Goal: Answer question/provide support: Share knowledge or assist other users

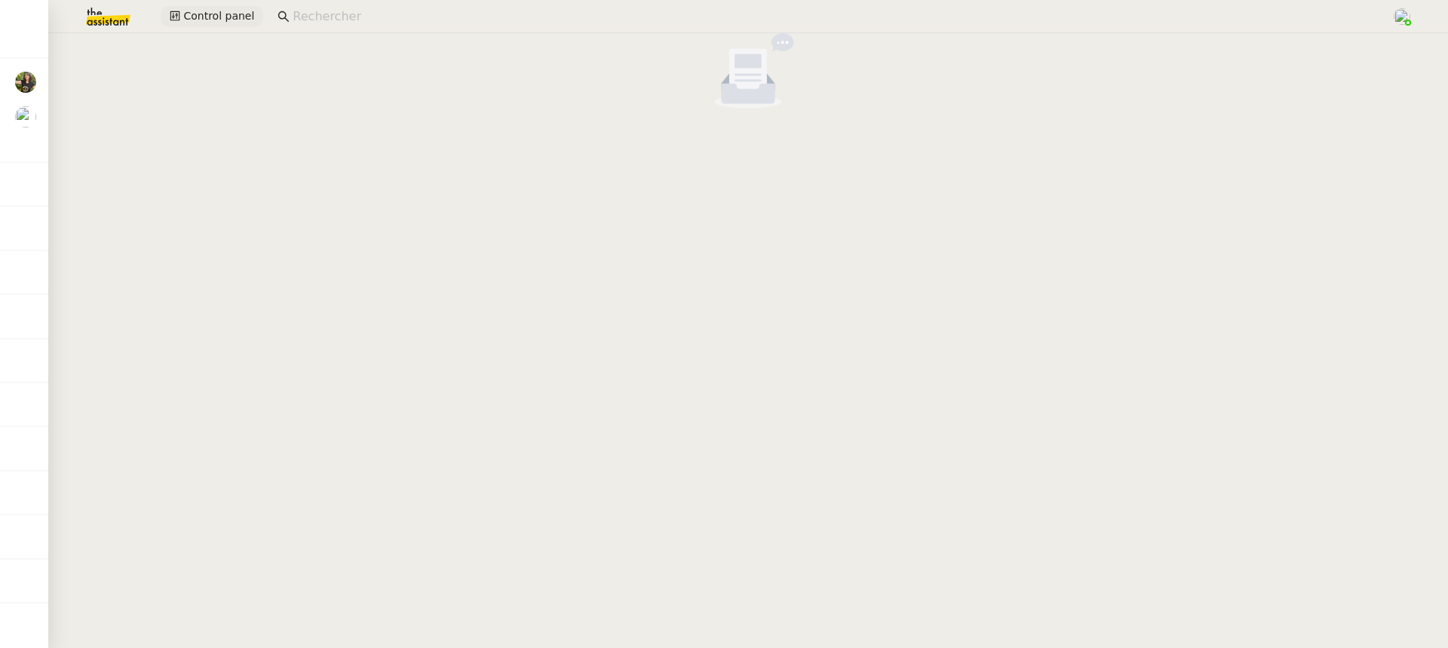
click at [202, 13] on span "Control panel" at bounding box center [218, 16] width 71 height 17
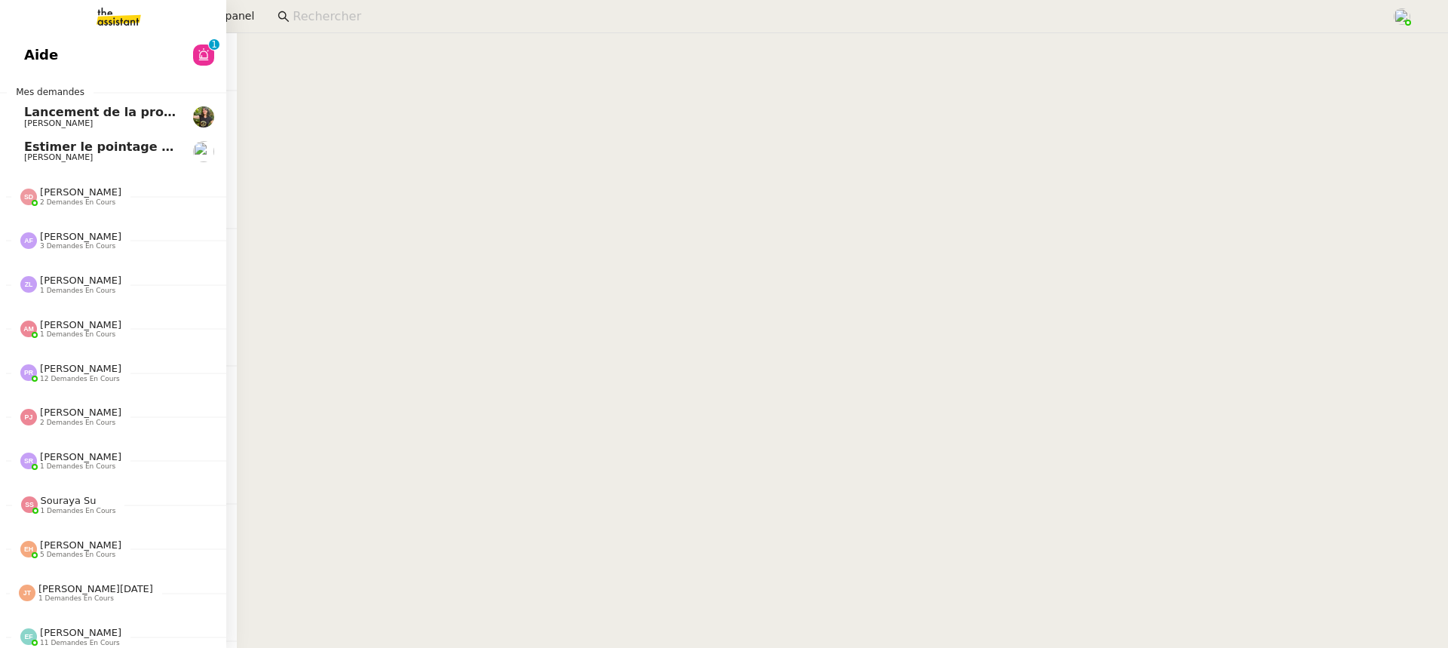
click at [54, 61] on link "Aide 0 1 2 3 4 5 6 7 8 9" at bounding box center [113, 55] width 226 height 35
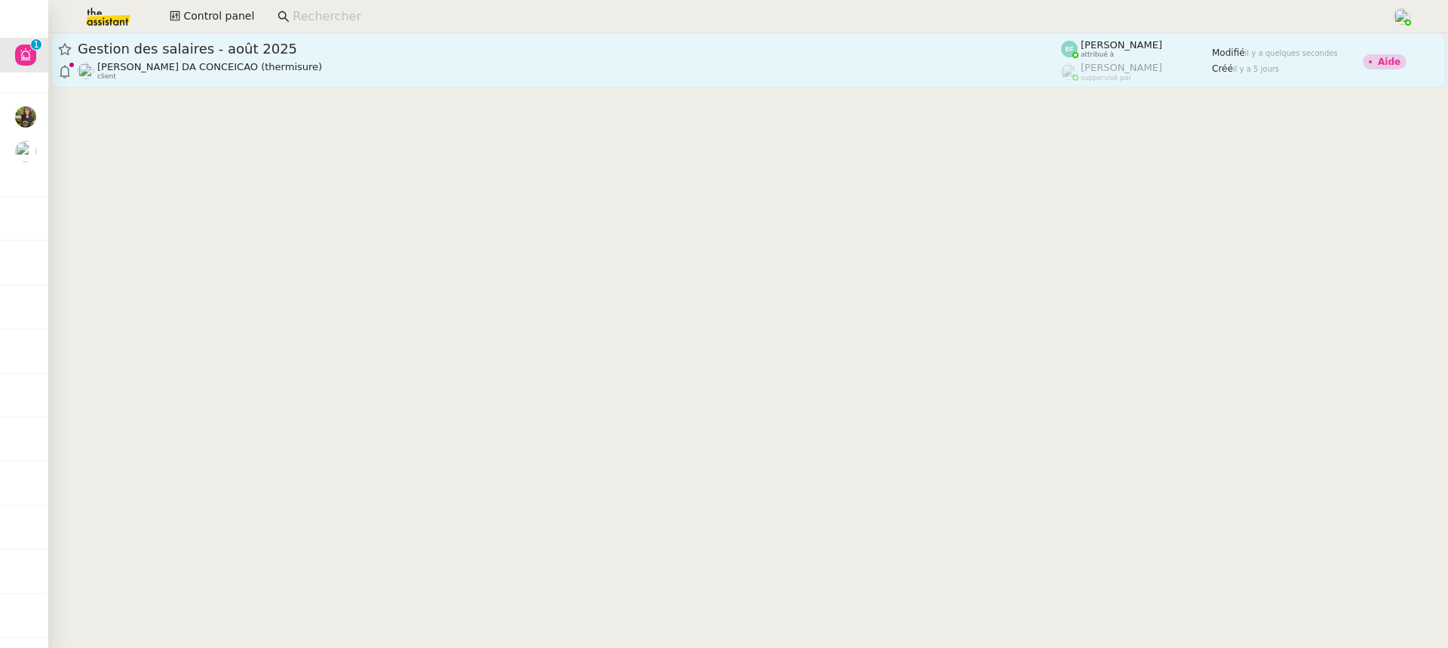
click at [775, 37] on link "Gestion des salaires - août 2025 Charles DA CONCEICAO (thermisure) client Emely…" at bounding box center [748, 60] width 1394 height 54
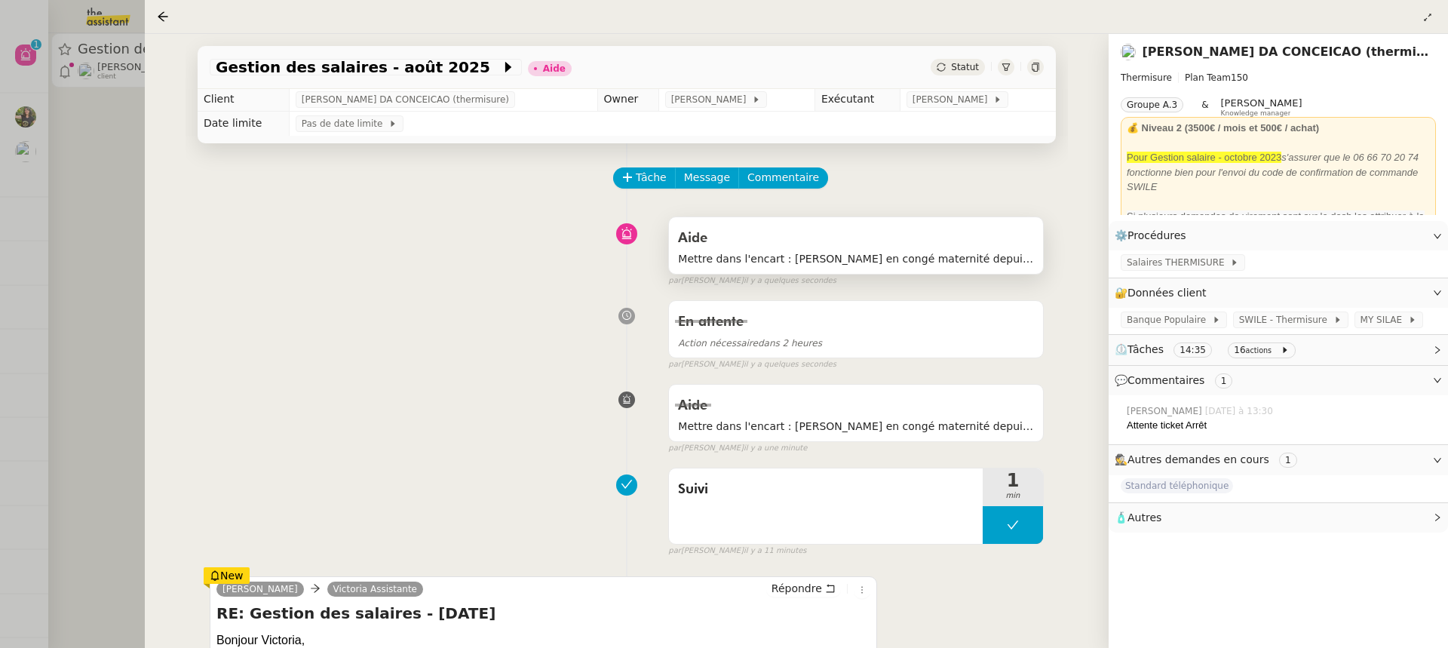
scroll to position [3, 0]
click at [856, 250] on span "Mettre dans l'encart : Doriane en congé maternité depuis le 8 août 2025 pour 3 …" at bounding box center [856, 257] width 356 height 17
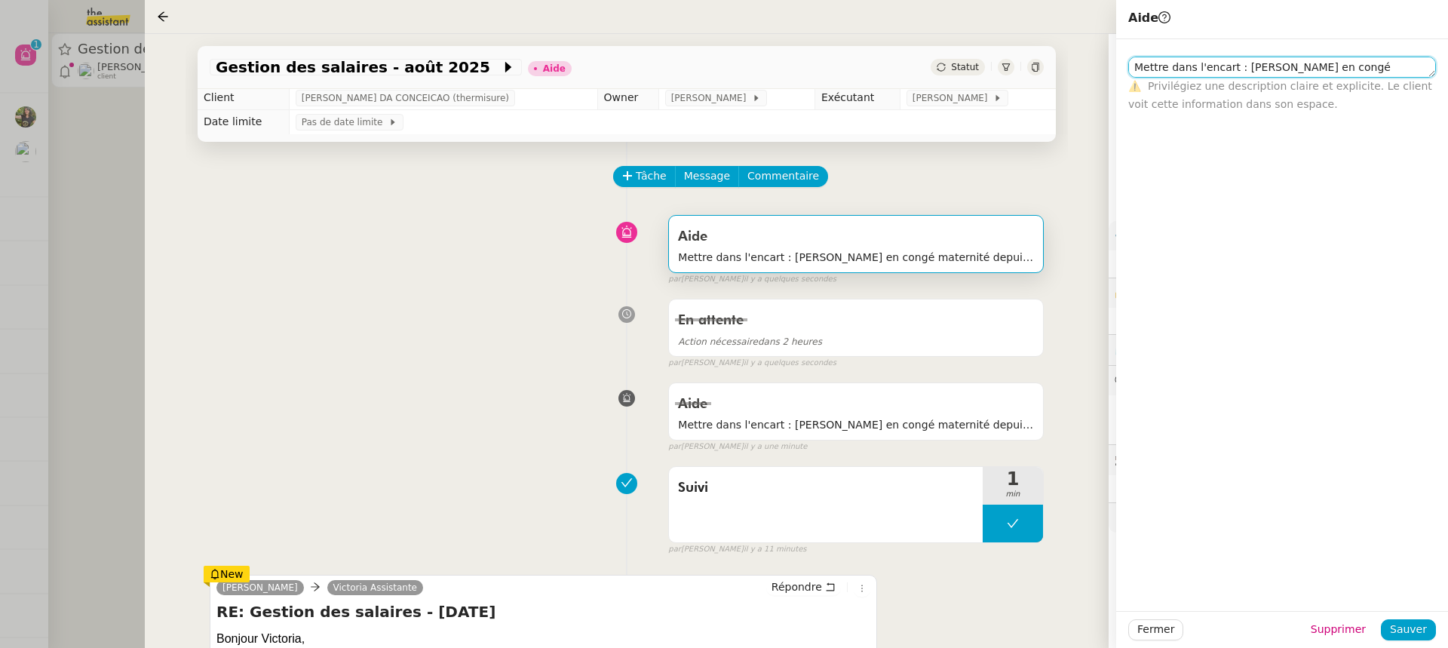
drag, startPoint x: 1240, startPoint y: 64, endPoint x: 1418, endPoint y: 152, distance: 198.4
click at [1418, 152] on div "Mettre dans l'encart : Doriane en congé maternité depuis le 8 août 2025 pour 3 …" at bounding box center [1282, 325] width 332 height 572
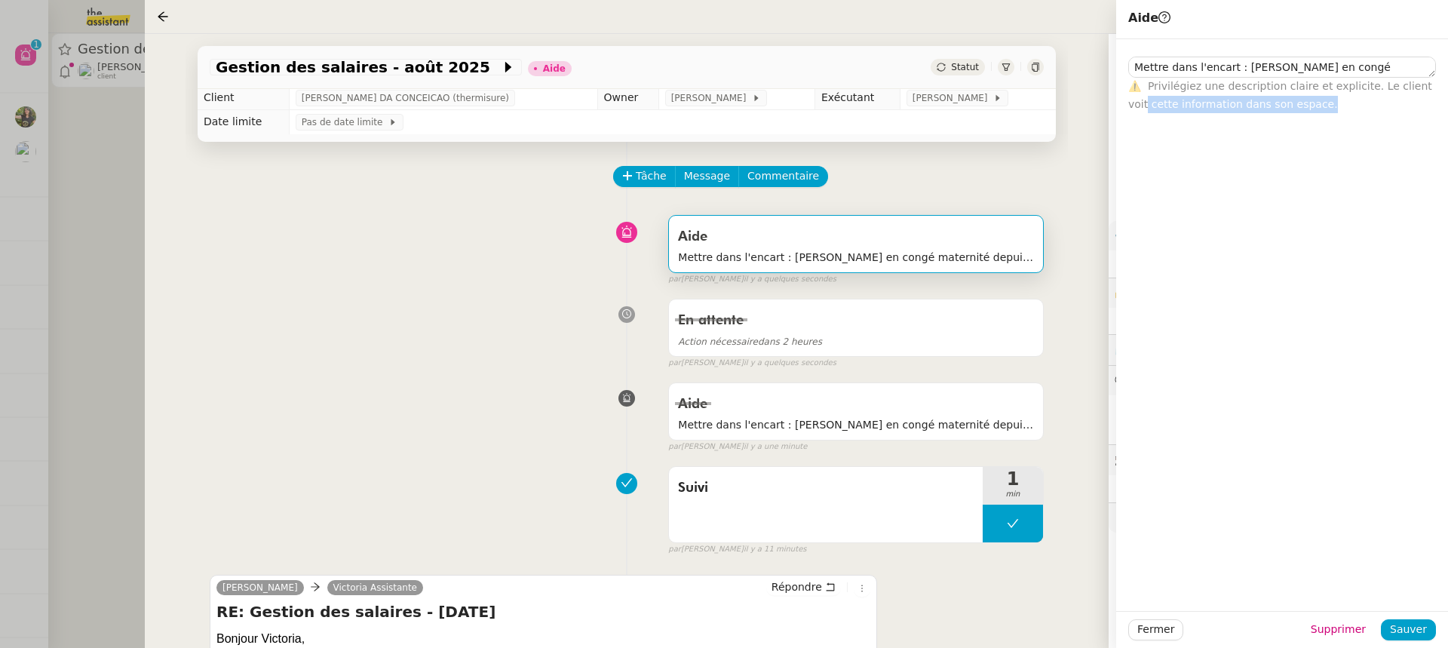
drag, startPoint x: 1427, startPoint y: 78, endPoint x: 1427, endPoint y: 106, distance: 27.9
click at [1427, 106] on div "⚠️ Privilégiez une description claire et explicite. Le client voit cette inform…" at bounding box center [1283, 95] width 308 height 35
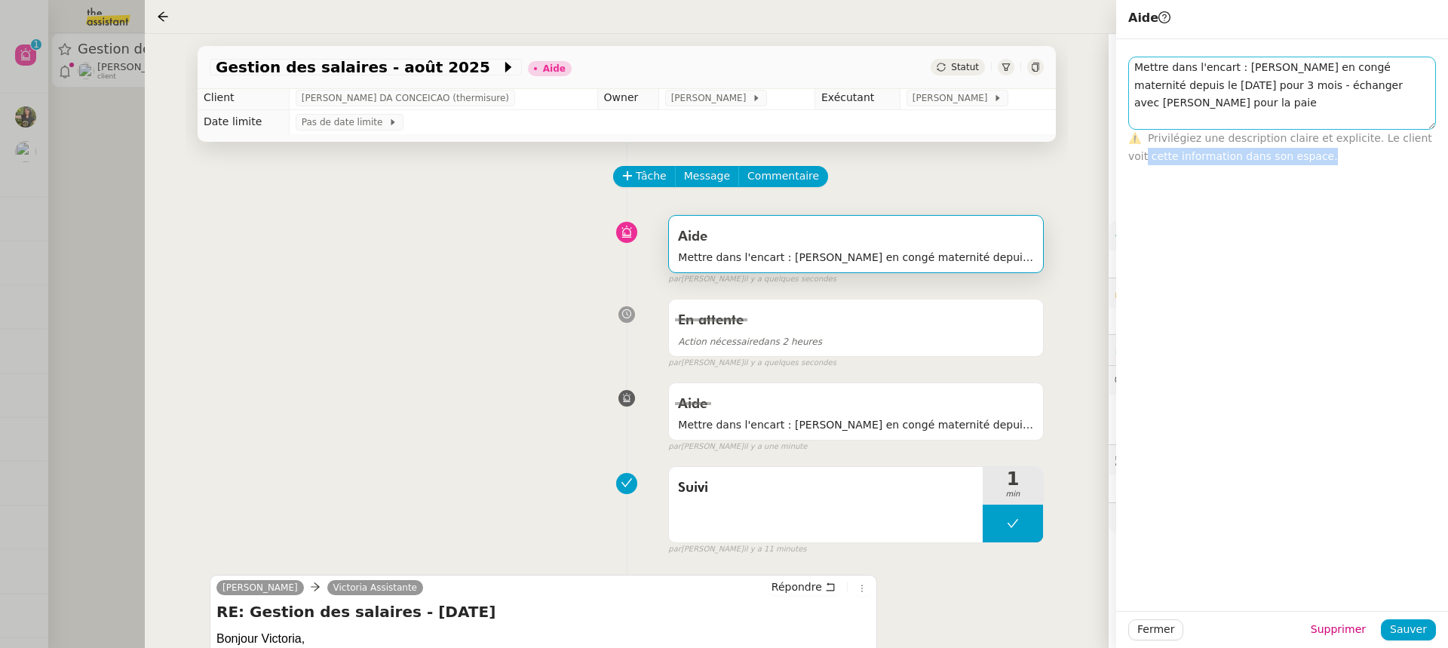
drag, startPoint x: 1426, startPoint y: 75, endPoint x: 1426, endPoint y: 130, distance: 54.3
click at [1426, 130] on textarea "Mettre dans l'encart : Doriane en congé maternité depuis le 8 août 2025 pour 3 …" at bounding box center [1283, 93] width 308 height 73
drag, startPoint x: 1246, startPoint y: 72, endPoint x: 1267, endPoint y: 114, distance: 46.6
click at [1267, 114] on textarea "Mettre dans l'encart : Doriane en congé maternité depuis le 8 août 2025 pour 3 …" at bounding box center [1283, 97] width 308 height 80
click at [378, 216] on div "Aide Mettre dans l'encart : Doriane en congé maternité depuis le 8 août 2025 po…" at bounding box center [627, 247] width 834 height 78
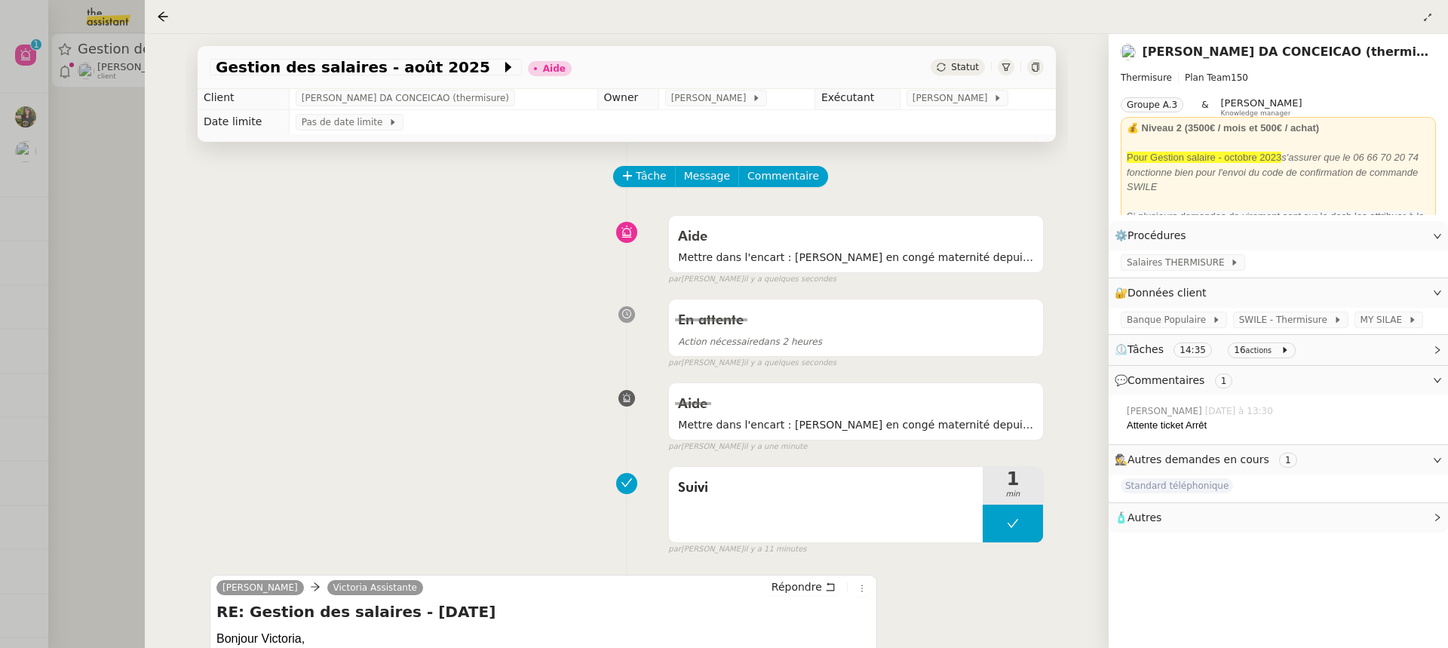
click at [1239, 53] on link "[PERSON_NAME] DA CONCEICAO (thermisure)" at bounding box center [1296, 52] width 309 height 14
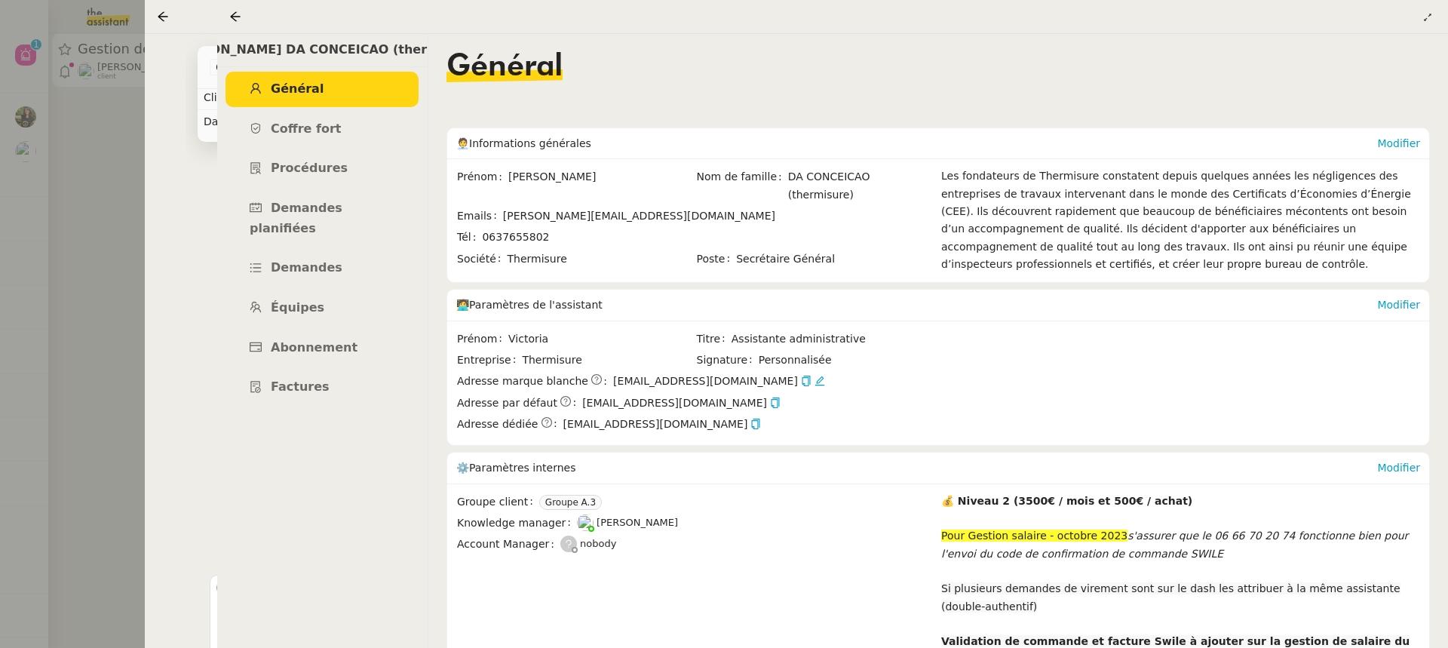
scroll to position [133, 0]
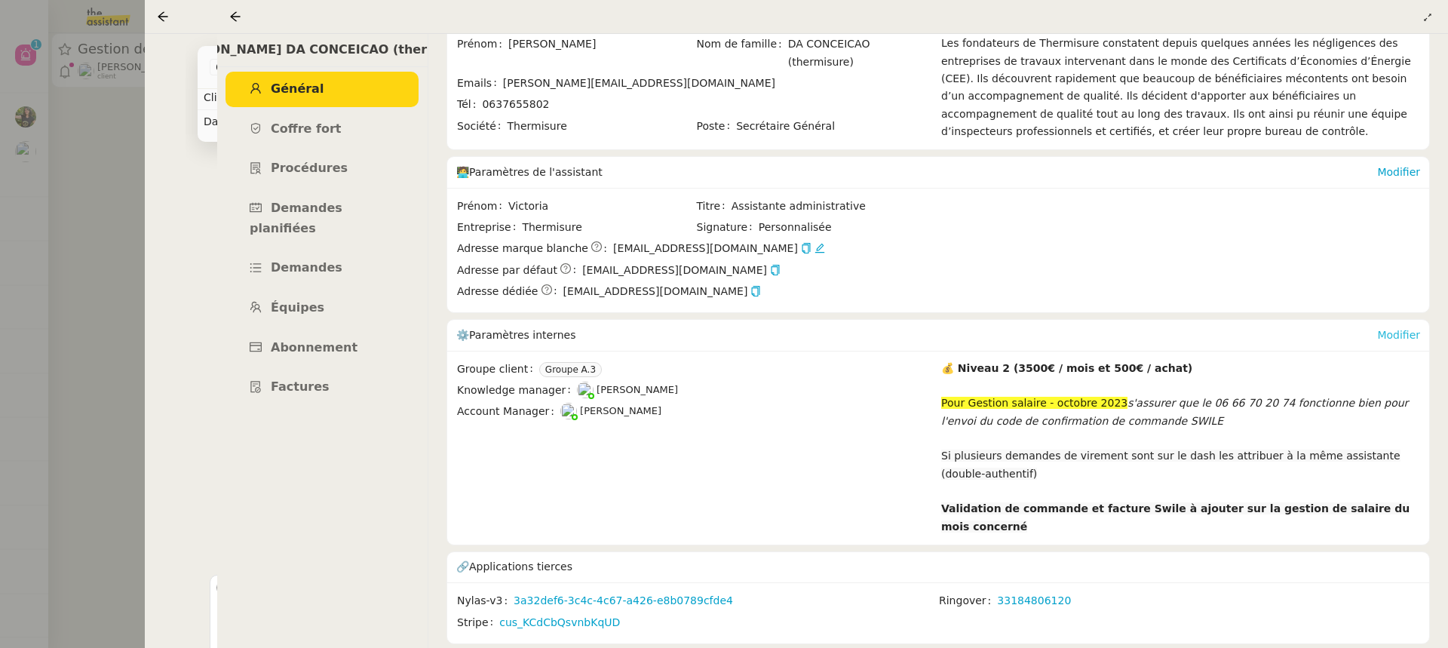
click at [1410, 337] on link "Modifier" at bounding box center [1398, 335] width 43 height 12
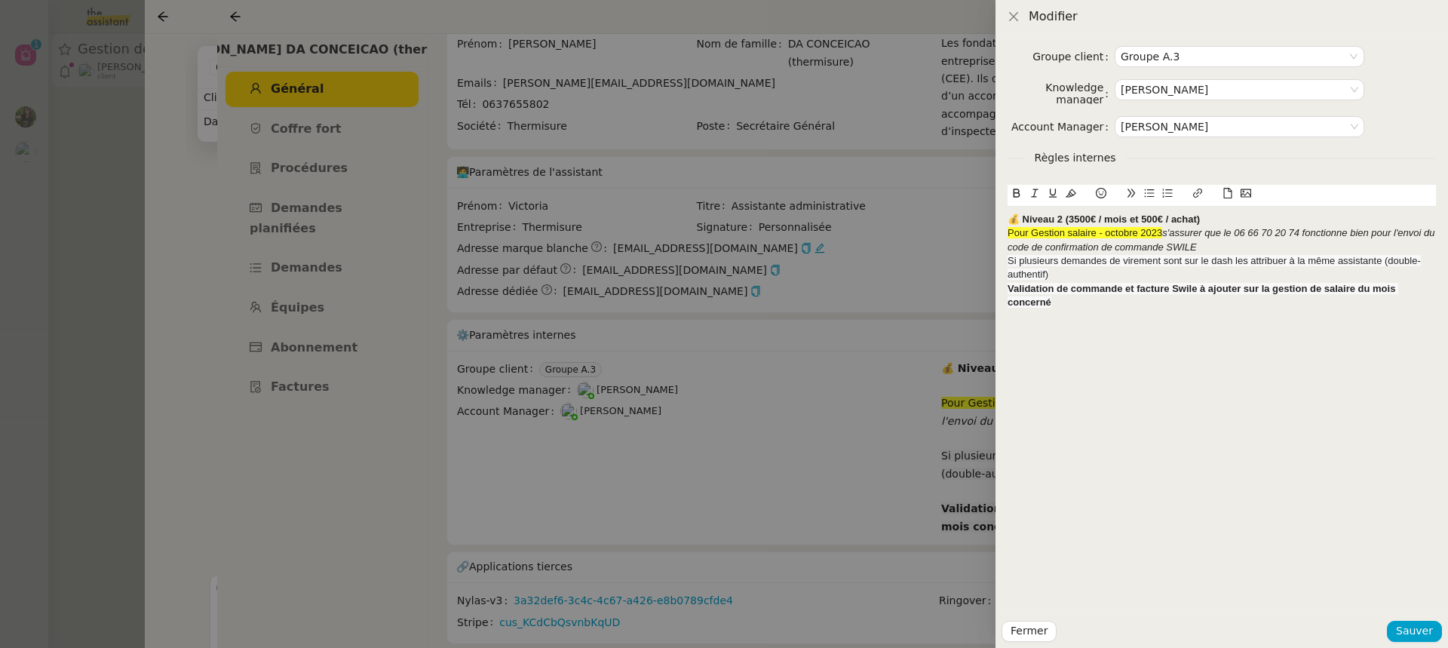
click at [1224, 217] on div "💰 Niveau 2 (3500€ / mois et 500€ / achat)" at bounding box center [1222, 220] width 428 height 14
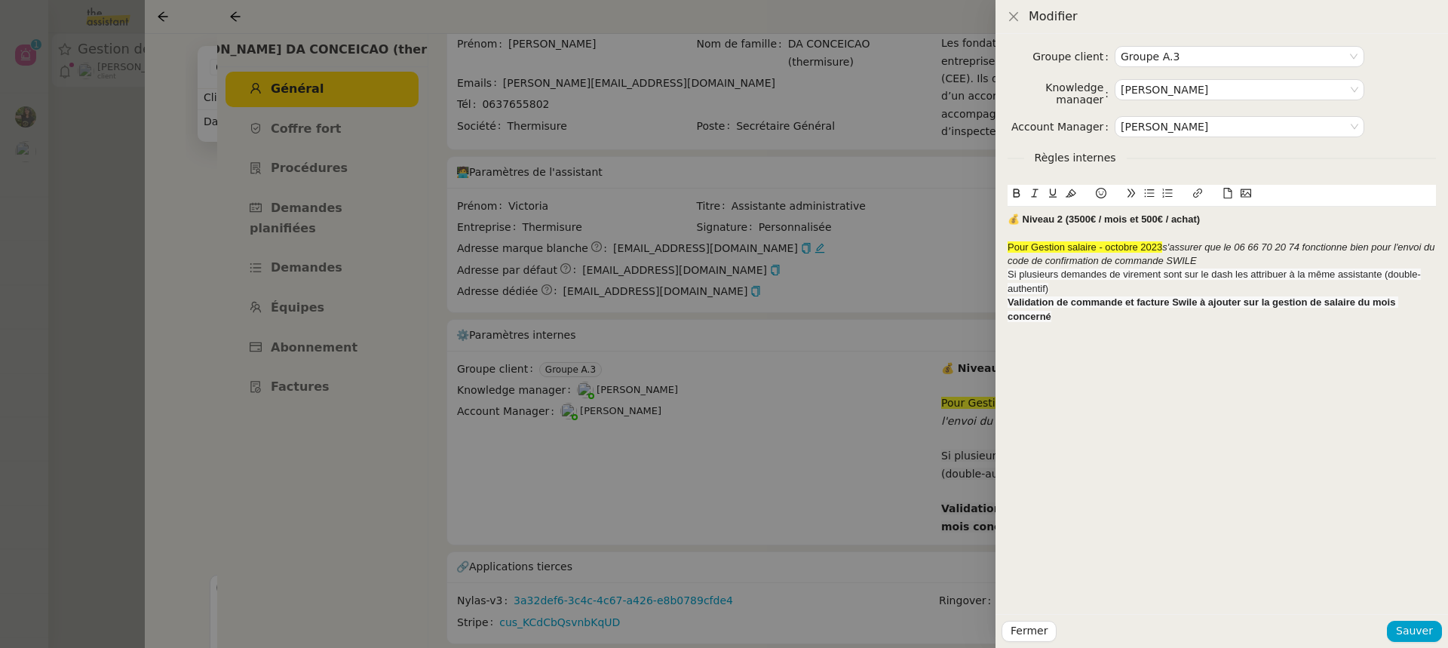
click at [1227, 271] on span "Si plusieurs demandes de virement sont sur le dash les attribuer à la même assi…" at bounding box center [1214, 281] width 413 height 25
click at [1212, 265] on div "Pour Gestion salaire - octobre 2023 s'assurer que le 06 66 70 20 74 fonctionne …" at bounding box center [1222, 255] width 428 height 28
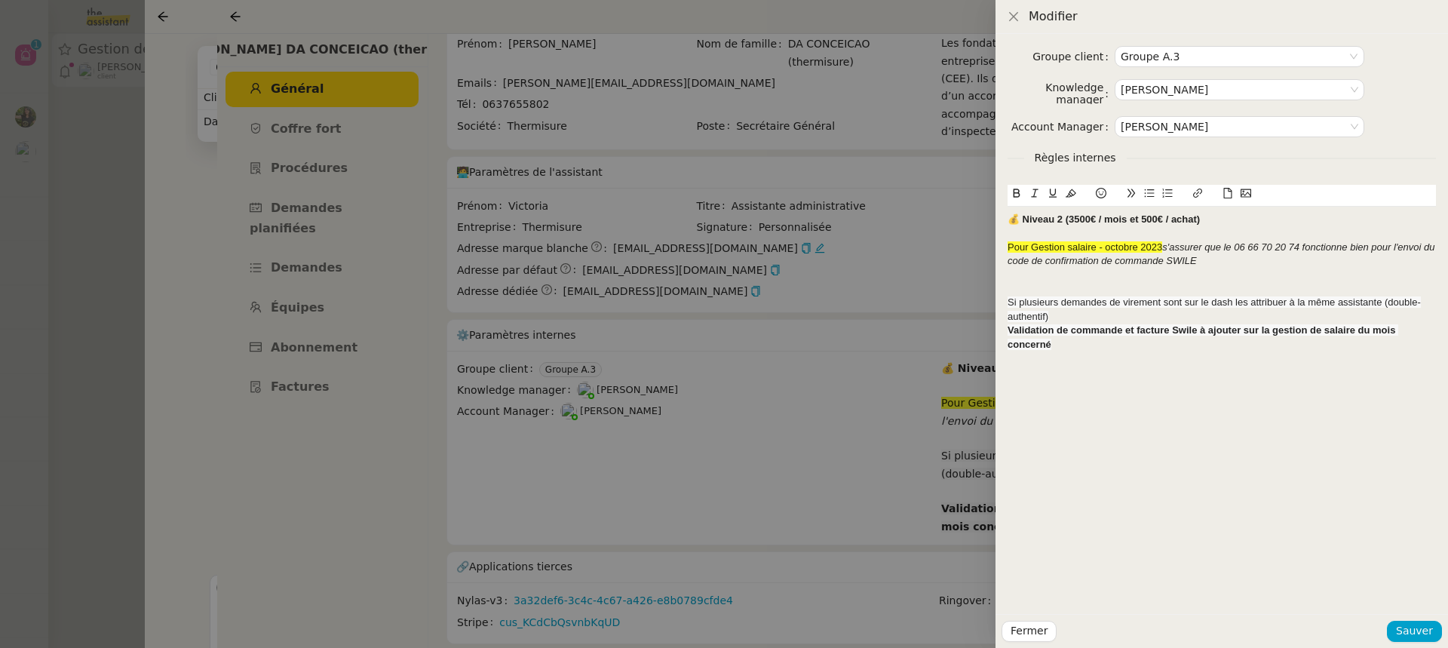
scroll to position [0, 0]
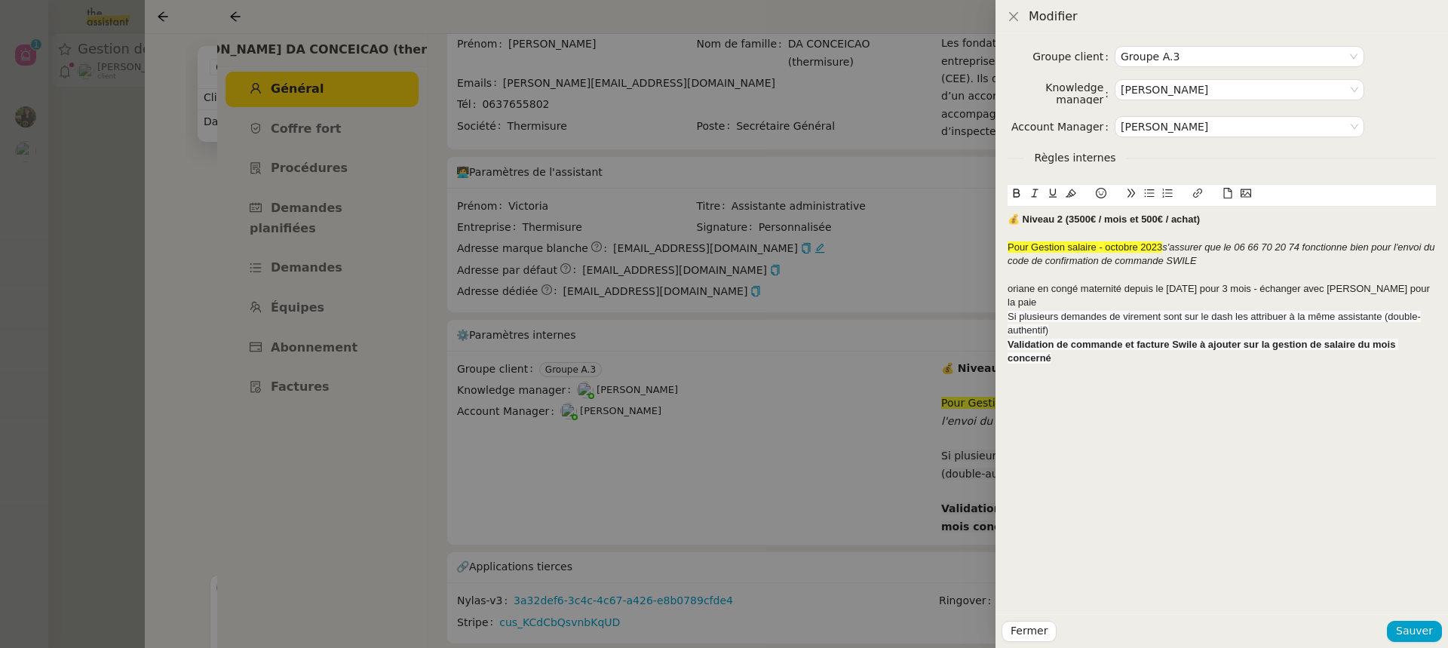
click at [1009, 286] on div "oriane en congé maternité depuis le 8 août 2025 pour 3 mois - échanger avec Jér…" at bounding box center [1222, 296] width 428 height 28
click at [1099, 194] on icon at bounding box center [1101, 193] width 11 height 11
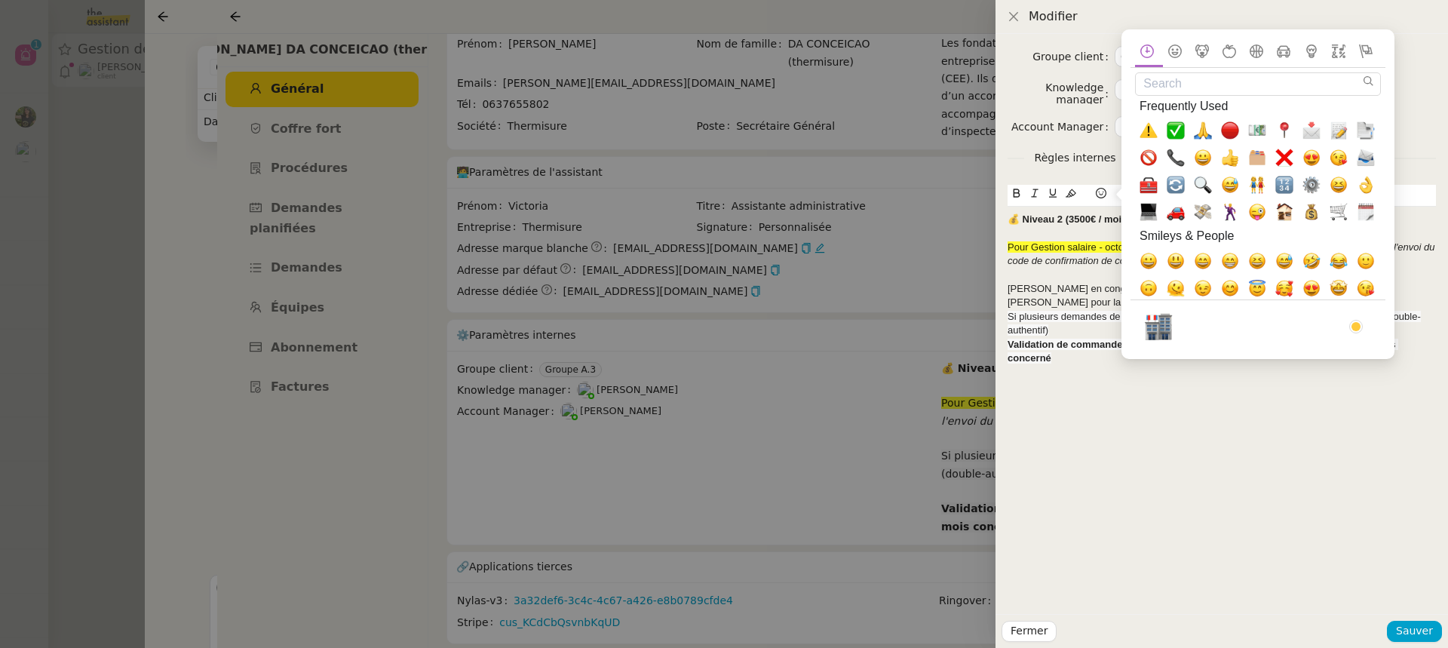
click at [1193, 94] on input "Search" at bounding box center [1258, 83] width 246 height 23
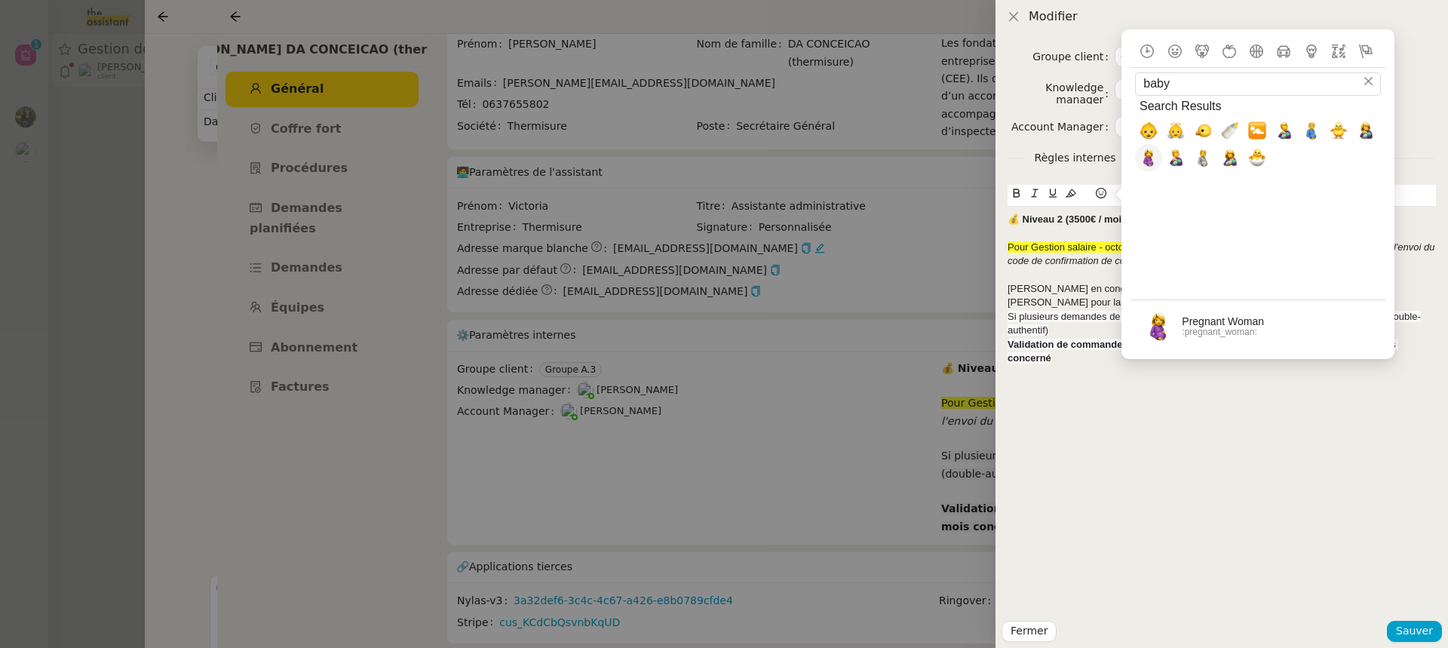
type input "baby"
click at [1152, 147] on span "🤰, pregnant_woman" at bounding box center [1148, 158] width 27 height 27
click at [1014, 287] on div "🤰[PERSON_NAME] en congé maternité depuis le [DATE] pour 3 mois - échanger avec …" at bounding box center [1222, 296] width 428 height 28
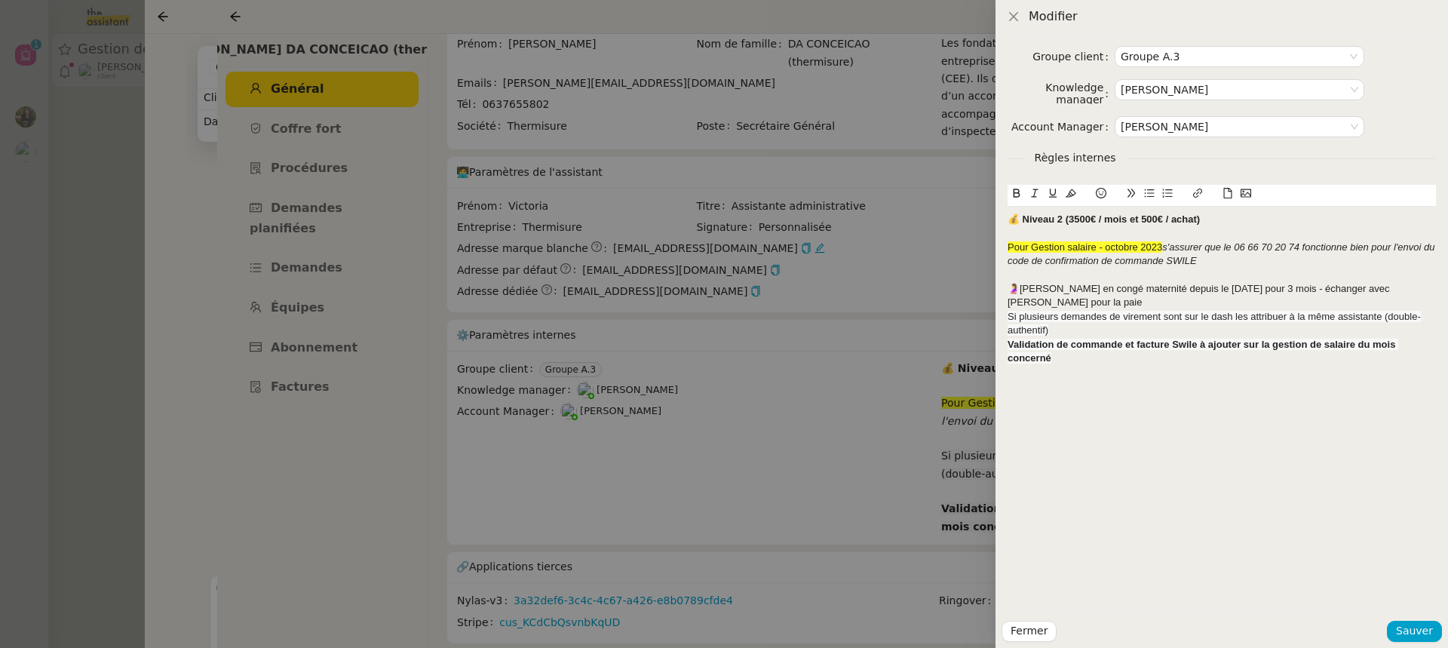
click at [1063, 310] on div "﻿ Si plusieurs demandes de virement sont sur le dash les attribuer à la même as…" at bounding box center [1222, 324] width 428 height 28
click at [1056, 302] on div "🤰[PERSON_NAME] en congé maternité depuis le [DATE] pour 3 mois - échanger avec …" at bounding box center [1222, 296] width 428 height 28
click at [1059, 343] on div "﻿ Si plusieurs demandes de virement sont sur le dash les attribuer à la même as…" at bounding box center [1222, 338] width 428 height 28
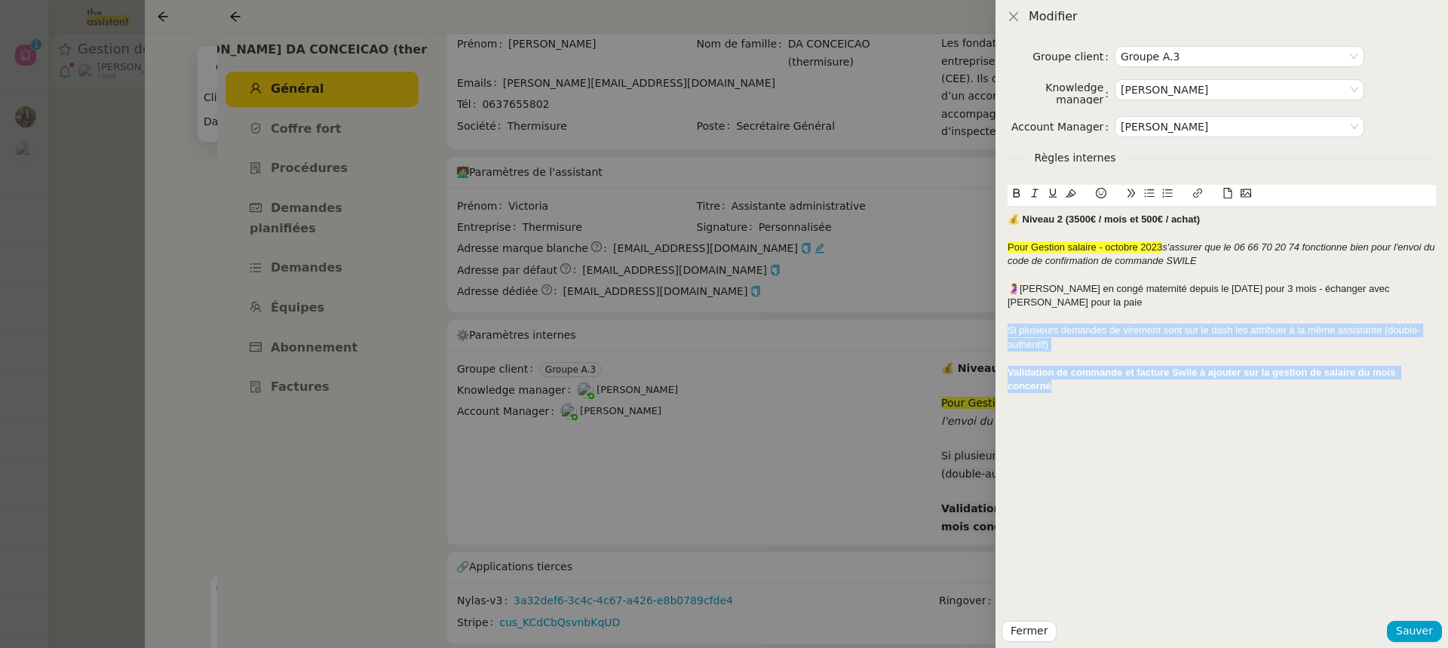
drag, startPoint x: 1064, startPoint y: 389, endPoint x: 1001, endPoint y: 324, distance: 90.7
click at [1001, 324] on div "Groupe client Groupe A.3 Knowledge manager Romane Vachon Account Manager Marie …" at bounding box center [1222, 324] width 453 height 580
click at [1068, 194] on icon at bounding box center [1071, 193] width 11 height 11
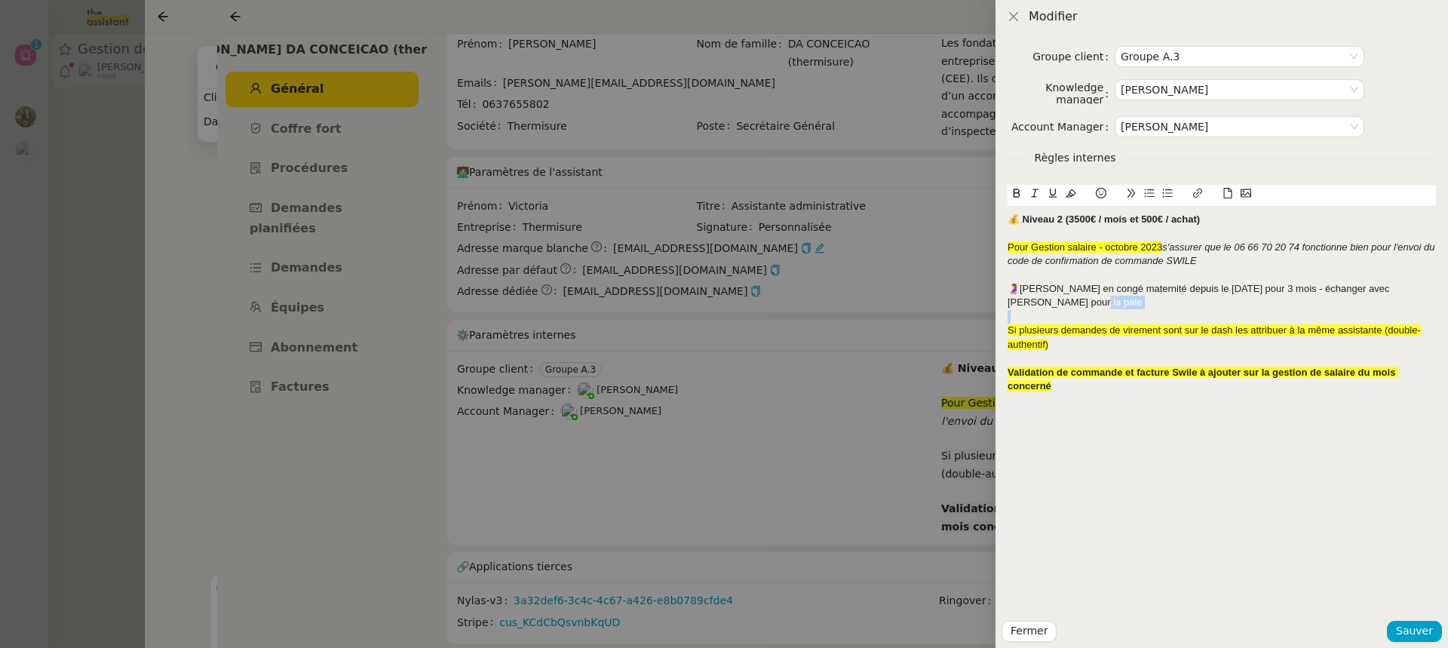
click at [1068, 309] on div "💰 Niveau 2 (3500€ / mois et 500€ / achat) Pour Gestion salaire - octobre 2023 s…" at bounding box center [1222, 303] width 428 height 193
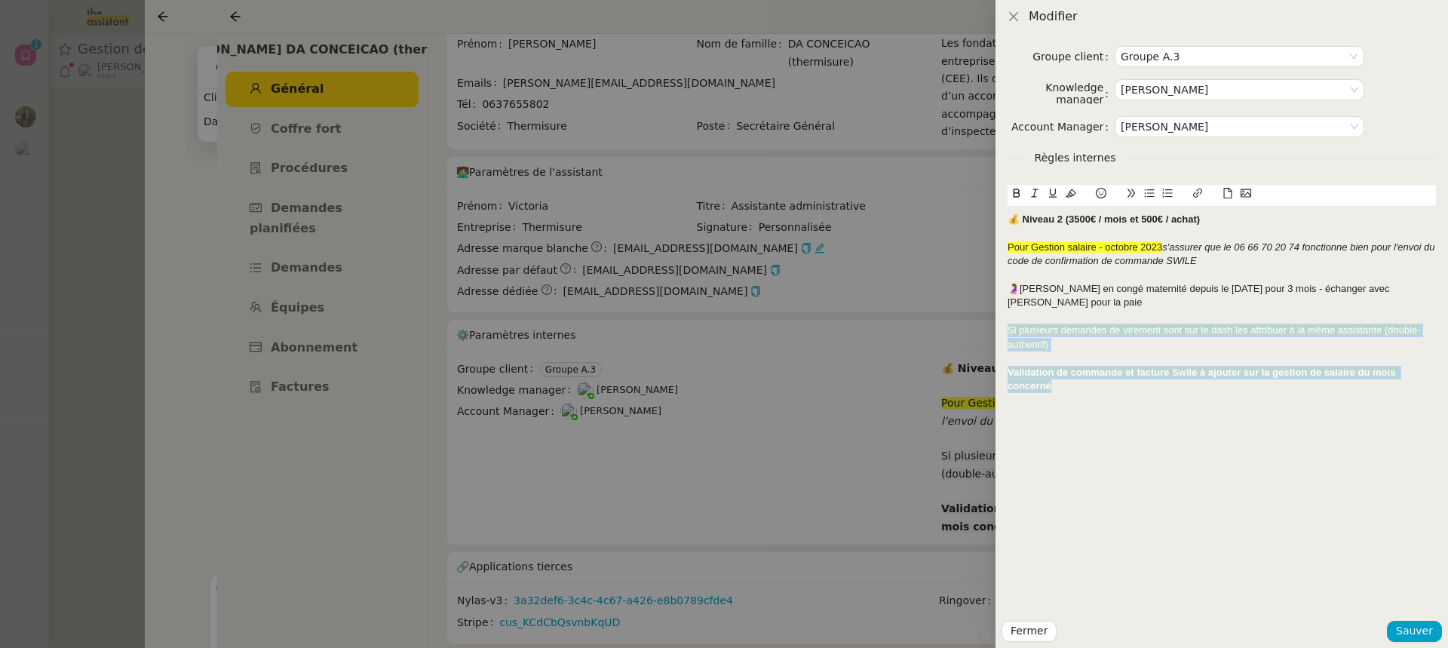
drag, startPoint x: 1062, startPoint y: 391, endPoint x: 990, endPoint y: 327, distance: 96.7
click at [990, 327] on div "Modifier Groupe client Groupe A.3 Knowledge manager Romane Vachon Account Manag…" at bounding box center [724, 324] width 1448 height 648
click at [1068, 193] on icon at bounding box center [1071, 193] width 11 height 11
click at [1121, 260] on em "s'assurer que le 06 66 70 20 74 fonctionne bien pour l'envoi du code de confirm…" at bounding box center [1223, 253] width 430 height 25
drag, startPoint x: 1251, startPoint y: 265, endPoint x: 925, endPoint y: 232, distance: 328.3
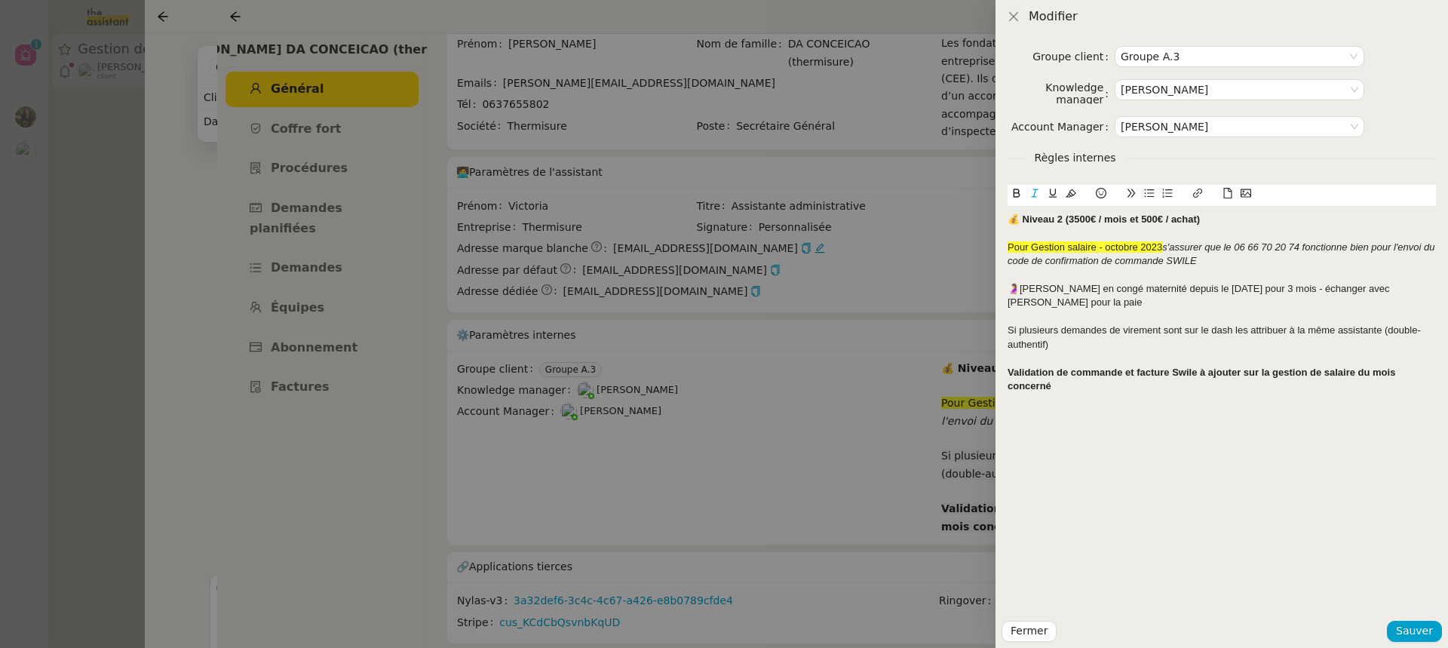
click at [925, 232] on div "Modifier Groupe client Groupe A.3 Knowledge manager Romane Vachon Account Manag…" at bounding box center [724, 324] width 1448 height 648
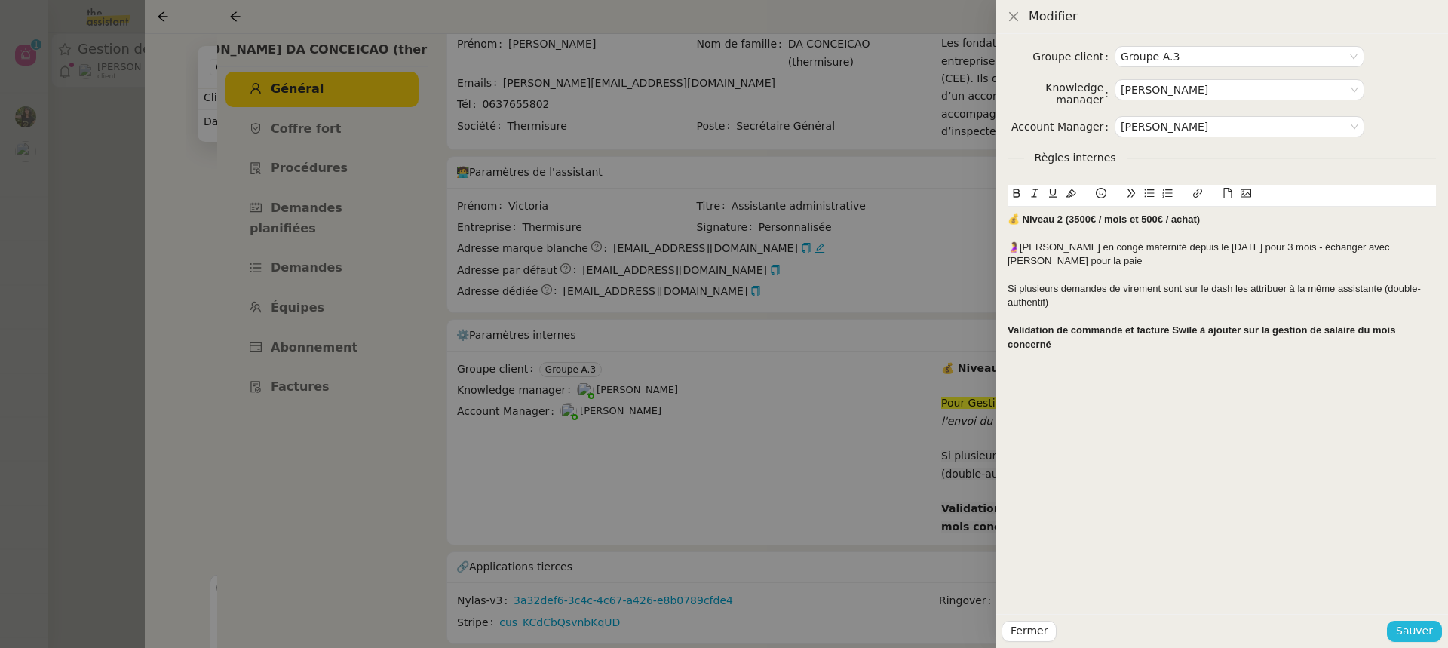
click at [1425, 632] on span "Sauver" at bounding box center [1414, 630] width 37 height 17
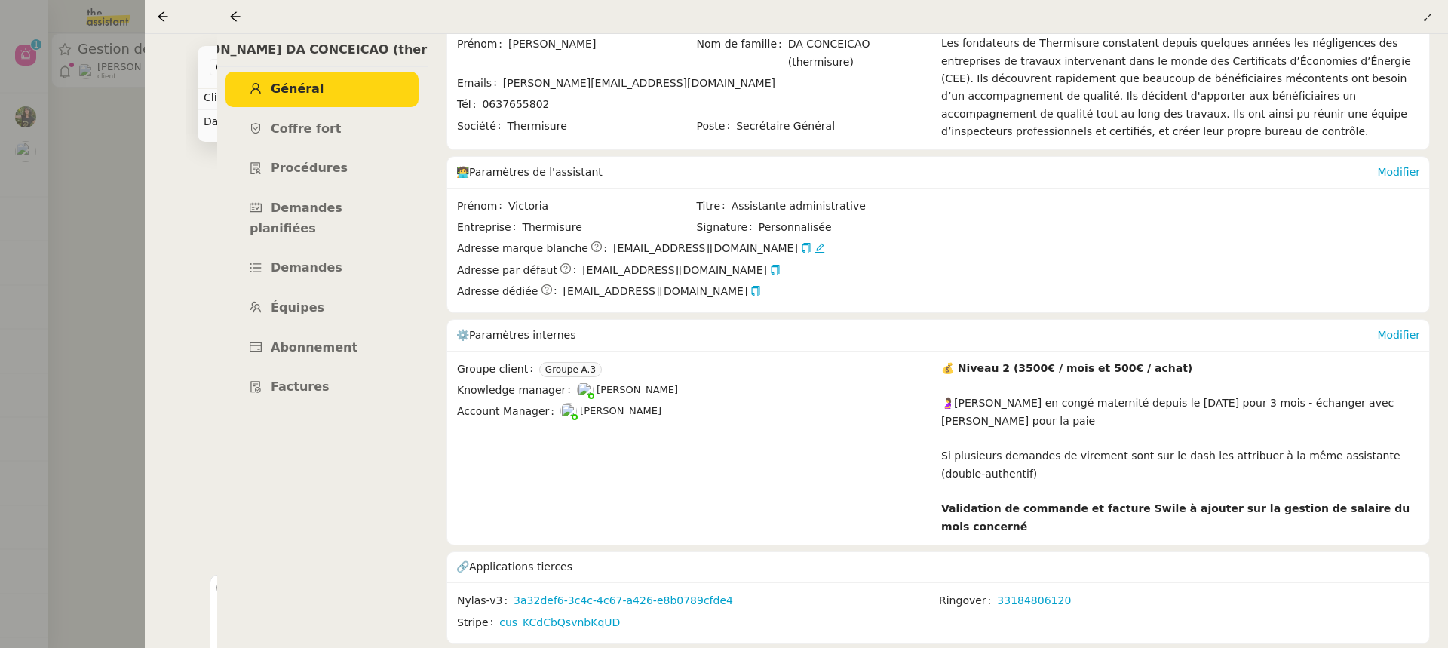
click at [236, 10] on div at bounding box center [238, 17] width 18 height 18
click at [247, 40] on span "[PERSON_NAME] DA CONCEICAO (thermisure)" at bounding box center [324, 50] width 309 height 20
click at [232, 25] on div at bounding box center [238, 17] width 18 height 18
click at [232, 21] on icon at bounding box center [235, 17] width 12 height 12
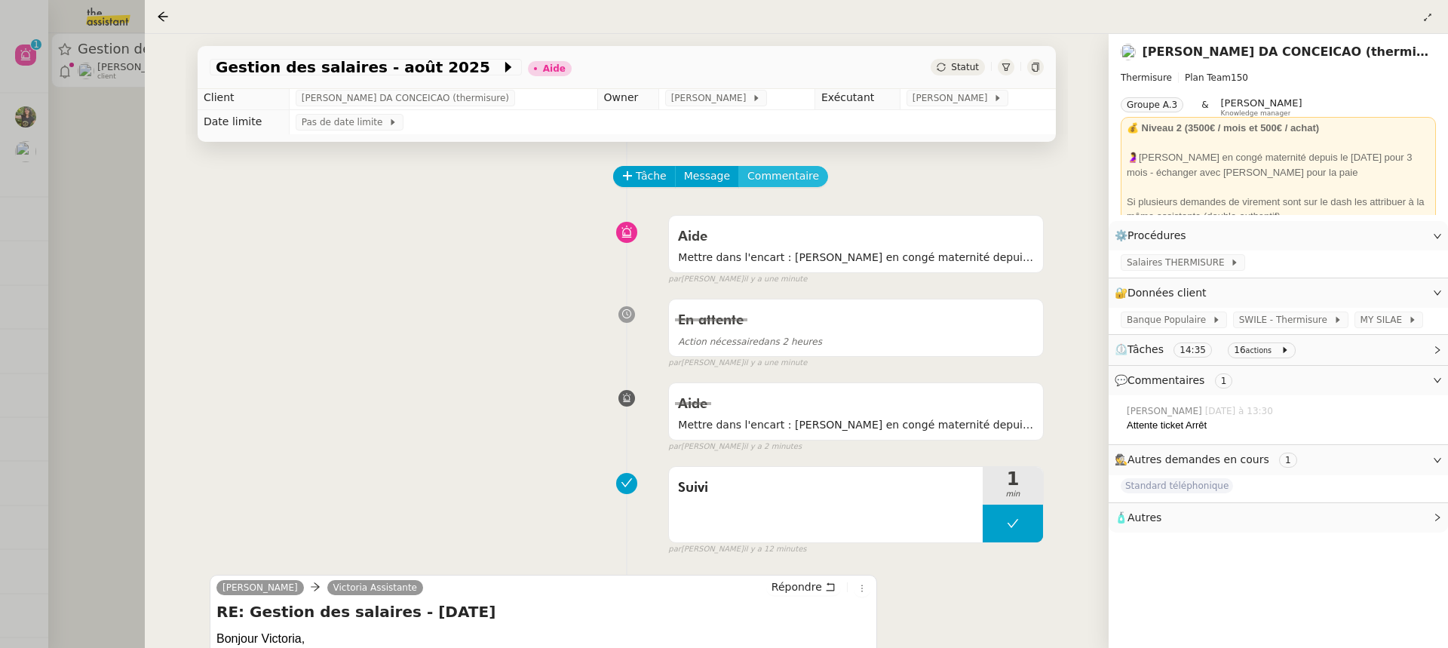
click at [782, 166] on button "Commentaire" at bounding box center [784, 176] width 90 height 21
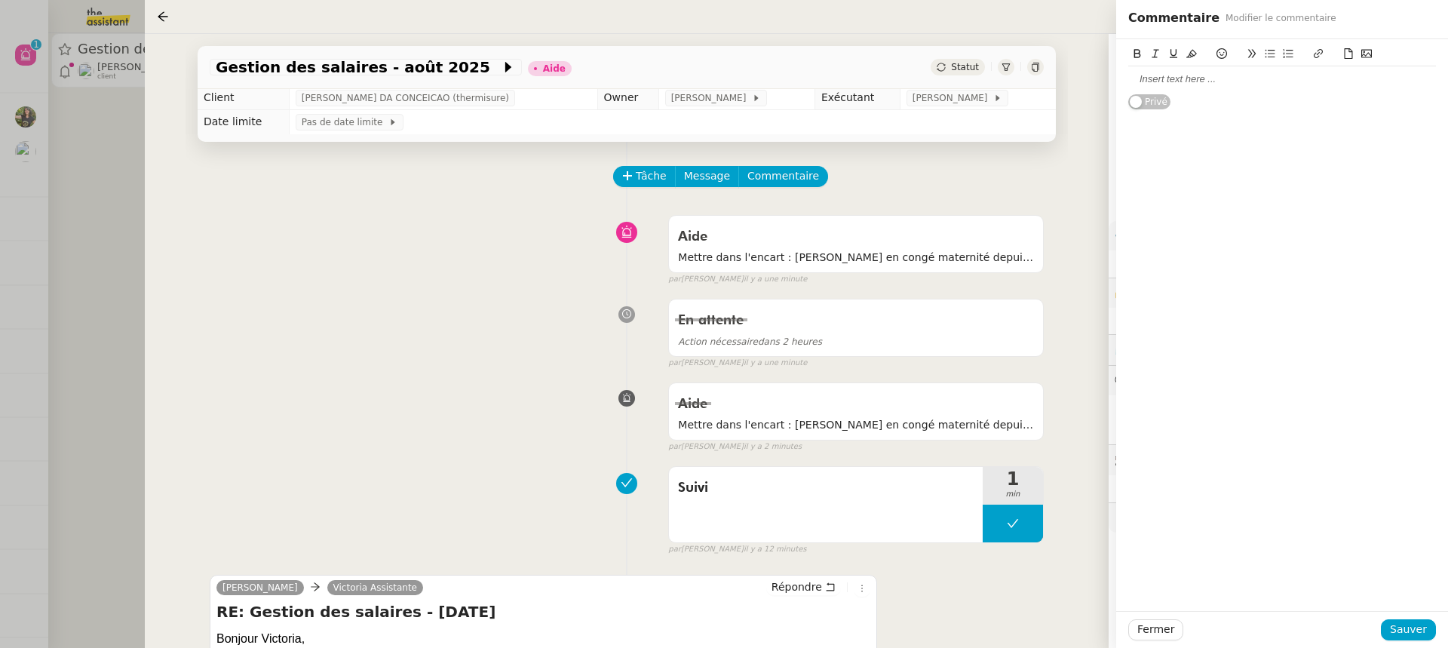
click at [1193, 100] on div "Privé" at bounding box center [1283, 74] width 308 height 71
click at [1193, 91] on div at bounding box center [1283, 79] width 308 height 26
click at [1425, 617] on div "Fermer Sauver" at bounding box center [1282, 629] width 332 height 37
click at [1425, 616] on div "Fermer Sauver" at bounding box center [1282, 629] width 332 height 37
click at [1423, 625] on span "Sauver" at bounding box center [1408, 629] width 37 height 17
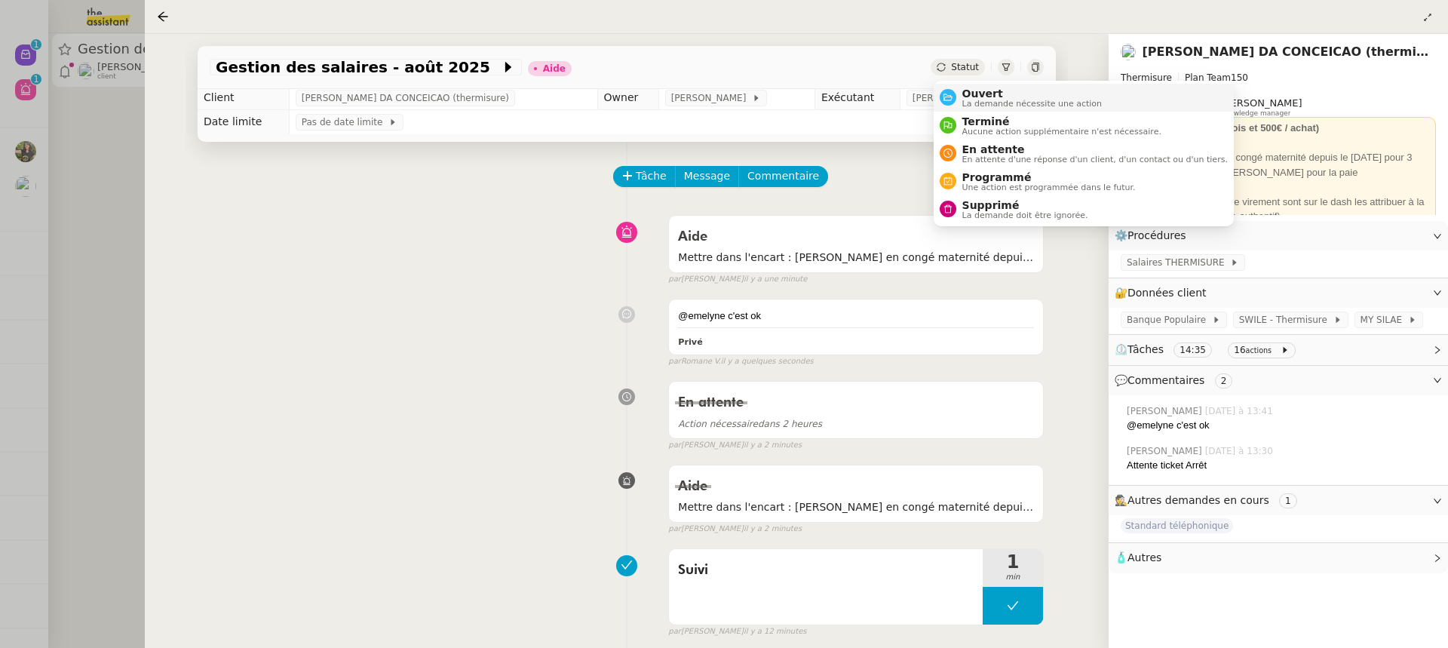
click at [997, 89] on span "Ouvert" at bounding box center [1033, 94] width 140 height 12
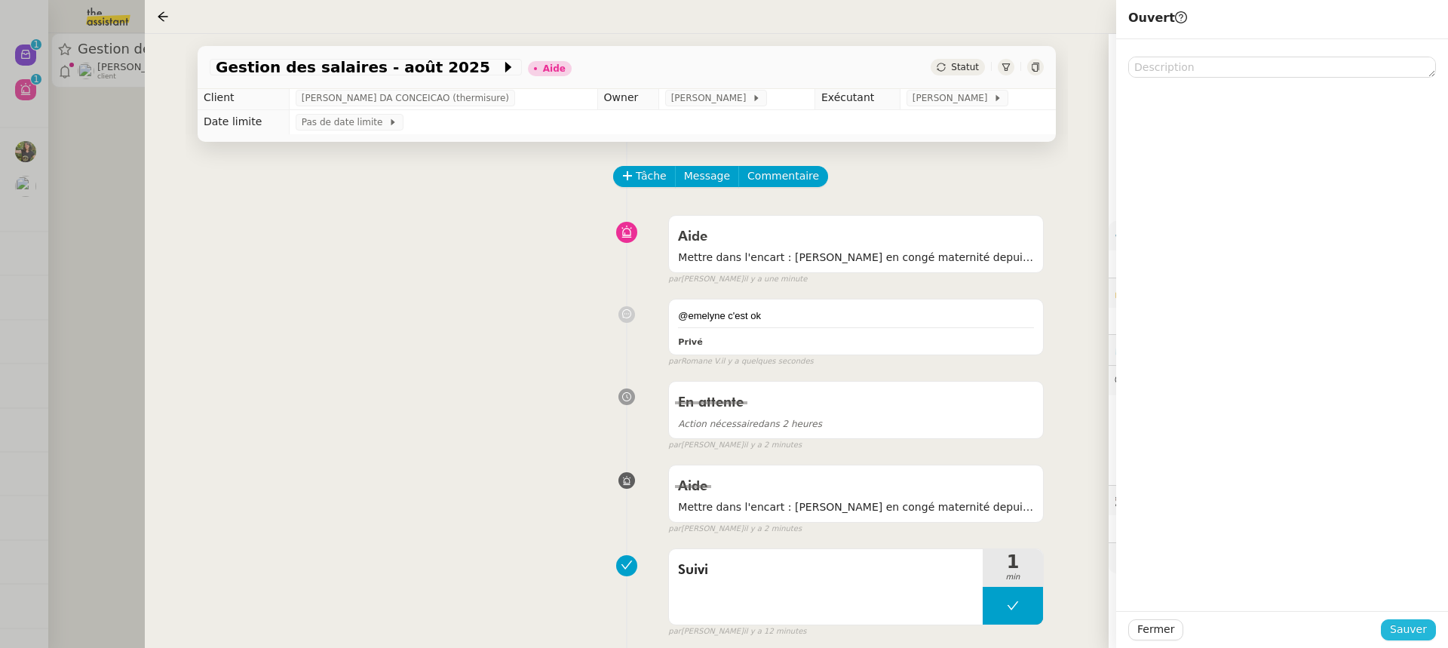
click at [1406, 625] on span "Sauver" at bounding box center [1408, 629] width 37 height 17
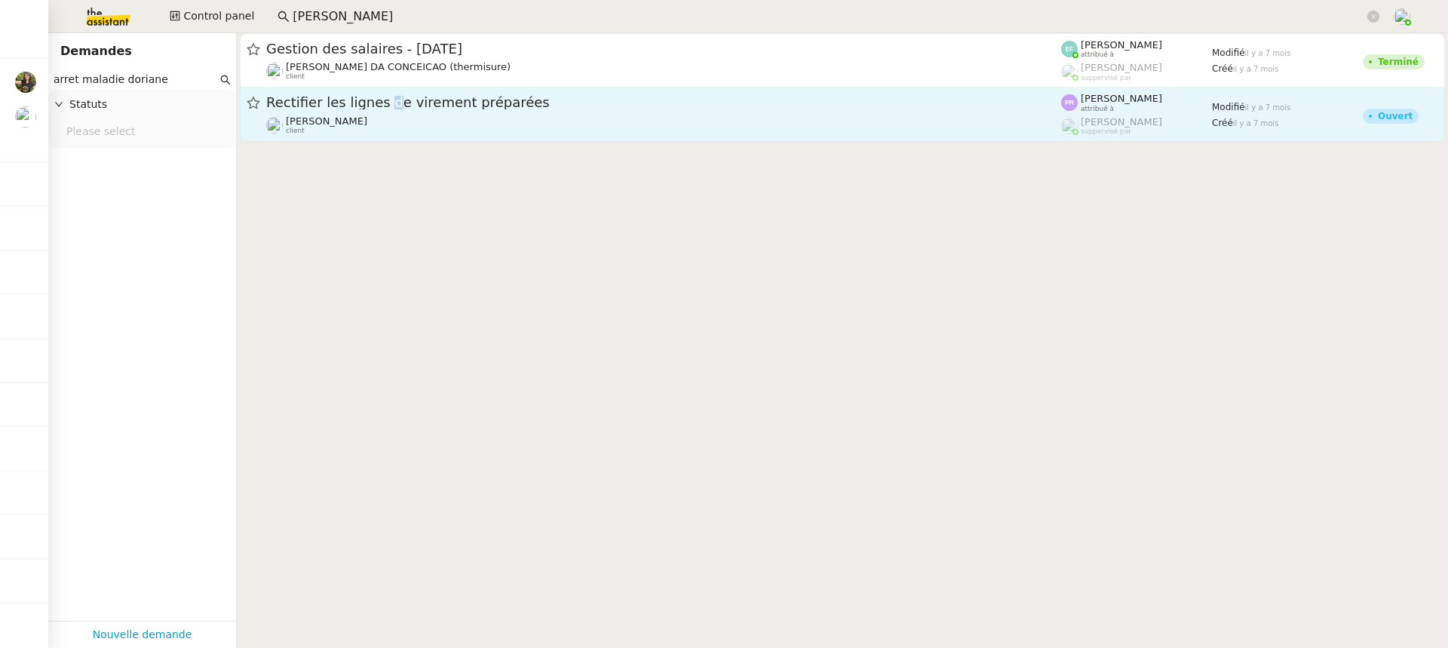
click at [381, 106] on span "Rectifier les lignes de virement préparées" at bounding box center [663, 103] width 795 height 14
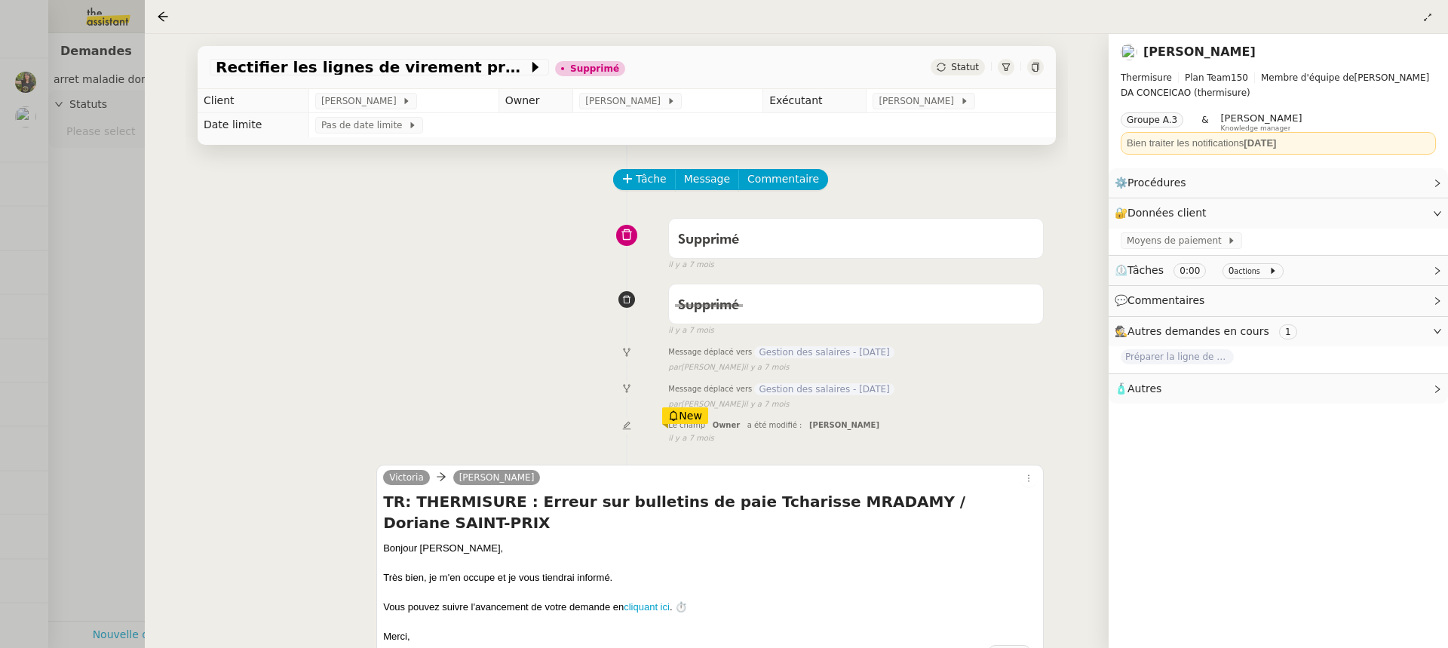
click at [121, 265] on div at bounding box center [724, 324] width 1448 height 648
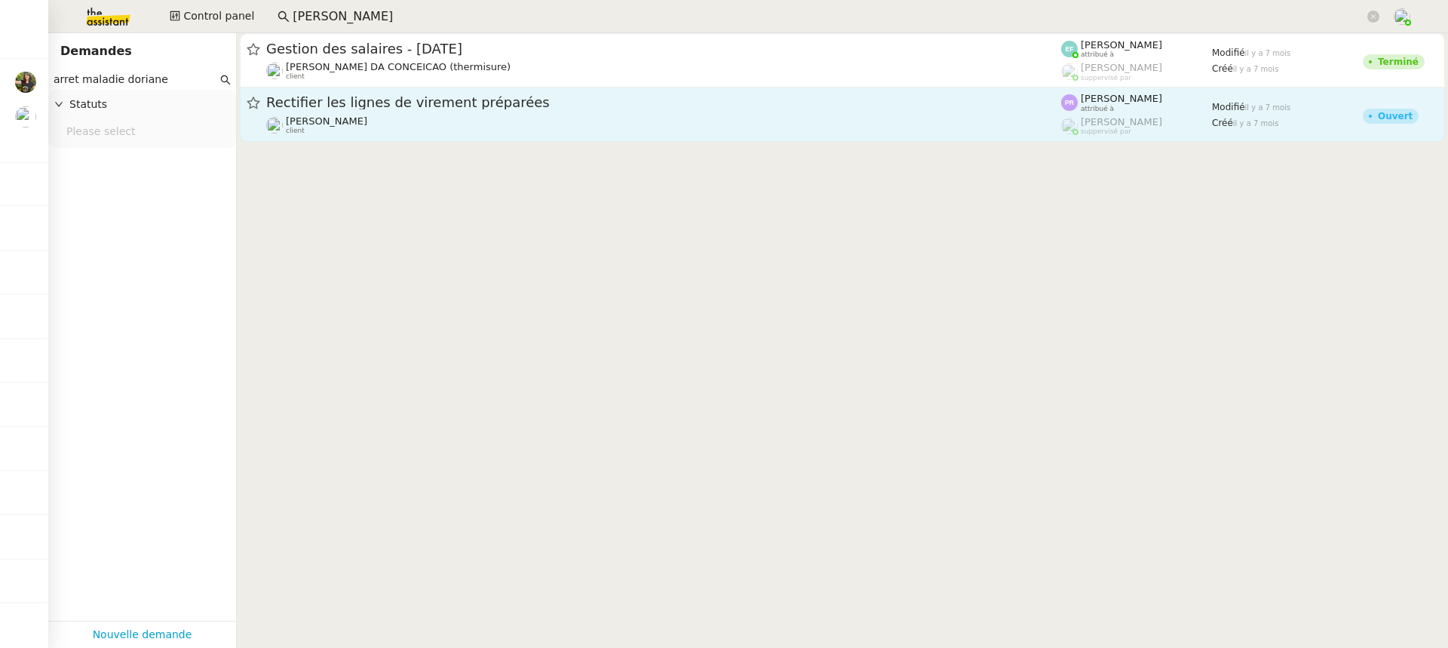
click at [438, 89] on link "Rectifier les lignes de virement préparées Jeremy JULIARD client Pauline Ribas …" at bounding box center [842, 115] width 1205 height 54
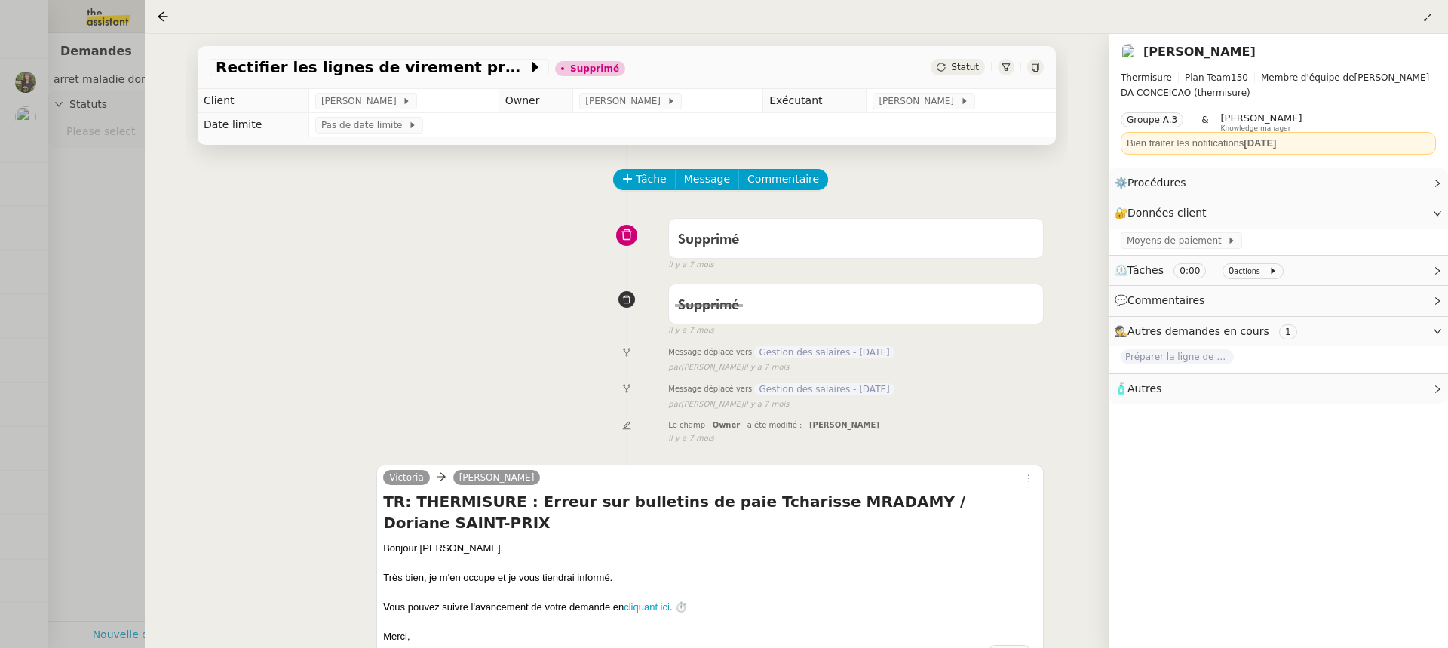
click at [112, 104] on div at bounding box center [724, 324] width 1448 height 648
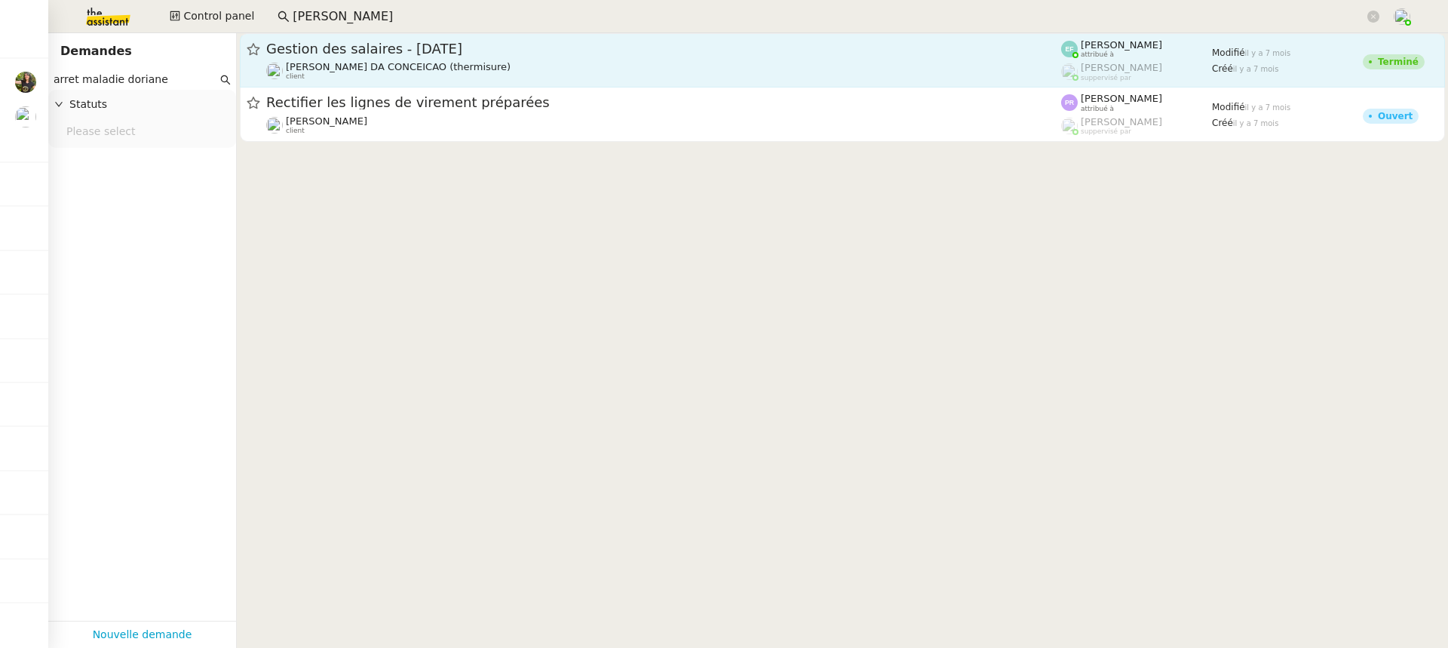
click at [442, 51] on span "Gestion des salaires - janvier 2025" at bounding box center [663, 49] width 795 height 14
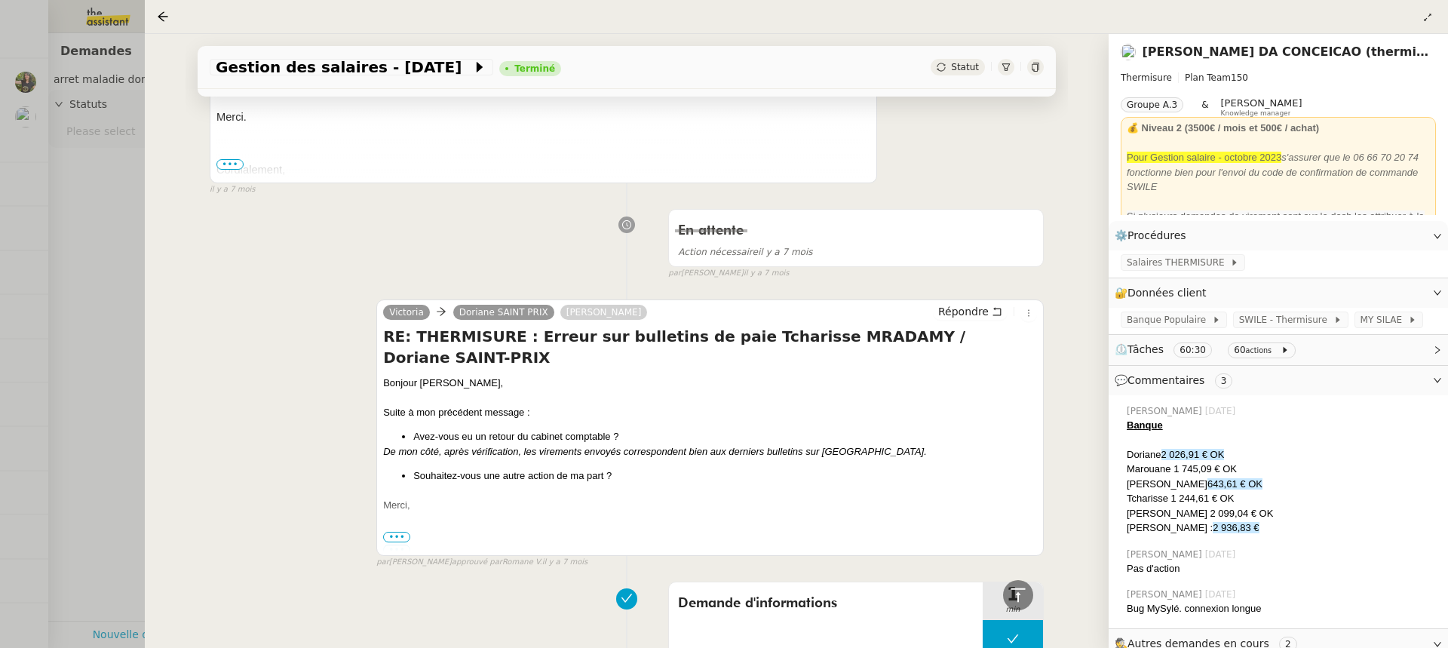
scroll to position [858, 0]
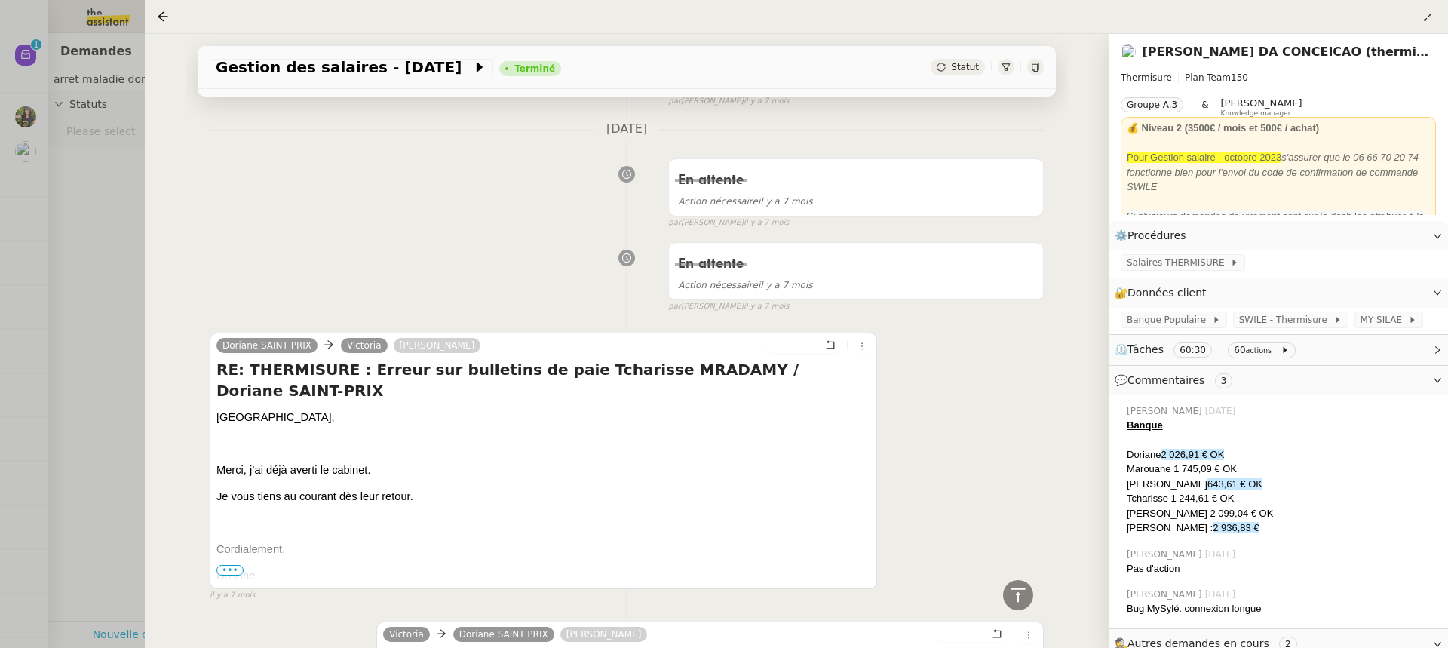
click at [769, 514] on p at bounding box center [544, 522] width 654 height 17
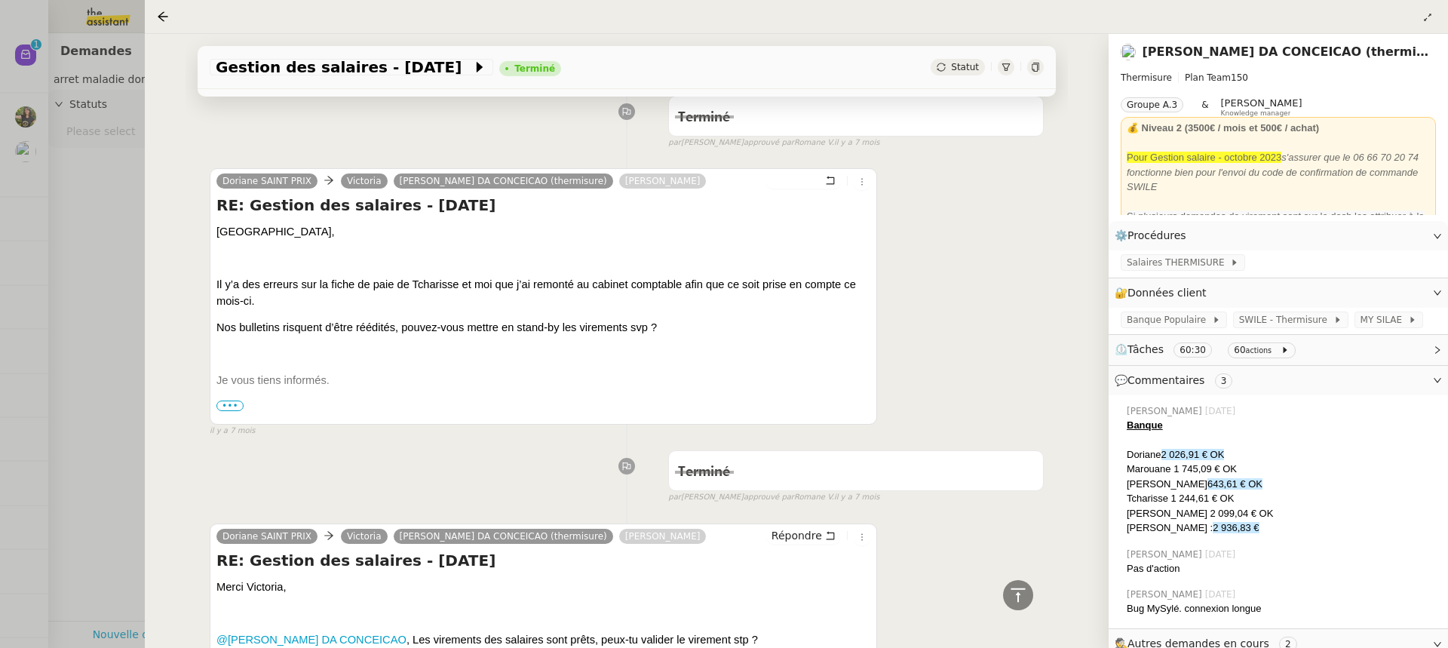
scroll to position [8740, 0]
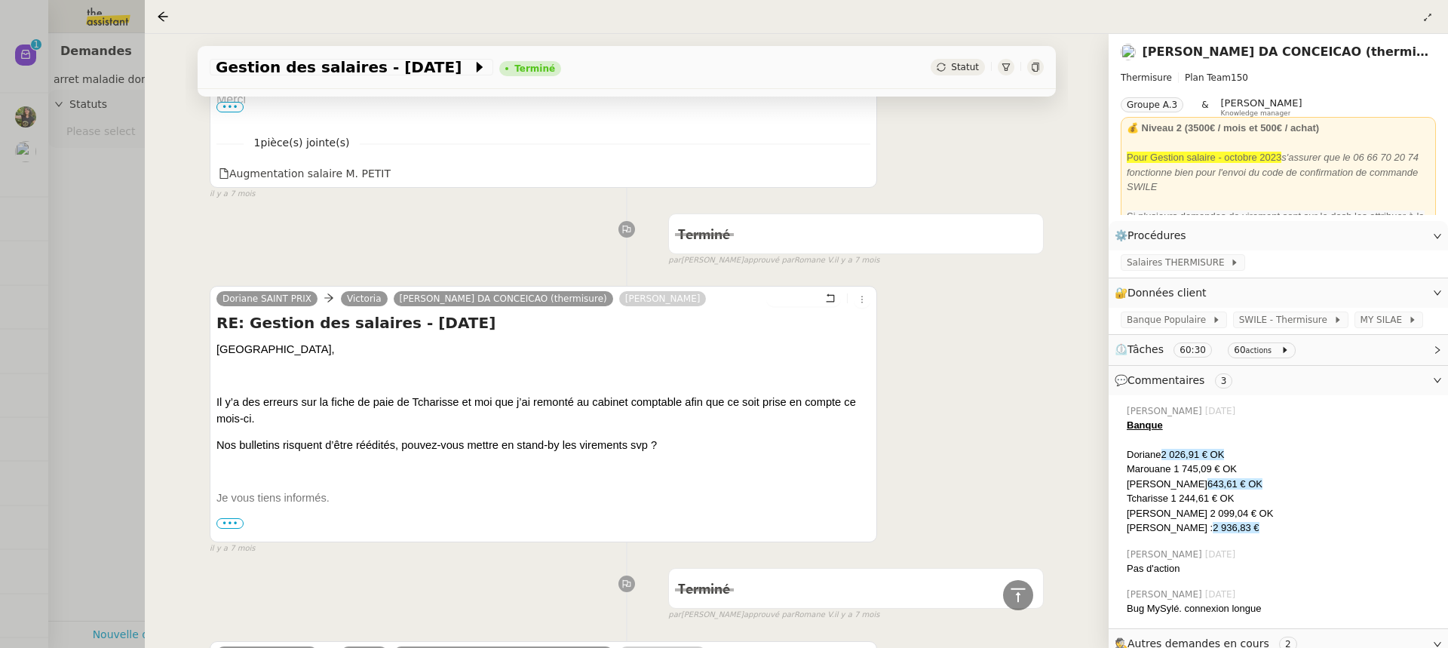
click at [127, 174] on div at bounding box center [724, 324] width 1448 height 648
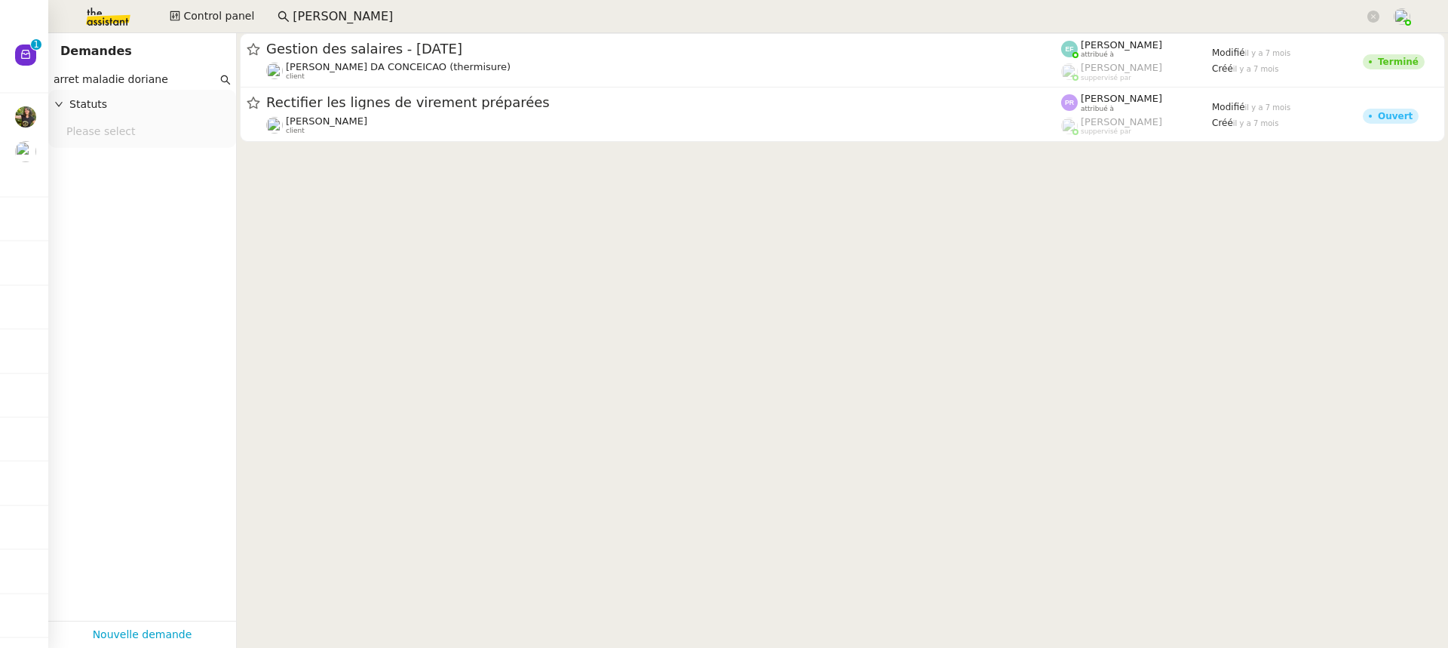
click at [173, 77] on input "arret maladie doriane" at bounding box center [136, 79] width 164 height 17
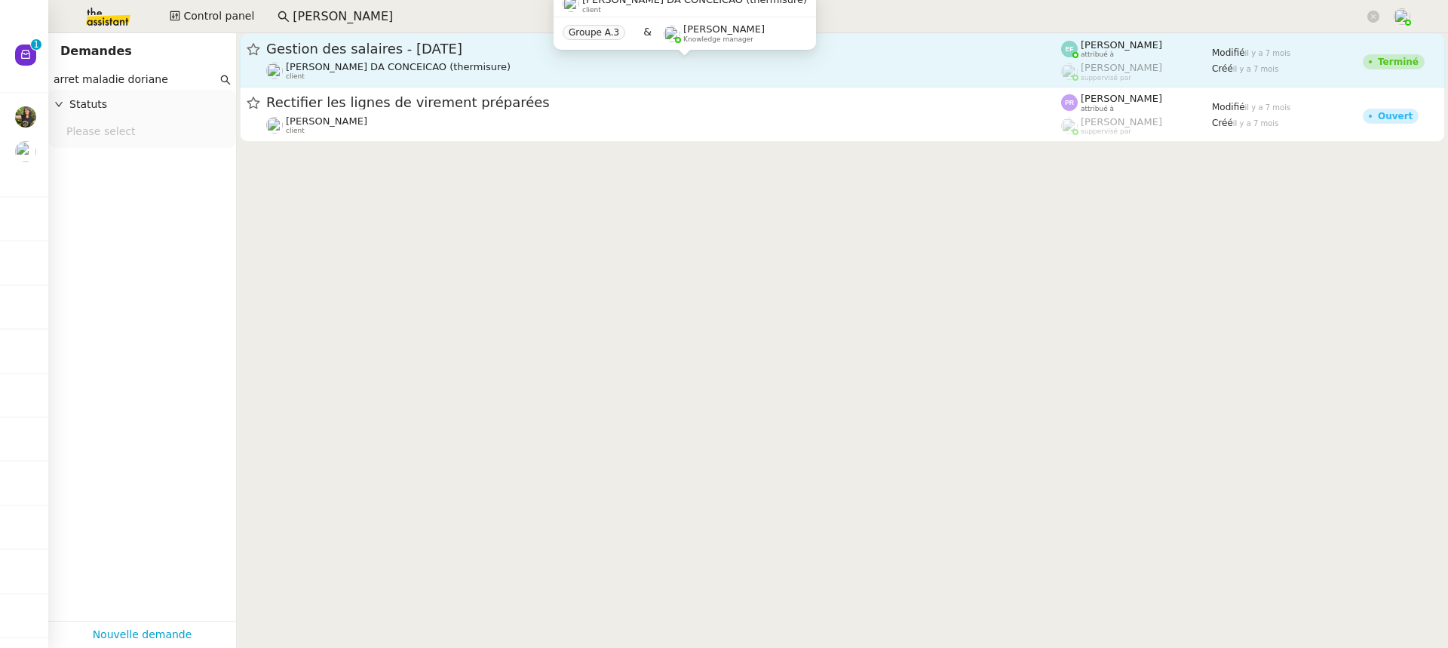
click at [369, 80] on div "Charles DA CONCEICAO (thermisure) client" at bounding box center [398, 71] width 225 height 20
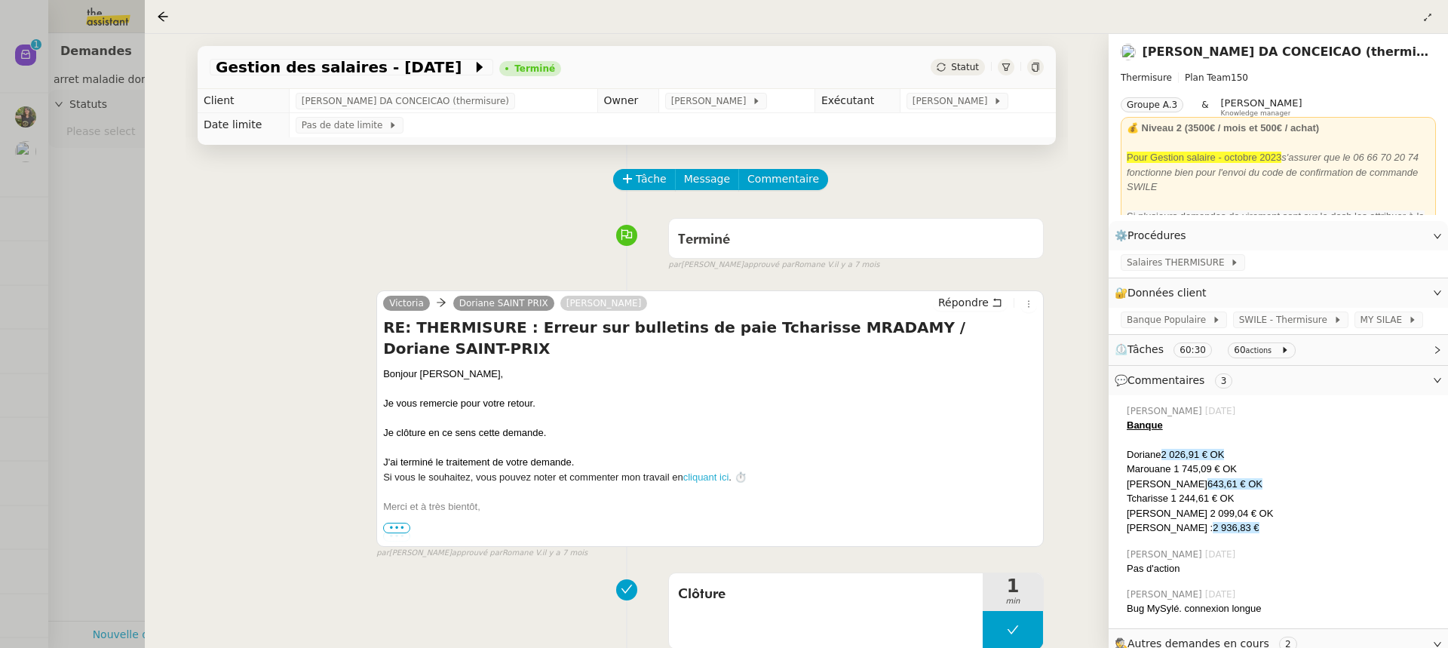
click at [23, 159] on div at bounding box center [724, 324] width 1448 height 648
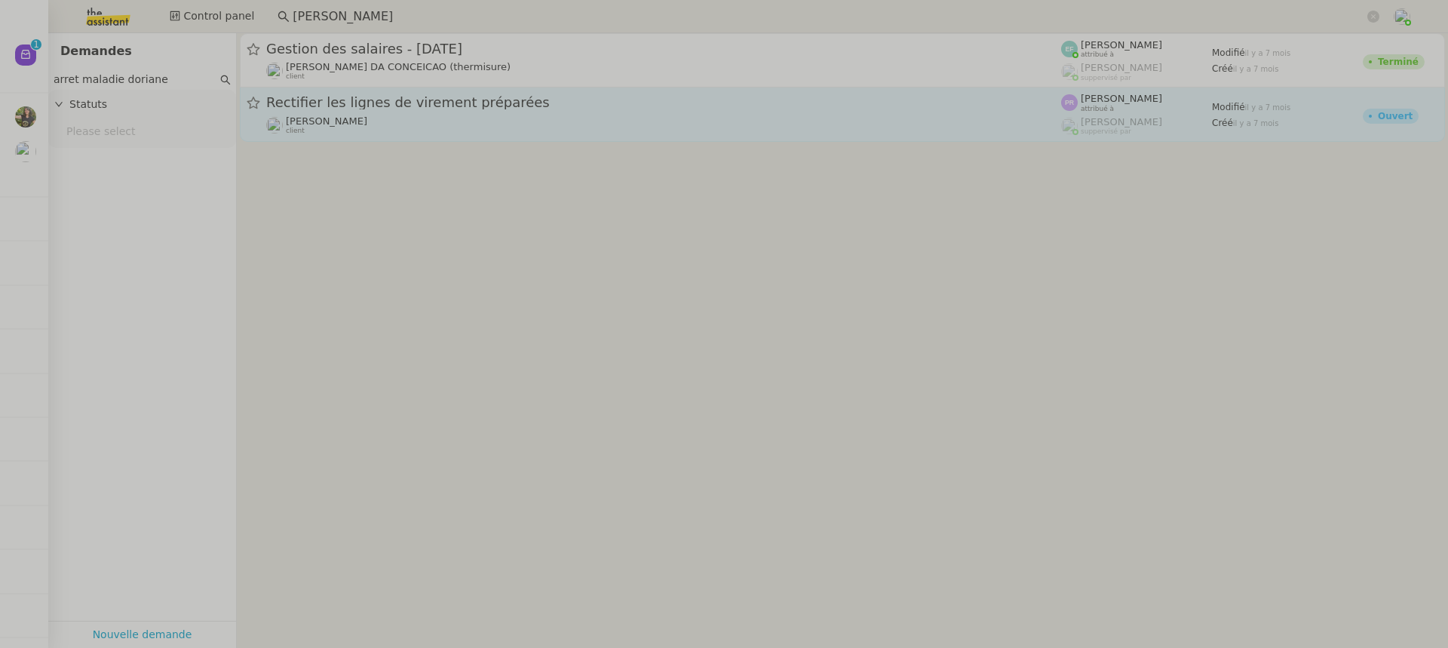
click at [528, 101] on span "Rectifier les lignes de virement préparées" at bounding box center [663, 103] width 795 height 14
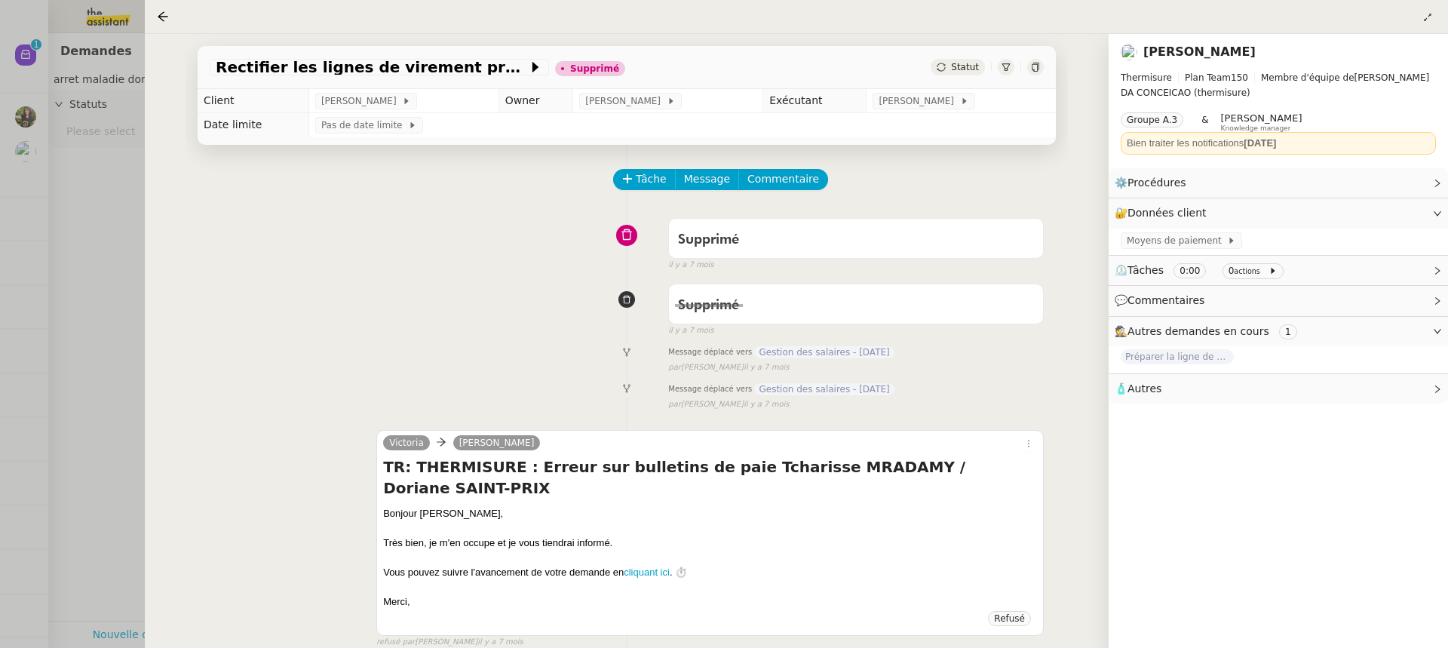
scroll to position [193, 0]
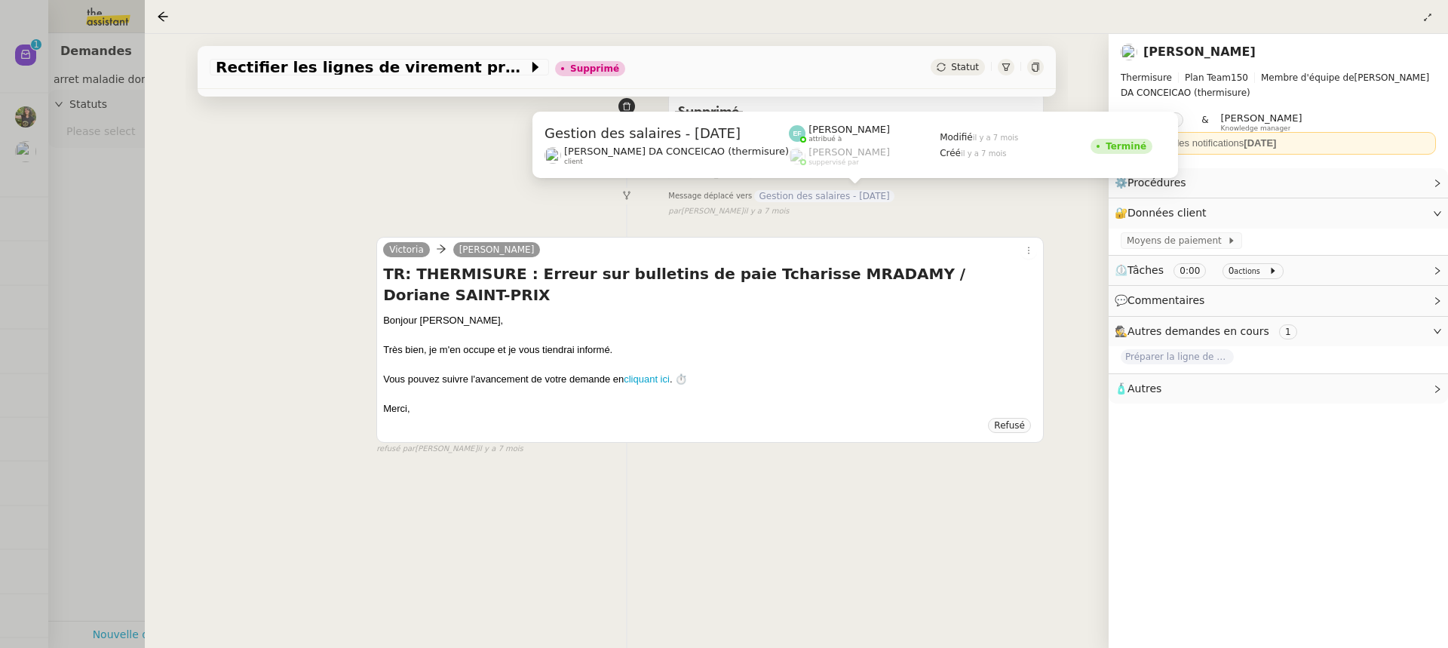
click at [851, 198] on span "Gestion des salaires - janvier 2025" at bounding box center [824, 196] width 140 height 12
click at [769, 153] on span "Gestion des salaires - janvier 2025" at bounding box center [824, 159] width 140 height 12
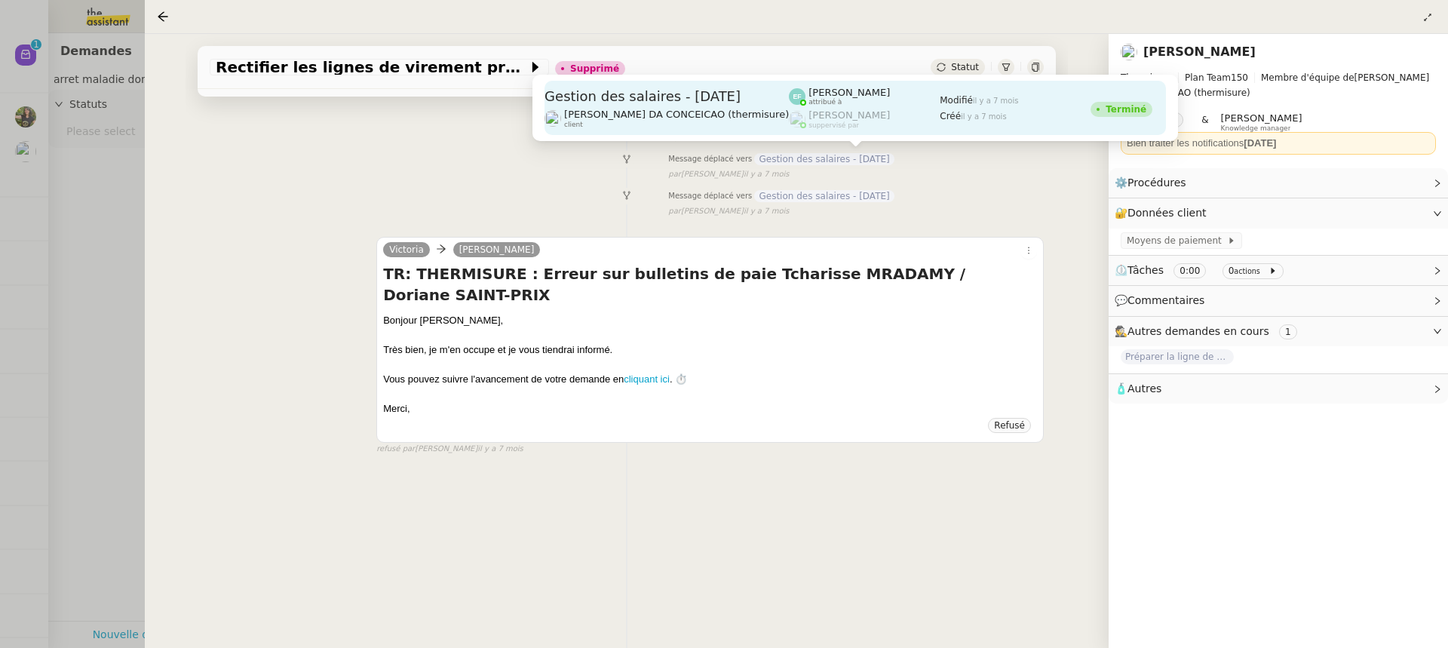
click at [809, 98] on span "attribué à" at bounding box center [825, 102] width 33 height 8
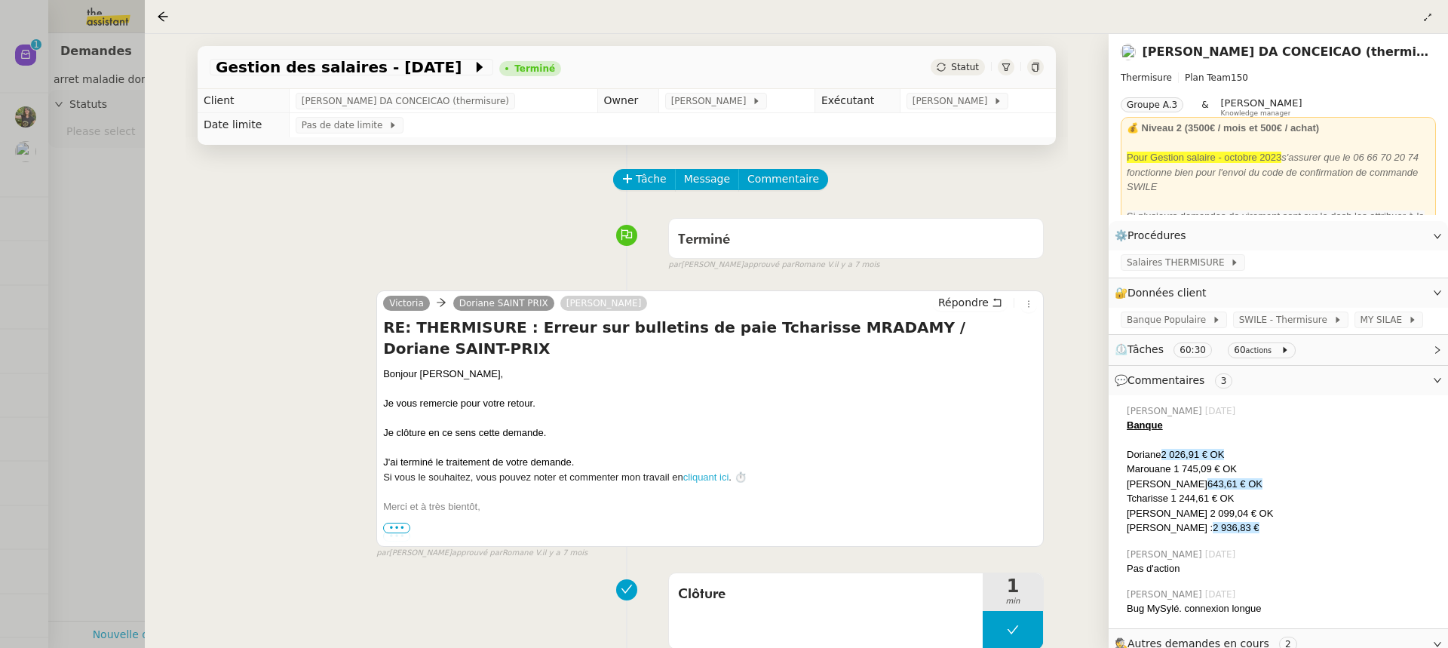
click at [41, 185] on div at bounding box center [724, 324] width 1448 height 648
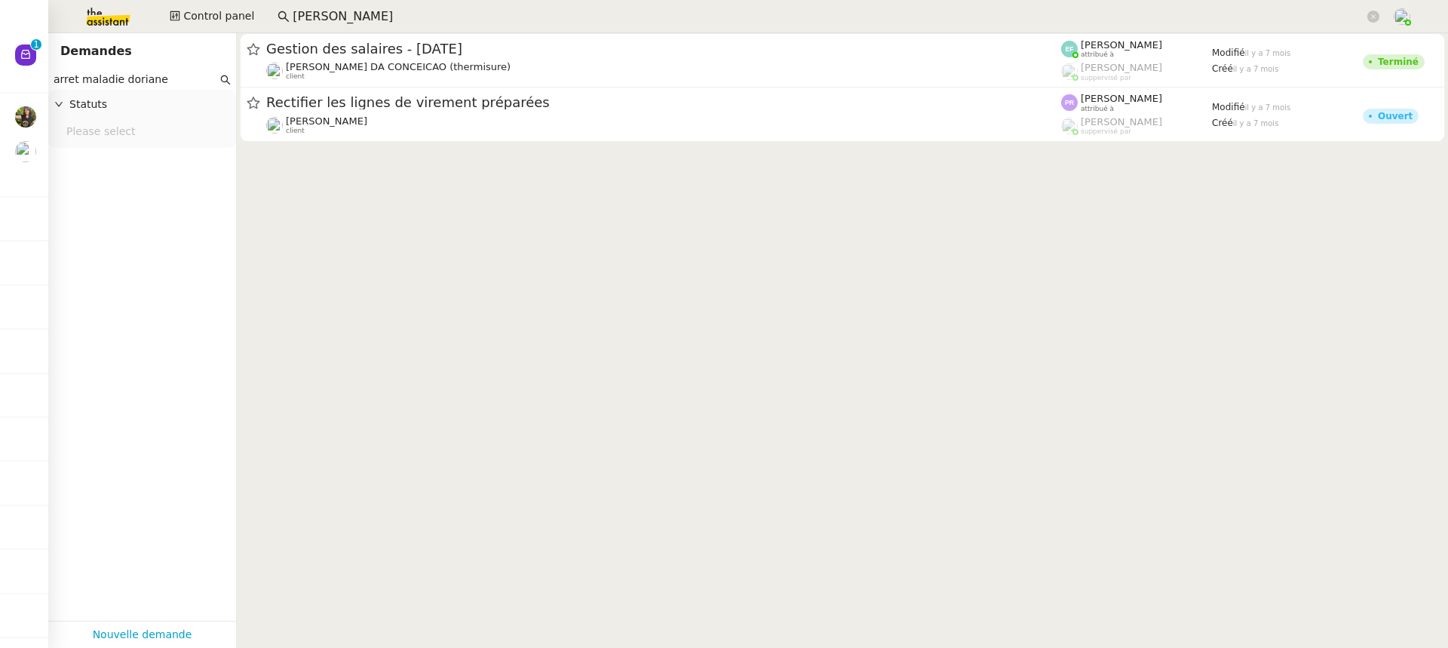
drag, startPoint x: 123, startPoint y: 76, endPoint x: 106, endPoint y: 76, distance: 16.6
click at [106, 76] on input "arret maladie doriane" at bounding box center [136, 79] width 164 height 17
drag, startPoint x: 80, startPoint y: 75, endPoint x: 17, endPoint y: 74, distance: 62.6
click at [20, 75] on nz-layout "Nouveau 0 1 2 3 4 5 6 7 8 9 Mes demandes Lancement de la procédure prescription…" at bounding box center [724, 324] width 1448 height 648
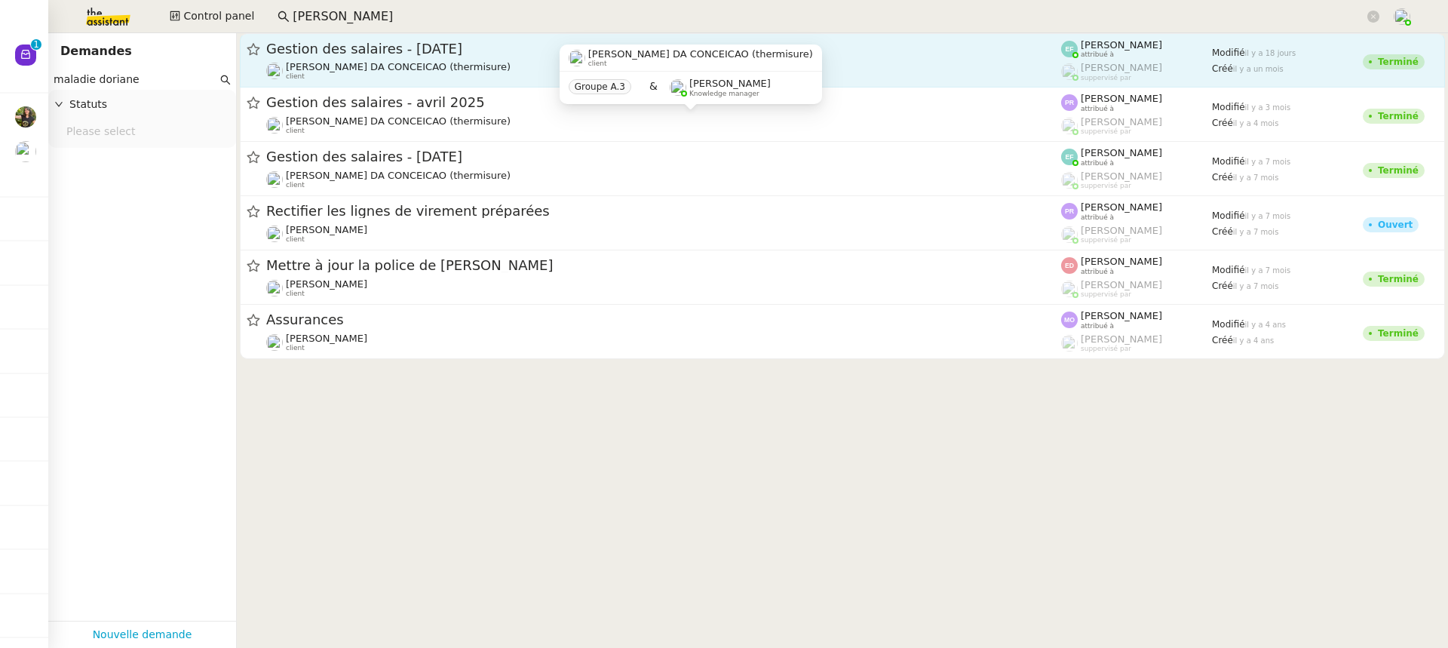
type input "maladie doriane"
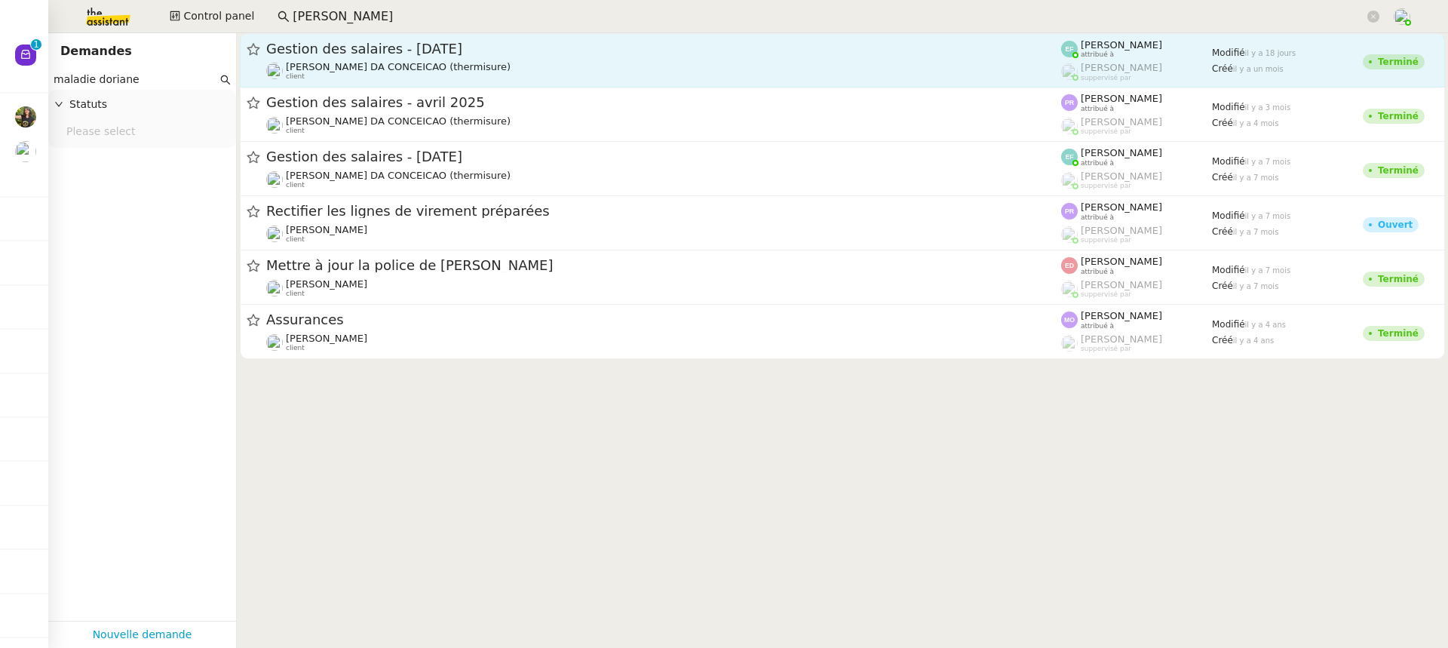
click at [381, 54] on span "Gestion des salaires - Juillet 2025" at bounding box center [663, 49] width 795 height 14
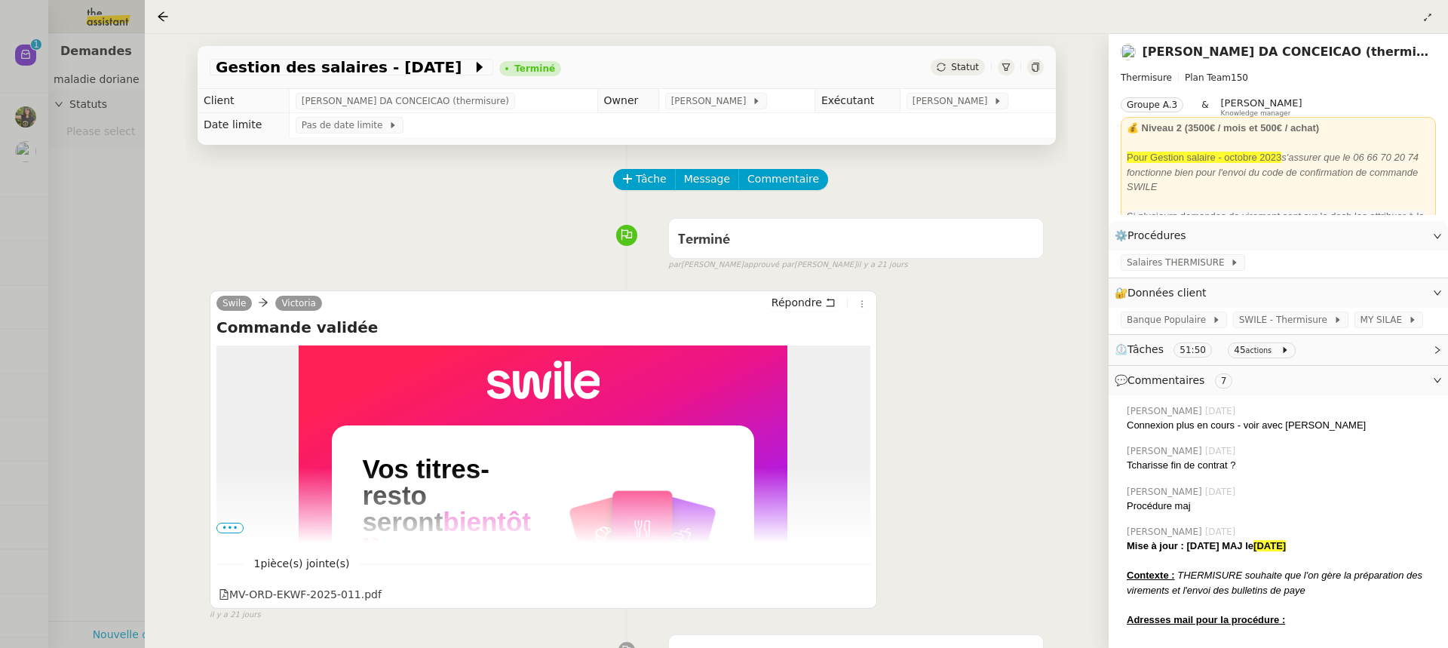
click at [45, 202] on div at bounding box center [724, 324] width 1448 height 648
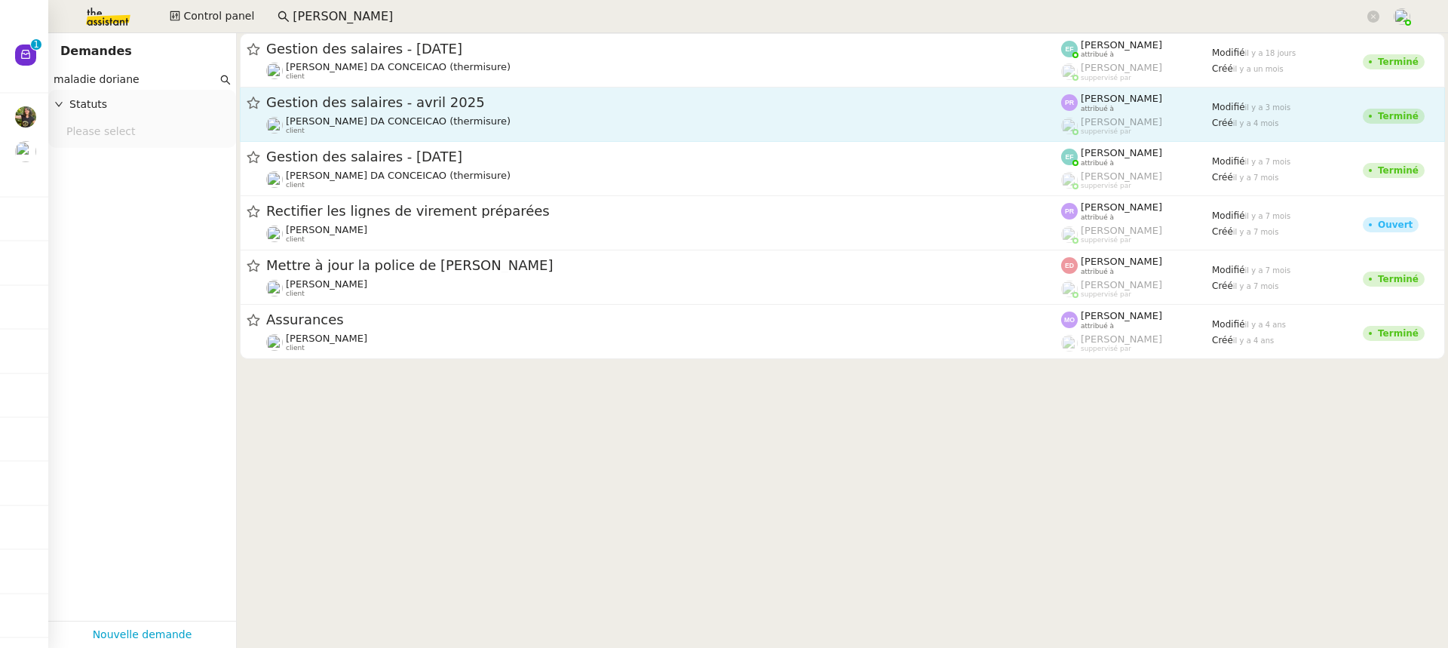
click at [564, 105] on span "Gestion des salaires - avril 2025" at bounding box center [663, 103] width 795 height 14
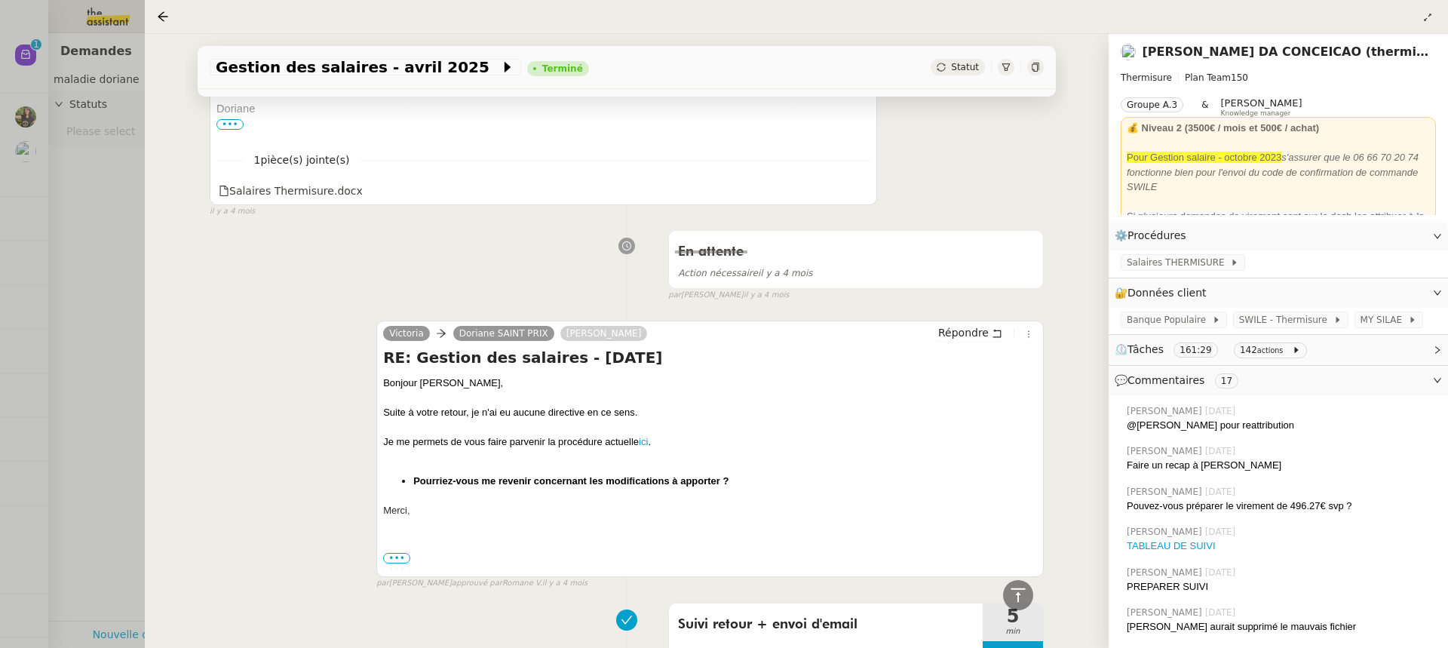
scroll to position [21068, 0]
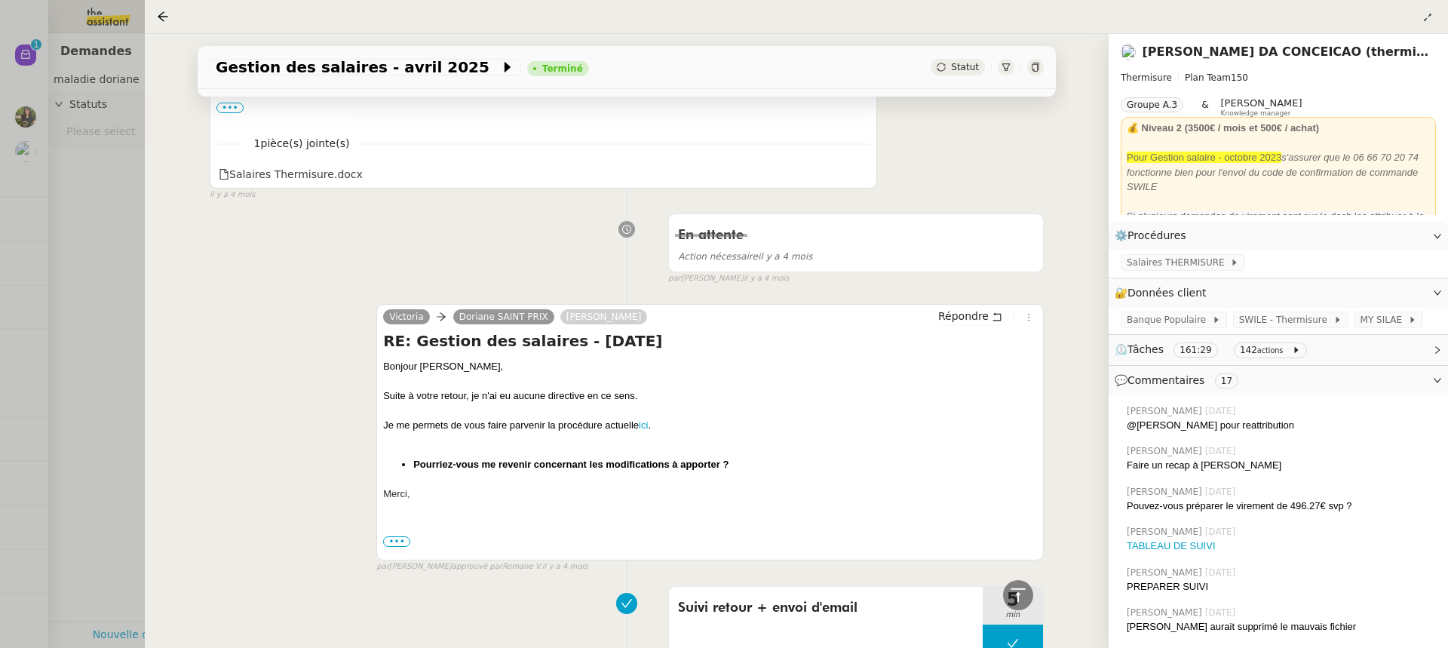
click at [68, 164] on div at bounding box center [724, 324] width 1448 height 648
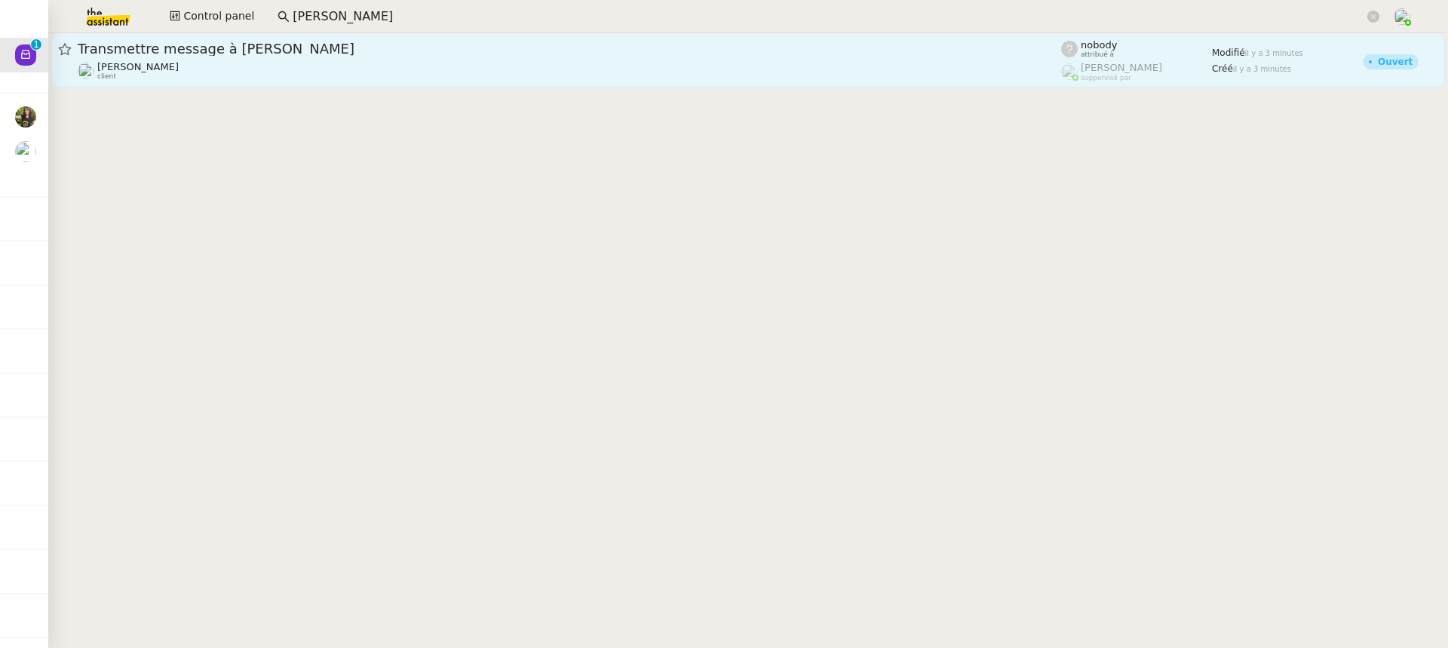
click at [415, 74] on div "Florian Parant client" at bounding box center [570, 71] width 984 height 20
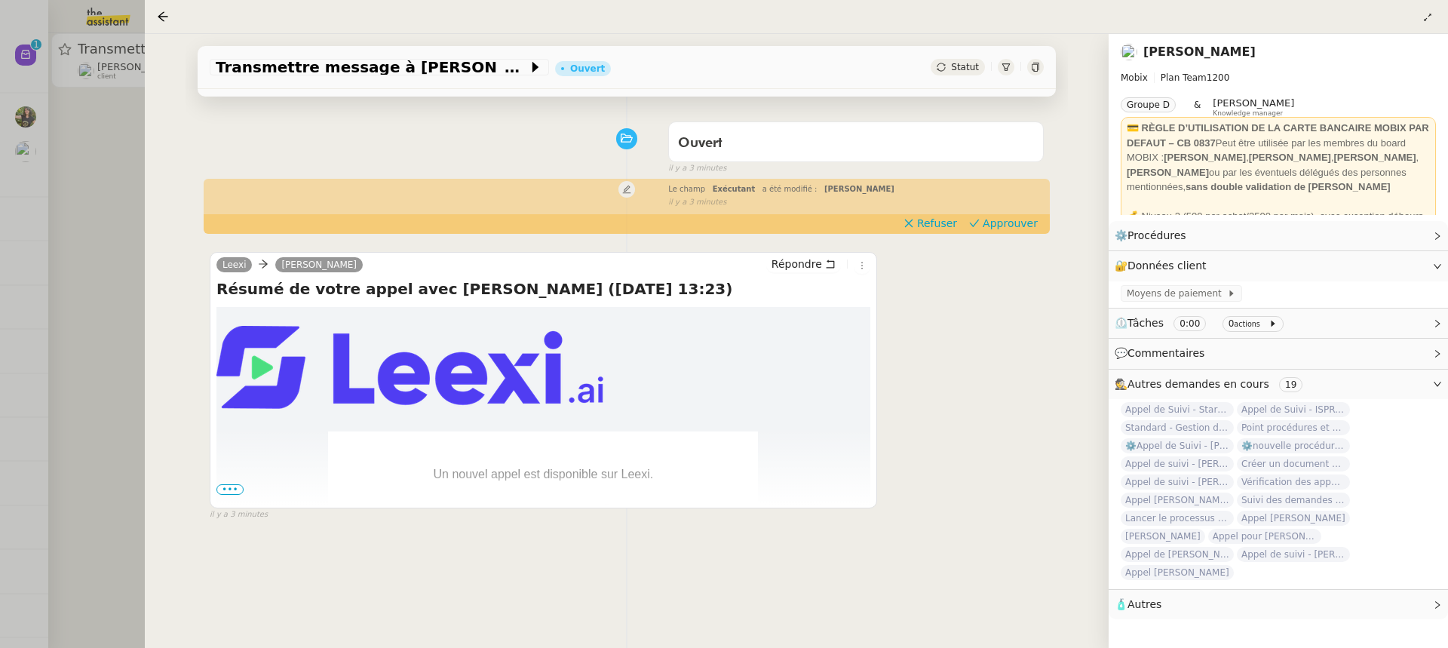
scroll to position [158, 0]
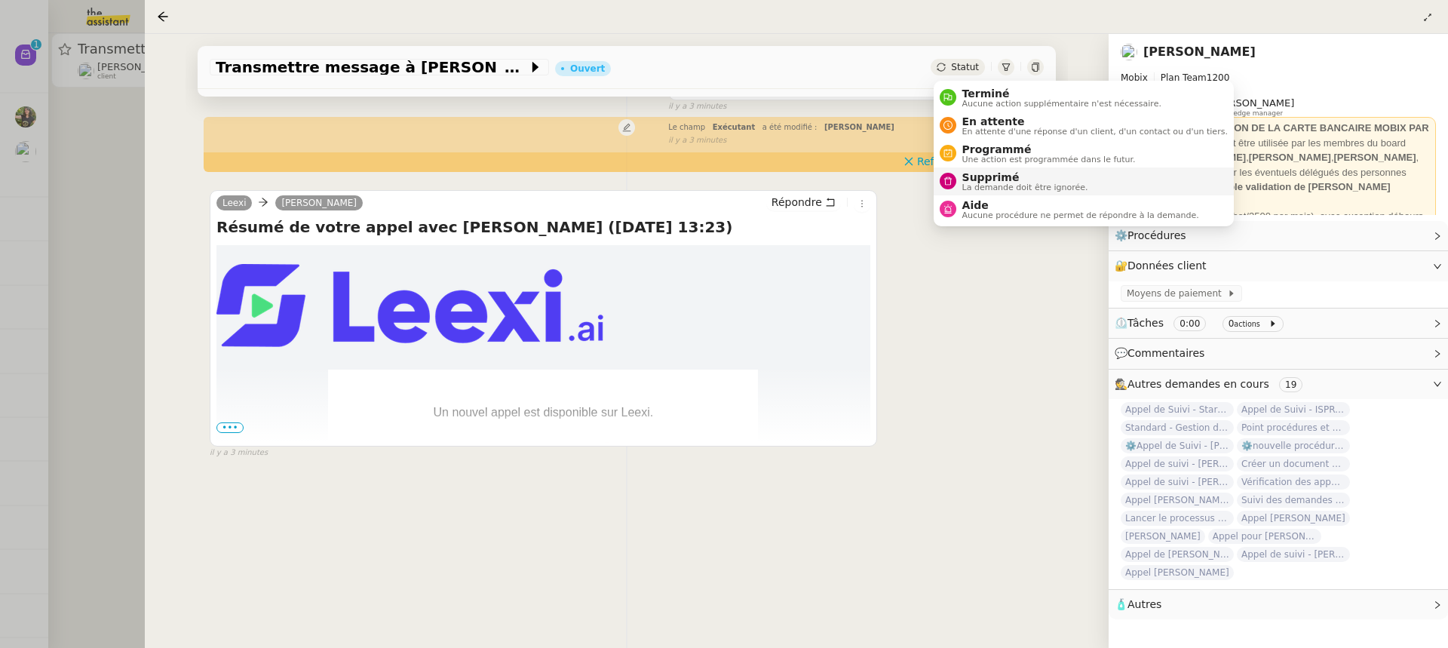
click at [1027, 175] on span "Supprimé" at bounding box center [1026, 177] width 126 height 12
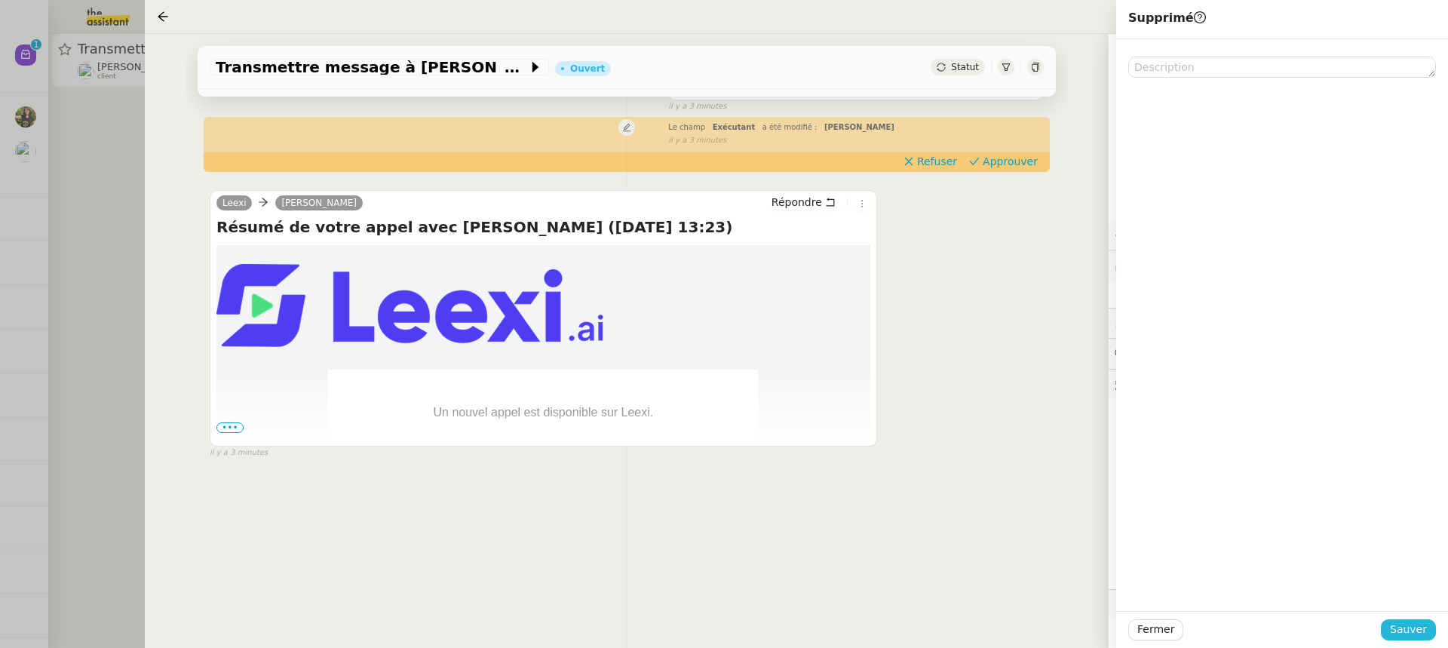
click at [1423, 629] on span "Sauver" at bounding box center [1408, 629] width 37 height 17
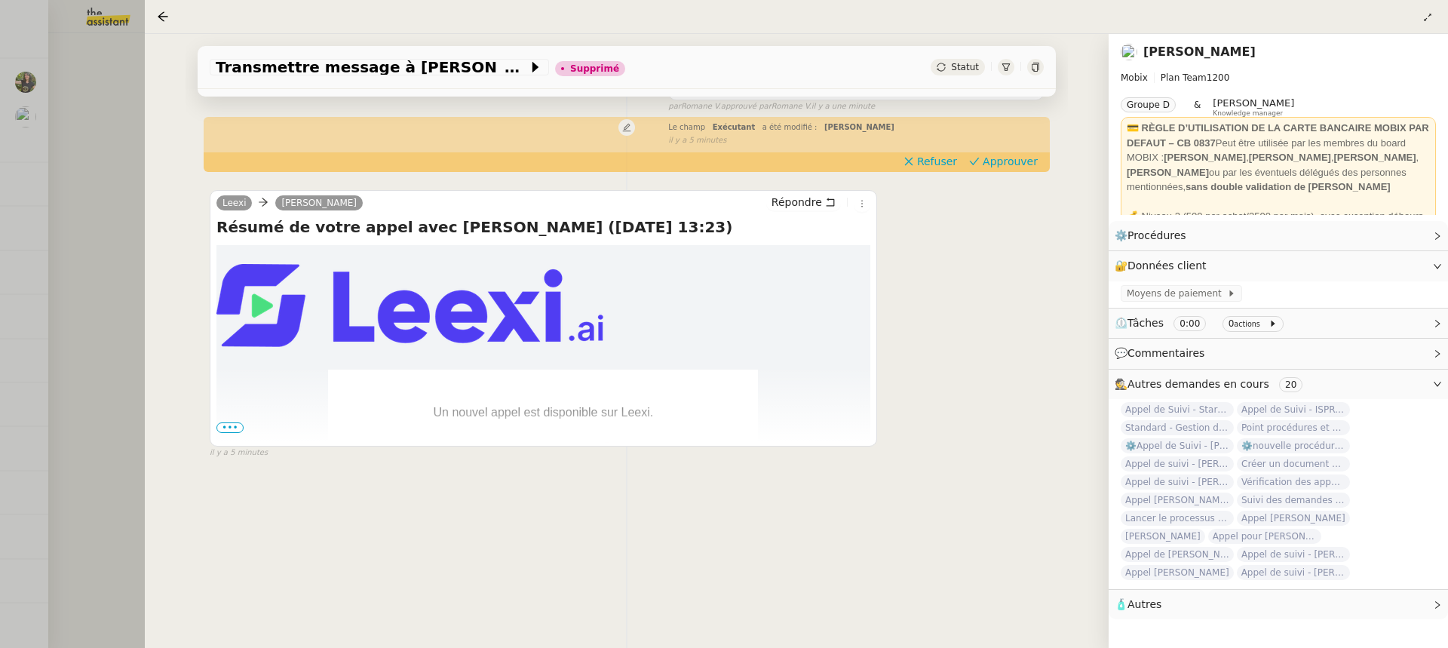
click at [119, 50] on div at bounding box center [724, 324] width 1448 height 648
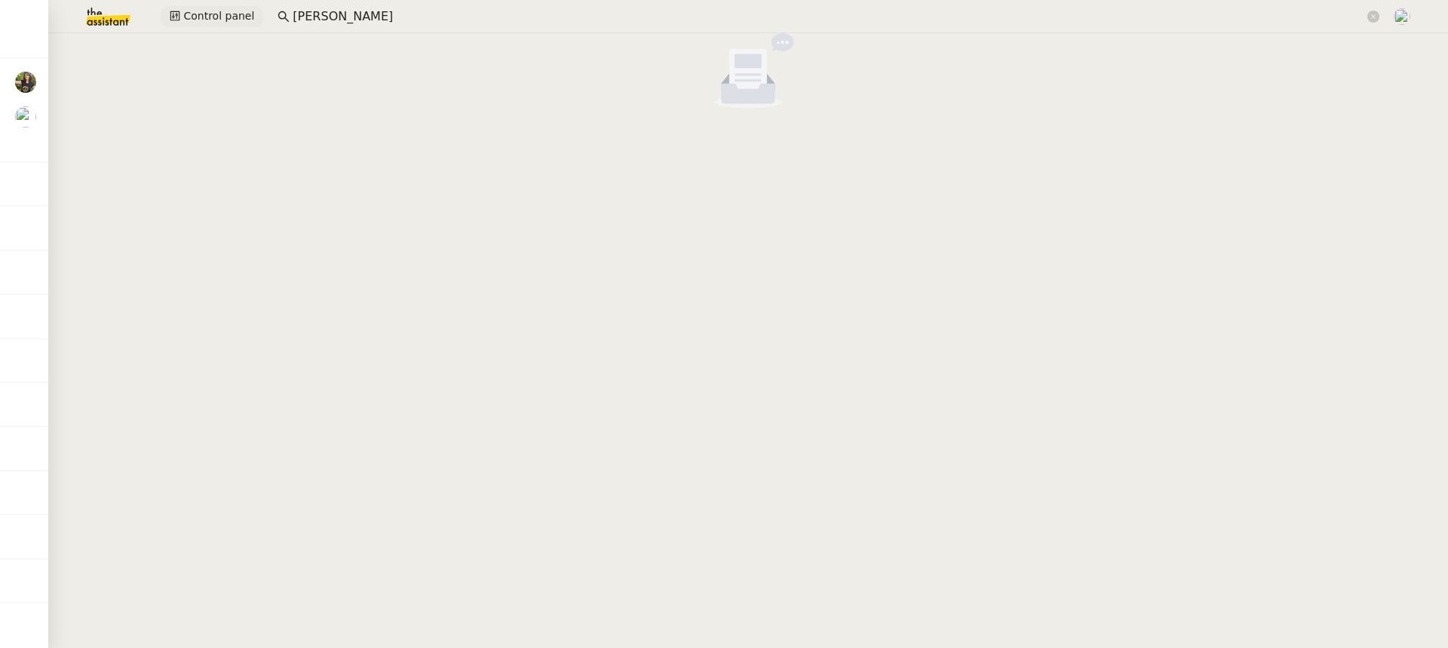
click at [199, 17] on span "Control panel" at bounding box center [218, 16] width 71 height 17
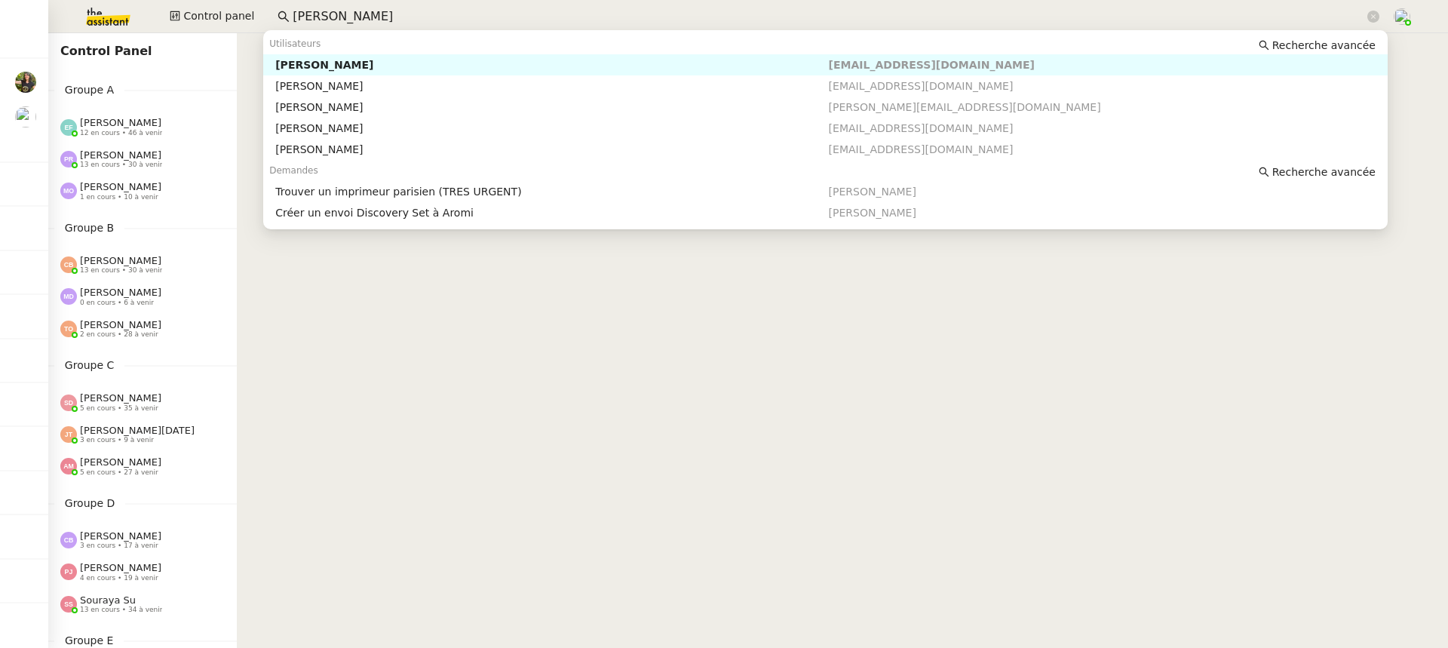
drag, startPoint x: 379, startPoint y: 14, endPoint x: 70, endPoint y: 19, distance: 309.3
click at [75, 18] on div "Control panel pierre marg" at bounding box center [724, 16] width 1373 height 33
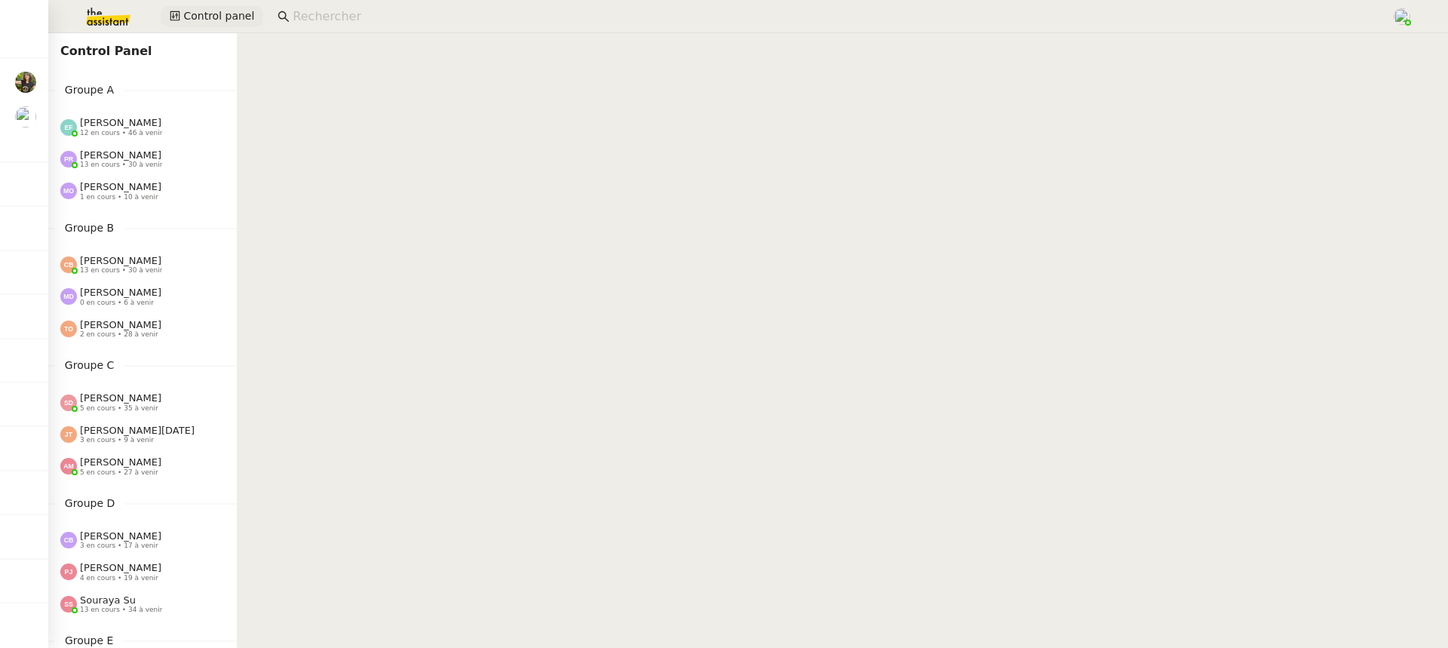
click at [167, 9] on button "Control panel" at bounding box center [212, 16] width 103 height 21
click at [140, 134] on span "12 en cours • 46 à venir" at bounding box center [121, 133] width 82 height 8
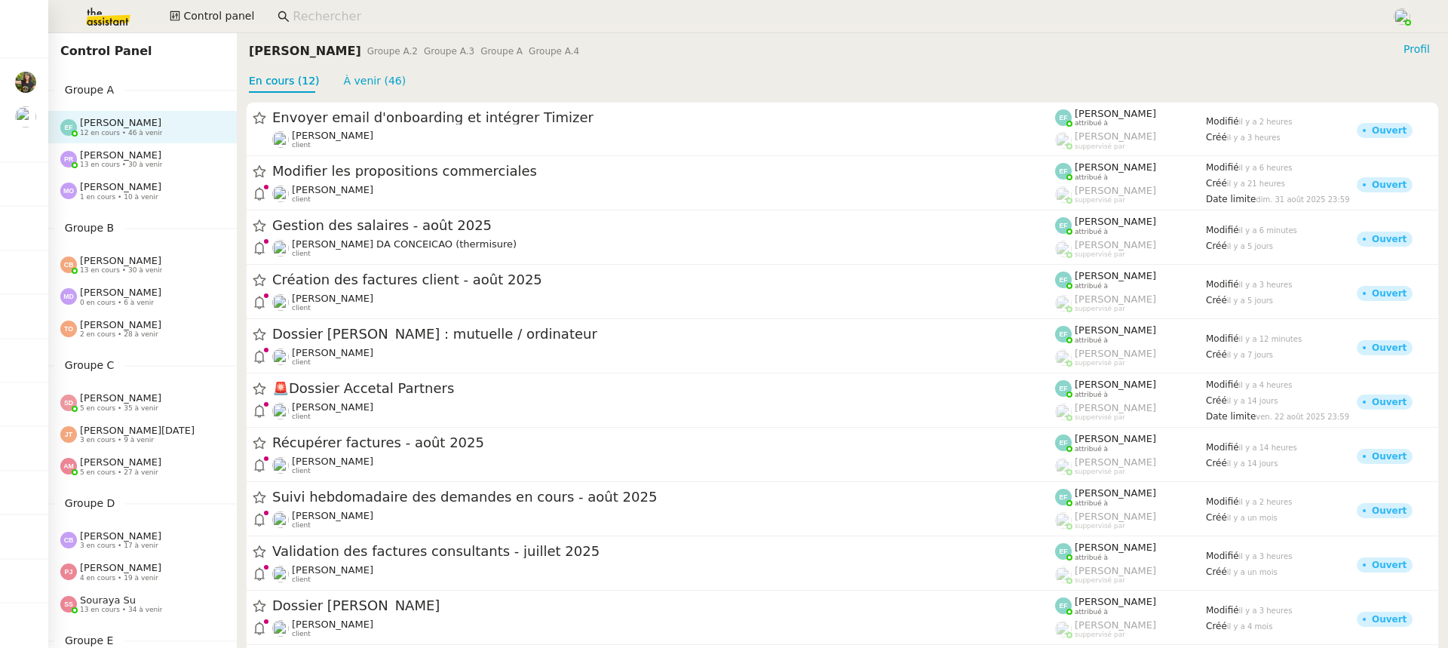
click at [137, 214] on div "Control Panel Groupe A Emelyne Foussier 12 en cours • 46 à venir Pauline Ribas …" at bounding box center [142, 340] width 189 height 615
click at [137, 200] on span "1 en cours • 10 à venir" at bounding box center [119, 197] width 78 height 8
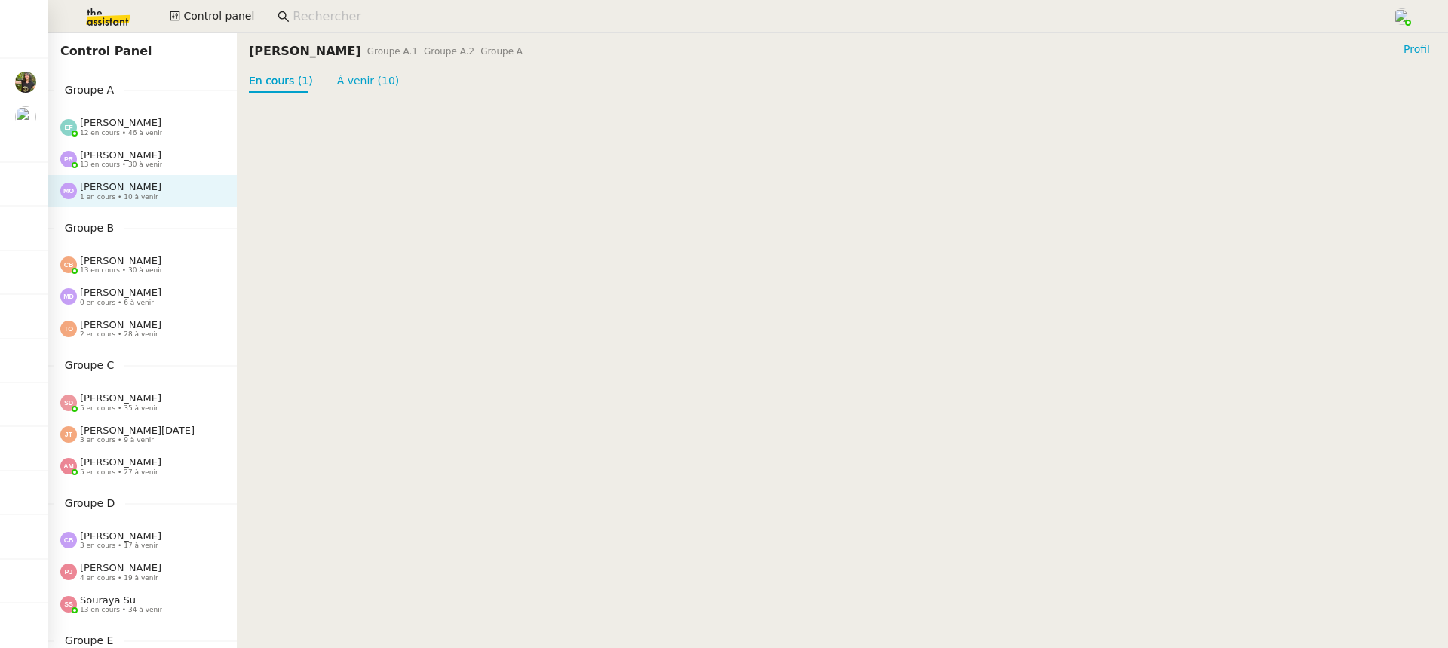
click at [371, 93] on div at bounding box center [843, 102] width 1212 height 18
click at [364, 85] on link "À venir (10)" at bounding box center [368, 81] width 63 height 12
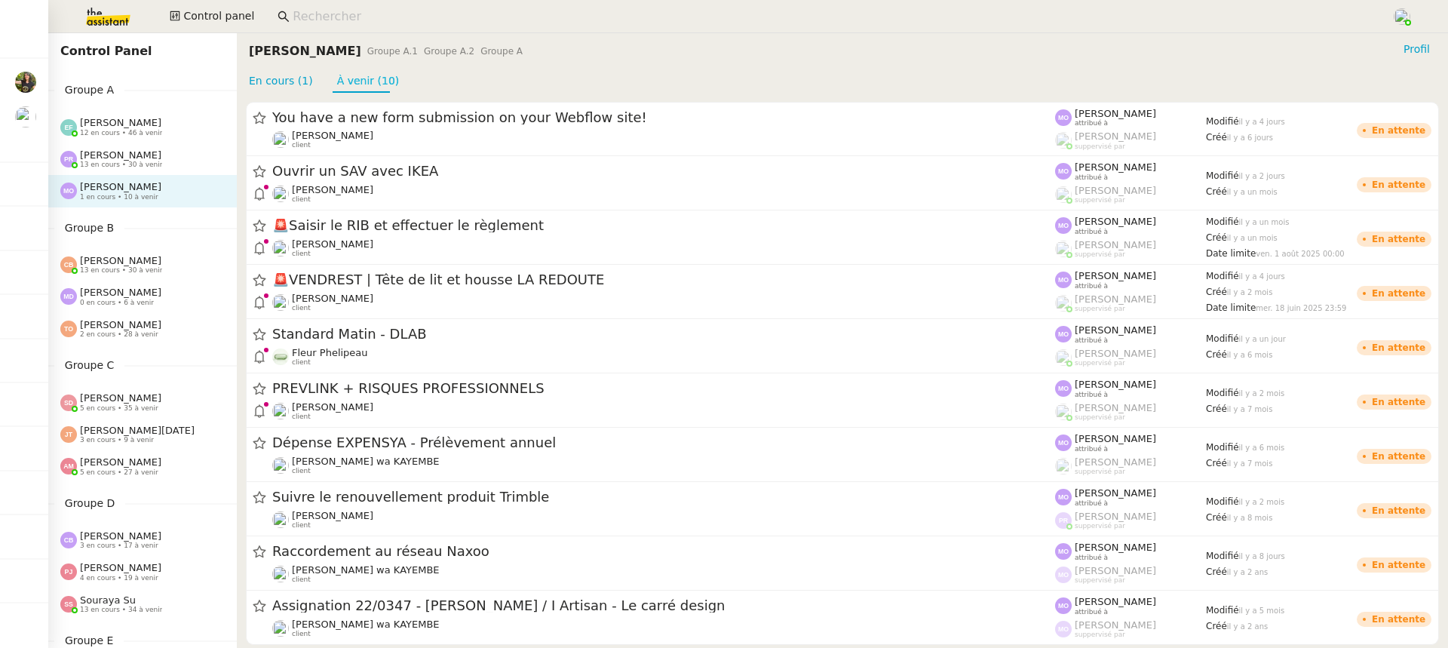
drag, startPoint x: 400, startPoint y: 83, endPoint x: 347, endPoint y: 76, distance: 53.2
click at [347, 76] on div "En cours (1) À venir (10)" at bounding box center [842, 80] width 1187 height 23
click at [500, 62] on div "Marie Orsoni Groupe A.1 Groupe A.2 Groupe A Profil" at bounding box center [842, 51] width 1187 height 24
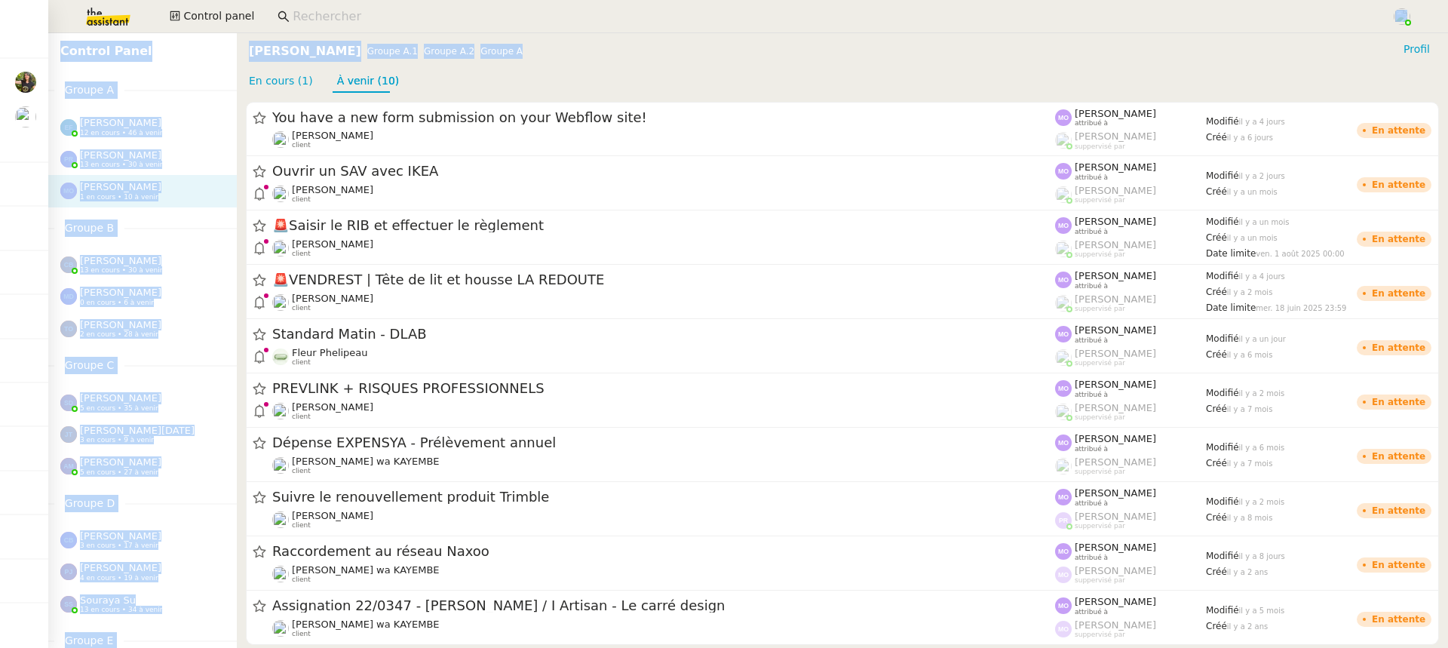
drag, startPoint x: 488, startPoint y: 55, endPoint x: 241, endPoint y: 32, distance: 247.7
click at [241, 32] on nz-layout "Control panel Control Panel Groupe A Emelyne Foussier 12 en cours • 46 à venir …" at bounding box center [724, 324] width 1448 height 648
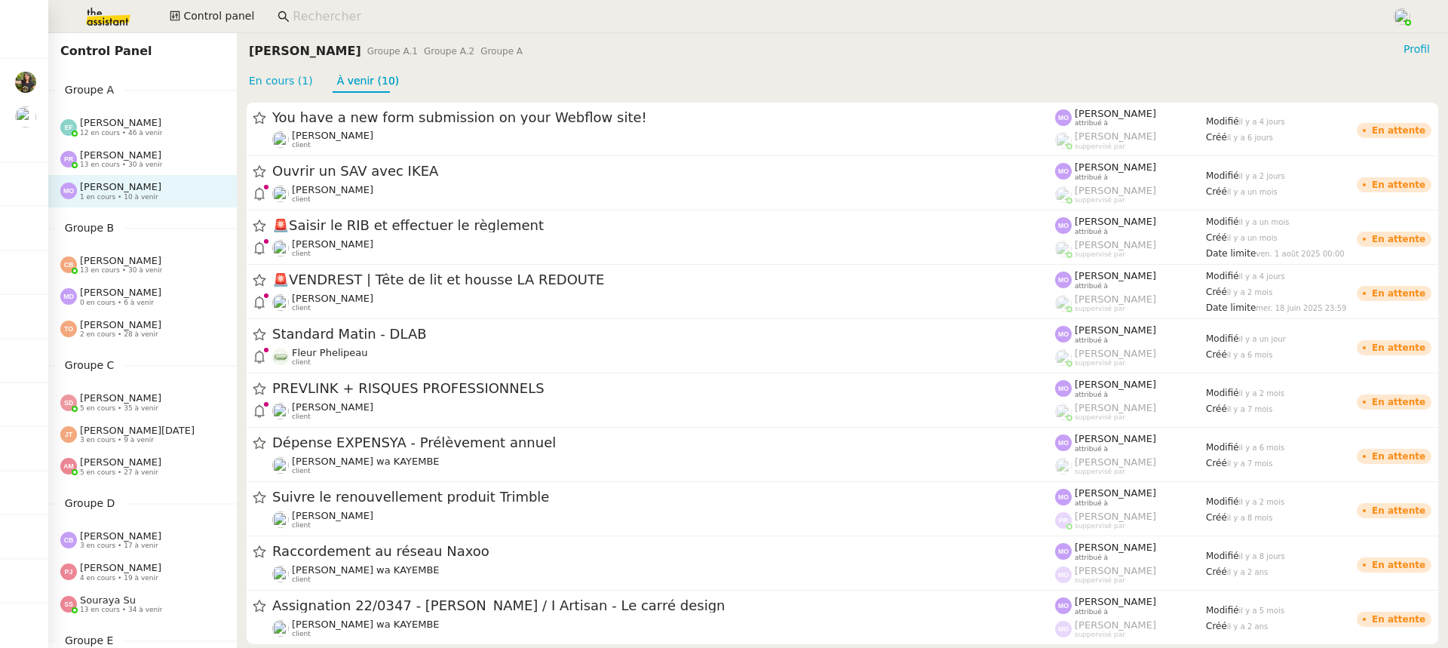
click at [312, 52] on nz-page-header-title "[PERSON_NAME]" at bounding box center [305, 51] width 112 height 21
click at [379, 53] on div "Groupe A.1 Groupe A.2 Groupe A" at bounding box center [444, 51] width 155 height 15
click at [424, 52] on span "Groupe A.2" at bounding box center [449, 51] width 51 height 11
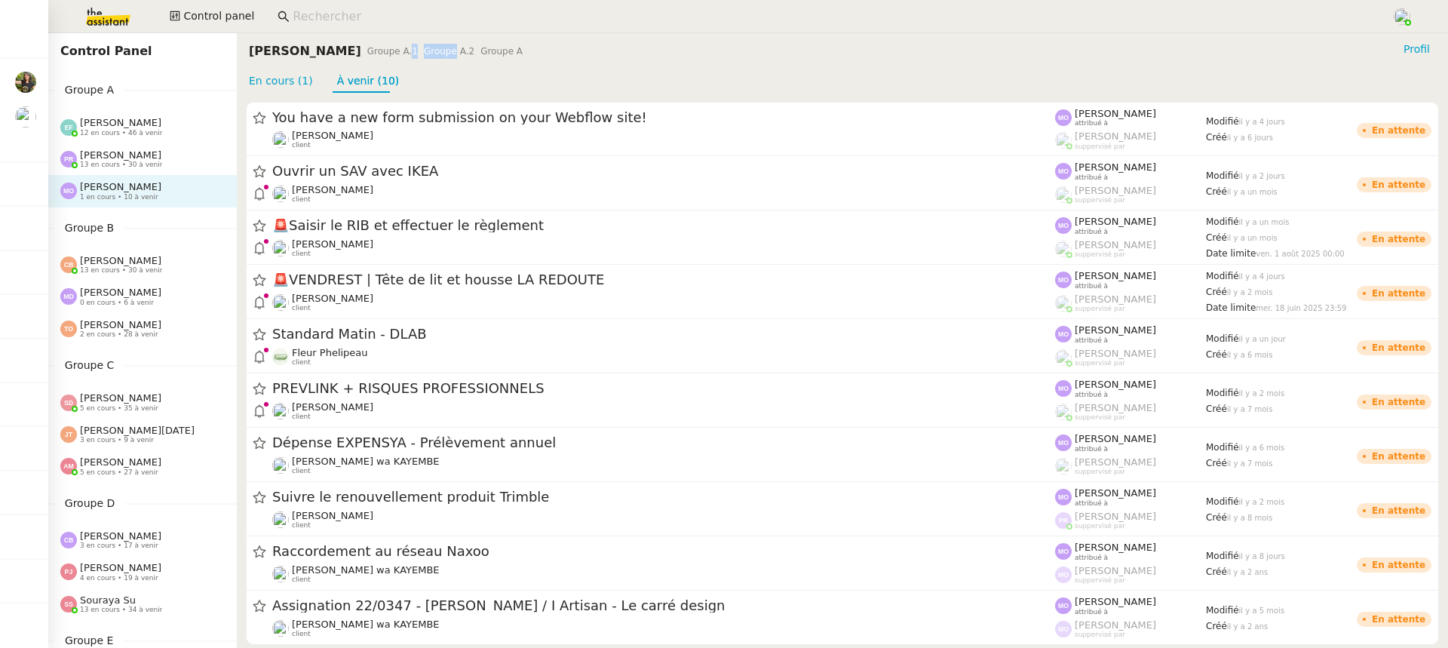
click at [424, 52] on span "Groupe A.2" at bounding box center [449, 51] width 51 height 11
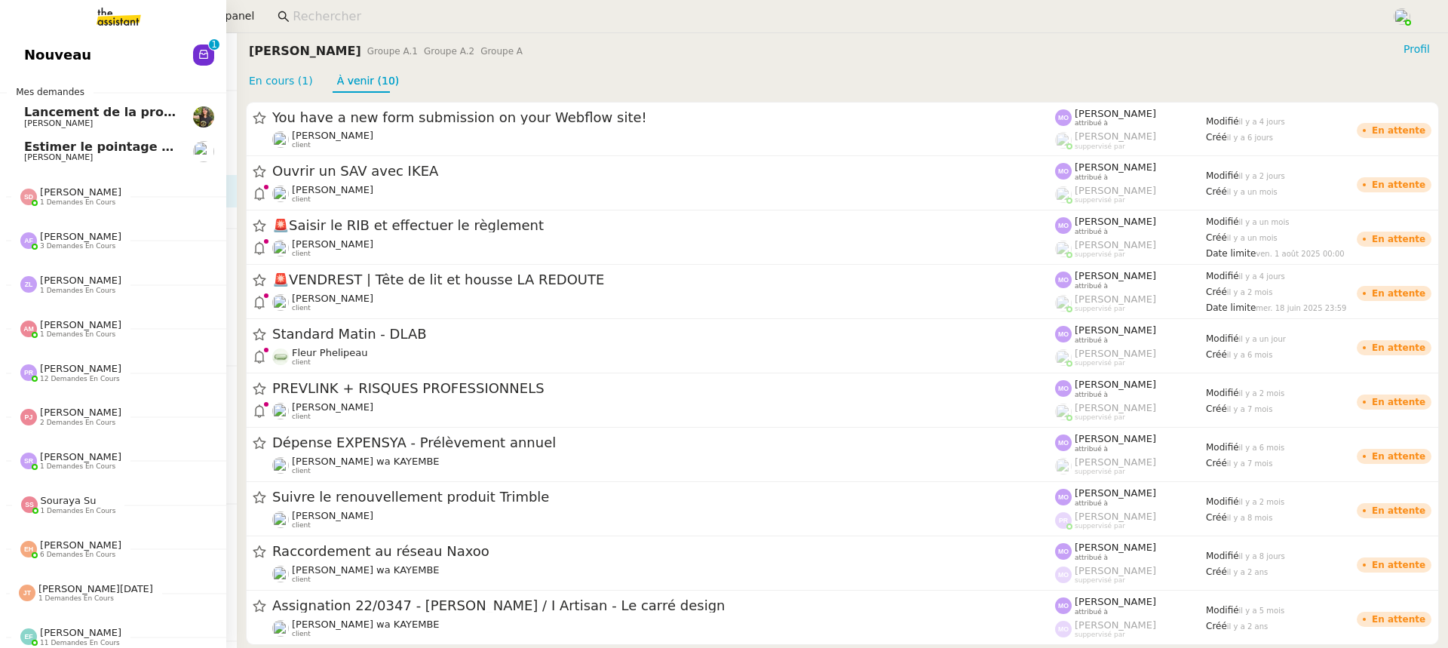
click at [33, 58] on link "Nouveau 0 1 2 3 4 5 6 7 8 9" at bounding box center [113, 55] width 226 height 35
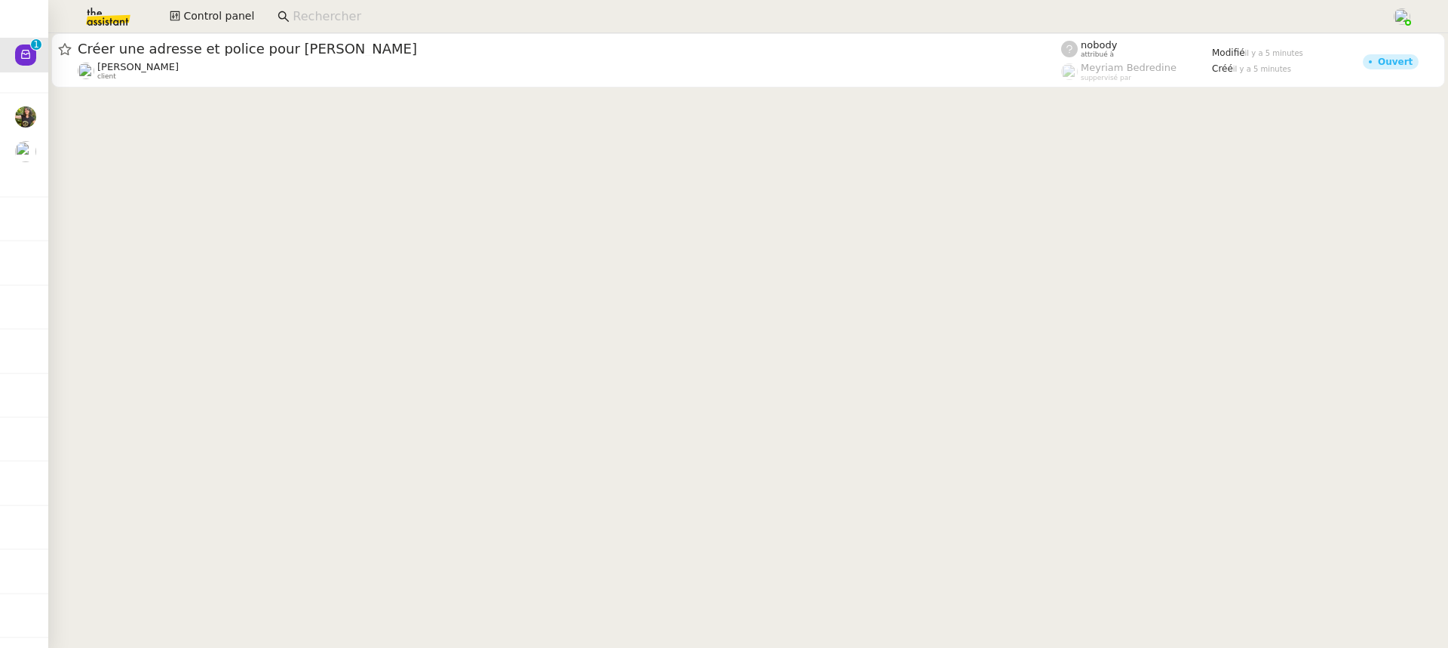
click at [468, 110] on cdk-virtual-scroll-viewport "Créer une adresse et police pour Nadya Brady Rayan Ouafi client nobody attribué…" at bounding box center [748, 340] width 1400 height 615
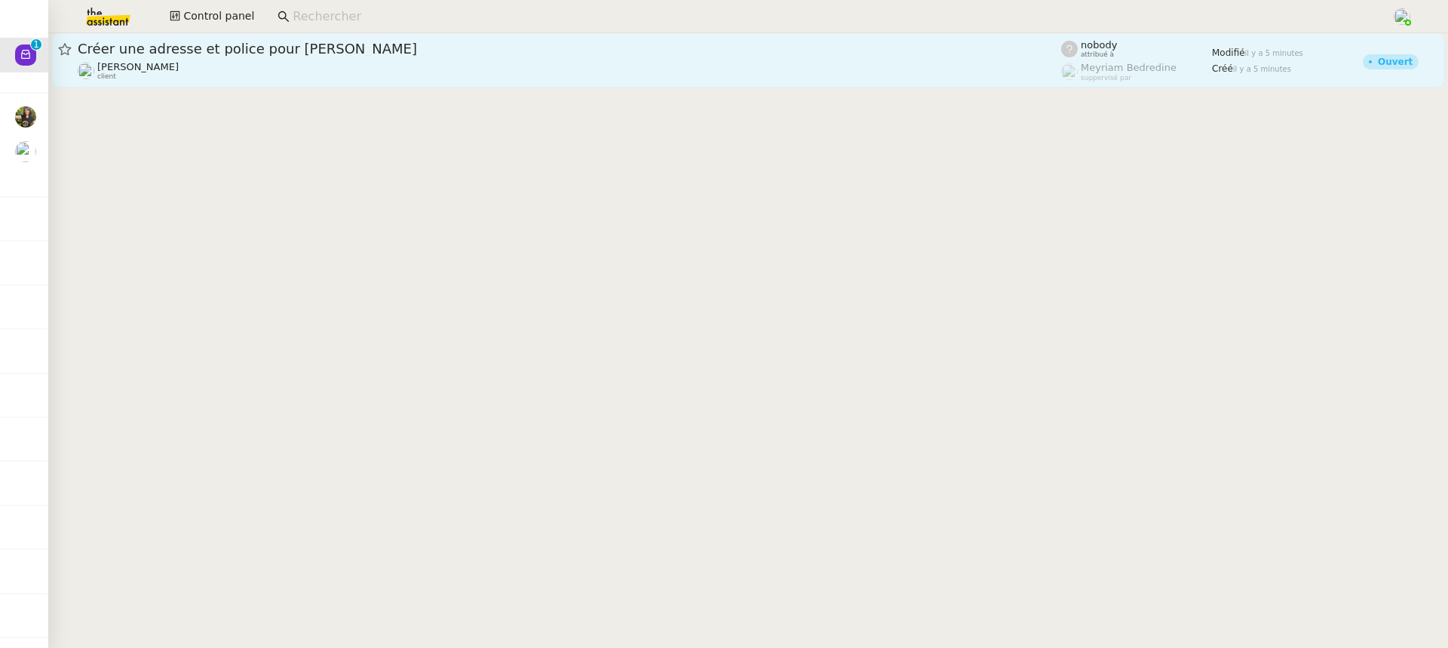
click at [410, 57] on div "Créer une adresse et police pour Nadya Brady" at bounding box center [570, 49] width 984 height 18
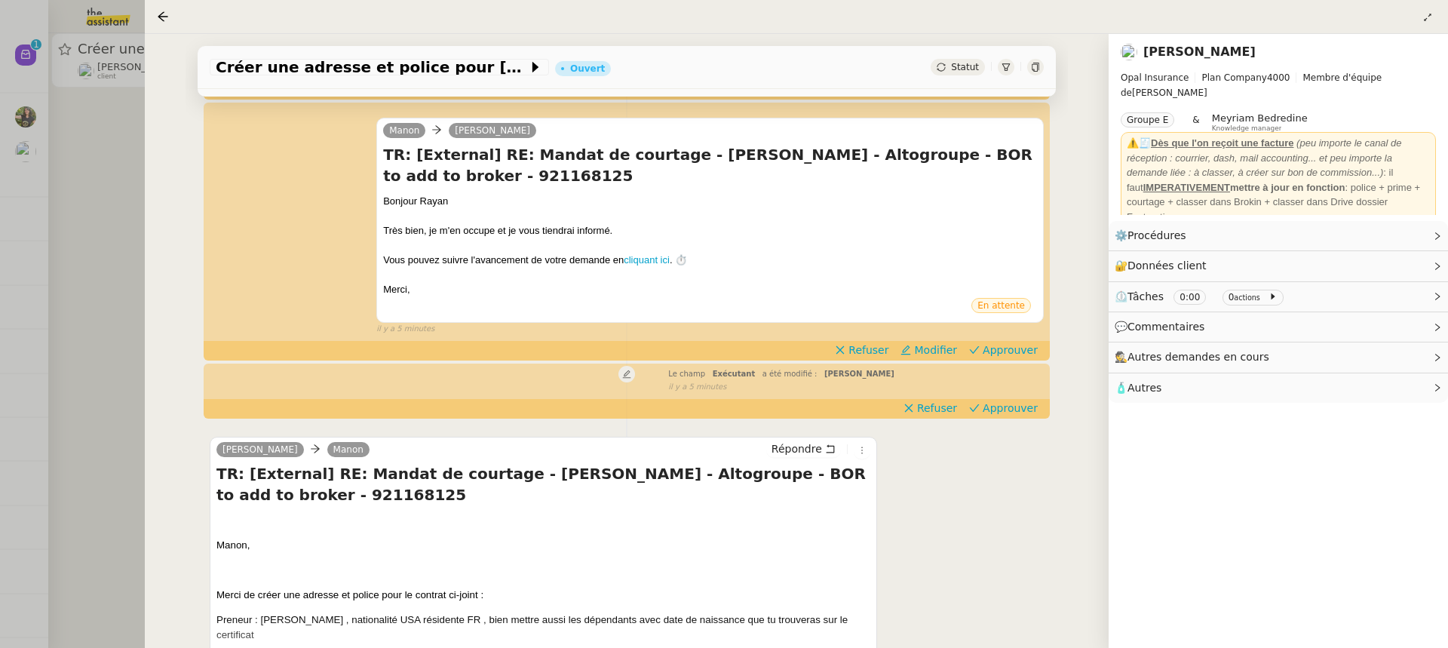
scroll to position [238, 0]
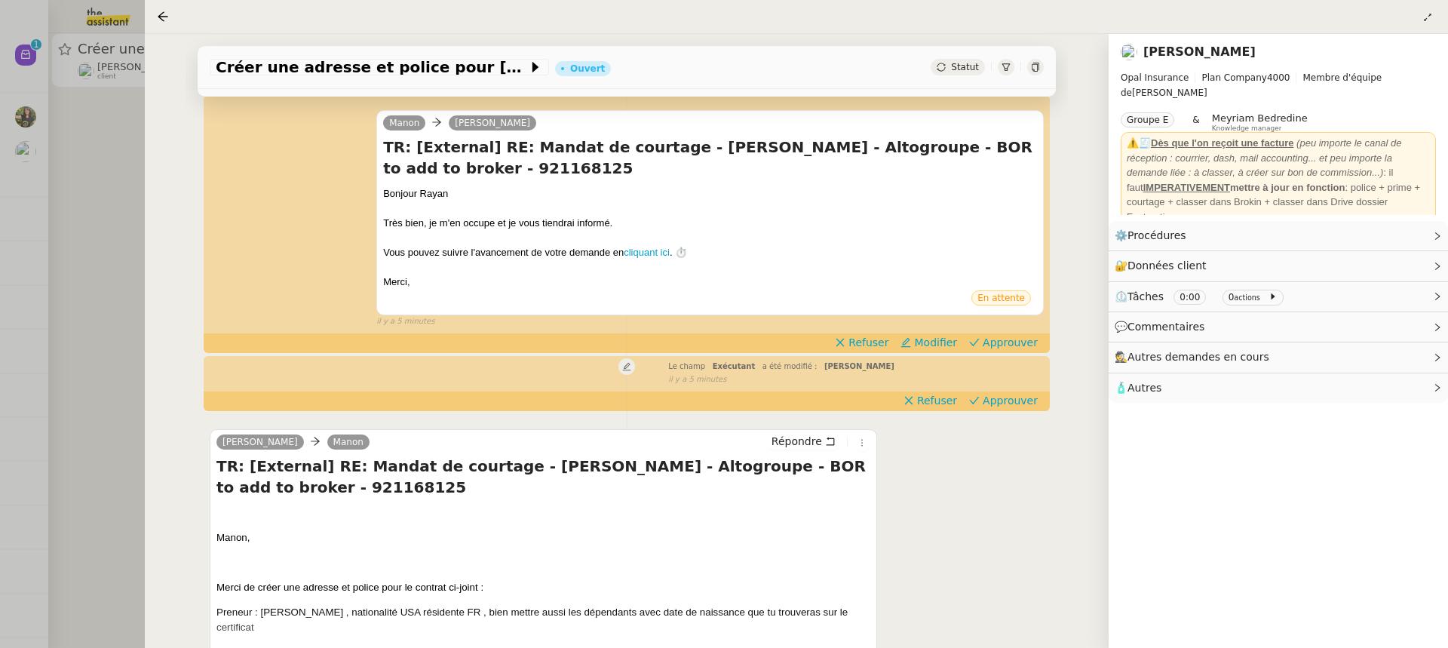
click at [131, 20] on div at bounding box center [724, 324] width 1448 height 648
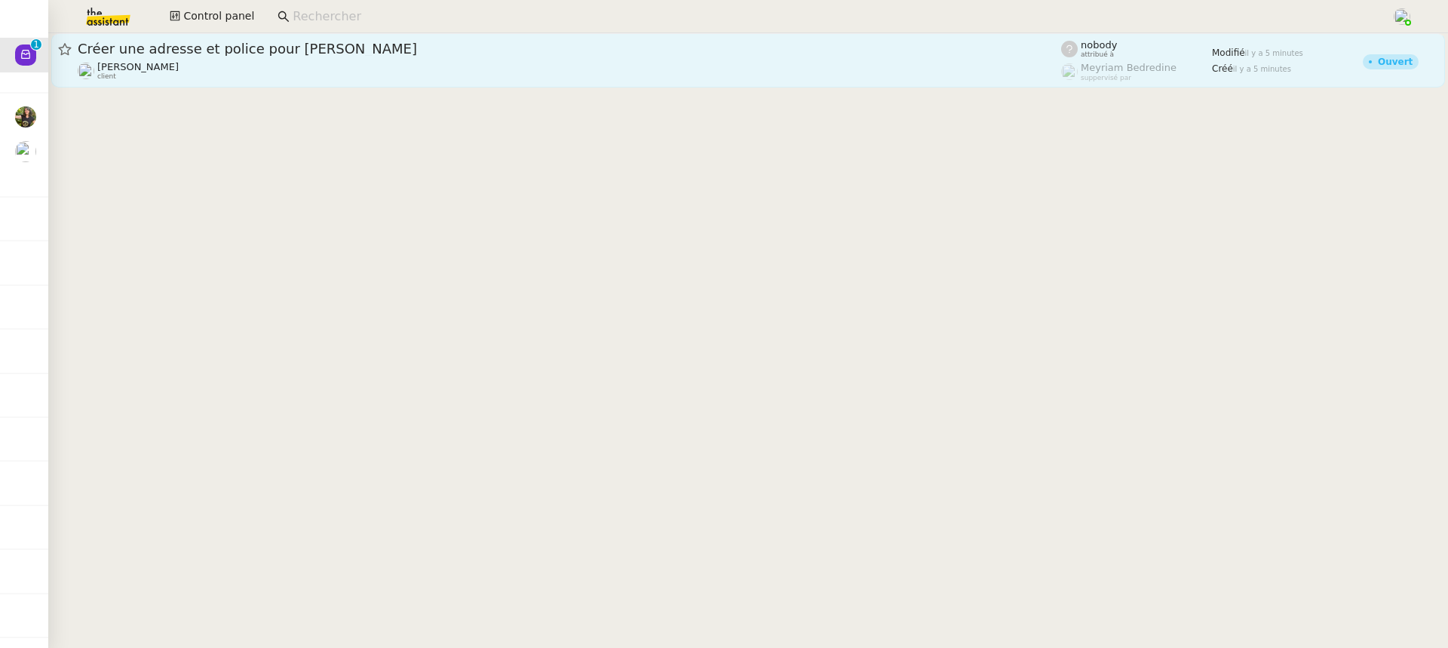
click at [192, 45] on span "Créer une adresse et police pour Nadya Brady" at bounding box center [570, 49] width 984 height 14
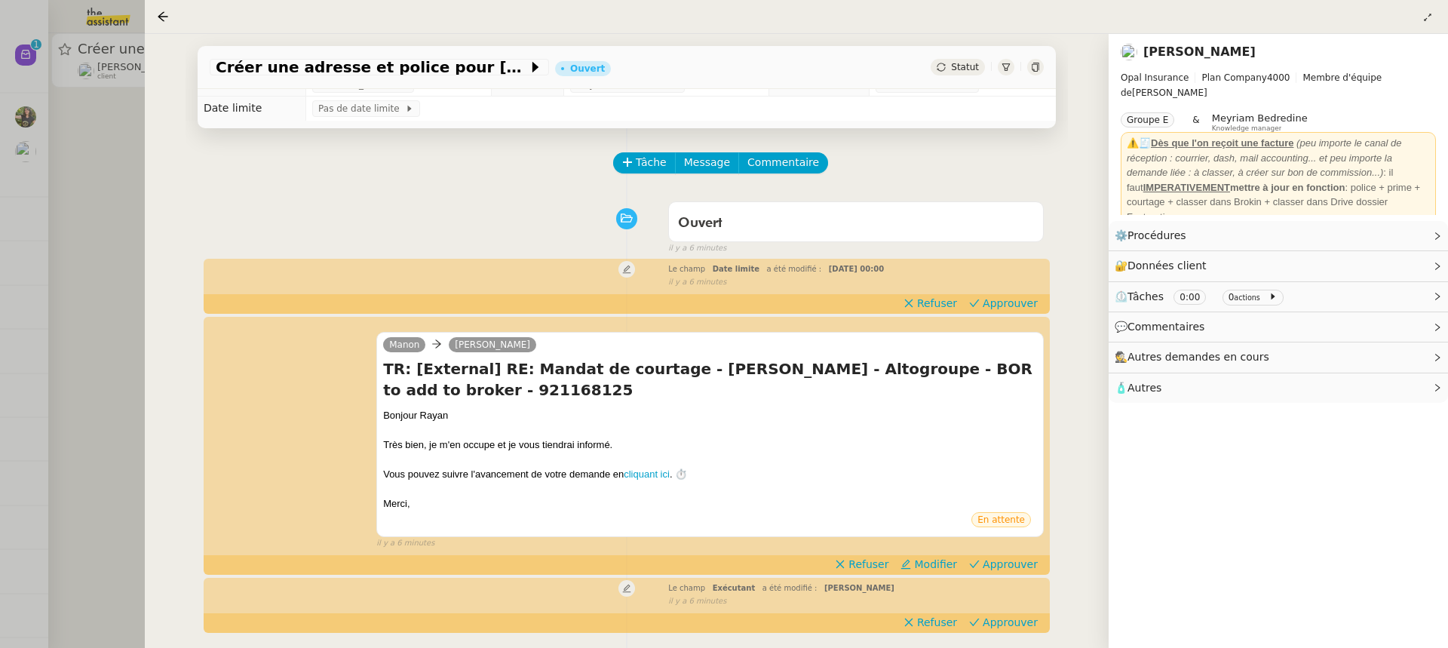
scroll to position [23, 0]
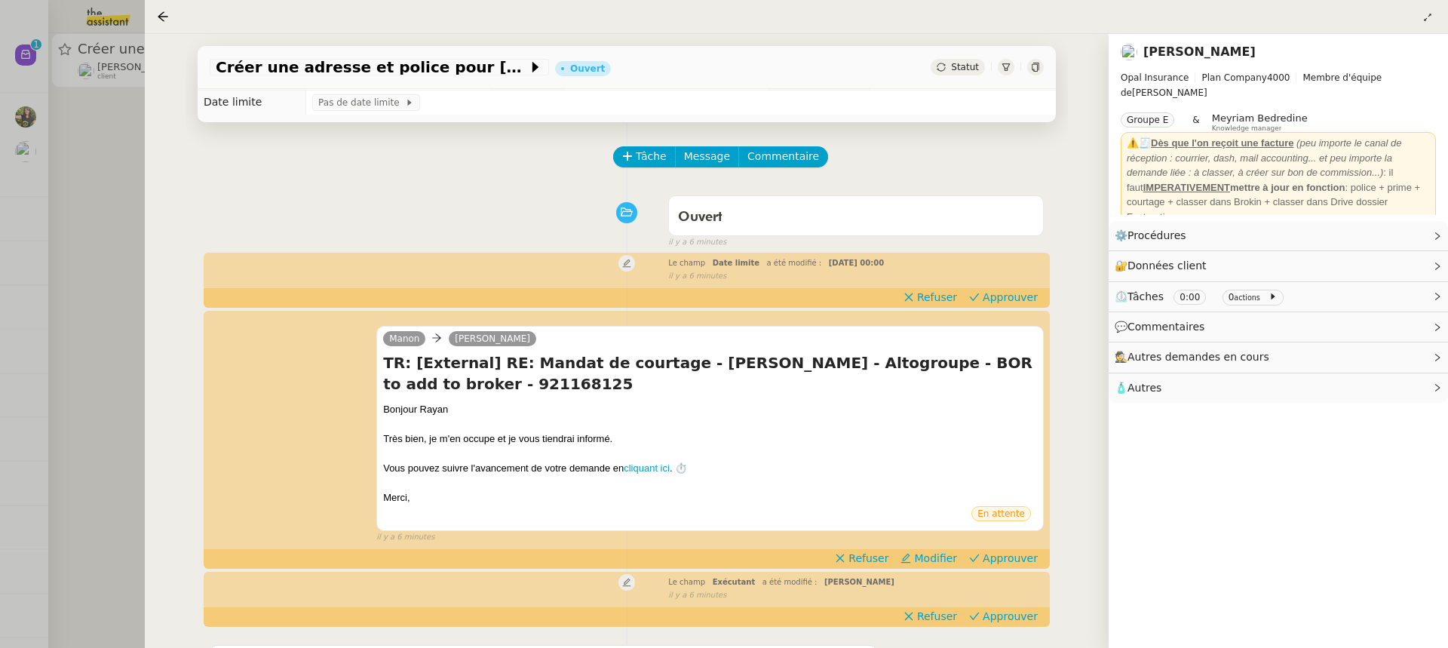
click at [120, 54] on div at bounding box center [724, 324] width 1448 height 648
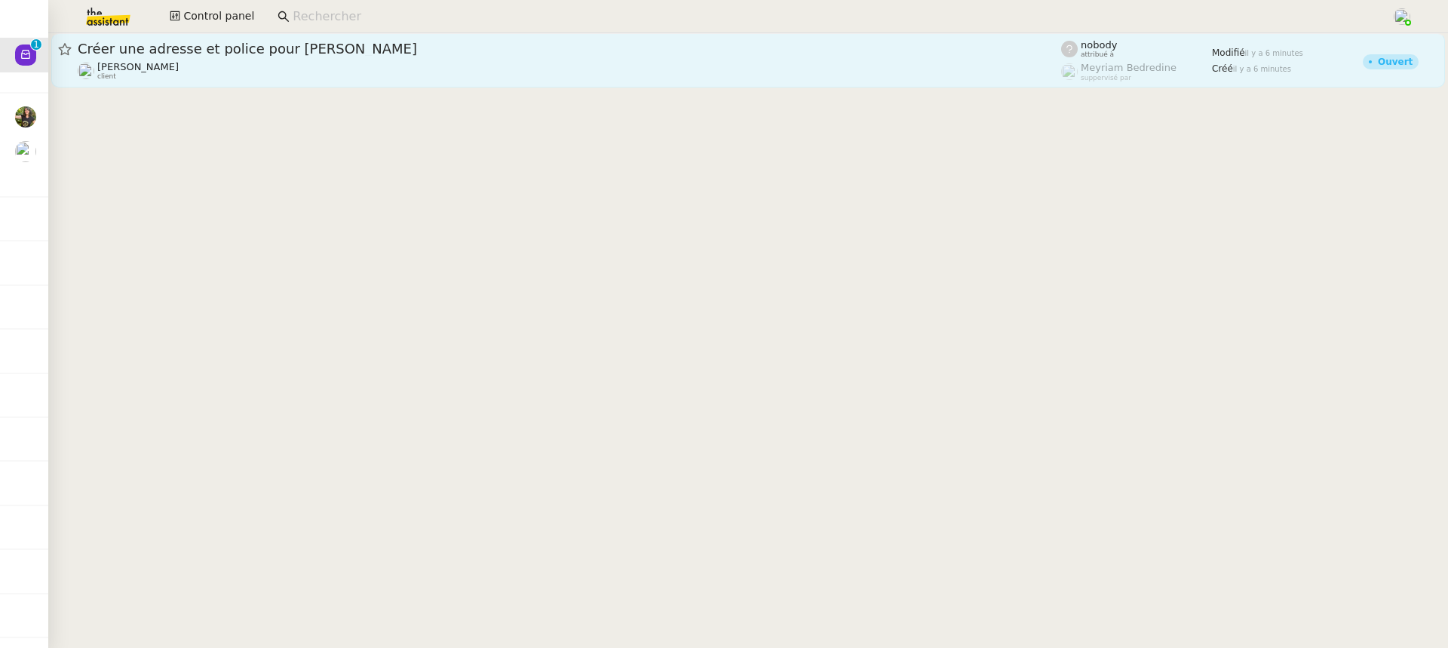
click at [229, 63] on div "Rayan Ouafi client" at bounding box center [570, 71] width 984 height 20
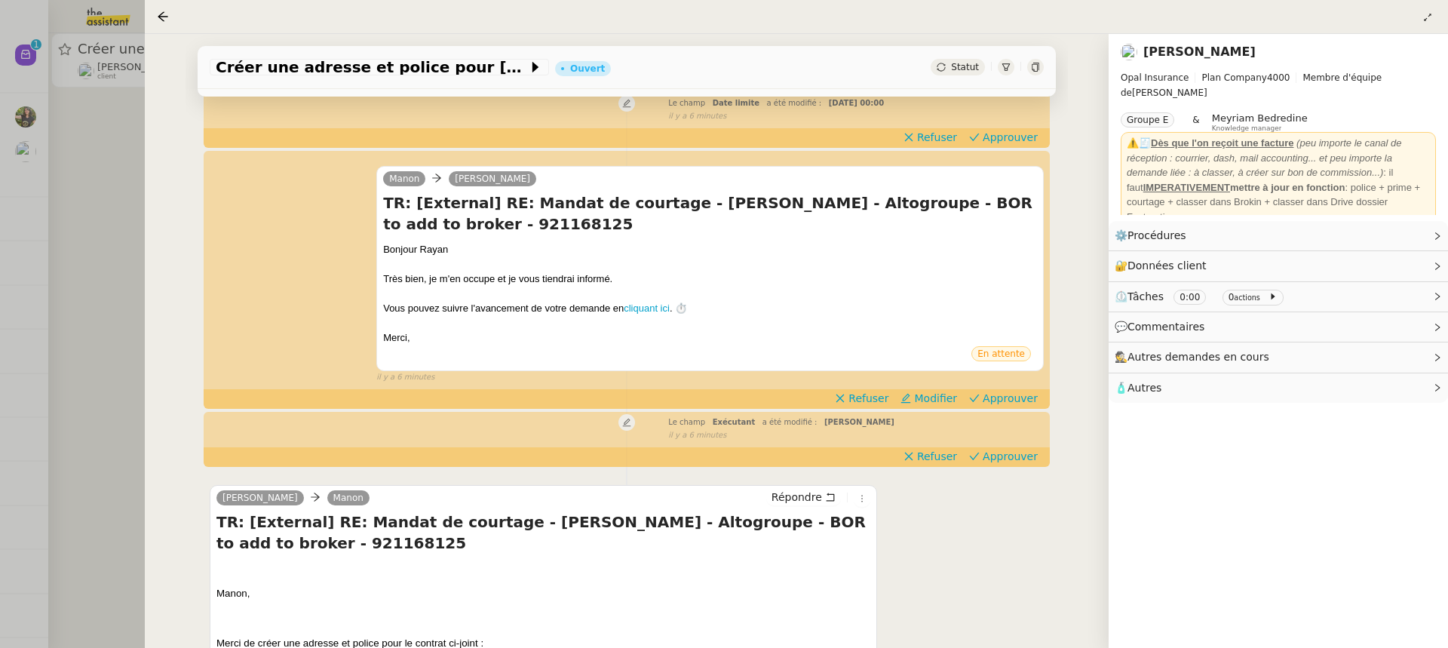
scroll to position [166, 0]
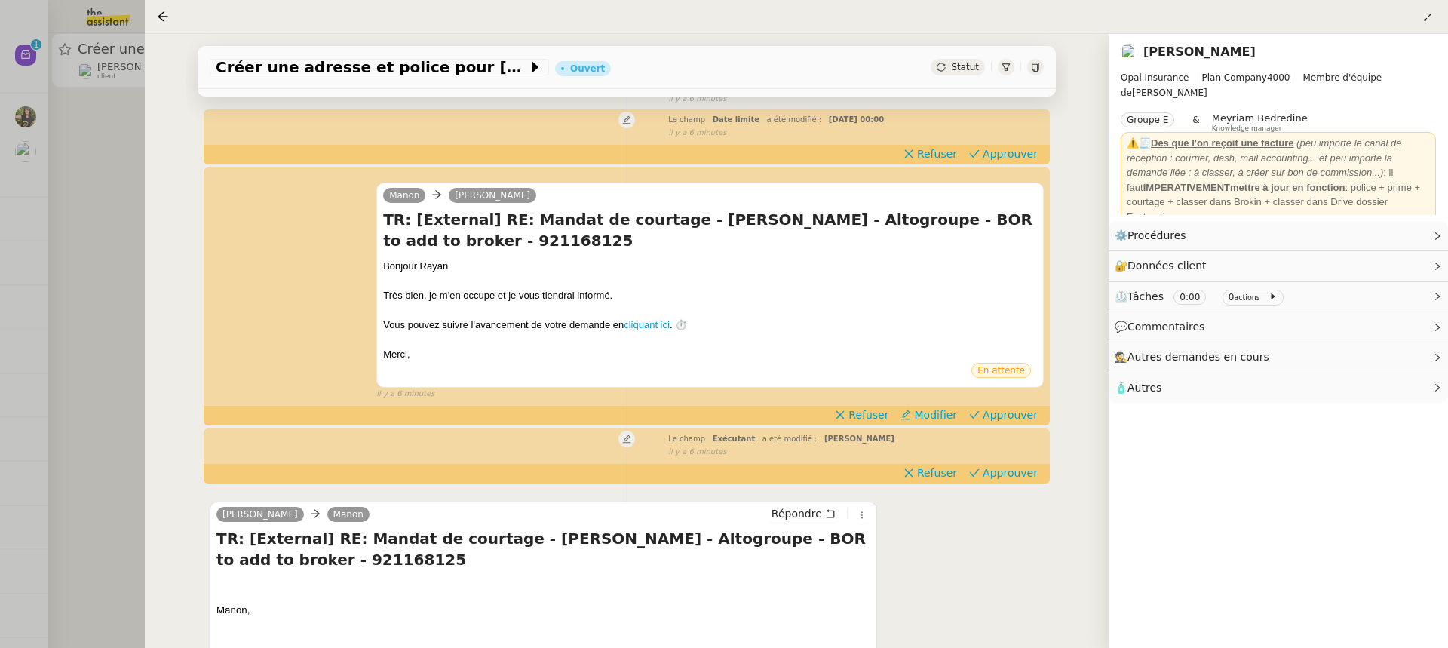
click at [1036, 401] on div "Manon Rayan Ouafi TR: [External] RE: Mandat de courtage - Nadya Brady - Altogro…" at bounding box center [627, 285] width 834 height 232
click at [1033, 408] on span "Approuver" at bounding box center [1010, 414] width 55 height 15
click at [1000, 159] on span "Approuver" at bounding box center [1010, 153] width 55 height 15
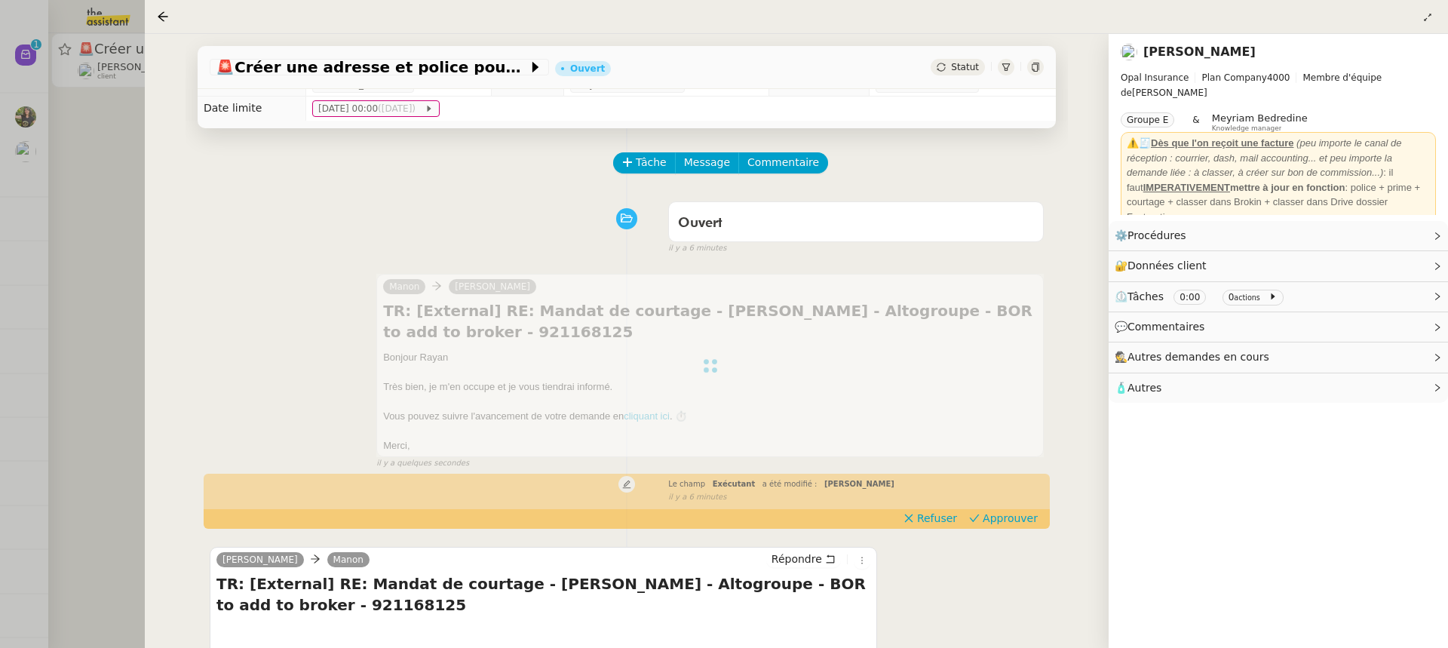
scroll to position [0, 0]
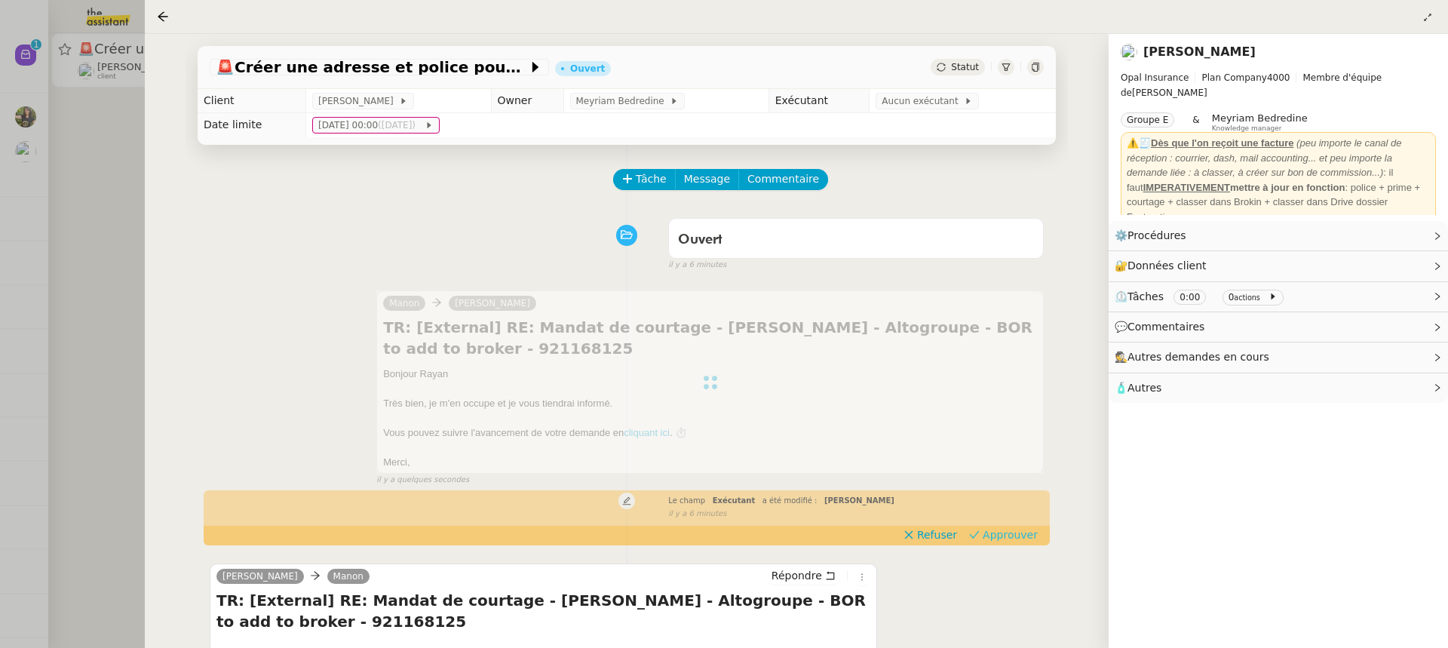
click at [1009, 530] on span "Approuver" at bounding box center [1010, 534] width 55 height 15
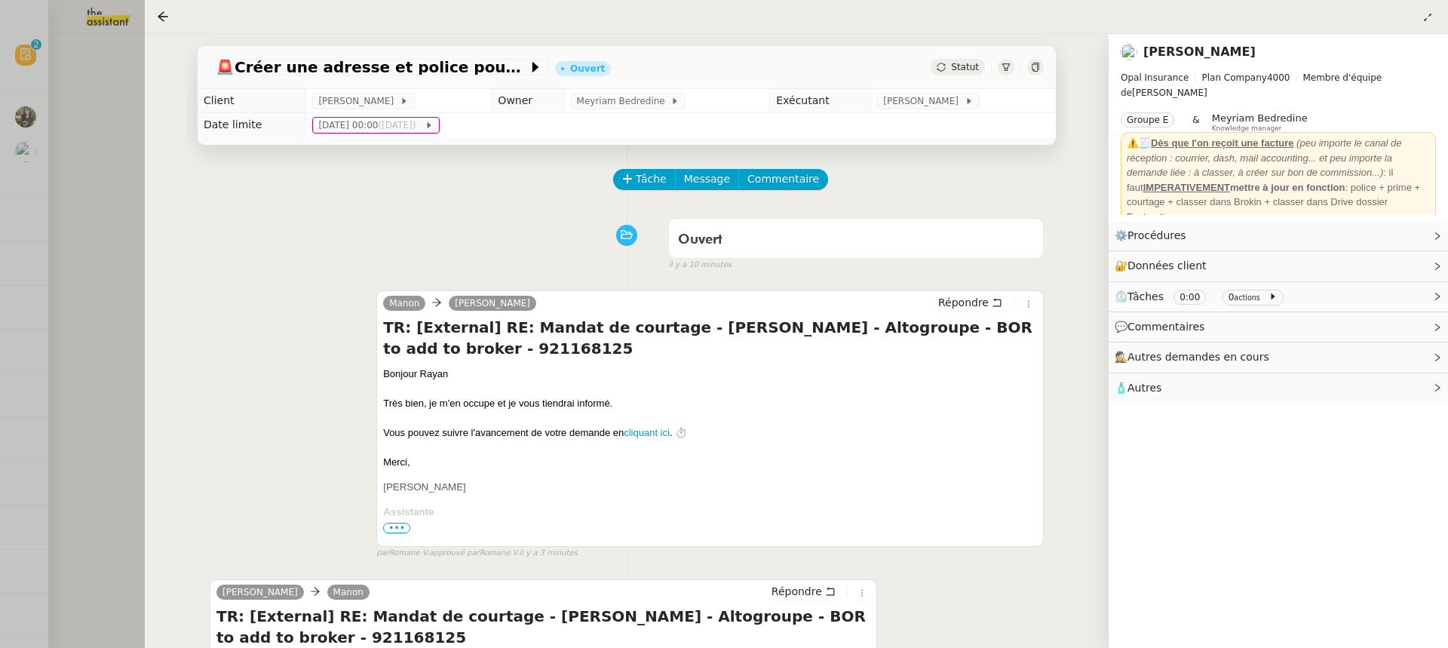
click at [37, 81] on div at bounding box center [724, 324] width 1448 height 648
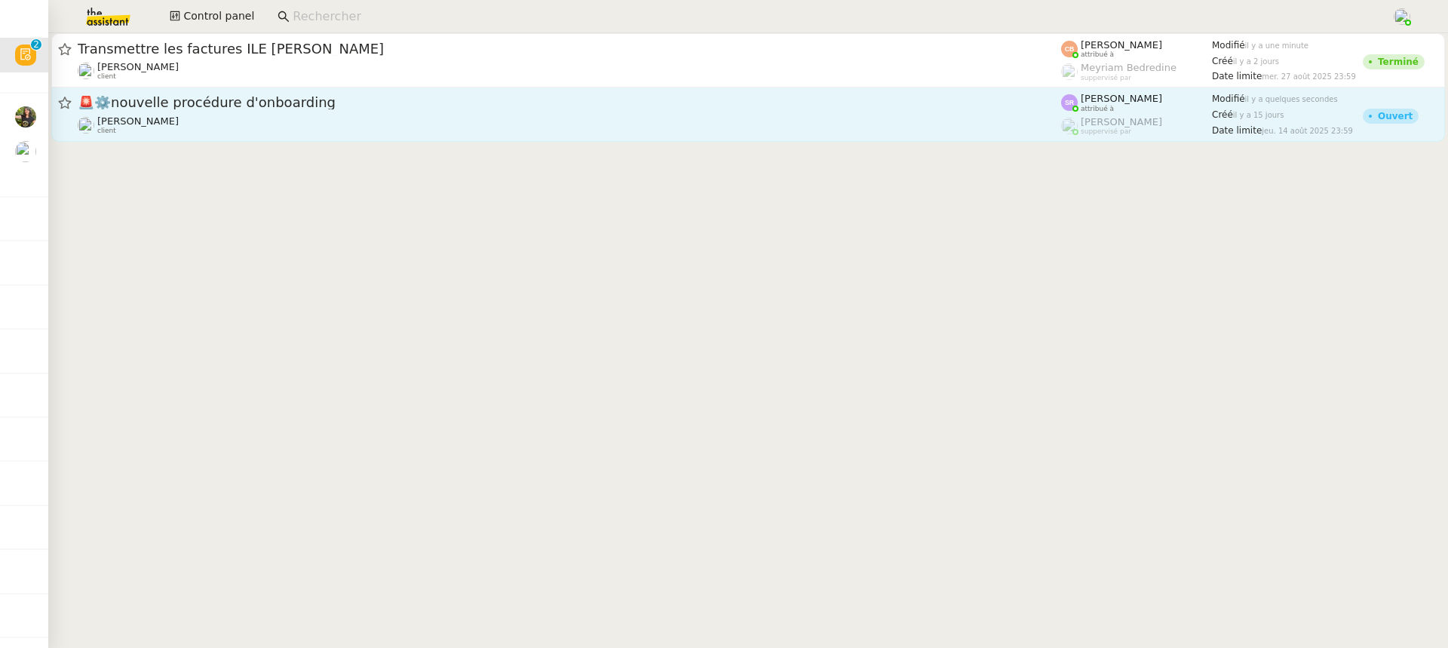
click at [352, 89] on link "🚨 ⚙️nouvelle procédure d'onboarding Florian Parant client Stéphanie Rakotosalam…" at bounding box center [748, 115] width 1394 height 54
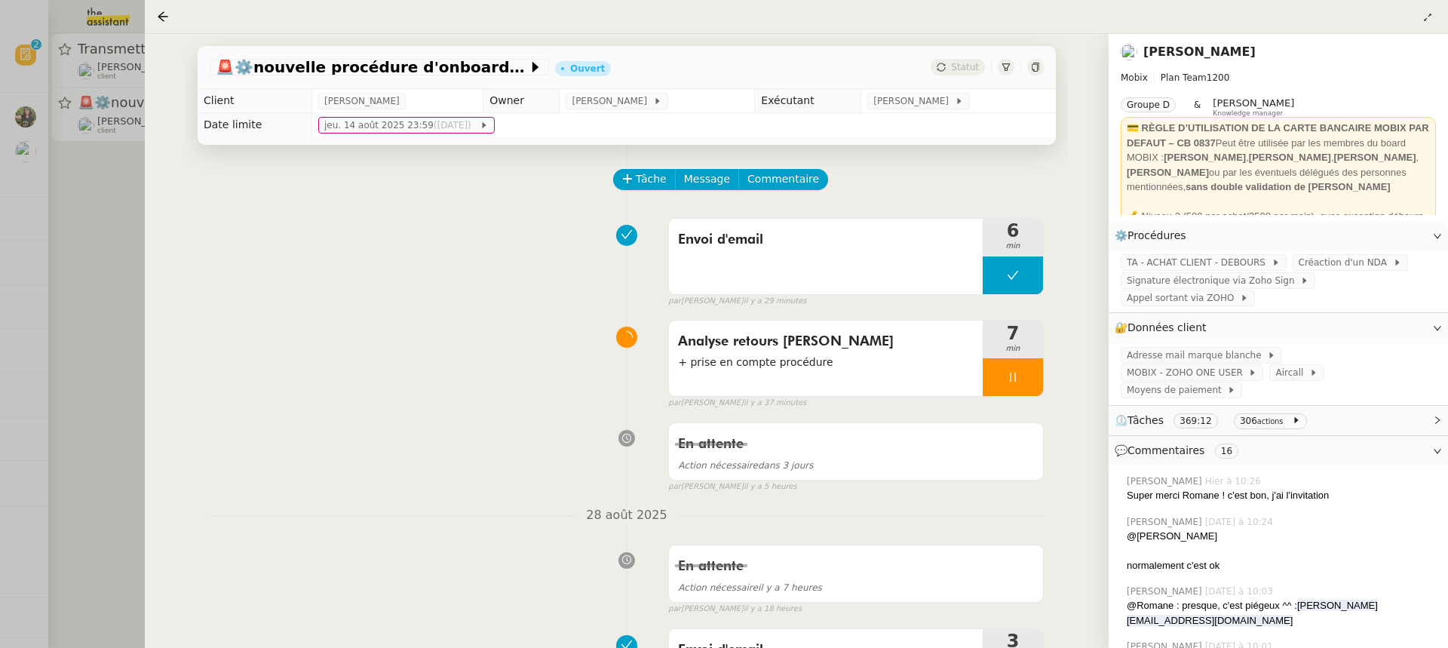
click at [121, 112] on div at bounding box center [724, 324] width 1448 height 648
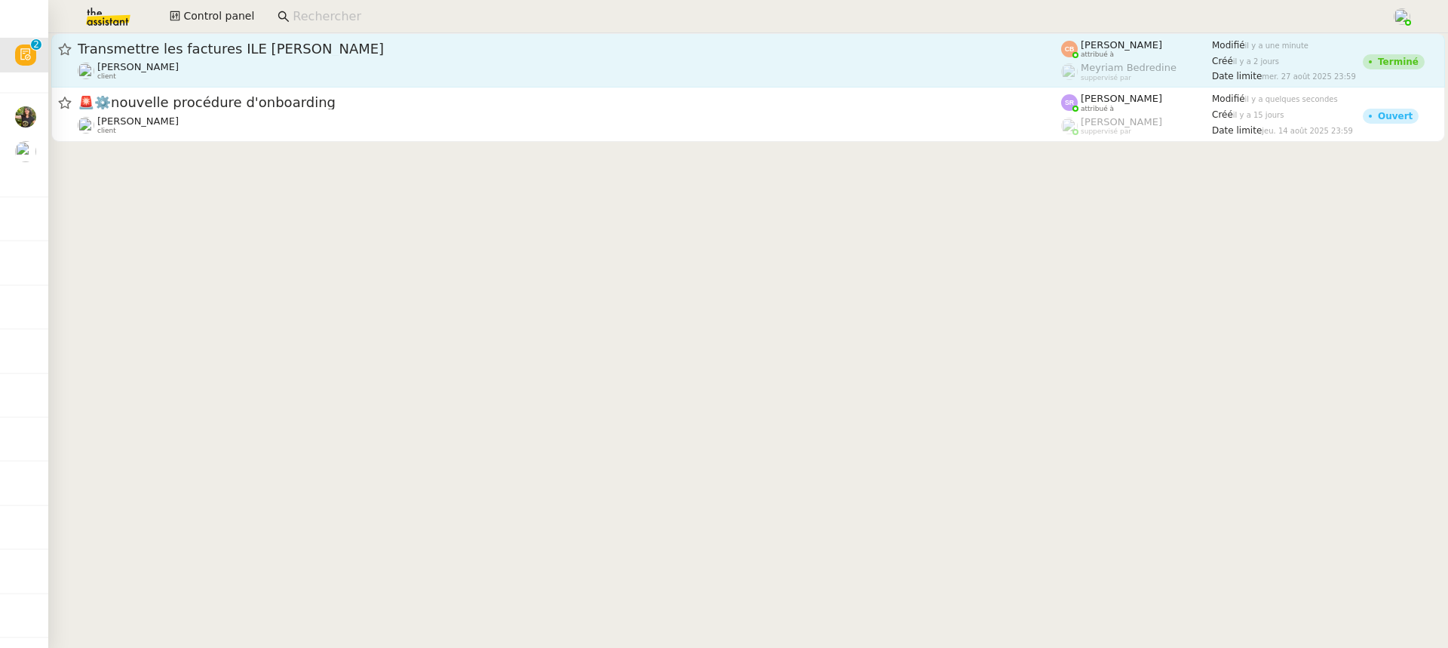
click at [286, 80] on div "Charles Da Conceicao client" at bounding box center [570, 71] width 984 height 20
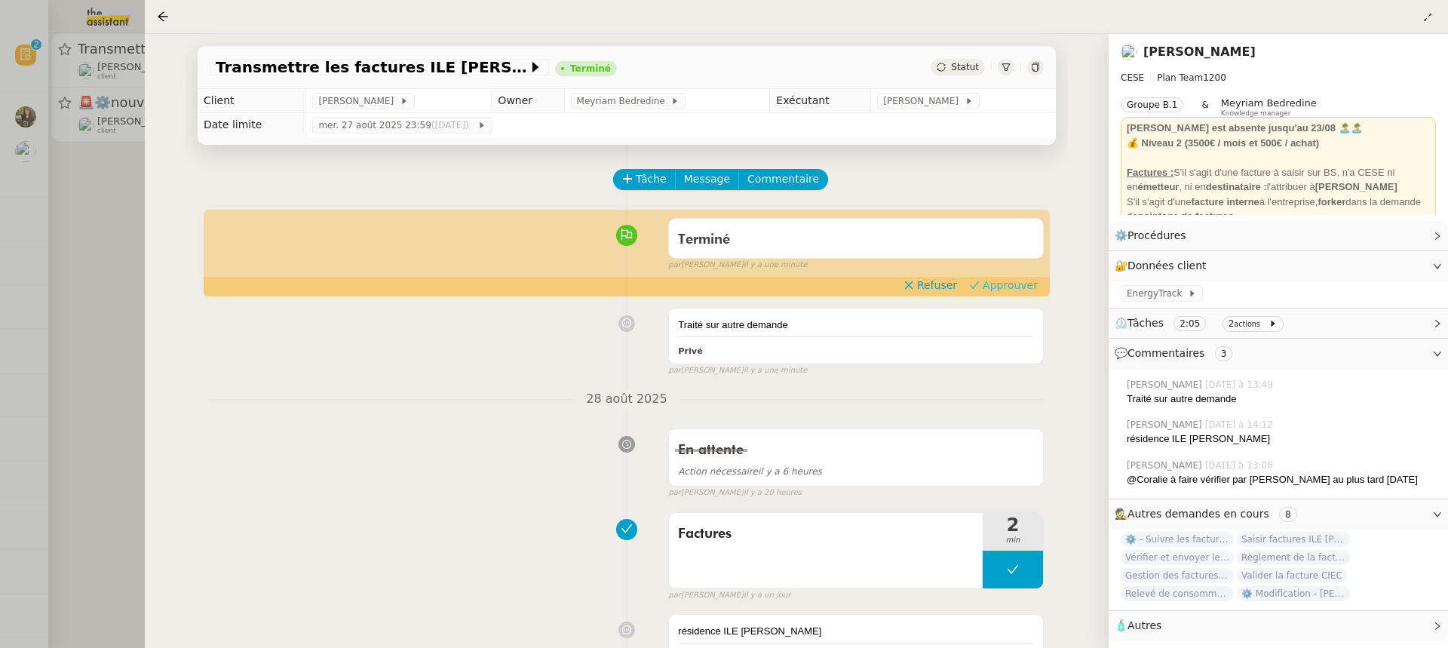
click at [1005, 287] on span "Approuver" at bounding box center [1010, 285] width 55 height 15
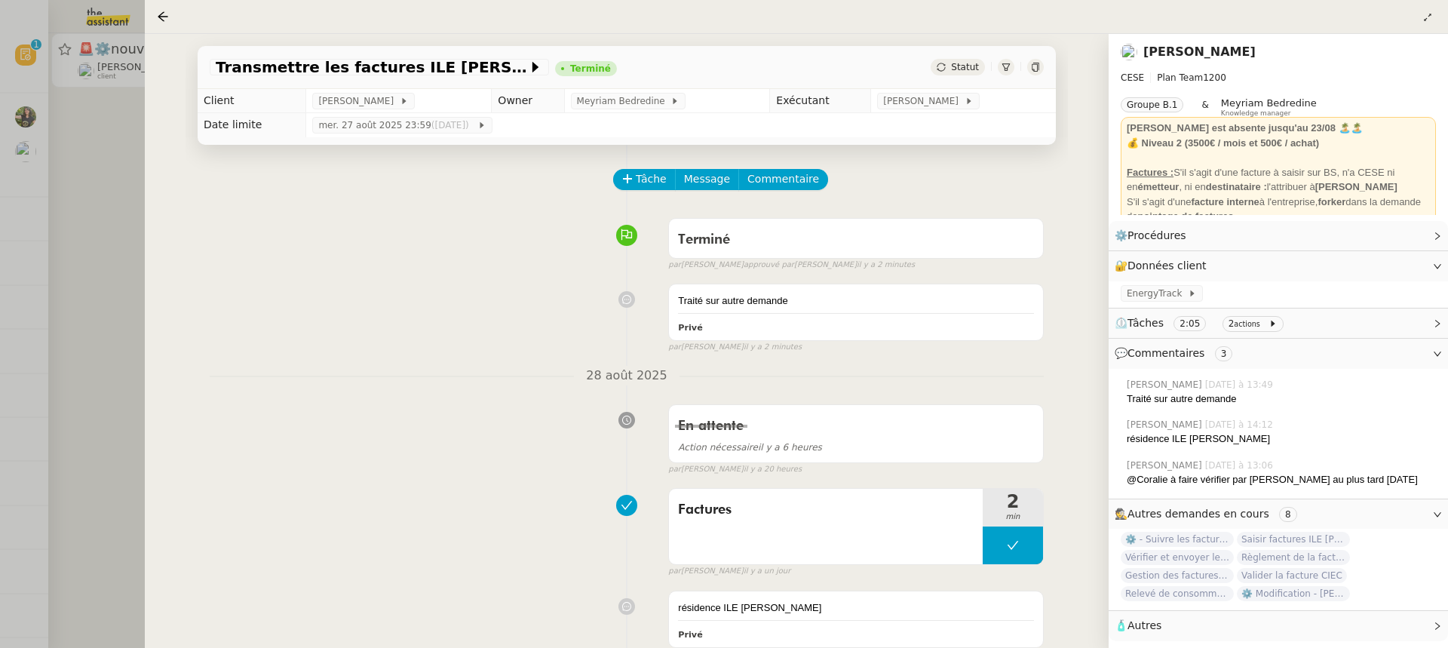
click at [151, 117] on div "Transmettre les factures ILE CAROLINE Terminé Statut Client Charles Da Conceica…" at bounding box center [627, 341] width 964 height 614
click at [112, 104] on div at bounding box center [724, 324] width 1448 height 648
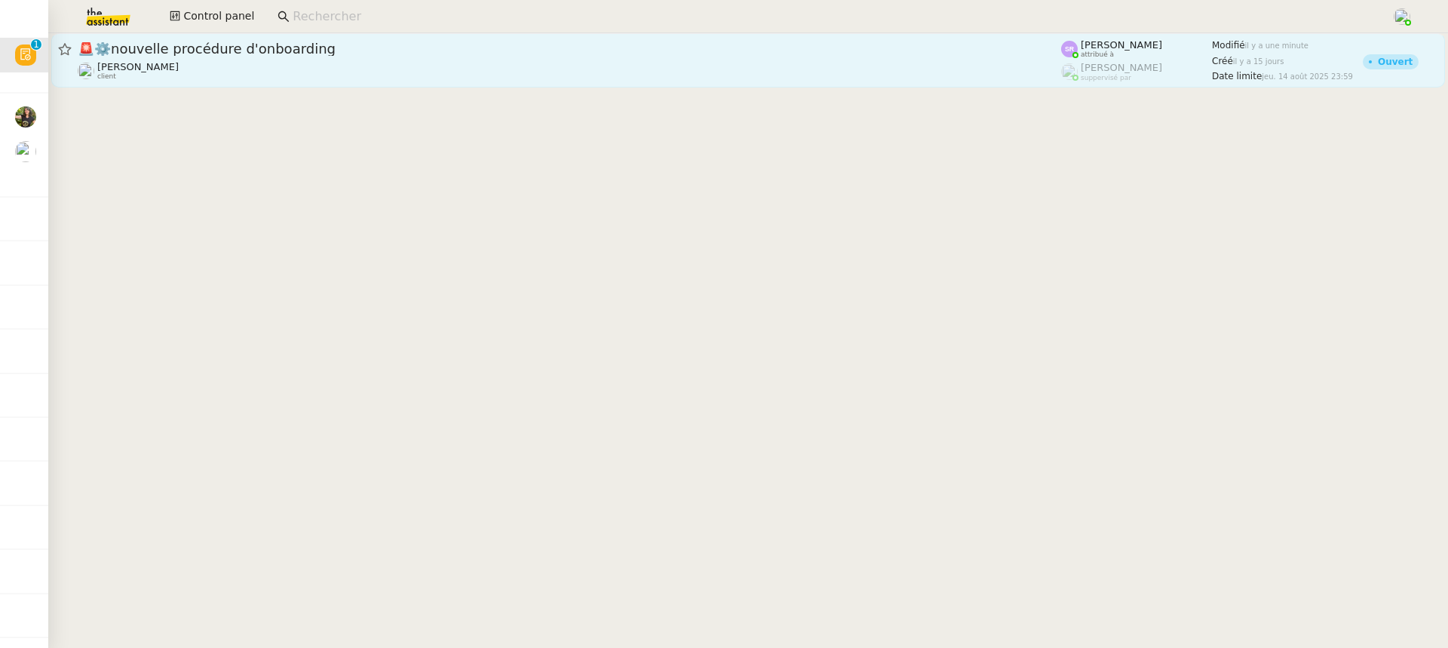
click at [164, 66] on div "Florian Parant client" at bounding box center [570, 71] width 984 height 20
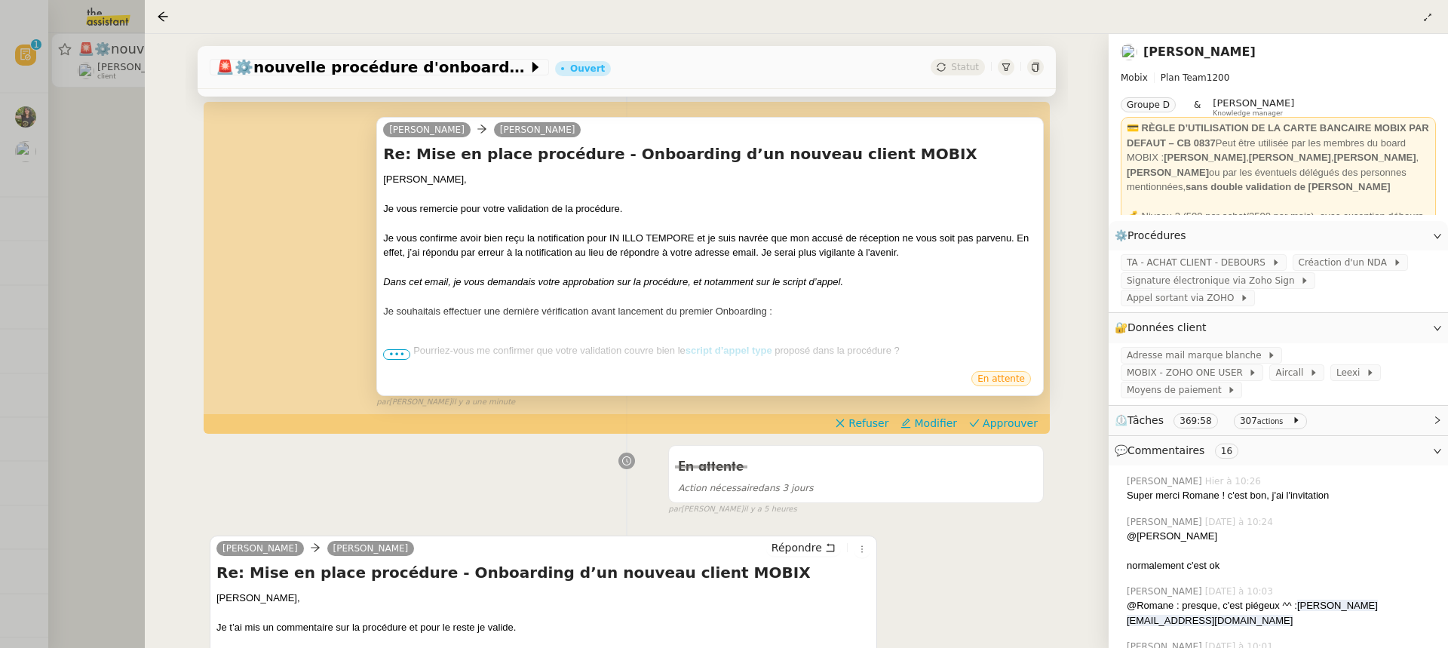
scroll to position [342, 0]
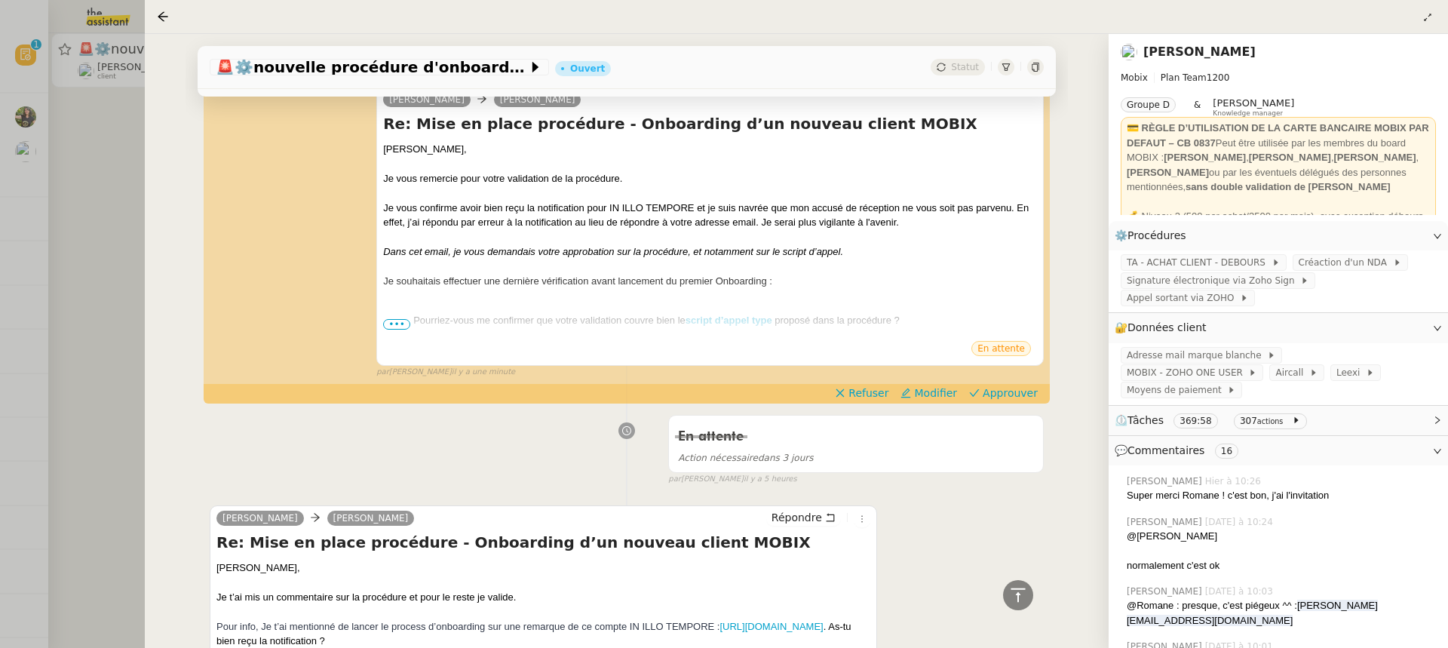
click at [30, 177] on div at bounding box center [724, 324] width 1448 height 648
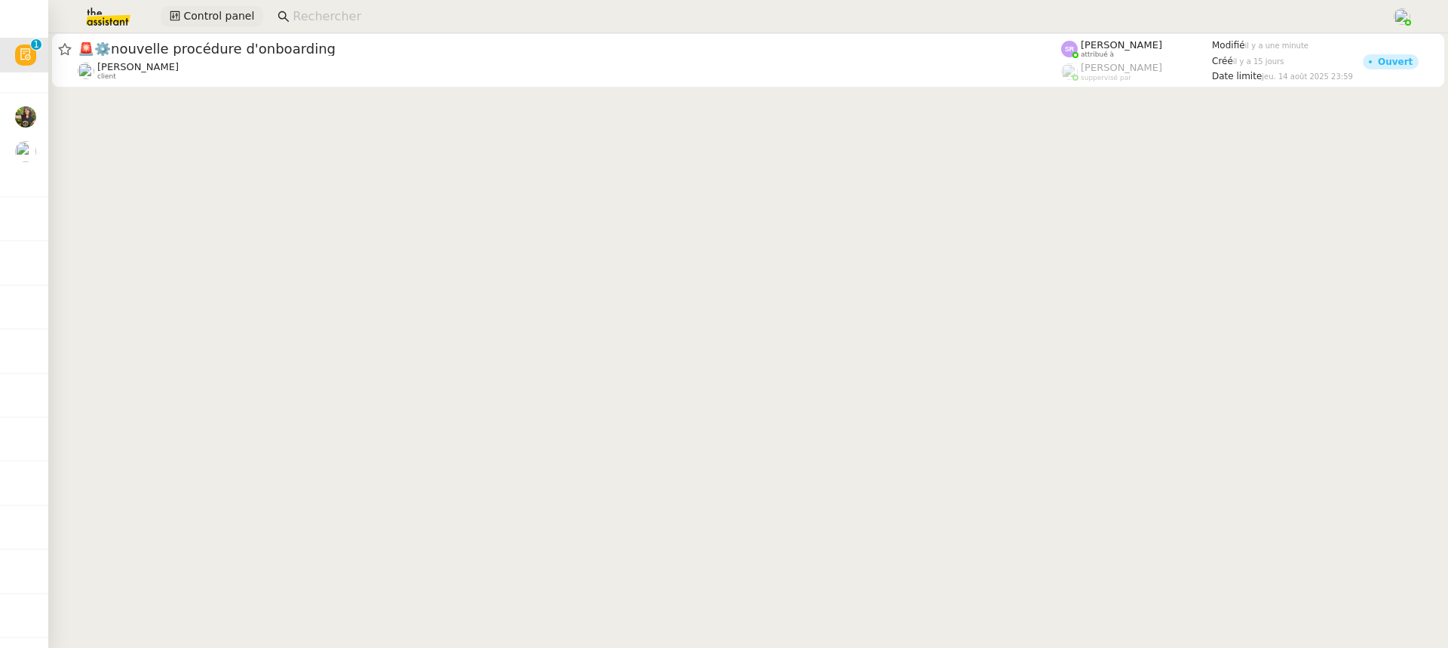
click at [225, 18] on span "Control panel" at bounding box center [218, 16] width 71 height 17
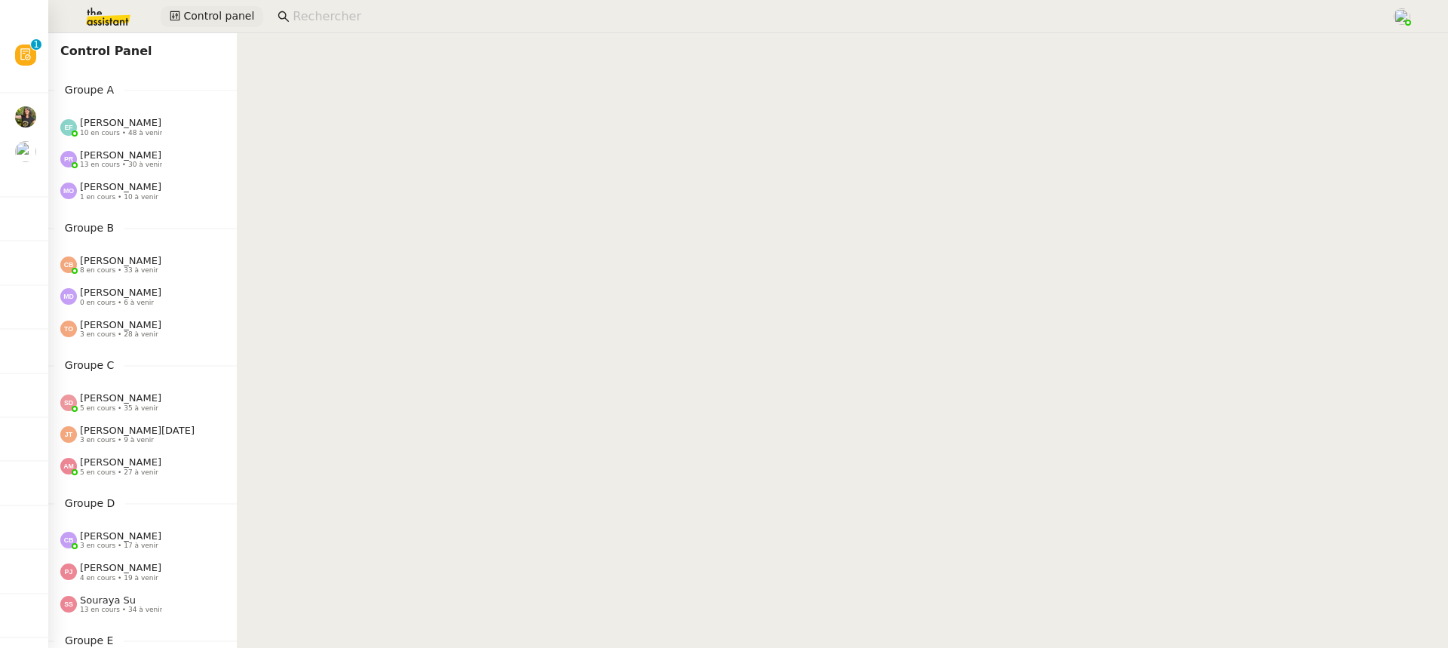
scroll to position [619, 0]
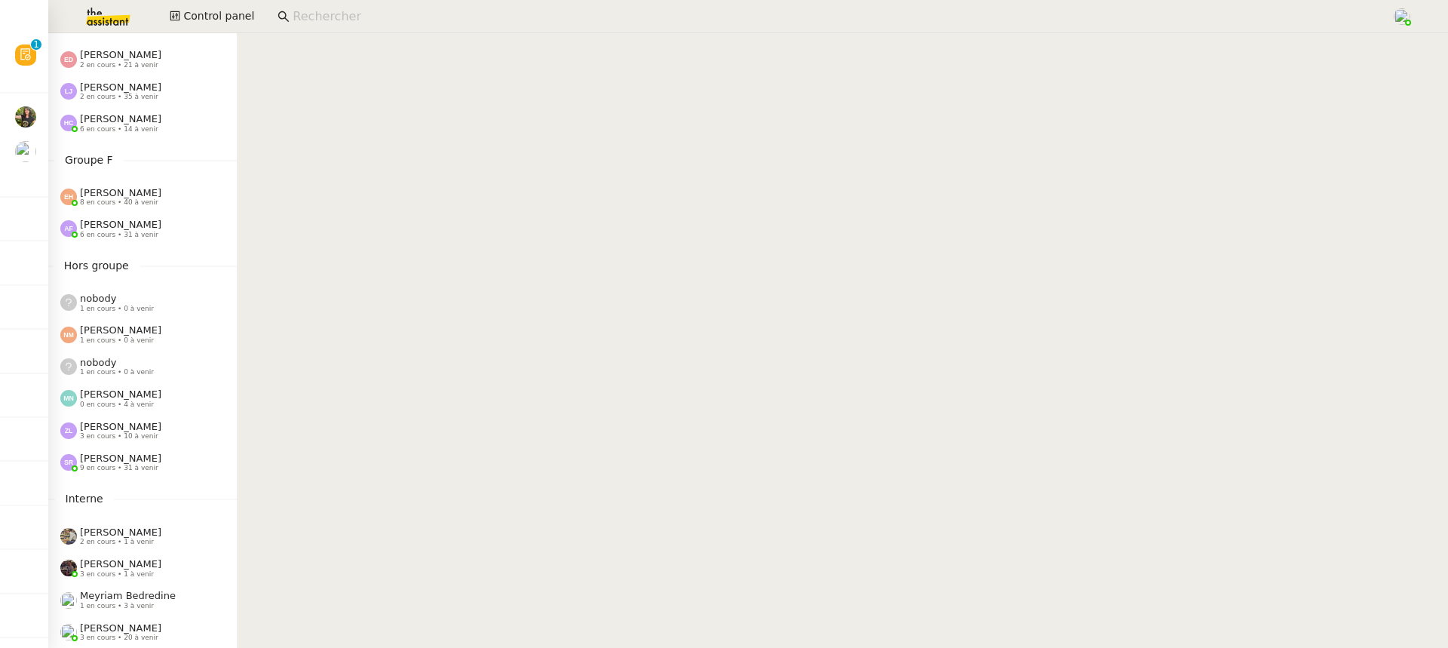
click at [149, 198] on div "Esther Hillenbrand 8 en cours • 40 à venir" at bounding box center [120, 197] width 81 height 20
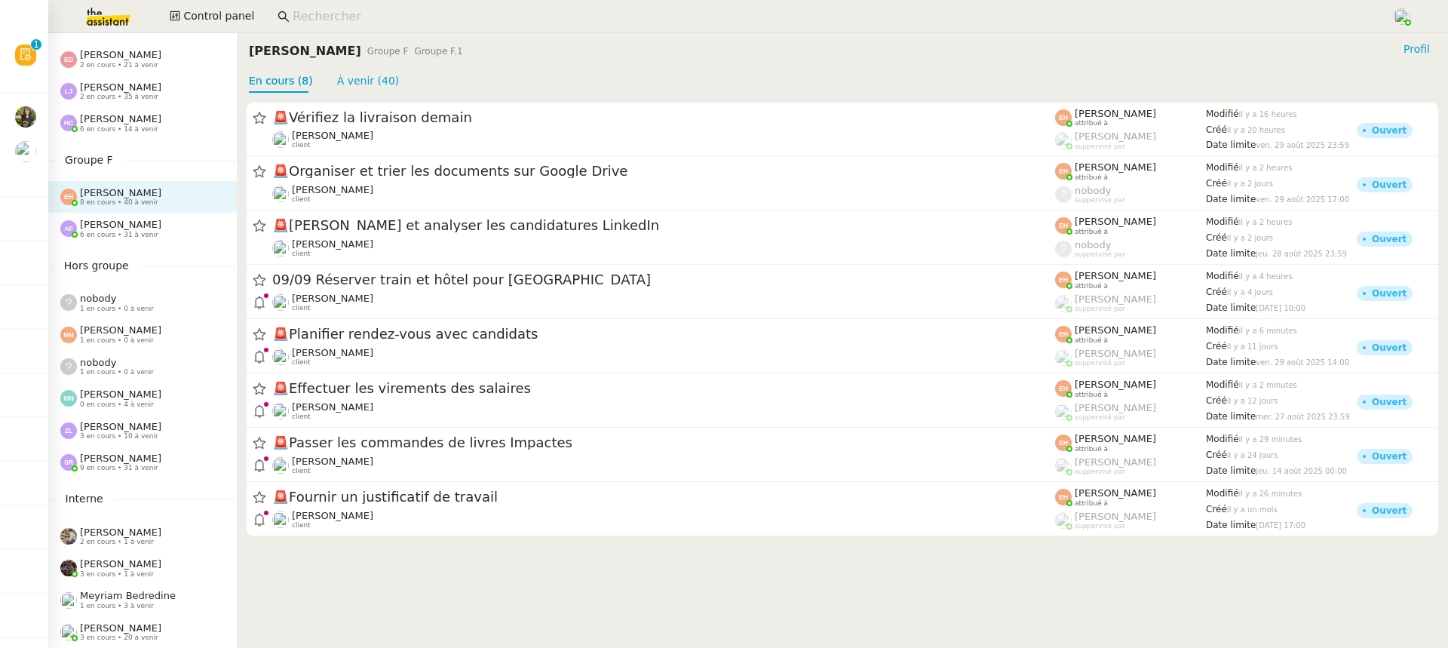
click at [158, 631] on div "Romane Vachon 3 en cours • 20 à venir" at bounding box center [148, 632] width 177 height 20
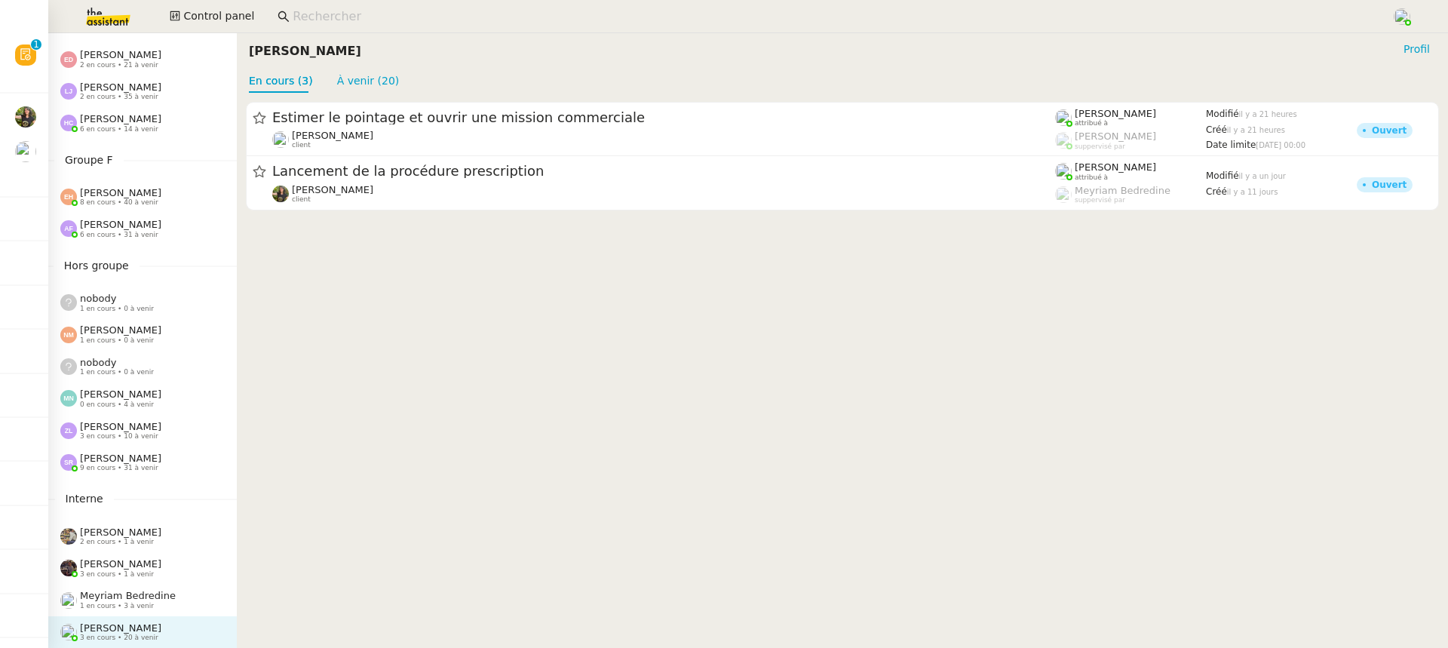
click at [392, 76] on div "En cours (3) À venir (20)" at bounding box center [842, 80] width 1187 height 23
click at [390, 78] on div "En cours (3) À venir (20)" at bounding box center [842, 80] width 1187 height 23
click at [375, 82] on link "À venir (20)" at bounding box center [368, 81] width 63 height 12
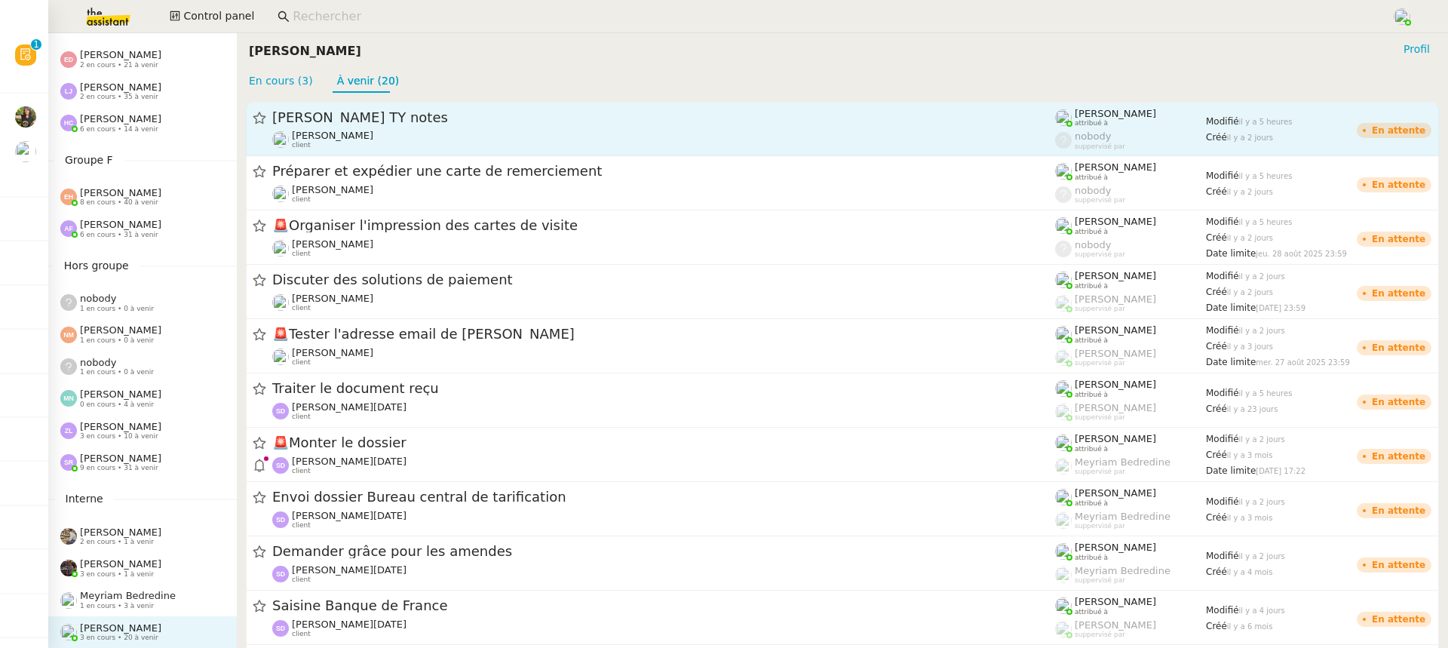
click at [407, 142] on div "Pierre Mergui client" at bounding box center [663, 140] width 783 height 20
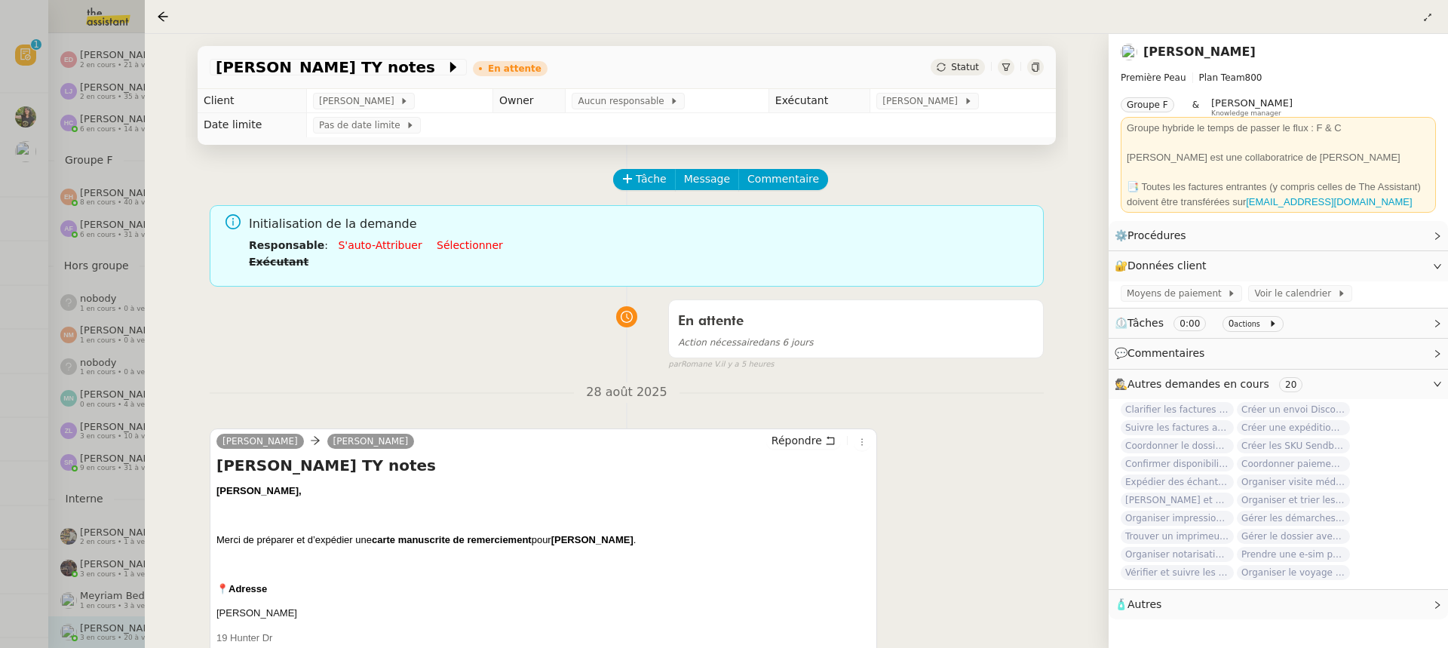
click at [1036, 66] on icon at bounding box center [1035, 67] width 9 height 9
click at [1035, 69] on icon at bounding box center [1035, 67] width 9 height 9
click at [110, 320] on div at bounding box center [724, 324] width 1448 height 648
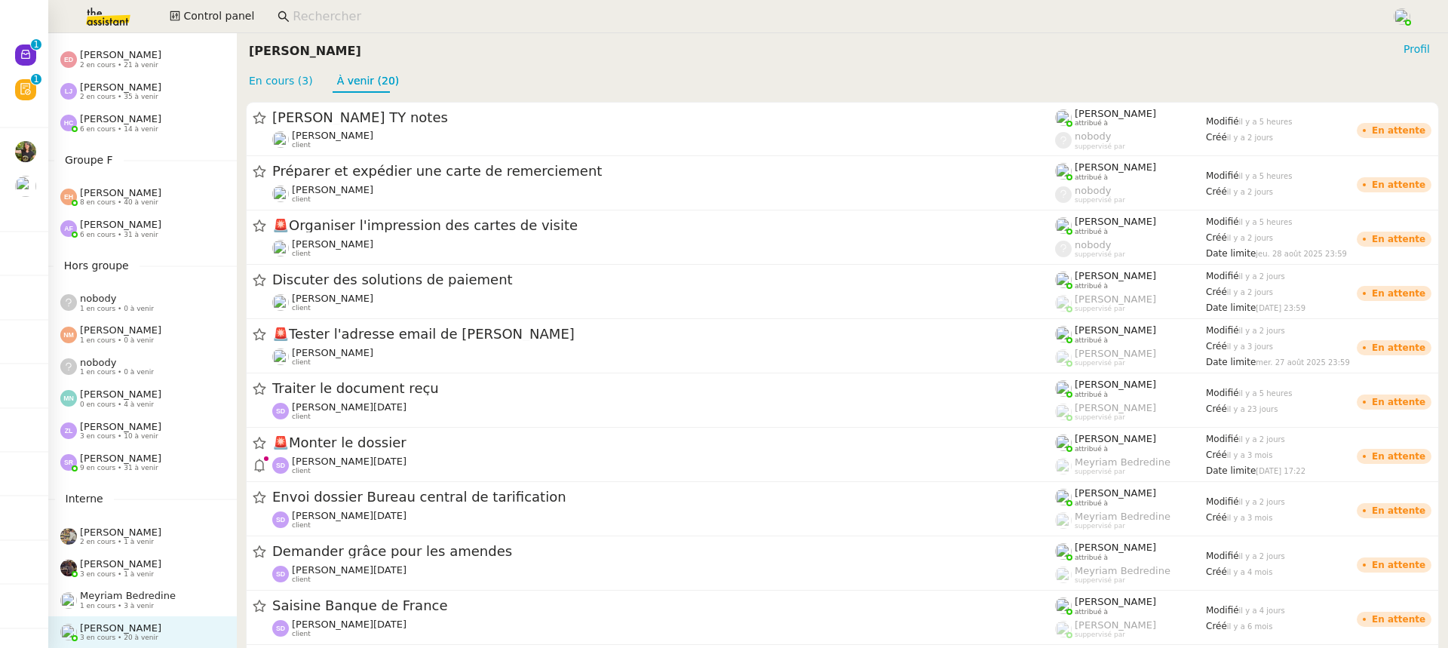
click at [548, 205] on link "Préparer et expédier une carte de remerciement Pierre Mergui client Romane Vach…" at bounding box center [842, 183] width 1193 height 54
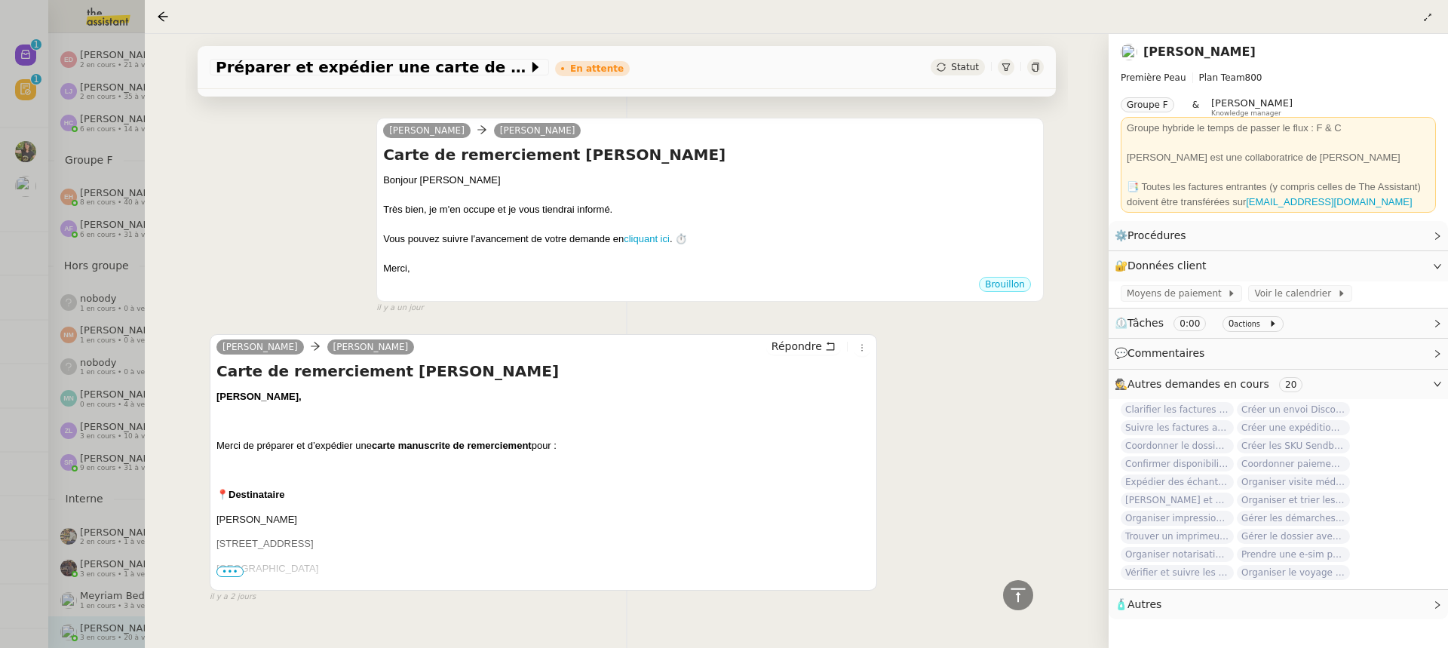
scroll to position [337, 0]
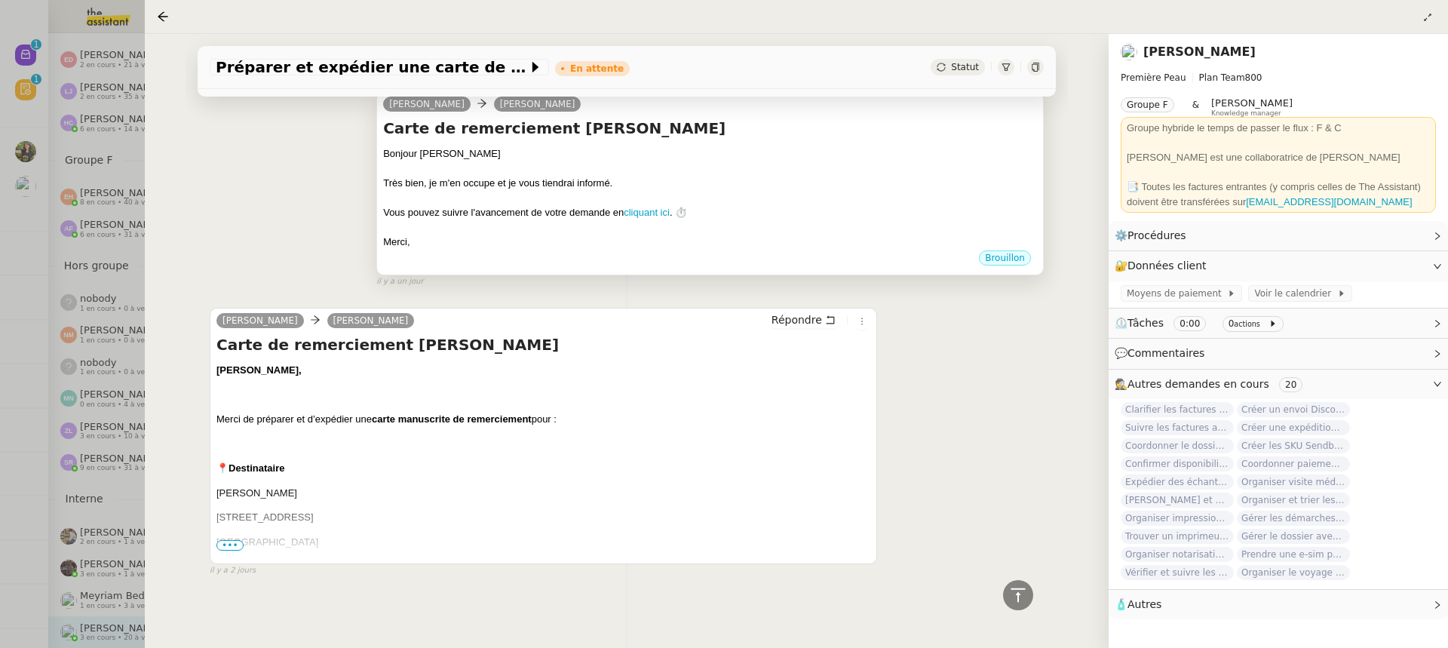
click at [919, 214] on div "Vous pouvez suivre l'avancement de votre demande en cliquant ici . ⏱️" at bounding box center [710, 212] width 654 height 15
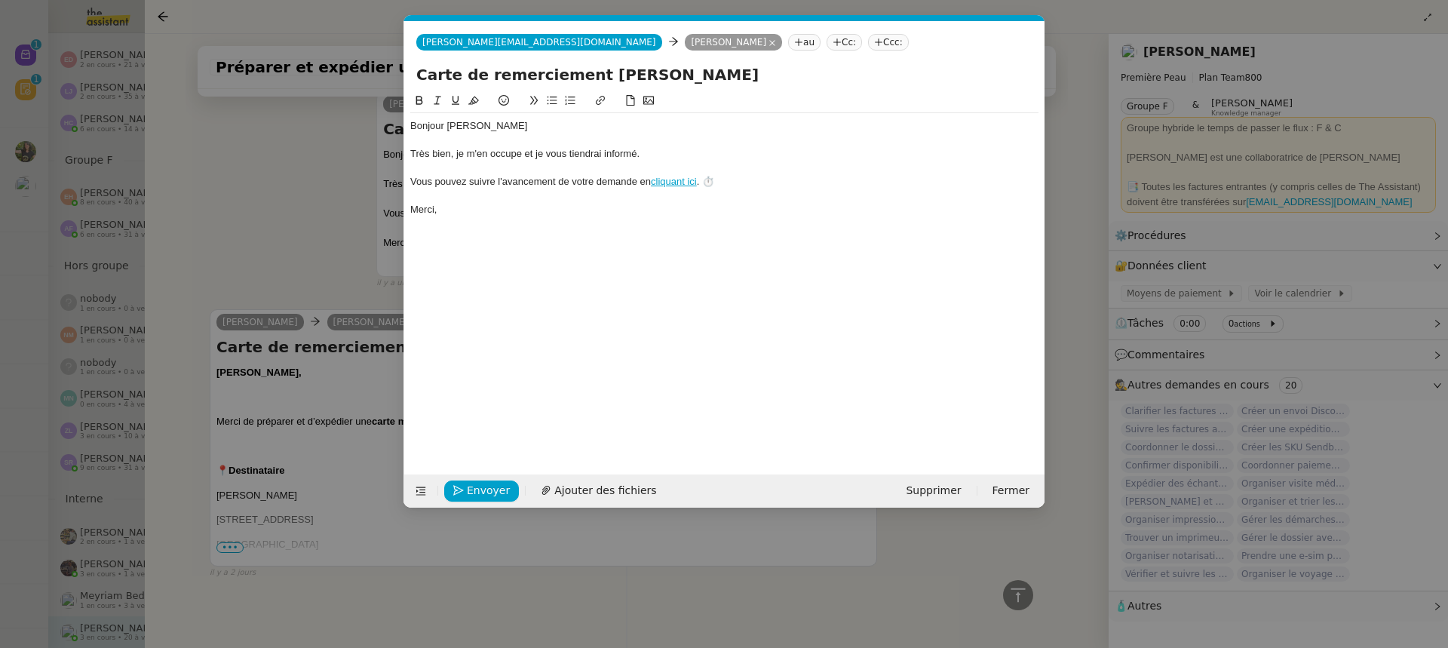
scroll to position [0, 32]
click at [475, 492] on span "Envoyer" at bounding box center [488, 490] width 43 height 17
click at [475, 492] on span "Confirmer l'envoi" at bounding box center [512, 490] width 91 height 17
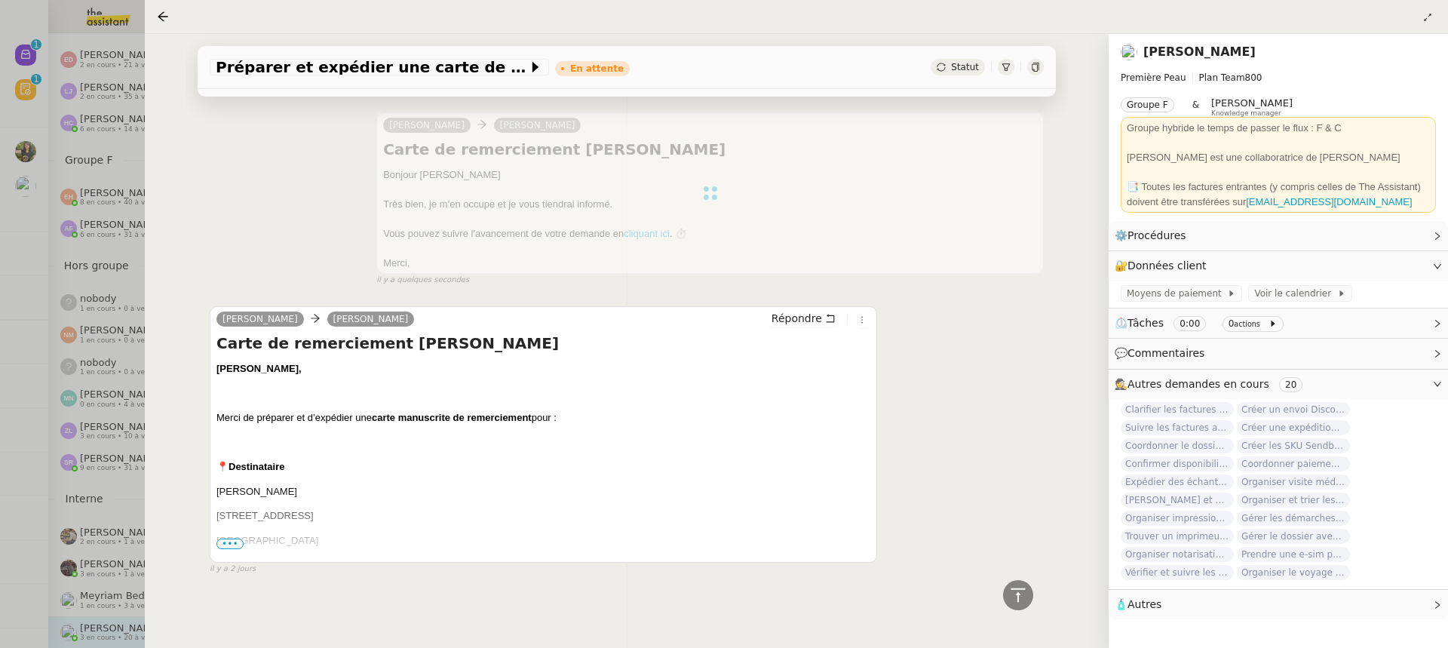
scroll to position [315, 0]
click at [1036, 70] on icon at bounding box center [1035, 67] width 9 height 9
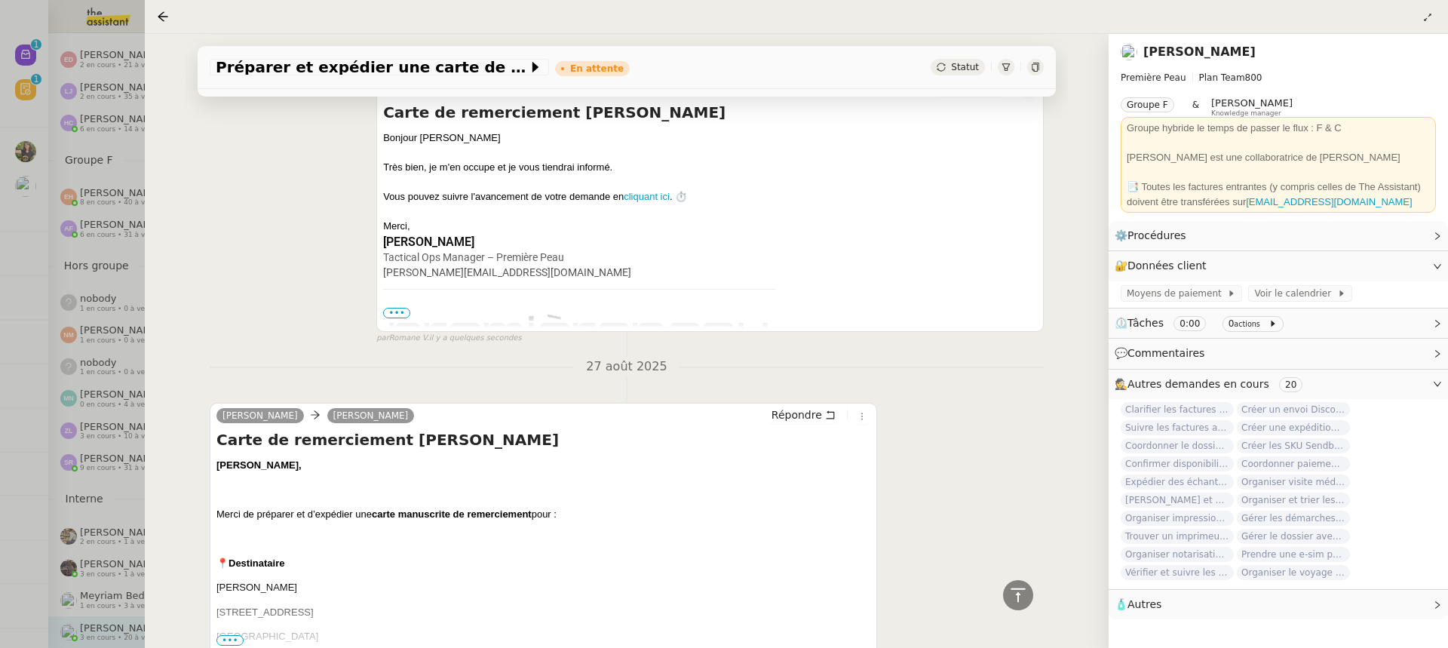
scroll to position [331, 0]
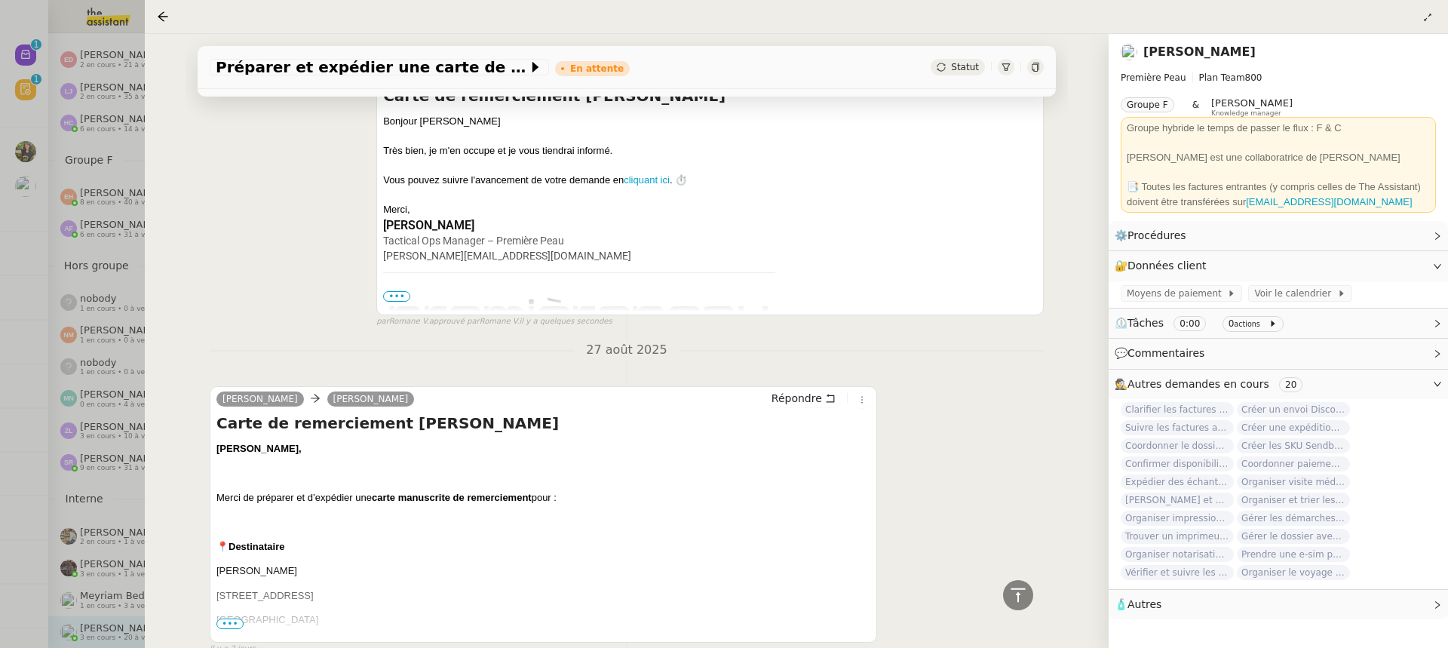
click at [5, 249] on div at bounding box center [724, 324] width 1448 height 648
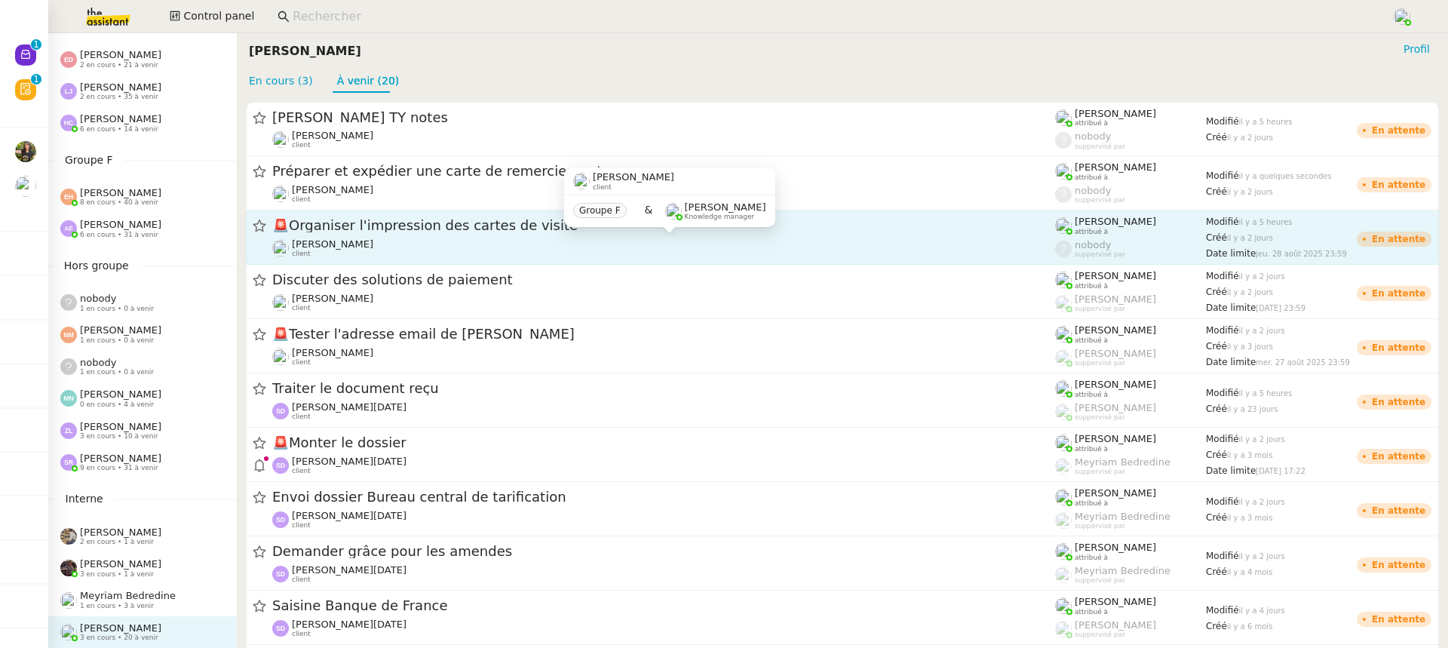
click at [391, 257] on div "Pierre Mergui client" at bounding box center [663, 248] width 783 height 20
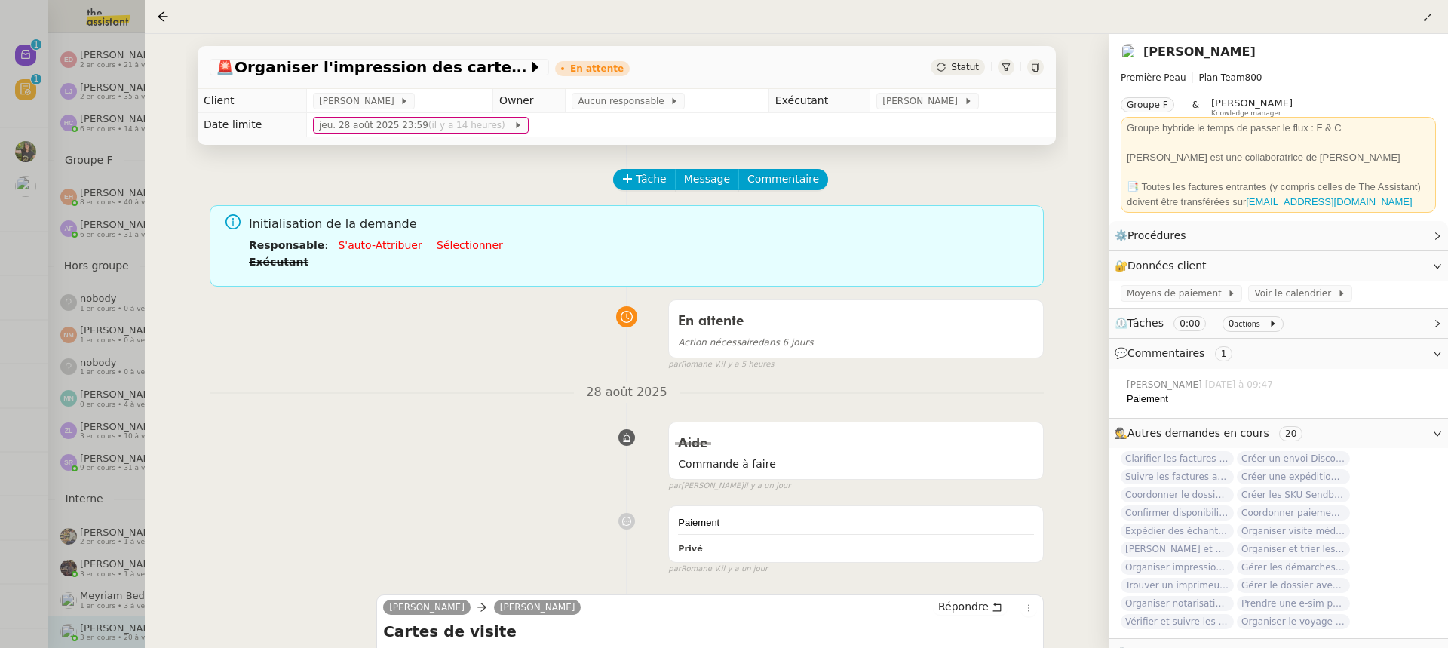
click at [914, 93] on td "[PERSON_NAME]" at bounding box center [964, 101] width 186 height 24
click at [923, 106] on span "[PERSON_NAME]" at bounding box center [923, 101] width 81 height 15
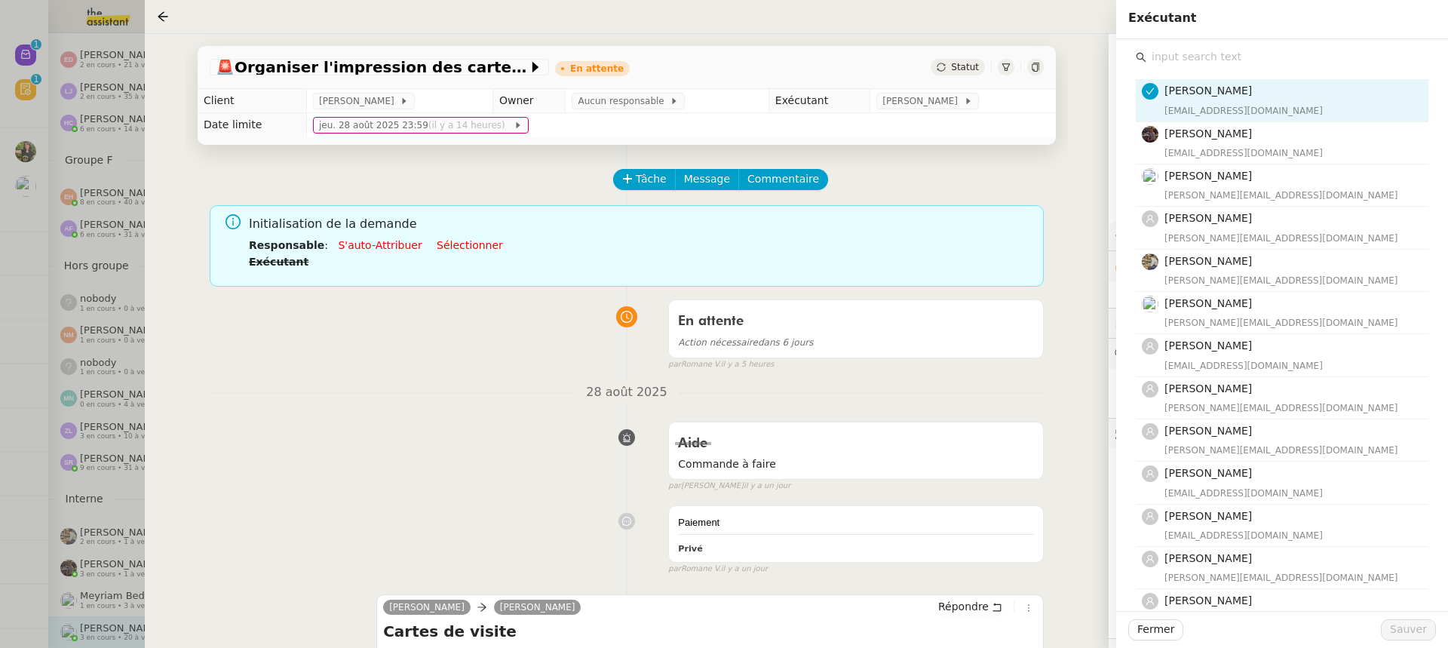
click at [1216, 58] on input "text" at bounding box center [1288, 57] width 282 height 20
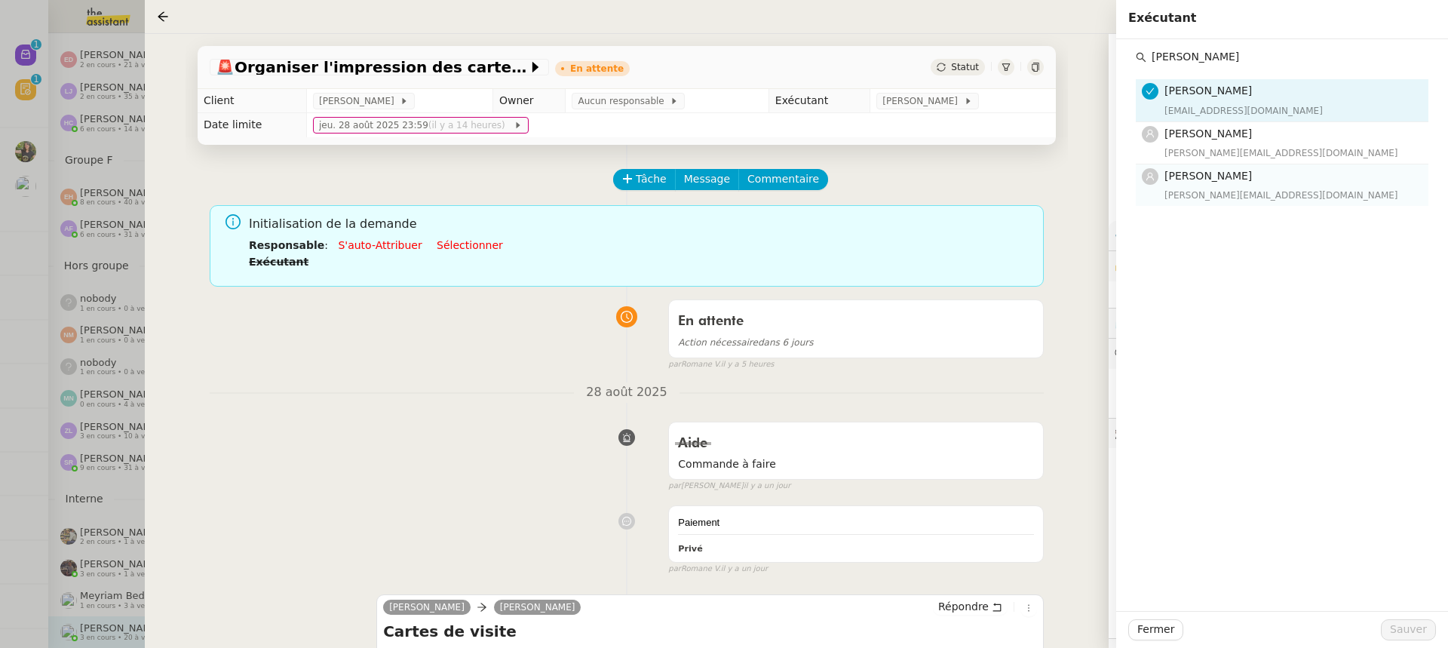
type input "anna"
click at [1227, 172] on span "[PERSON_NAME]" at bounding box center [1209, 176] width 88 height 12
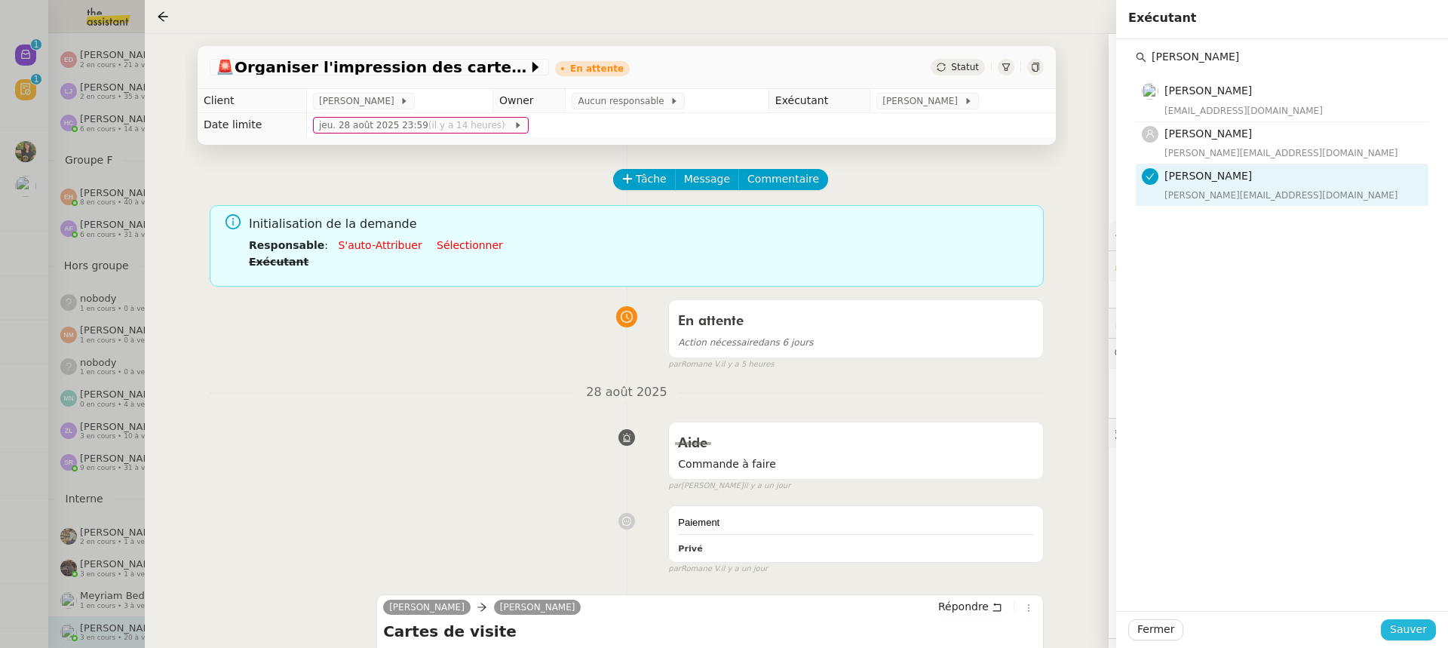
click at [1410, 626] on span "Sauver" at bounding box center [1408, 629] width 37 height 17
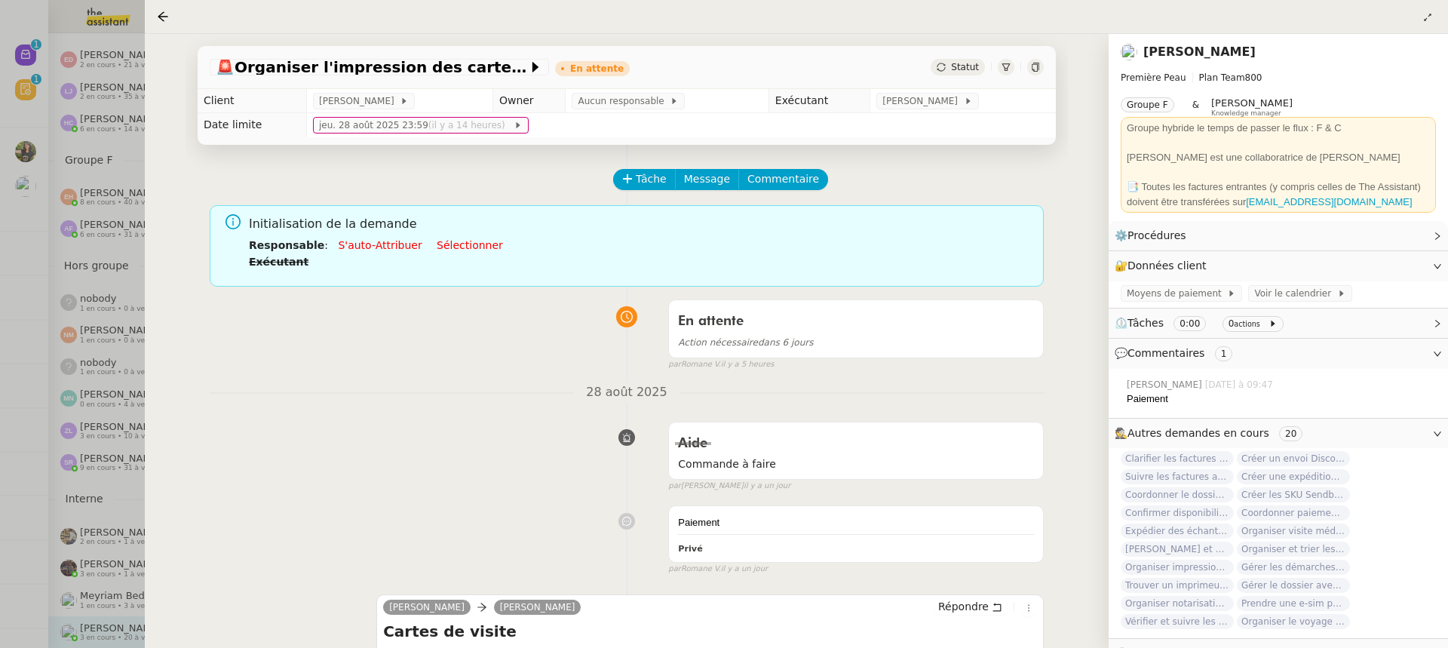
click at [105, 241] on div at bounding box center [724, 324] width 1448 height 648
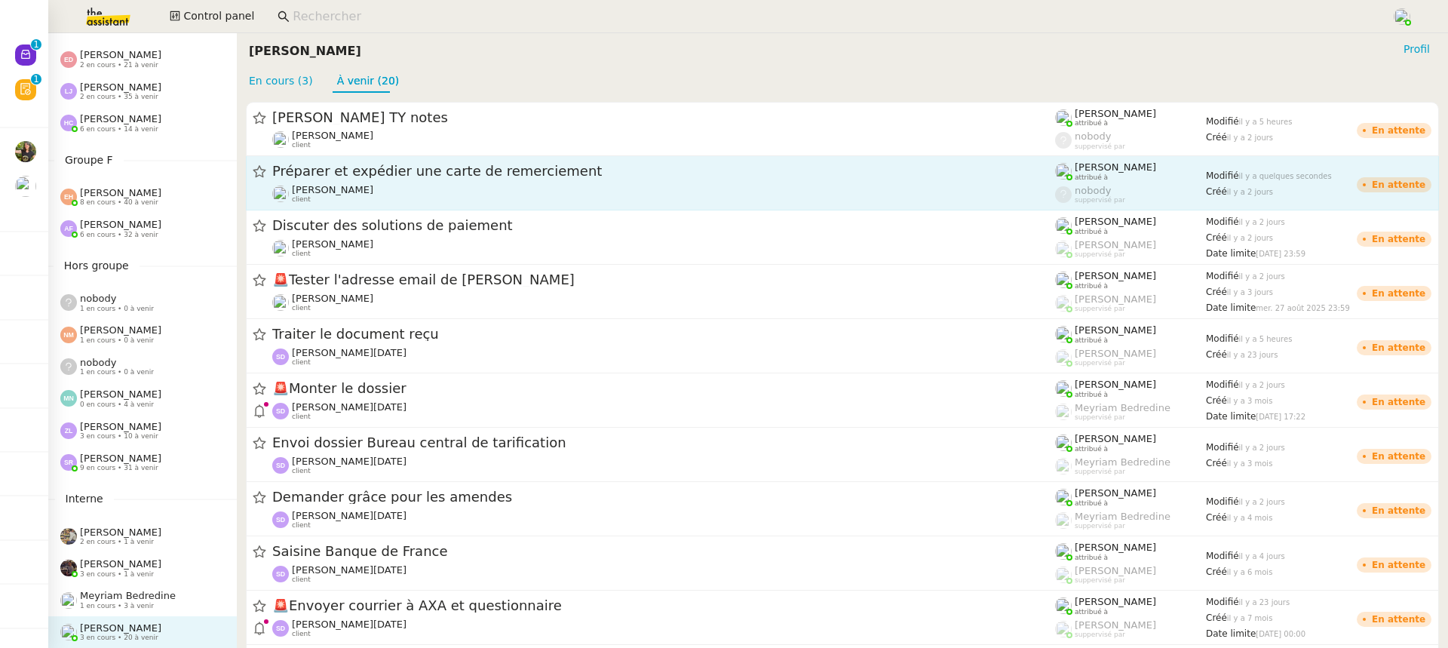
scroll to position [75, 0]
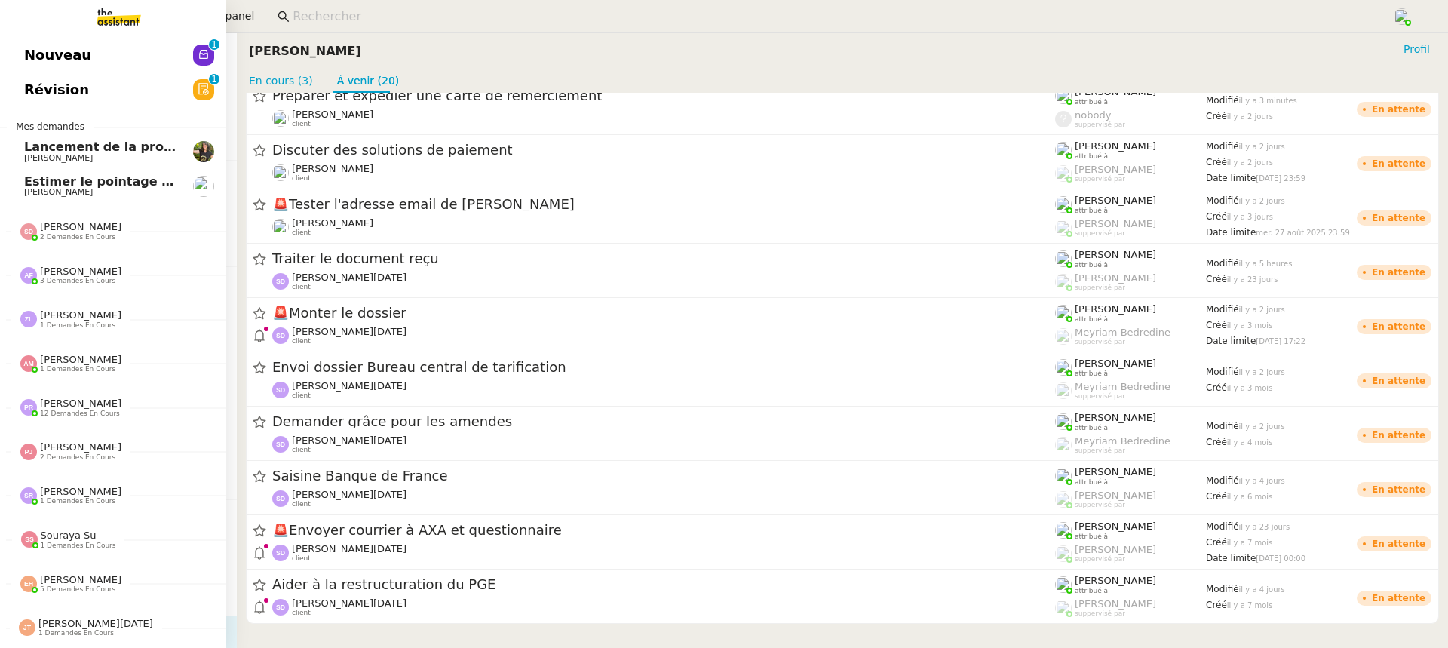
click at [42, 50] on span "Nouveau" at bounding box center [57, 55] width 67 height 23
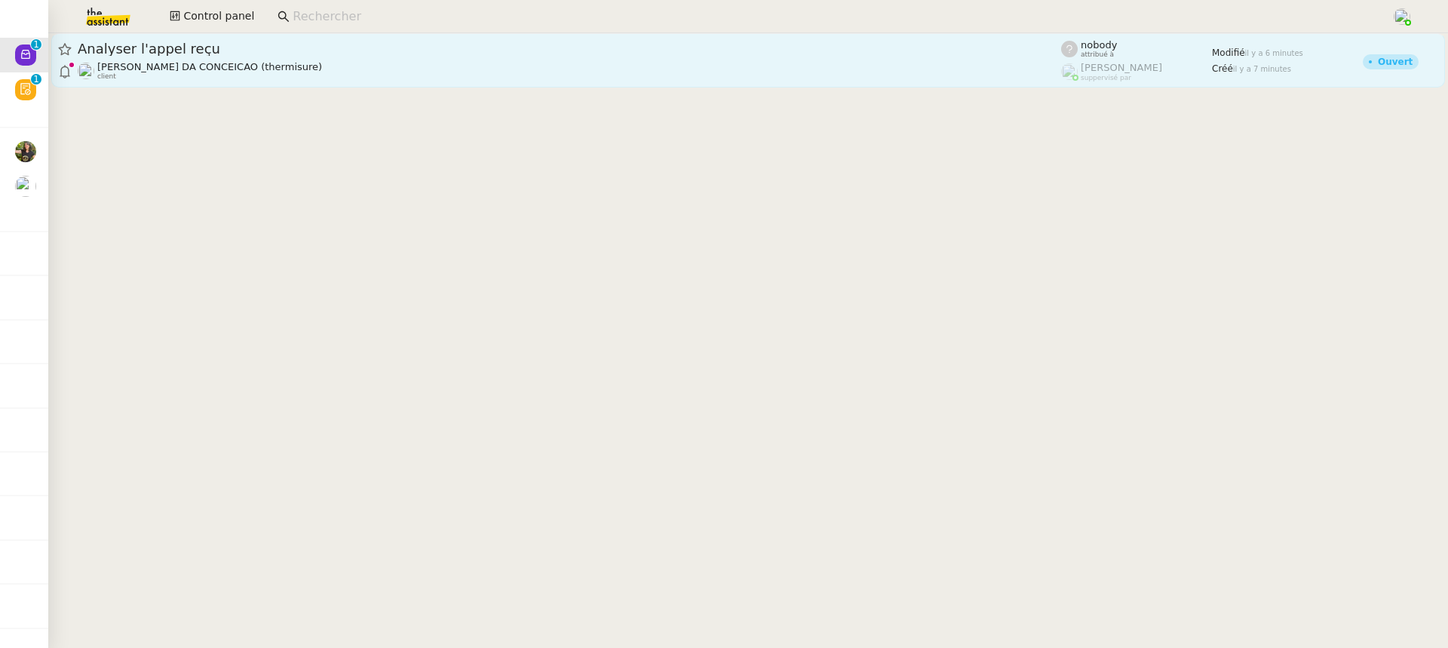
click at [819, 68] on div "Charles DA CONCEICAO (thermisure) client" at bounding box center [570, 71] width 984 height 20
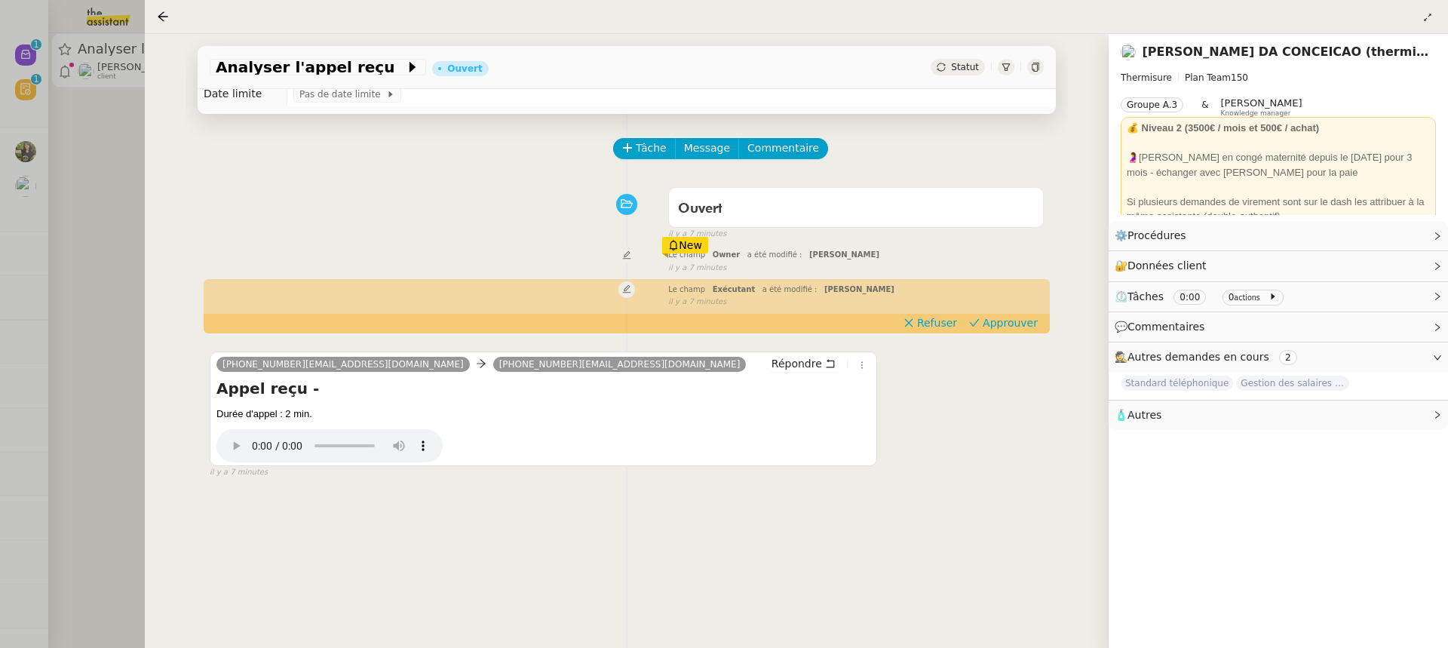
scroll to position [46, 0]
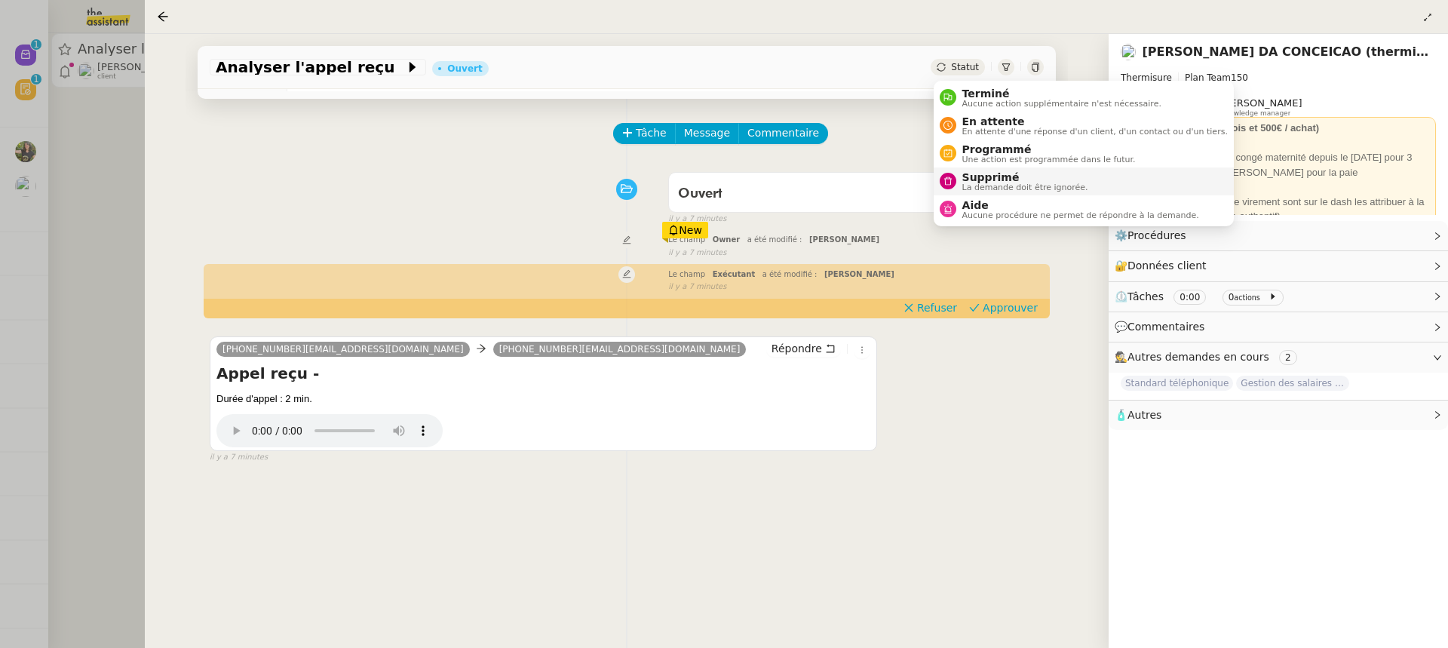
click at [999, 174] on span "Supprimé" at bounding box center [1026, 177] width 126 height 12
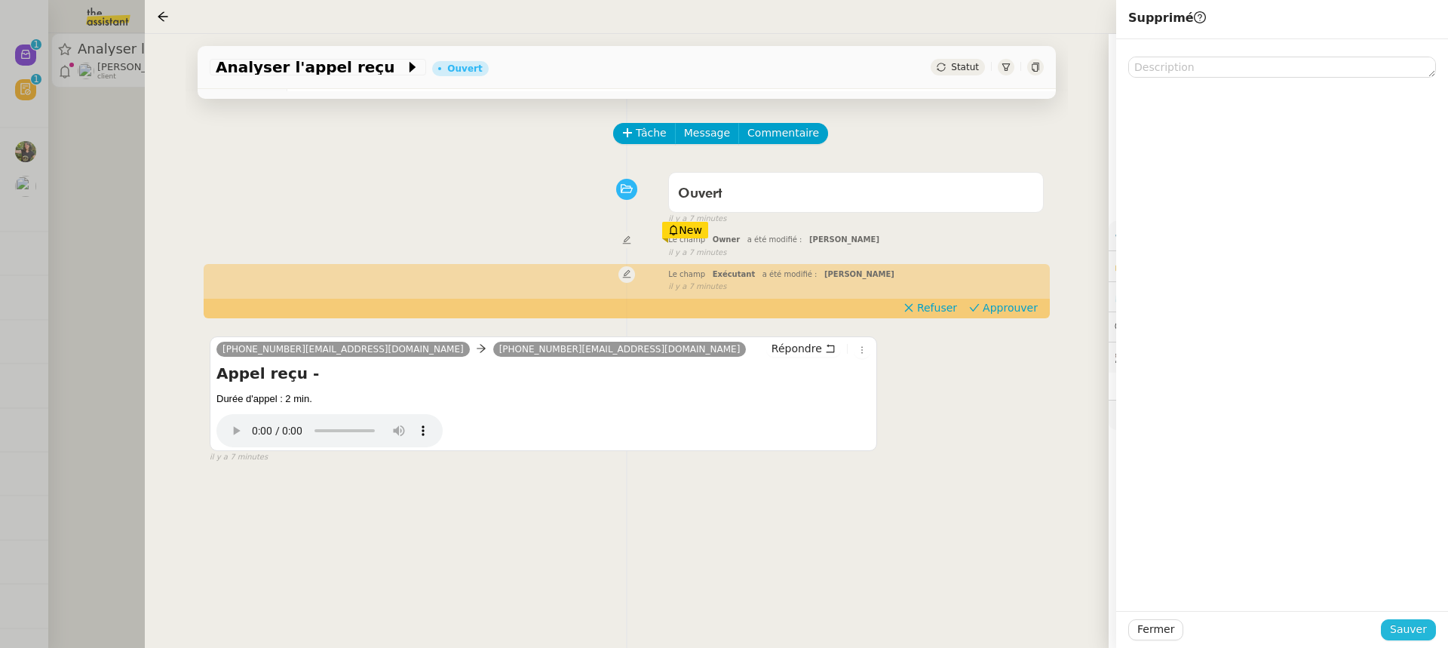
click at [1414, 634] on span "Sauver" at bounding box center [1408, 629] width 37 height 17
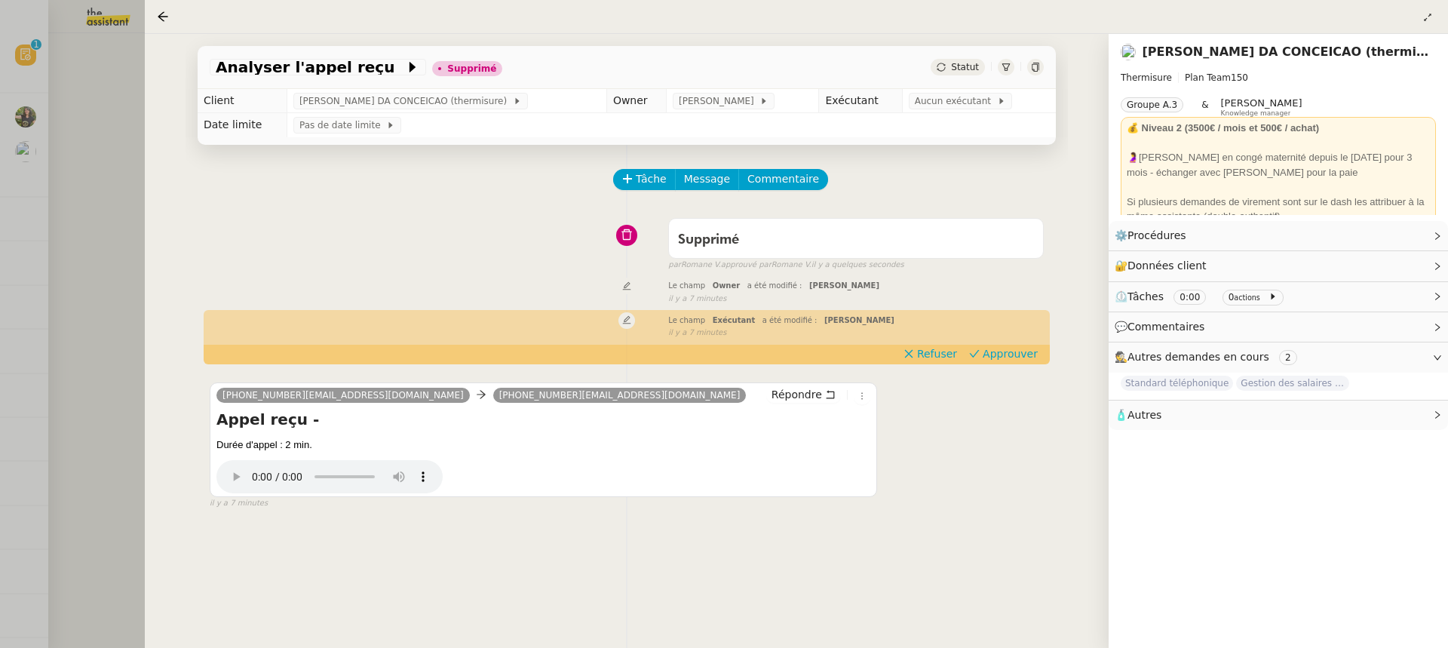
scroll to position [46, 0]
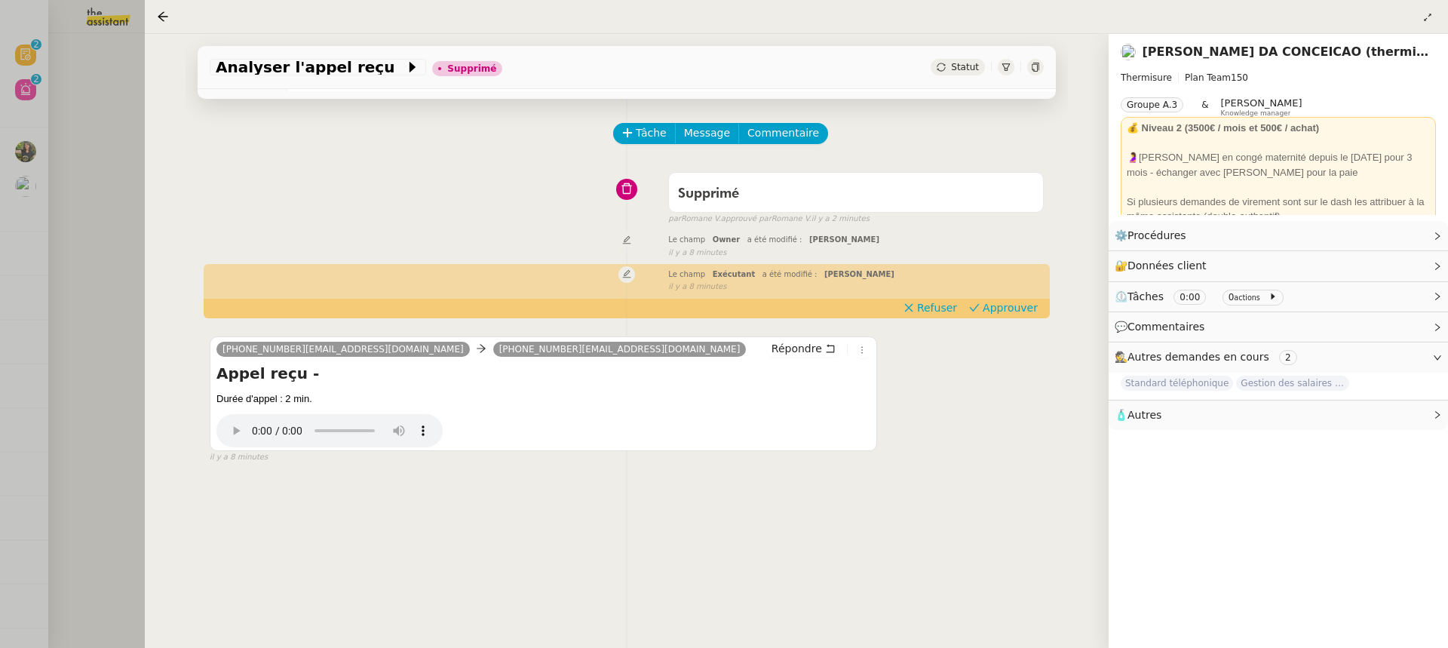
click at [84, 101] on div at bounding box center [724, 324] width 1448 height 648
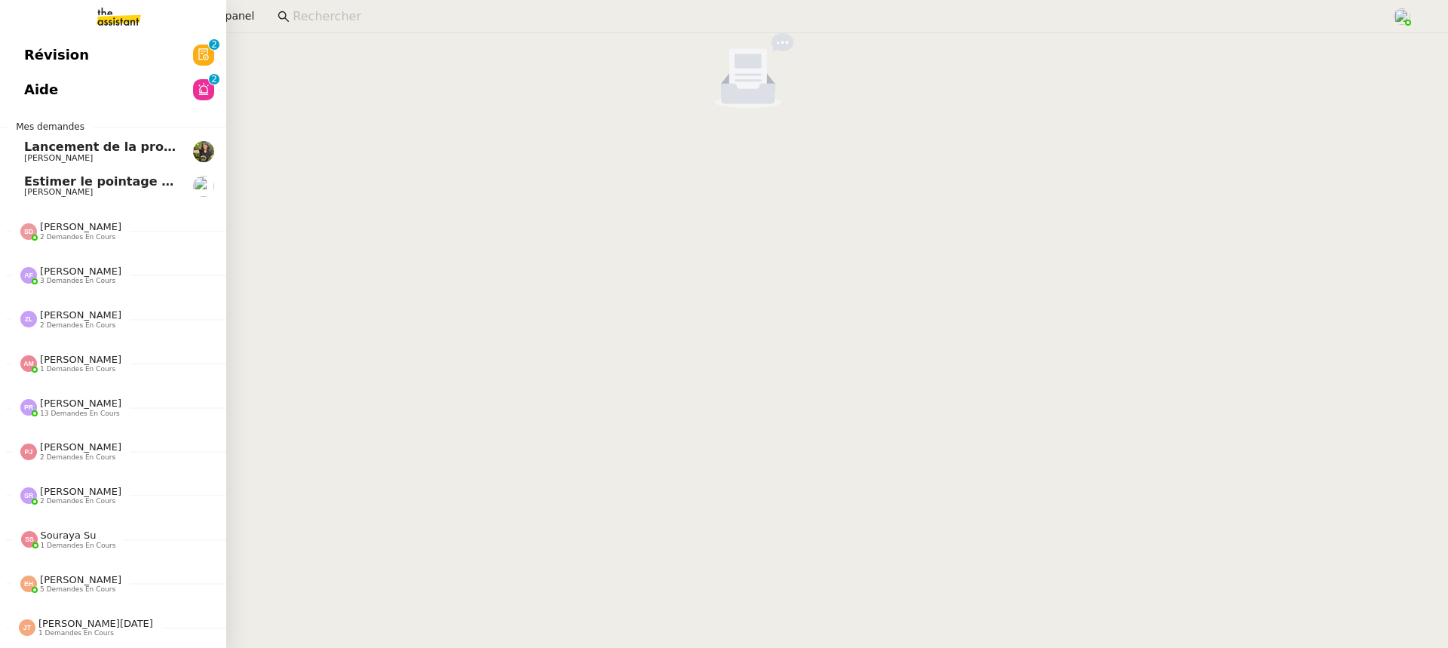
click at [23, 94] on link "Aide 0 1 2 3 4 5 6 7 8 9" at bounding box center [113, 89] width 226 height 35
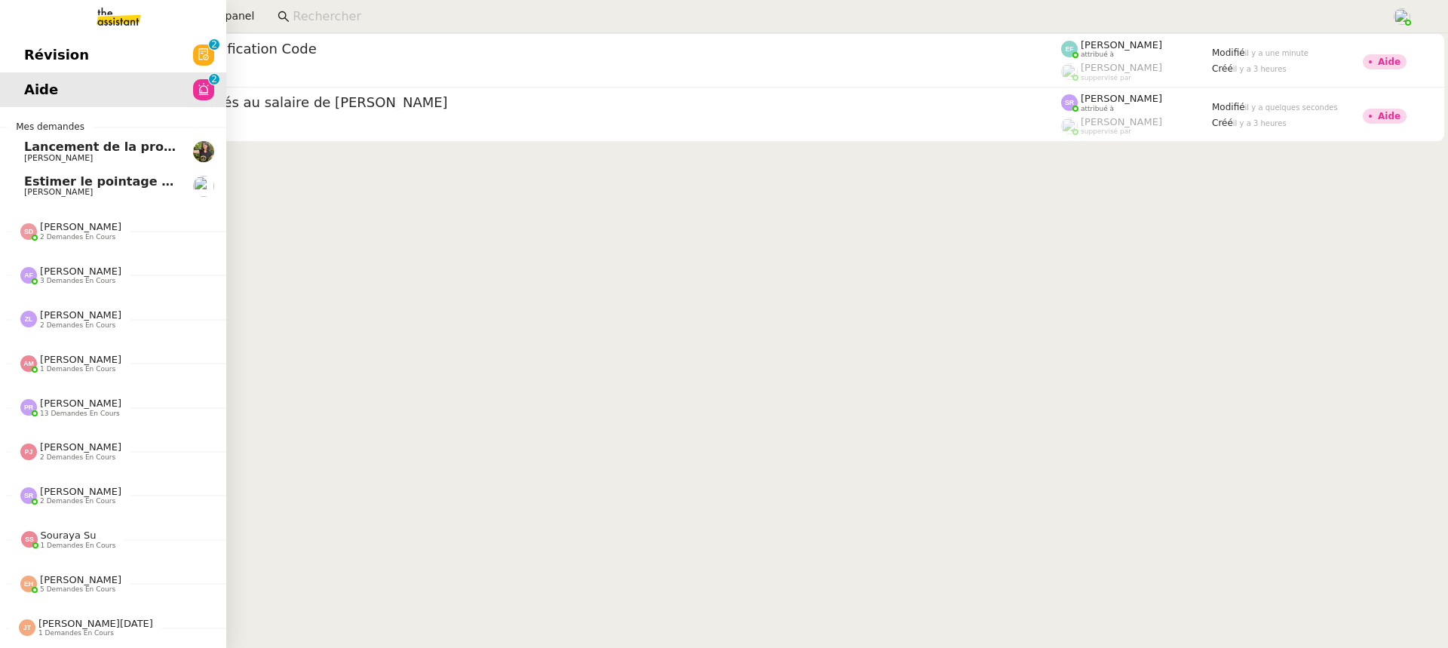
click at [23, 94] on link "Aide 0 1 2 3 4 5 6 7 8 9" at bounding box center [113, 89] width 226 height 35
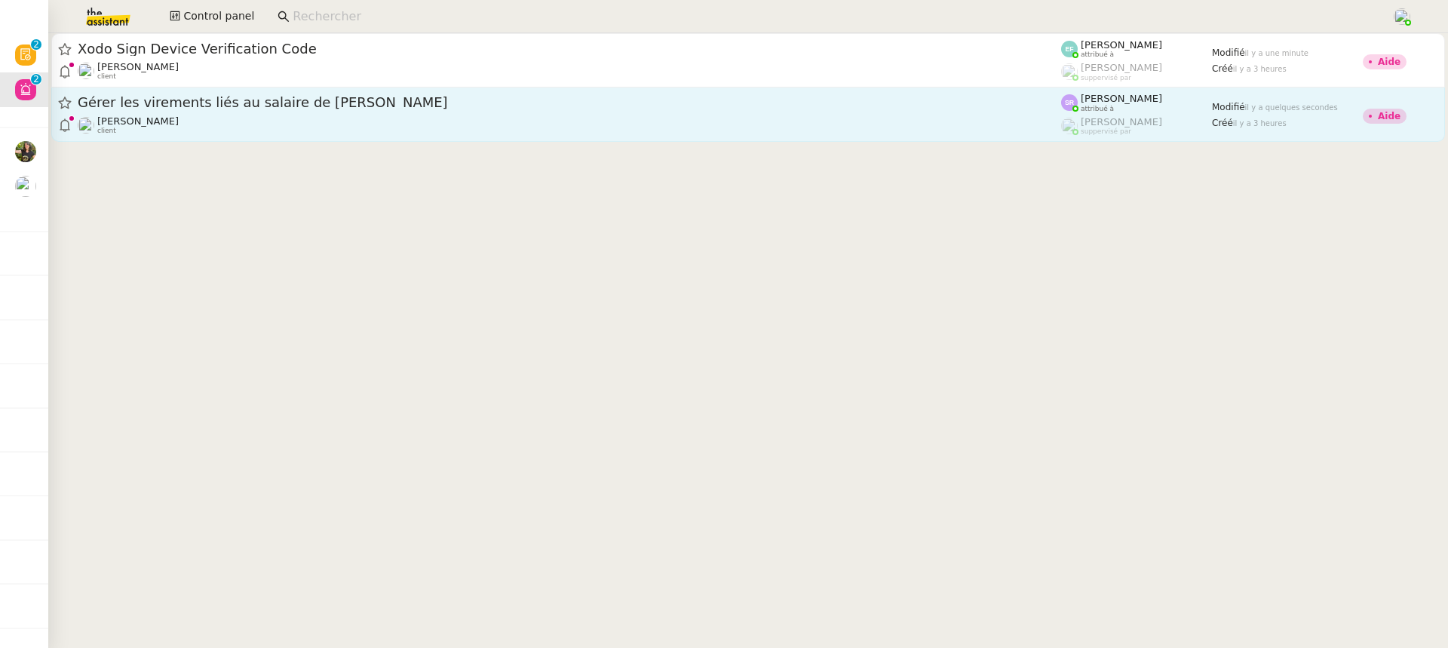
click at [582, 131] on div "[PERSON_NAME] client" at bounding box center [570, 125] width 984 height 20
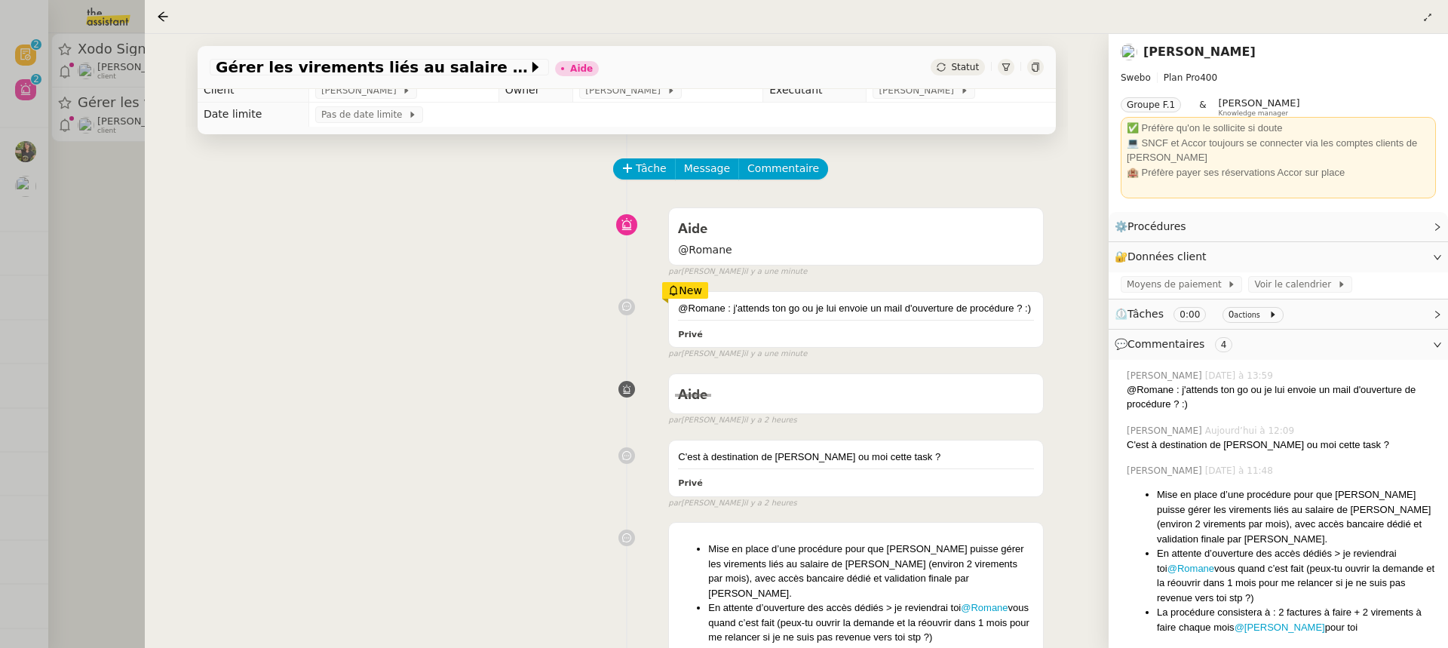
scroll to position [244, 0]
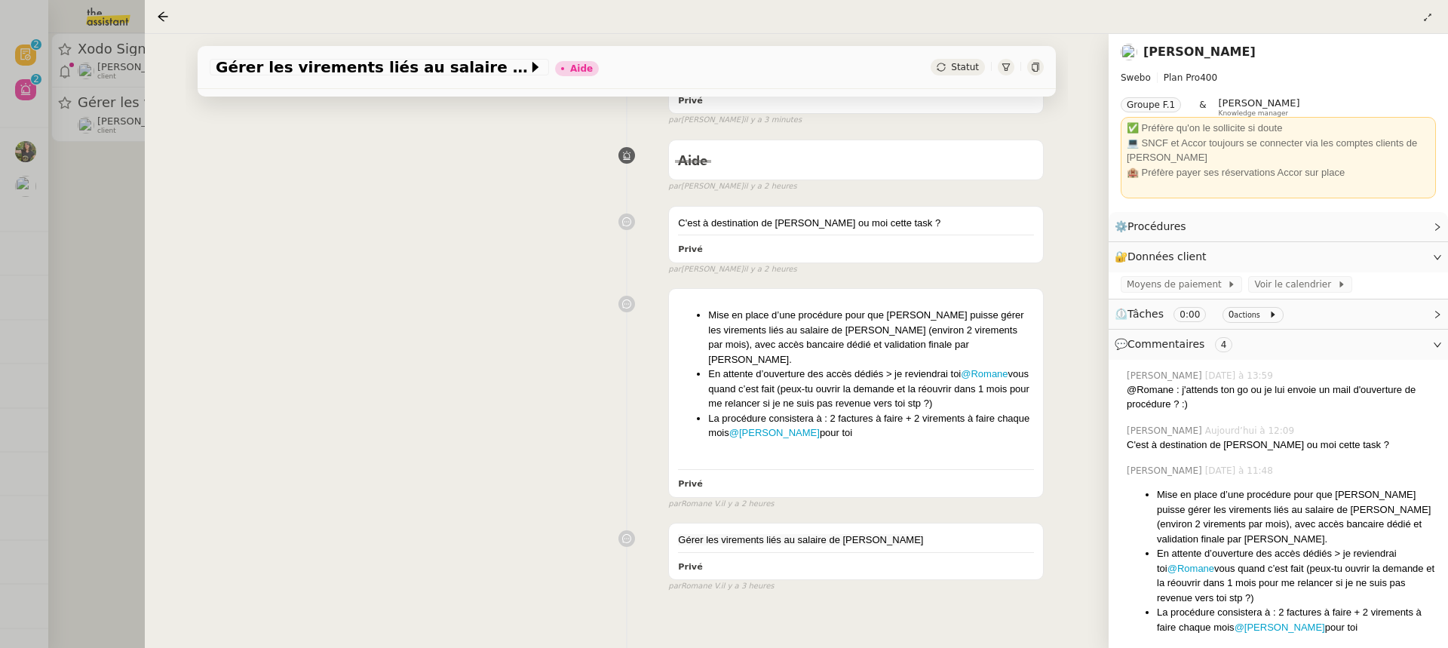
click at [94, 184] on div at bounding box center [724, 324] width 1448 height 648
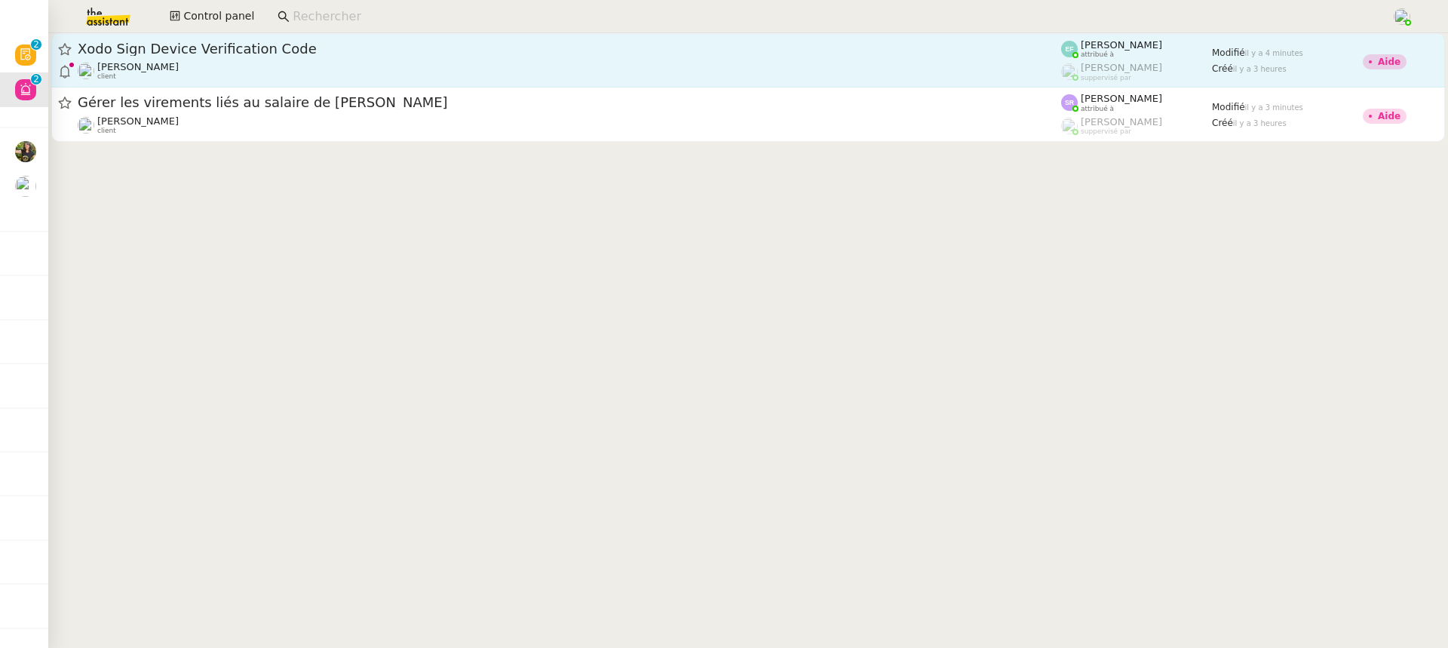
click at [274, 70] on div "Florent Seiler client" at bounding box center [570, 71] width 984 height 20
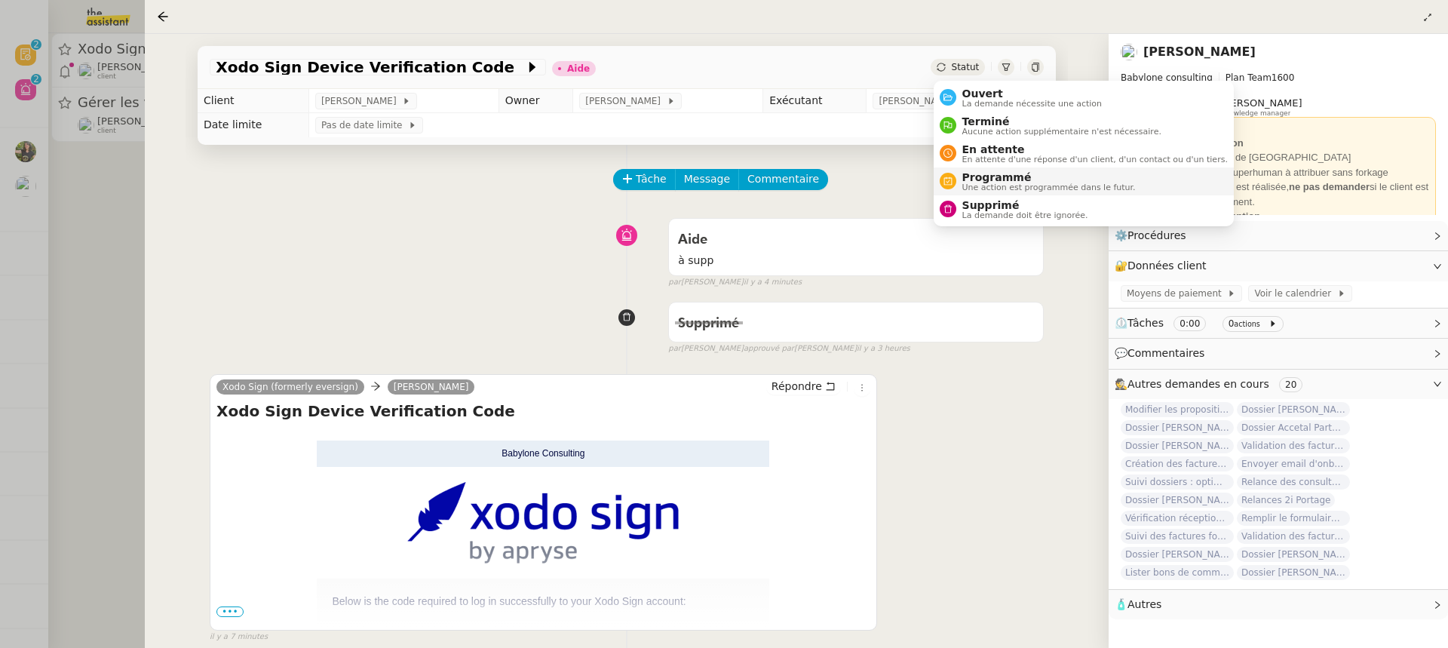
click at [1024, 192] on li "Programmé Une action est programmée dans le futur." at bounding box center [1084, 181] width 300 height 28
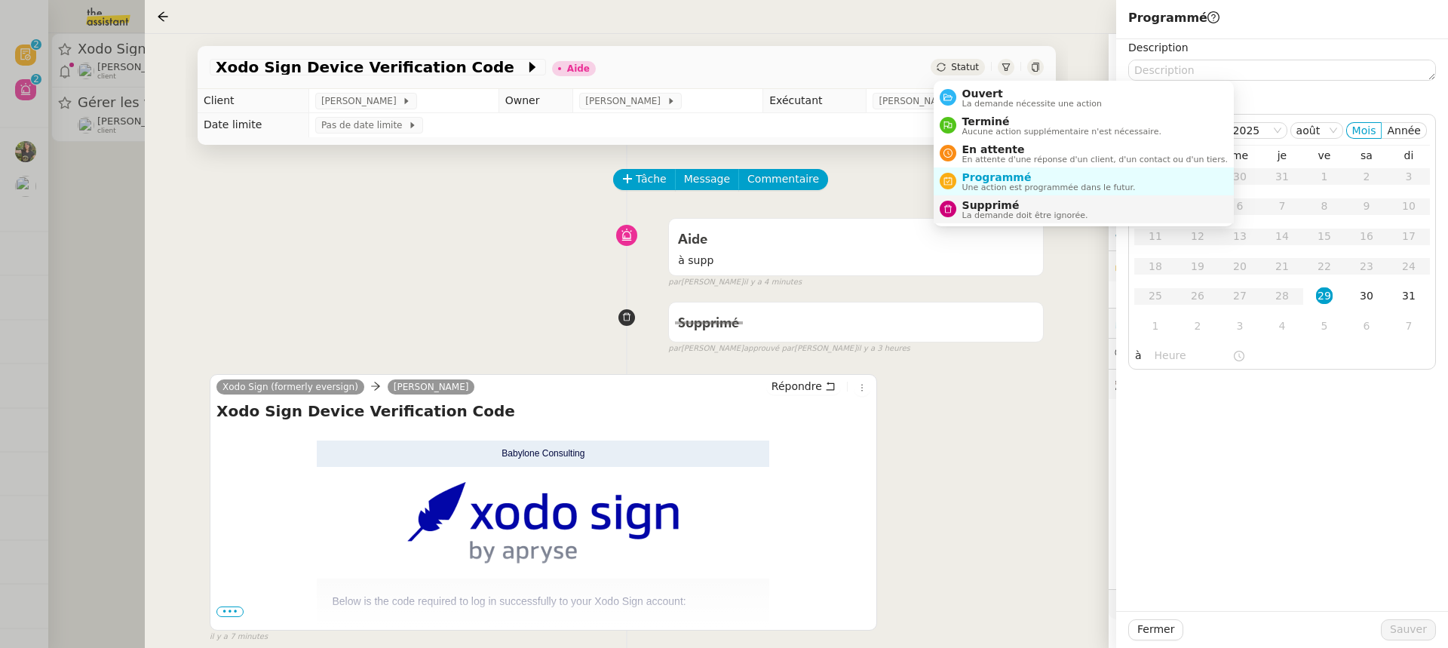
click at [1023, 203] on span "Supprimé" at bounding box center [1026, 205] width 126 height 12
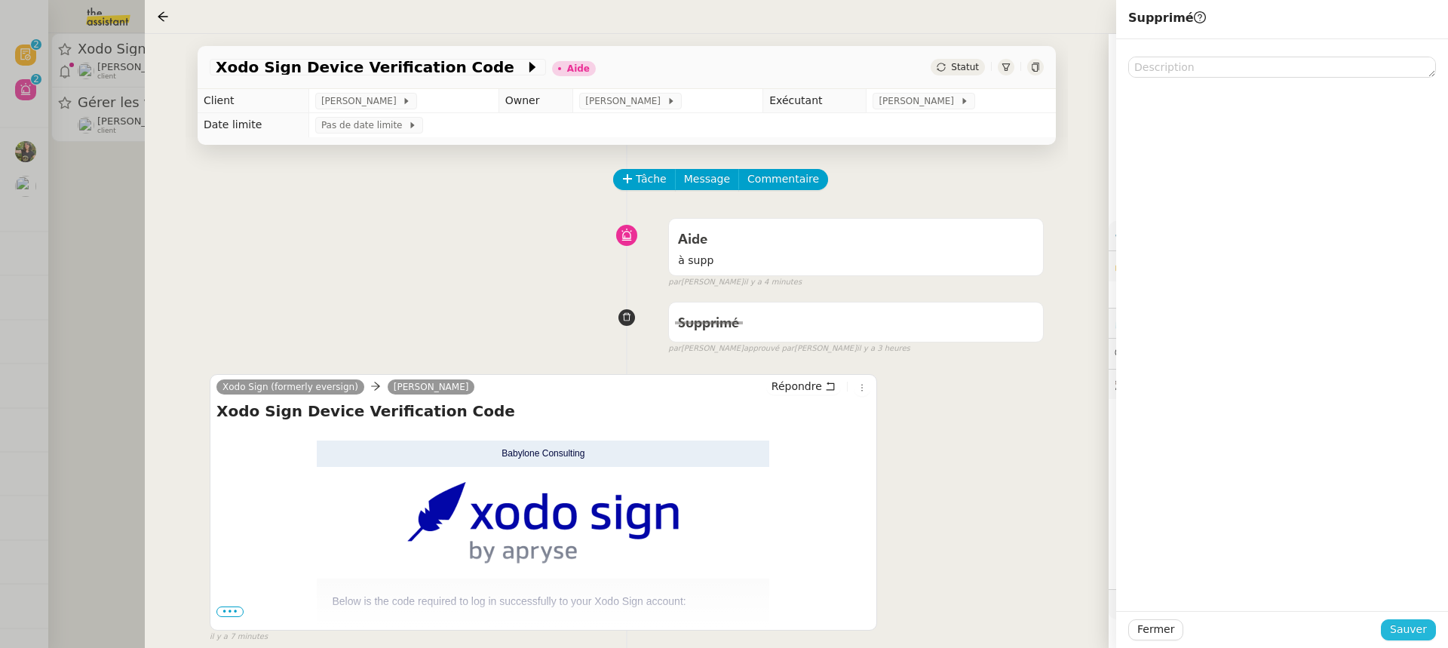
click at [1419, 631] on span "Sauver" at bounding box center [1408, 629] width 37 height 17
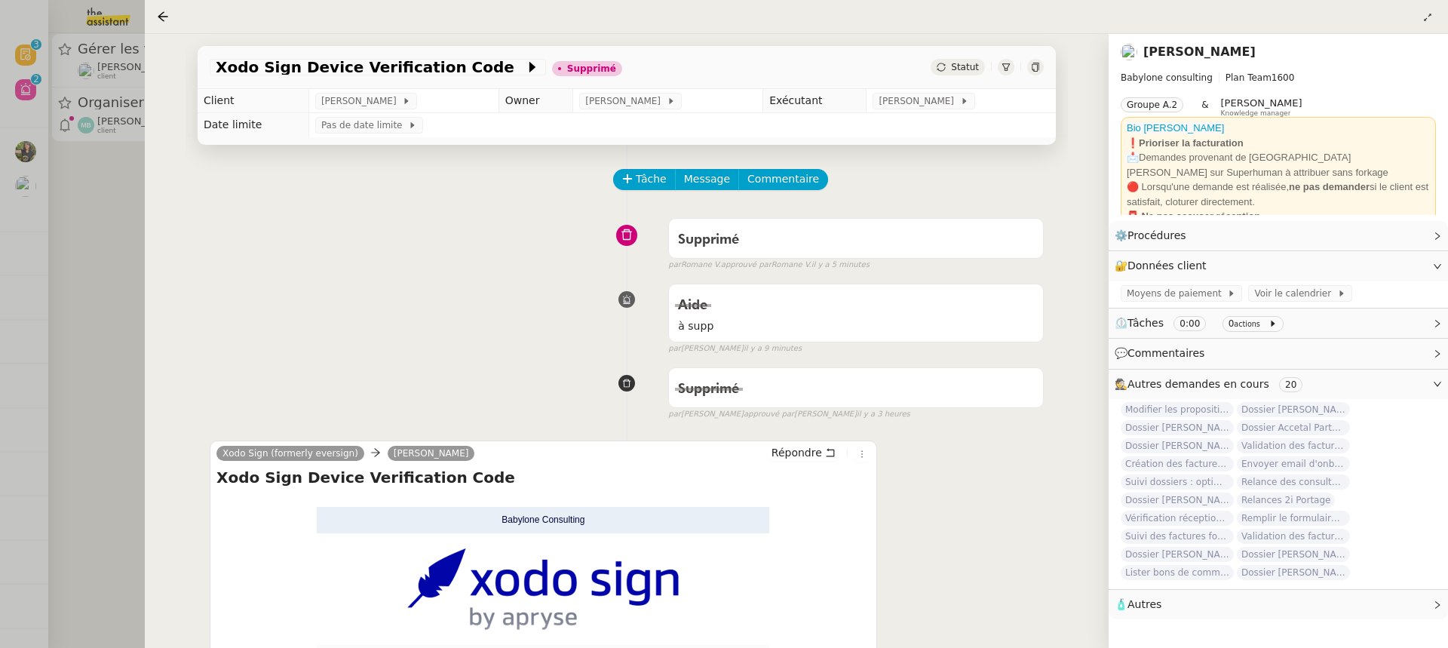
click at [118, 106] on div at bounding box center [724, 324] width 1448 height 648
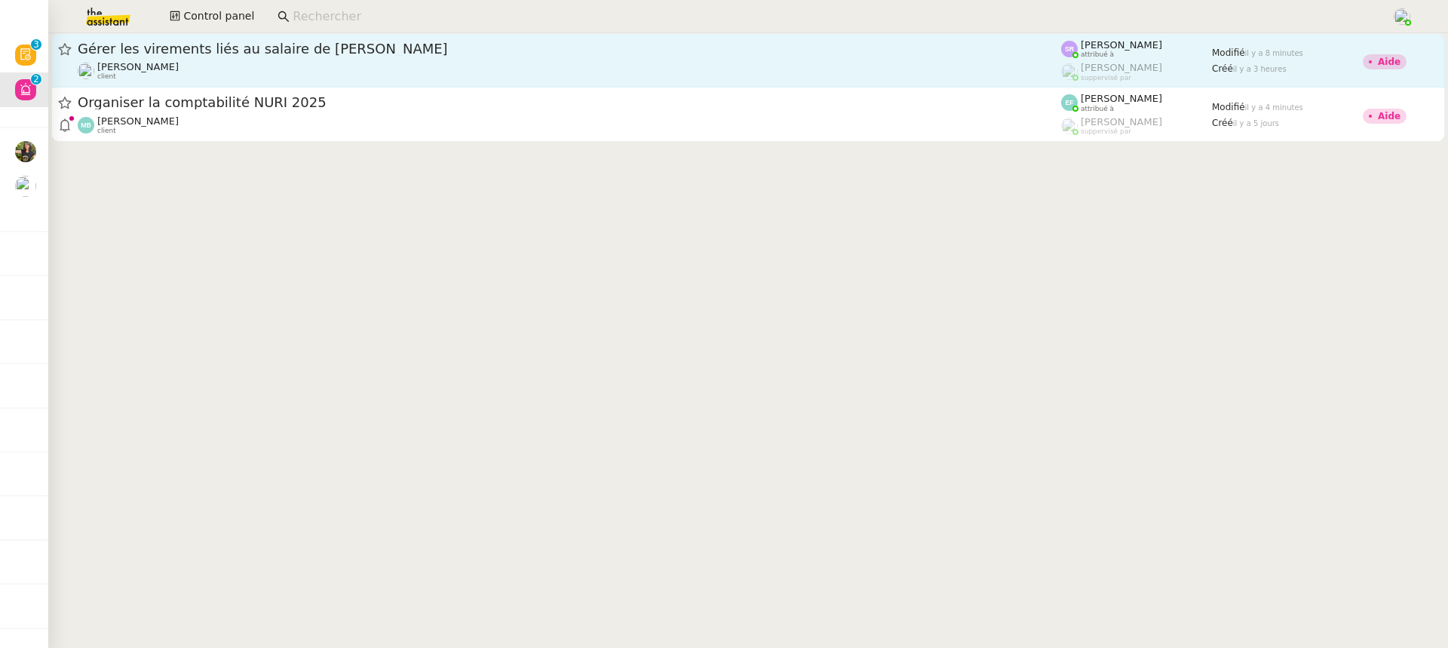
click at [207, 77] on div "Colin Chaffotte client" at bounding box center [570, 71] width 984 height 20
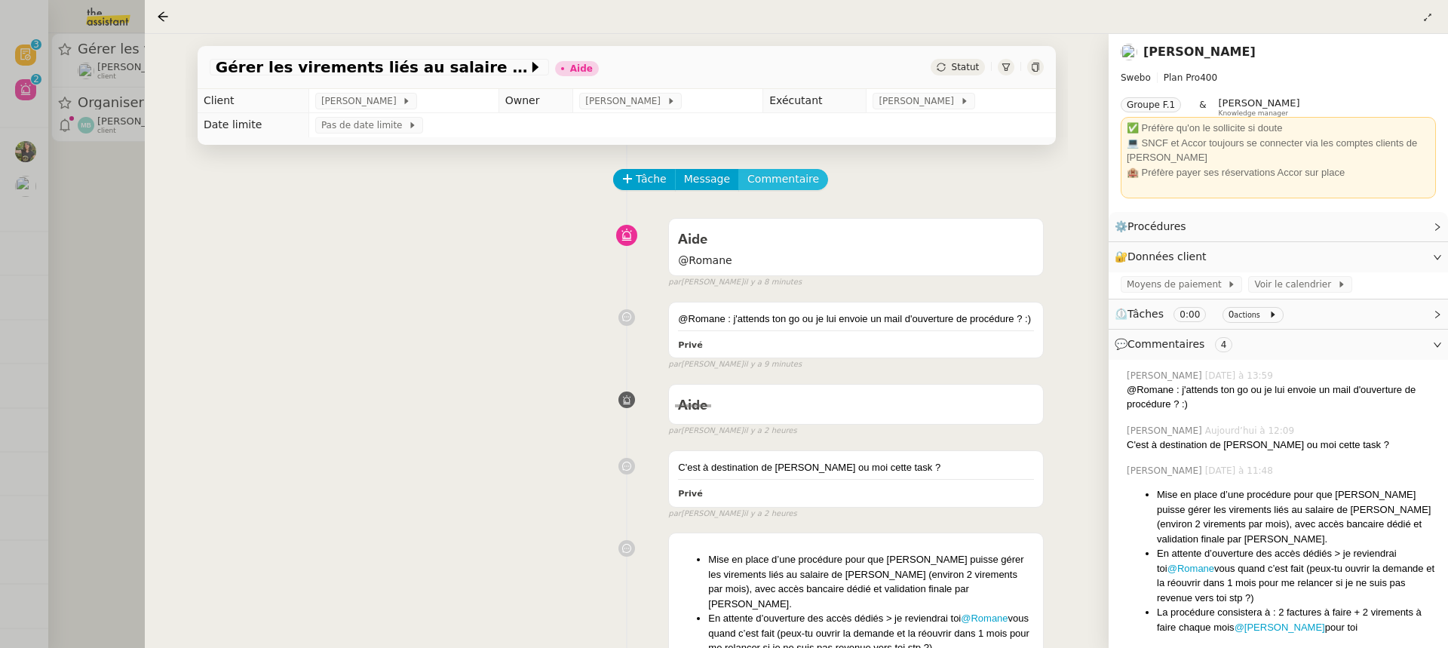
click at [787, 186] on span "Commentaire" at bounding box center [784, 178] width 72 height 17
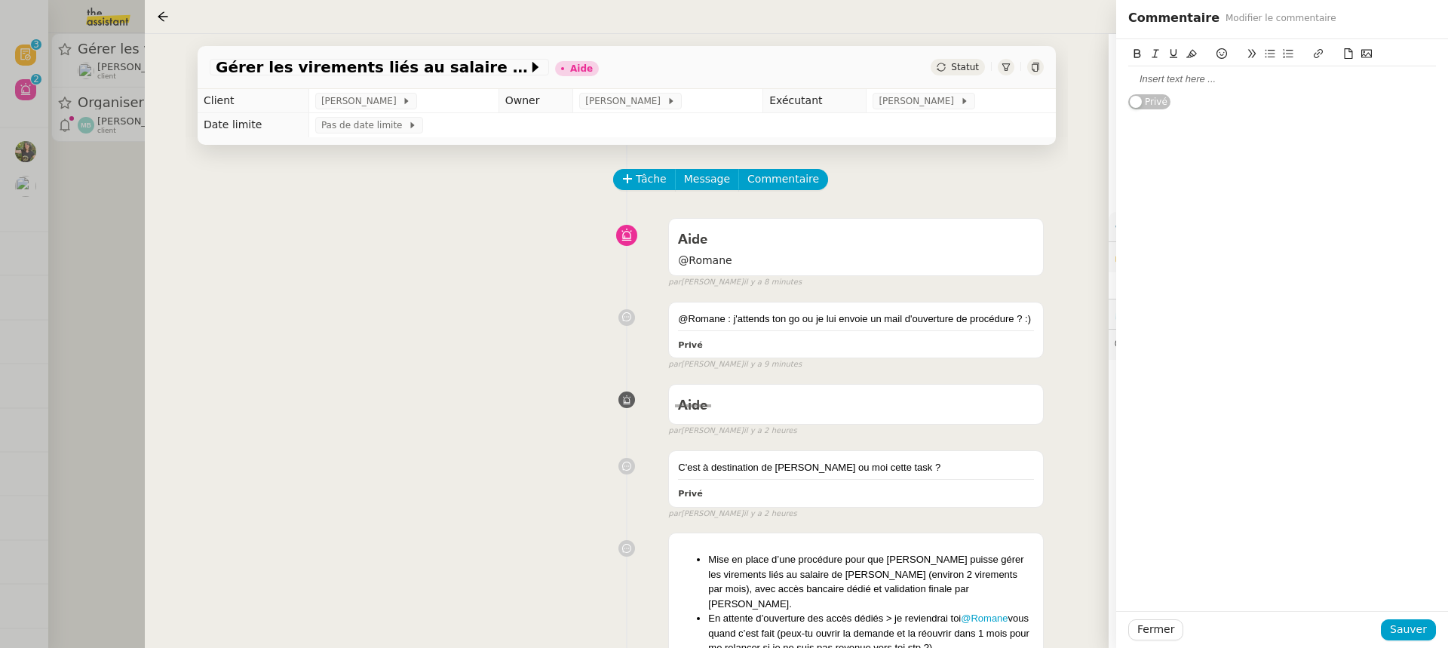
click at [1274, 80] on div at bounding box center [1283, 79] width 308 height 14
click at [954, 88] on div "Gérer les virements liés au salaire de Colin Aide Statut" at bounding box center [627, 67] width 858 height 43
click at [951, 103] on div "[PERSON_NAME]" at bounding box center [924, 101] width 102 height 17
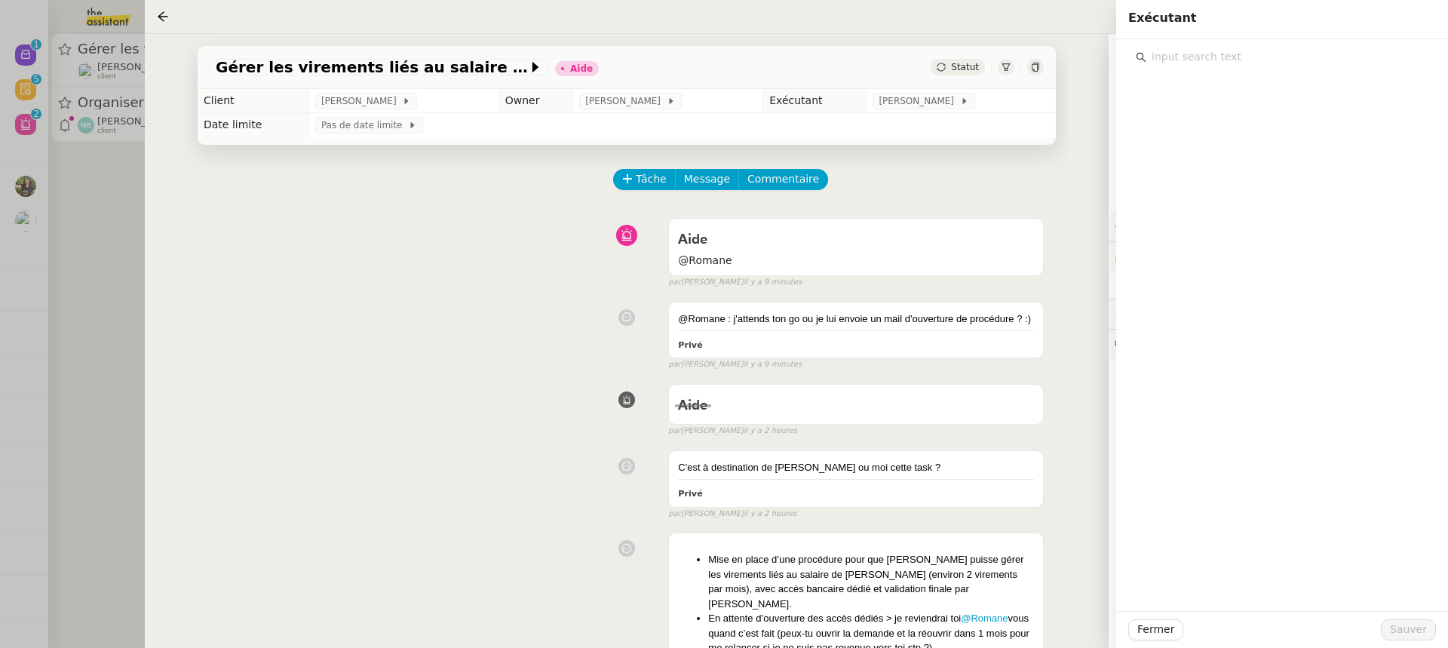
click at [1180, 67] on div at bounding box center [1282, 67] width 293 height 0
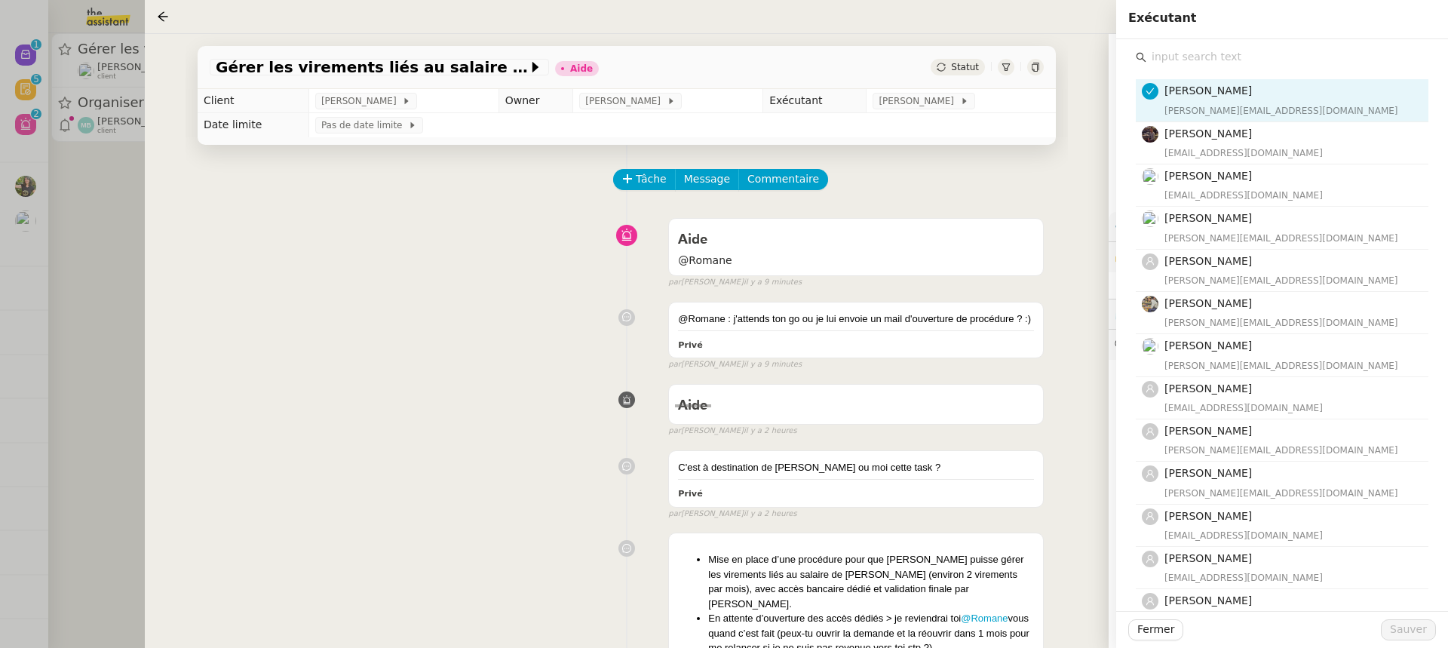
click at [1181, 44] on div "Stéphanie Rakotosalama stephanie@theassistant.team Bert Canavaggio bert.canavag…" at bounding box center [1283, 505] width 308 height 932
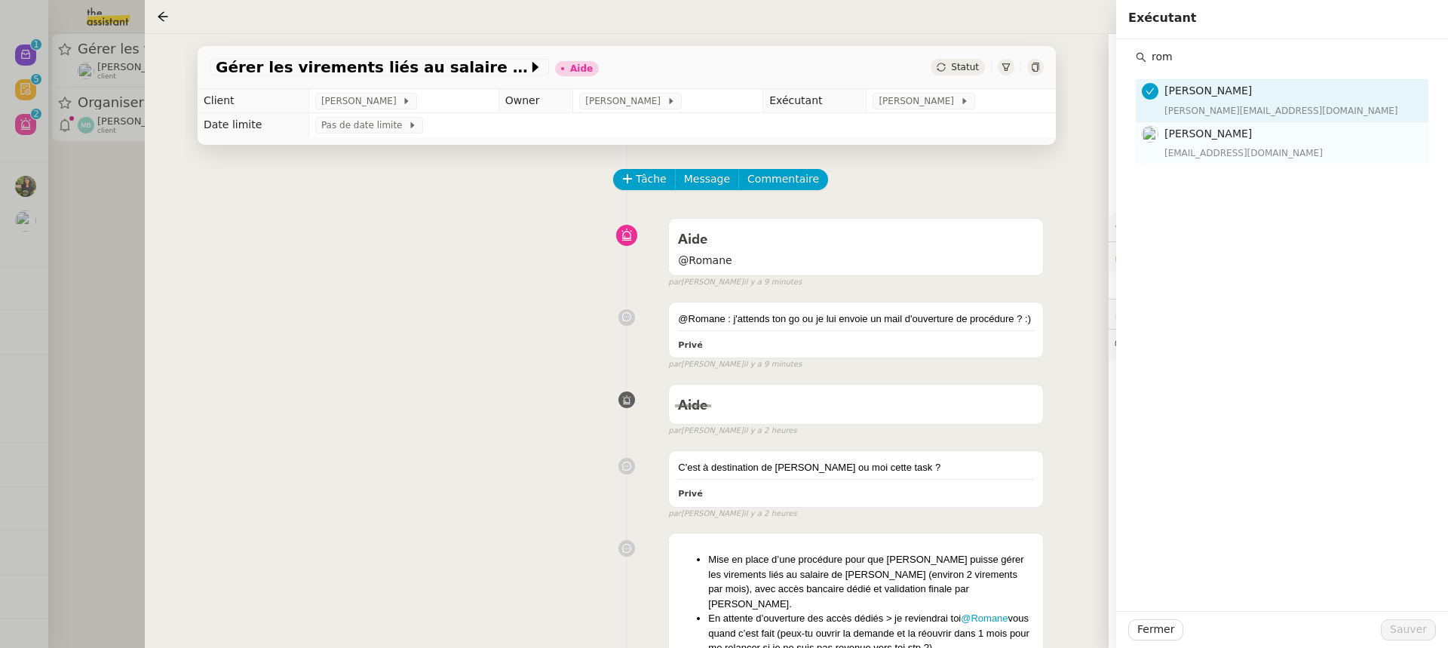
type input "rom"
click at [1184, 129] on span "[PERSON_NAME]" at bounding box center [1209, 133] width 88 height 12
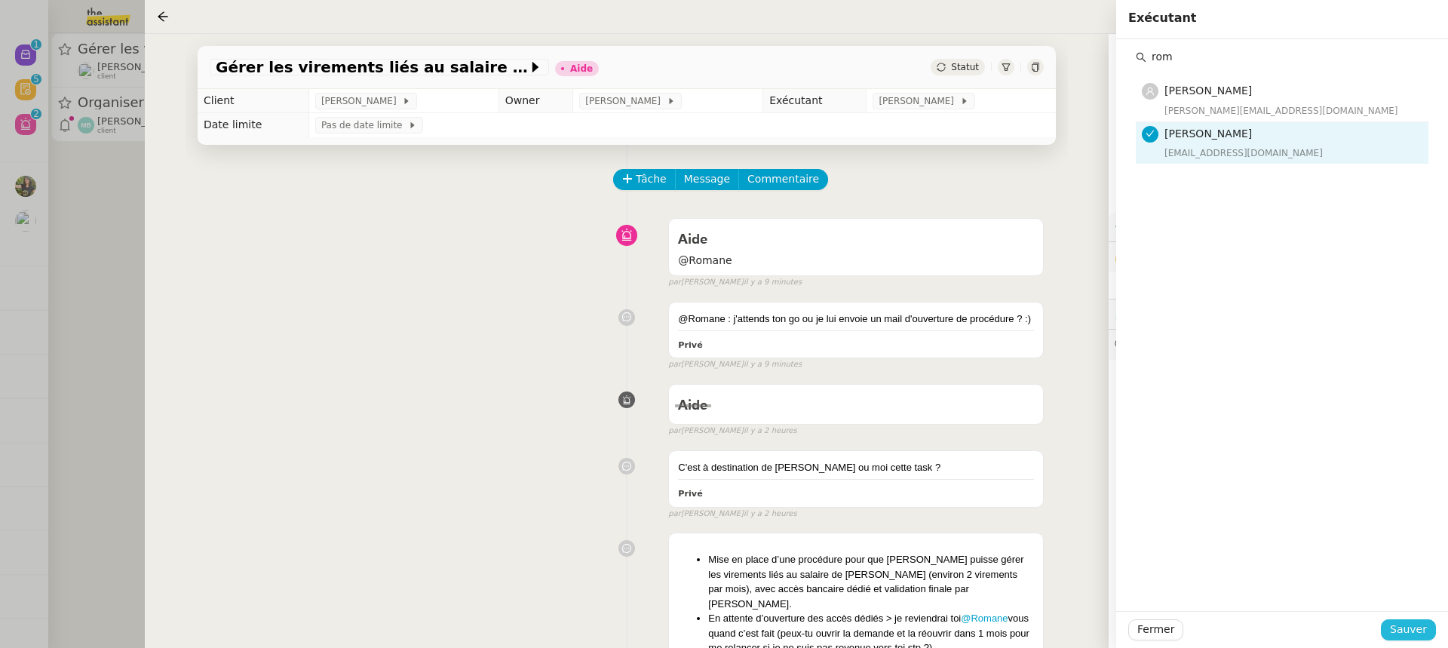
click at [1414, 624] on span "Sauver" at bounding box center [1408, 629] width 37 height 17
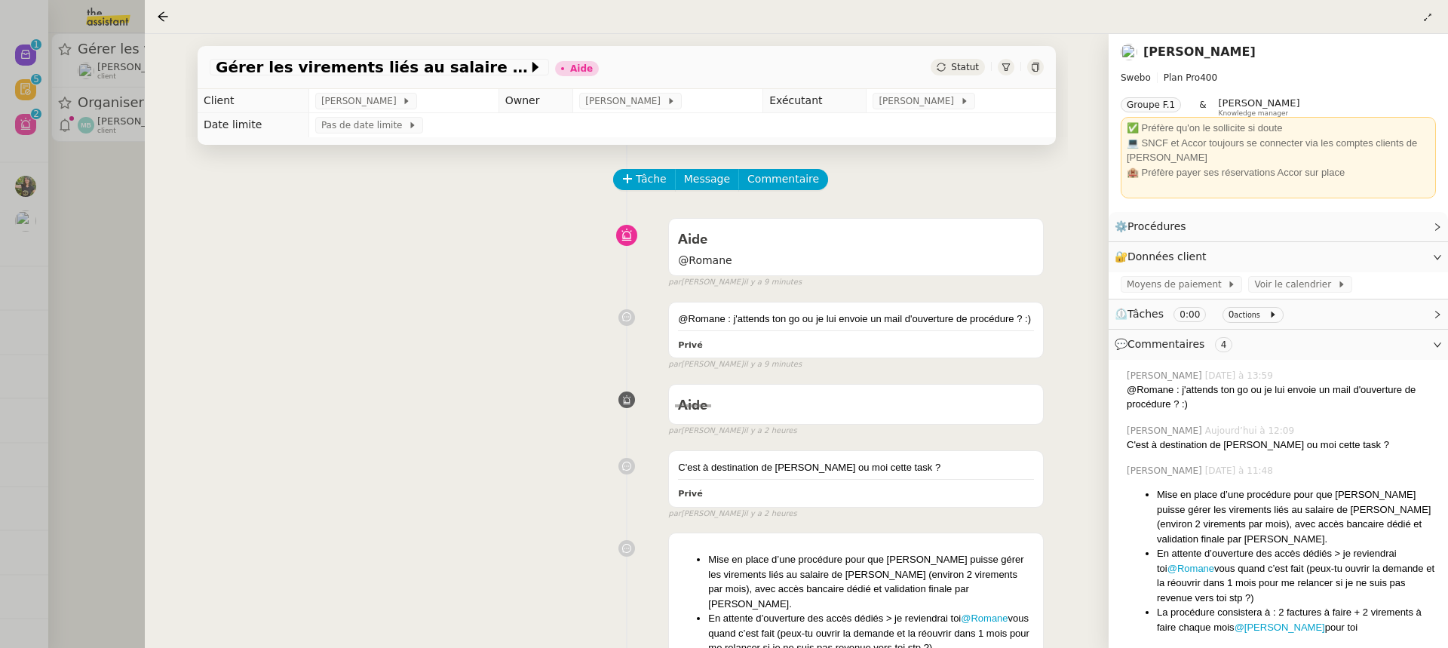
scroll to position [244, 0]
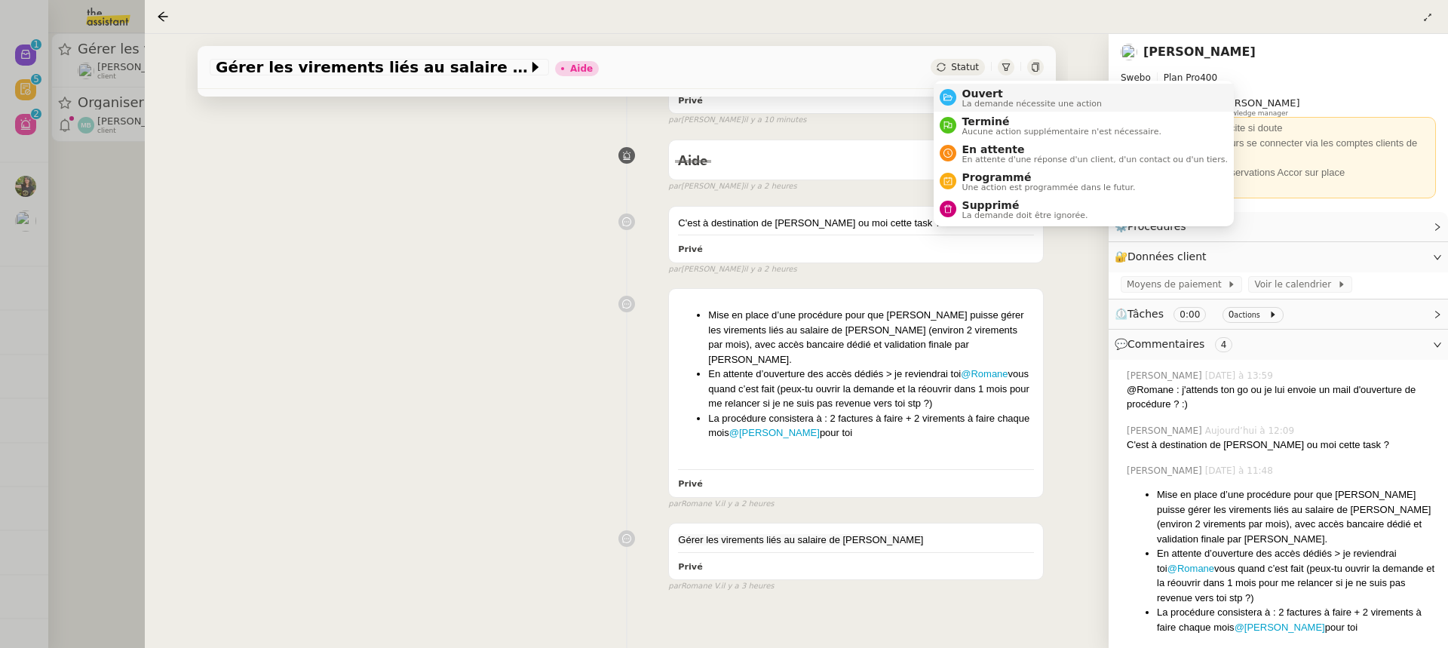
click at [976, 91] on span "Ouvert" at bounding box center [1033, 94] width 140 height 12
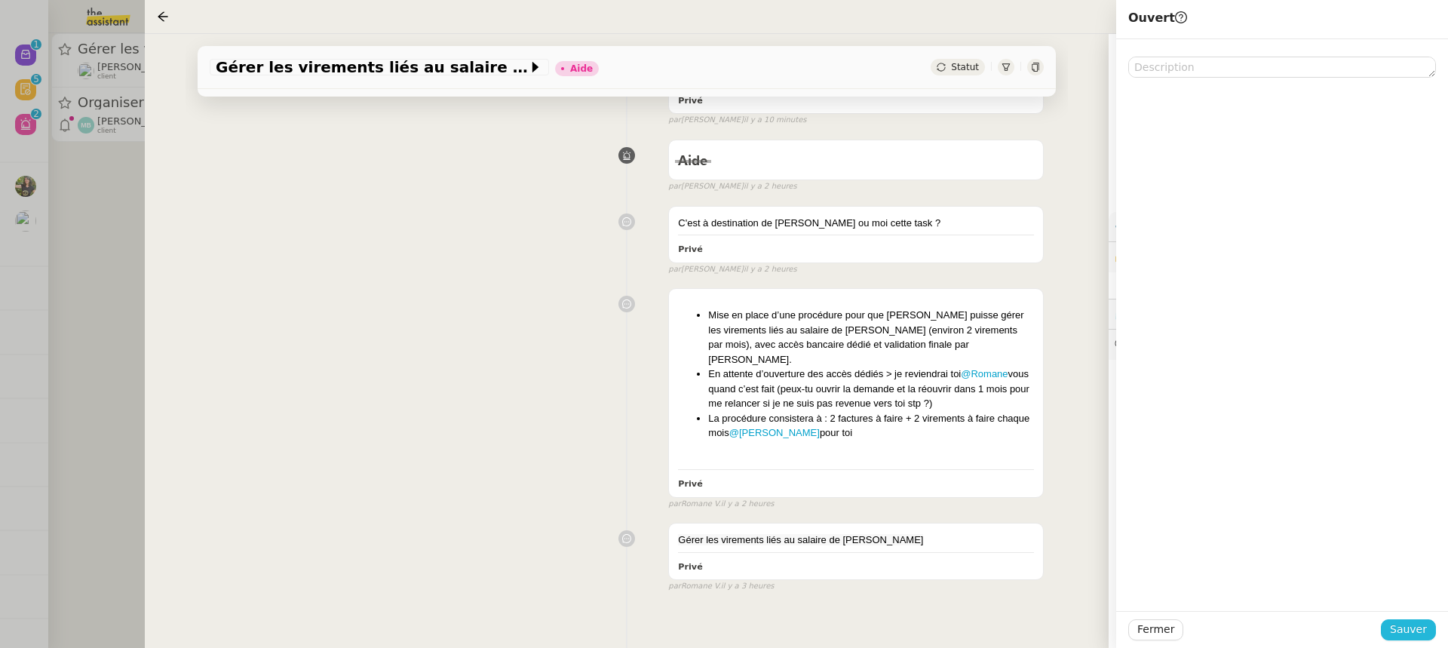
click at [1404, 619] on button "Sauver" at bounding box center [1408, 629] width 55 height 21
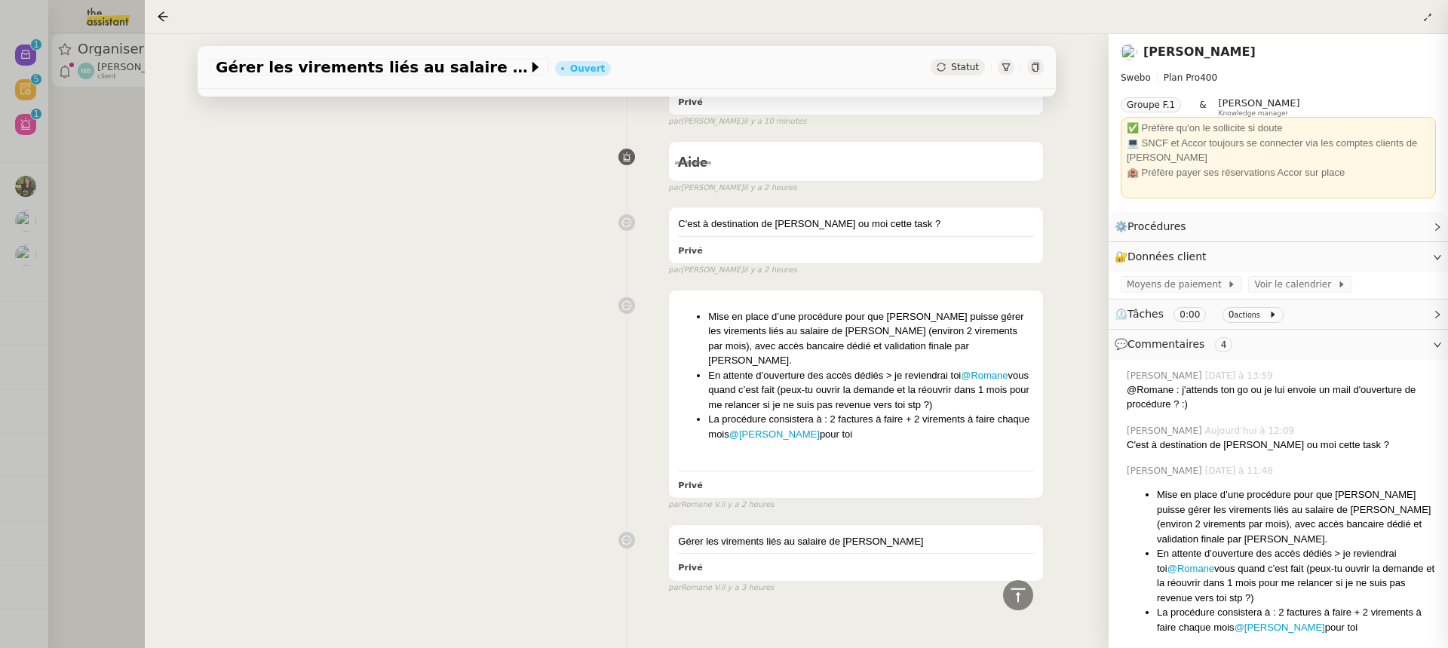
click at [94, 121] on div at bounding box center [724, 324] width 1448 height 648
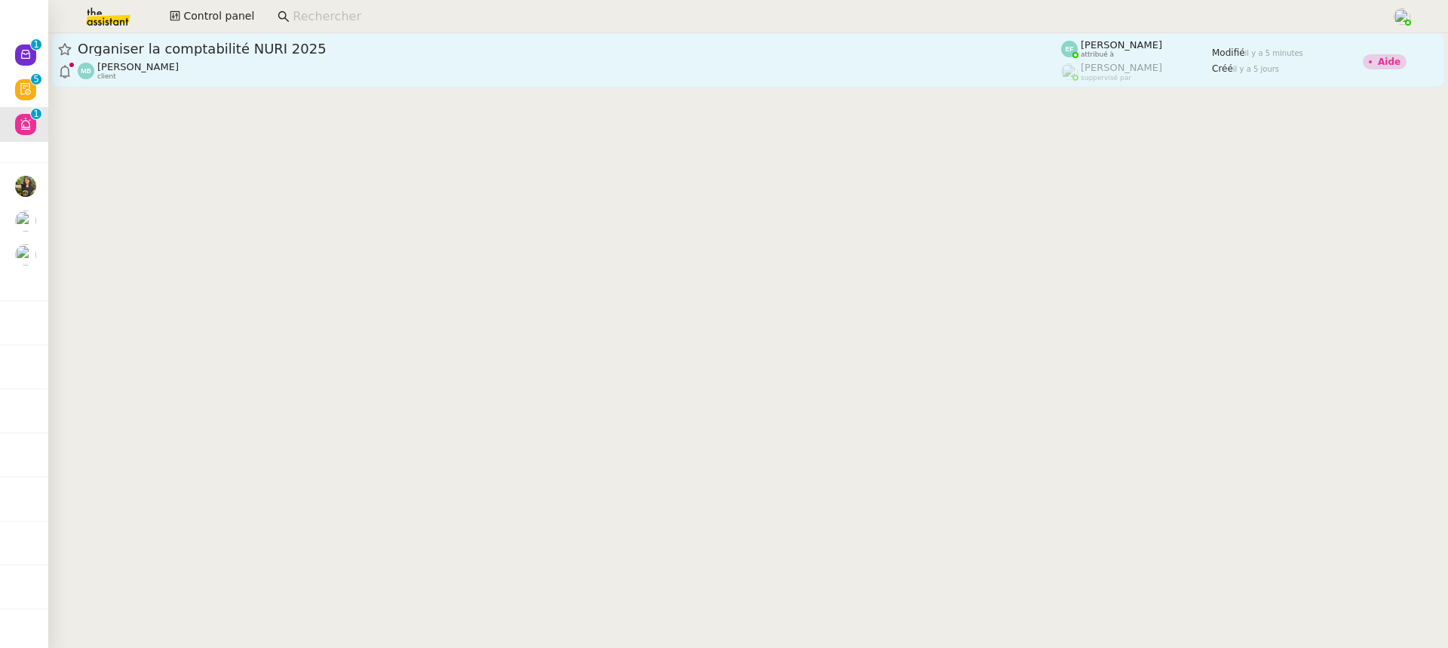
click at [179, 73] on div "Marina Barthelemy client" at bounding box center [137, 71] width 81 height 20
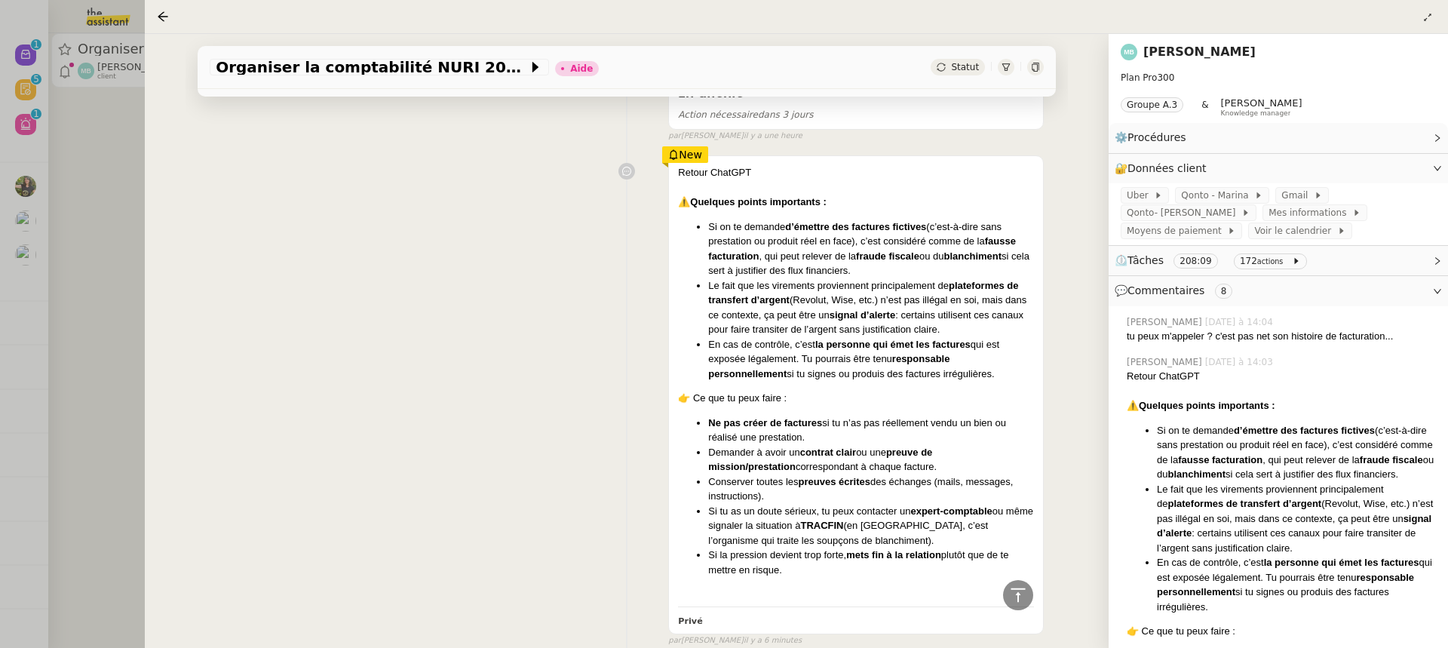
scroll to position [707, 0]
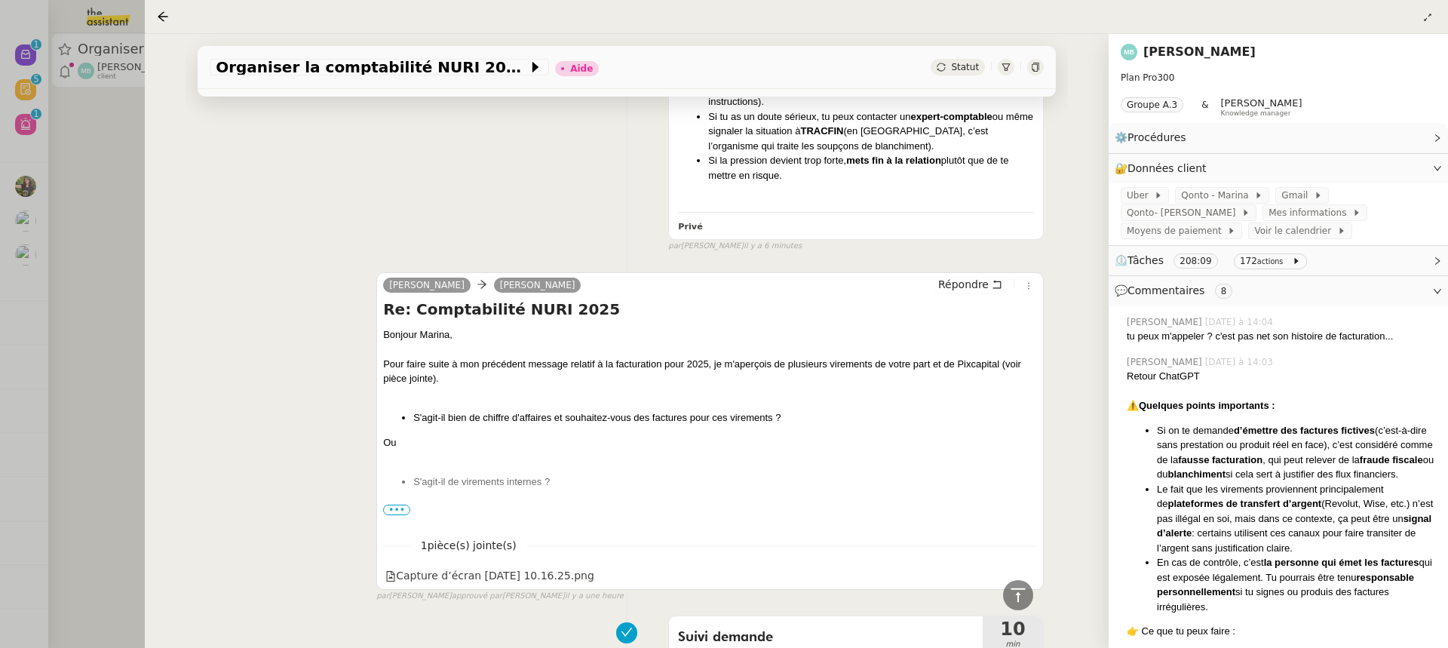
click at [12, 164] on div at bounding box center [724, 324] width 1448 height 648
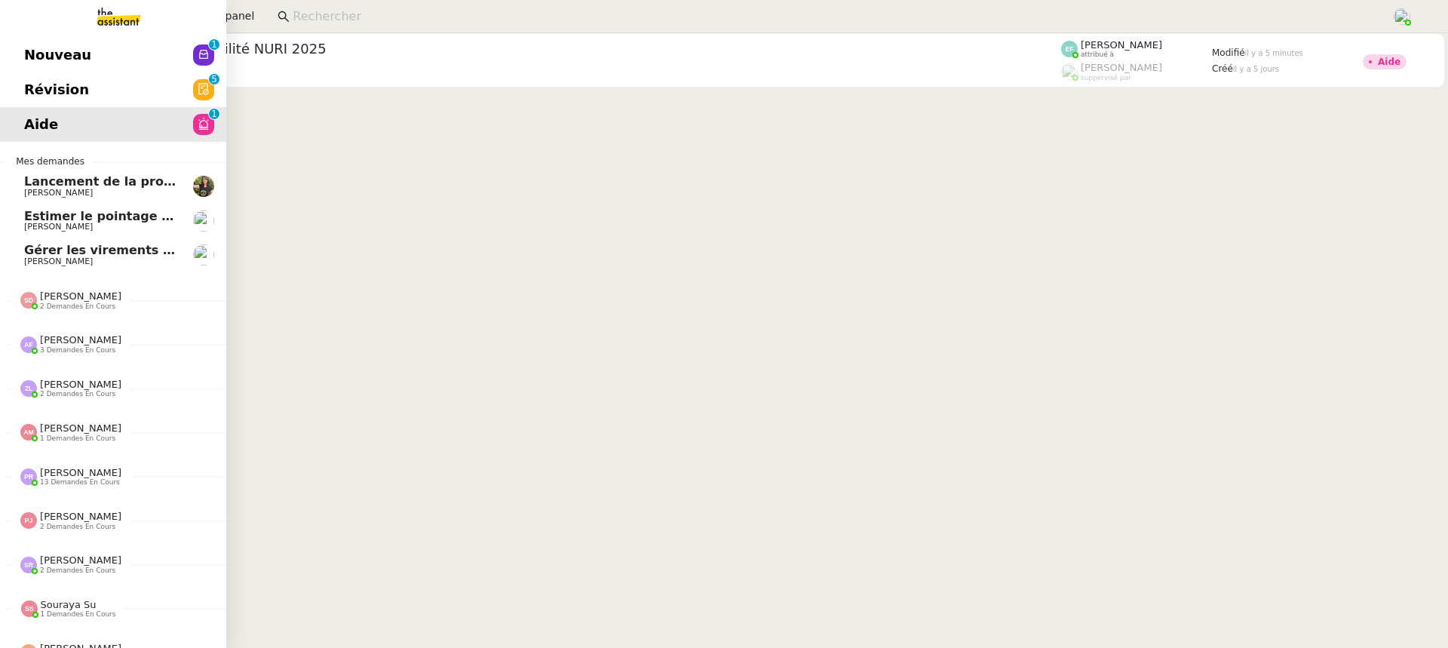
click at [40, 77] on link "Révision 0 1 2 3 4 5 6 7 8 9" at bounding box center [113, 89] width 226 height 35
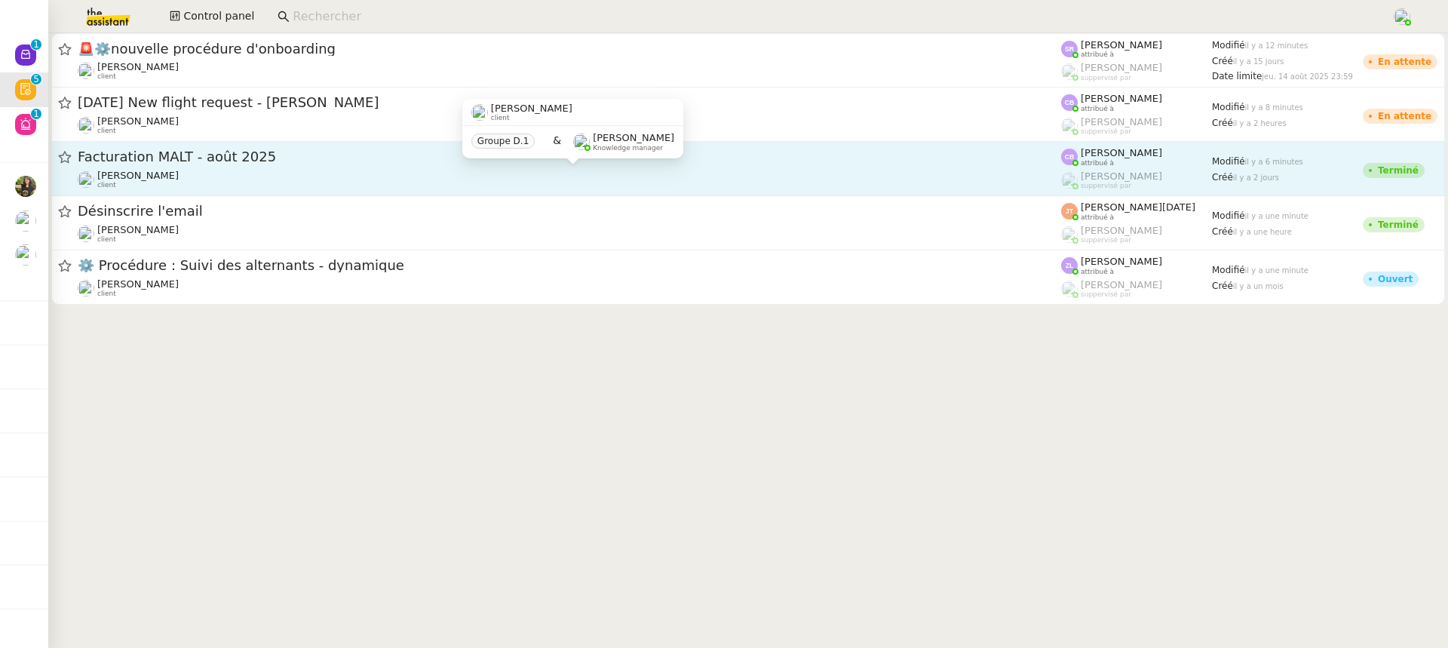
click at [766, 186] on div "Sébastien VIGE client" at bounding box center [570, 180] width 984 height 20
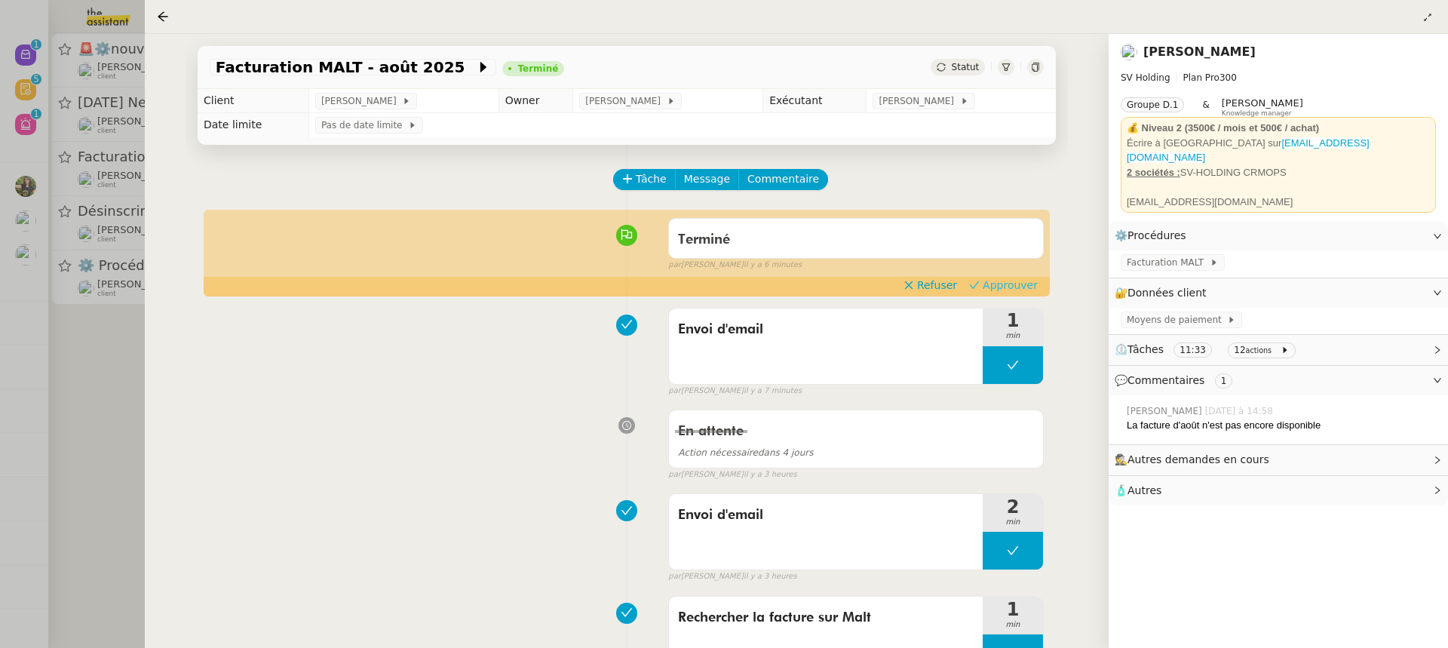
click at [1004, 293] on span "Approuver" at bounding box center [1010, 285] width 55 height 15
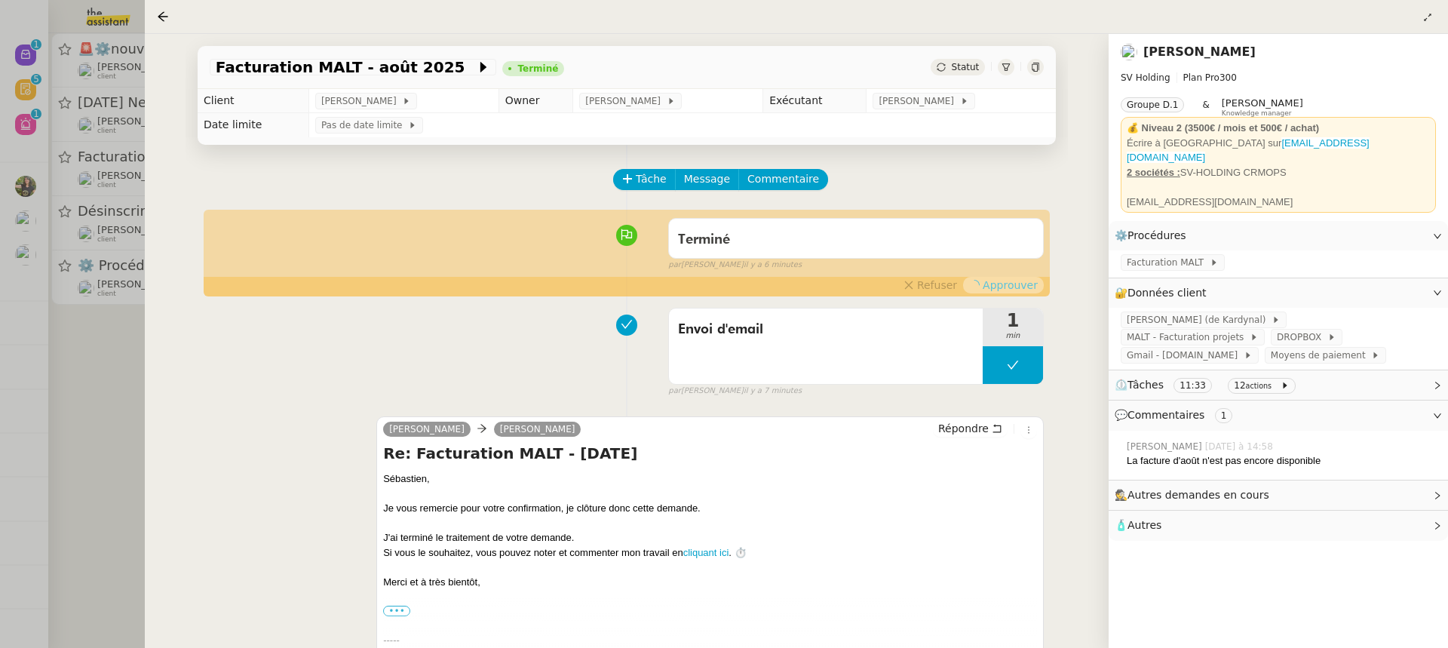
click at [88, 85] on div at bounding box center [724, 324] width 1448 height 648
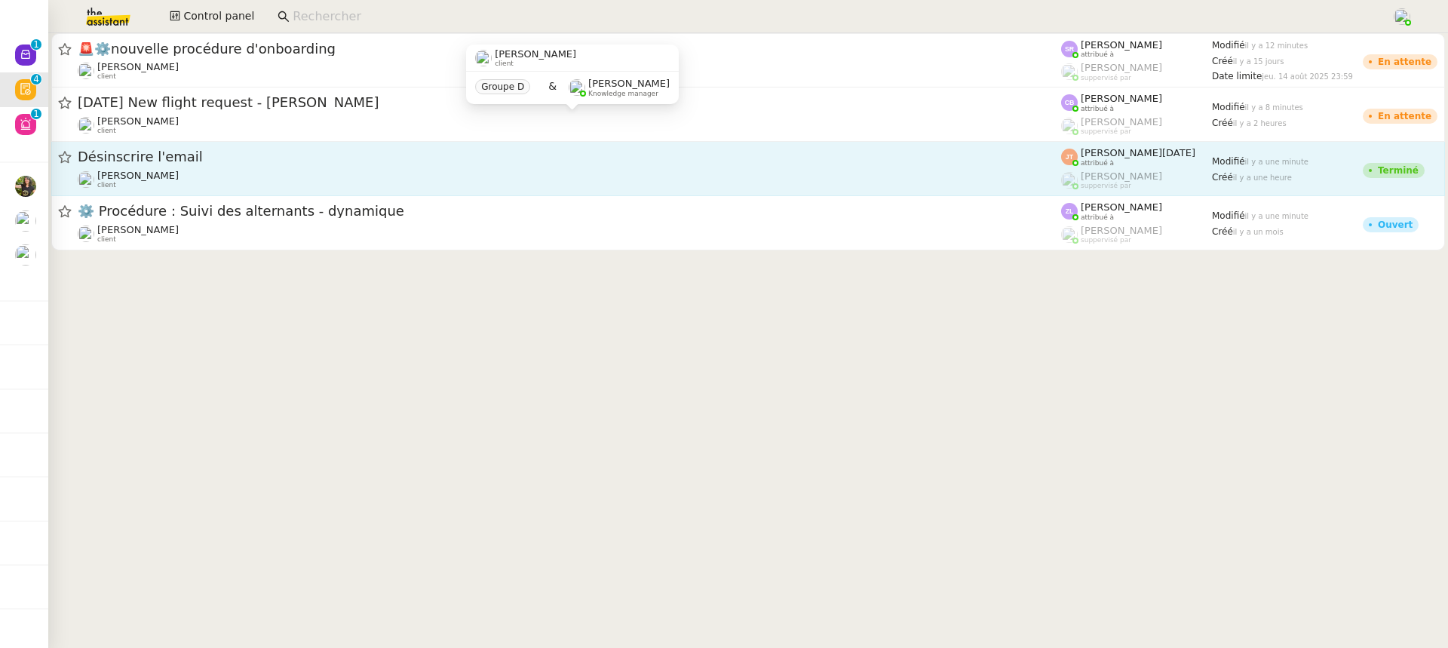
click at [919, 167] on div "Désinscrire l'email Hugo Bentz client" at bounding box center [570, 168] width 984 height 41
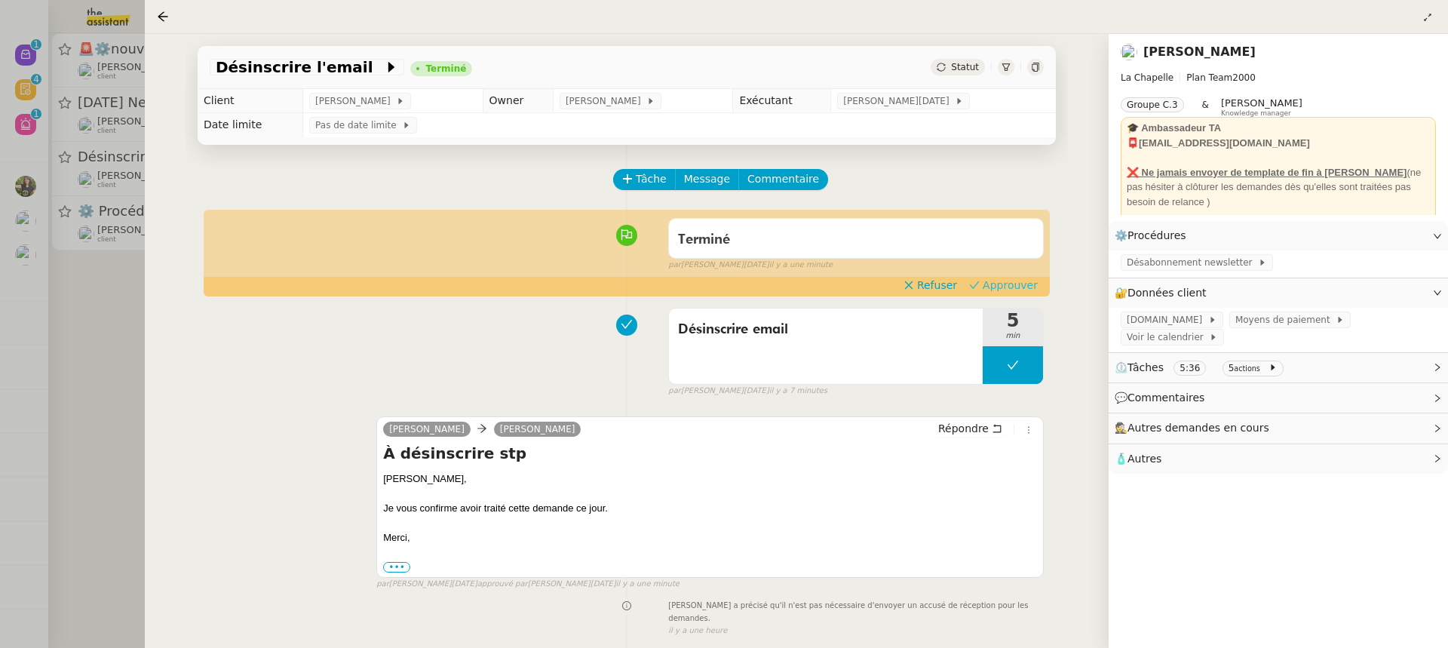
click at [1040, 287] on button "Approuver" at bounding box center [1003, 285] width 81 height 17
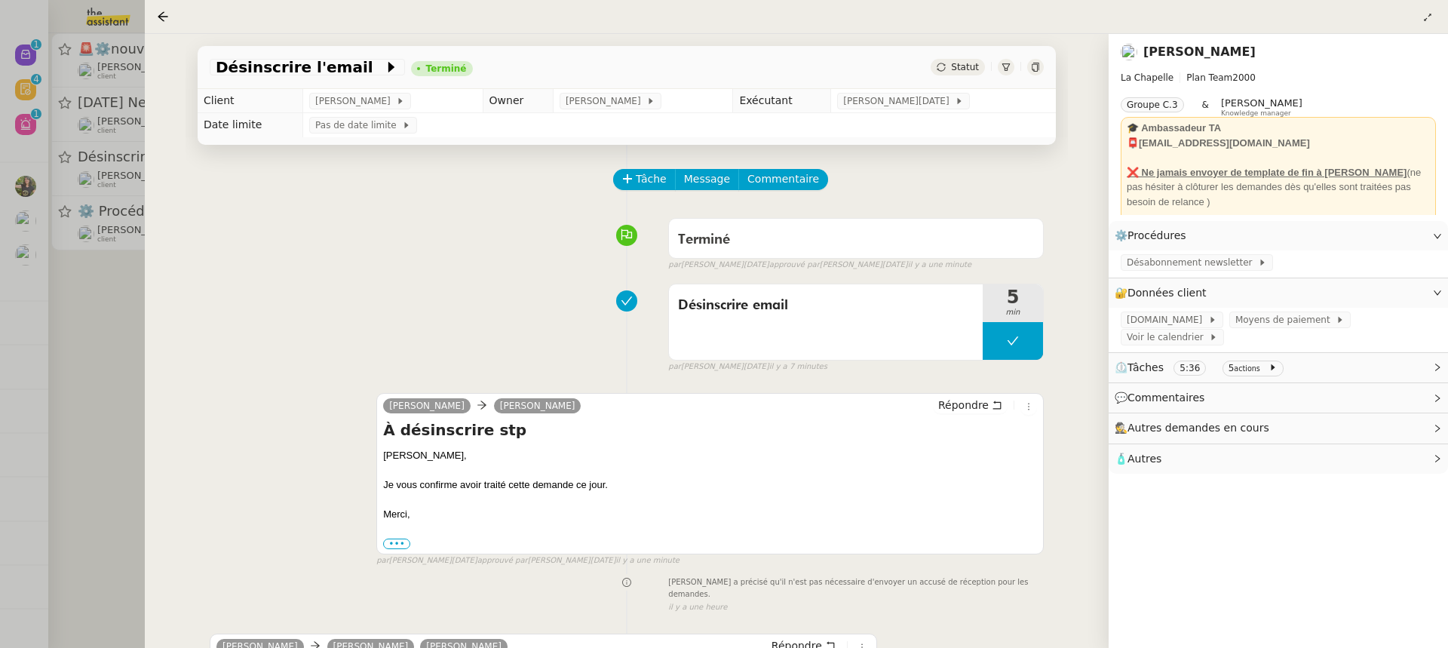
click at [131, 127] on div at bounding box center [724, 324] width 1448 height 648
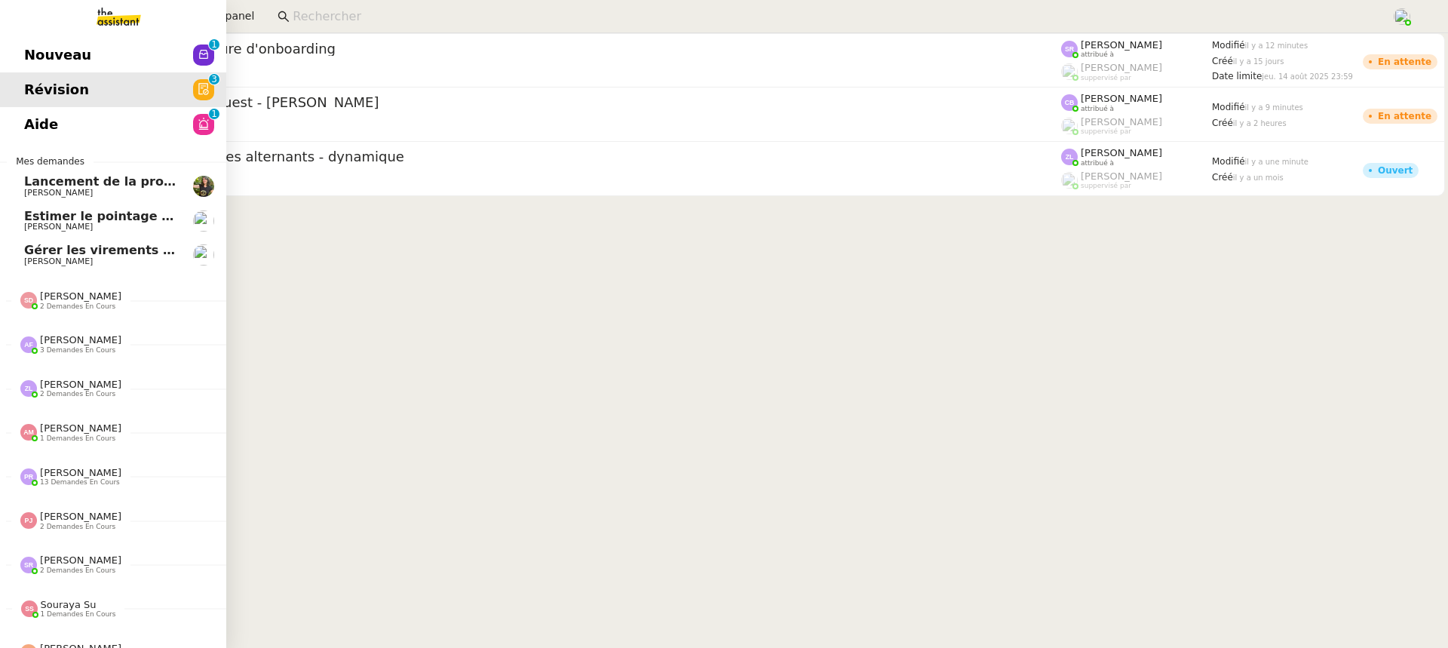
click at [93, 213] on span "Estimer le pointage et ouvrir une mission commerciale" at bounding box center [210, 216] width 373 height 14
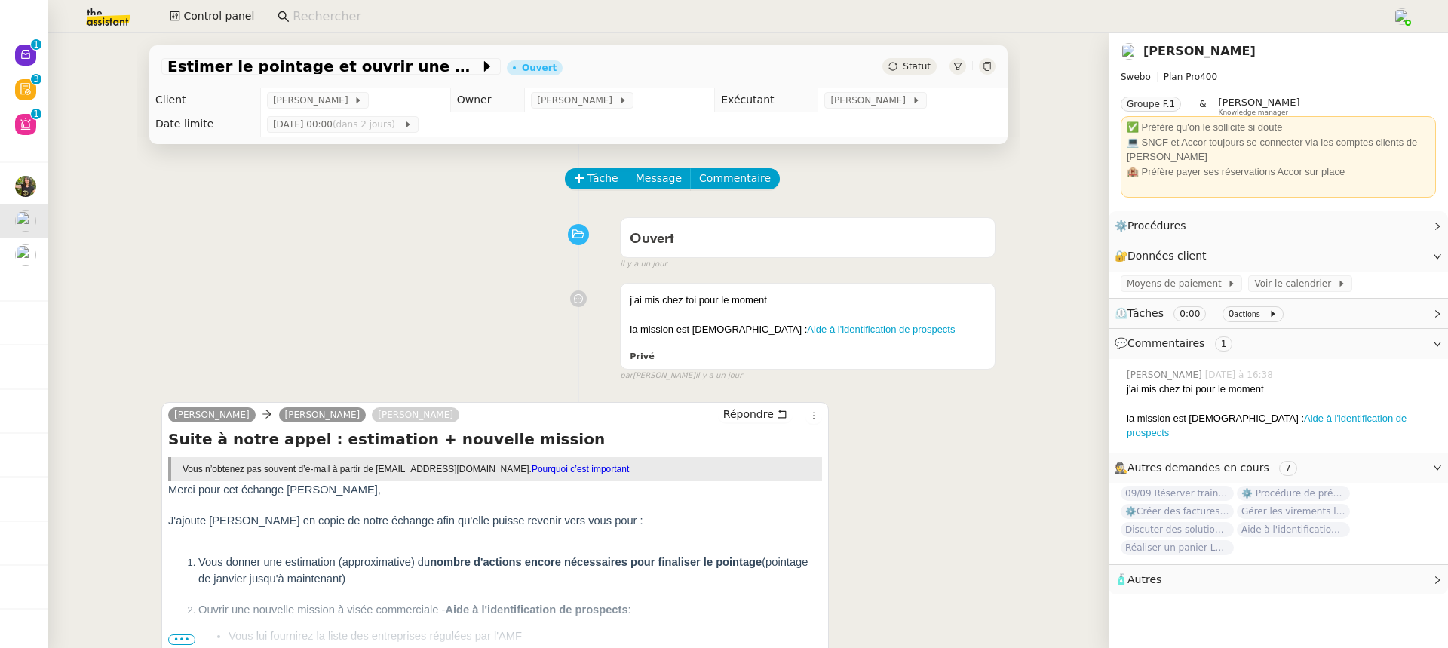
scroll to position [192, 0]
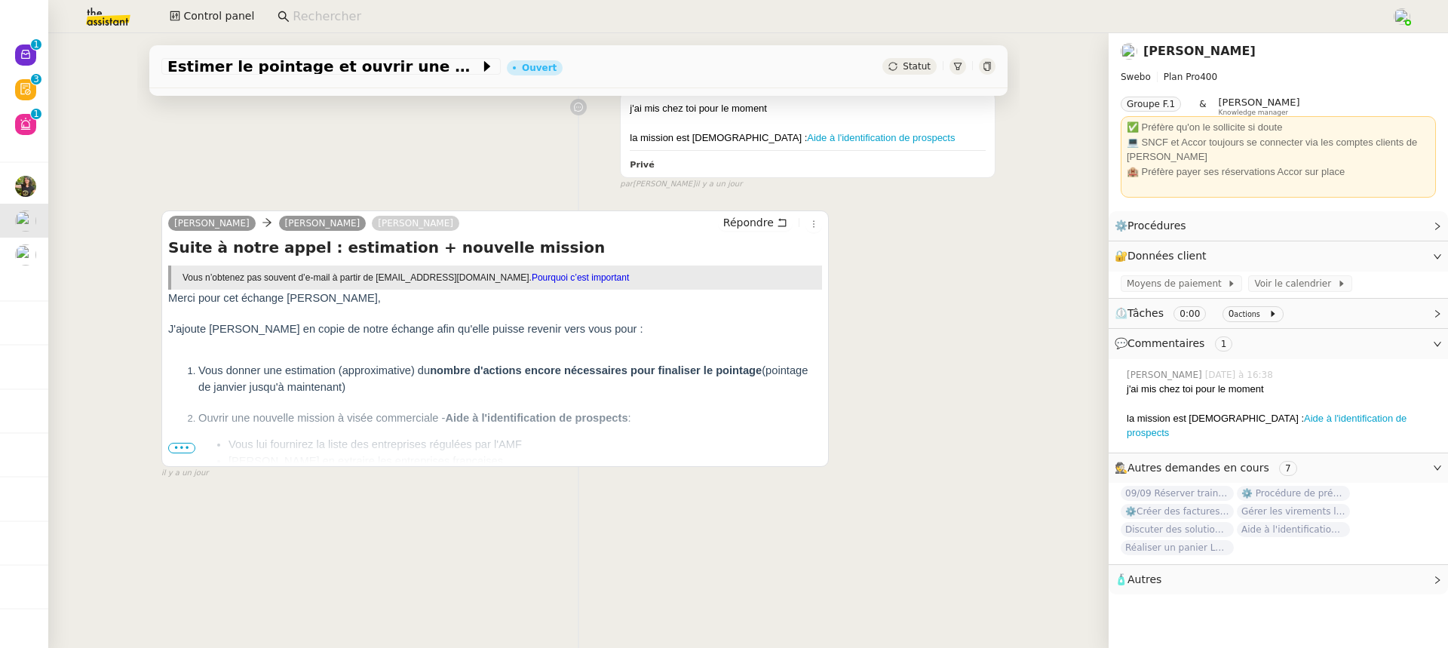
click at [185, 459] on ol "Vous donner une estimation (approximative) du nombre d'actions encore nécessair…" at bounding box center [495, 432] width 654 height 141
click at [183, 452] on ol "Vous donner une estimation (approximative) du nombre d'actions encore nécessair…" at bounding box center [495, 432] width 654 height 141
click at [181, 449] on span "•••" at bounding box center [181, 448] width 27 height 11
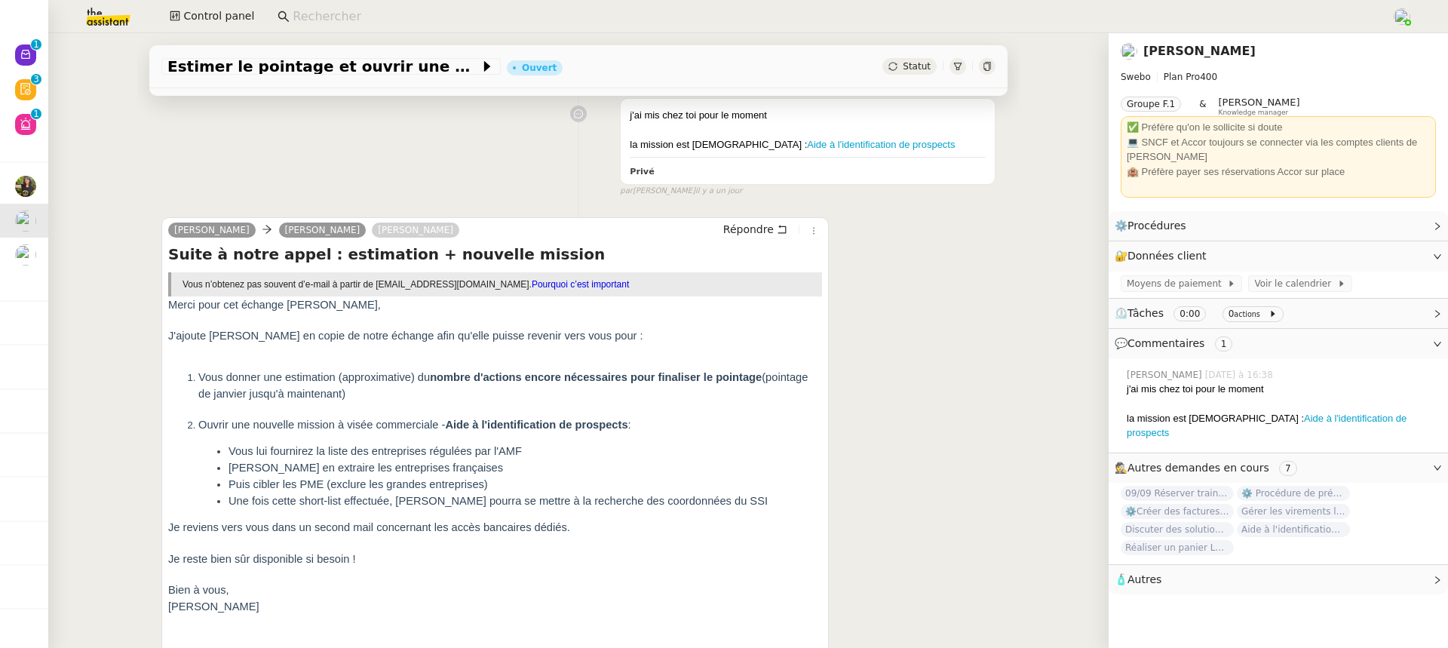
scroll to position [0, 0]
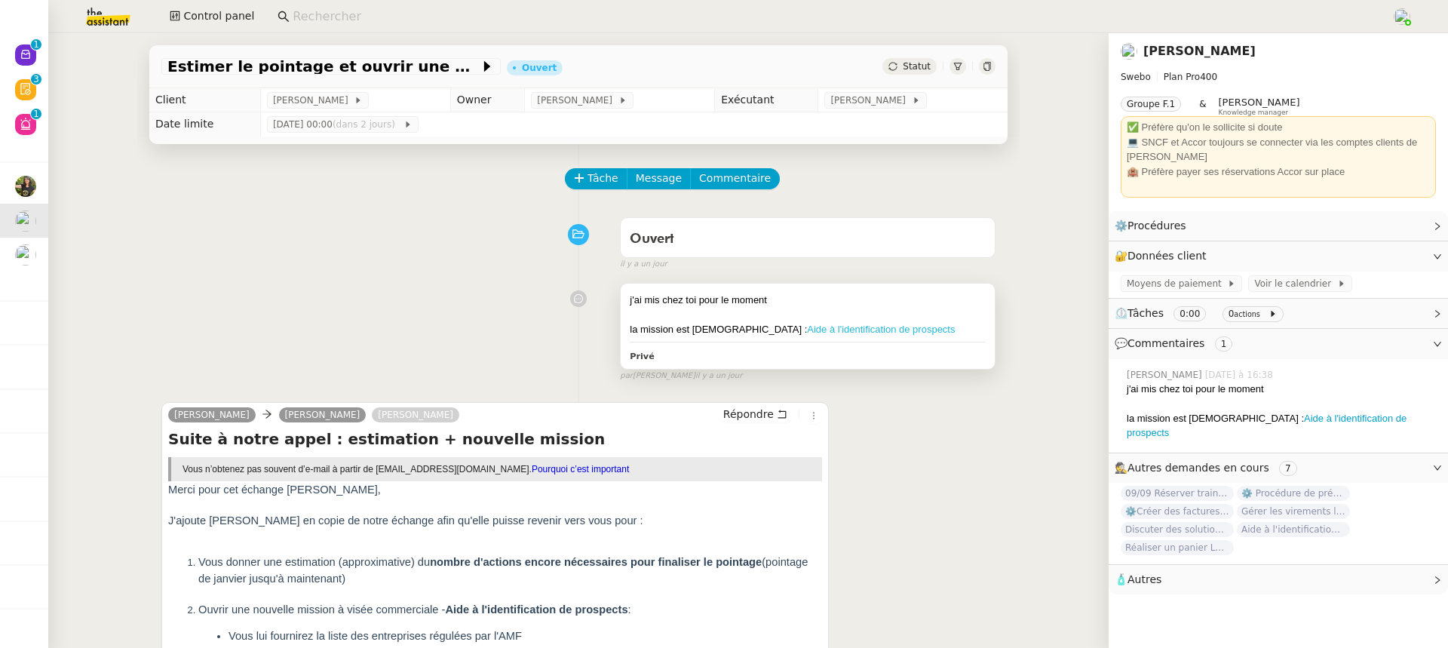
click at [807, 328] on link "Aide à l'identification de prospects" at bounding box center [881, 329] width 148 height 11
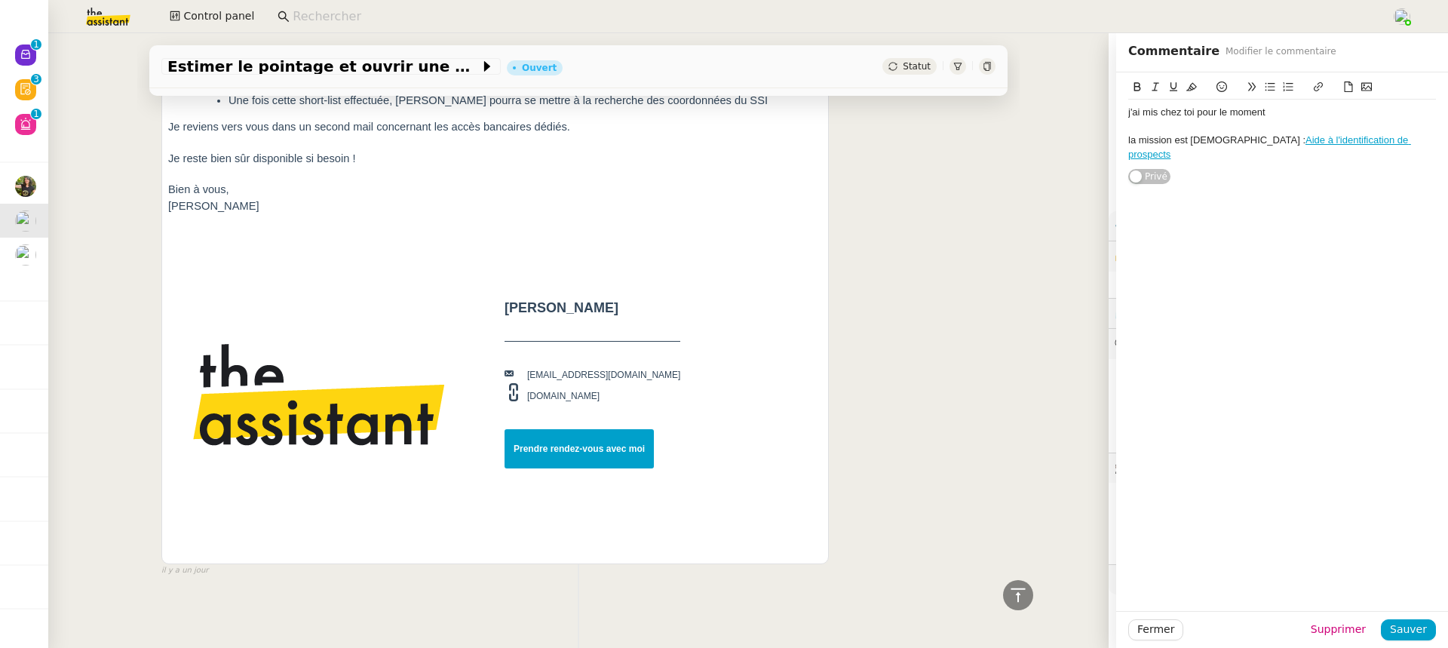
scroll to position [263, 0]
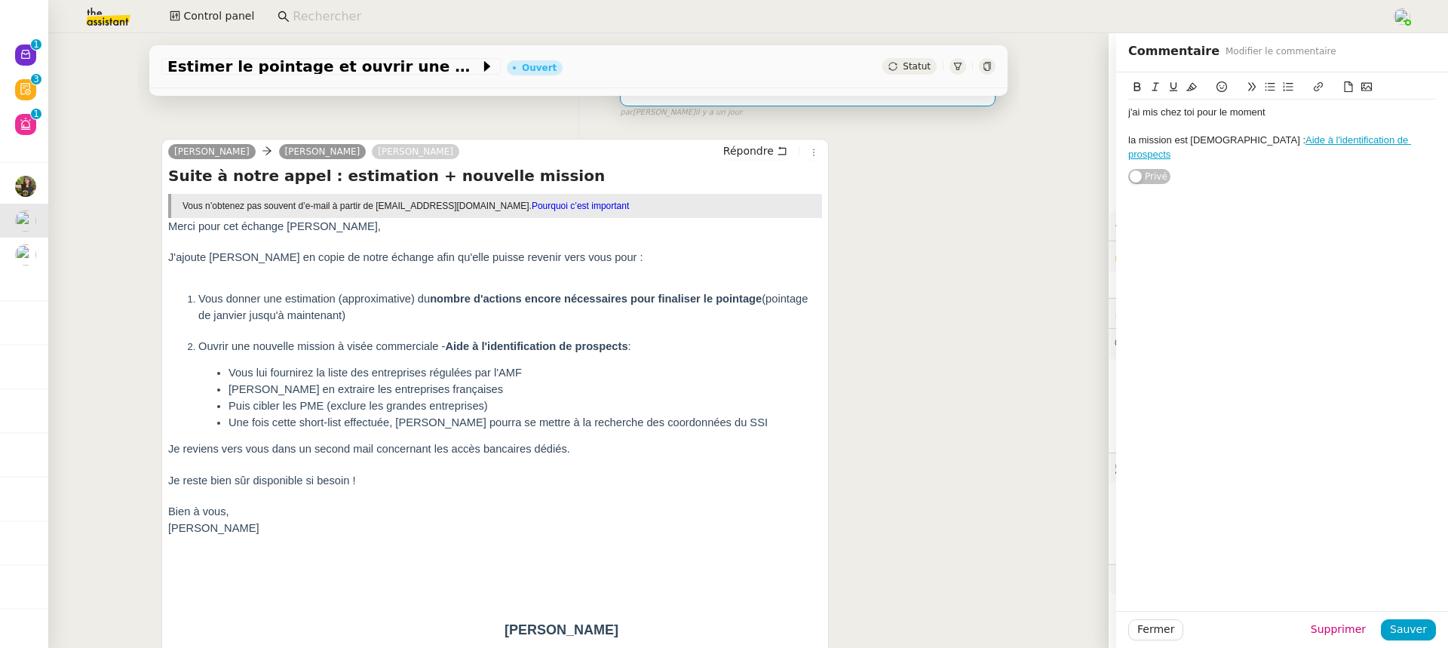
click at [151, 156] on div "Tâche Message Commentaire Veuillez patienter une erreur s'est produite 👌👌👌 mess…" at bounding box center [578, 402] width 883 height 1043
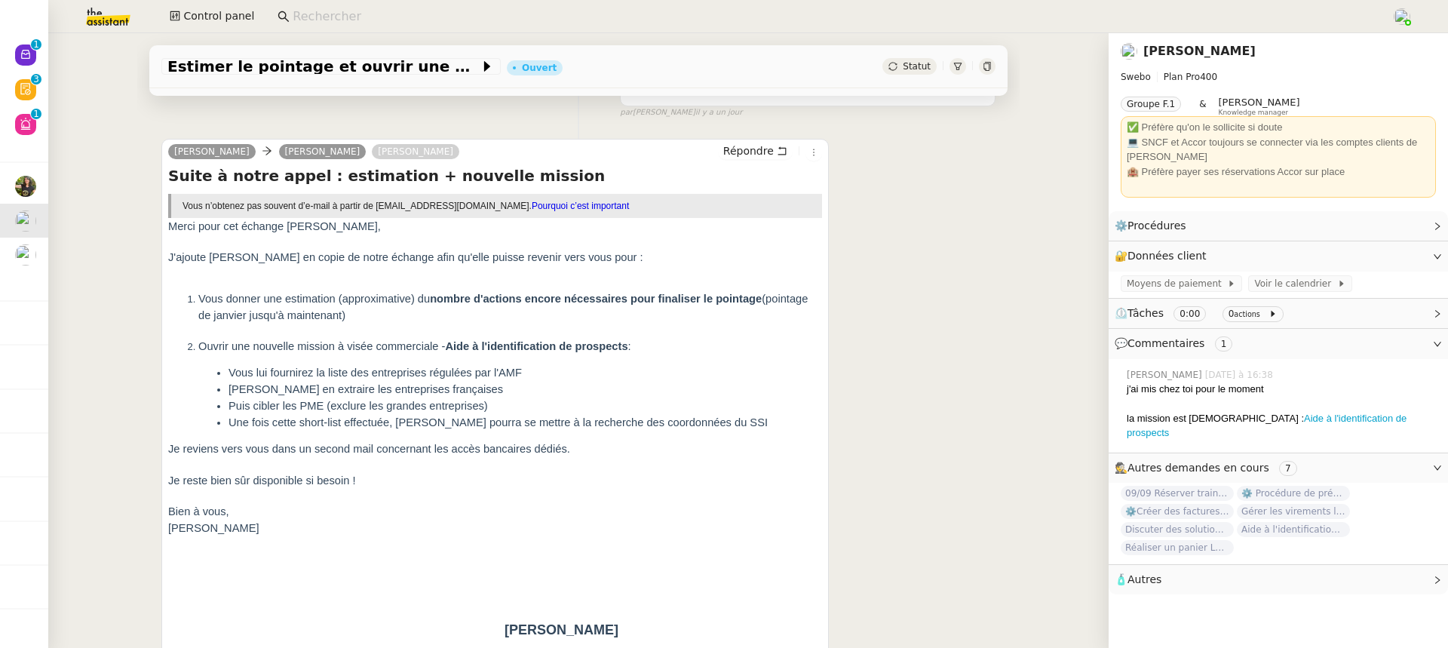
click at [59, 81] on div "Estimer le pointage et ouvrir une mission commerciale Ouvert Statut Client Coli…" at bounding box center [578, 340] width 1061 height 615
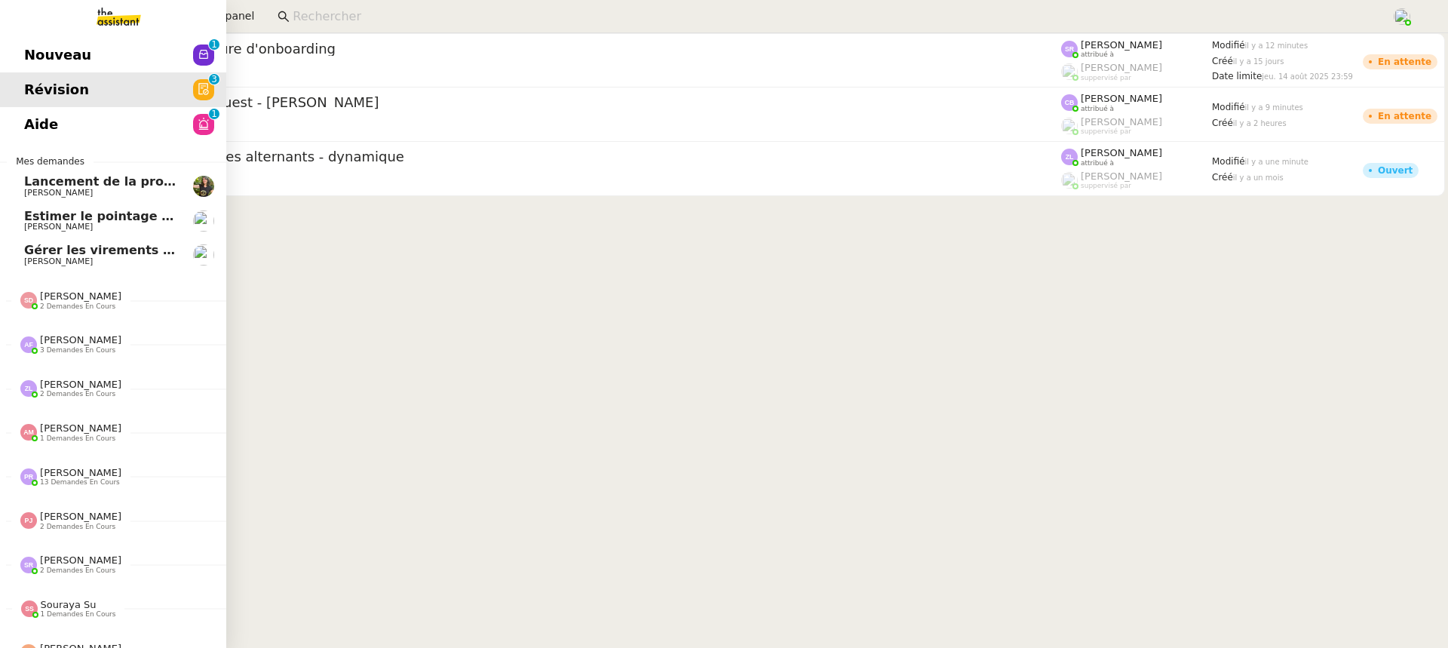
click at [35, 54] on span "Nouveau" at bounding box center [57, 55] width 67 height 23
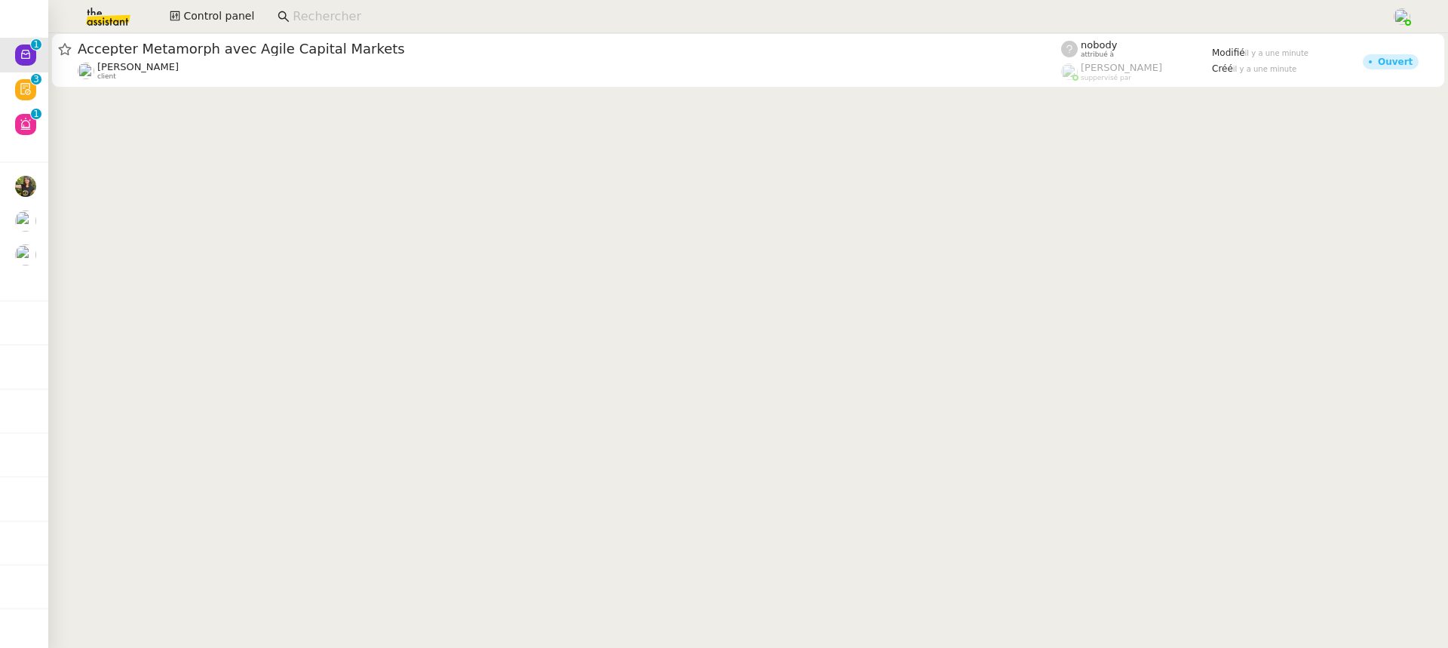
click at [356, 88] on div at bounding box center [748, 61] width 1400 height 57
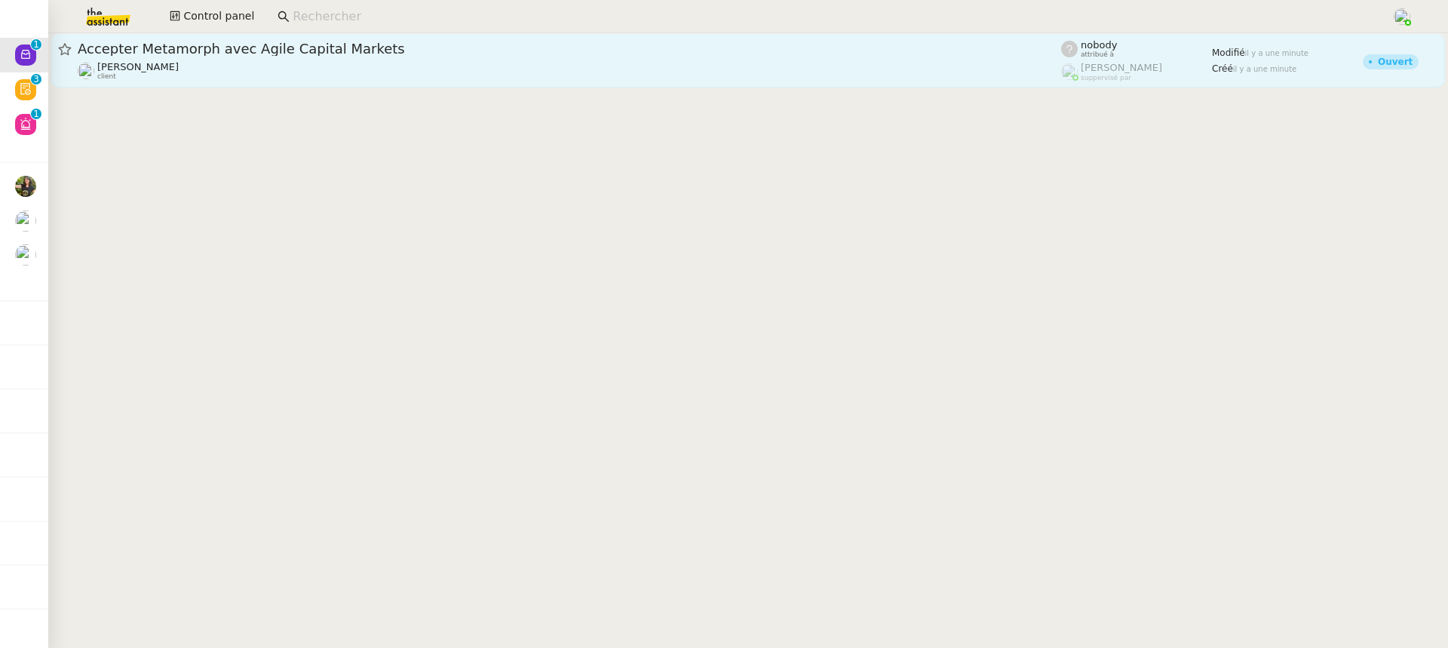
click at [334, 67] on div "Michael Khayat client" at bounding box center [570, 71] width 984 height 20
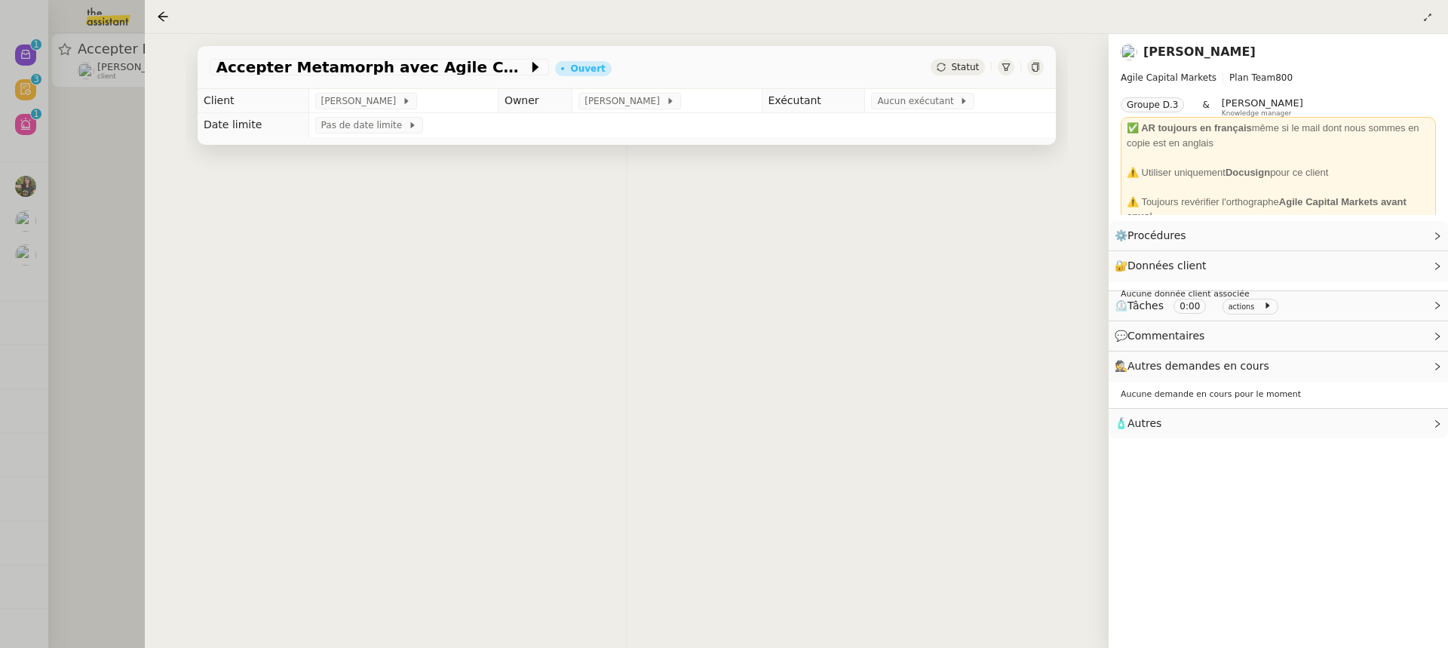
scroll to position [193, 0]
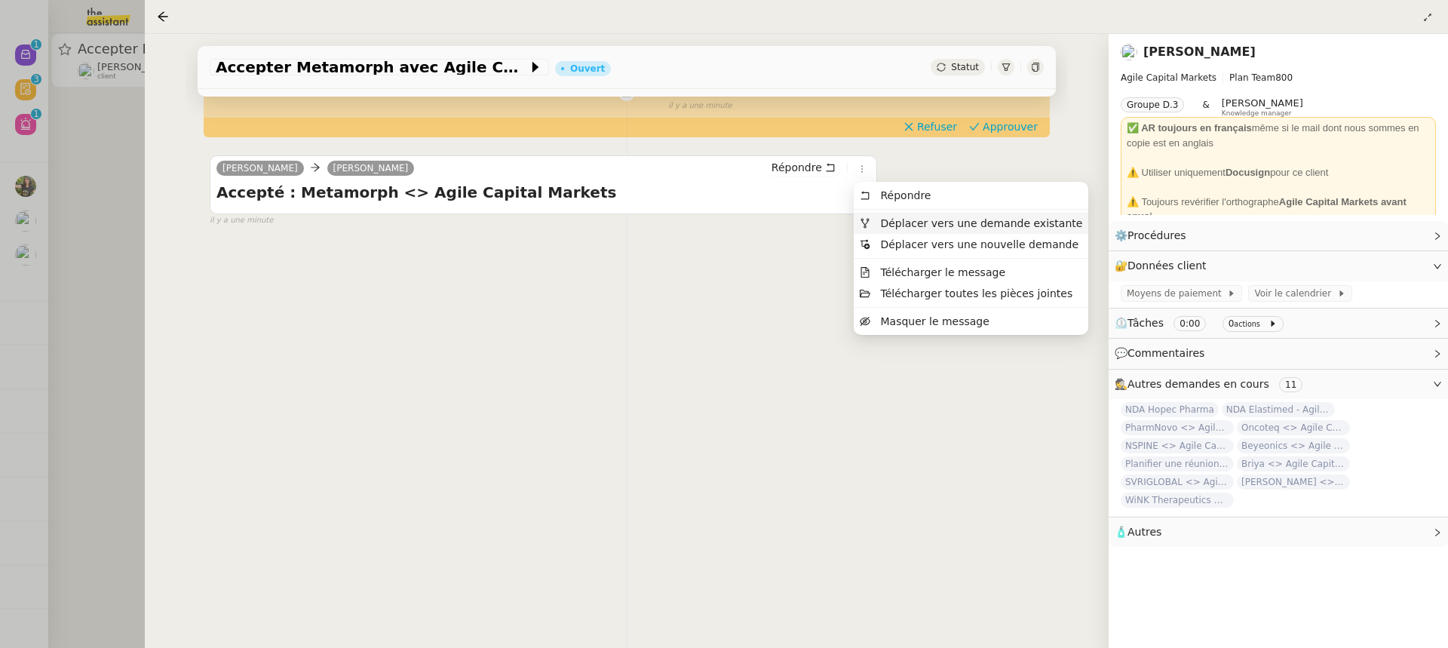
click at [899, 229] on span "Déplacer vers une demande existante" at bounding box center [981, 223] width 202 height 12
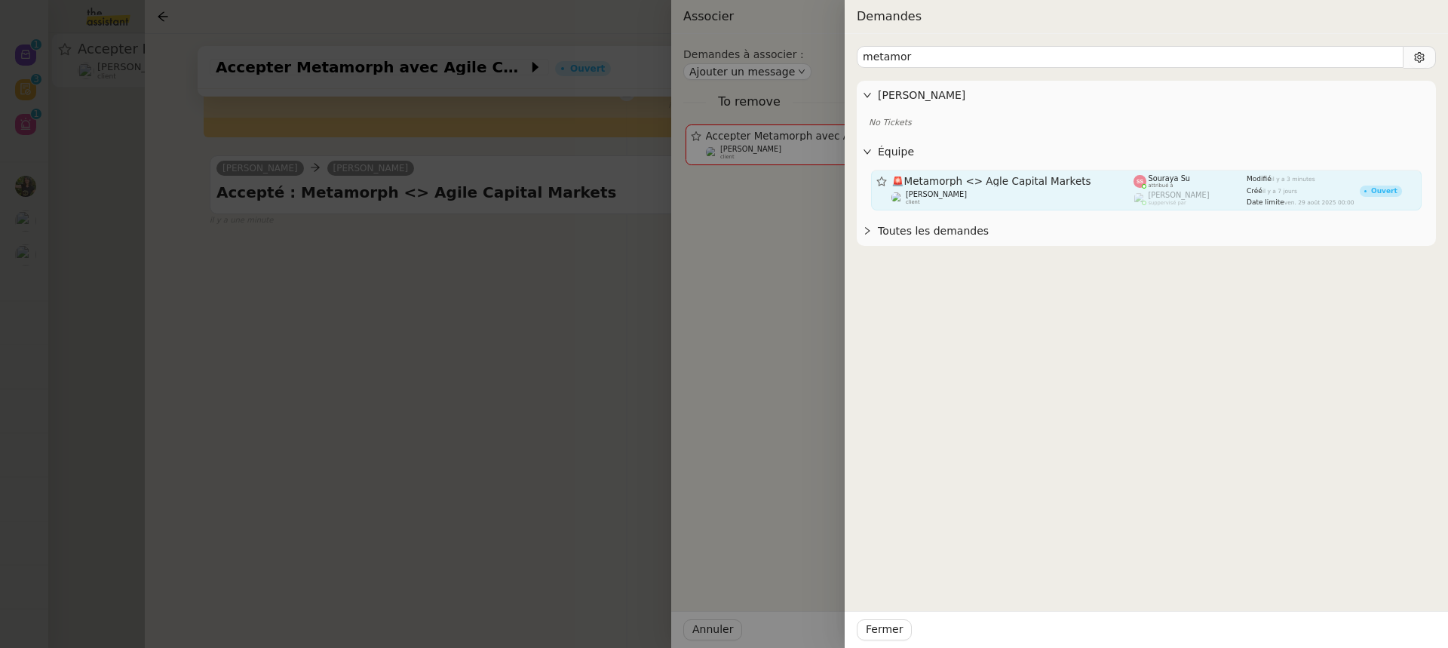
type input "metamor"
click at [987, 183] on span "🚨 Metamorph <> Agle Capital Markets" at bounding box center [1013, 182] width 243 height 11
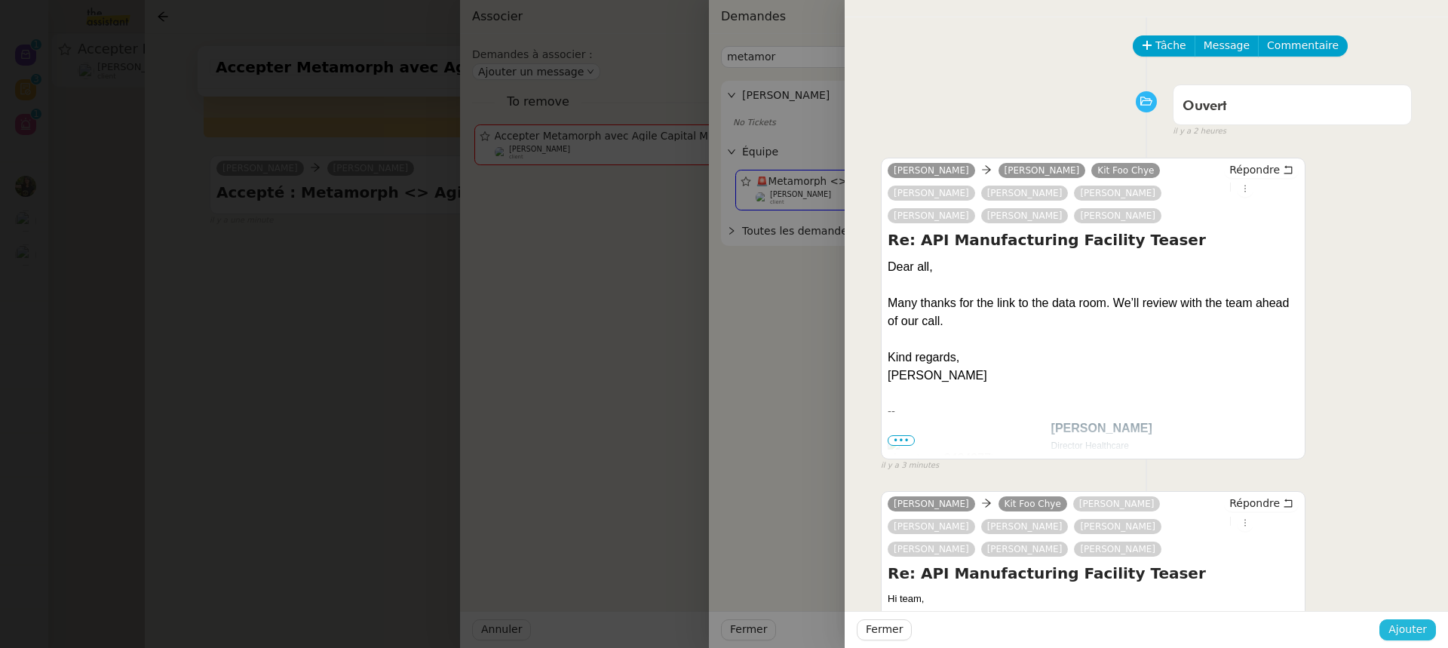
click at [1407, 634] on span "Ajouter" at bounding box center [1408, 629] width 38 height 17
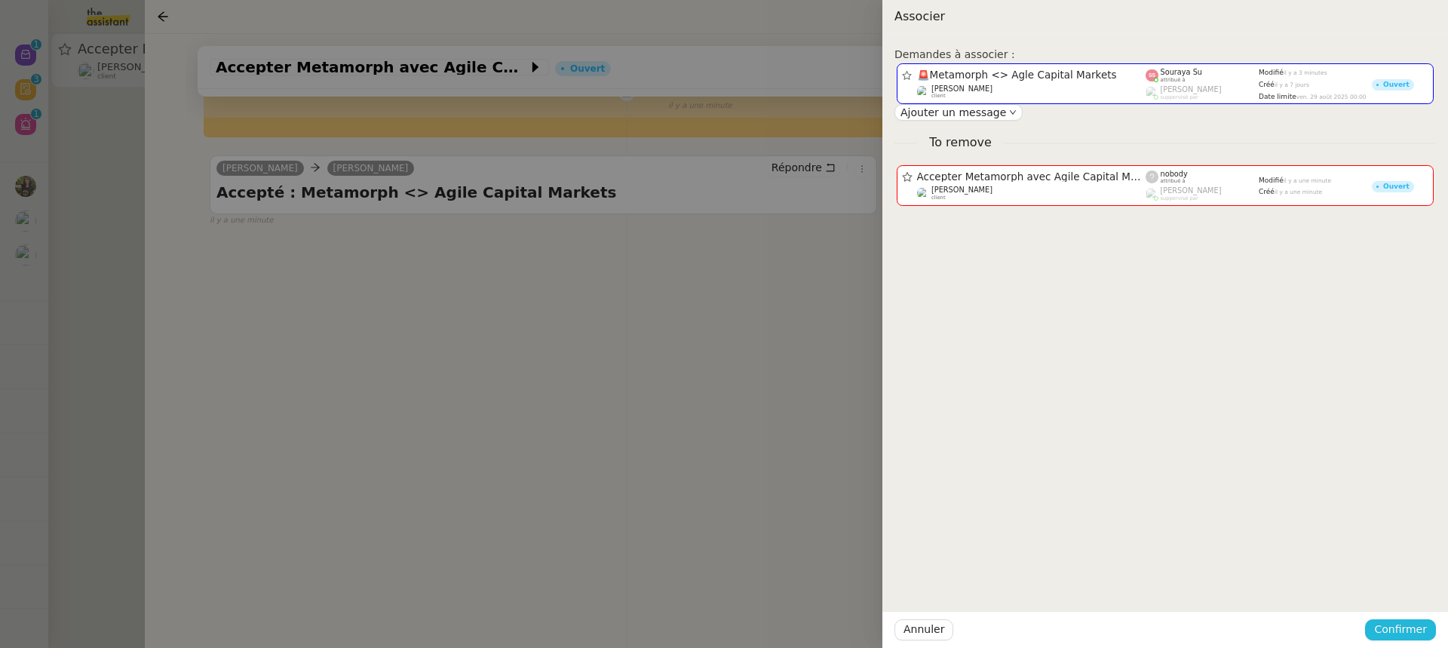
click at [1407, 634] on span "Confirmer" at bounding box center [1400, 629] width 53 height 17
click at [1408, 595] on span "Ajouter" at bounding box center [1402, 589] width 38 height 15
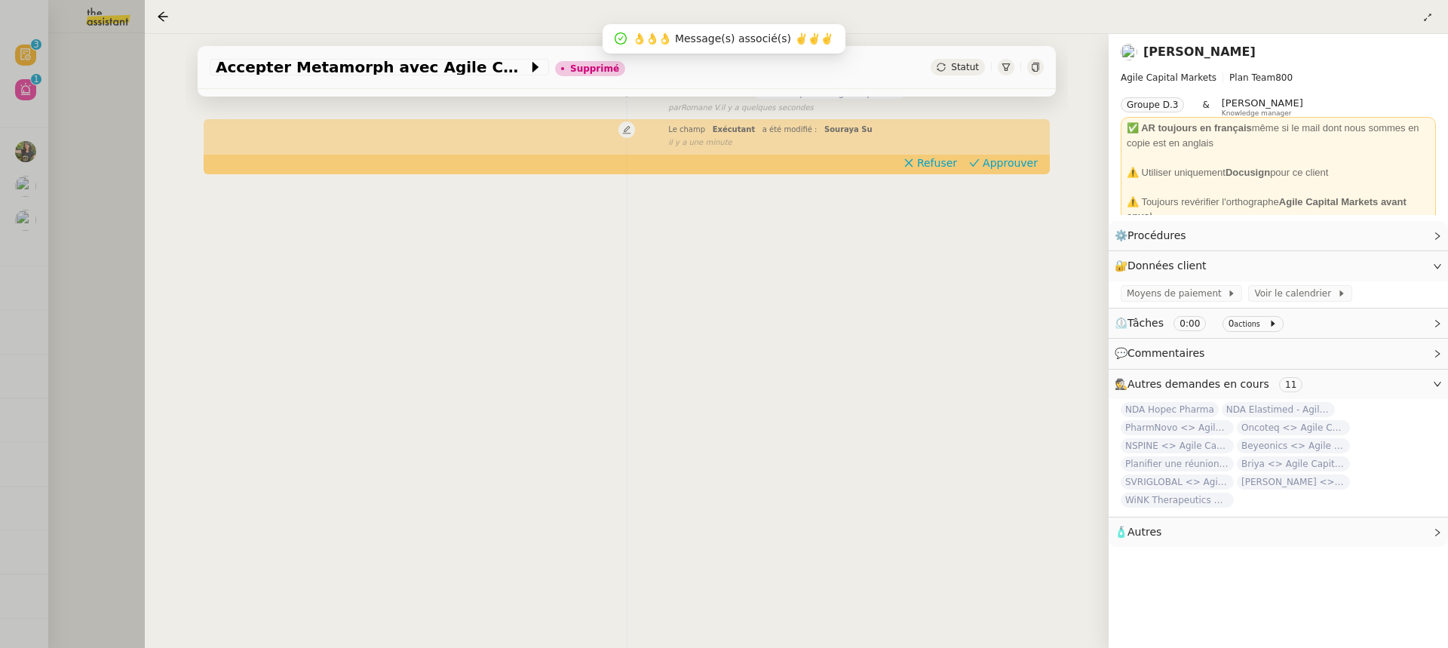
click at [41, 61] on div at bounding box center [724, 324] width 1448 height 648
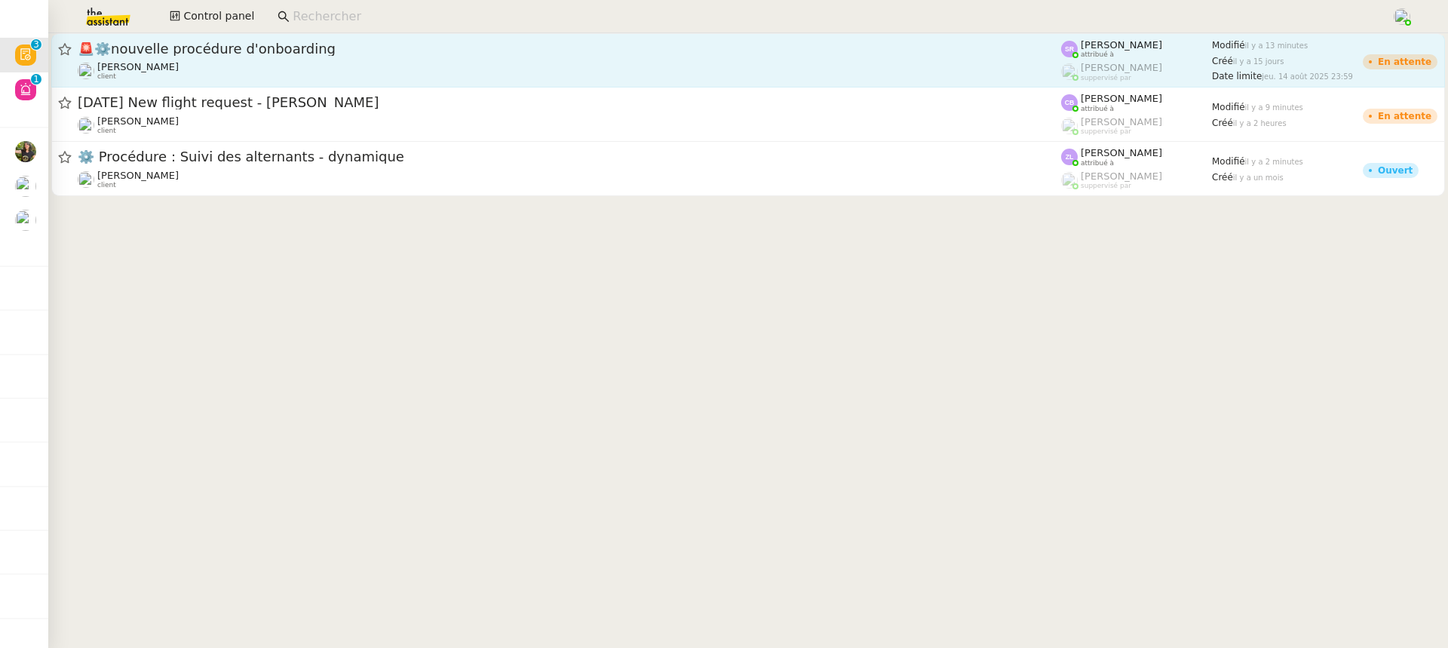
click at [564, 57] on div "🚨 ⚙️nouvelle procédure d'onboarding" at bounding box center [570, 49] width 984 height 18
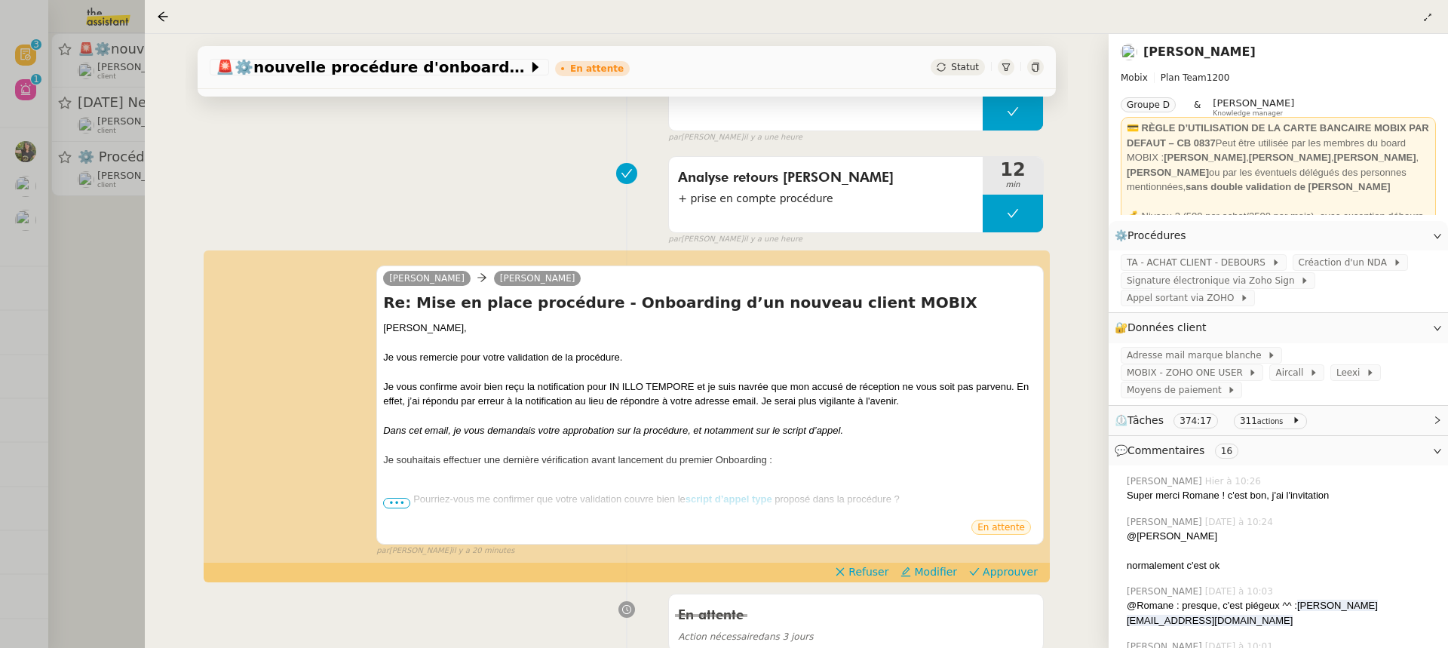
scroll to position [302, 0]
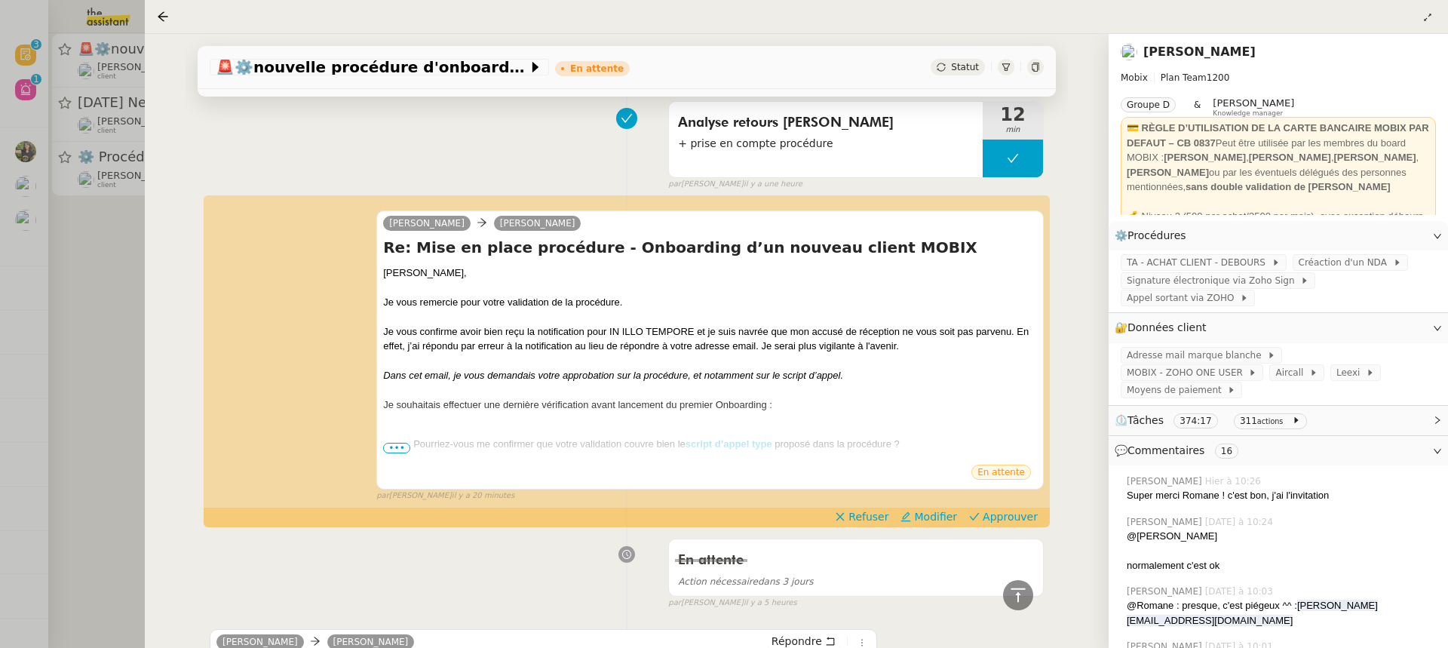
click at [137, 220] on div at bounding box center [724, 324] width 1448 height 648
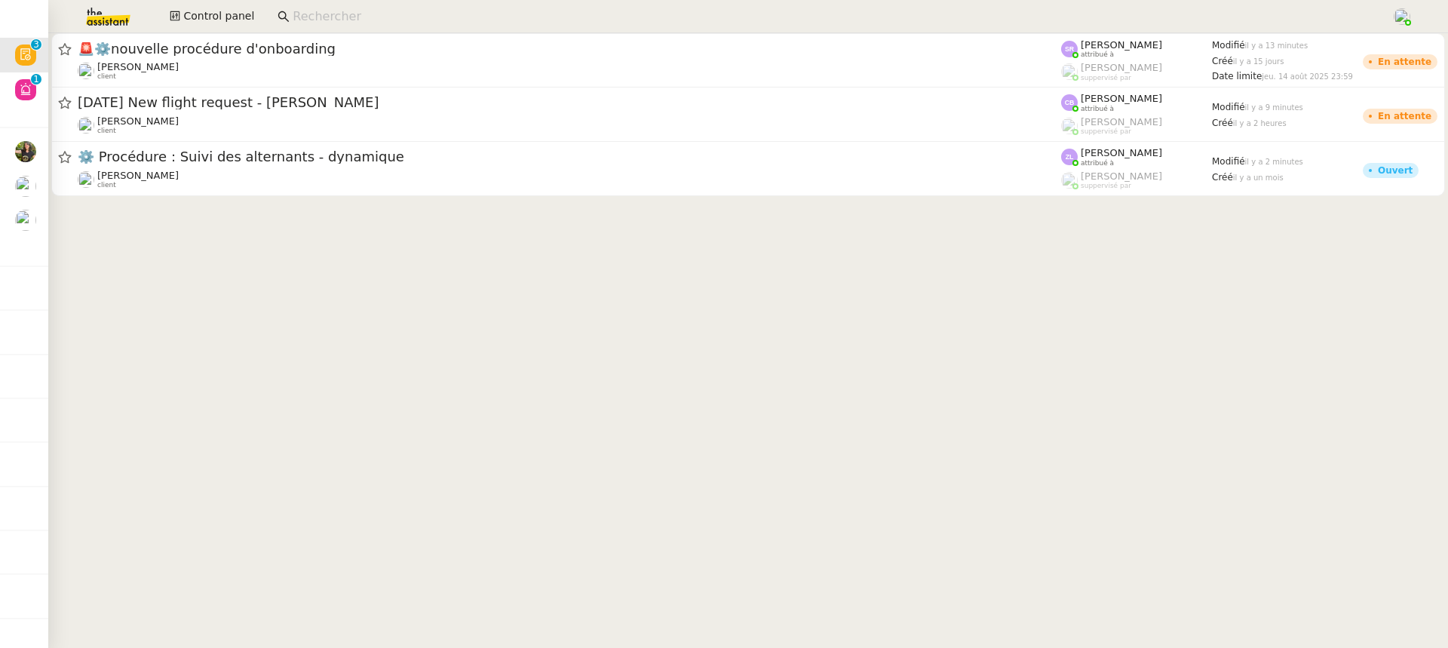
click at [48, 99] on div "19th September 2025 New flight request - Maeio Gianni Louis Frei client Camille…" at bounding box center [748, 115] width 1400 height 54
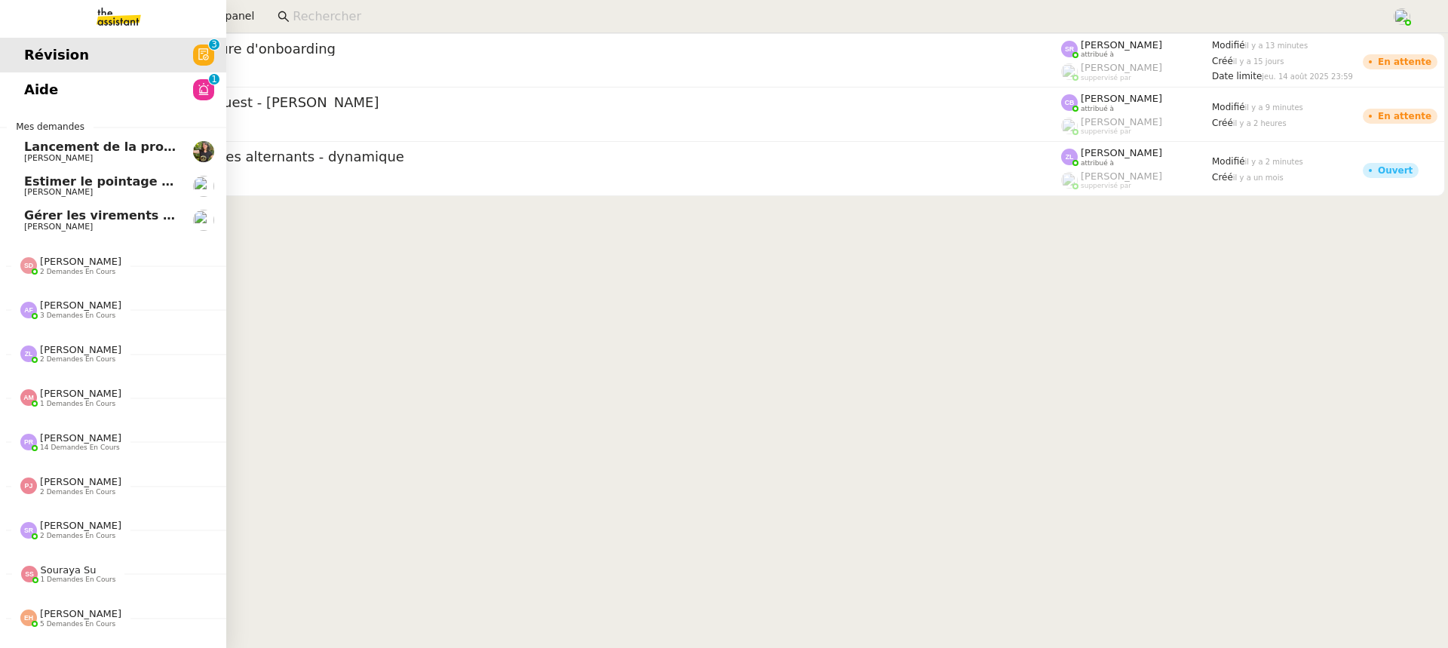
click at [38, 131] on span "Mes demandes" at bounding box center [50, 126] width 87 height 15
click at [66, 149] on span "Lancement de la procédure prescription" at bounding box center [160, 147] width 273 height 14
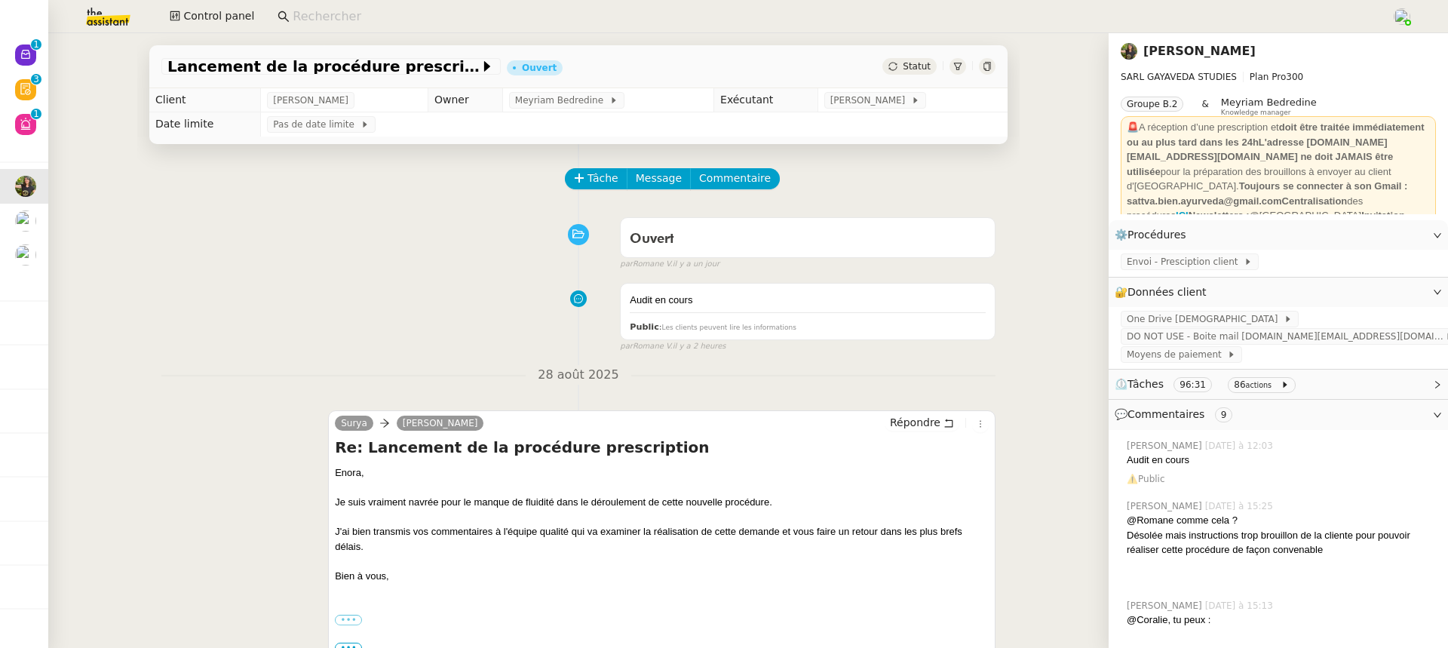
click at [57, 63] on div "Lancement de la procédure prescription Ouvert Statut Client Enora Conan Owner M…" at bounding box center [578, 340] width 1061 height 615
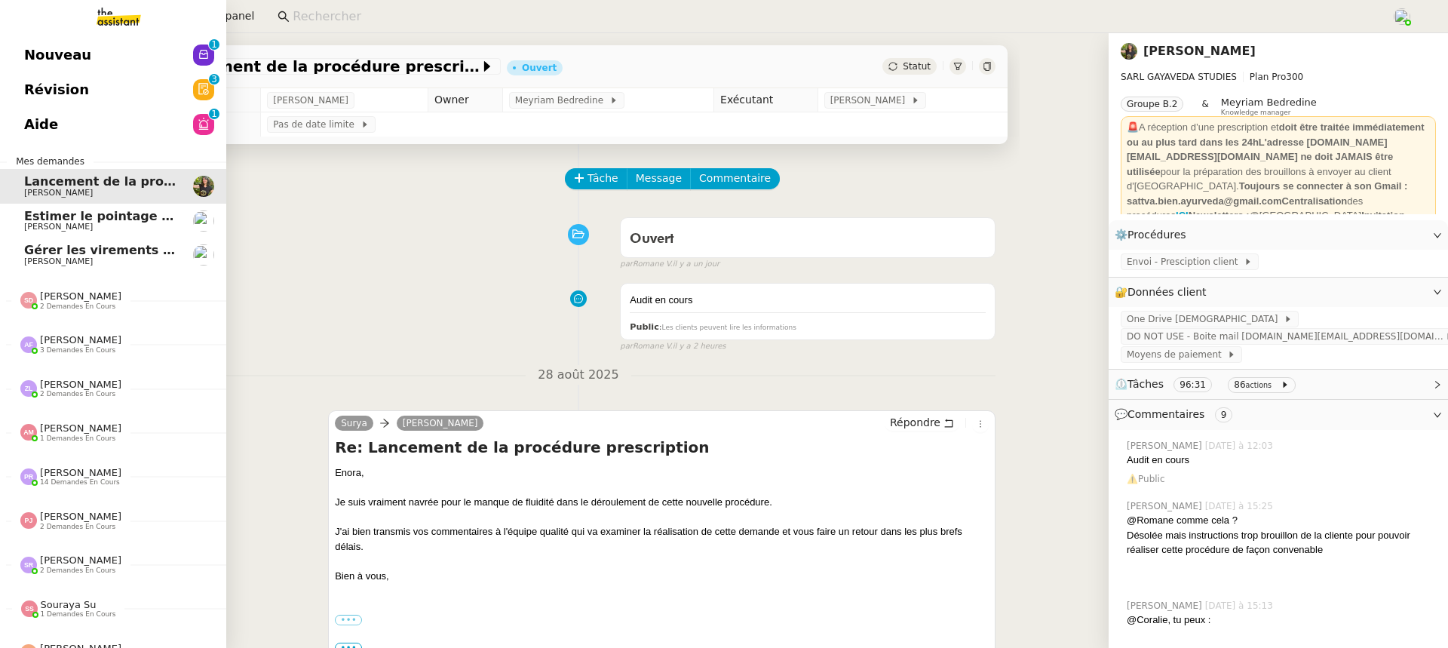
click at [37, 56] on link "Nouveau 0 1 2 3 4 5 6 7 8 9" at bounding box center [113, 55] width 226 height 35
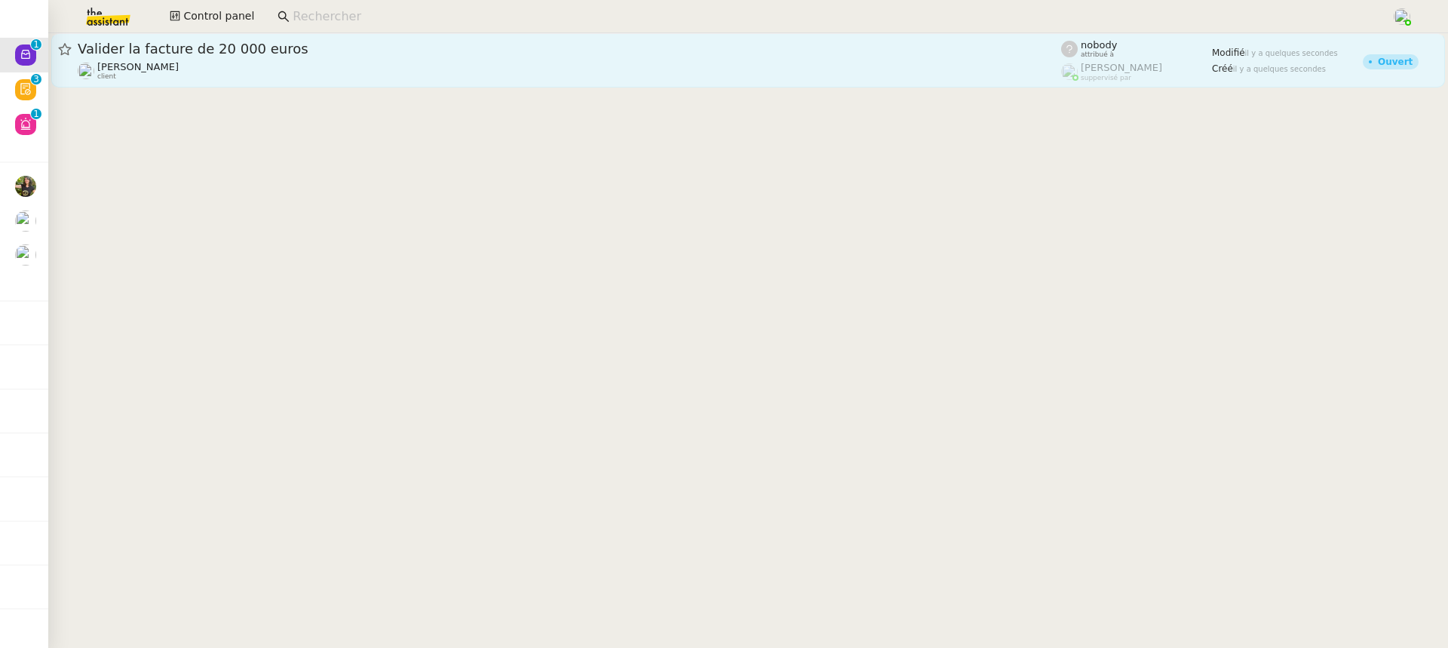
click at [534, 73] on div "Florian Parant client" at bounding box center [570, 71] width 984 height 20
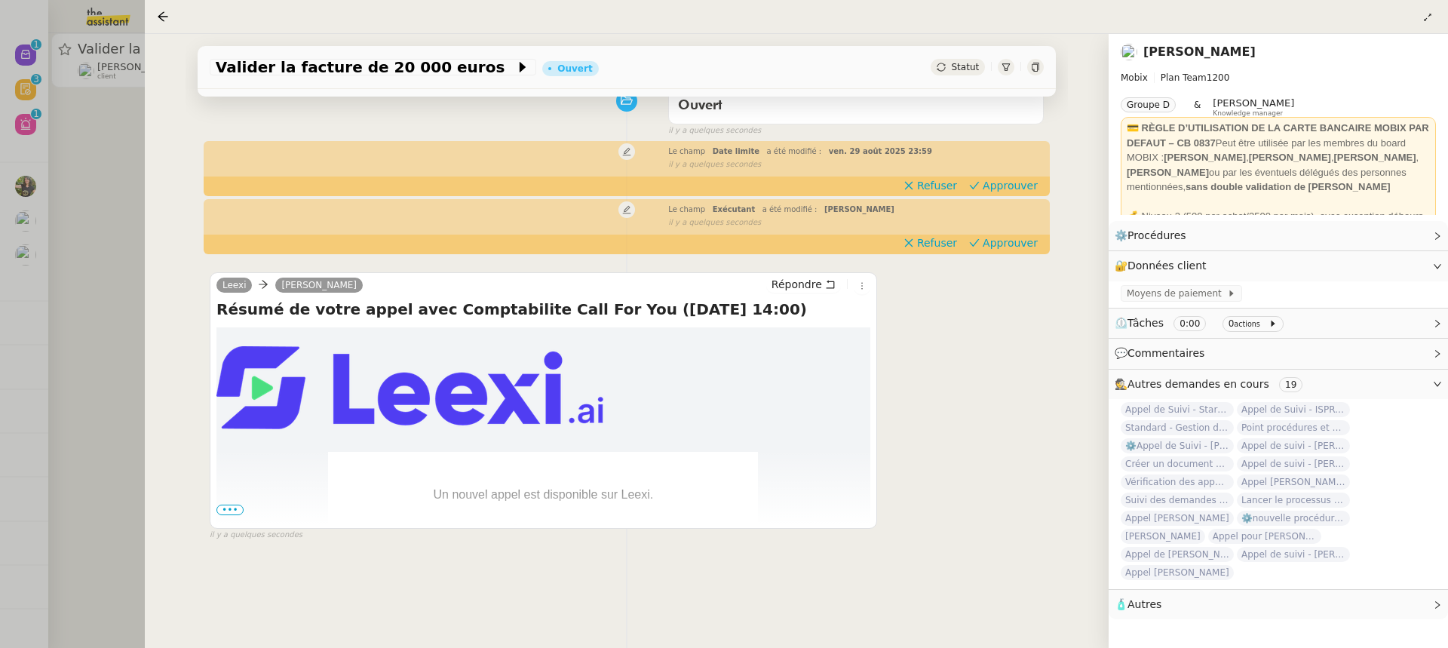
scroll to position [193, 0]
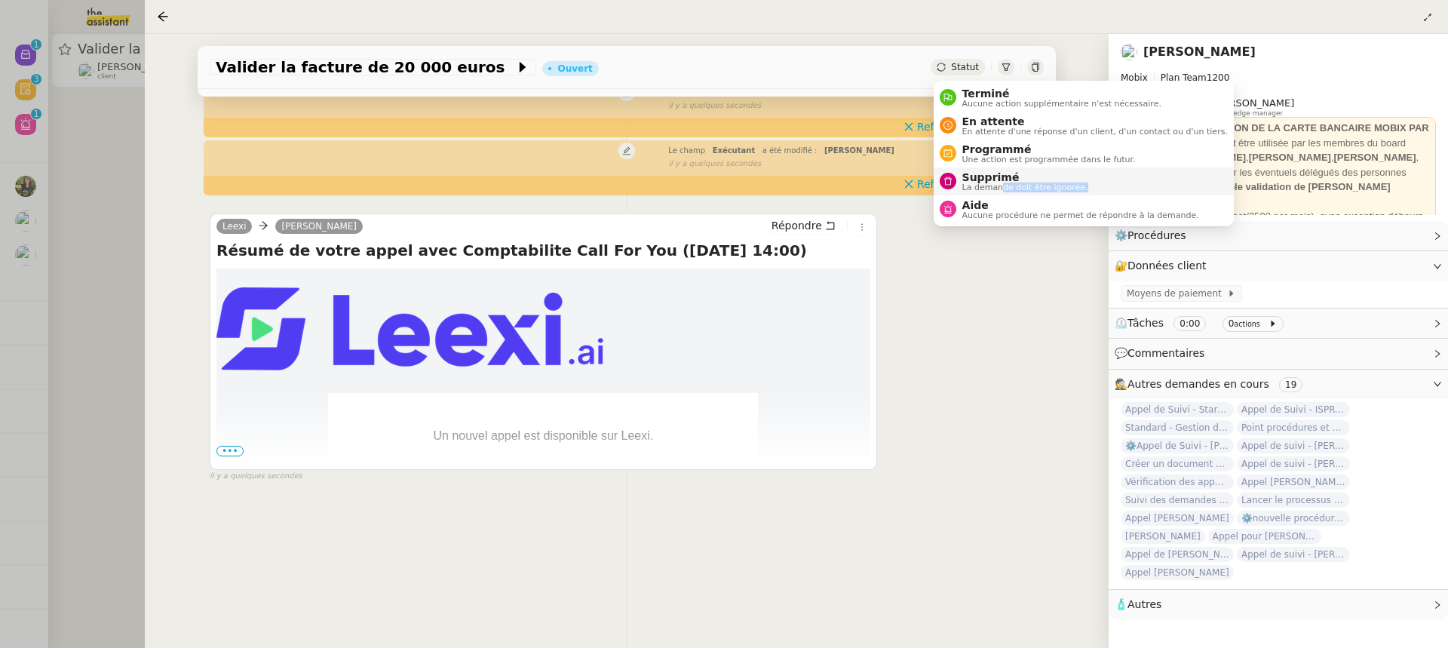
click at [1001, 192] on li "Supprimé La demande doit être ignorée." at bounding box center [1084, 181] width 300 height 28
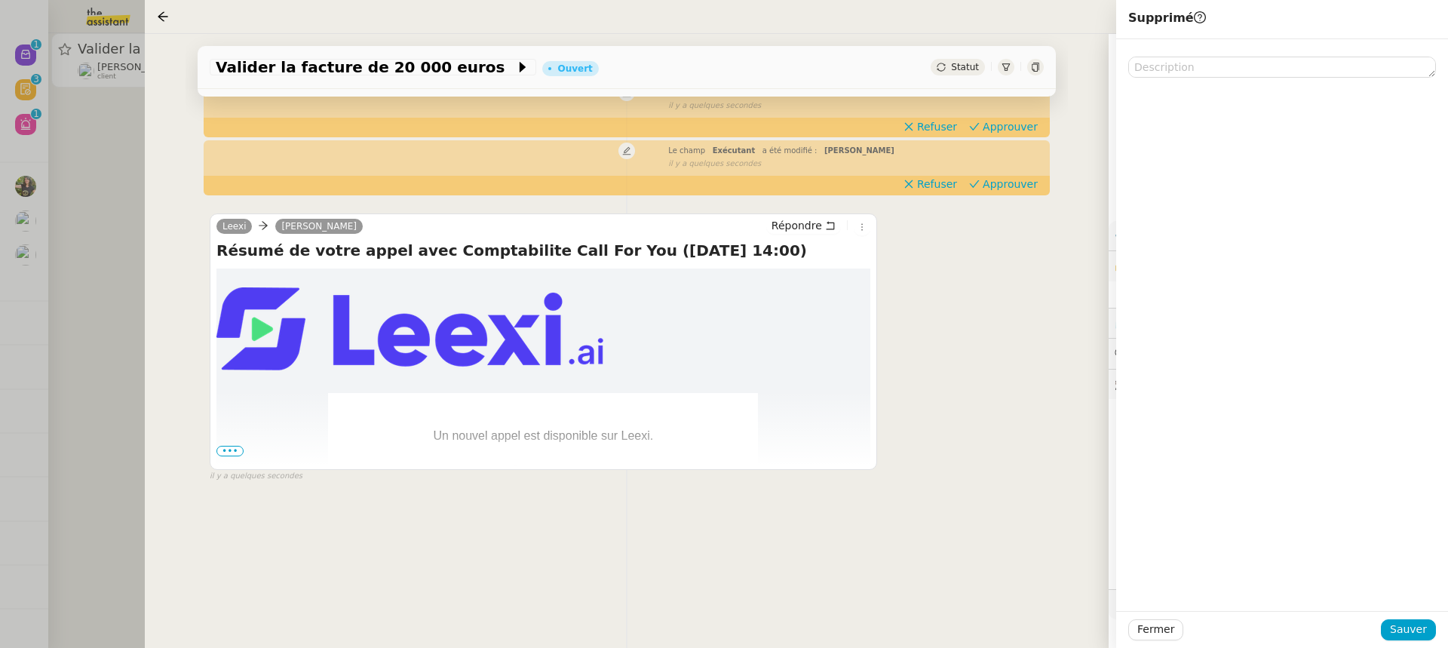
click at [1411, 613] on div "Fermer Sauver" at bounding box center [1282, 629] width 332 height 37
click at [1415, 623] on span "Sauver" at bounding box center [1408, 629] width 37 height 17
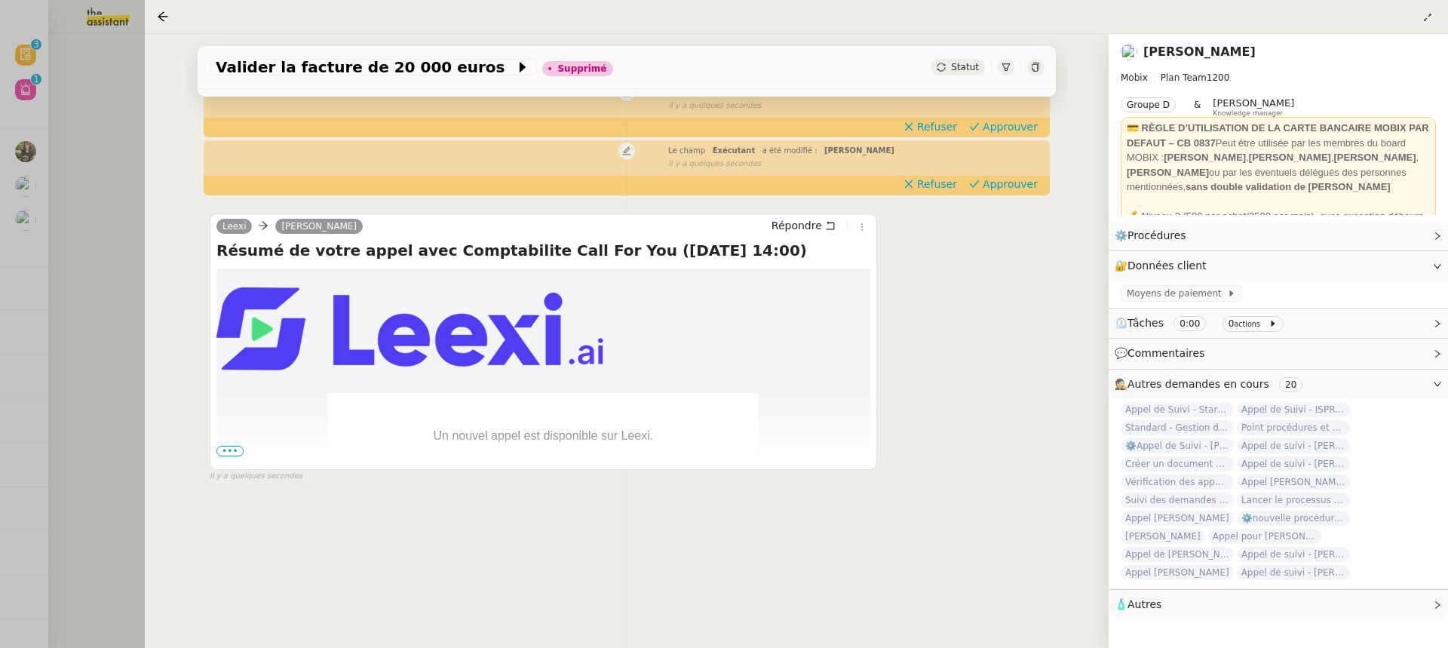
click at [108, 106] on div at bounding box center [724, 324] width 1448 height 648
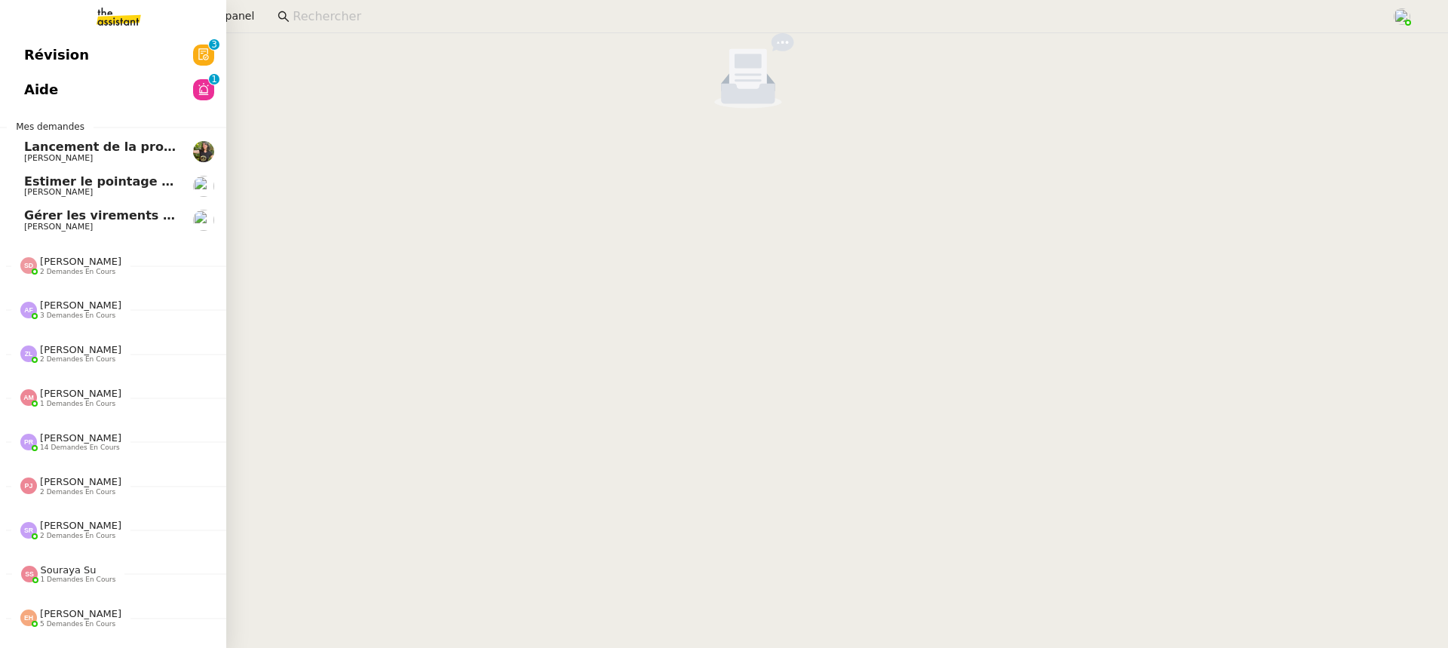
click at [32, 53] on link "Révision 0 1 2 3 4 5 6 7 8 9" at bounding box center [113, 55] width 226 height 35
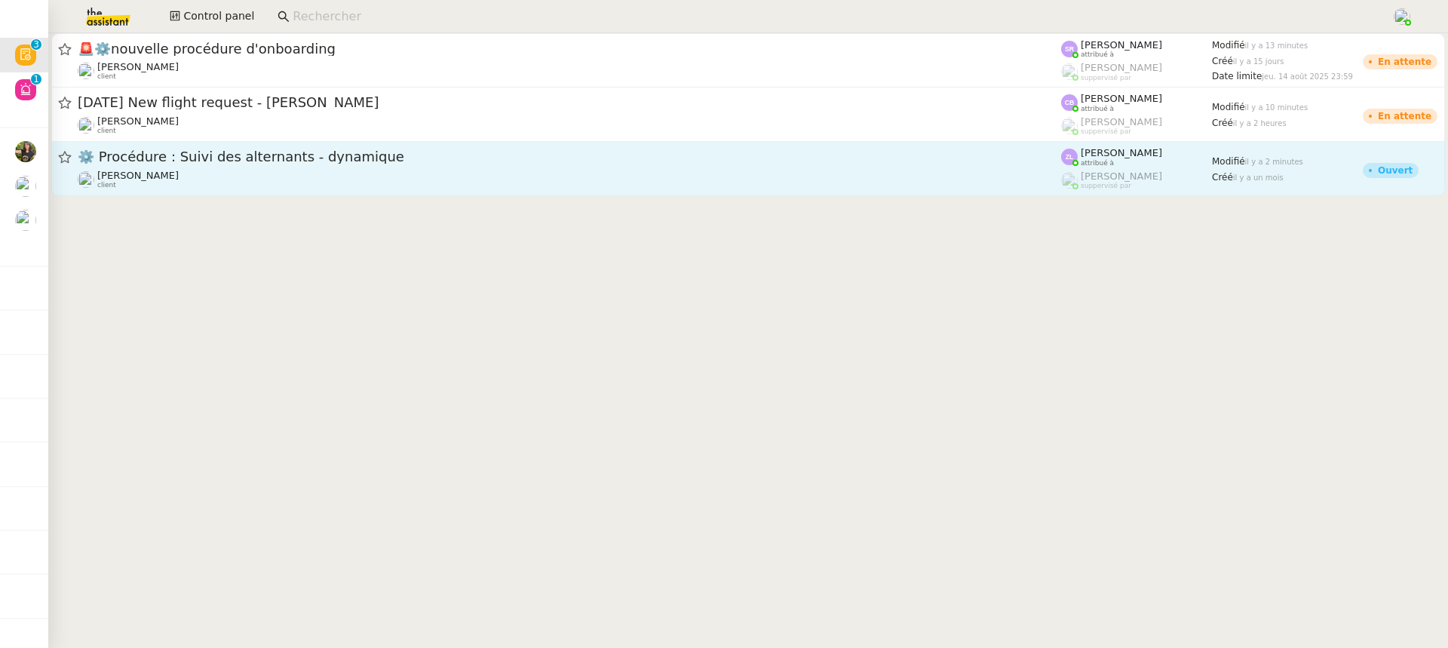
click at [855, 183] on div "Réma Ngaiboye client" at bounding box center [570, 180] width 984 height 20
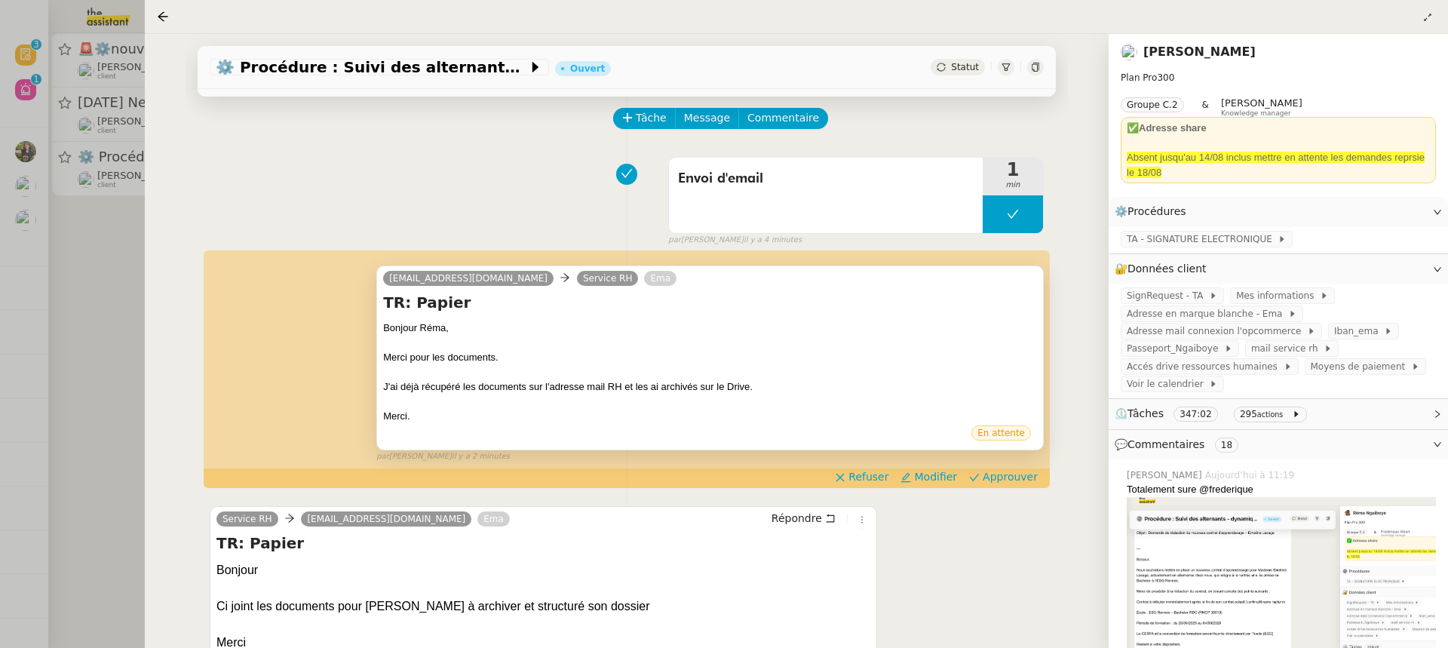
scroll to position [63, 0]
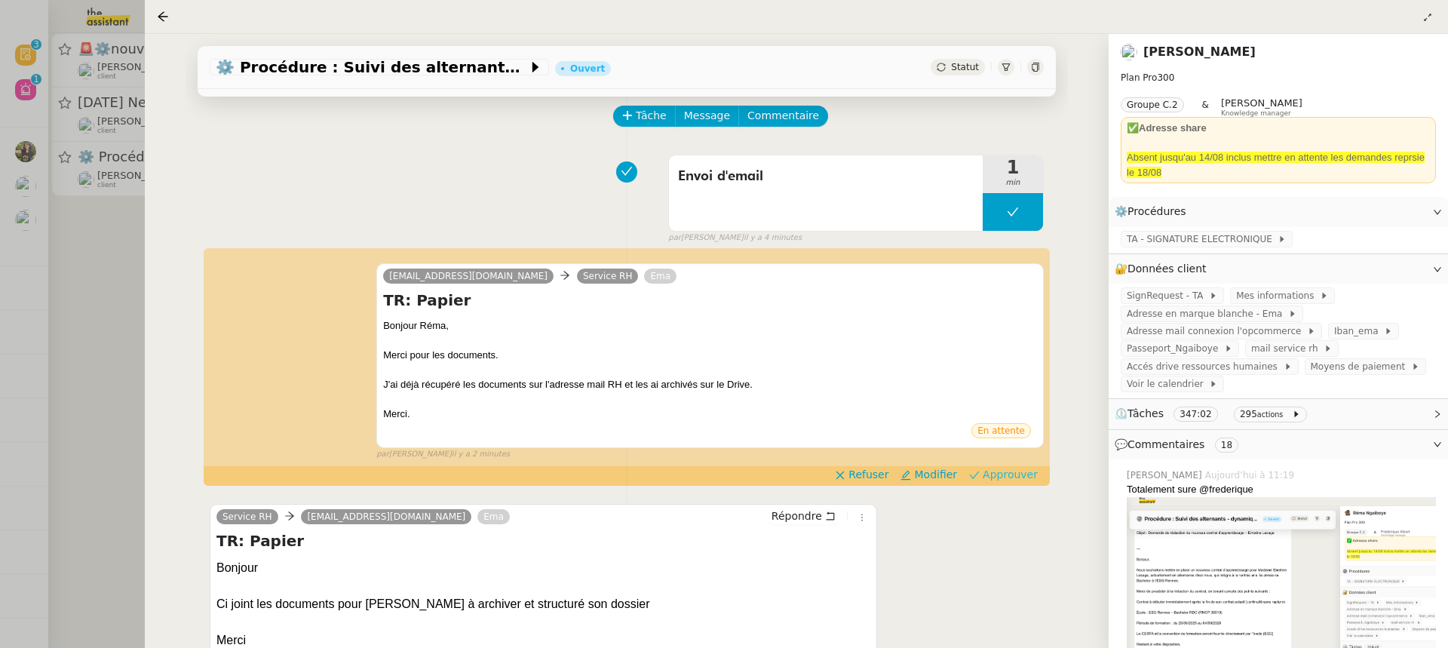
click at [1023, 482] on button "Approuver" at bounding box center [1003, 474] width 81 height 17
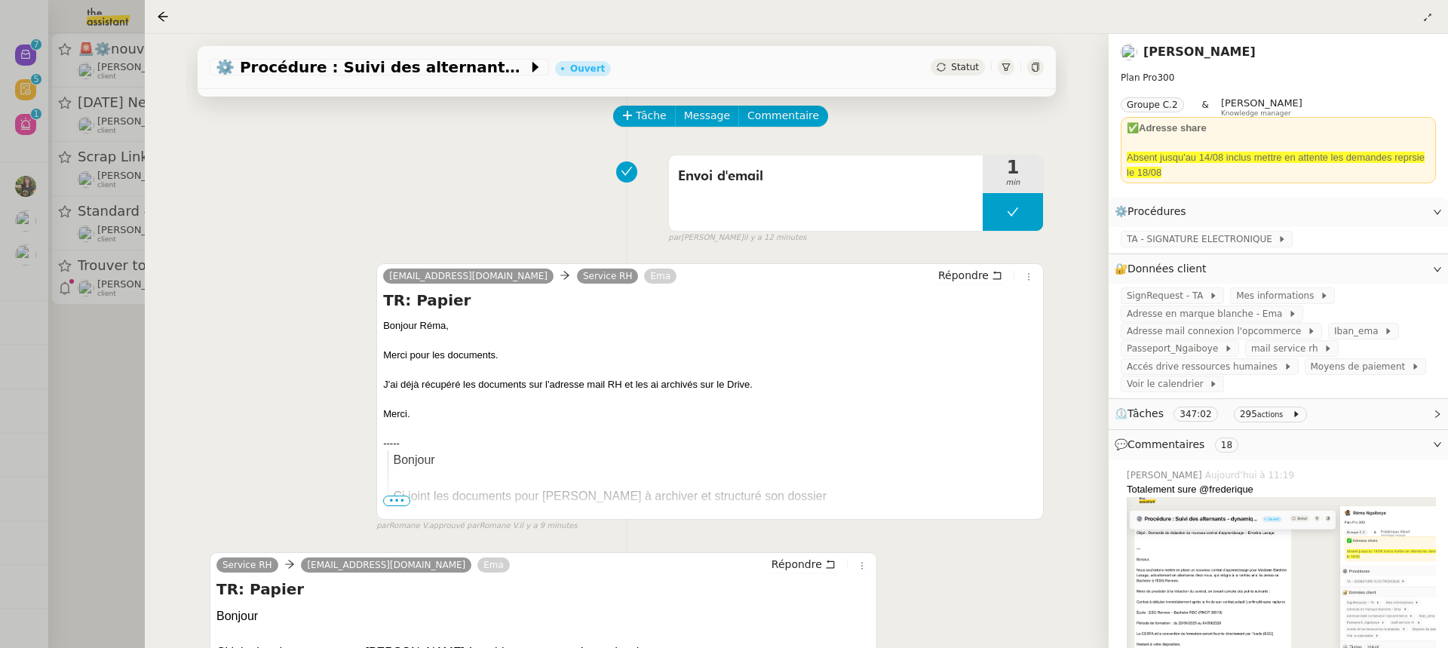
click at [49, 94] on div at bounding box center [724, 324] width 1448 height 648
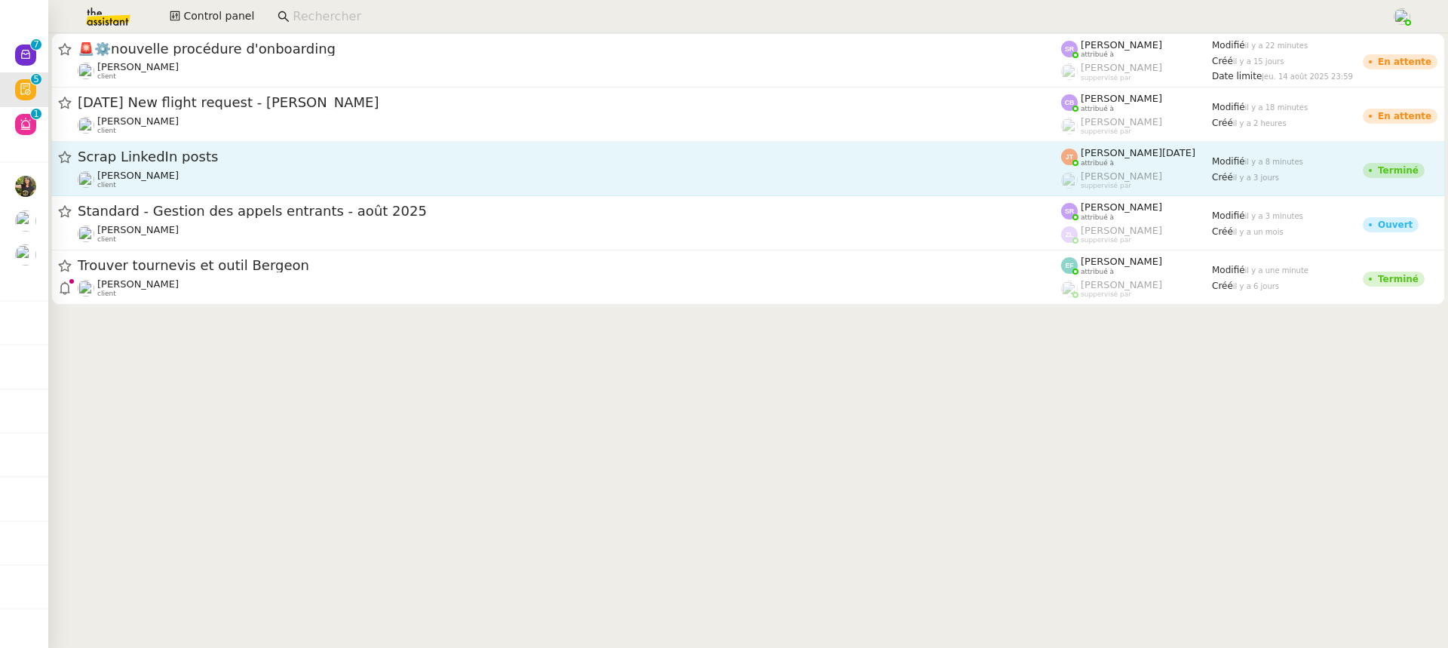
click at [257, 166] on div "Scrap LinkedIn posts" at bounding box center [570, 157] width 984 height 19
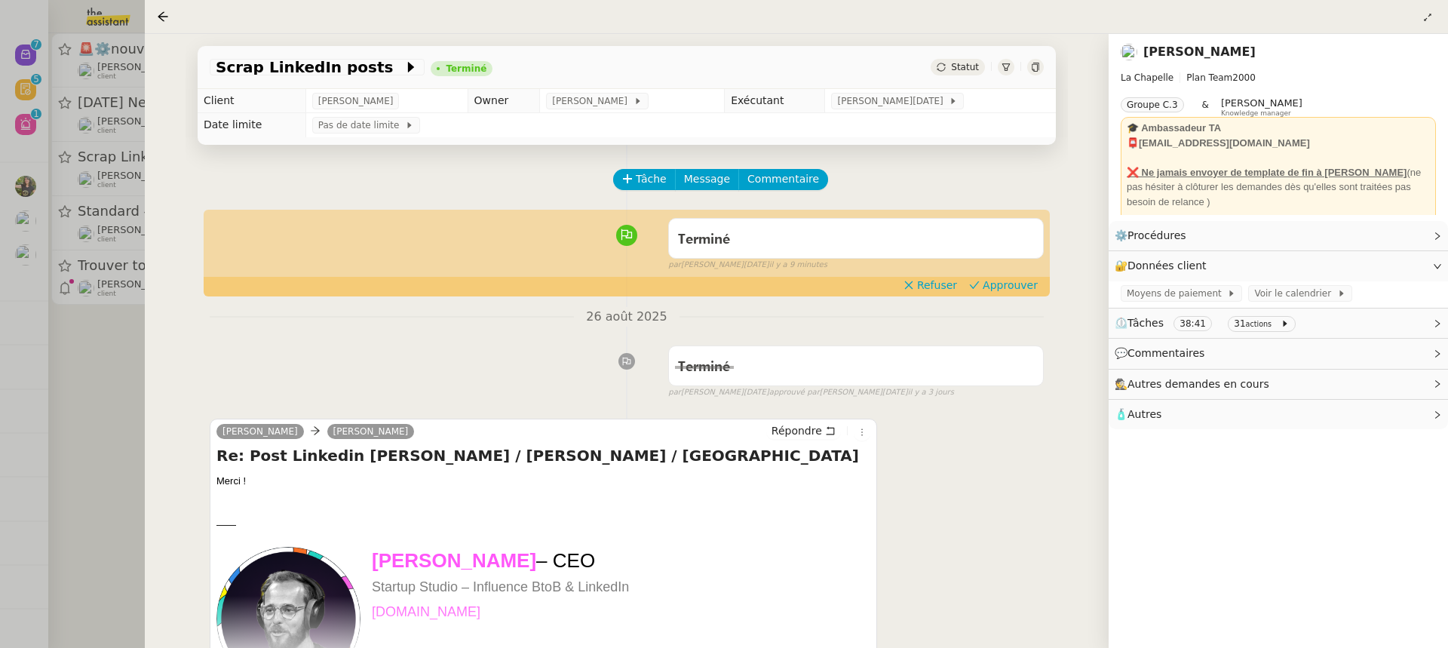
click at [1005, 272] on div "Terminé false par Jean-Noël D. il y a 9 minutes" at bounding box center [627, 241] width 834 height 60
click at [1003, 285] on span "Approuver" at bounding box center [1010, 285] width 55 height 15
click at [84, 177] on div at bounding box center [724, 324] width 1448 height 648
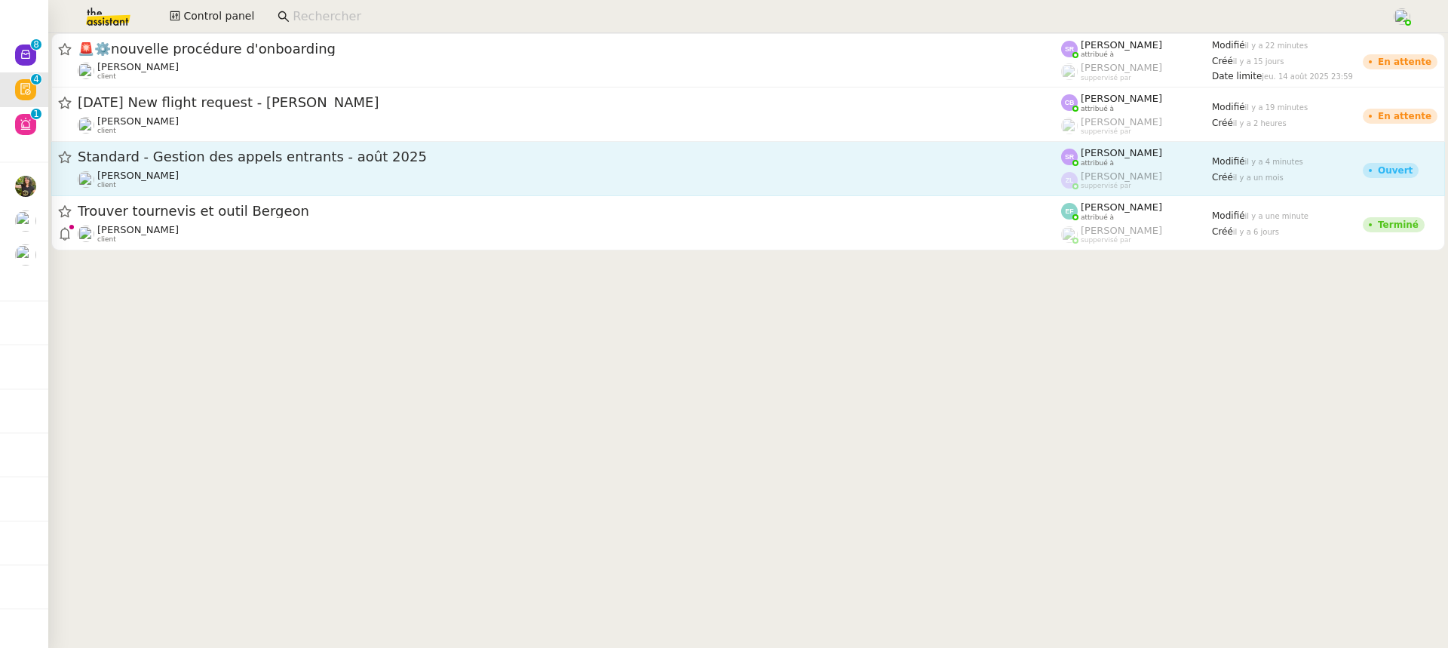
click at [252, 161] on span "Standard - Gestion des appels entrants - août 2025" at bounding box center [570, 157] width 984 height 14
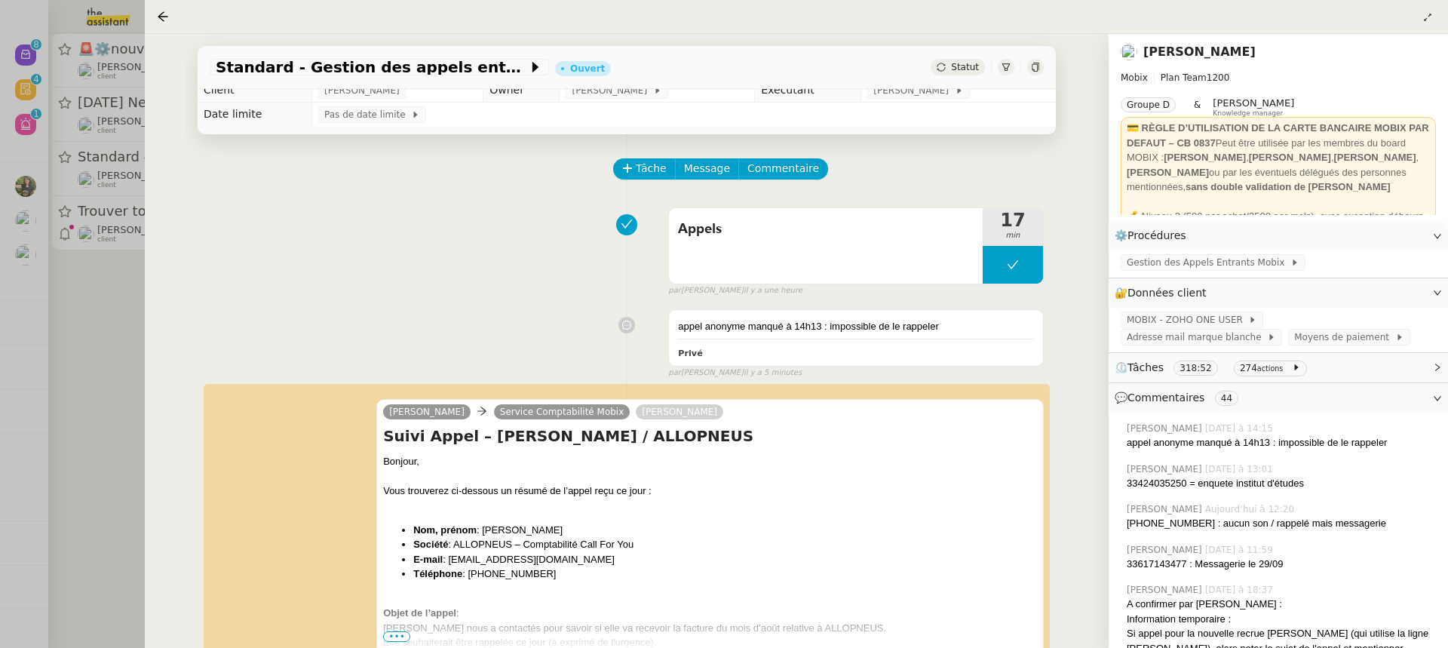
scroll to position [104, 0]
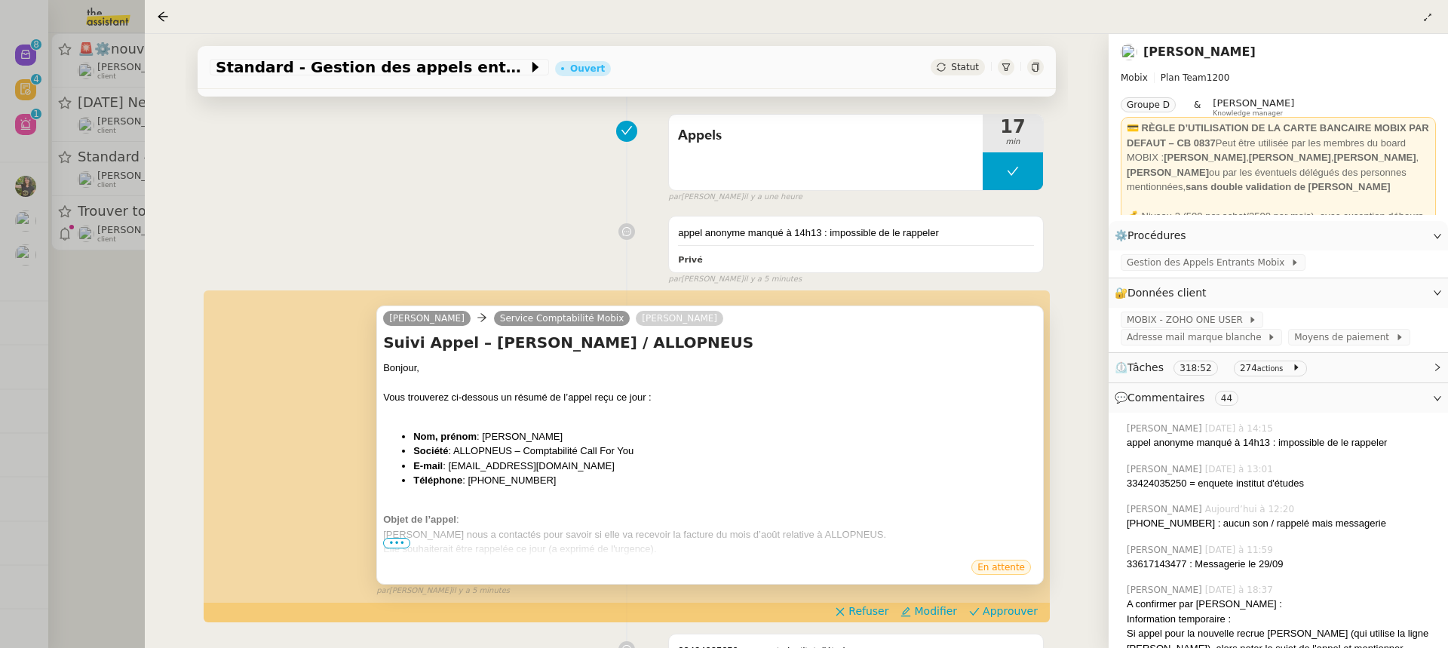
click at [407, 548] on div "Elle souhaiterait être rappelée ce jour (a exprimé de l'urgence)." at bounding box center [710, 549] width 654 height 15
click at [404, 546] on span "•••" at bounding box center [396, 543] width 27 height 11
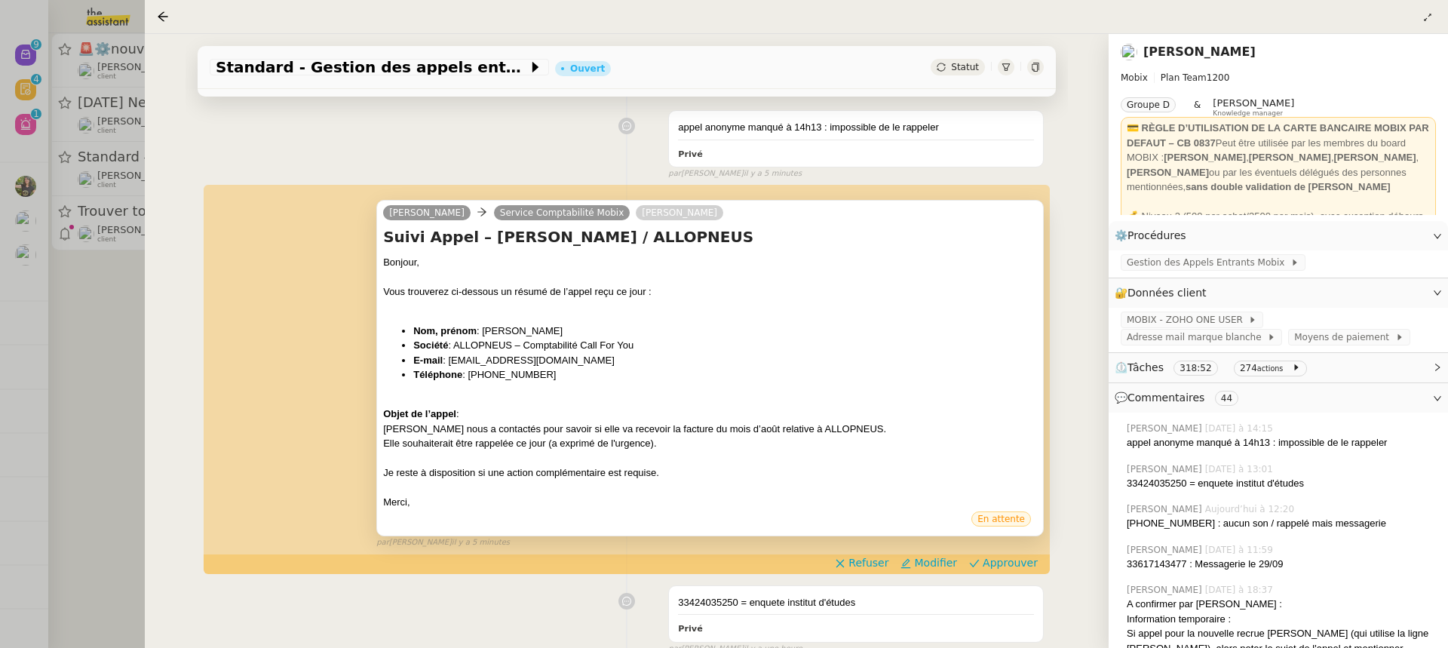
scroll to position [248, 0]
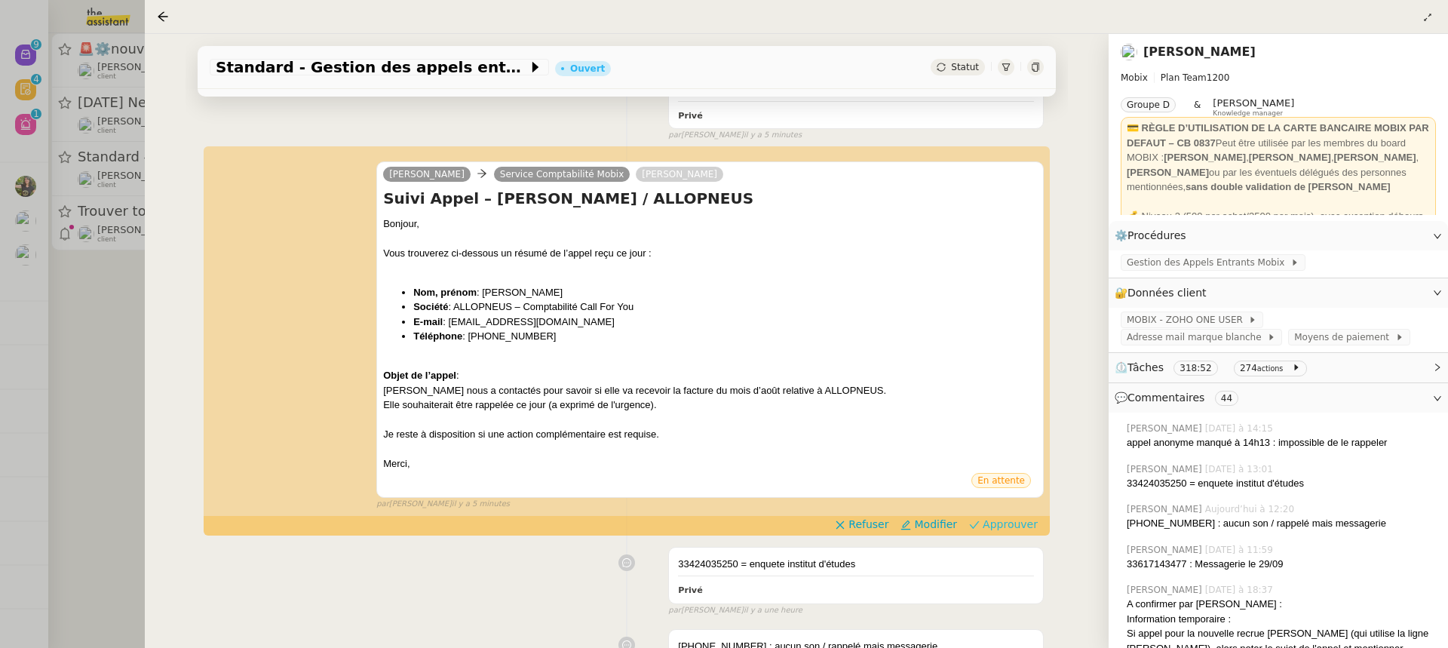
click at [1001, 524] on span "Approuver" at bounding box center [1010, 524] width 55 height 15
click at [71, 238] on div at bounding box center [724, 324] width 1448 height 648
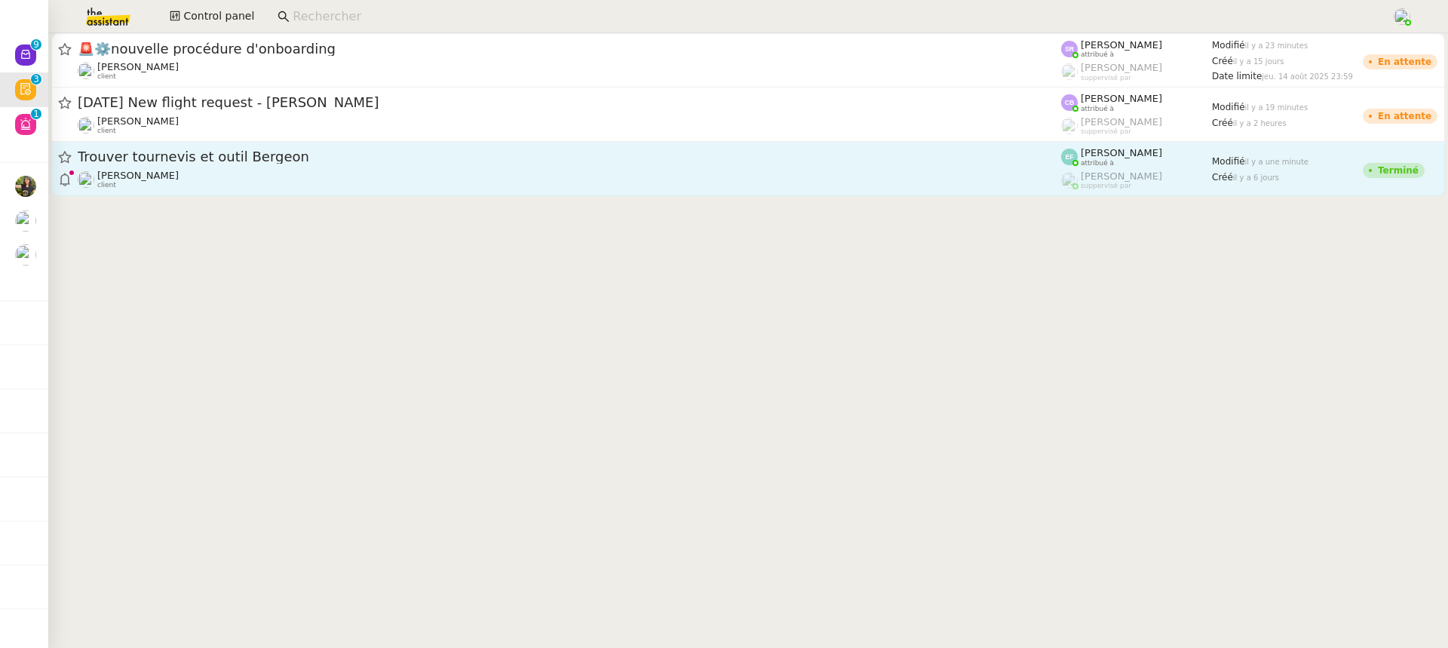
click at [431, 186] on div "Jean-Baptiste Pamar client" at bounding box center [570, 180] width 984 height 20
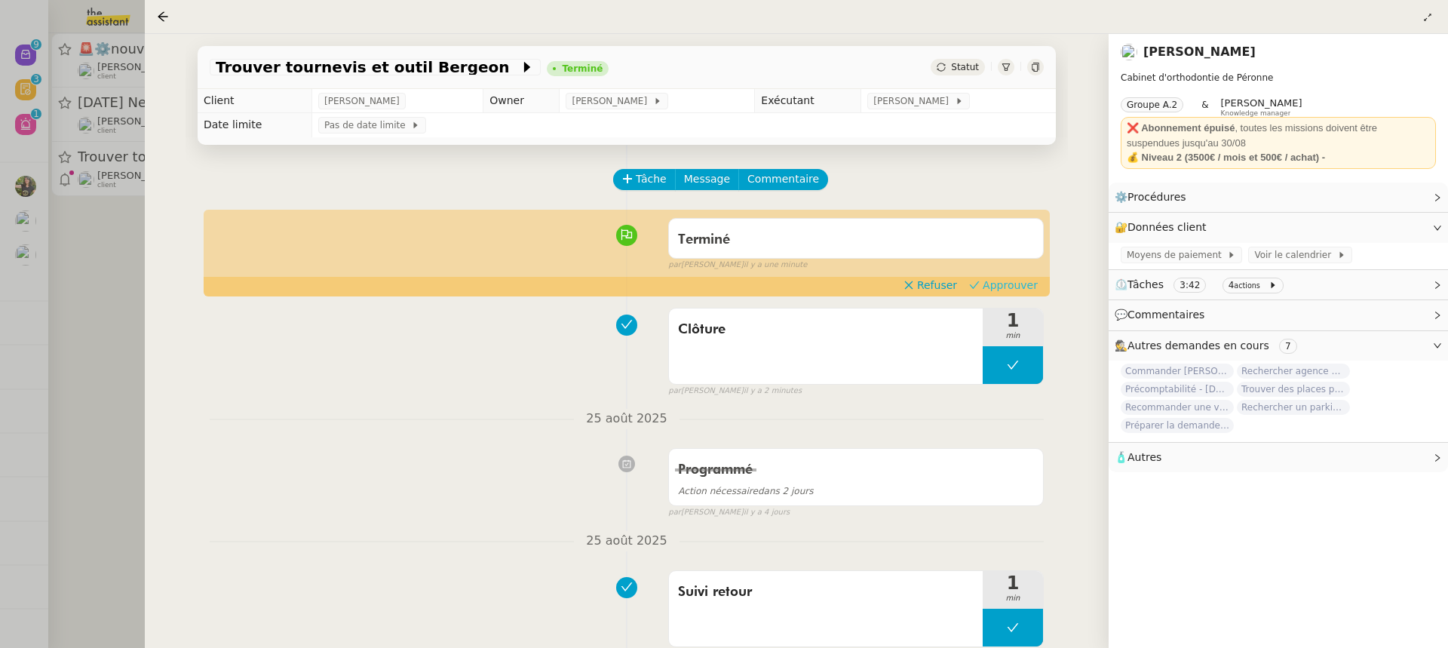
click at [1023, 284] on span "Approuver" at bounding box center [1010, 285] width 55 height 15
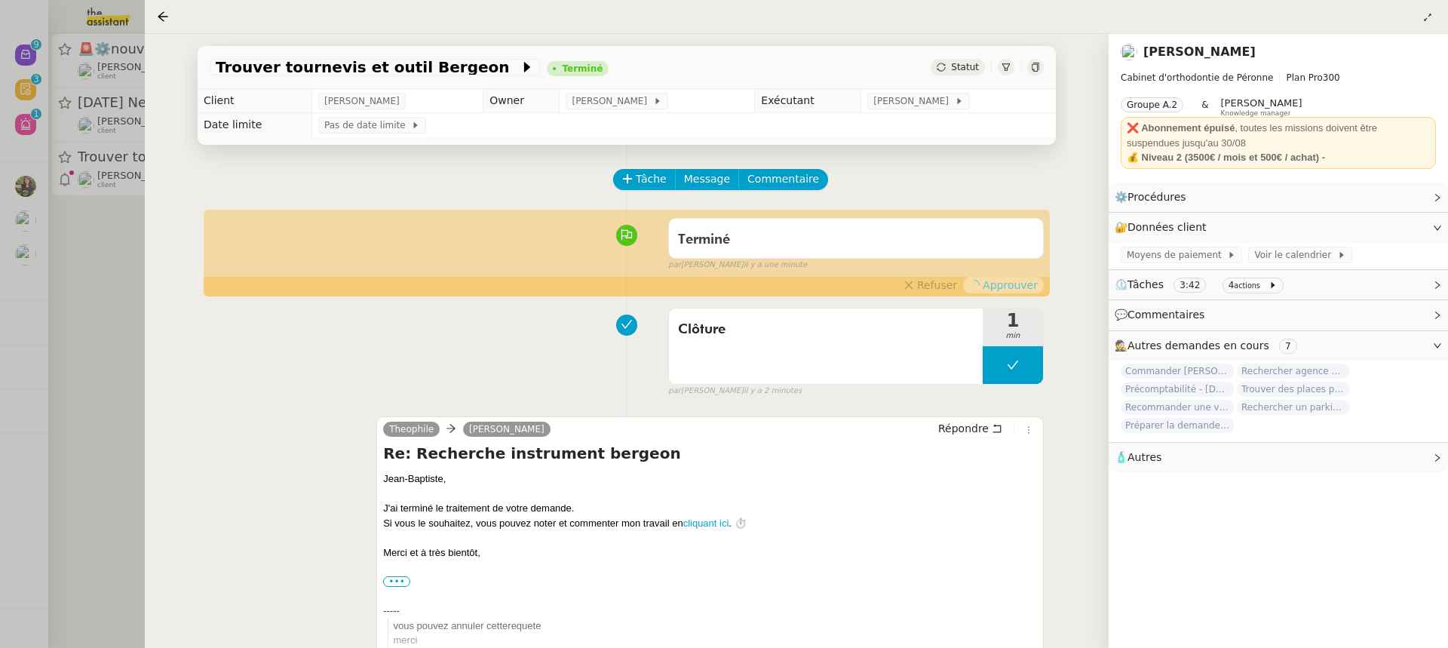
click at [124, 188] on div at bounding box center [724, 324] width 1448 height 648
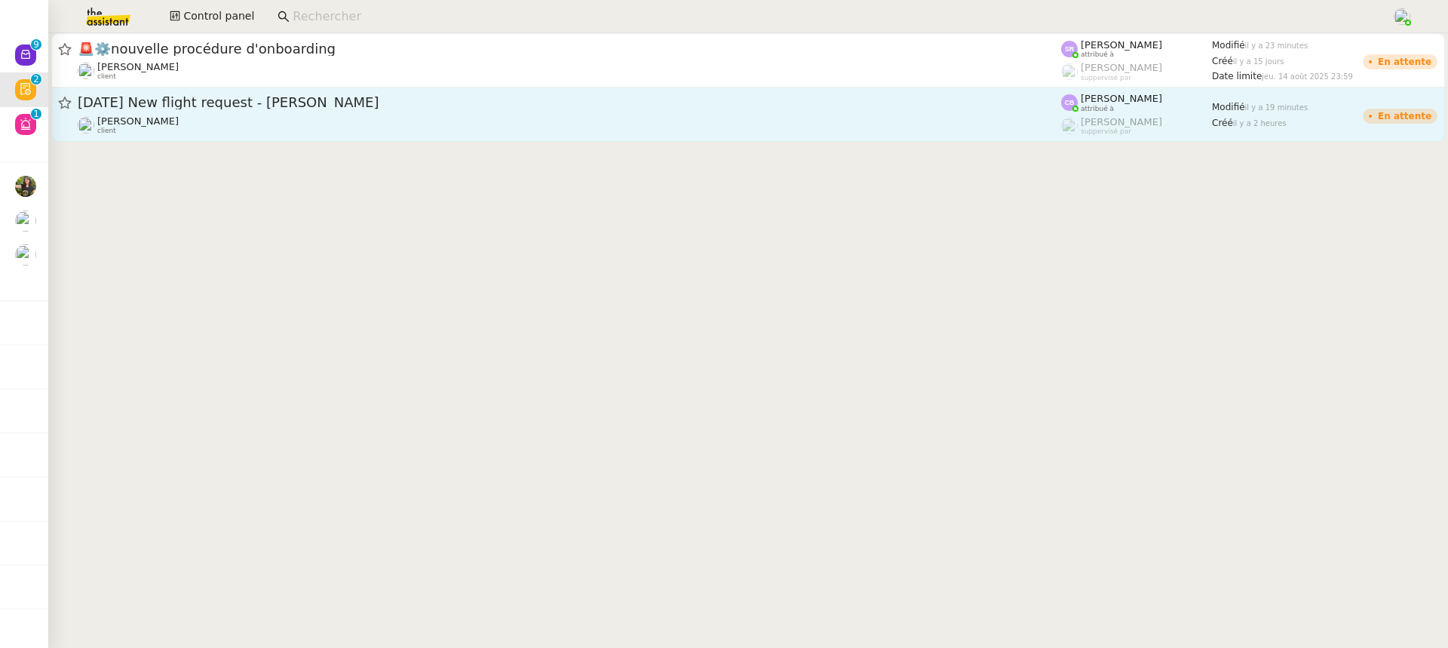
click at [264, 130] on div "Louis Frei client" at bounding box center [570, 125] width 984 height 20
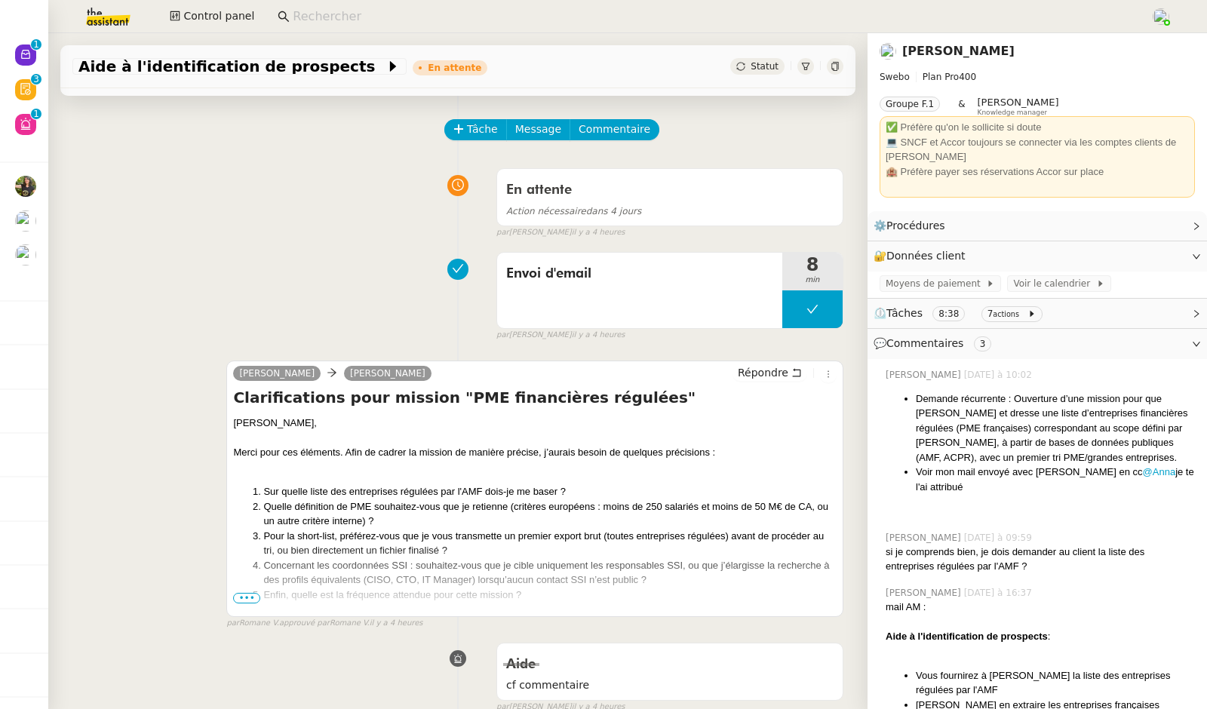
scroll to position [53, 0]
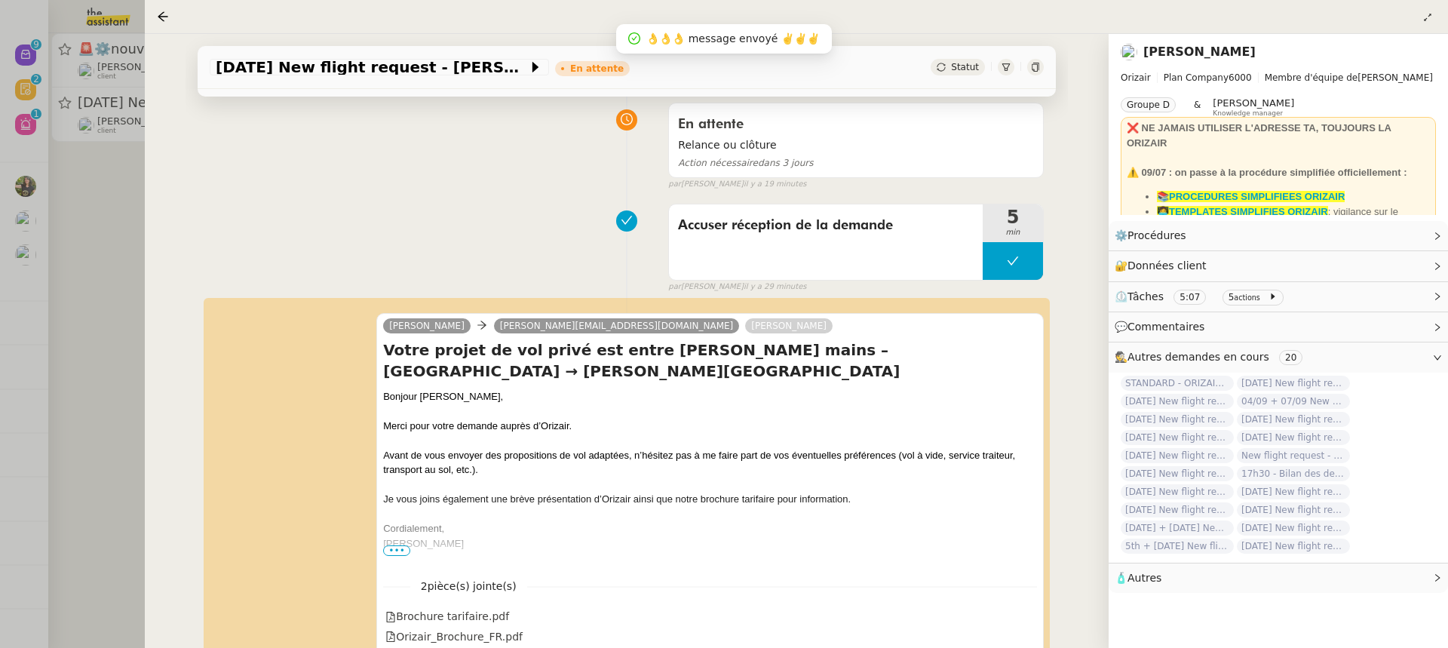
scroll to position [211, 0]
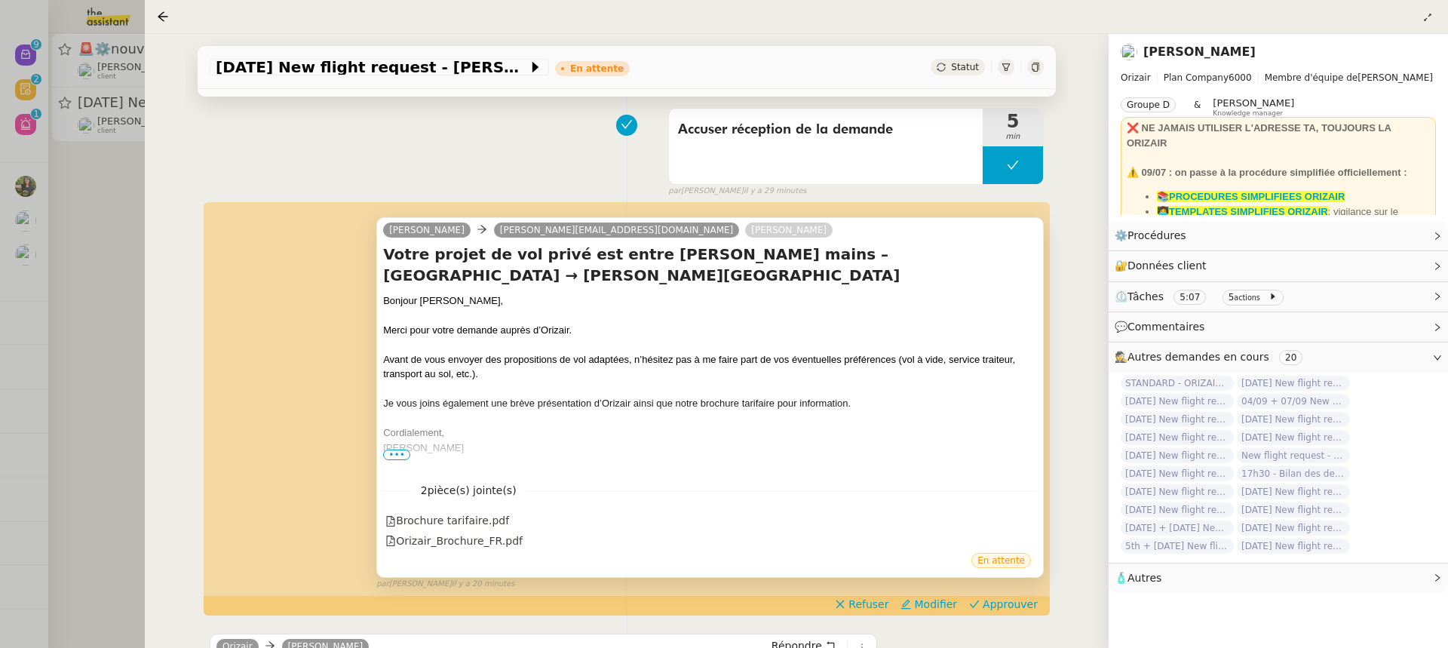
click at [397, 456] on span "•••" at bounding box center [396, 455] width 27 height 11
click at [1015, 596] on button "Approuver" at bounding box center [1003, 604] width 81 height 17
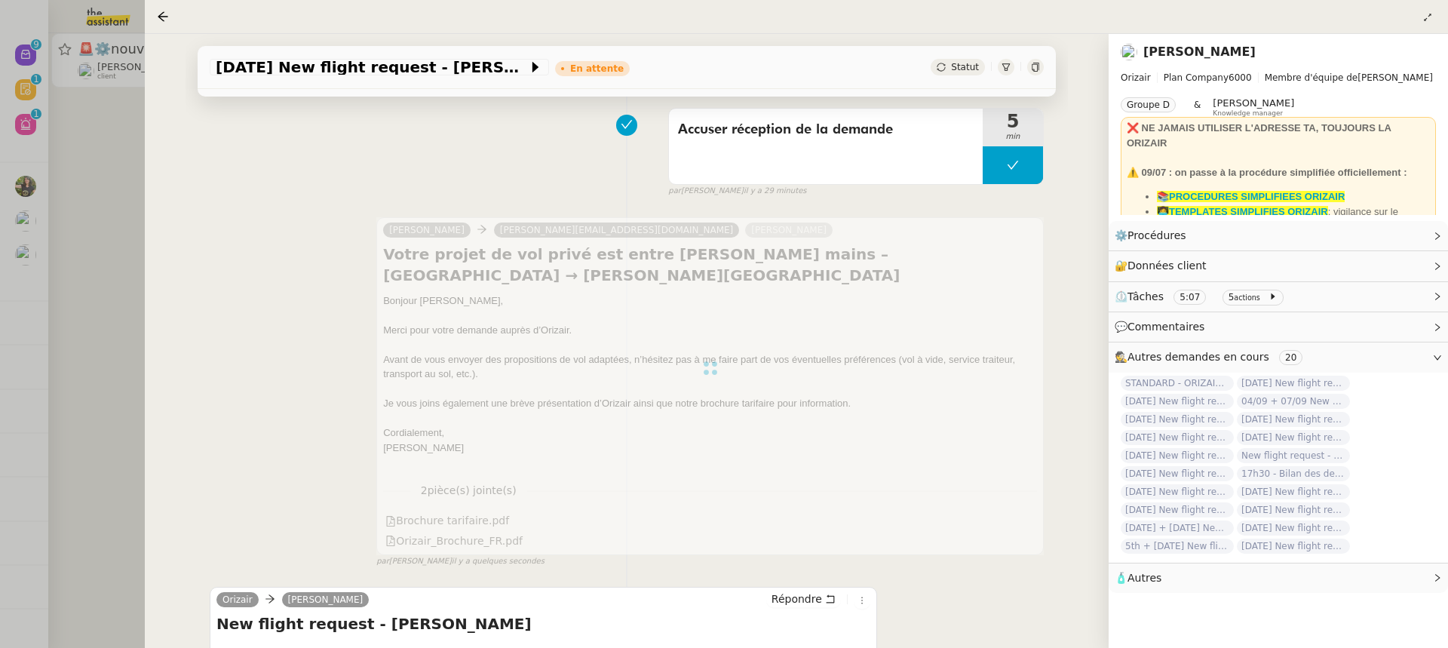
click at [76, 85] on div at bounding box center [724, 324] width 1448 height 648
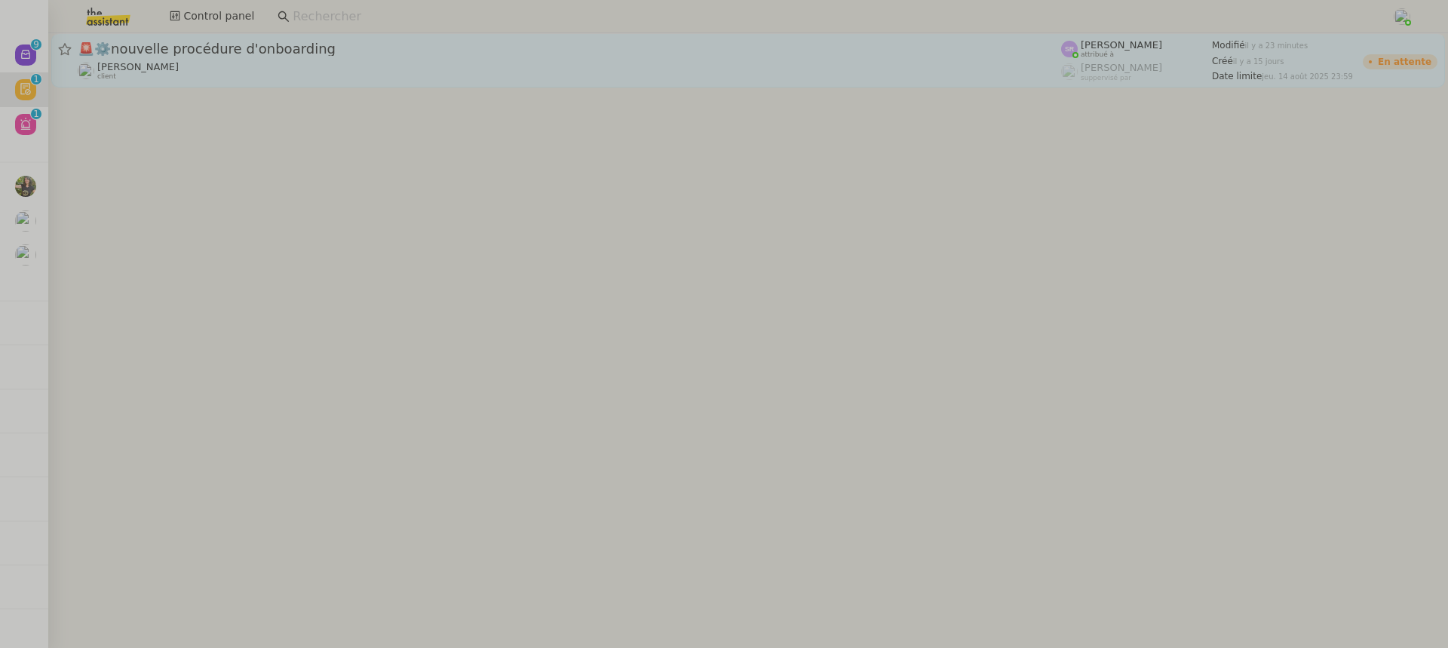
click at [220, 69] on div "[PERSON_NAME] client" at bounding box center [570, 71] width 984 height 20
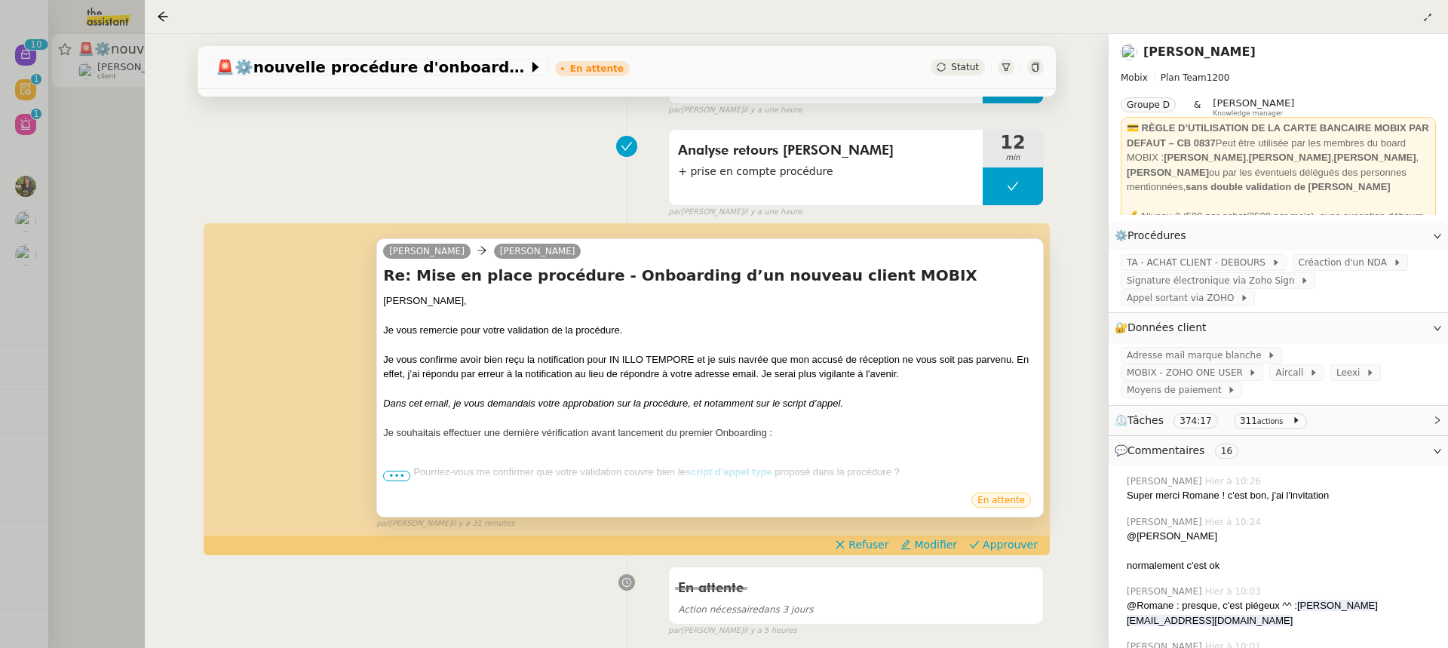
scroll to position [336, 0]
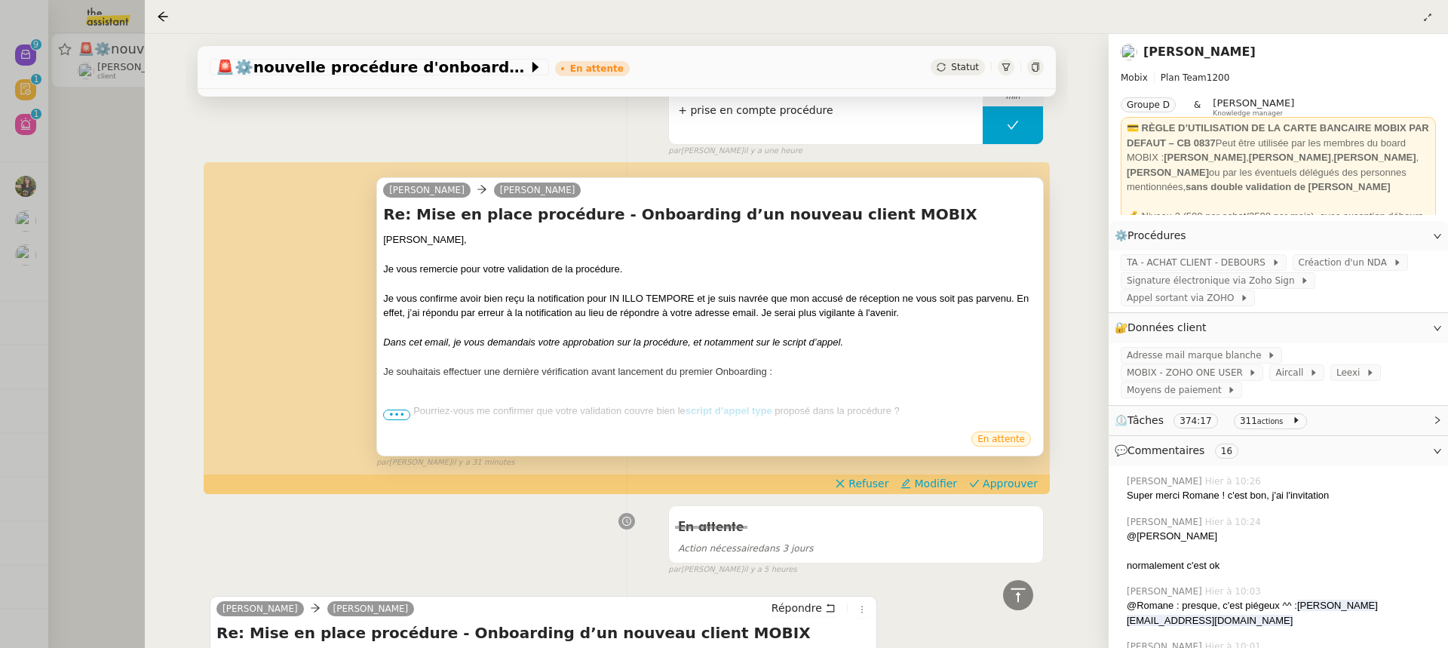
click at [398, 407] on ul "Pourriez-vous me confirmer que votre validation couvre bien le script d’appel t…" at bounding box center [710, 411] width 654 height 15
click at [404, 418] on span "•••" at bounding box center [396, 415] width 27 height 11
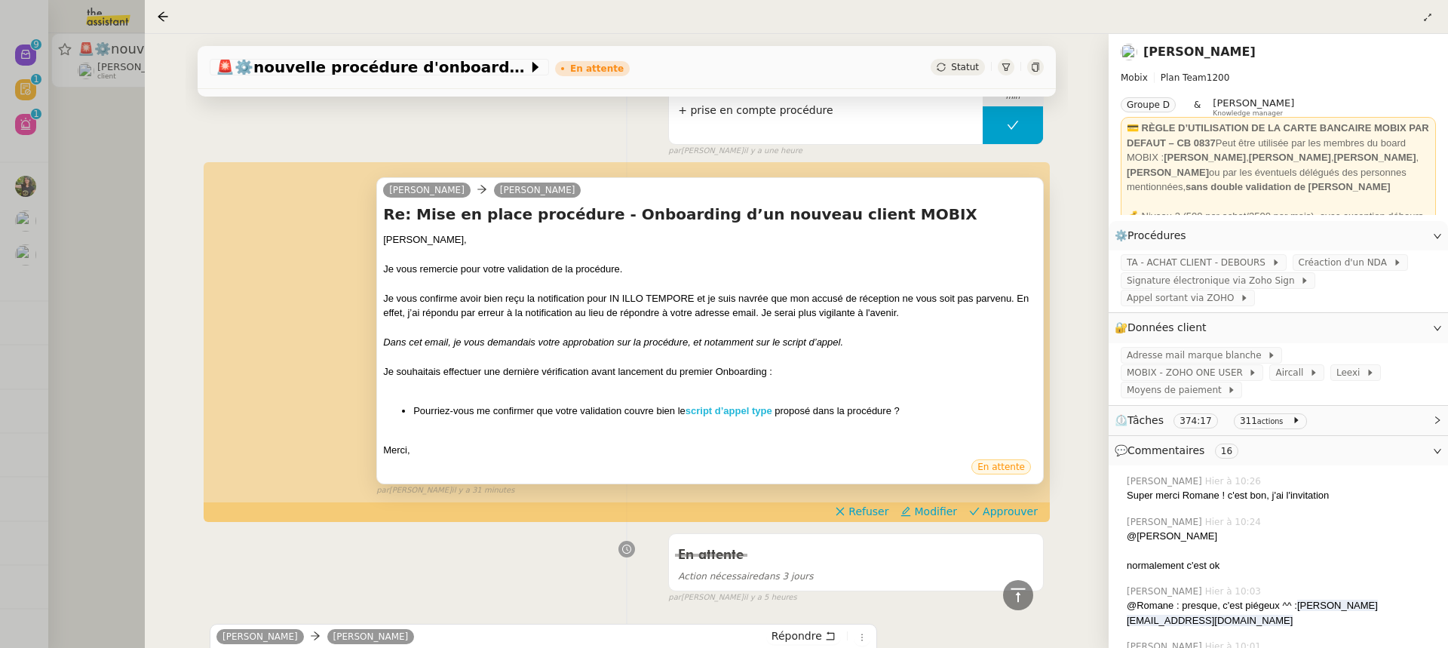
click at [736, 412] on strong "script d’appel type" at bounding box center [729, 410] width 87 height 11
click at [1015, 509] on span "Approuver" at bounding box center [1010, 511] width 55 height 15
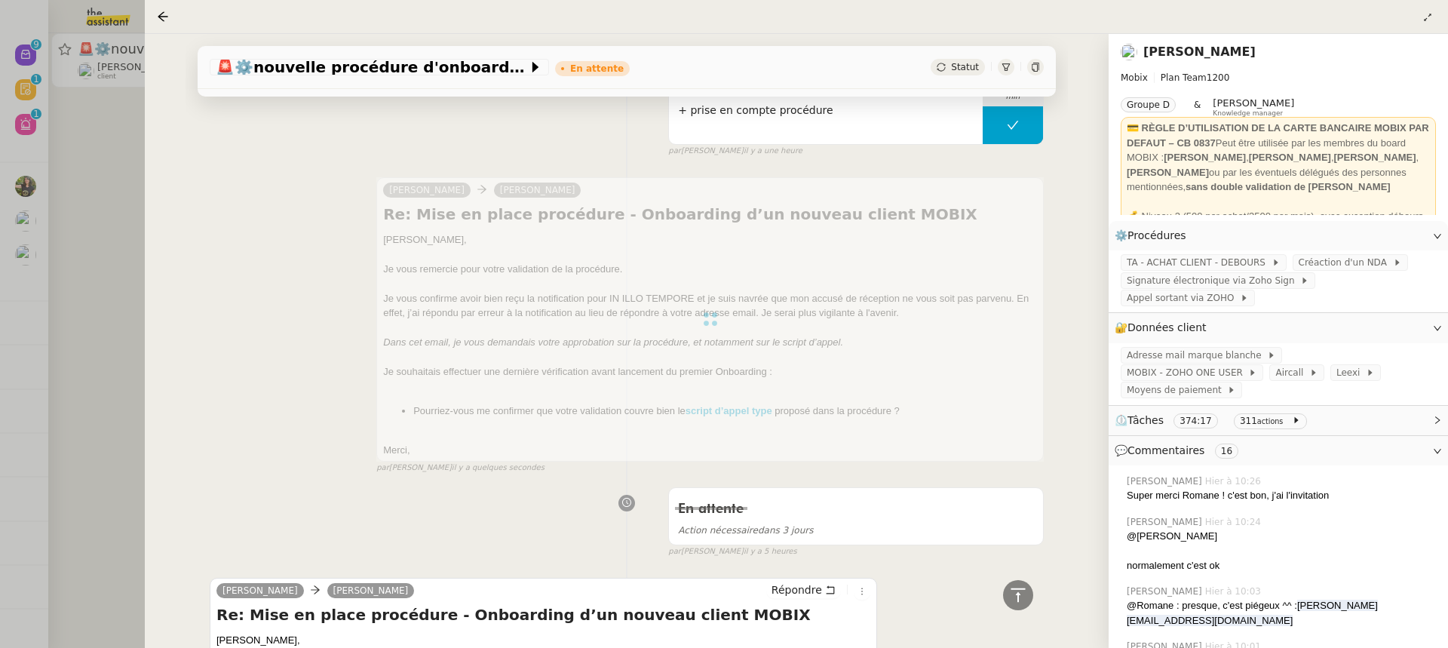
click at [81, 202] on div at bounding box center [724, 324] width 1448 height 648
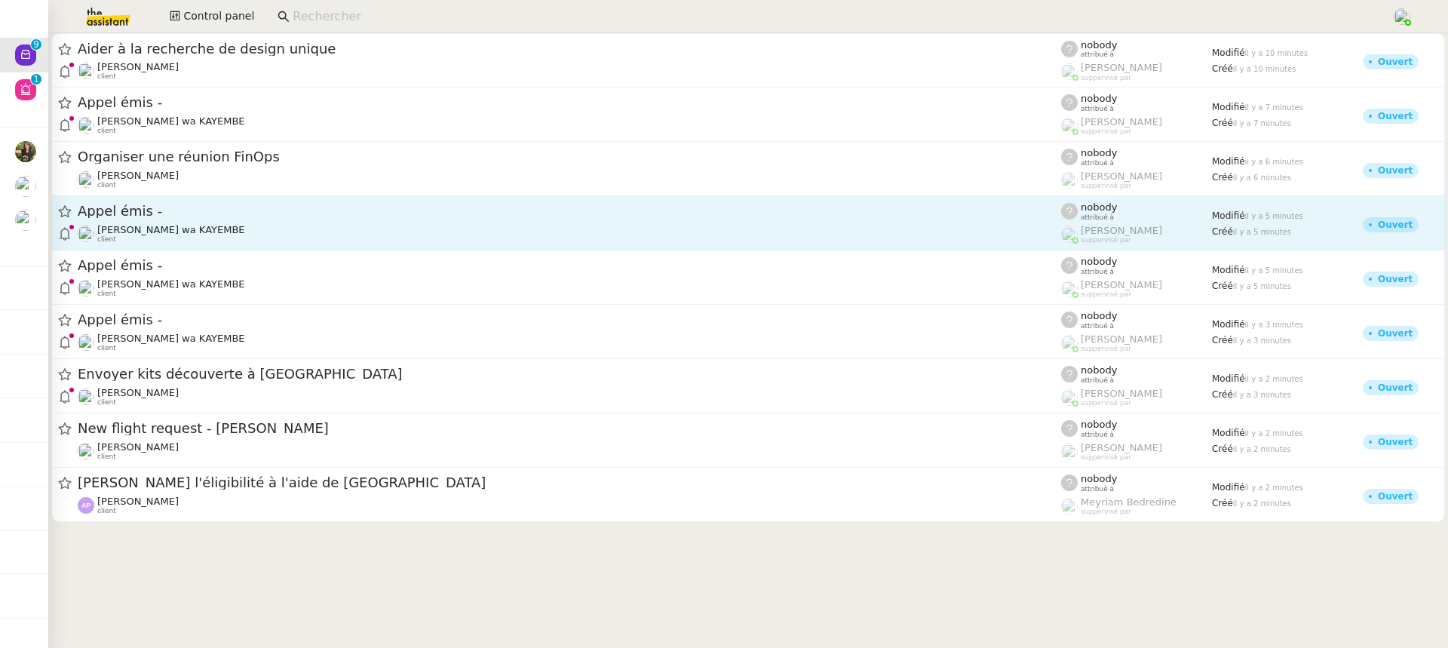
click at [617, 216] on span "Appel émis -" at bounding box center [570, 211] width 984 height 14
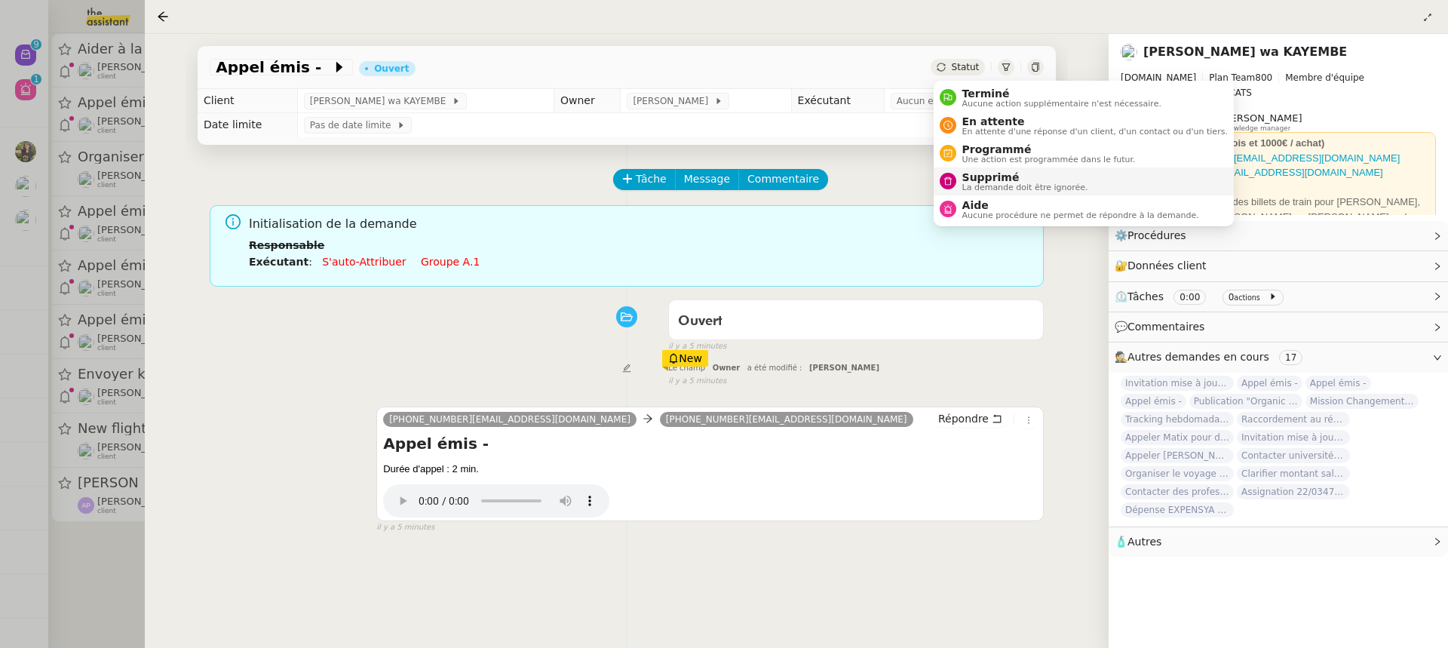
click at [1027, 173] on span "Supprimé" at bounding box center [1026, 177] width 126 height 12
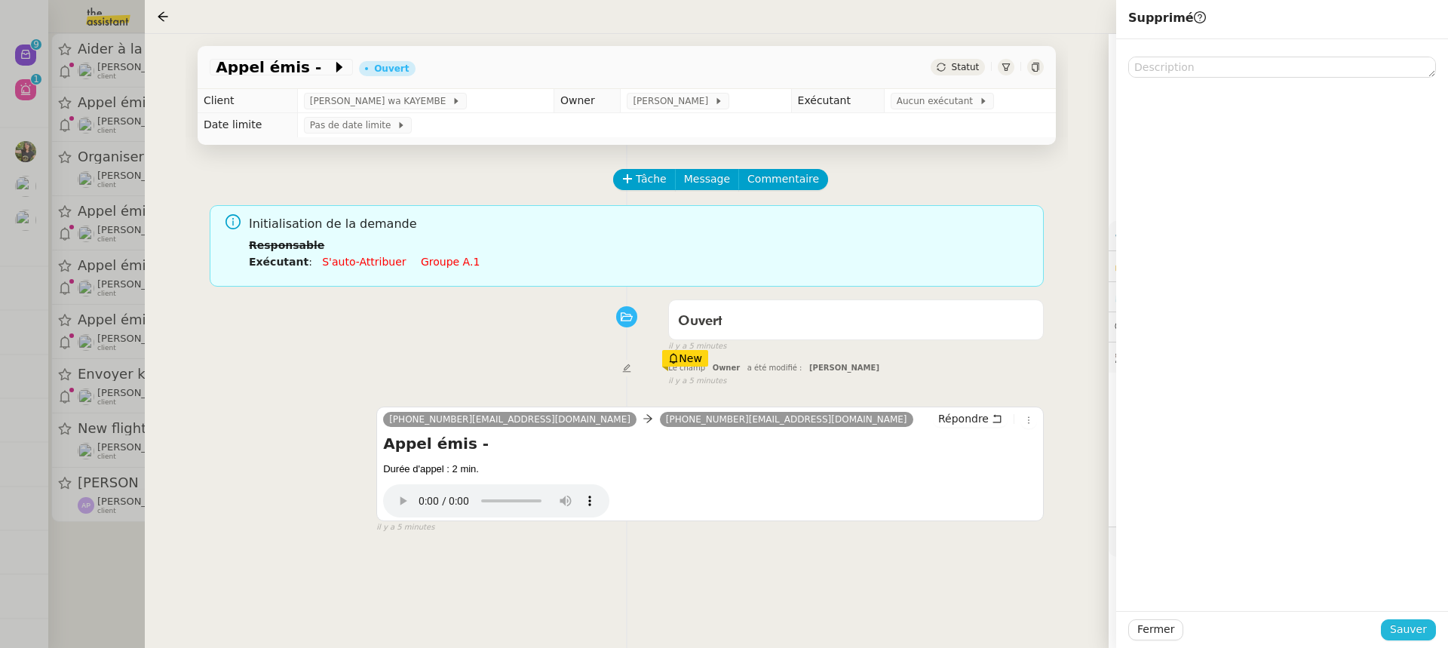
click at [1423, 637] on span "Sauver" at bounding box center [1408, 629] width 37 height 17
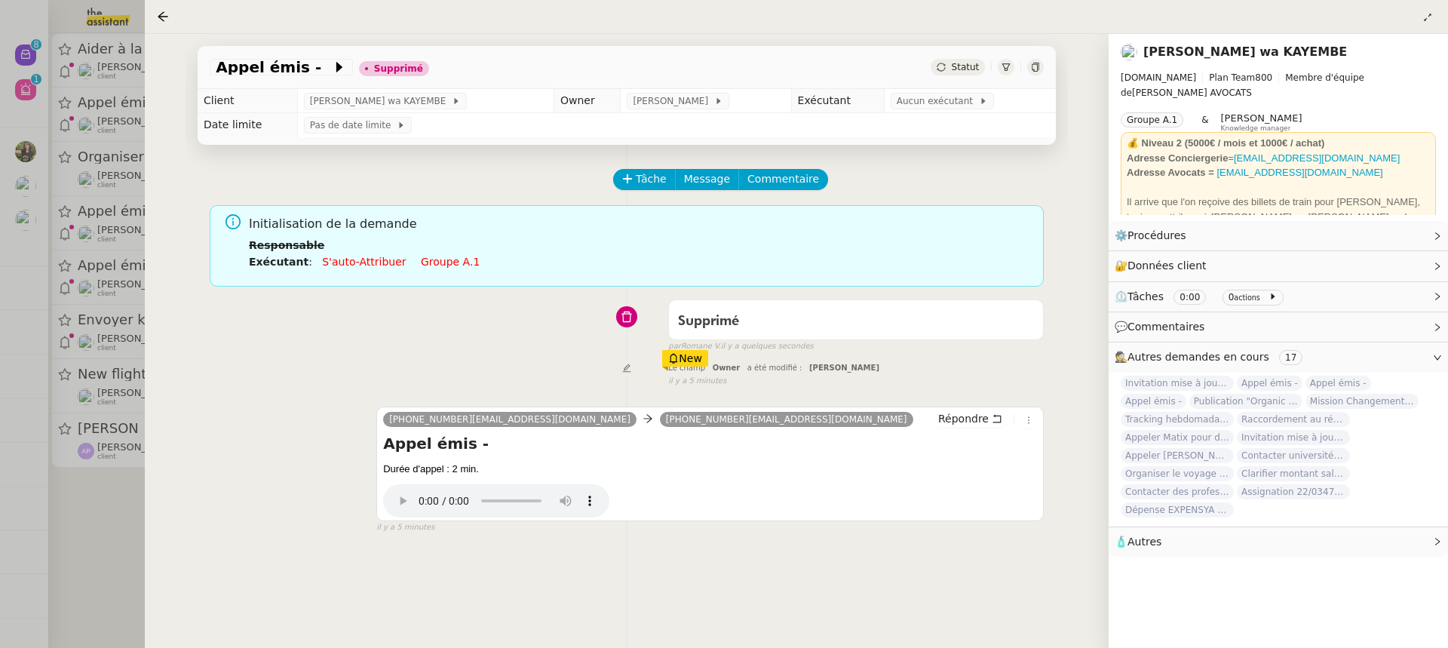
click at [72, 202] on div at bounding box center [724, 324] width 1448 height 648
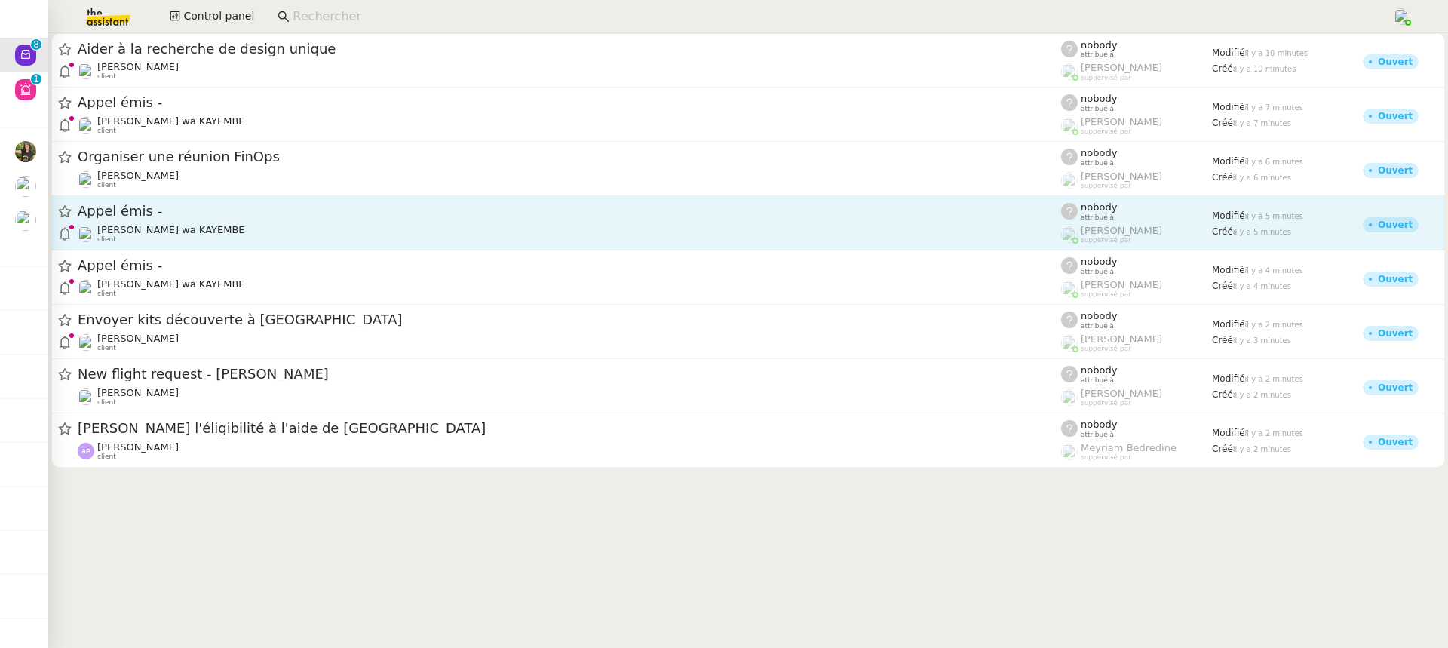
click at [216, 224] on span "[PERSON_NAME] wa KAYEMBE" at bounding box center [171, 229] width 148 height 11
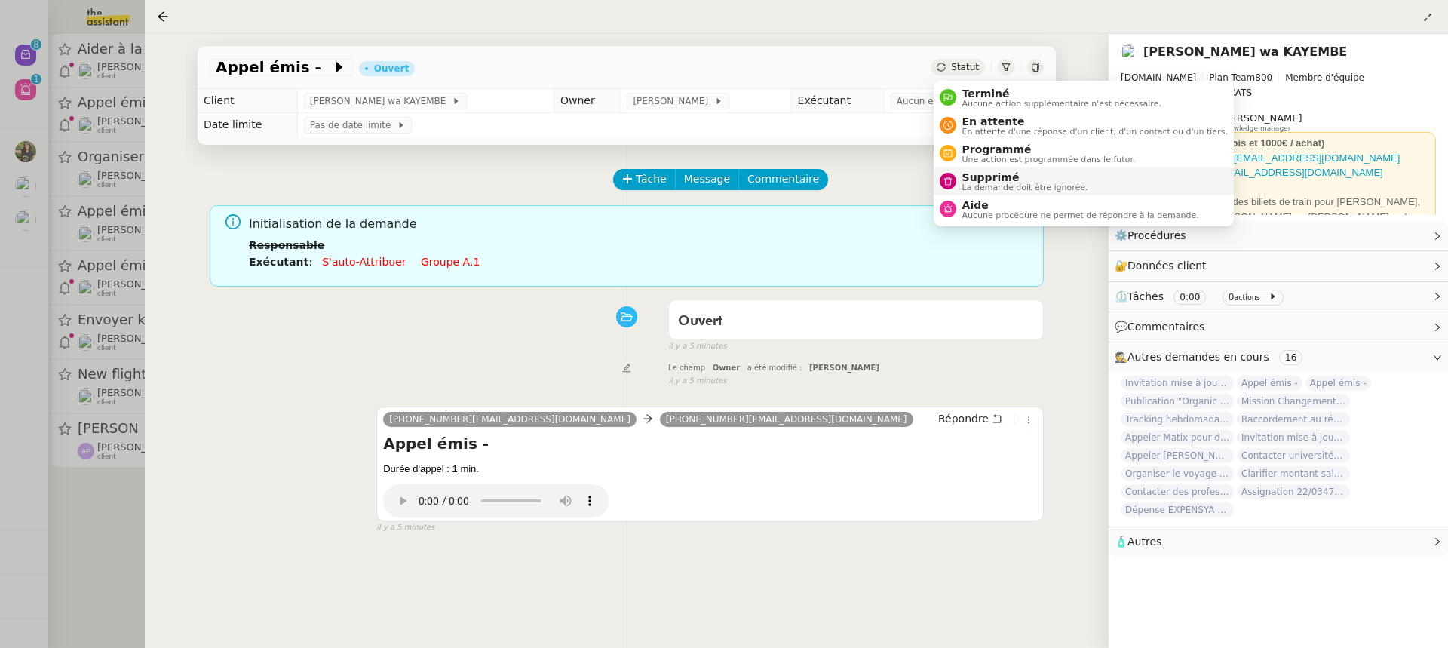
click at [1012, 178] on span "Supprimé" at bounding box center [1026, 177] width 126 height 12
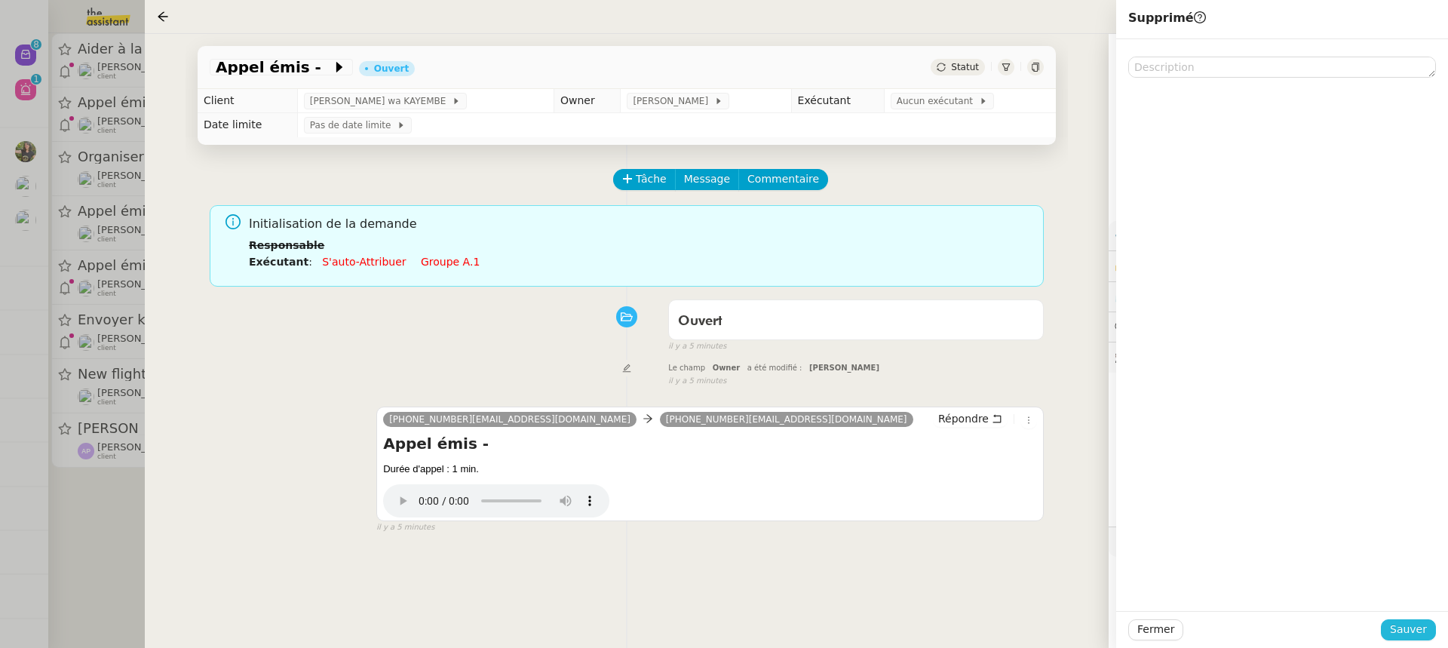
click at [1425, 636] on span "Sauver" at bounding box center [1408, 629] width 37 height 17
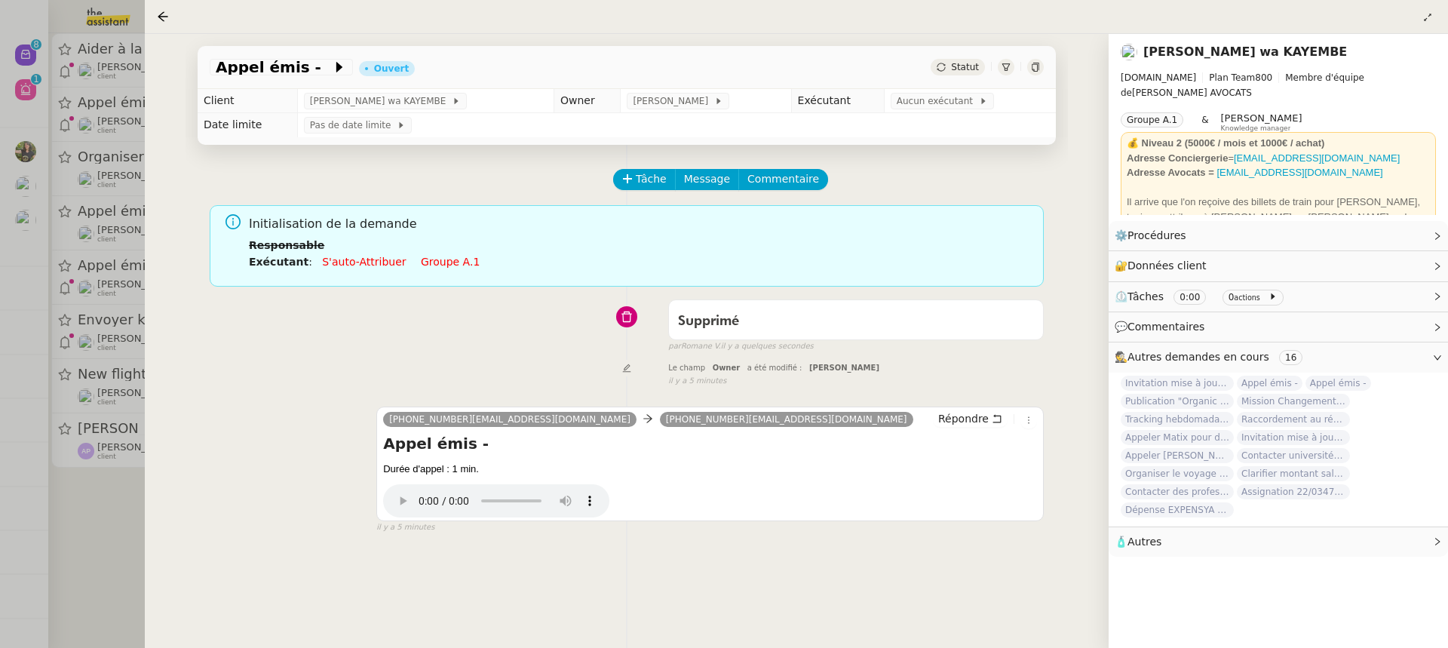
click at [113, 220] on div at bounding box center [724, 324] width 1448 height 648
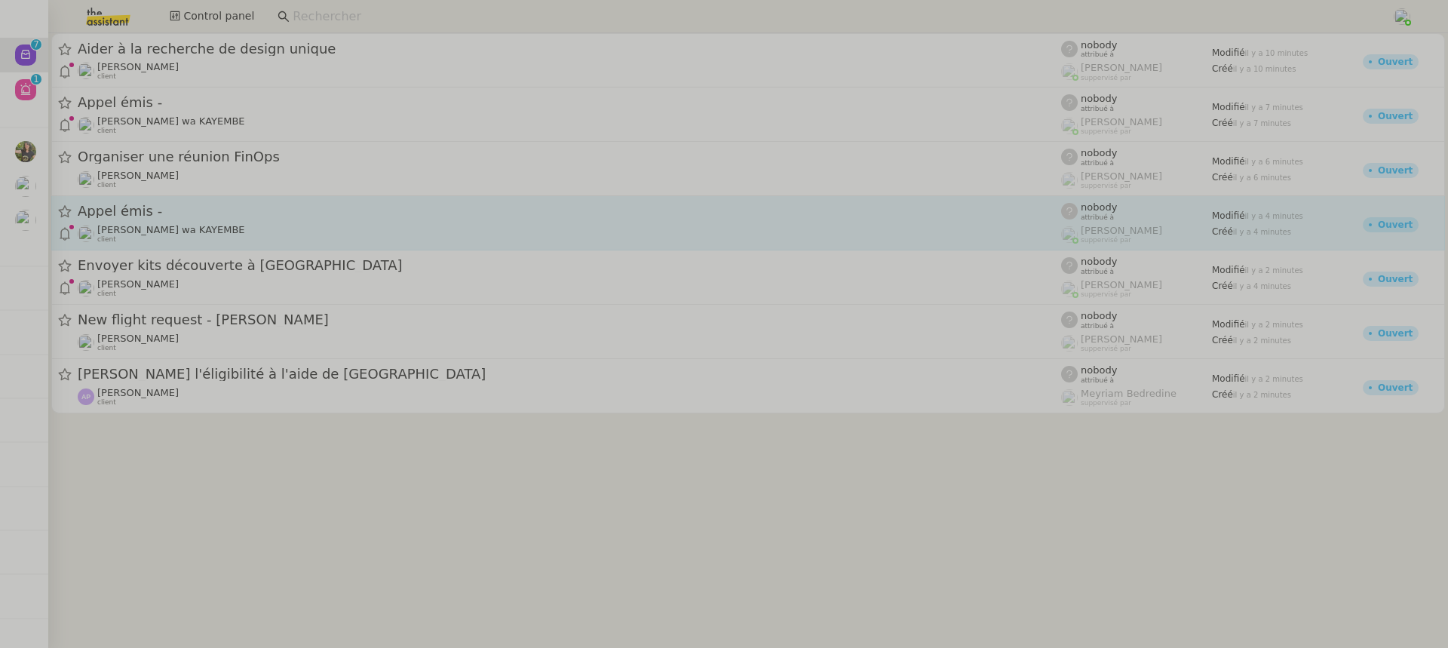
click at [206, 227] on span "[PERSON_NAME] wa KAYEMBE" at bounding box center [171, 229] width 148 height 11
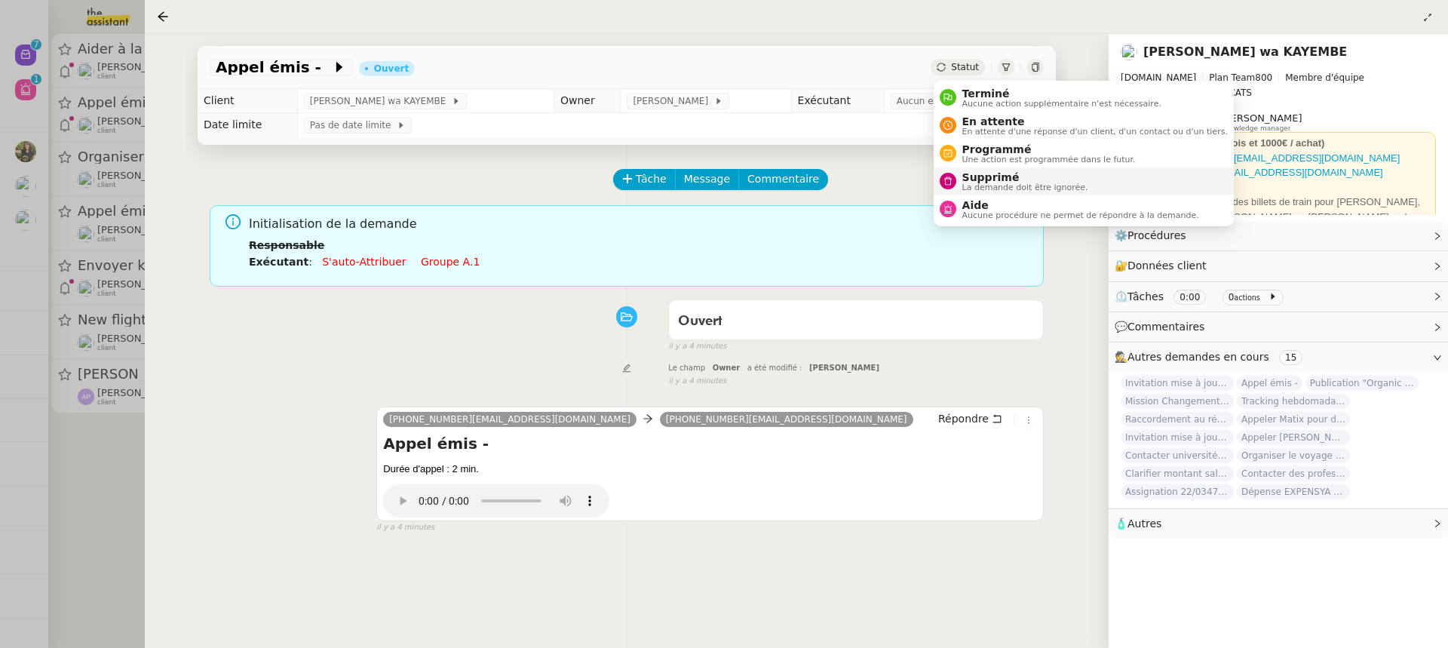
click at [1017, 179] on span "Supprimé" at bounding box center [1026, 177] width 126 height 12
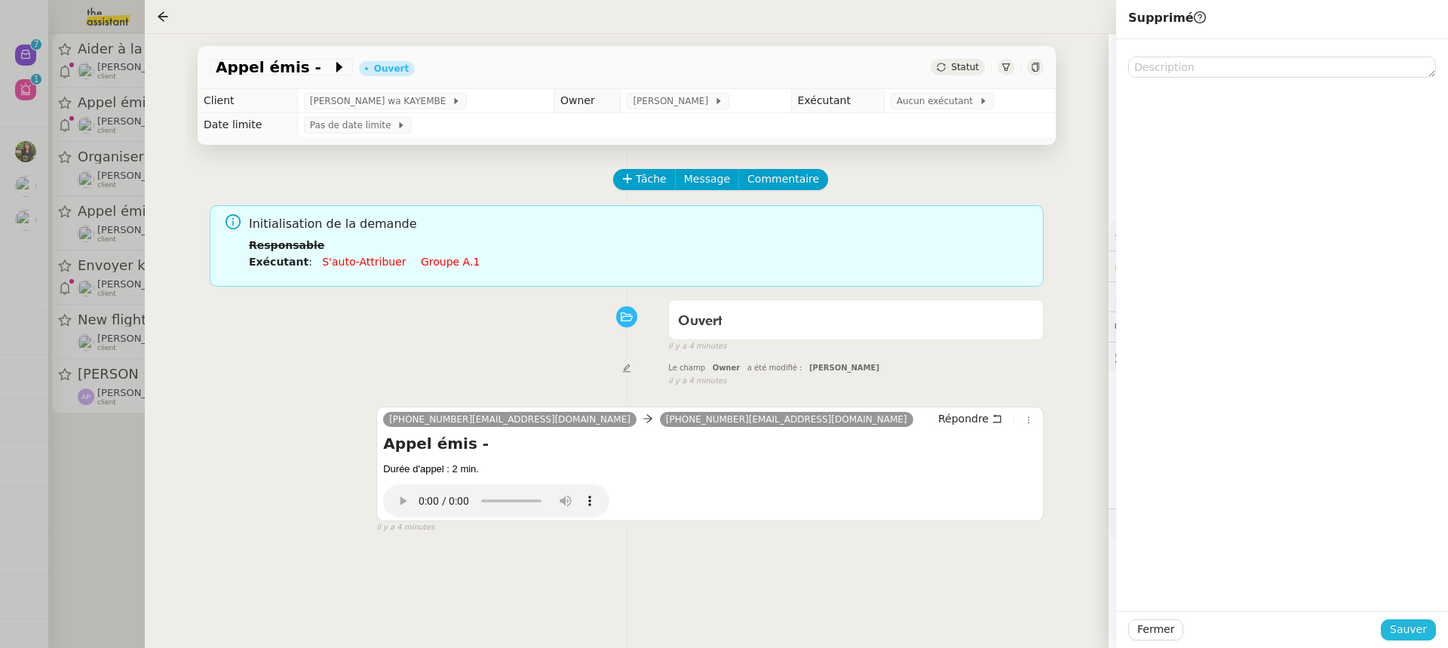
click at [1420, 636] on span "Sauver" at bounding box center [1408, 629] width 37 height 17
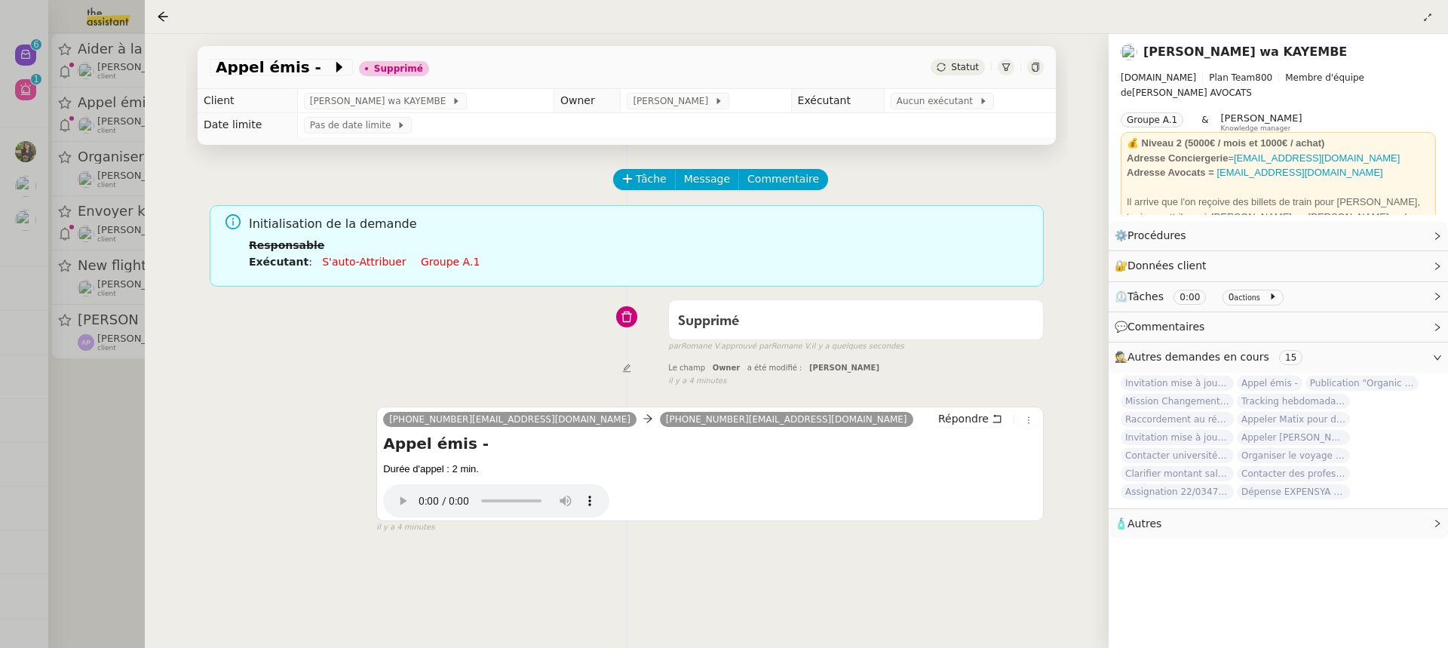
click at [135, 386] on div at bounding box center [724, 324] width 1448 height 648
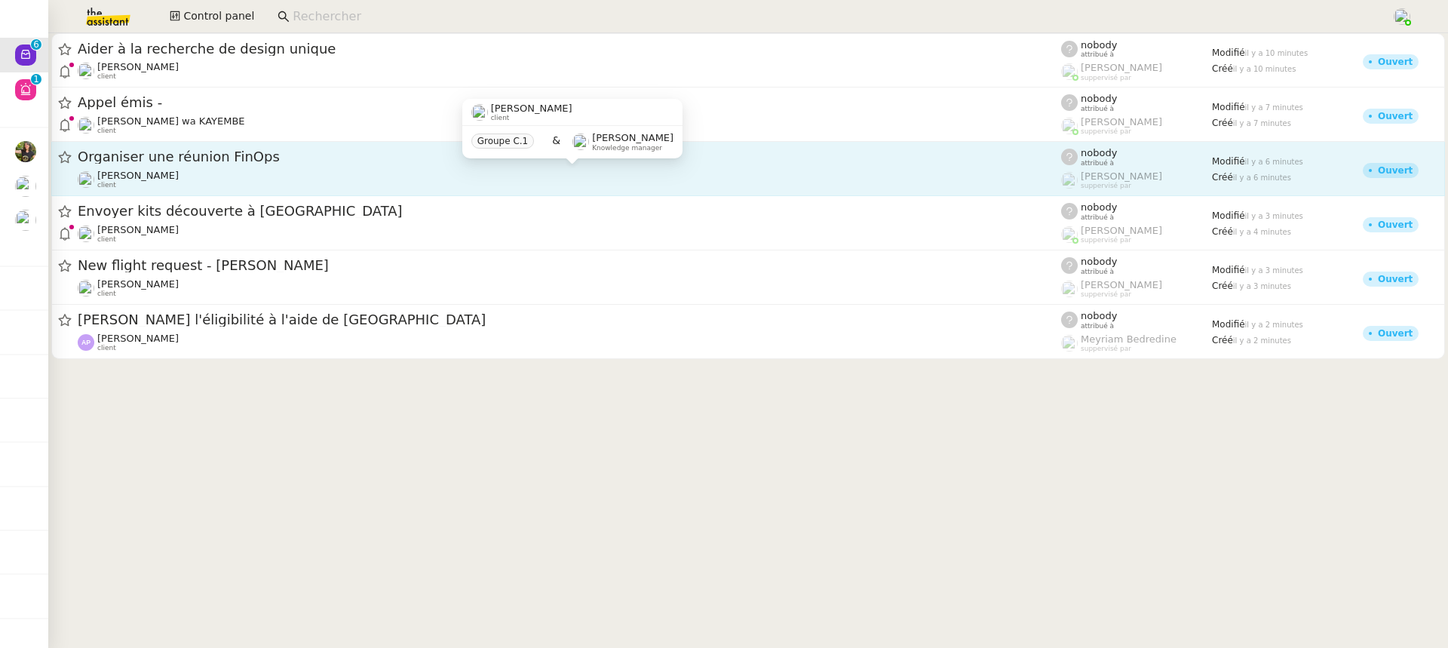
click at [273, 177] on div "David Berrebi client" at bounding box center [570, 180] width 984 height 20
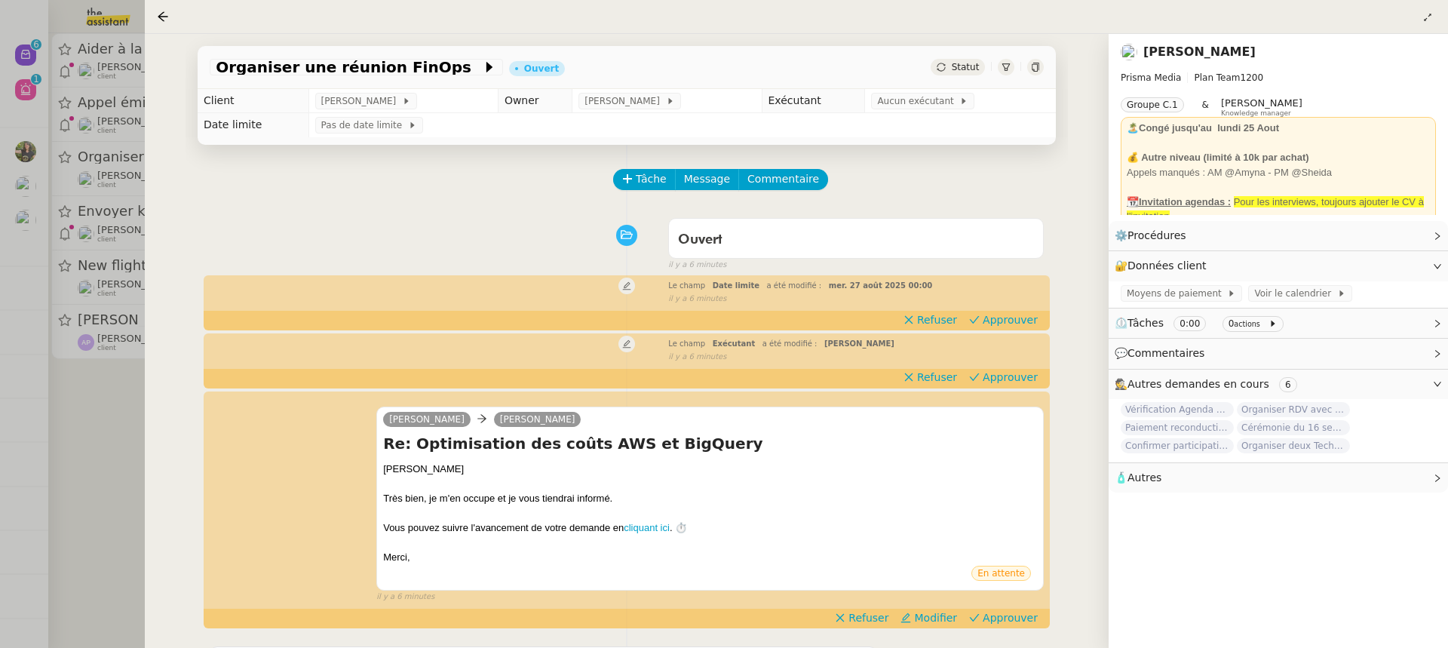
click at [100, 274] on div at bounding box center [724, 324] width 1448 height 648
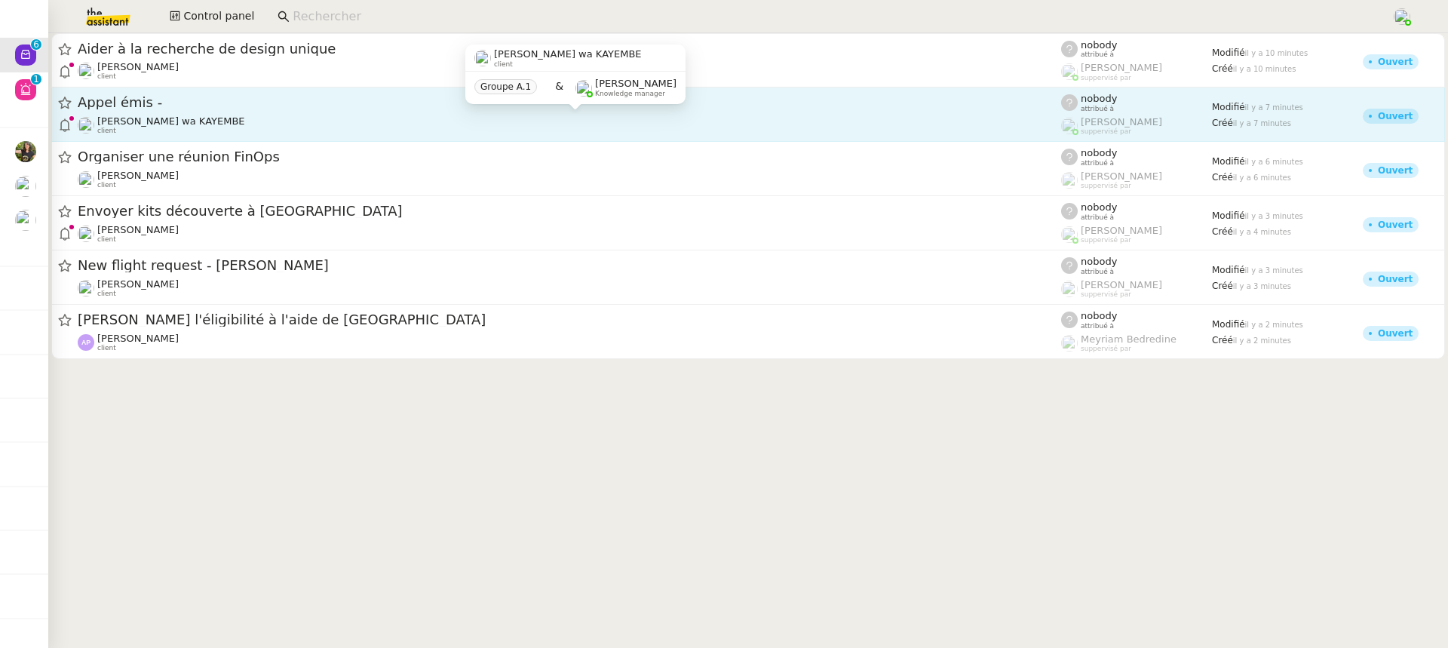
click at [216, 116] on span "[PERSON_NAME] wa KAYEMBE" at bounding box center [171, 120] width 148 height 11
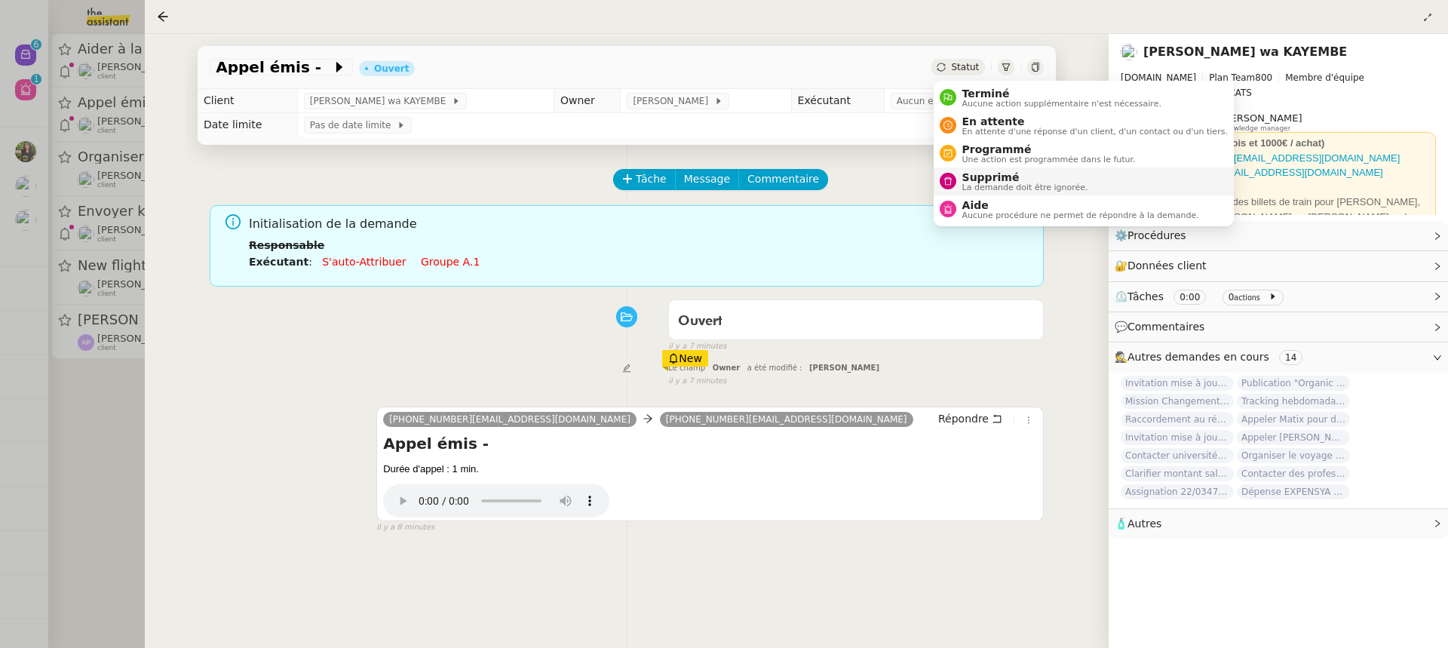
click at [1025, 181] on span "Supprimé" at bounding box center [1026, 177] width 126 height 12
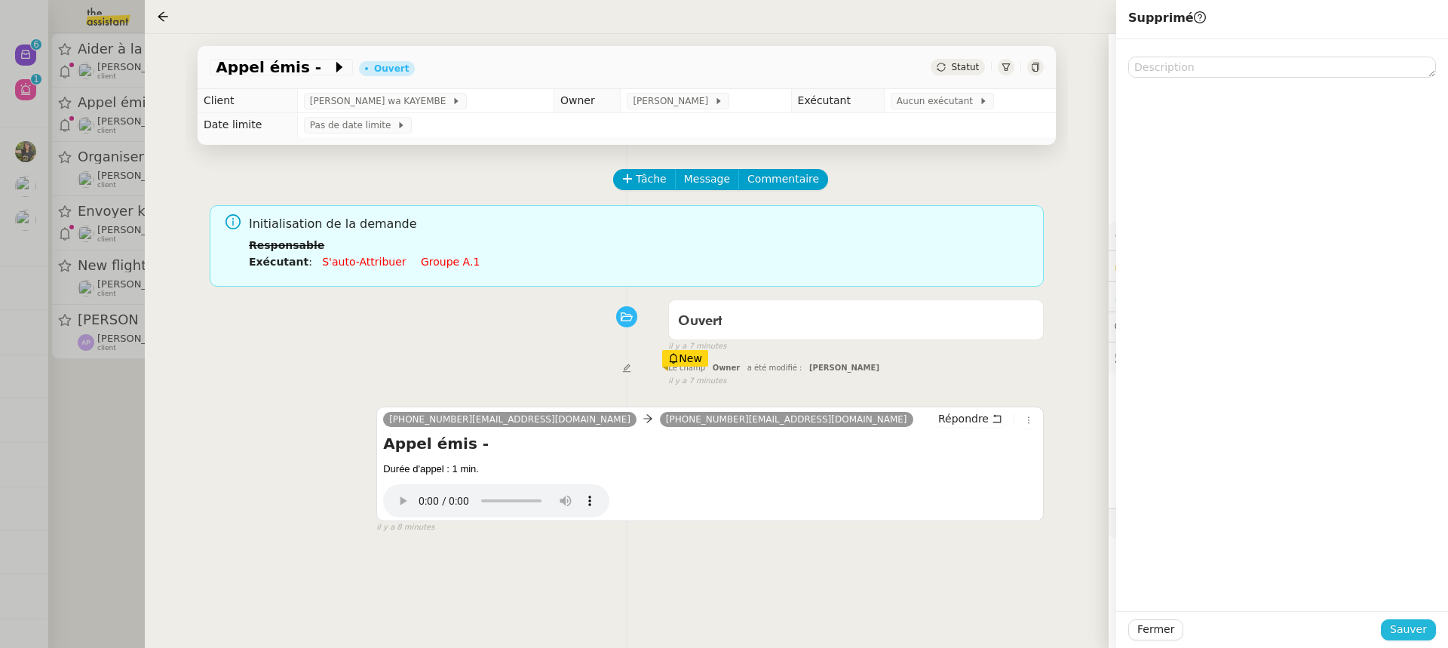
click at [1402, 622] on span "Sauver" at bounding box center [1408, 629] width 37 height 17
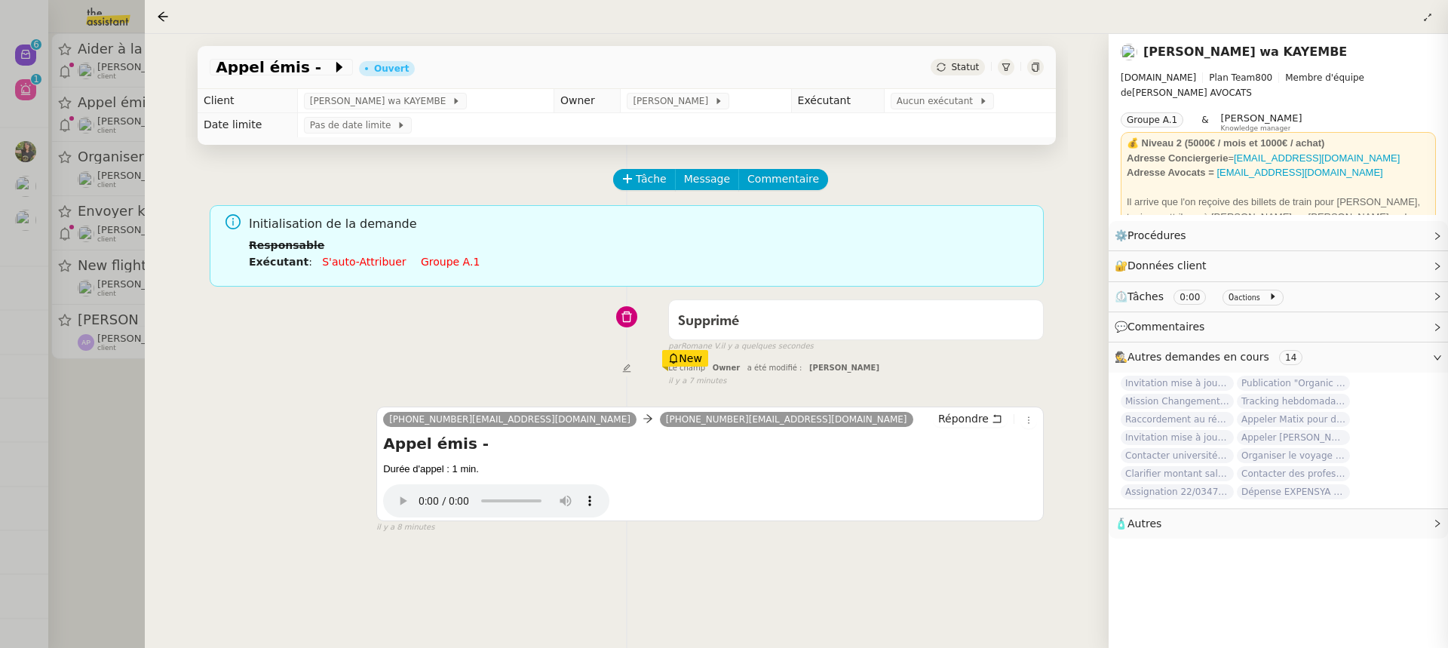
click at [938, 450] on app-ticket "Appel émis - Ouvert Statut Client Naomi OMEONGA wa KAYEMBE Owner Romane Vachon …" at bounding box center [797, 341] width 1304 height 614
click at [99, 183] on div at bounding box center [724, 324] width 1448 height 648
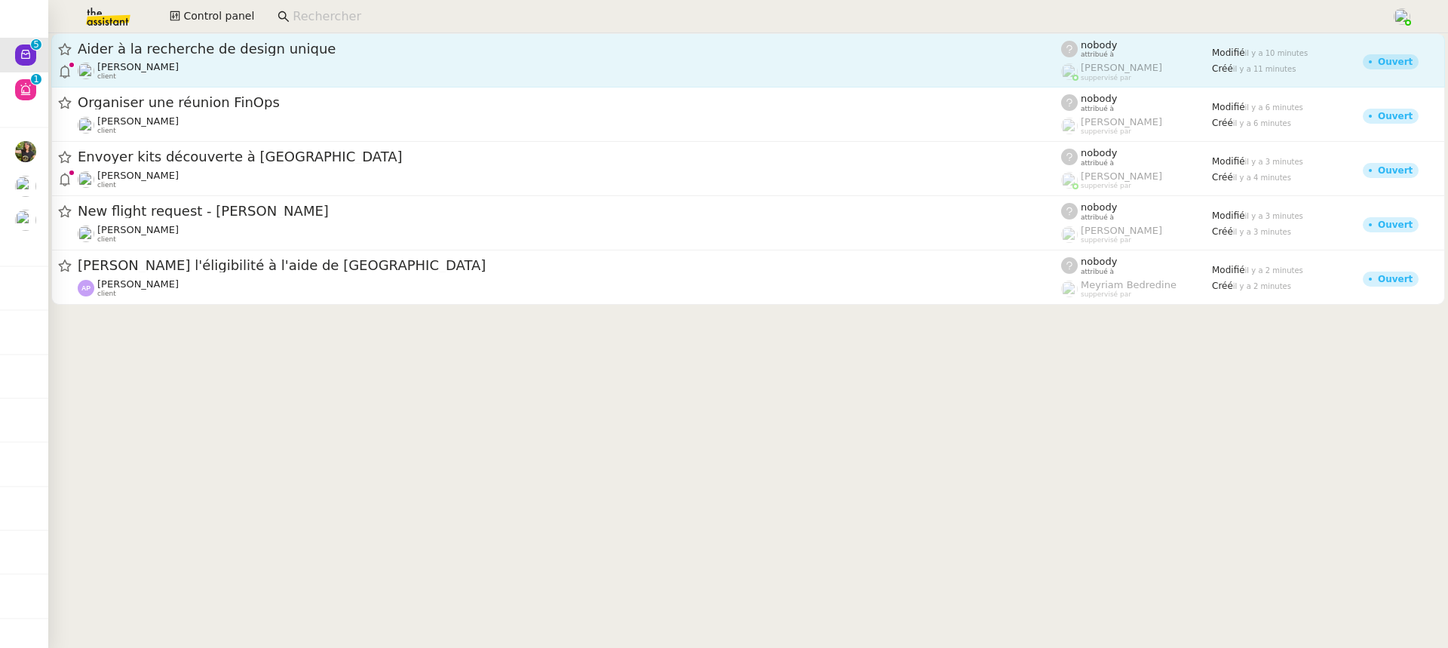
click at [233, 64] on div "Gabrielle Tavernier client" at bounding box center [570, 71] width 984 height 20
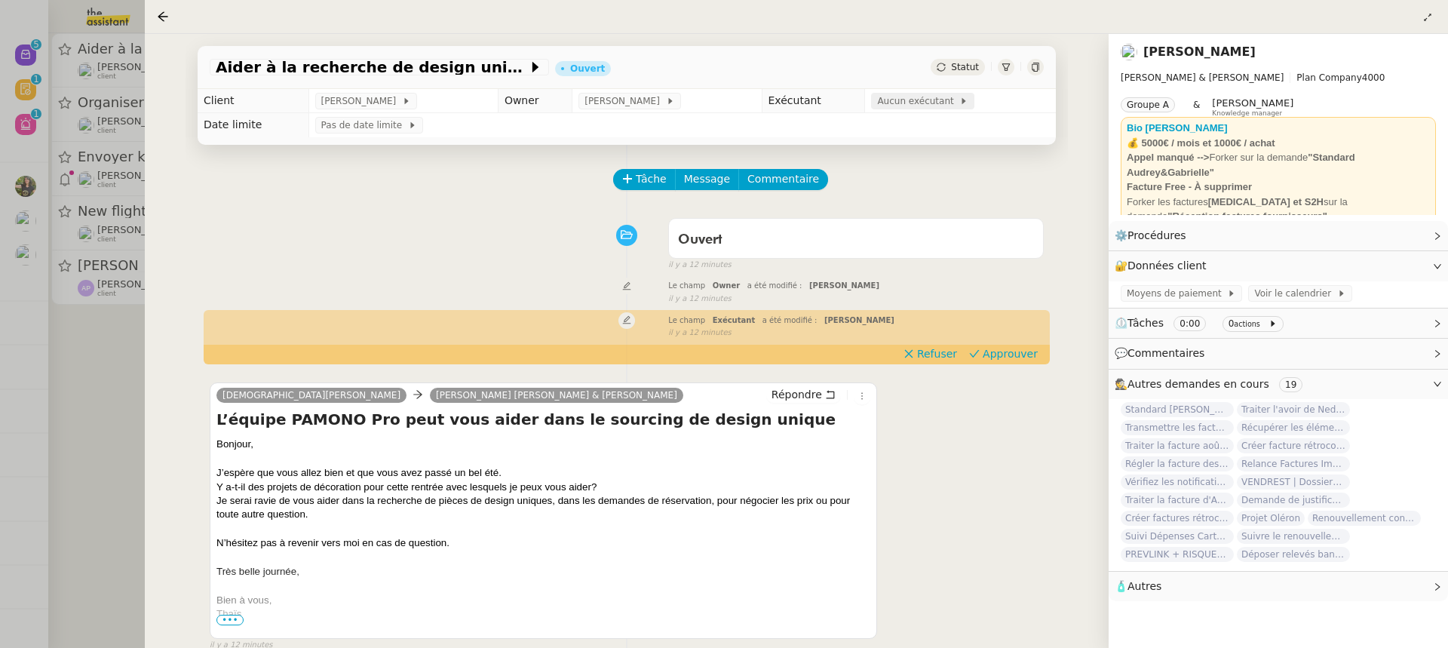
click at [899, 101] on span "Aucun exécutant" at bounding box center [918, 101] width 82 height 15
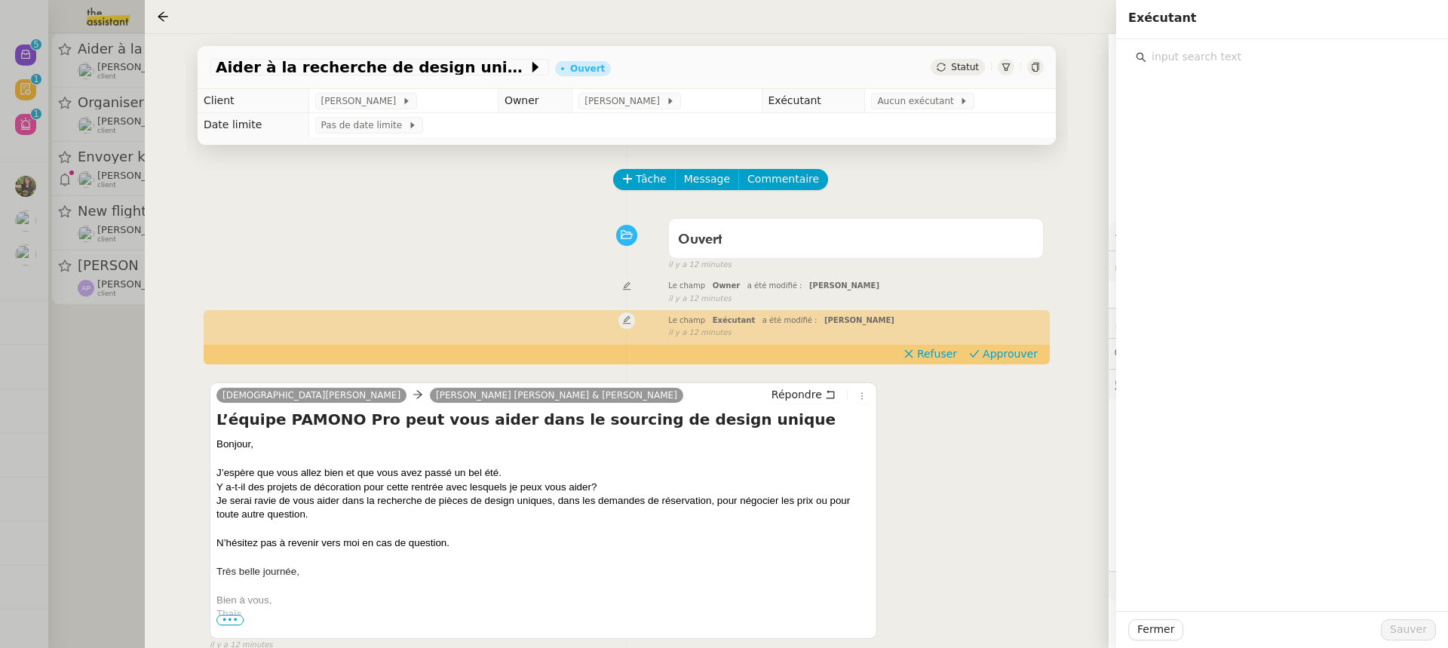
scroll to position [193, 0]
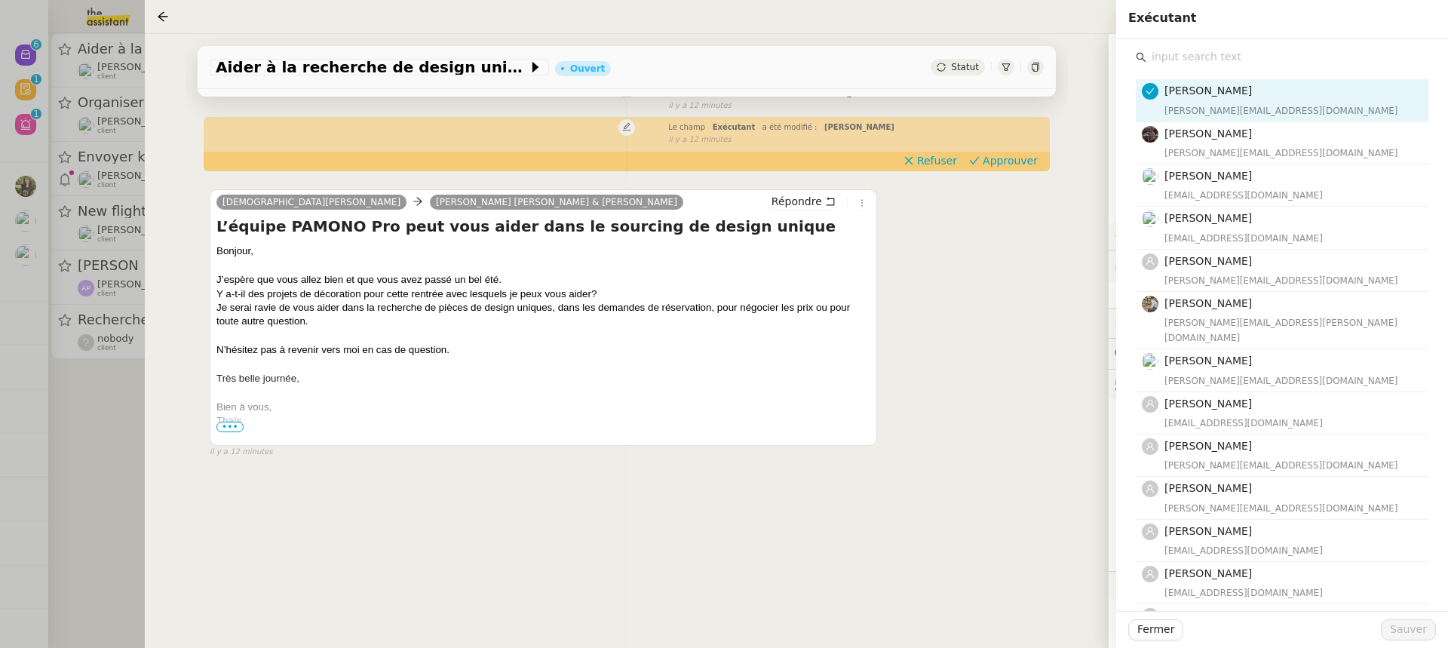
click at [159, 81] on div "Aider à la recherche de design unique Ouvert Statut Client Gabrielle Tavernier …" at bounding box center [627, 341] width 964 height 614
click at [141, 84] on div at bounding box center [724, 324] width 1448 height 648
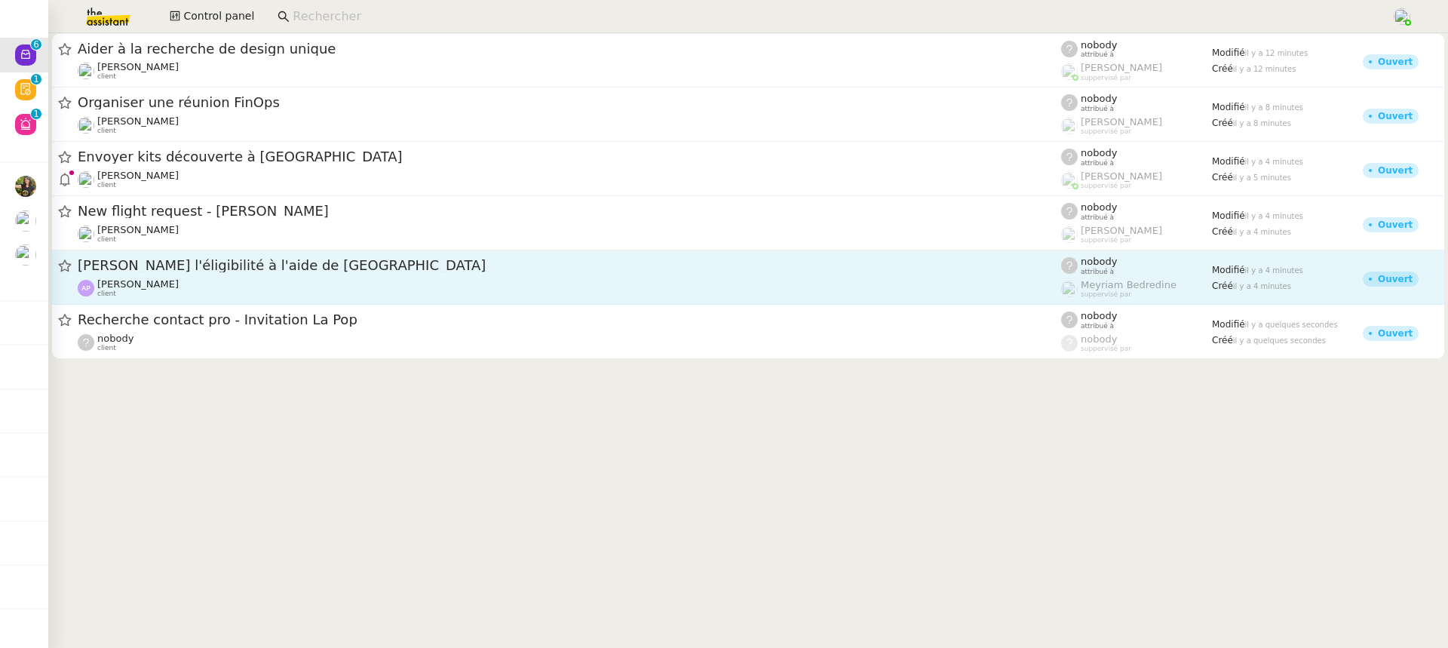
click at [287, 271] on span "Vérifiez l'éligibilité à l'aide de Paris" at bounding box center [570, 266] width 984 height 14
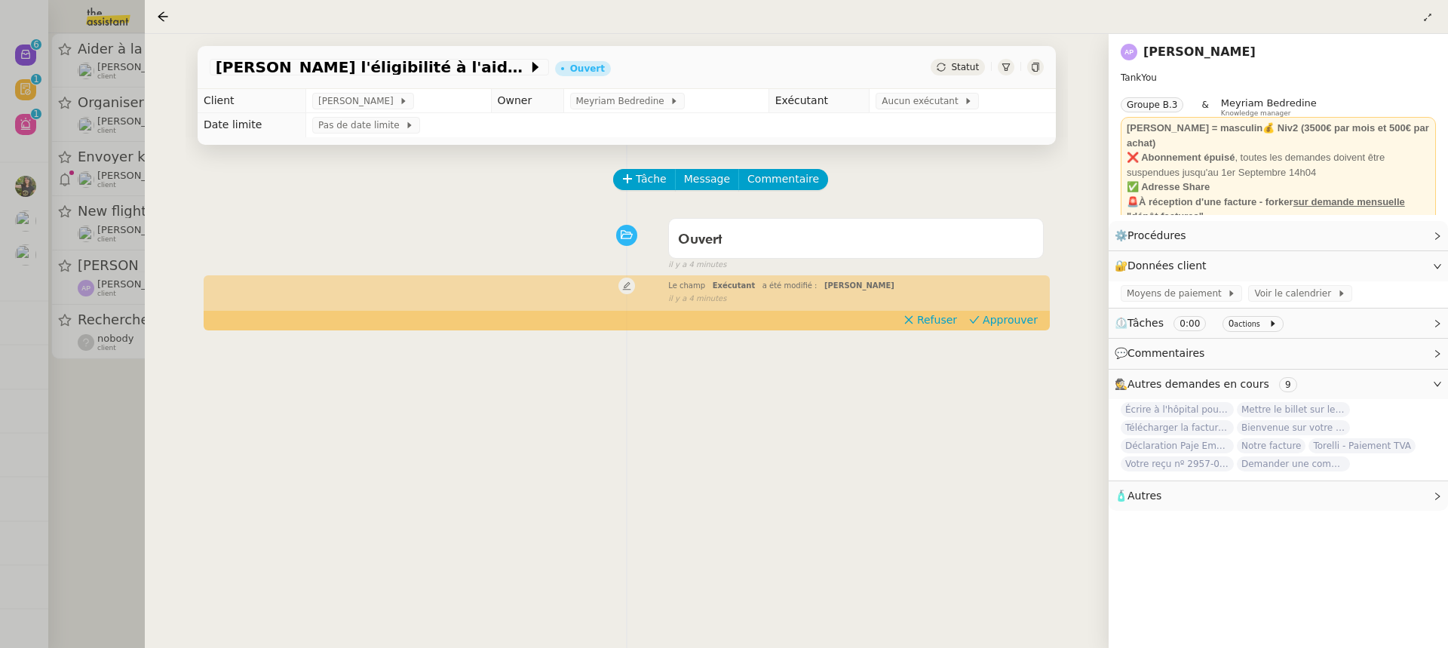
scroll to position [186, 0]
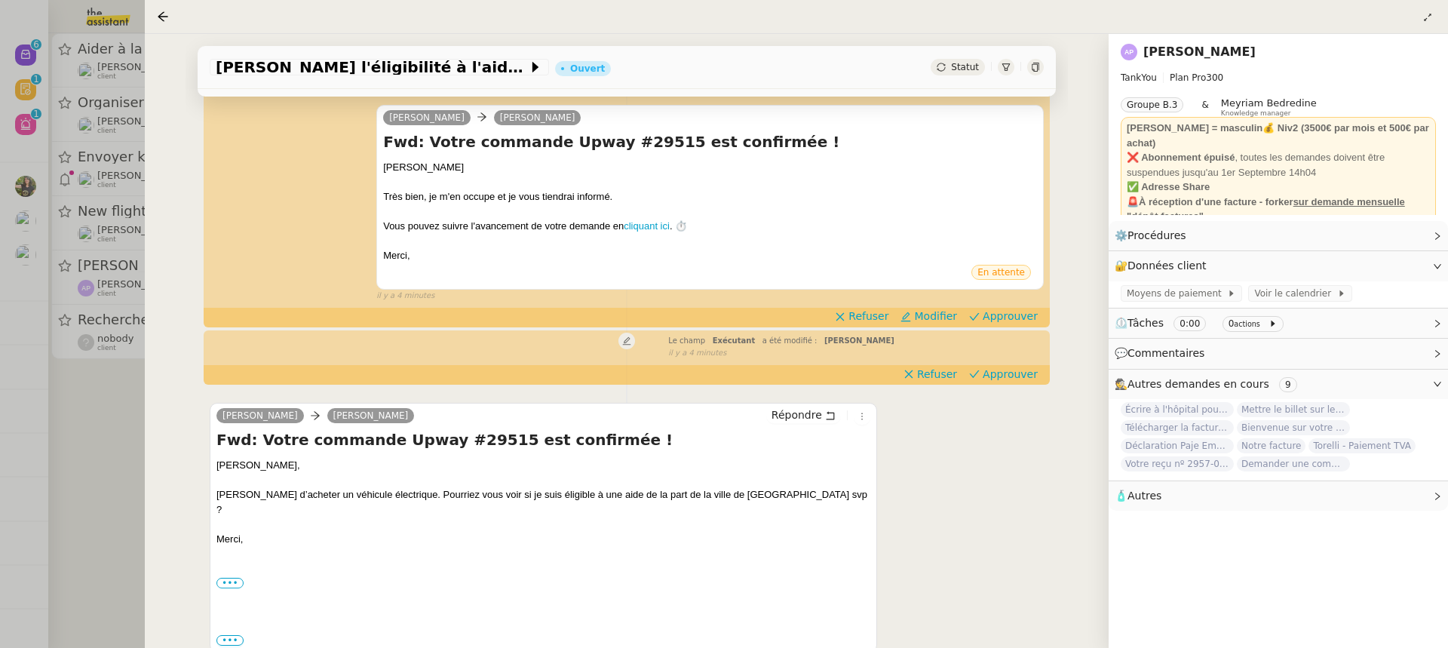
click at [66, 252] on div at bounding box center [724, 324] width 1448 height 648
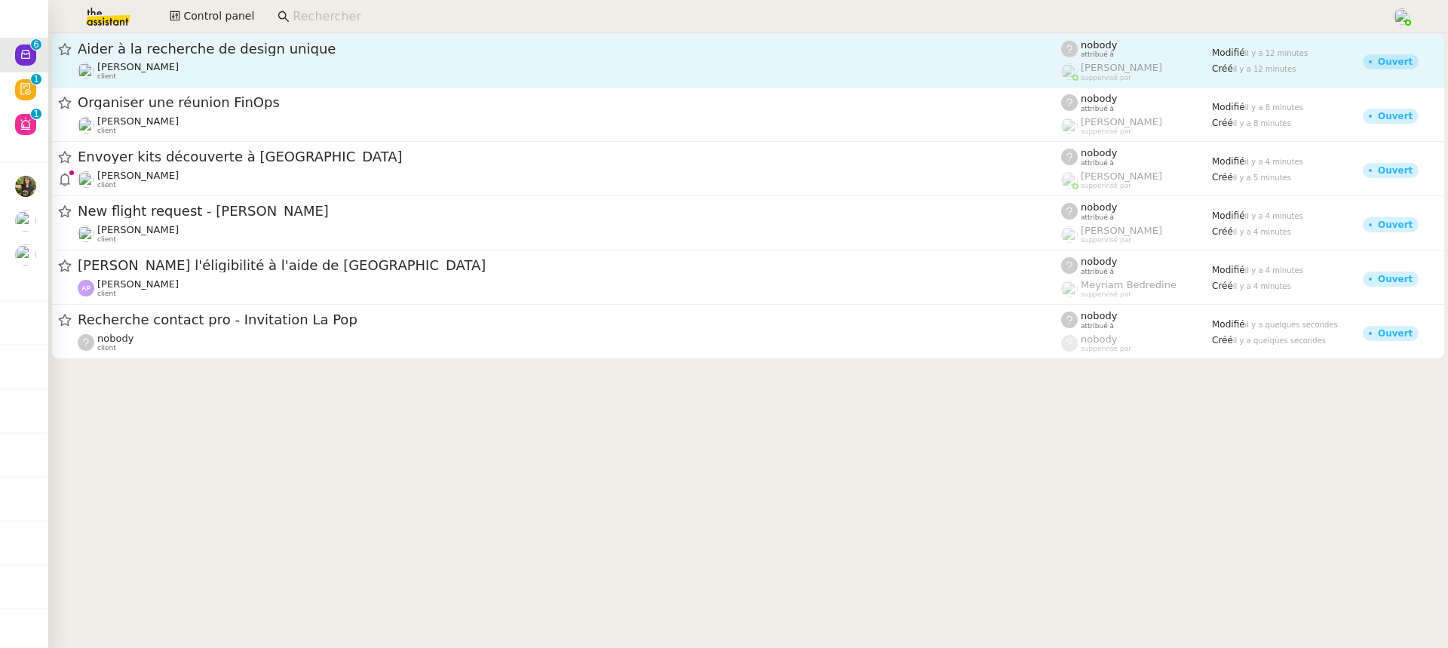
click at [245, 65] on div "Gabrielle Tavernier client" at bounding box center [570, 71] width 984 height 20
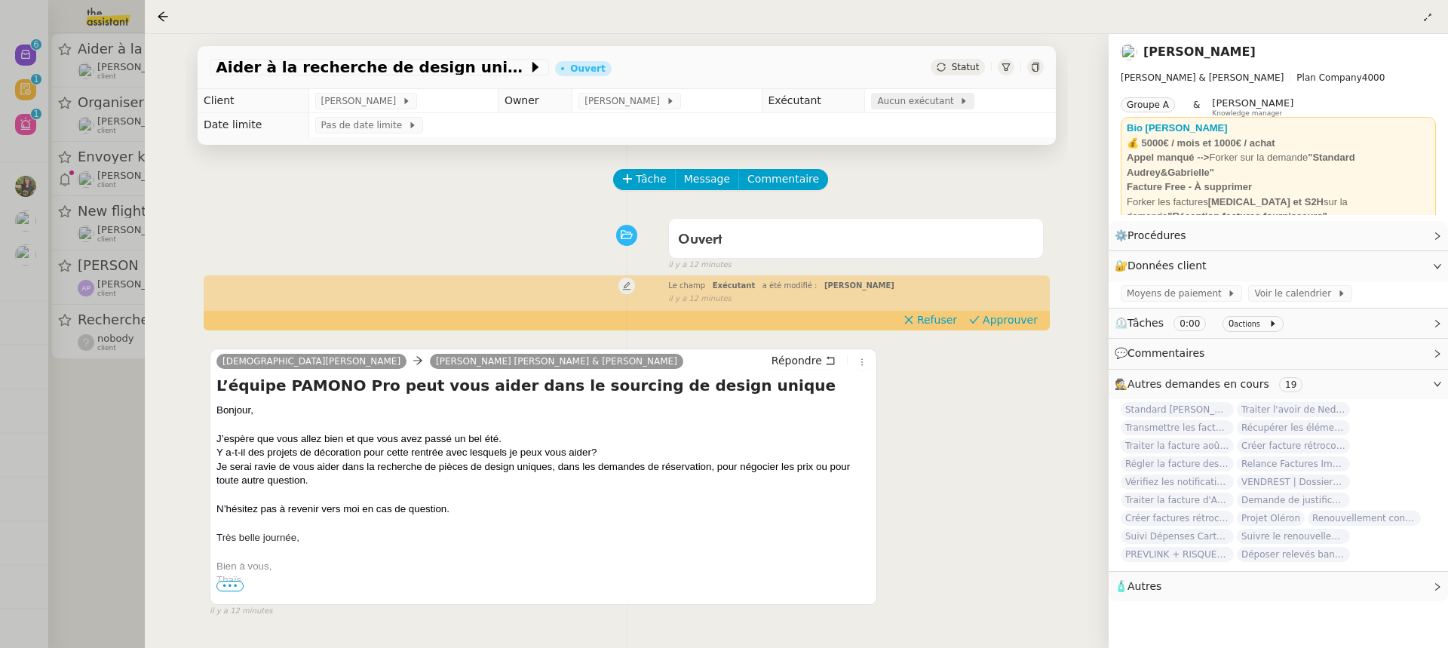
click at [905, 99] on span "Aucun exécutant" at bounding box center [918, 101] width 82 height 15
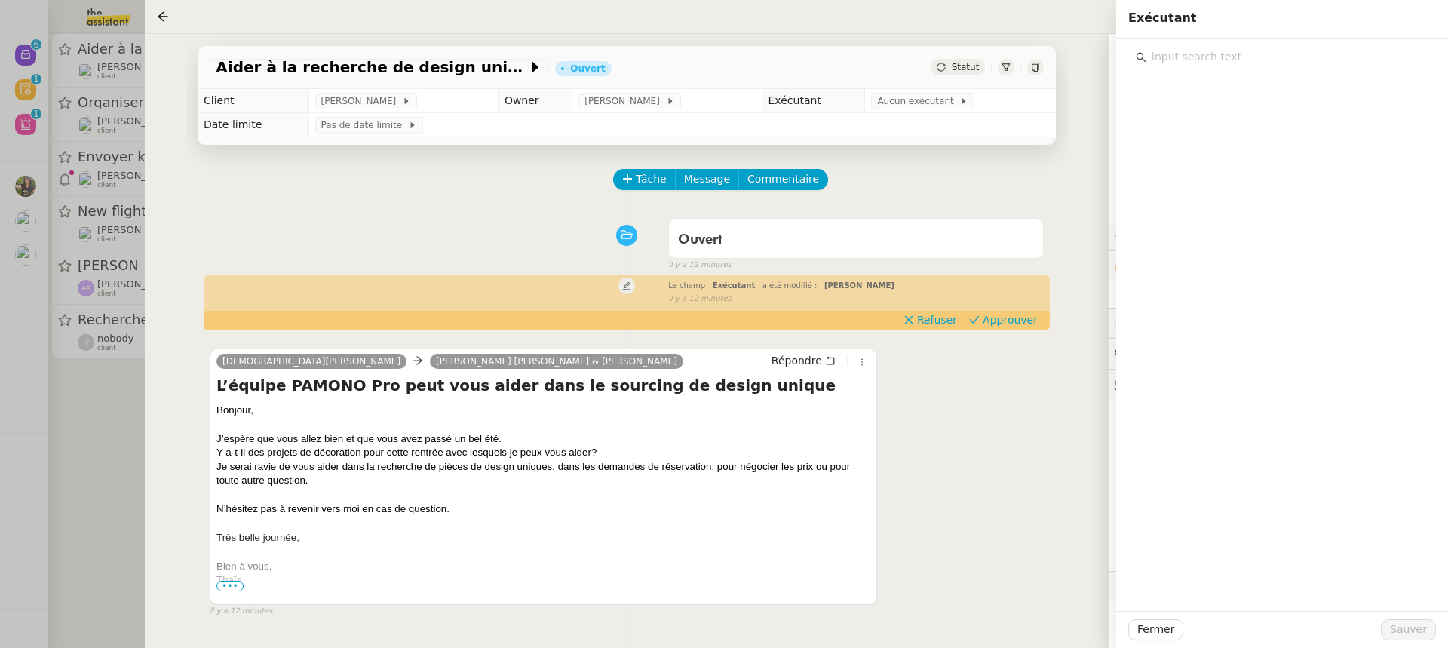
click at [1294, 54] on input "text" at bounding box center [1288, 57] width 282 height 20
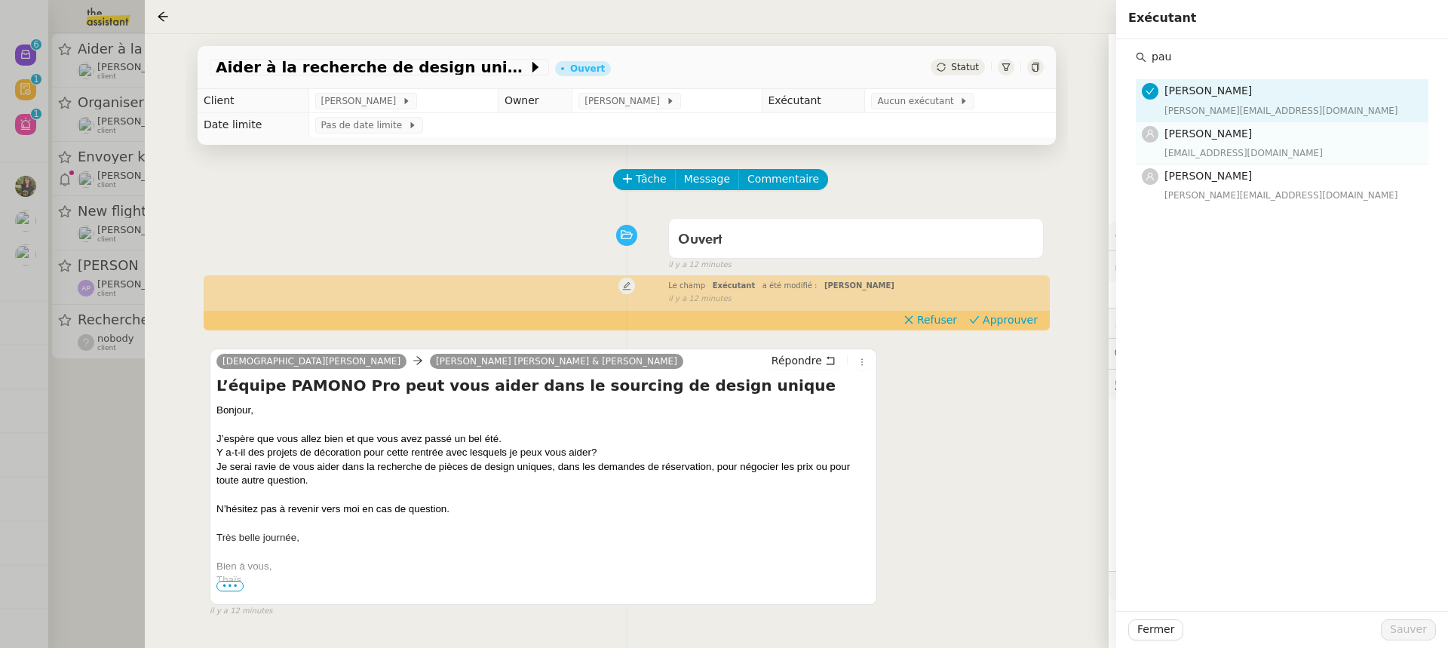
type input "pau"
click at [1313, 146] on div "[EMAIL_ADDRESS][DOMAIN_NAME]" at bounding box center [1292, 153] width 255 height 15
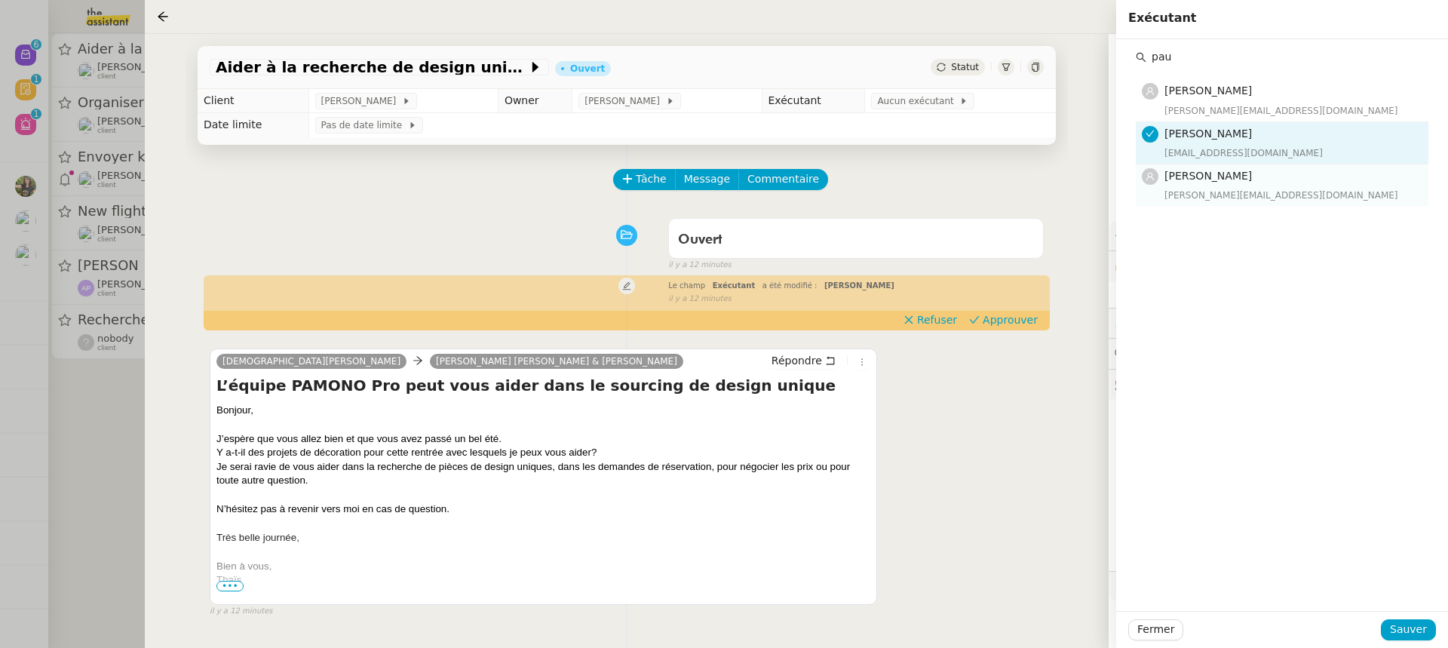
click at [1314, 201] on div "[PERSON_NAME][EMAIL_ADDRESS][DOMAIN_NAME]" at bounding box center [1292, 195] width 255 height 15
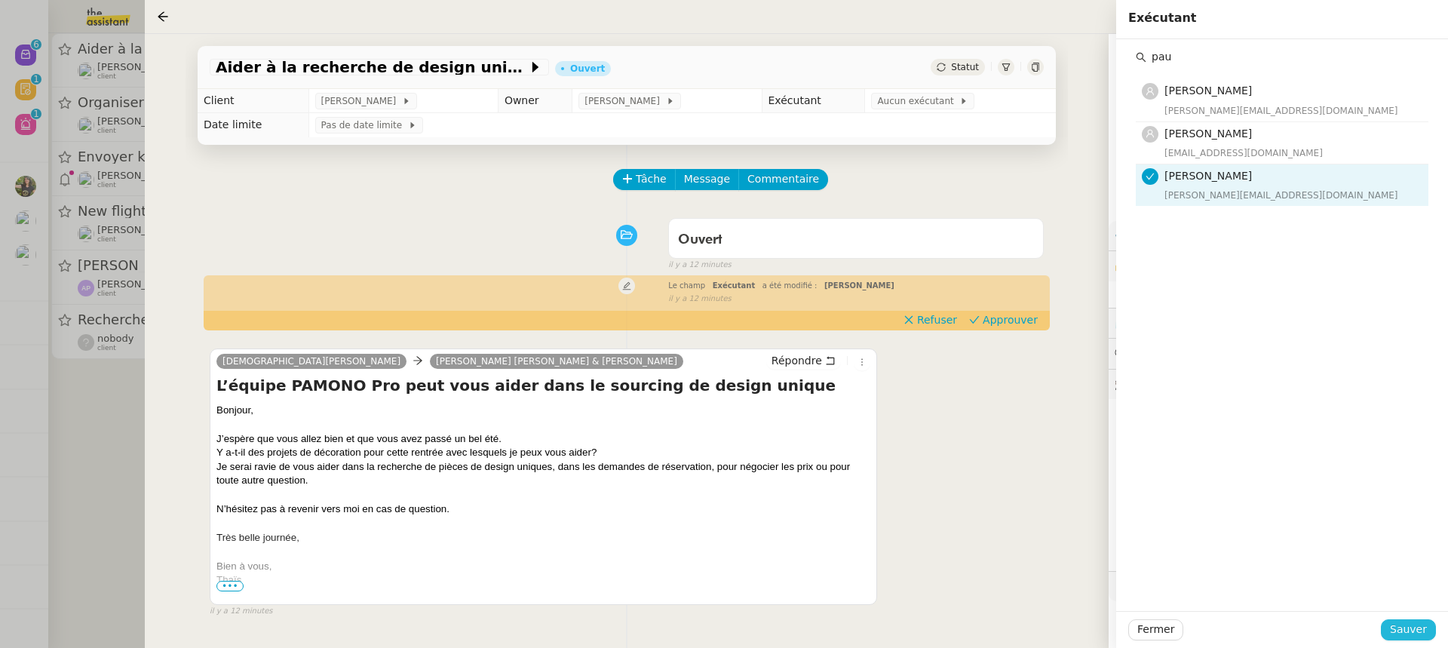
click at [1405, 634] on span "Sauver" at bounding box center [1408, 629] width 37 height 17
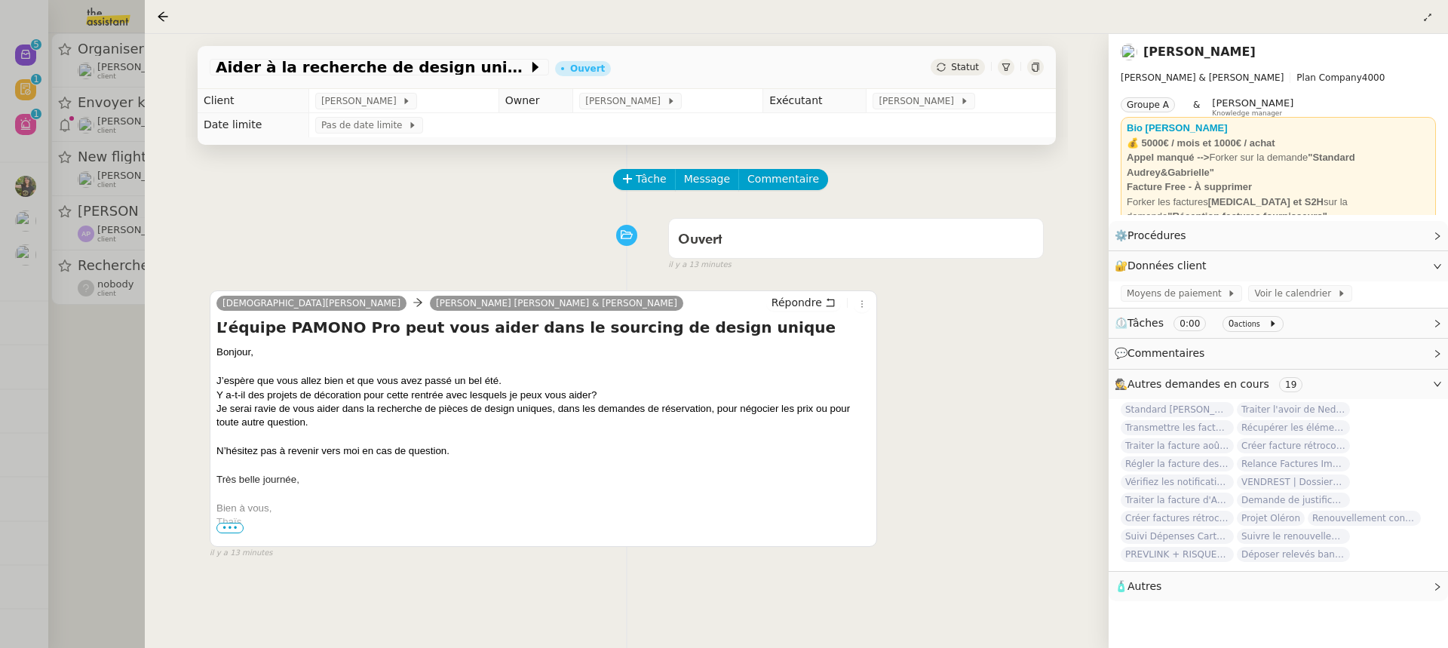
click at [126, 298] on div at bounding box center [724, 324] width 1448 height 648
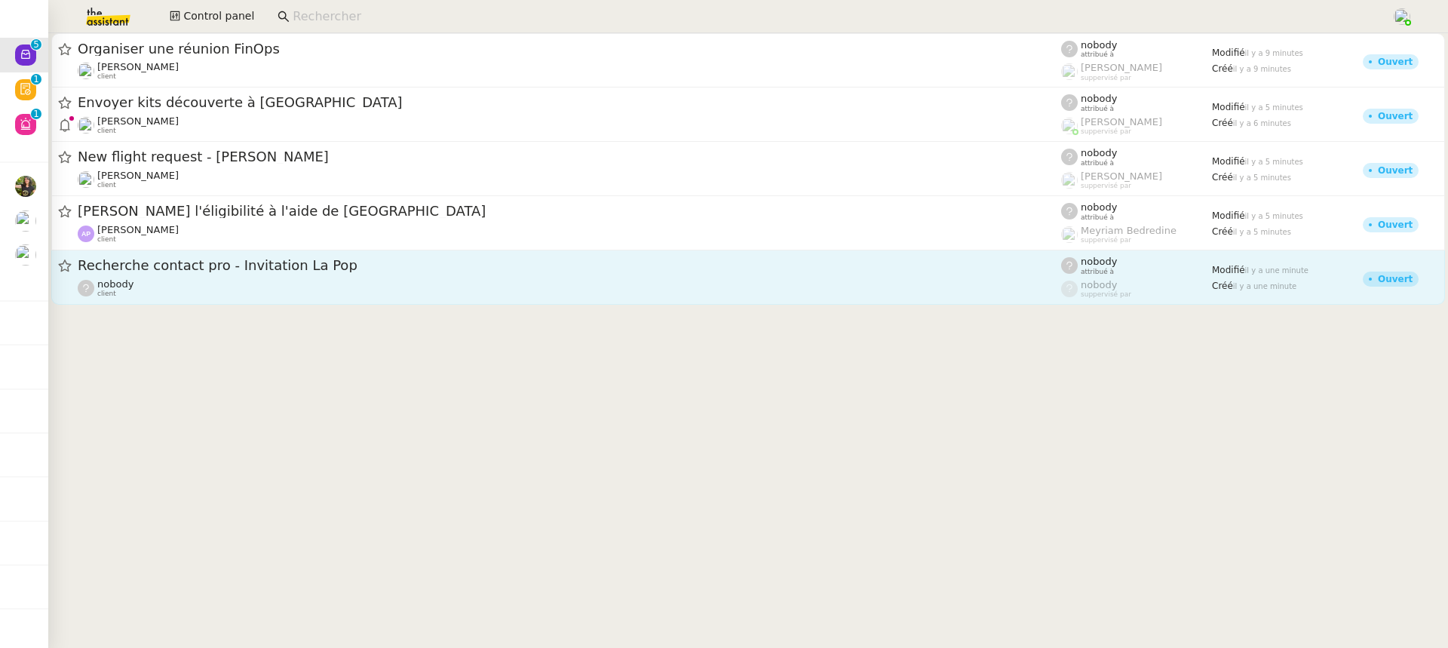
click at [235, 298] on div "nobody client" at bounding box center [570, 288] width 984 height 20
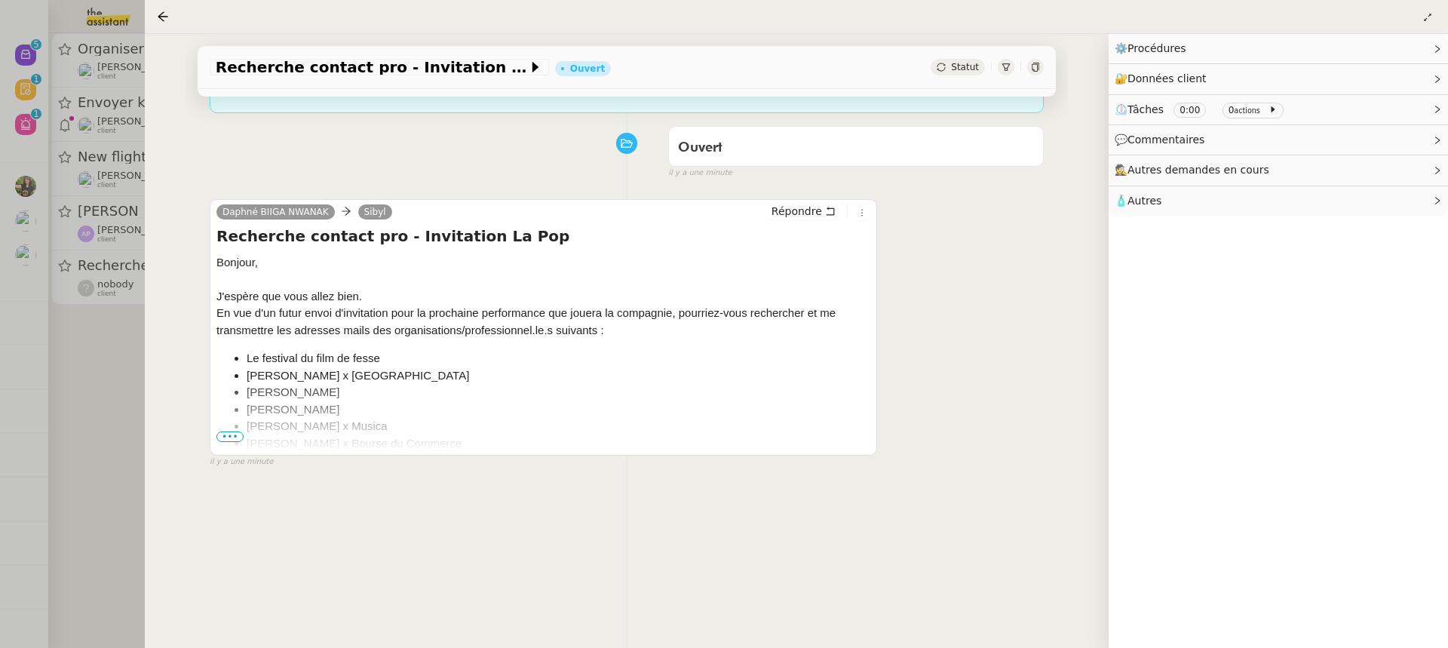
scroll to position [193, 0]
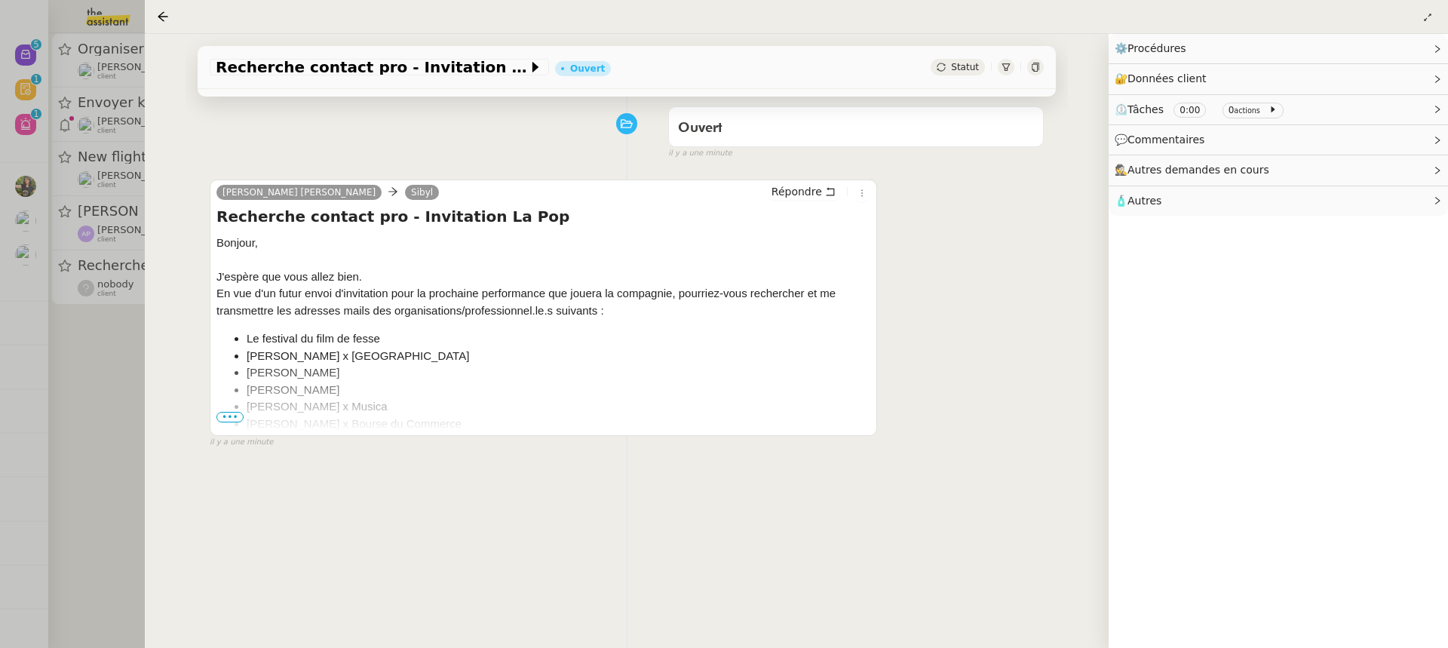
click at [83, 235] on div at bounding box center [724, 324] width 1448 height 648
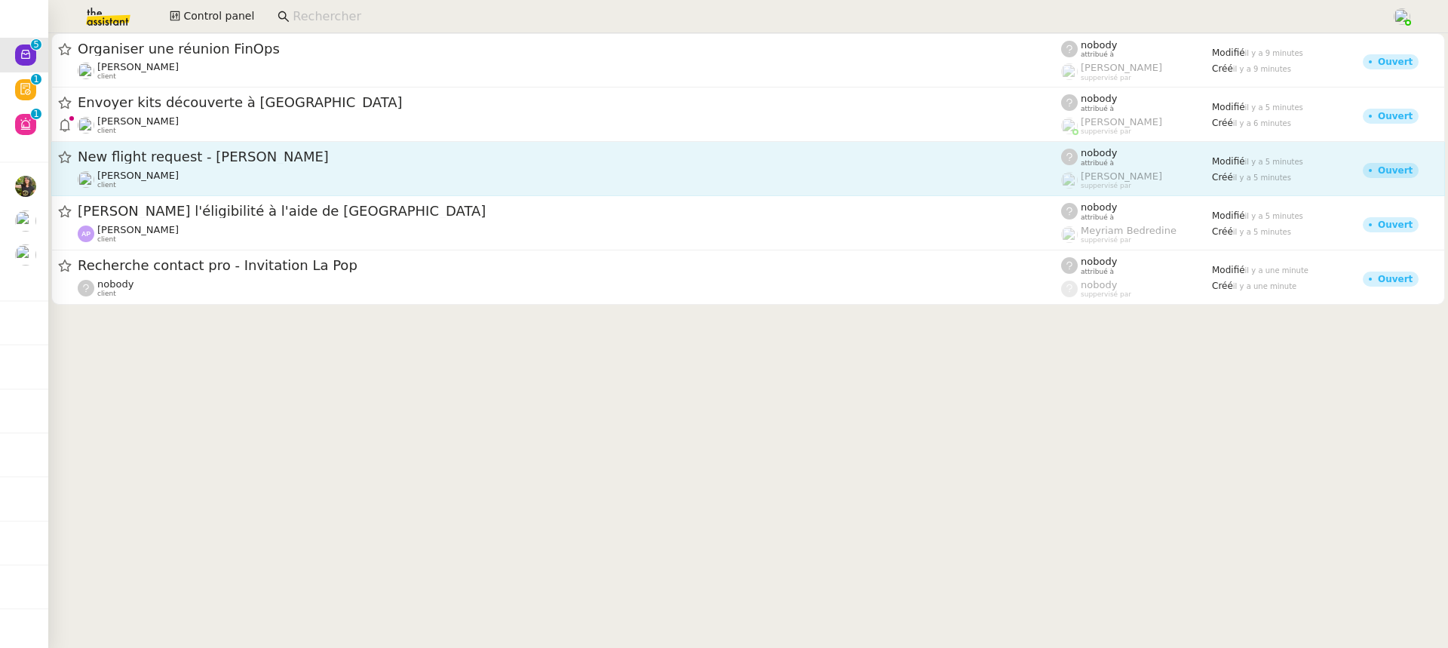
click at [273, 160] on span "New flight request - Sam Usher" at bounding box center [570, 157] width 984 height 14
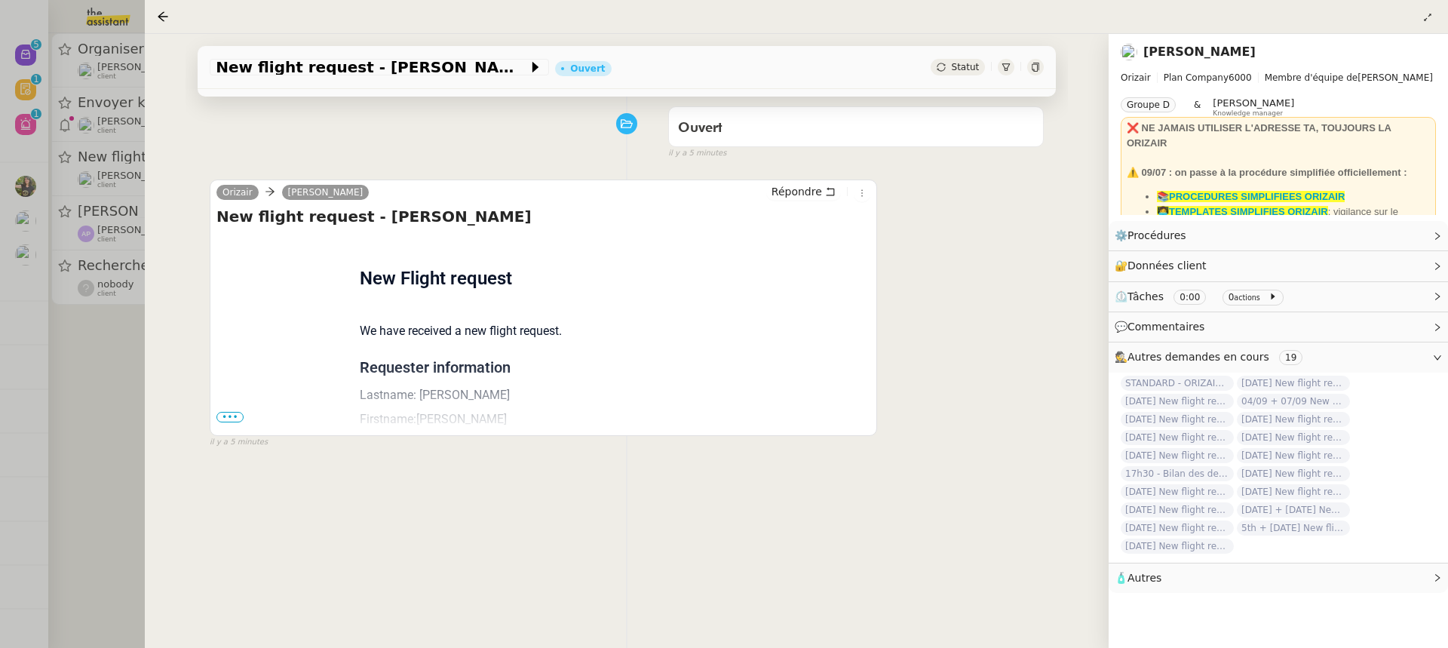
click at [237, 417] on span "•••" at bounding box center [230, 417] width 27 height 11
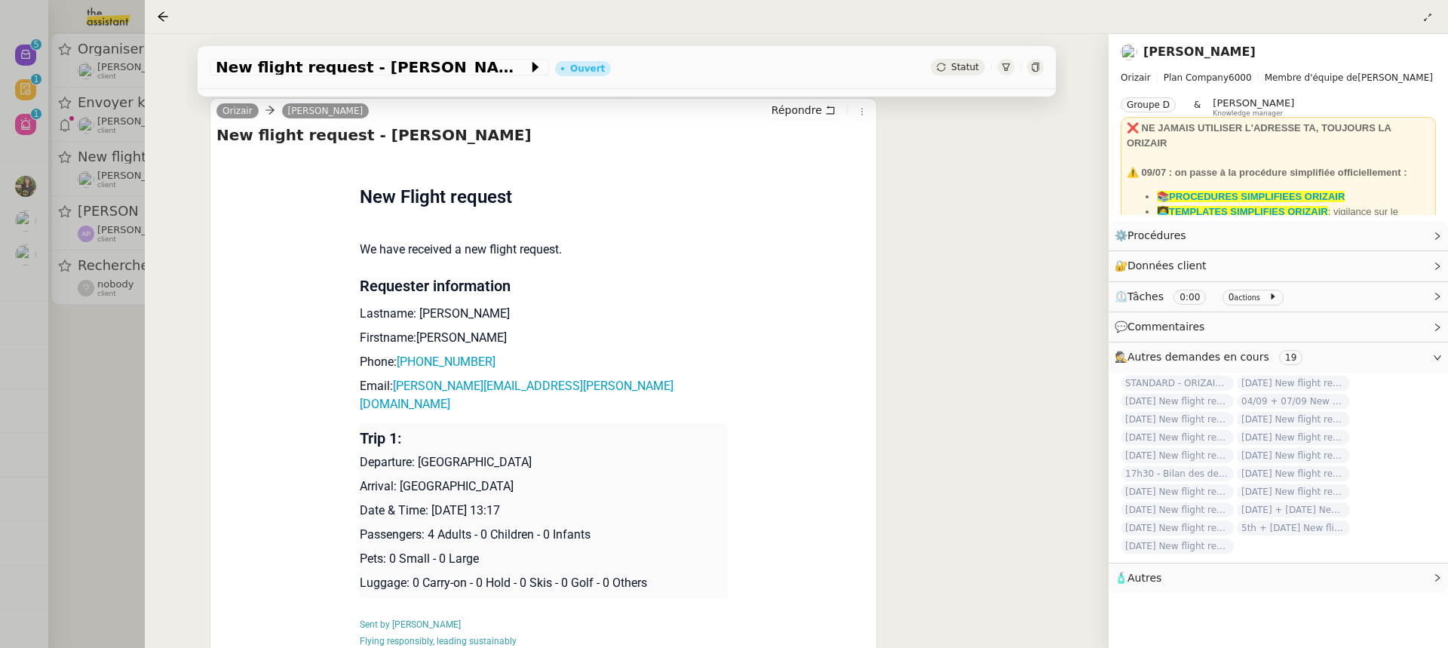
drag, startPoint x: 545, startPoint y: 493, endPoint x: 432, endPoint y: 490, distance: 113.2
click at [433, 502] on p "Date & Time: 19th September 2025 13:17" at bounding box center [544, 511] width 368 height 18
copy p "19th September 2025"
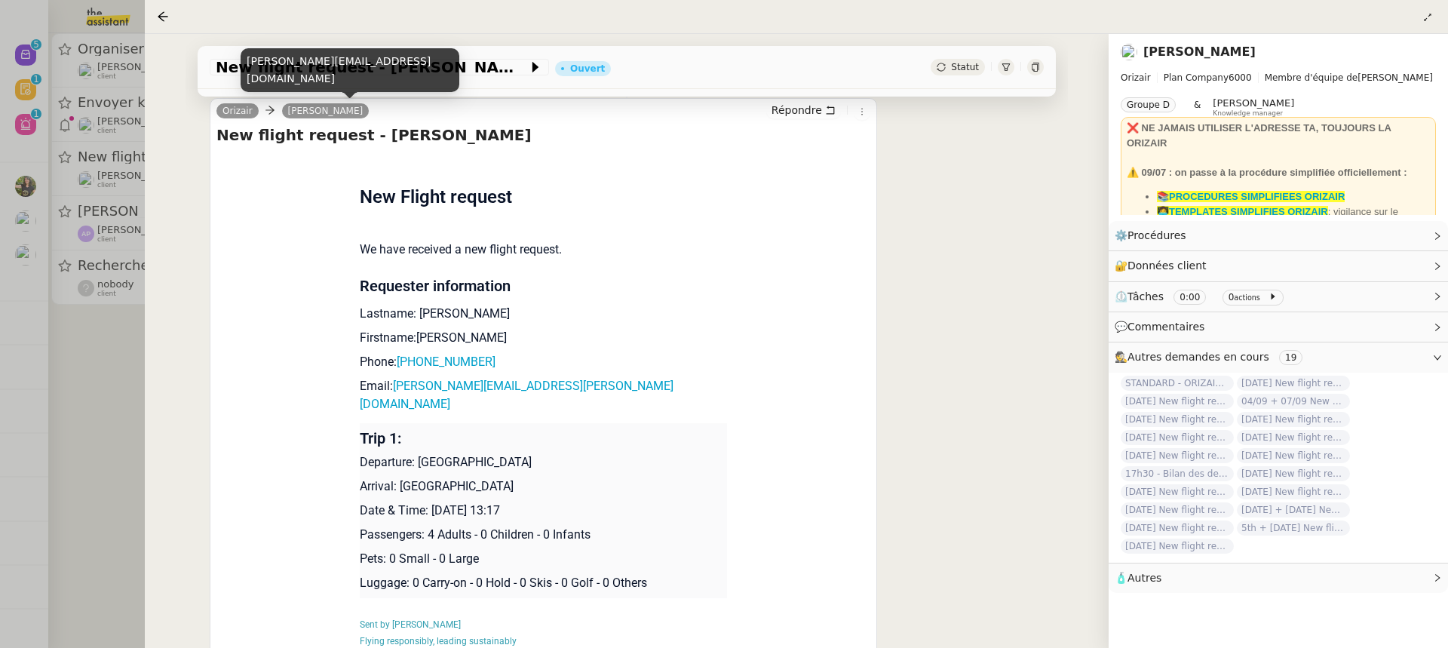
click at [322, 67] on div "josephine.k@orizair.com" at bounding box center [350, 70] width 219 height 45
click at [358, 69] on div "josephine.k@orizair.com" at bounding box center [350, 70] width 219 height 45
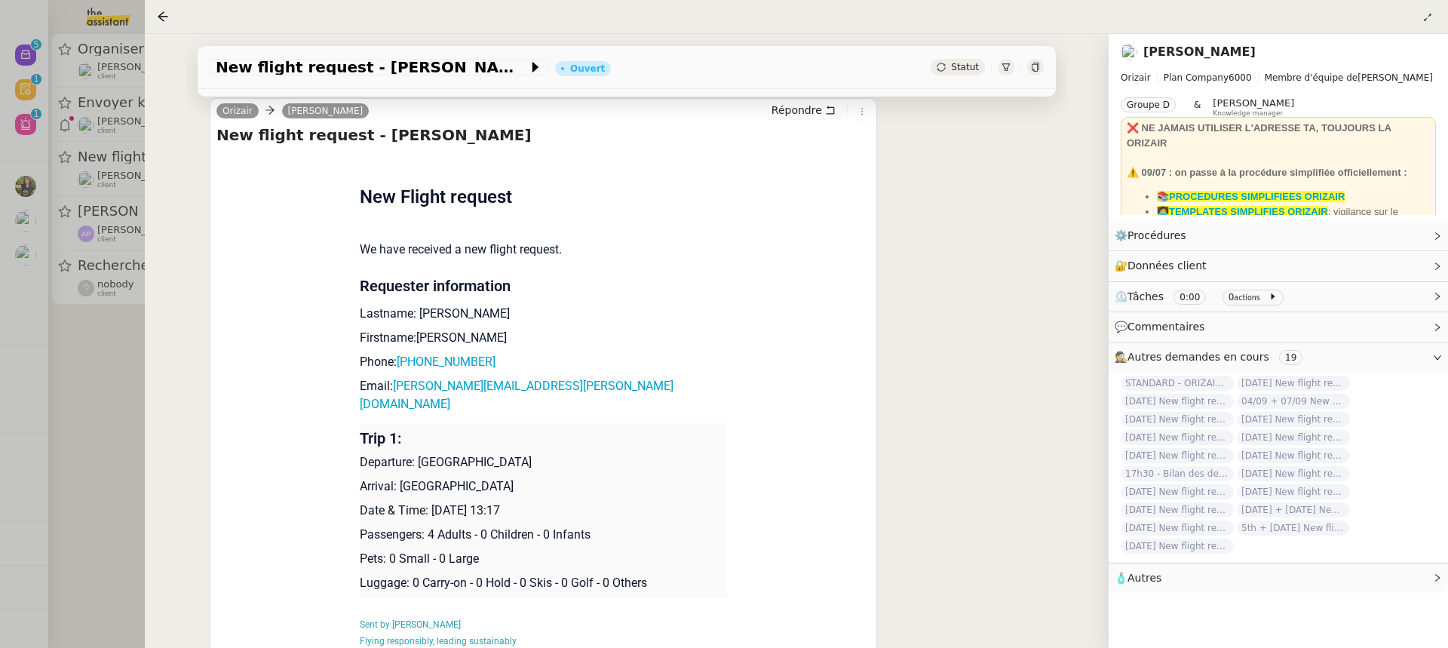
click at [392, 78] on div "New flight request - Sam Usher Ouvert Statut" at bounding box center [627, 67] width 858 height 43
click at [403, 66] on span "New flight request - Sam Usher" at bounding box center [372, 67] width 312 height 15
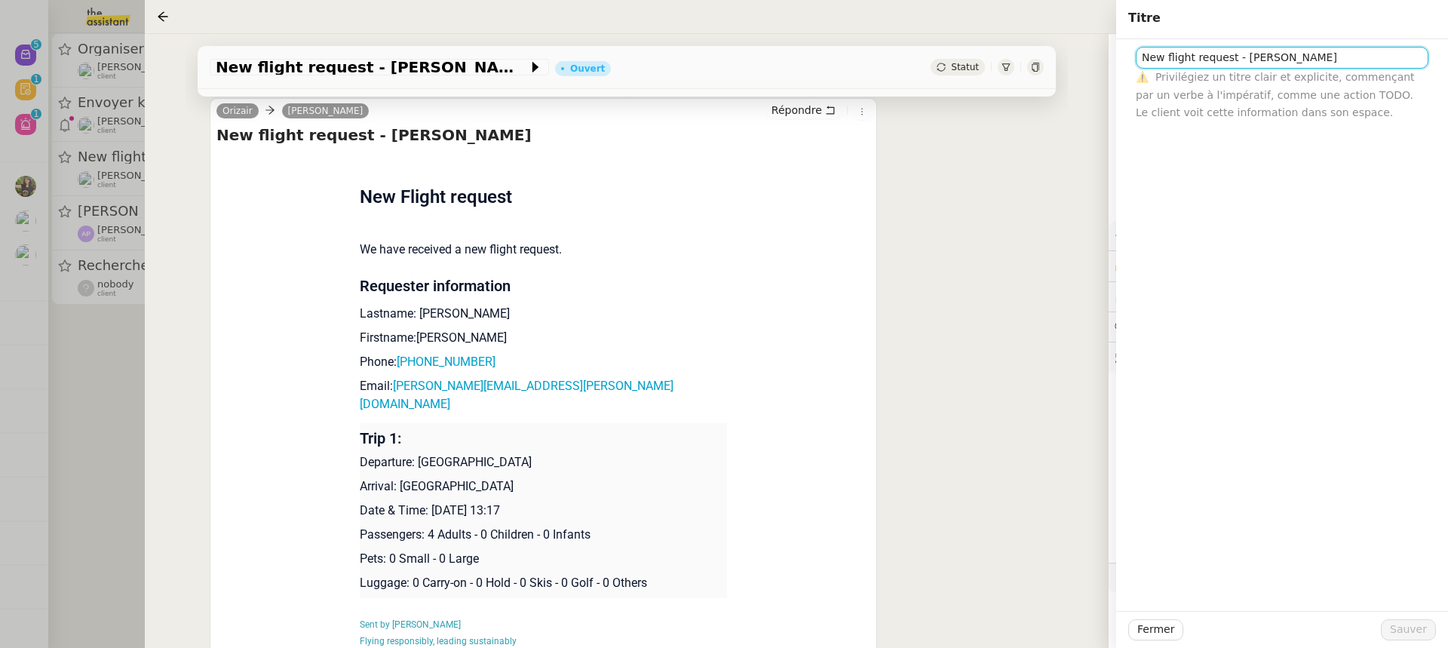
click at [1141, 65] on input "New flight request - Sam Usher" at bounding box center [1282, 58] width 293 height 22
paste input "19th September 2025"
type input "19th September 2025 New flight request - Sam Usher"
click at [1411, 619] on button "Sauver" at bounding box center [1408, 629] width 55 height 21
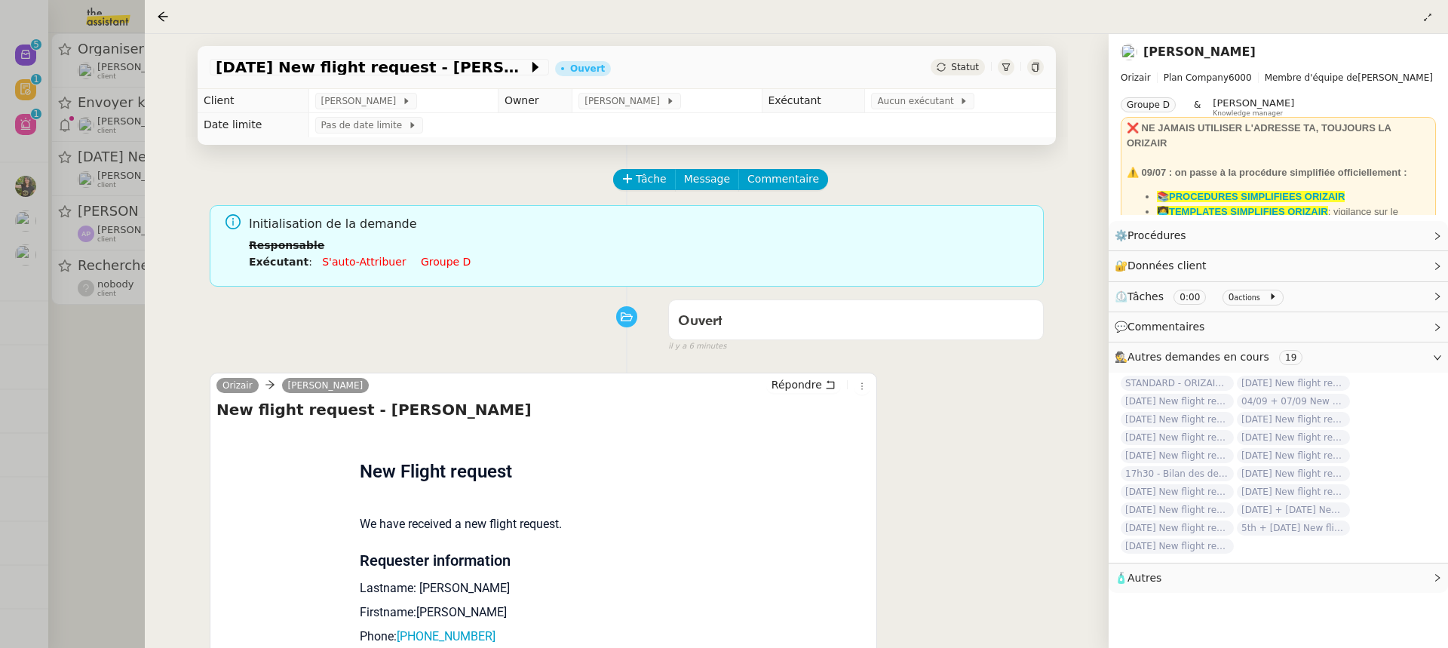
click at [440, 253] on li "Responsable" at bounding box center [640, 245] width 783 height 17
click at [443, 264] on link "Groupe d" at bounding box center [446, 262] width 50 height 12
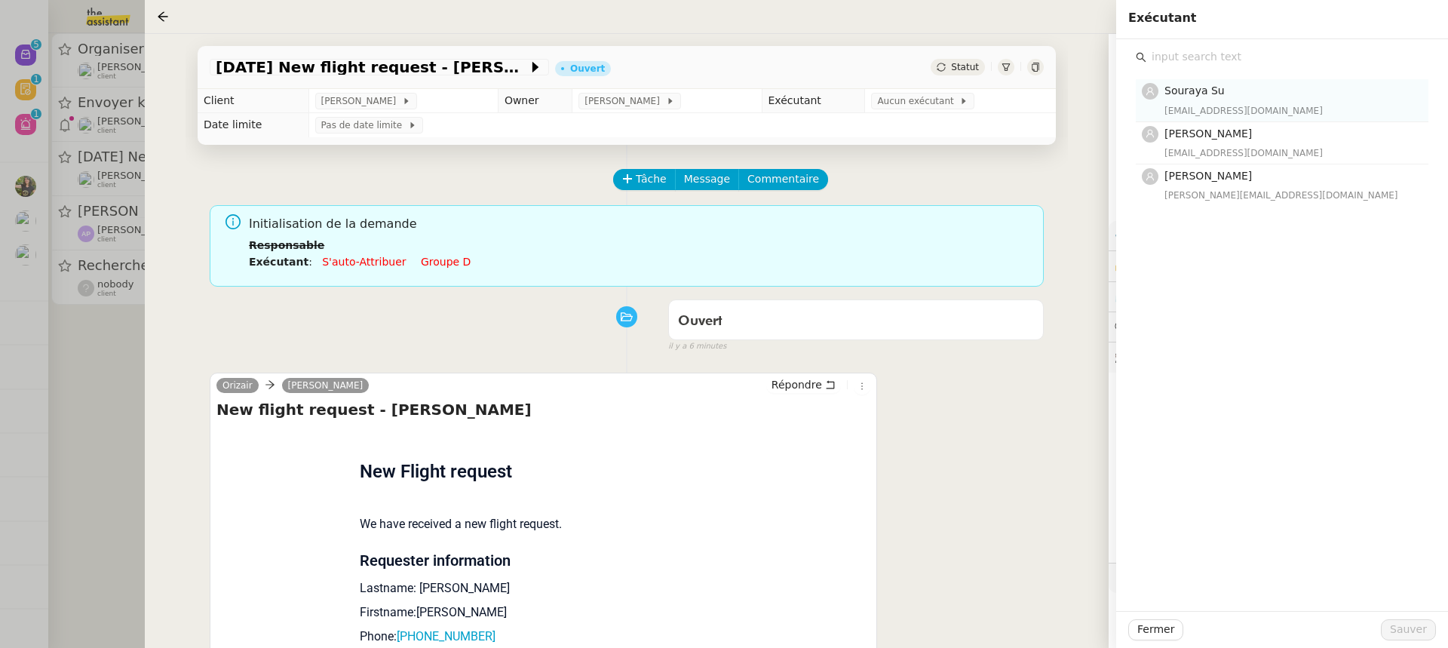
click at [1255, 98] on h4 "Souraya Su" at bounding box center [1292, 90] width 255 height 17
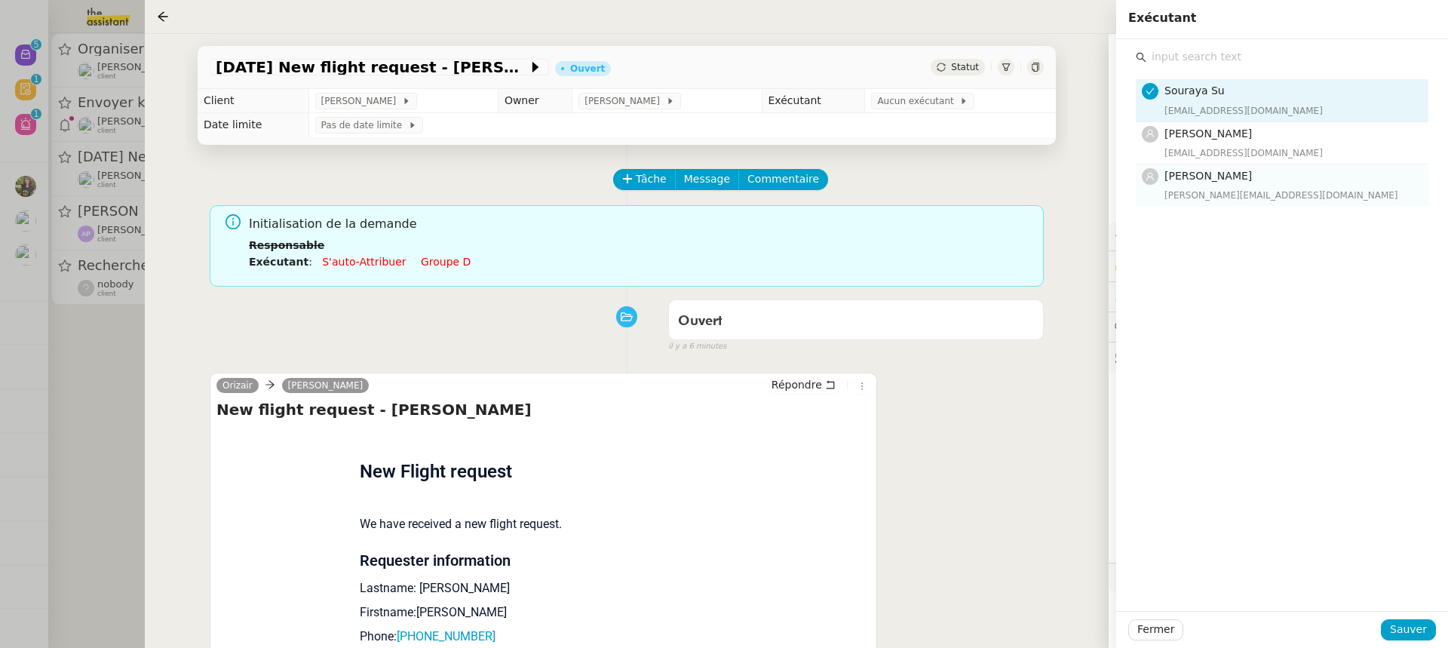
click at [1292, 183] on h4 "[PERSON_NAME]" at bounding box center [1292, 175] width 255 height 17
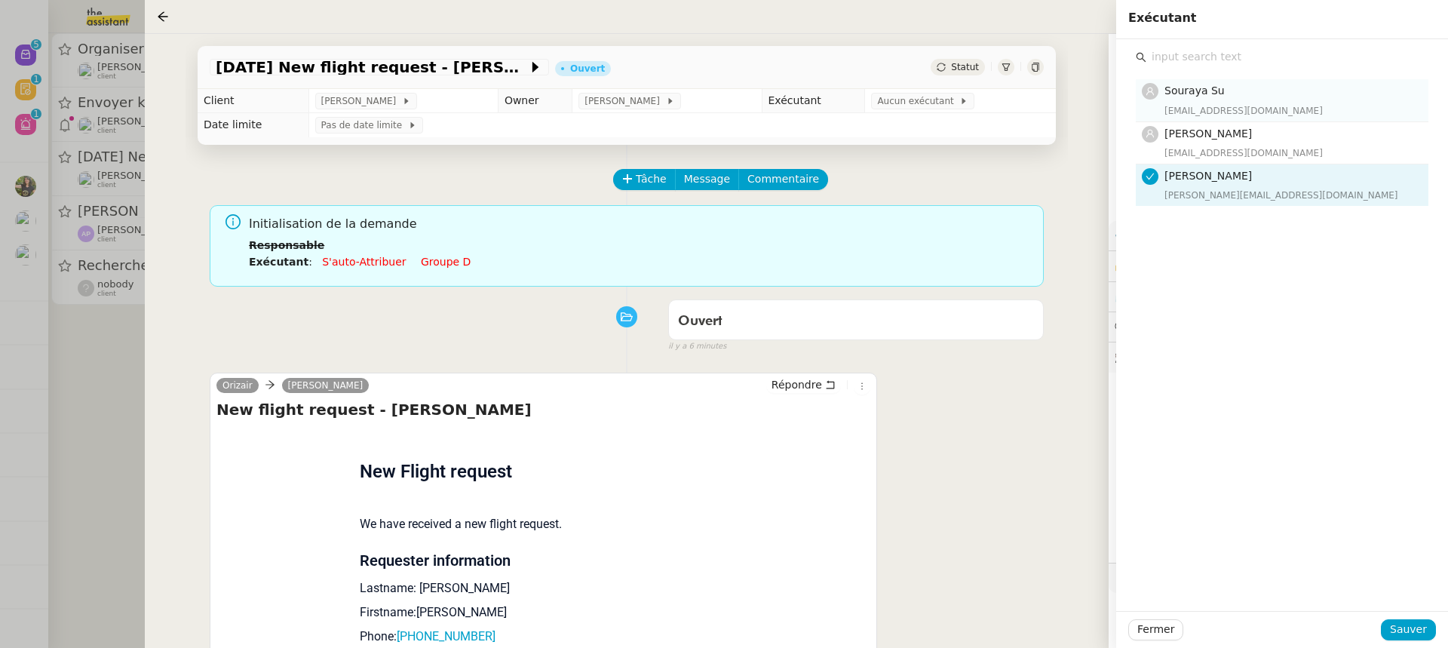
click at [1264, 113] on div "[EMAIL_ADDRESS][DOMAIN_NAME]" at bounding box center [1292, 110] width 255 height 15
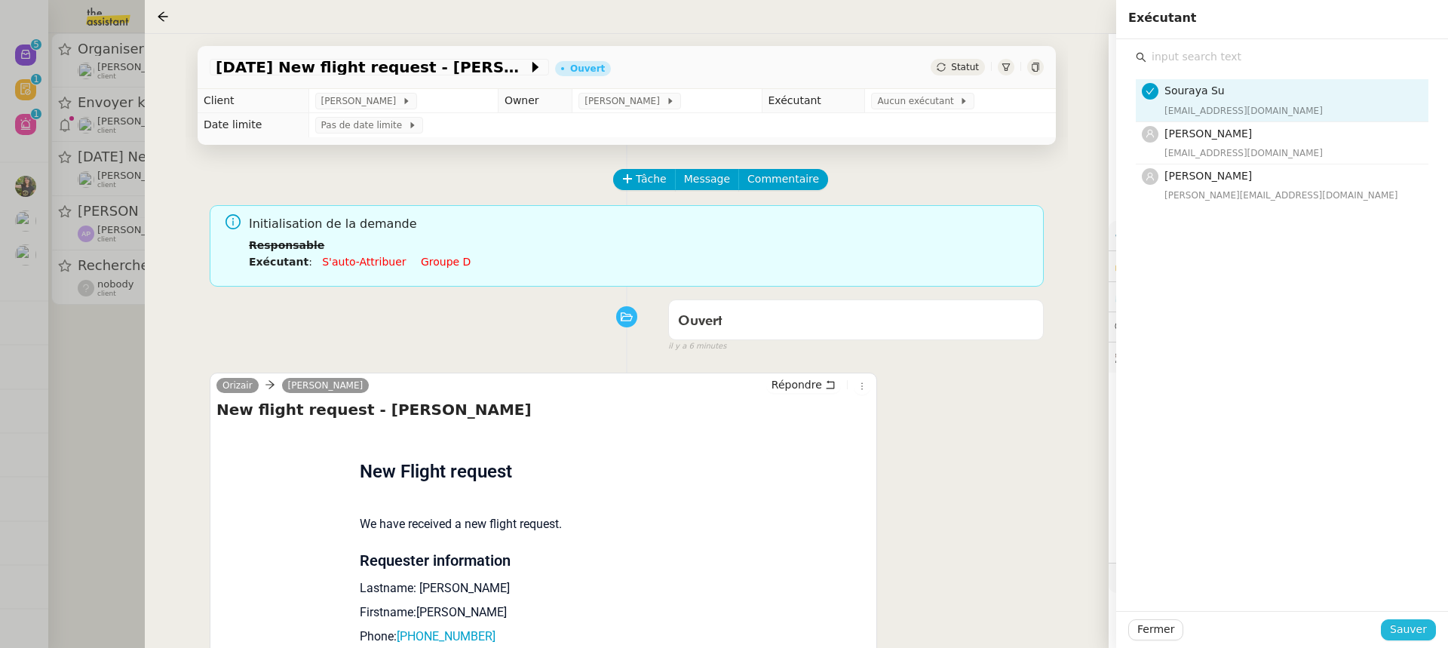
click at [1412, 632] on span "Sauver" at bounding box center [1408, 629] width 37 height 17
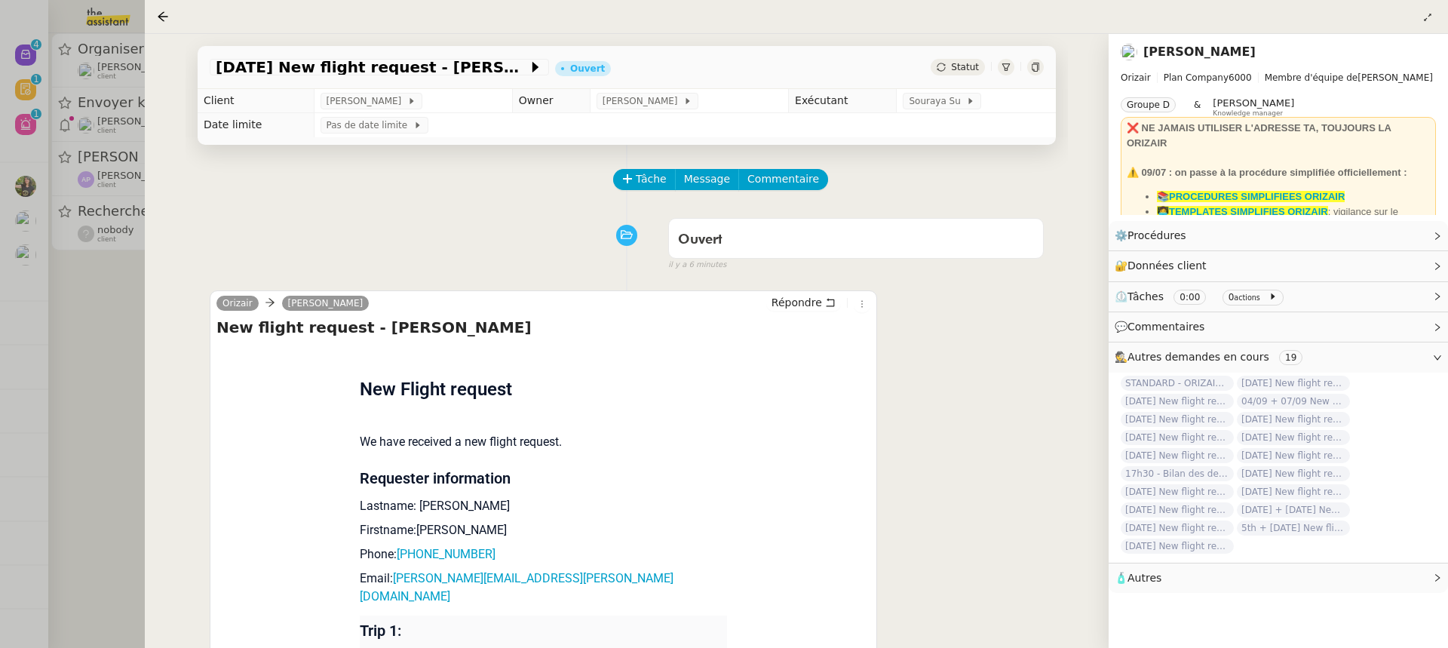
click at [103, 272] on div at bounding box center [724, 324] width 1448 height 648
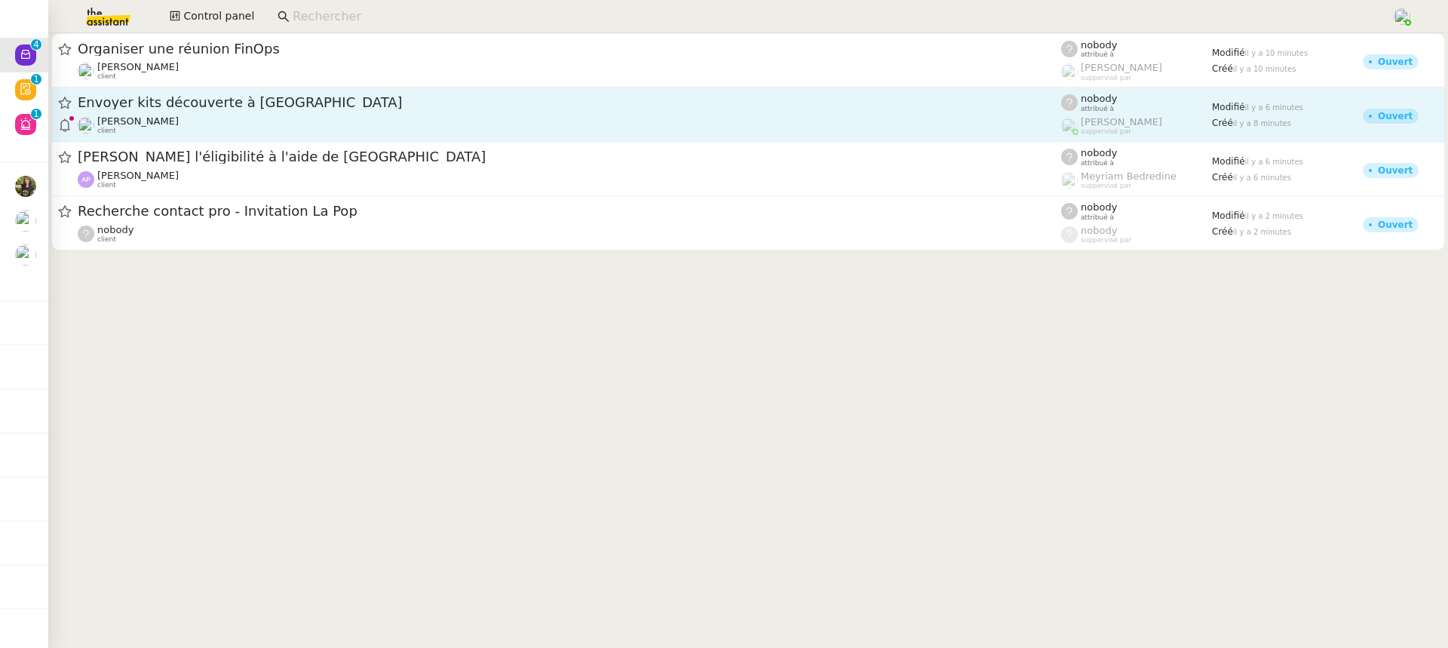
click at [221, 124] on div "[PERSON_NAME] client" at bounding box center [570, 125] width 984 height 20
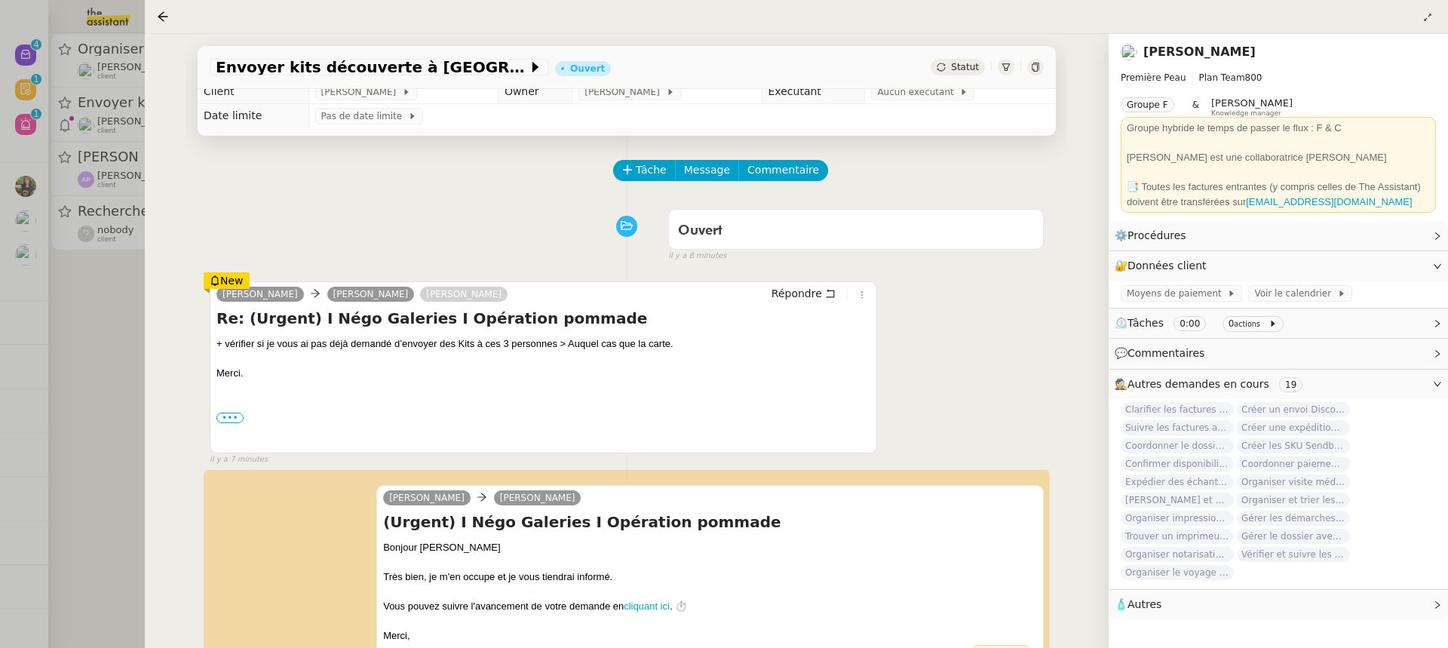
scroll to position [518, 0]
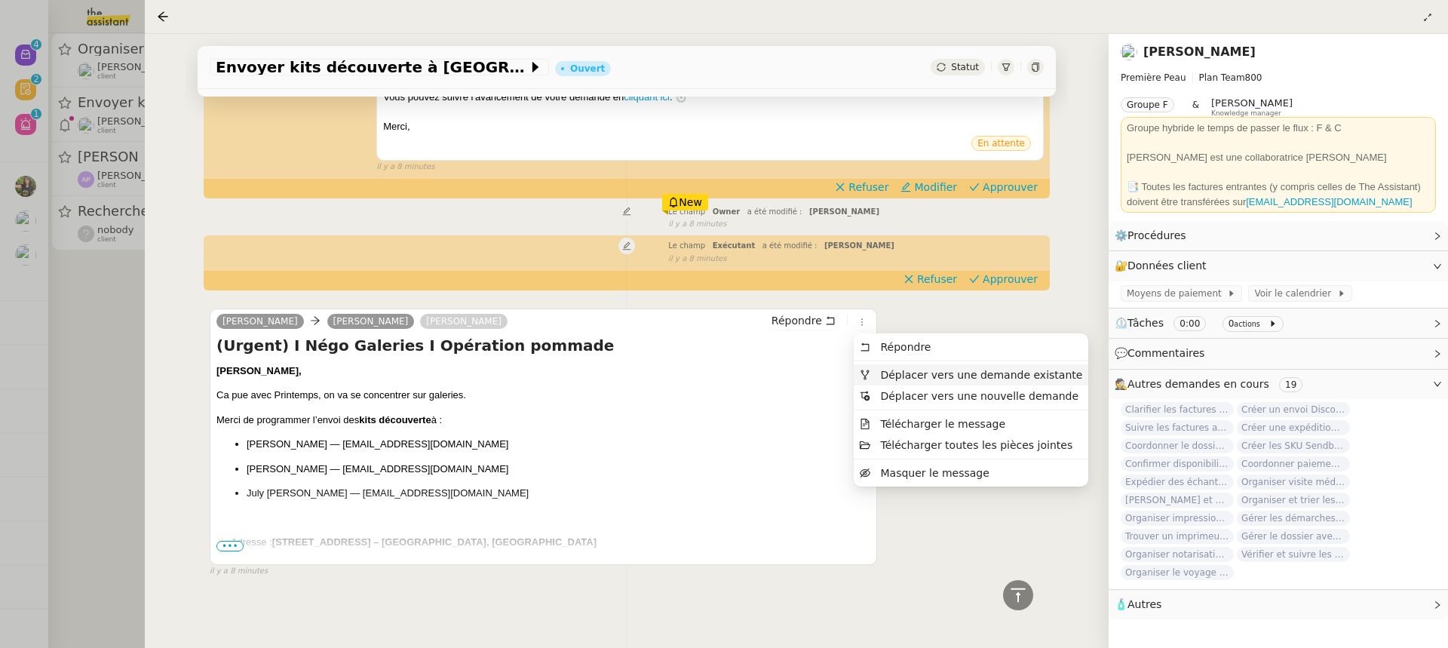
click at [899, 372] on span "Déplacer vers une demande existante" at bounding box center [981, 375] width 202 height 12
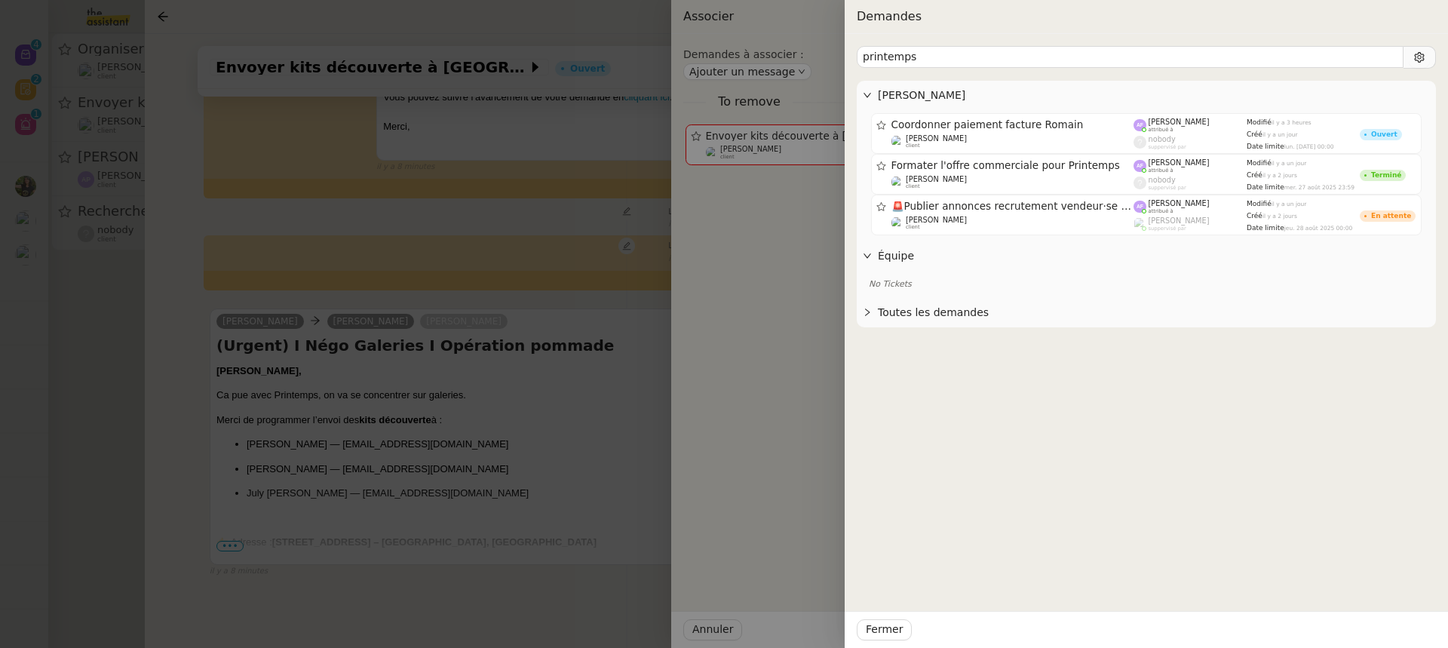
type input "printemps"
click at [352, 378] on div at bounding box center [724, 324] width 1448 height 648
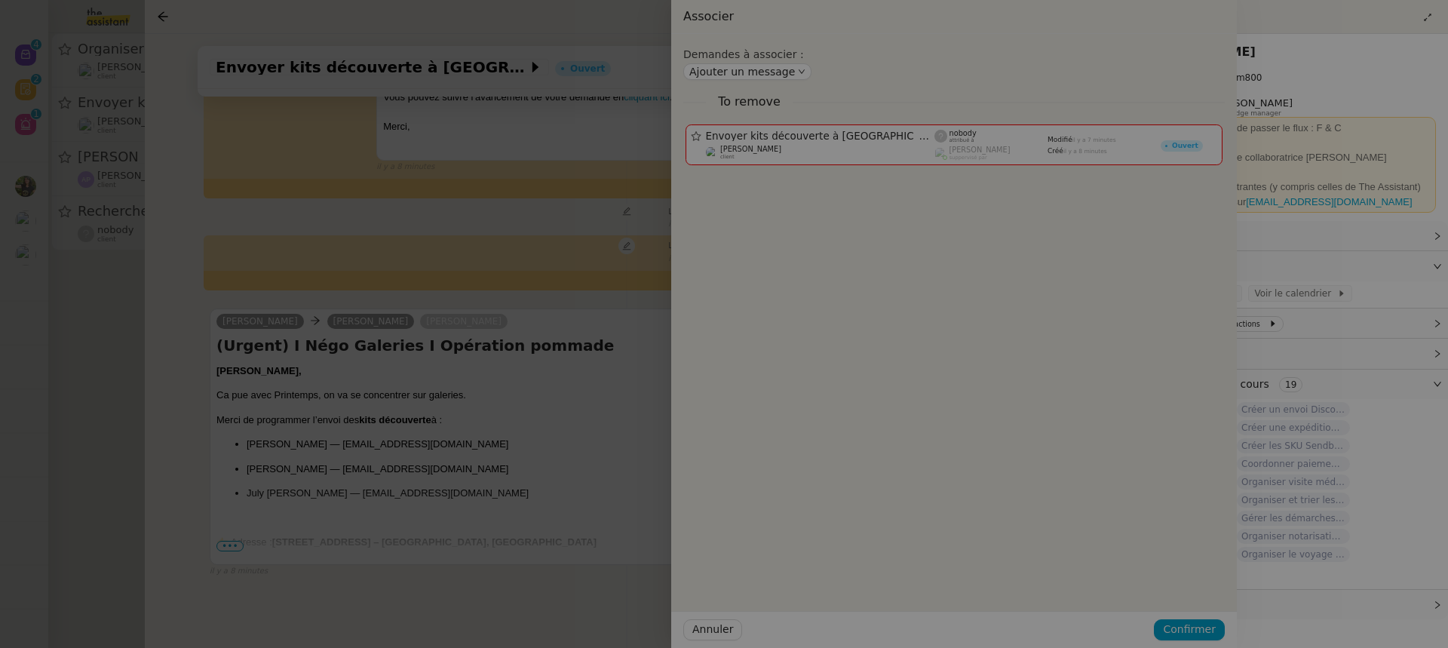
click at [352, 378] on div at bounding box center [513, 324] width 1448 height 648
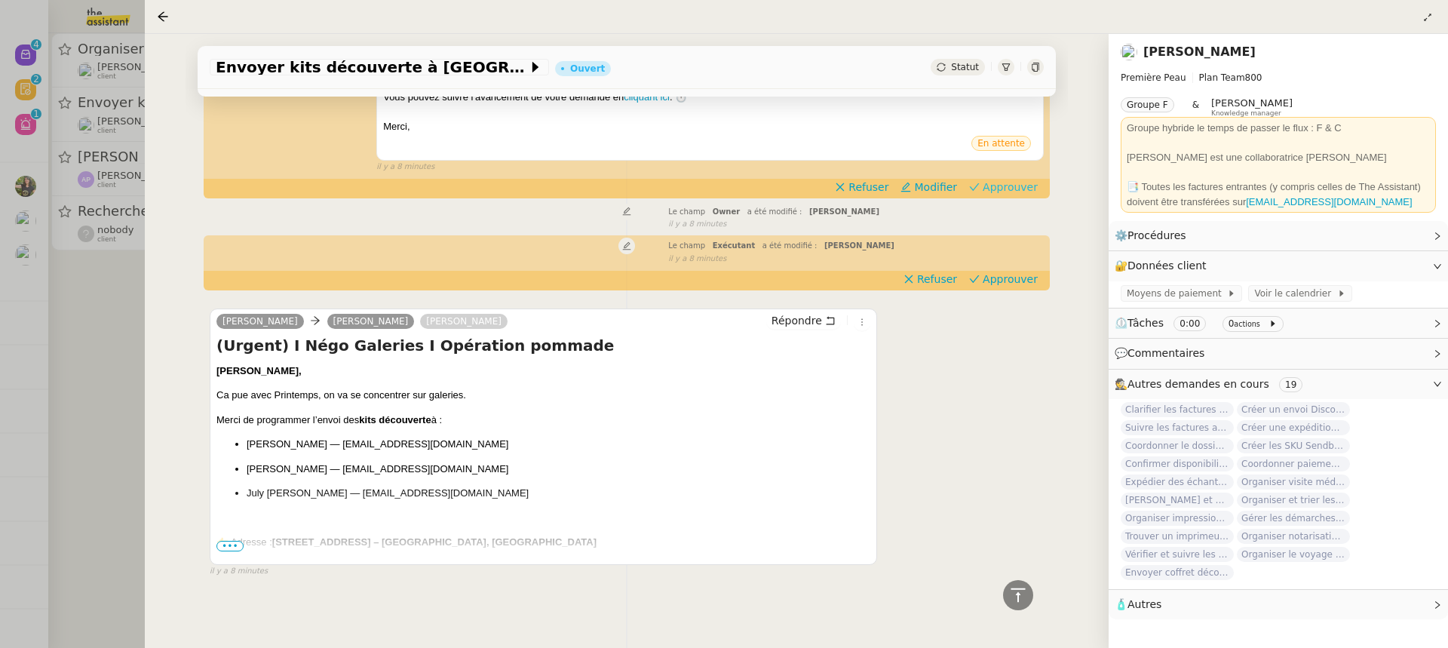
click at [1000, 186] on span "Approuver" at bounding box center [1010, 187] width 55 height 15
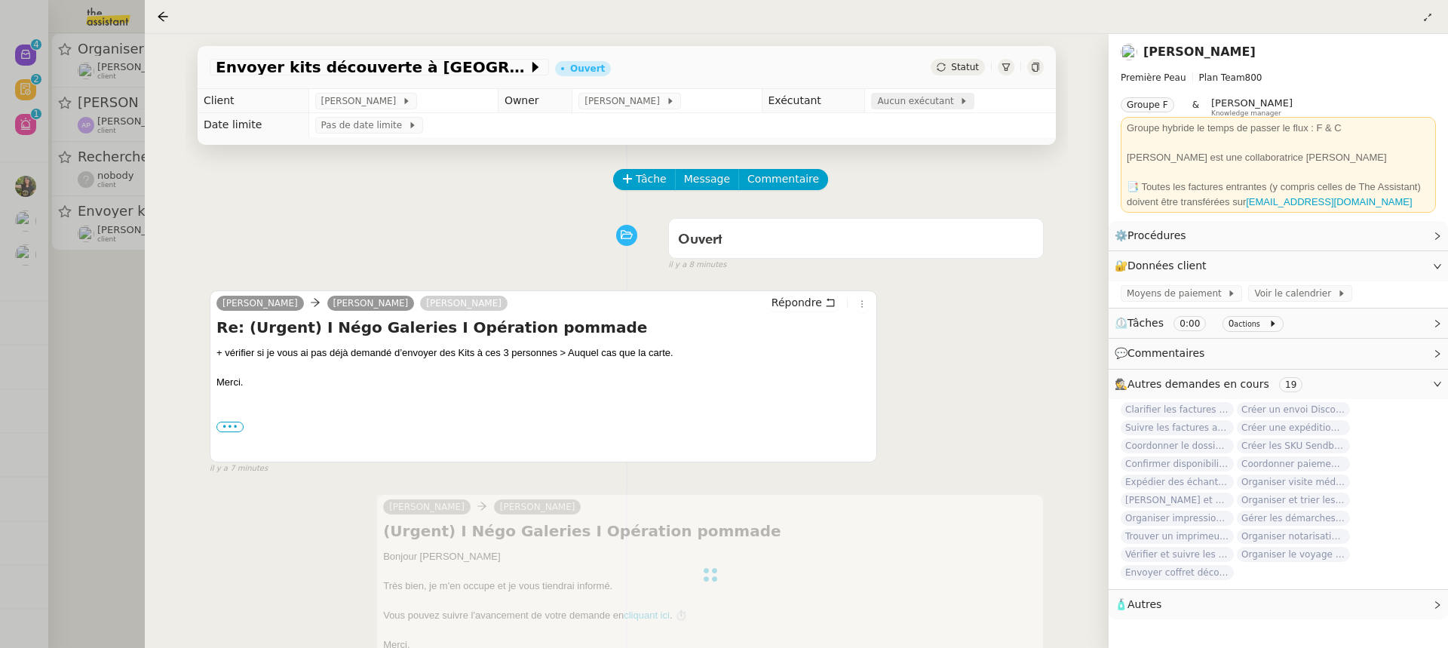
click at [959, 100] on div "Aucun exécutant" at bounding box center [922, 101] width 103 height 17
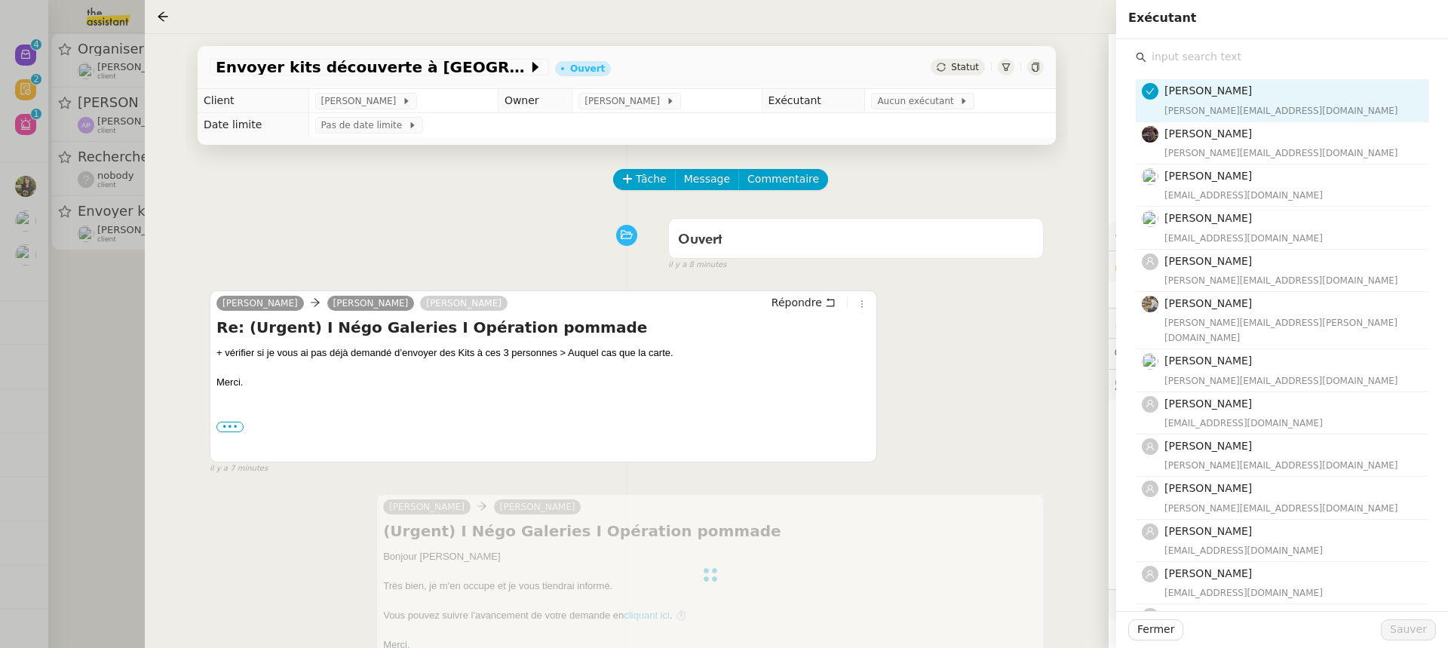
click at [1193, 56] on input "text" at bounding box center [1288, 57] width 282 height 20
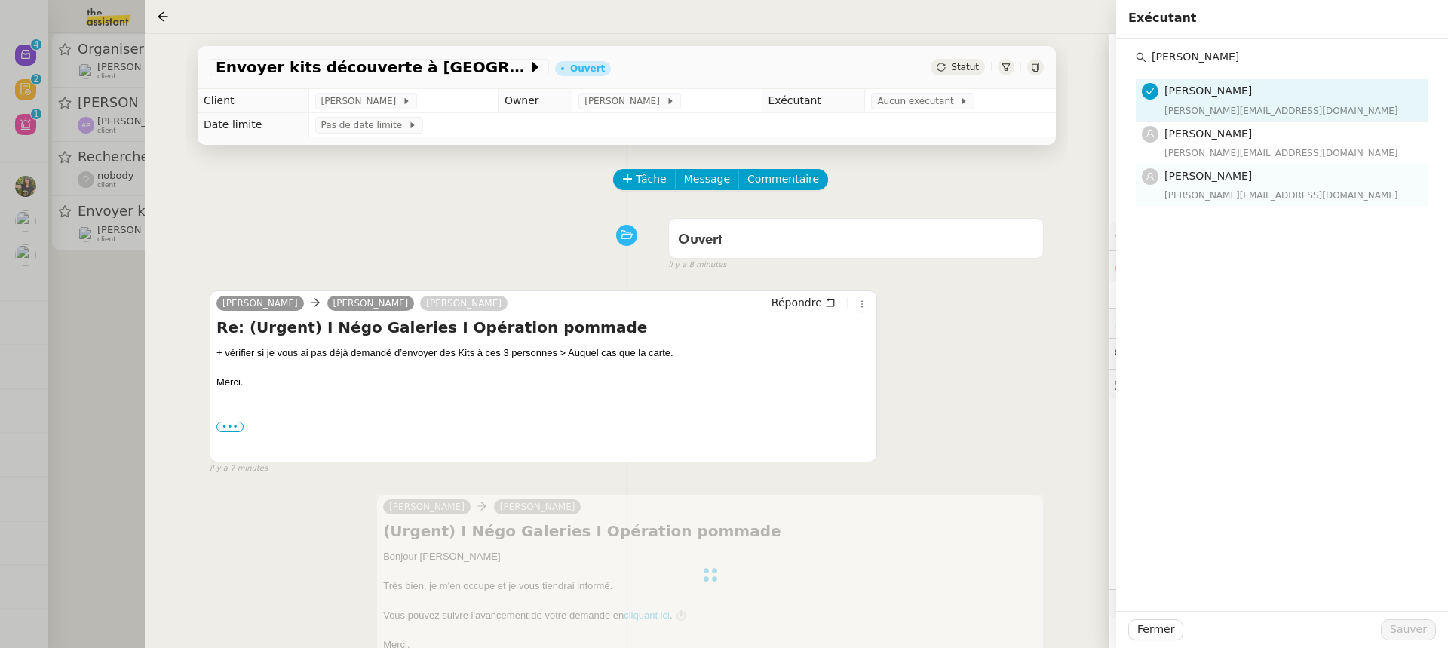
type input "anna"
click at [1241, 189] on div "[PERSON_NAME][EMAIL_ADDRESS][DOMAIN_NAME]" at bounding box center [1292, 195] width 255 height 15
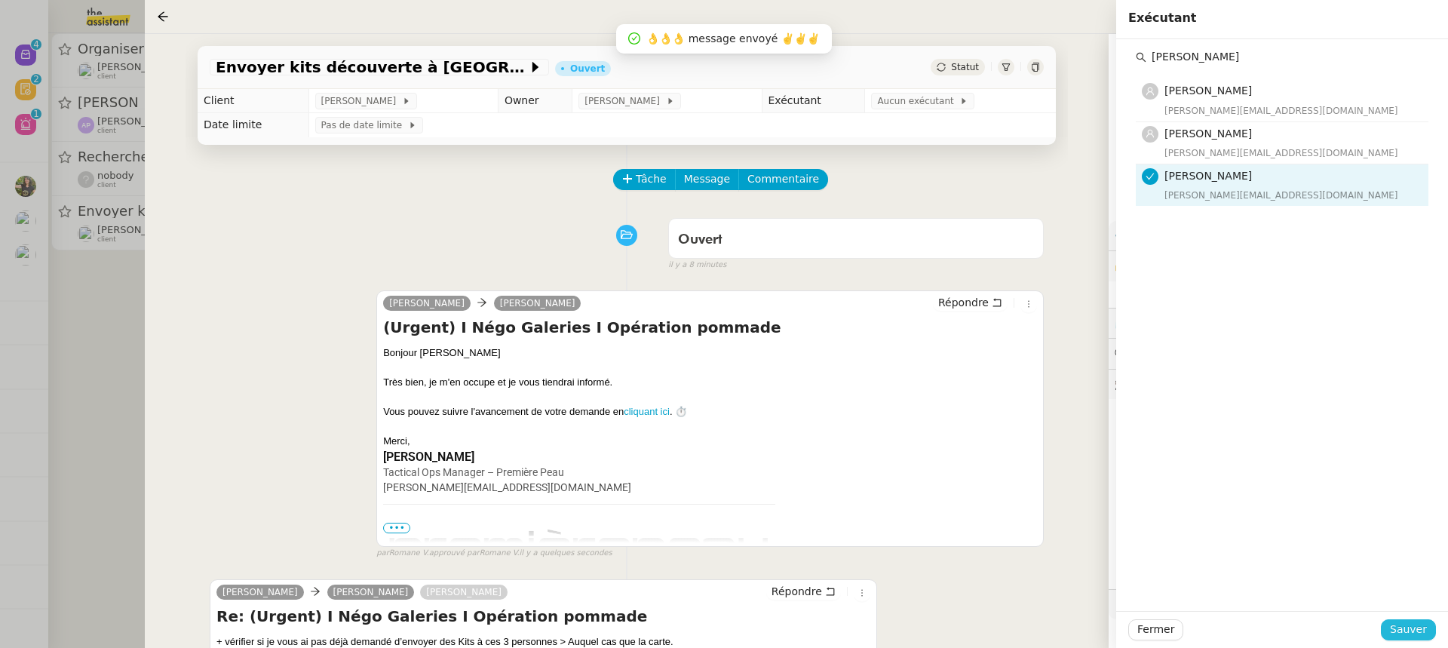
click at [1430, 635] on button "Sauver" at bounding box center [1408, 629] width 55 height 21
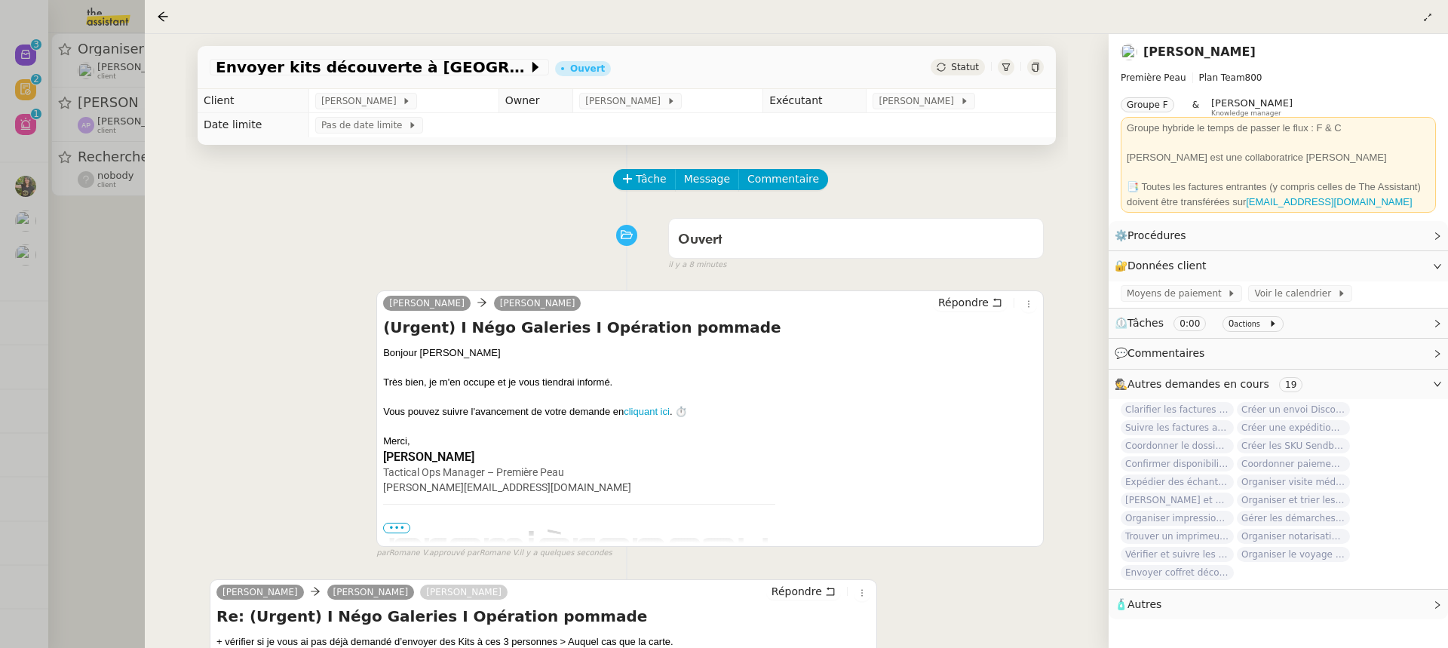
click at [43, 29] on div at bounding box center [724, 324] width 1448 height 648
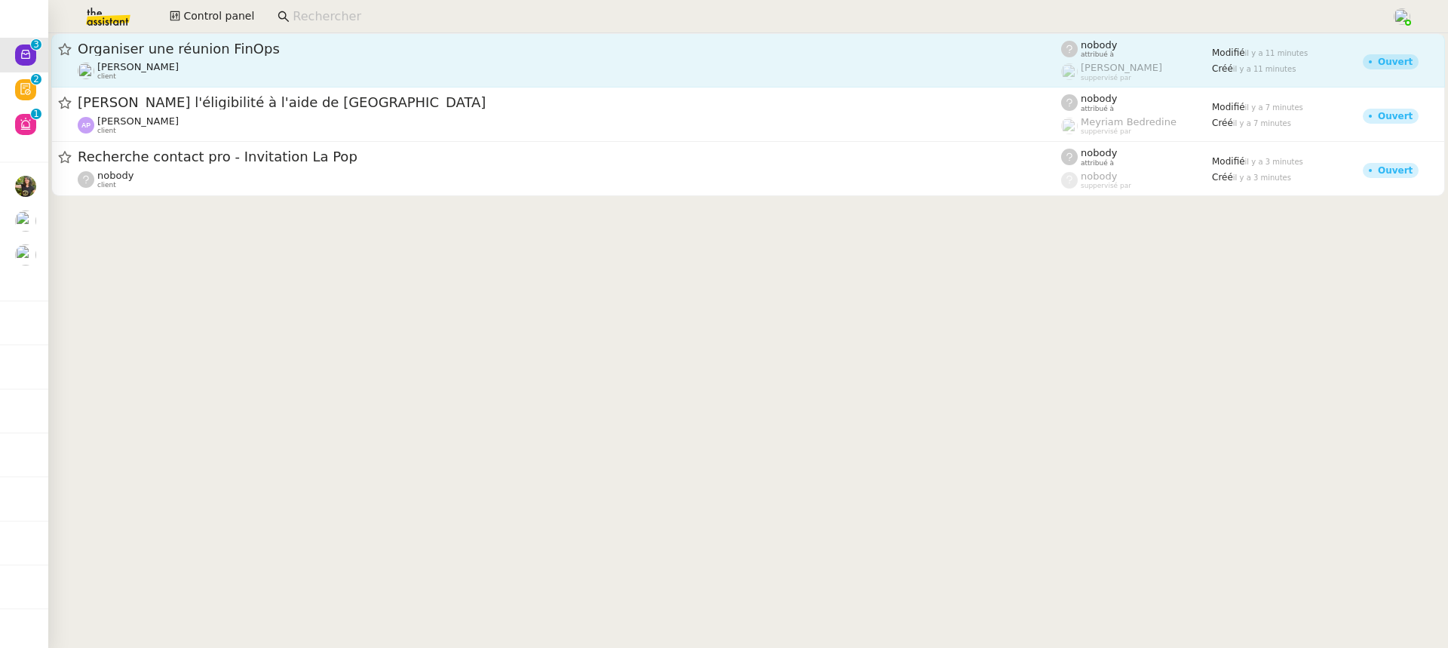
click at [261, 76] on div "David Berrebi client" at bounding box center [570, 71] width 984 height 20
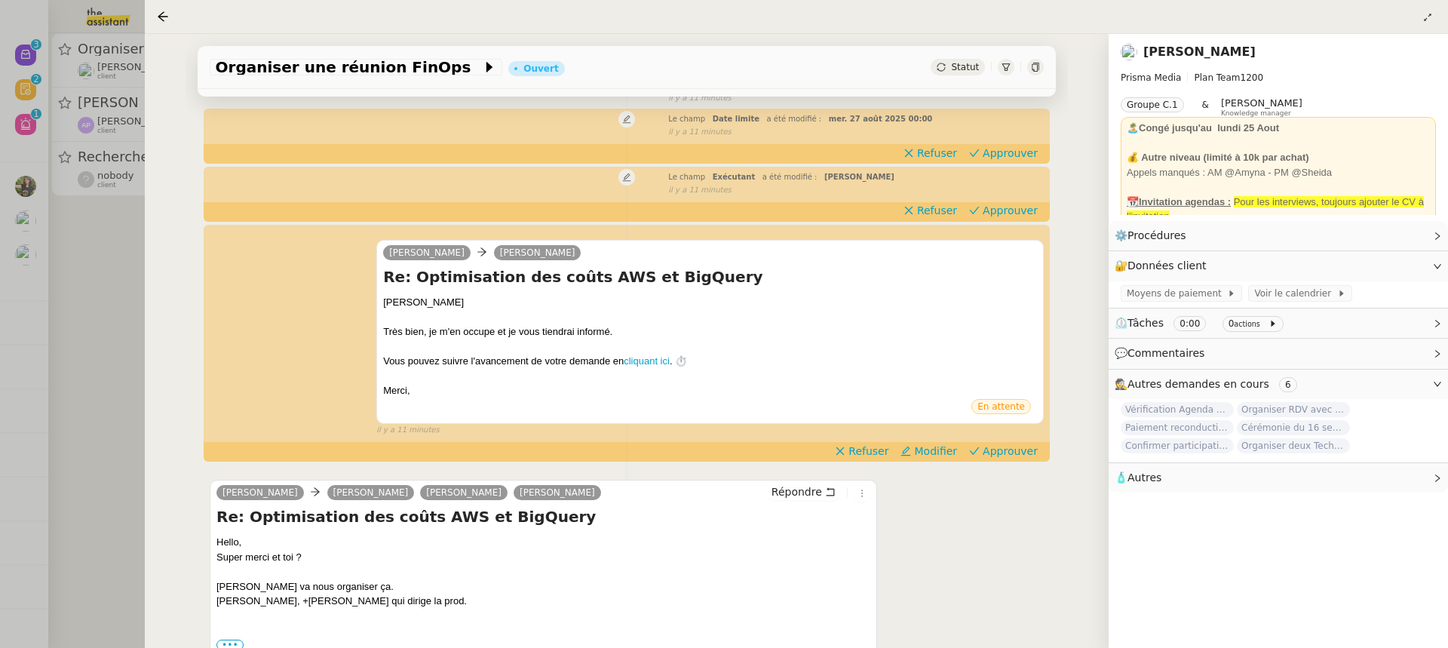
scroll to position [339, 0]
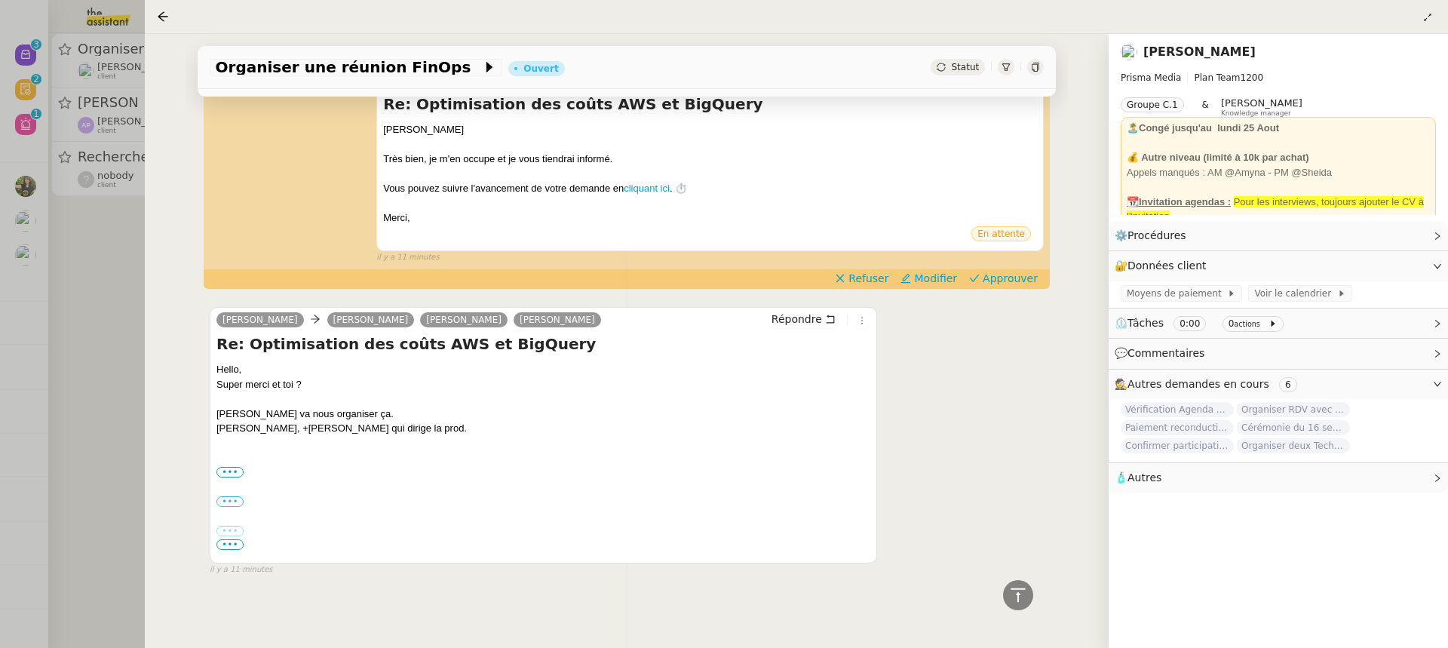
click at [86, 152] on div at bounding box center [724, 324] width 1448 height 648
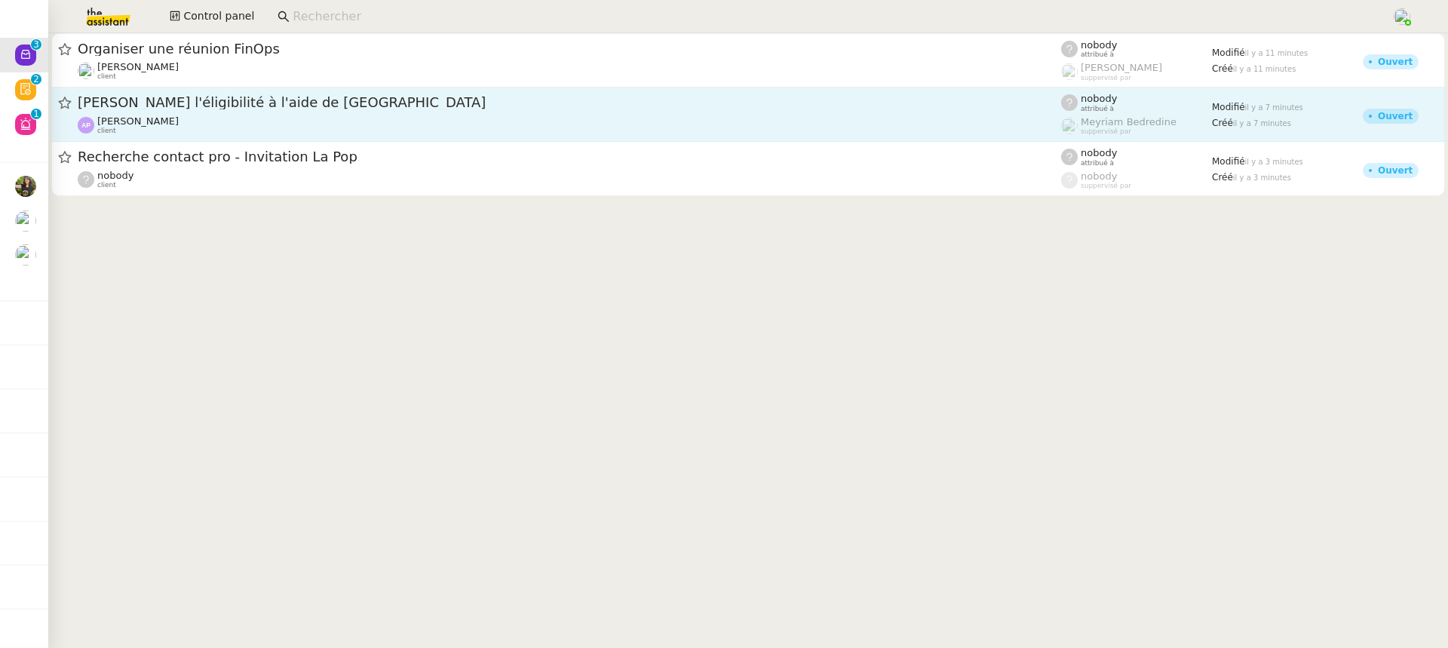
click at [217, 117] on div "Ashley Poniatowski client" at bounding box center [570, 125] width 984 height 20
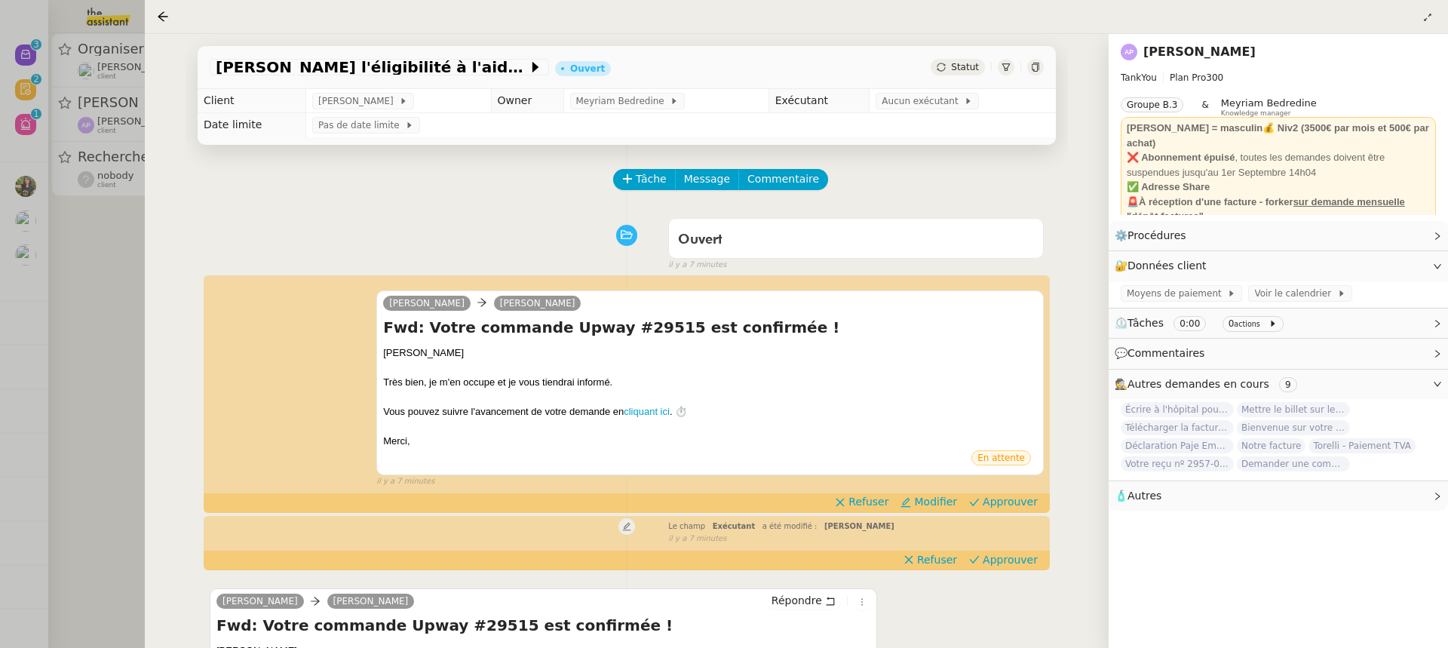
click at [87, 305] on div at bounding box center [724, 324] width 1448 height 648
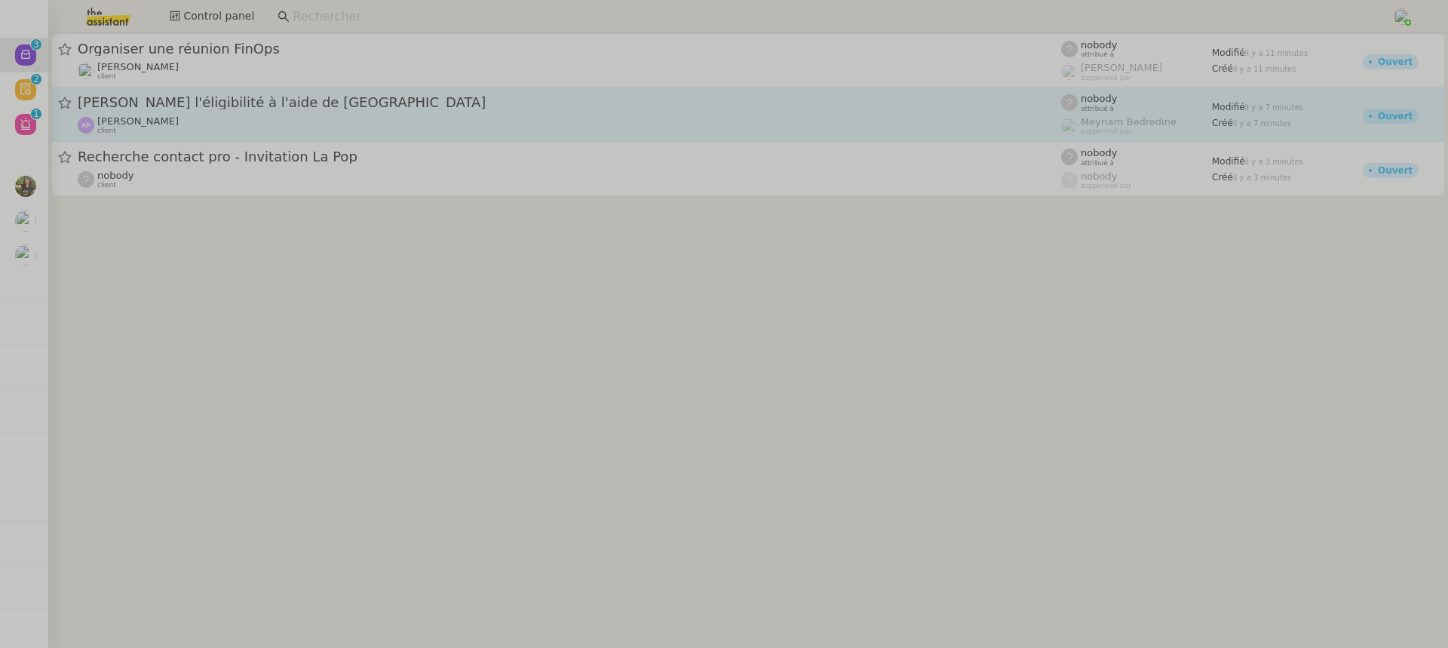
click at [195, 140] on link "Vérifiez l'éligibilité à l'aide de Paris Ashley Poniatowski client nobody attri…" at bounding box center [748, 115] width 1394 height 54
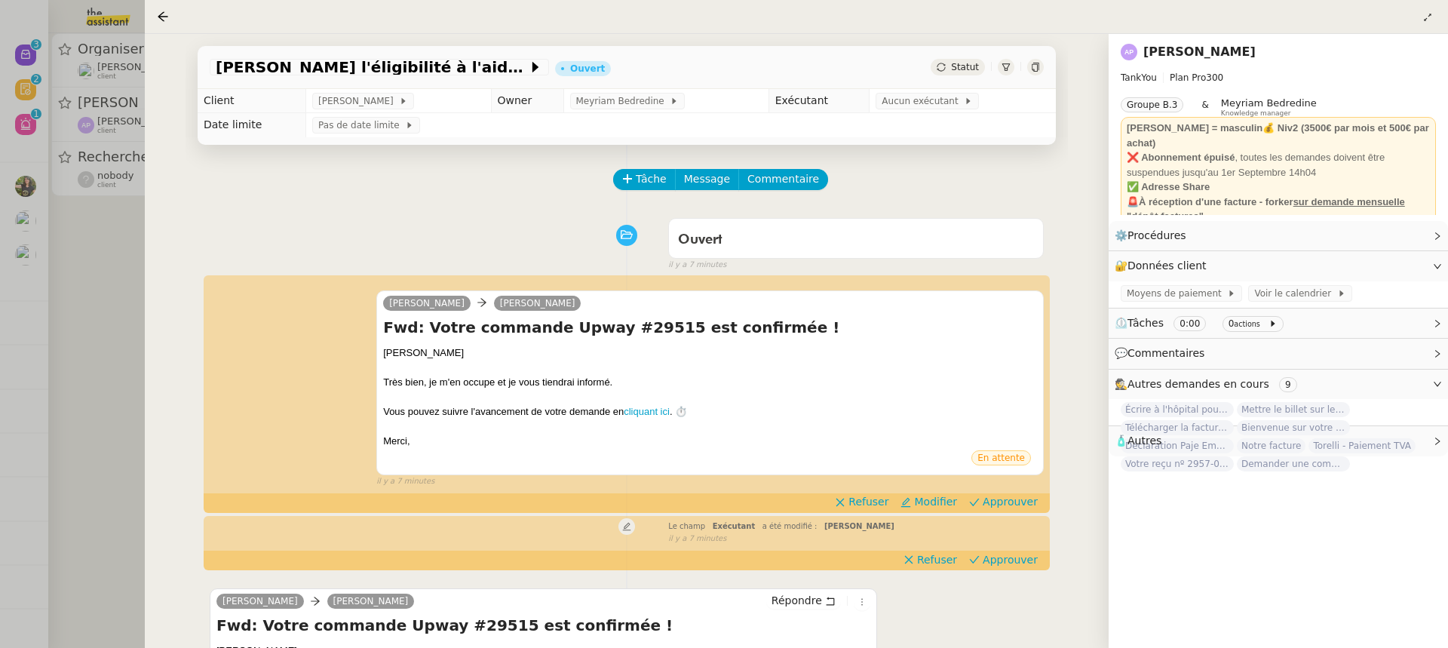
click at [117, 122] on div at bounding box center [724, 324] width 1448 height 648
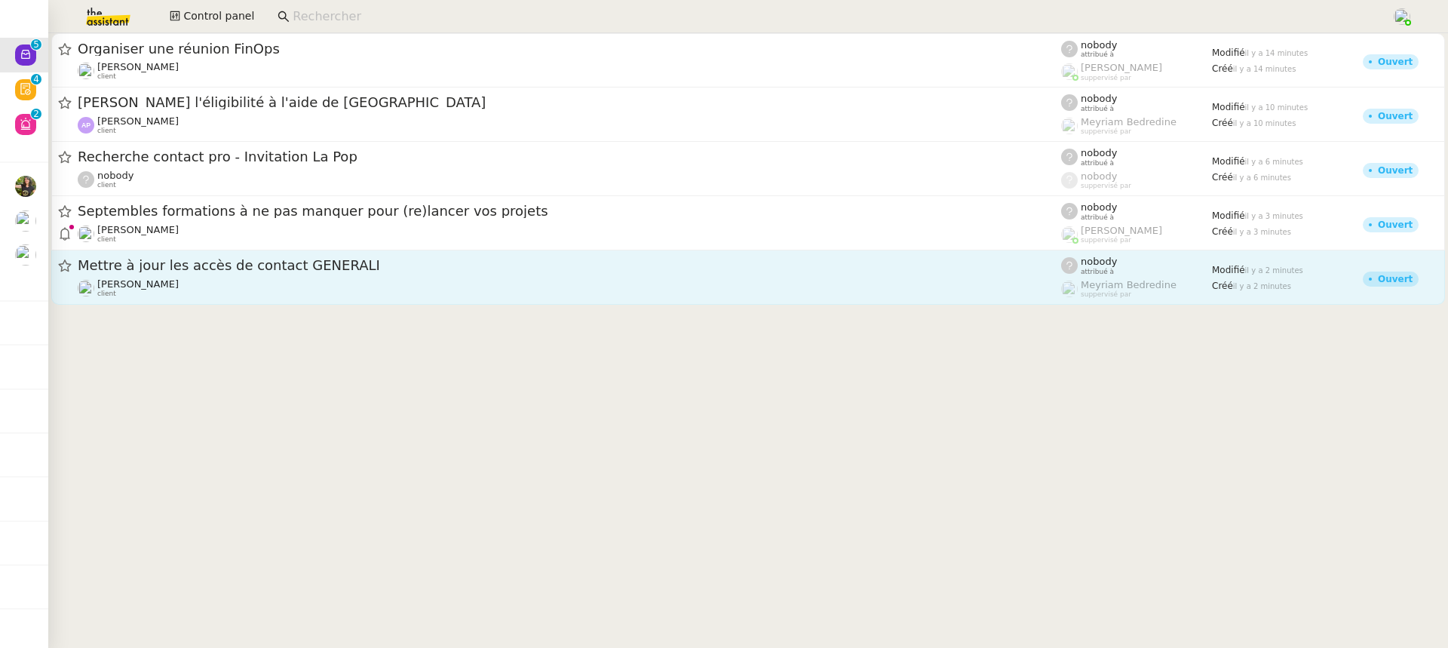
click at [296, 300] on link "Mettre à jour les accès de contact GENERALI Fanny Eyraud client nobody attribué…" at bounding box center [748, 277] width 1394 height 54
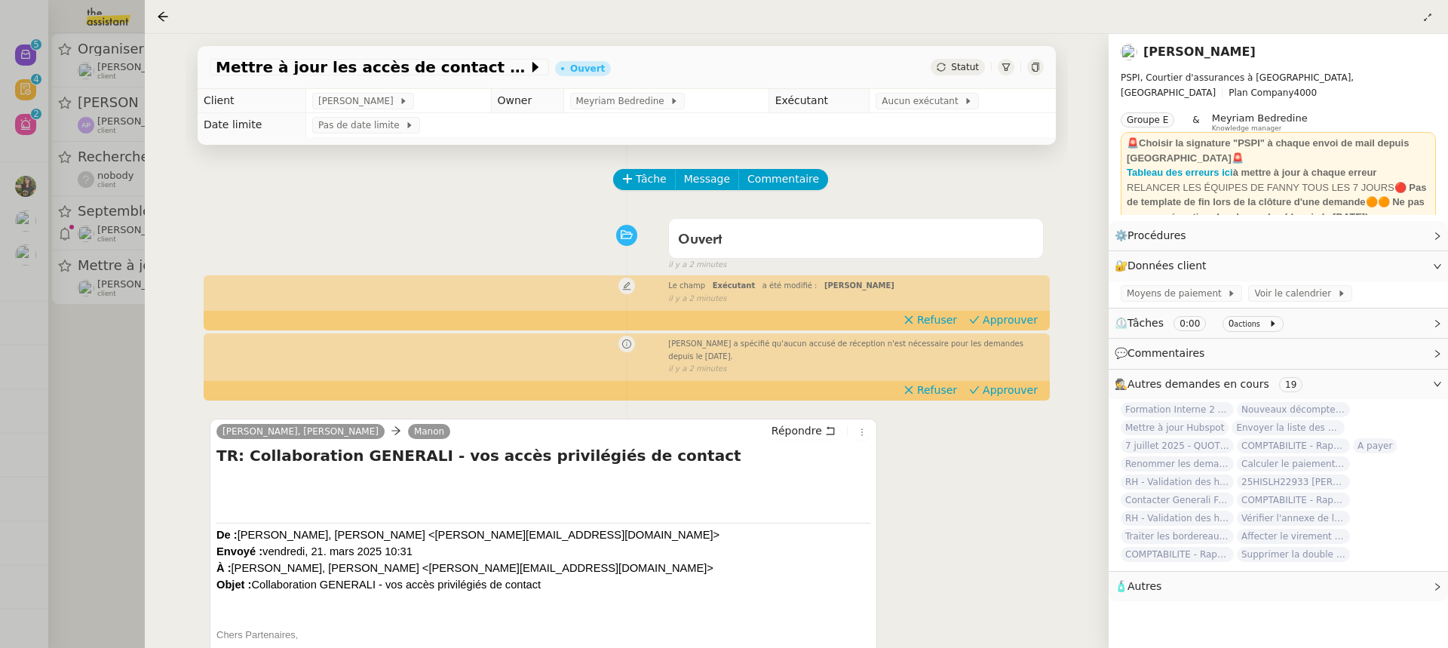
click at [81, 160] on div at bounding box center [724, 324] width 1448 height 648
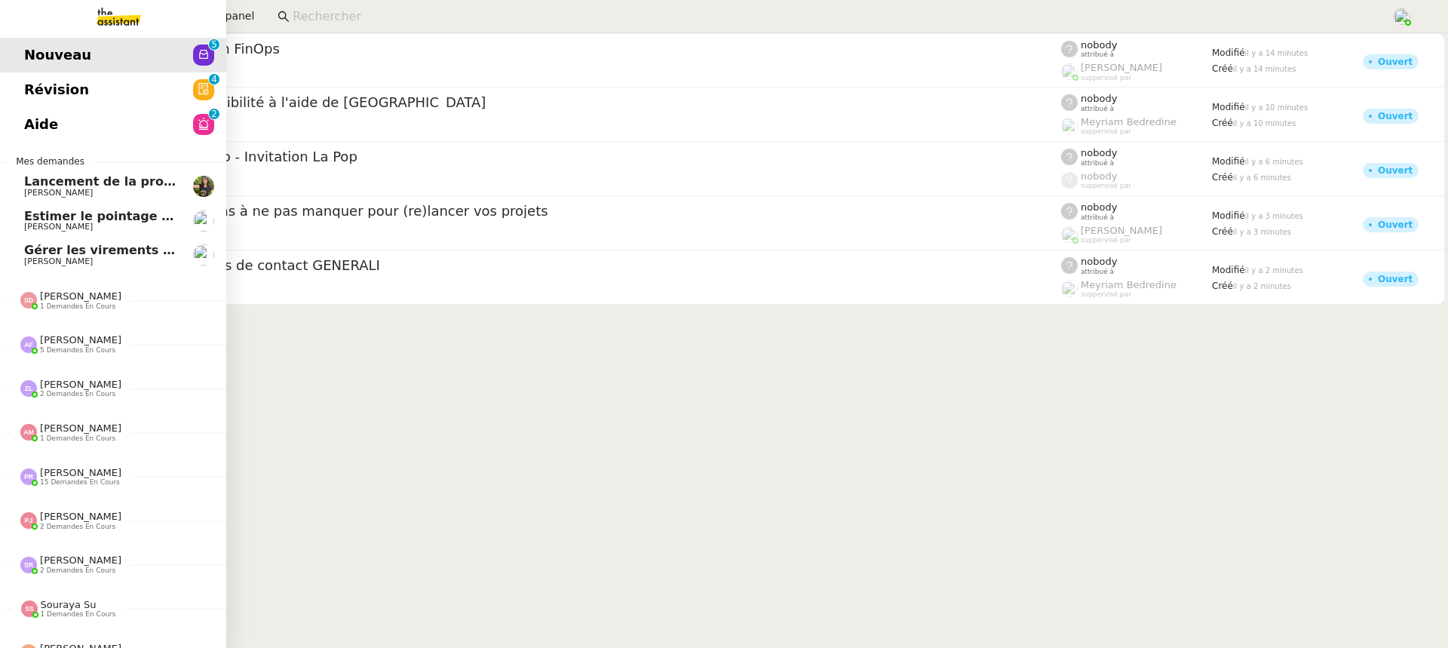
click at [22, 113] on link "Aide 0 1 2 3 4 5 6 7 8 9" at bounding box center [113, 124] width 226 height 35
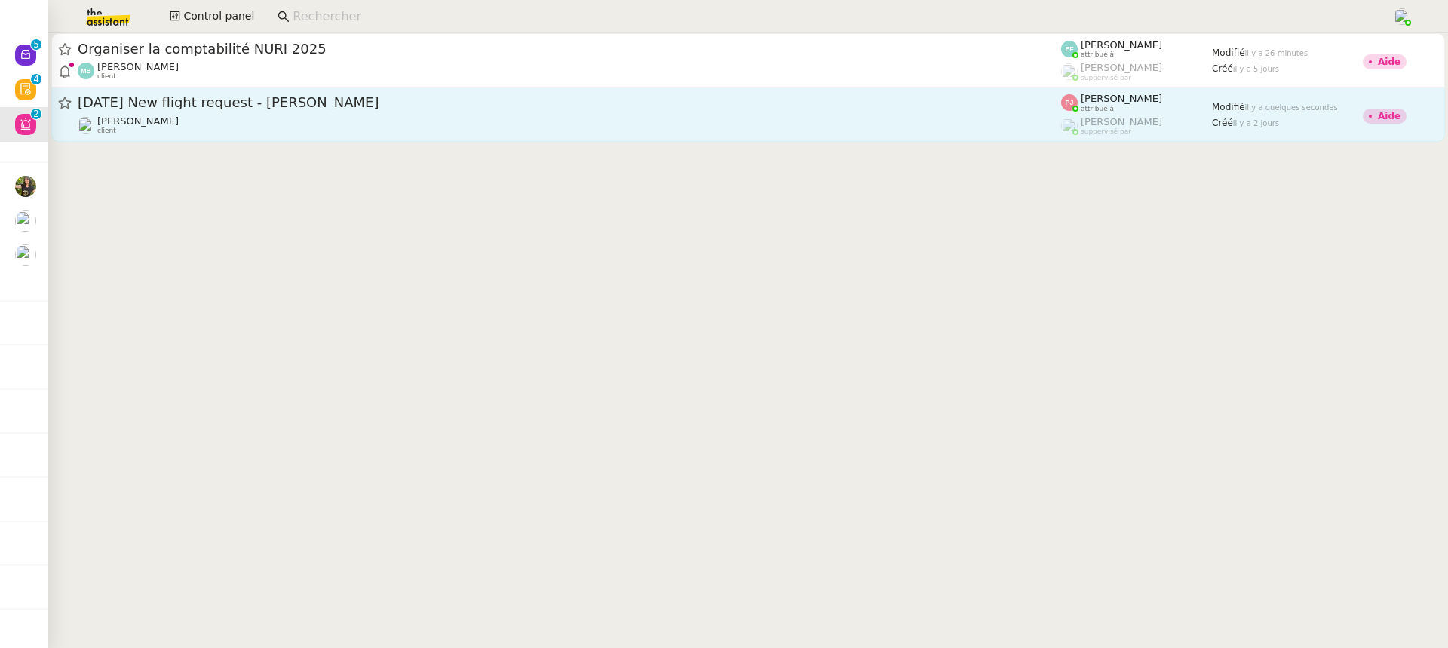
click at [549, 107] on span "3rd September 2025 New flight request - Rashid Ibrahim" at bounding box center [570, 103] width 984 height 14
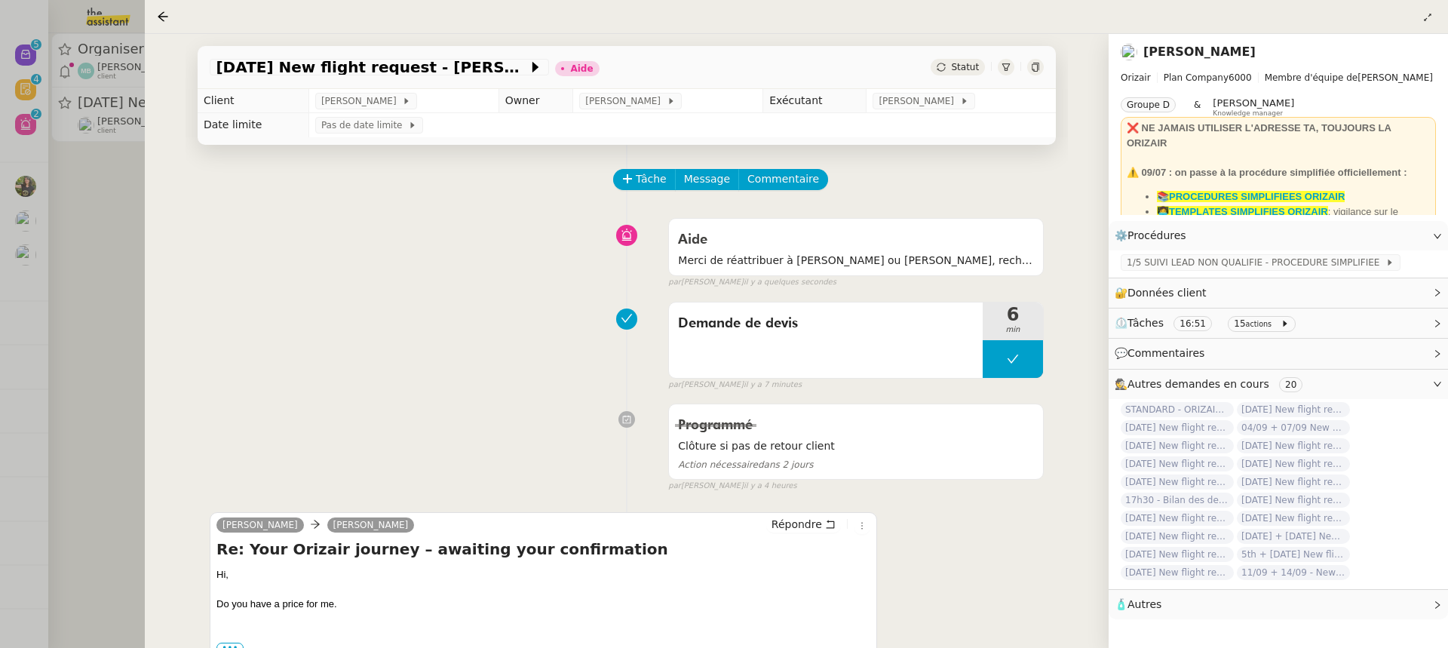
scroll to position [12, 0]
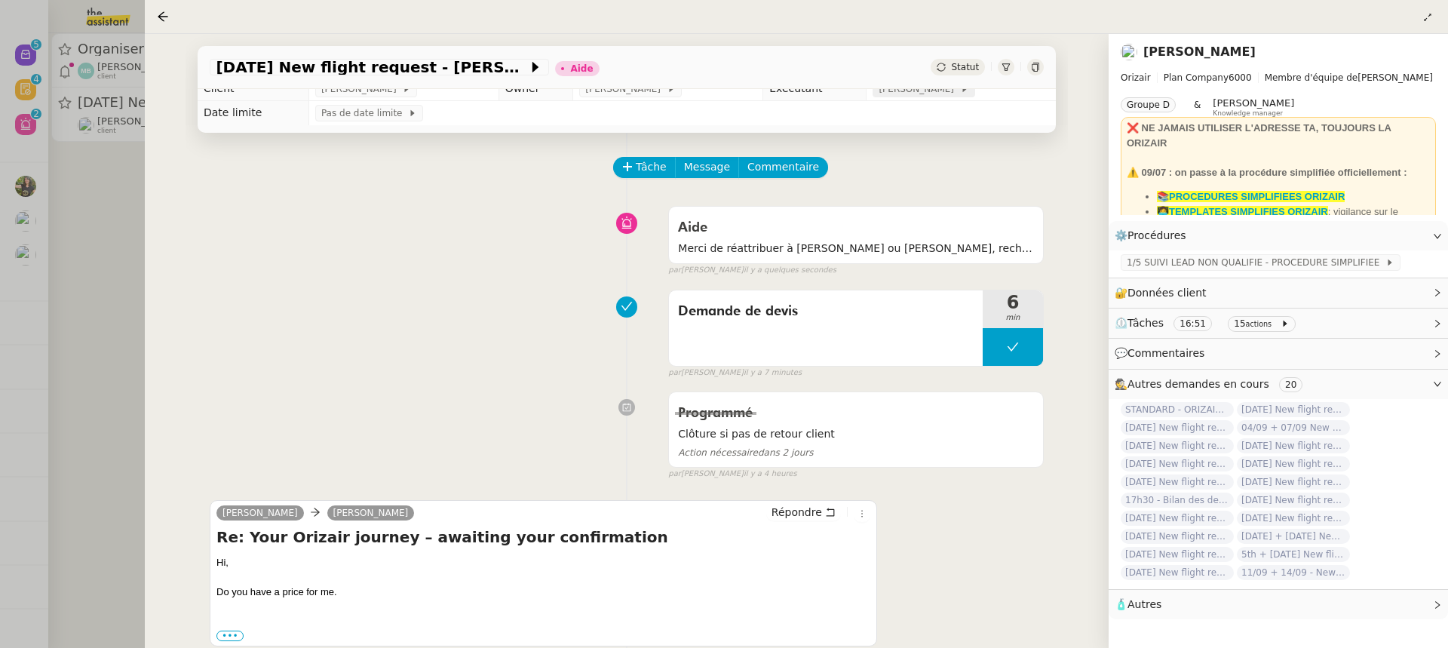
click at [960, 90] on icon at bounding box center [964, 88] width 9 height 9
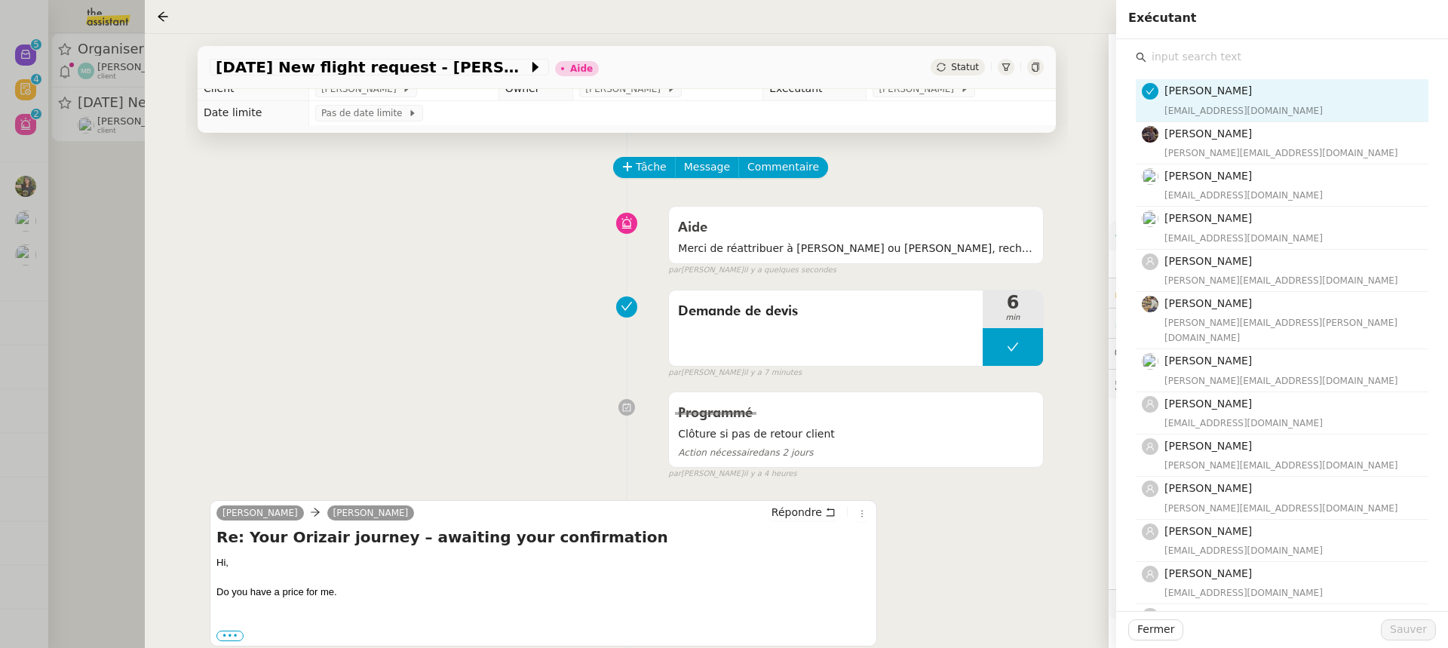
click at [1245, 54] on input "text" at bounding box center [1288, 57] width 282 height 20
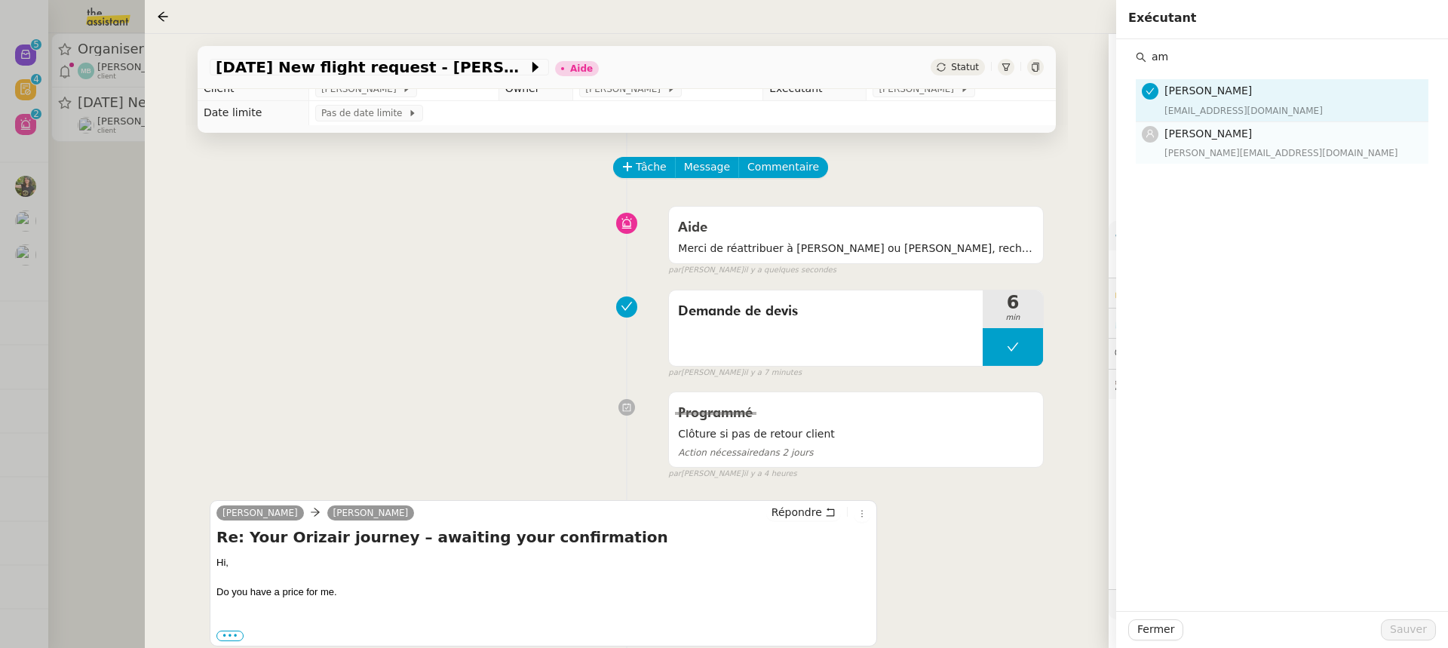
type input "am"
click at [1225, 157] on div "[PERSON_NAME][EMAIL_ADDRESS][DOMAIN_NAME]" at bounding box center [1292, 153] width 255 height 15
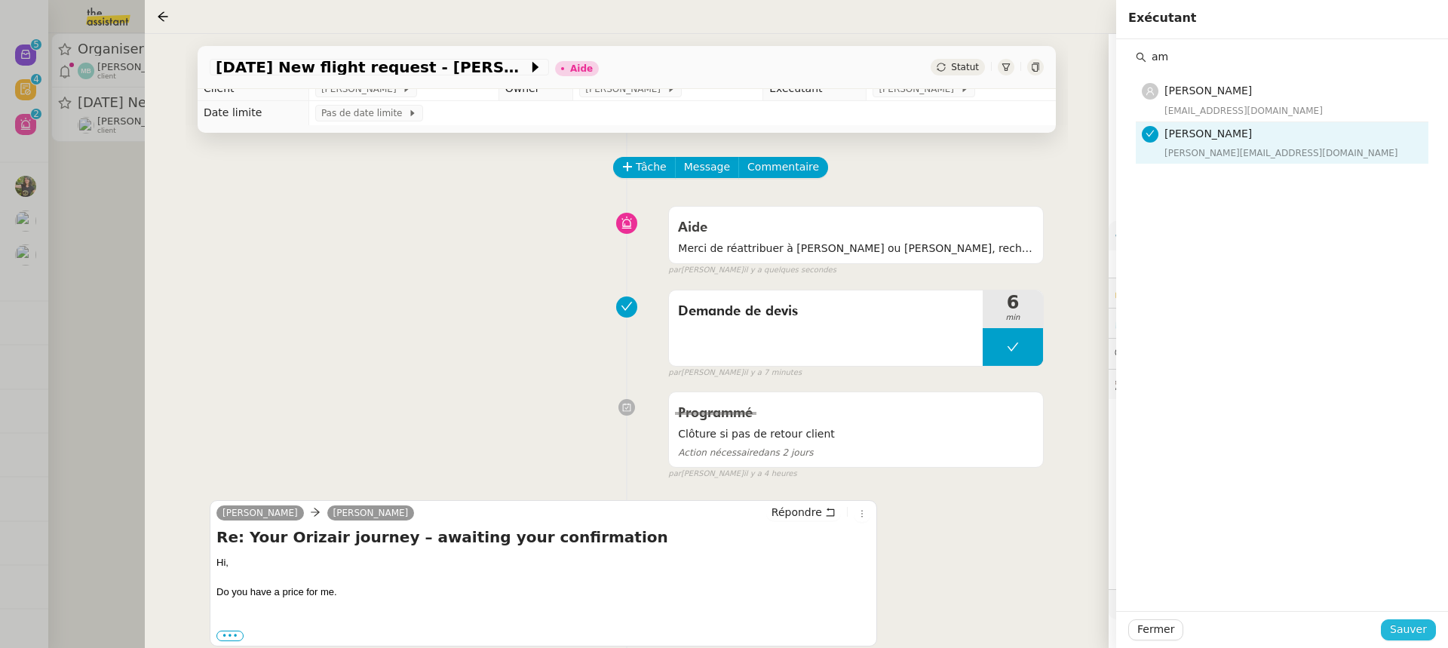
click at [1414, 634] on span "Sauver" at bounding box center [1408, 629] width 37 height 17
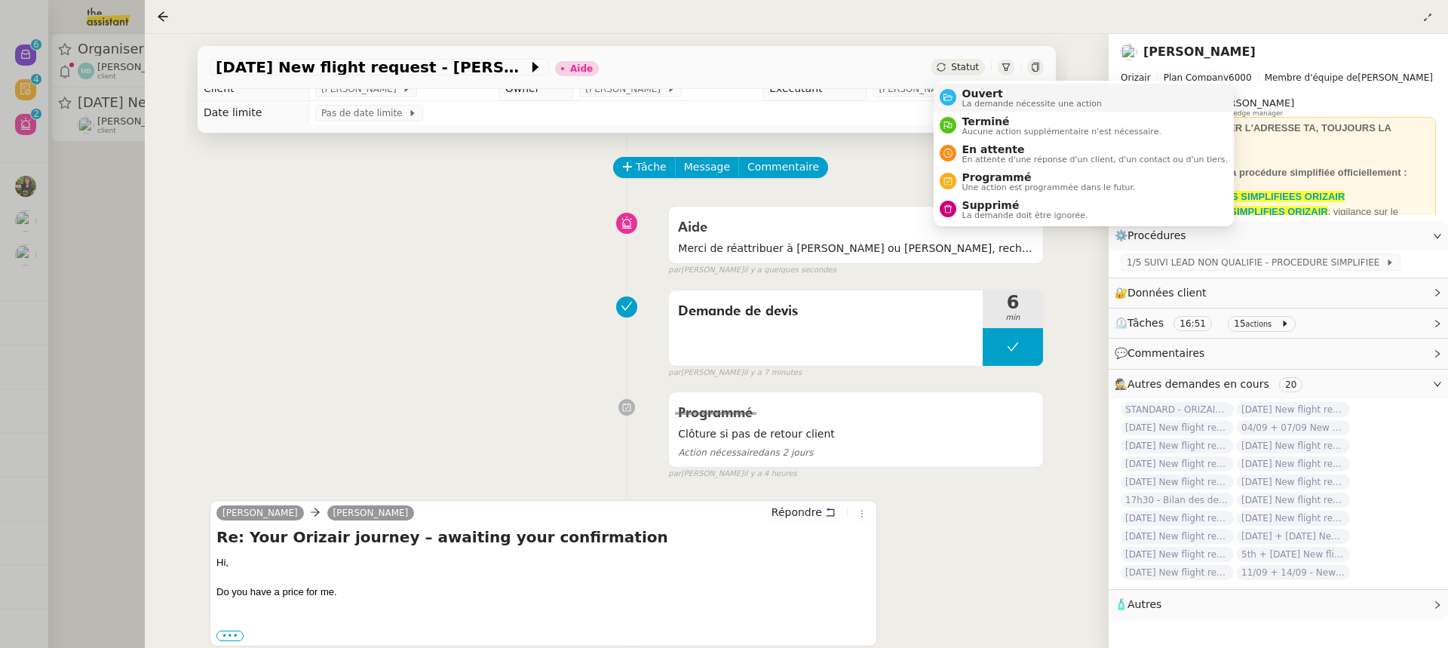
click at [998, 101] on span "La demande nécessite une action" at bounding box center [1033, 104] width 140 height 8
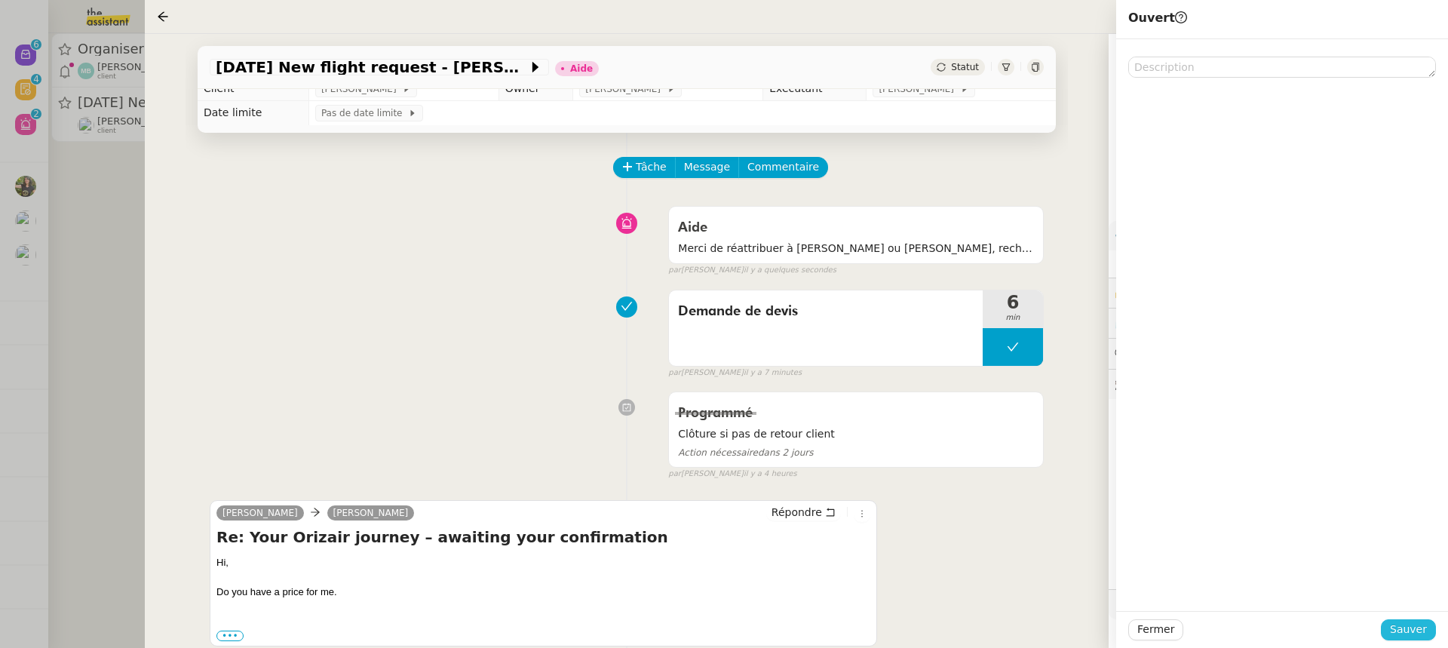
click at [1414, 631] on span "Sauver" at bounding box center [1408, 629] width 37 height 17
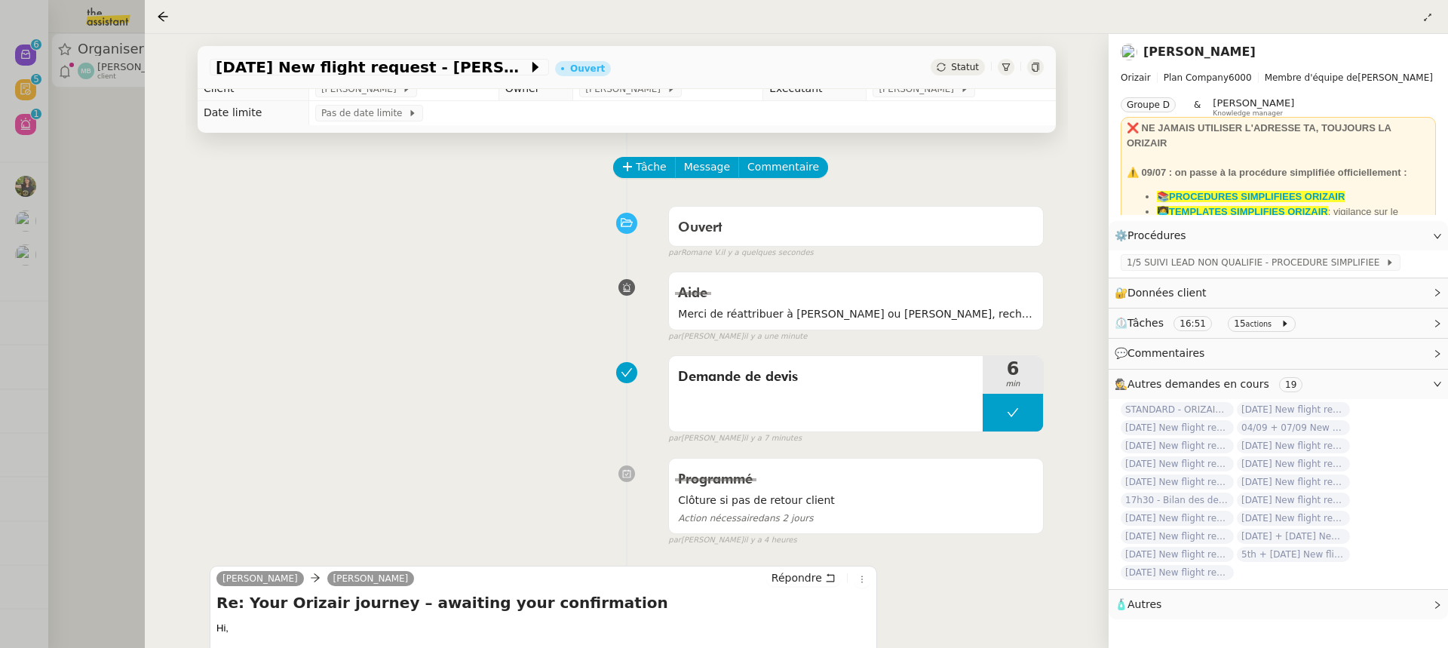
click at [119, 86] on div at bounding box center [724, 324] width 1448 height 648
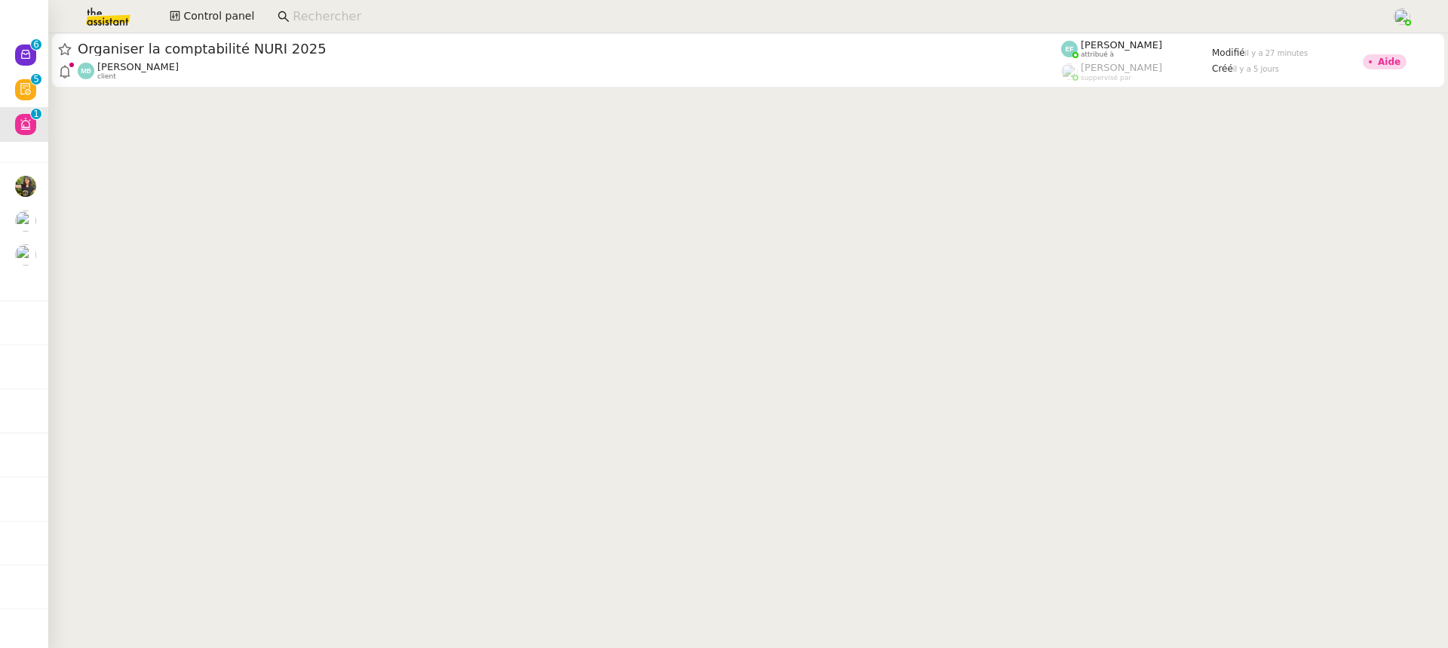
click at [42, 63] on div at bounding box center [724, 324] width 1448 height 648
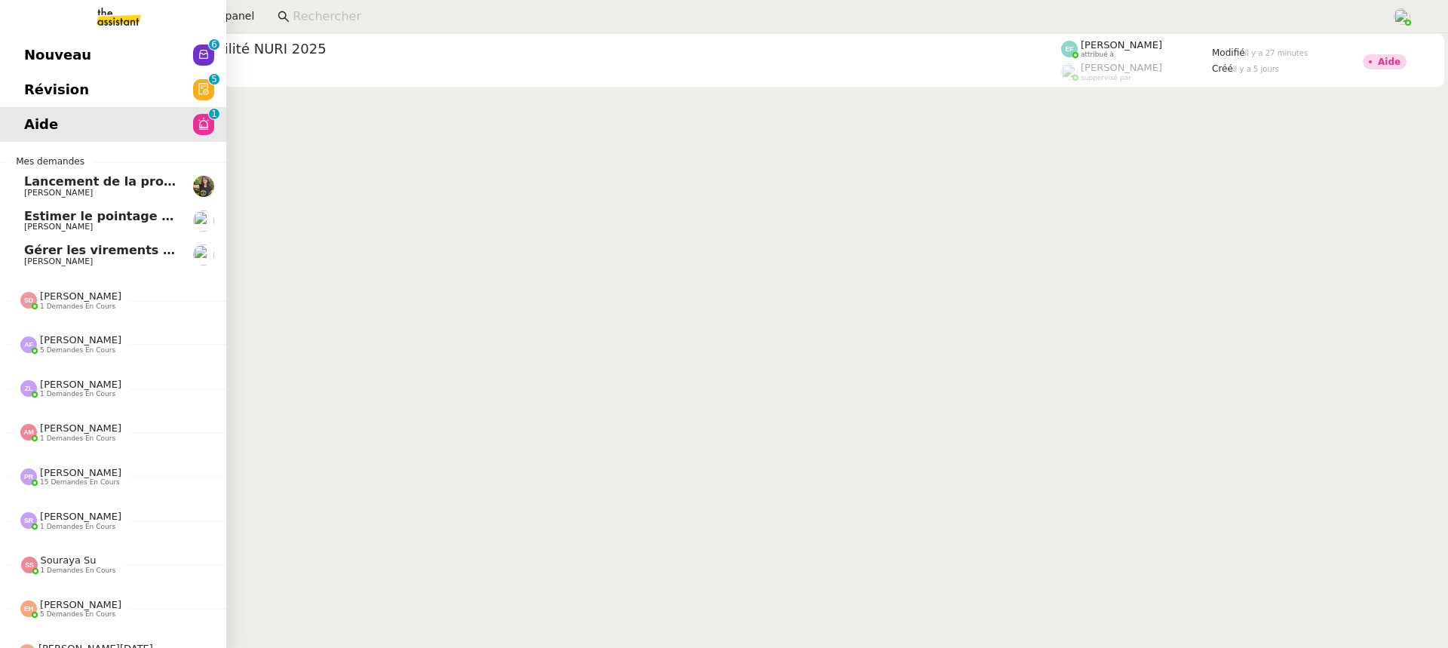
click at [32, 58] on span "Nouveau" at bounding box center [57, 55] width 67 height 23
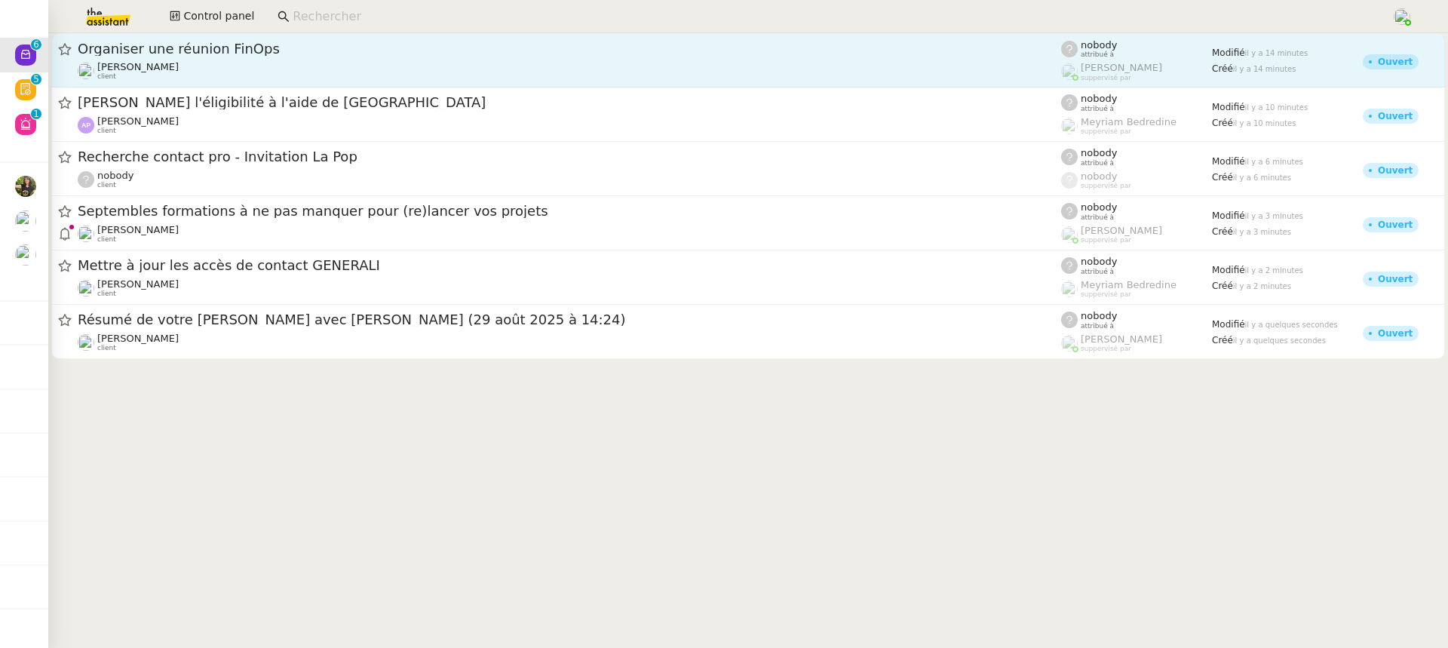
click at [325, 60] on div "Organiser une réunion FinOps David Berrebi client" at bounding box center [570, 60] width 984 height 41
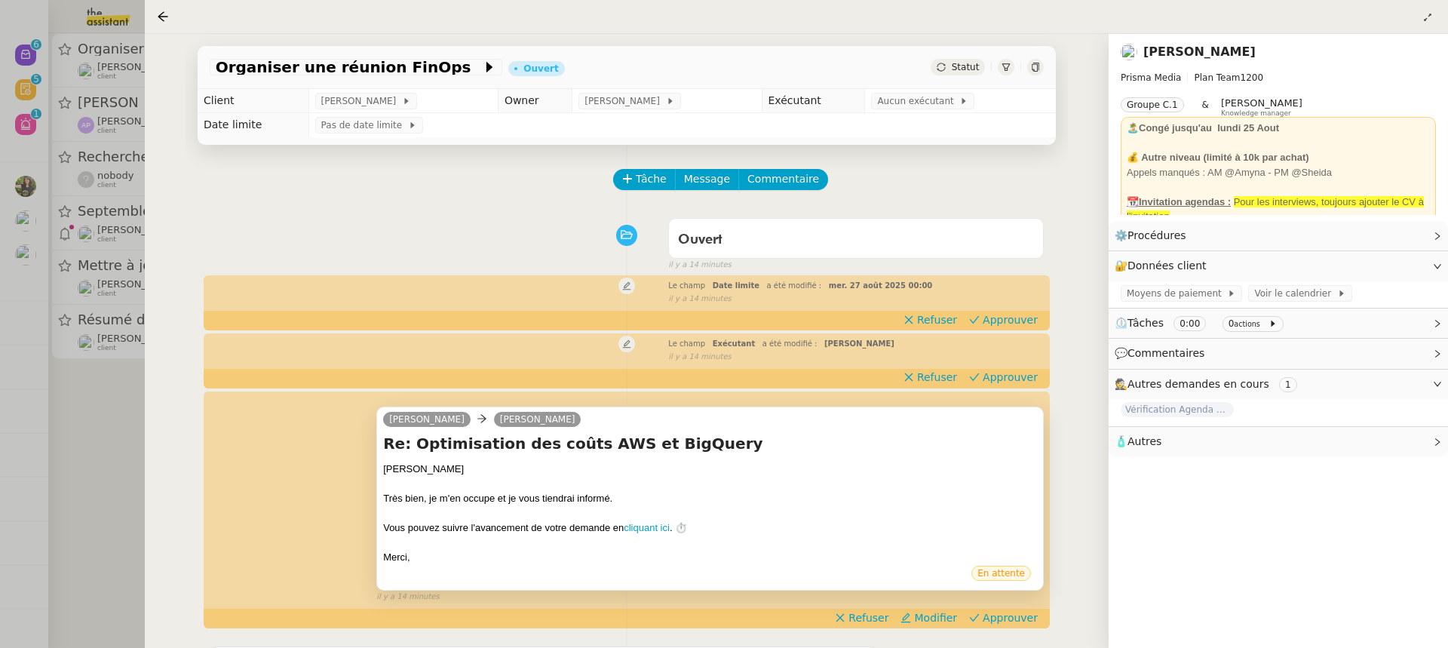
scroll to position [339, 0]
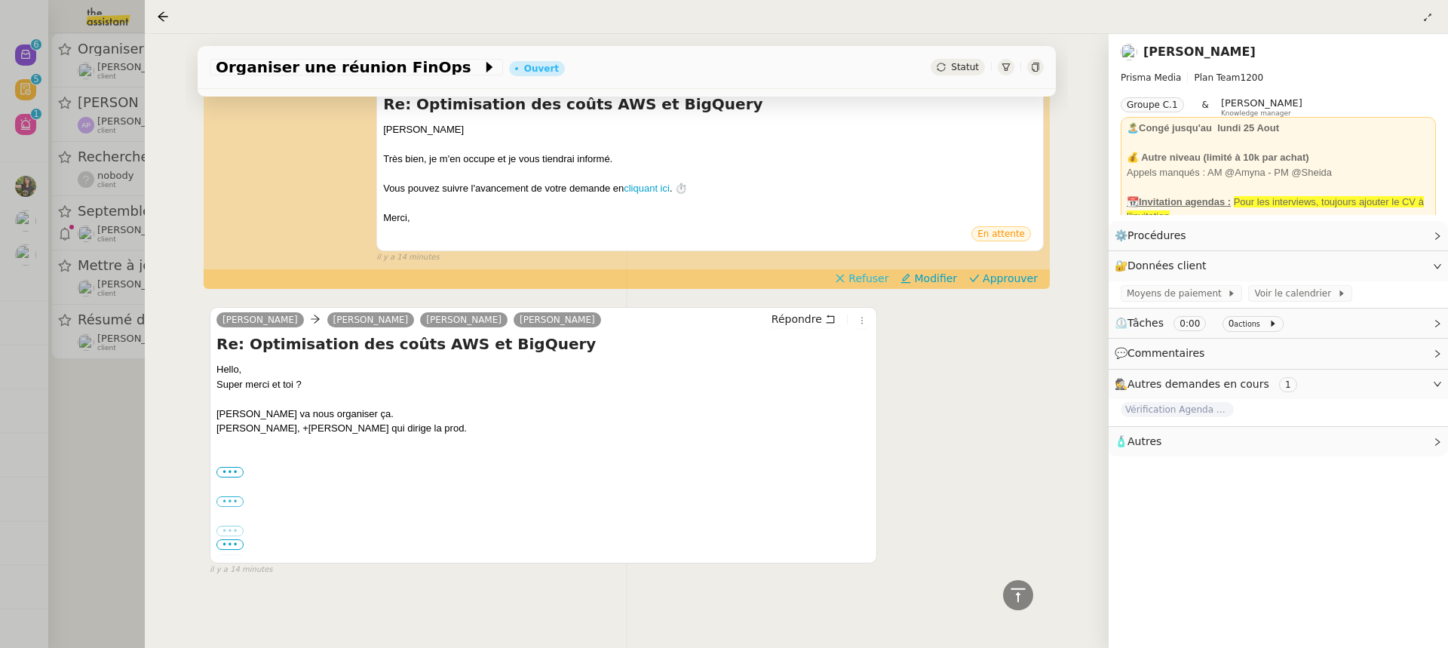
click at [883, 275] on span "Refuser" at bounding box center [869, 278] width 40 height 15
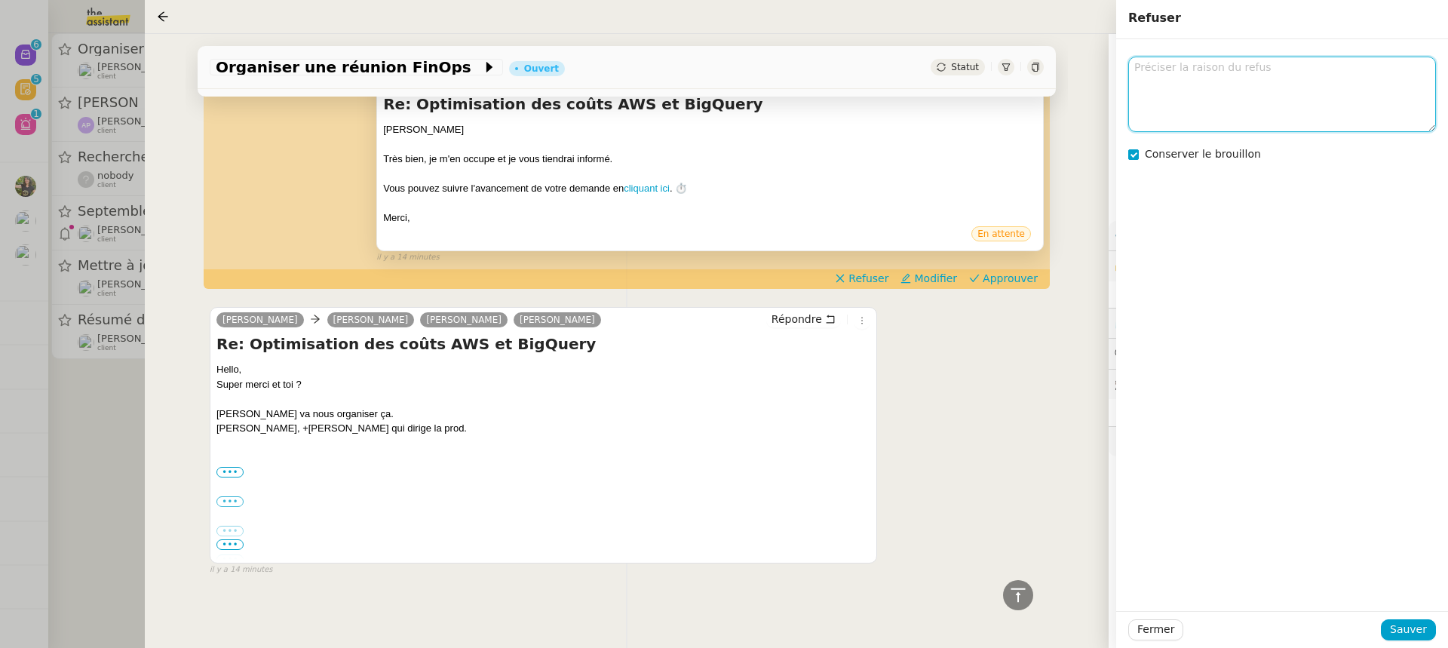
click at [1232, 93] on textarea at bounding box center [1283, 94] width 308 height 75
click at [1236, 144] on div "Conserver le brouillon" at bounding box center [1283, 154] width 308 height 21
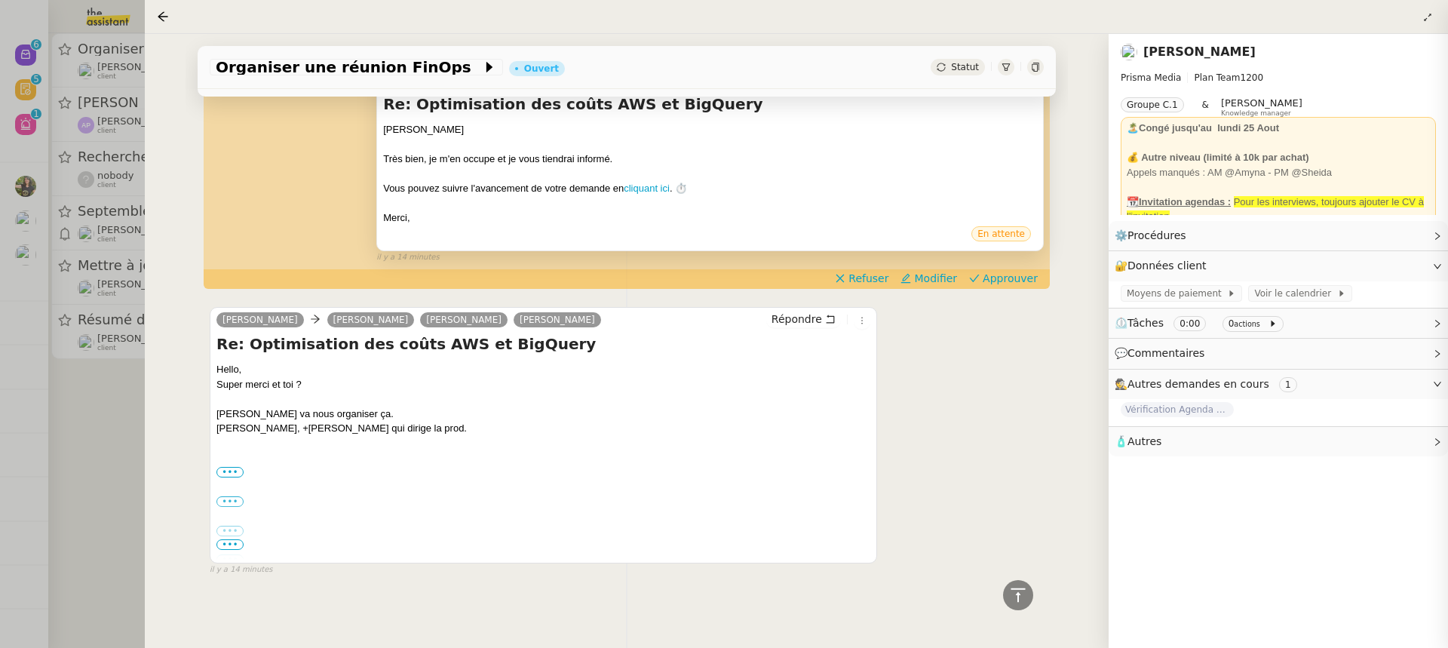
click at [1236, 152] on app-ticket "Organiser une réunion FinOps Ouvert Statut Client David Berrebi Owner Frédériqu…" at bounding box center [797, 341] width 1304 height 614
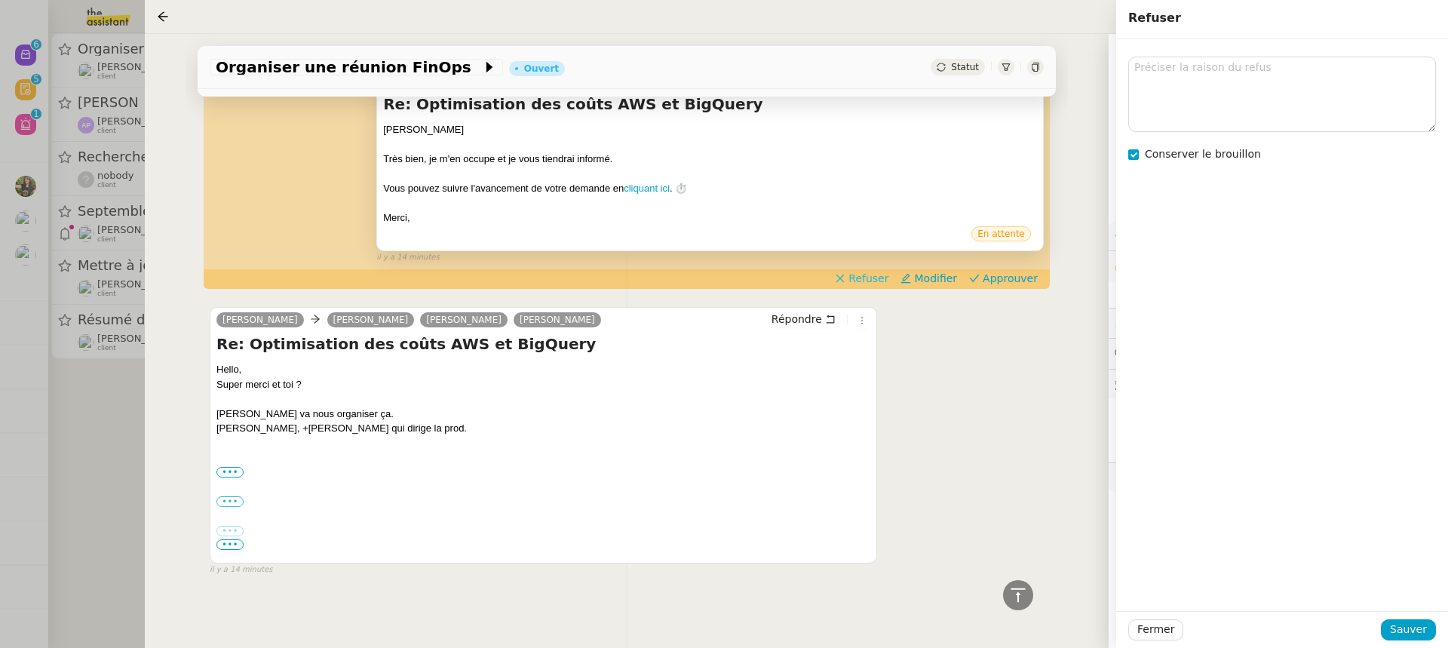
click at [889, 275] on span "Refuser" at bounding box center [869, 278] width 40 height 15
click at [884, 280] on span "Refuser" at bounding box center [869, 278] width 40 height 15
click at [870, 260] on div "il y a 14 minutes" at bounding box center [710, 257] width 668 height 13
click at [884, 286] on app-ticket-timeline-item "Lisa Green David Berrebi Re: Optimisation des coûts AWS et BigQuery Bonjour Dav…" at bounding box center [627, 171] width 834 height 234
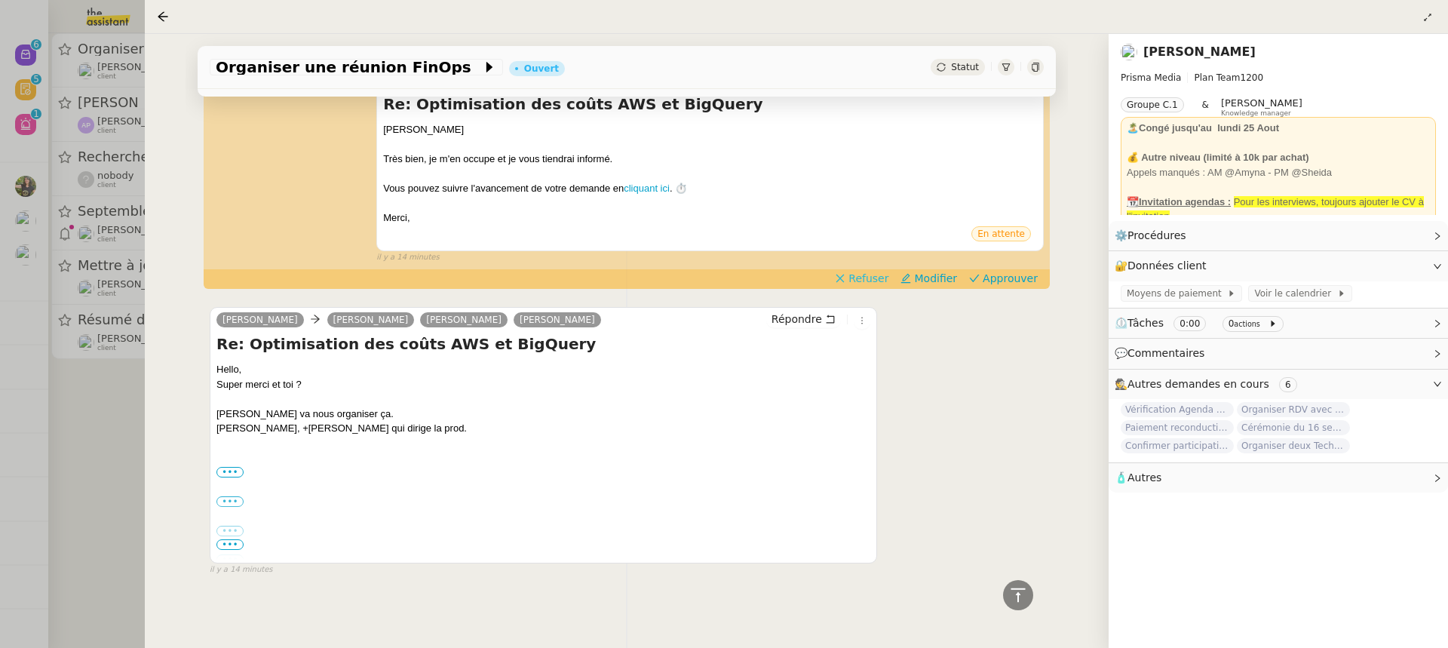
click at [877, 278] on span "Refuser" at bounding box center [869, 278] width 40 height 15
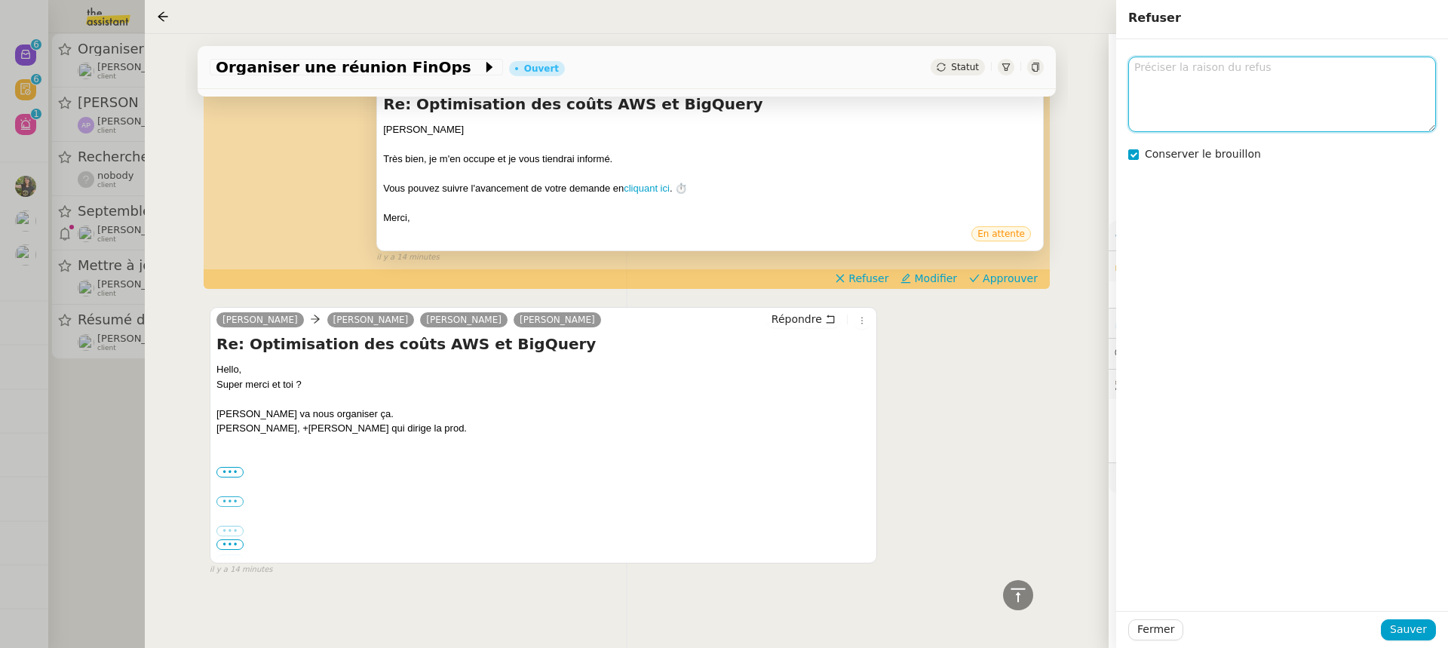
click at [1205, 108] on textarea at bounding box center [1283, 94] width 308 height 75
type textarea "on est en copie"
click at [1235, 168] on div "on est en copie Conserver le brouillon" at bounding box center [1282, 325] width 332 height 572
click at [1221, 148] on span "Conserver le brouillon" at bounding box center [1203, 154] width 116 height 12
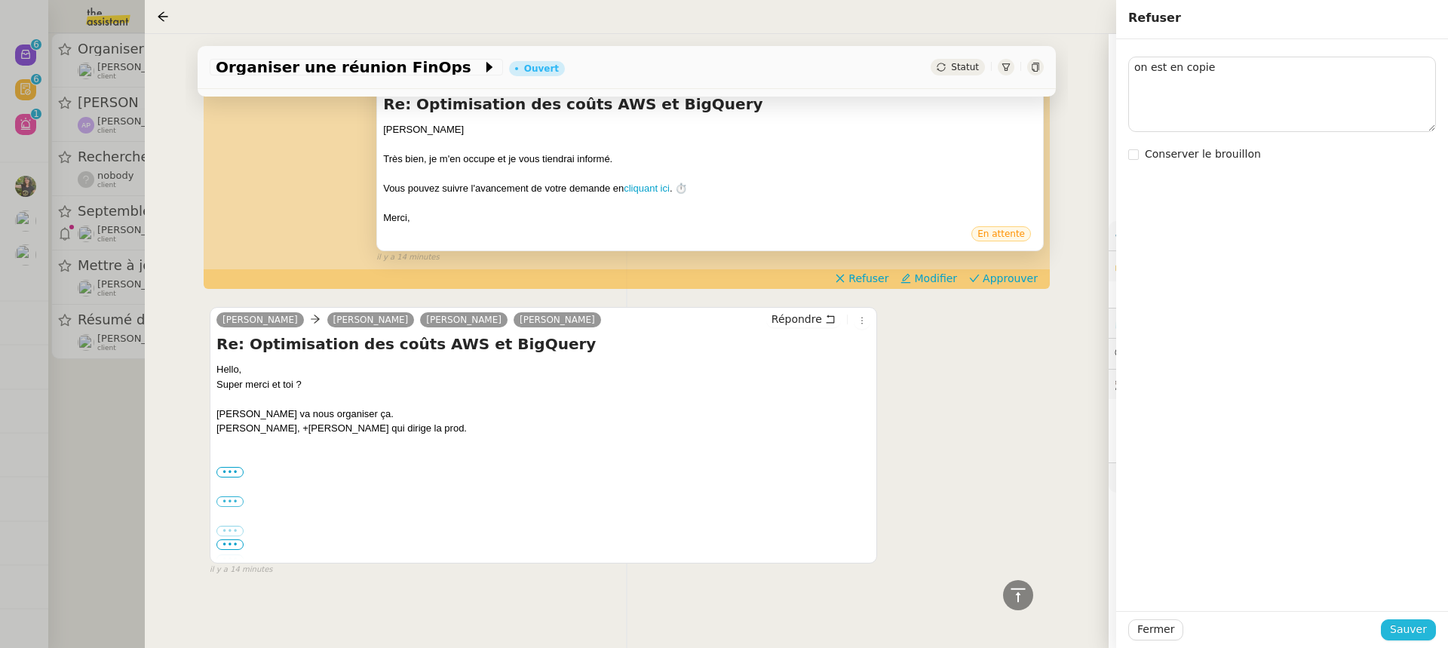
click at [1421, 632] on span "Sauver" at bounding box center [1408, 629] width 37 height 17
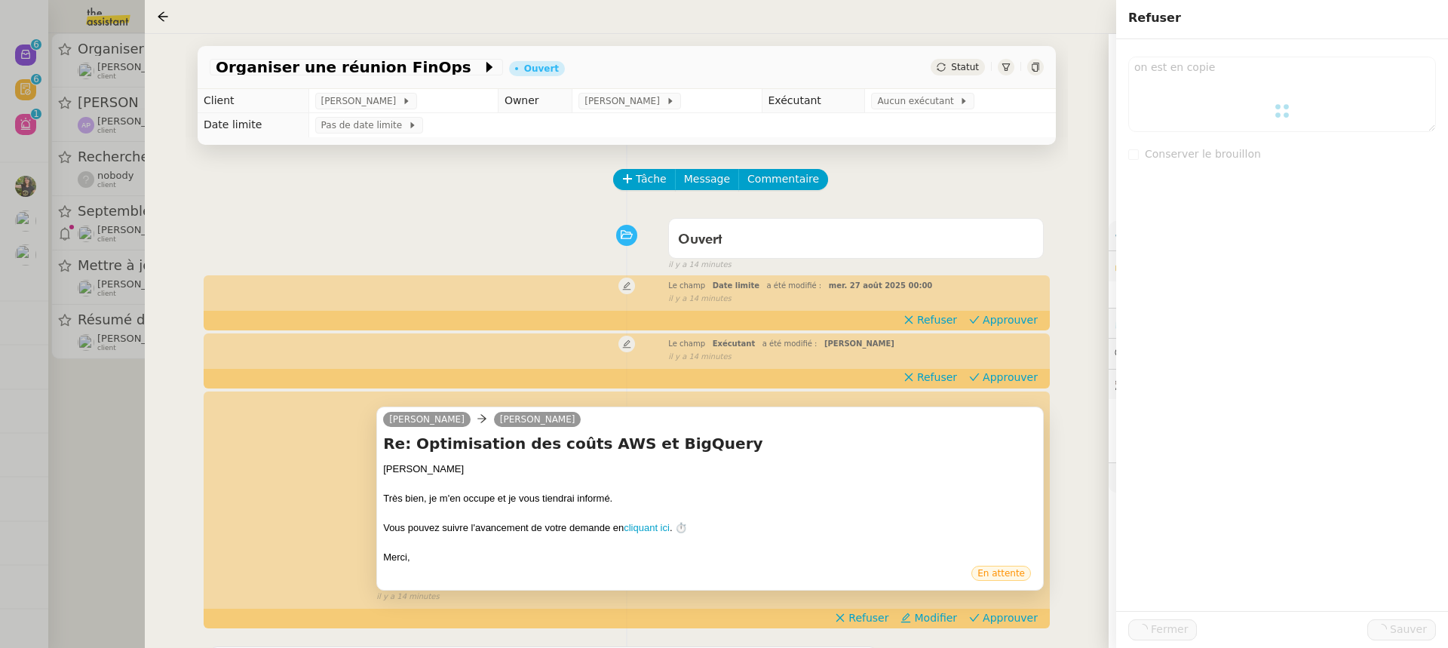
click at [1020, 363] on div "Le champ Exécutant a été modifié : Sheida Delpazir false il y a 14 minutes" at bounding box center [627, 349] width 834 height 28
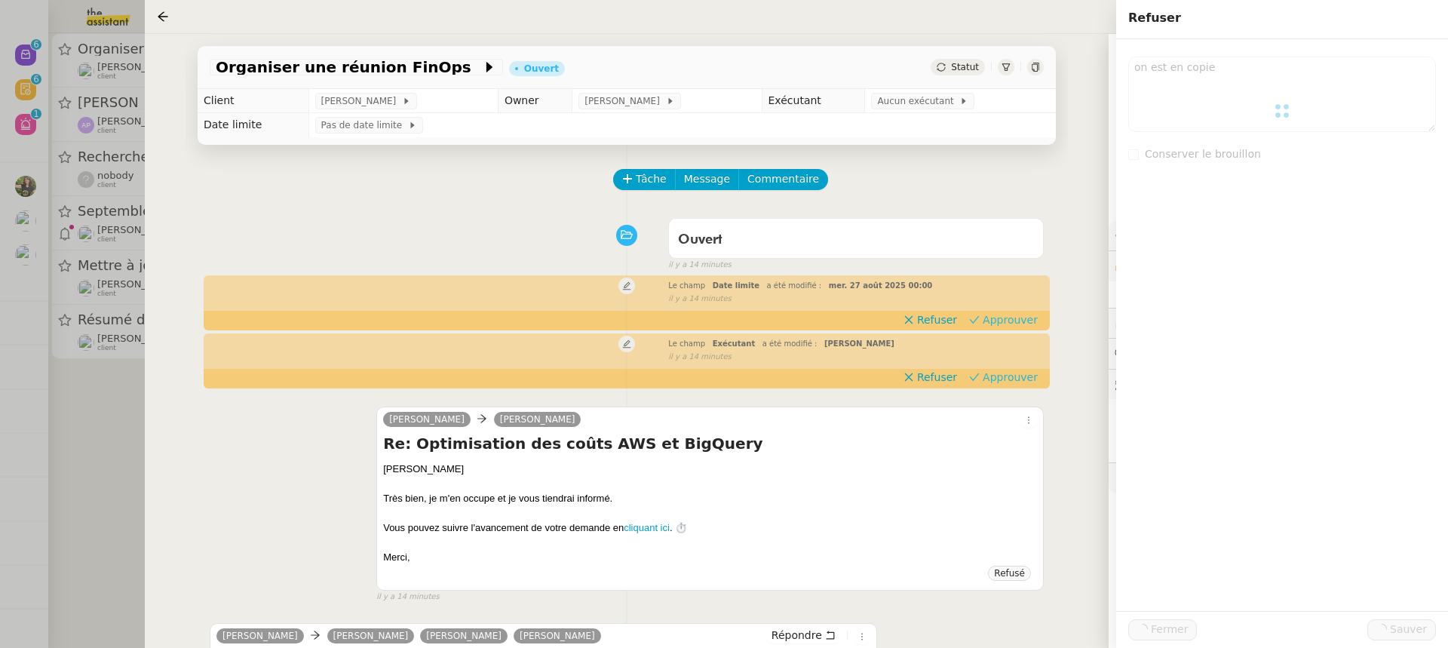
click at [1022, 373] on span "Approuver" at bounding box center [1010, 377] width 55 height 15
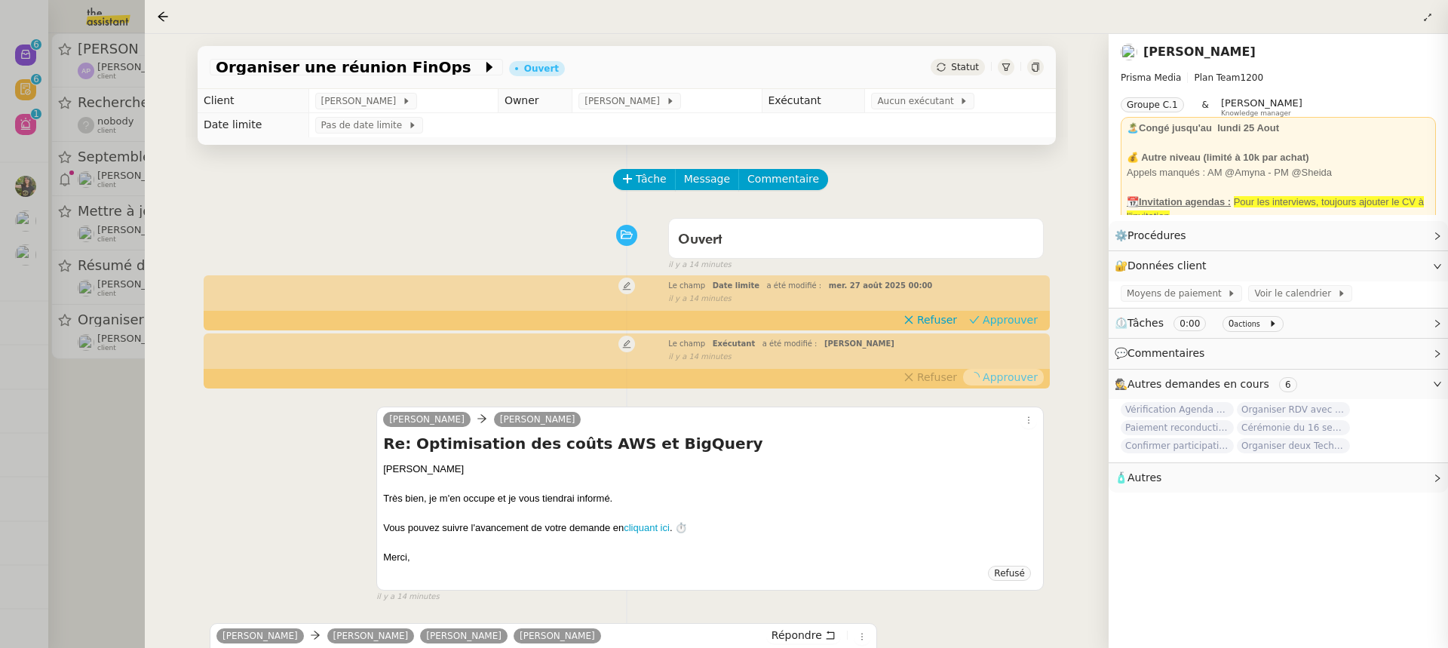
click at [1003, 315] on span "Approuver" at bounding box center [1010, 319] width 55 height 15
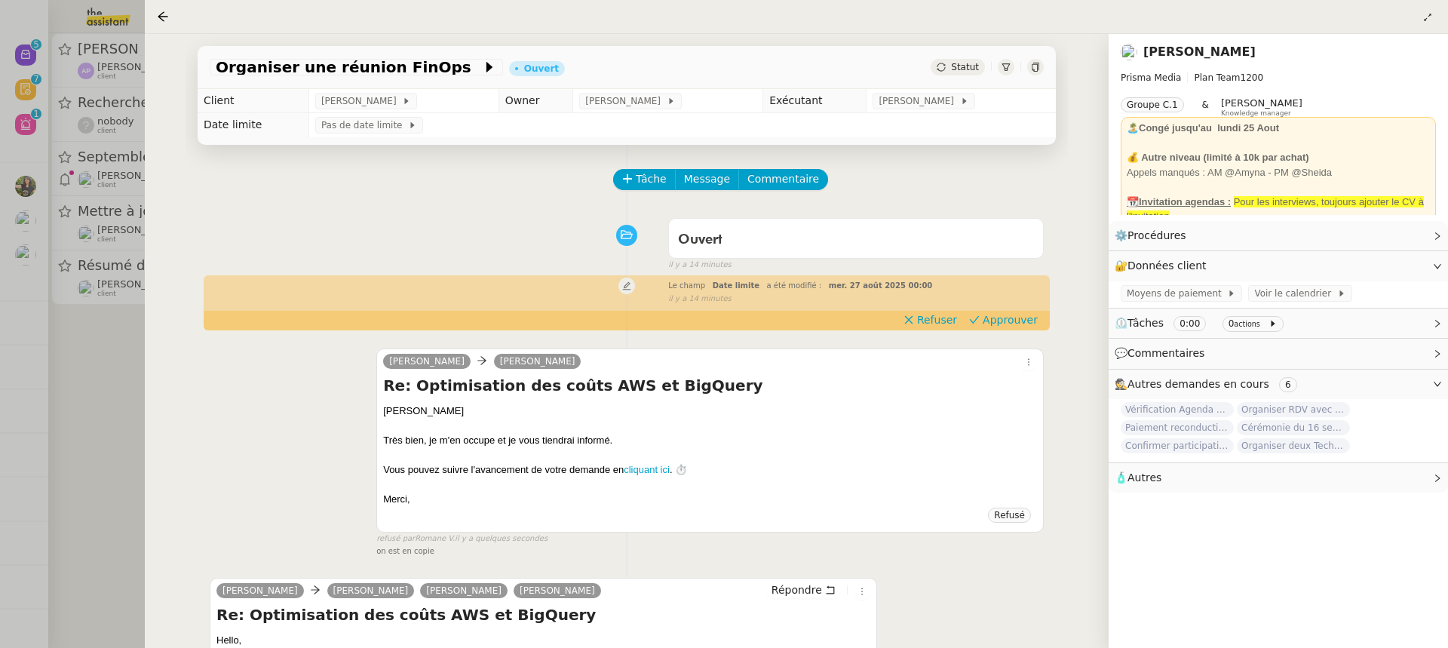
click at [91, 163] on div at bounding box center [724, 324] width 1448 height 648
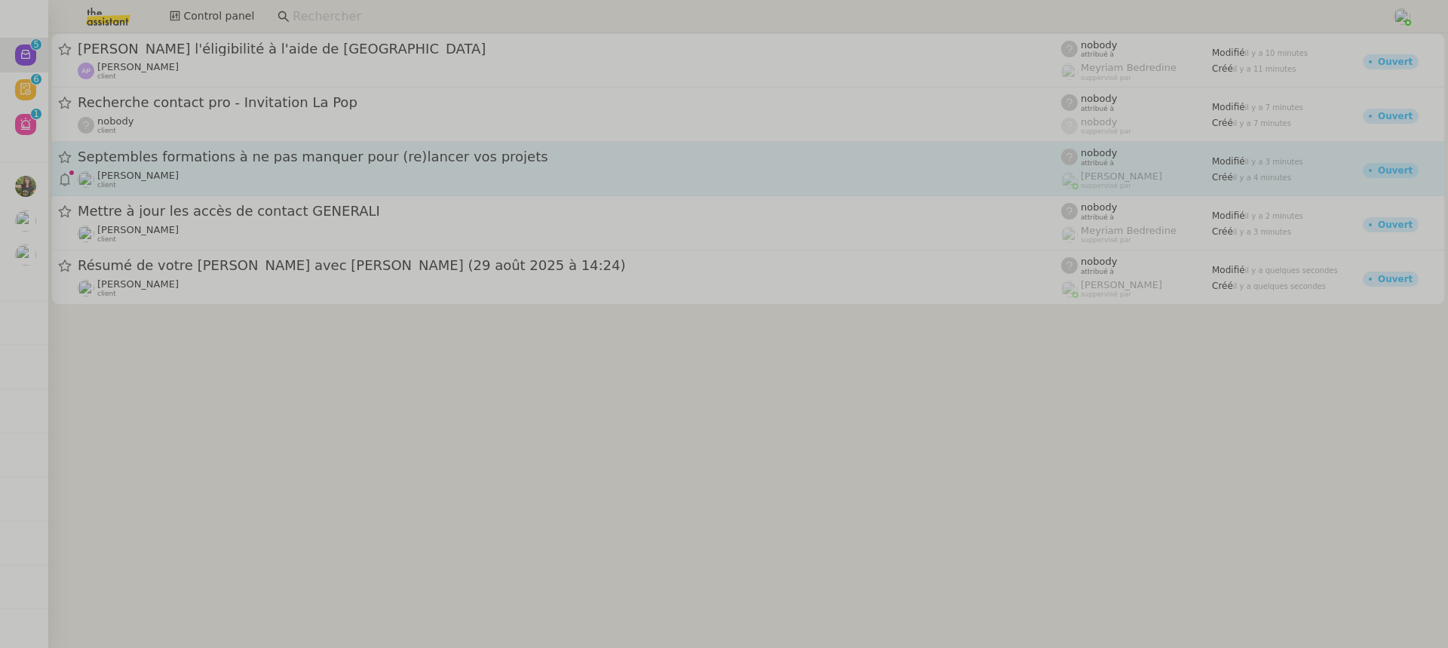
click at [357, 173] on div "Jeremy DUMONT-FILLON client" at bounding box center [570, 180] width 984 height 20
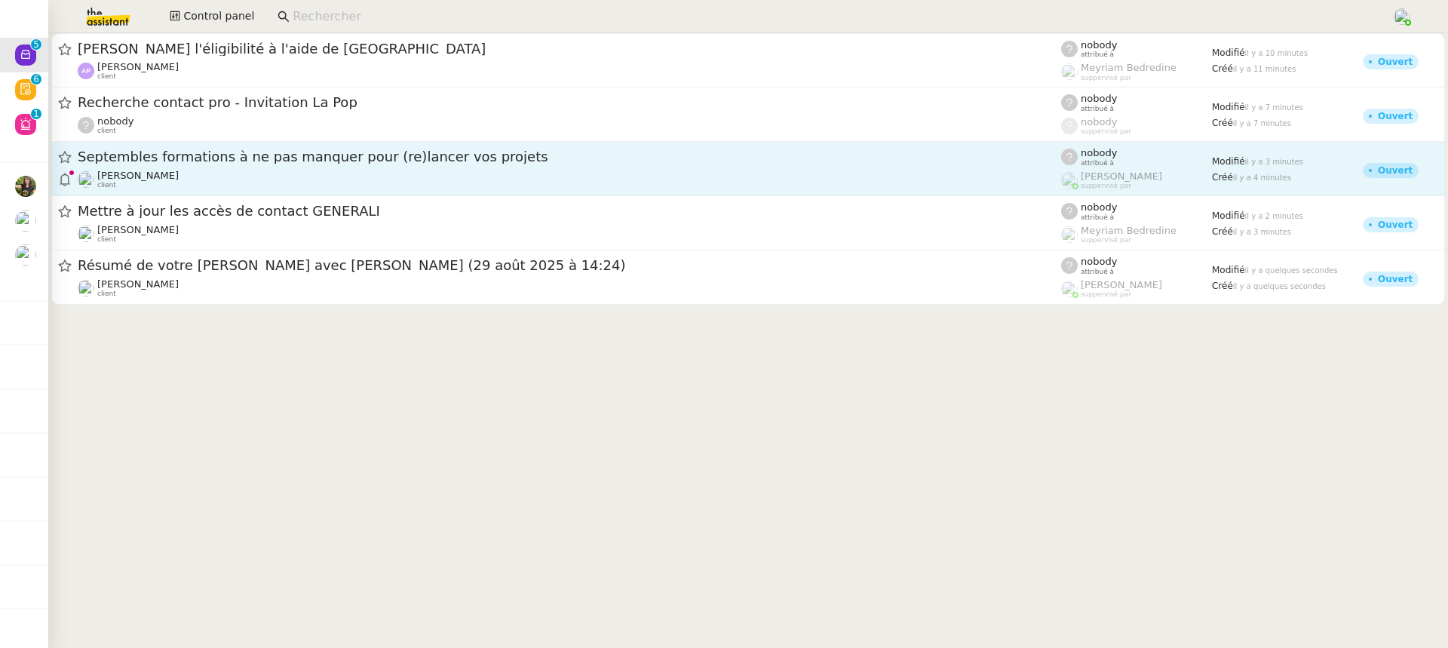
click at [357, 173] on div "Jeremy DUMONT-FILLON client" at bounding box center [570, 180] width 984 height 20
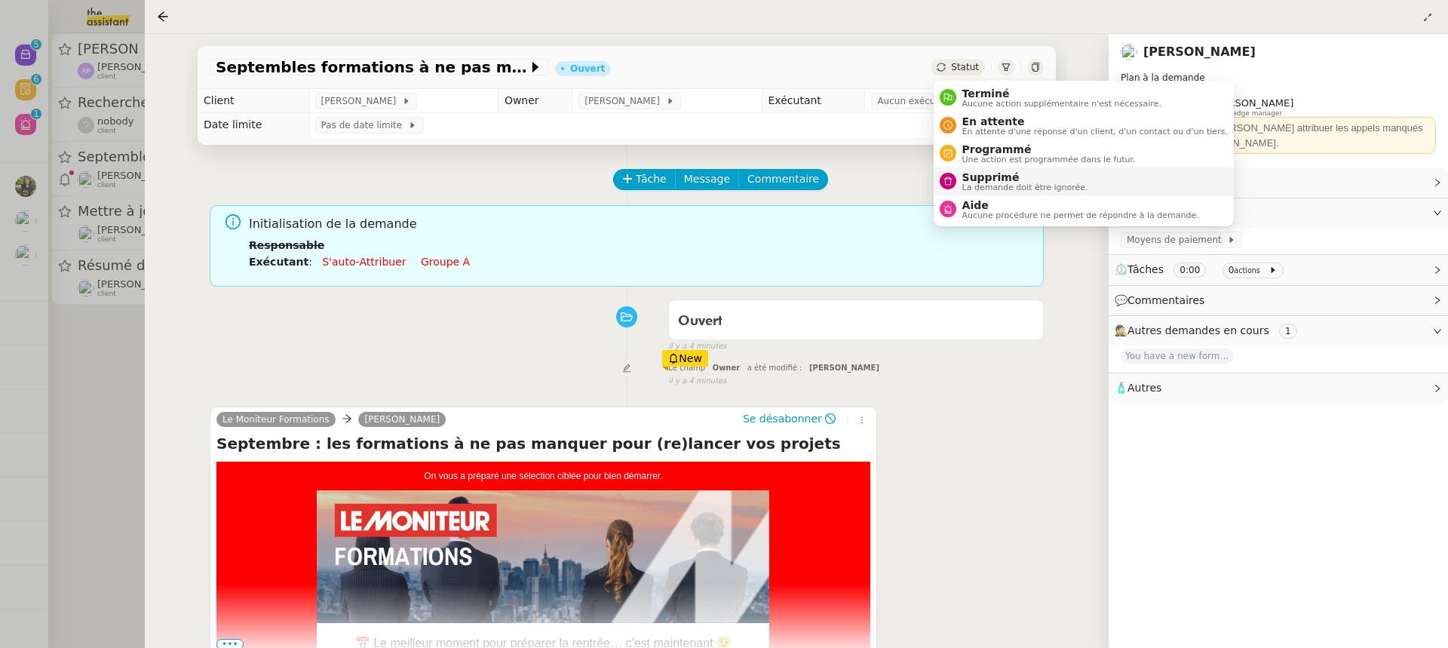
click at [1033, 186] on span "La demande doit être ignorée." at bounding box center [1026, 187] width 126 height 8
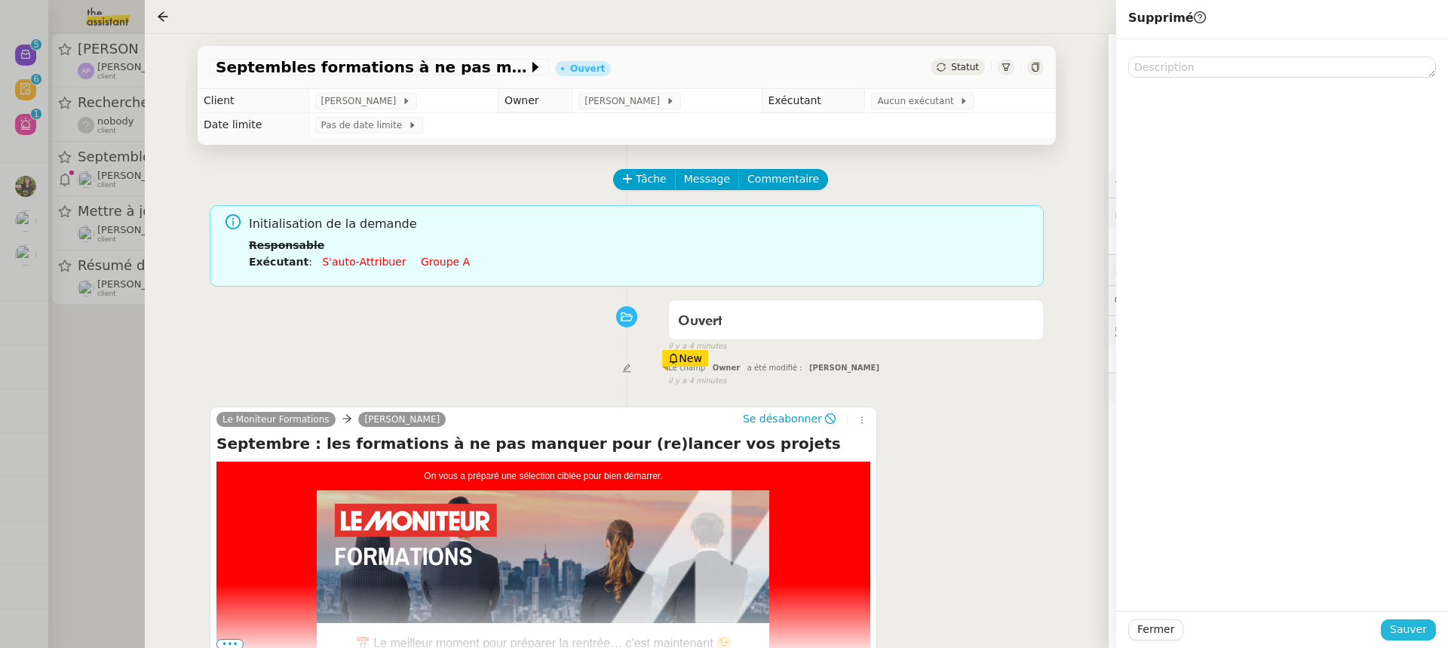
click at [1401, 634] on span "Sauver" at bounding box center [1408, 629] width 37 height 17
click at [113, 149] on div at bounding box center [724, 324] width 1448 height 648
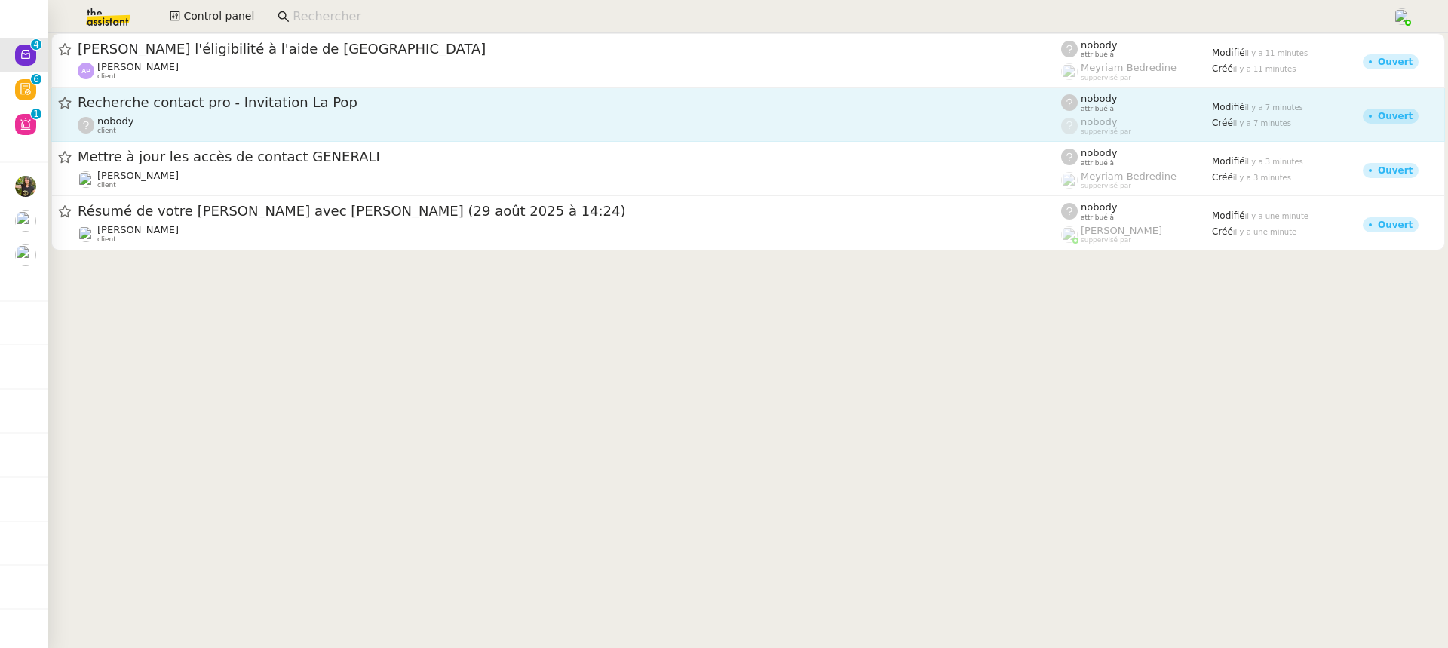
click at [279, 134] on div "nobody client" at bounding box center [570, 125] width 984 height 20
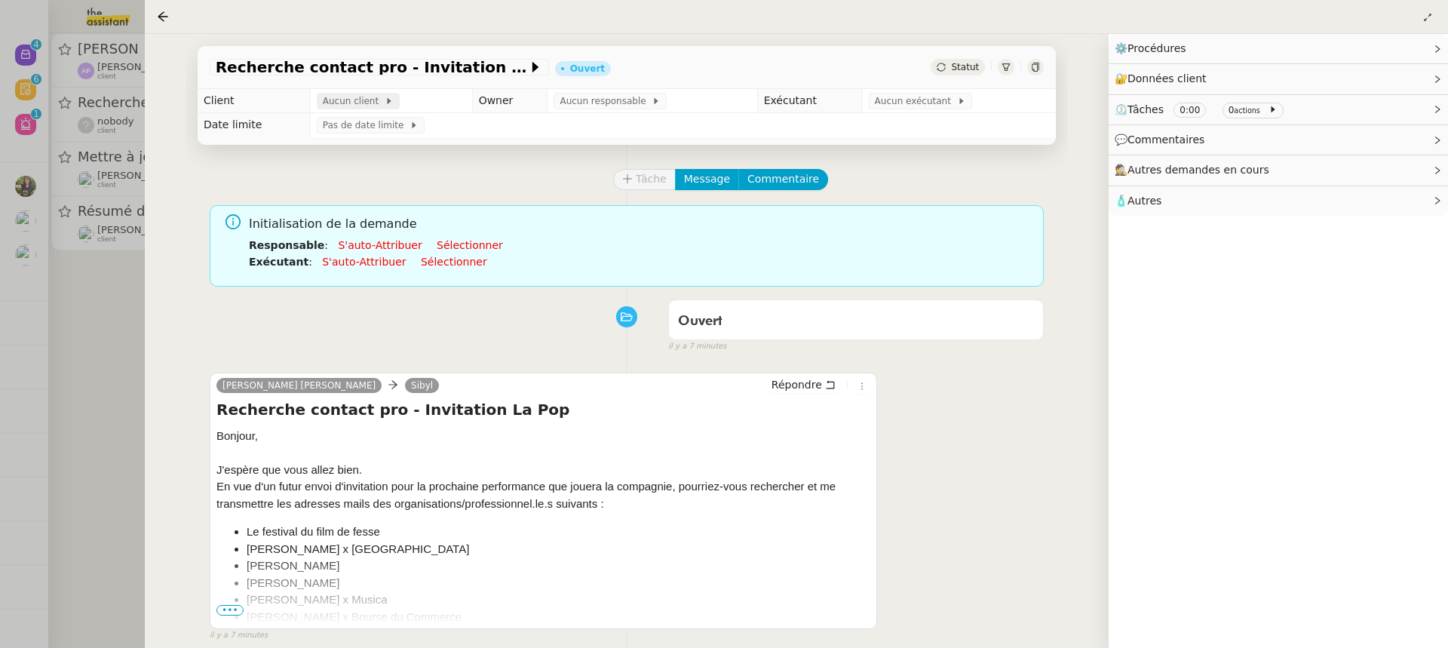
click at [352, 104] on span "Aucun client" at bounding box center [354, 101] width 62 height 15
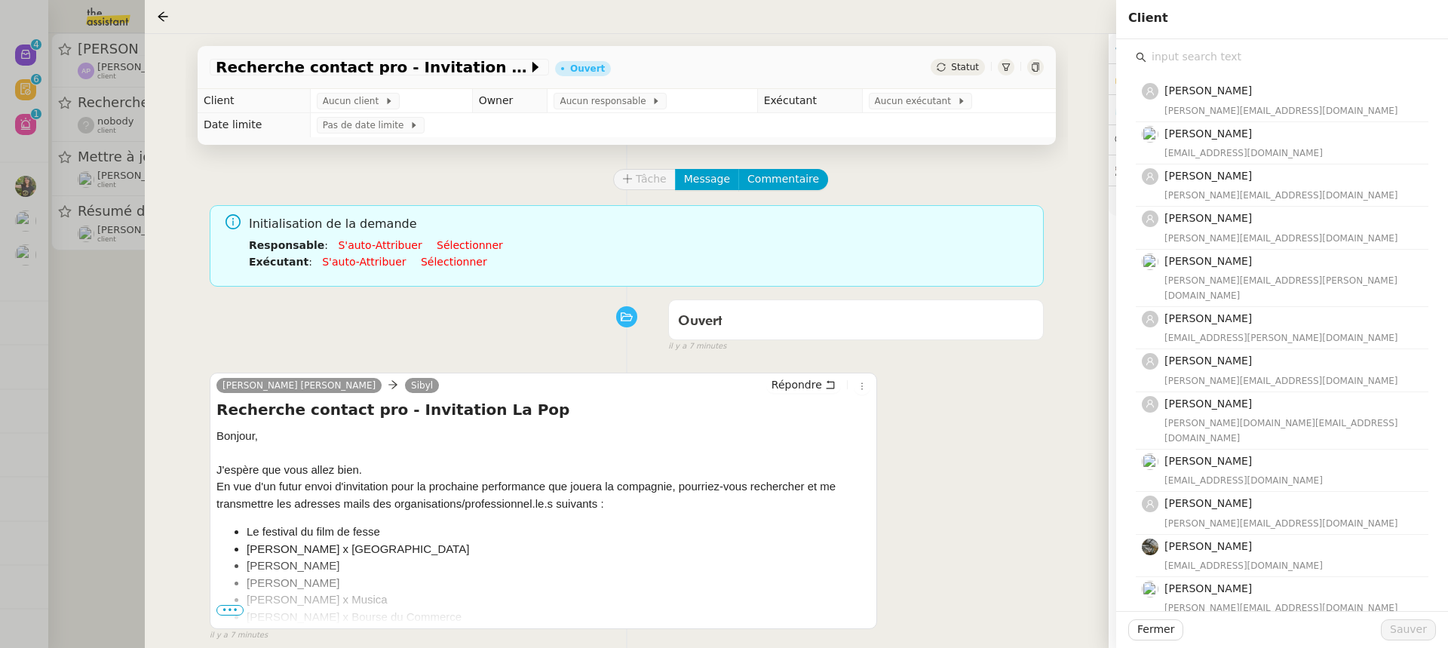
click at [1208, 57] on input "text" at bounding box center [1288, 57] width 282 height 20
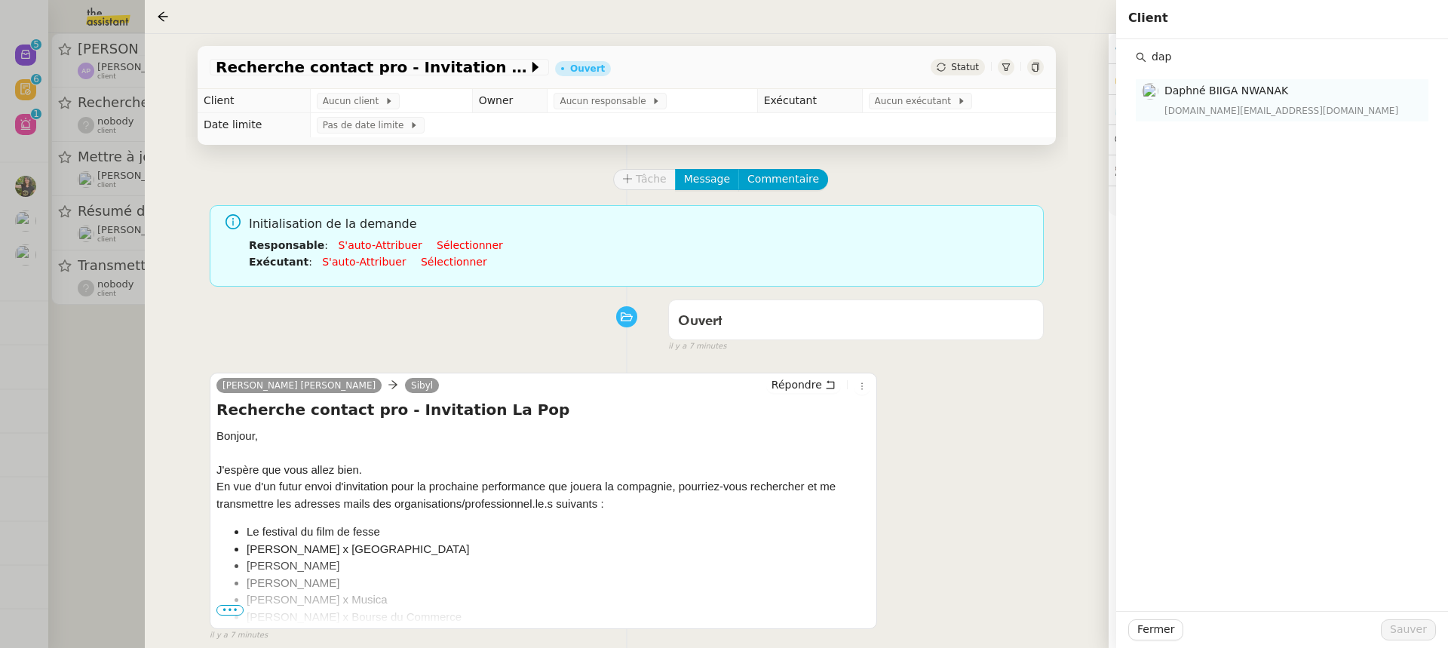
type input "dap"
click at [1226, 79] on nz-list-item "Daphné BIIGA NWANAK daphnebaudouin.contact@gmail.com" at bounding box center [1282, 99] width 293 height 41
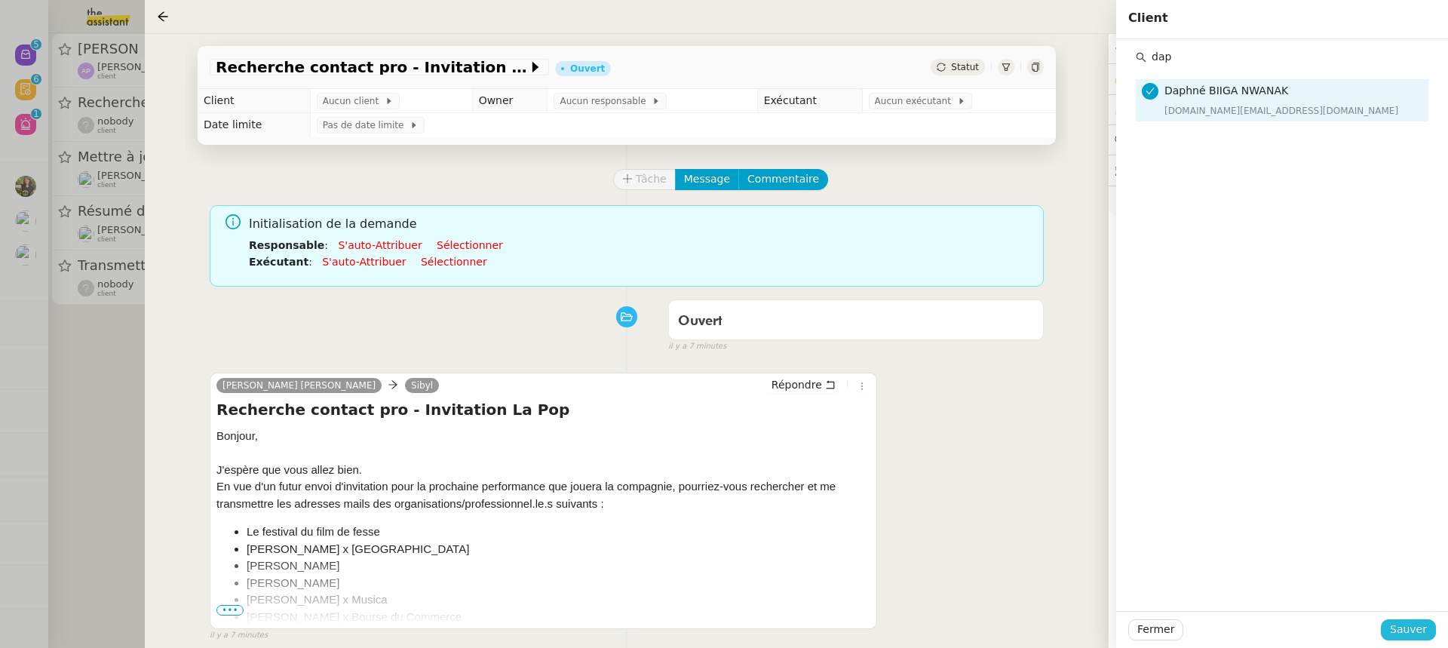
click at [1411, 632] on span "Sauver" at bounding box center [1408, 629] width 37 height 17
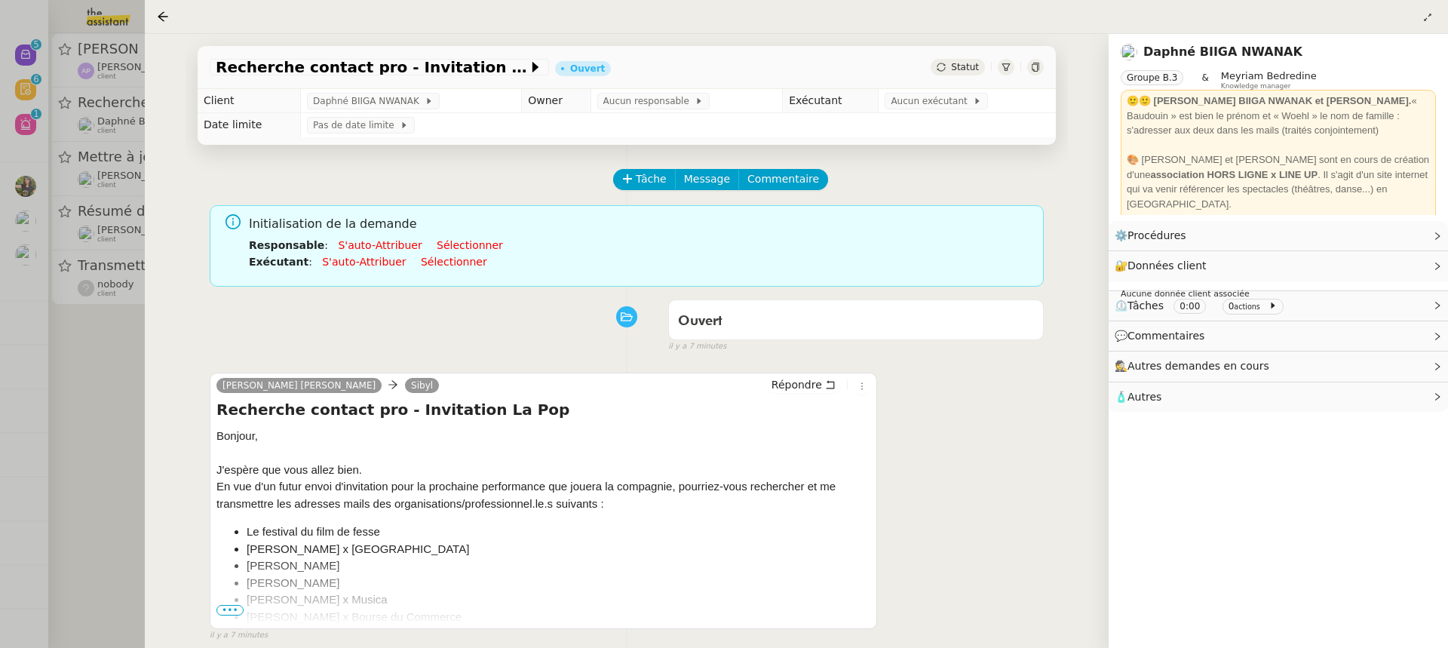
click at [179, 163] on div "Recherche contact pro - Invitation La Pop Ouvert Statut Client Daphné BIIGA NWA…" at bounding box center [627, 341] width 964 height 614
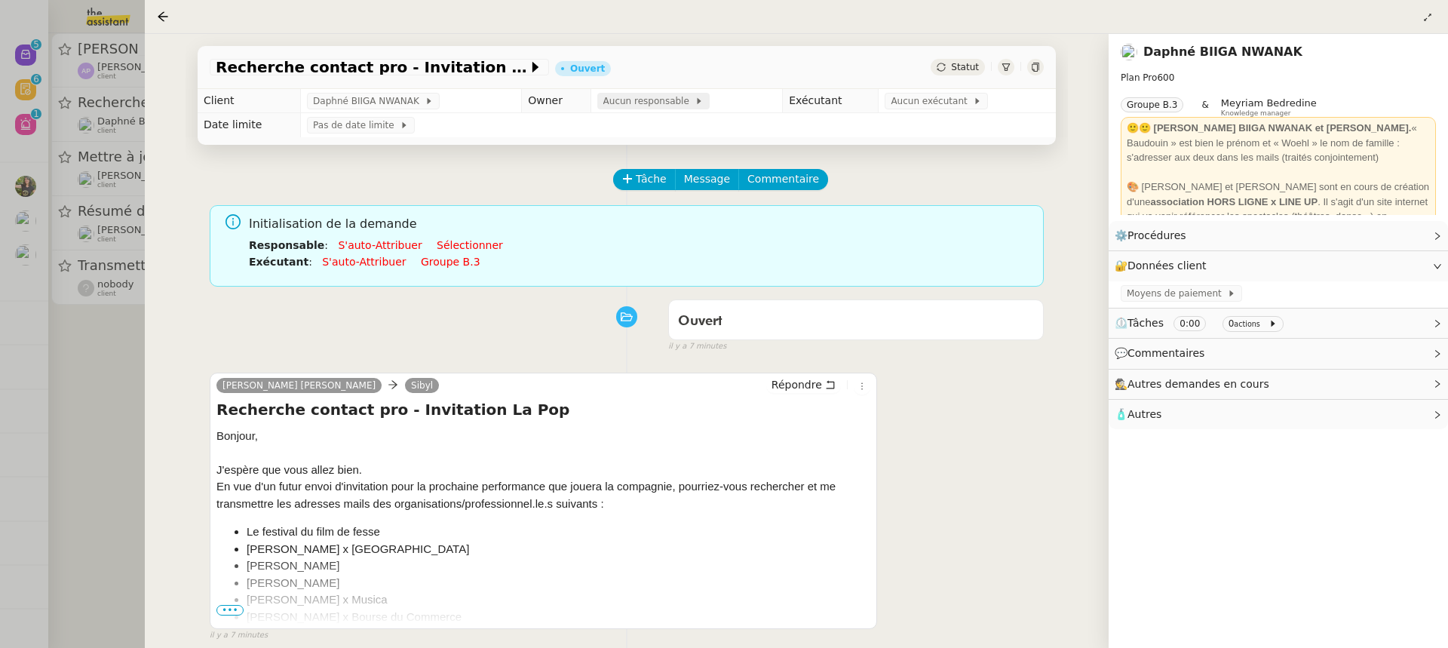
click at [695, 97] on icon at bounding box center [699, 101] width 9 height 9
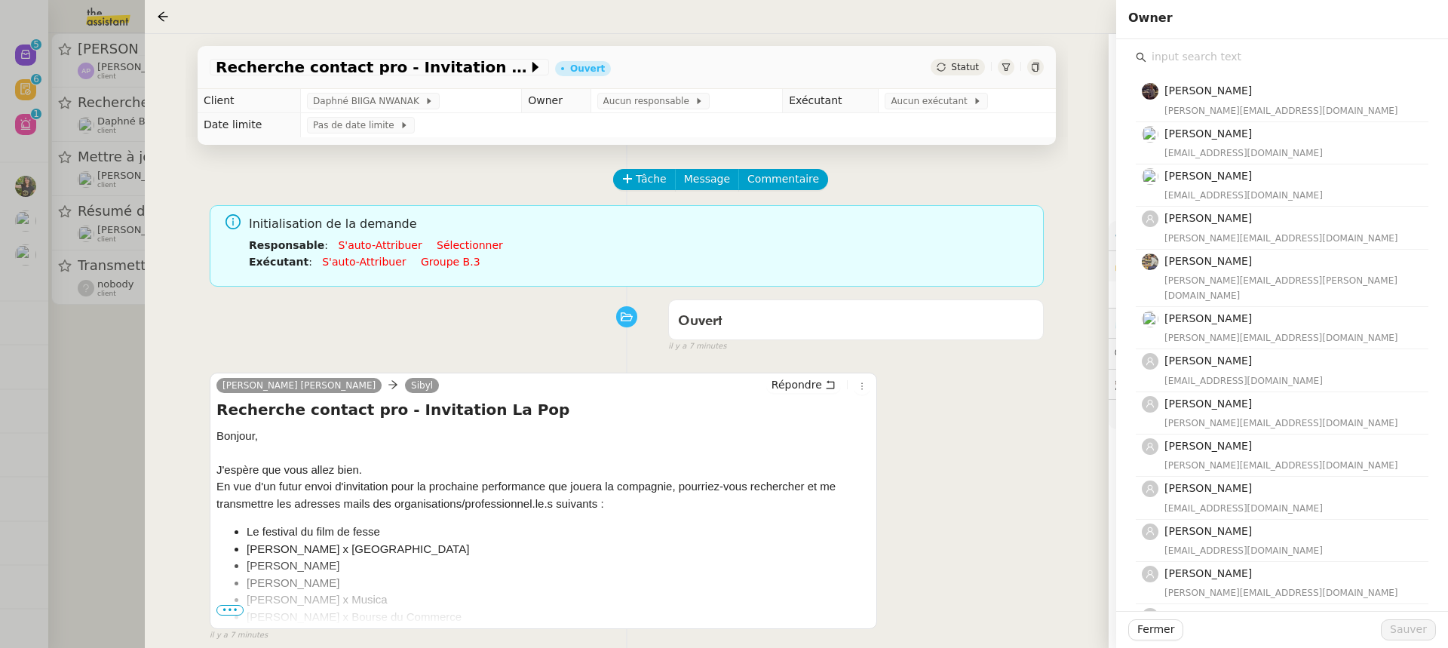
click at [1246, 65] on input "text" at bounding box center [1288, 57] width 282 height 20
click at [1253, 123] on nz-list-item "Romane Vachon romane@team.theassistant.com" at bounding box center [1282, 143] width 293 height 42
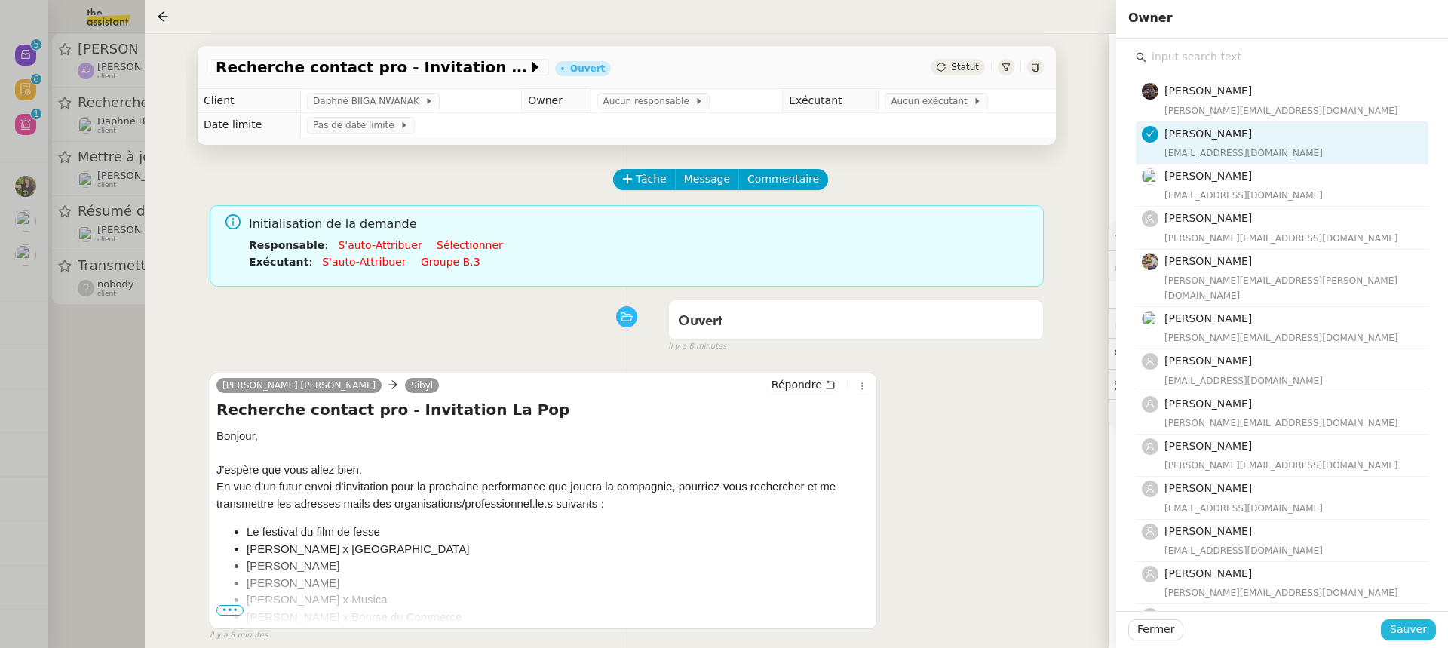
click at [1418, 640] on button "Sauver" at bounding box center [1408, 629] width 55 height 21
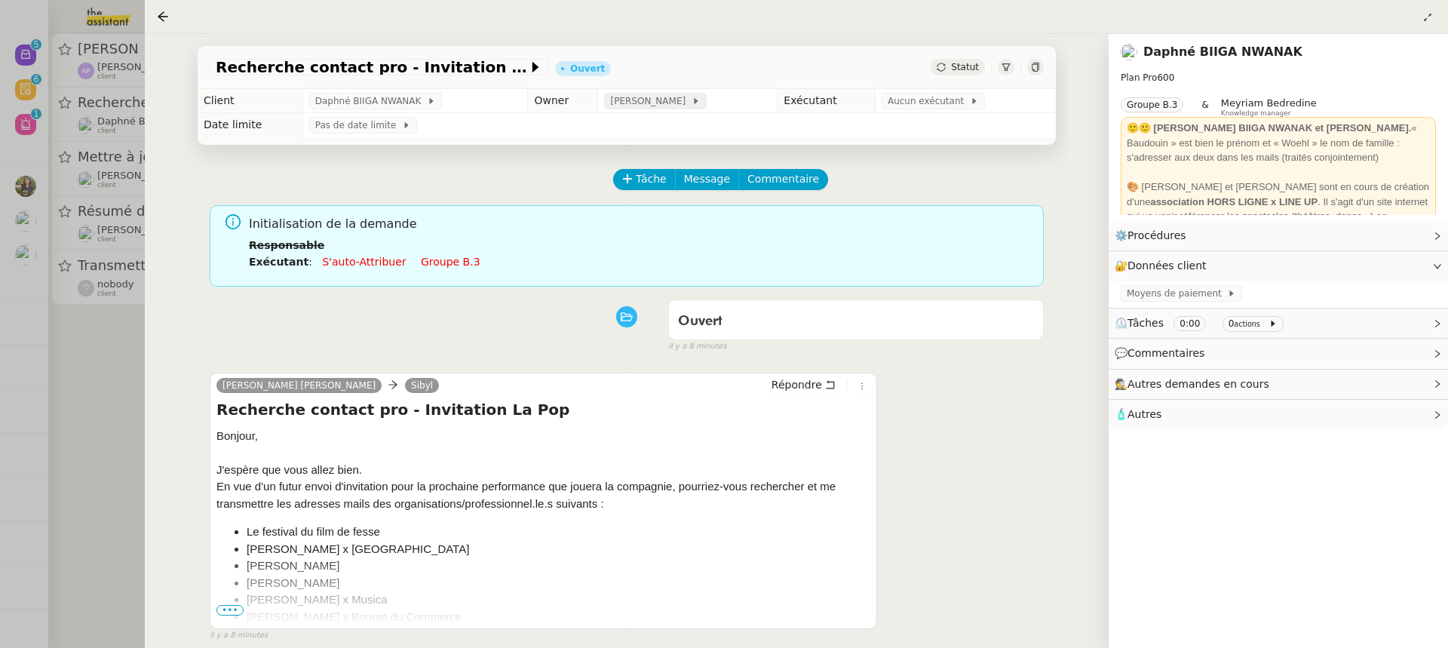
click at [686, 98] on span at bounding box center [689, 101] width 6 height 11
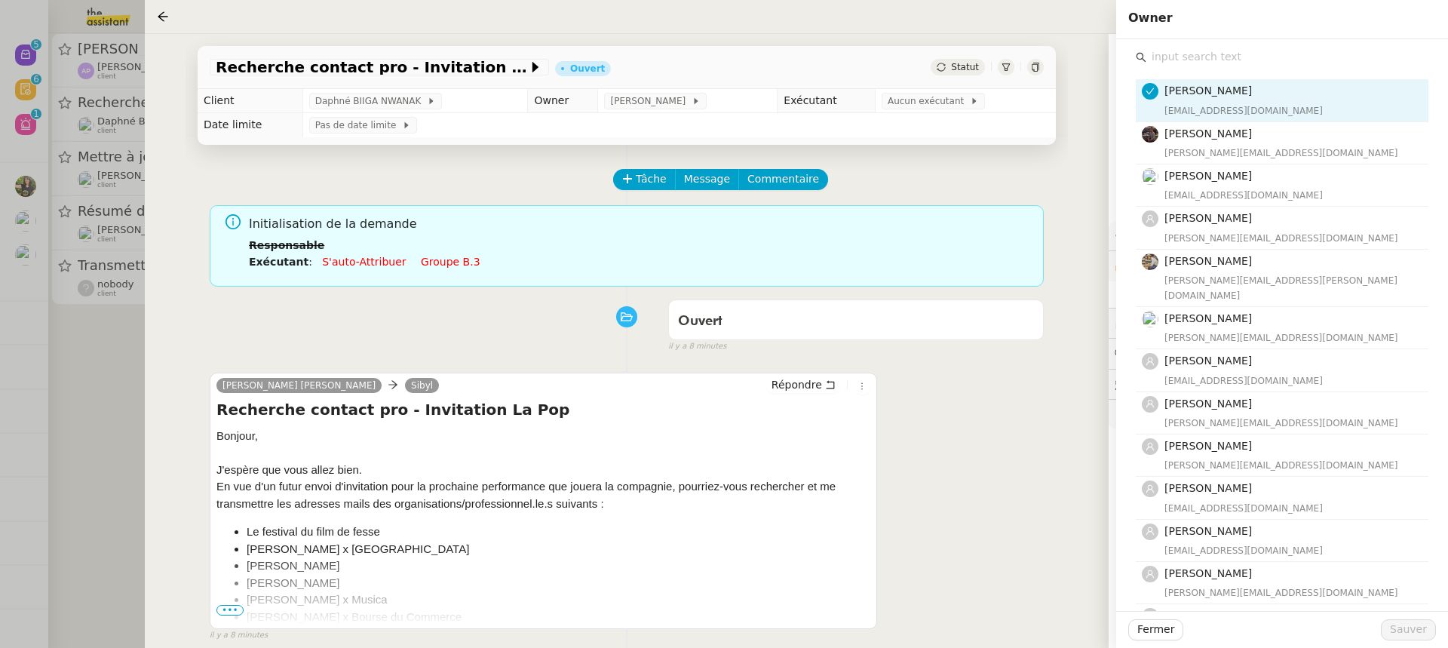
click at [1178, 60] on input "text" at bounding box center [1288, 57] width 282 height 20
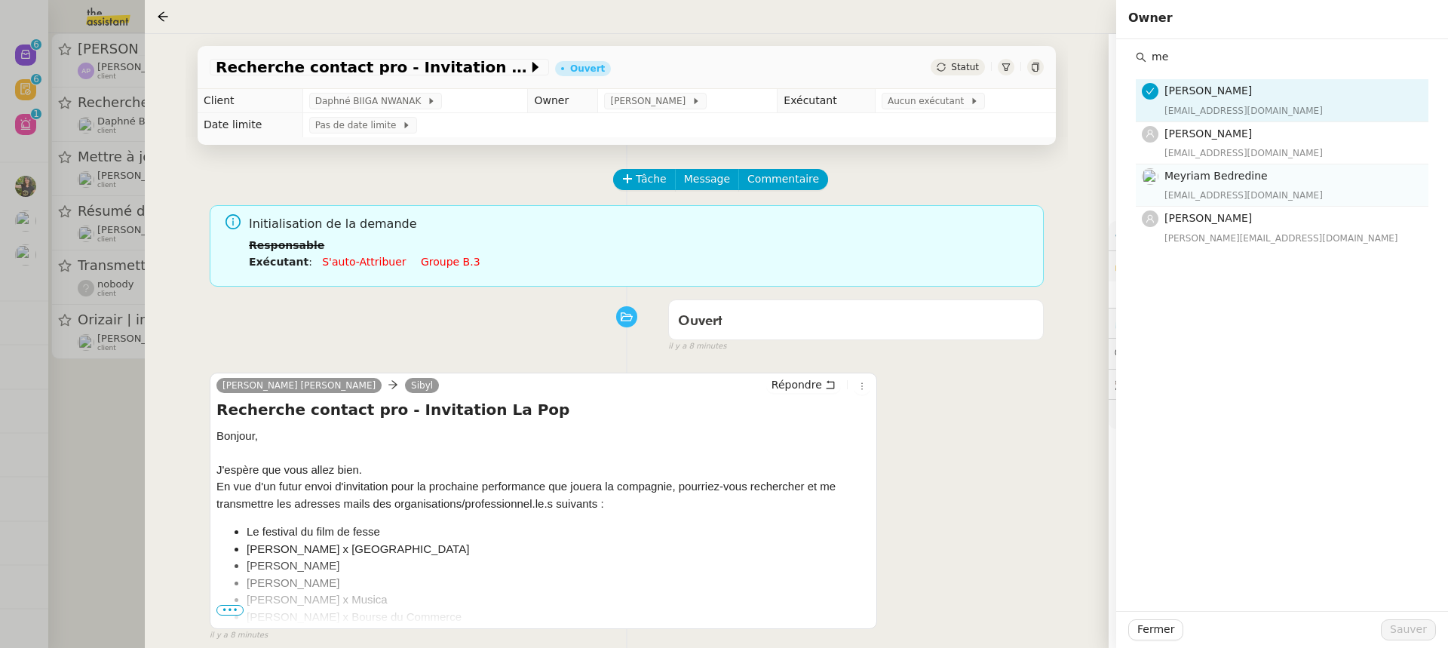
type input "me"
click at [1205, 192] on div "meyriam@team.theassistant.com" at bounding box center [1292, 195] width 255 height 15
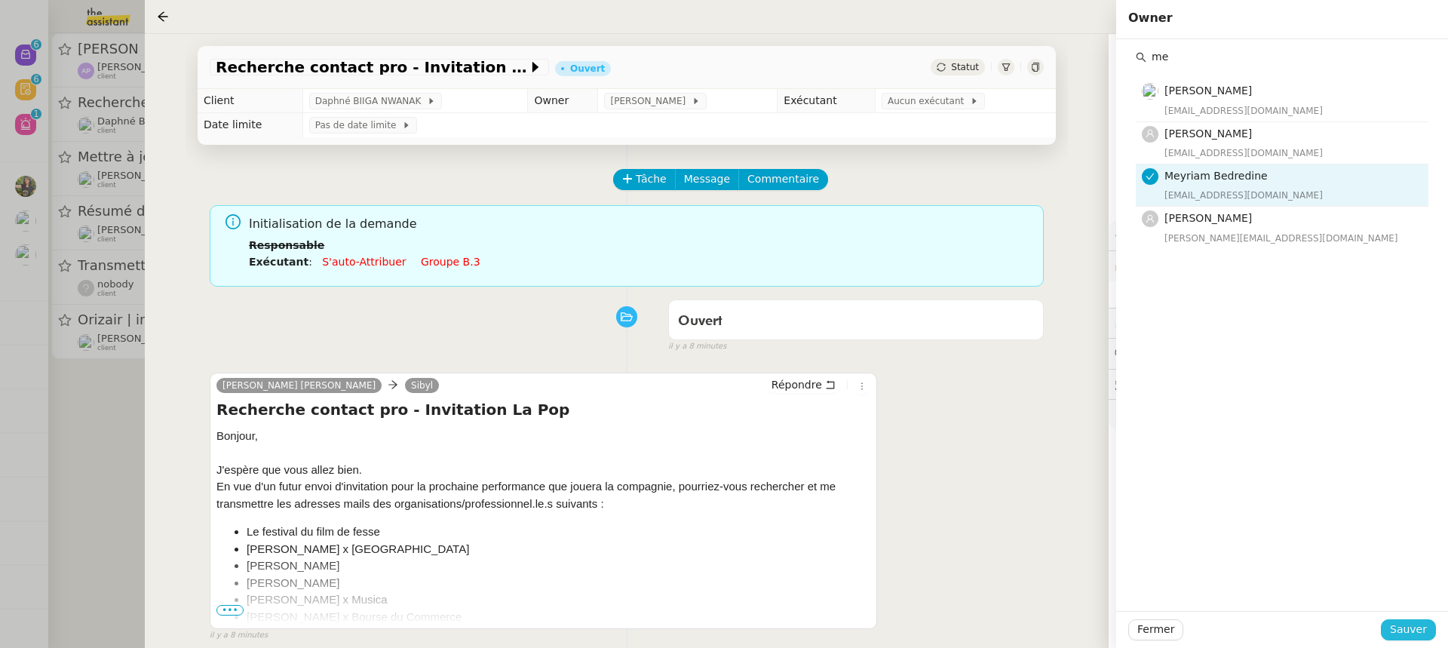
click at [1425, 640] on button "Sauver" at bounding box center [1408, 629] width 55 height 21
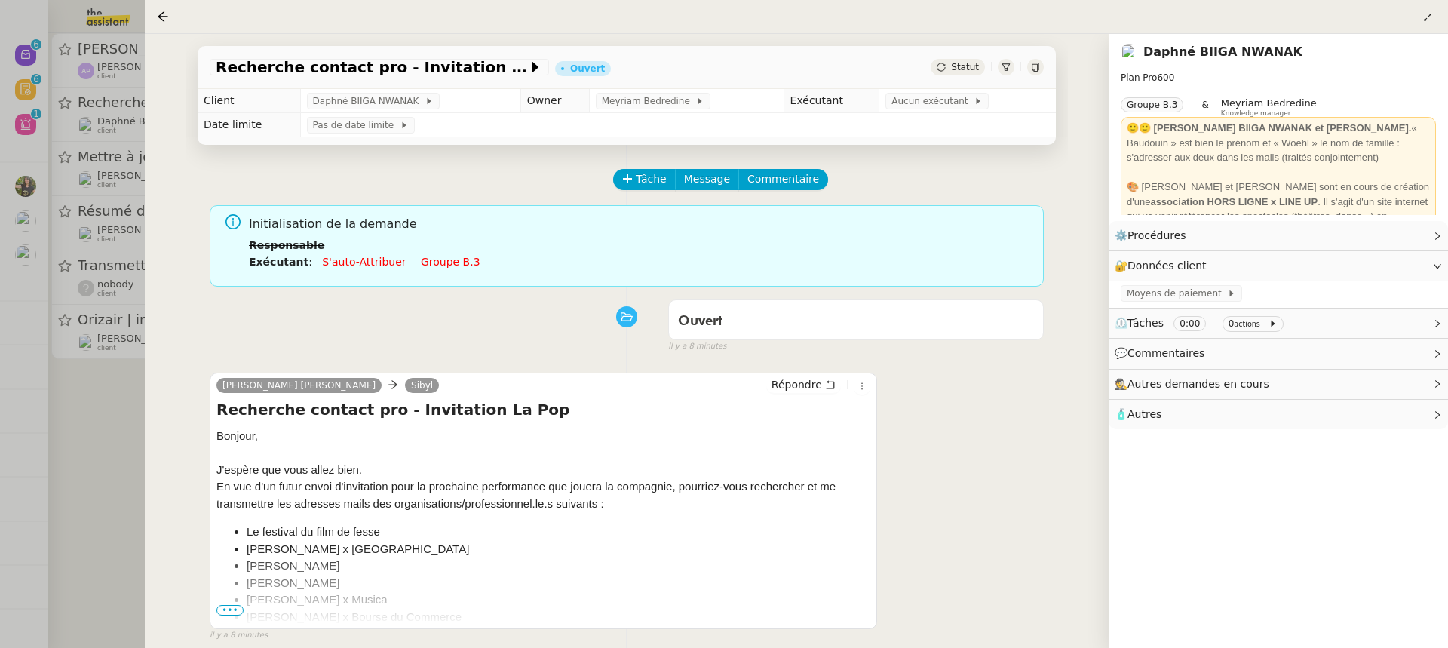
click at [434, 256] on link "Groupe b.3" at bounding box center [451, 262] width 60 height 12
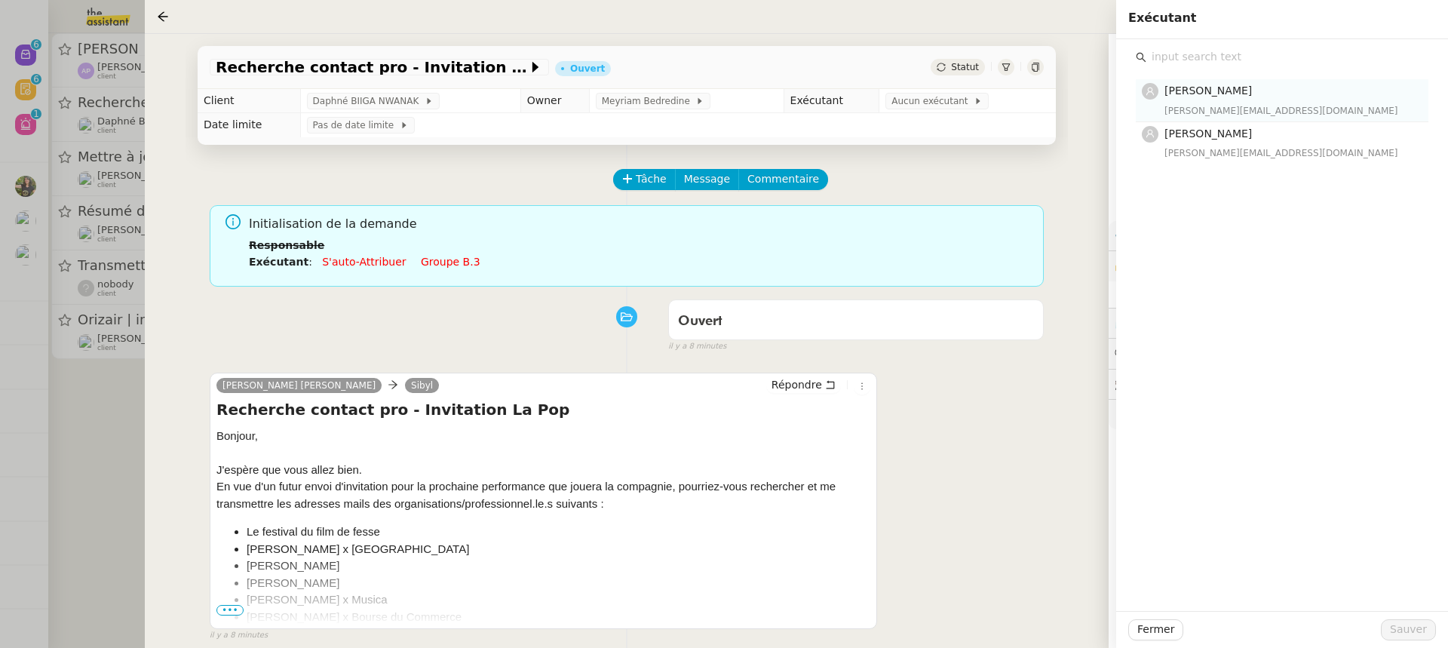
click at [1217, 95] on span "[PERSON_NAME]" at bounding box center [1209, 90] width 88 height 12
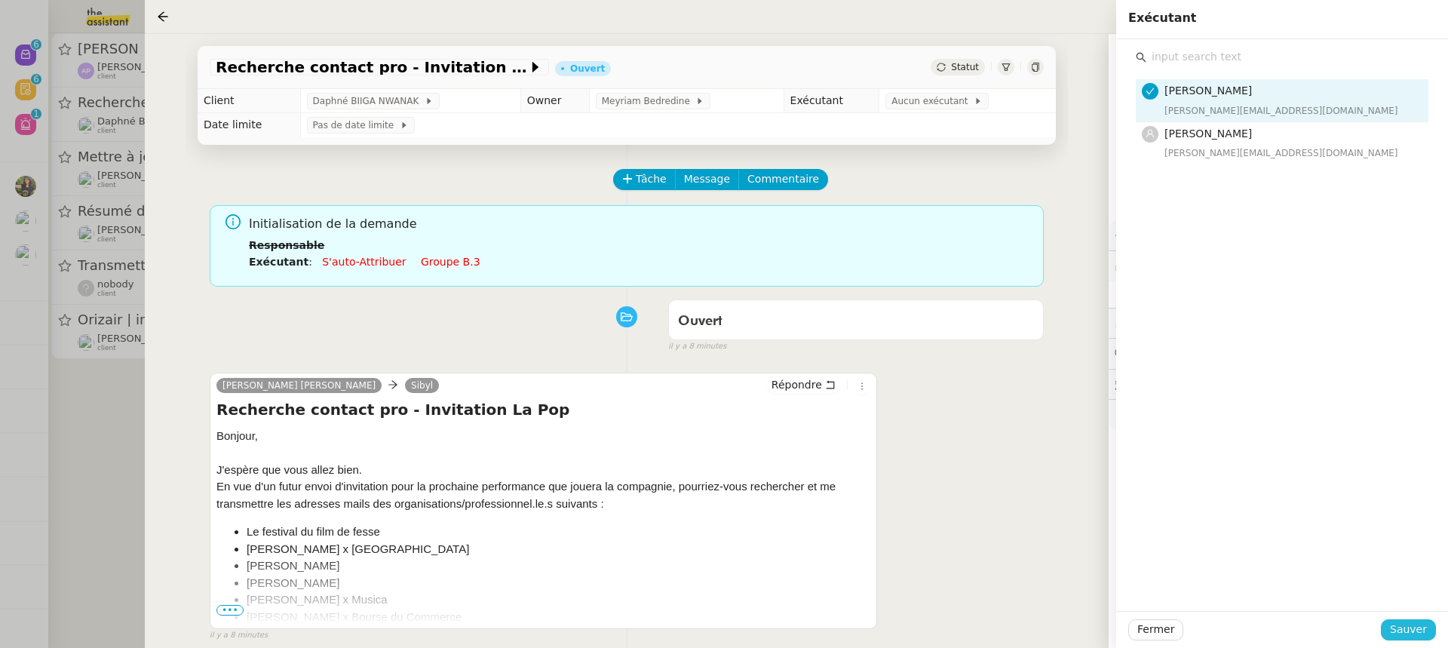
click at [1427, 637] on span "Sauver" at bounding box center [1408, 629] width 37 height 17
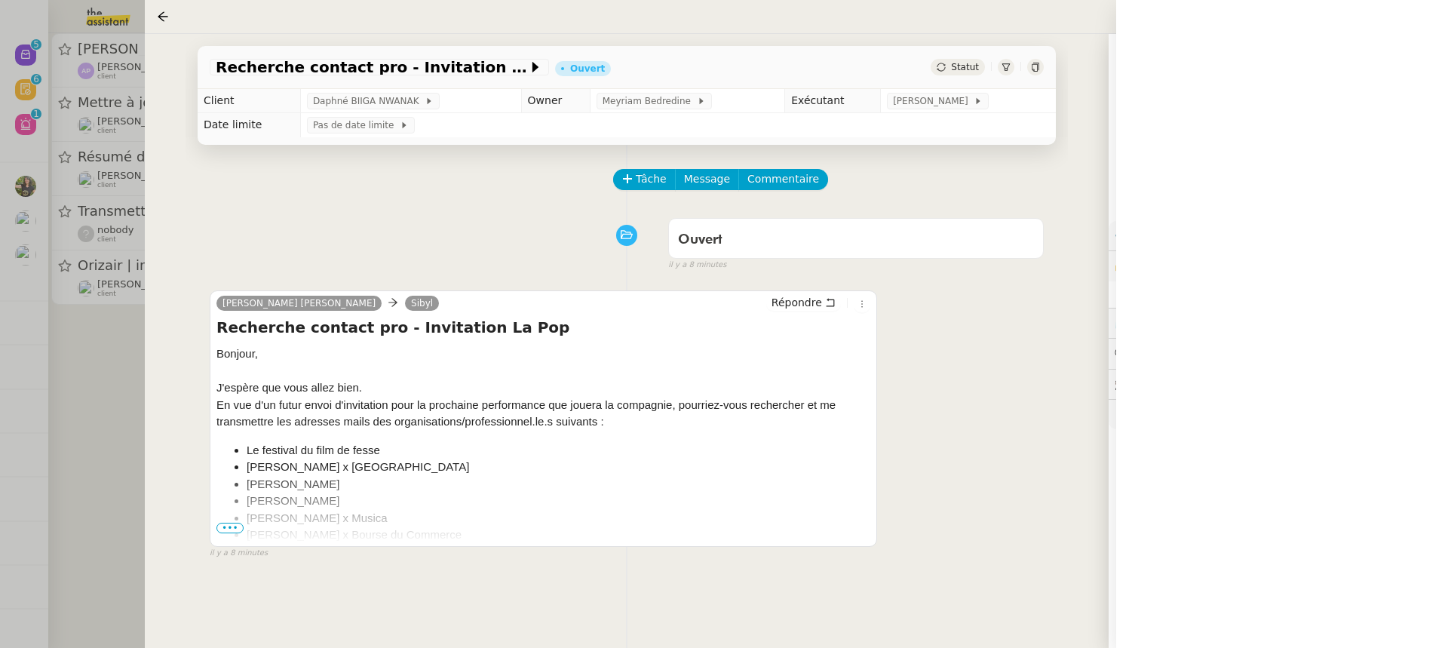
click at [98, 200] on div at bounding box center [724, 324] width 1448 height 648
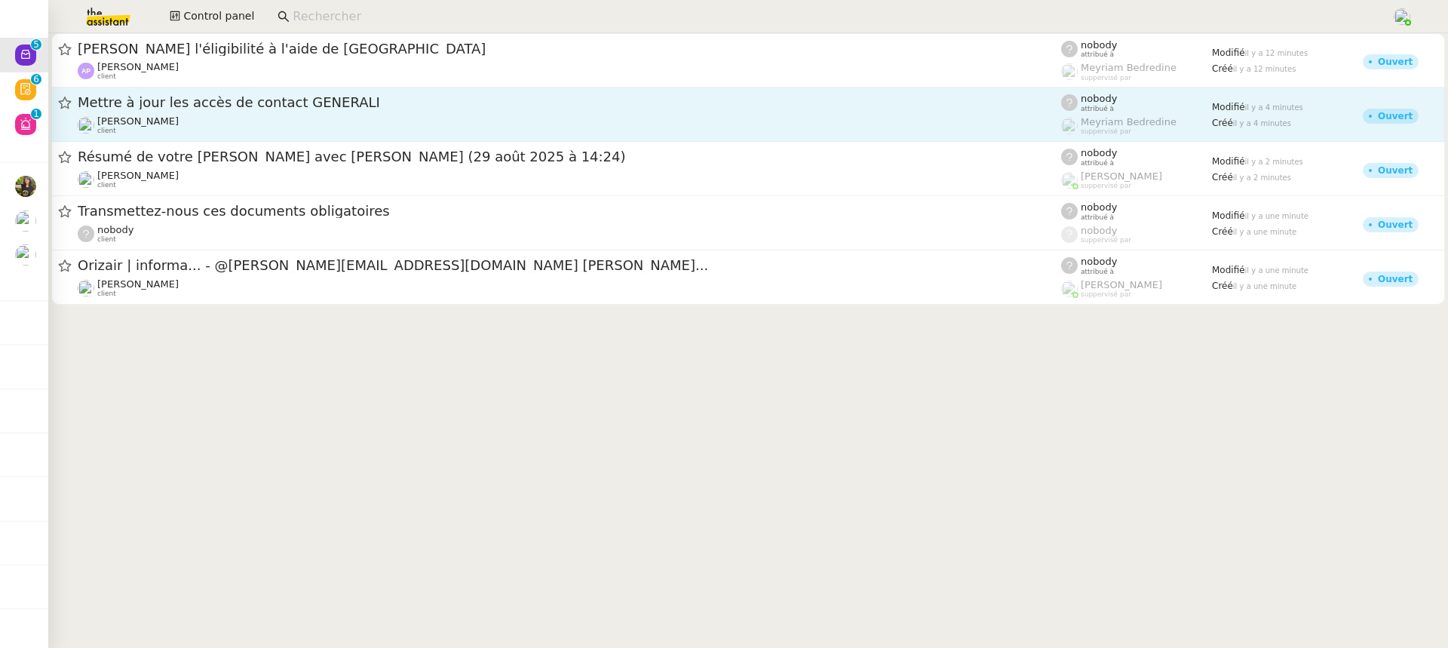
click at [341, 97] on span "Mettre à jour les accès de contact GENERALI" at bounding box center [570, 103] width 984 height 14
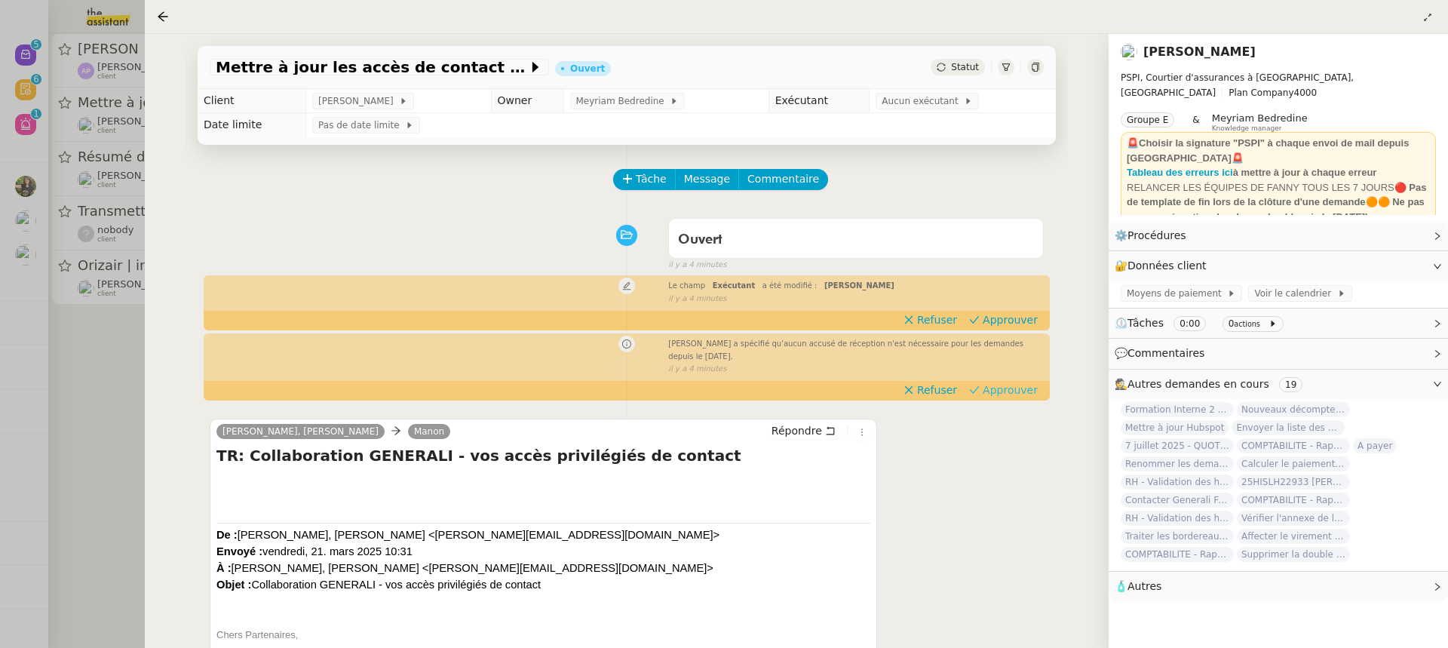
click at [1012, 389] on span "Approuver" at bounding box center [1010, 389] width 55 height 15
click at [921, 104] on span "Aucun exécutant" at bounding box center [923, 101] width 82 height 15
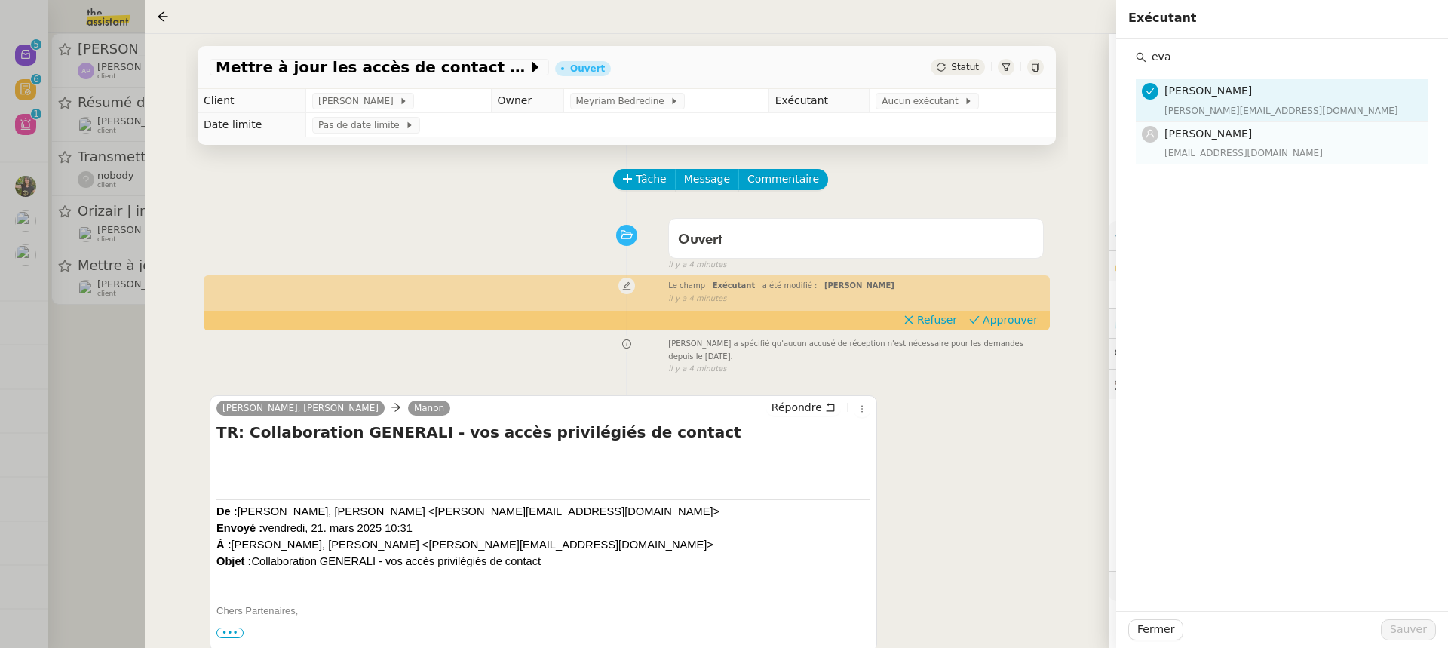
type input "eva"
click at [1256, 160] on div "eva@theassistant.team" at bounding box center [1292, 153] width 255 height 15
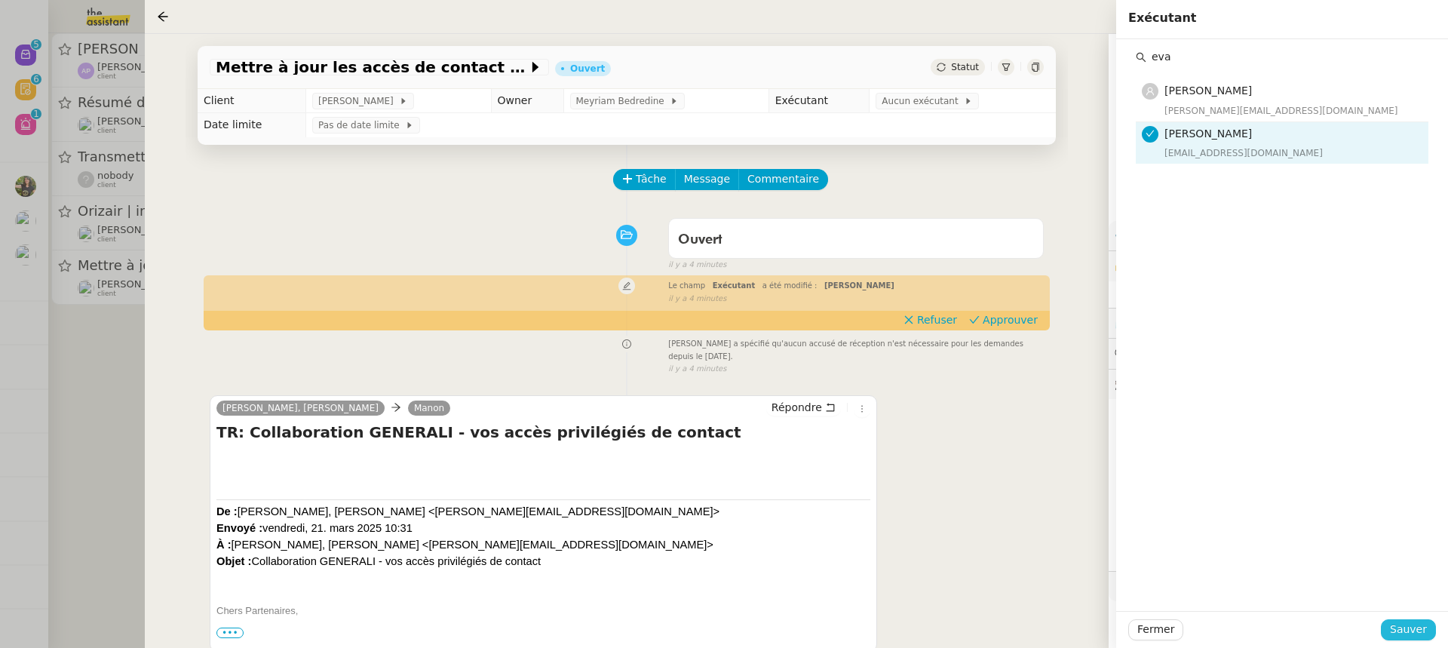
click at [1423, 634] on span "Sauver" at bounding box center [1408, 629] width 37 height 17
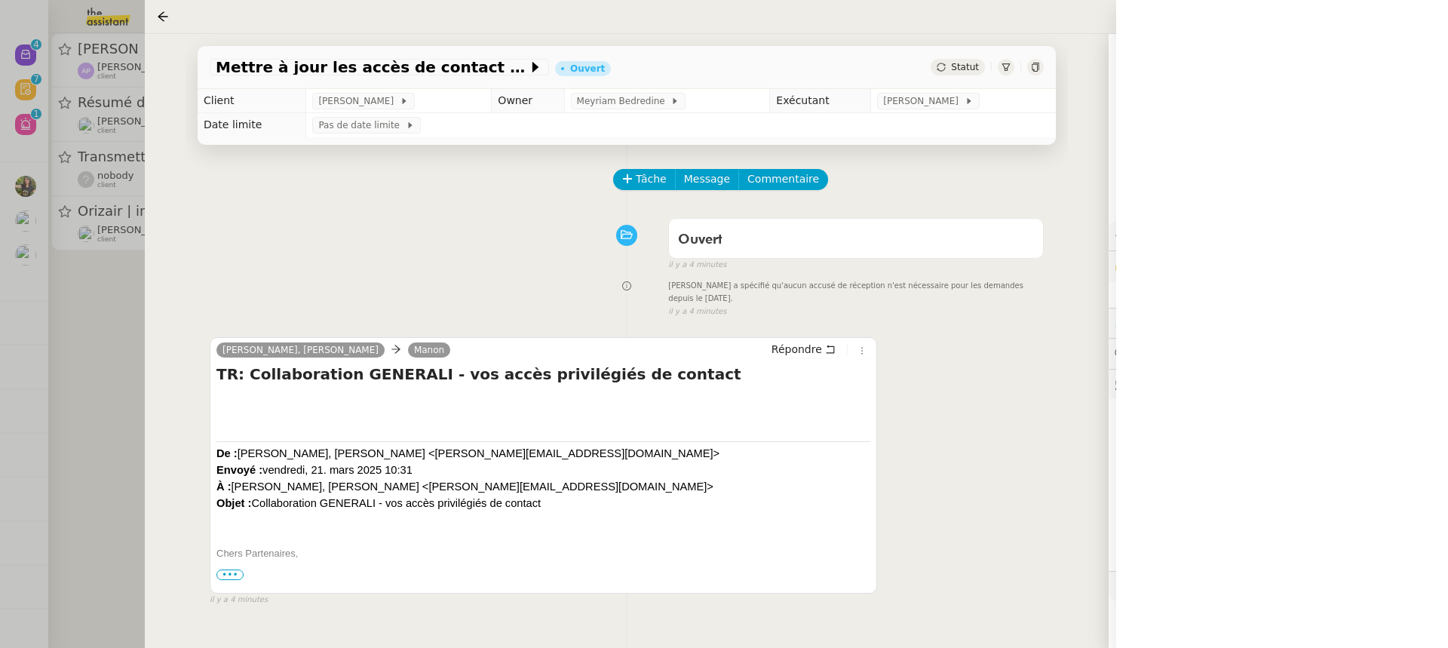
click at [92, 172] on div at bounding box center [724, 324] width 1448 height 648
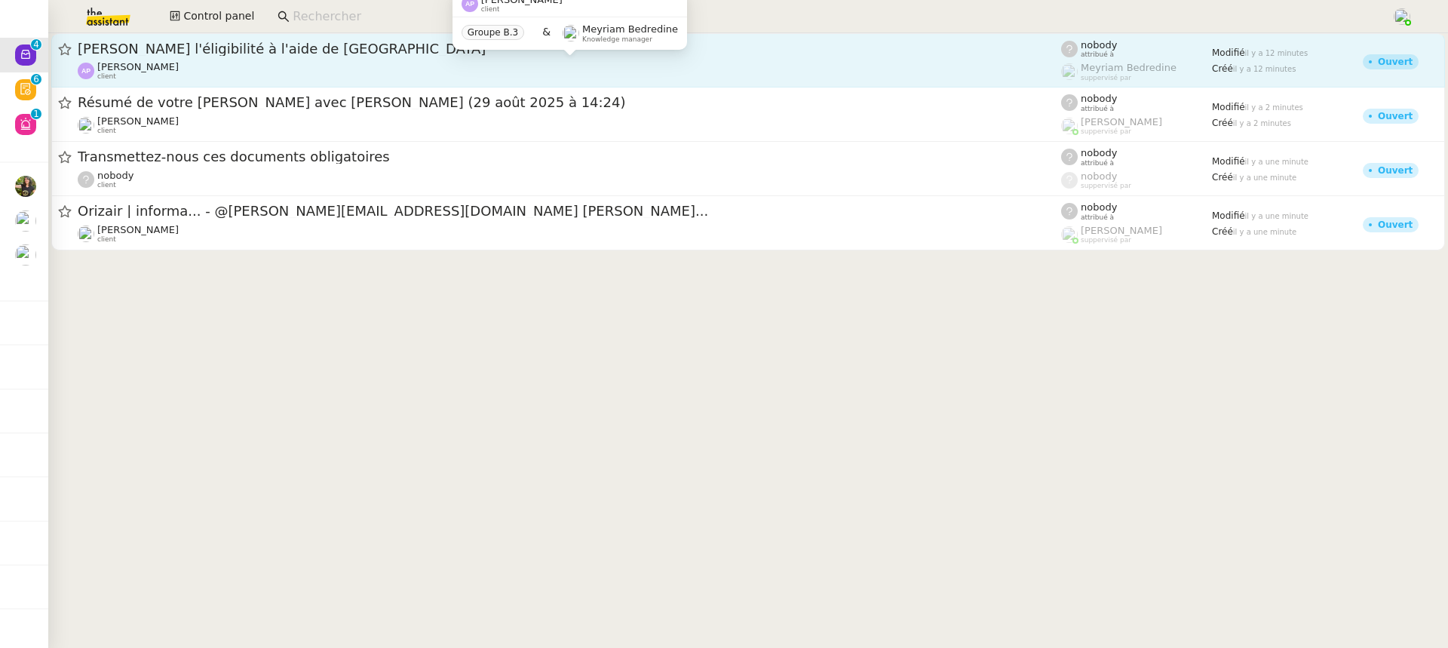
click at [244, 66] on div "Ashley Poniatowski client" at bounding box center [570, 71] width 984 height 20
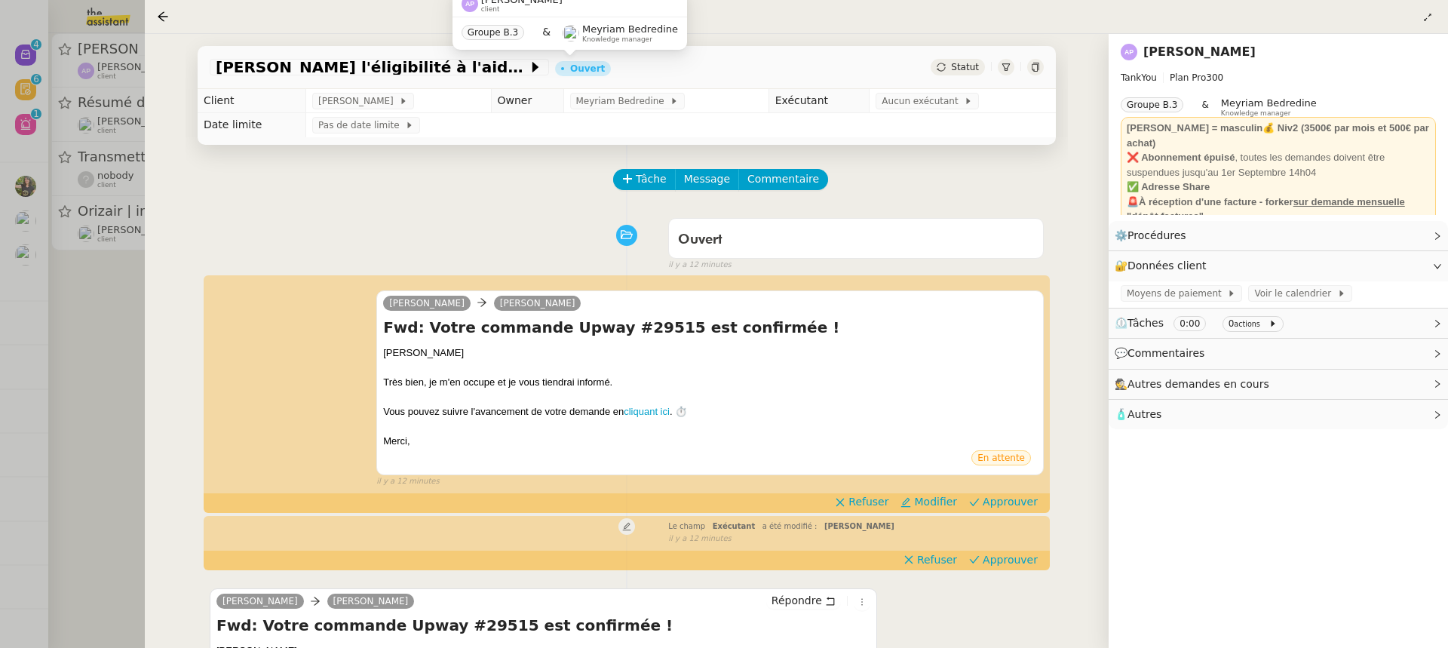
click at [64, 311] on div at bounding box center [724, 324] width 1448 height 648
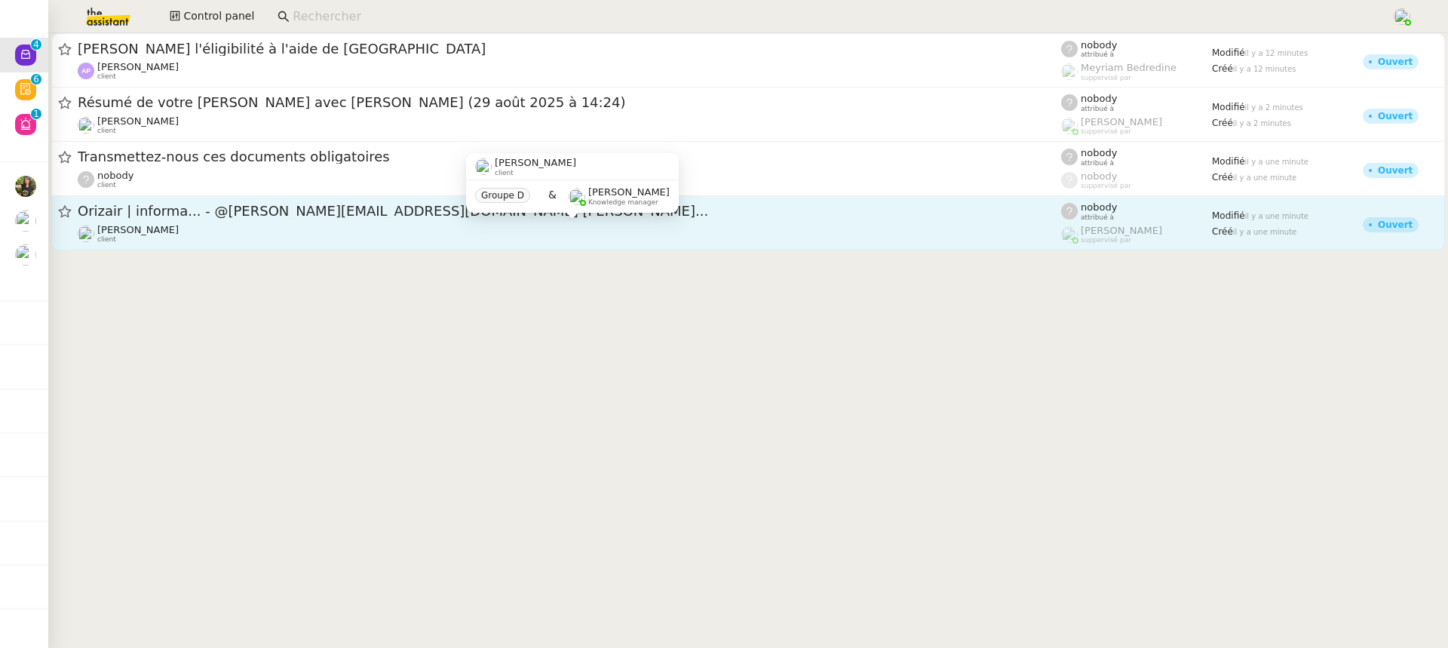
click at [285, 236] on div "Louis Frei client" at bounding box center [570, 234] width 984 height 20
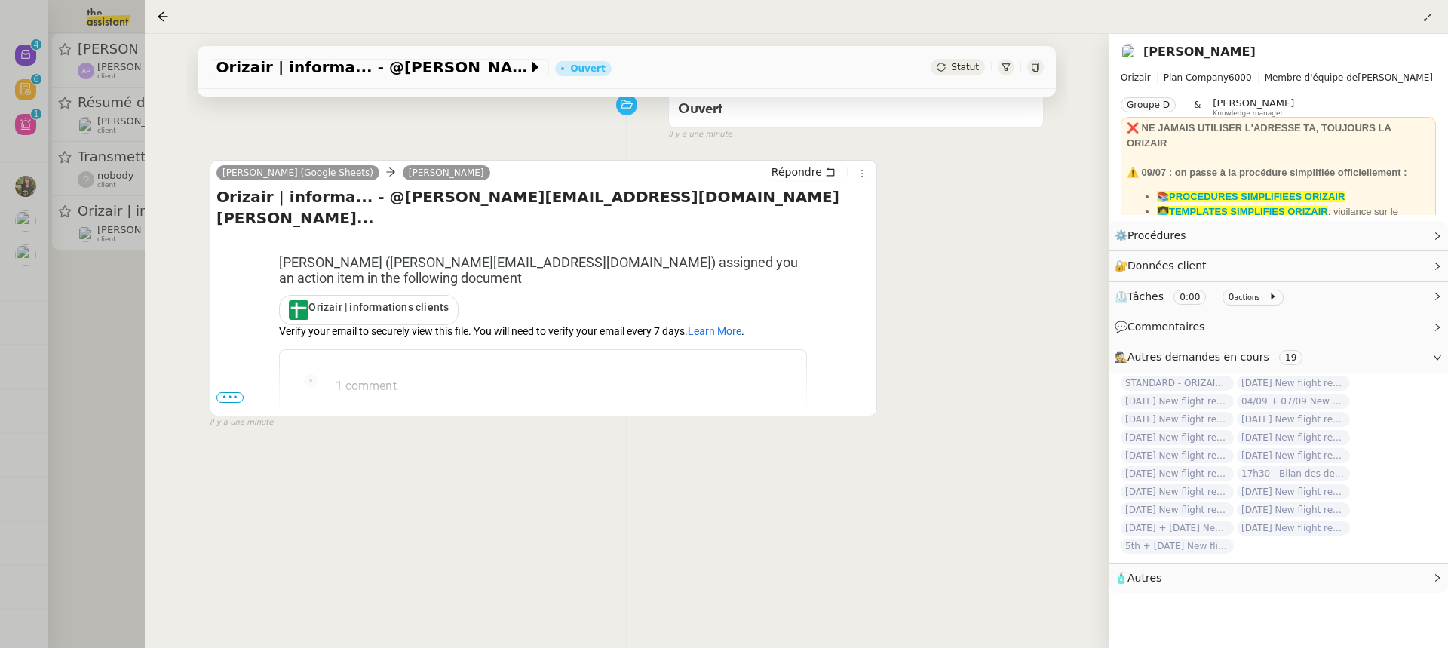
scroll to position [193, 0]
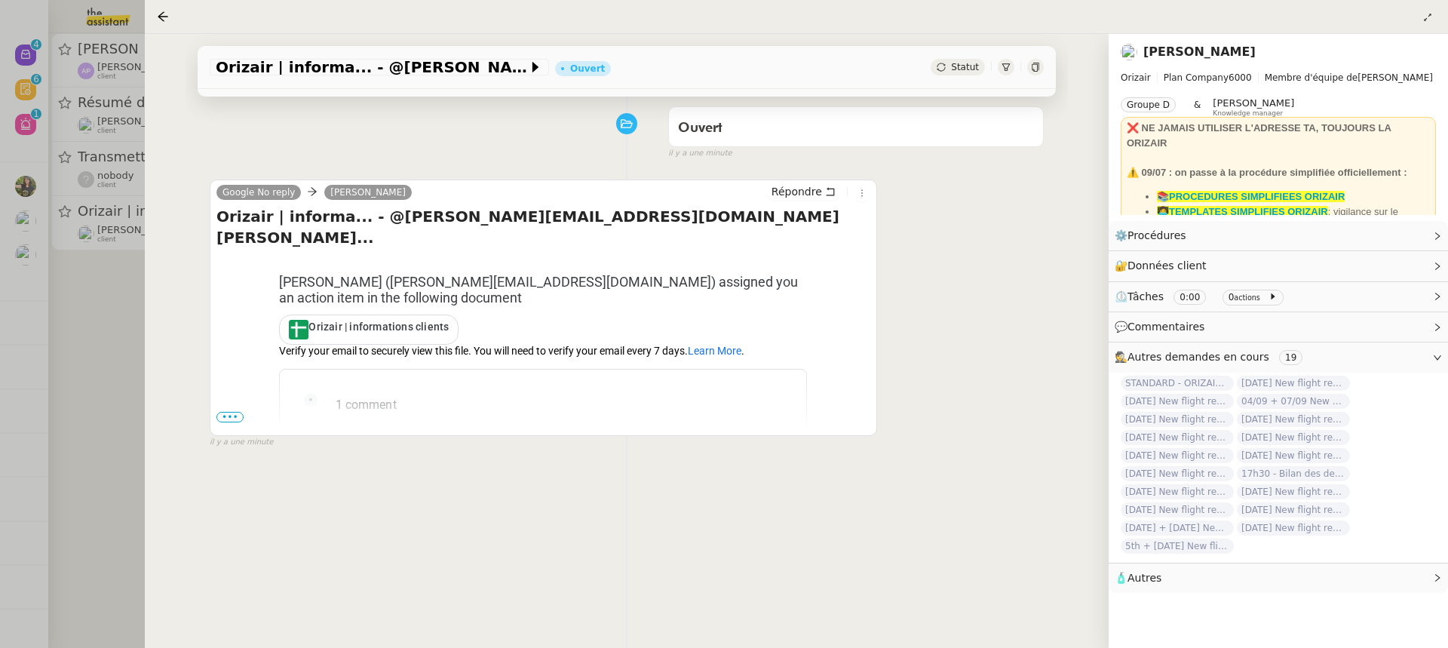
click at [140, 107] on div at bounding box center [724, 324] width 1448 height 648
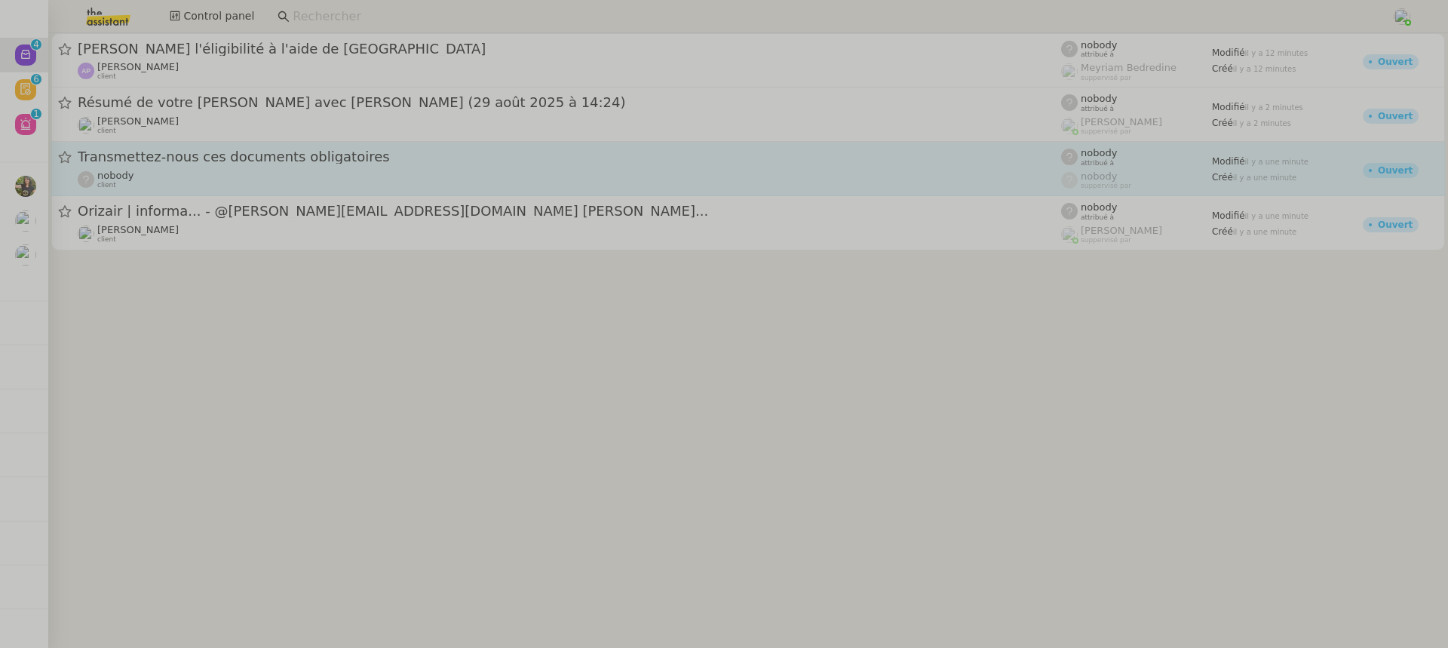
click at [313, 193] on link "Transmettez-nous ces documents obligatoires nobody client nobody attribué à nob…" at bounding box center [748, 169] width 1394 height 54
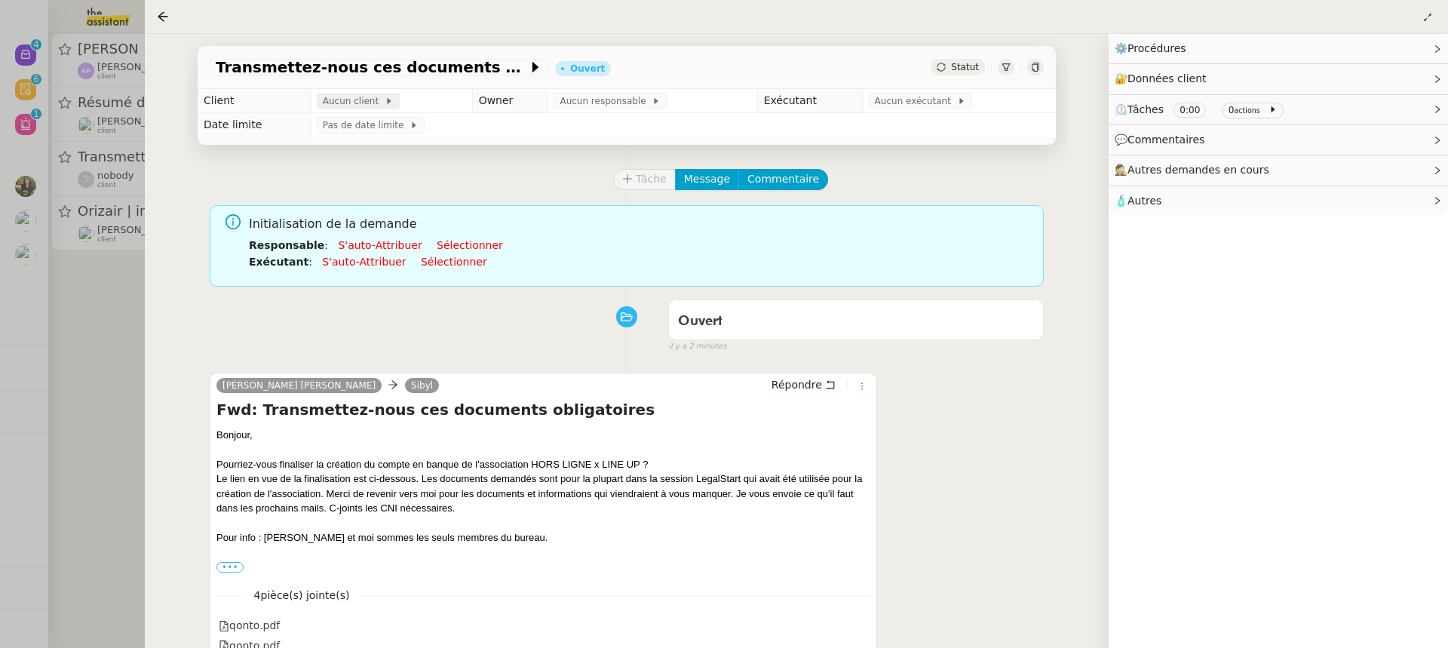
click at [333, 105] on span "Aucun client" at bounding box center [354, 101] width 62 height 15
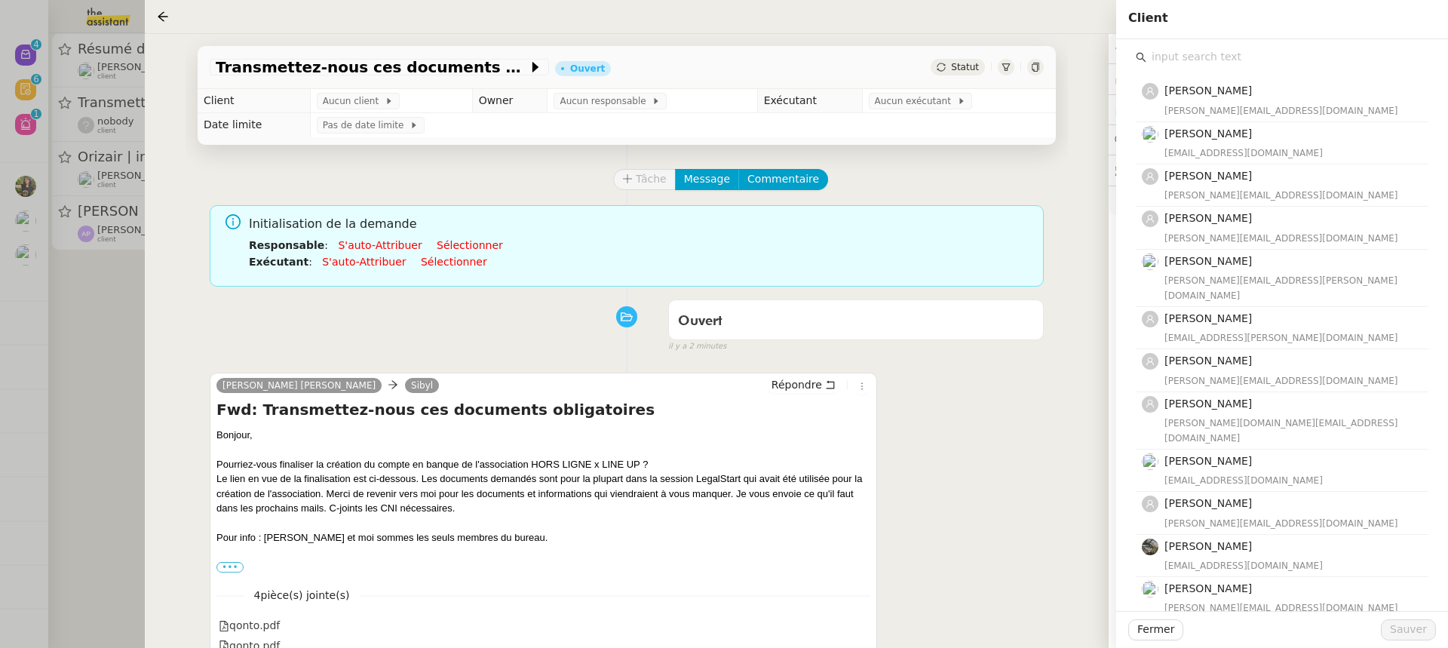
click at [1201, 53] on input "text" at bounding box center [1288, 57] width 282 height 20
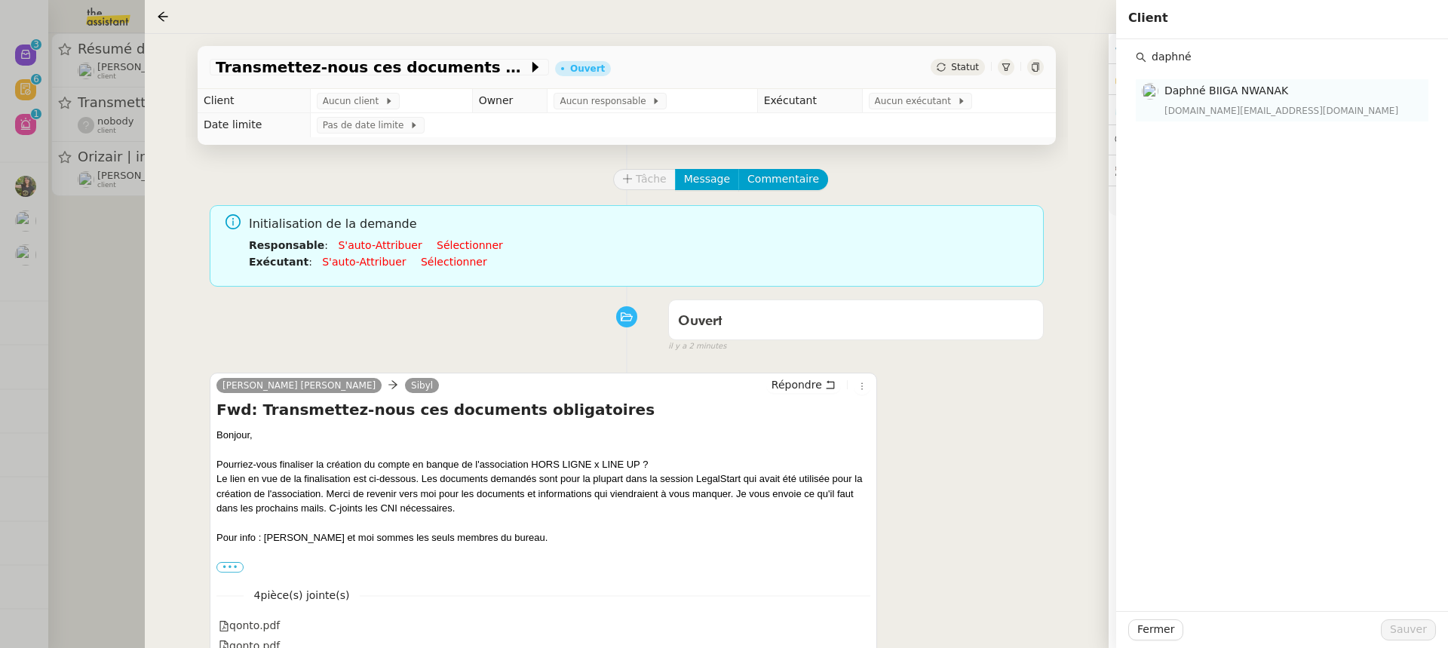
type input "daphné"
click at [1205, 115] on div "daphnebaudouin.contact@gmail.com" at bounding box center [1292, 110] width 255 height 15
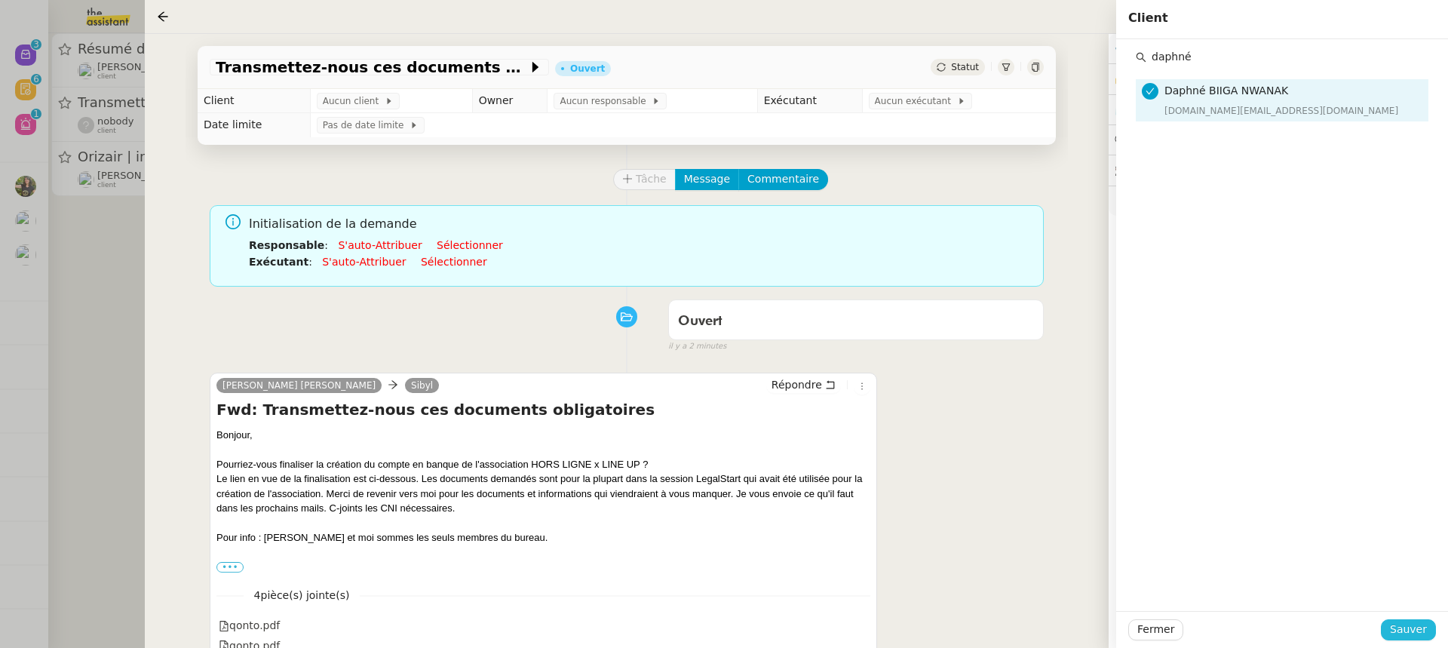
click at [1414, 634] on span "Sauver" at bounding box center [1408, 629] width 37 height 17
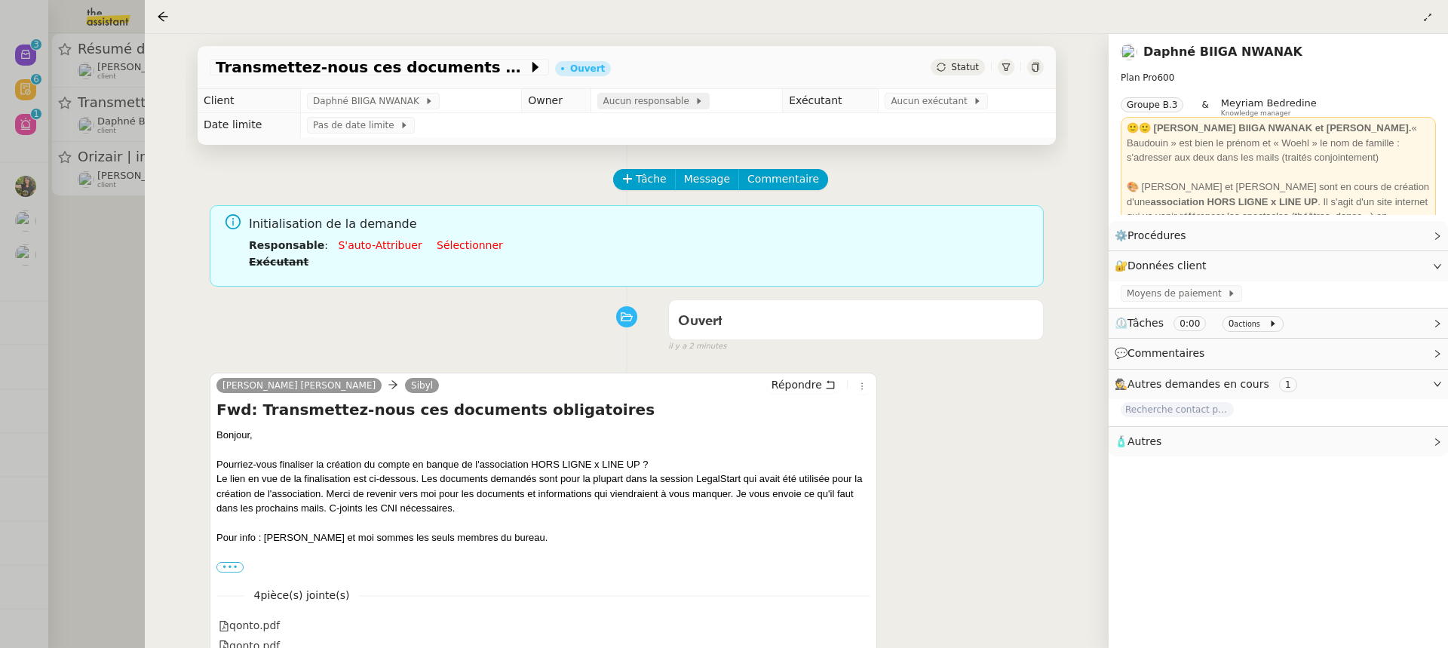
click at [649, 106] on span "Aucun responsable" at bounding box center [649, 101] width 92 height 15
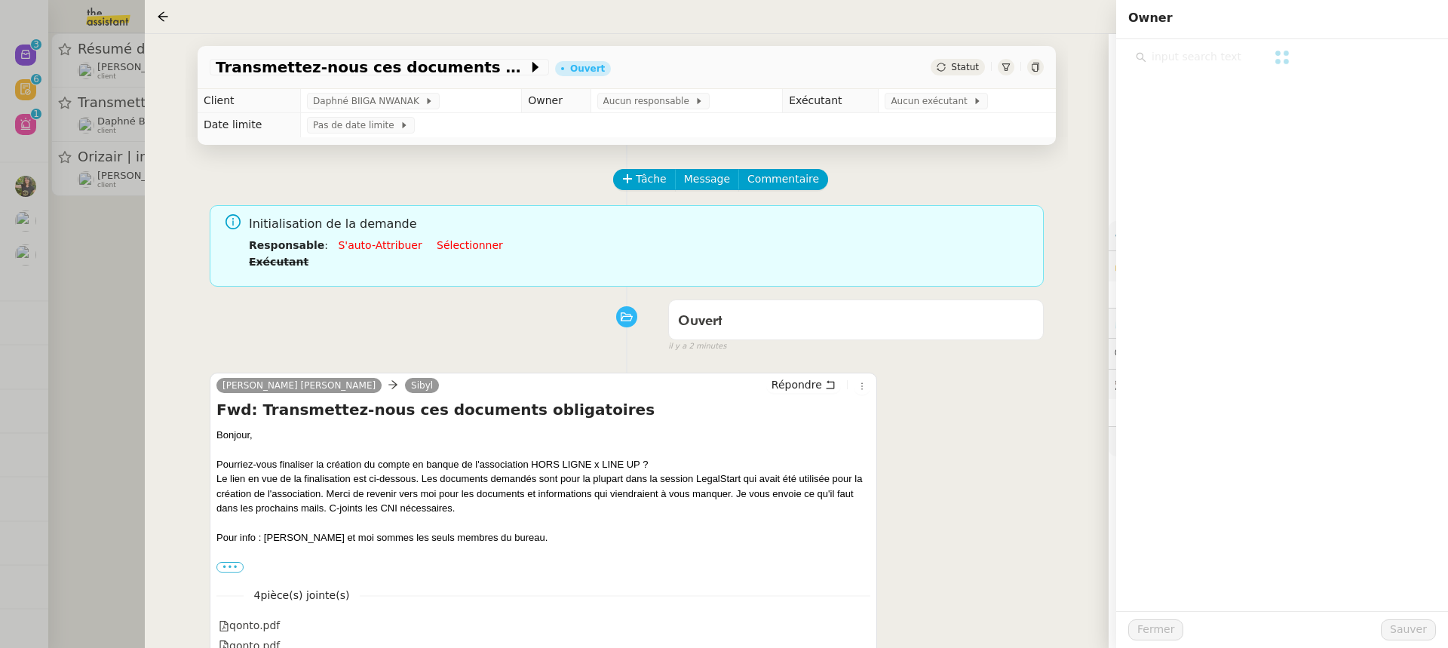
click at [1203, 57] on div at bounding box center [1282, 57] width 293 height 20
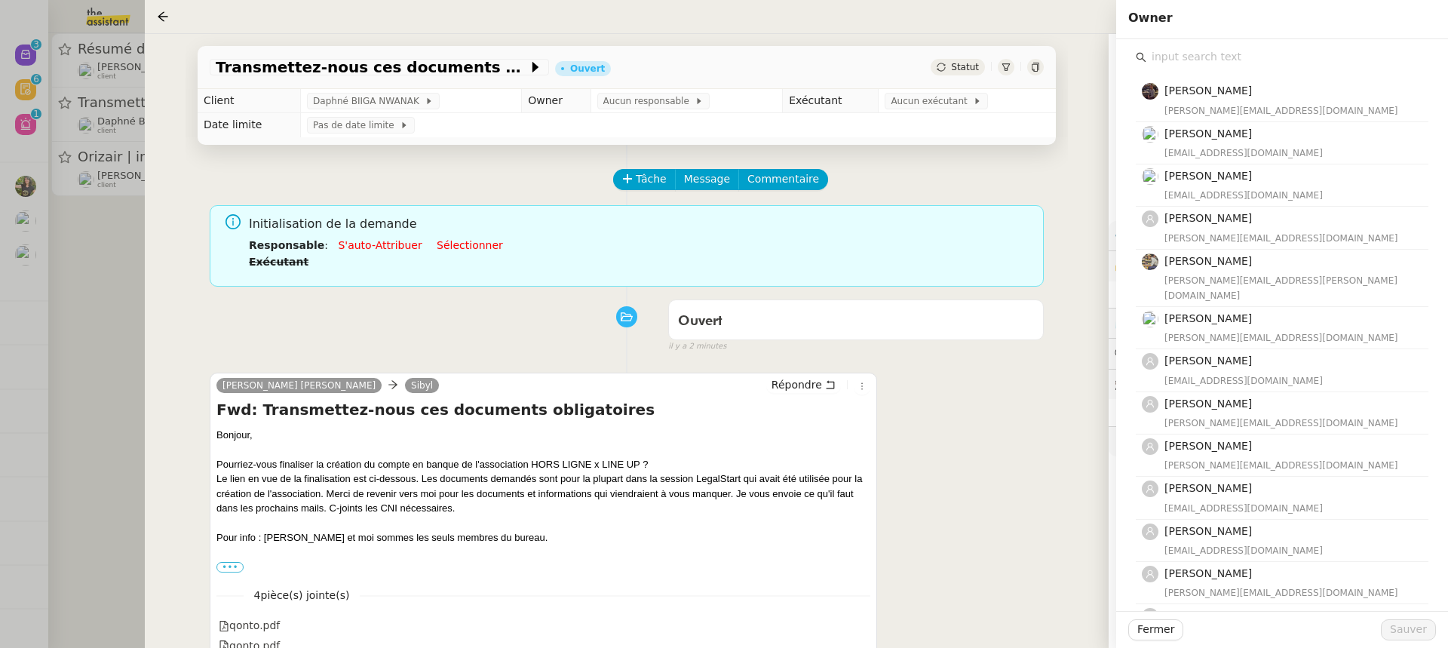
click at [1203, 57] on input "text" at bounding box center [1288, 57] width 282 height 20
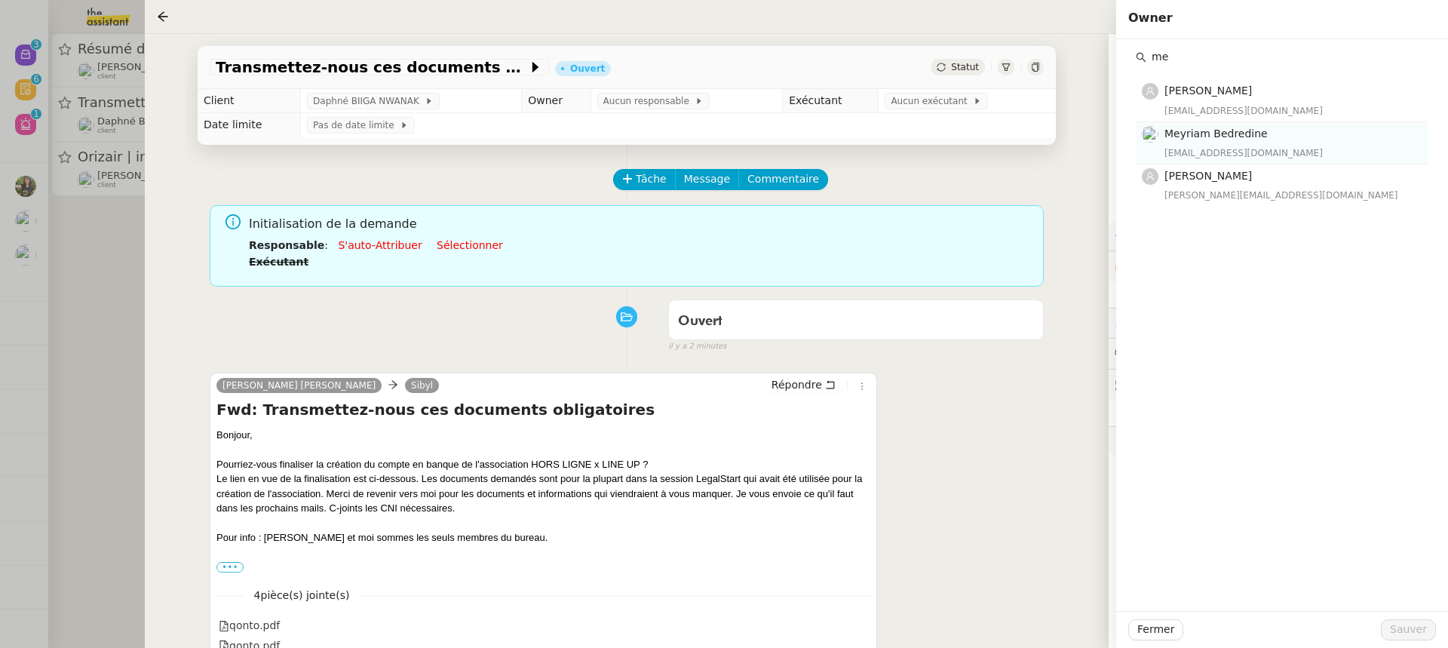
type input "me"
click at [1213, 127] on span "Meyriam Bedredine" at bounding box center [1216, 133] width 103 height 12
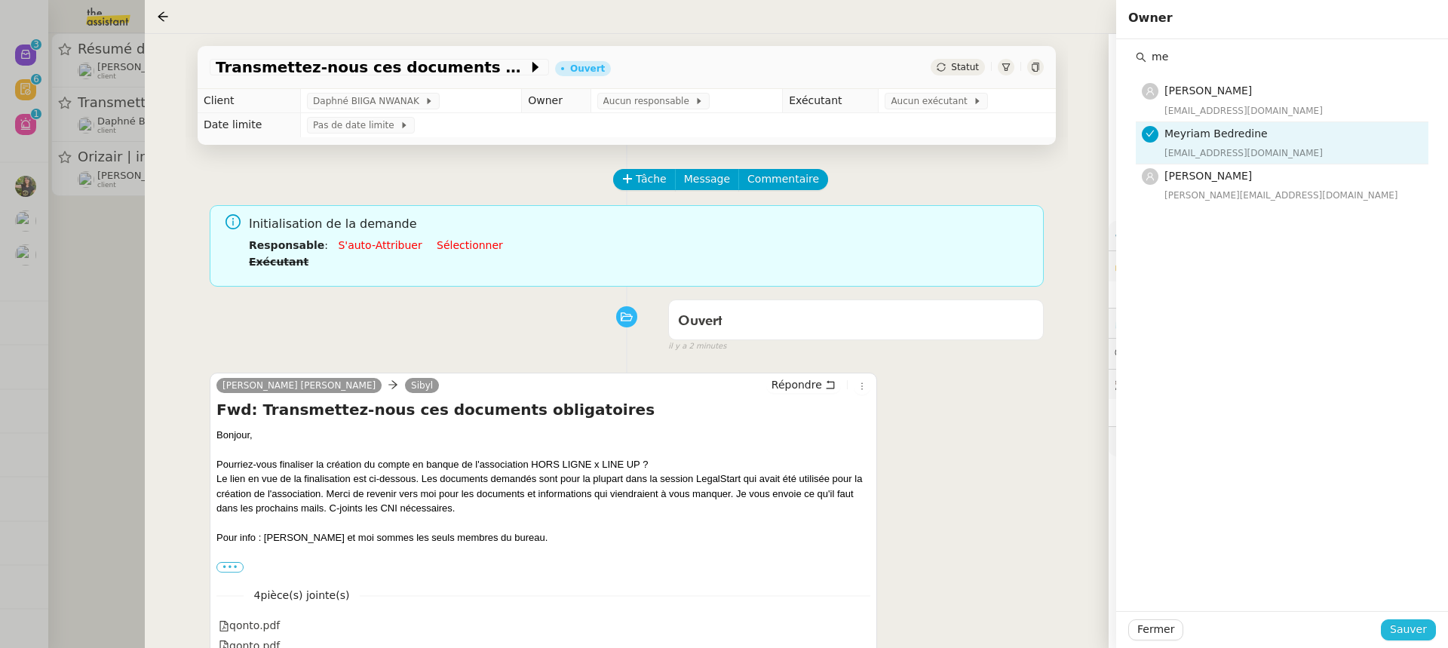
click at [1421, 634] on span "Sauver" at bounding box center [1408, 629] width 37 height 17
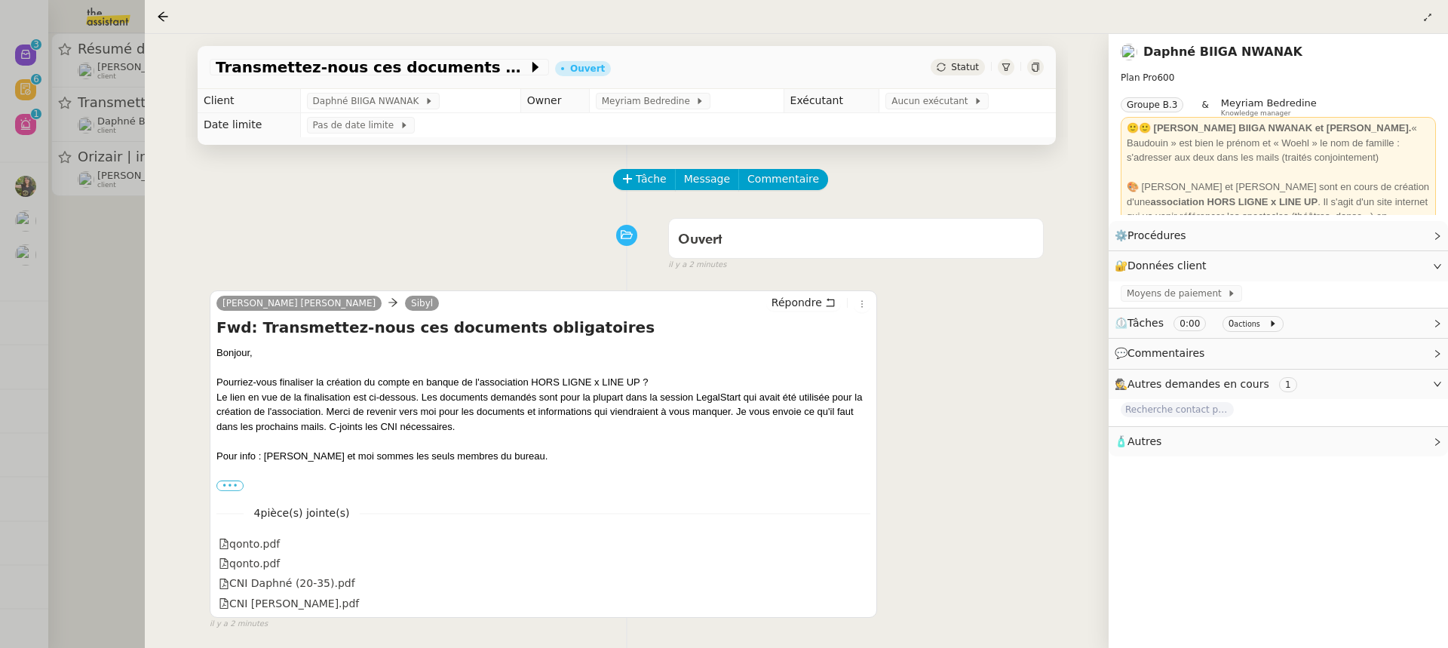
click at [927, 111] on td "Aucun exécutant" at bounding box center [968, 101] width 177 height 24
click at [939, 100] on span "Aucun exécutant" at bounding box center [933, 101] width 82 height 15
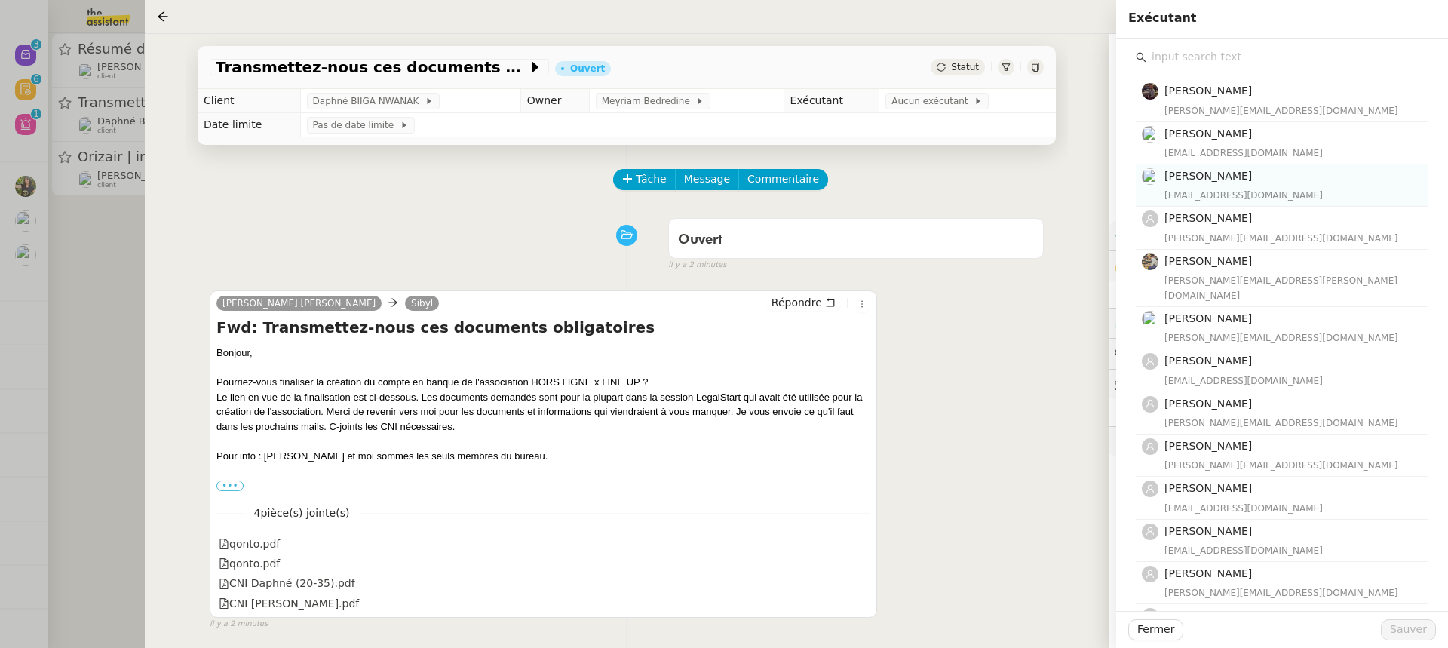
click at [1261, 184] on h4 "[PERSON_NAME]" at bounding box center [1292, 175] width 255 height 17
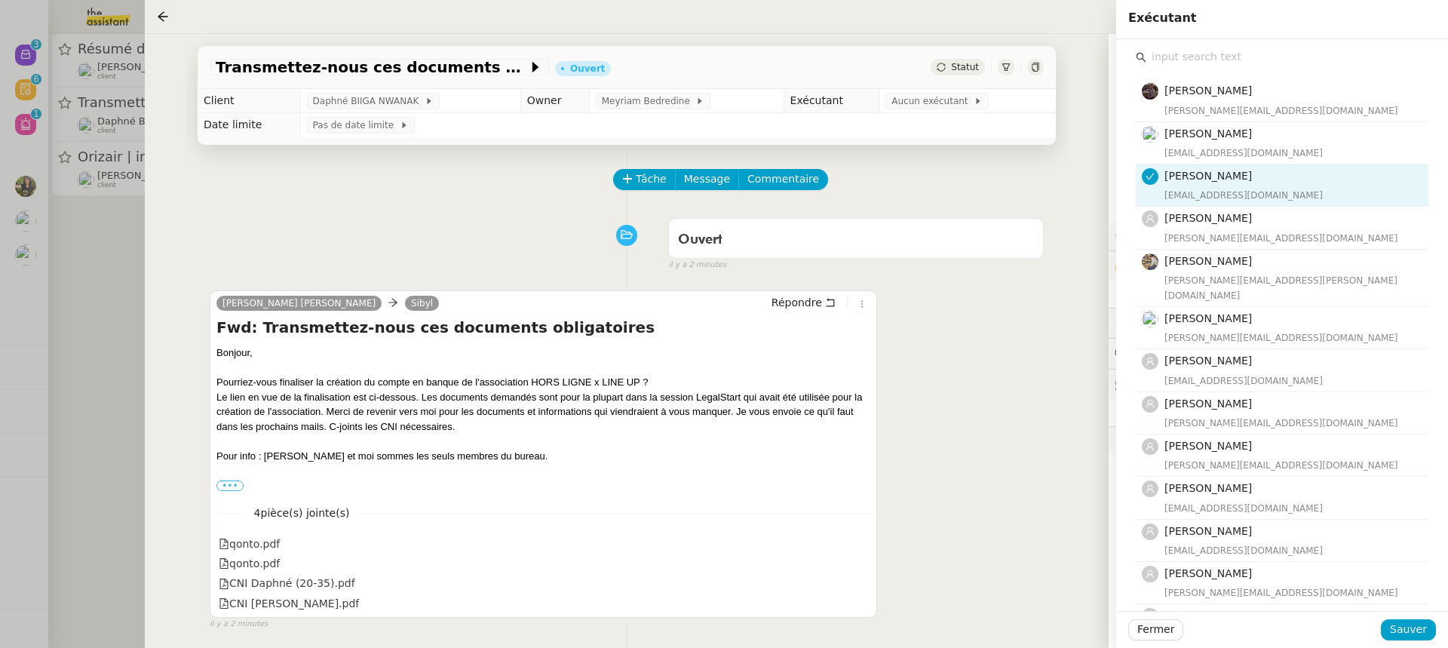
click at [1174, 67] on div "Bert Canavaggio bert.canavaggio@gmail.com Romane Vachon romane@team.theassistan…" at bounding box center [1282, 495] width 293 height 897
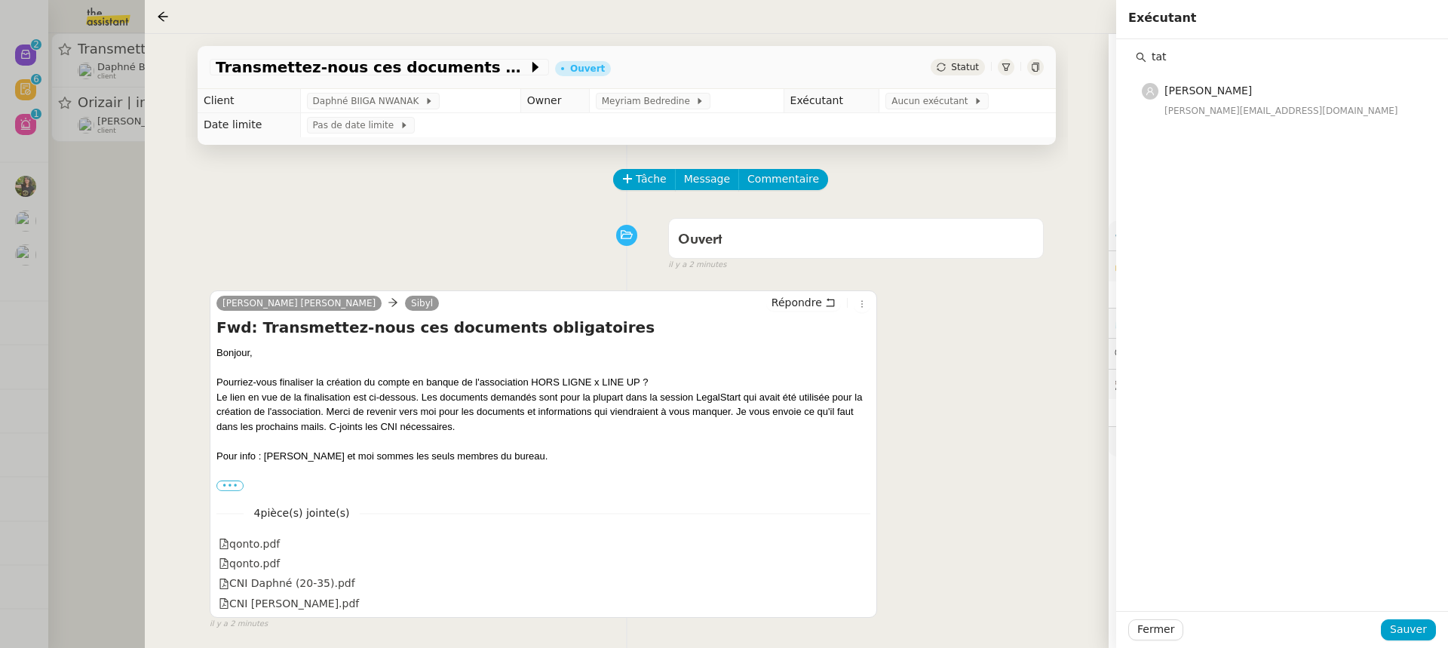
type input "tat"
click at [1191, 110] on div "[PERSON_NAME][EMAIL_ADDRESS][DOMAIN_NAME]" at bounding box center [1292, 110] width 255 height 15
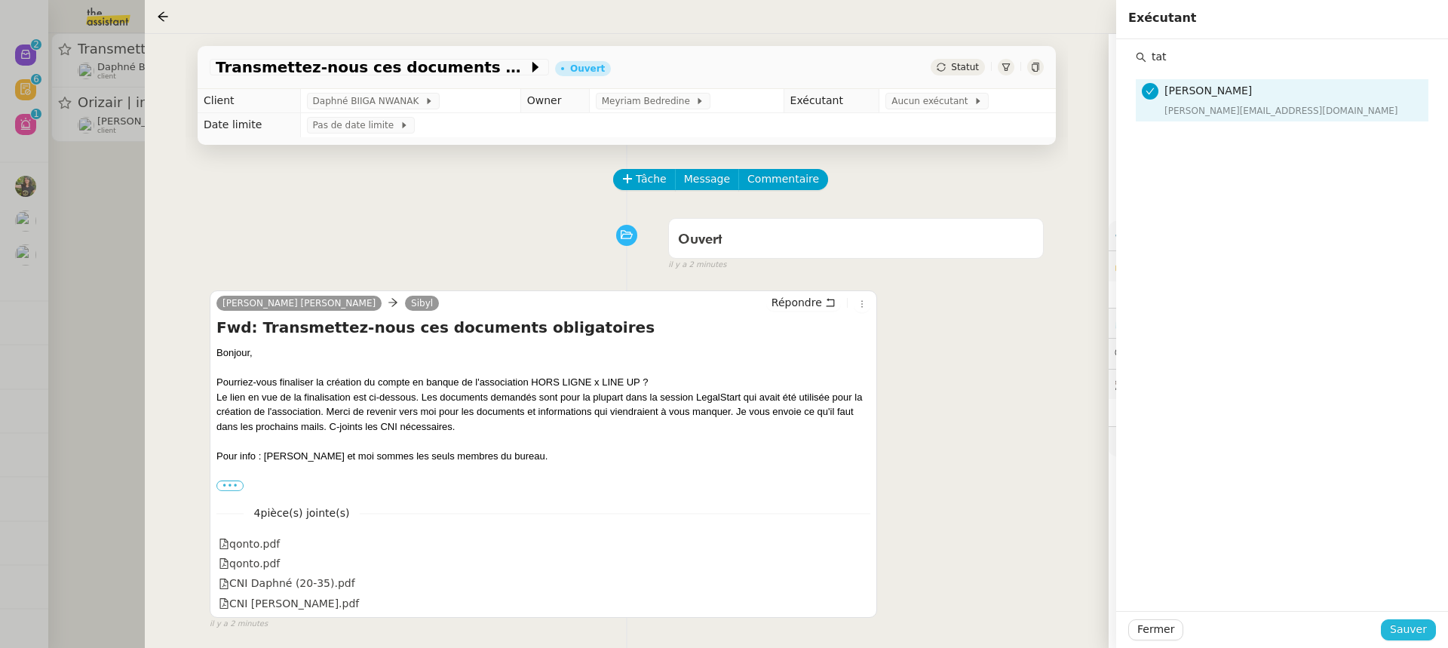
click at [1413, 626] on span "Sauver" at bounding box center [1408, 629] width 37 height 17
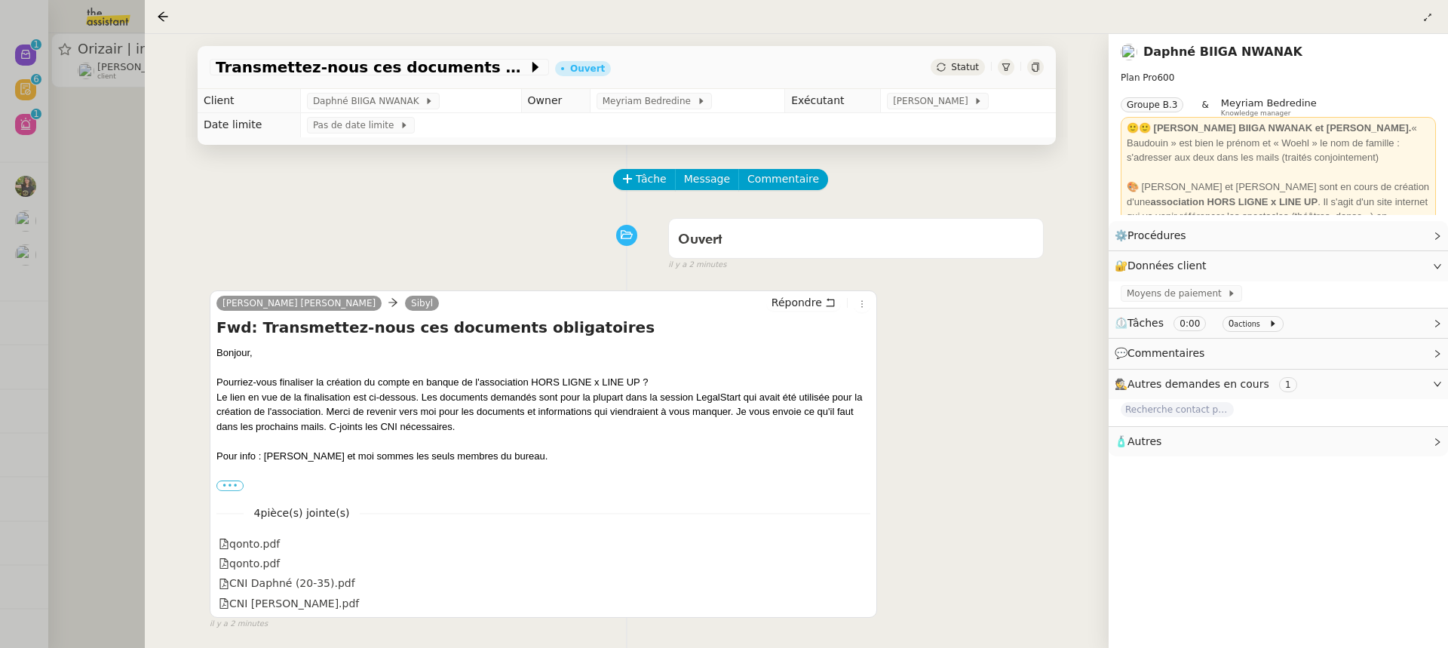
click at [90, 80] on div at bounding box center [724, 324] width 1448 height 648
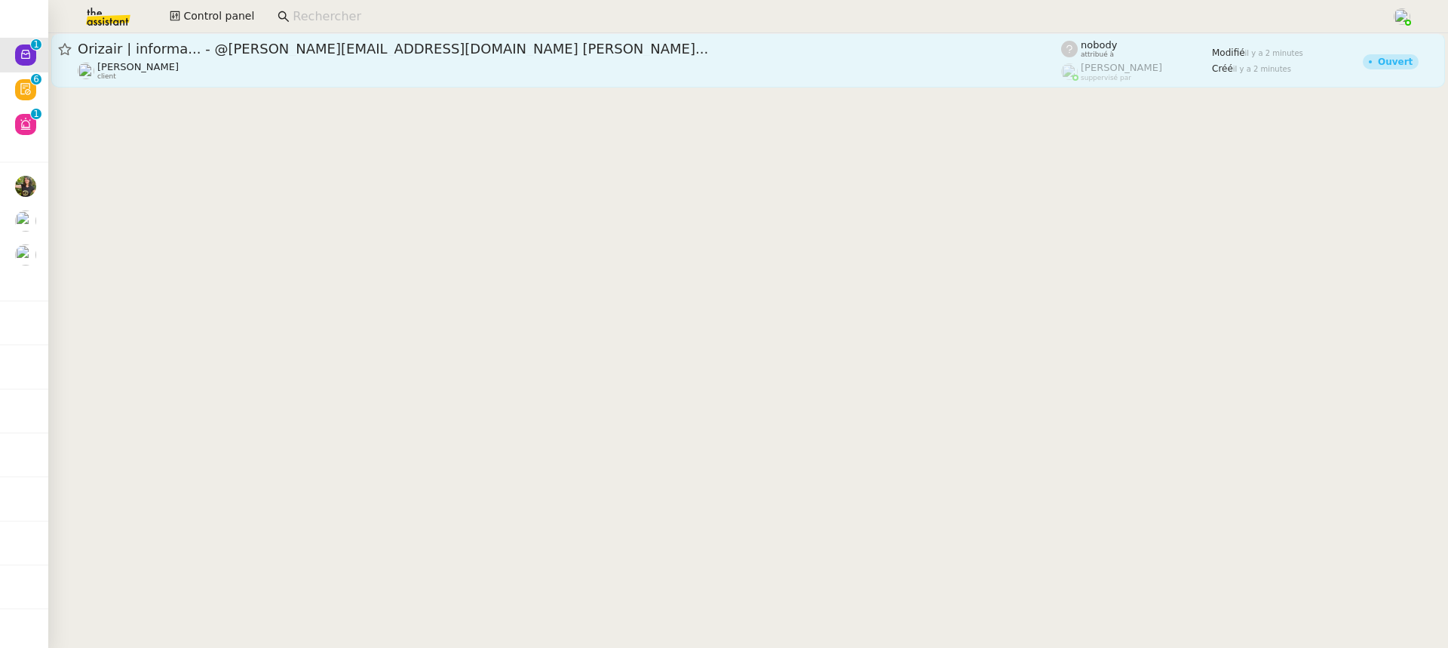
click at [267, 75] on div "[PERSON_NAME] client" at bounding box center [570, 71] width 984 height 20
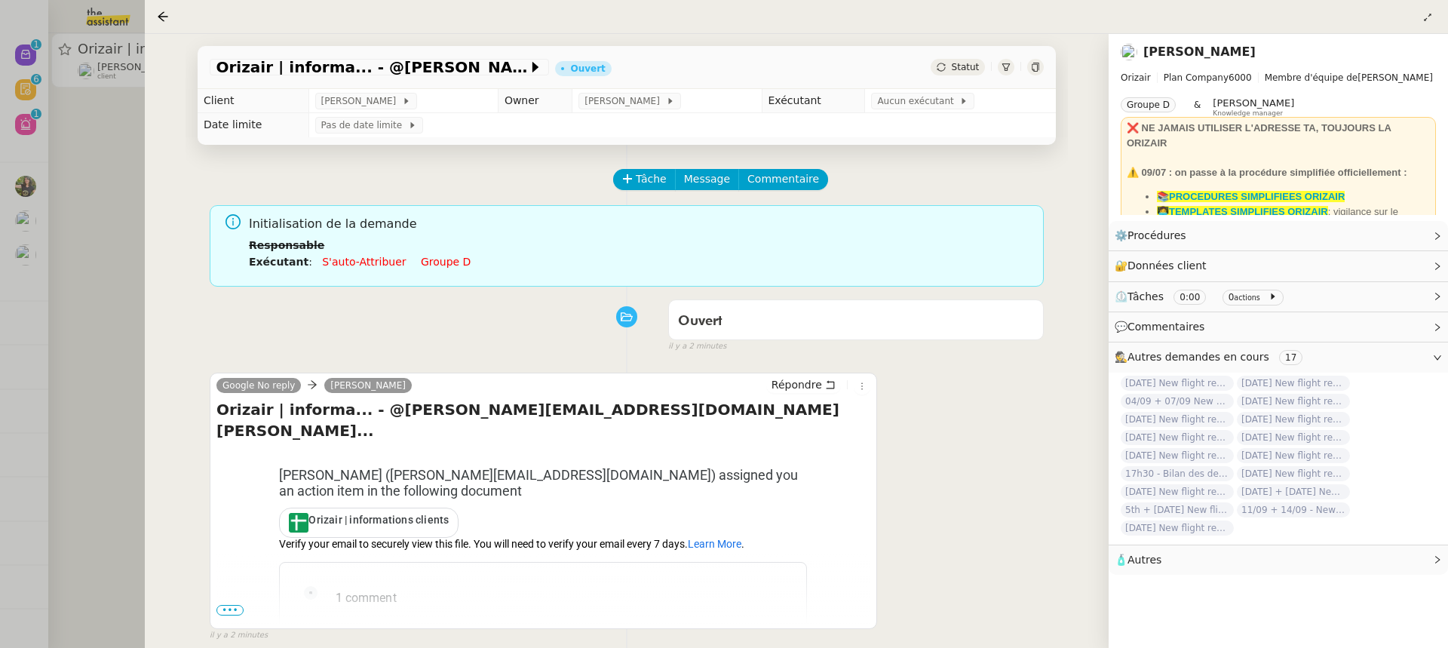
scroll to position [193, 0]
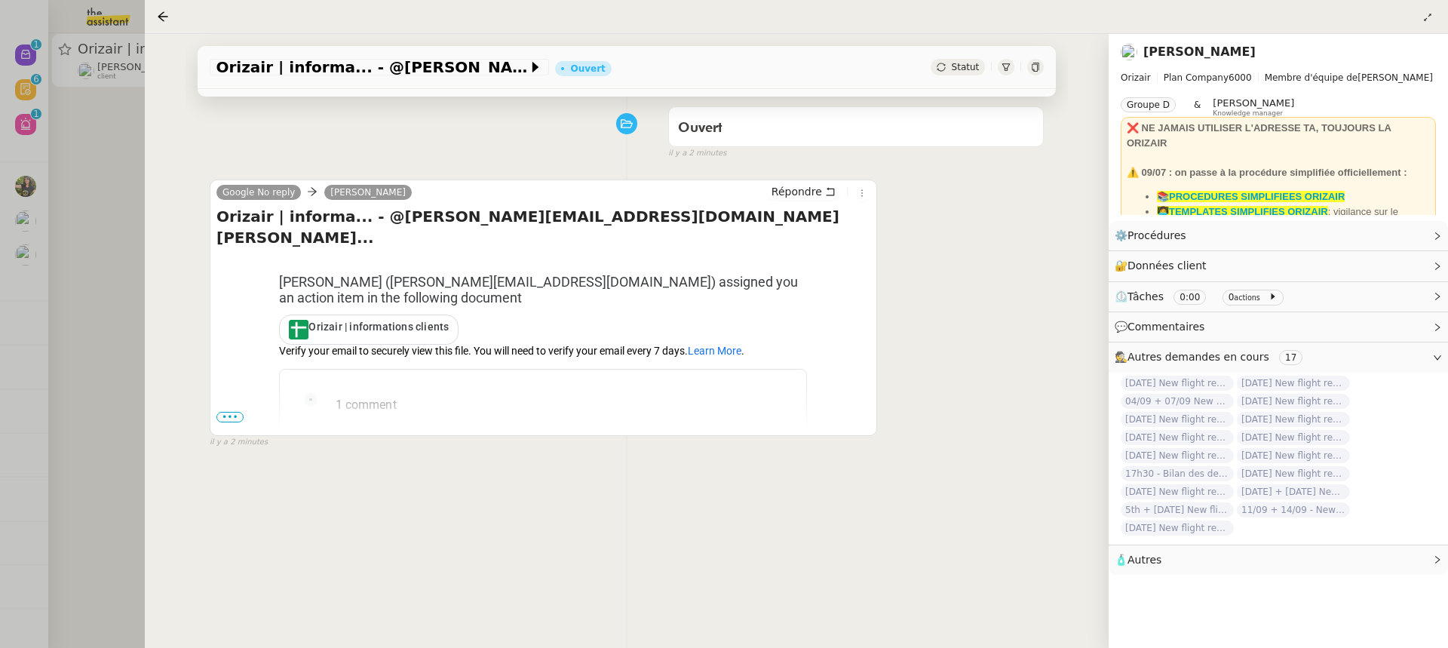
click at [10, 126] on div at bounding box center [724, 324] width 1448 height 648
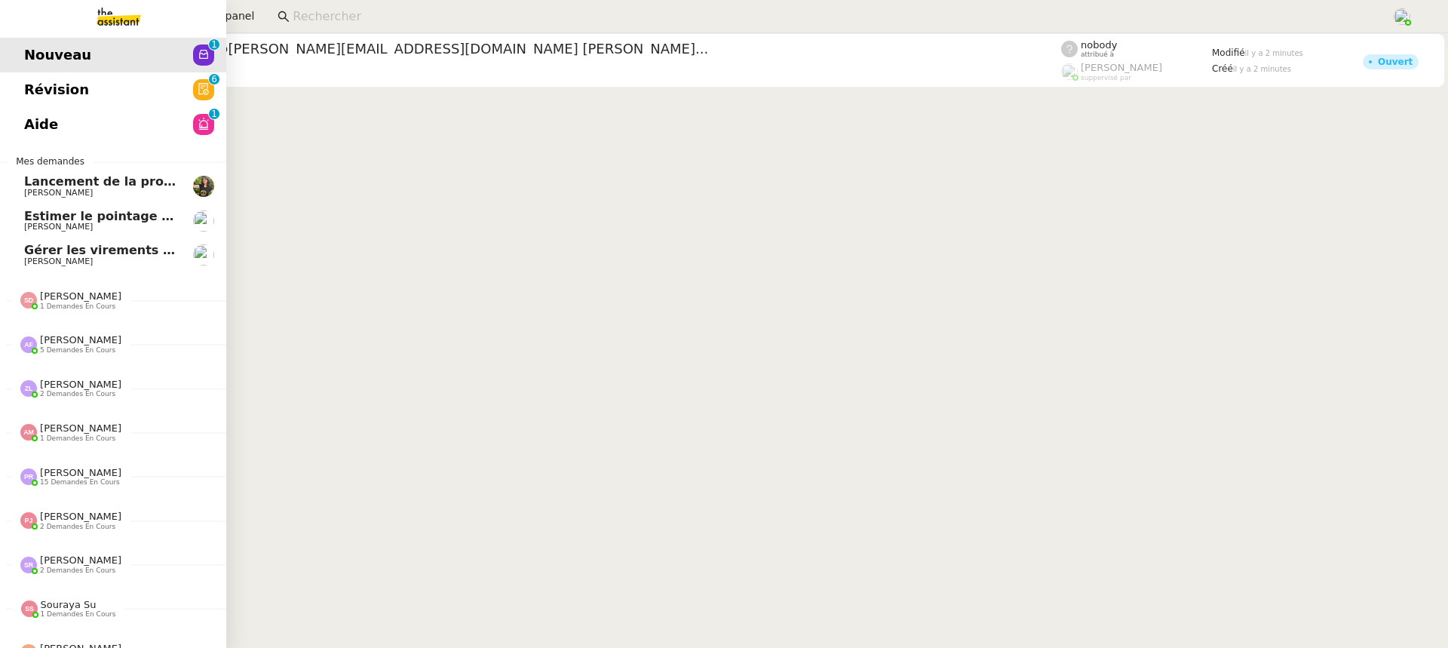
click at [43, 87] on link "Révision 0 1 2 3 4 5 6 7 8 9" at bounding box center [113, 89] width 226 height 35
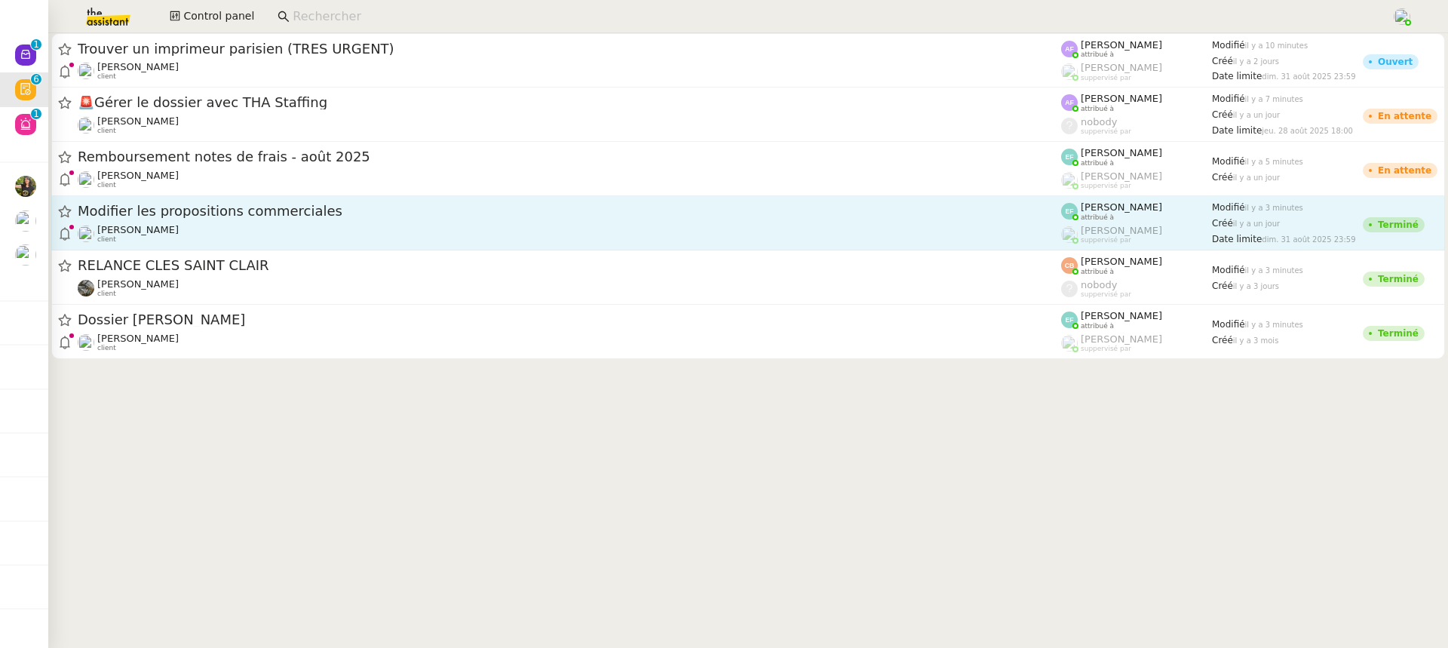
click at [723, 210] on span "Modifier les propositions commerciales" at bounding box center [570, 211] width 984 height 14
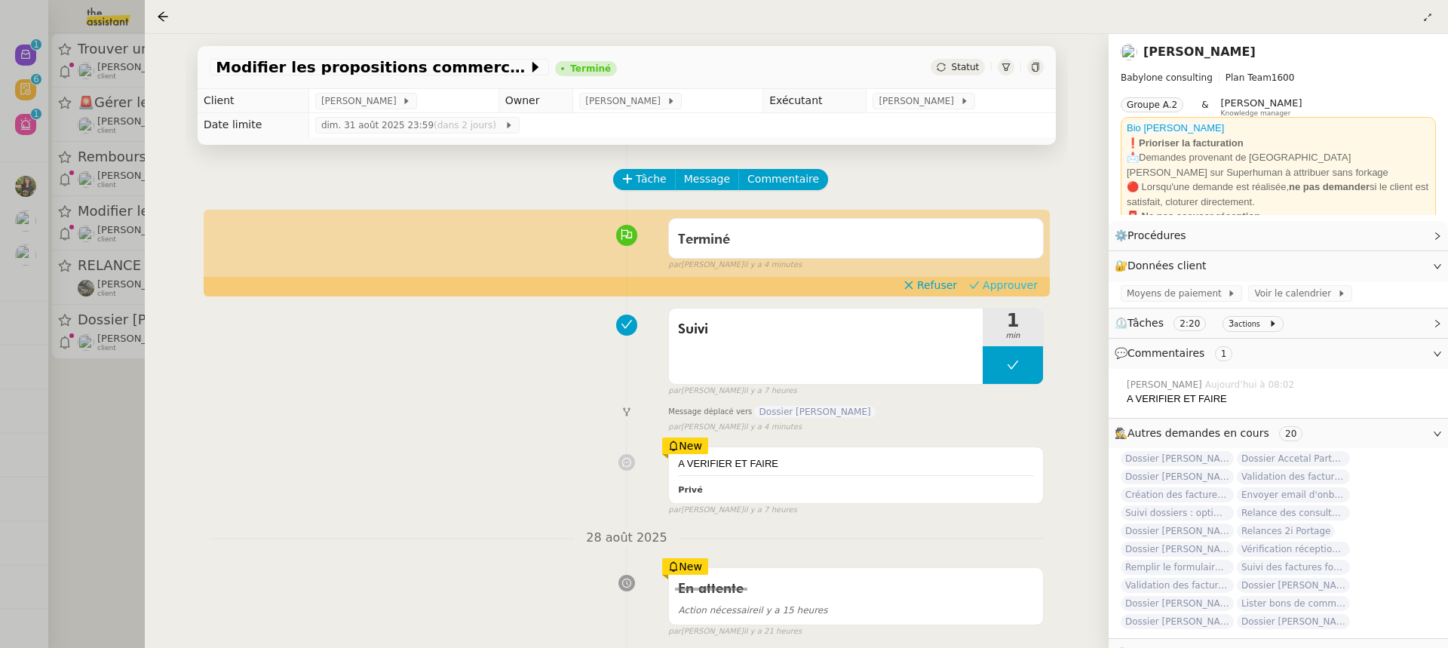
click at [1028, 278] on span "Approuver" at bounding box center [1010, 285] width 55 height 15
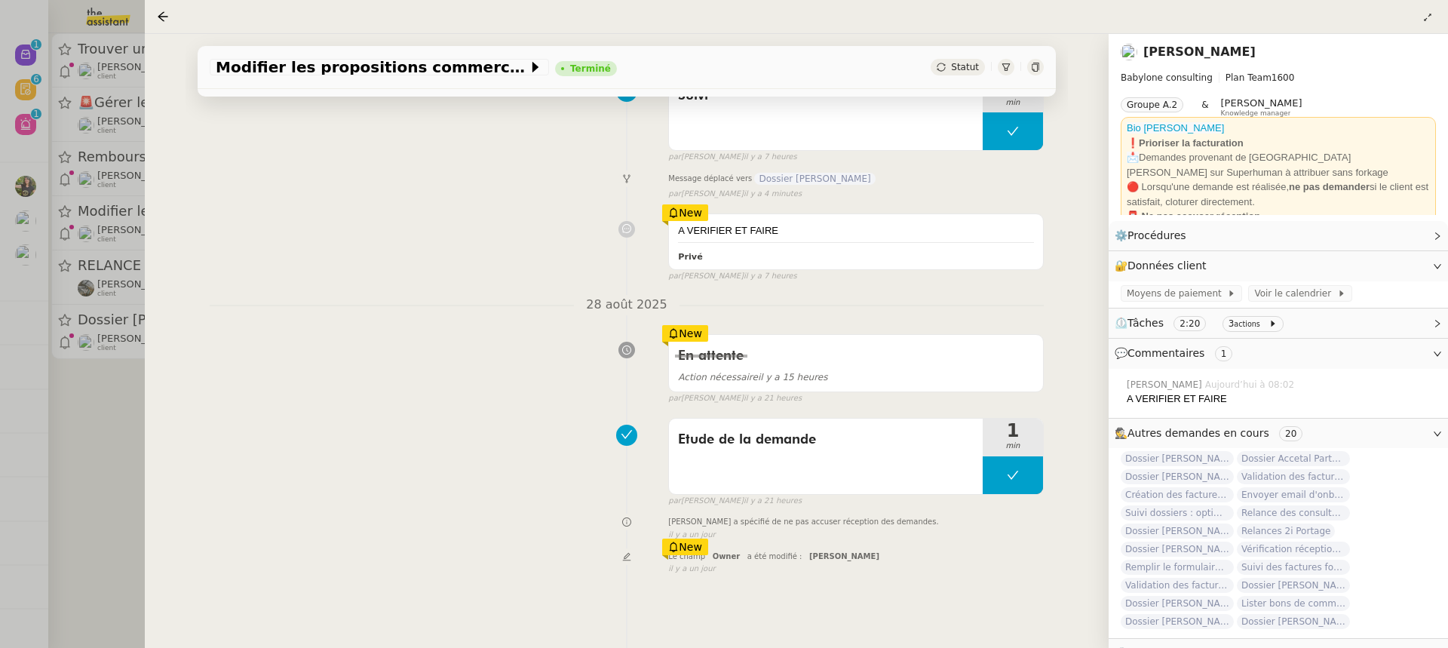
scroll to position [208, 0]
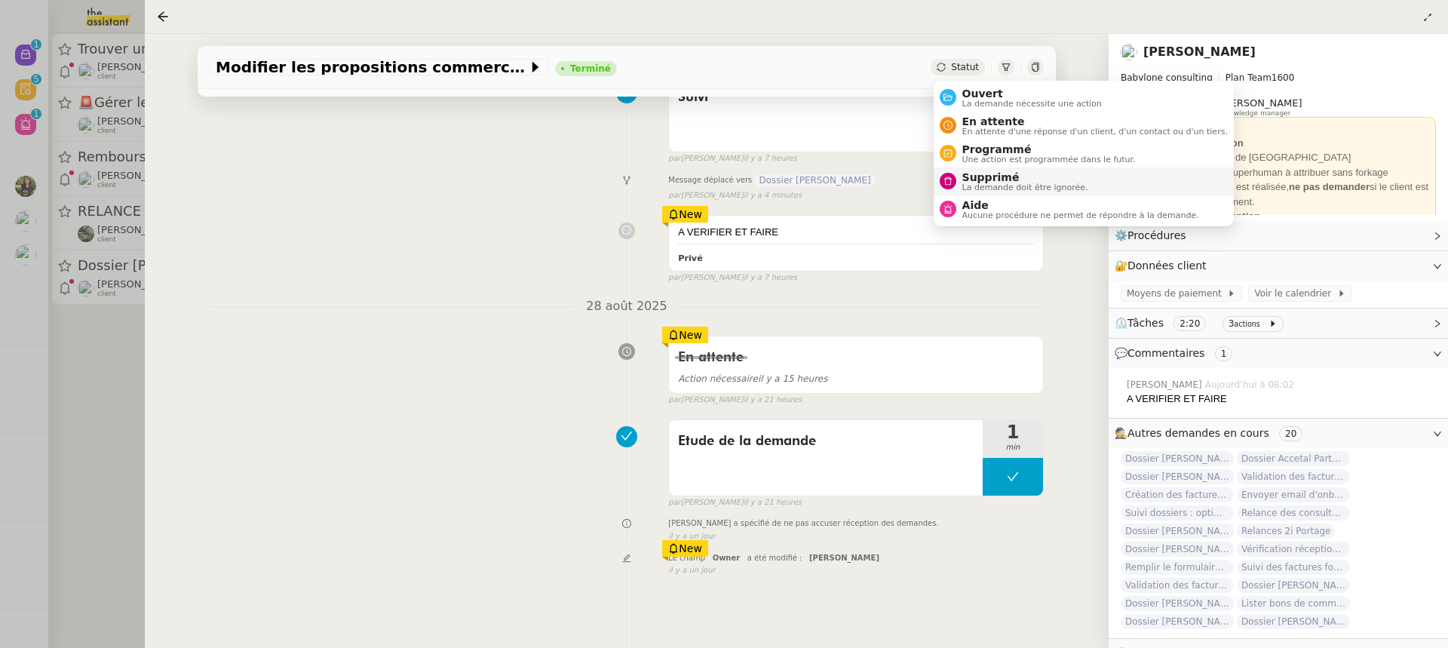
click at [1001, 192] on li "Supprimé La demande doit être ignorée." at bounding box center [1084, 181] width 300 height 28
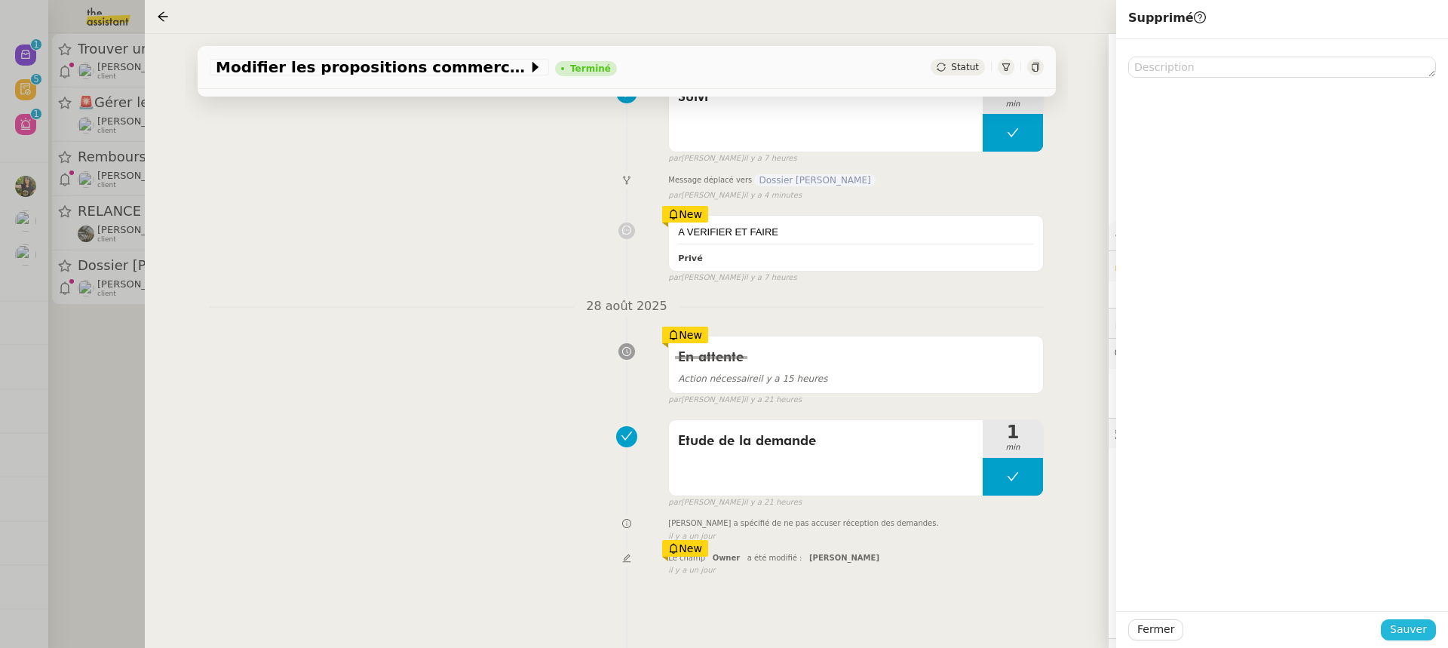
click at [1405, 625] on span "Sauver" at bounding box center [1408, 629] width 37 height 17
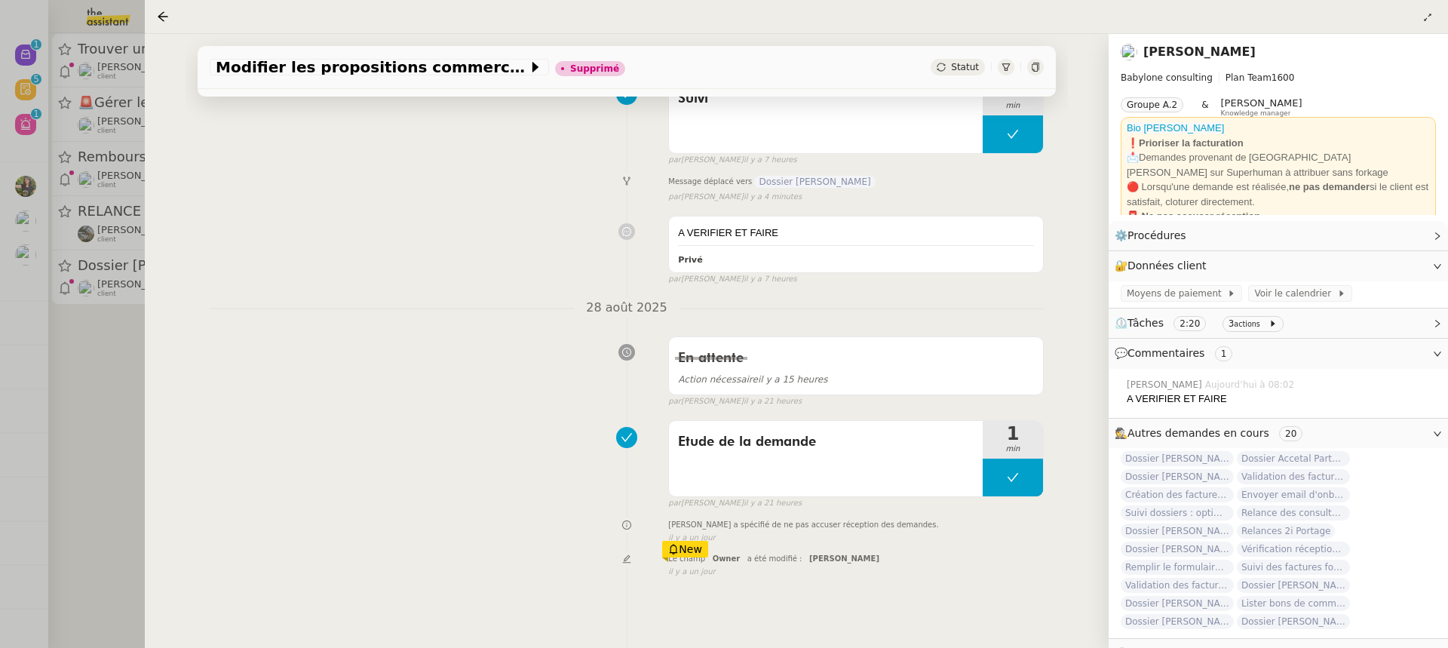
click at [134, 239] on div at bounding box center [724, 324] width 1448 height 648
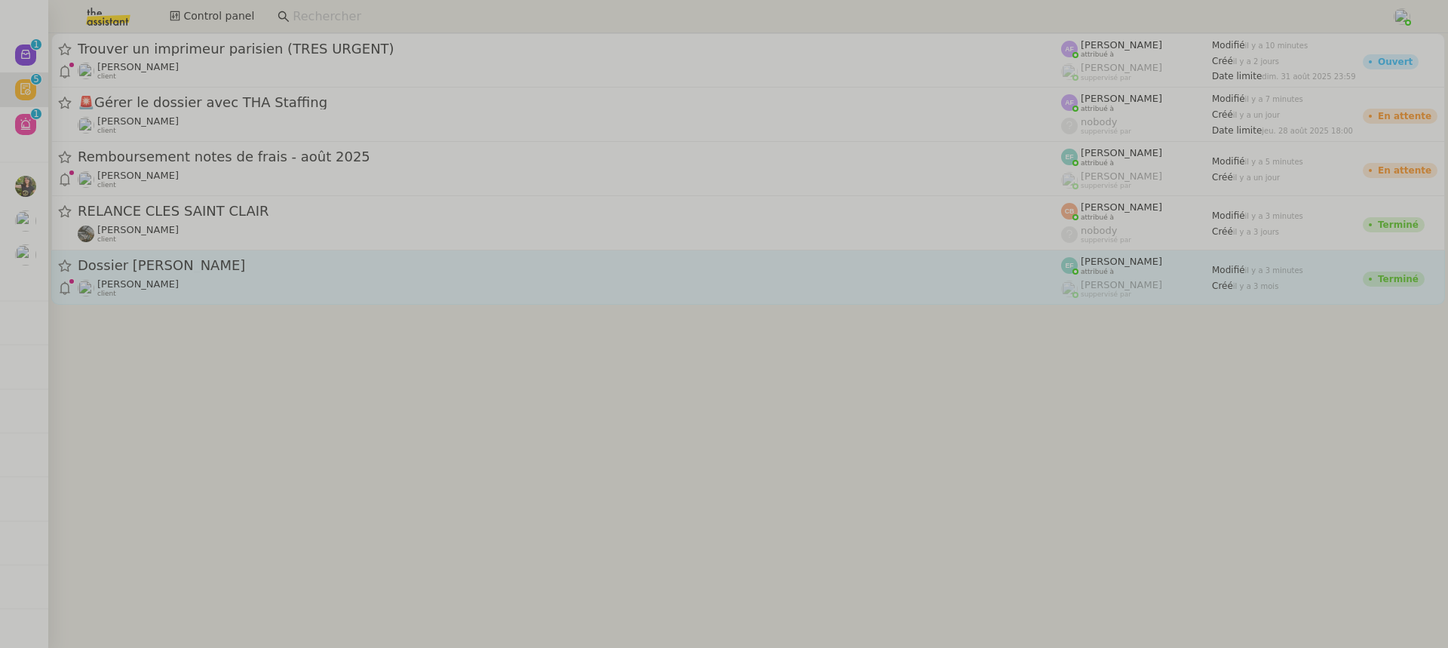
click at [331, 299] on link "Dossier Roger Quémard Florent Seiler client Emelyne Foussier attribué à Romane …" at bounding box center [748, 277] width 1394 height 54
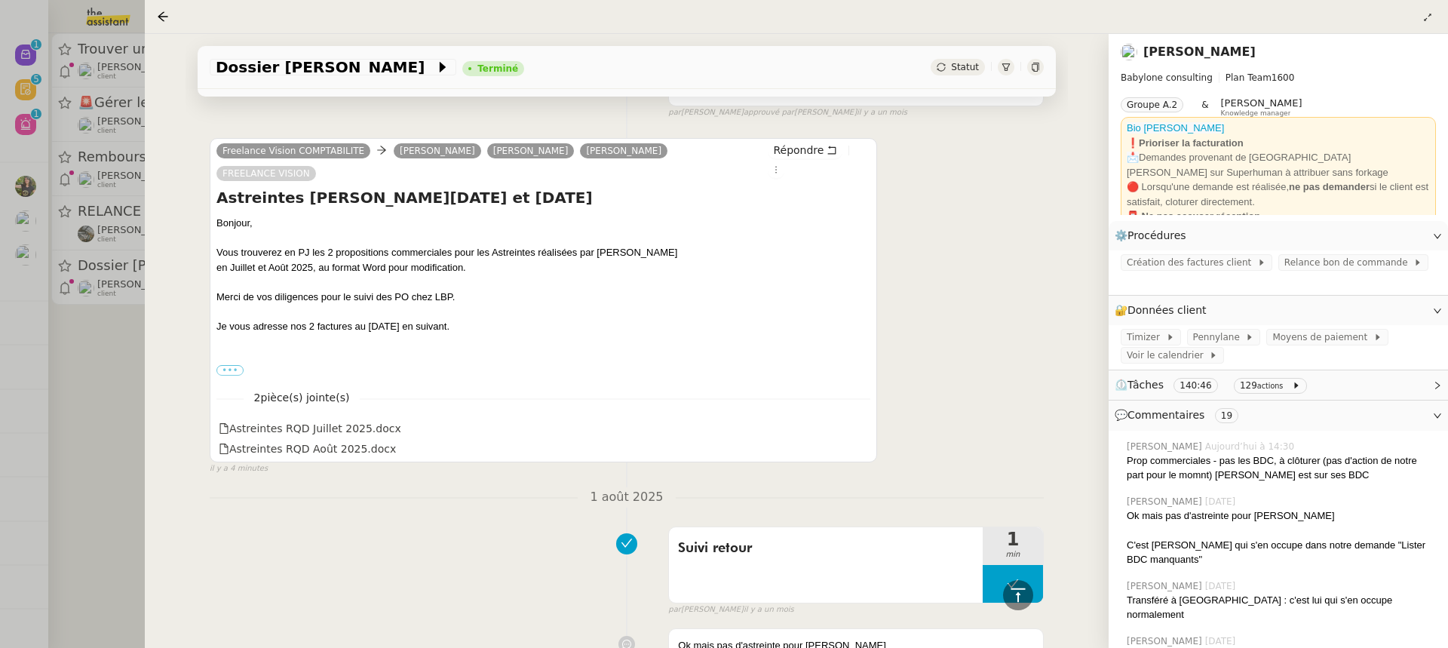
scroll to position [433, 0]
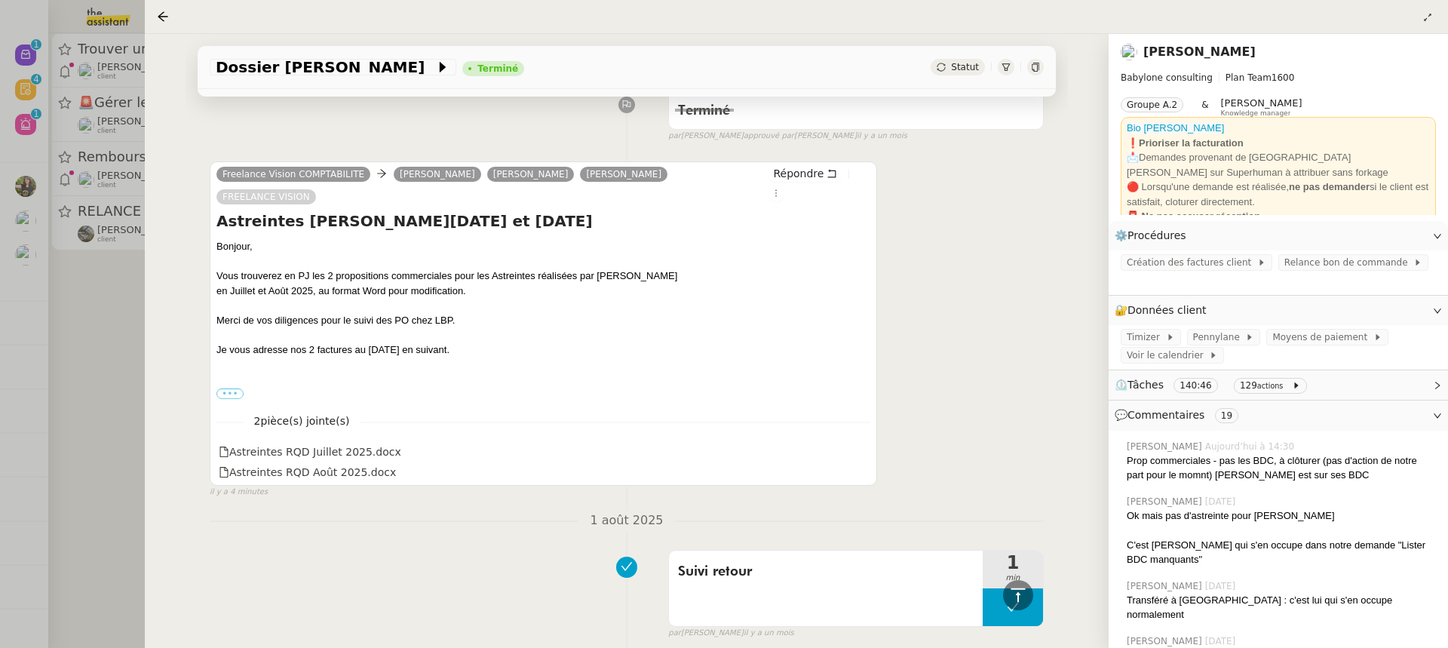
click at [124, 136] on div at bounding box center [724, 324] width 1448 height 648
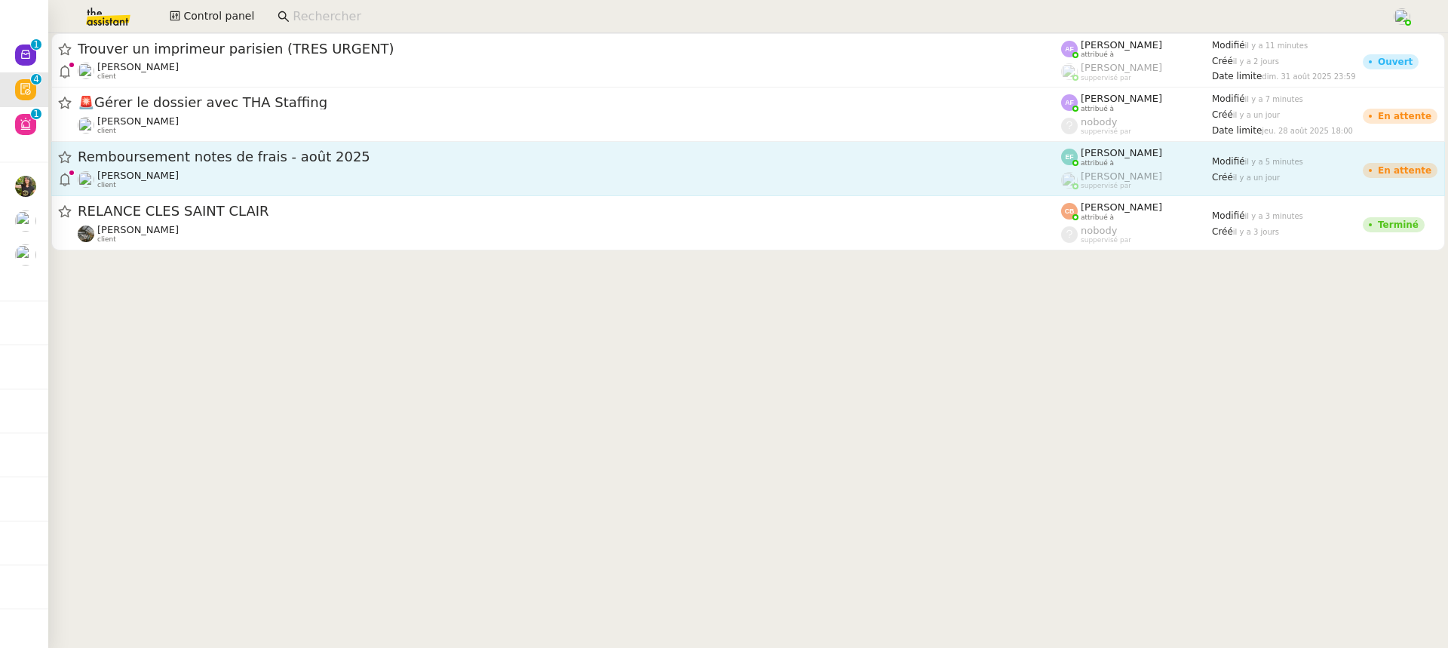
click at [342, 174] on div "[PERSON_NAME] client" at bounding box center [570, 180] width 984 height 20
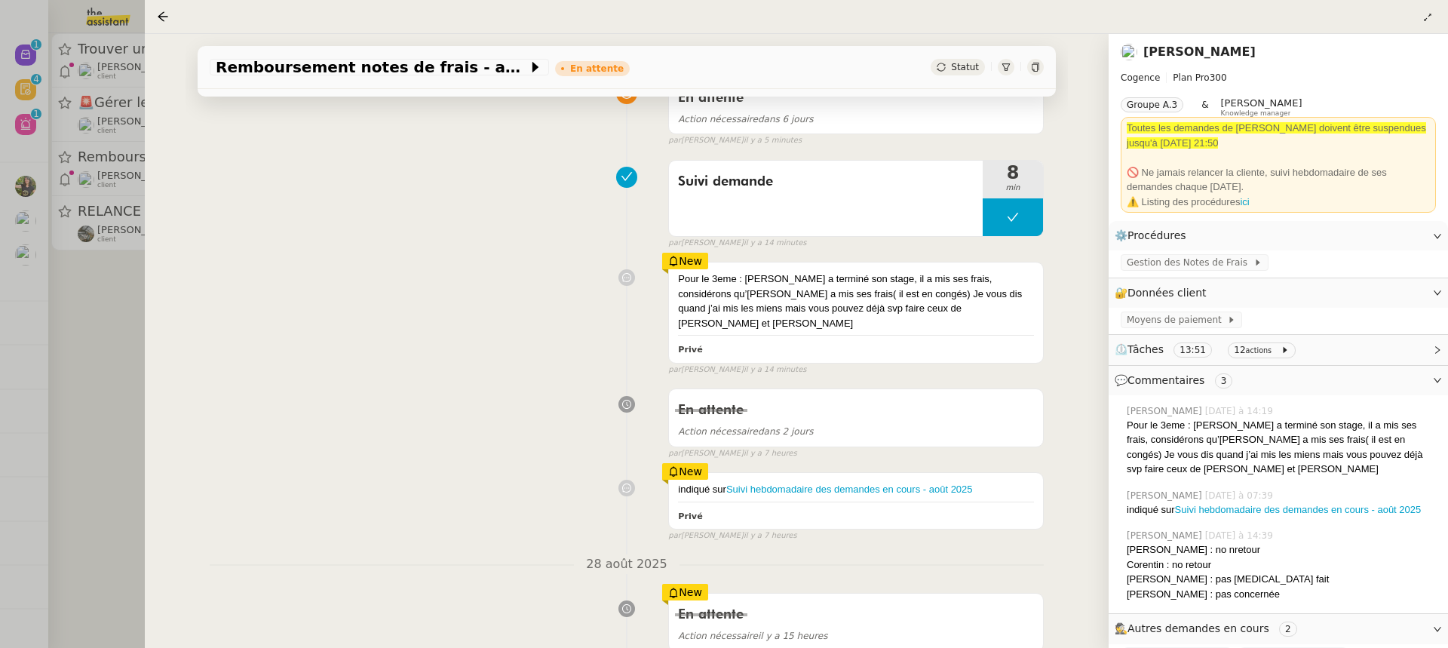
scroll to position [287, 0]
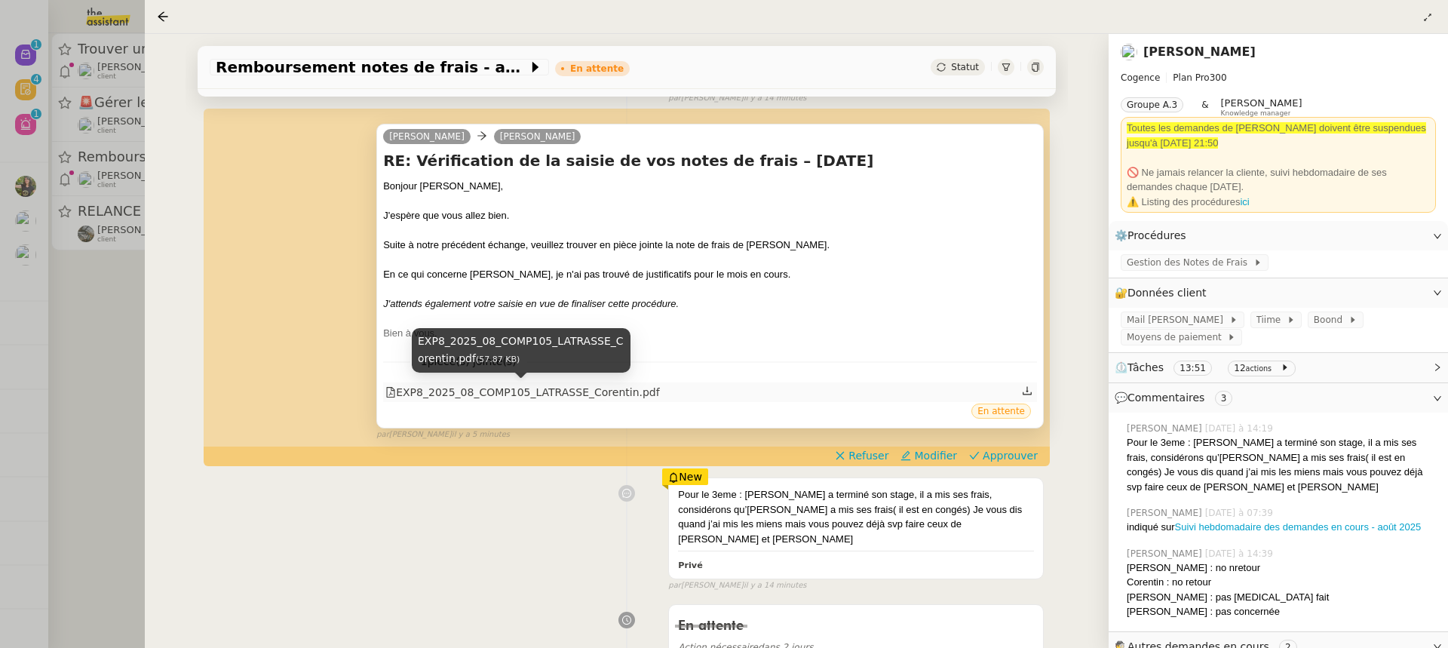
click at [513, 388] on div "EXP8_2025_08_COMP105_LATRASSE_Corentin.pdf" at bounding box center [522, 392] width 274 height 17
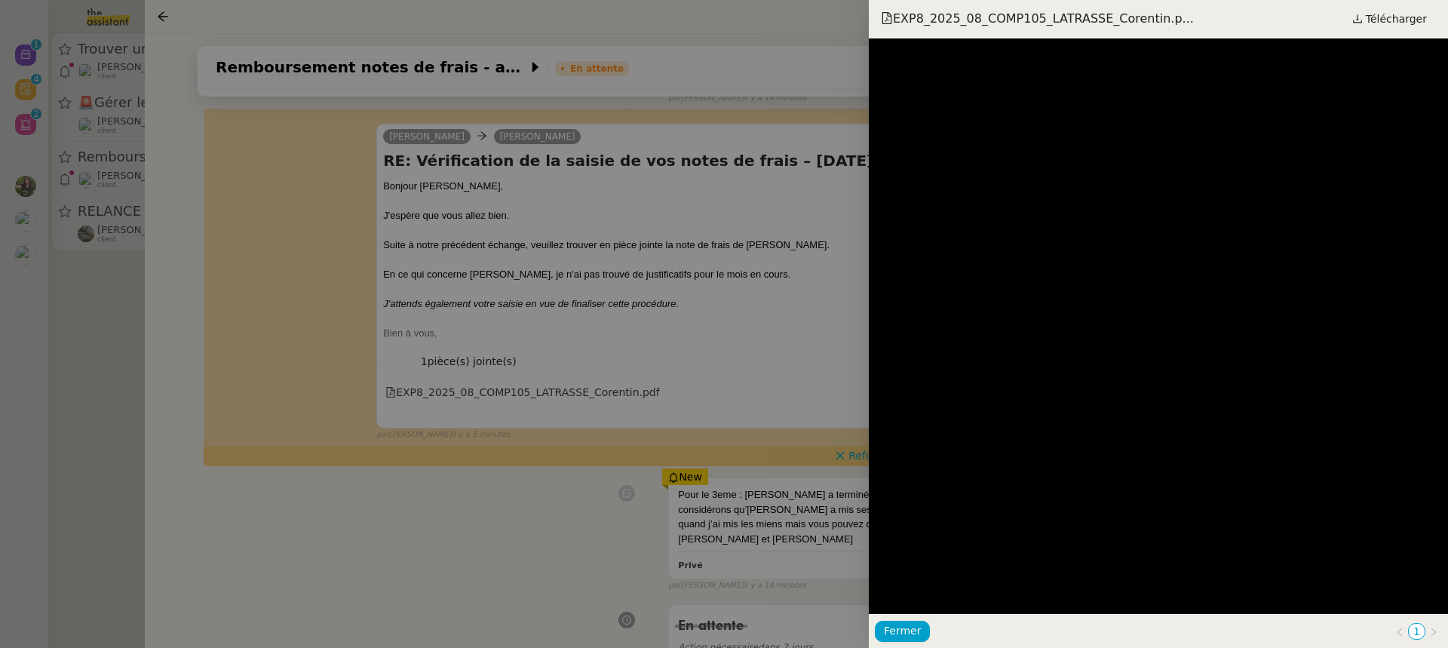
click at [763, 284] on div at bounding box center [724, 324] width 1448 height 648
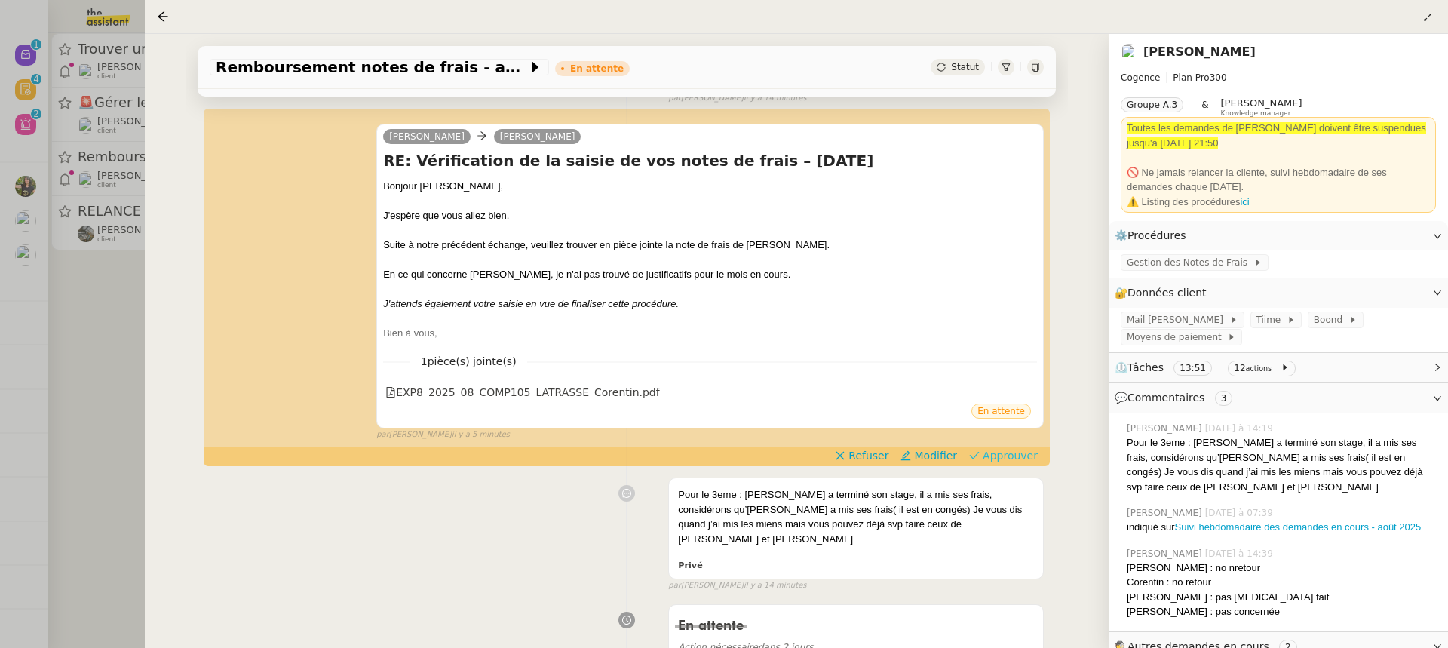
click at [1025, 452] on span "Approuver" at bounding box center [1010, 455] width 55 height 15
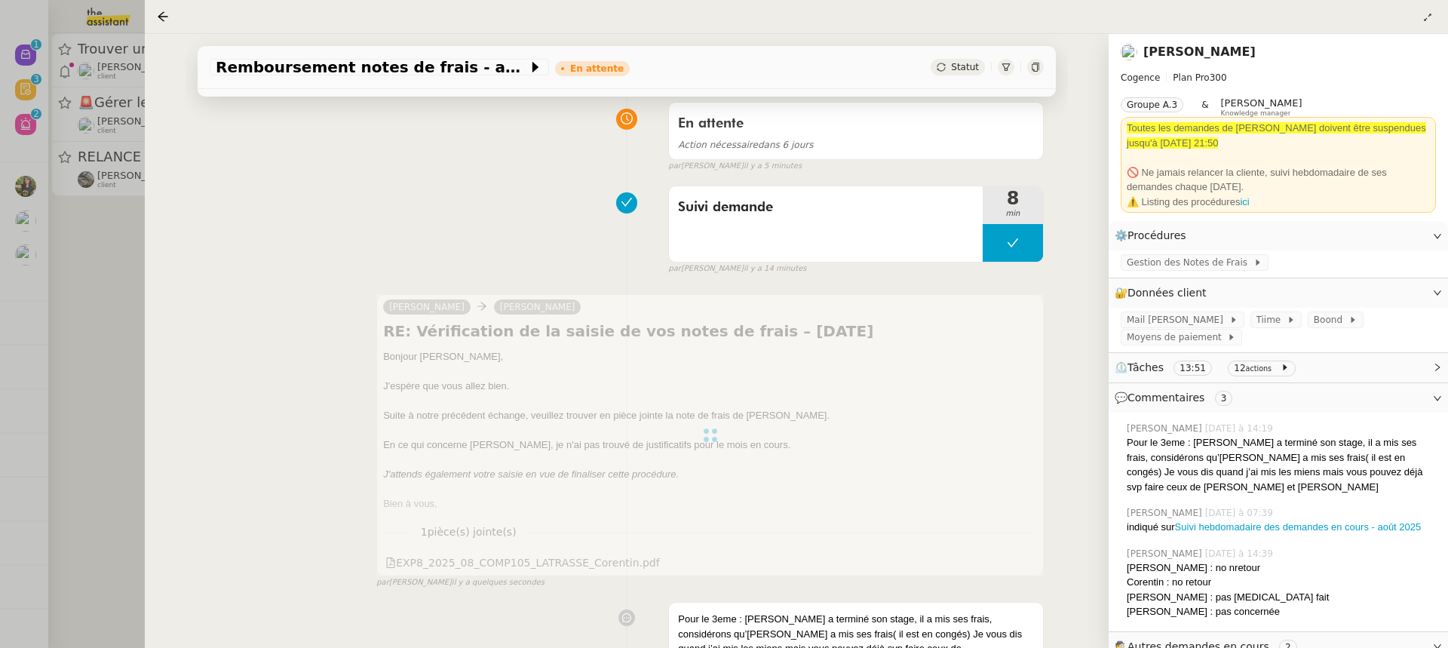
scroll to position [79, 0]
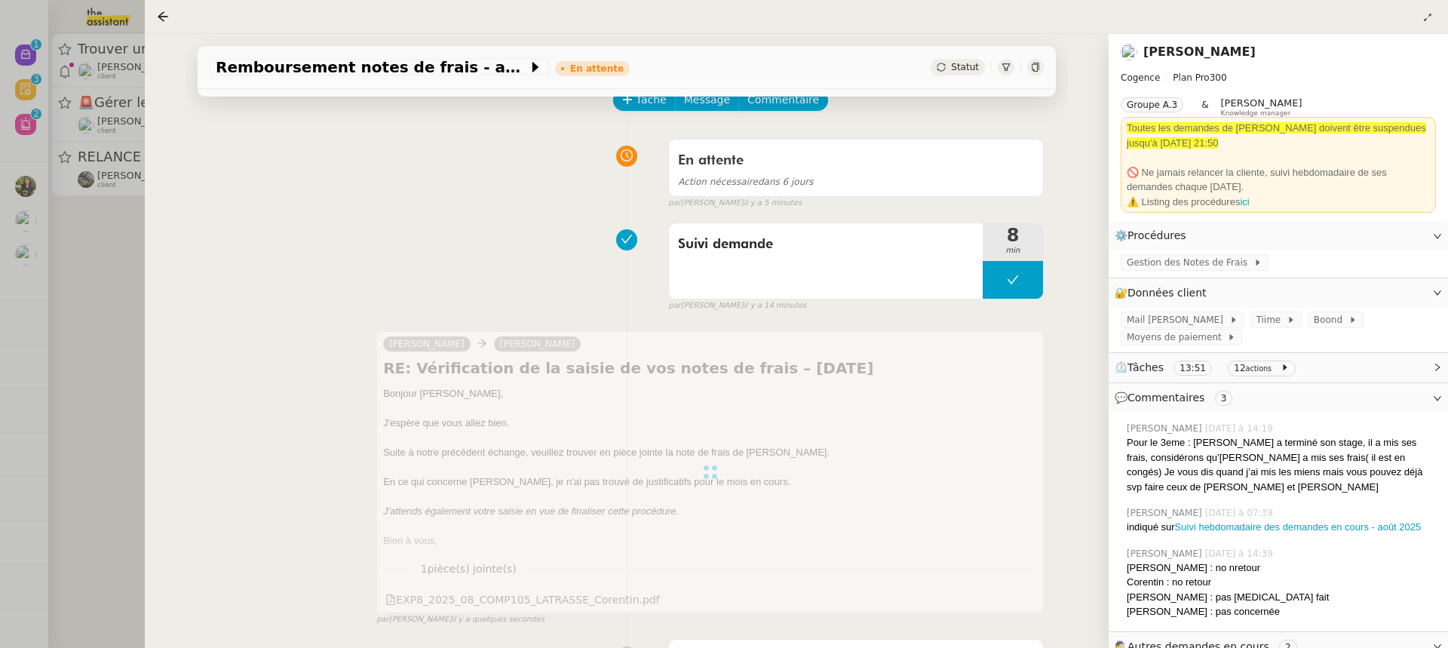
click at [20, 101] on div at bounding box center [724, 324] width 1448 height 648
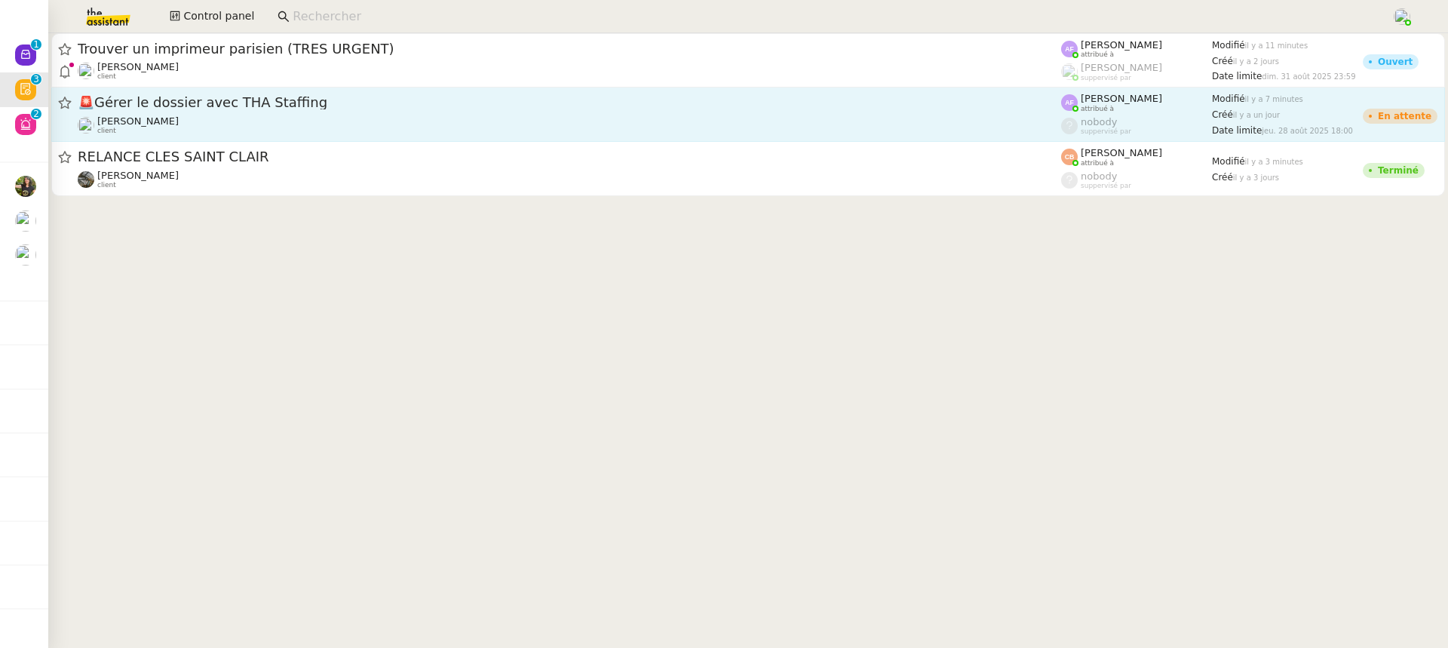
click at [205, 113] on div "🚨 Gérer le dossier avec THA Staffing [PERSON_NAME] client" at bounding box center [570, 114] width 984 height 41
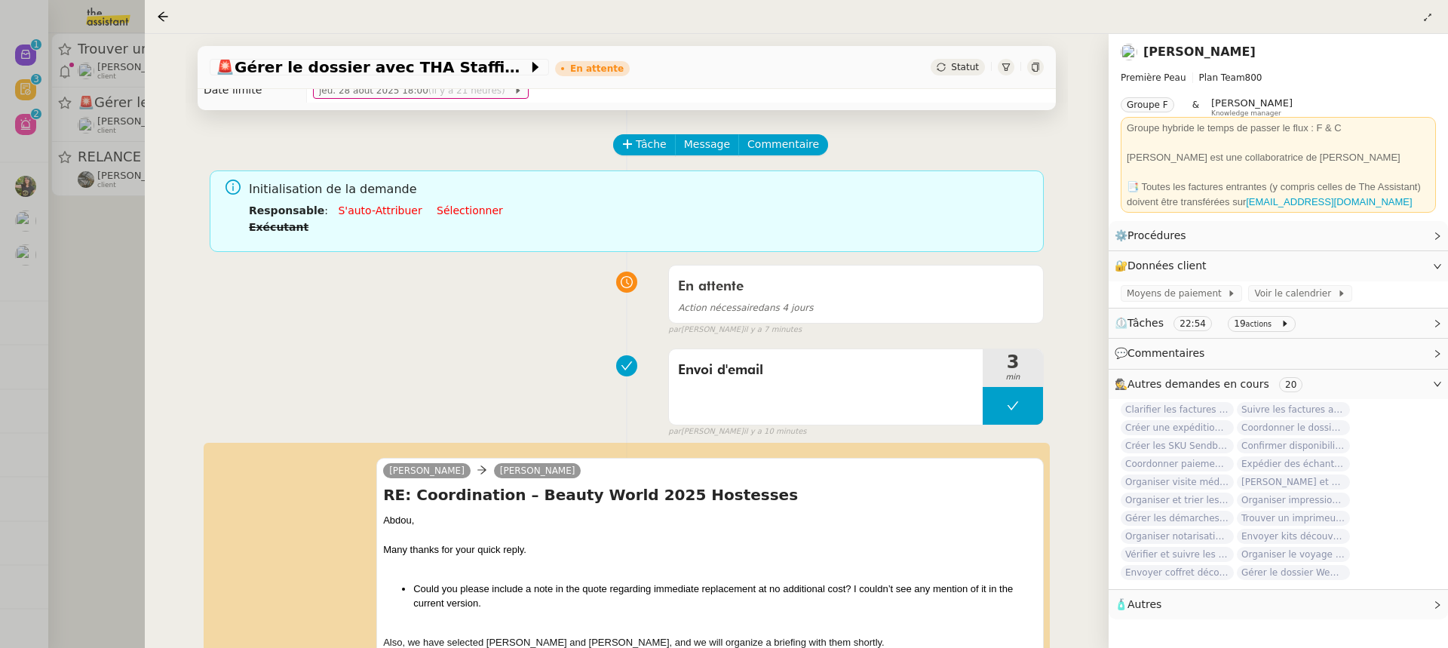
scroll to position [275, 0]
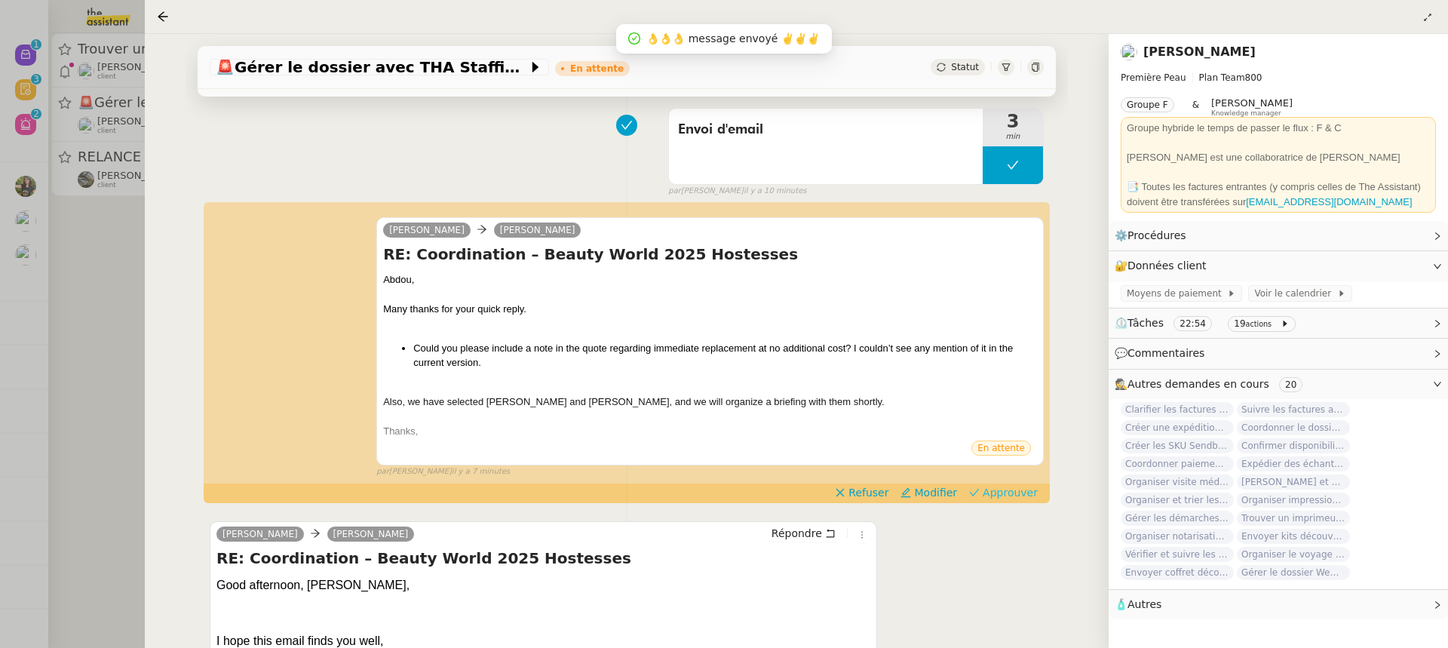
click at [1009, 493] on span "Approuver" at bounding box center [1010, 492] width 55 height 15
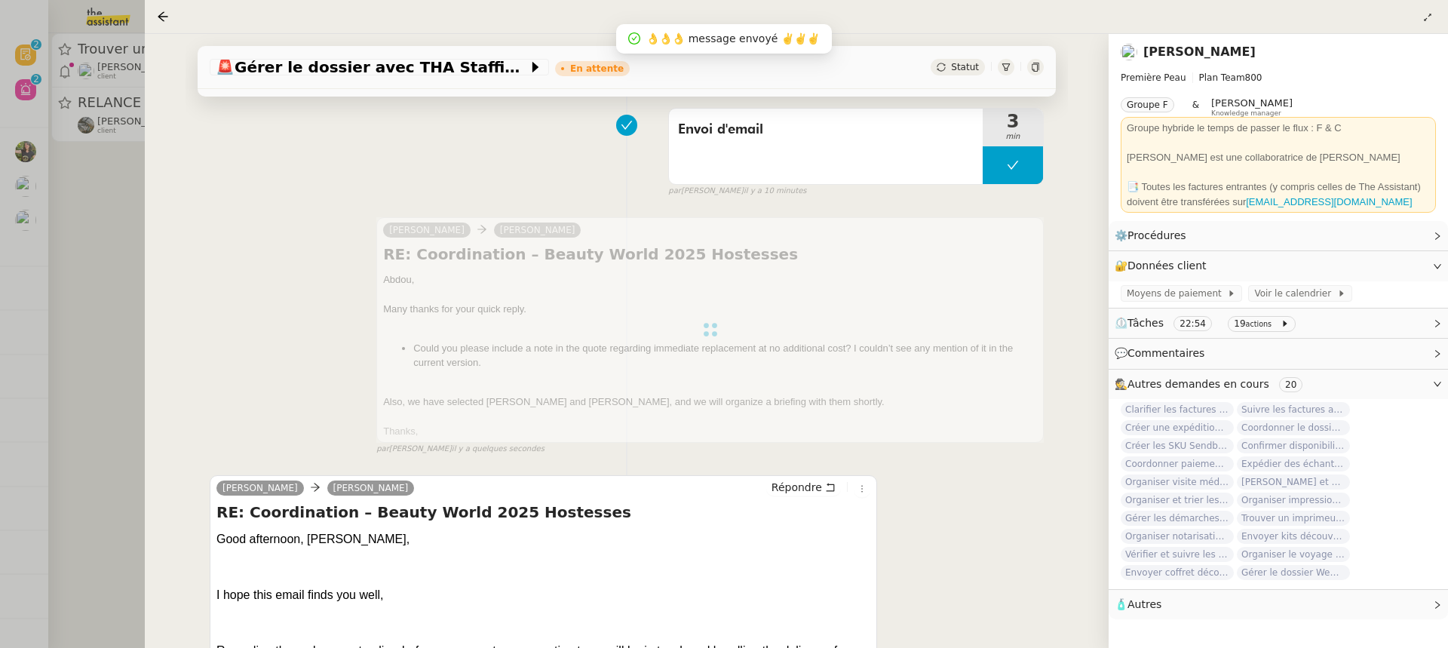
click at [103, 167] on div at bounding box center [724, 324] width 1448 height 648
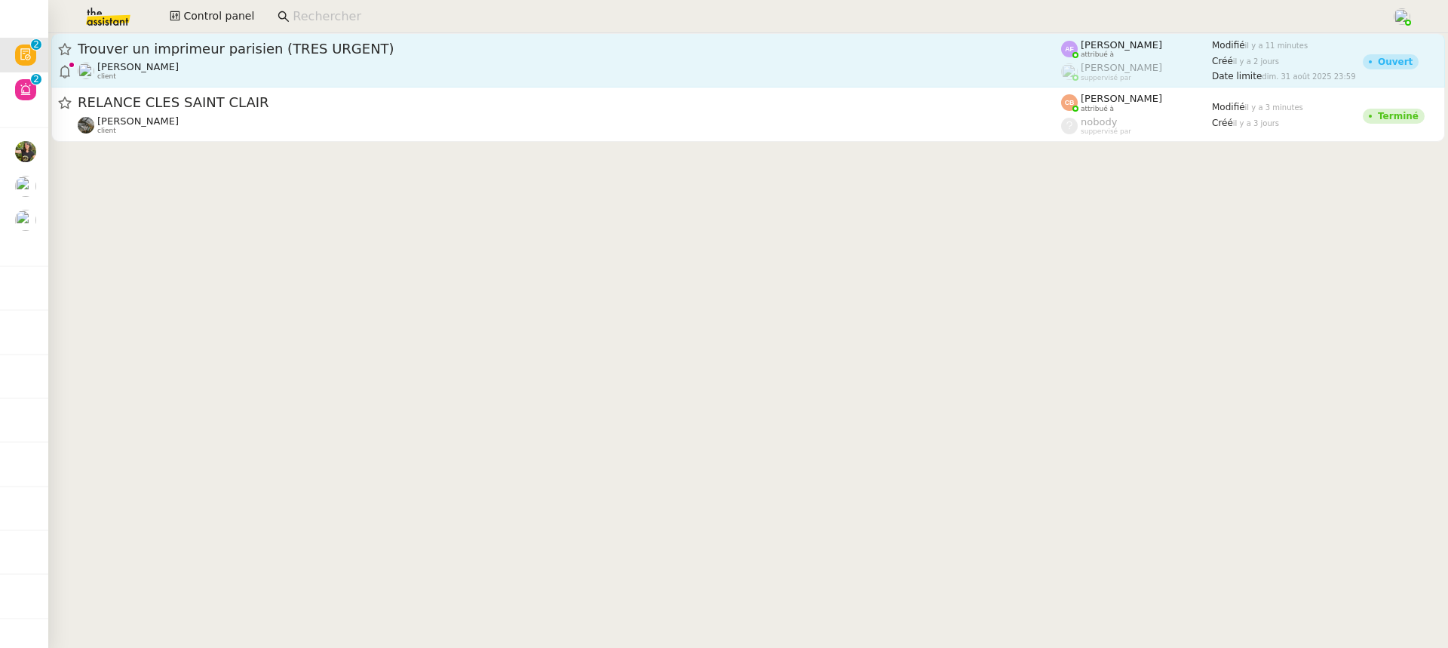
click at [210, 79] on div "[PERSON_NAME] client" at bounding box center [570, 71] width 984 height 20
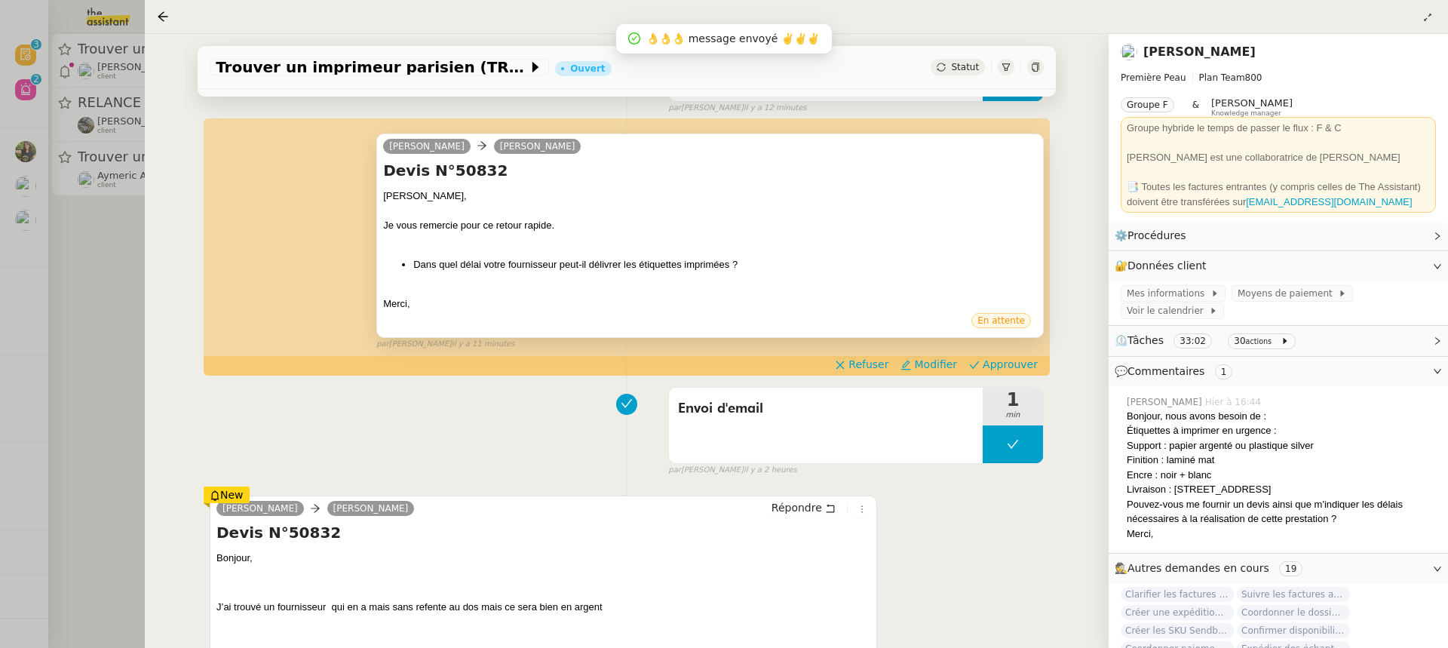
scroll to position [173, 0]
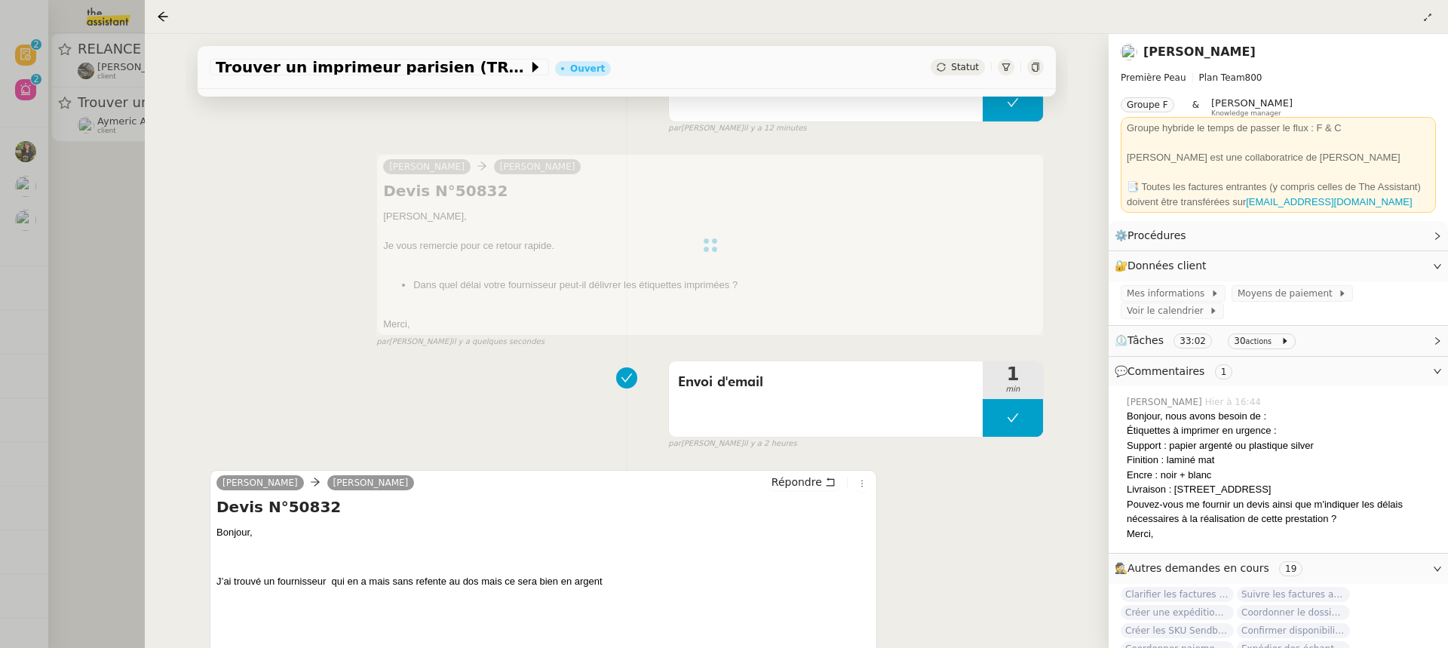
click at [94, 124] on div at bounding box center [724, 324] width 1448 height 648
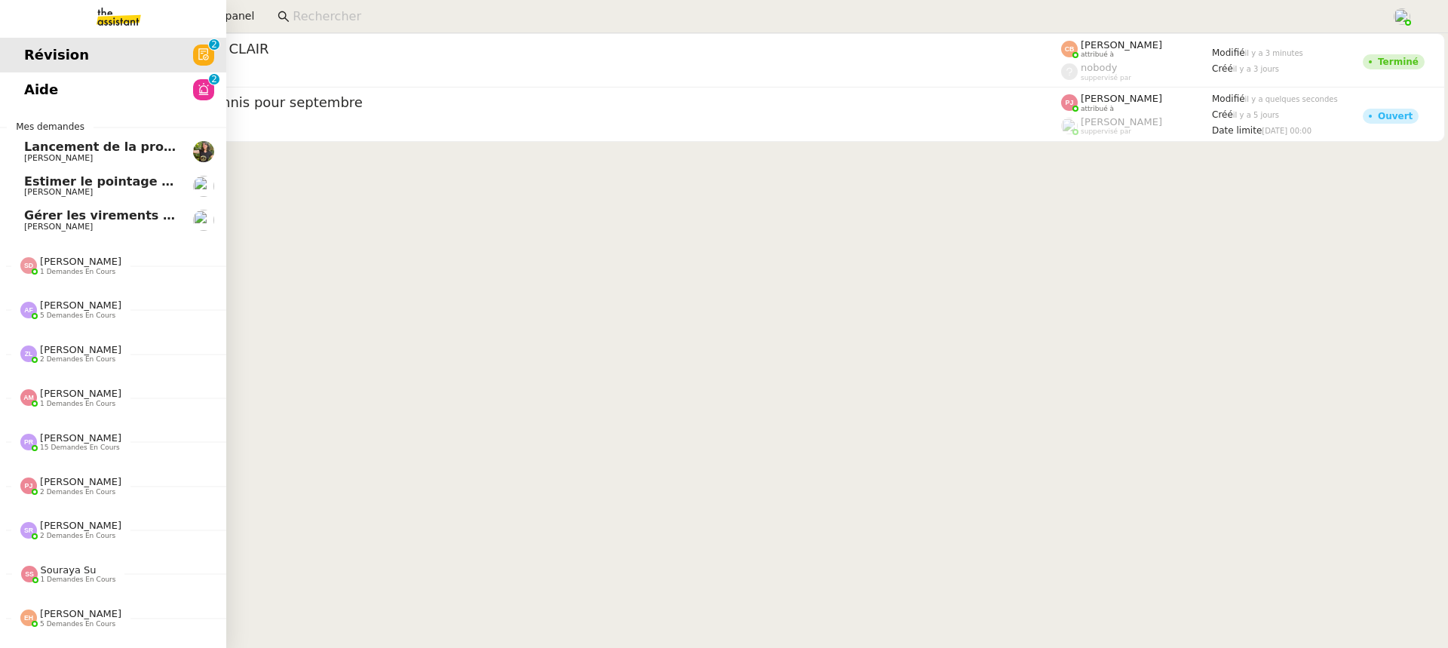
click at [9, 75] on link "Aide 0 1 2 3 4 5 6 7 8 9" at bounding box center [113, 89] width 226 height 35
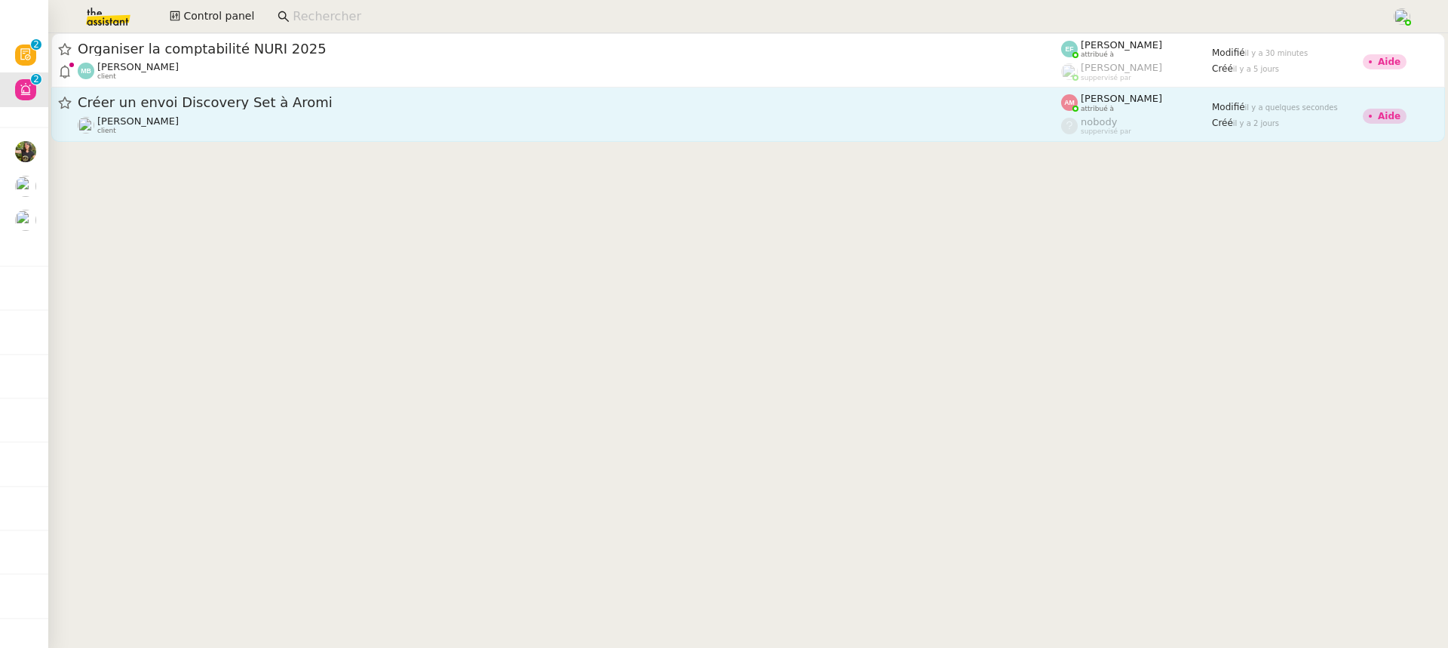
click at [775, 133] on div "[PERSON_NAME] client" at bounding box center [570, 125] width 984 height 20
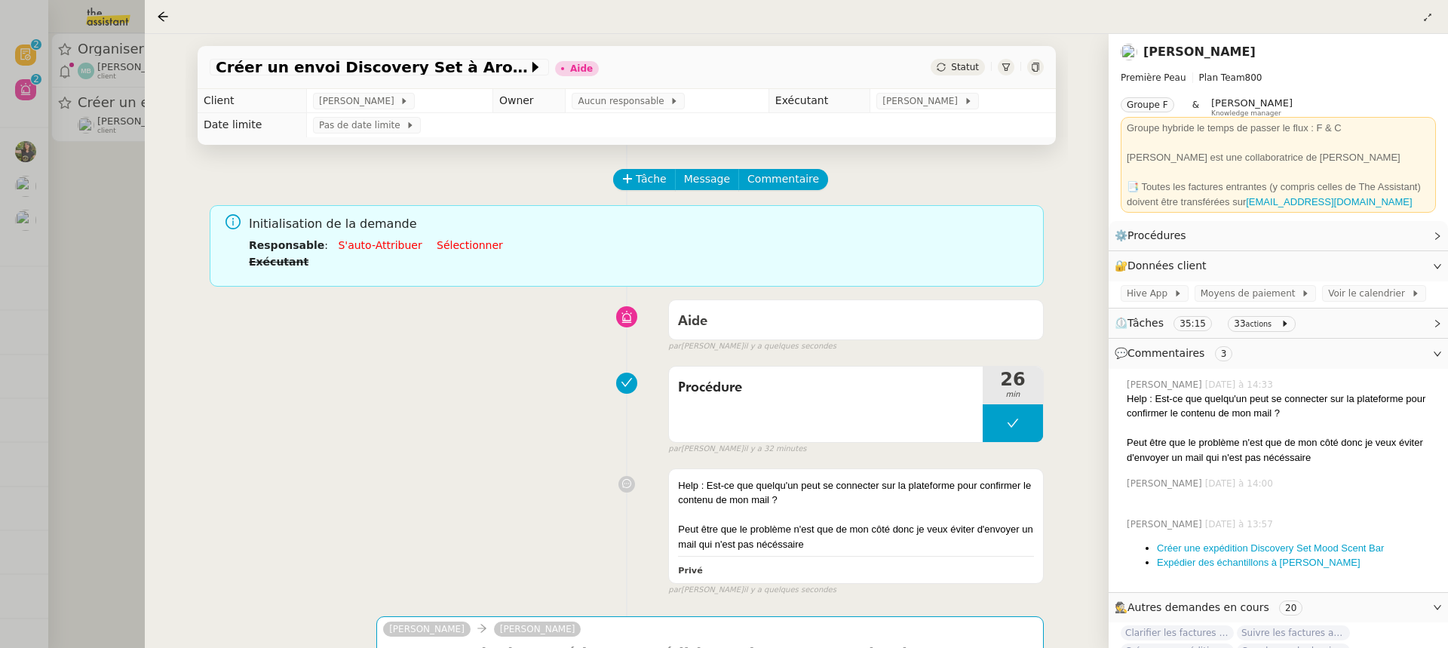
click at [646, 91] on td "Aucun responsable" at bounding box center [667, 101] width 203 height 24
click at [656, 113] on td "Pas de date limite" at bounding box center [682, 125] width 750 height 24
click at [632, 106] on span "Aucun responsable" at bounding box center [624, 101] width 92 height 15
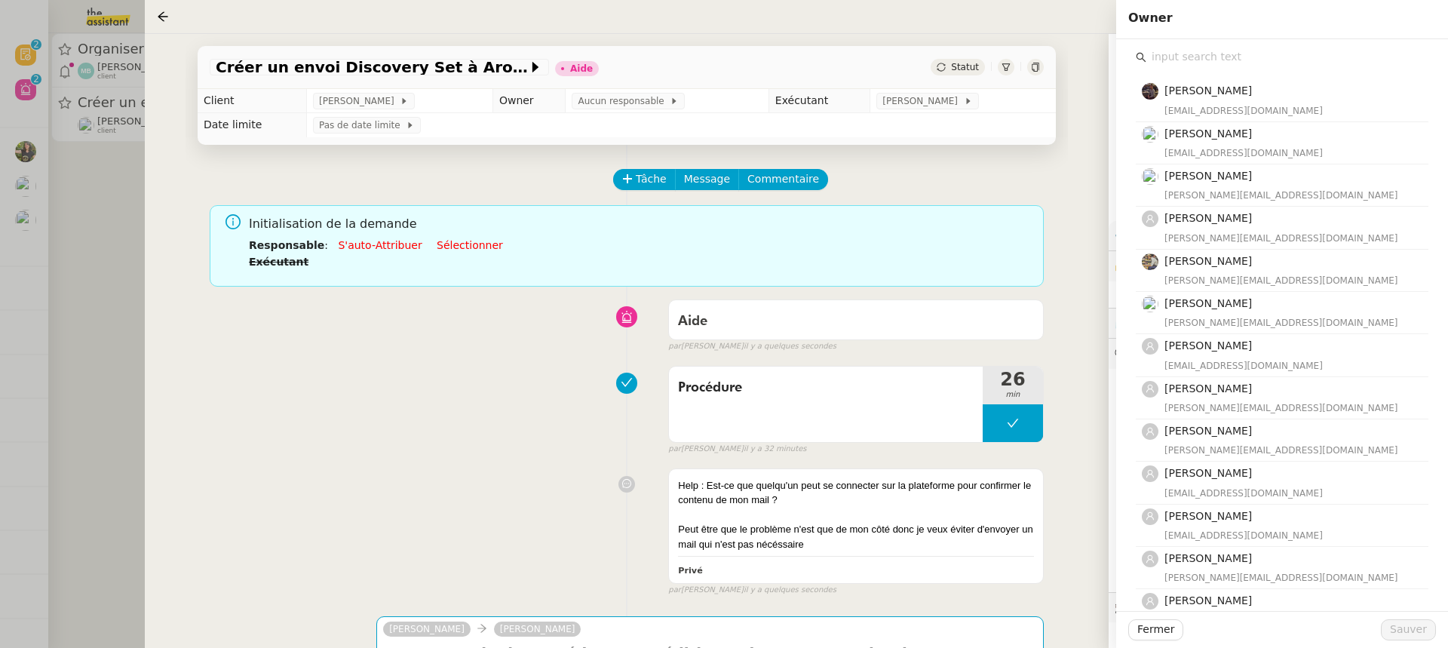
click at [1203, 59] on input "text" at bounding box center [1288, 57] width 282 height 20
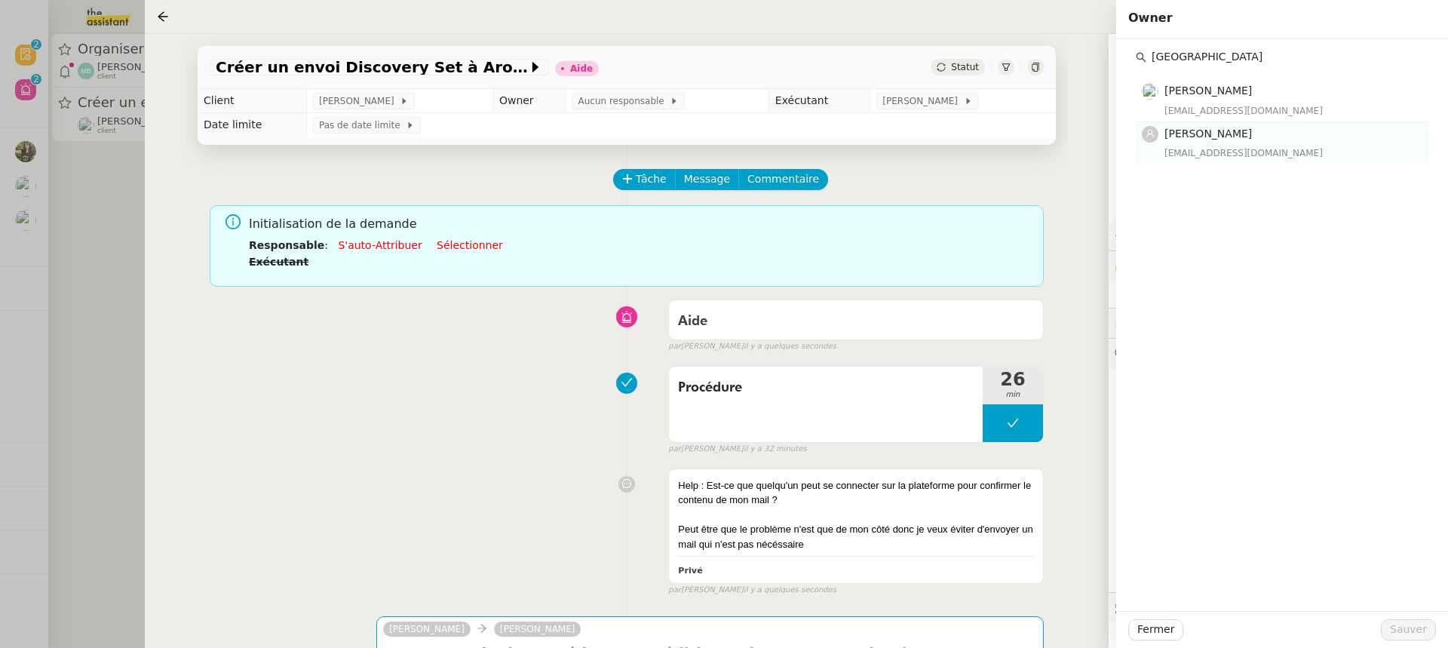
type input "roma"
click at [1203, 152] on div "zo@team.theassistant.com" at bounding box center [1292, 153] width 255 height 15
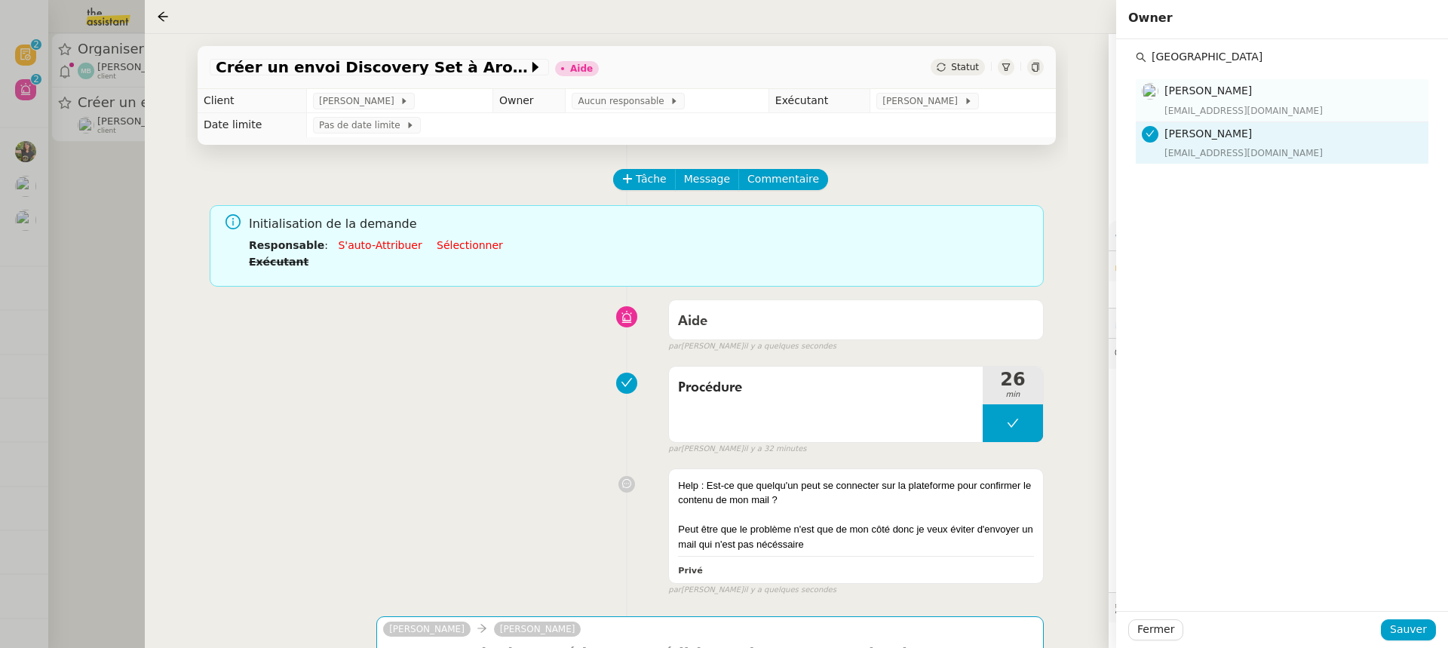
click at [1194, 101] on div "Romane Vachon romane@team.theassistant.com" at bounding box center [1292, 99] width 255 height 35
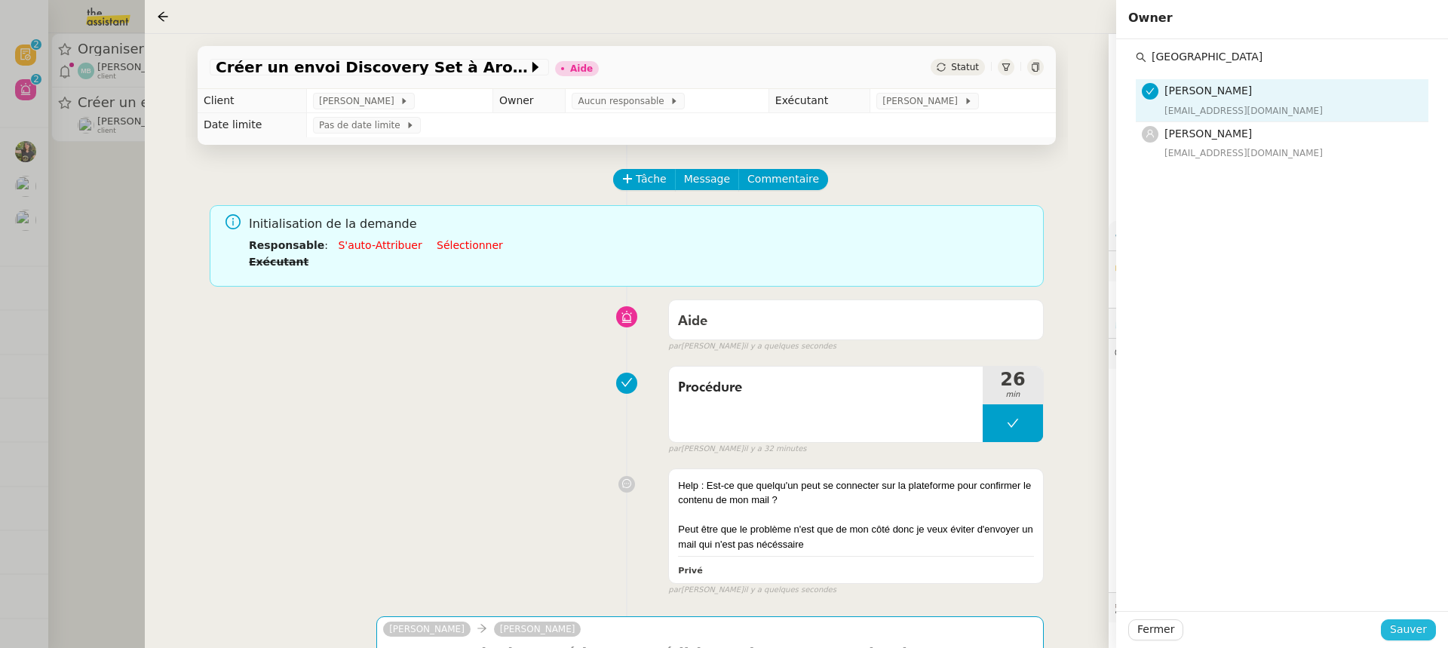
click at [1409, 632] on span "Sauver" at bounding box center [1408, 629] width 37 height 17
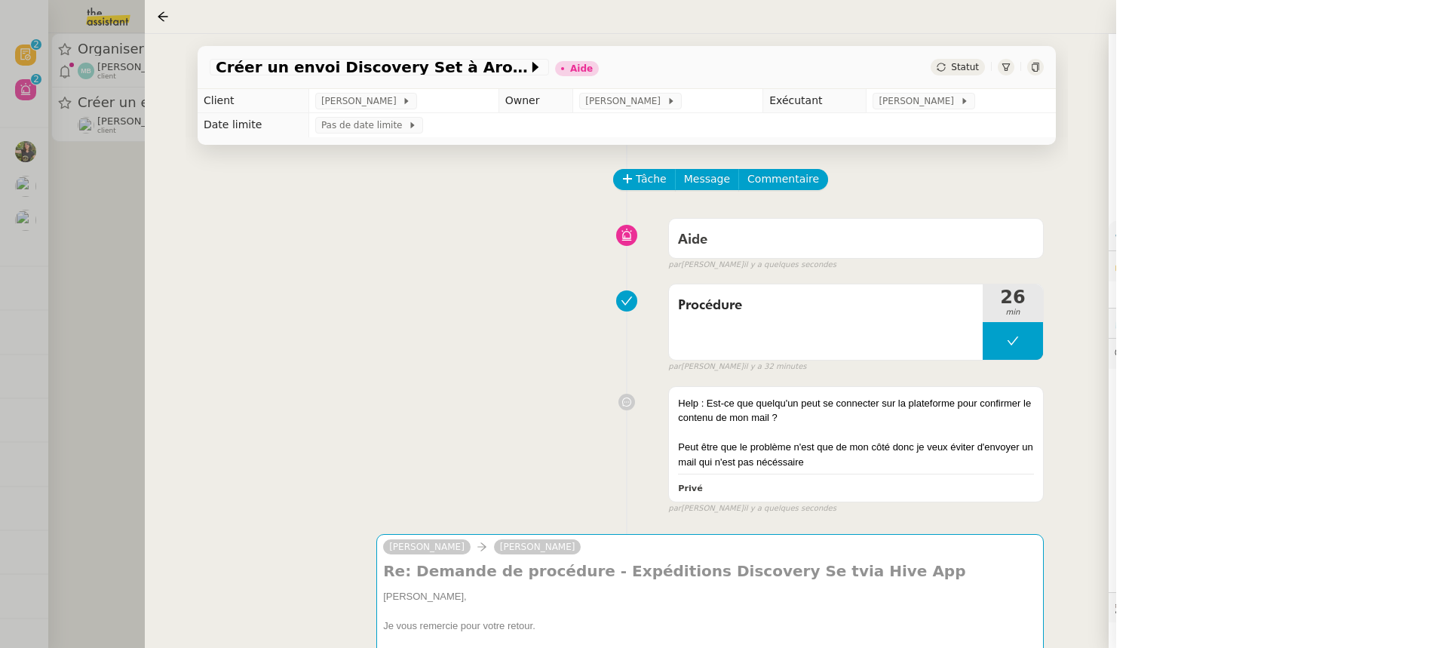
click at [130, 156] on div at bounding box center [724, 324] width 1448 height 648
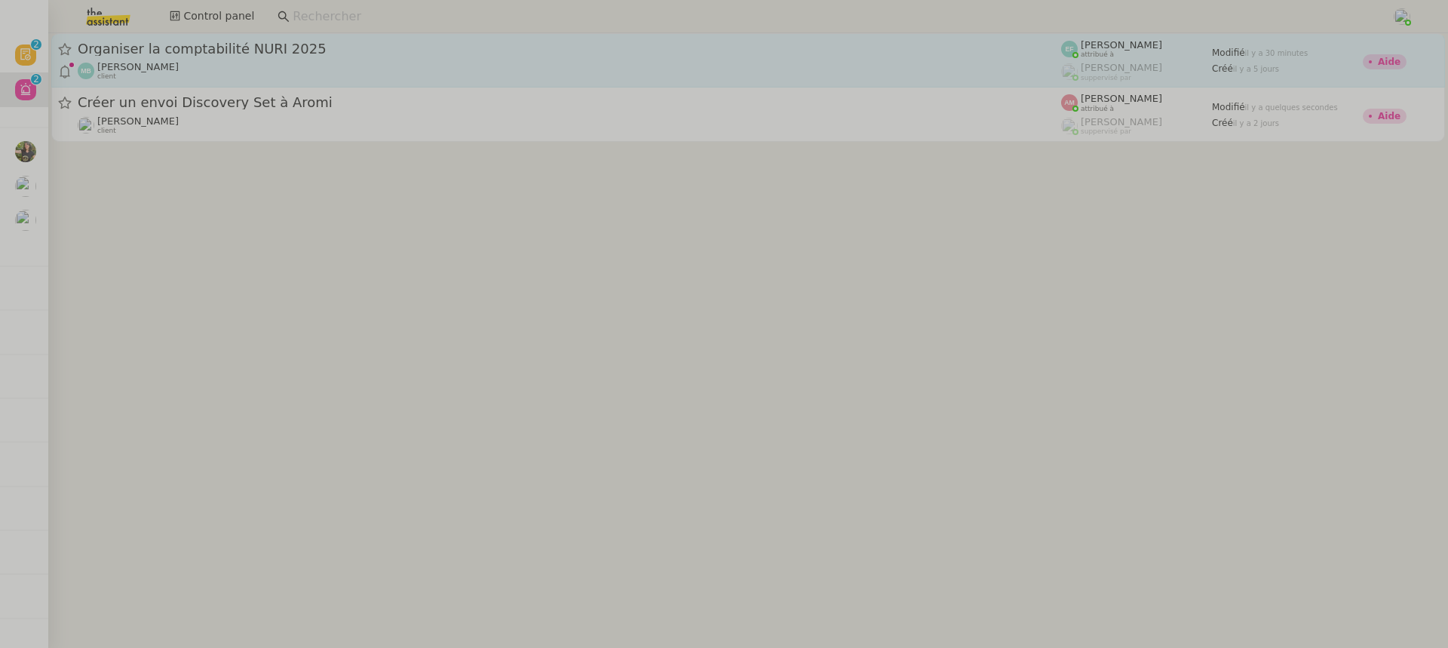
click at [216, 62] on div "Marina Barthelemy client" at bounding box center [570, 71] width 984 height 20
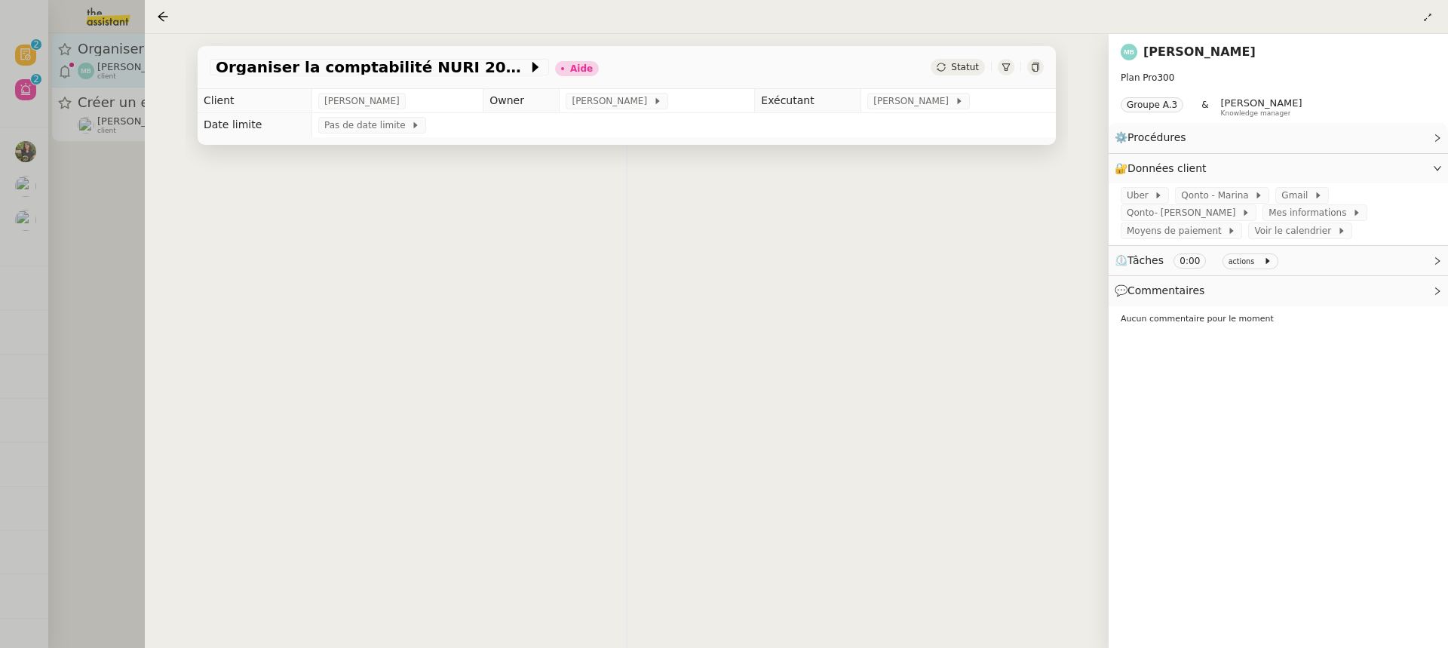
click at [216, 62] on nz-layout "Révision 0 1 2 3 4 5 6 7 8 9 Aide 0 1 2 3 4 5 6 7 8 9 Mes demandes Lancement de…" at bounding box center [724, 324] width 1448 height 648
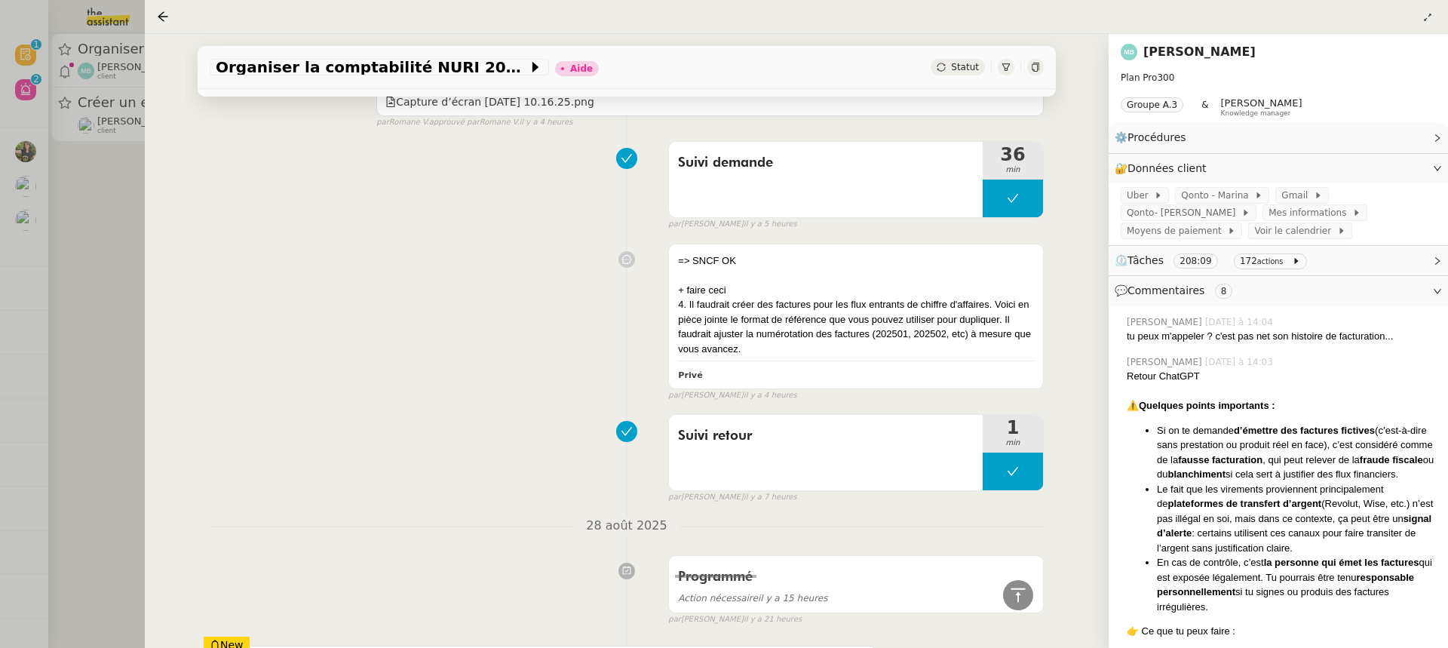
scroll to position [2955, 0]
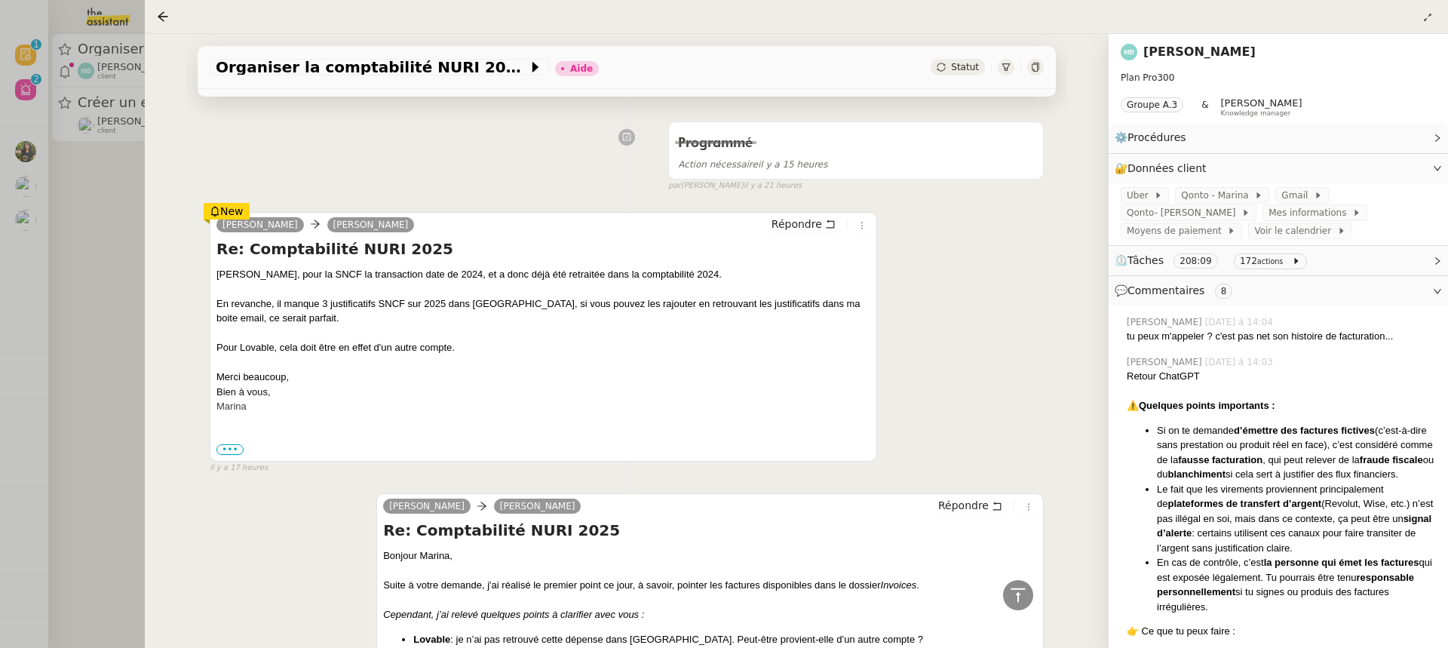
click at [122, 224] on div at bounding box center [724, 324] width 1448 height 648
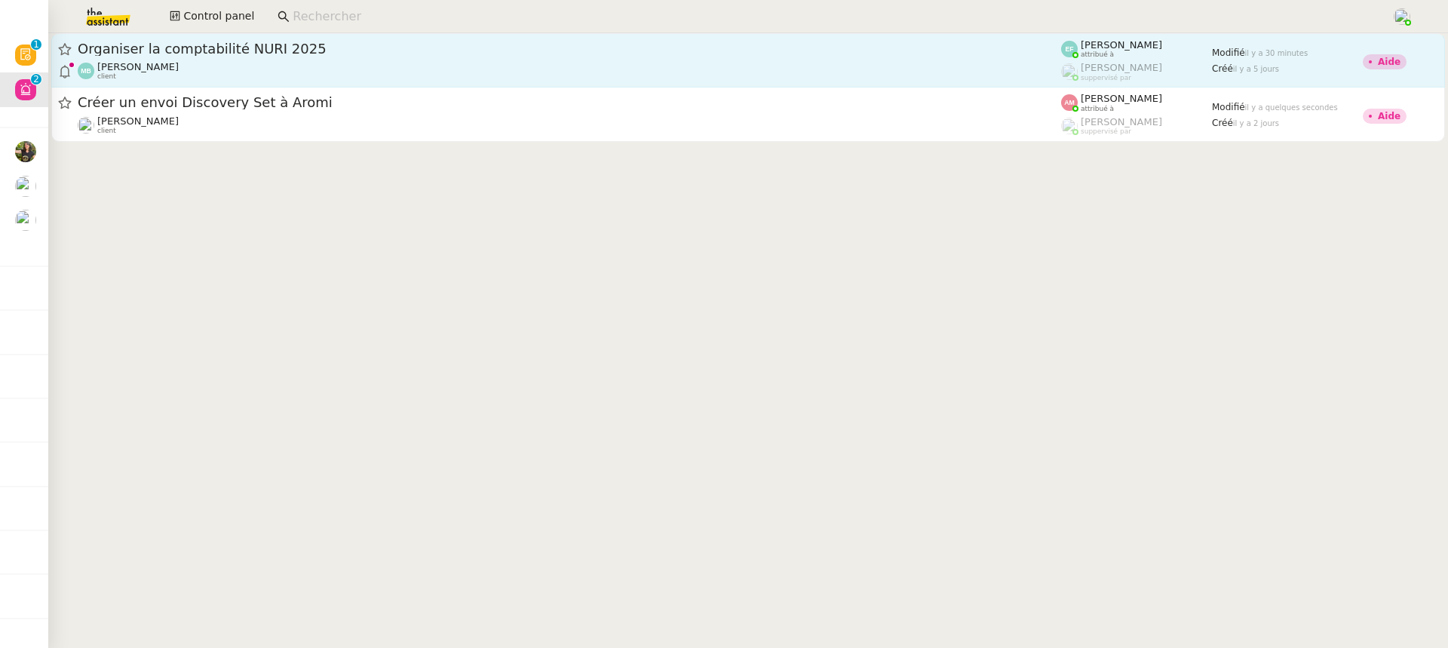
click at [452, 69] on div "Marina Barthelemy client" at bounding box center [570, 71] width 984 height 20
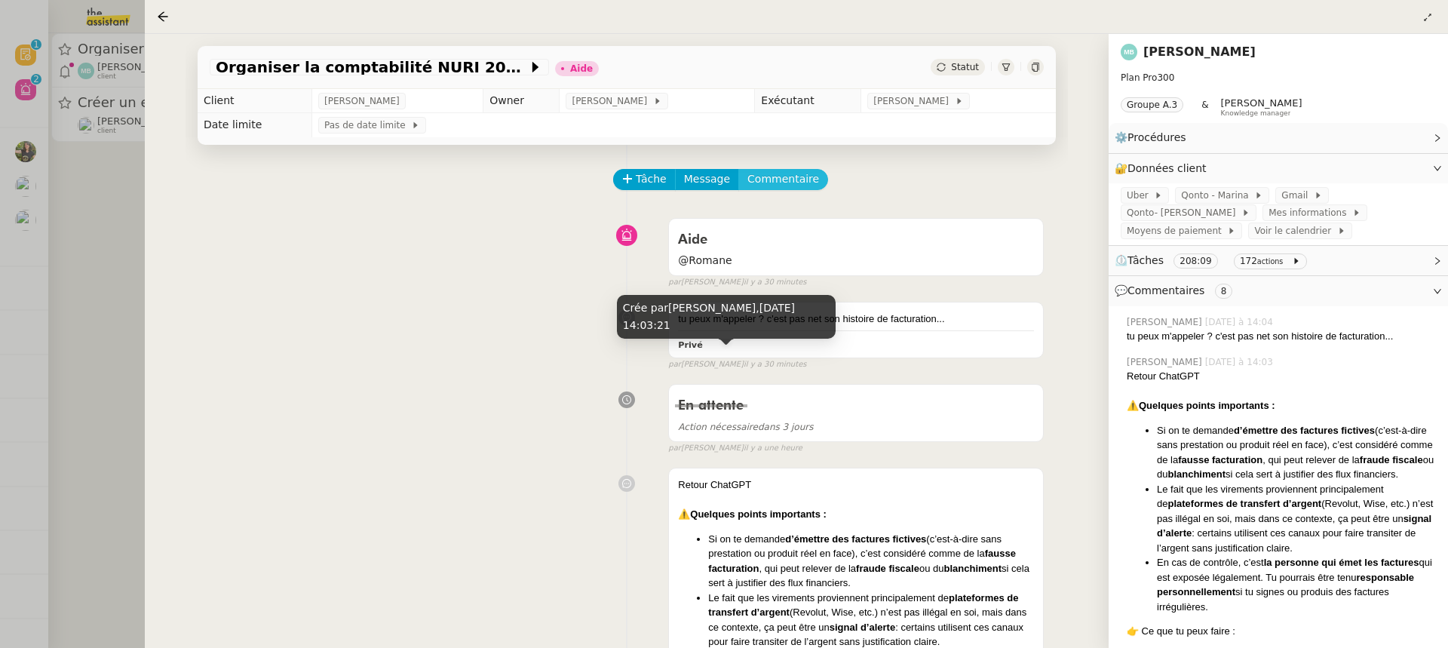
click at [775, 174] on span "Commentaire" at bounding box center [784, 178] width 72 height 17
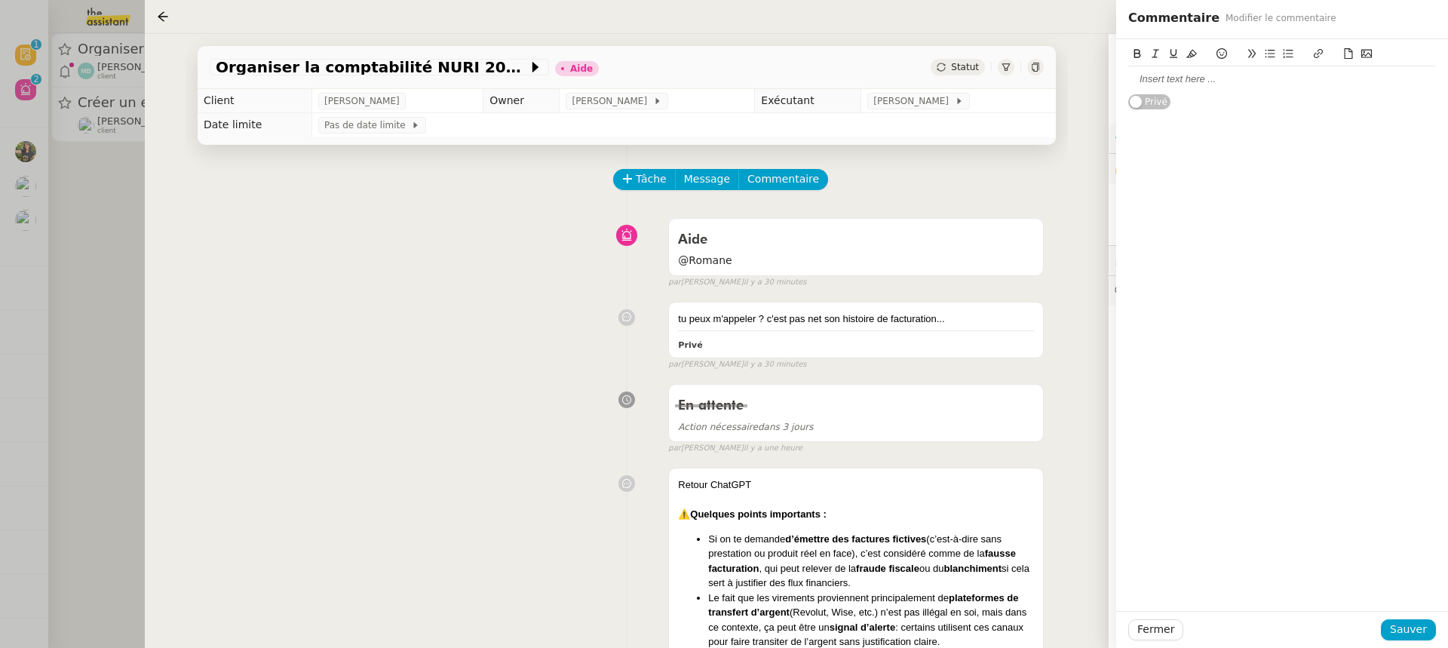
click at [1163, 81] on div at bounding box center [1283, 79] width 308 height 14
click at [1418, 635] on span "Sauver" at bounding box center [1408, 629] width 37 height 17
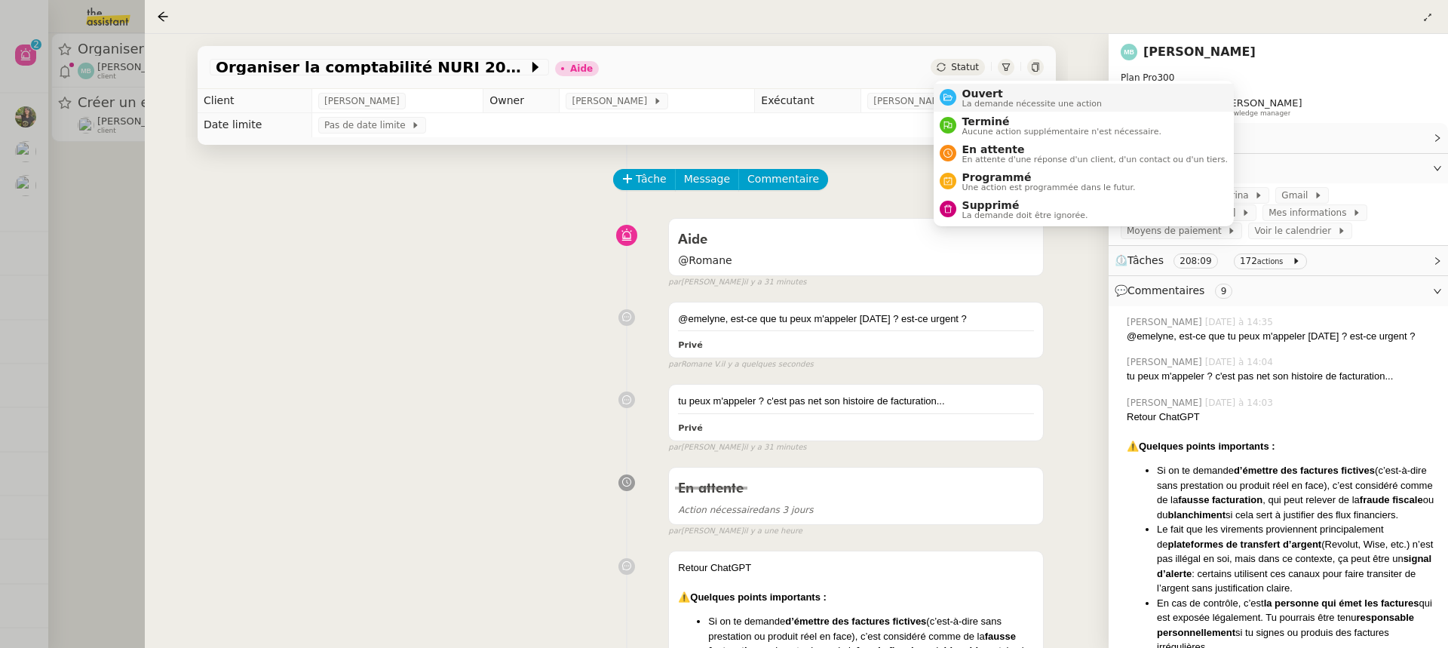
click at [997, 104] on span "La demande nécessite une action" at bounding box center [1033, 104] width 140 height 8
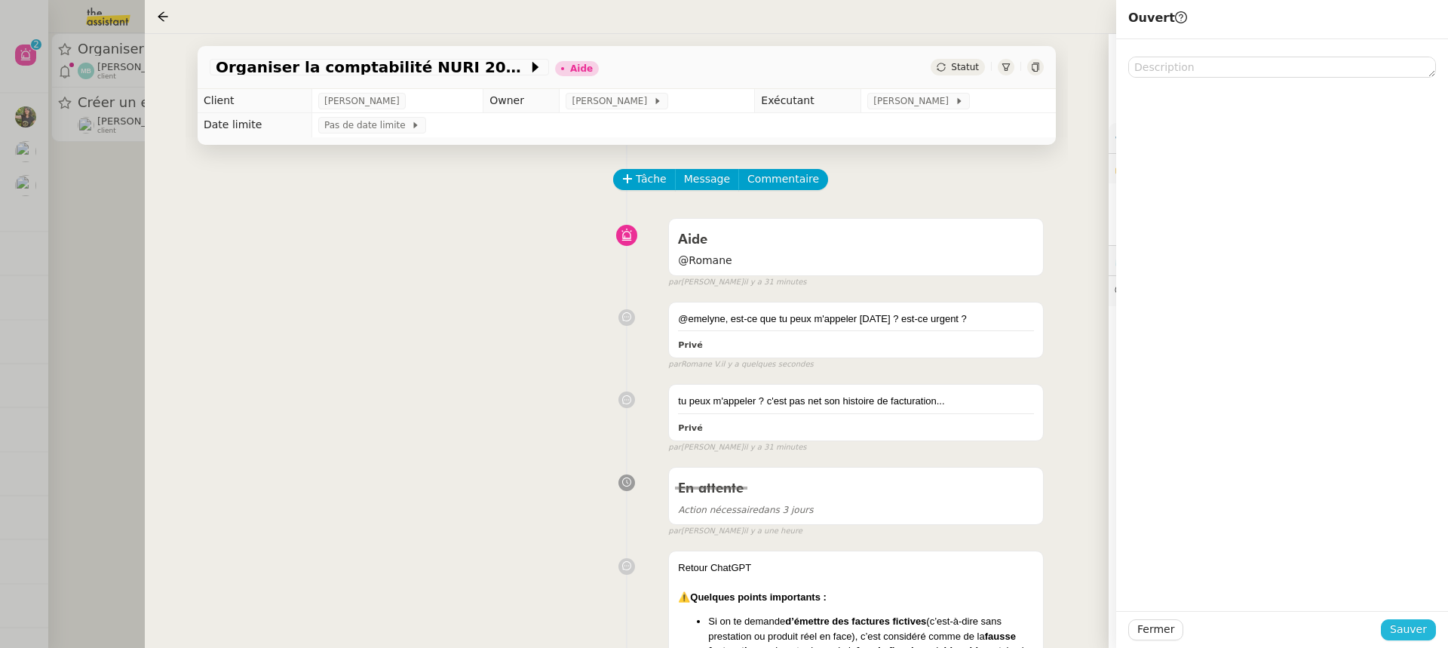
click at [1420, 629] on span "Sauver" at bounding box center [1408, 629] width 37 height 17
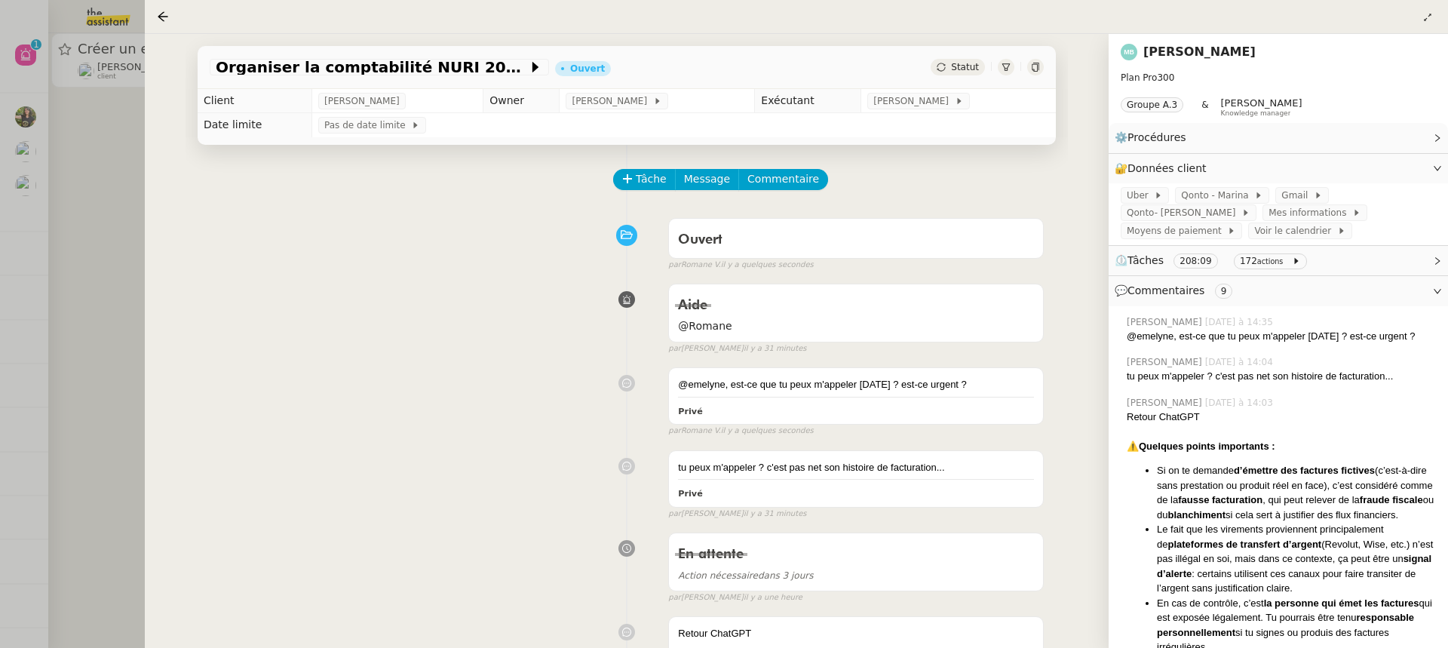
click at [60, 213] on div at bounding box center [724, 324] width 1448 height 648
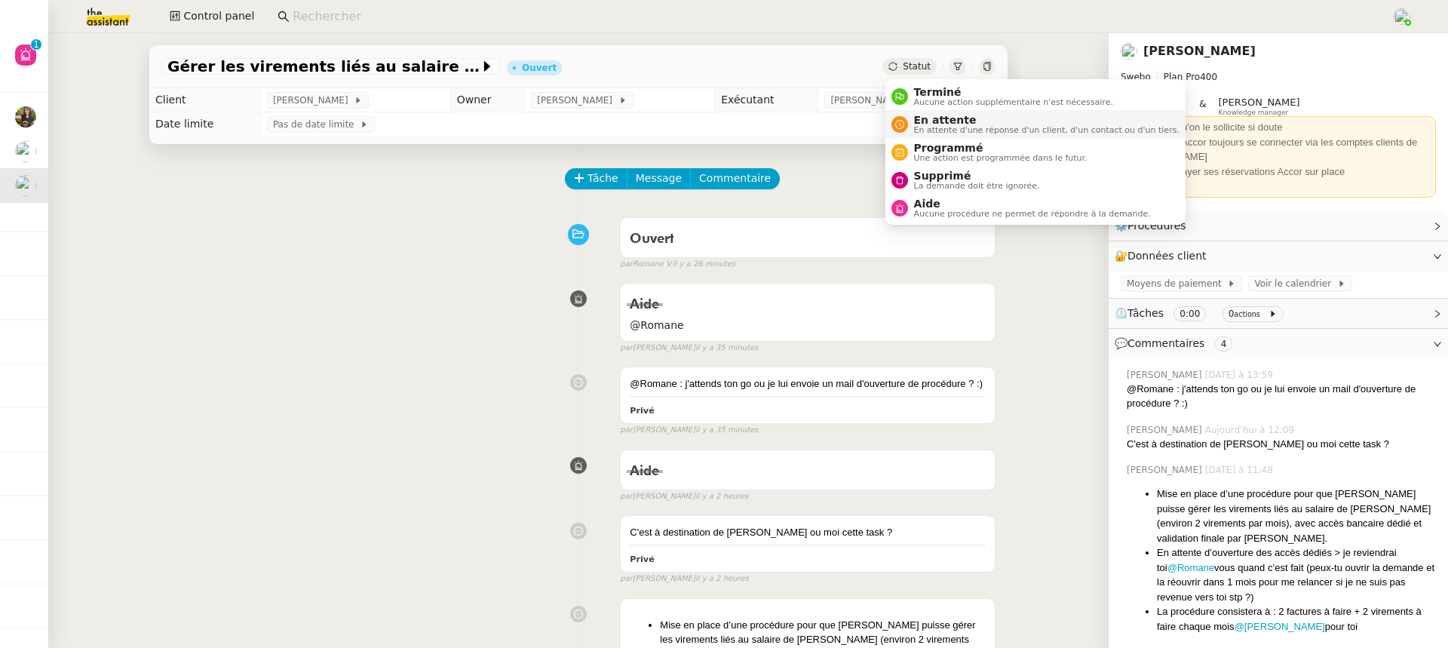
click at [959, 128] on span "En attente d'une réponse d'un client, d'un contact ou d'un tiers." at bounding box center [1047, 130] width 266 height 8
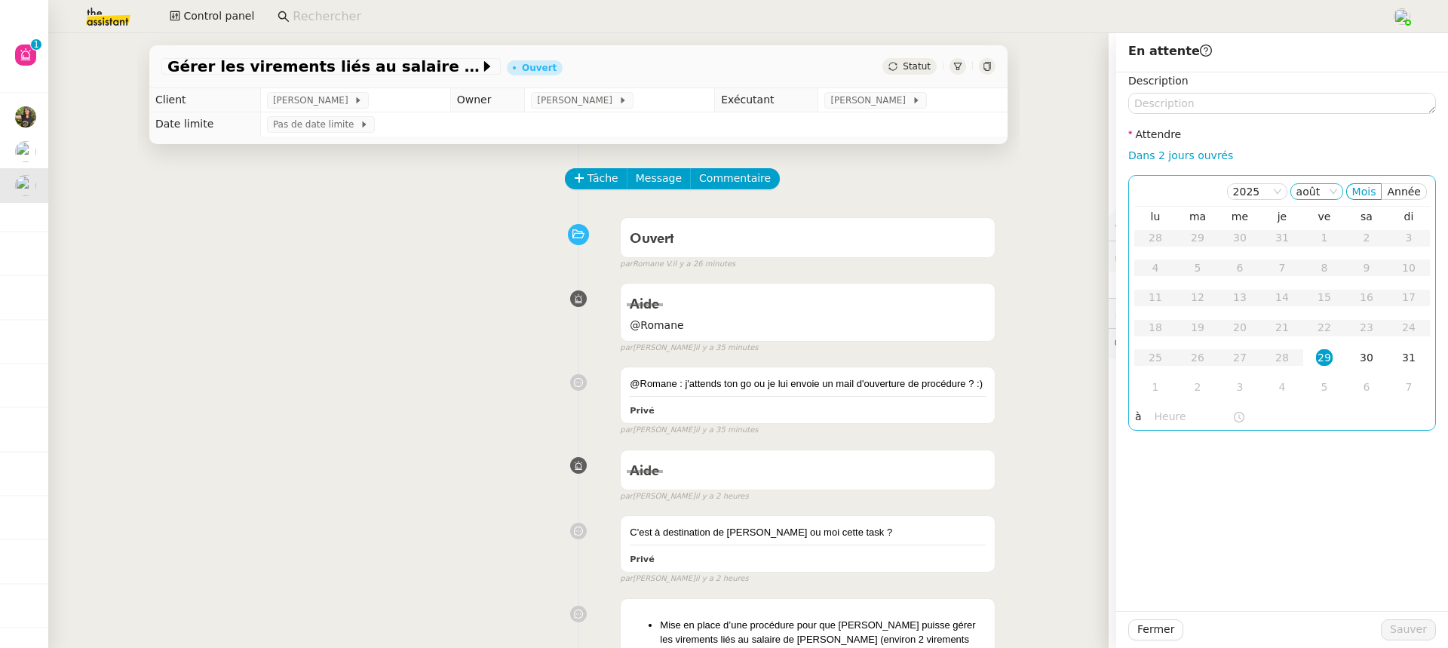
click at [1318, 192] on nz-select-item "août" at bounding box center [1317, 191] width 41 height 15
click at [1339, 383] on div "sept." at bounding box center [1321, 386] width 41 height 14
click at [1421, 643] on div "Fermer Sauver" at bounding box center [1282, 629] width 332 height 37
click at [1418, 637] on span "Sauver" at bounding box center [1408, 629] width 37 height 17
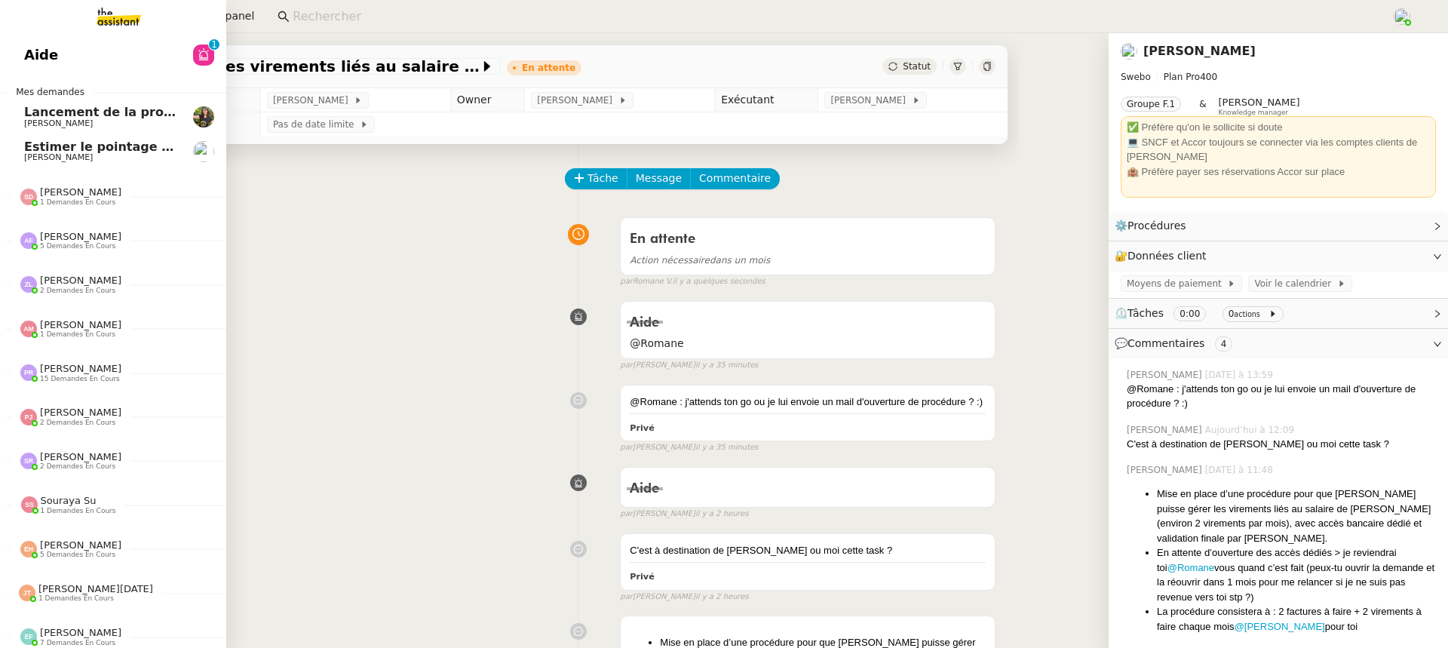
click at [29, 129] on link "Lancement de la procédure prescription Enora Conan" at bounding box center [113, 117] width 226 height 35
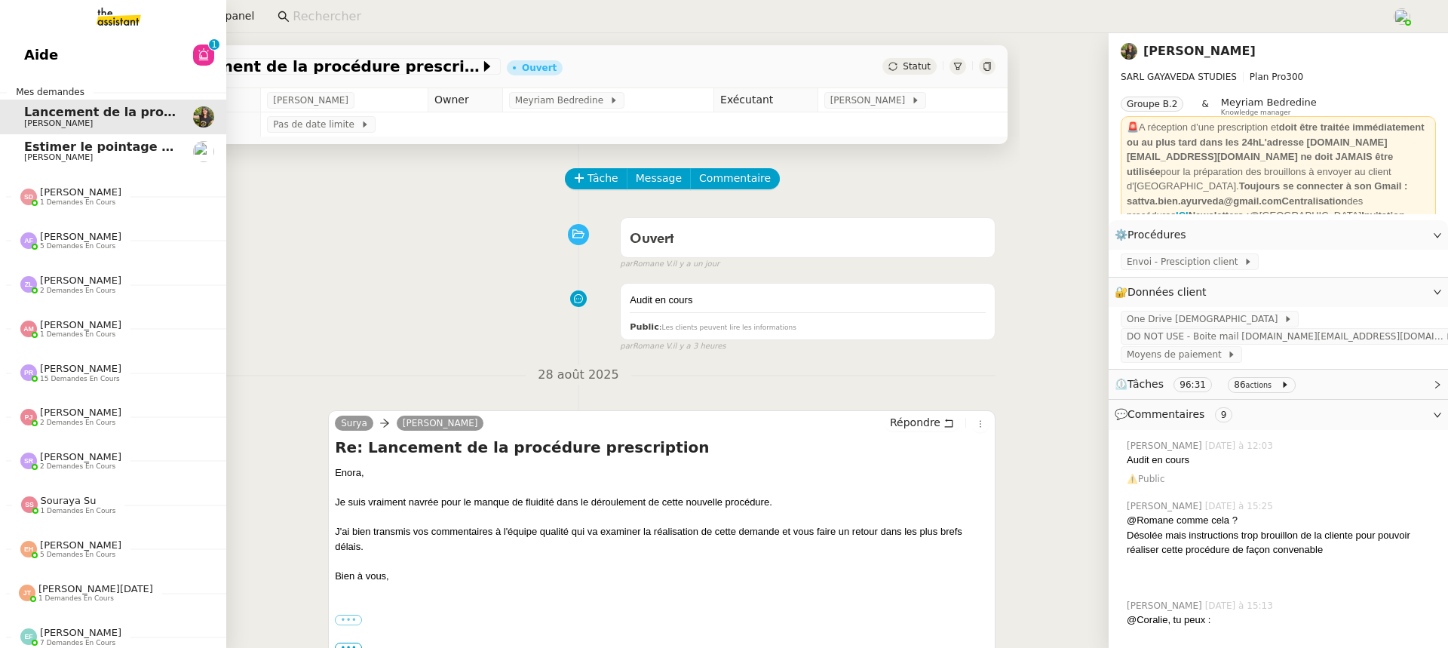
click at [60, 145] on span "Estimer le pointage et ouvrir une mission commerciale" at bounding box center [210, 147] width 373 height 14
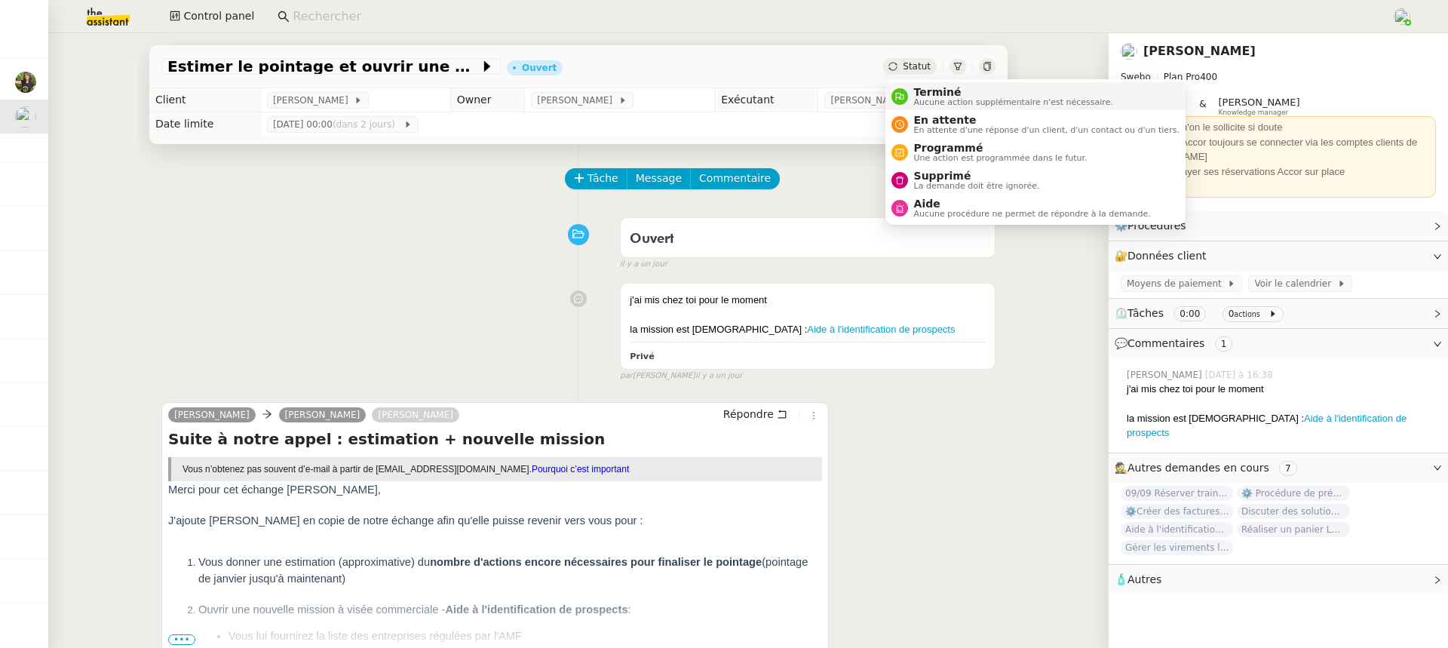
click at [953, 108] on li "Terminé Aucune action supplémentaire n'est nécessaire." at bounding box center [1036, 96] width 300 height 28
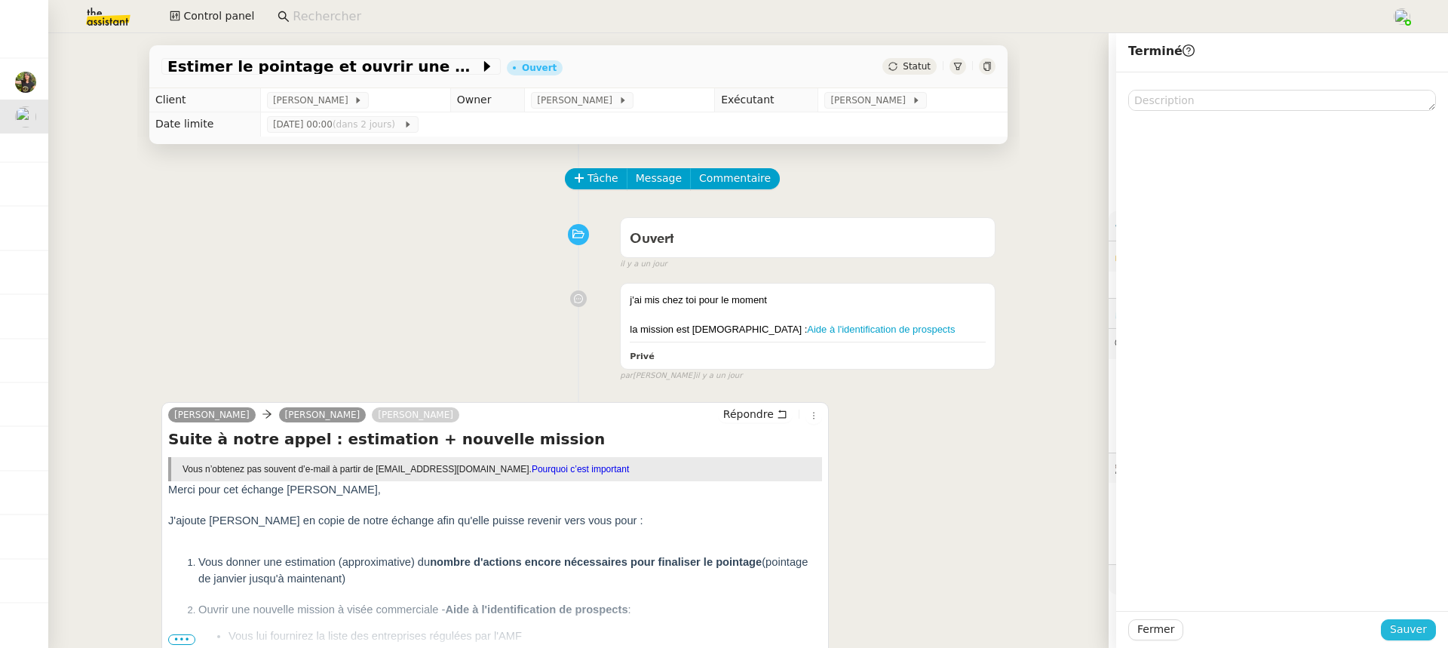
click at [1414, 623] on span "Sauver" at bounding box center [1408, 629] width 37 height 17
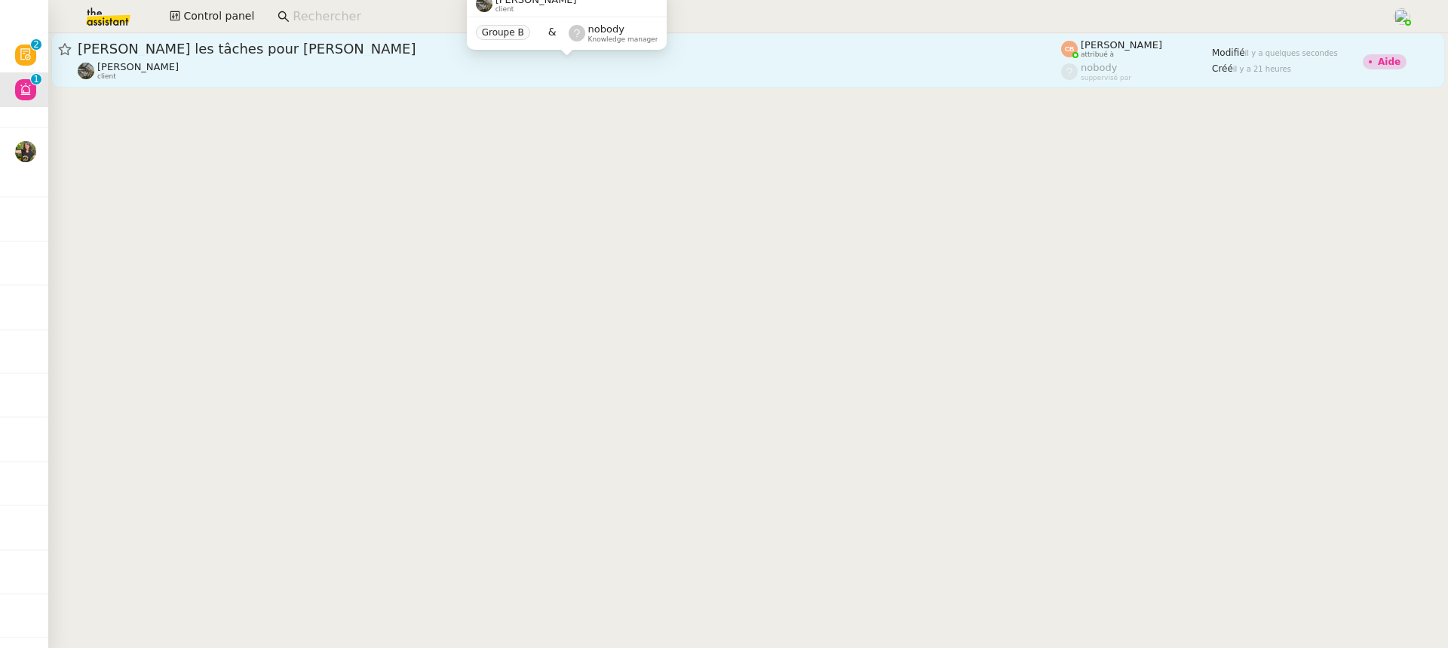
click at [640, 77] on div "Isabelle Faure client" at bounding box center [570, 71] width 984 height 20
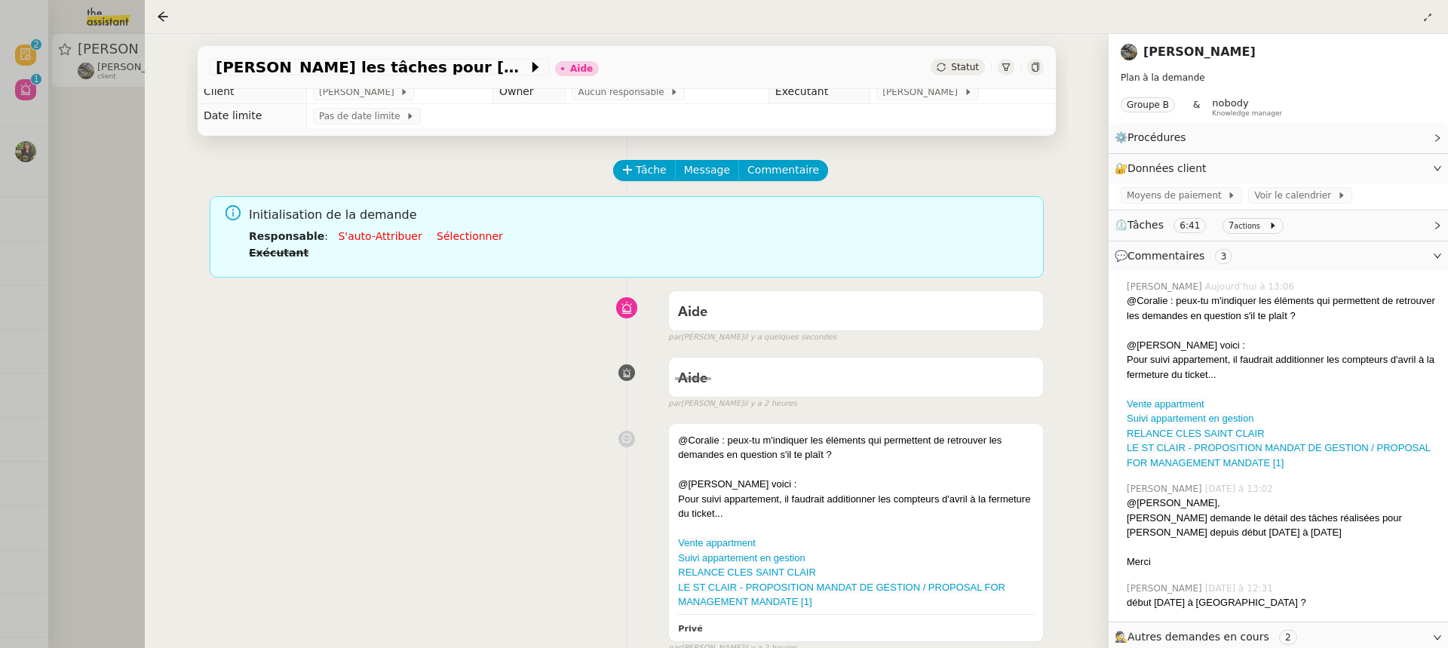
scroll to position [11, 0]
click at [127, 103] on div at bounding box center [724, 324] width 1448 height 648
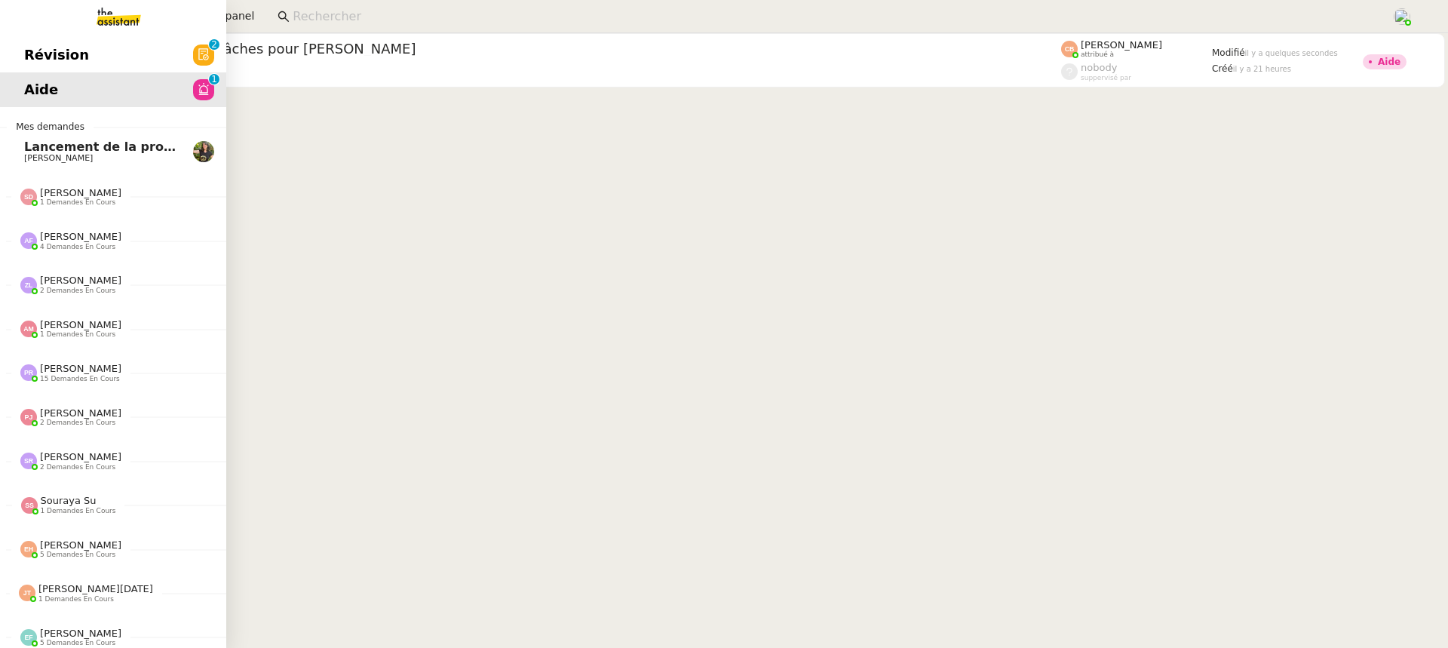
click at [35, 52] on span "Révision" at bounding box center [56, 55] width 65 height 23
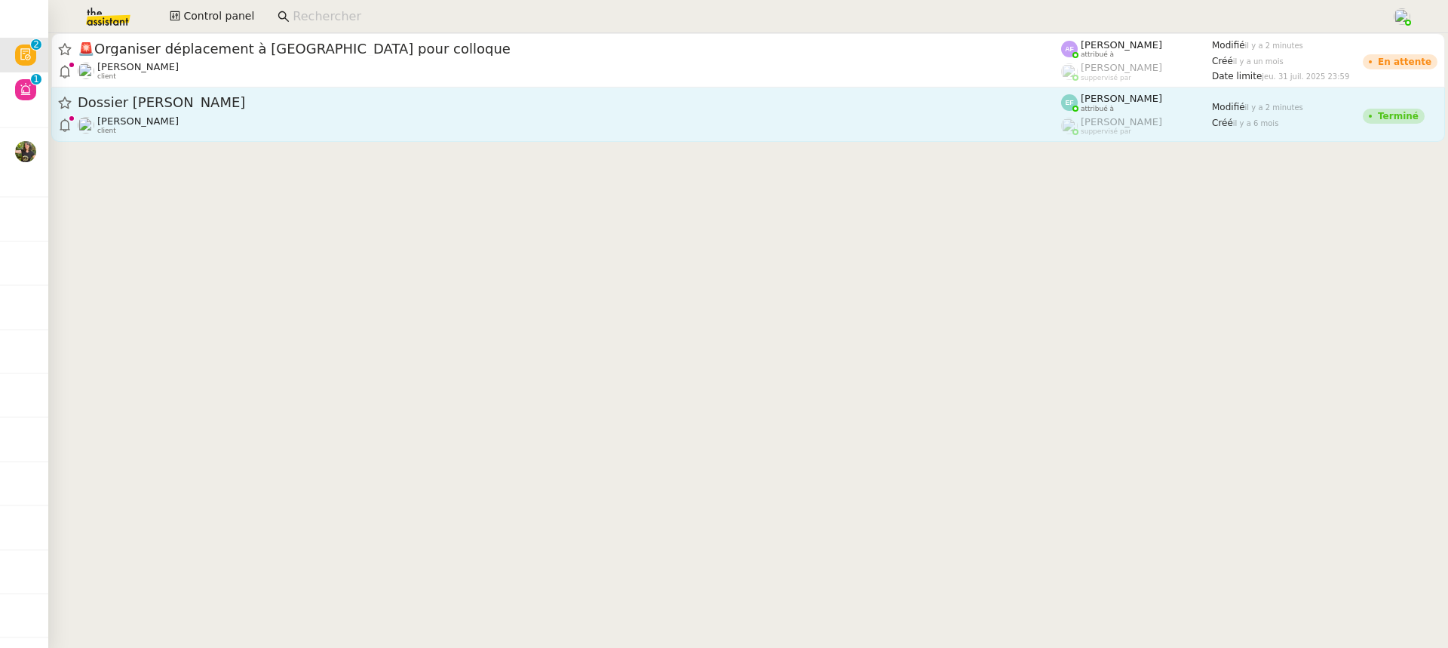
click at [532, 88] on link "Dossier Amandine MACHAUX Florent Seiler client Emelyne Foussier attribué à Roma…" at bounding box center [748, 115] width 1394 height 54
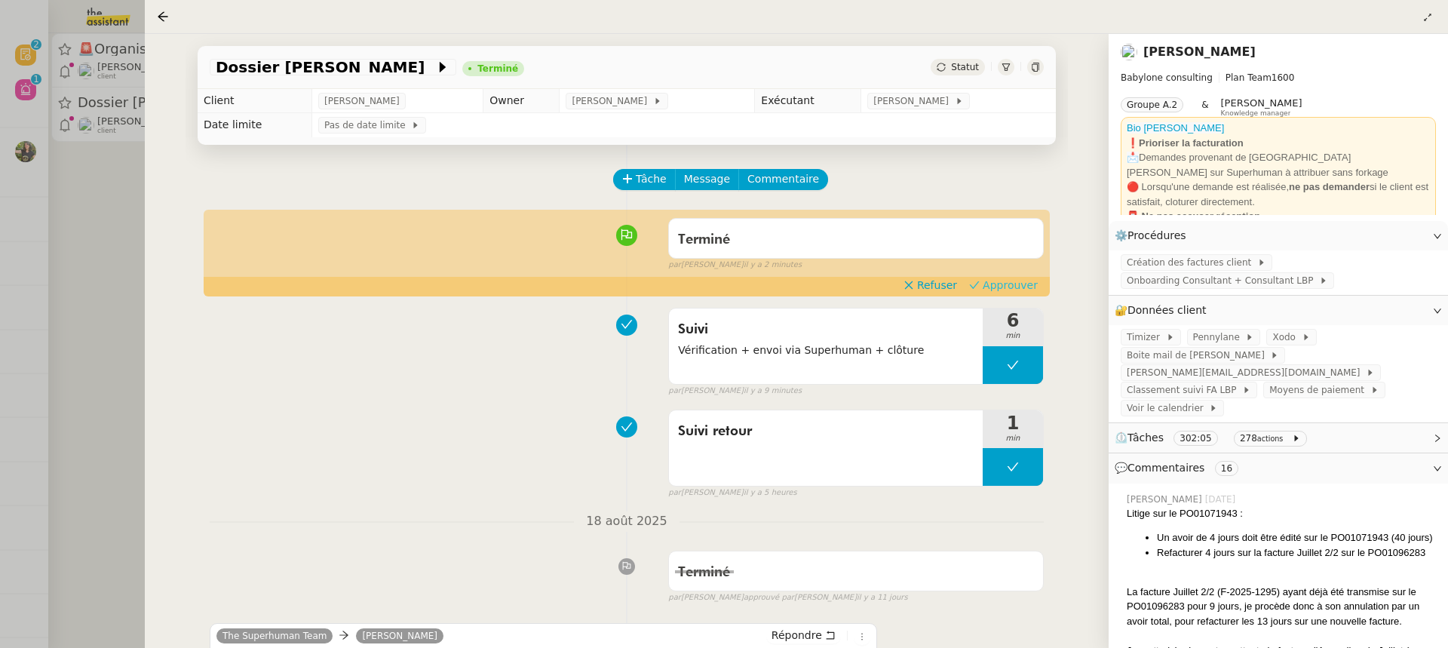
click at [1009, 284] on span "Approuver" at bounding box center [1010, 285] width 55 height 15
click at [80, 170] on div at bounding box center [724, 324] width 1448 height 648
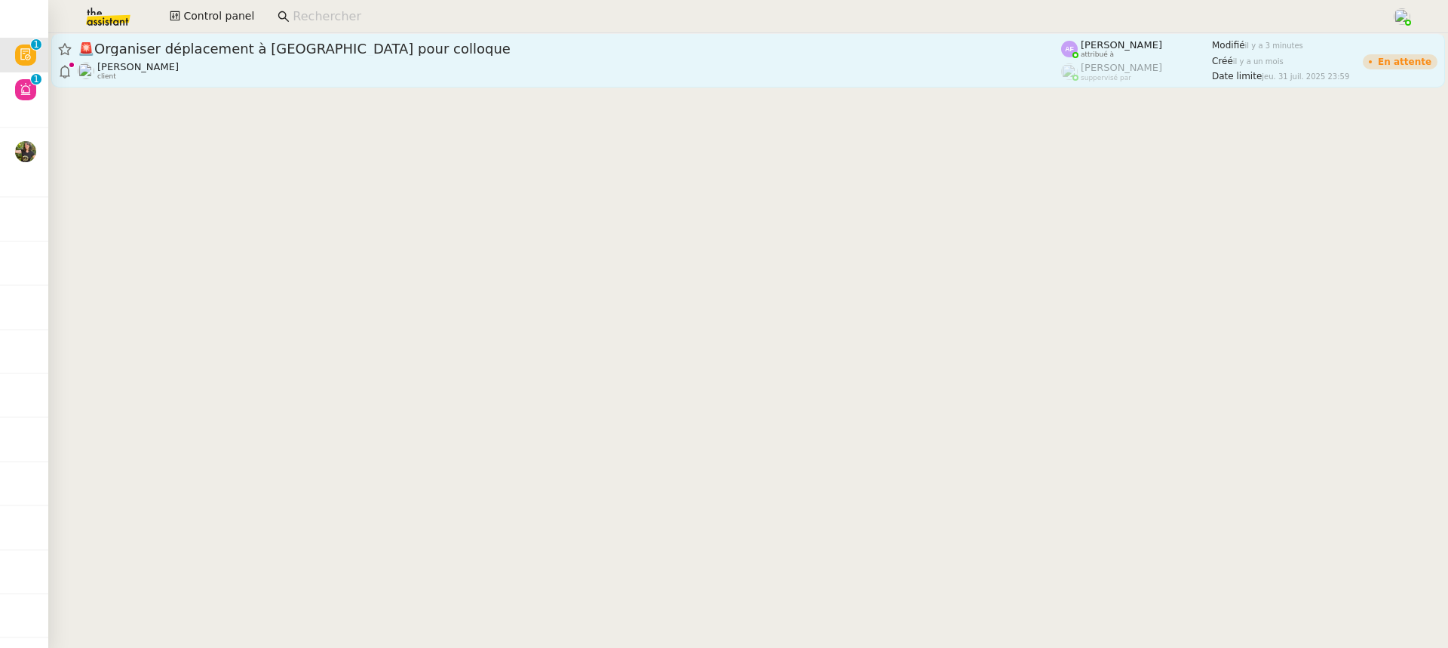
click at [223, 57] on div "🚨 Organiser déplacement à Helsinki pour colloque" at bounding box center [570, 49] width 984 height 18
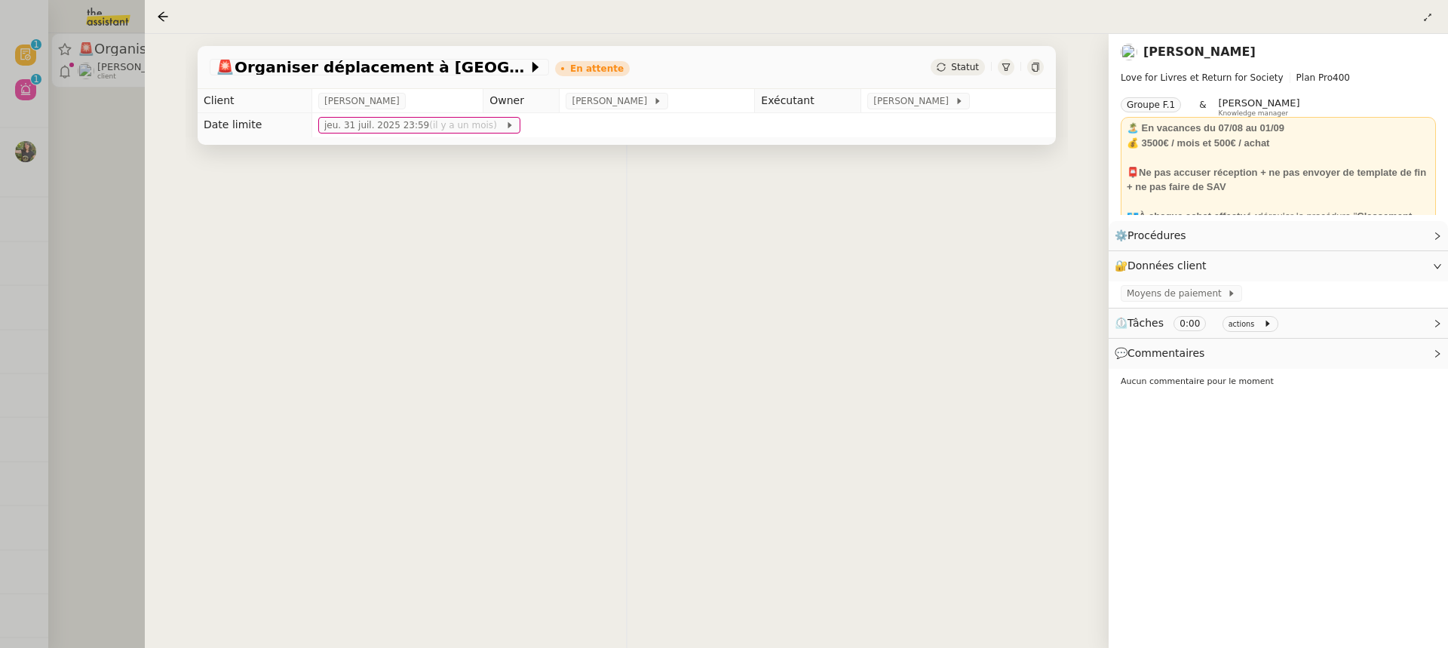
scroll to position [193, 0]
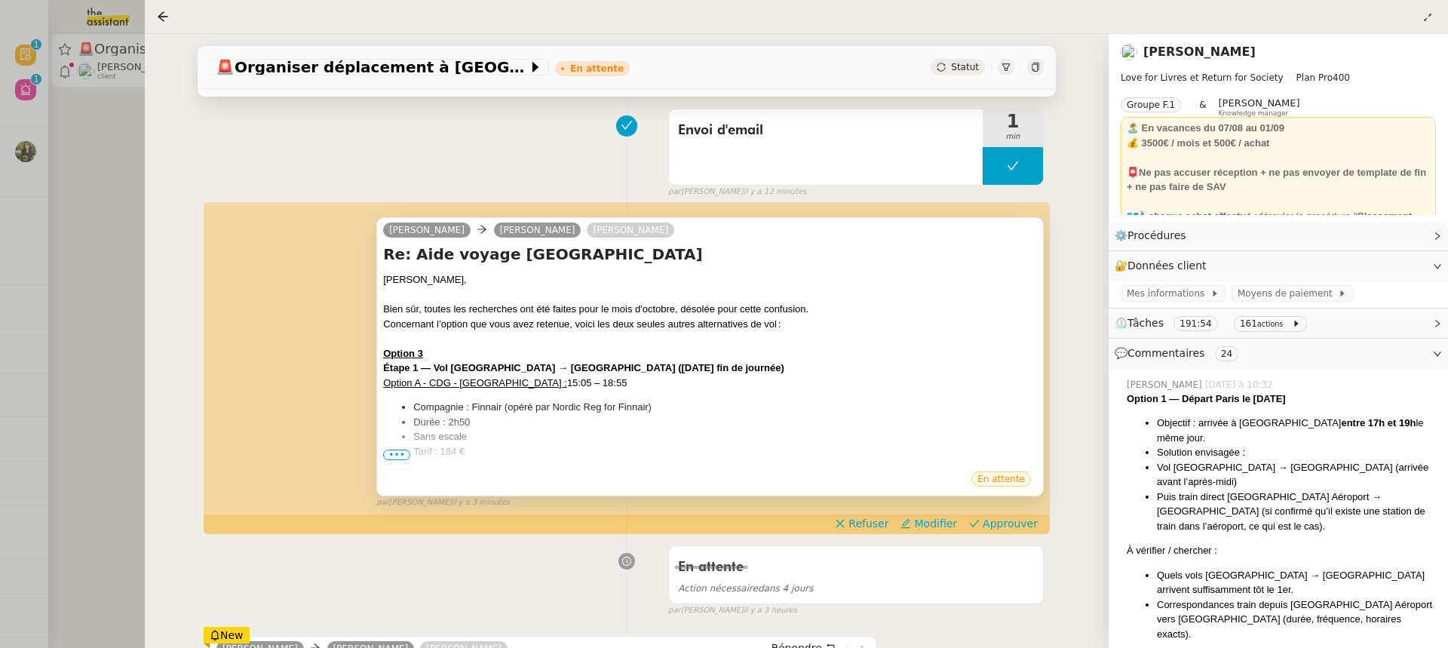
click at [405, 458] on span "•••" at bounding box center [396, 455] width 27 height 11
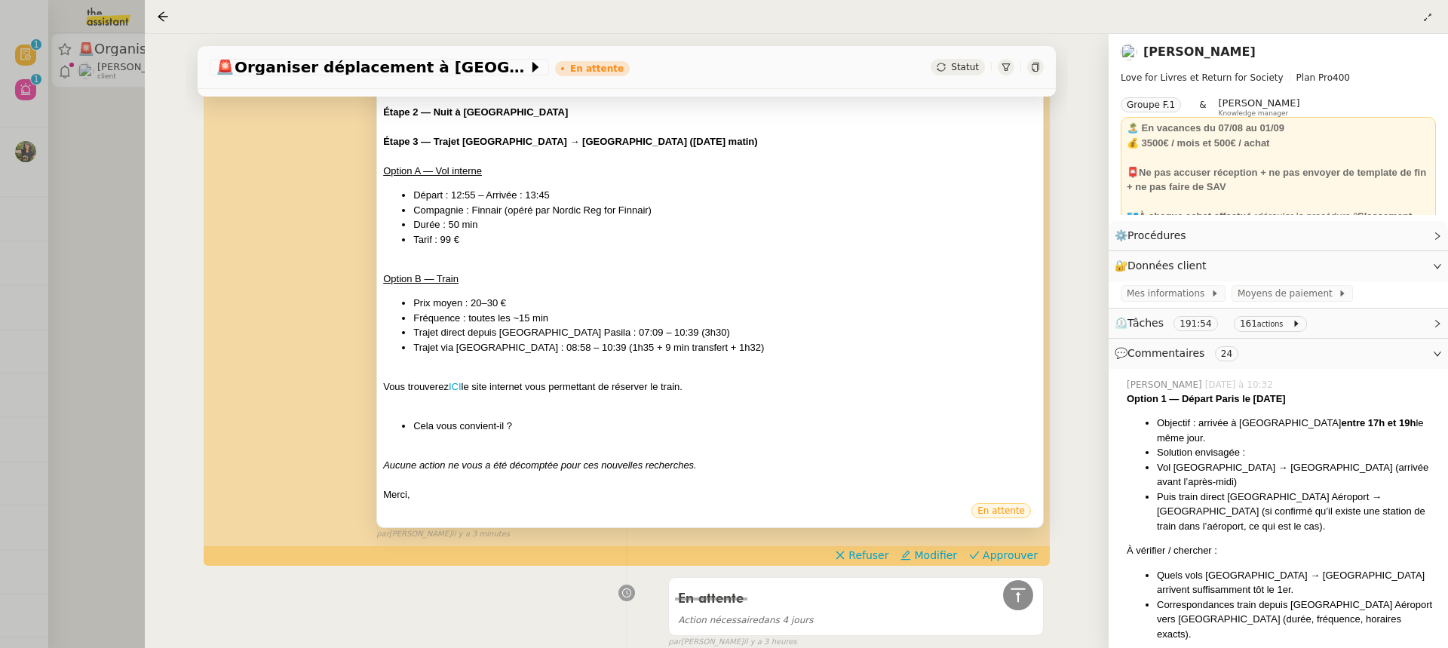
scroll to position [686, 0]
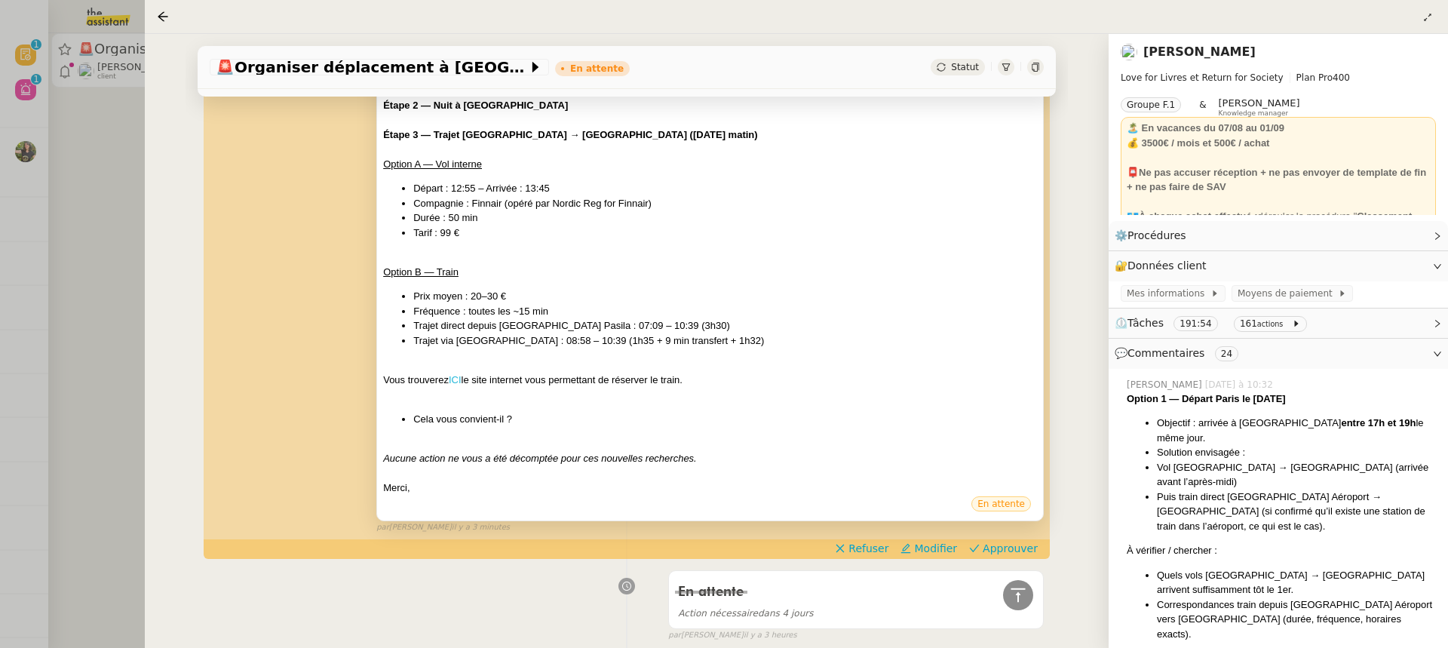
click at [451, 376] on link "ICI" at bounding box center [455, 379] width 13 height 11
click at [462, 376] on link "ICI" at bounding box center [455, 379] width 13 height 11
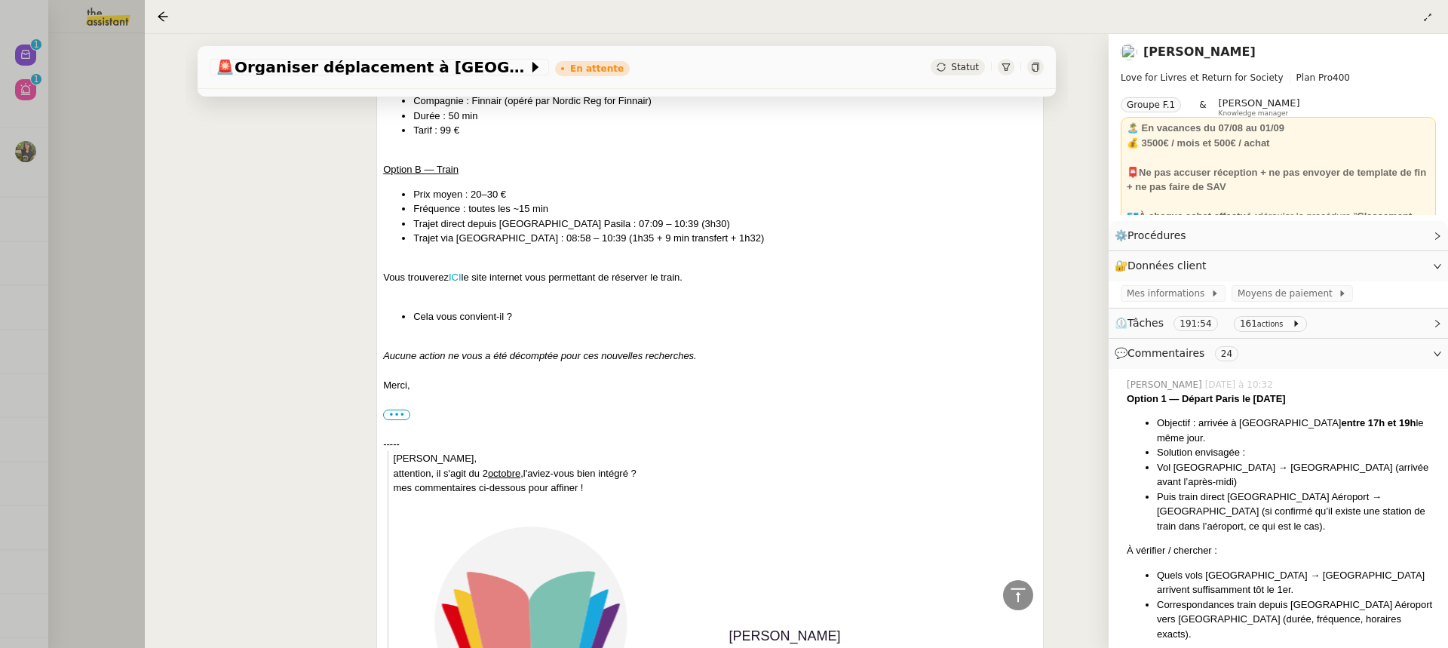
click at [136, 66] on div at bounding box center [724, 324] width 1448 height 648
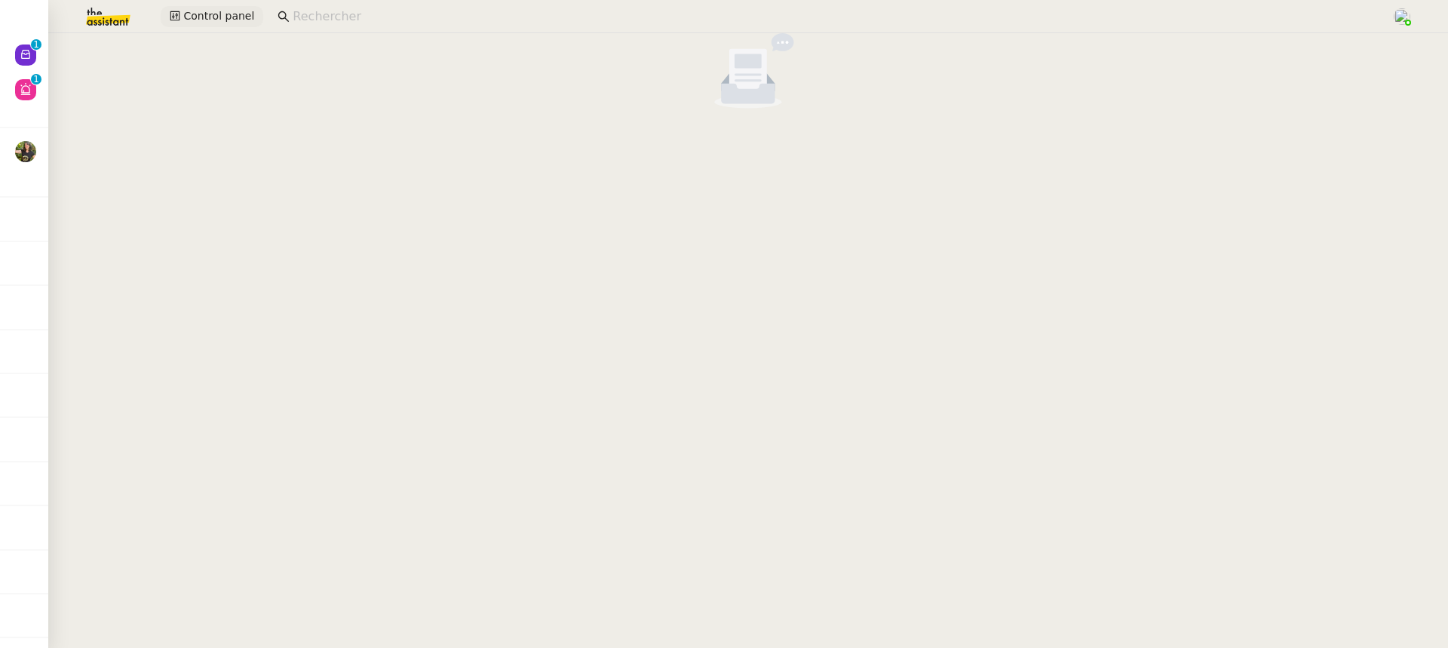
click at [203, 23] on span "Control panel" at bounding box center [218, 16] width 71 height 17
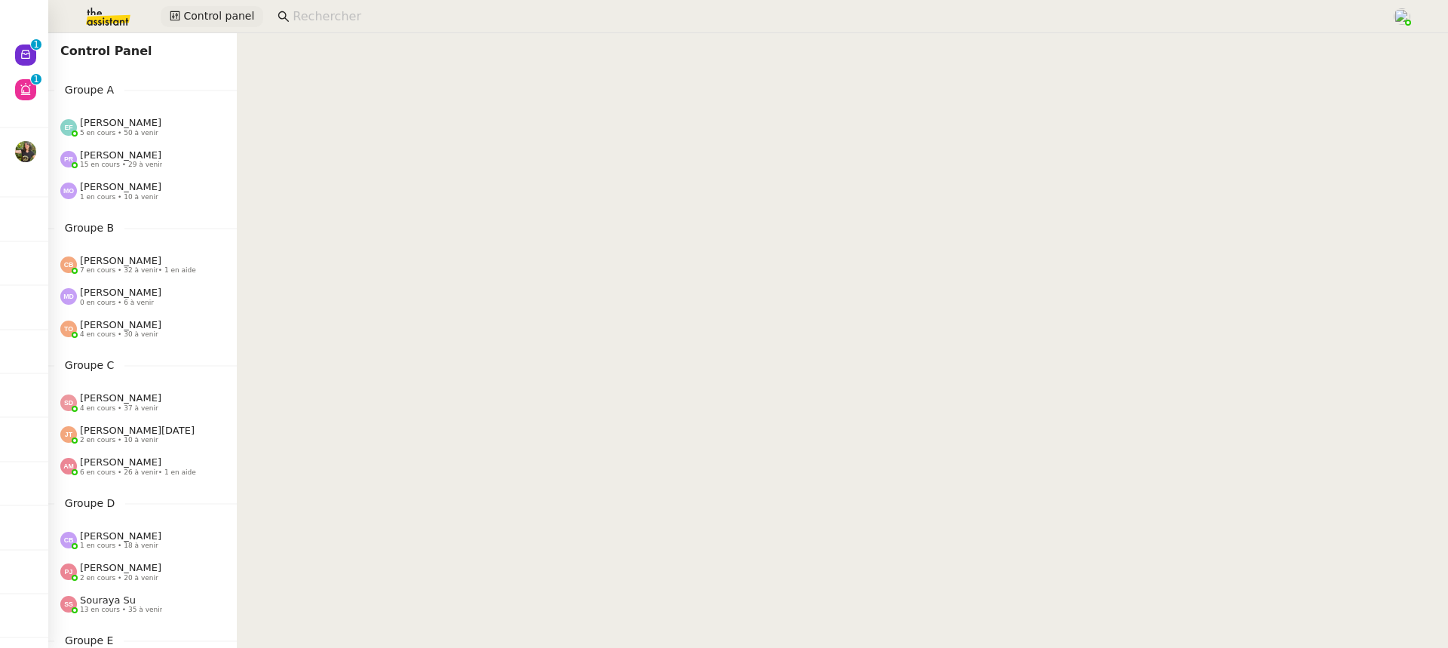
scroll to position [619, 0]
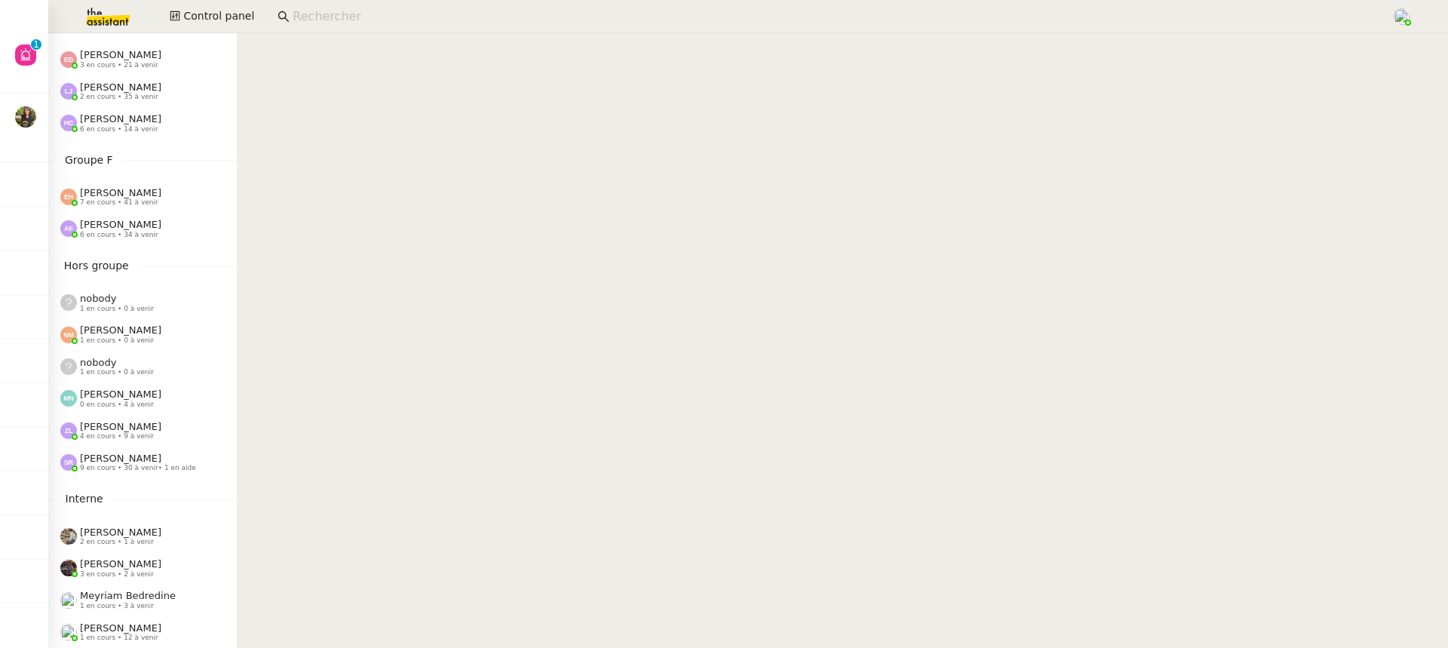
click at [146, 469] on span "9 en cours • 30 à venir • 1 en aide" at bounding box center [138, 468] width 116 height 8
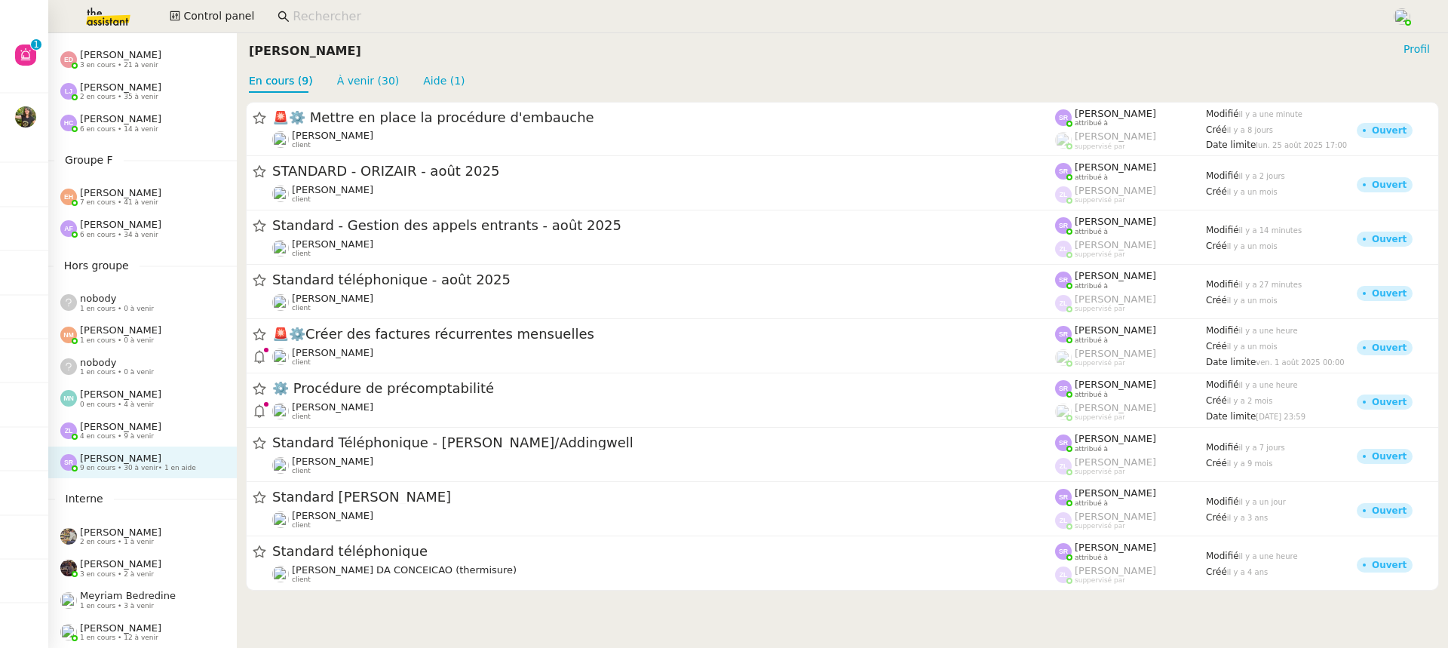
click at [133, 441] on div "Zoé Lachambre 4 en cours • 9 à venir" at bounding box center [142, 431] width 189 height 32
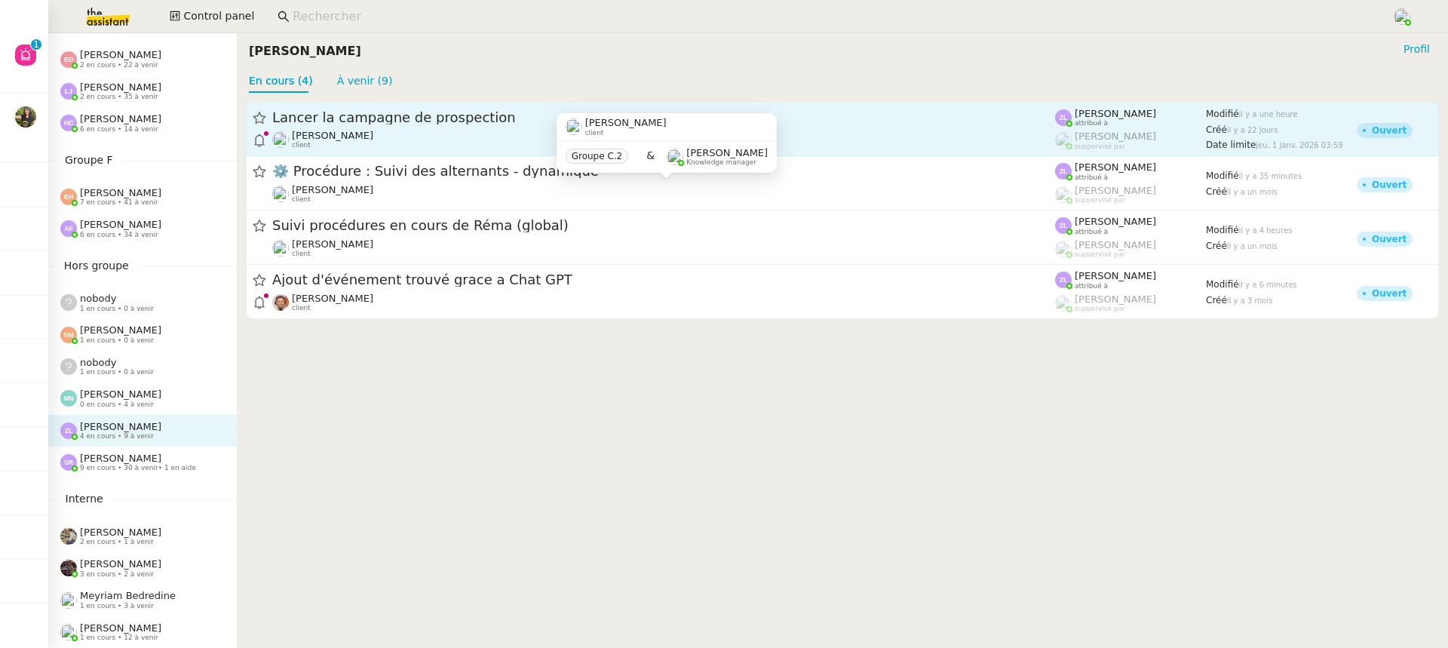
click at [479, 152] on link "Lancer la campagne de prospection Astrid Brucker client Zoé Lachambre attribué …" at bounding box center [842, 129] width 1193 height 54
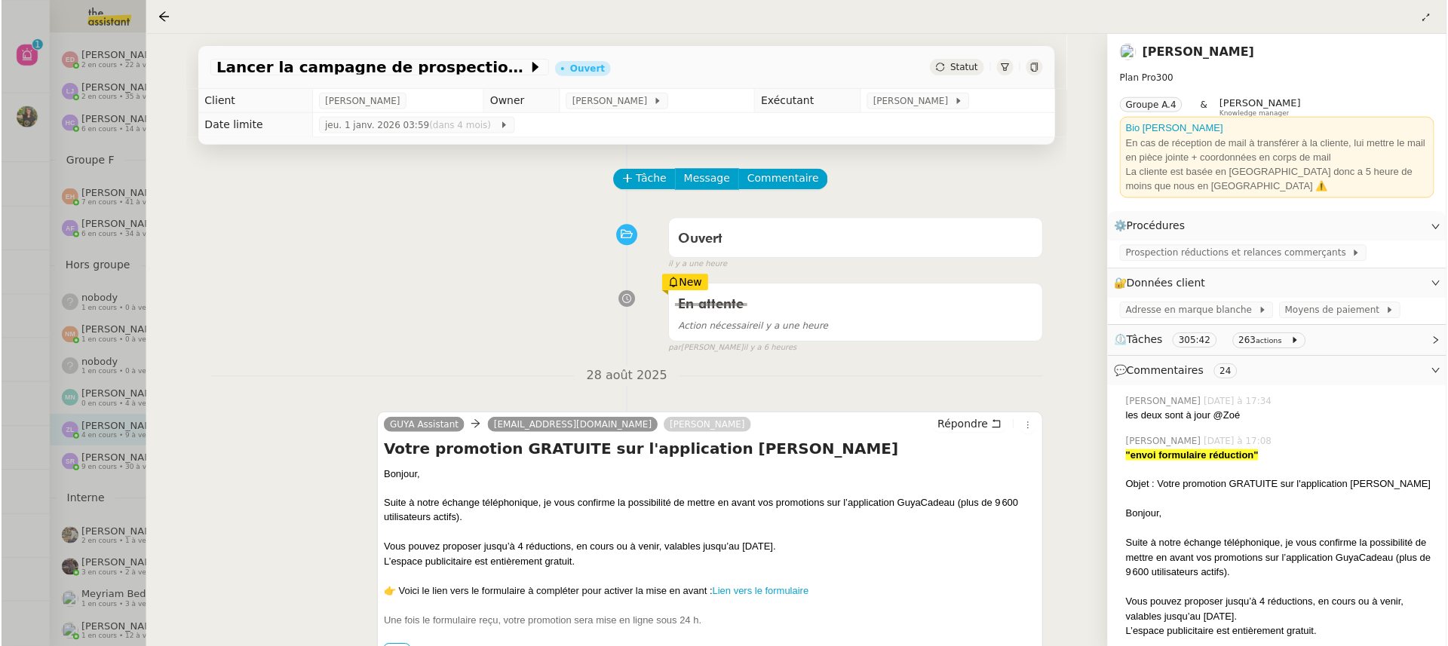
scroll to position [257, 0]
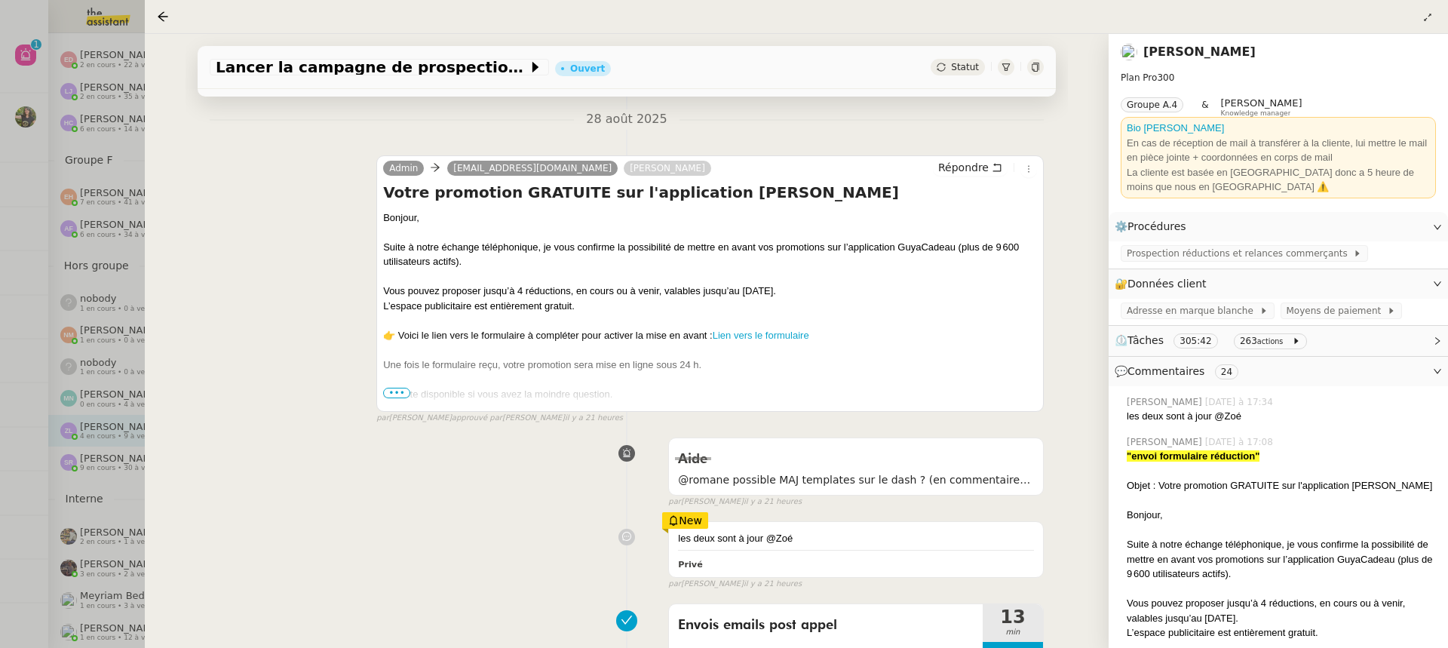
click at [114, 344] on div at bounding box center [724, 324] width 1448 height 648
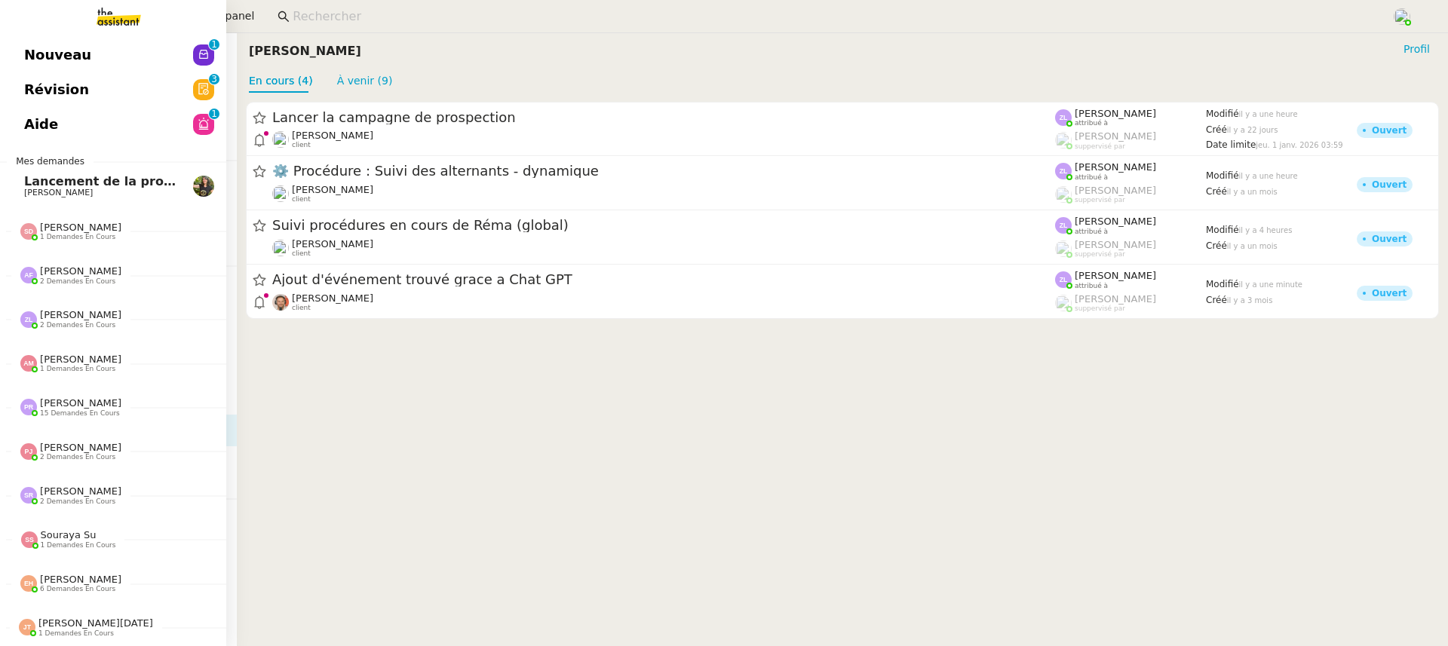
click at [33, 103] on link "Révision 0 1 2 3 4 5 6 7 8 9" at bounding box center [113, 89] width 226 height 35
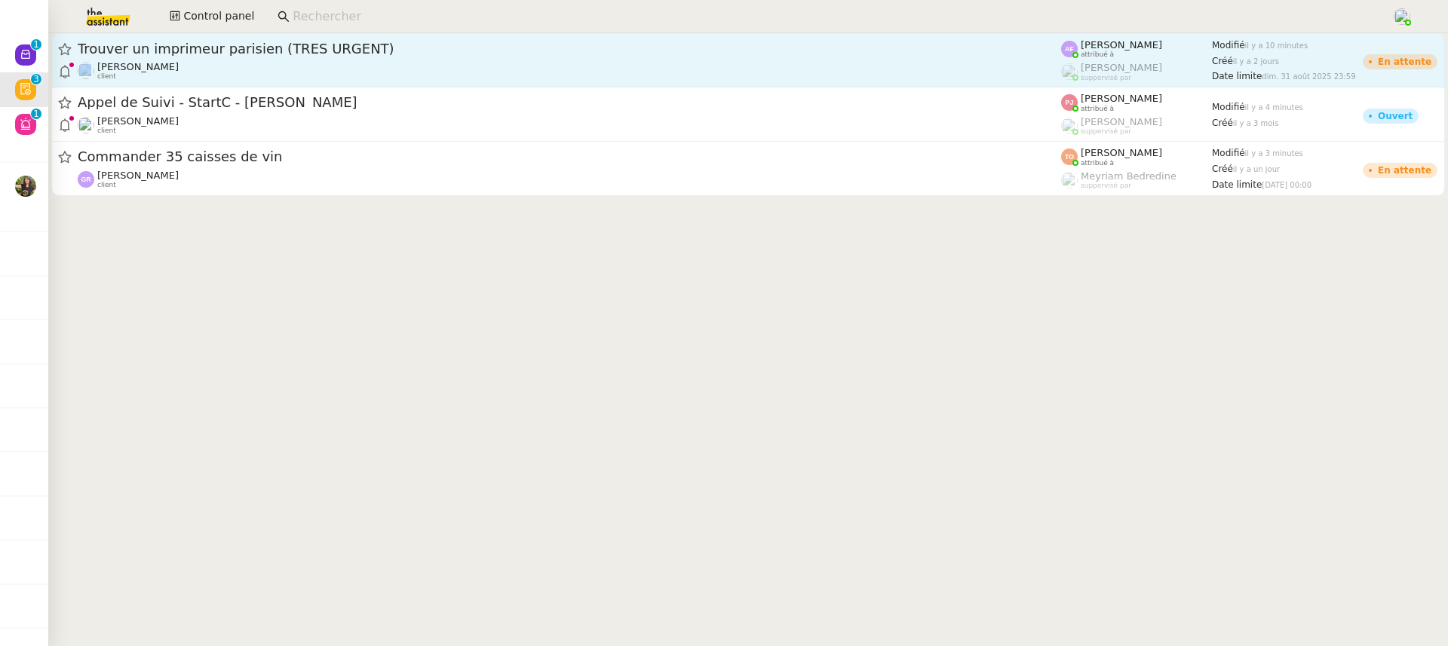
click at [892, 60] on div "Trouver un imprimeur parisien (TRES URGENT) Pierre Mergui client" at bounding box center [570, 60] width 984 height 41
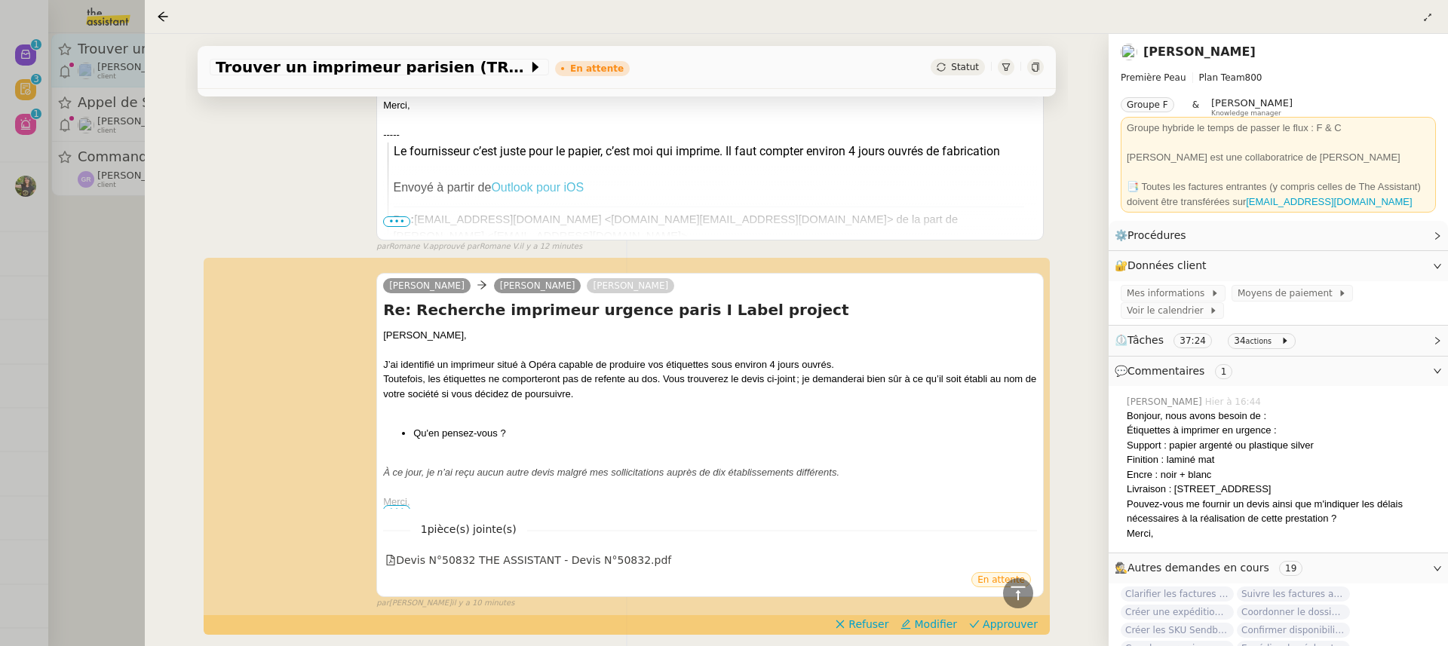
scroll to position [522, 0]
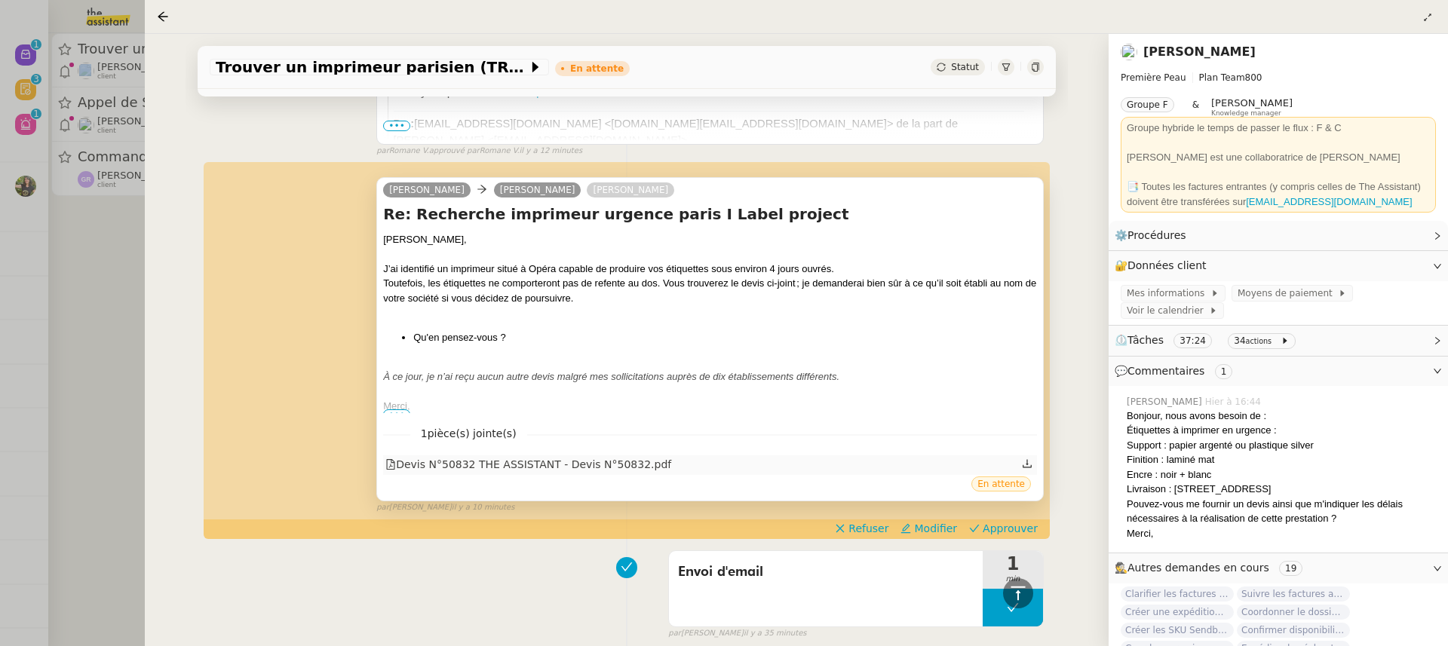
click at [644, 468] on div "Devis N°50832 THE ASSISTANT - Devis N°50832.pdf" at bounding box center [528, 464] width 286 height 17
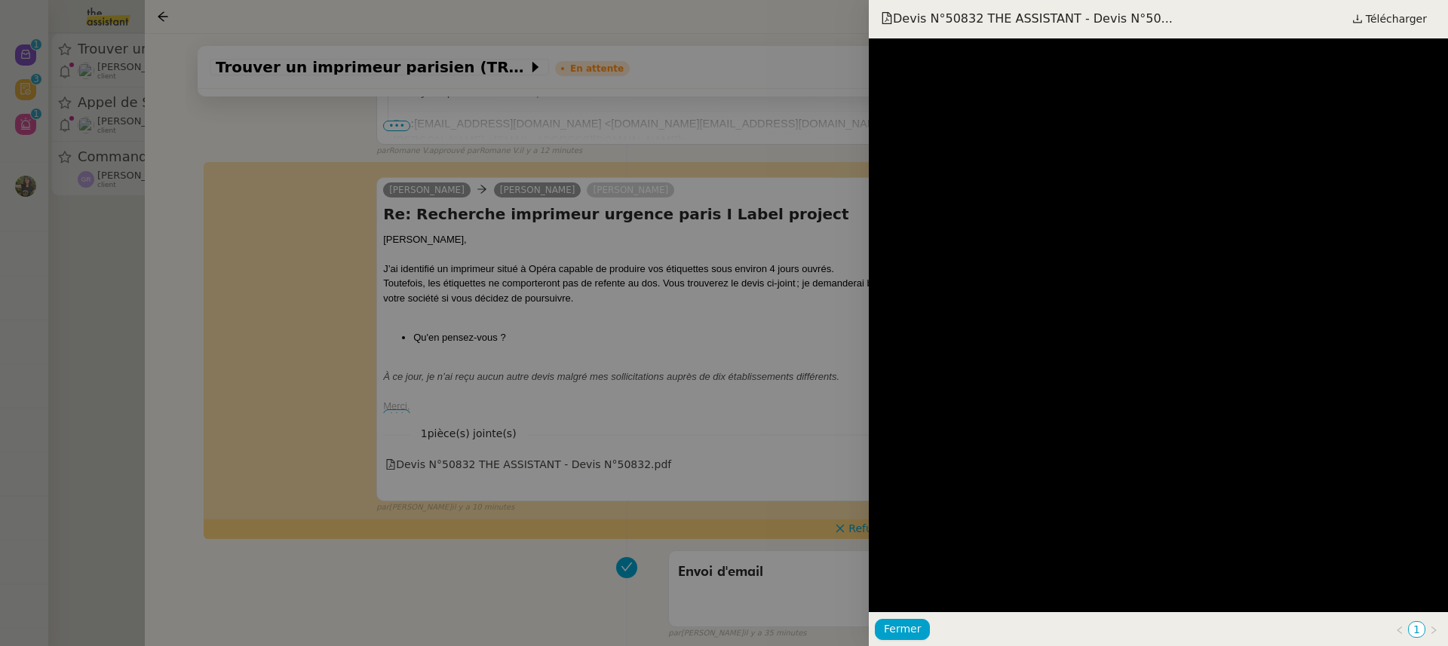
click at [714, 325] on div at bounding box center [724, 323] width 1448 height 646
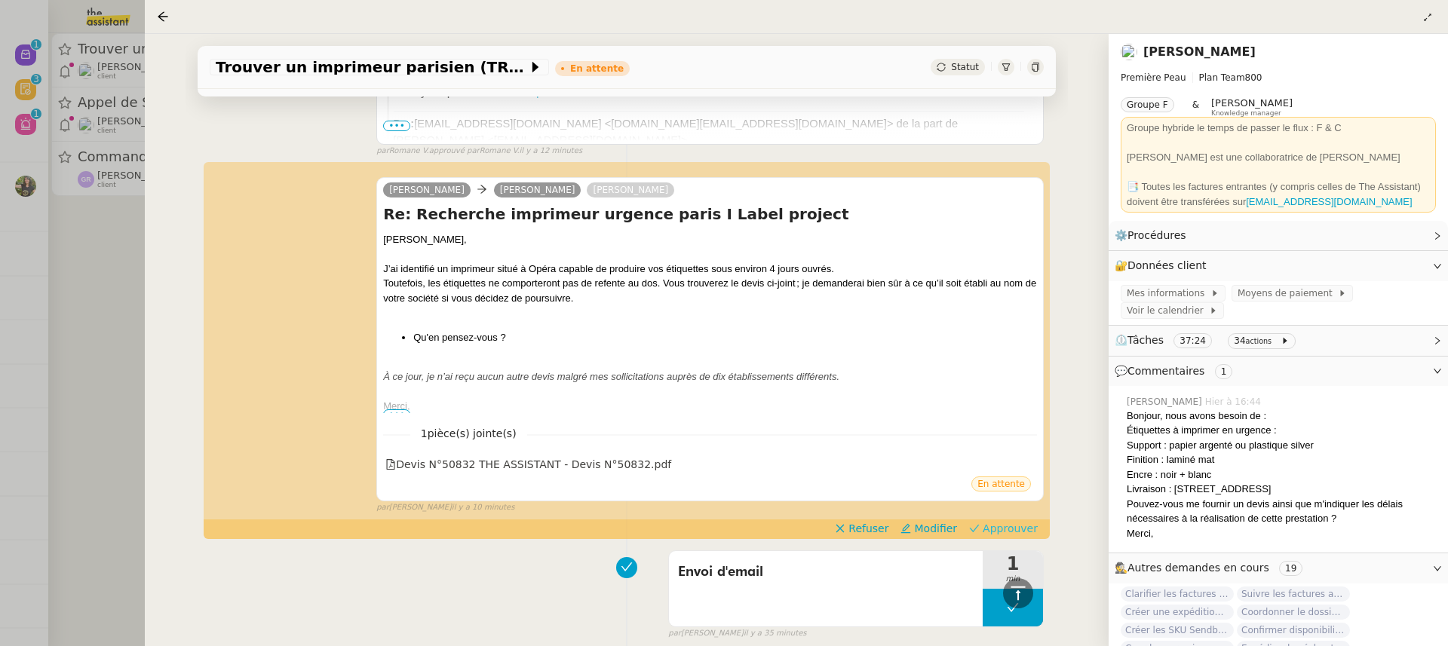
click at [999, 526] on span "Approuver" at bounding box center [1010, 528] width 55 height 15
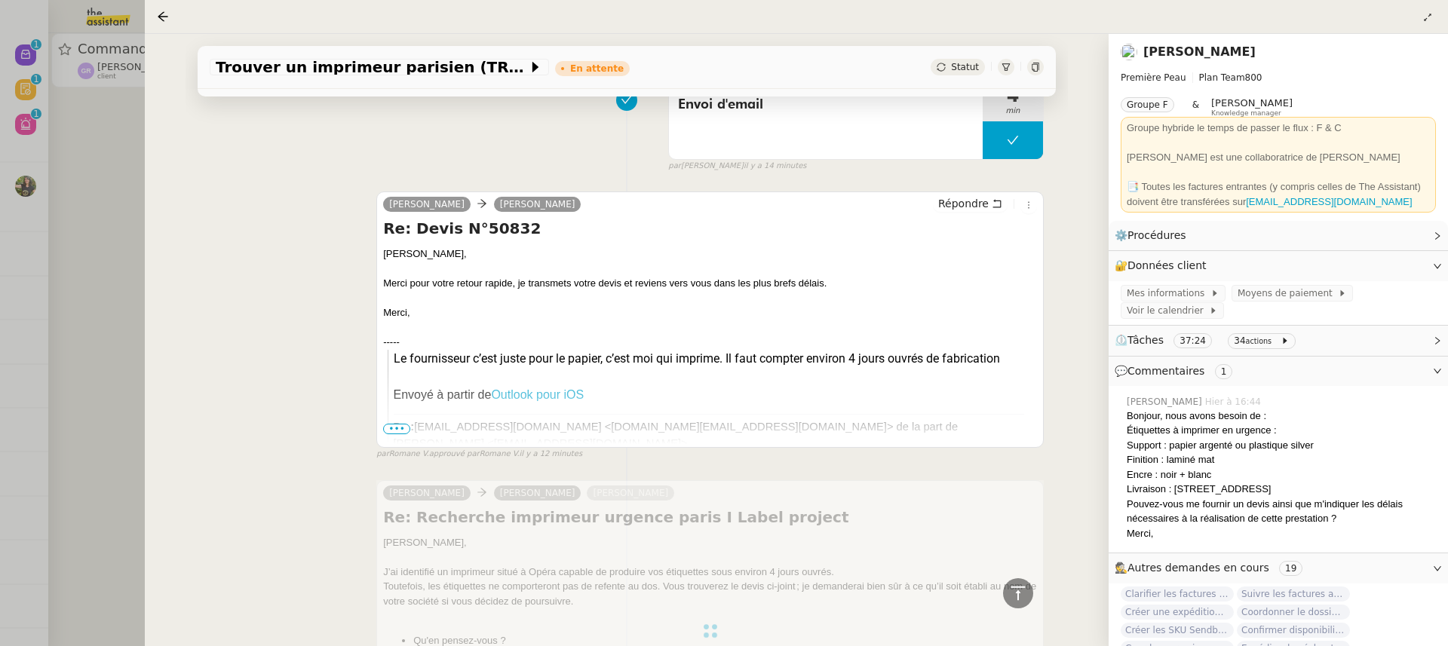
scroll to position [0, 0]
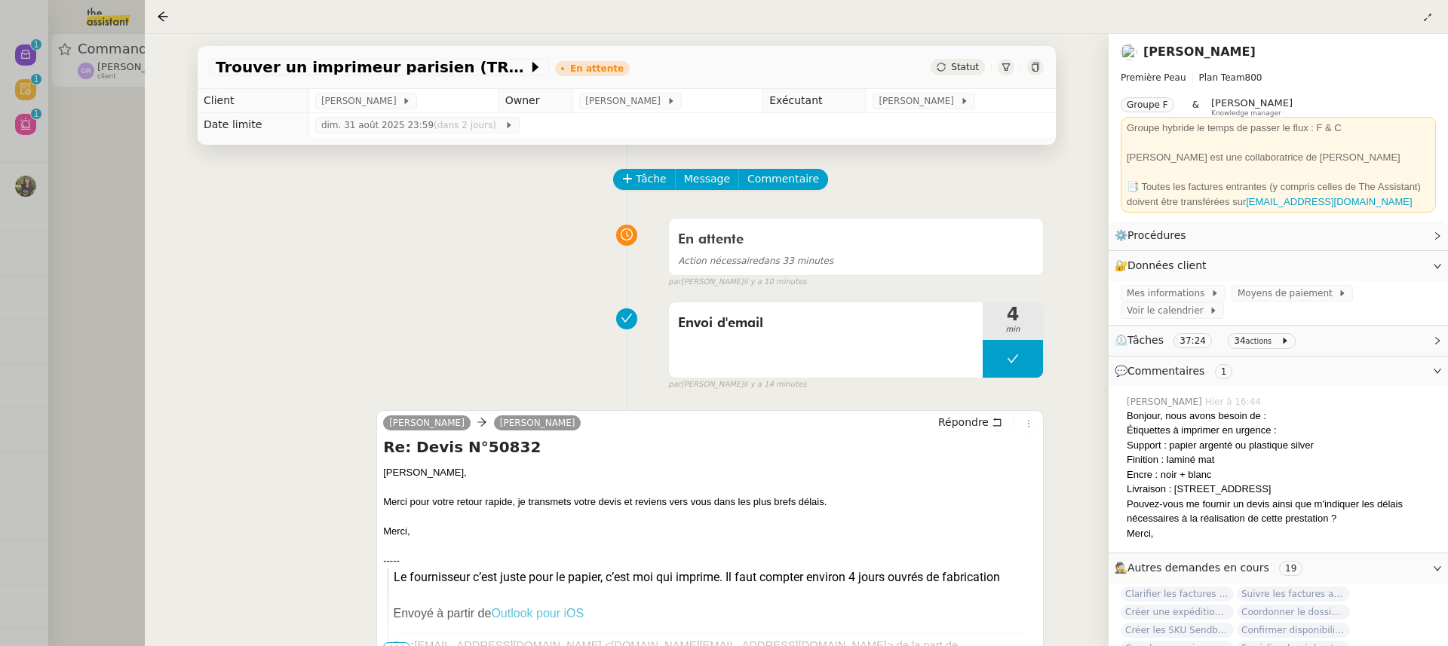
click at [69, 112] on div at bounding box center [724, 323] width 1448 height 646
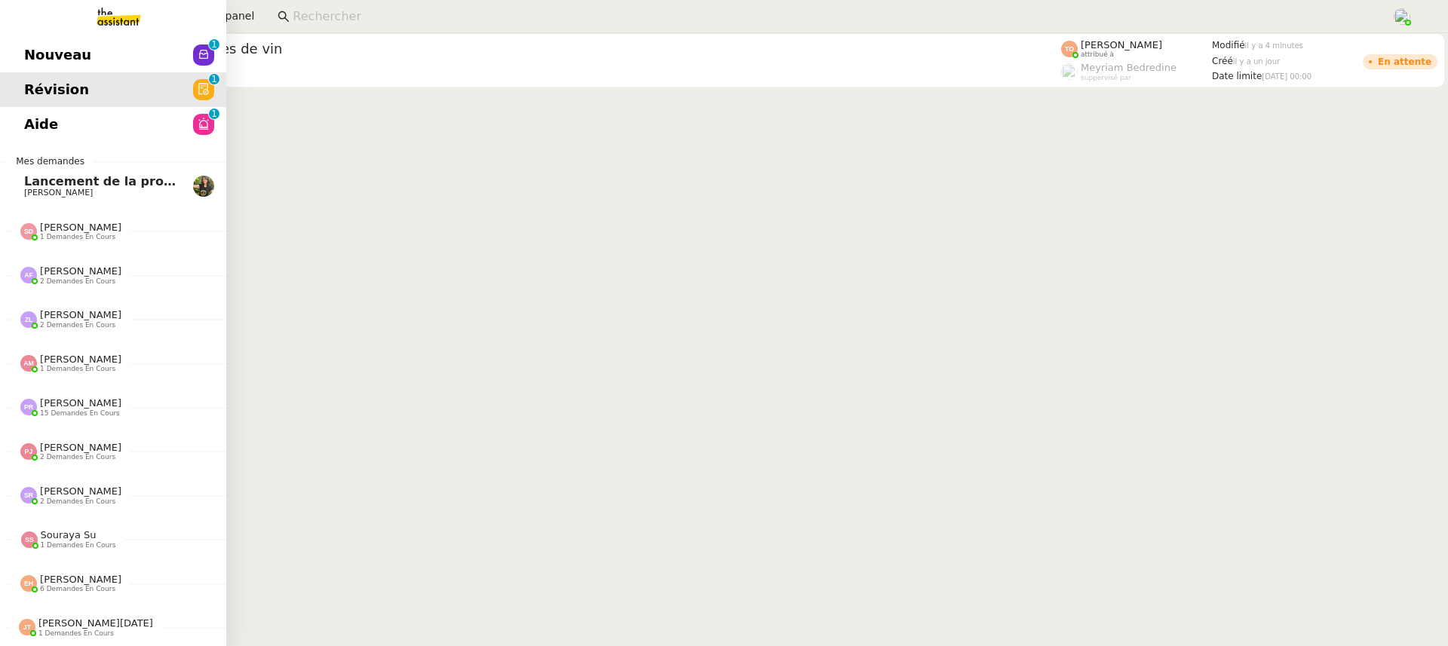
click at [41, 63] on span "Nouveau" at bounding box center [57, 55] width 67 height 23
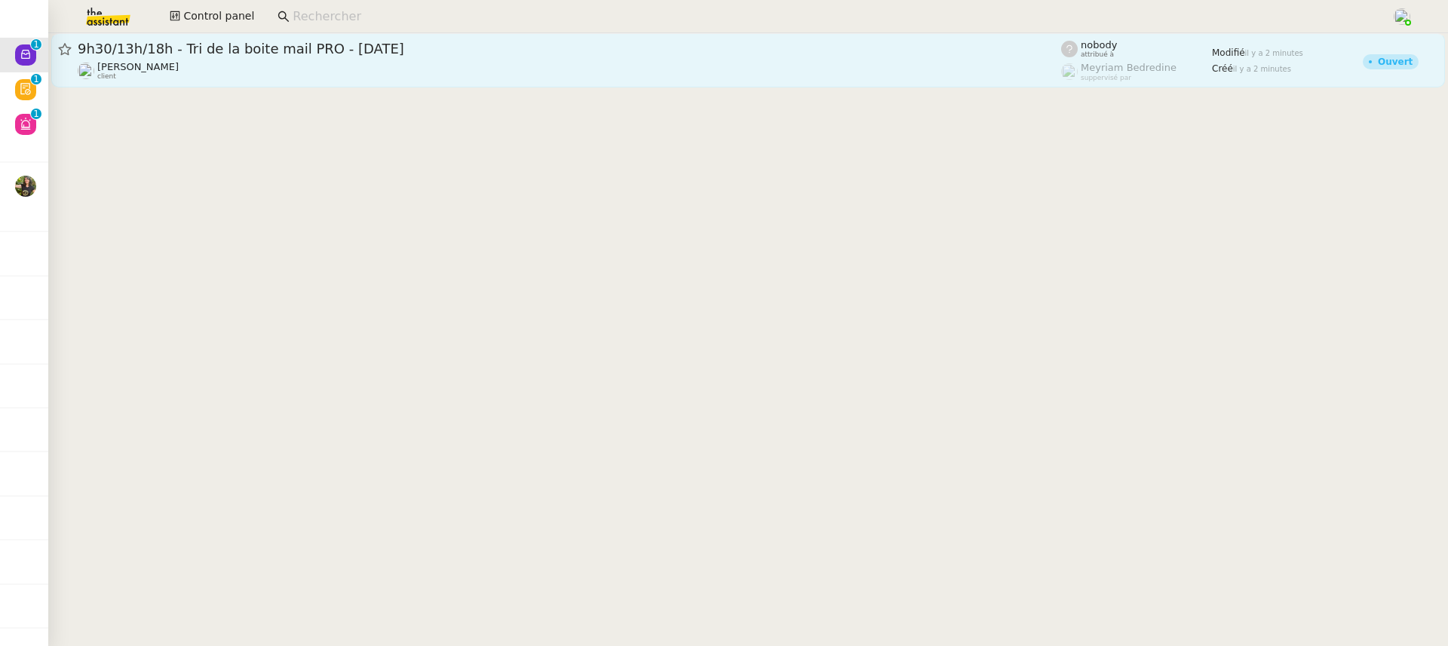
click at [418, 72] on div "Patrick Chotard client" at bounding box center [570, 71] width 984 height 20
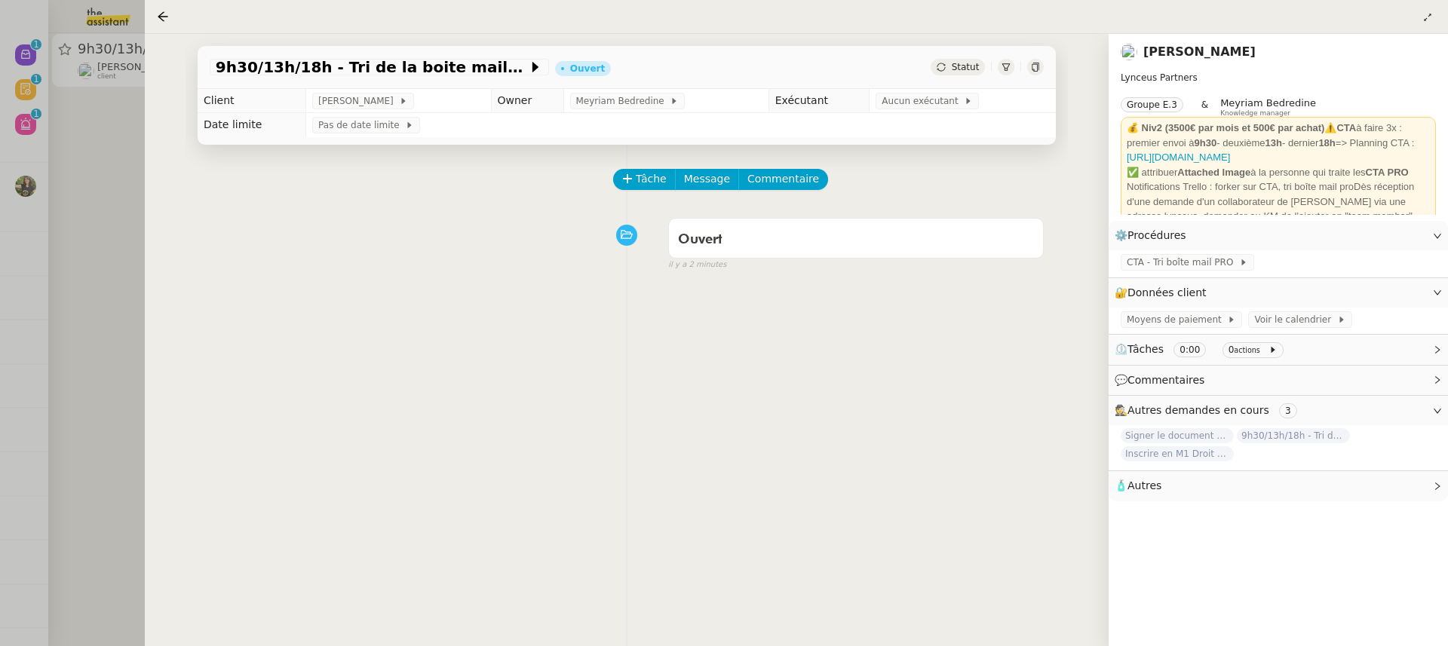
scroll to position [145, 0]
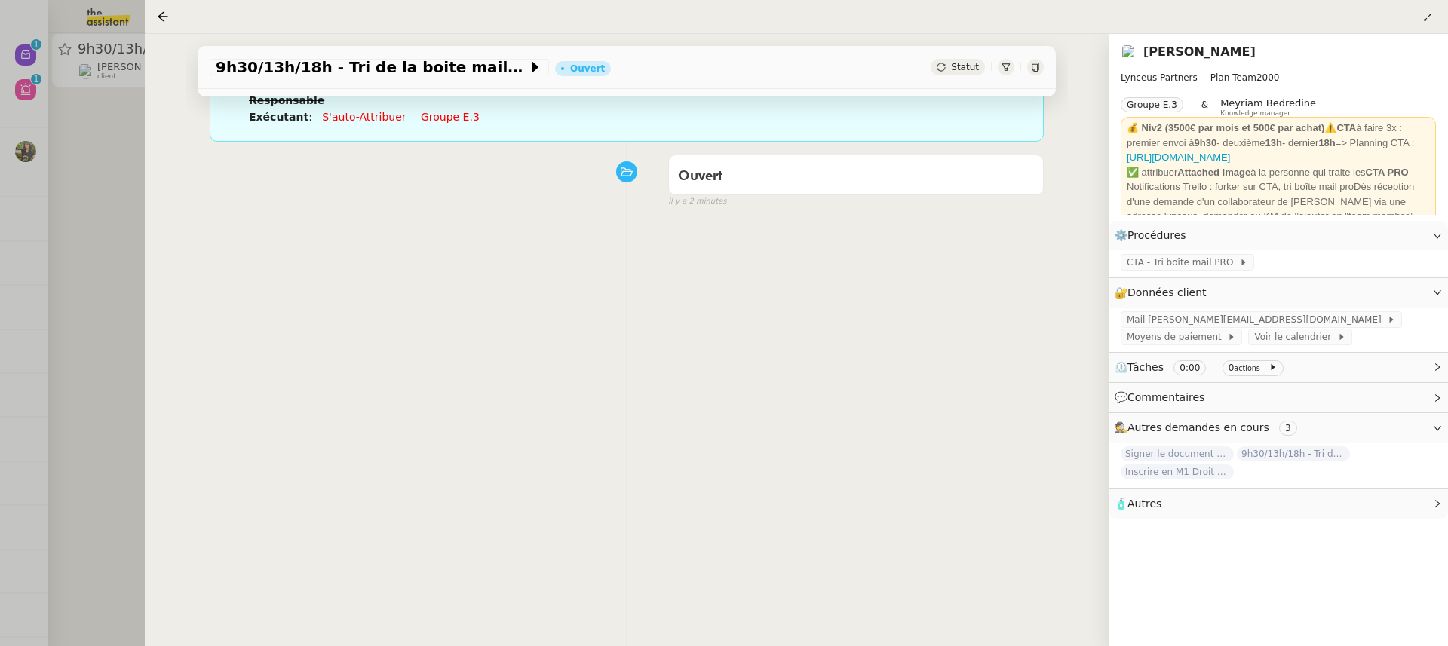
click at [109, 103] on div at bounding box center [724, 323] width 1448 height 646
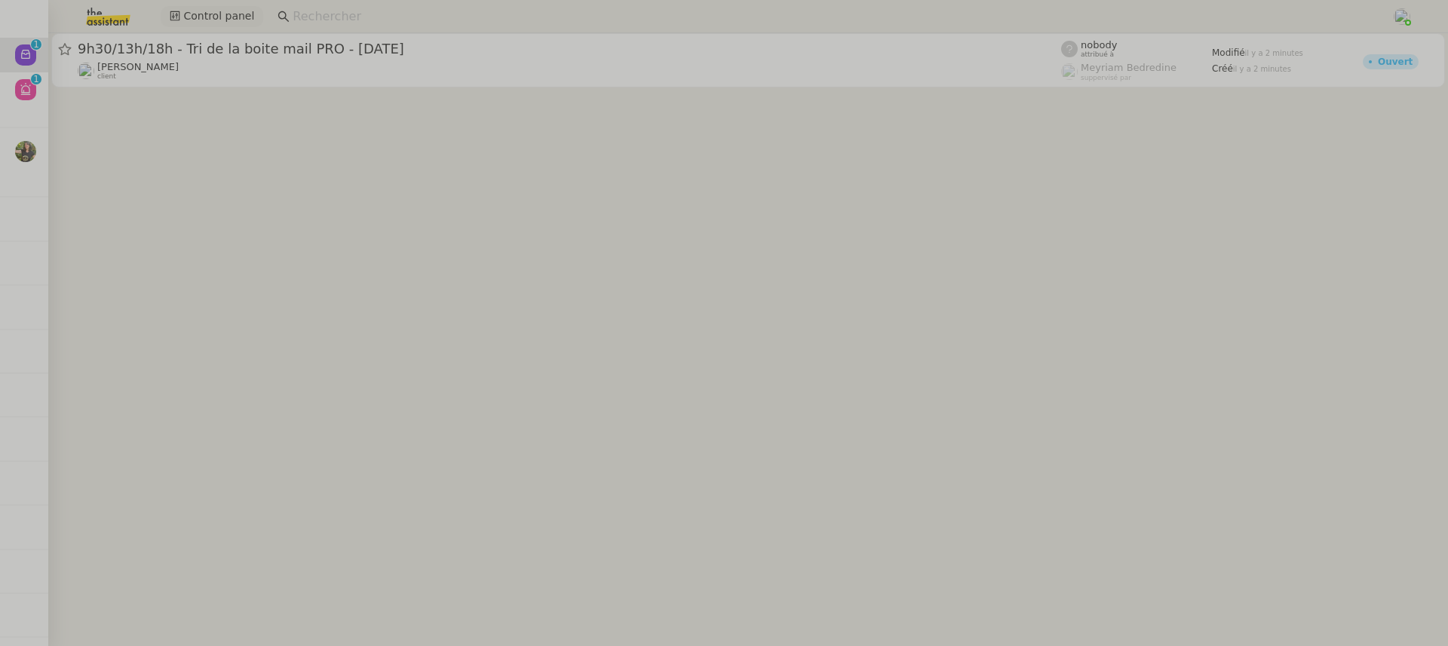
click at [225, 23] on span "Control panel" at bounding box center [218, 16] width 71 height 17
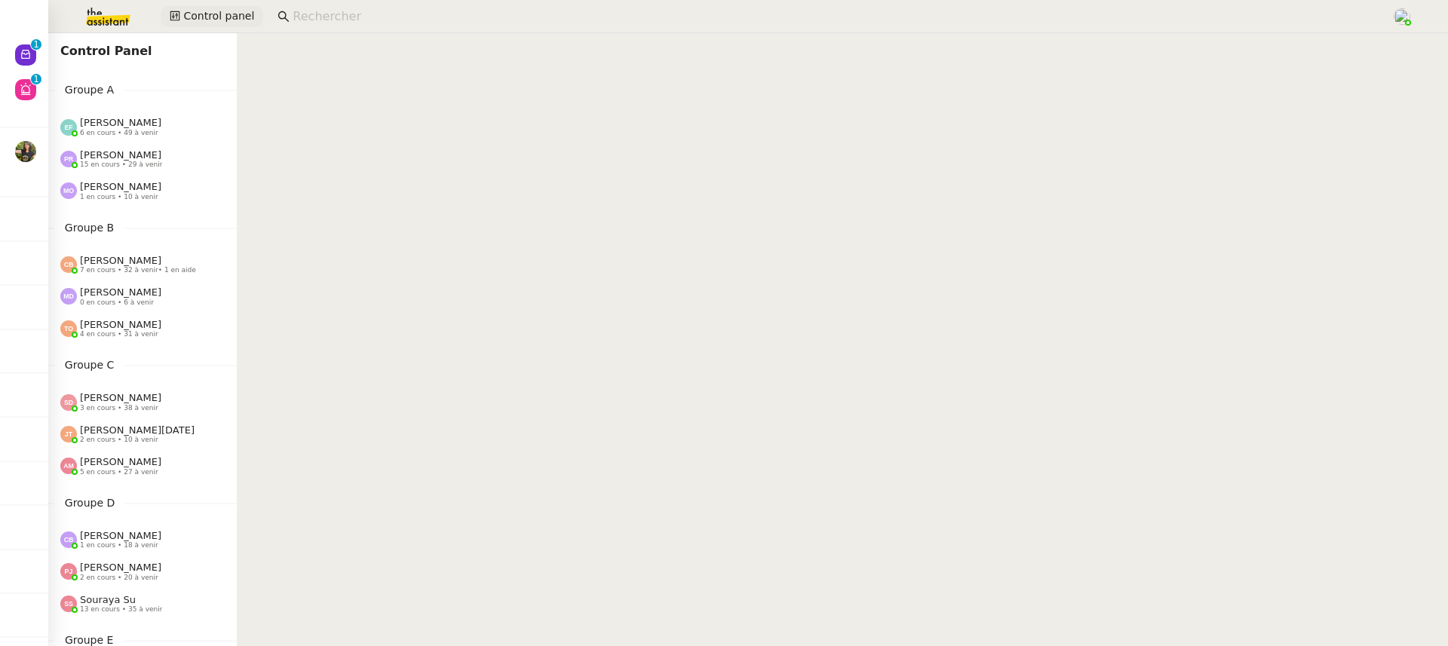
scroll to position [620, 0]
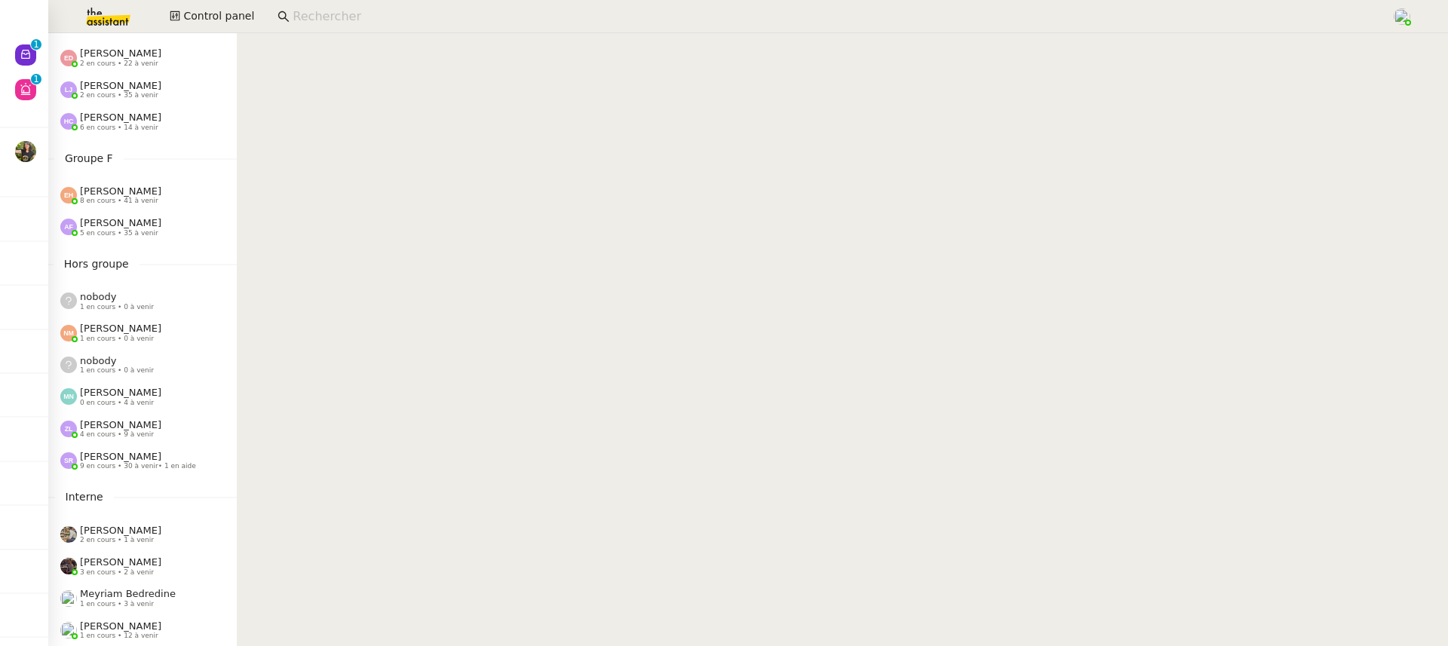
click at [150, 619] on div "Romane Vachon 1 en cours • 12 à venir" at bounding box center [142, 631] width 189 height 32
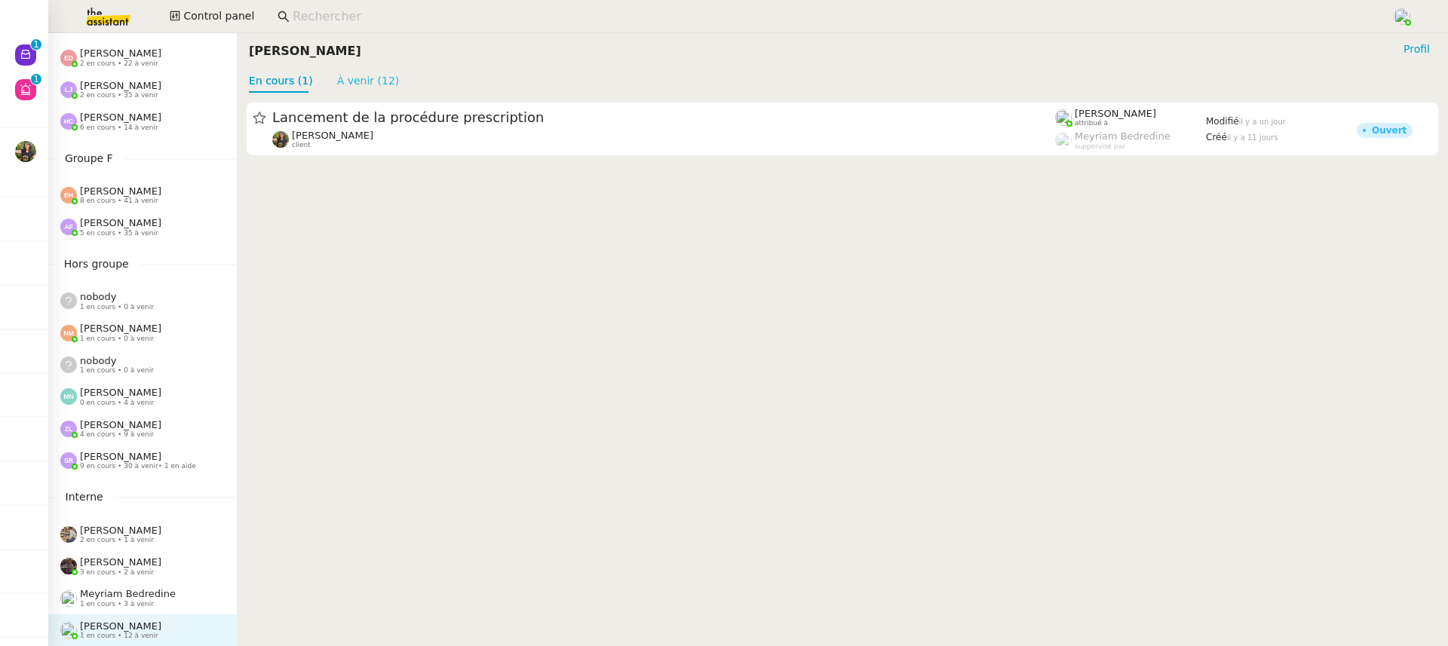
click at [357, 75] on link "À venir (12)" at bounding box center [368, 81] width 63 height 12
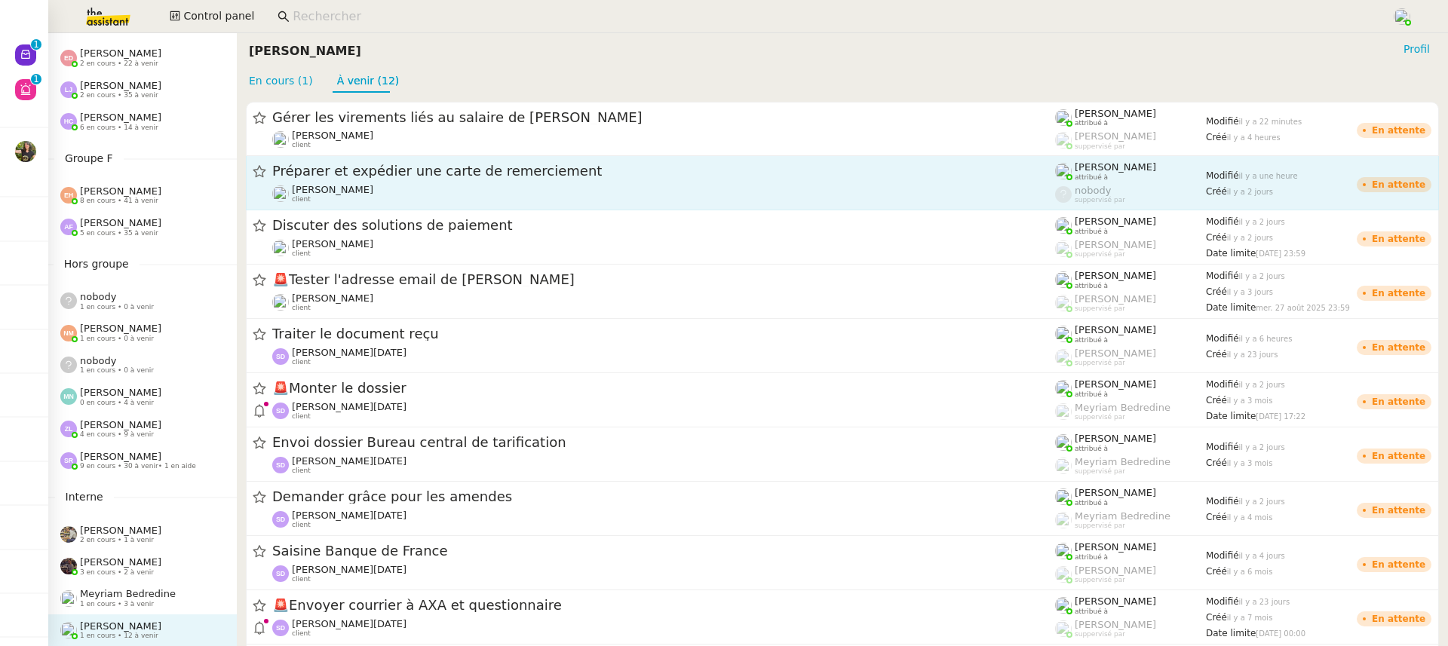
click at [428, 205] on link "Préparer et expédier une carte de remerciement Pierre Mergui client Romane Vach…" at bounding box center [842, 183] width 1193 height 54
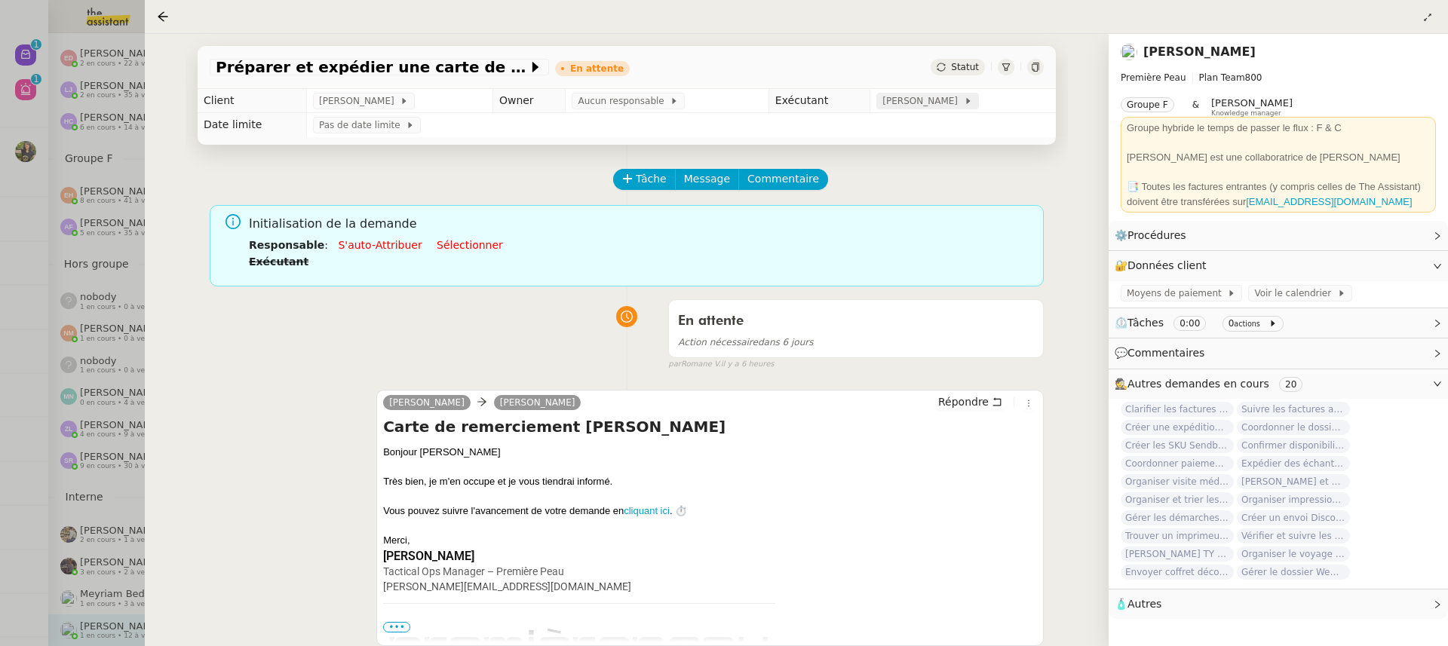
click at [920, 104] on span "[PERSON_NAME]" at bounding box center [923, 101] width 81 height 15
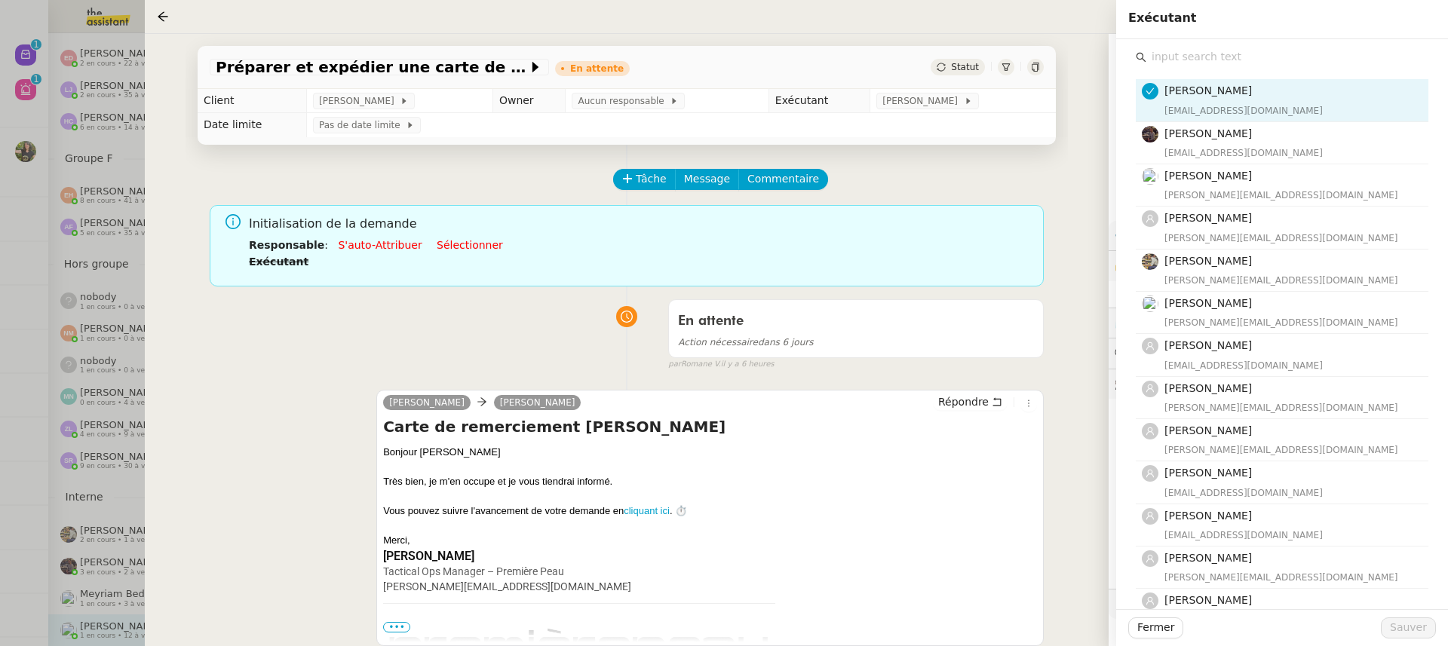
click at [1282, 65] on input "text" at bounding box center [1288, 57] width 282 height 20
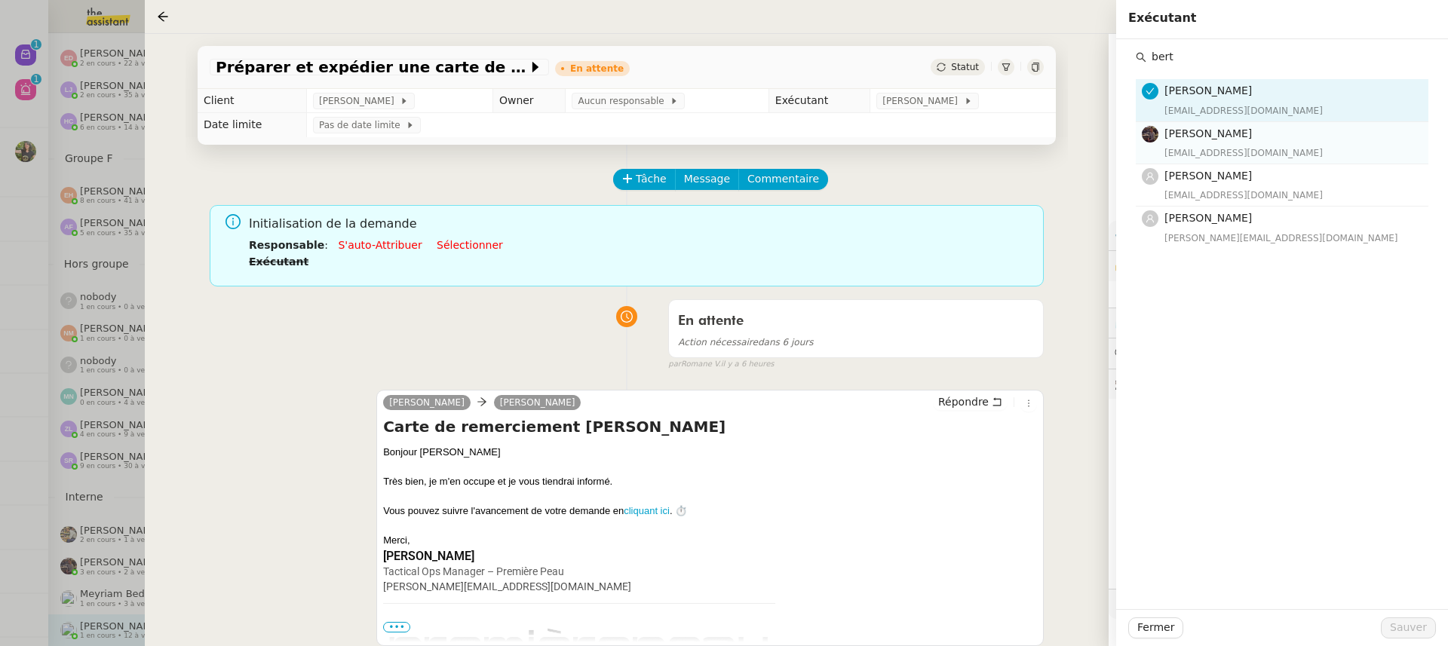
type input "bert"
click at [1274, 148] on div "bert.canavaggio@gmail.com" at bounding box center [1292, 153] width 255 height 15
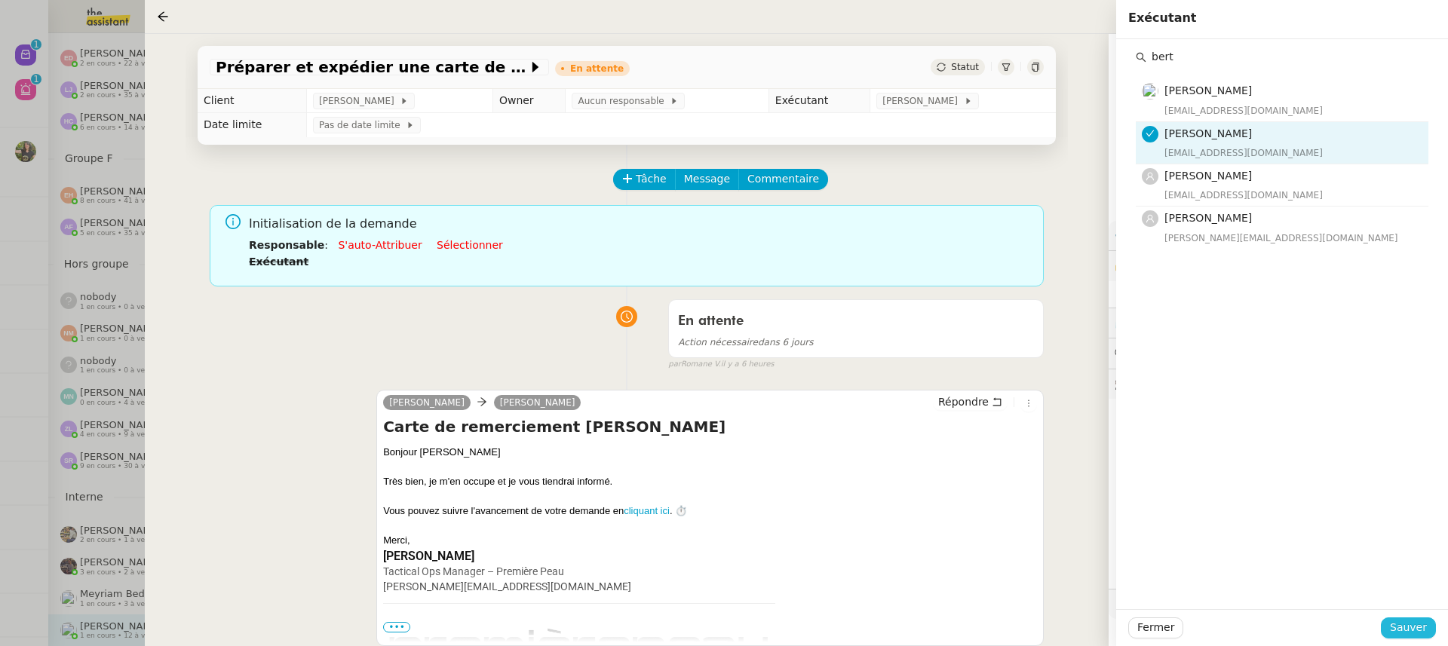
click at [1397, 637] on button "Sauver" at bounding box center [1408, 628] width 55 height 21
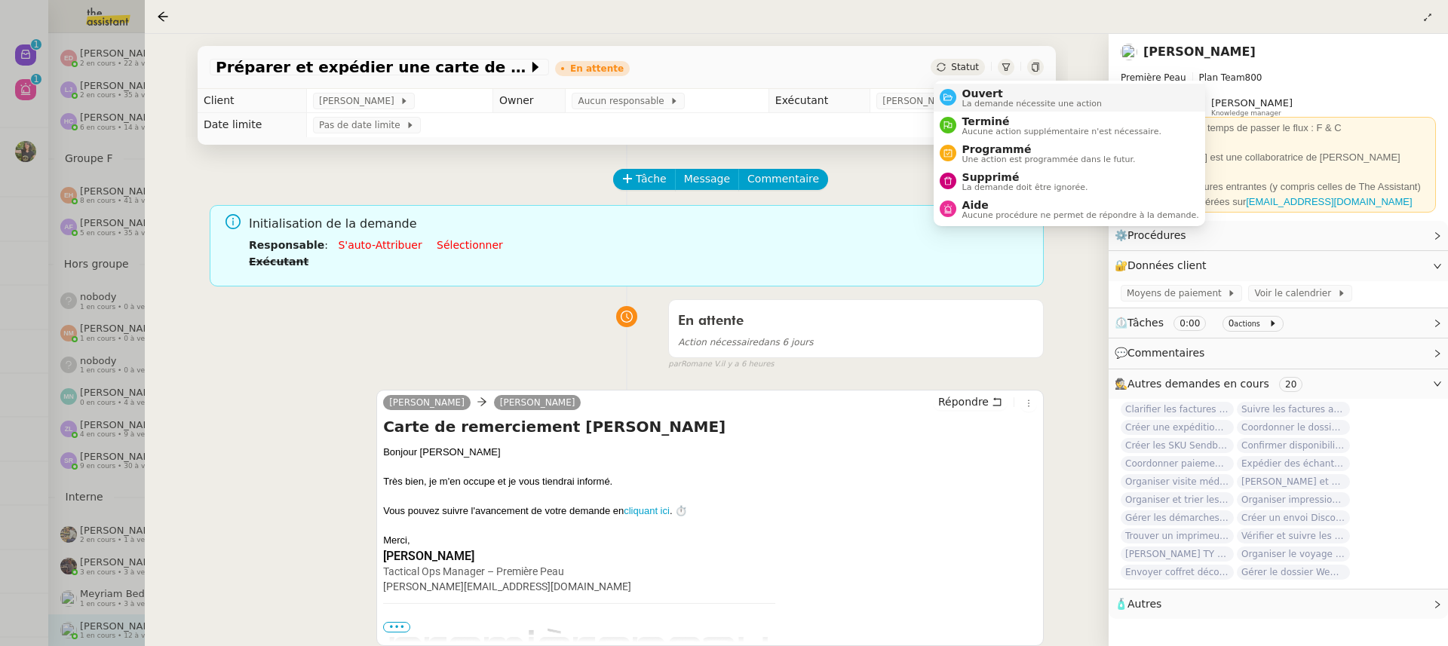
click at [972, 95] on span "Ouvert" at bounding box center [1033, 94] width 140 height 12
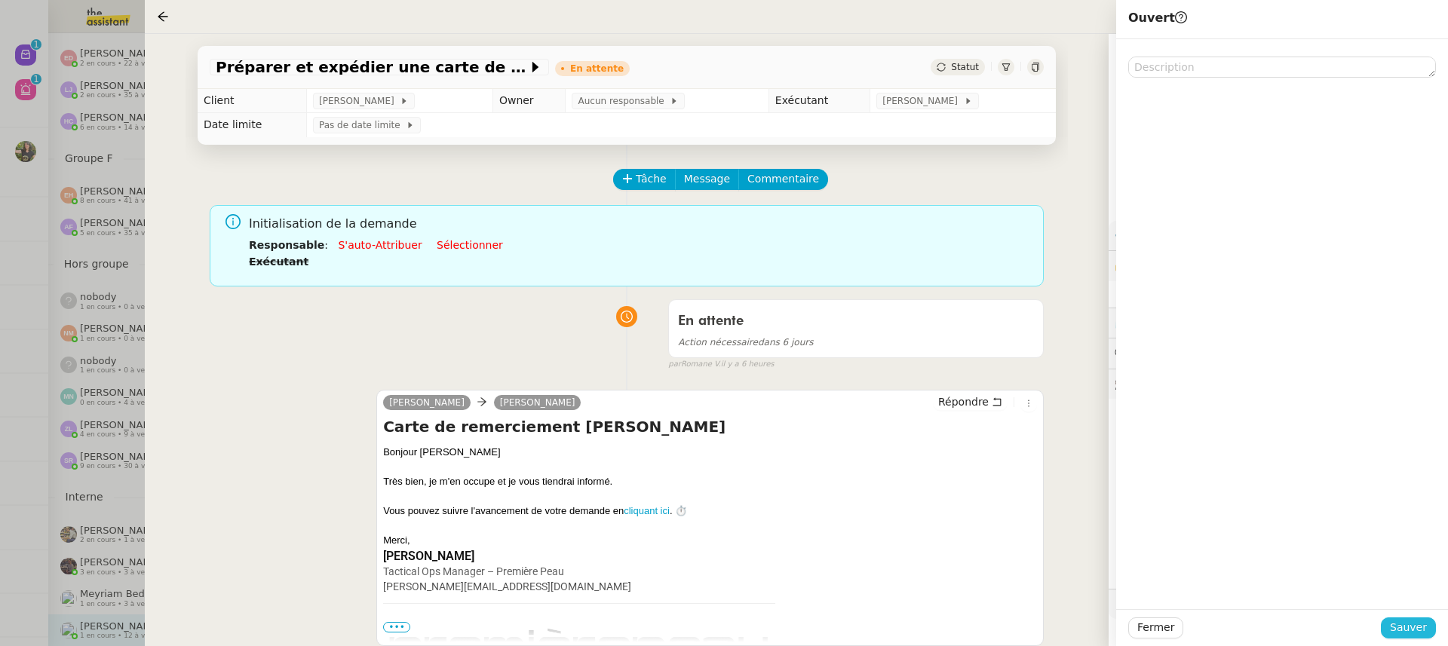
click at [1417, 627] on span "Sauver" at bounding box center [1408, 627] width 37 height 17
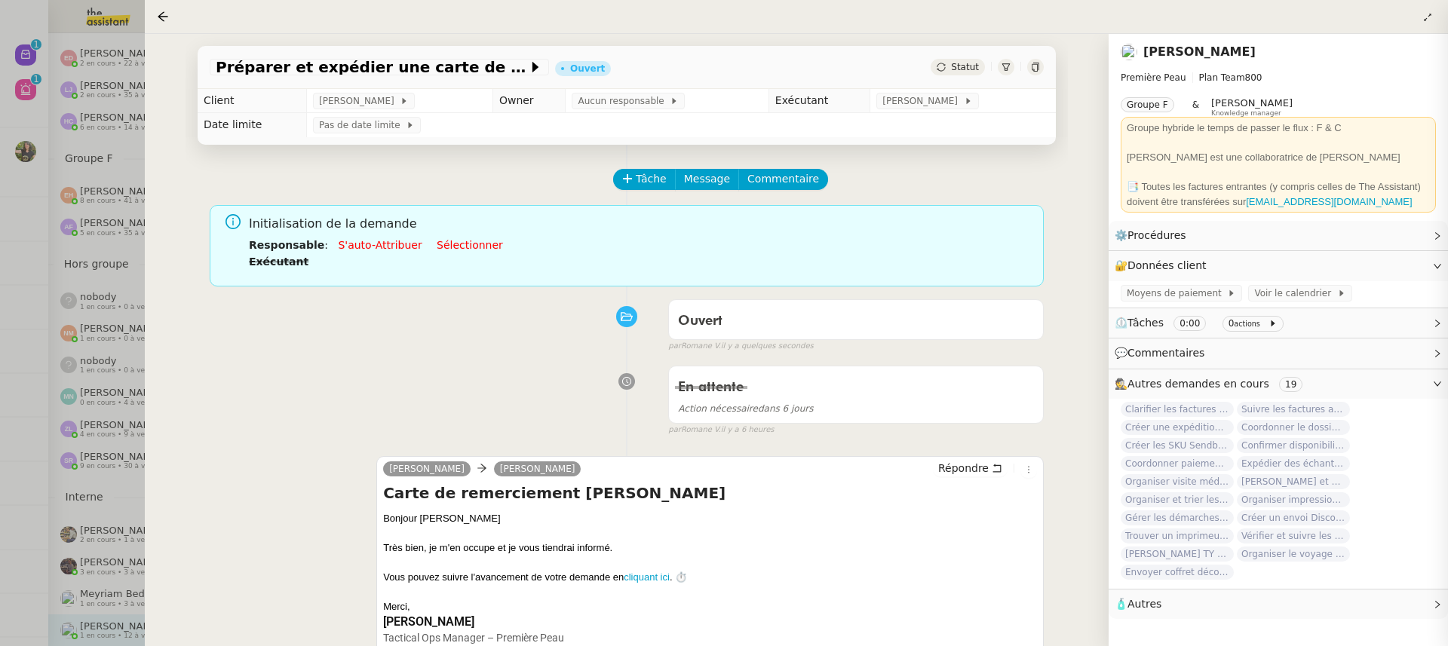
click at [629, 452] on div "camille Pierre Mergui Répondre Carte de remerciement Heather Bonjour Pierre Trè…" at bounding box center [627, 584] width 834 height 283
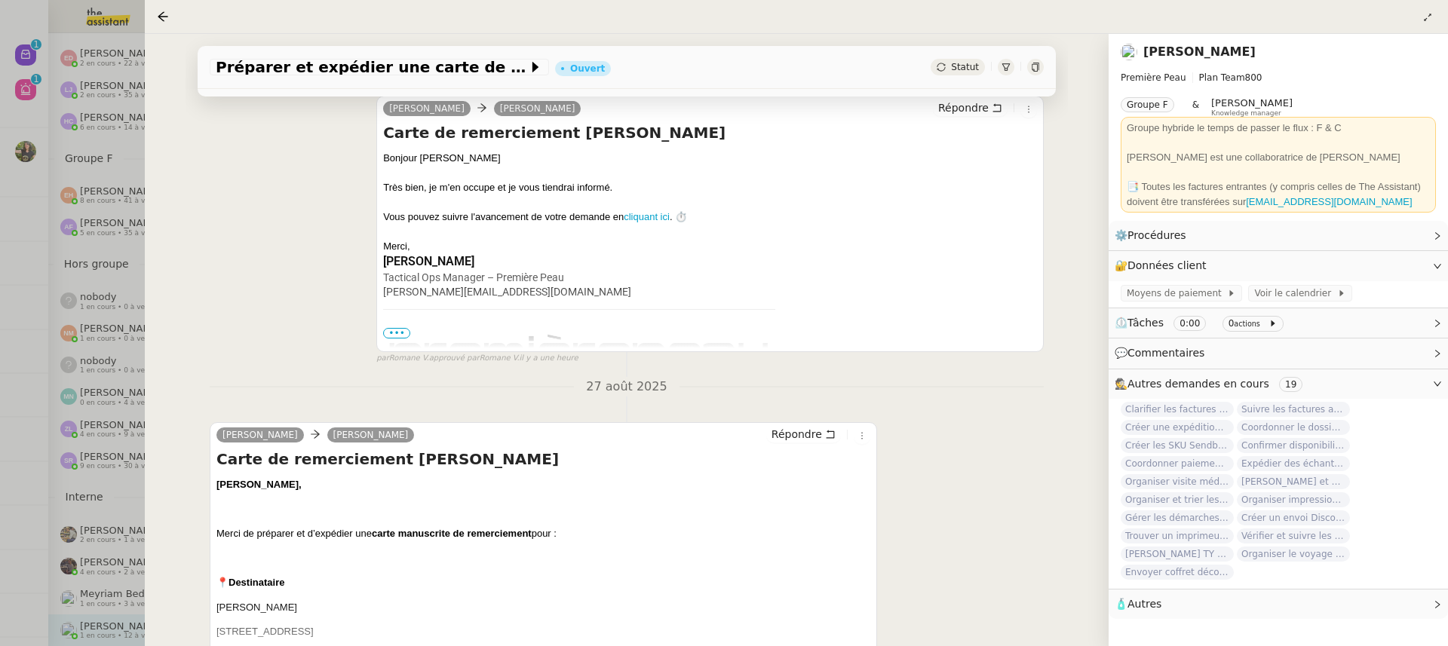
scroll to position [475, 0]
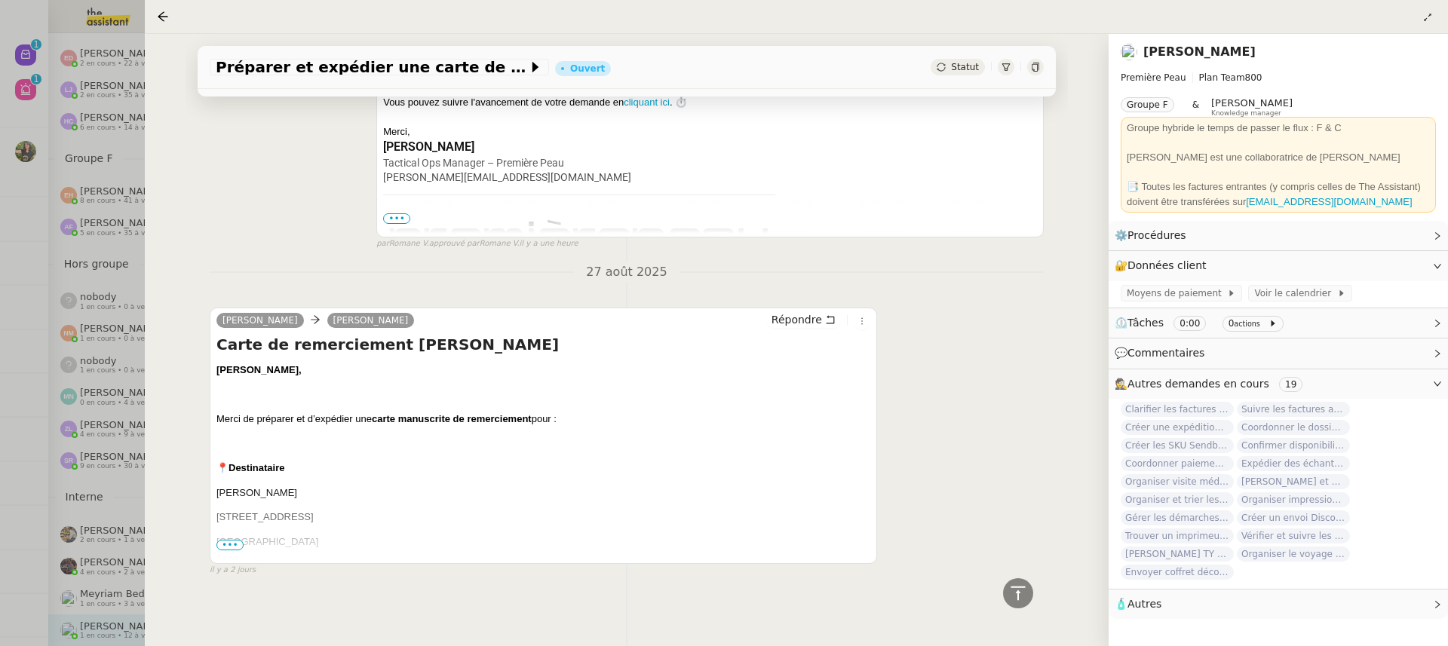
click at [66, 283] on div at bounding box center [724, 323] width 1448 height 646
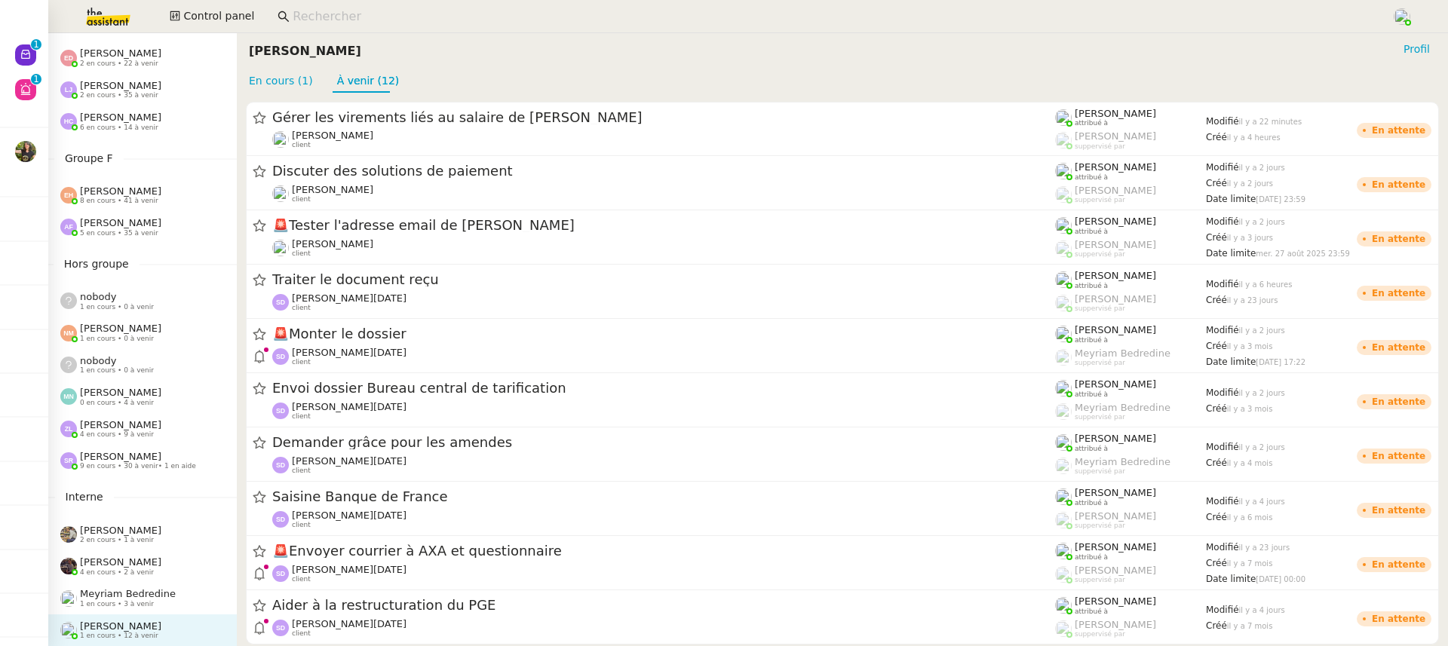
click at [141, 576] on span "4 en cours • 2 à venir" at bounding box center [117, 573] width 74 height 8
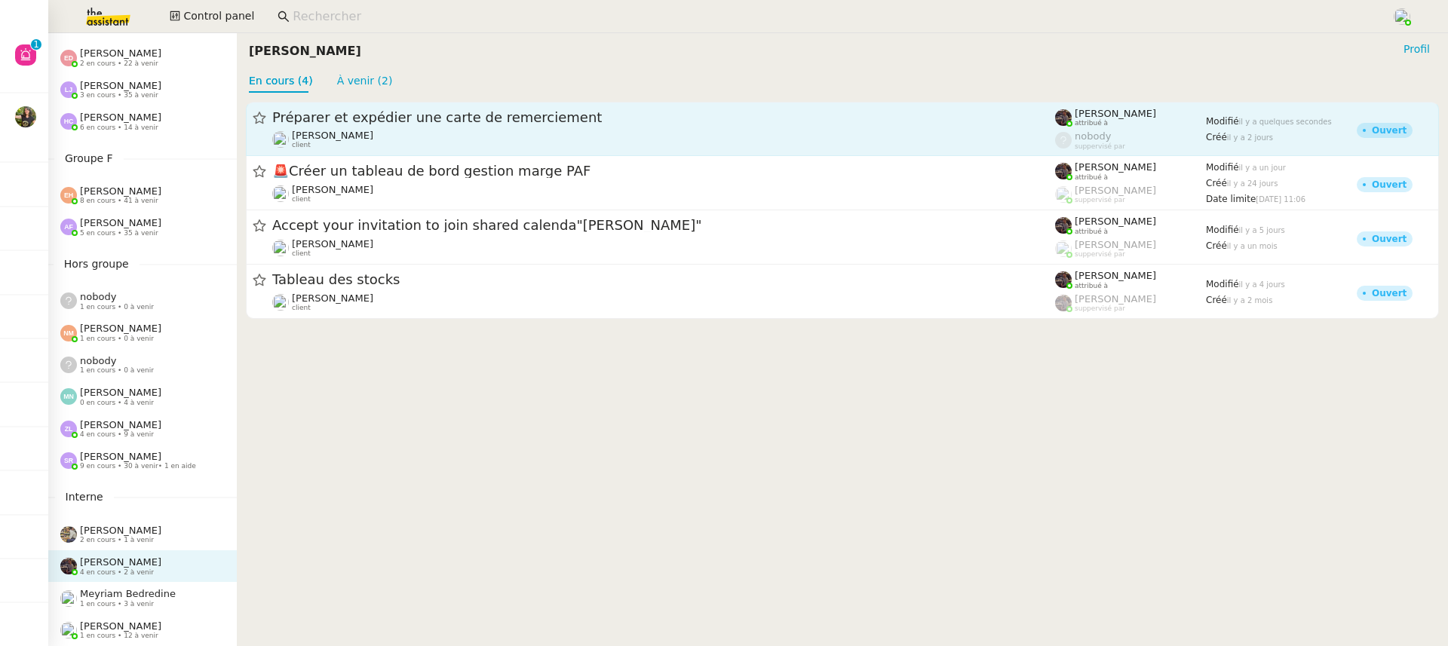
click at [385, 142] on div "Pierre Mergui client" at bounding box center [663, 140] width 783 height 20
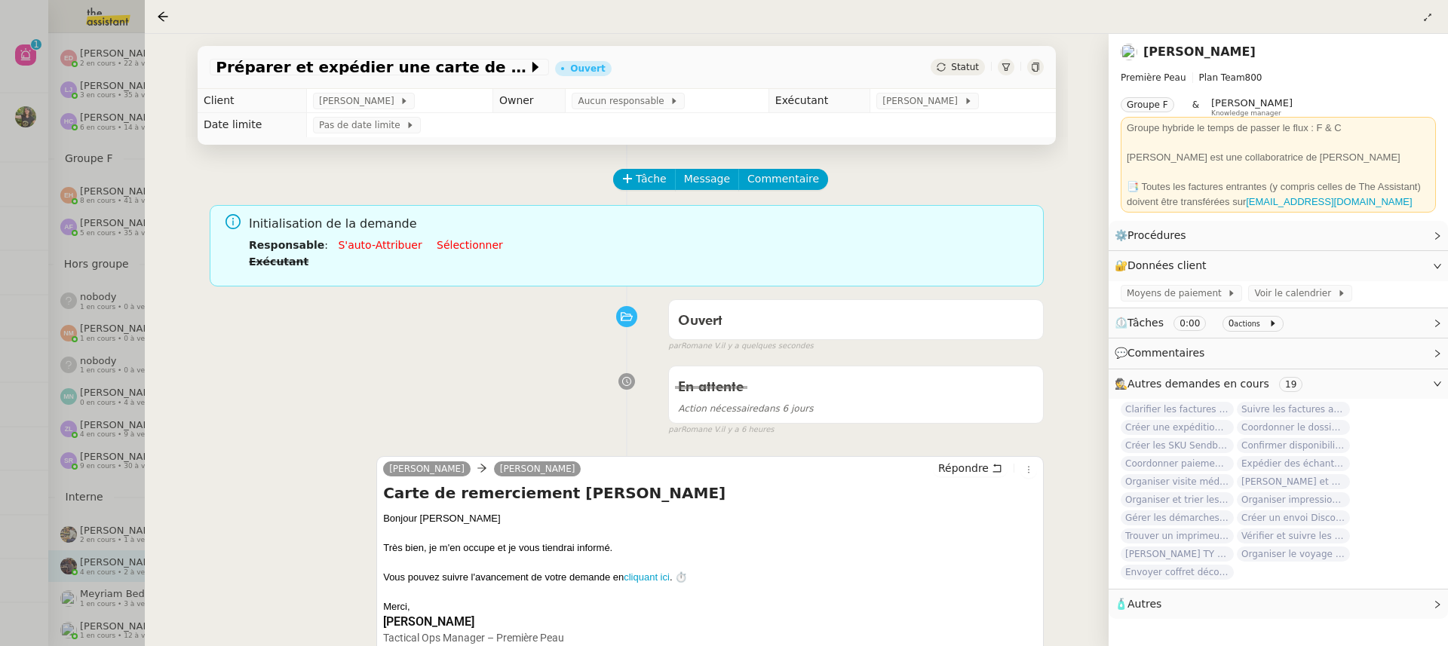
click at [1032, 68] on icon at bounding box center [1035, 67] width 7 height 9
click at [72, 163] on div at bounding box center [724, 323] width 1448 height 646
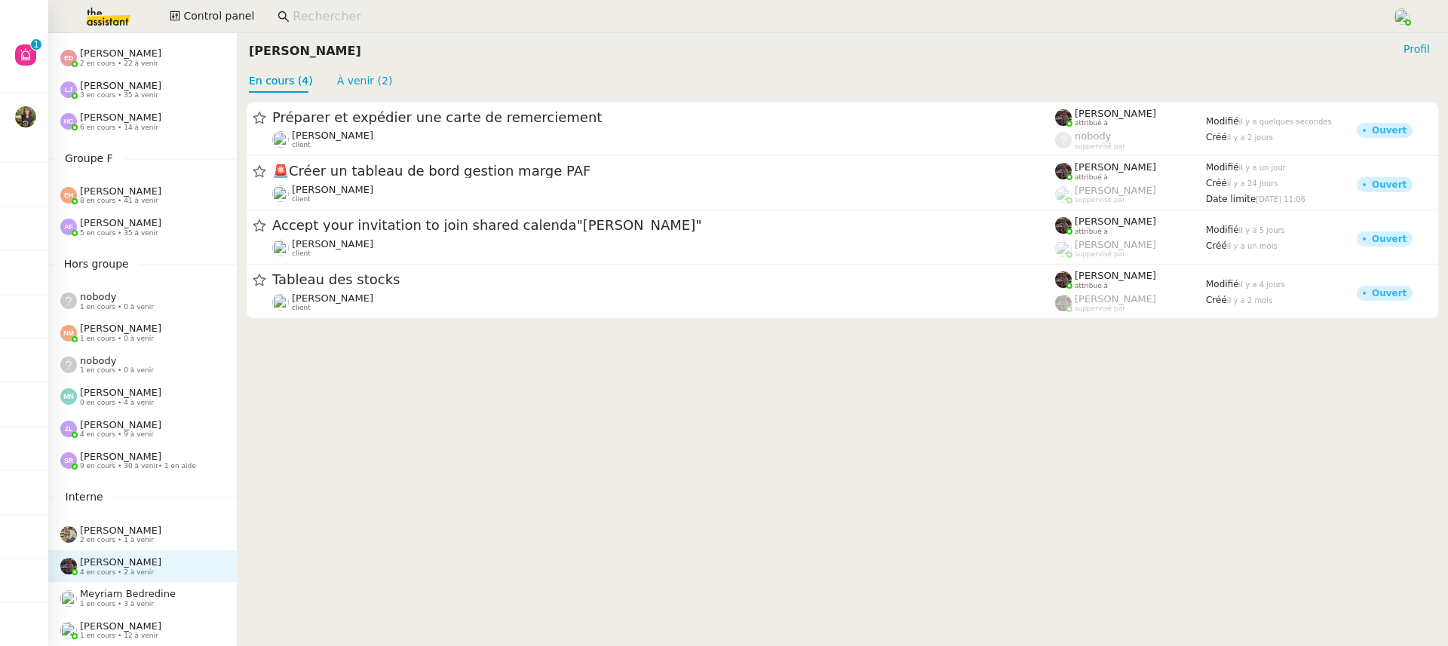
click at [60, 78] on div "Léa Jonville 3 en cours • 35 à venir" at bounding box center [142, 90] width 189 height 32
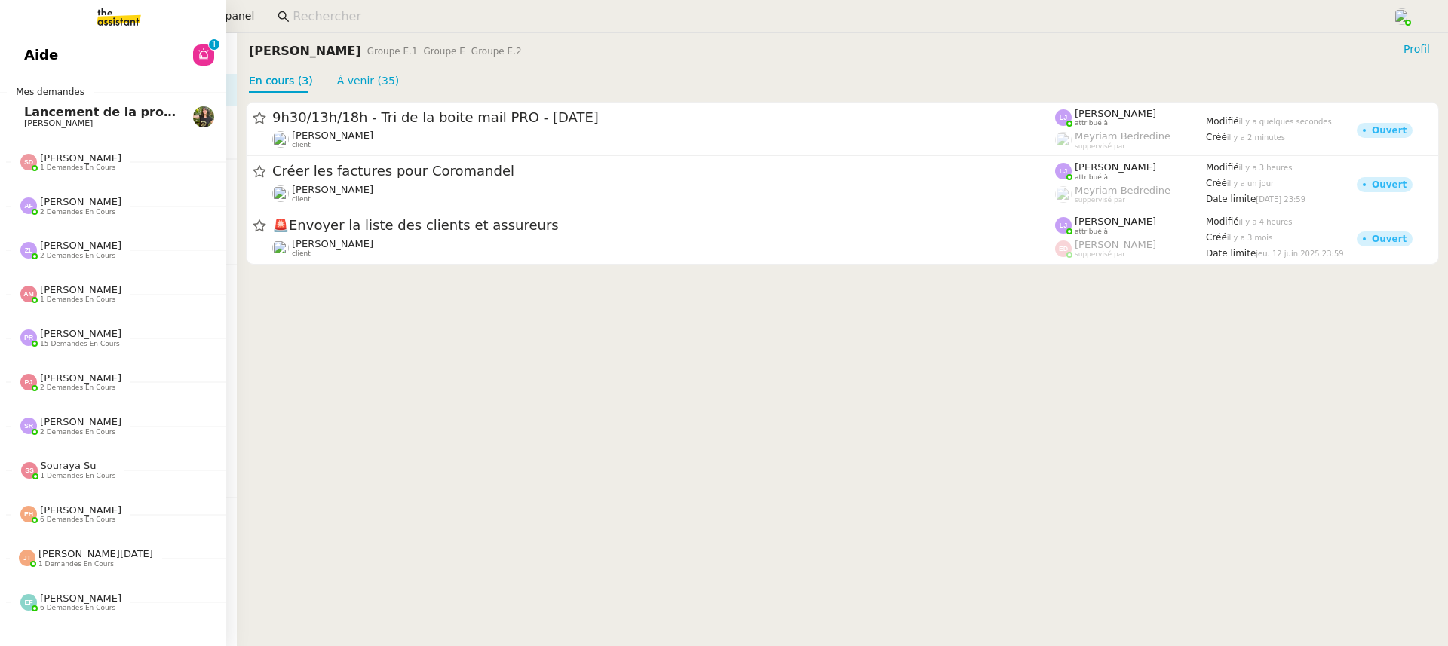
click at [26, 54] on span "Aide" at bounding box center [41, 55] width 34 height 23
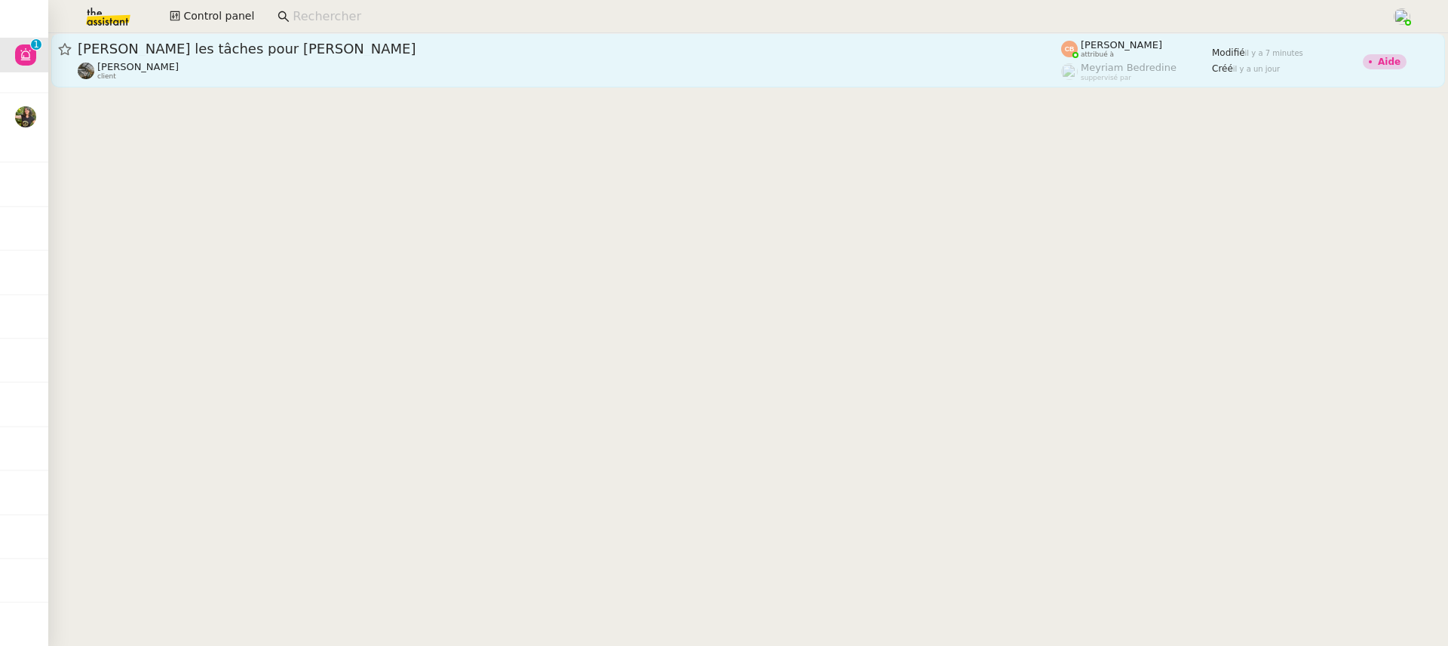
click at [713, 56] on div "Détaille les tâches pour Antony" at bounding box center [570, 49] width 984 height 18
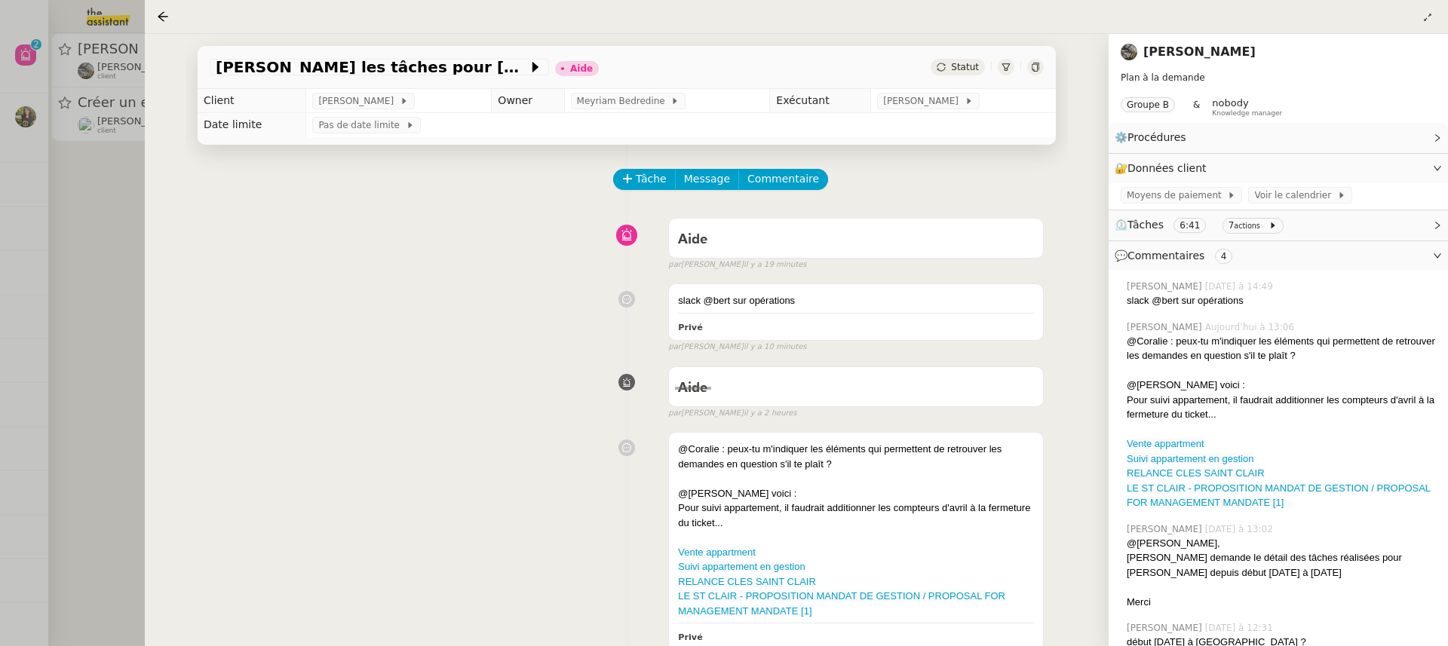
click at [85, 98] on div at bounding box center [724, 323] width 1448 height 646
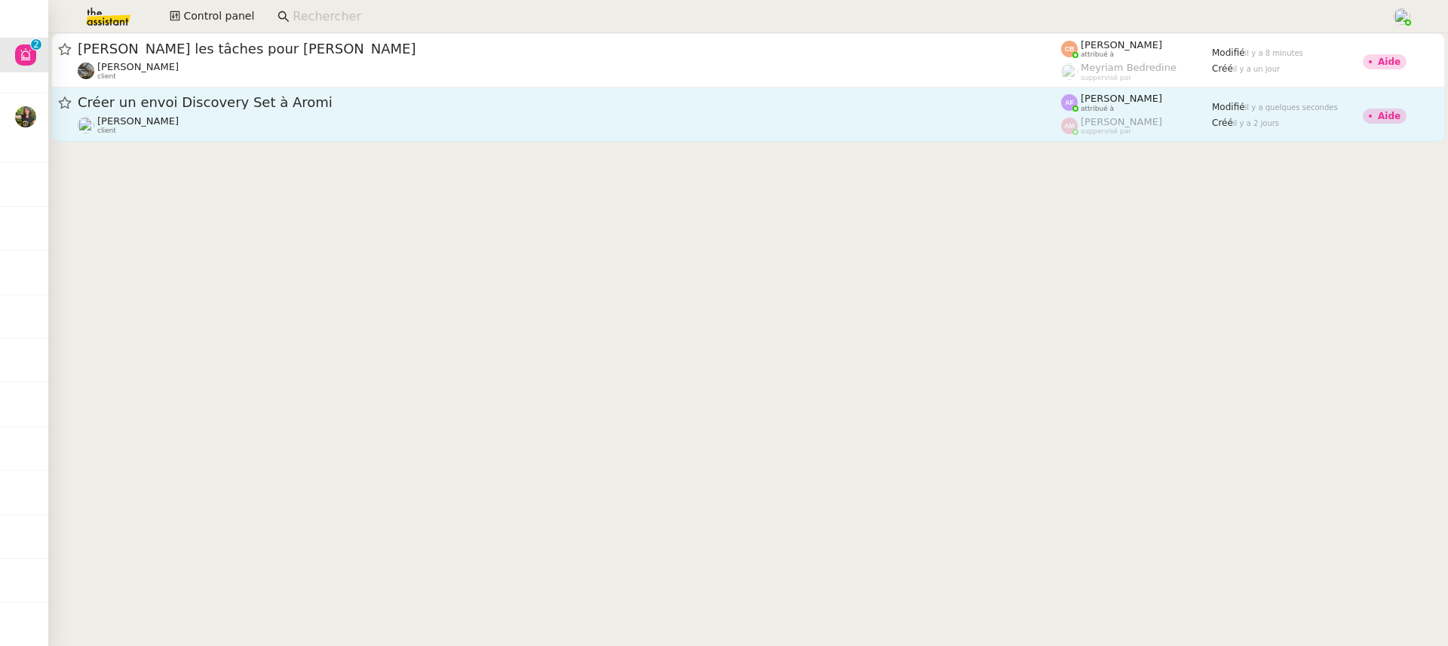
click at [233, 112] on div "Créer un envoi Discovery Set à Aromi Pierre Mergui client" at bounding box center [570, 114] width 984 height 41
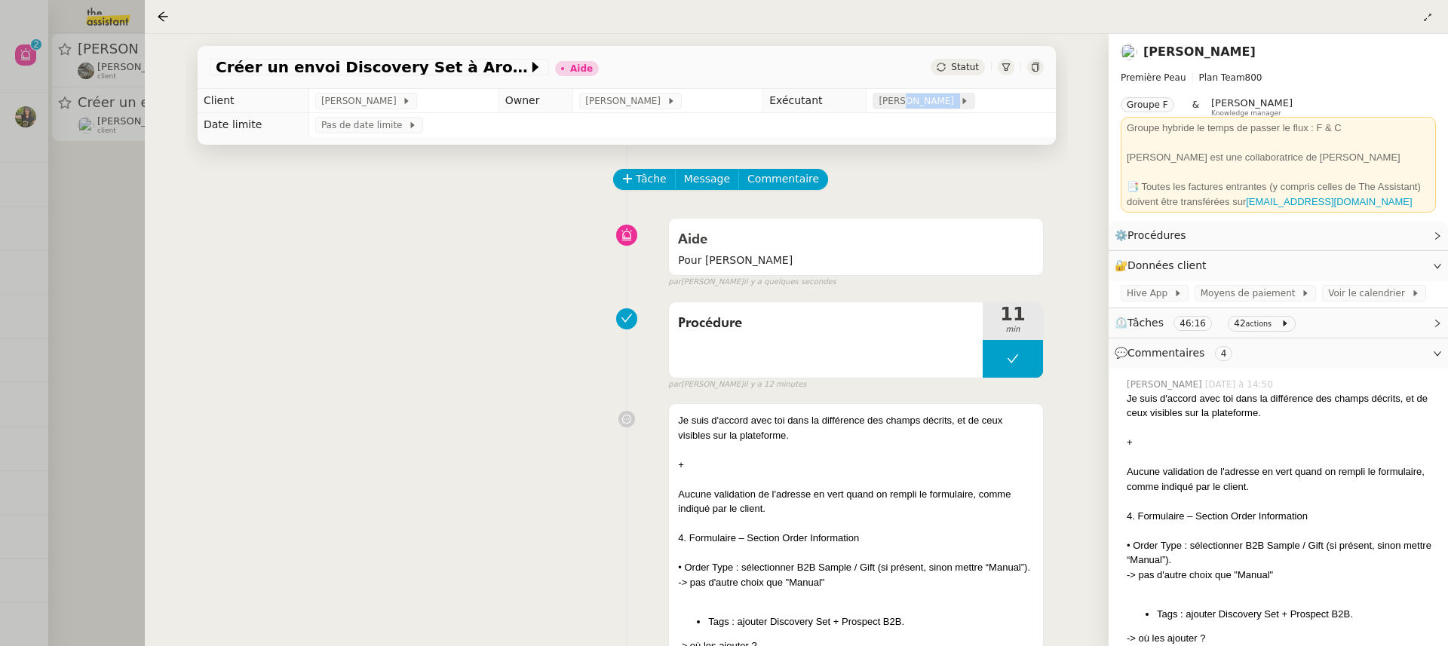
click at [917, 109] on div "[PERSON_NAME]" at bounding box center [924, 101] width 102 height 17
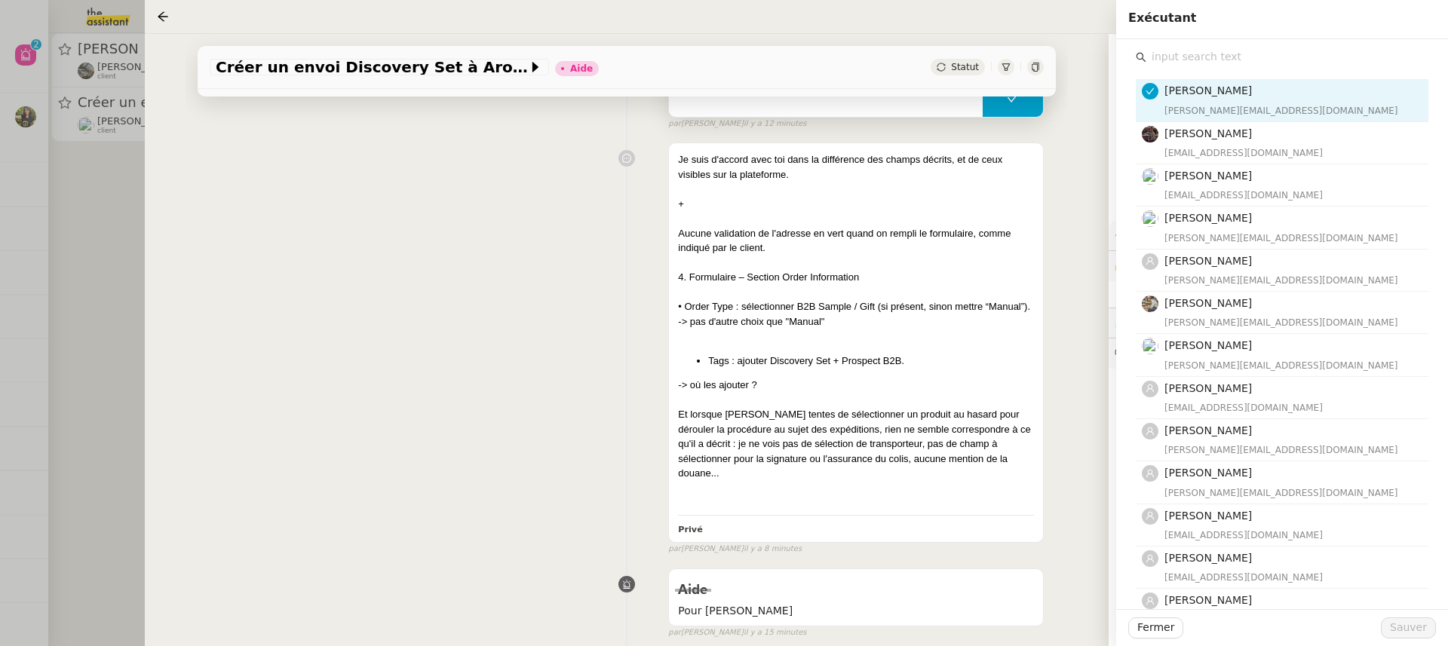
scroll to position [258, 0]
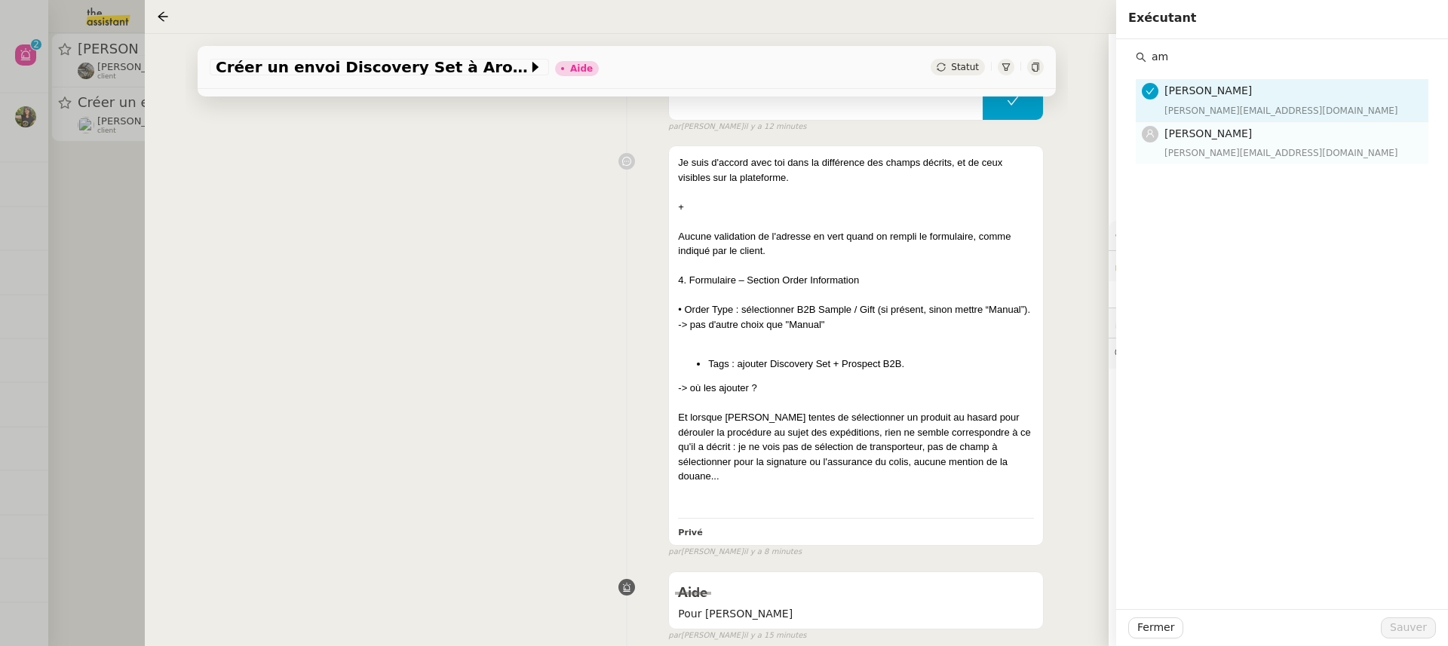
type input "am"
click at [1221, 161] on nz-list-item "Amyna Mehrez amyna@team.theassistant.com" at bounding box center [1282, 142] width 293 height 41
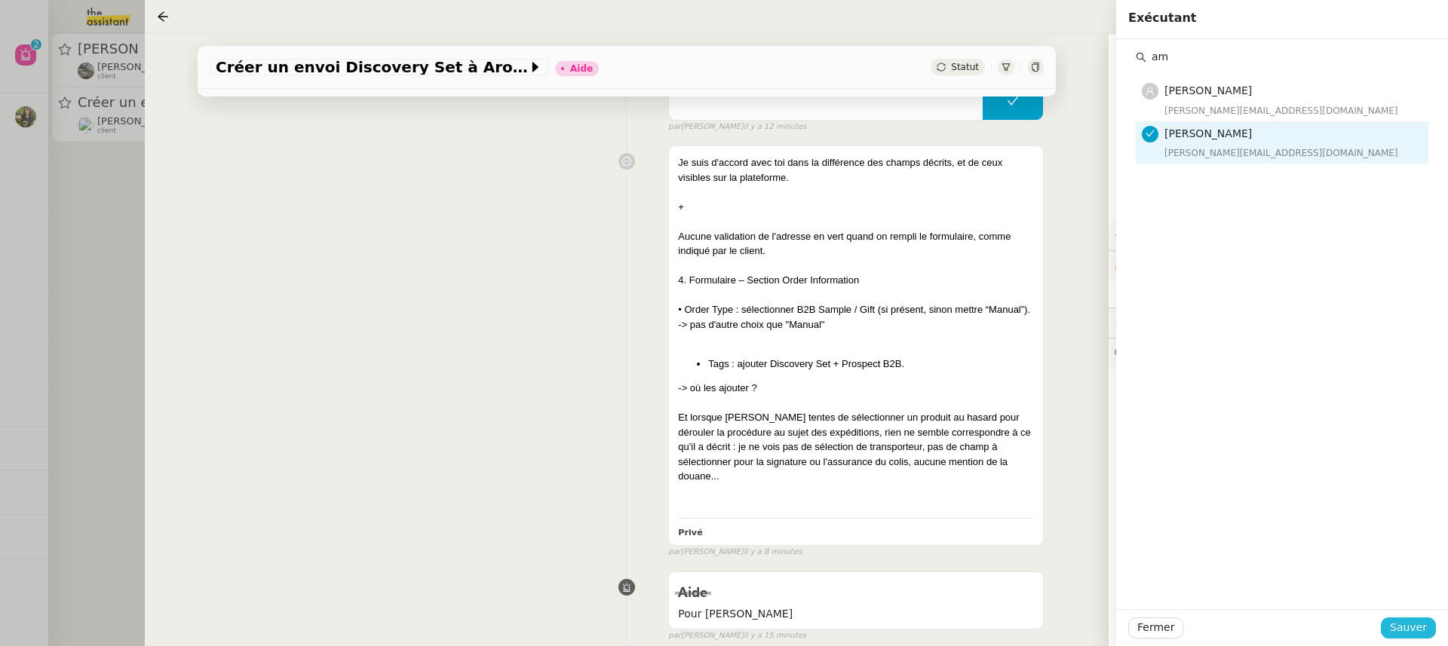
click at [1427, 624] on span "Sauver" at bounding box center [1408, 627] width 37 height 17
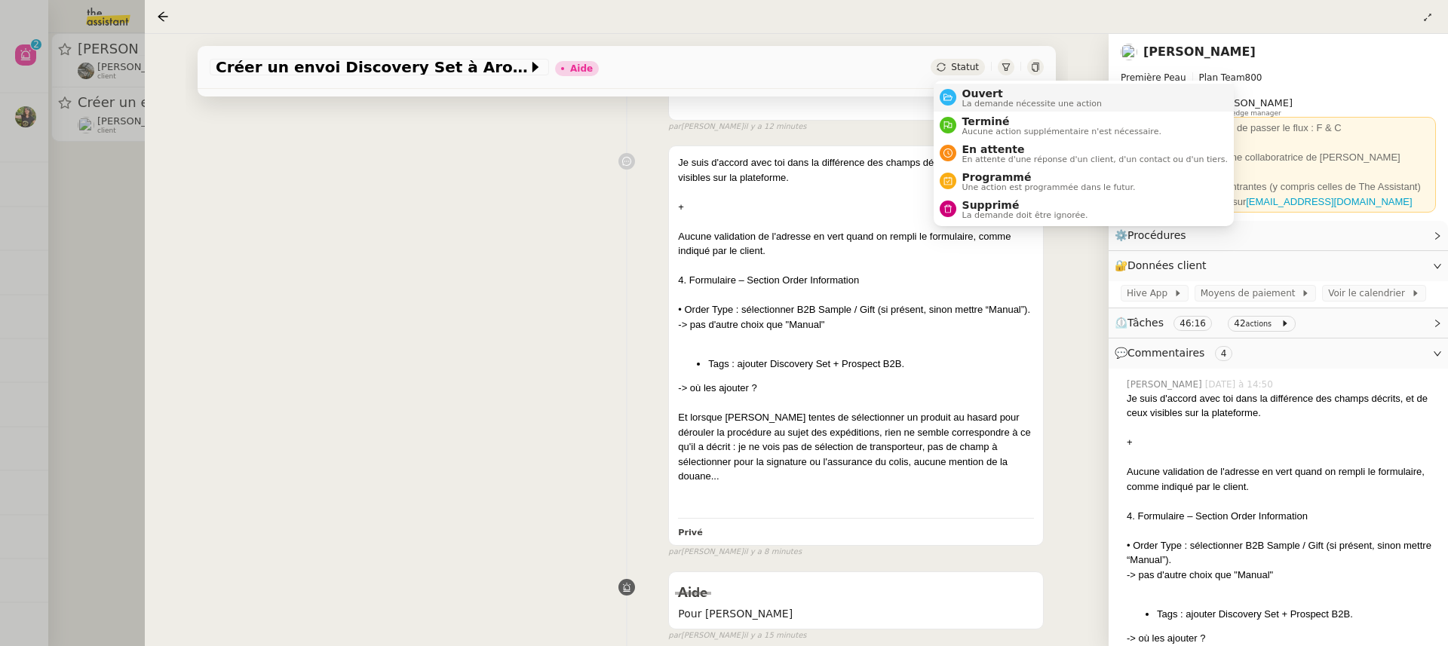
click at [993, 102] on span "La demande nécessite une action" at bounding box center [1033, 104] width 140 height 8
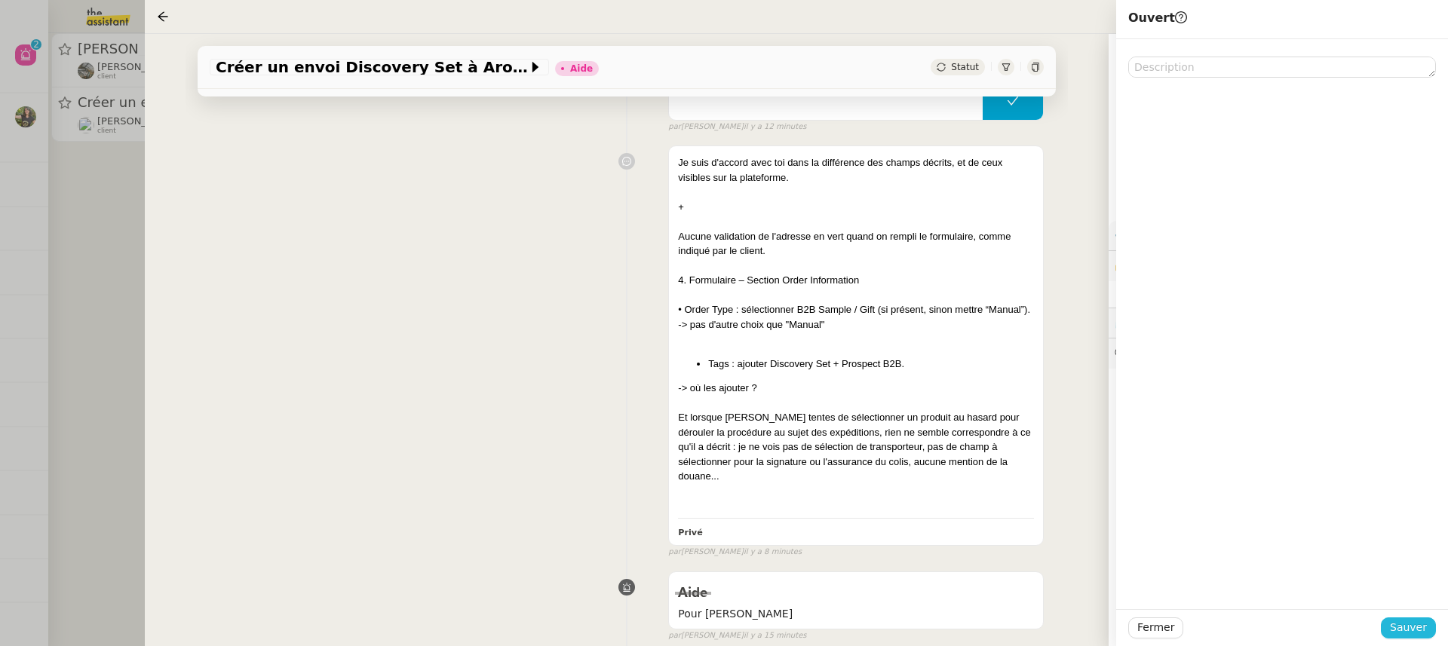
click at [1426, 628] on span "Sauver" at bounding box center [1408, 627] width 37 height 17
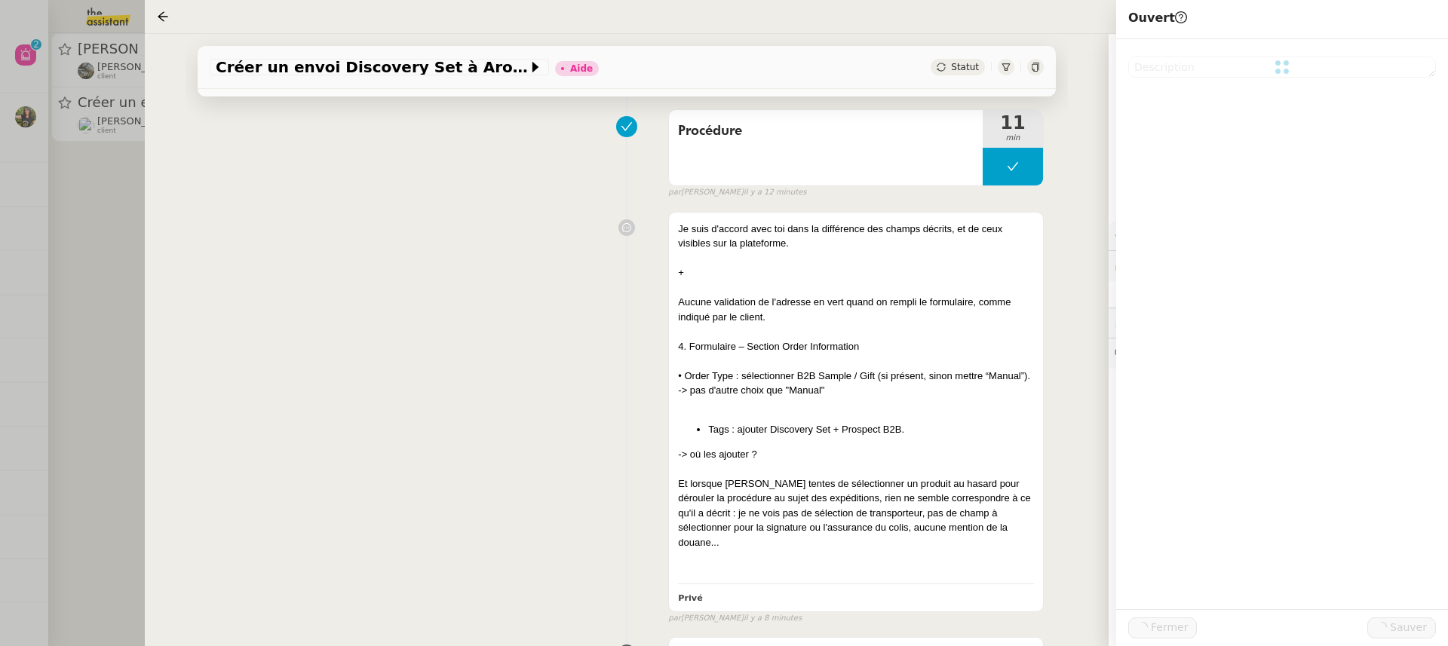
scroll to position [324, 0]
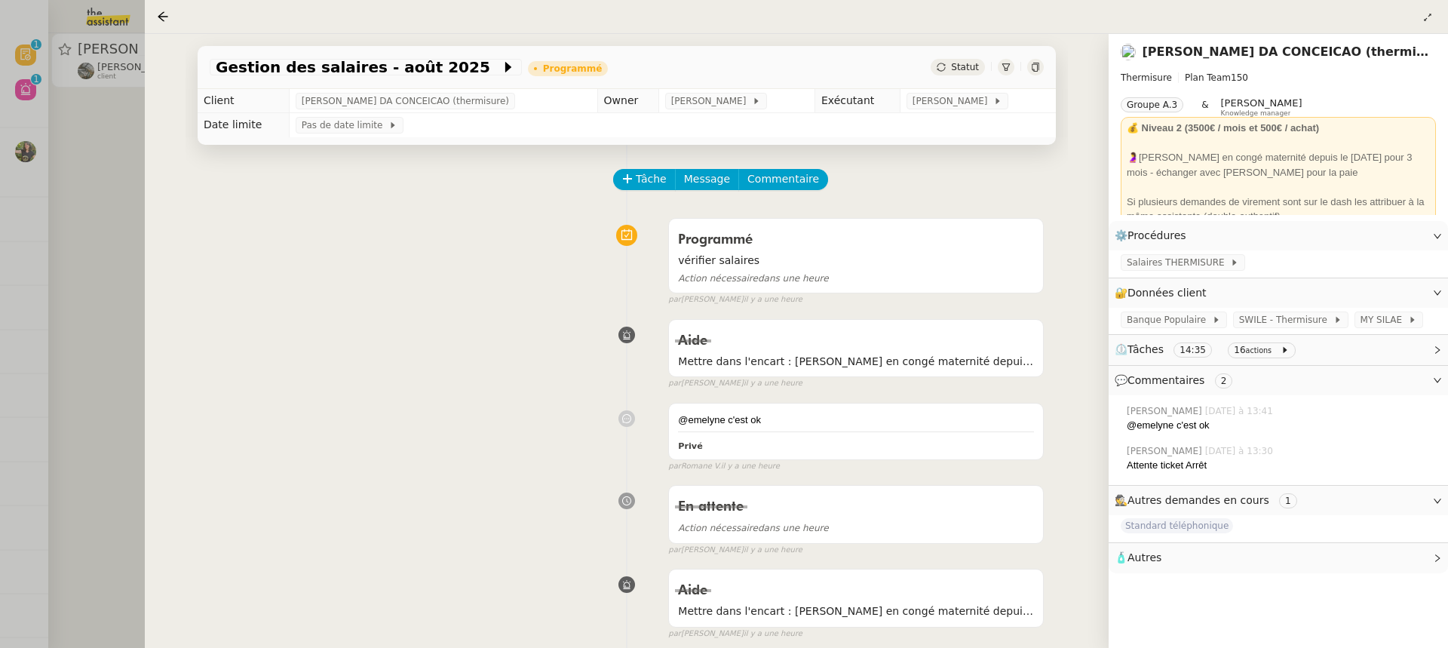
click at [87, 93] on div at bounding box center [724, 324] width 1448 height 648
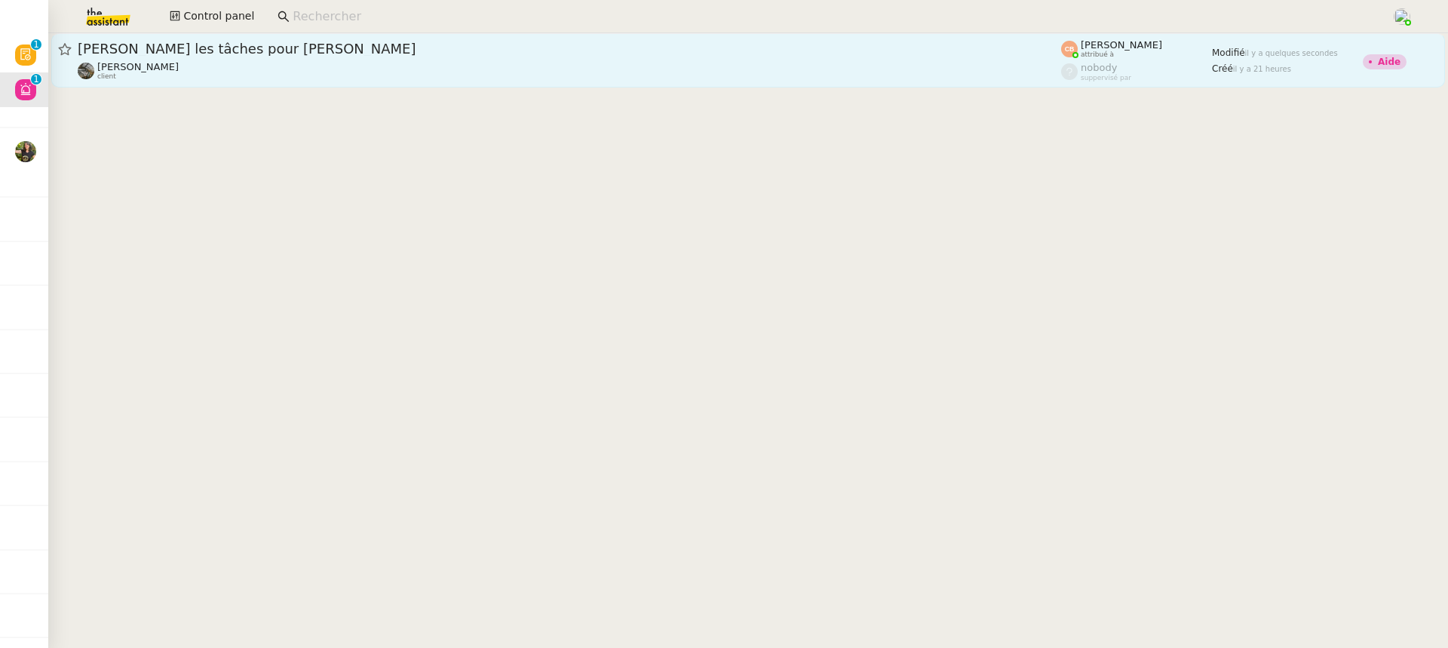
click at [220, 44] on span "[PERSON_NAME] les tâches pour [PERSON_NAME]" at bounding box center [570, 49] width 984 height 14
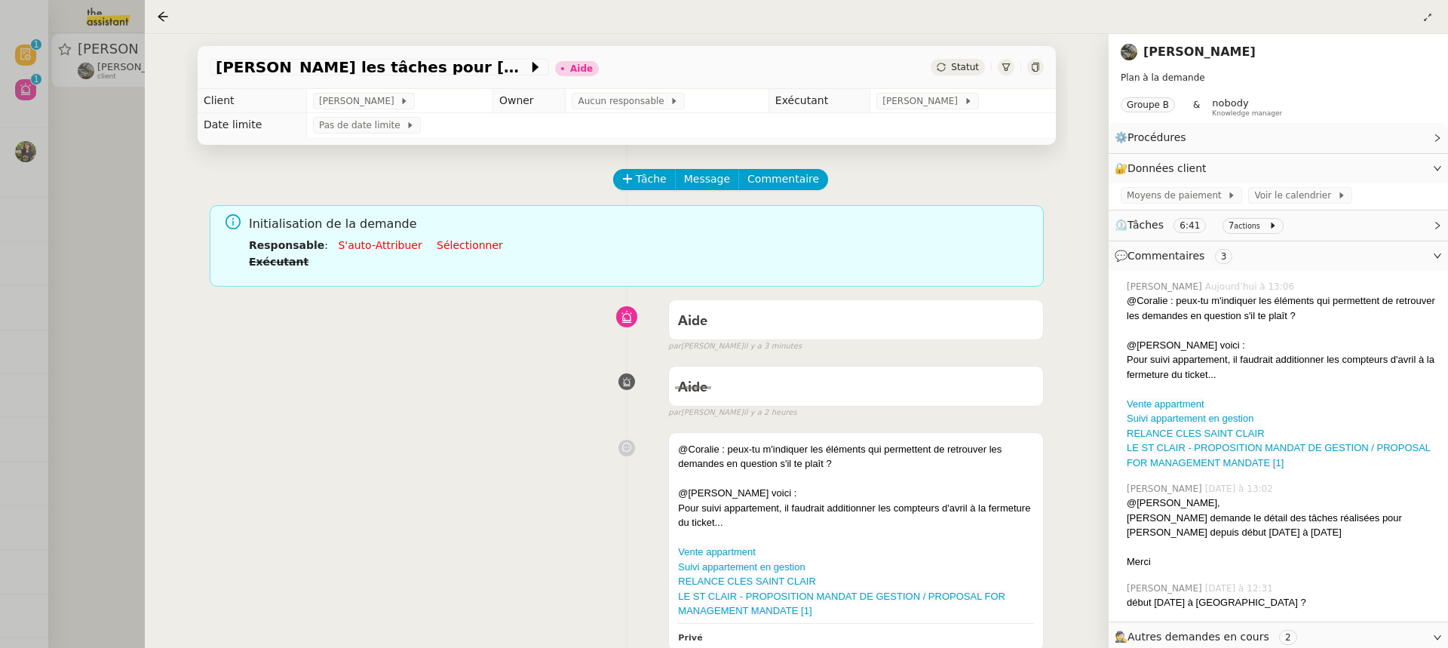
click at [59, 90] on div at bounding box center [724, 324] width 1448 height 648
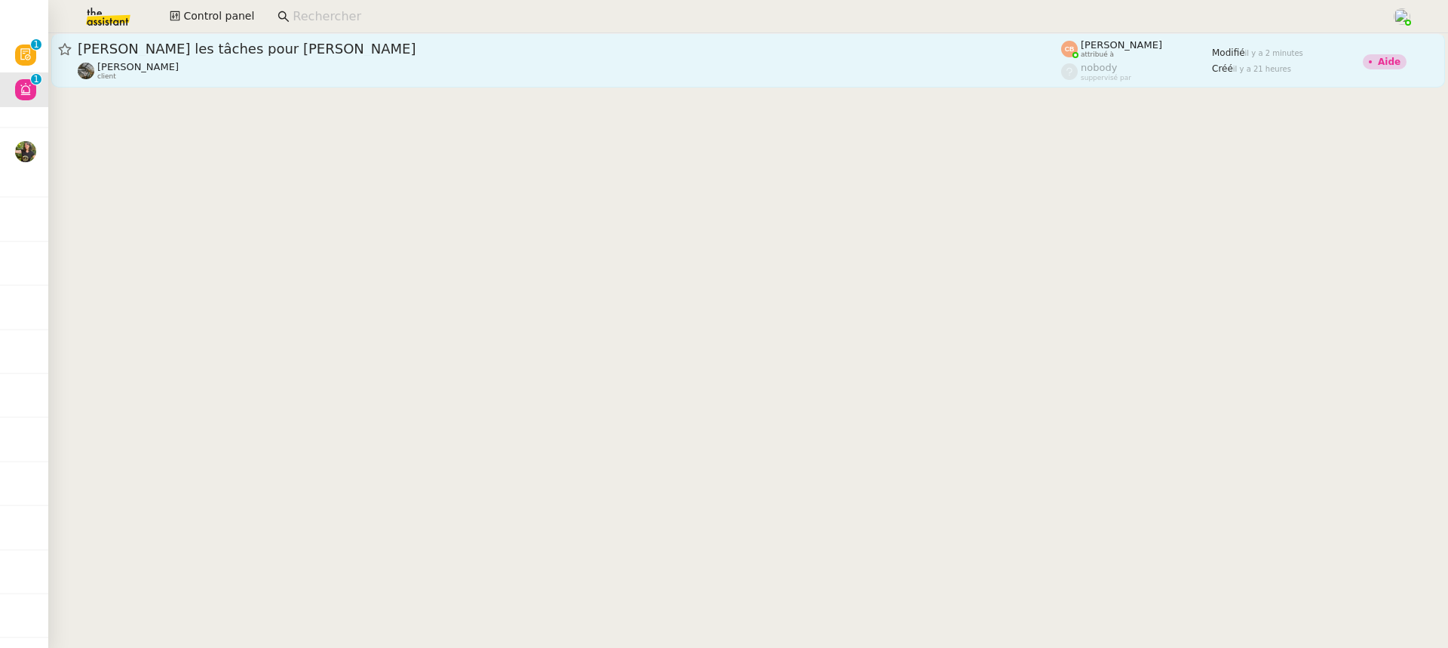
click at [509, 42] on span "[PERSON_NAME] les tâches pour [PERSON_NAME]" at bounding box center [570, 49] width 984 height 14
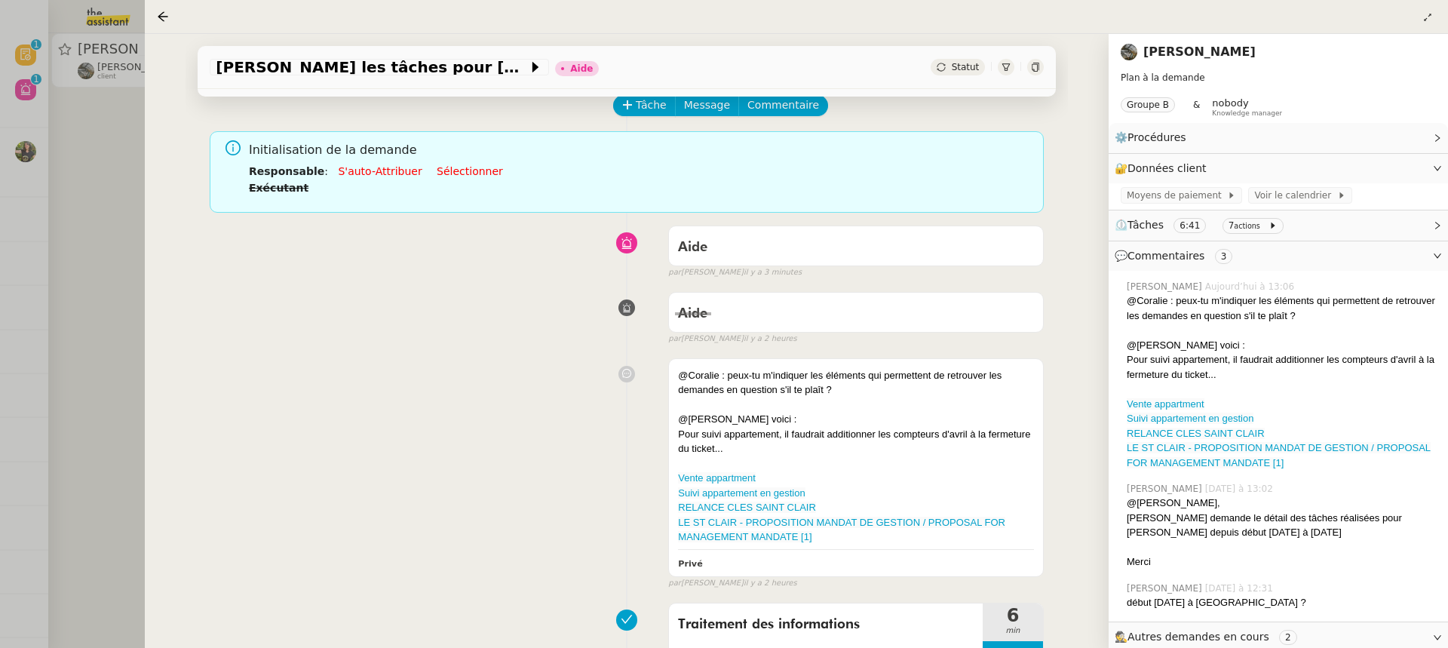
scroll to position [94, 0]
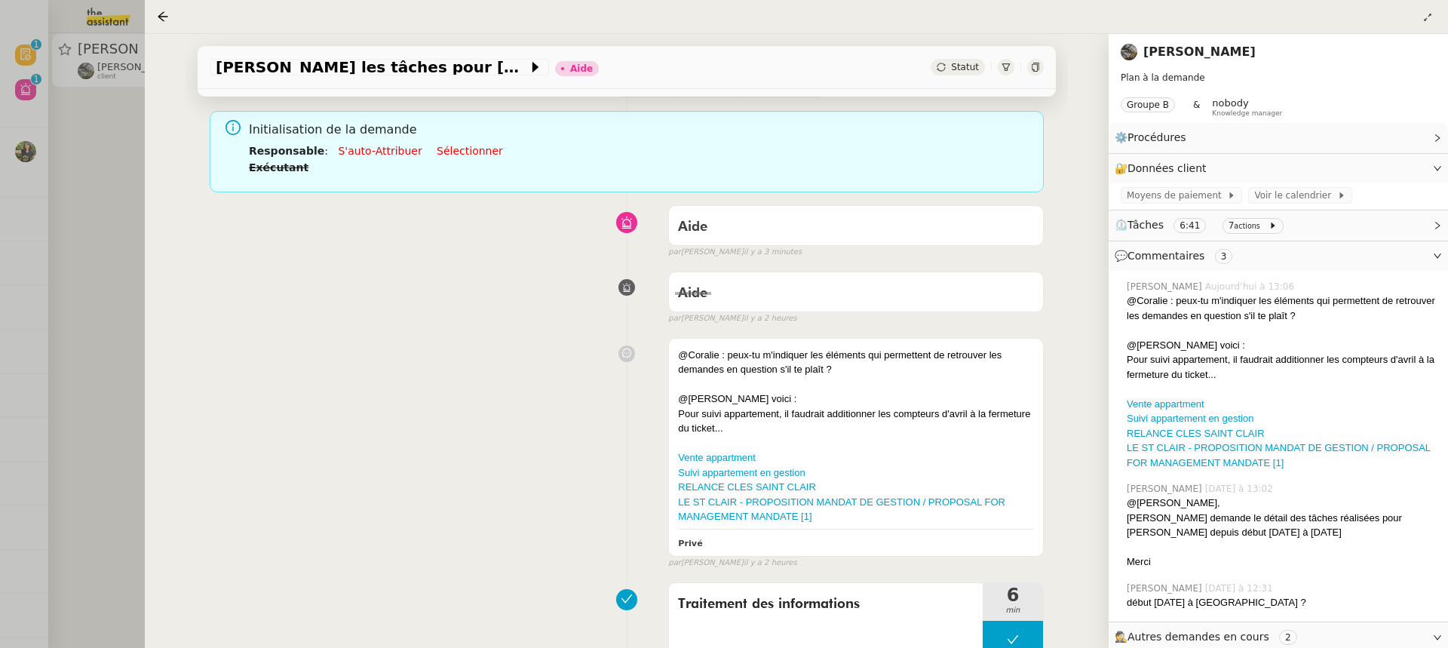
click at [17, 213] on div at bounding box center [724, 324] width 1448 height 648
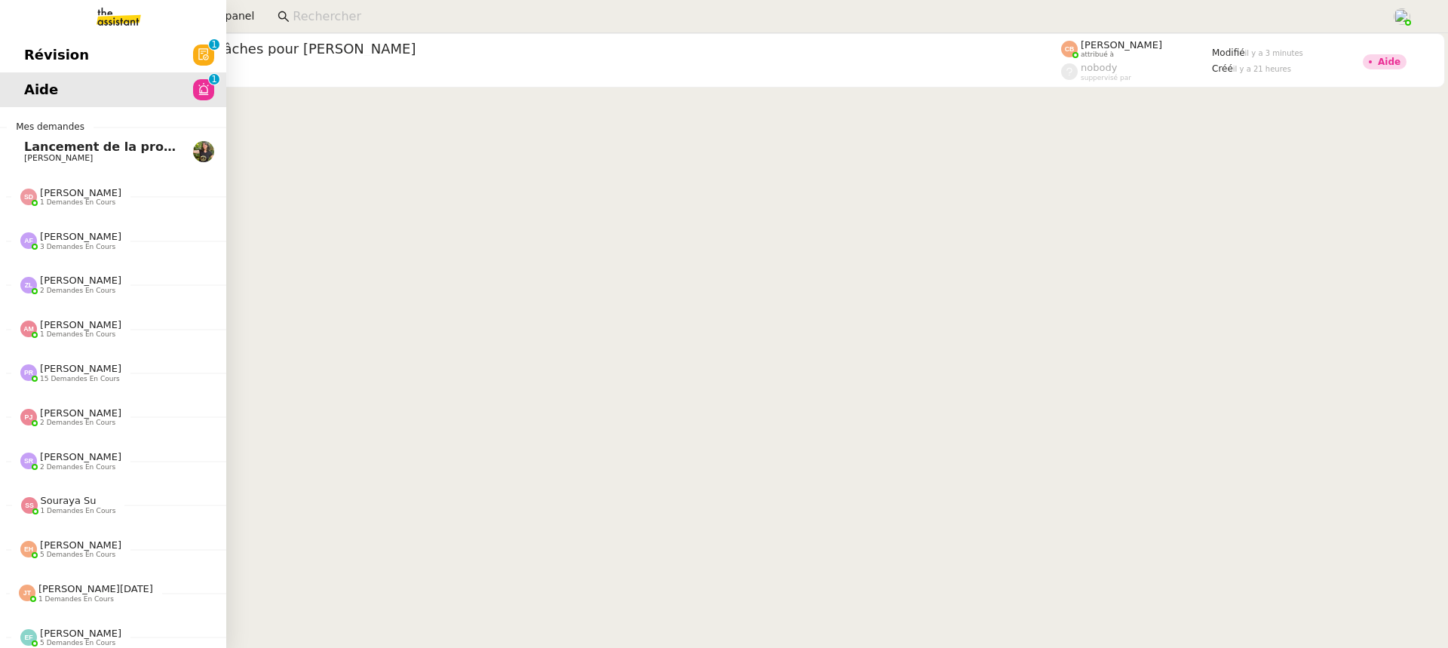
click at [27, 72] on link "Aide 0 1 2 3 4 5 6 7 8 9" at bounding box center [113, 89] width 226 height 35
click at [49, 59] on span "Révision" at bounding box center [56, 55] width 65 height 23
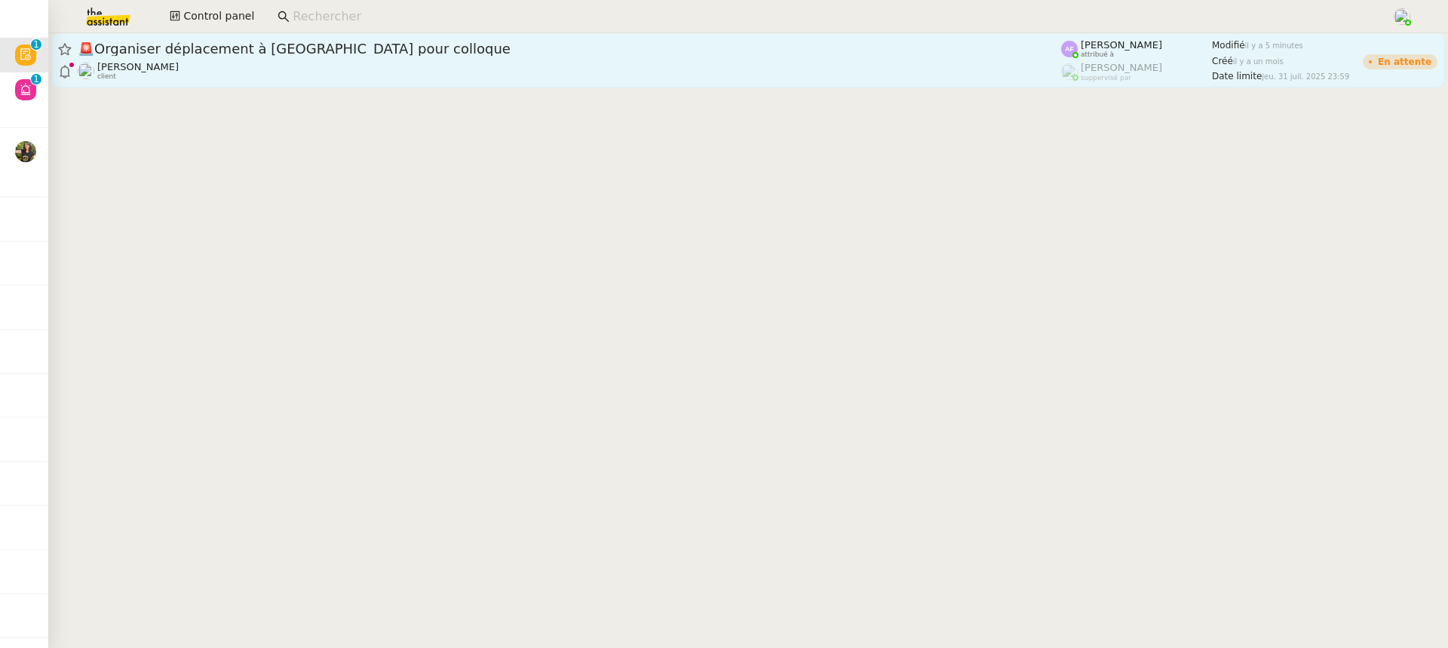
click at [342, 68] on div "[PERSON_NAME] MAS client" at bounding box center [570, 71] width 984 height 20
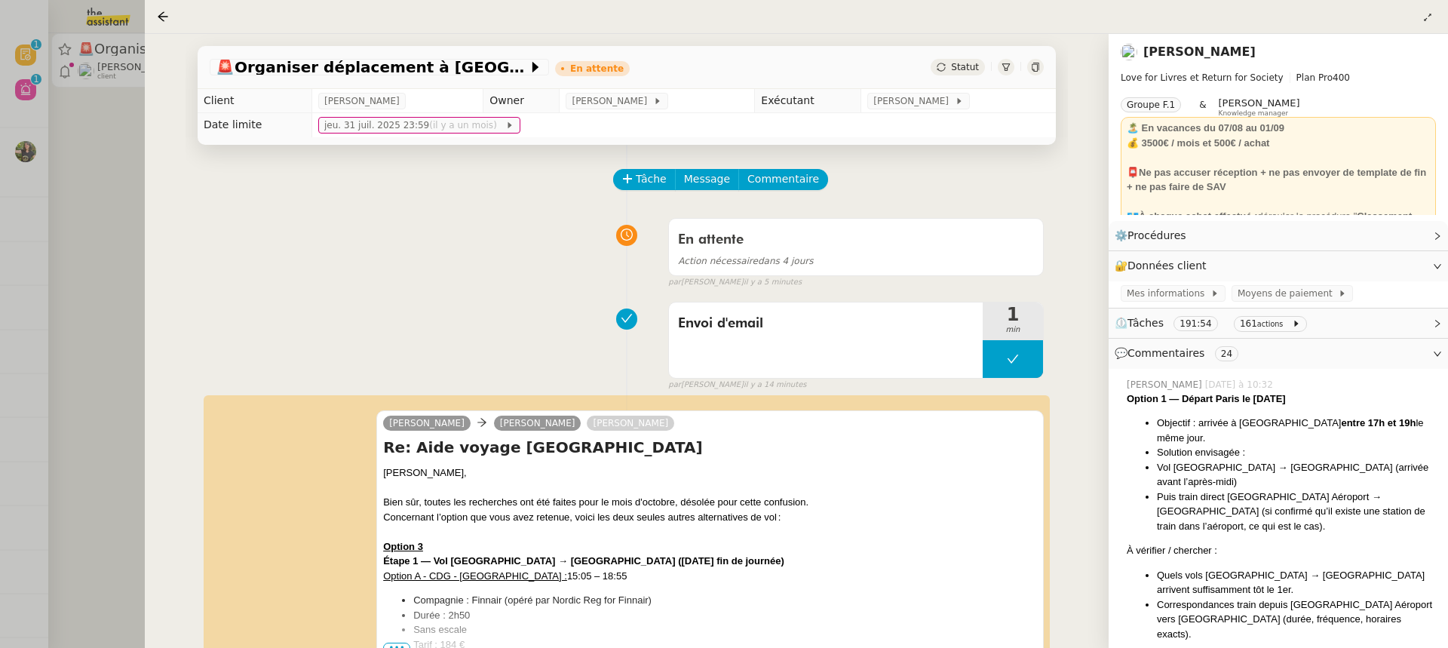
scroll to position [244, 0]
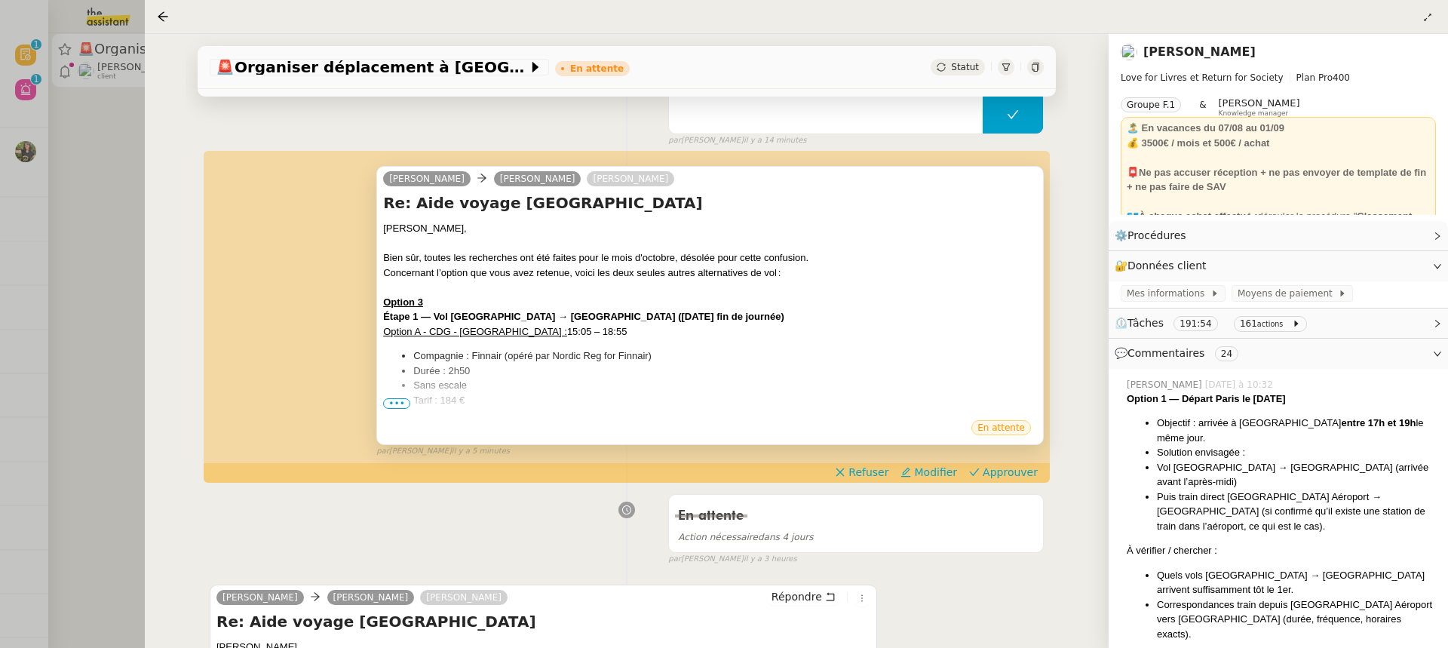
click at [382, 404] on div "[PERSON_NAME] [PERSON_NAME] MAS [PERSON_NAME] Re: Aide voyage [GEOGRAPHIC_DATA]…" at bounding box center [710, 305] width 668 height 279
click at [396, 406] on span "•••" at bounding box center [396, 403] width 27 height 11
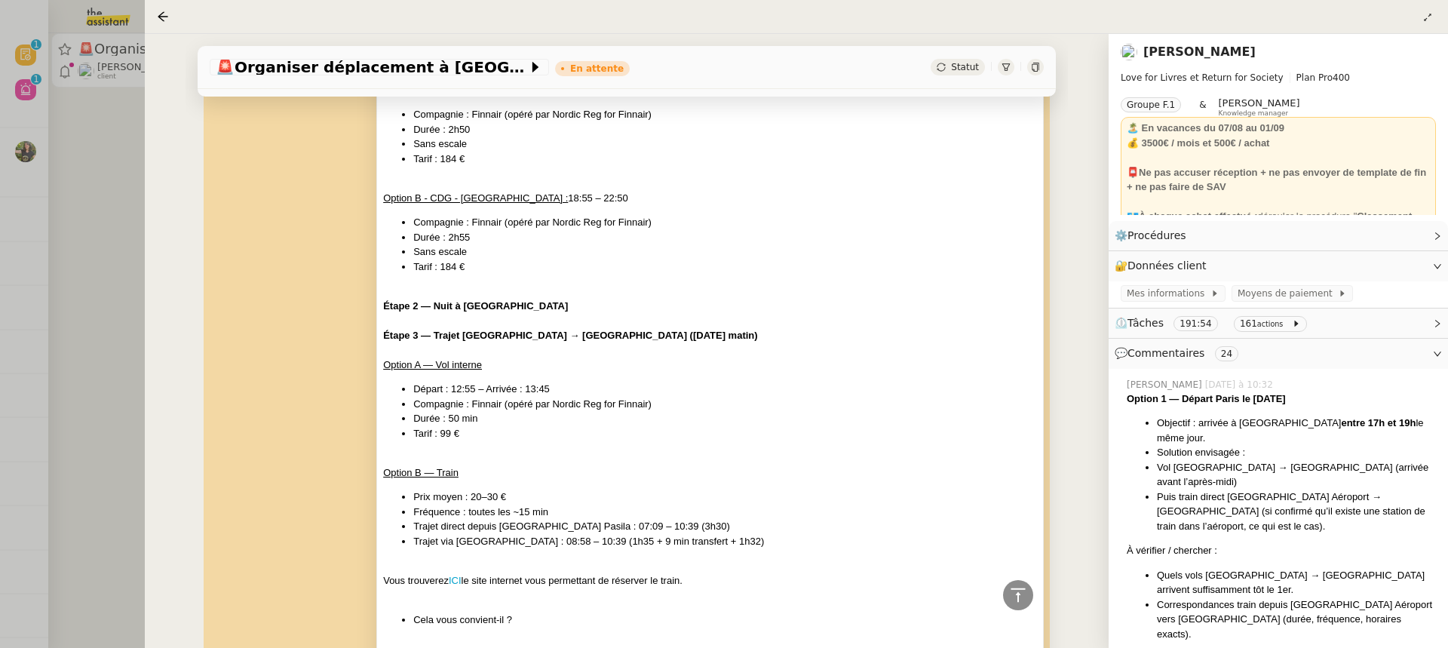
scroll to position [696, 0]
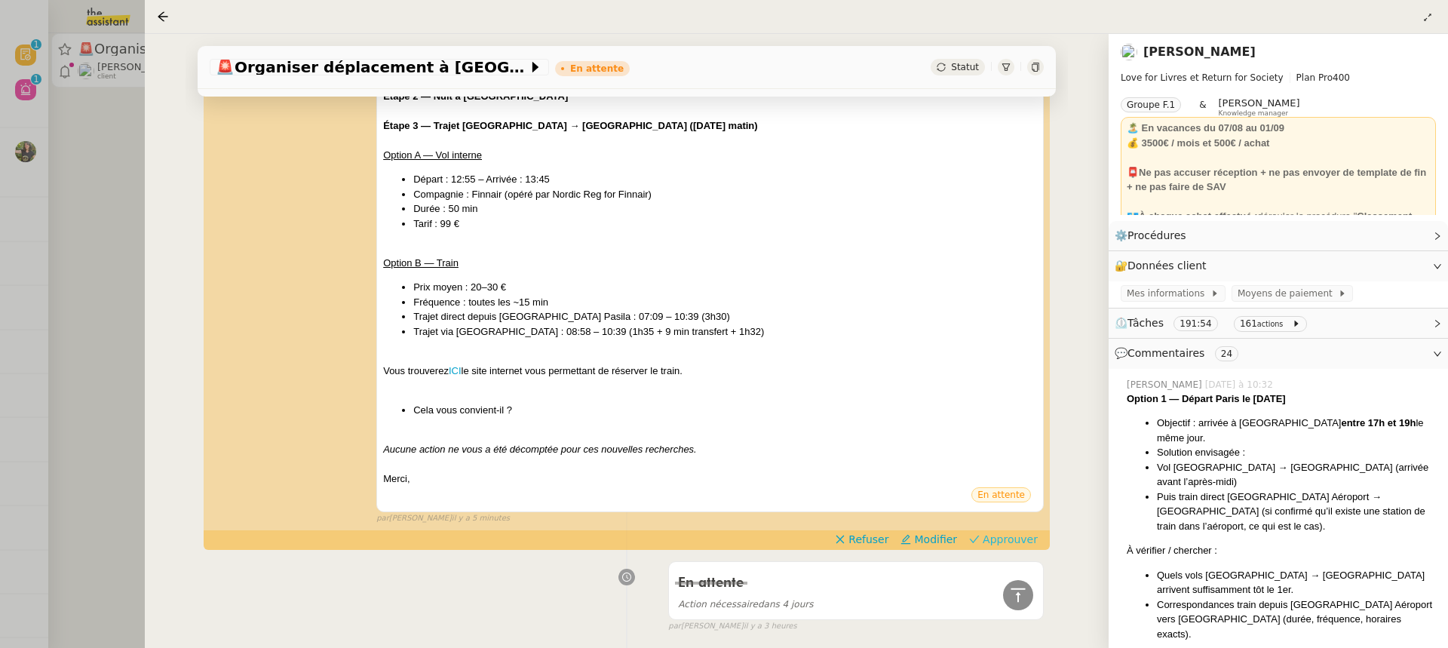
click at [1006, 539] on span "Approuver" at bounding box center [1010, 539] width 55 height 15
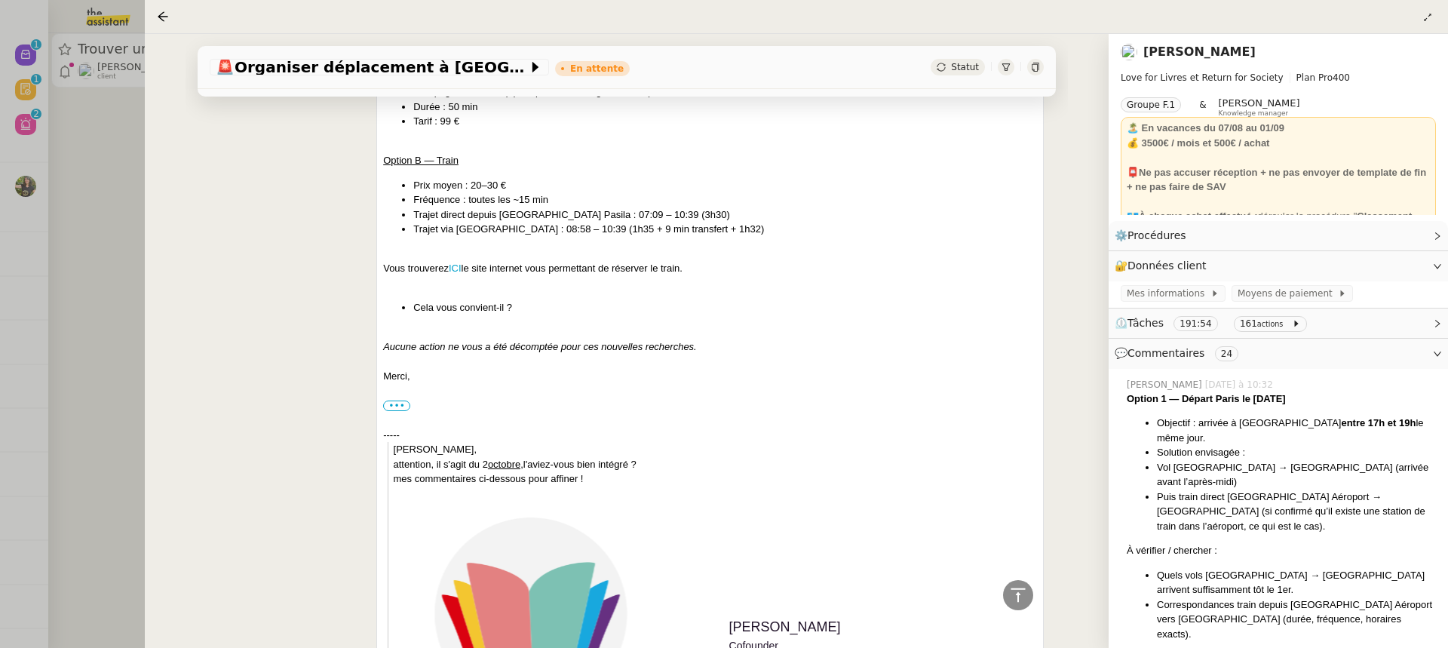
click at [82, 191] on div at bounding box center [724, 324] width 1448 height 648
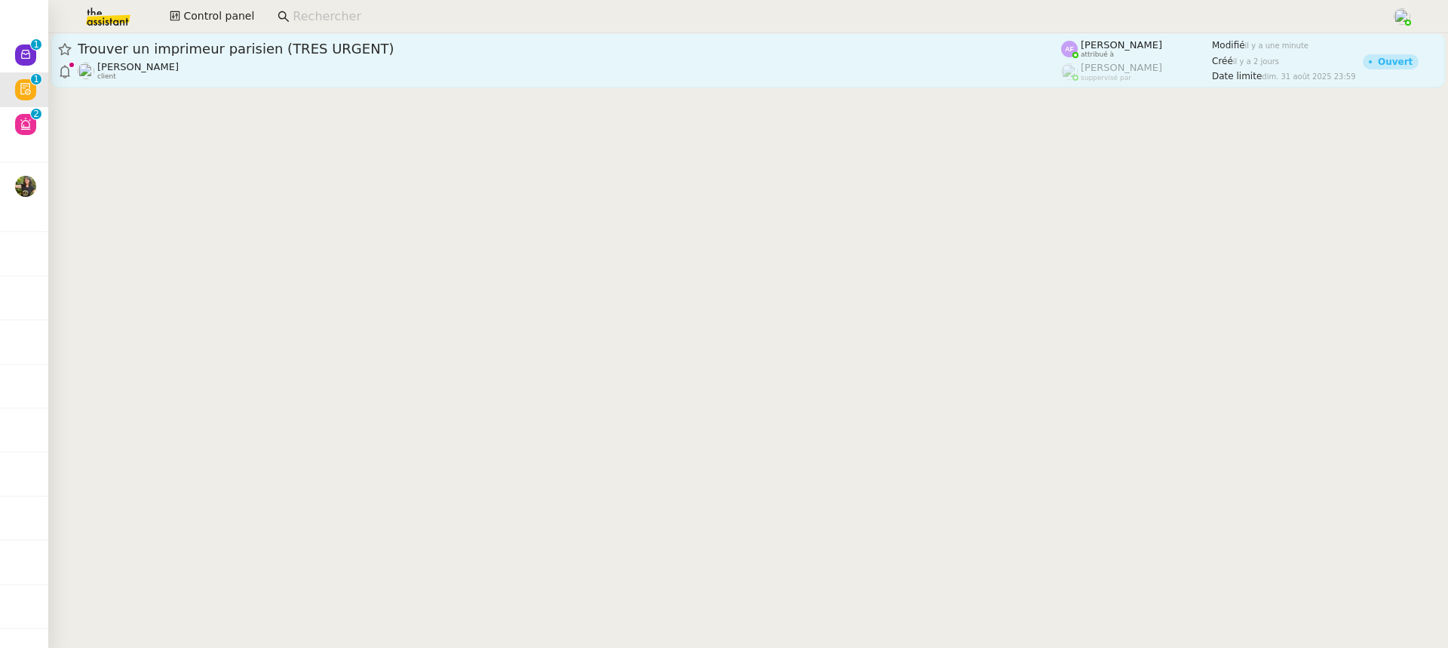
click at [201, 69] on div "[PERSON_NAME] client" at bounding box center [570, 71] width 984 height 20
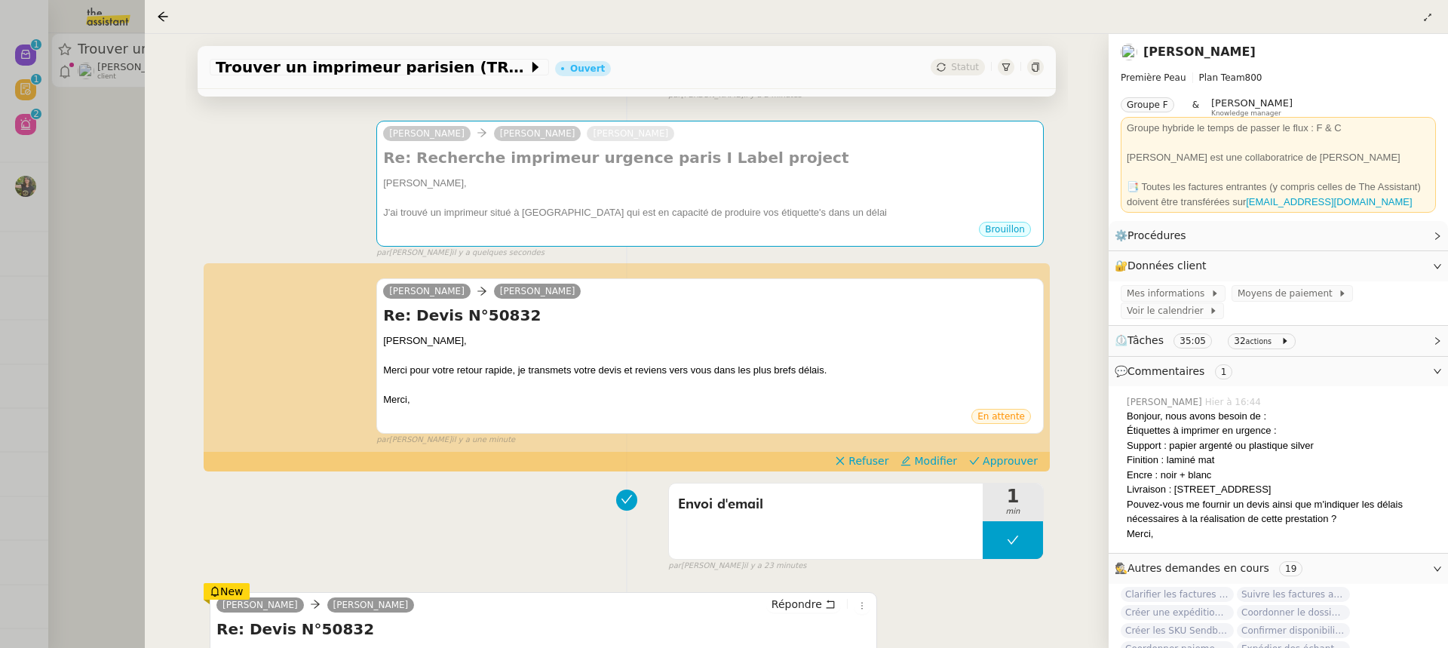
scroll to position [275, 0]
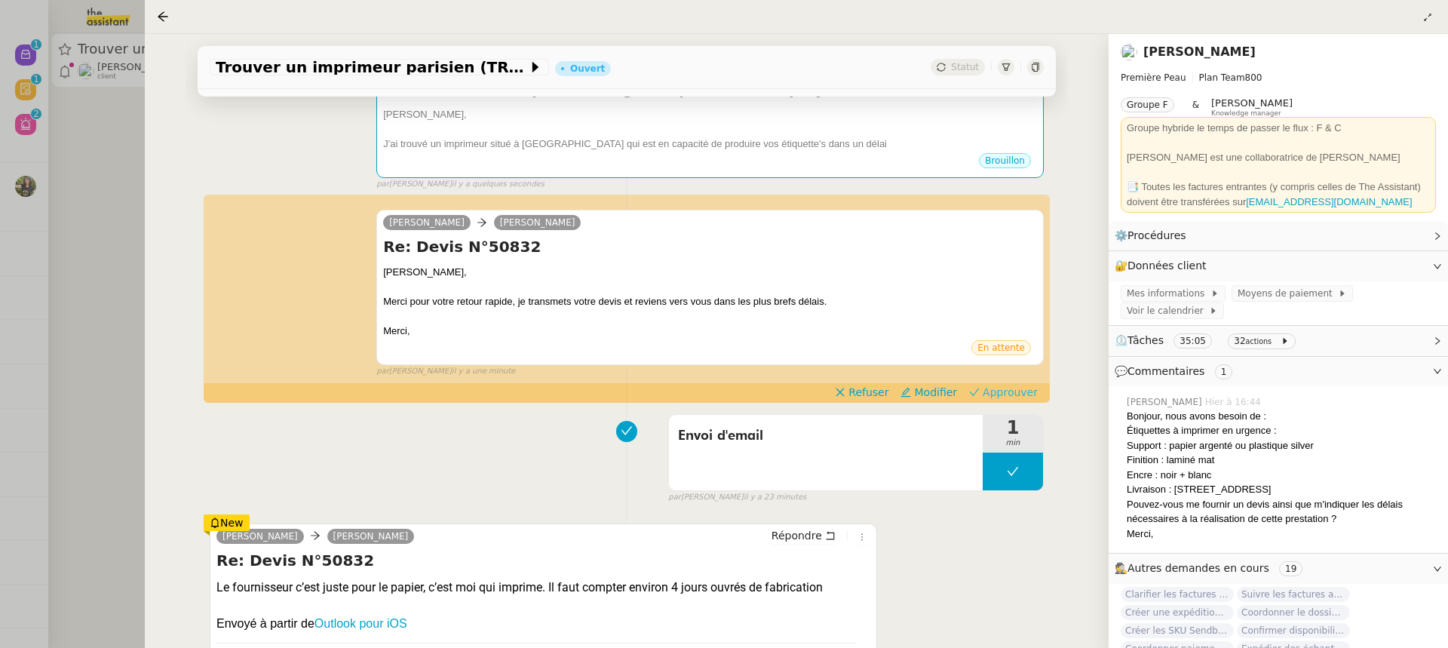
click at [1023, 397] on span "Approuver" at bounding box center [1010, 392] width 55 height 15
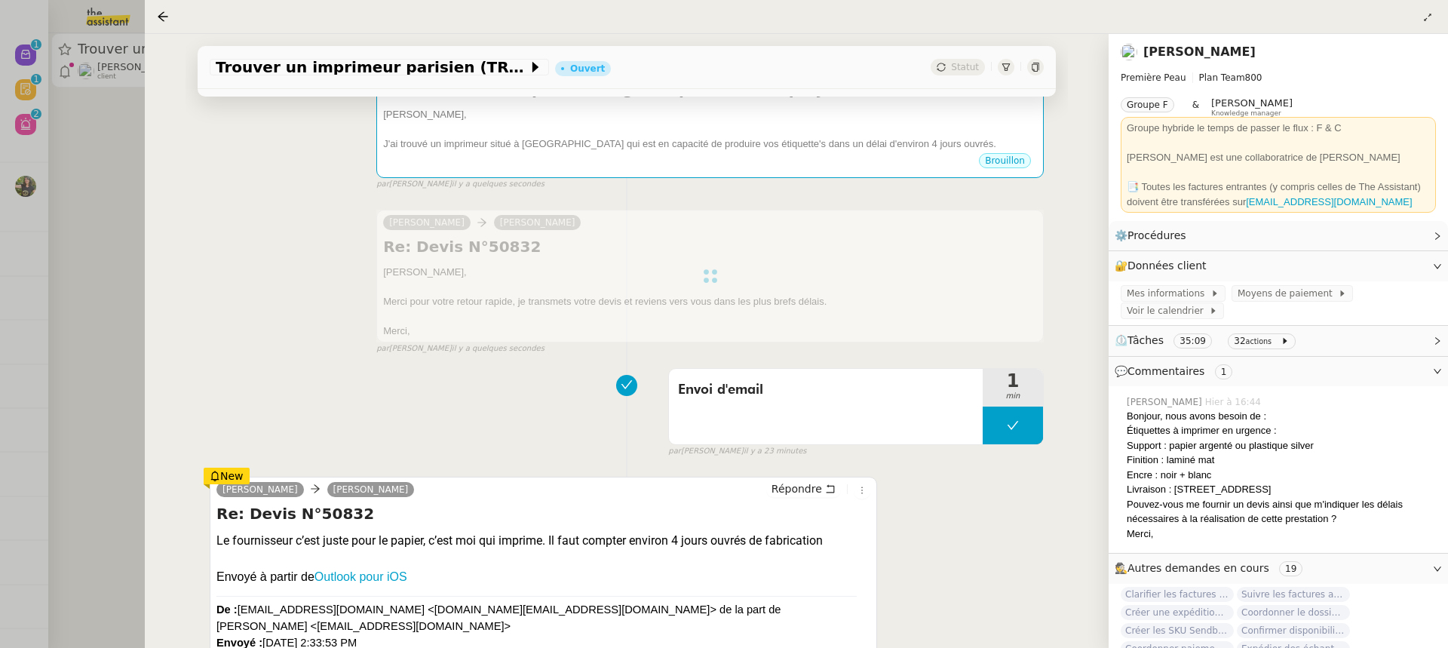
click at [60, 72] on div at bounding box center [724, 324] width 1448 height 648
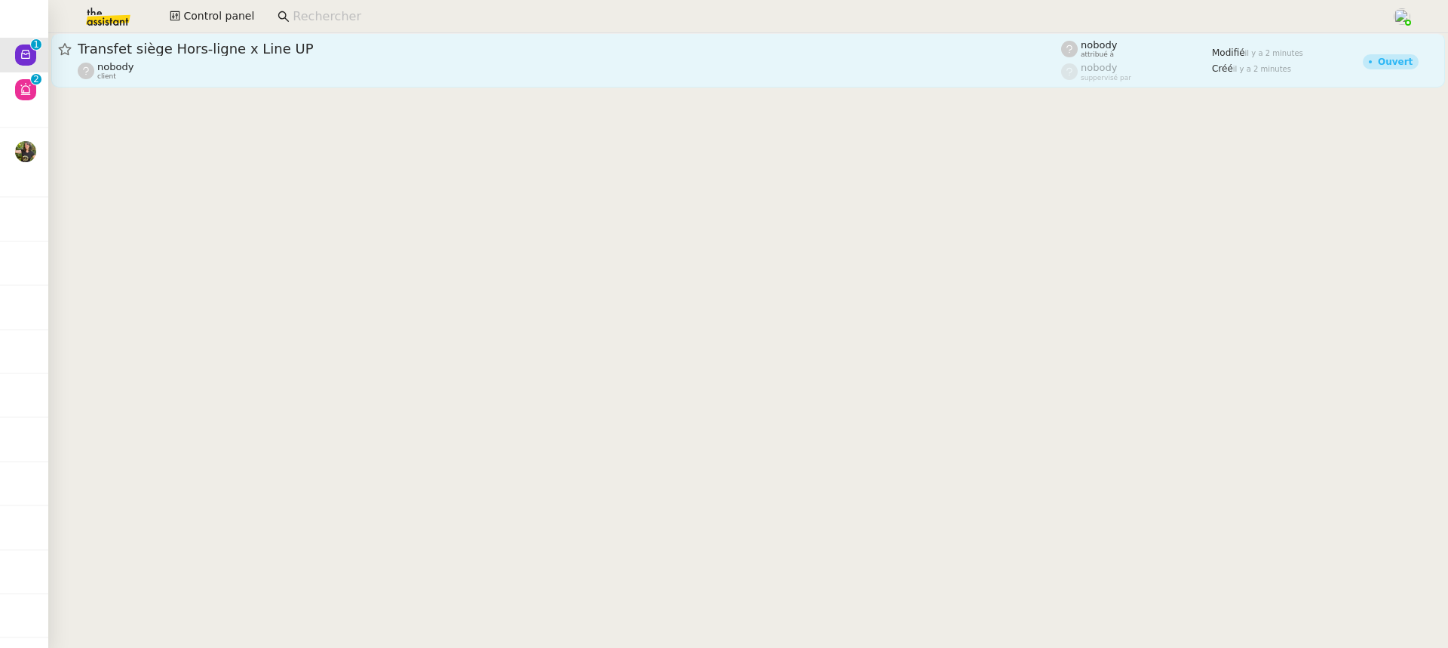
click at [485, 60] on div "Transfet siège Hors-ligne x Line UP nobody client" at bounding box center [570, 60] width 984 height 41
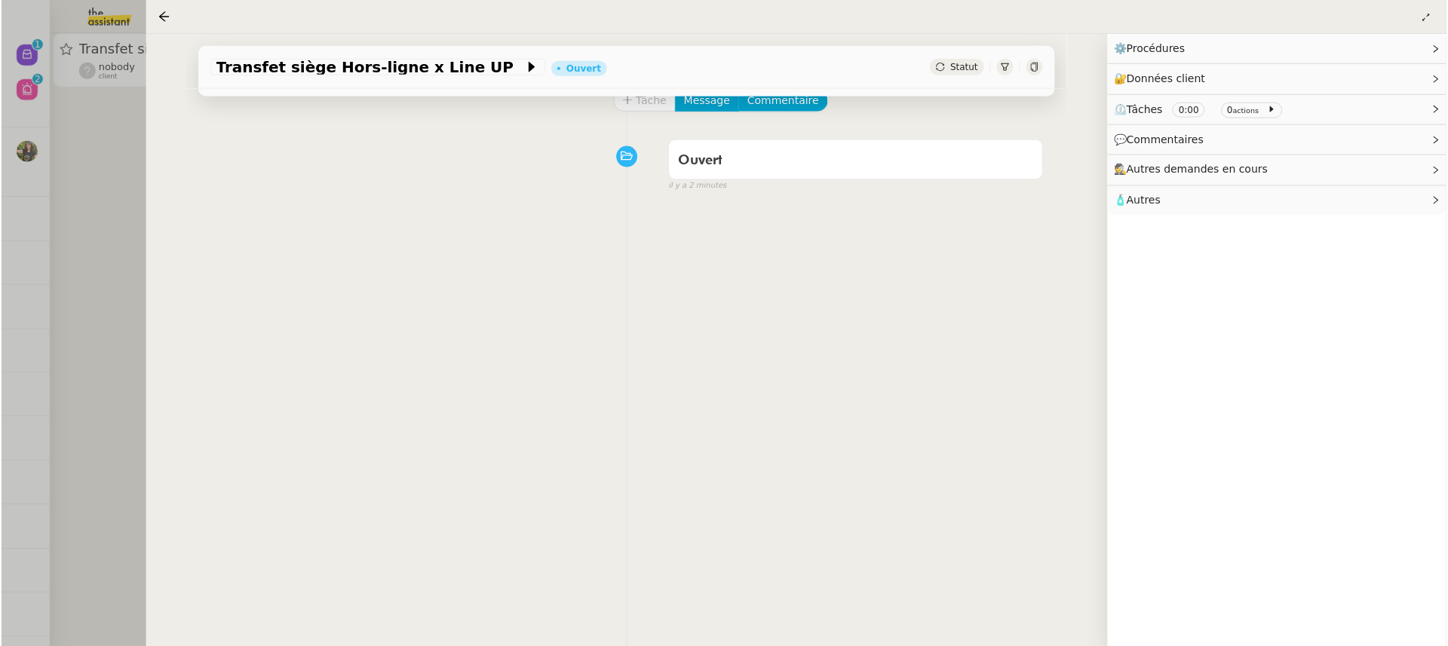
scroll to position [193, 0]
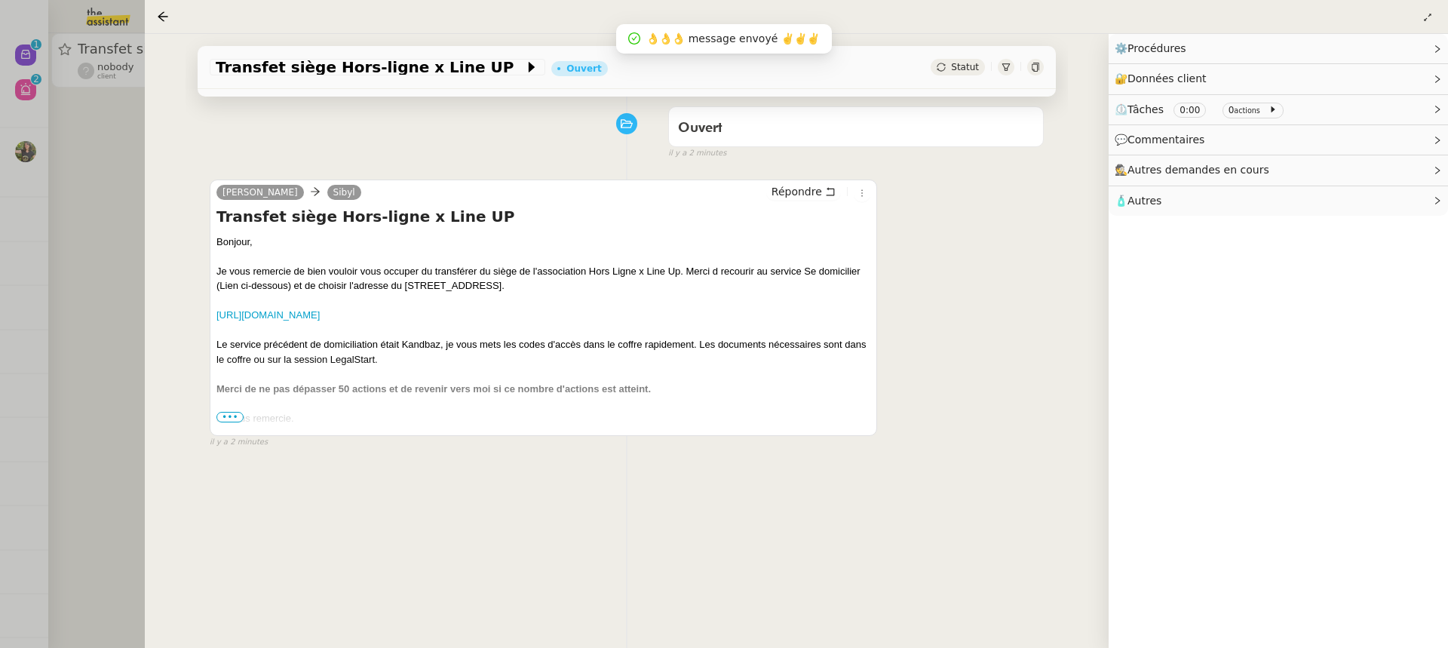
click at [41, 88] on div at bounding box center [724, 324] width 1448 height 648
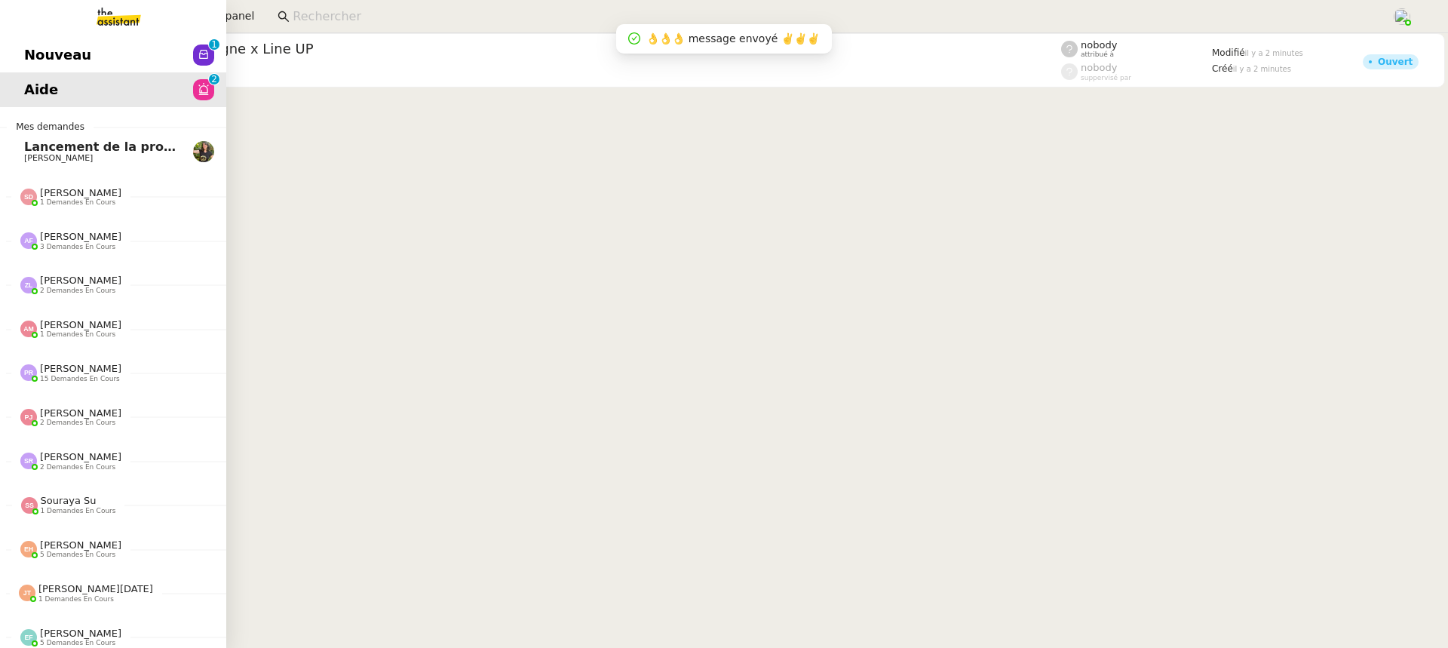
click at [36, 85] on span "Aide" at bounding box center [41, 89] width 34 height 23
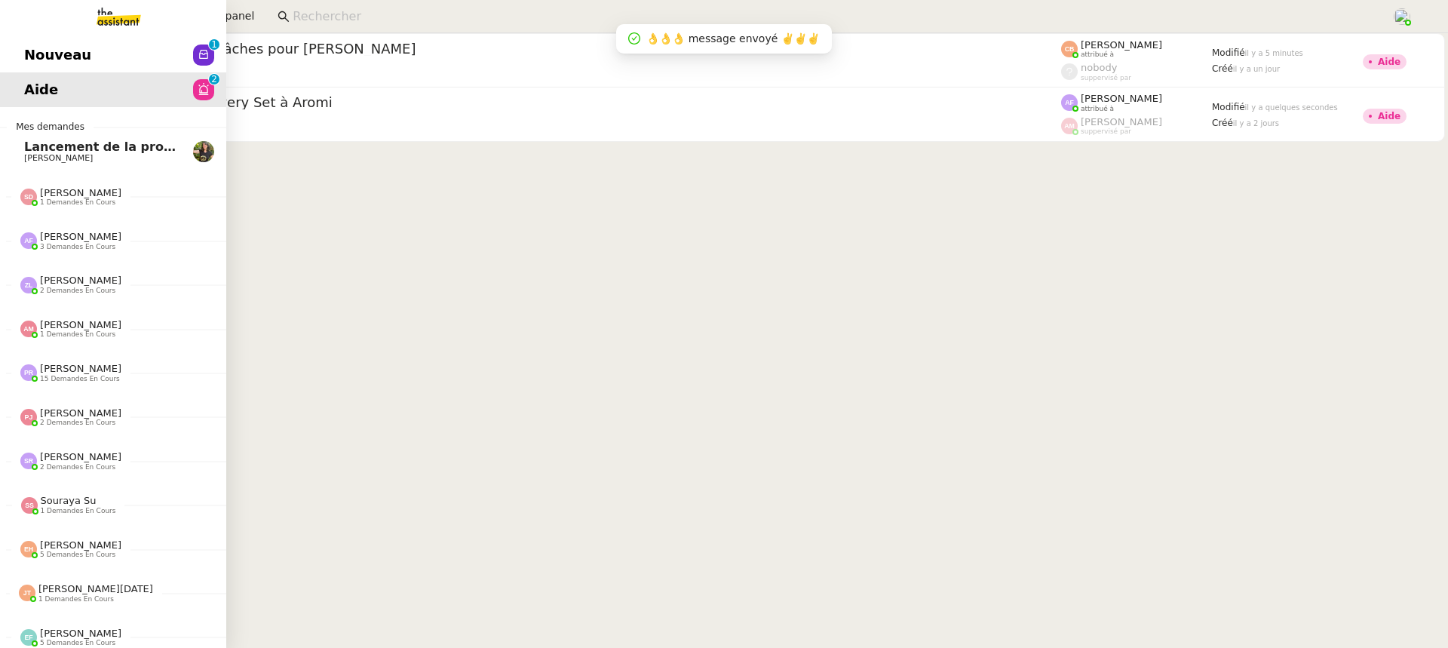
click at [41, 88] on span "Aide" at bounding box center [41, 89] width 34 height 23
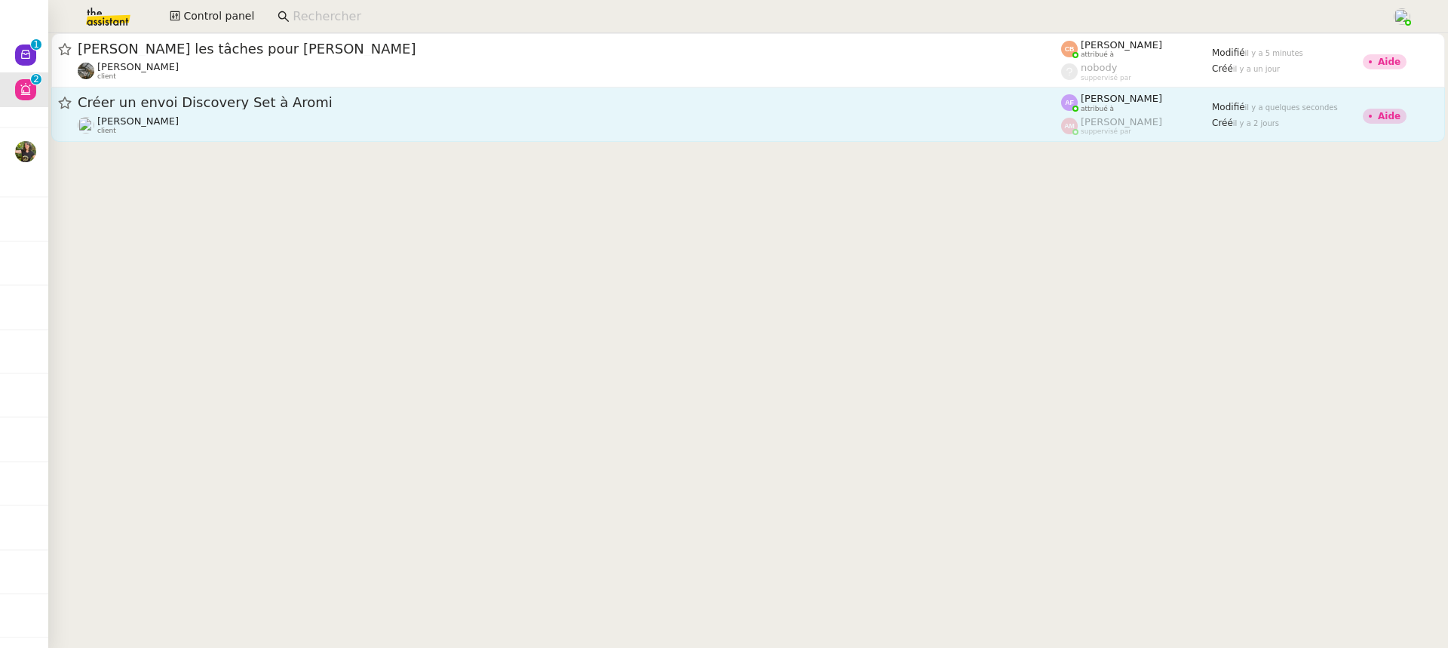
click at [834, 127] on div "[PERSON_NAME] client" at bounding box center [570, 125] width 984 height 20
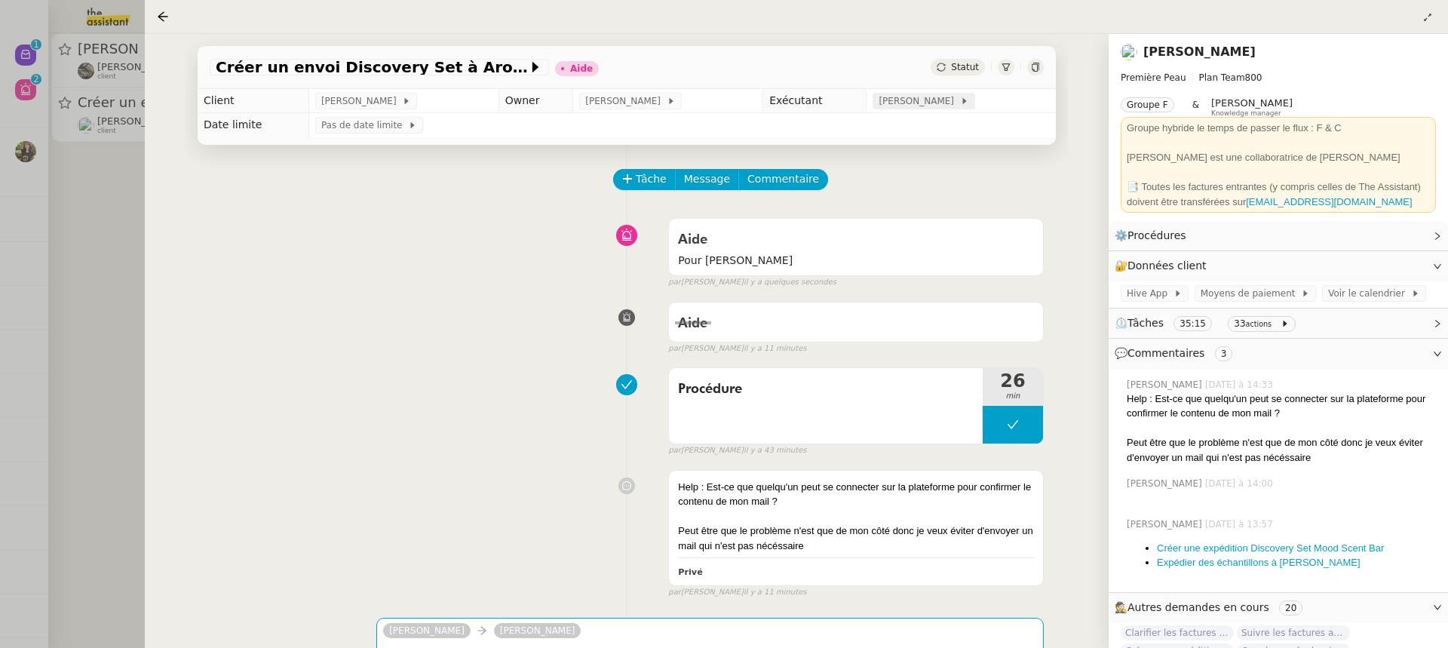
click at [923, 98] on span "[PERSON_NAME]" at bounding box center [919, 101] width 81 height 15
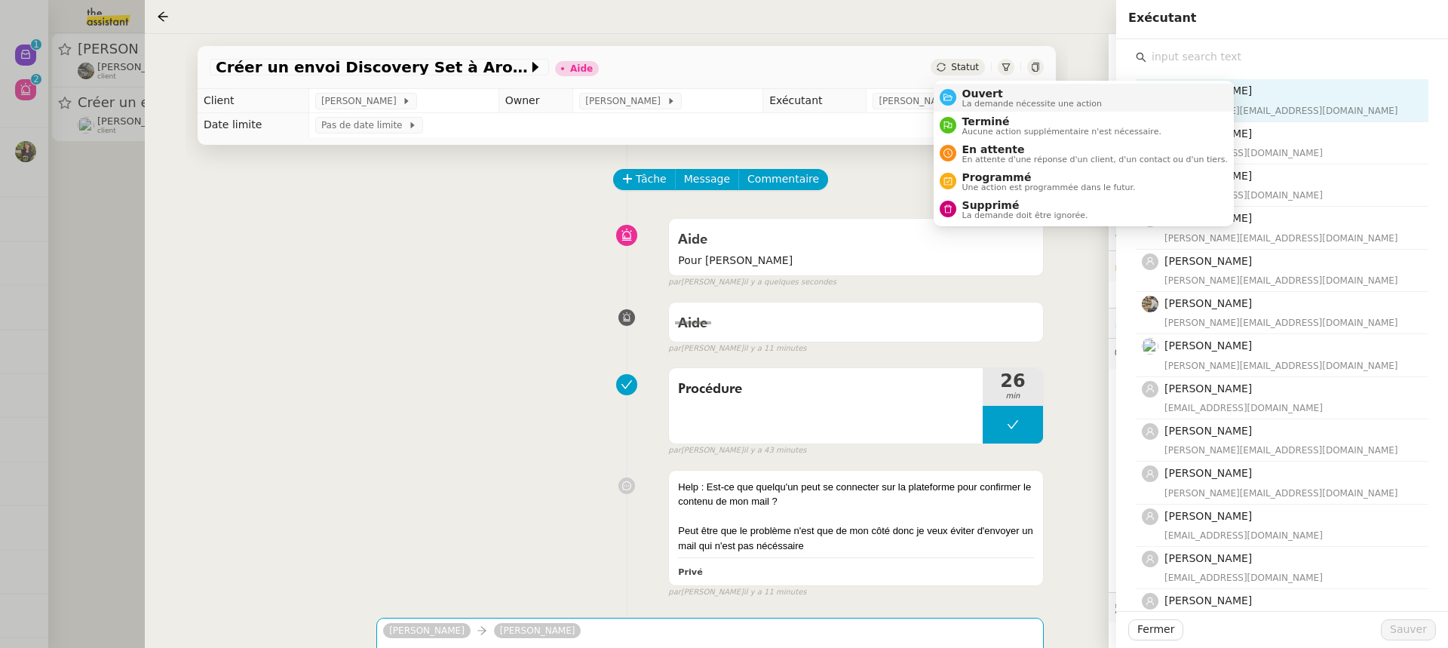
click at [1000, 103] on span "La demande nécessite une action" at bounding box center [1033, 104] width 140 height 8
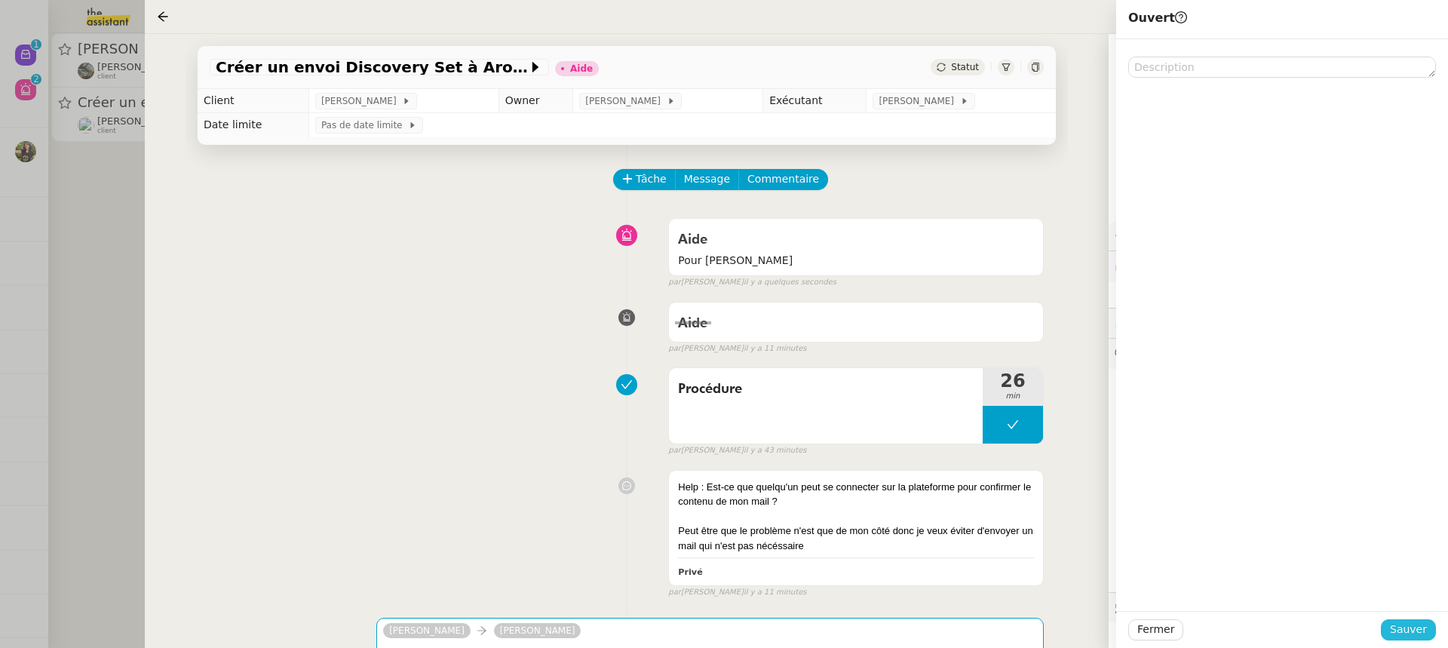
click at [1427, 627] on span "Sauver" at bounding box center [1408, 629] width 37 height 17
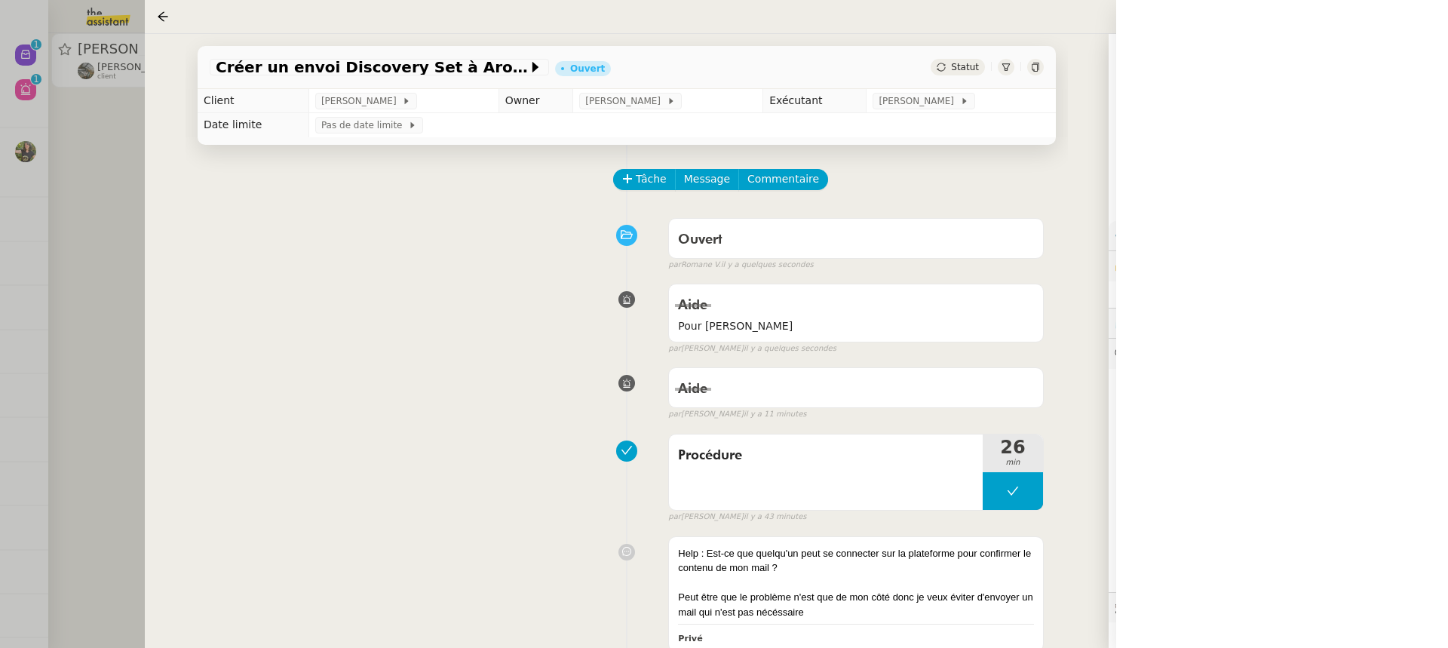
click at [100, 115] on div at bounding box center [724, 324] width 1448 height 648
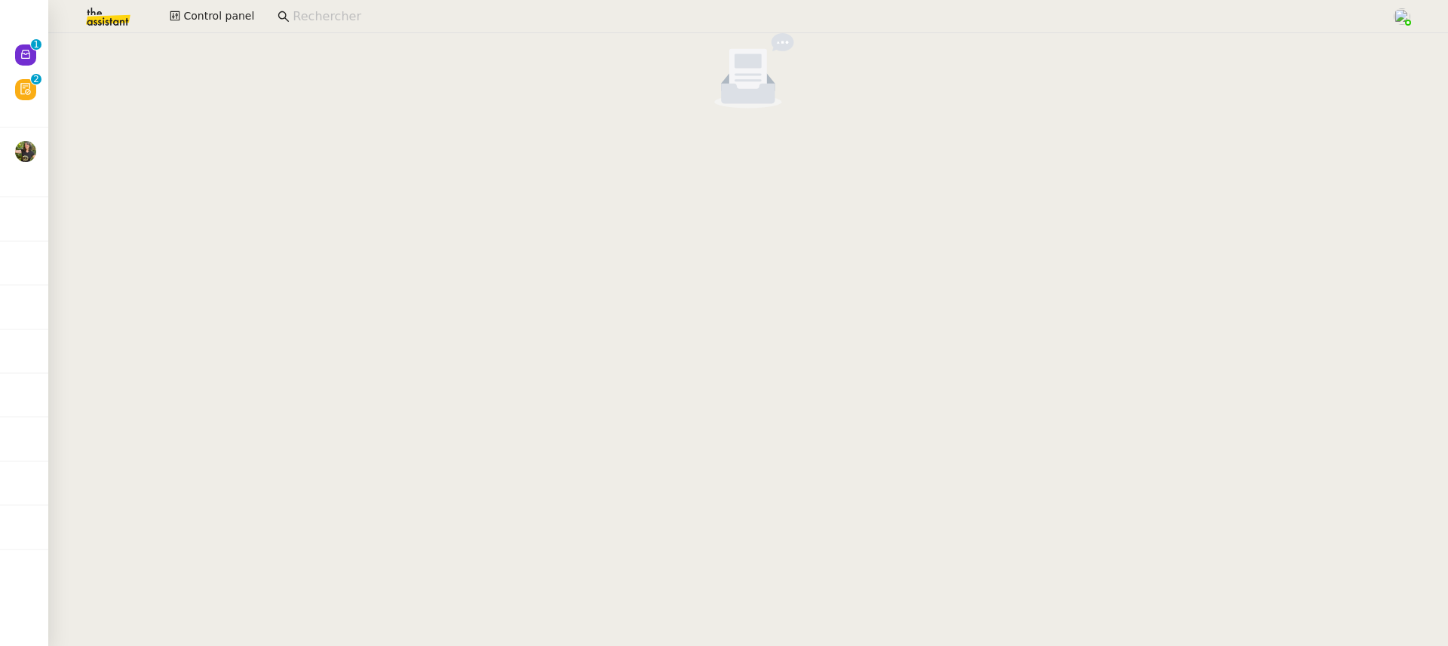
click at [52, 83] on div at bounding box center [748, 73] width 1400 height 81
drag, startPoint x: 167, startPoint y: 38, endPoint x: 191, endPoint y: 26, distance: 26.7
click at [167, 38] on nz-empty-default at bounding box center [748, 70] width 1388 height 75
click at [191, 26] on button "Control panel" at bounding box center [212, 16] width 103 height 21
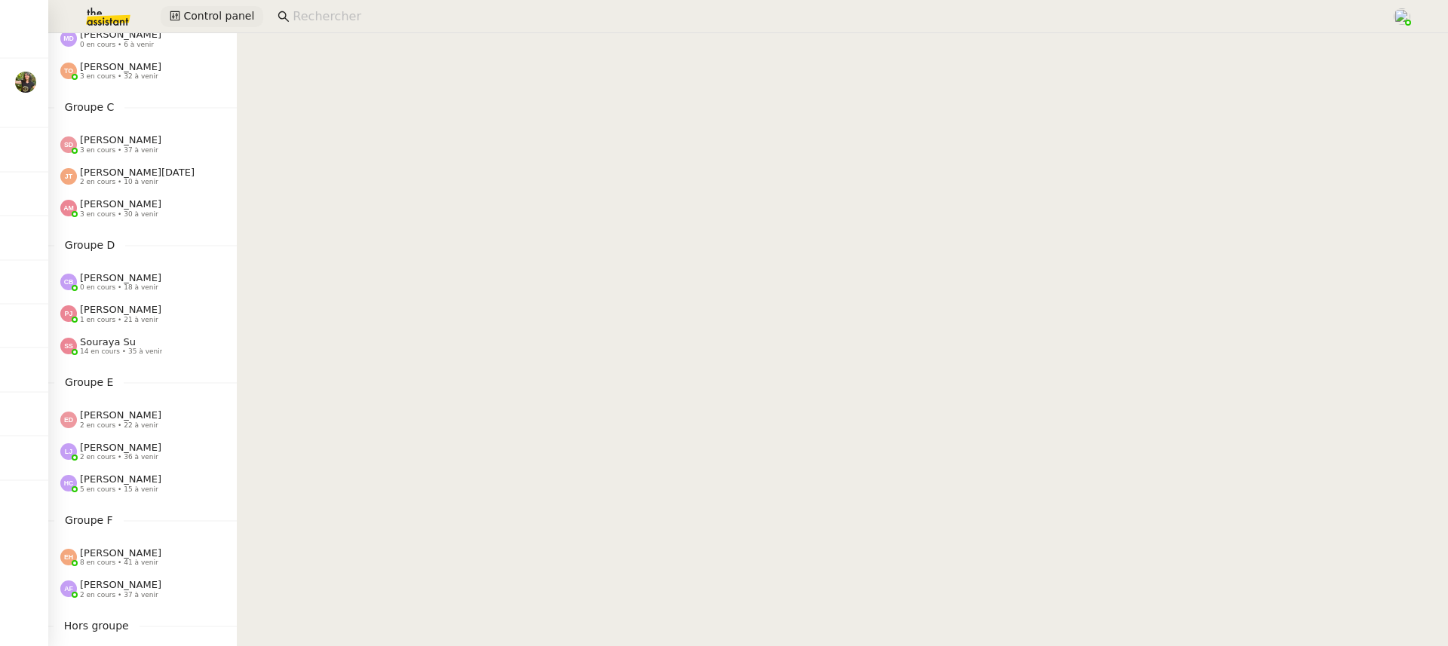
scroll to position [275, 0]
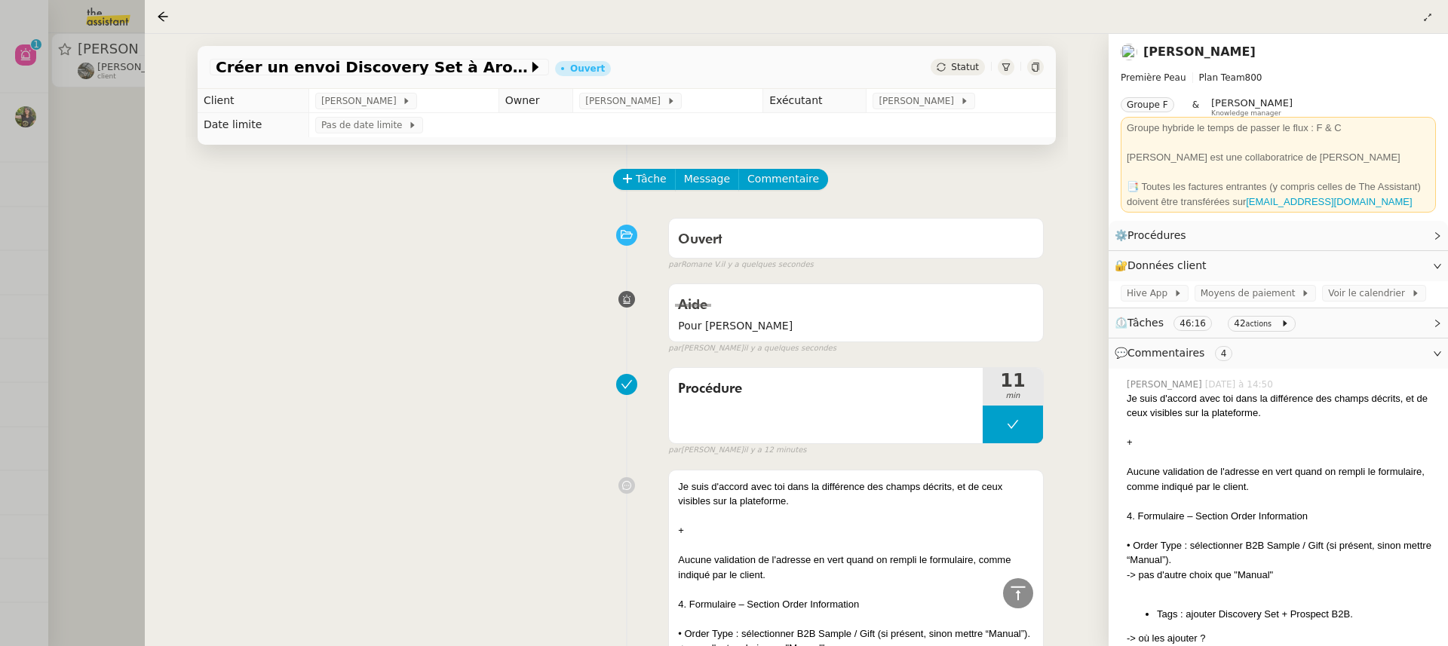
scroll to position [324, 0]
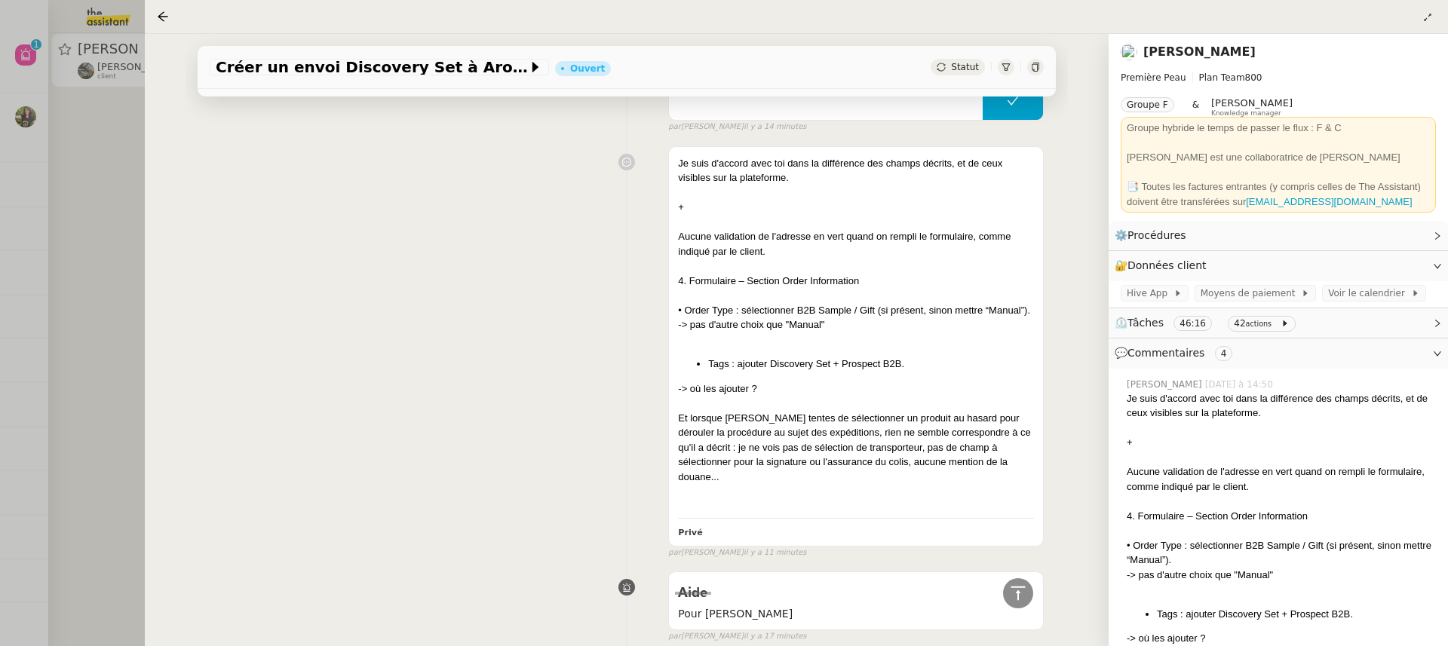
click at [97, 78] on div at bounding box center [724, 323] width 1448 height 646
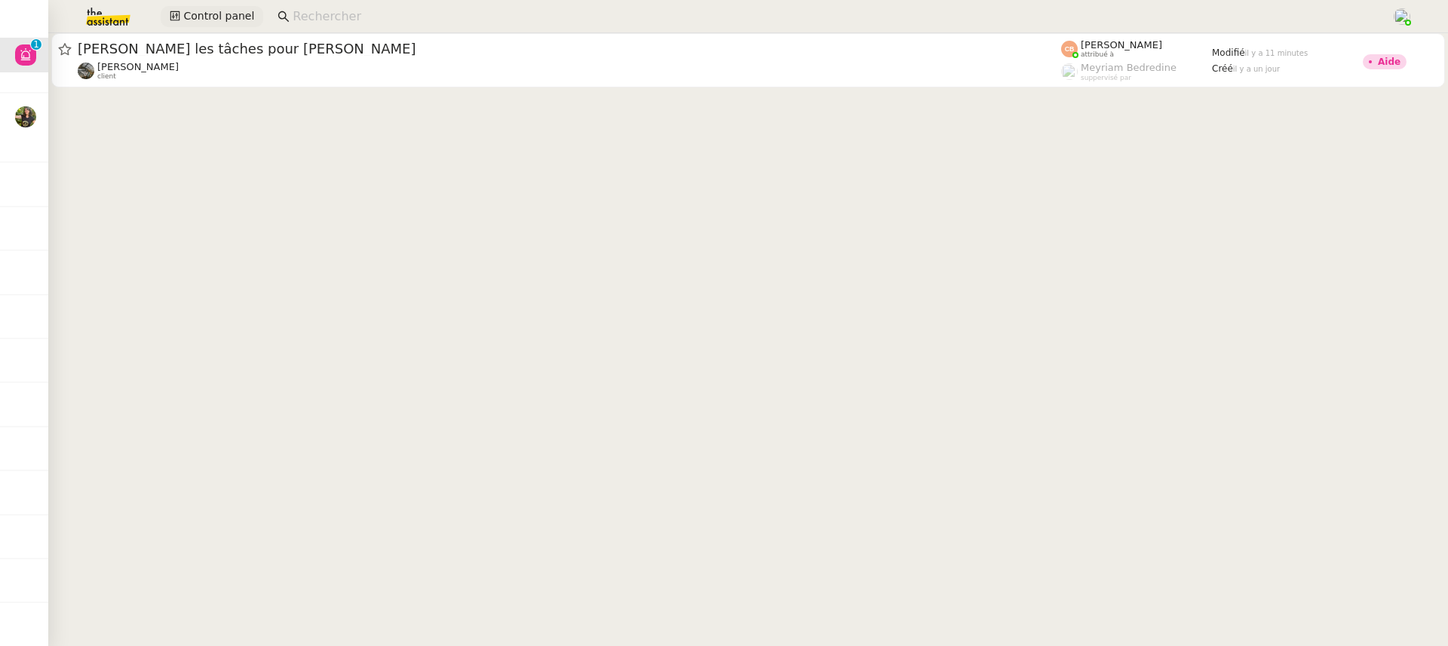
click at [210, 25] on button "Control panel" at bounding box center [212, 16] width 103 height 21
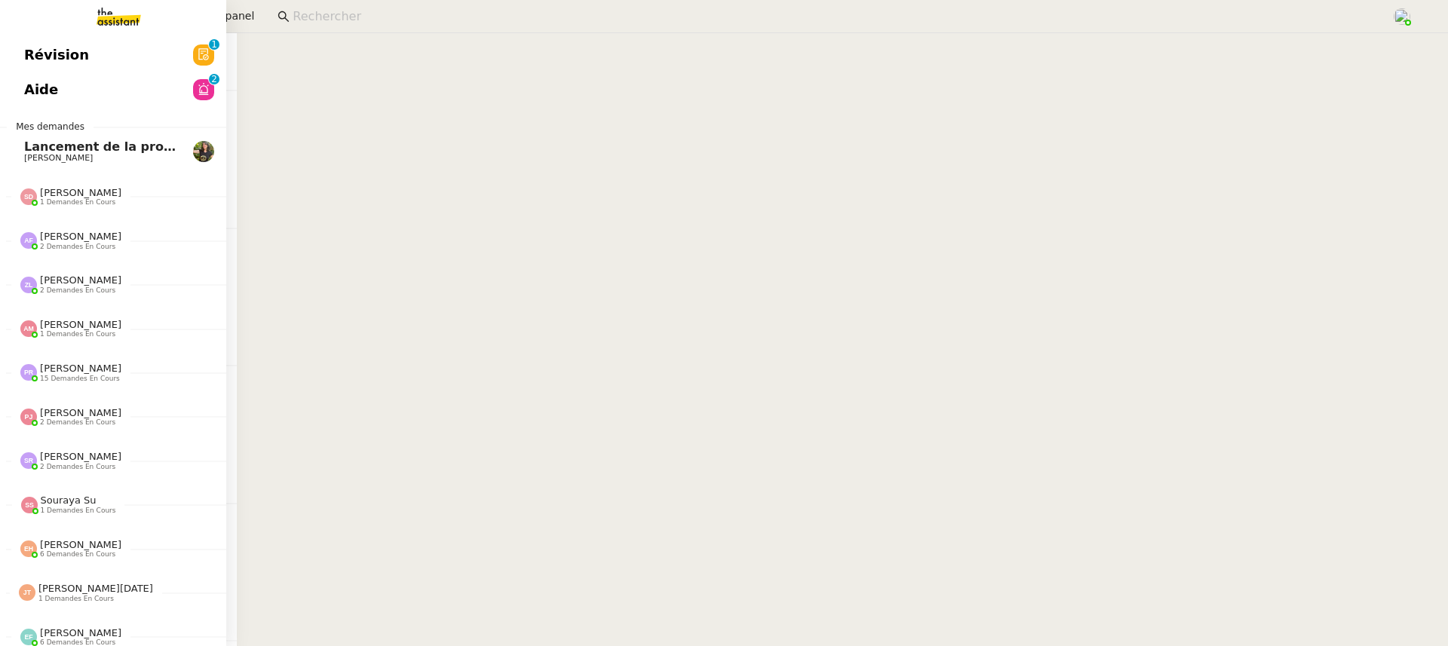
click at [35, 88] on link "Aide 0 1 2 3 4 5 6 7 8 9" at bounding box center [113, 89] width 226 height 35
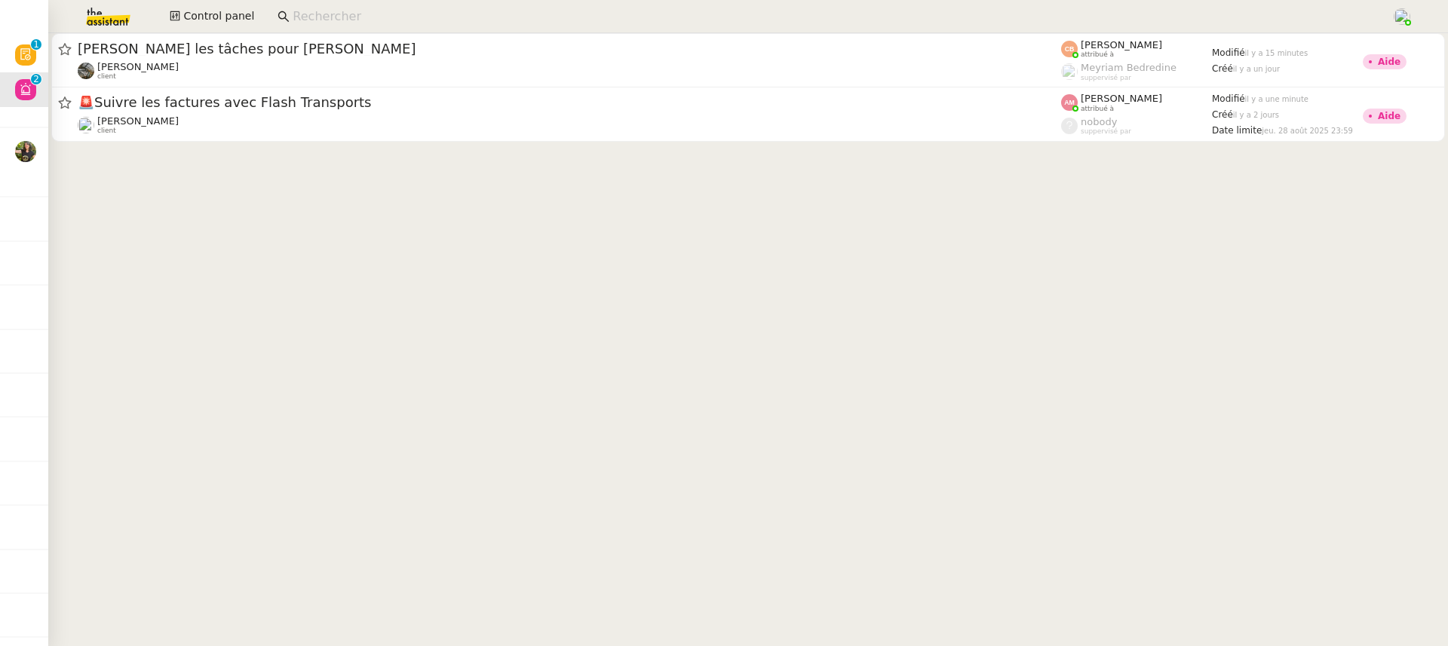
click at [849, 153] on cdk-virtual-scroll-viewport "[PERSON_NAME] les tâches pour [PERSON_NAME] client [PERSON_NAME] attribué à [PE…" at bounding box center [748, 339] width 1400 height 613
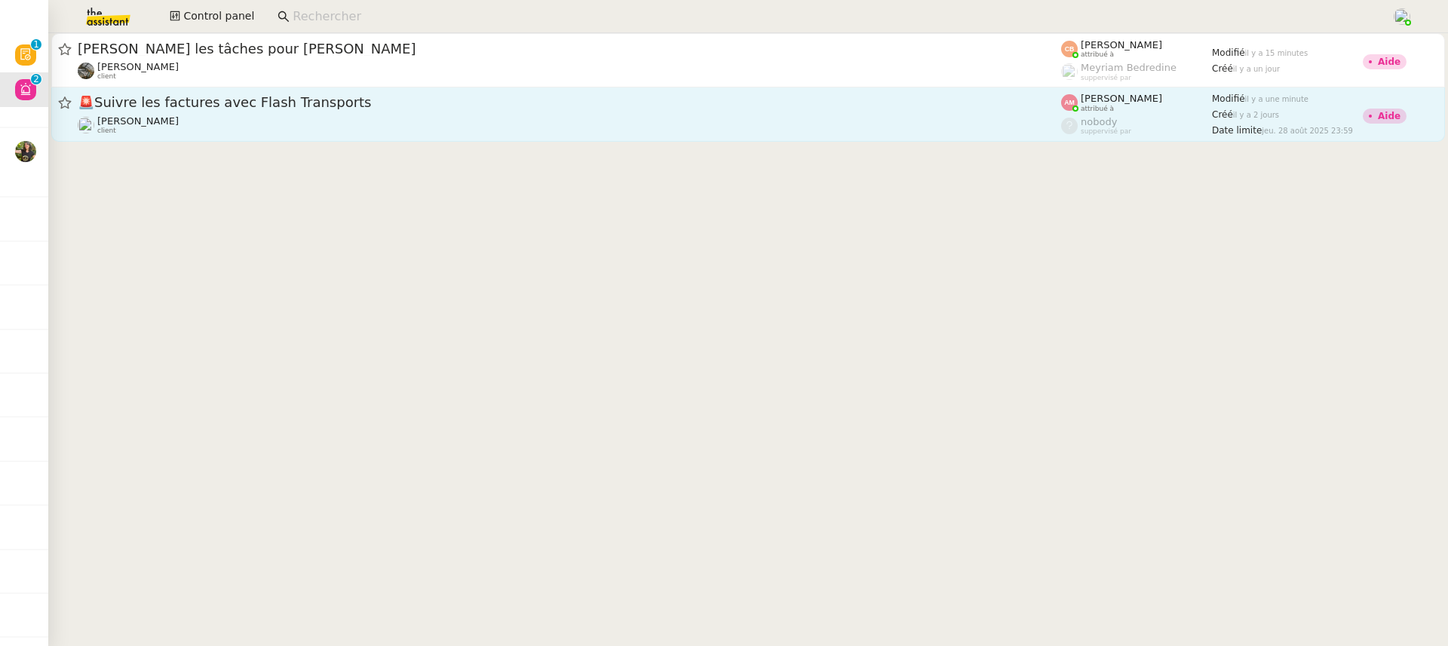
click at [802, 103] on span "🚨 Suivre les factures avec Flash Transports" at bounding box center [570, 103] width 984 height 14
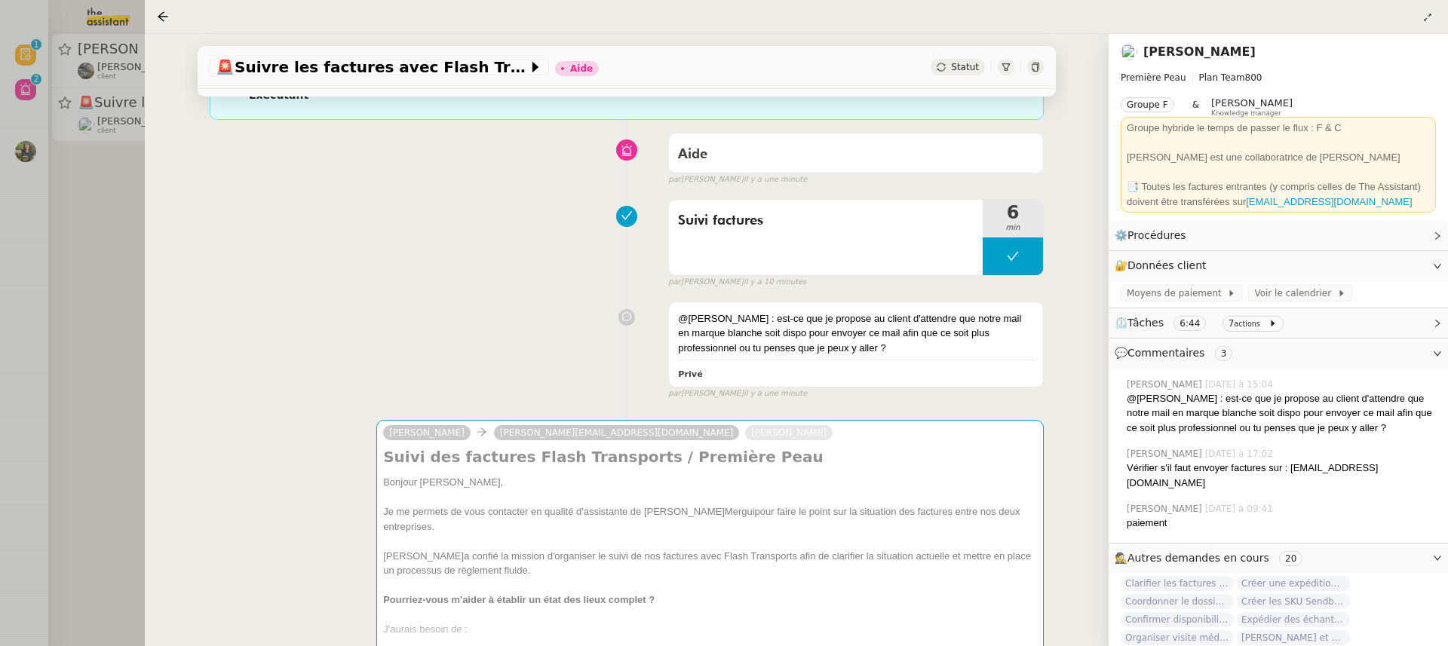
scroll to position [170, 0]
click at [46, 189] on div at bounding box center [724, 323] width 1448 height 646
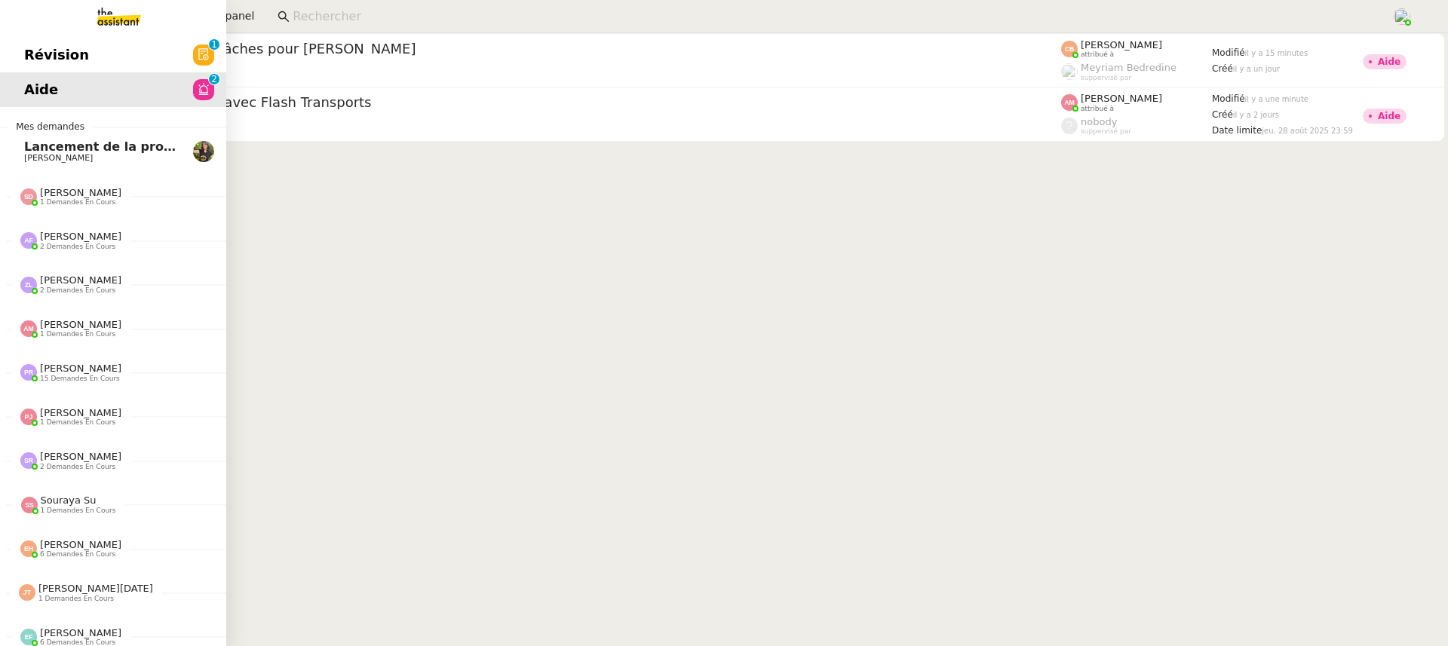
click at [29, 48] on span "Révision" at bounding box center [56, 55] width 65 height 23
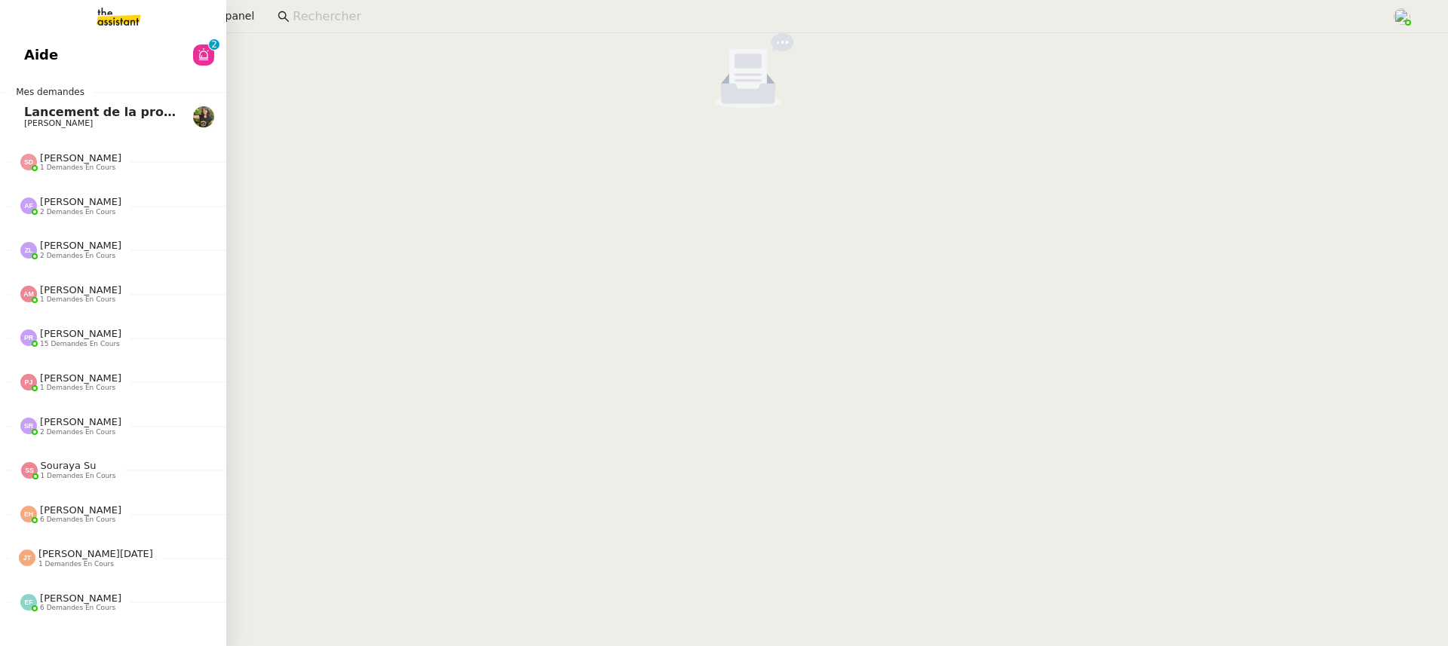
click at [83, 67] on link "Aide 0 1 2 3 4 5 6 7 8 9" at bounding box center [113, 55] width 226 height 35
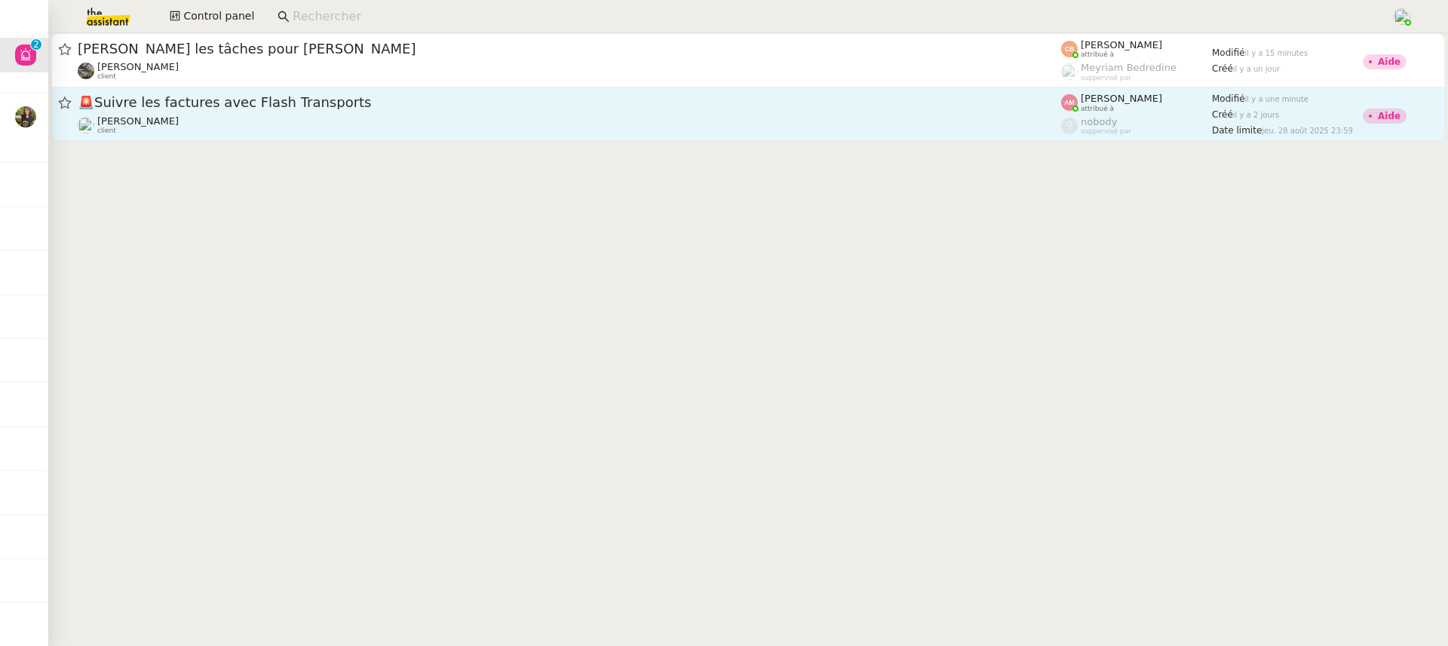
click at [635, 91] on link "🚨 Suivre les factures avec Flash Transports [PERSON_NAME] client [PERSON_NAME] …" at bounding box center [748, 115] width 1394 height 54
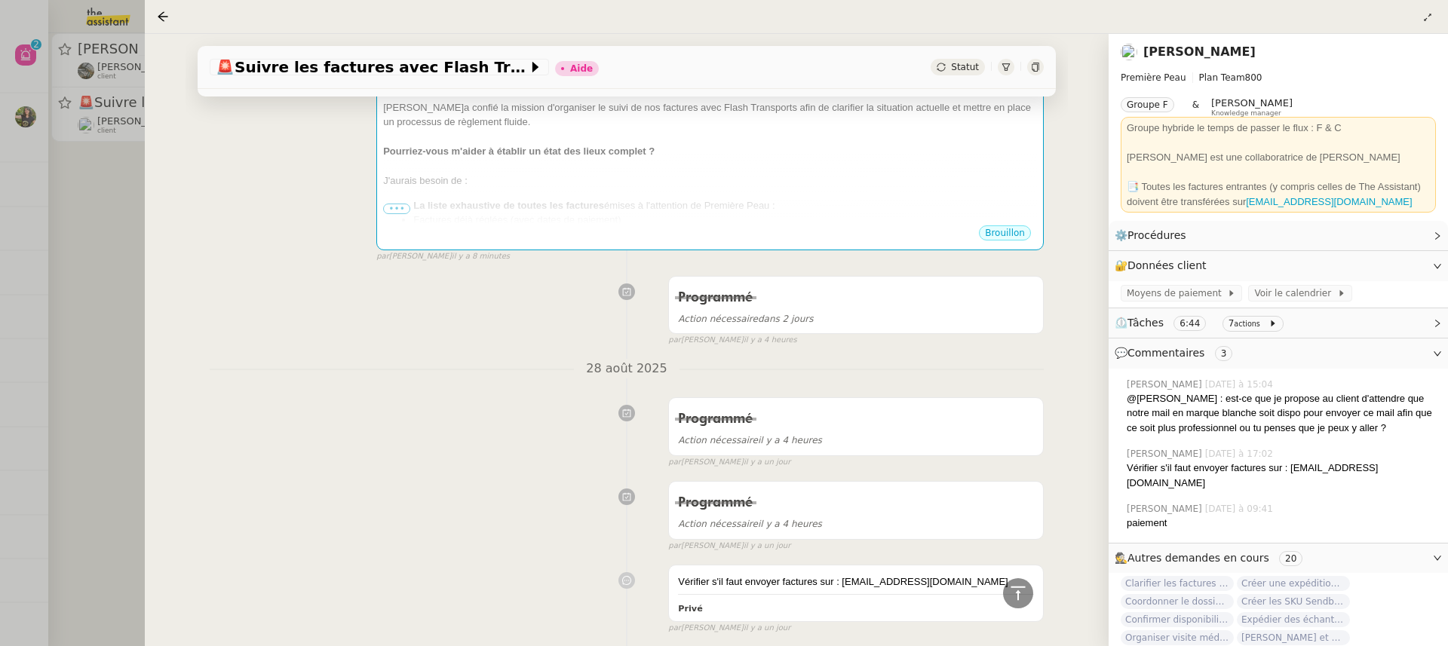
scroll to position [637, 0]
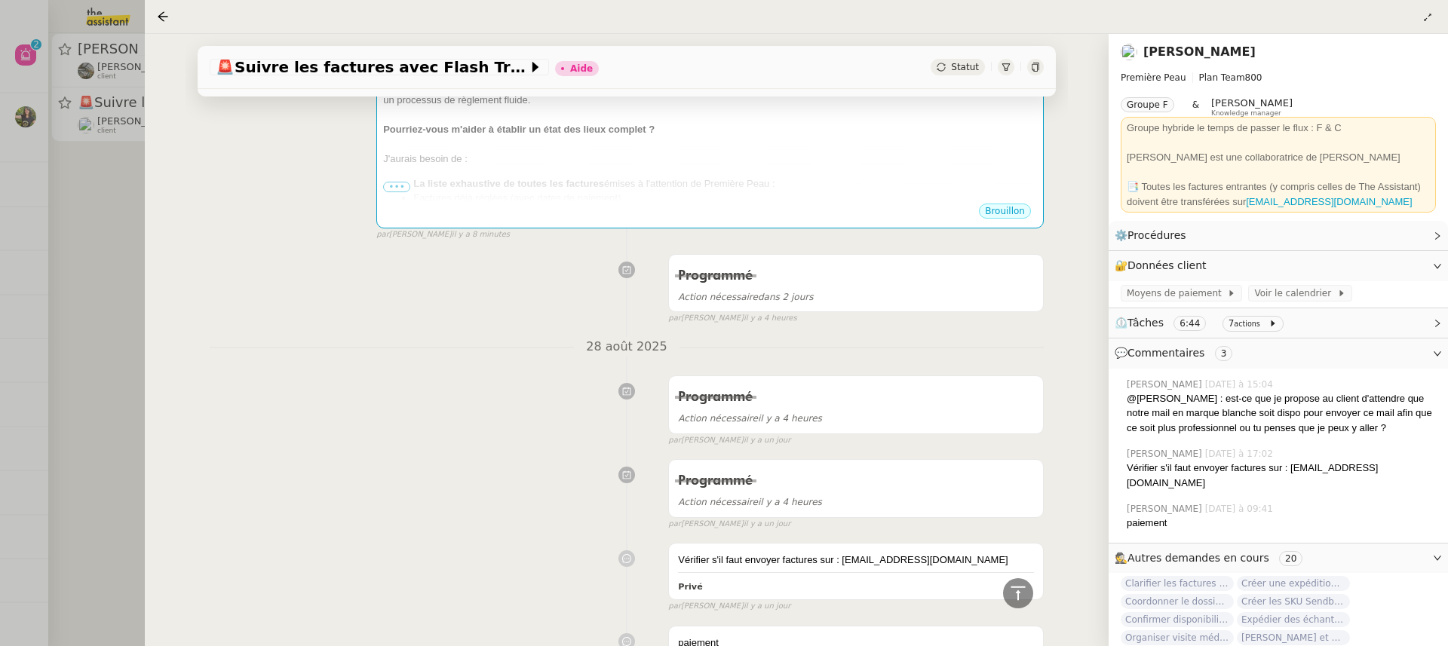
click at [165, 123] on div "🚨 Suivre les factures avec Flash Transports Aide Statut Client [PERSON_NAME] Ow…" at bounding box center [627, 340] width 964 height 613
click at [84, 40] on div at bounding box center [724, 323] width 1448 height 646
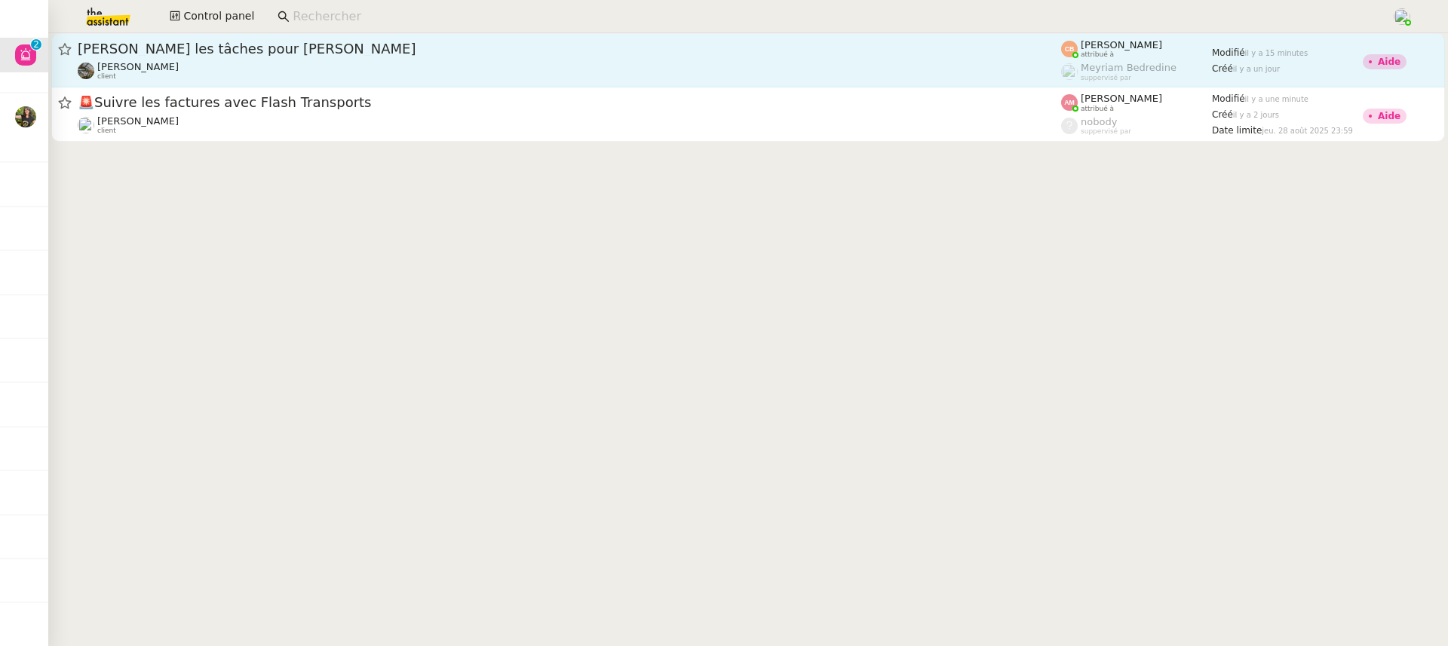
click at [281, 51] on span "[PERSON_NAME] les tâches pour [PERSON_NAME]" at bounding box center [570, 49] width 984 height 14
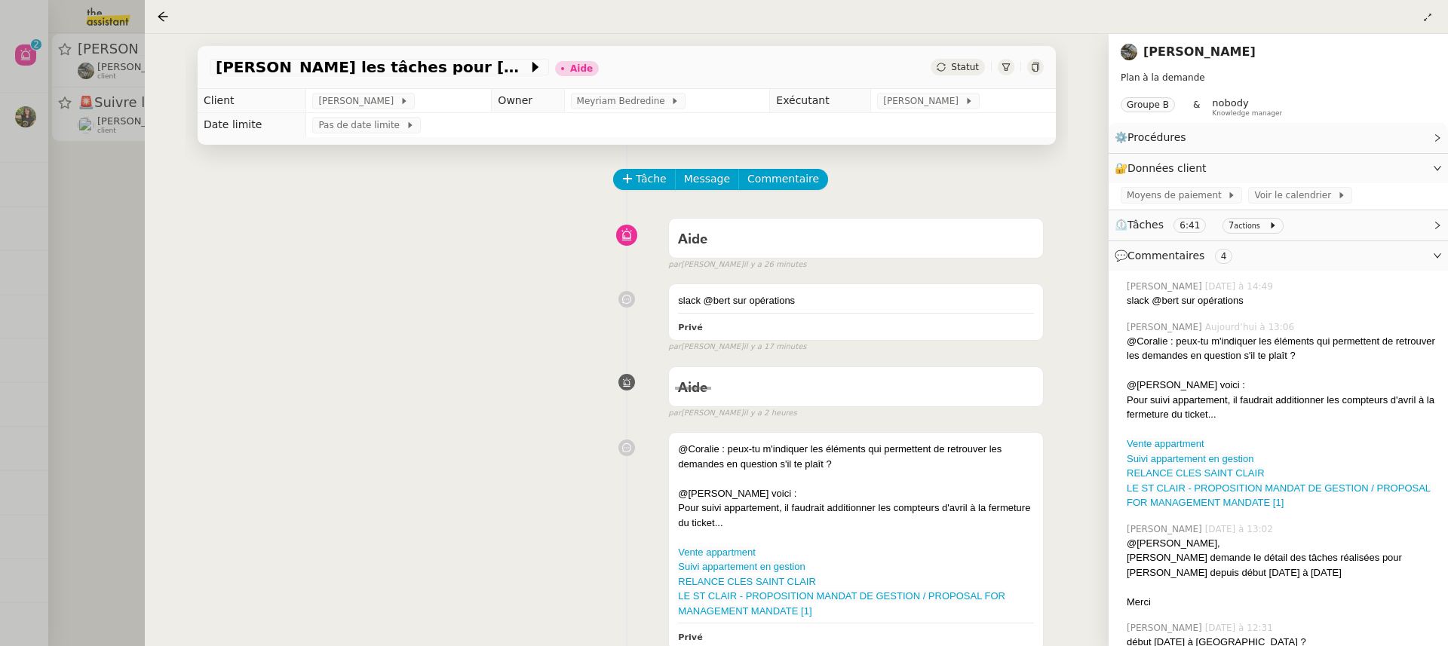
click at [26, 84] on div at bounding box center [724, 323] width 1448 height 646
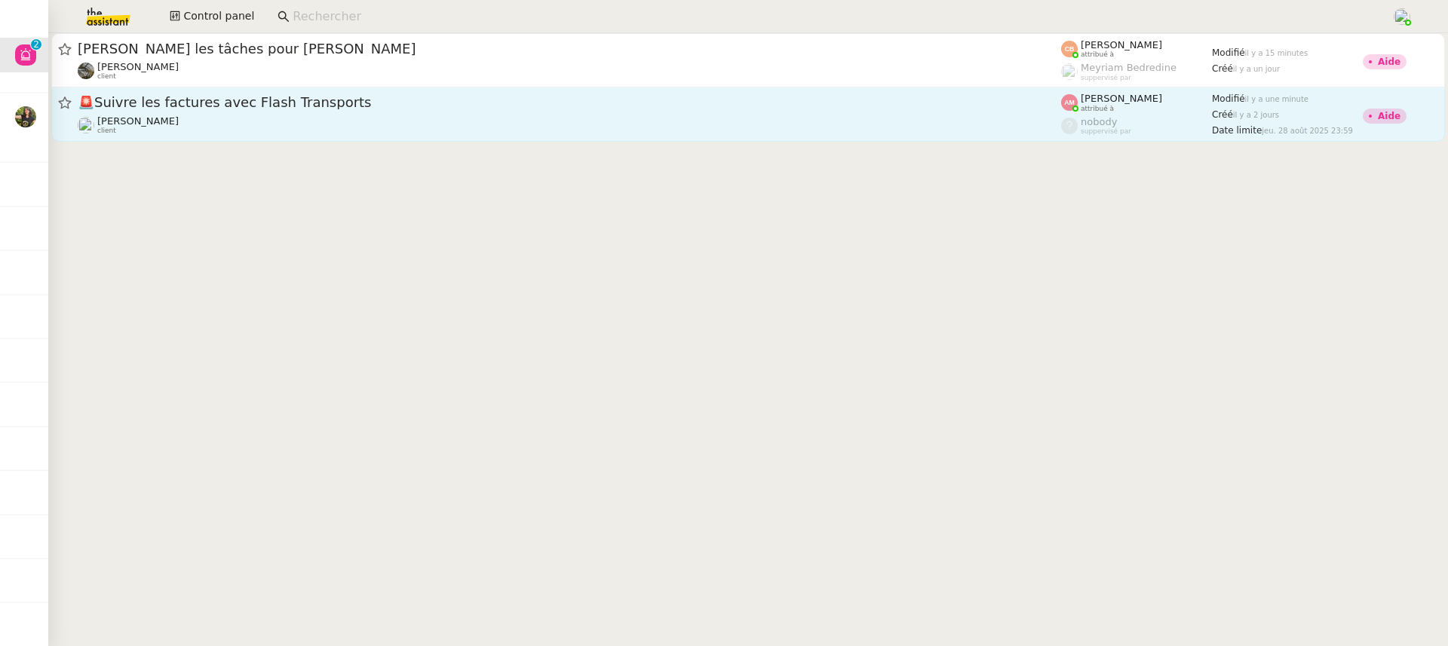
click at [260, 106] on span "🚨 Suivre les factures avec Flash Transports" at bounding box center [570, 103] width 984 height 14
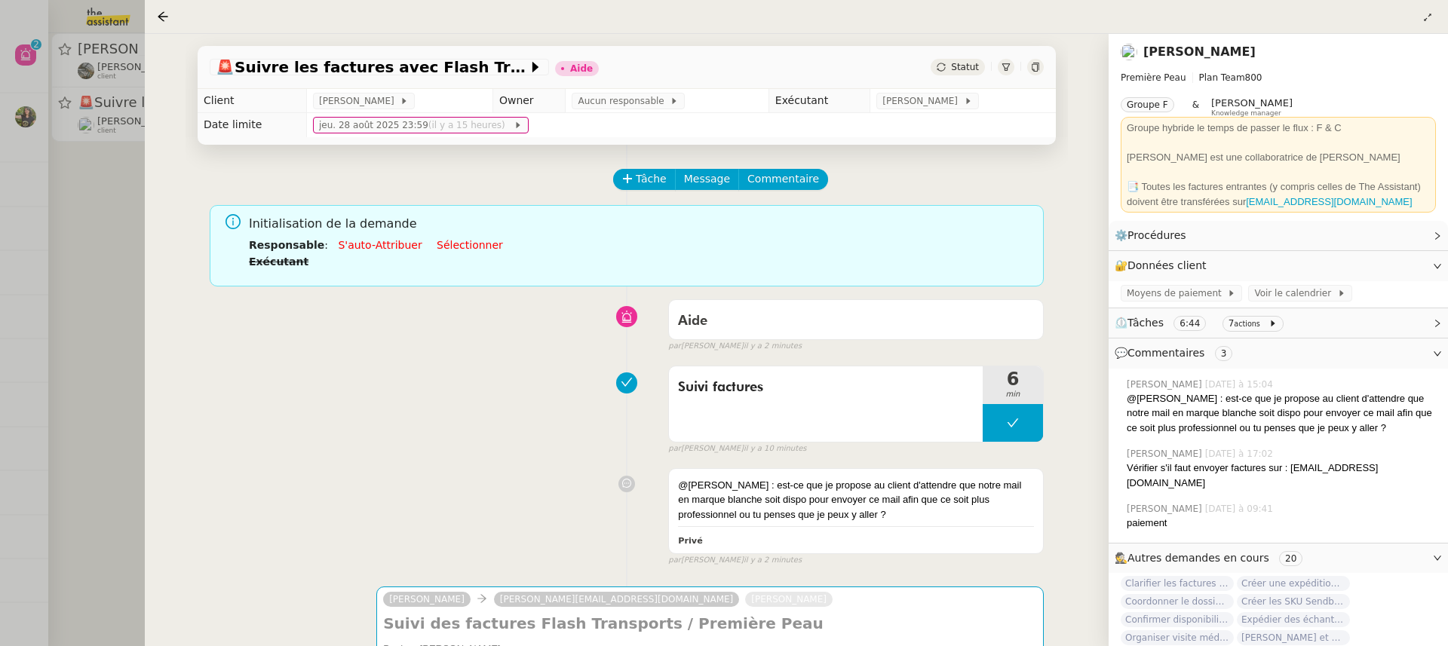
click at [6, 106] on div at bounding box center [724, 323] width 1448 height 646
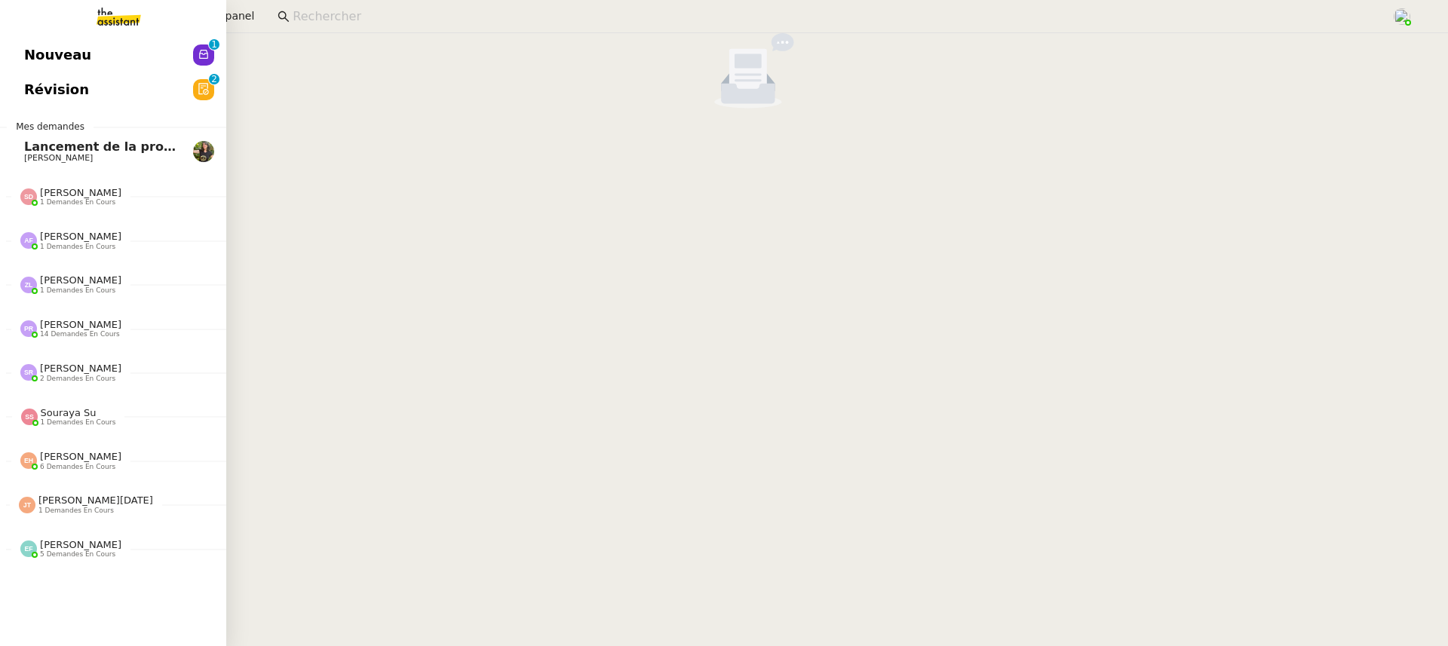
click at [41, 69] on link "Nouveau 0 1 2 3 4 5 6 7 8 9" at bounding box center [113, 55] width 226 height 35
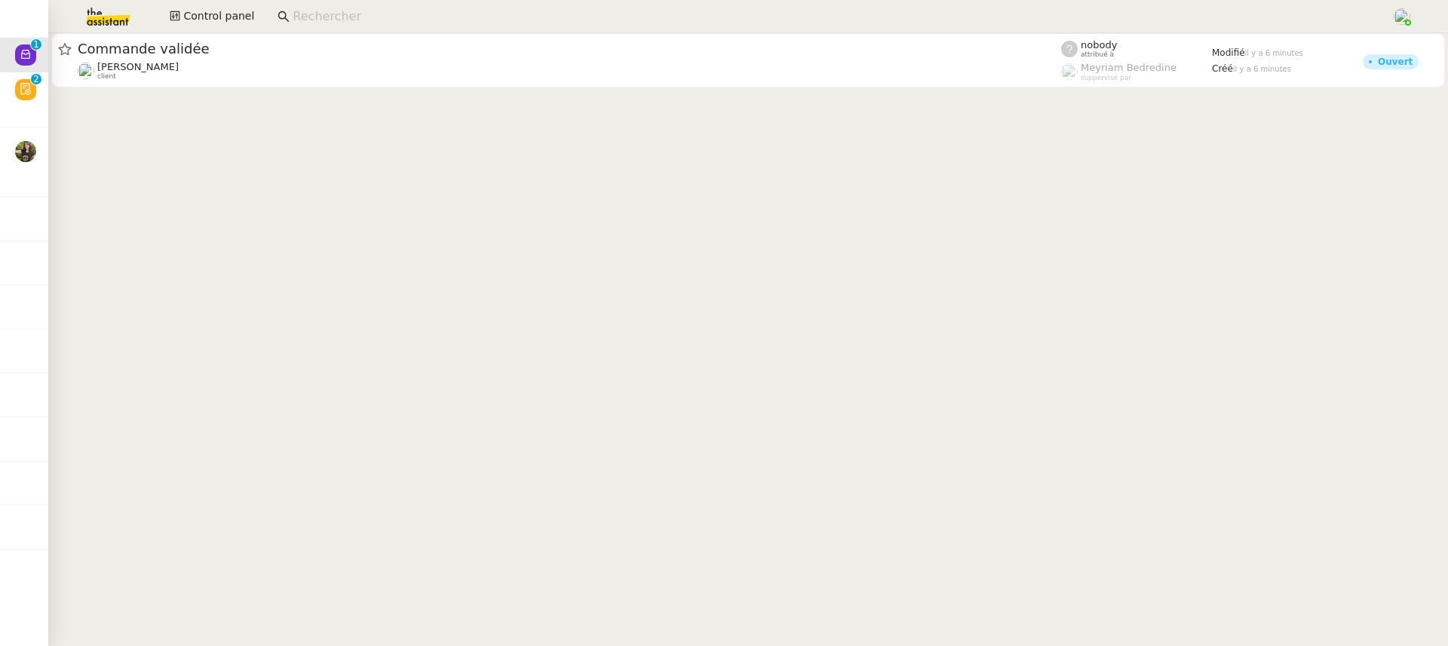
click at [368, 100] on cdk-virtual-scroll-viewport "Commande validée [PERSON_NAME] Conceicao client nobody attribué à [PERSON_NAME]…" at bounding box center [748, 339] width 1400 height 613
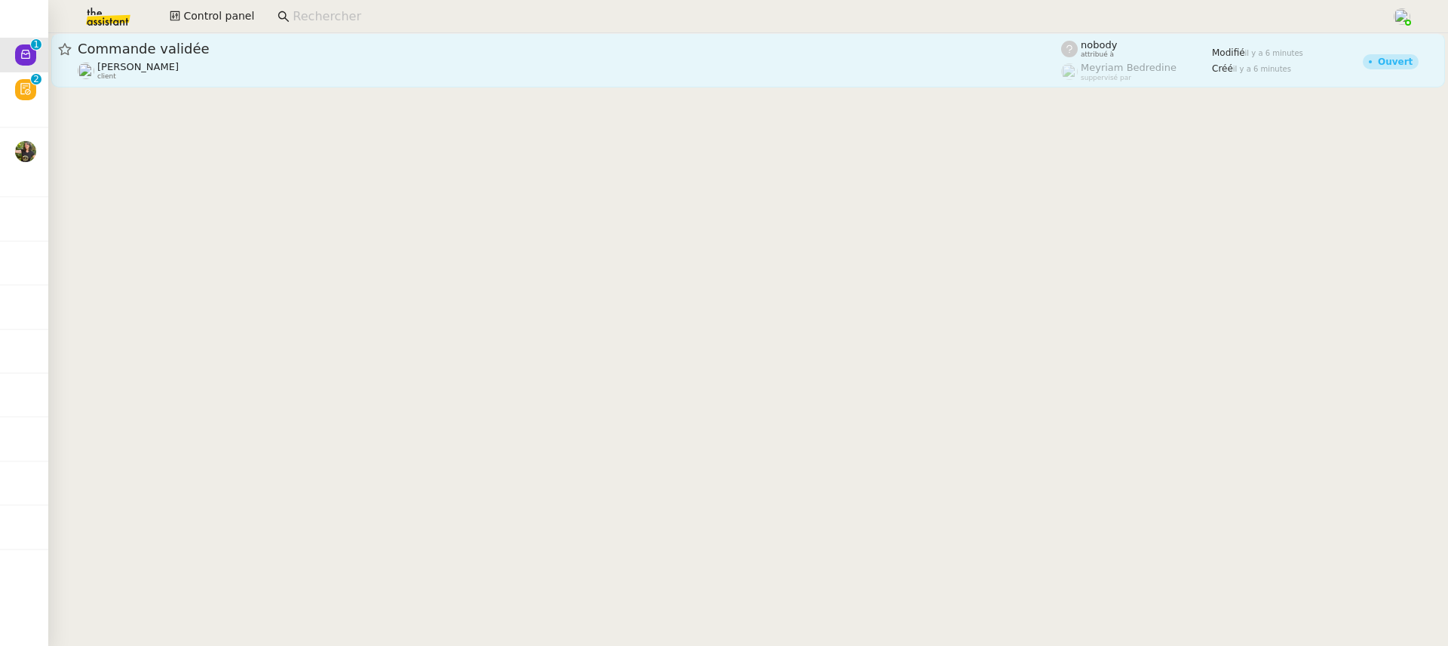
click at [330, 57] on div "Commande validée" at bounding box center [570, 49] width 984 height 18
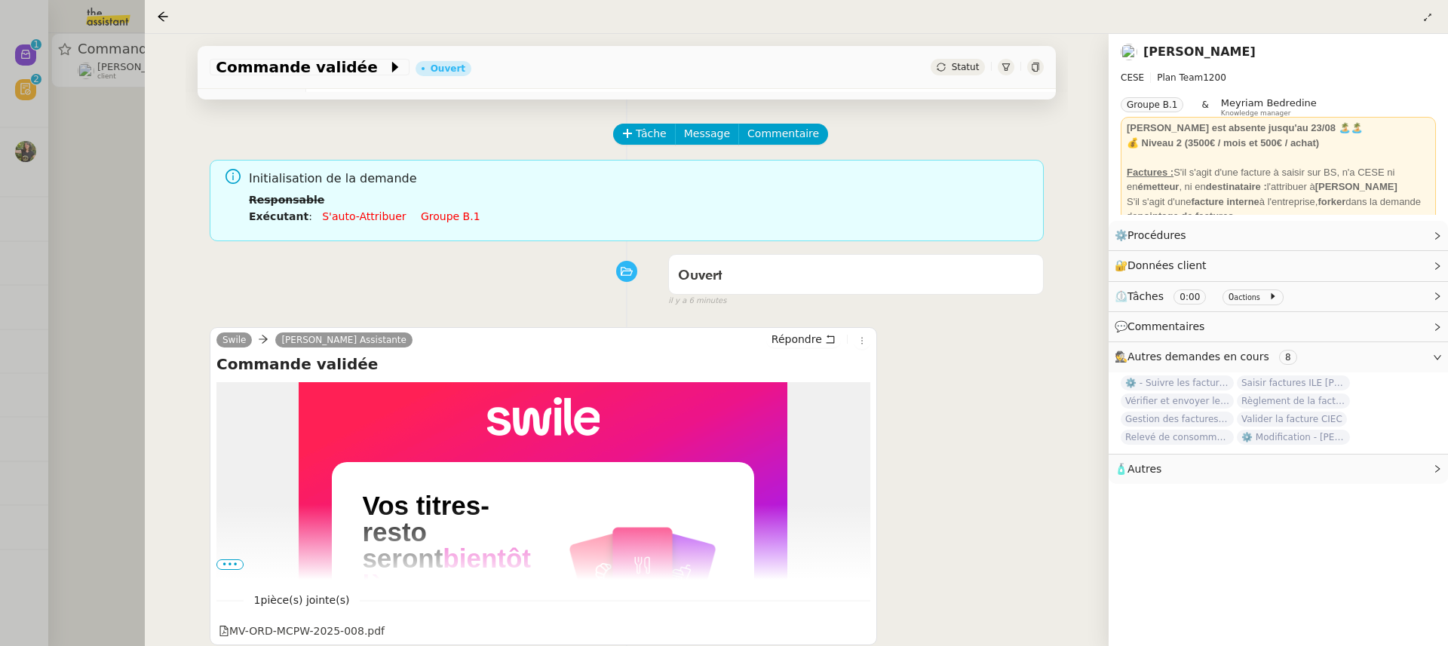
scroll to position [56, 0]
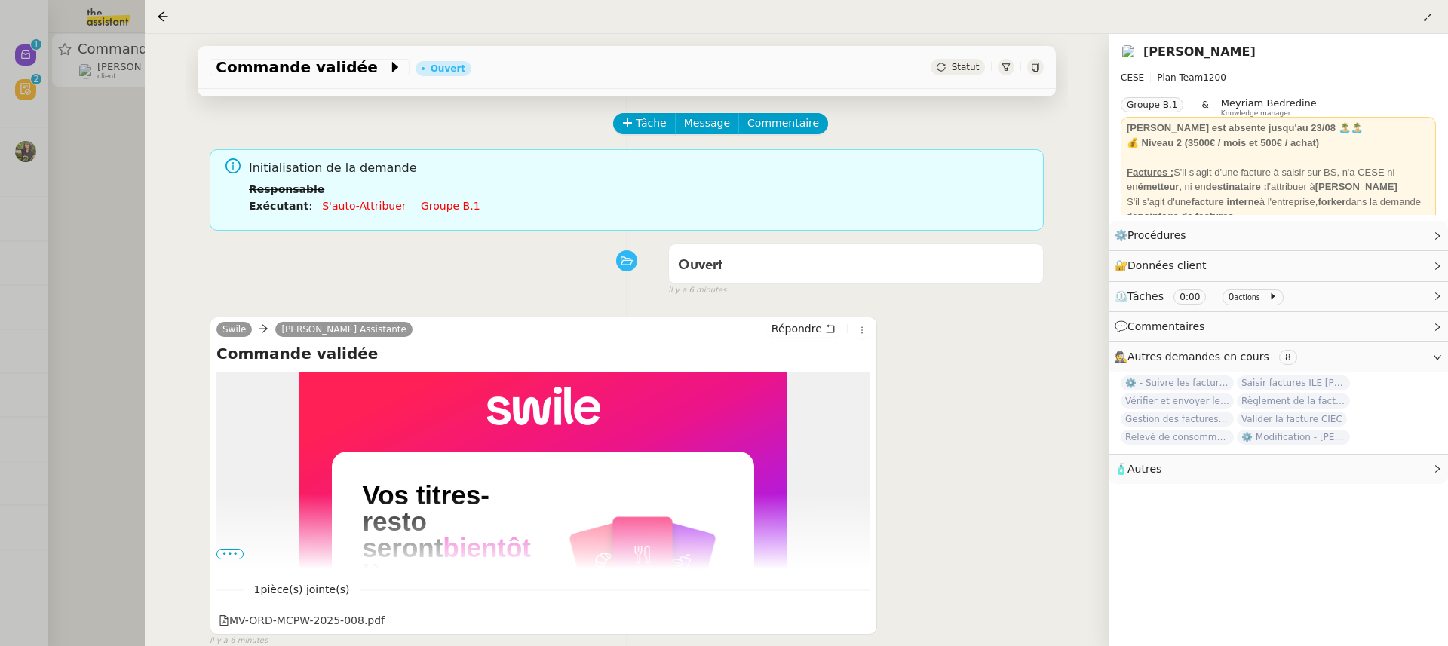
click at [210, 194] on div "Initialisation de la demande Responsable Exécutant : S'auto-attribuer Groupe b.1" at bounding box center [627, 190] width 834 height 82
click at [126, 142] on div at bounding box center [724, 323] width 1448 height 646
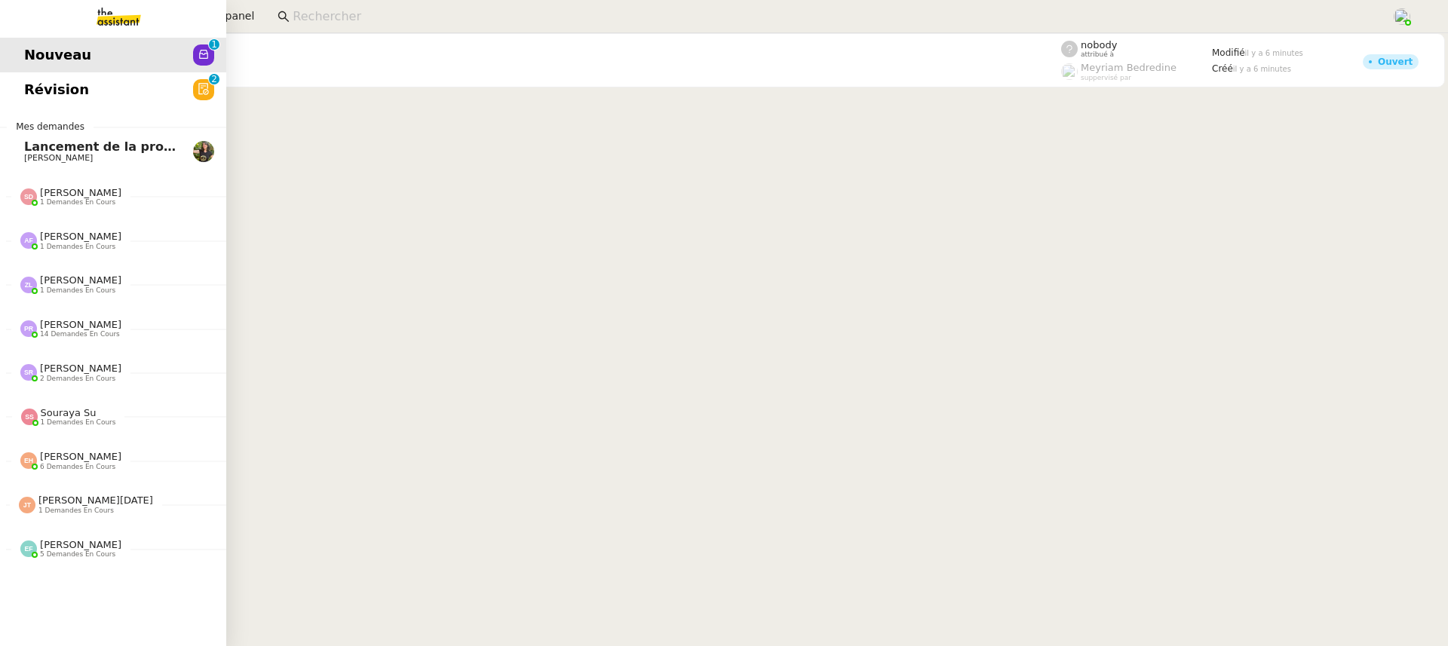
click at [48, 91] on link "Révision 0 1 2 3 4 5 6 7 8 9" at bounding box center [113, 89] width 226 height 35
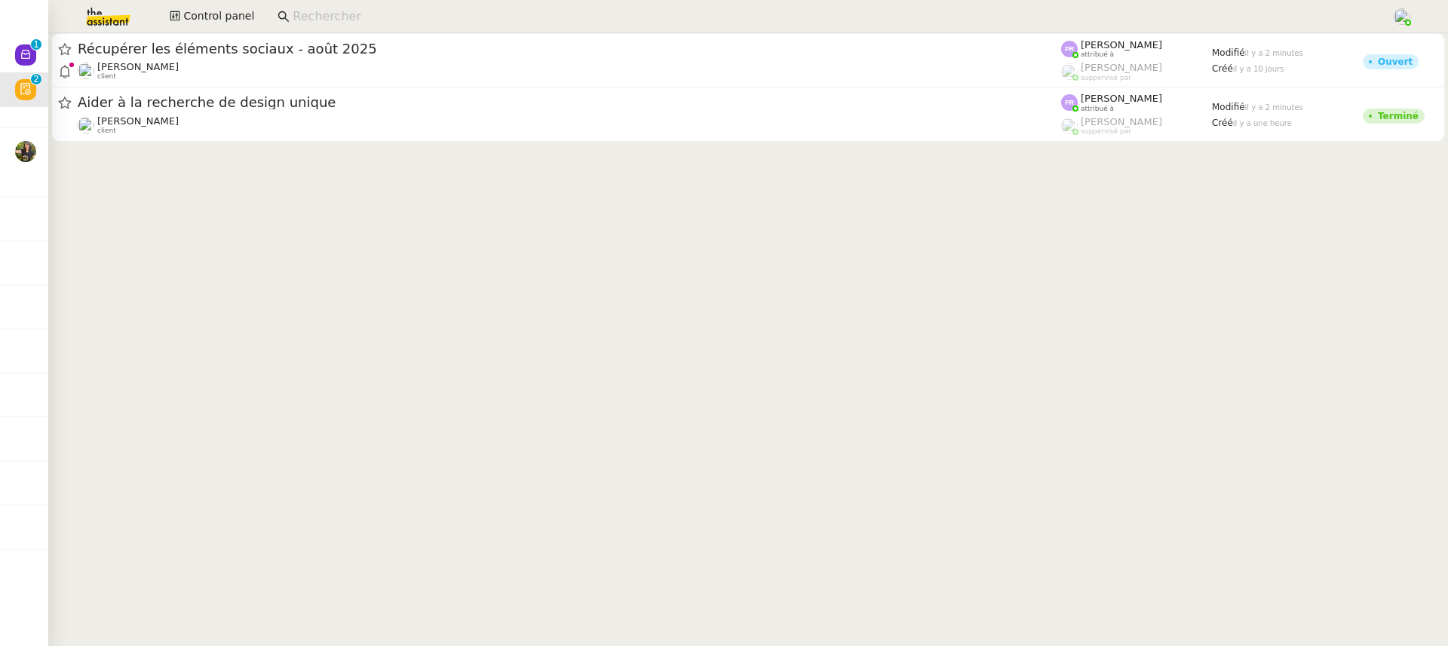
click at [698, 147] on div at bounding box center [748, 90] width 1400 height 115
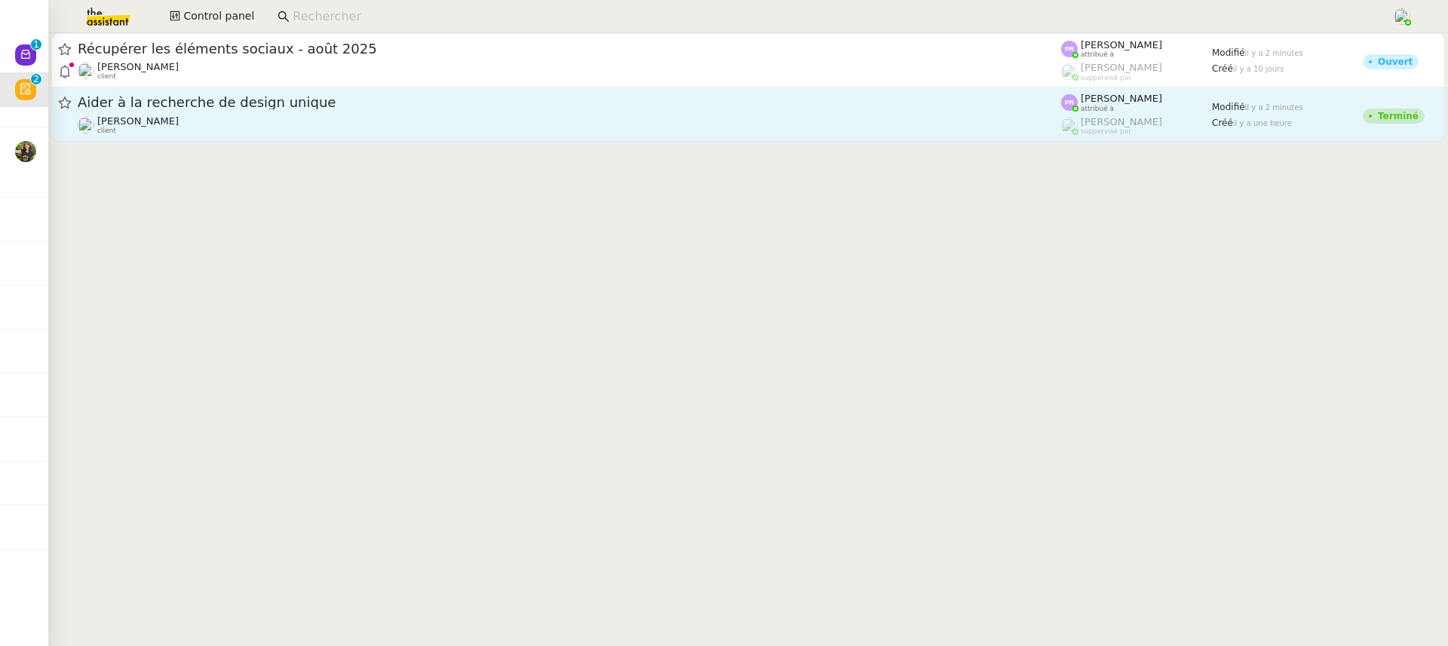
click at [681, 127] on div "Gabrielle Tavernier client" at bounding box center [570, 125] width 984 height 20
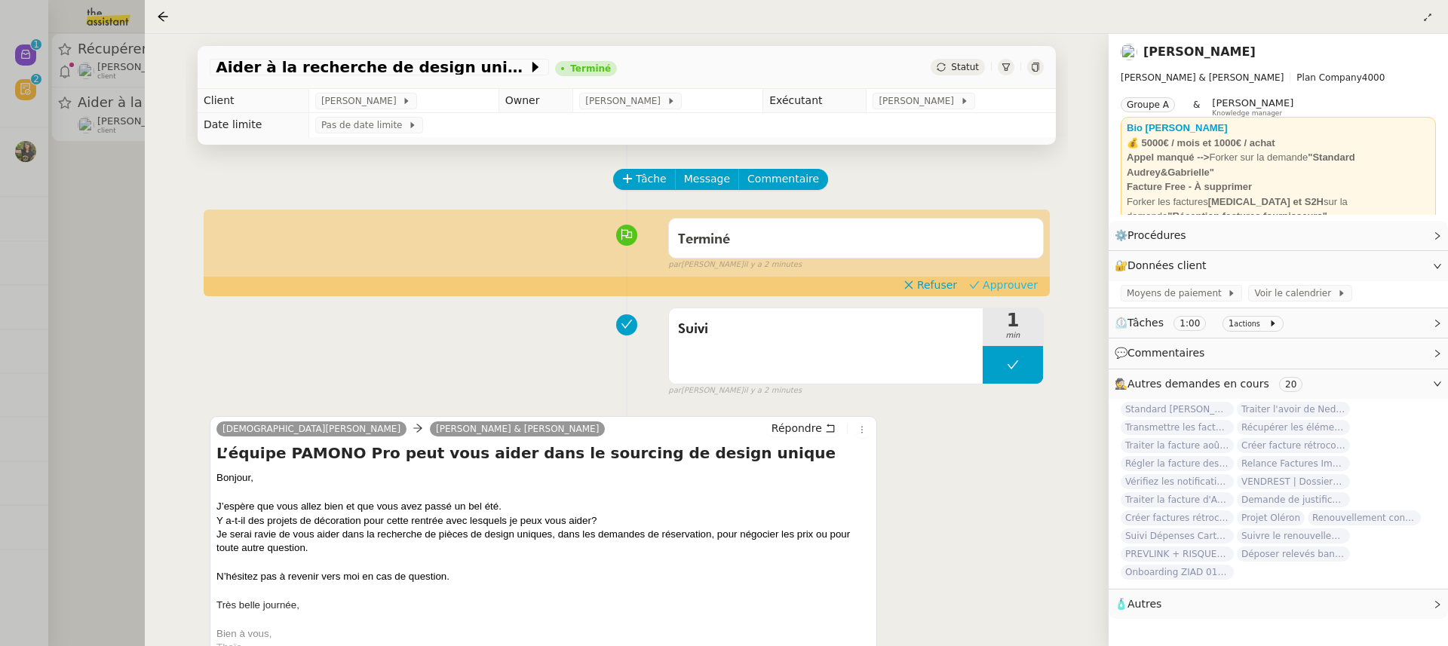
click at [987, 287] on span "Approuver" at bounding box center [1010, 285] width 55 height 15
click at [95, 136] on div at bounding box center [724, 323] width 1448 height 646
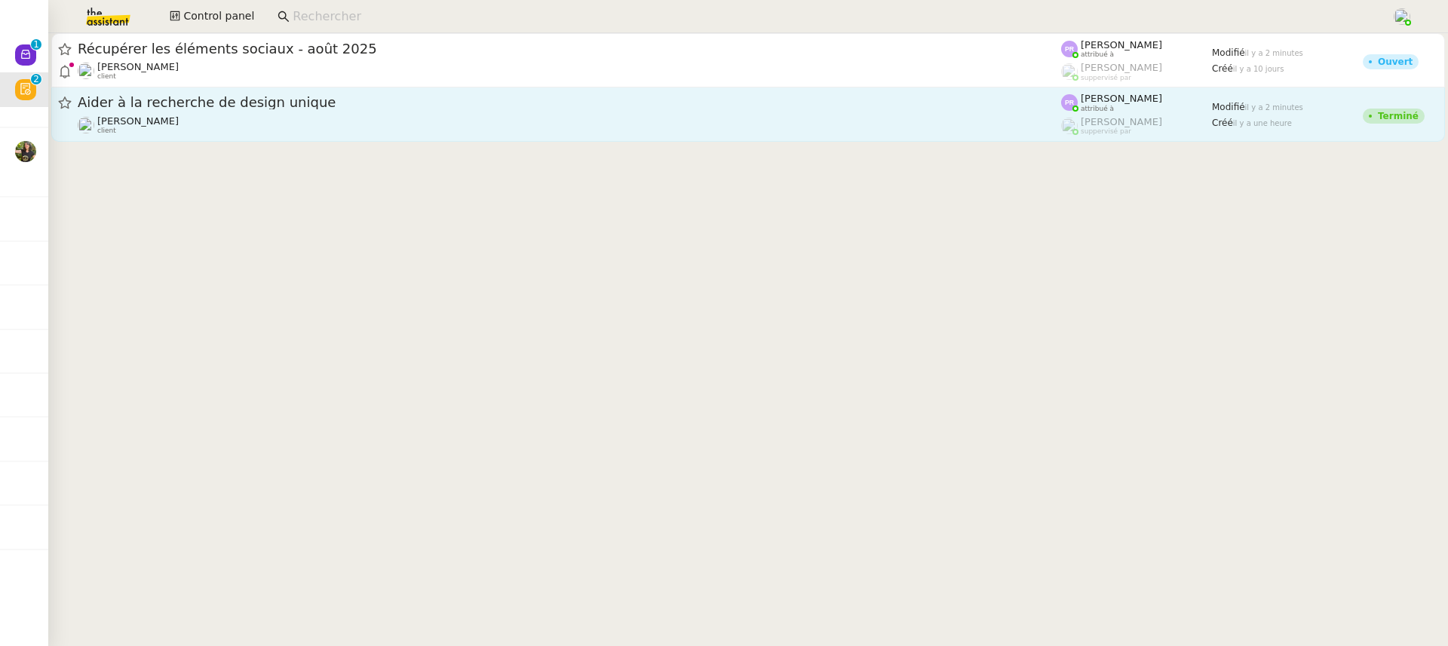
click at [167, 93] on link "Aider à la recherche de design unique Gabrielle Tavernier client Pauline Ribas …" at bounding box center [748, 115] width 1394 height 54
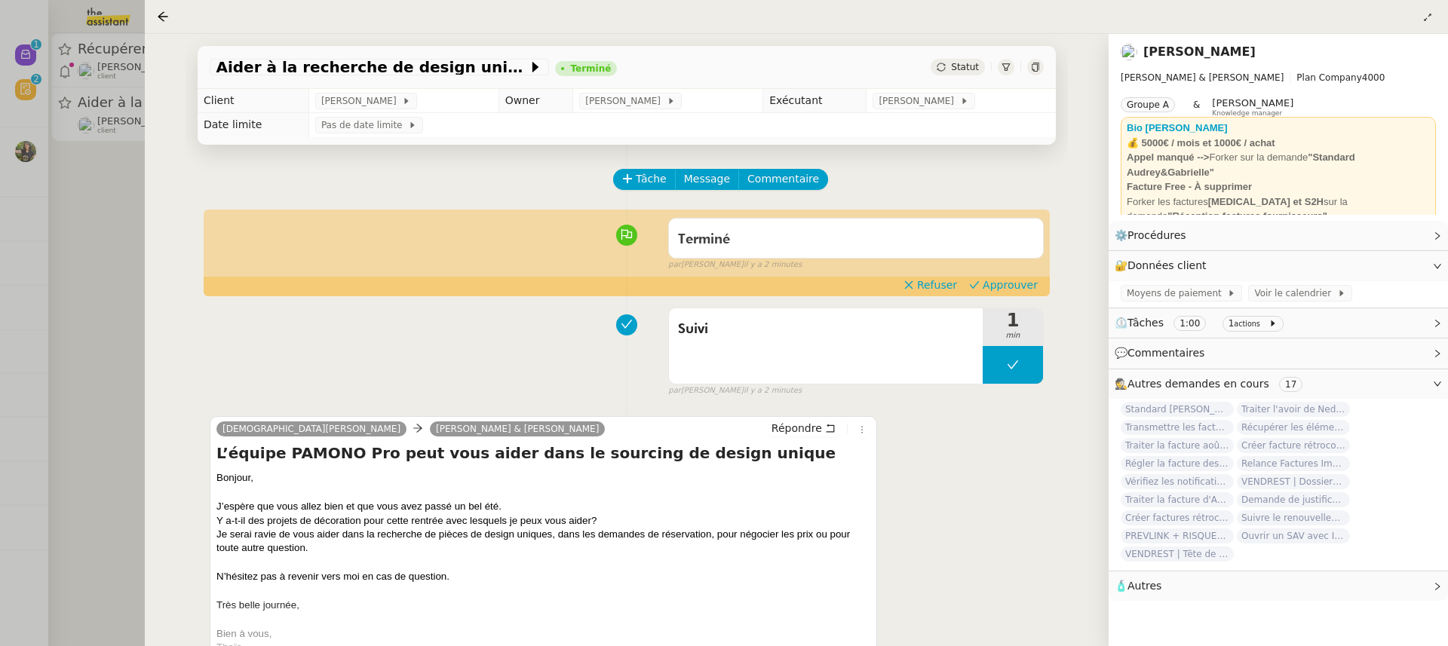
click at [78, 67] on div at bounding box center [724, 323] width 1448 height 646
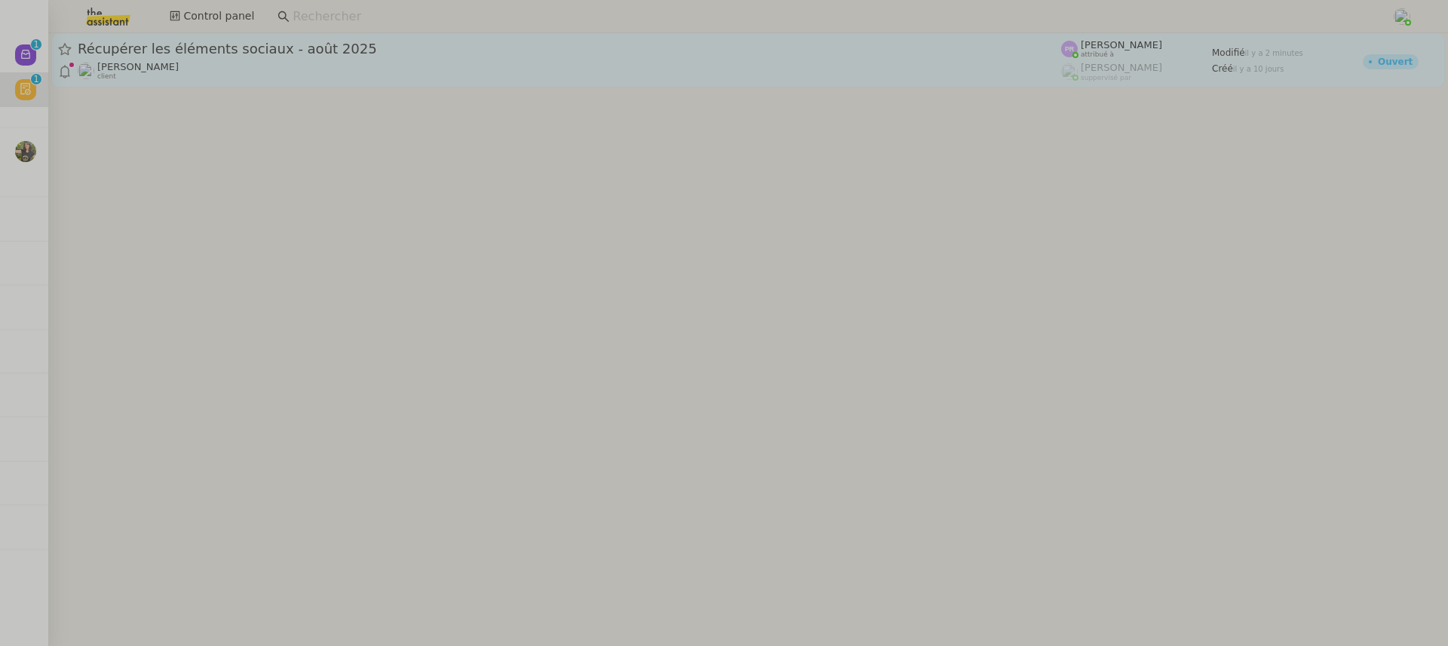
click at [250, 56] on div "Récupérer les éléments sociaux - août 2025" at bounding box center [570, 49] width 984 height 18
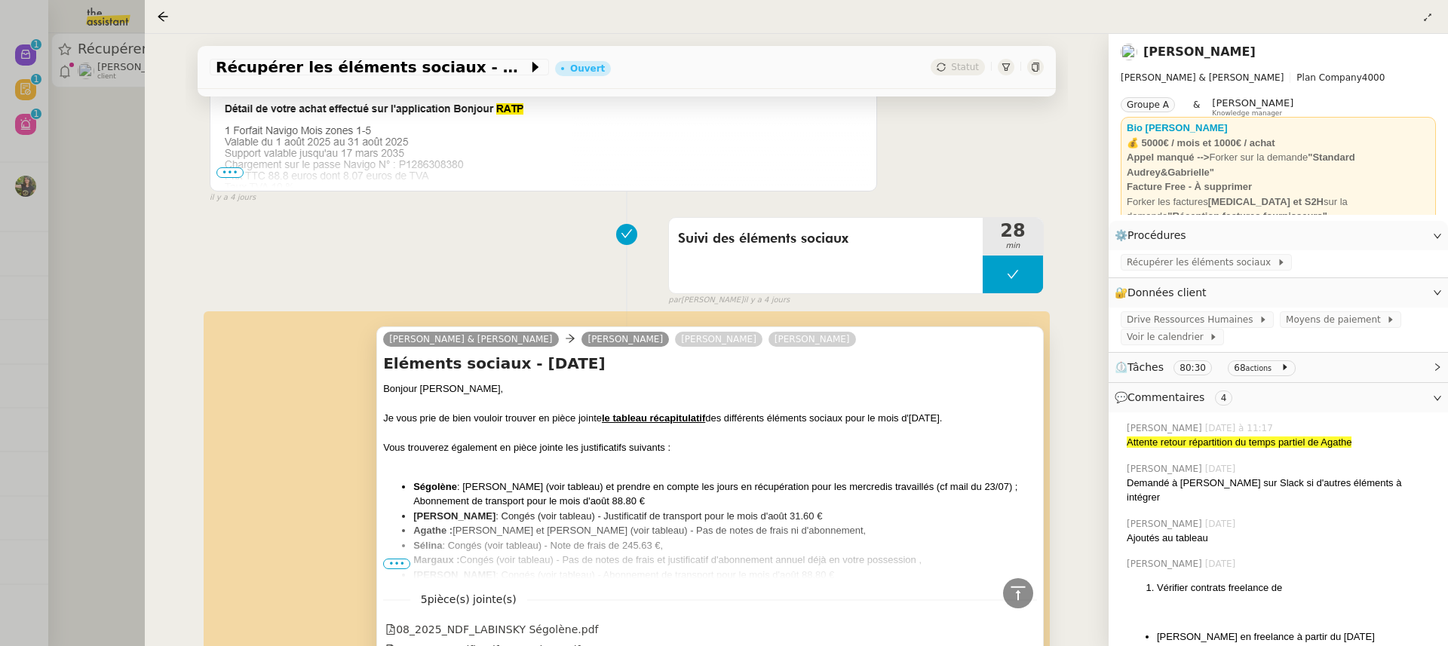
scroll to position [5742, 0]
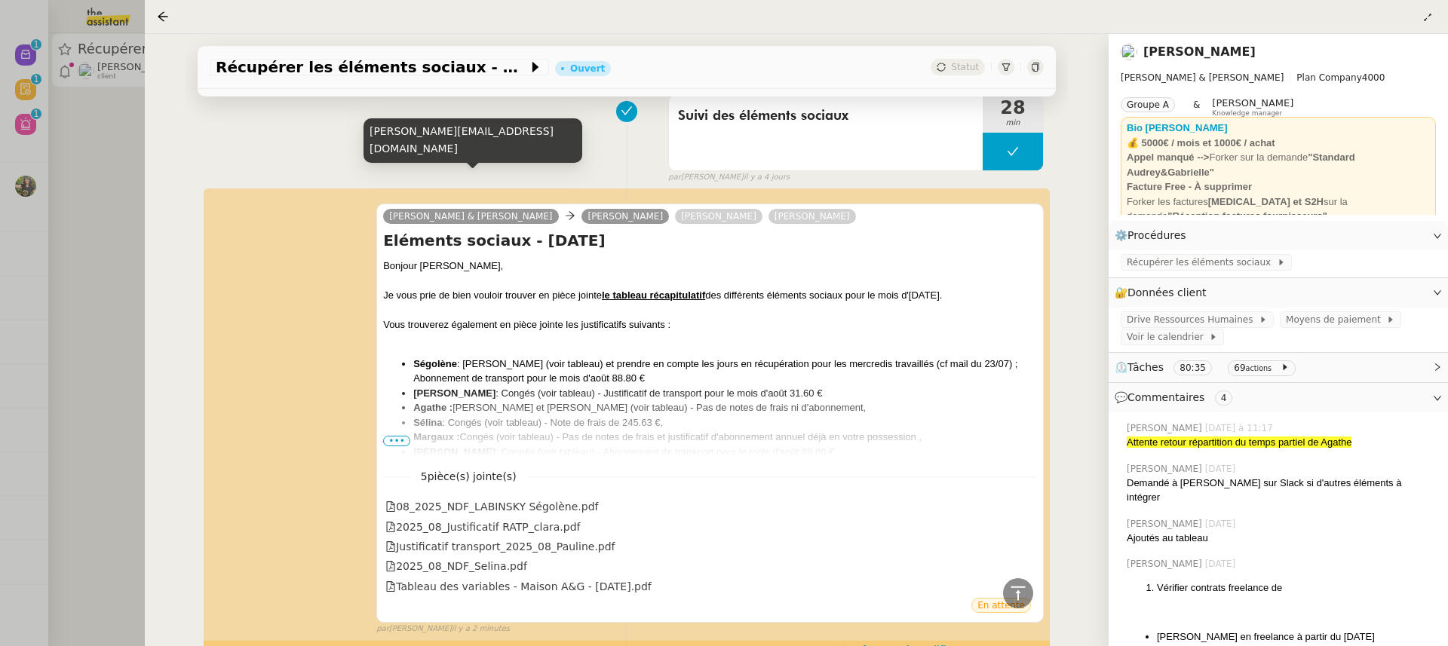
click at [997, 643] on span "Approuver" at bounding box center [1010, 650] width 55 height 15
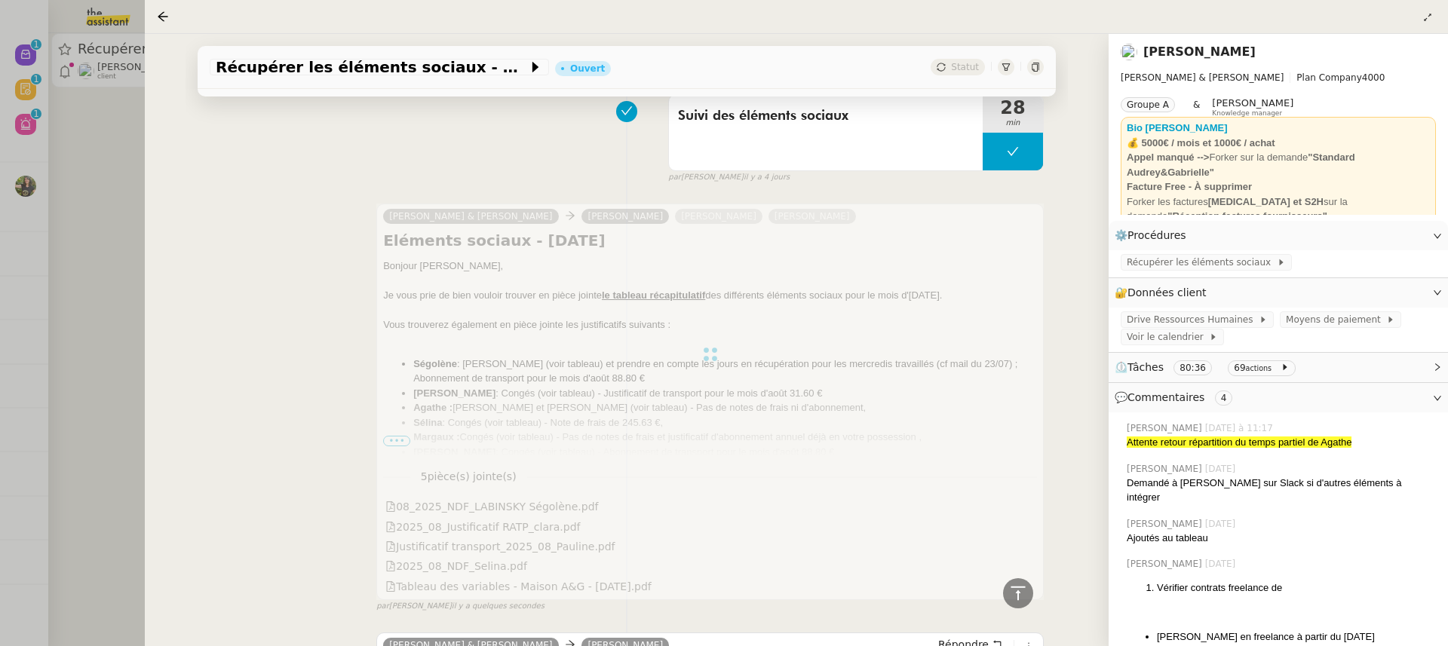
click at [92, 116] on div at bounding box center [724, 323] width 1448 height 646
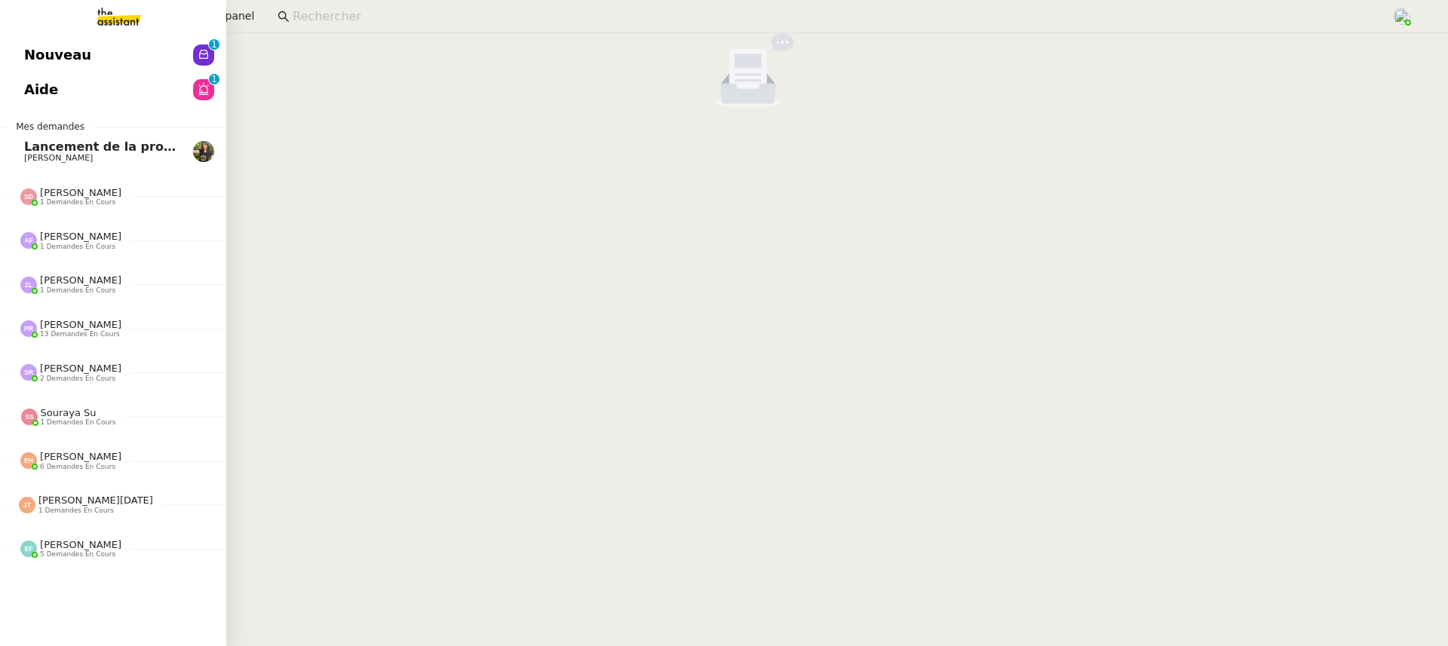
click at [31, 59] on span "Nouveau" at bounding box center [57, 55] width 67 height 23
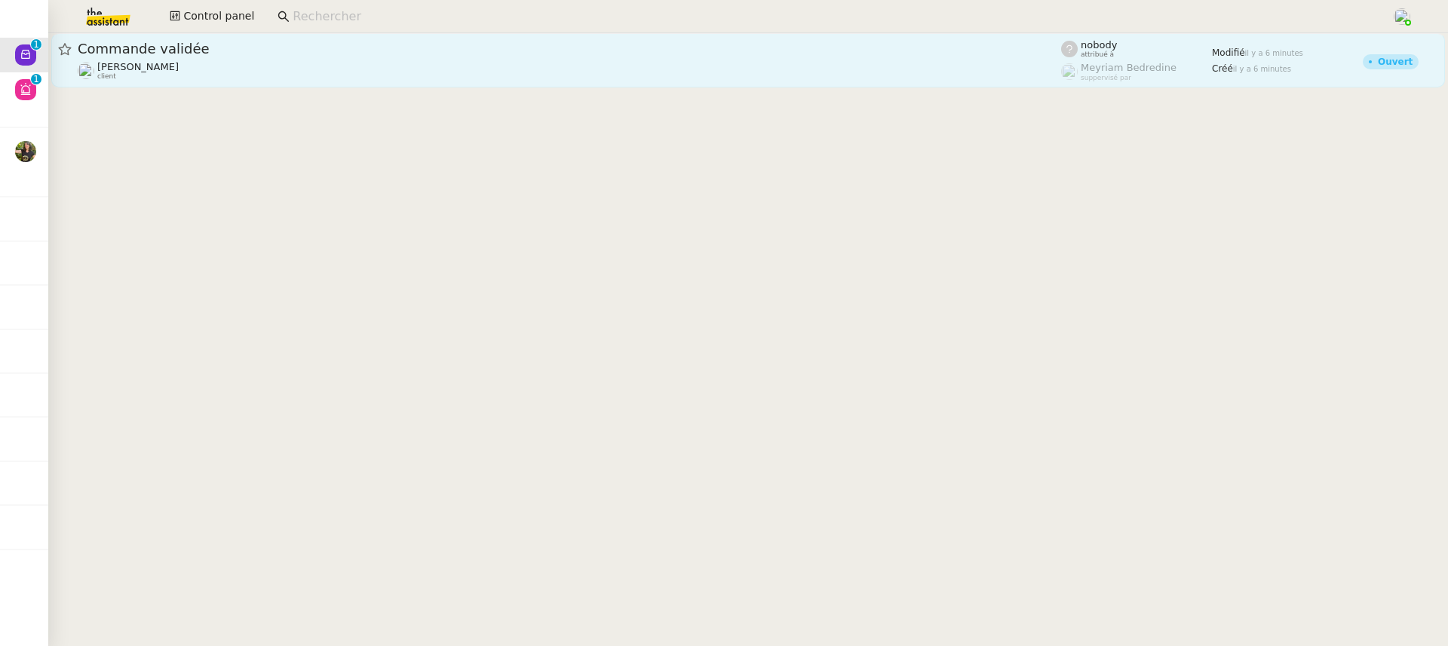
click at [652, 57] on div "Commande validée" at bounding box center [570, 49] width 984 height 18
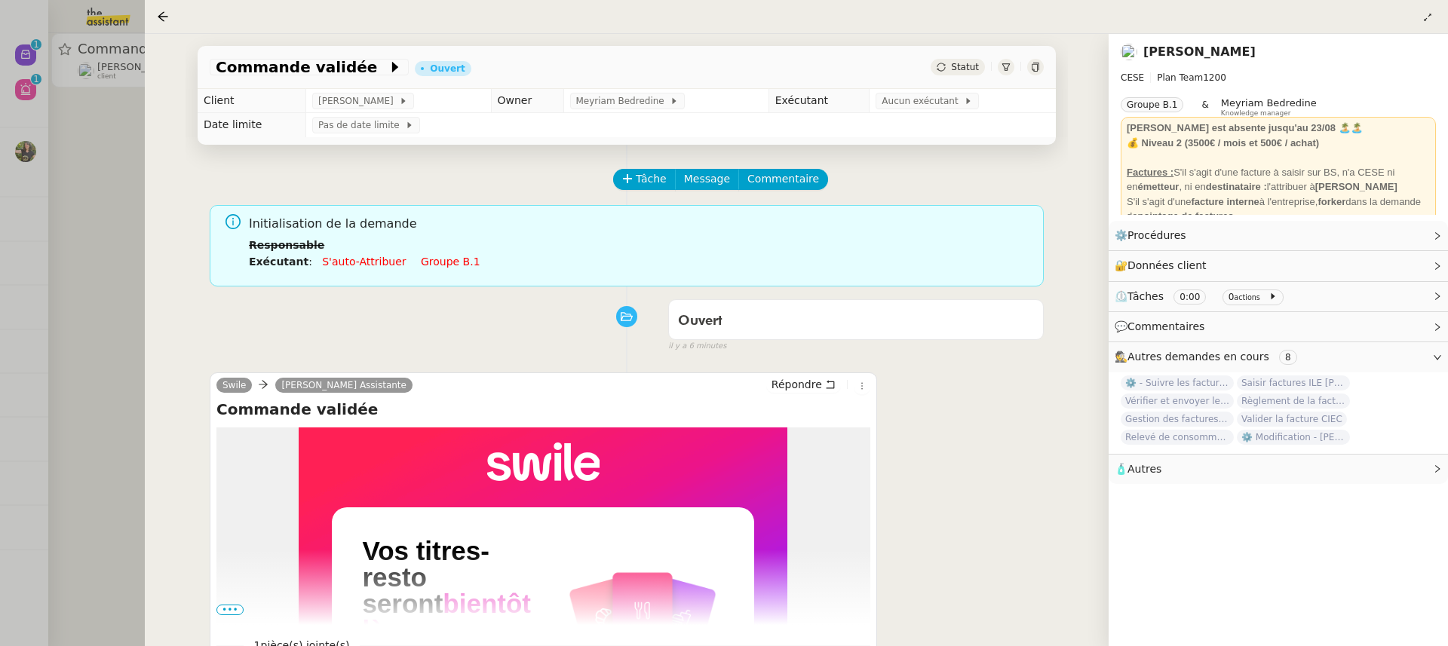
click at [33, 86] on div at bounding box center [724, 323] width 1448 height 646
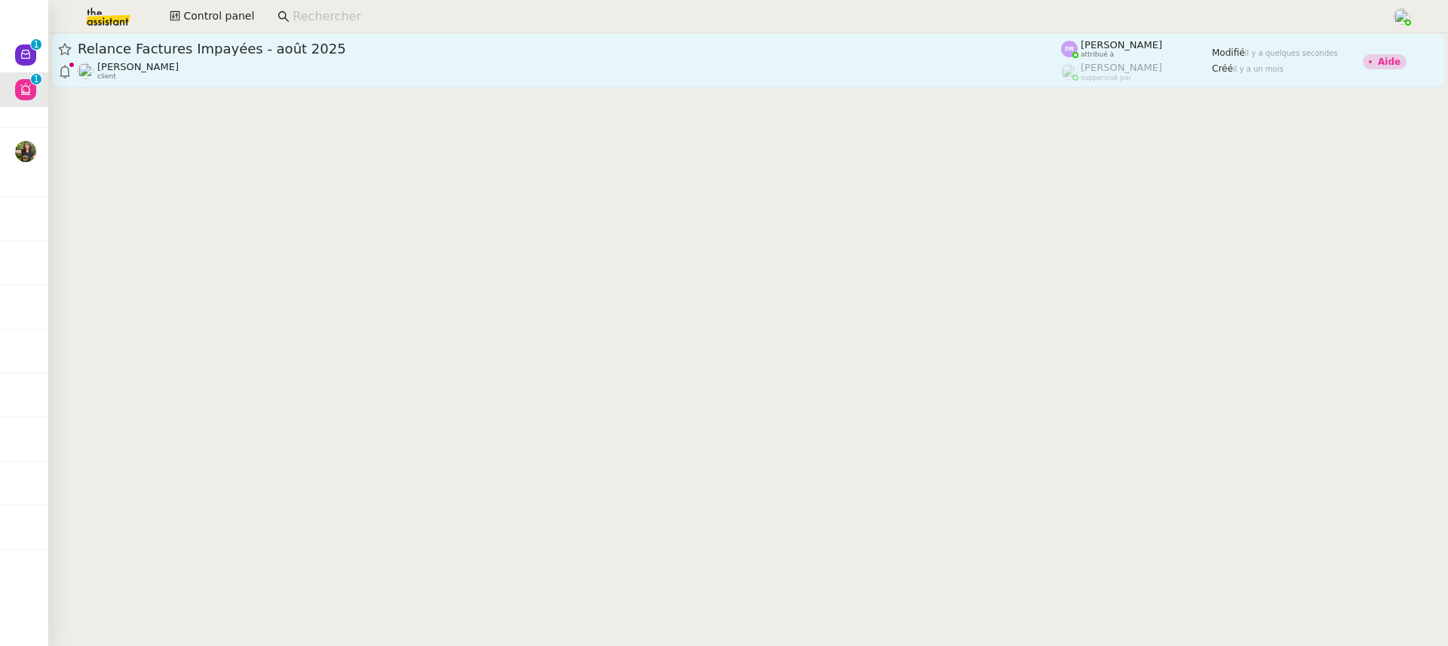
click at [535, 51] on span "Relance Factures Impayées - août 2025" at bounding box center [570, 49] width 984 height 14
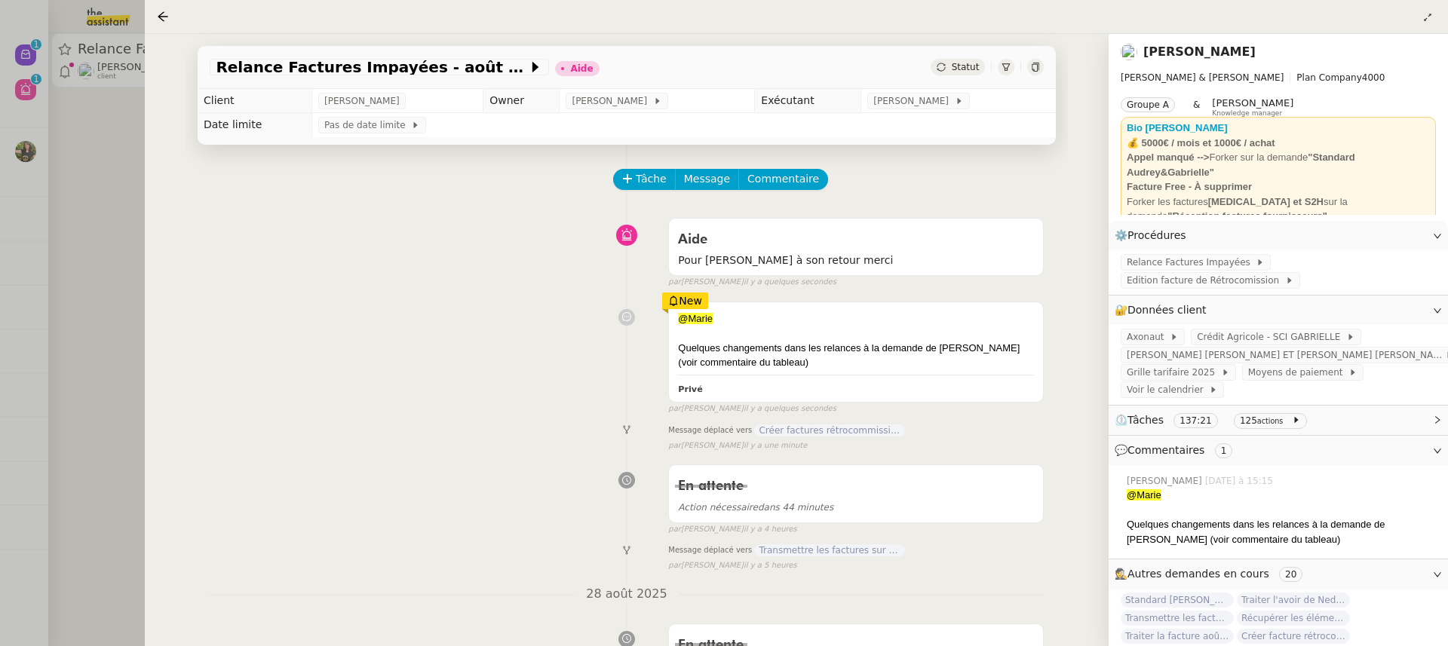
drag, startPoint x: 889, startPoint y: 118, endPoint x: 898, endPoint y: 110, distance: 12.4
click at [889, 119] on td "Pas de date limite" at bounding box center [684, 125] width 744 height 24
click at [901, 112] on td "[PERSON_NAME]" at bounding box center [958, 101] width 195 height 24
click at [923, 100] on span "[PERSON_NAME]" at bounding box center [914, 101] width 81 height 15
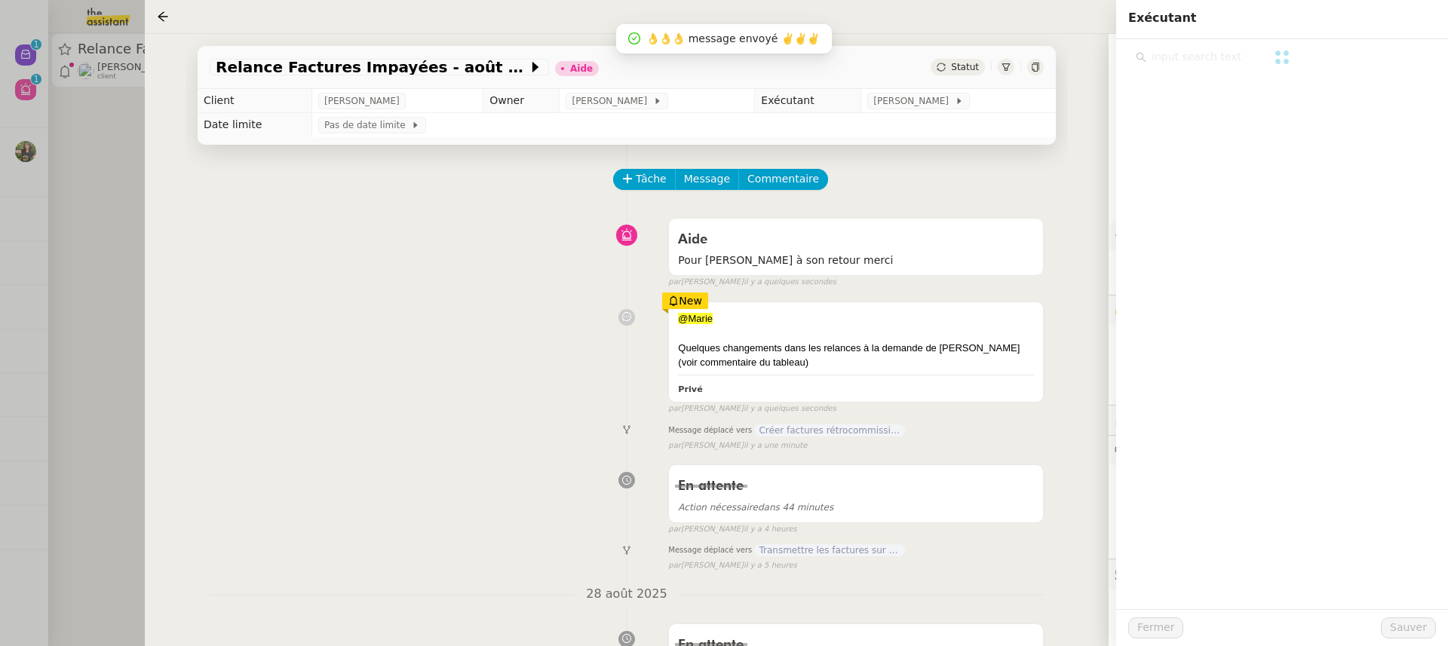
click at [1175, 55] on app-ticket "Relance Factures Impayées - août 2025 Aide Statut Client Gabrielle Tavernier Ow…" at bounding box center [797, 340] width 1304 height 613
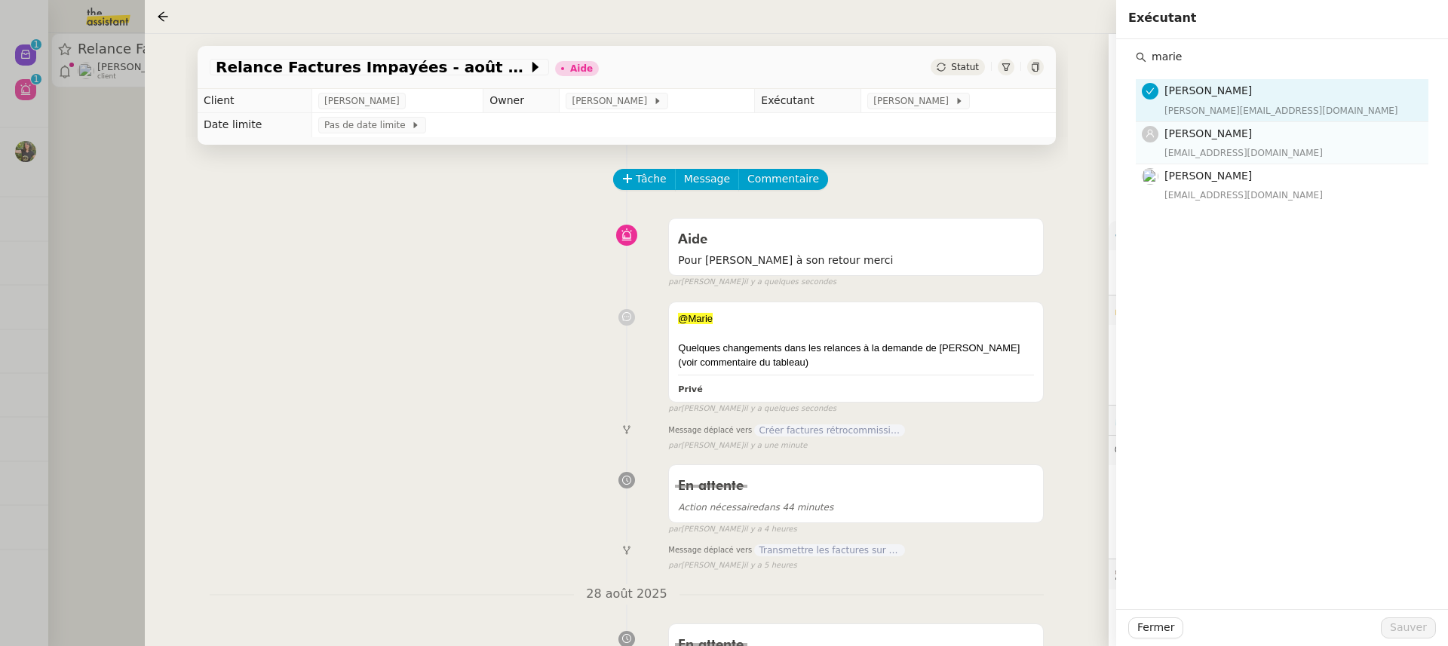
type input "marie"
click at [1267, 137] on h4 "[PERSON_NAME]" at bounding box center [1292, 133] width 255 height 17
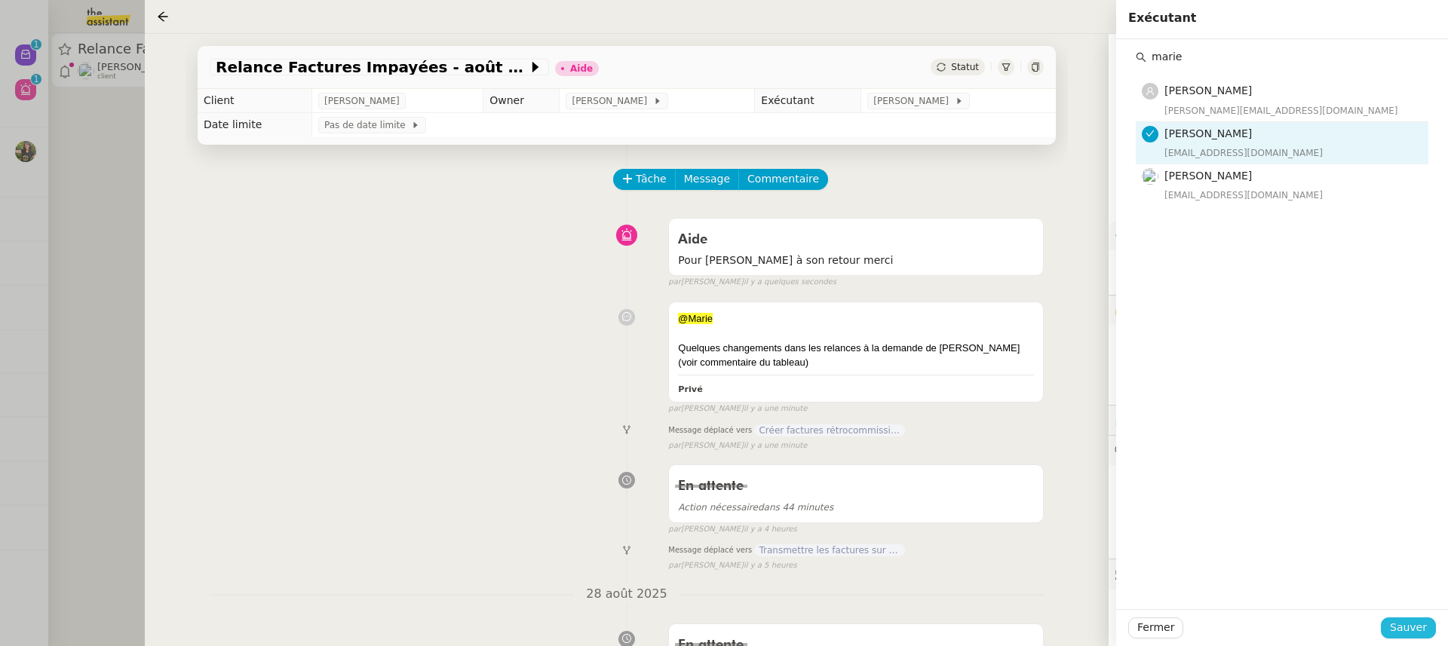
click at [1431, 629] on button "Sauver" at bounding box center [1408, 628] width 55 height 21
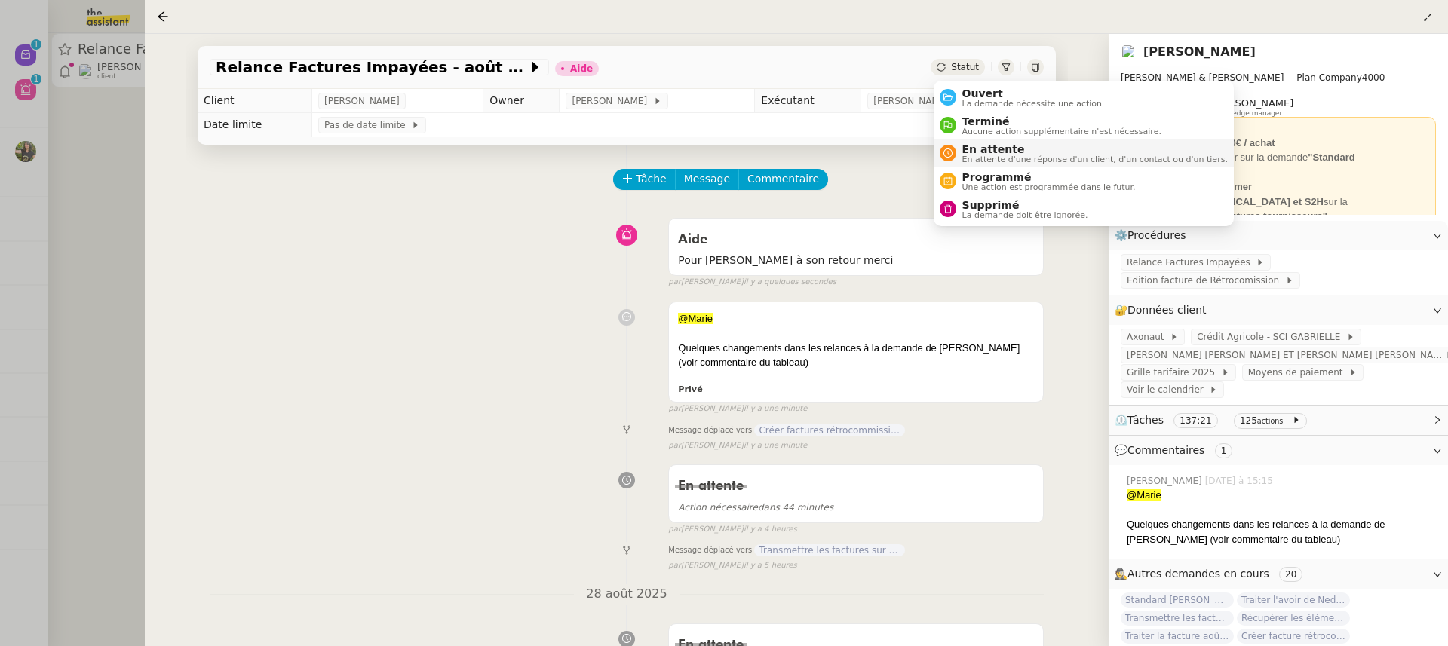
click at [1003, 143] on span "En attente" at bounding box center [1096, 149] width 266 height 12
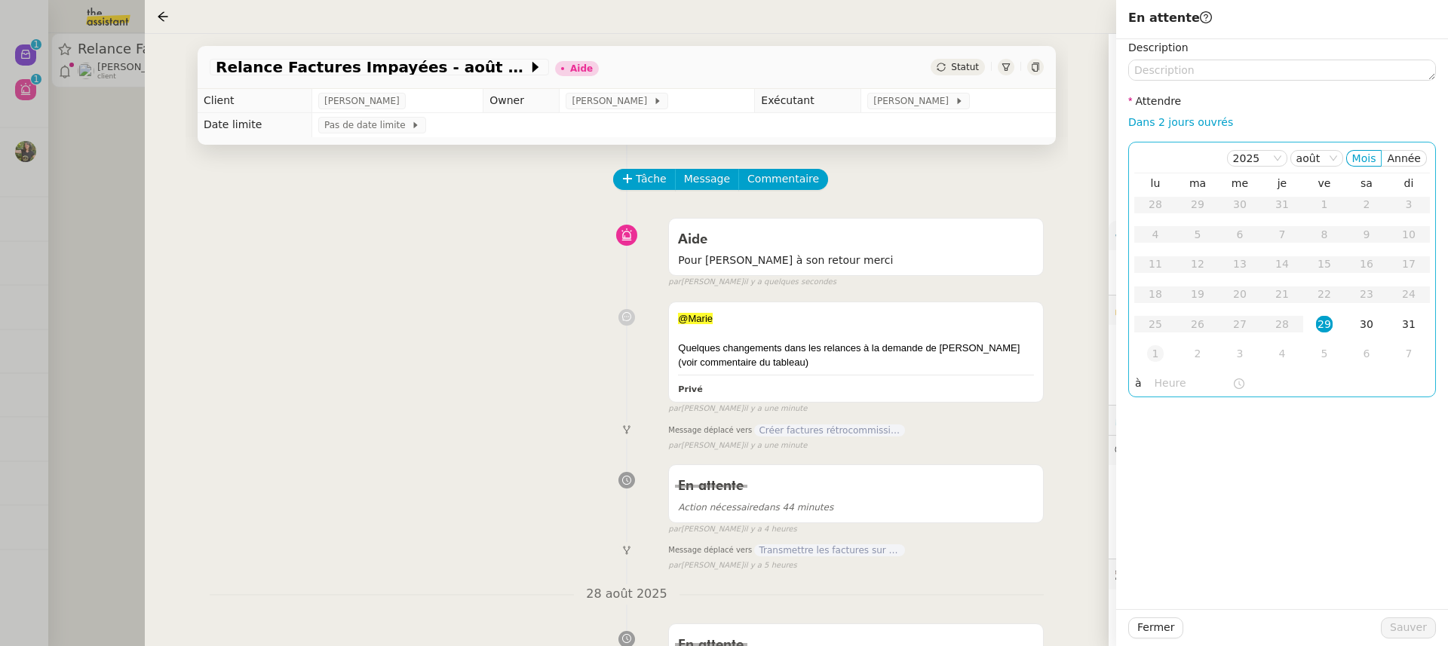
click at [1162, 358] on div "1" at bounding box center [1155, 353] width 17 height 17
click at [1411, 631] on span "Sauver" at bounding box center [1408, 627] width 37 height 17
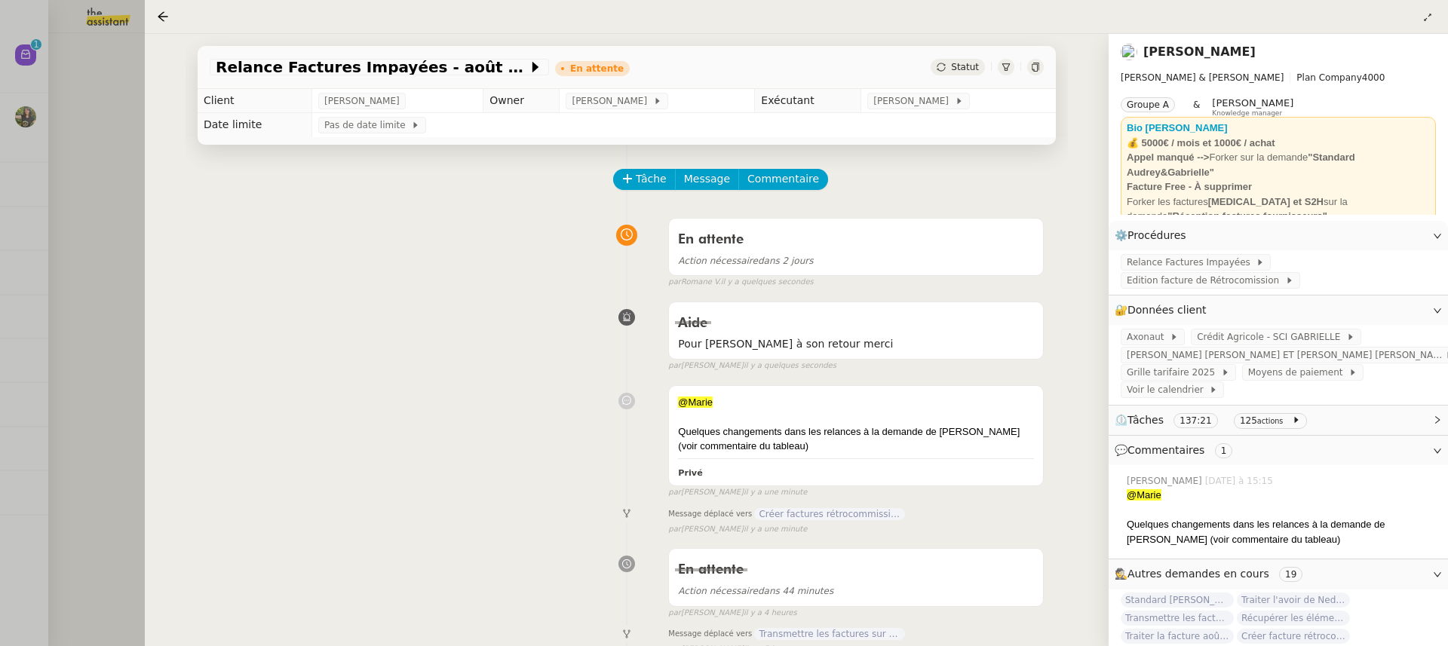
click at [114, 122] on div at bounding box center [724, 323] width 1448 height 646
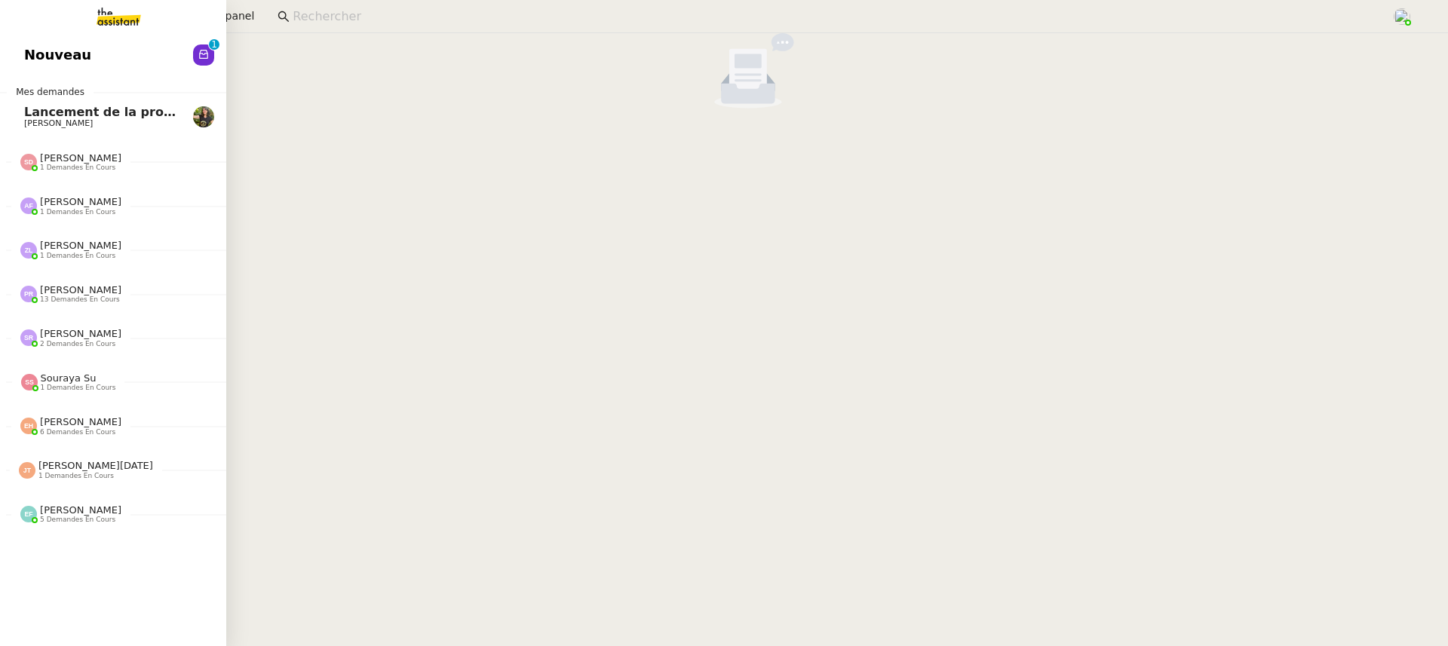
click at [20, 50] on link "Nouveau 0 1 2 3 4 5 6 7 8 9" at bounding box center [113, 55] width 226 height 35
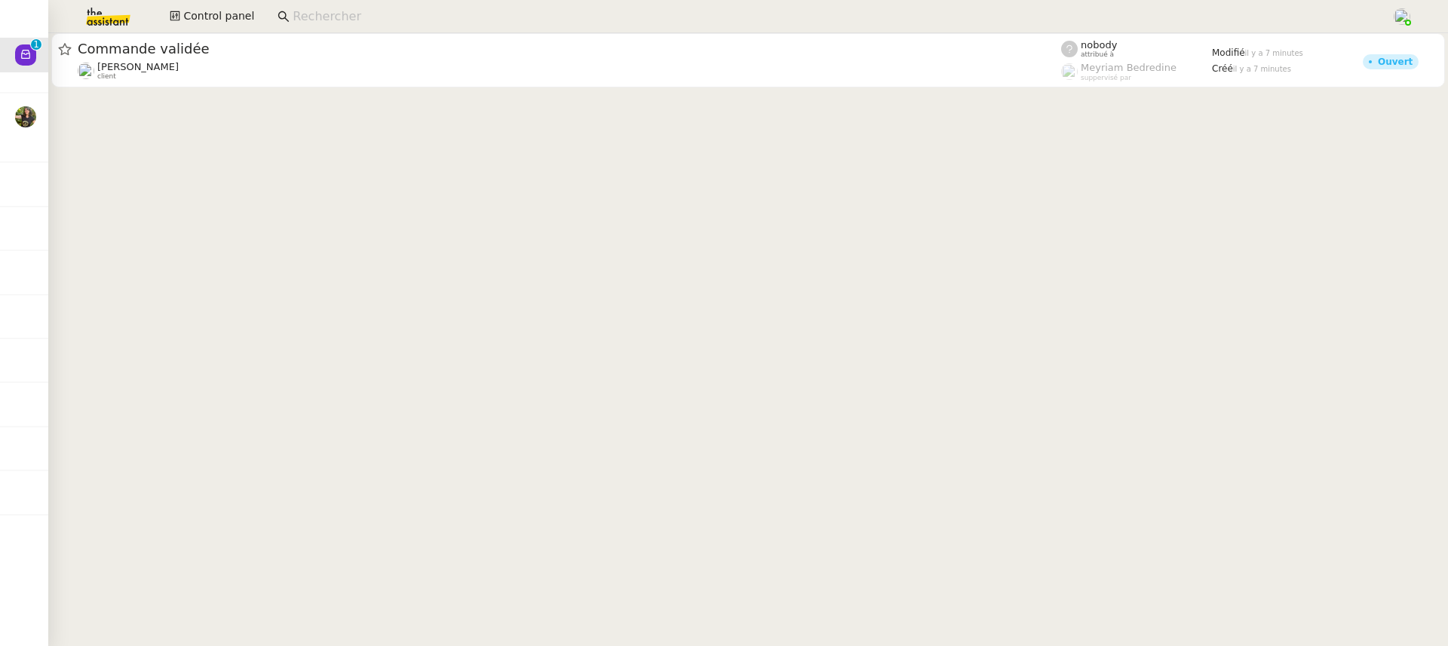
click at [476, 97] on cdk-virtual-scroll-viewport "Commande validée Charles Da Conceicao client nobody attribué à Meyriam Bedredin…" at bounding box center [748, 339] width 1400 height 613
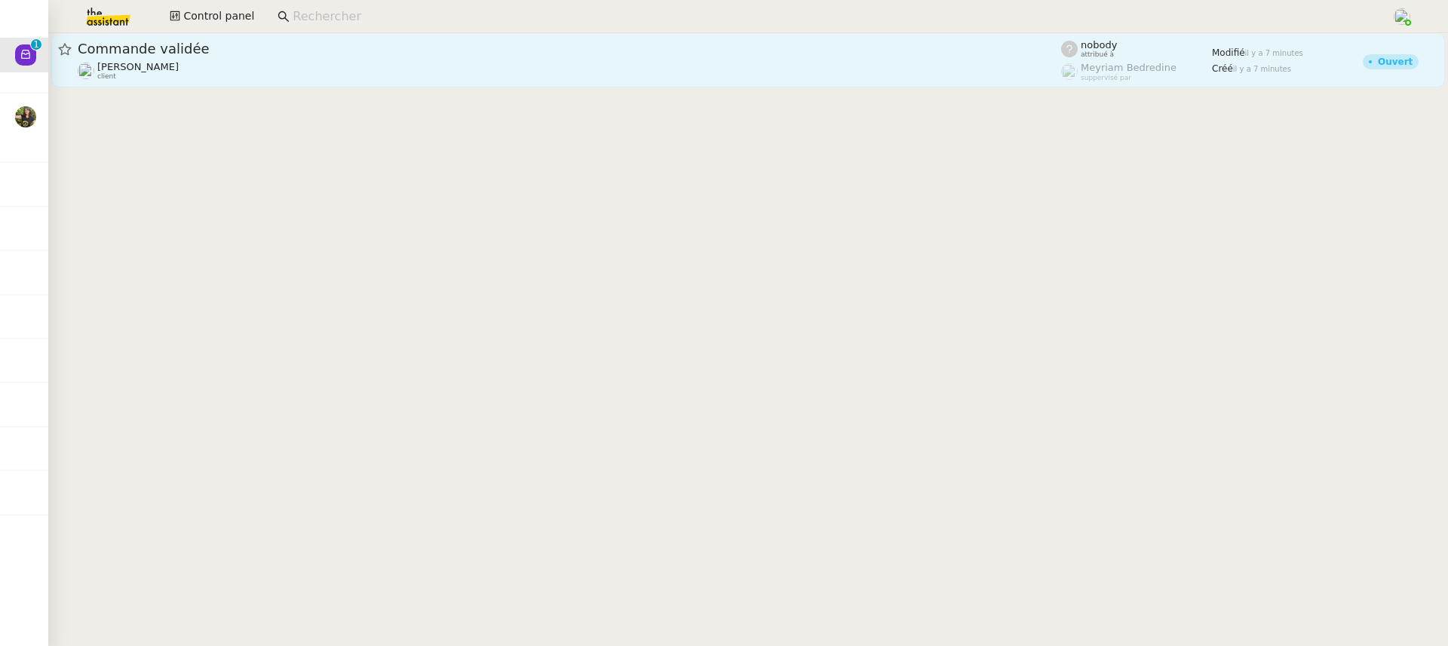
click at [444, 74] on div "Charles Da Conceicao client" at bounding box center [570, 71] width 984 height 20
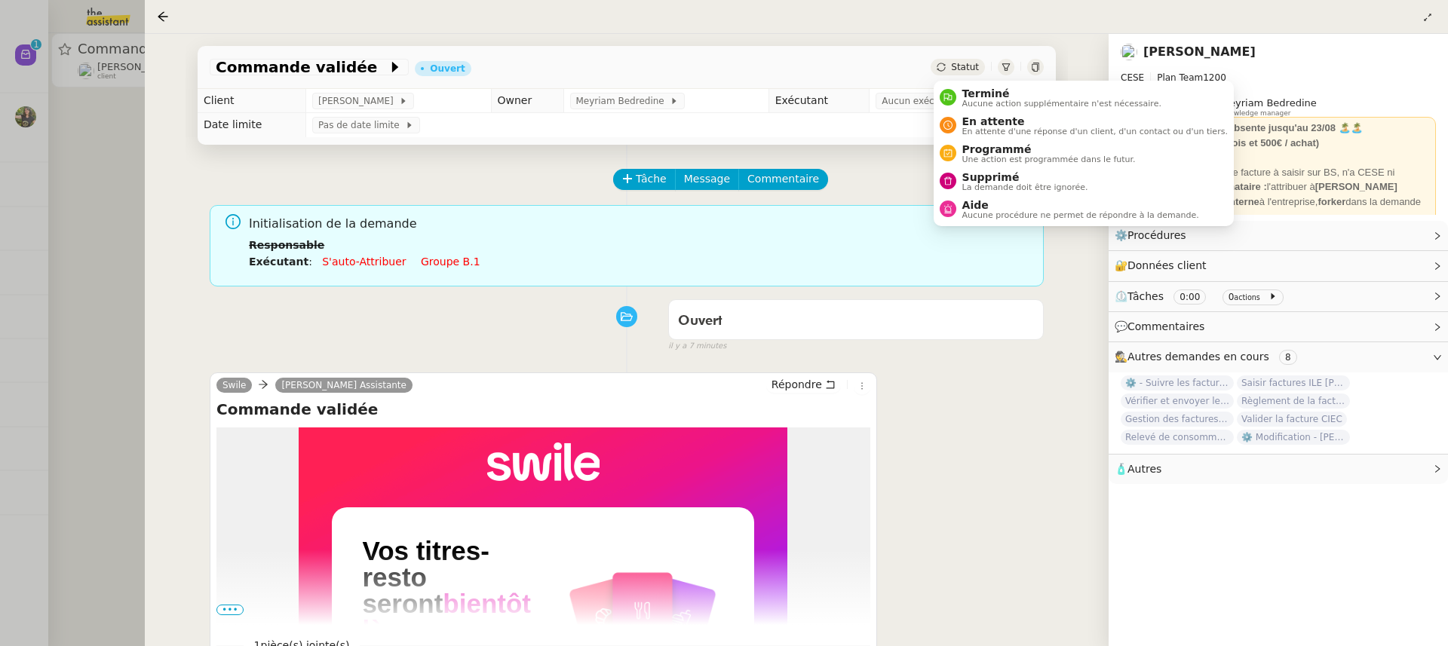
click at [1003, 170] on li "Supprimé La demande doit être ignorée." at bounding box center [1084, 181] width 300 height 28
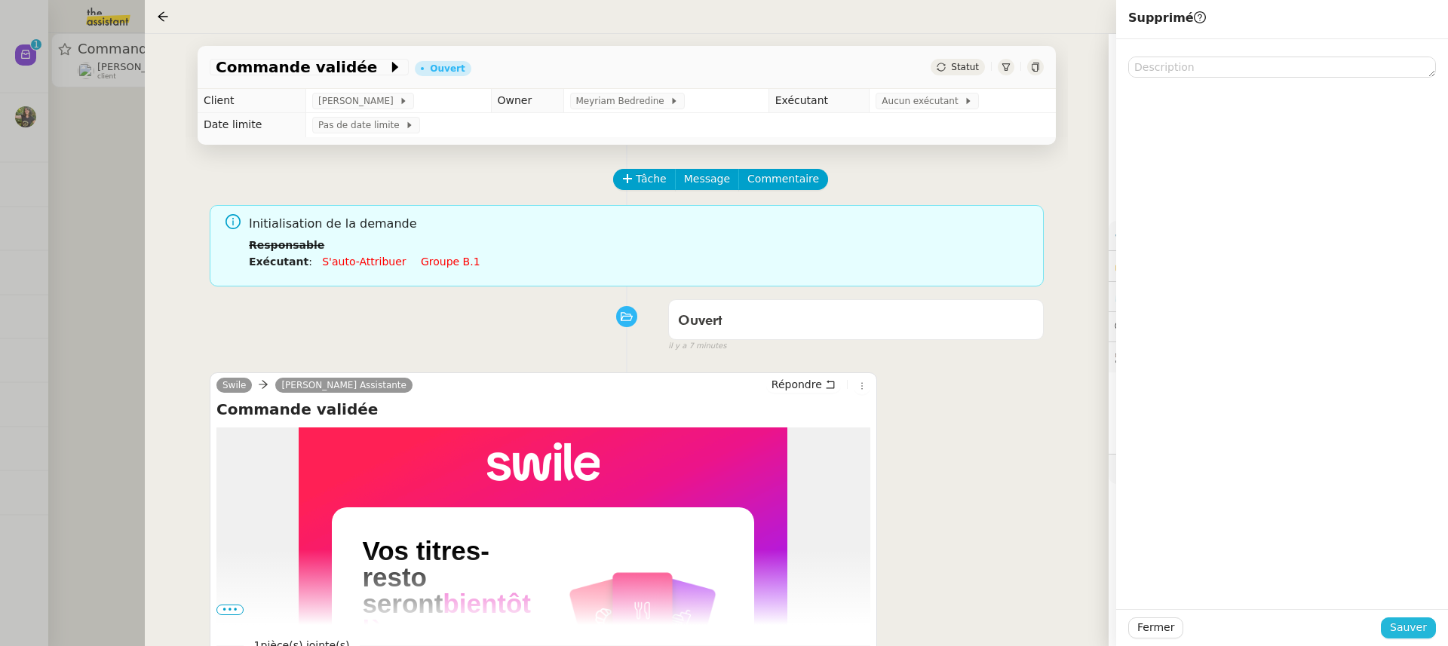
click at [1419, 631] on span "Sauver" at bounding box center [1408, 627] width 37 height 17
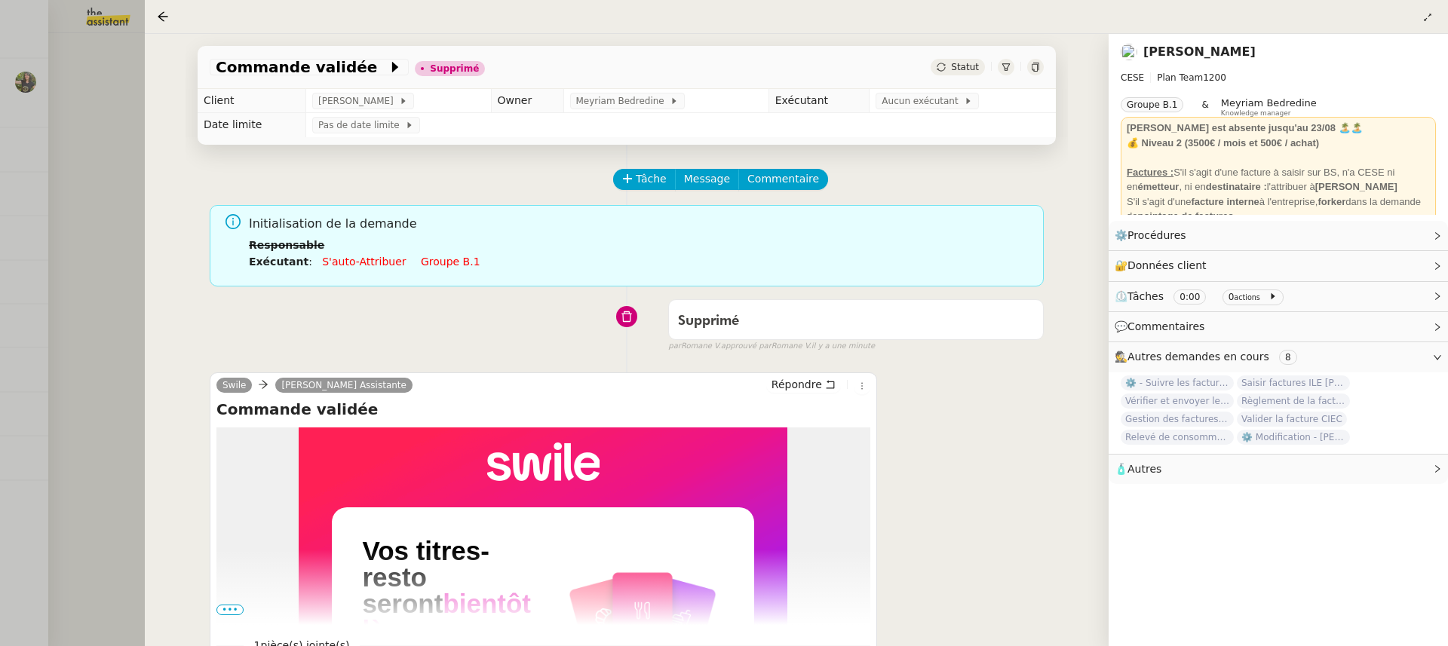
click at [94, 78] on div at bounding box center [724, 323] width 1448 height 646
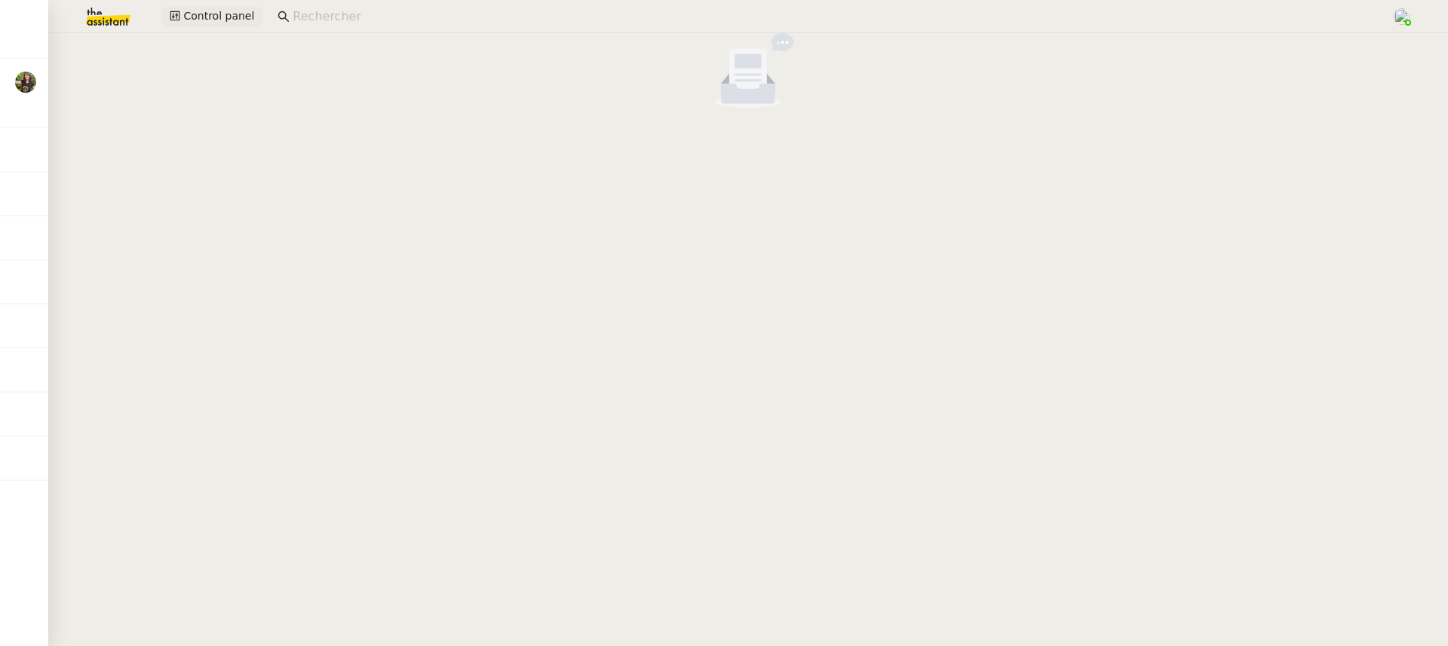
click at [229, 15] on span "Control panel" at bounding box center [218, 16] width 71 height 17
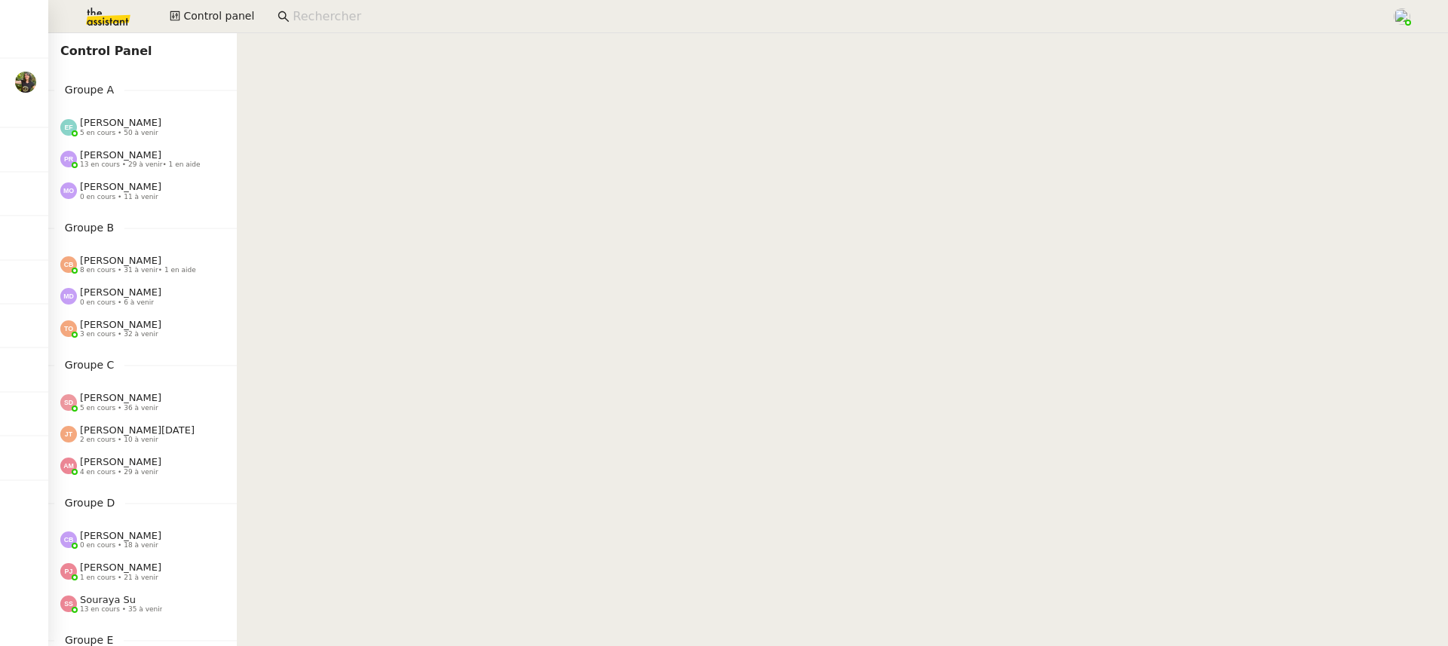
click at [186, 130] on div "Emelyne Foussier 5 en cours • 50 à venir" at bounding box center [148, 127] width 177 height 20
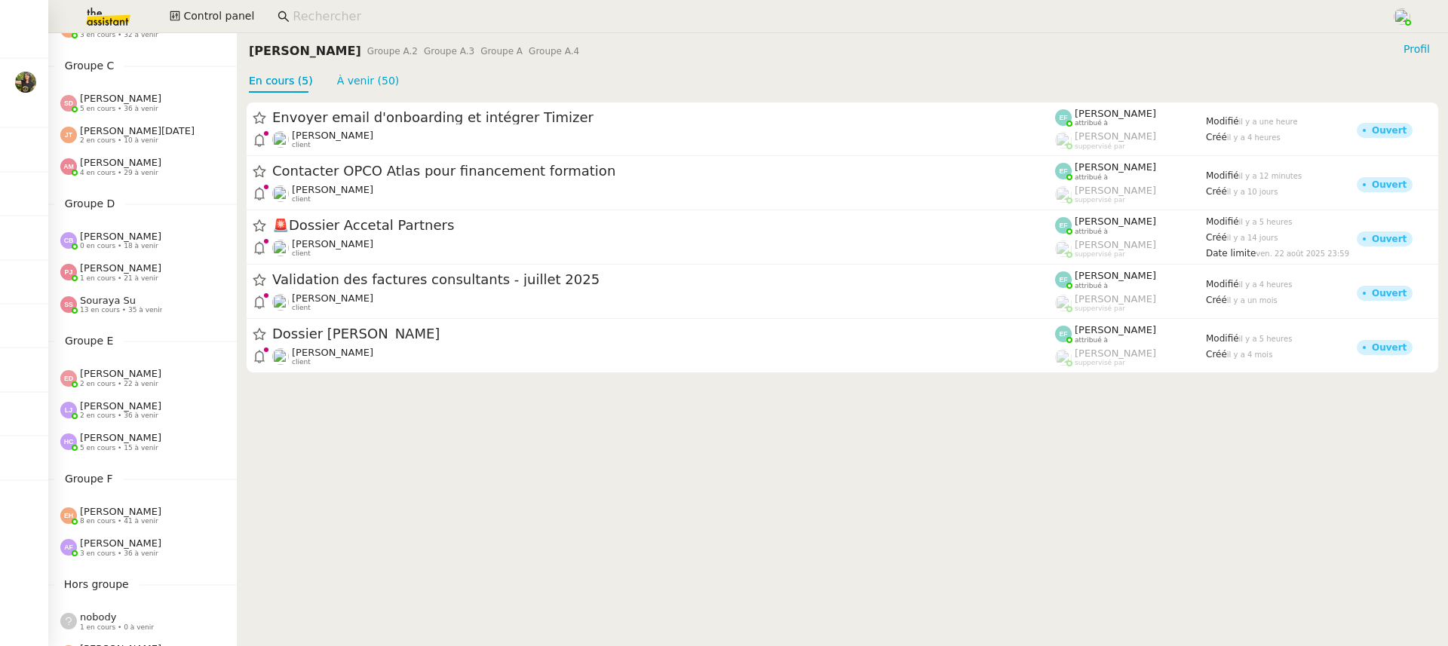
scroll to position [620, 0]
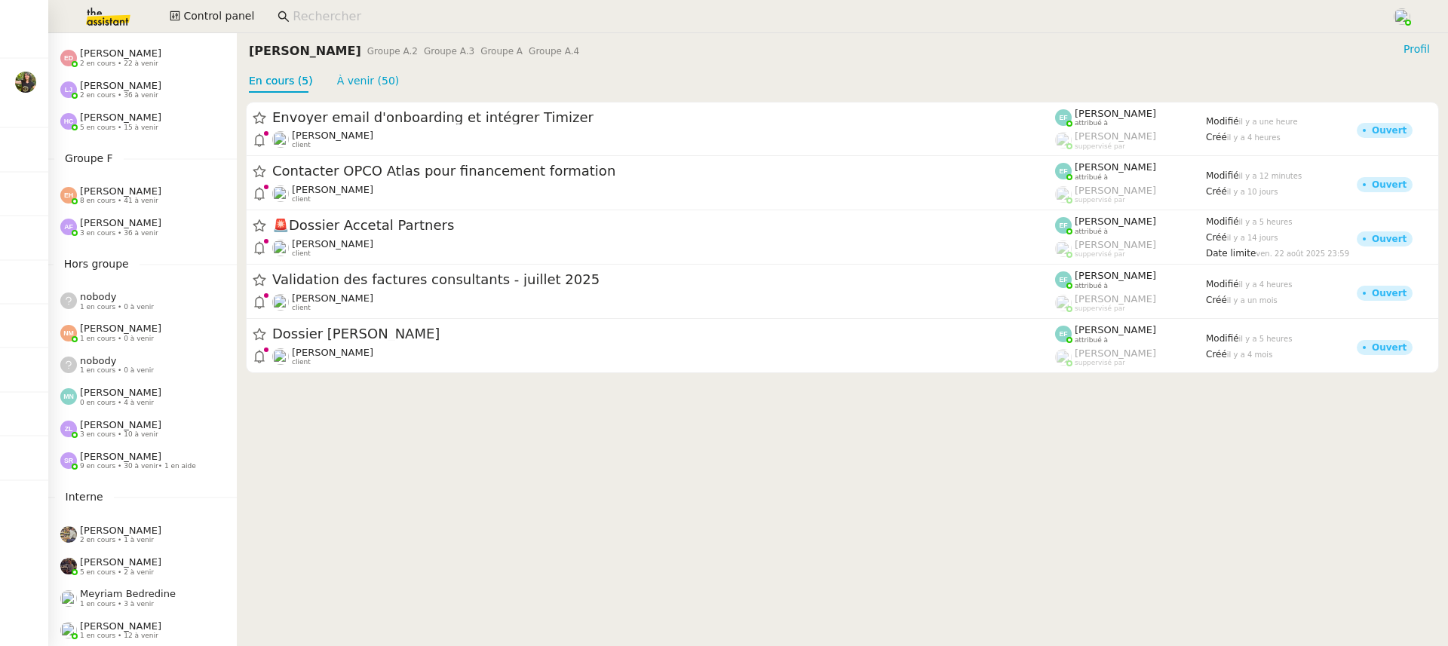
click at [121, 213] on div "Anna Florent 3 en cours • 36 à venir" at bounding box center [142, 227] width 189 height 32
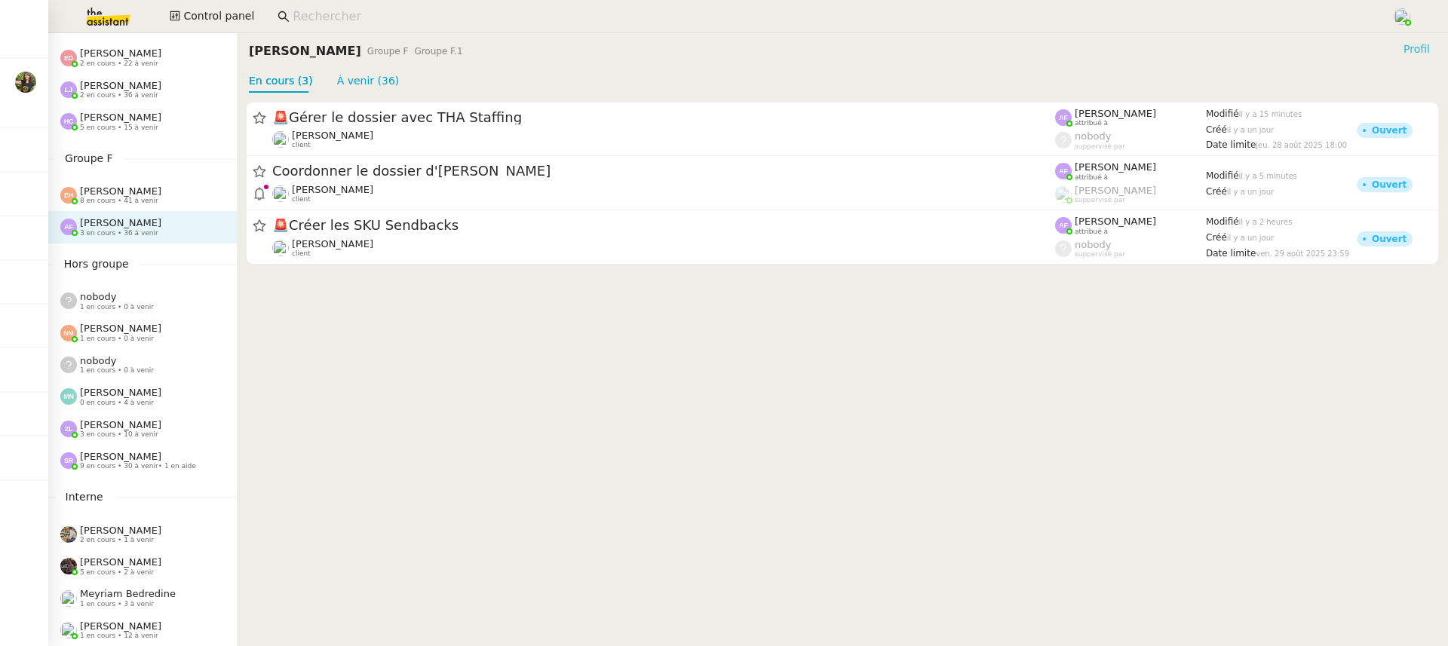
click at [1423, 52] on span "Profil" at bounding box center [1417, 48] width 26 height 15
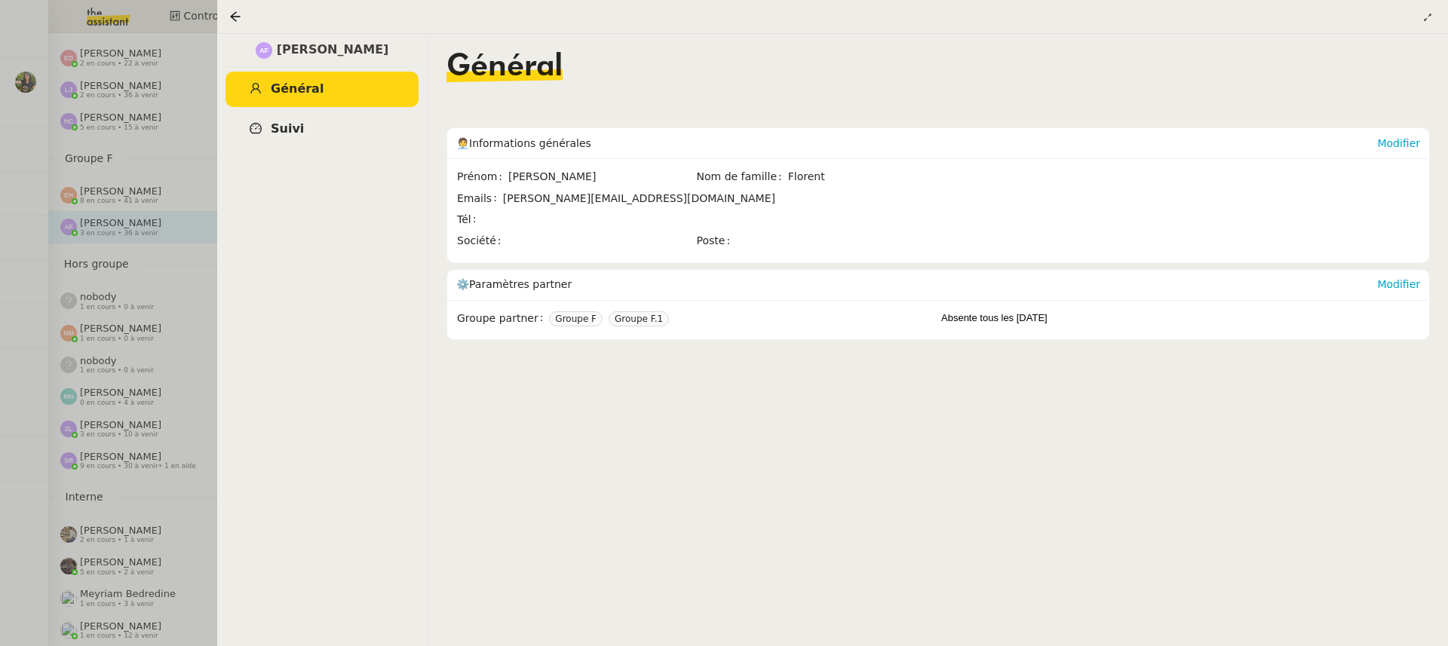
click at [309, 115] on link "Suivi" at bounding box center [322, 129] width 193 height 35
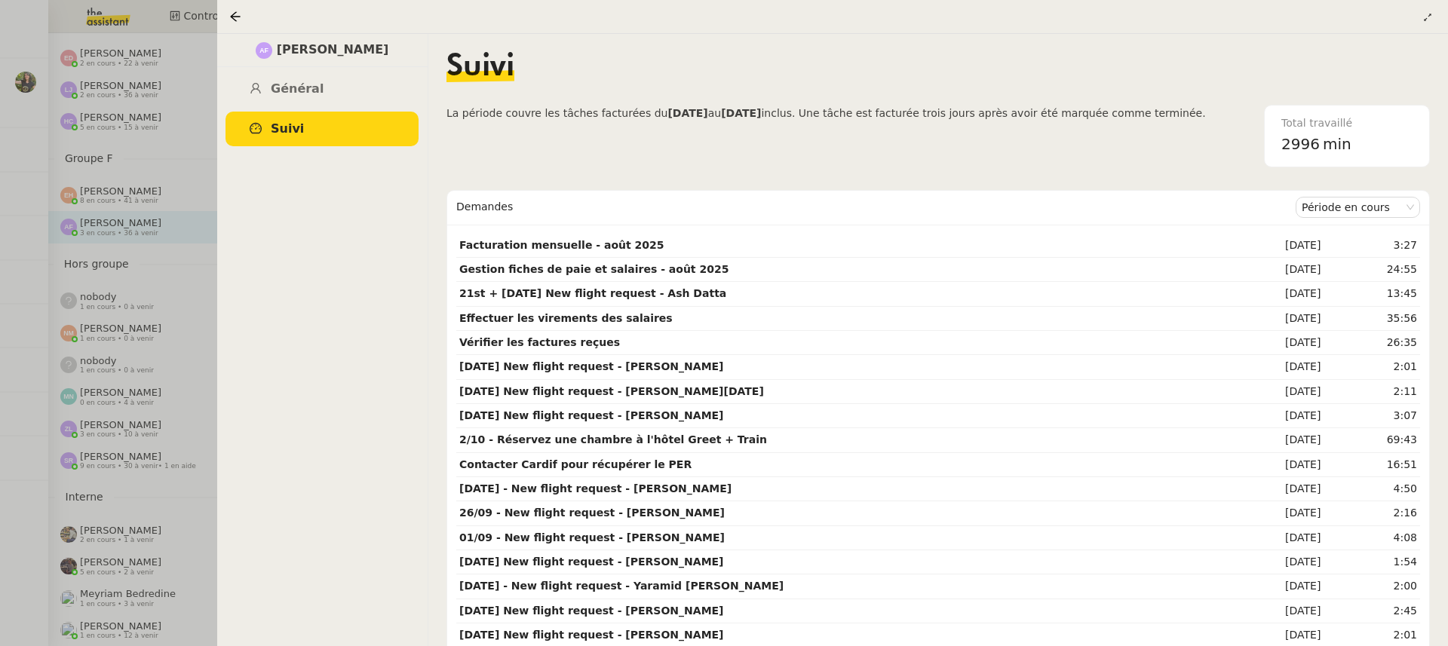
click at [88, 100] on div at bounding box center [724, 323] width 1448 height 646
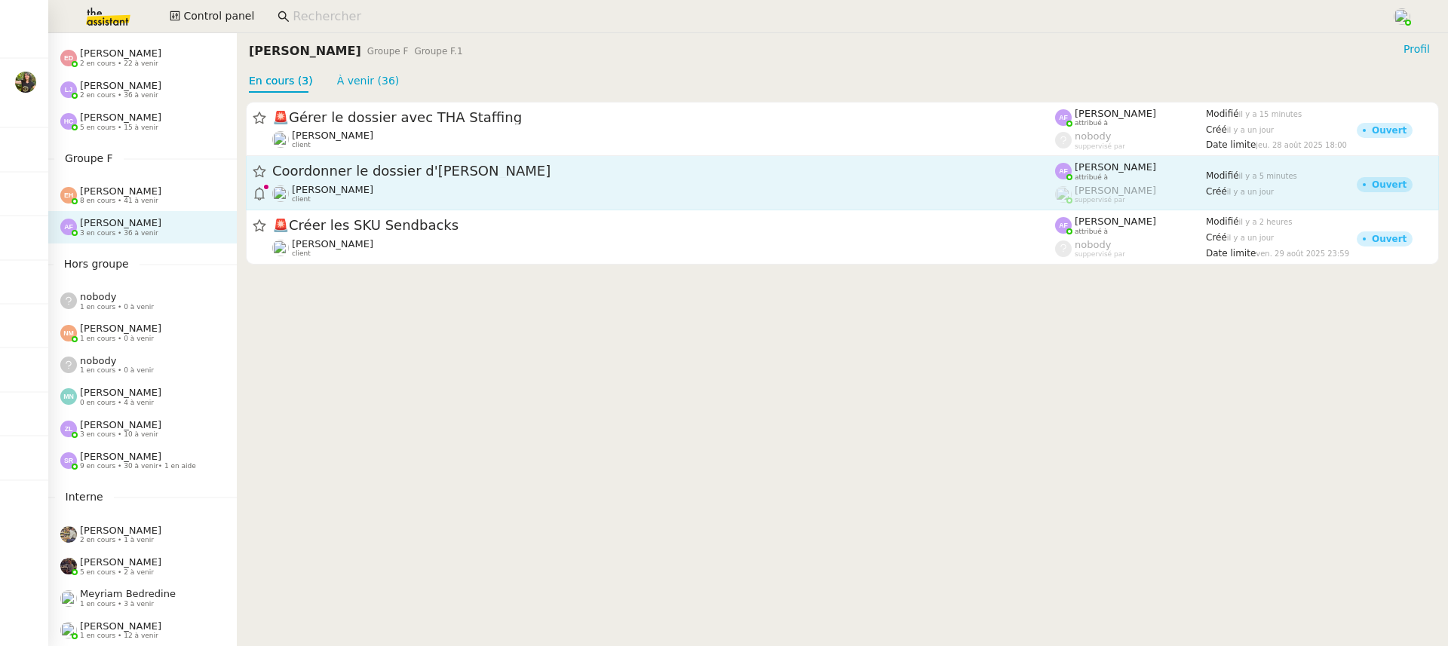
click at [427, 163] on div "Coordonner le dossier d'[PERSON_NAME]" at bounding box center [663, 171] width 783 height 19
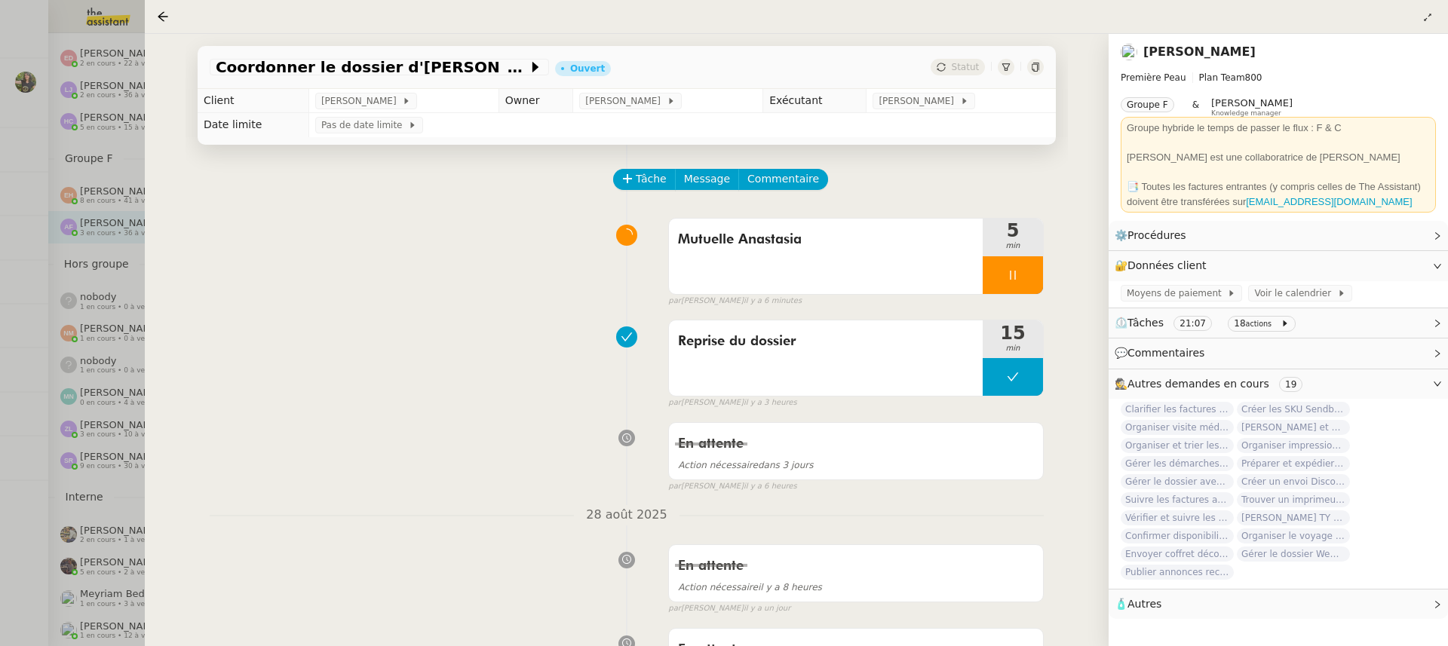
click at [140, 171] on div at bounding box center [724, 323] width 1448 height 646
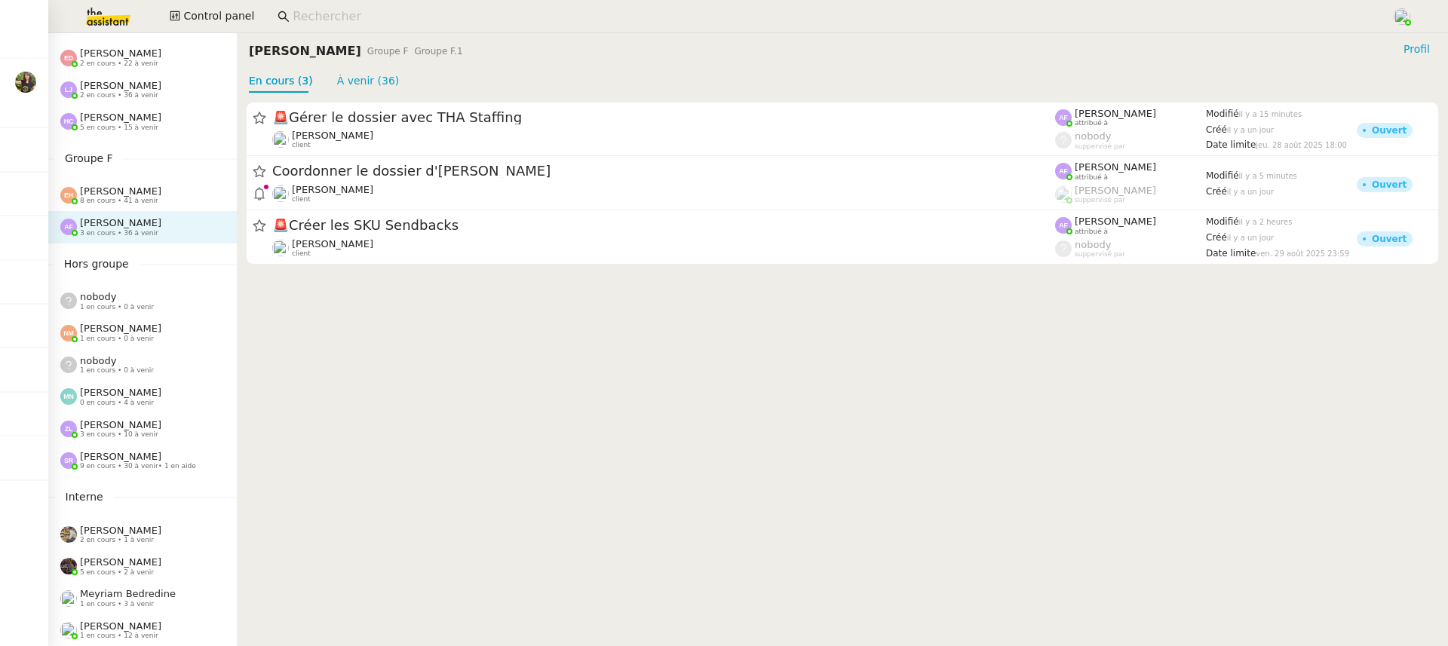
click at [370, 142] on div at bounding box center [724, 323] width 1448 height 646
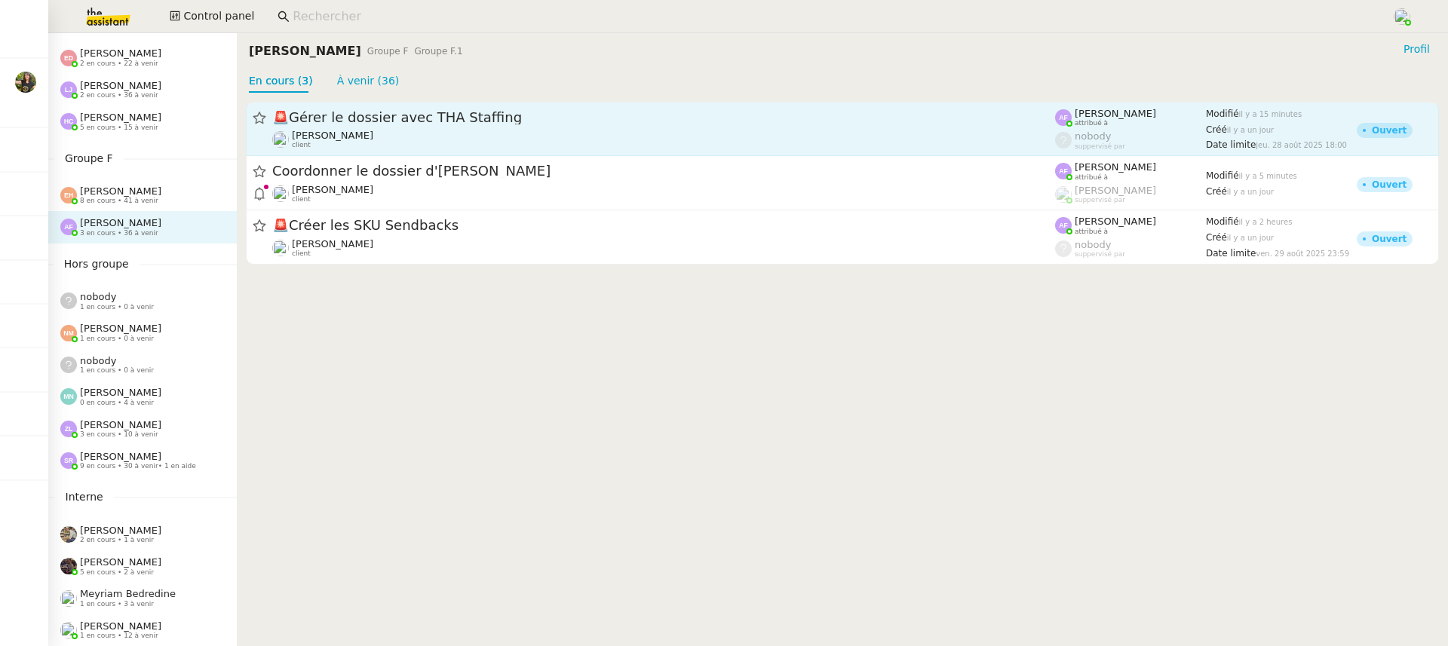
click at [1081, 128] on div "Anna Florent attribué à nobody suppervisé par" at bounding box center [1130, 129] width 151 height 41
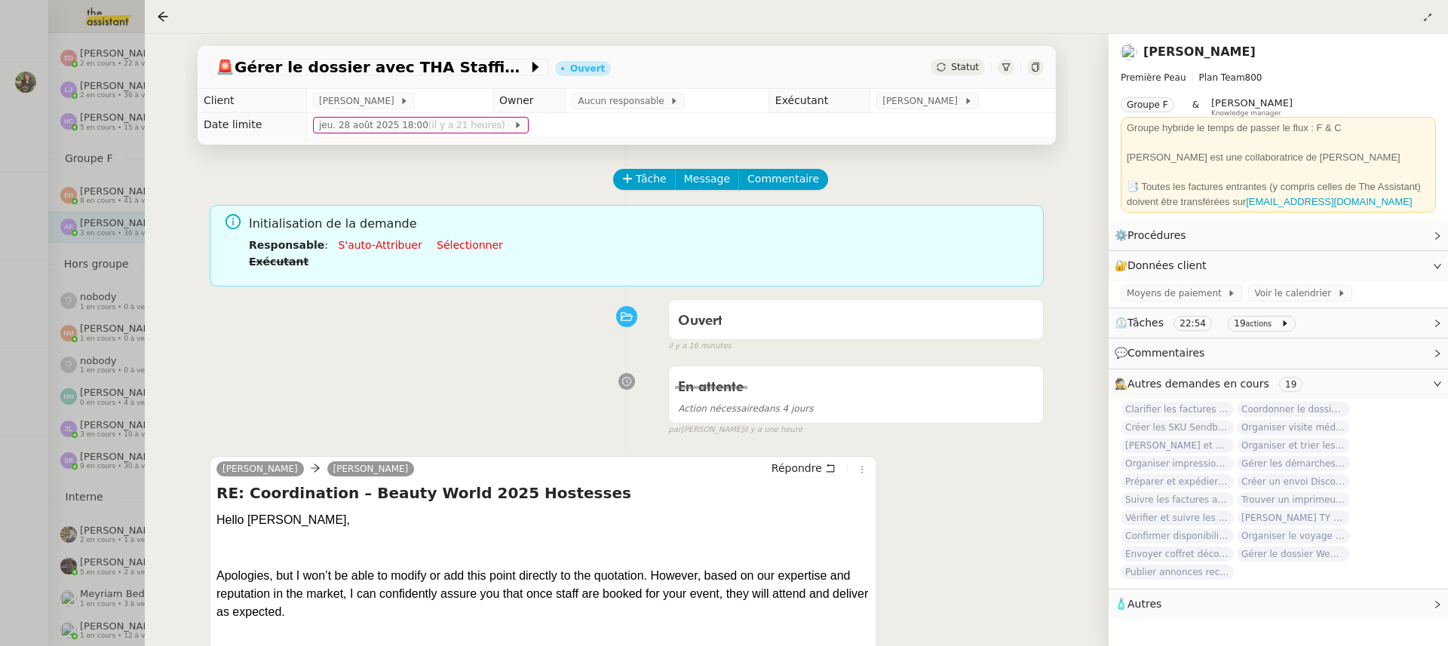
click at [1163, 58] on link "[PERSON_NAME]" at bounding box center [1200, 52] width 112 height 14
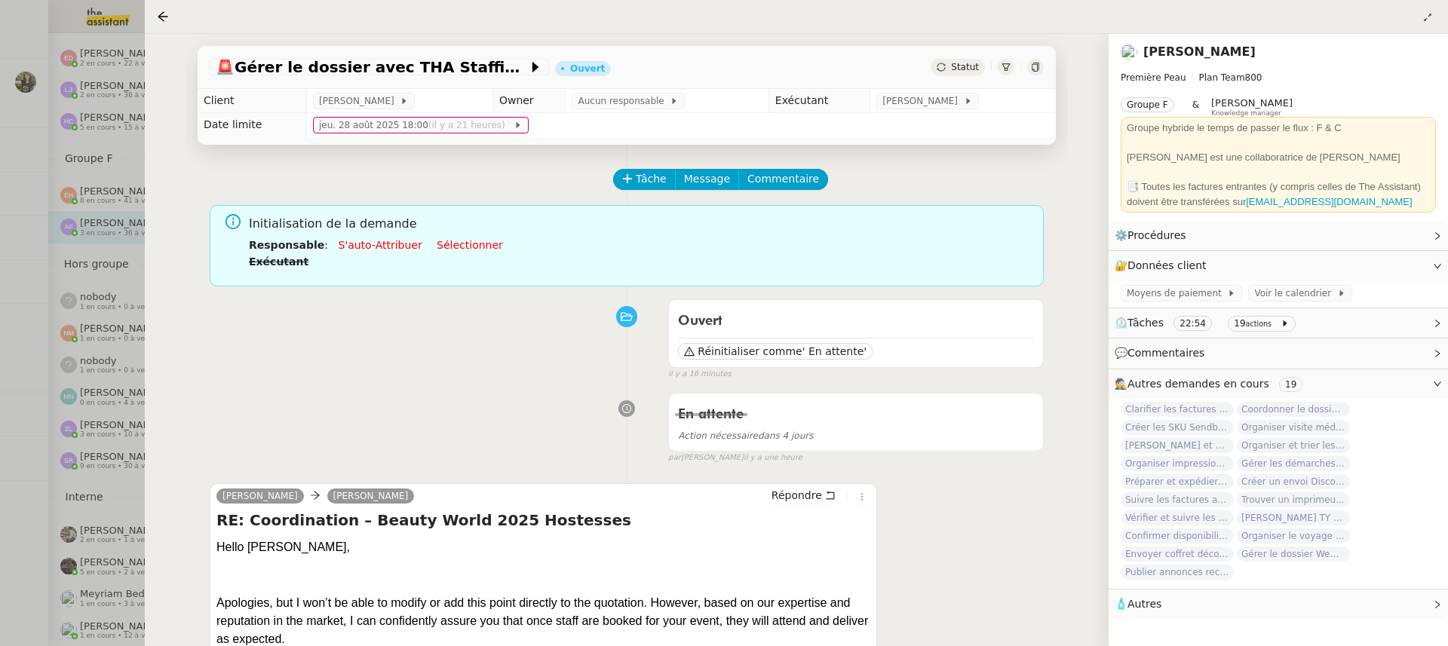
click at [1156, 51] on link "[PERSON_NAME]" at bounding box center [1200, 52] width 112 height 14
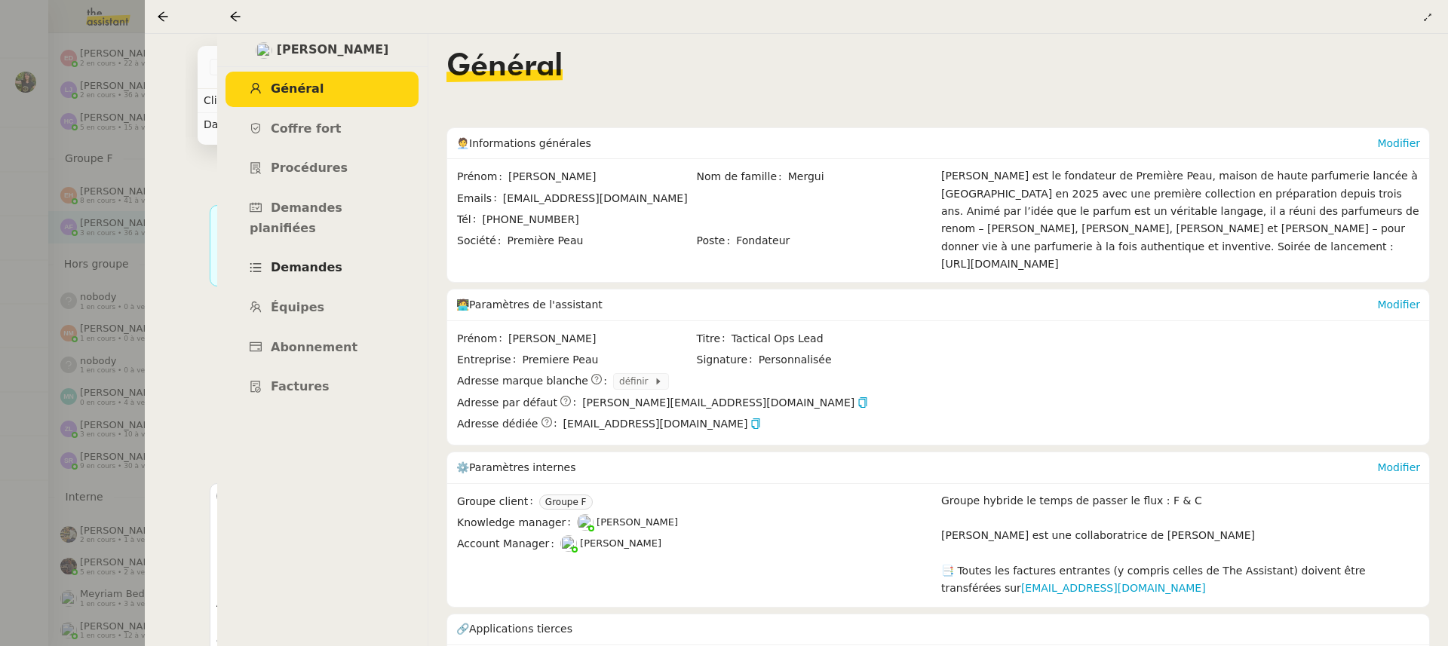
click at [362, 260] on link "Demandes" at bounding box center [322, 267] width 193 height 35
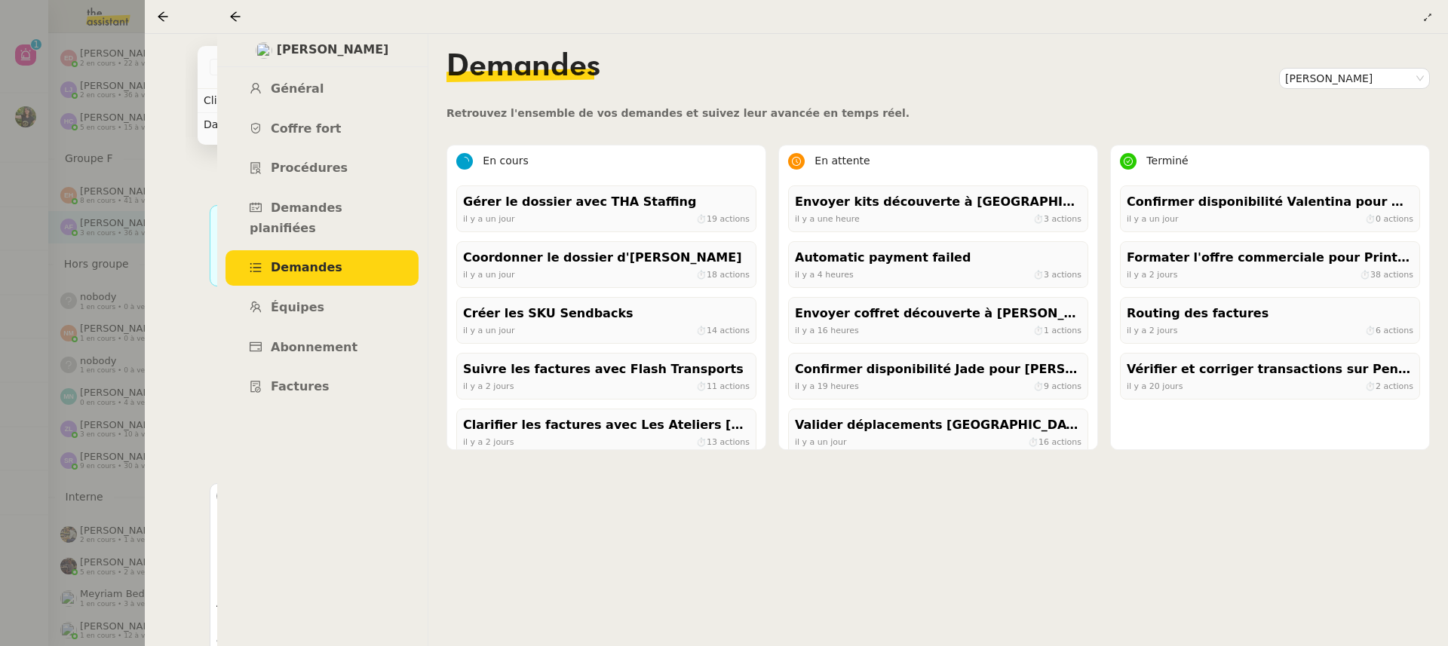
click at [32, 106] on div at bounding box center [724, 323] width 1448 height 646
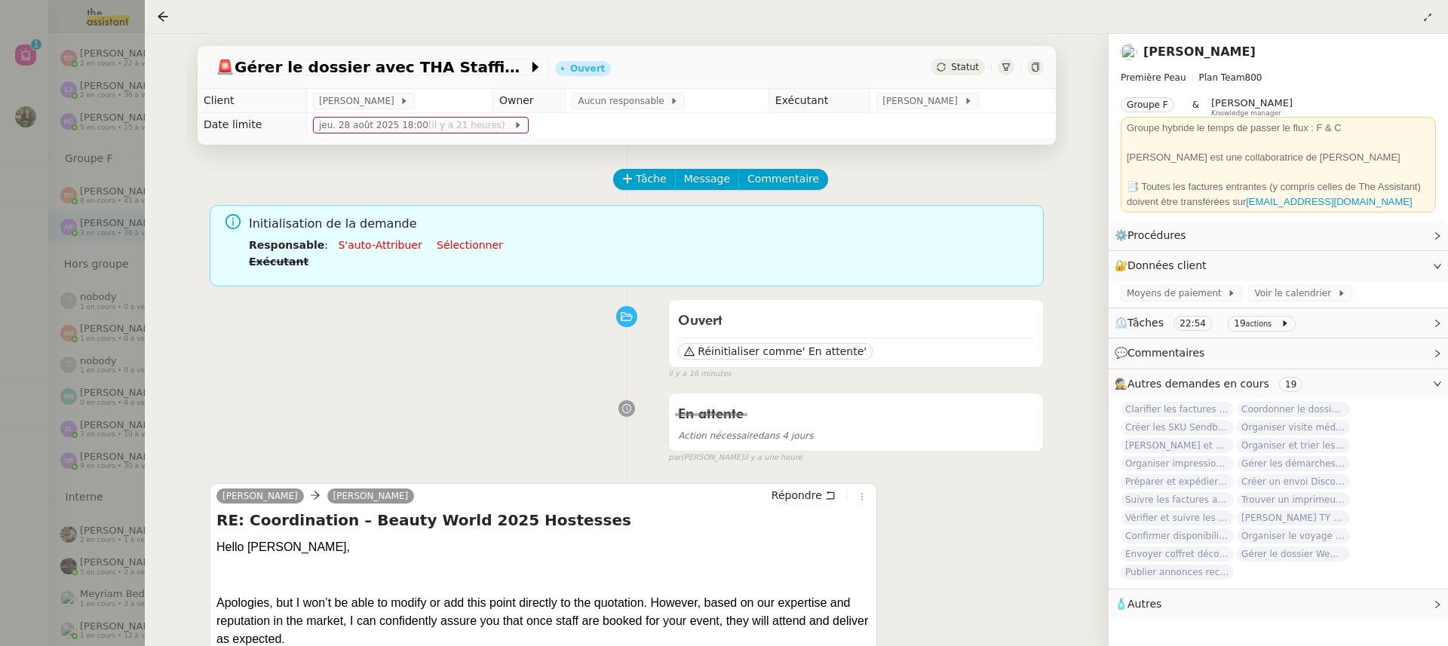
click at [35, 57] on div at bounding box center [724, 323] width 1448 height 646
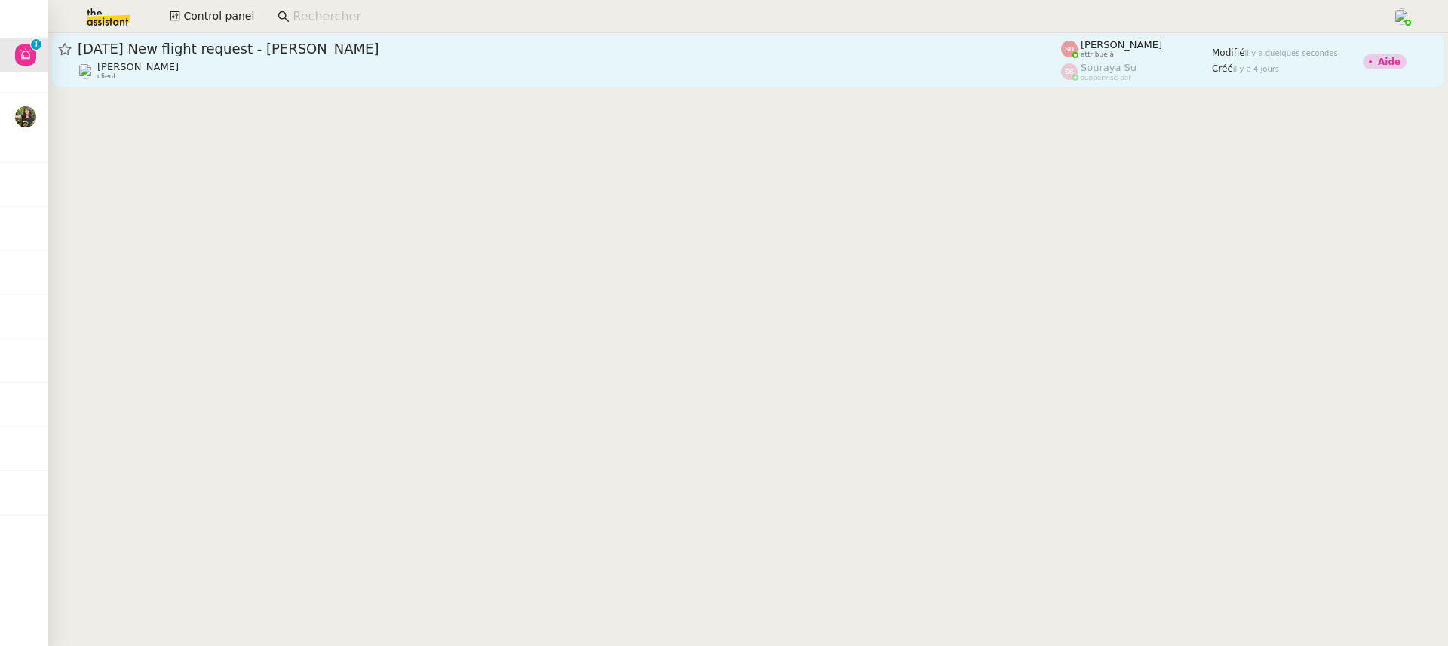
click at [414, 67] on div "Louis Frei client" at bounding box center [570, 71] width 984 height 20
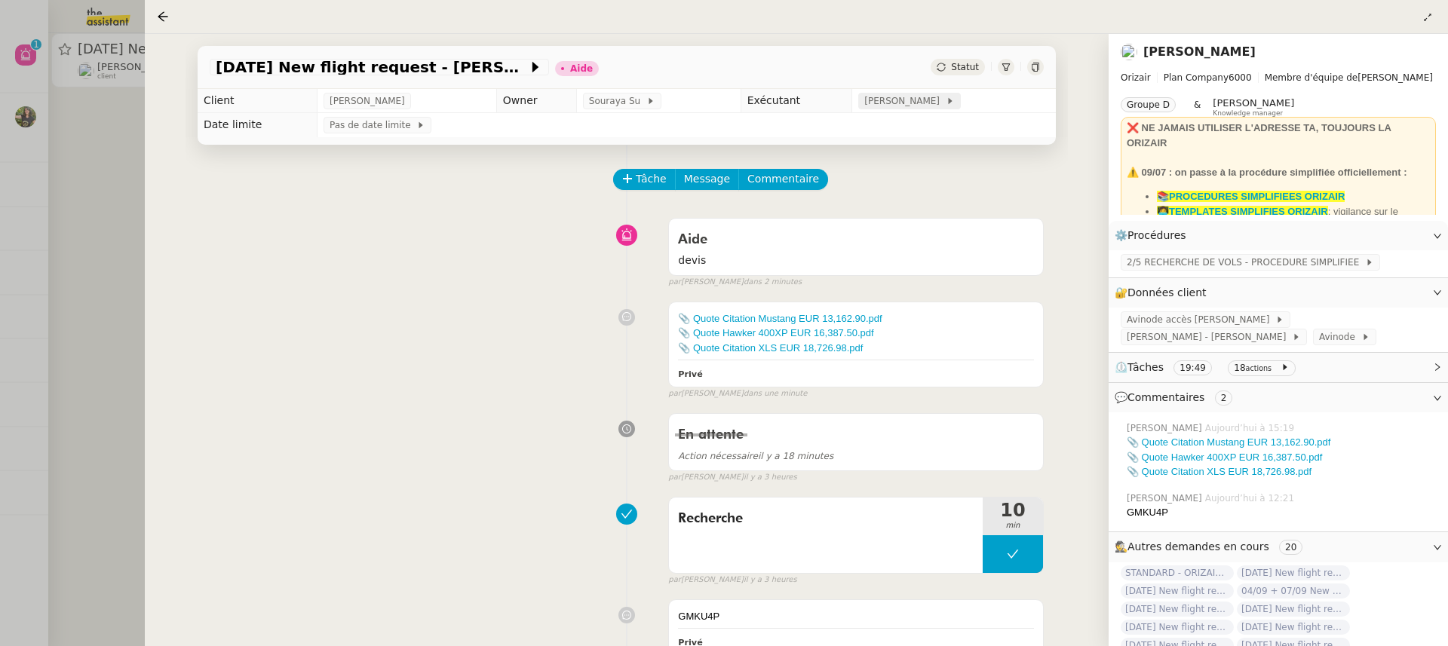
click at [917, 95] on span "[PERSON_NAME]" at bounding box center [905, 101] width 81 height 15
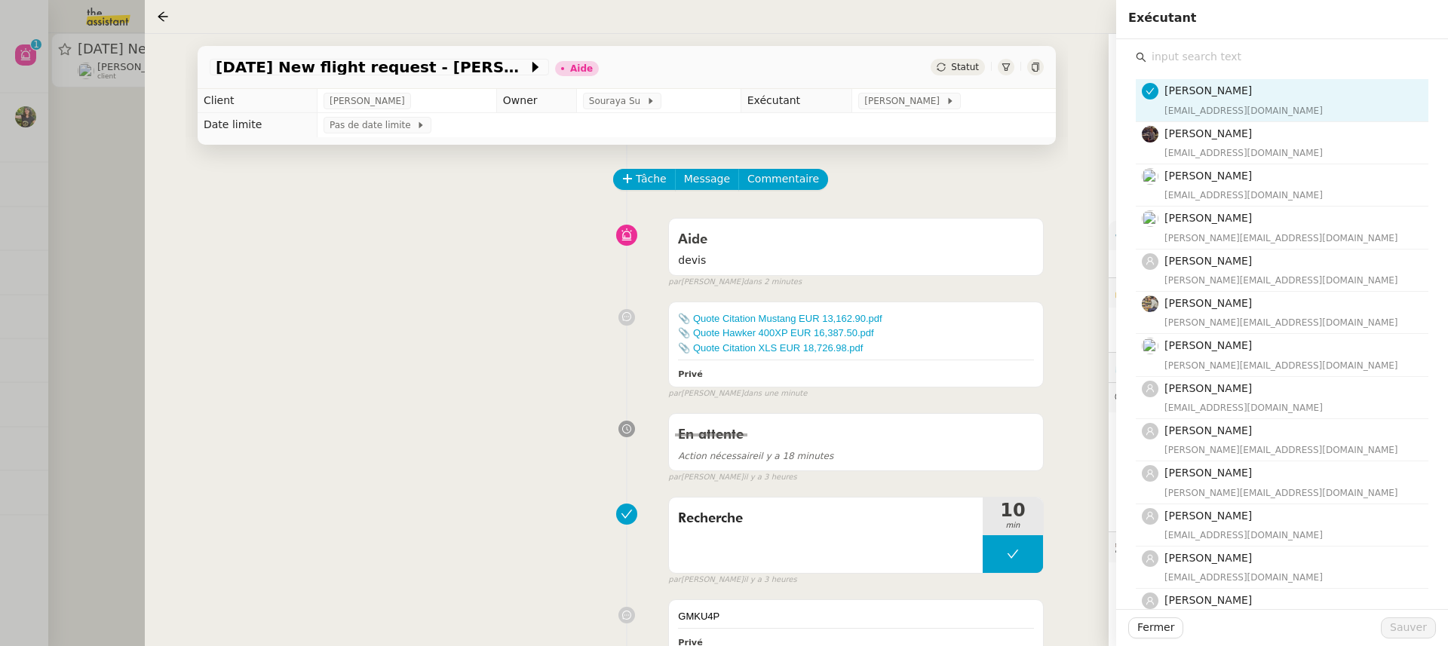
click at [1249, 54] on input "text" at bounding box center [1288, 57] width 282 height 20
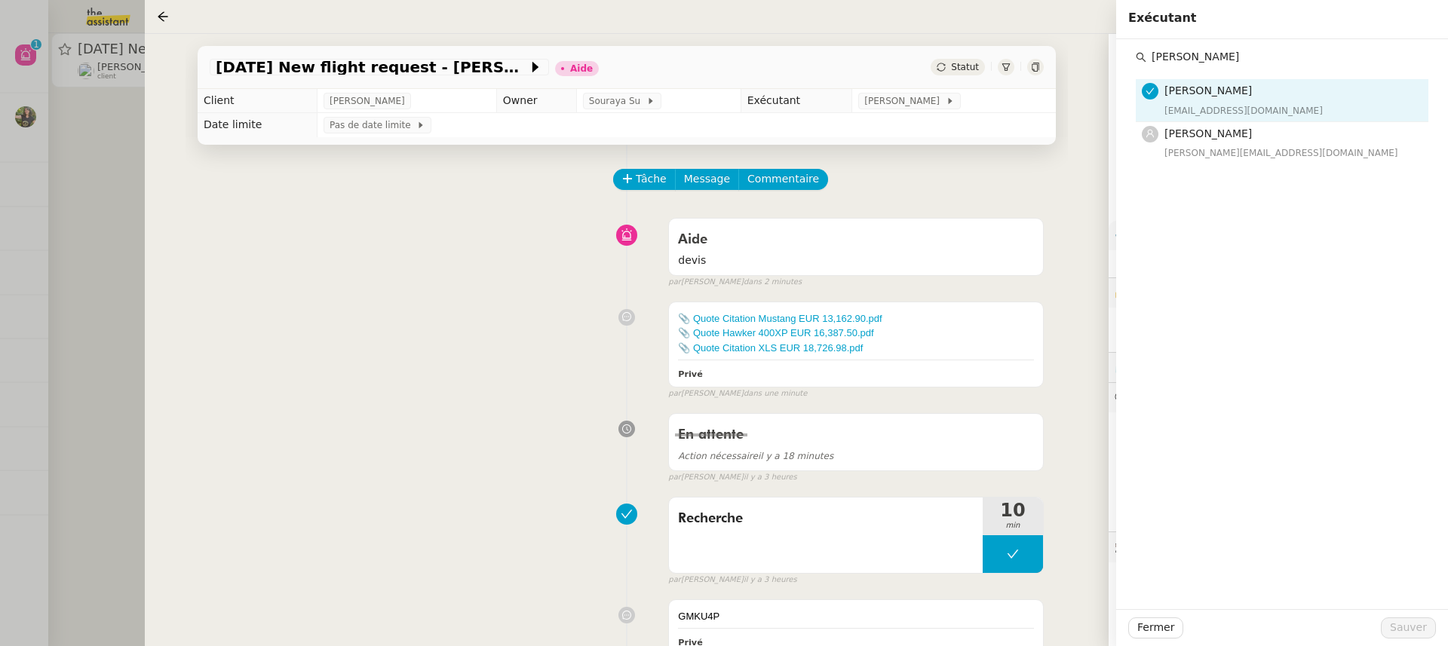
type input "amy"
click at [1261, 118] on nz-list-item "Sheida Delpazir sheida@team.theassistant.com" at bounding box center [1282, 100] width 293 height 42
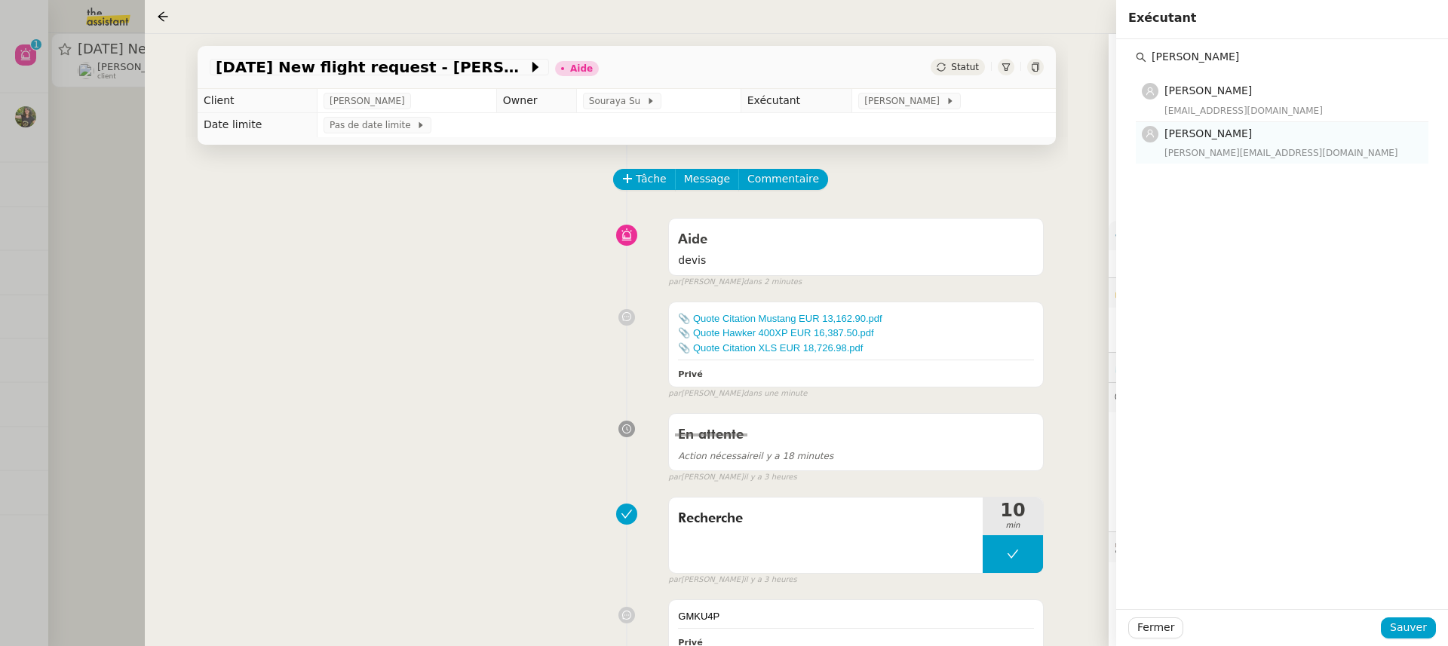
click at [1262, 151] on div "amyna@team.theassistant.com" at bounding box center [1292, 153] width 255 height 15
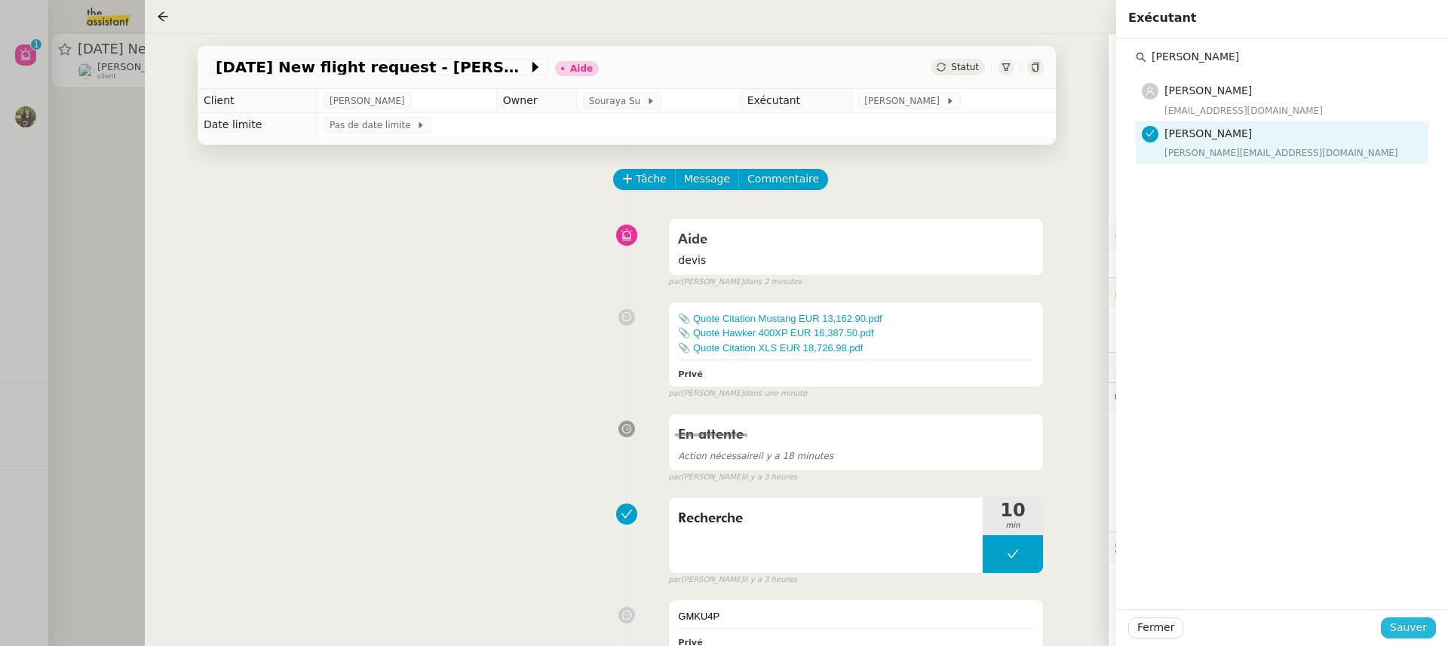
click at [1399, 624] on span "Sauver" at bounding box center [1408, 627] width 37 height 17
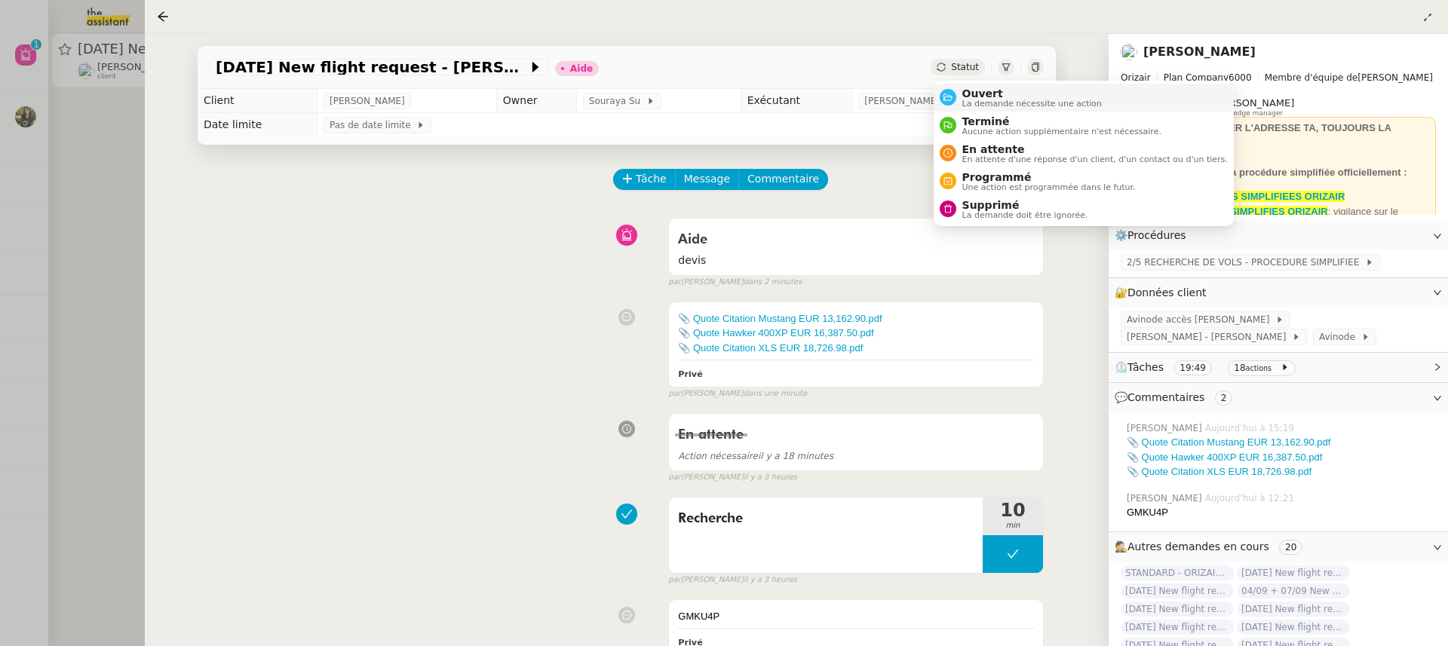
click at [969, 100] on span "La demande nécessite une action" at bounding box center [1033, 104] width 140 height 8
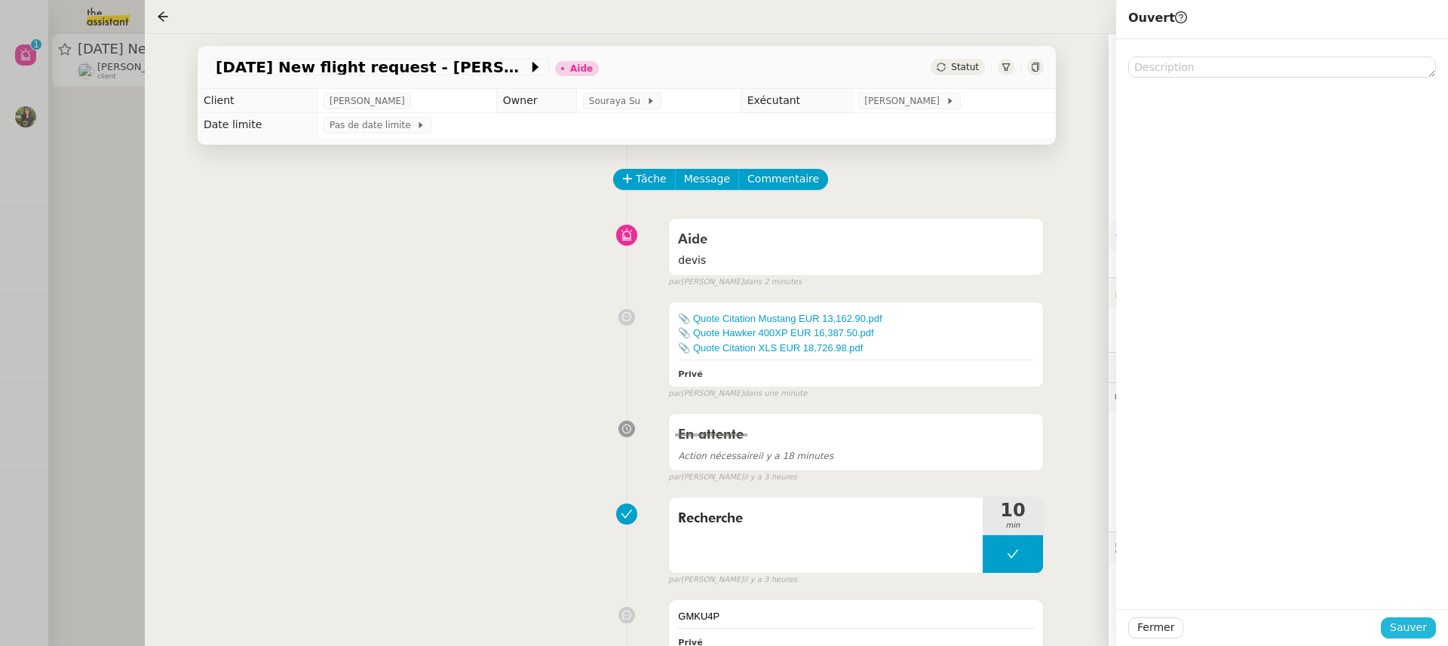
click at [1413, 632] on span "Sauver" at bounding box center [1408, 627] width 37 height 17
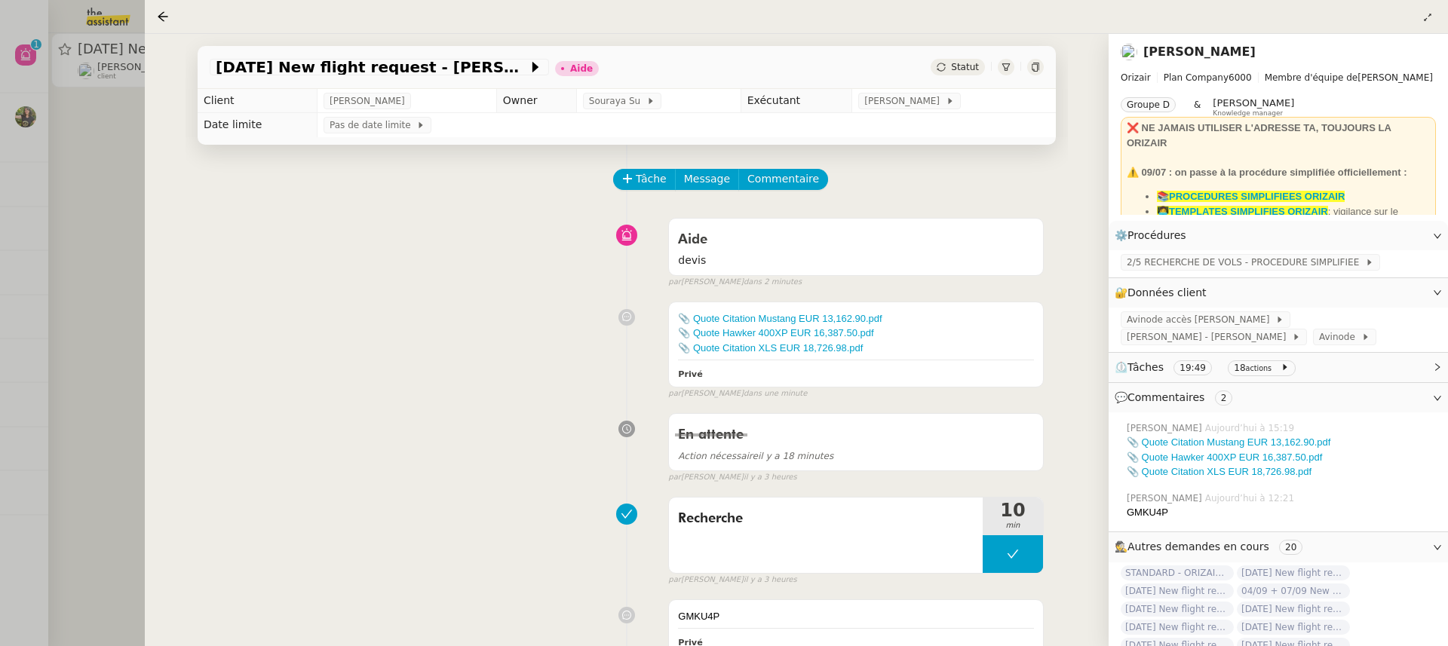
click at [85, 81] on div at bounding box center [724, 323] width 1448 height 646
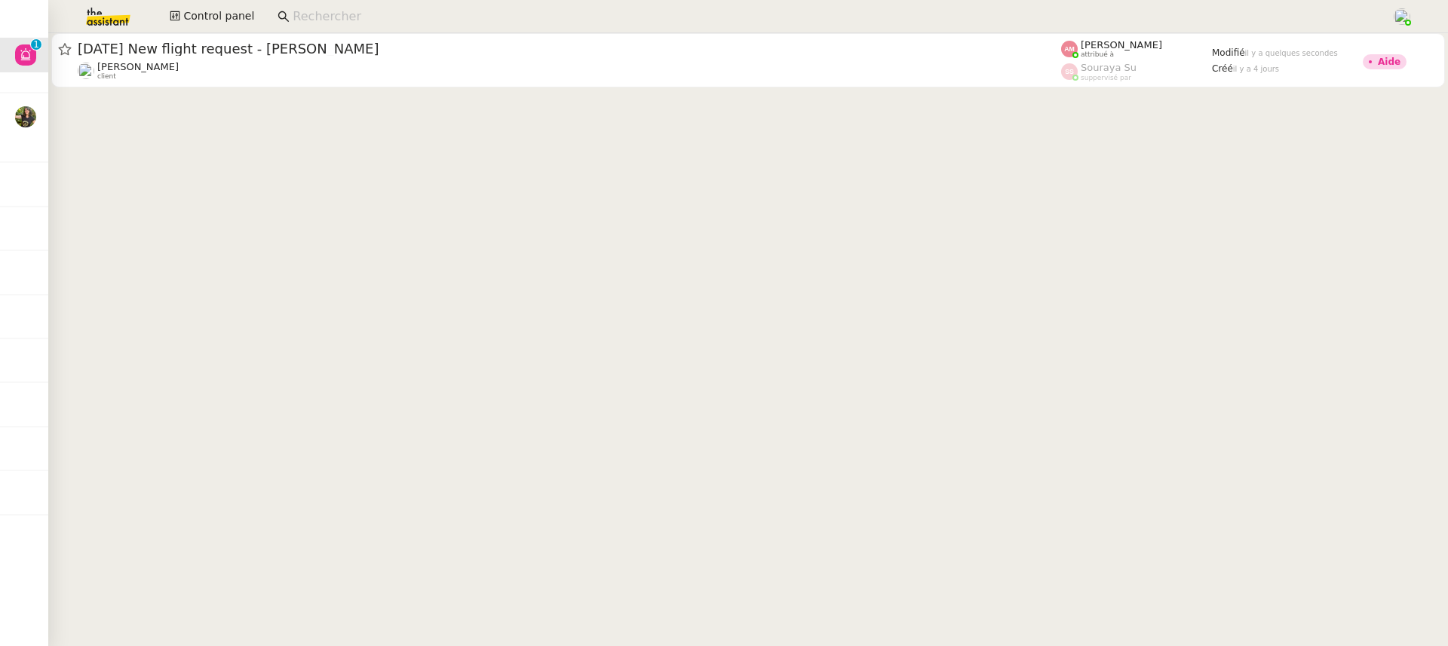
click at [376, 108] on cdk-virtual-scroll-viewport "9th September 2026 New flight request - Amanda Stanley Louis Frei client Amyna …" at bounding box center [748, 339] width 1400 height 613
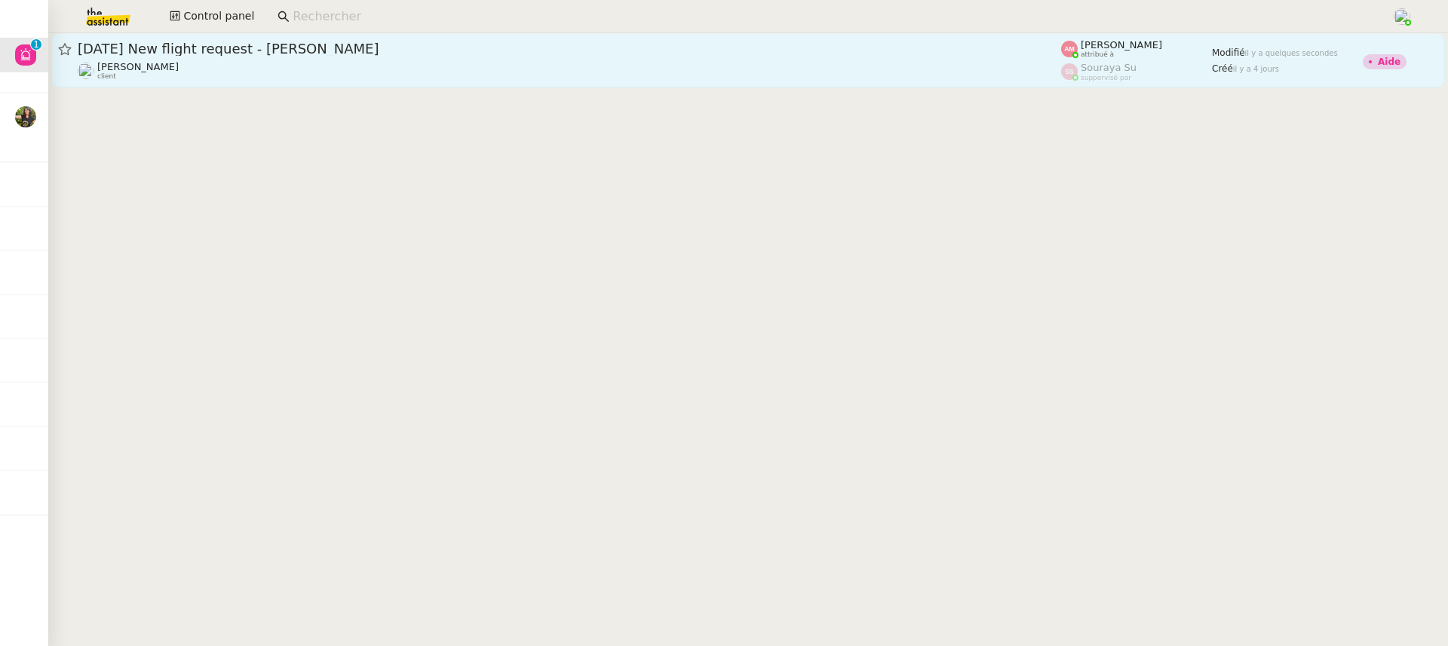
click at [356, 84] on link "9th September 2026 New flight request - Amanda Stanley Louis Frei client Amyna …" at bounding box center [748, 60] width 1394 height 54
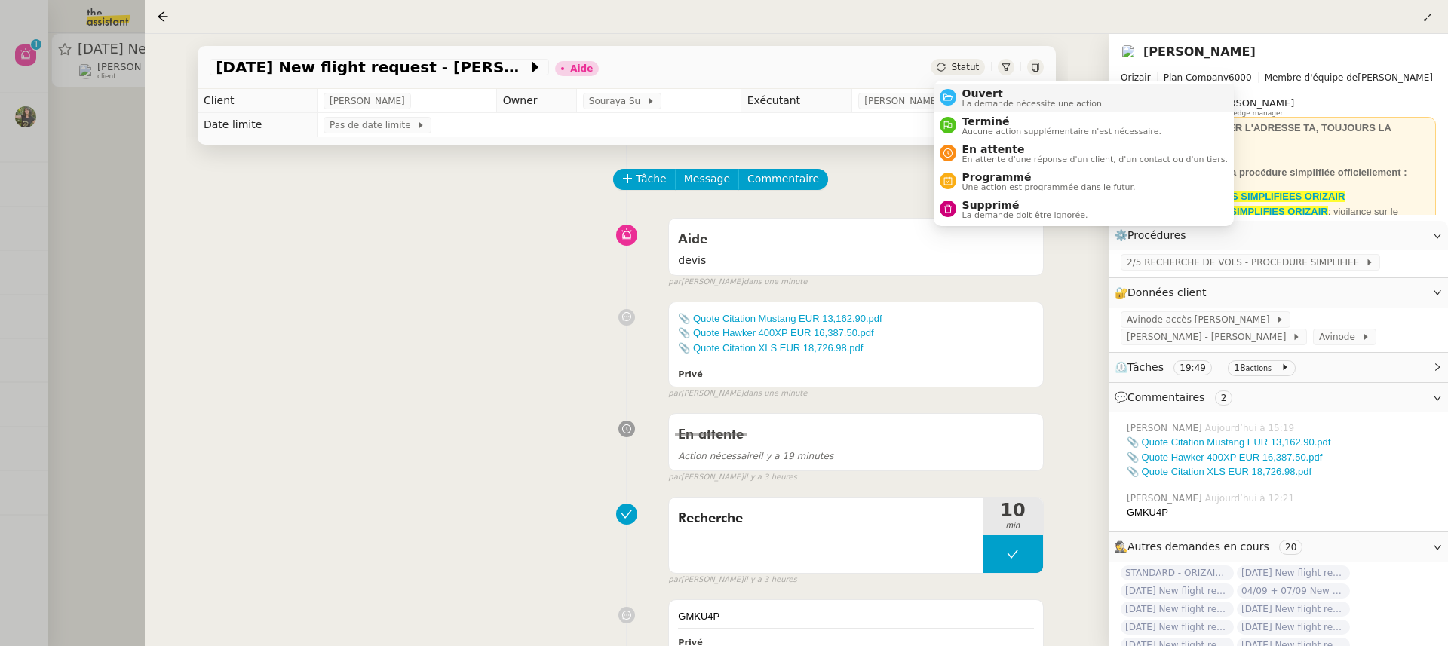
click at [994, 103] on span "La demande nécessite une action" at bounding box center [1033, 104] width 140 height 8
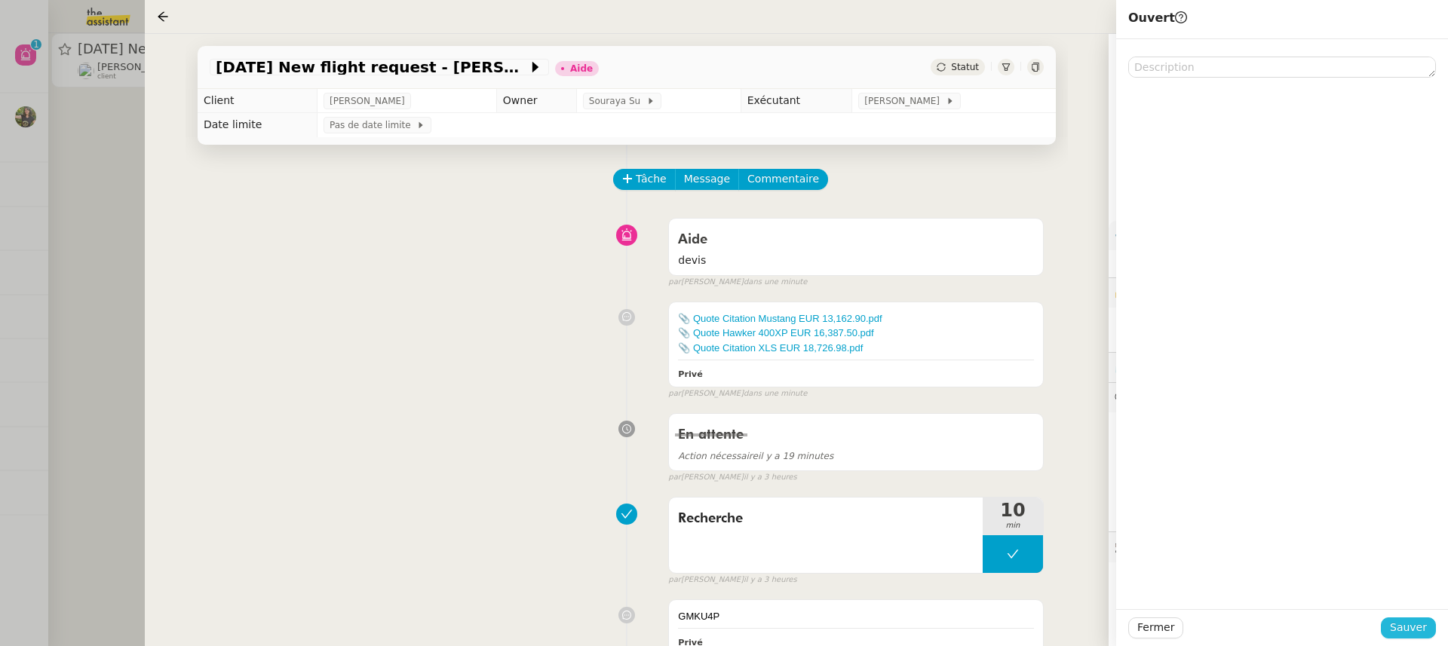
click at [1400, 619] on span "Sauver" at bounding box center [1408, 627] width 37 height 17
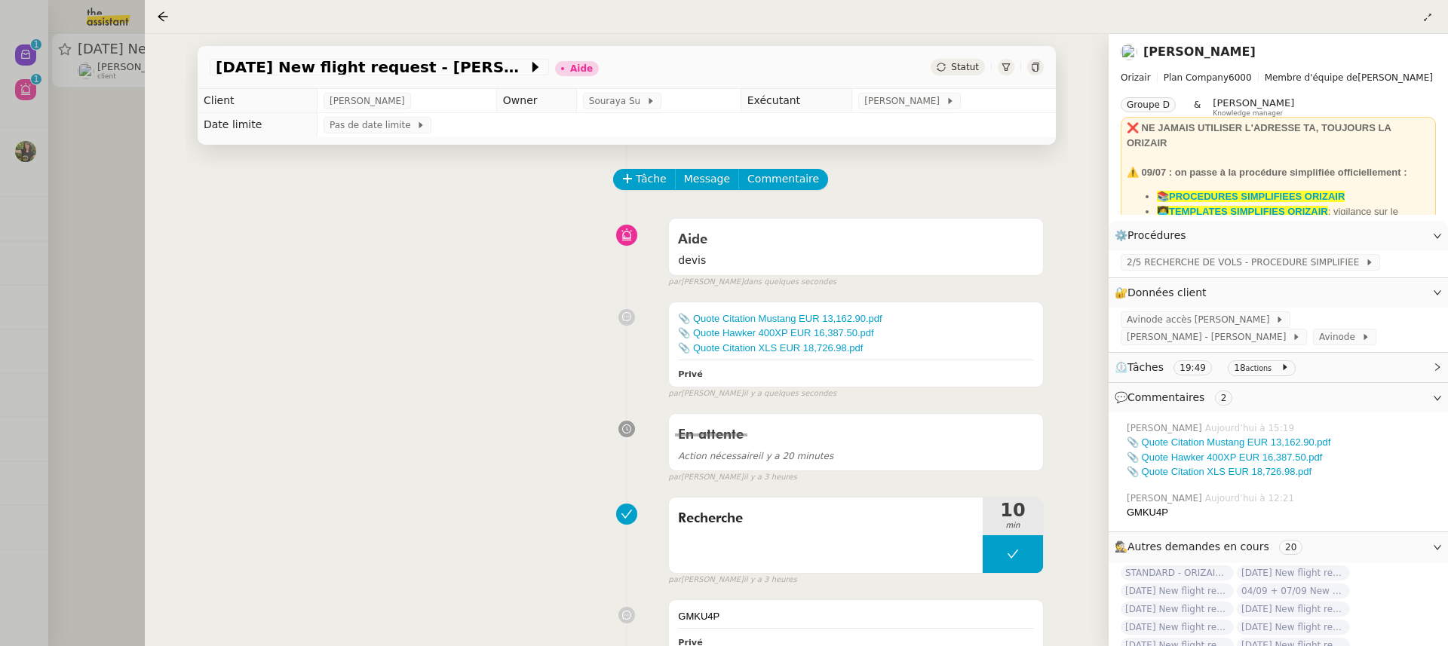
click at [131, 213] on div at bounding box center [724, 323] width 1448 height 646
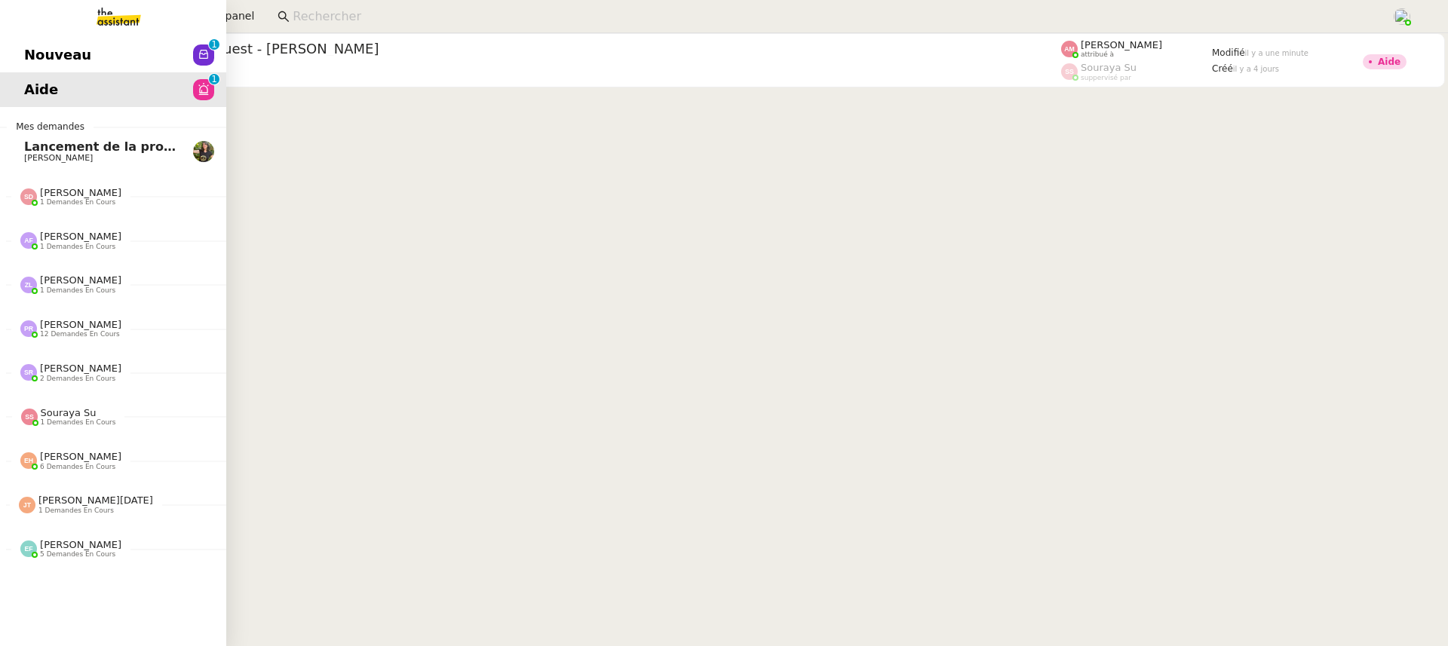
click at [29, 29] on link at bounding box center [113, 16] width 226 height 33
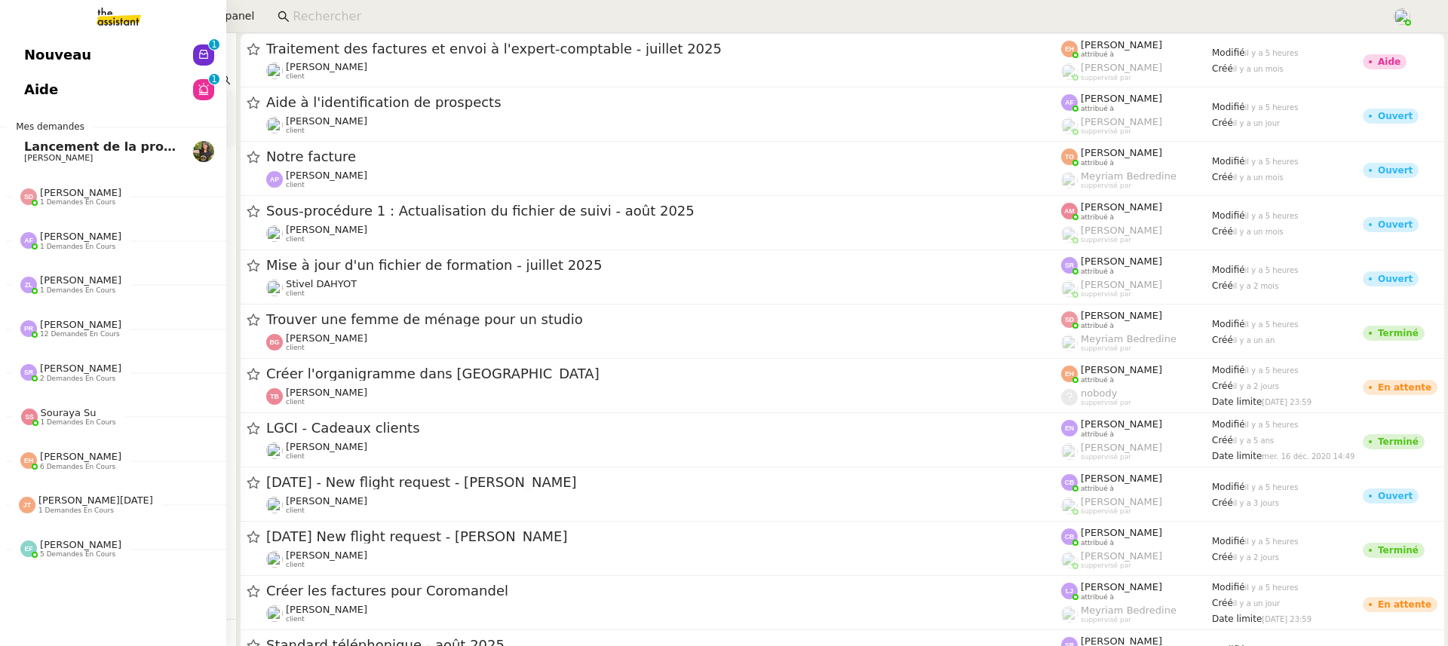
click at [50, 48] on span "Nouveau" at bounding box center [57, 55] width 67 height 23
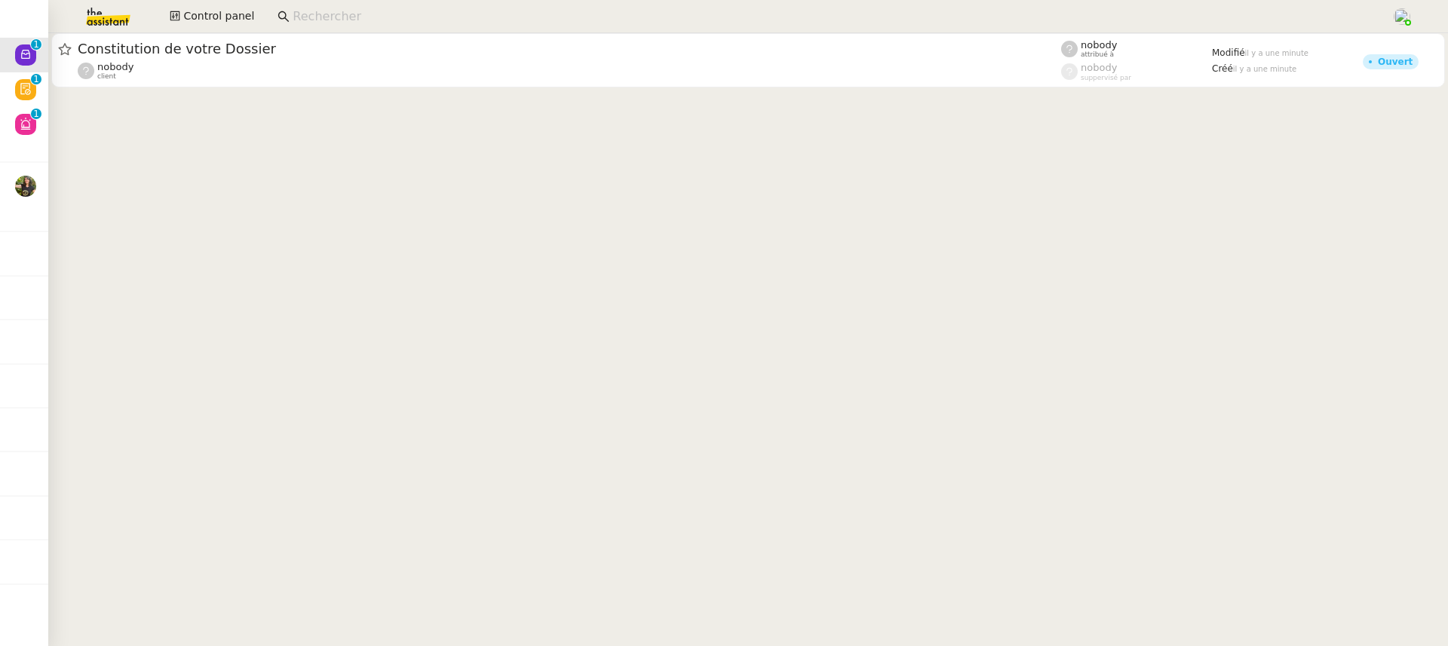
click at [413, 88] on div at bounding box center [748, 61] width 1400 height 57
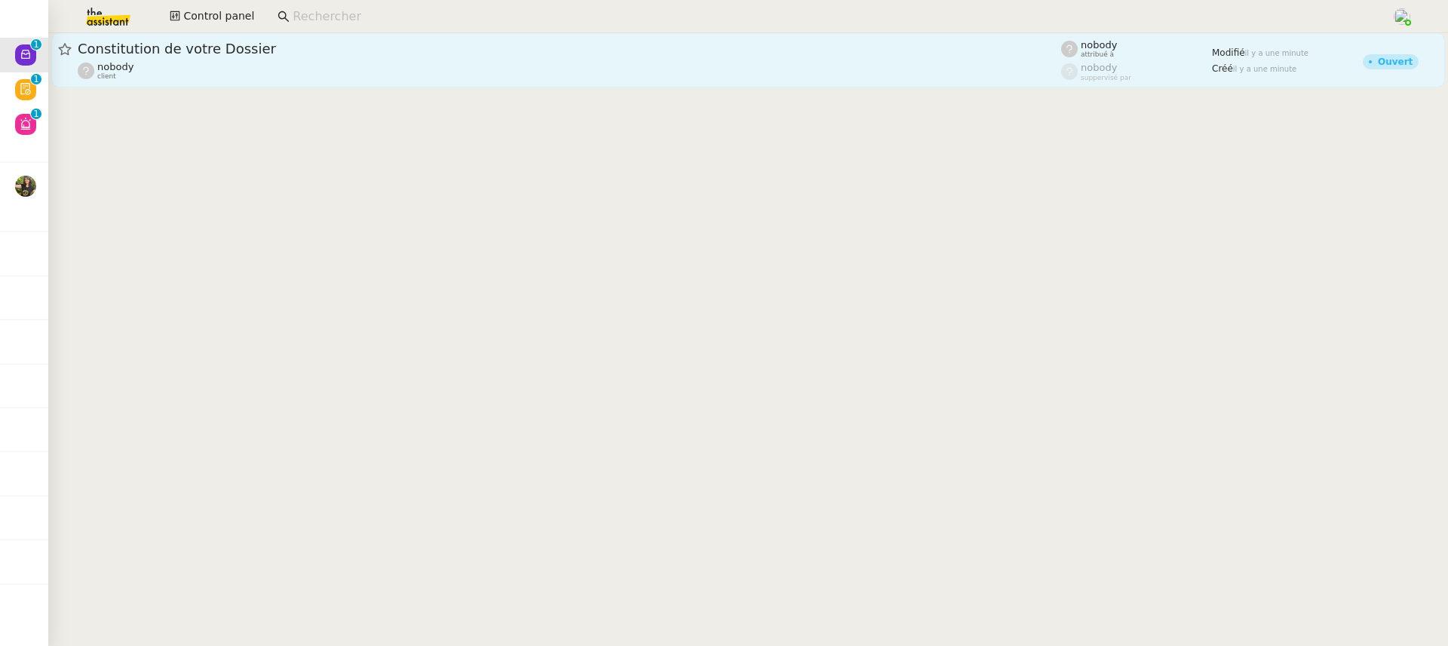
click at [379, 71] on div "nobody client" at bounding box center [570, 71] width 984 height 20
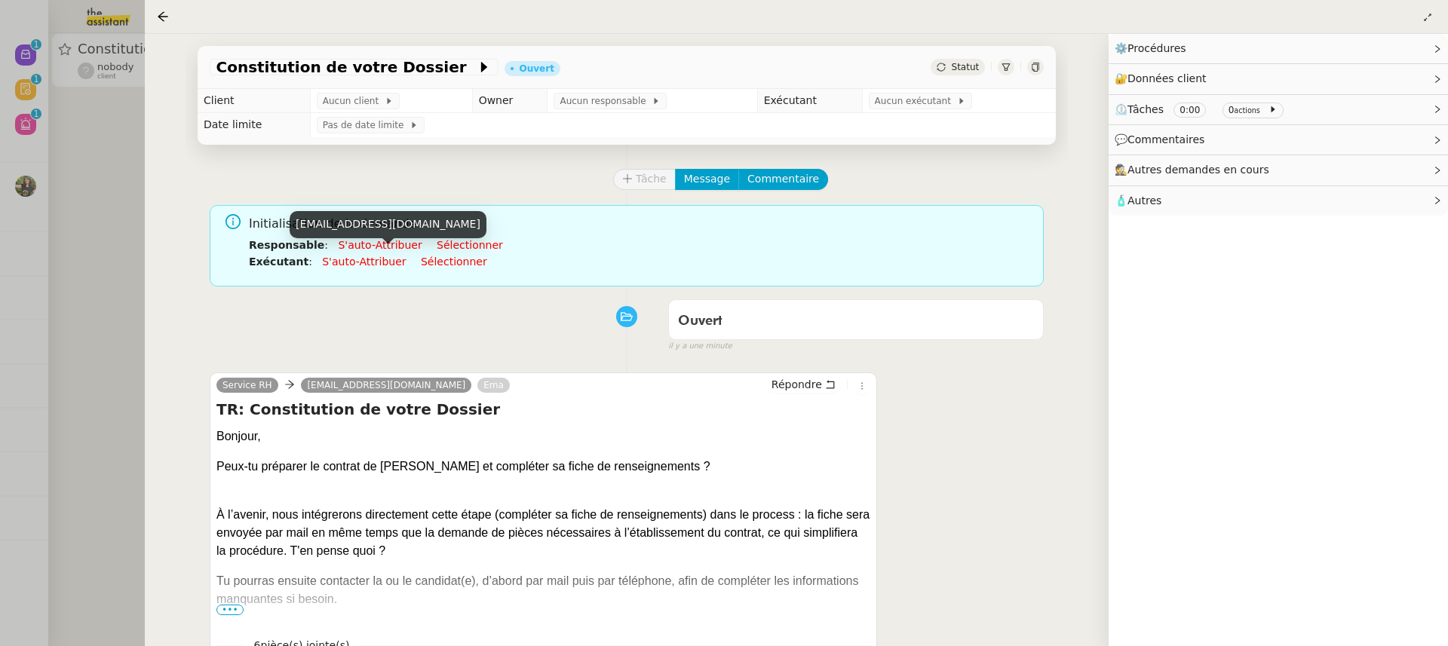
click at [345, 112] on td "Aucun client" at bounding box center [391, 101] width 162 height 24
click at [335, 103] on span "Aucun client" at bounding box center [354, 101] width 62 height 15
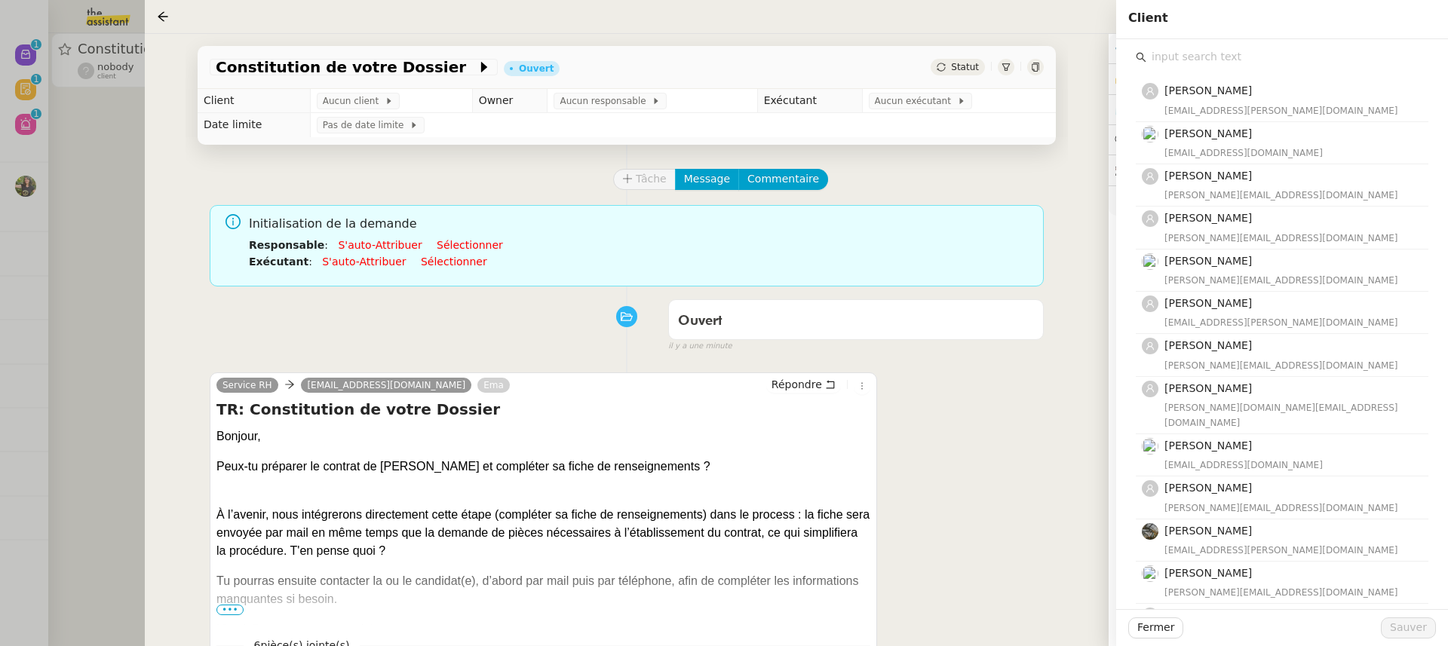
click at [1263, 51] on input "text" at bounding box center [1288, 57] width 282 height 20
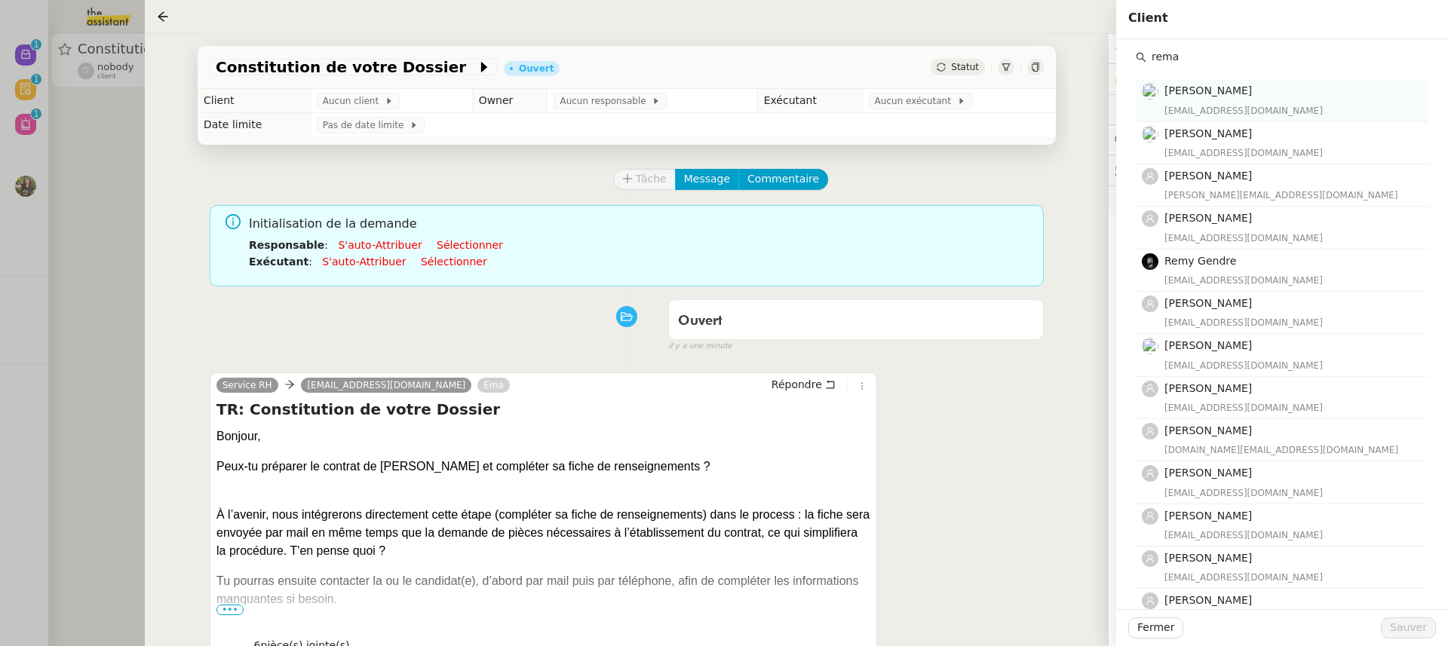
type input "rema"
click at [1258, 104] on div "ngaiboyerema@gmail.com" at bounding box center [1292, 110] width 255 height 15
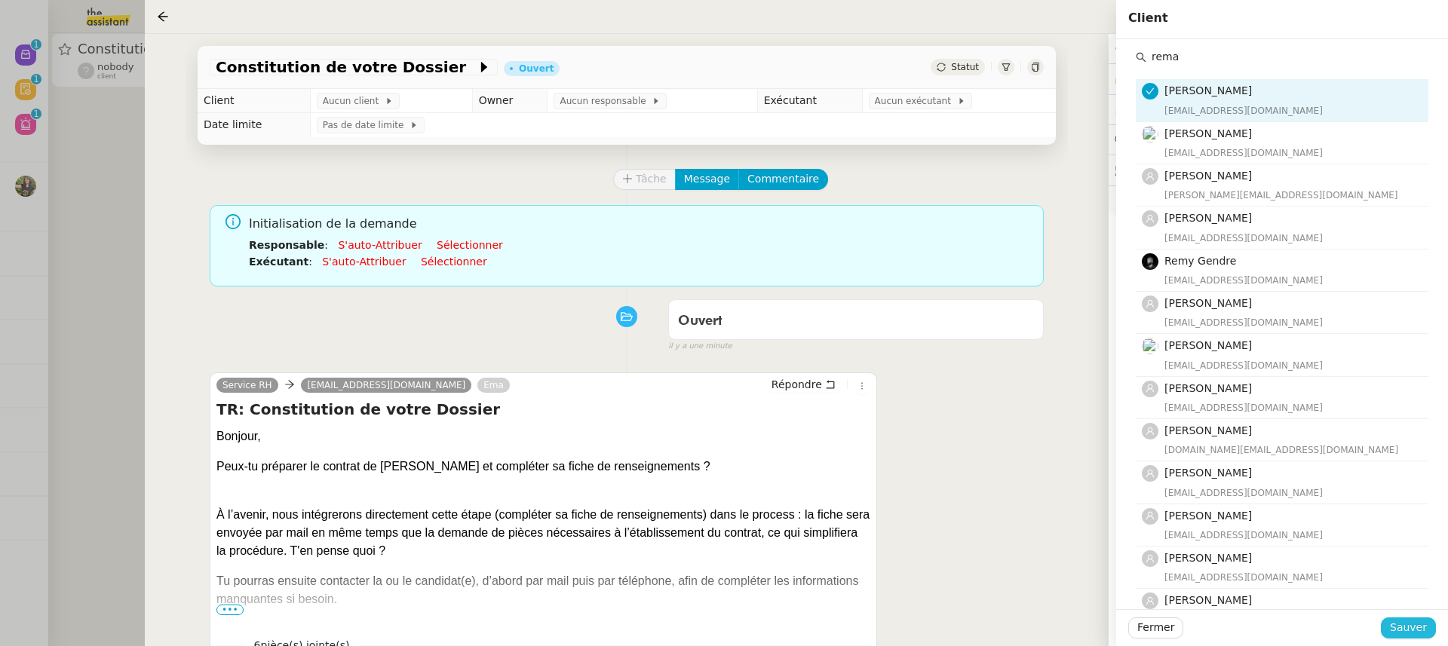
click at [1422, 637] on span "Sauver" at bounding box center [1408, 627] width 37 height 17
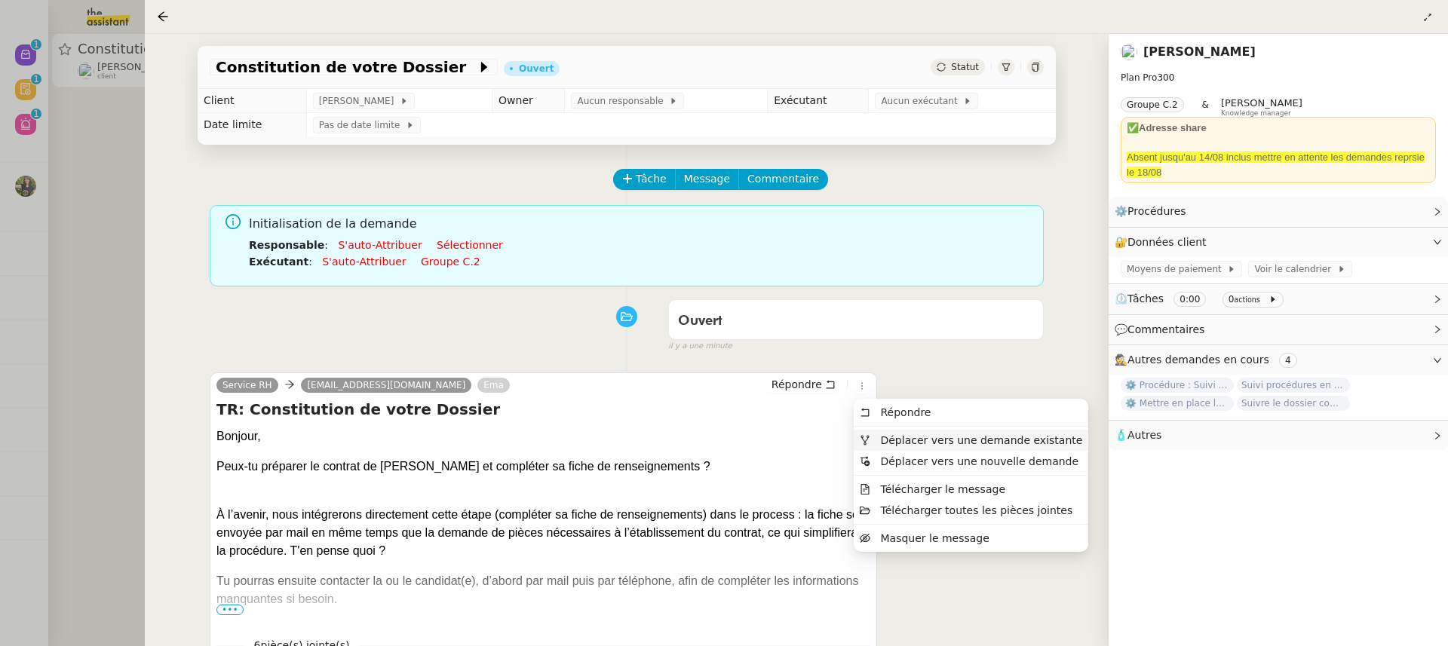
click at [917, 437] on span "Déplacer vers une demande existante" at bounding box center [981, 441] width 202 height 12
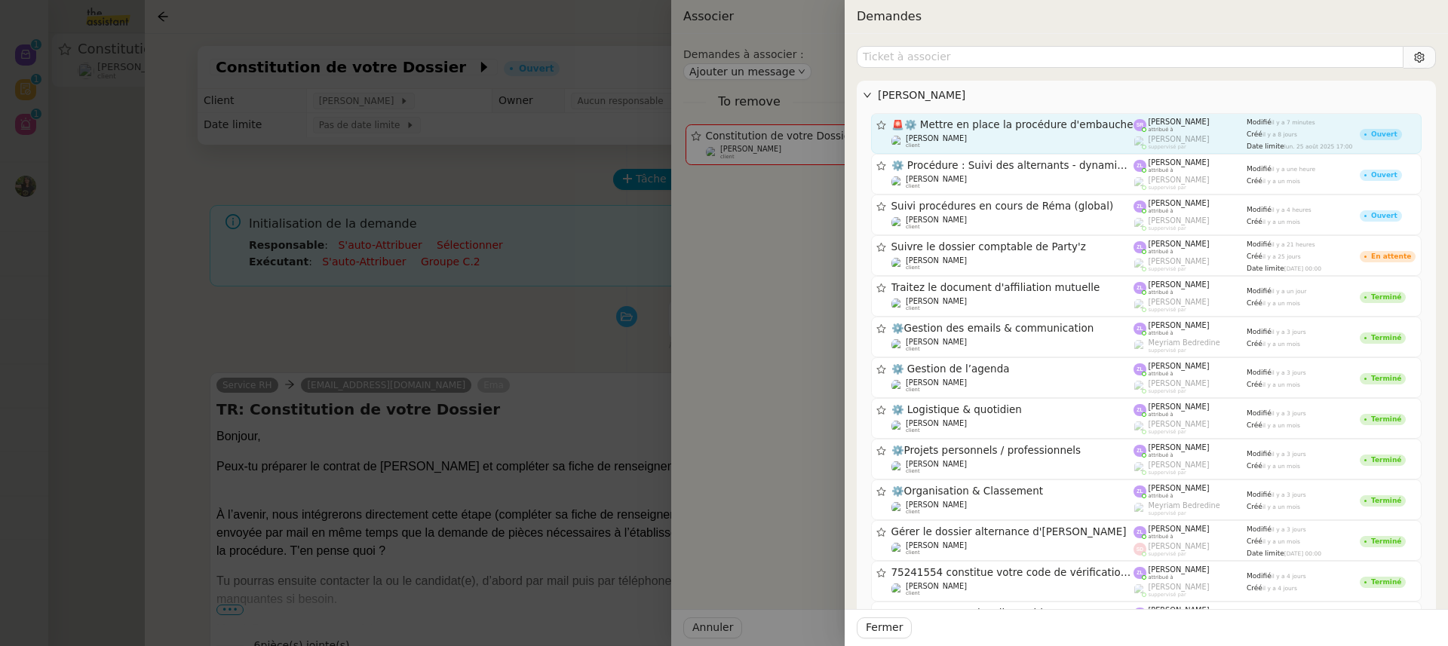
click at [1092, 140] on div "Réma Ngaiboye client" at bounding box center [1013, 141] width 243 height 15
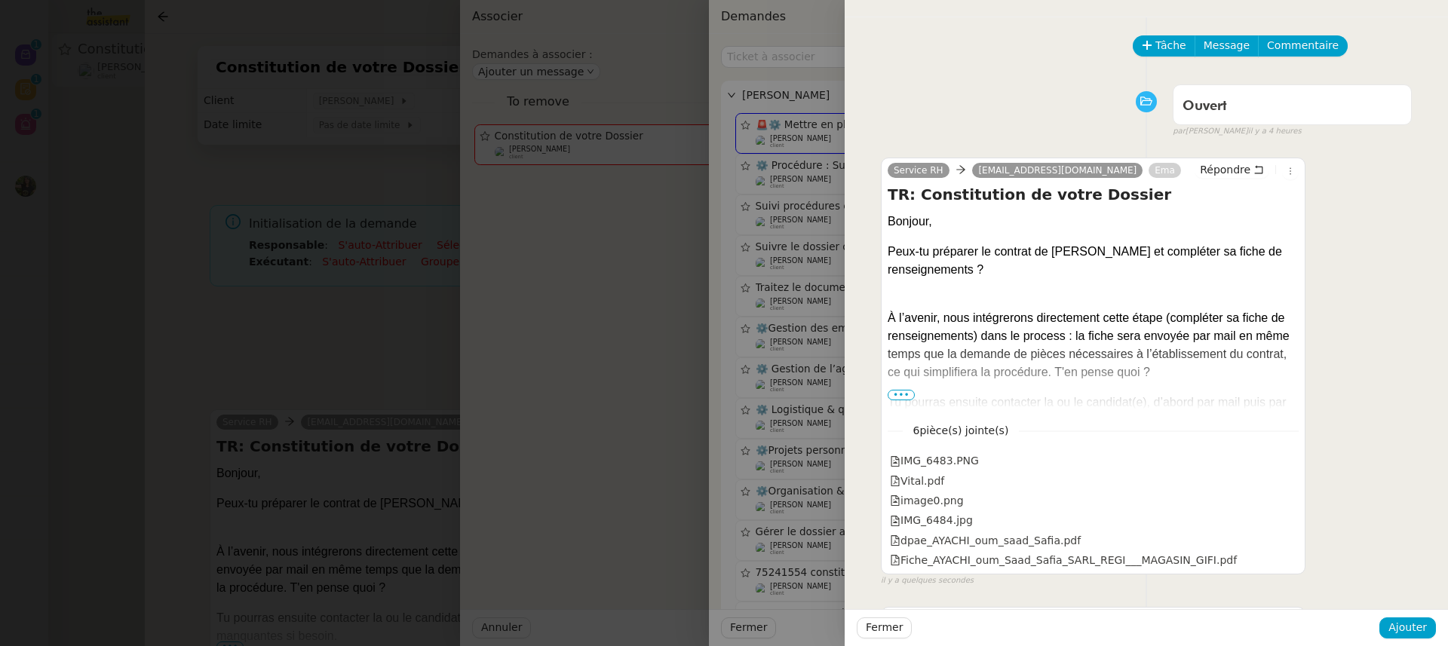
scroll to position [25, 0]
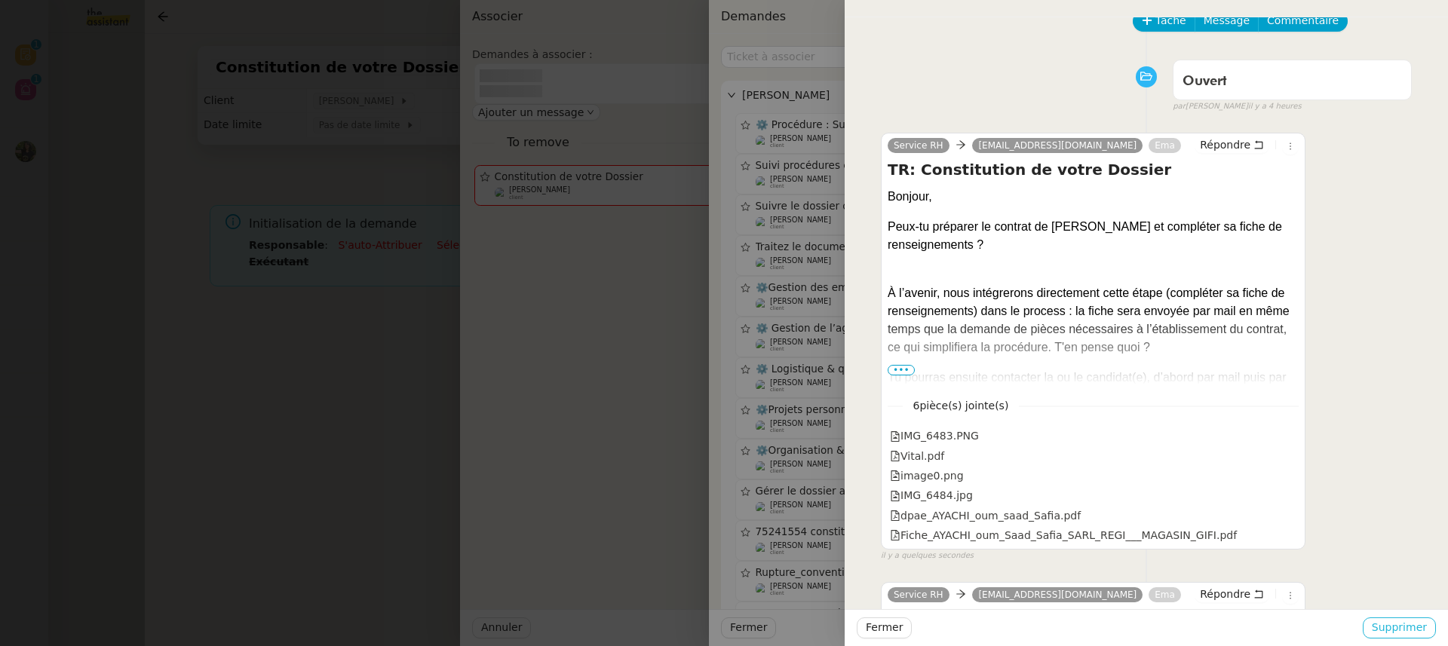
click at [1417, 628] on span "Supprimer" at bounding box center [1399, 627] width 55 height 17
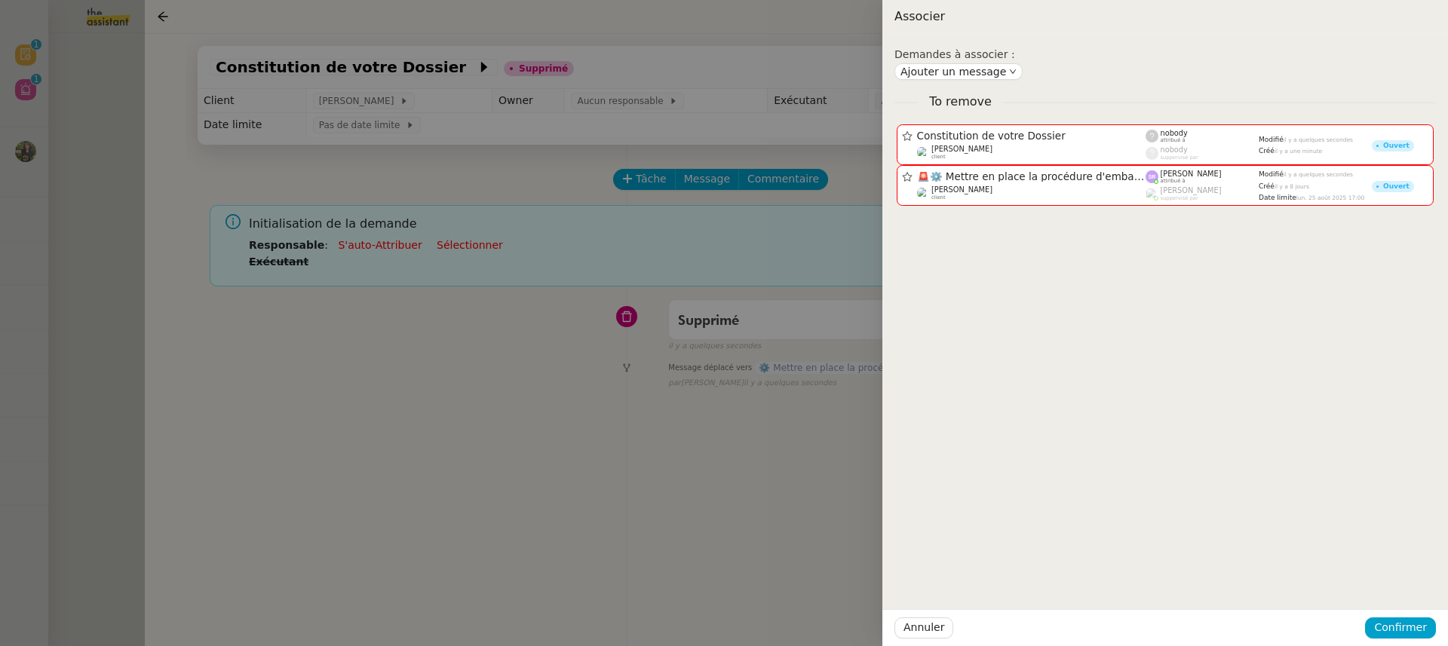
click at [57, 180] on div at bounding box center [724, 323] width 1448 height 646
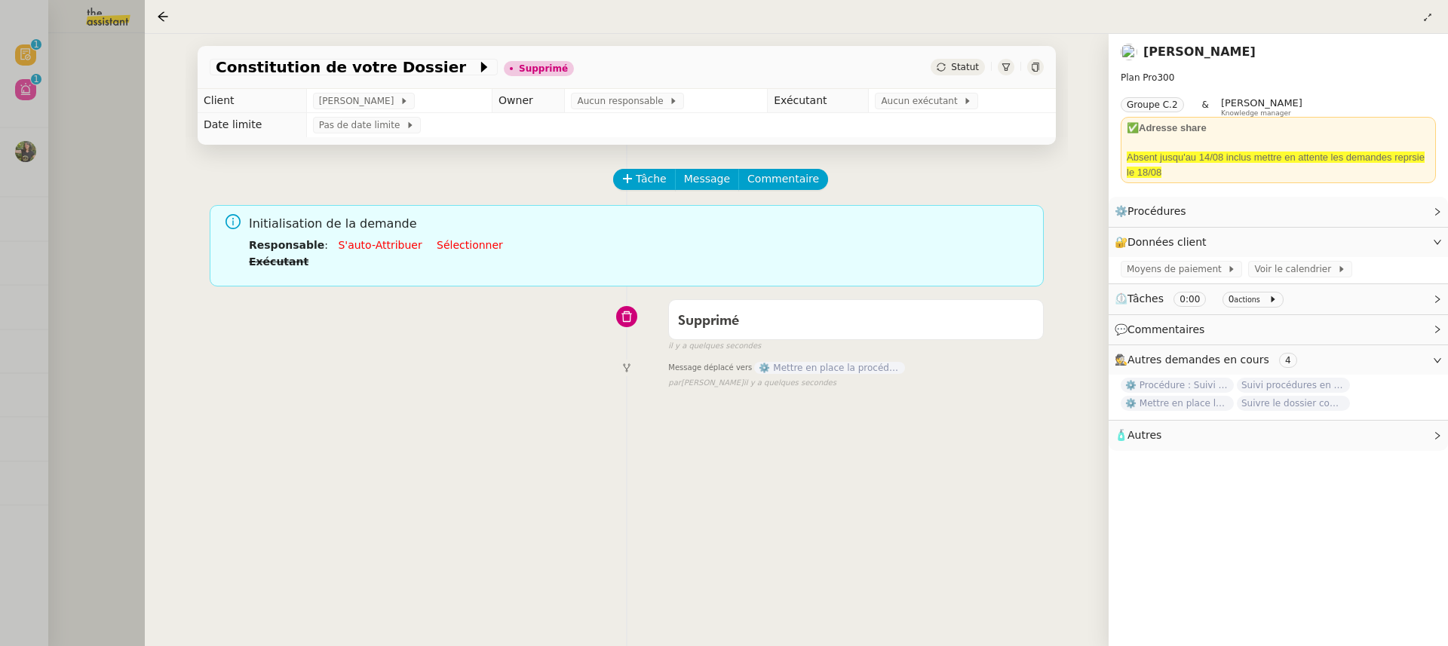
click at [57, 180] on div at bounding box center [724, 323] width 1448 height 646
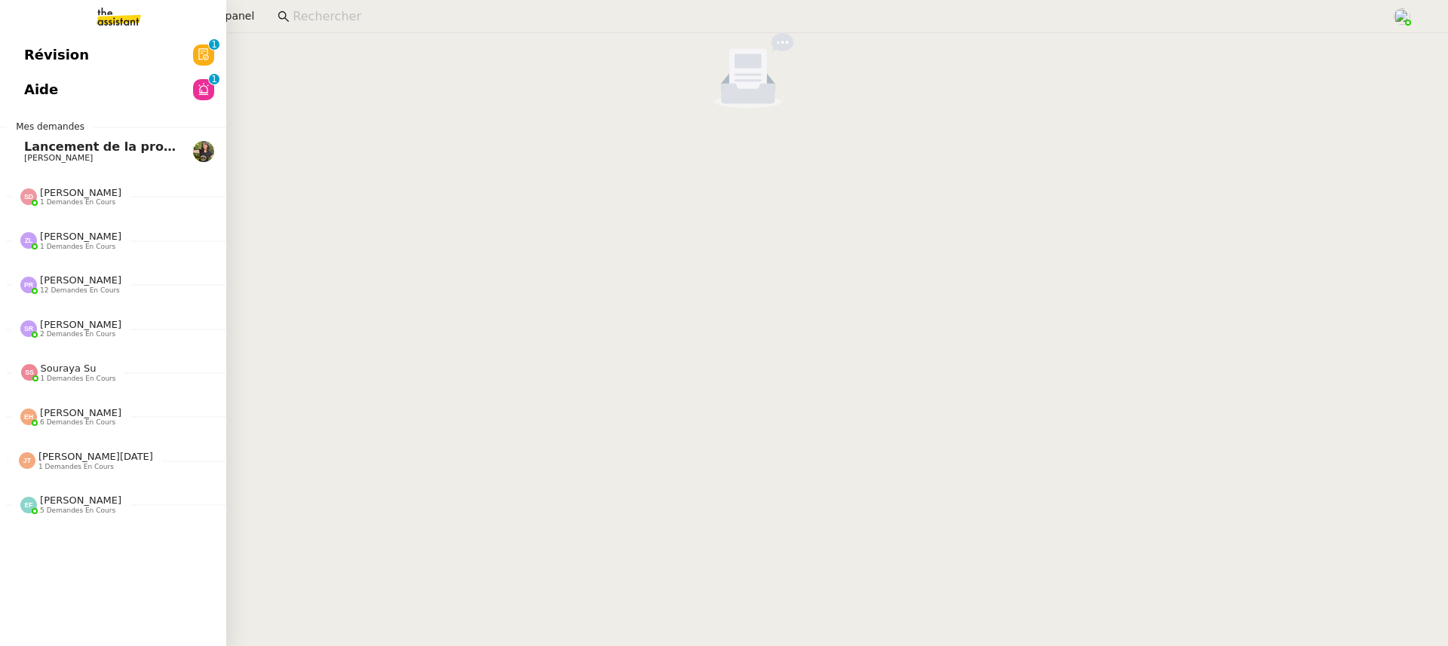
click at [7, 40] on link "Révision 0 1 2 3 4 5 6 7 8 9" at bounding box center [113, 55] width 226 height 35
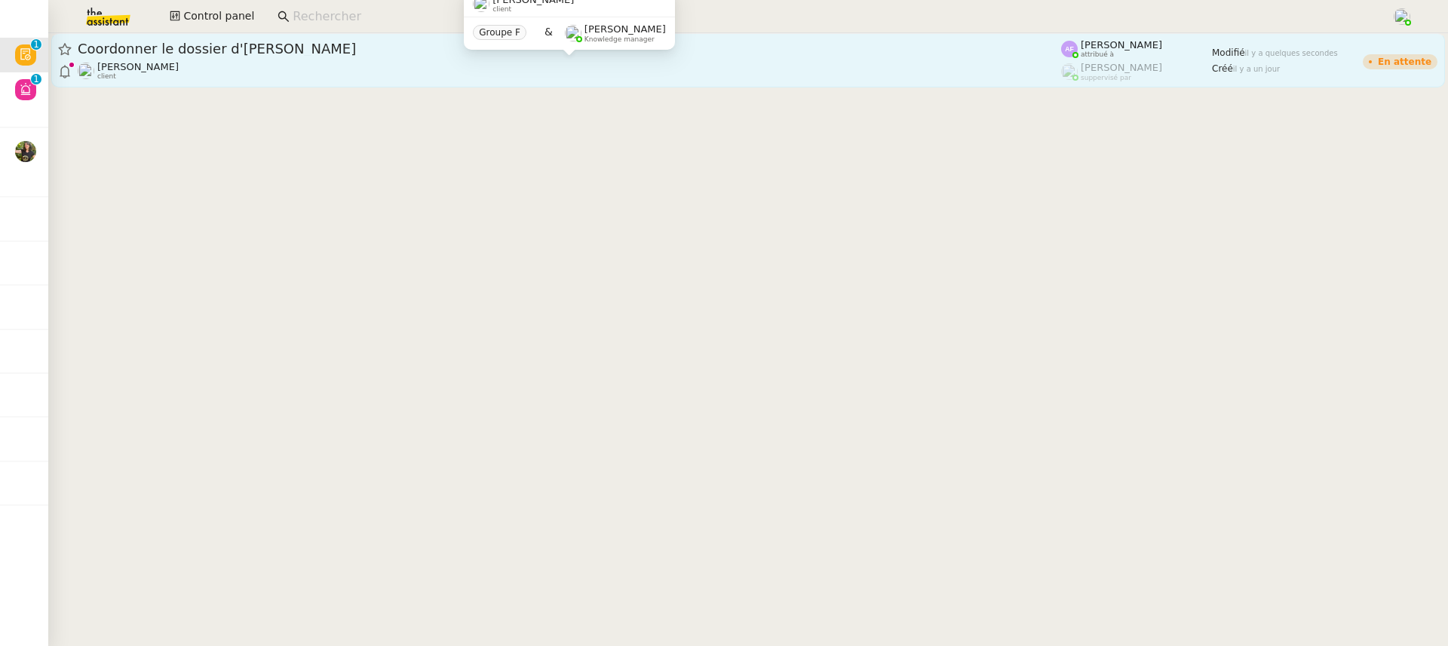
click at [615, 72] on div "Pierre Mergui client" at bounding box center [570, 71] width 984 height 20
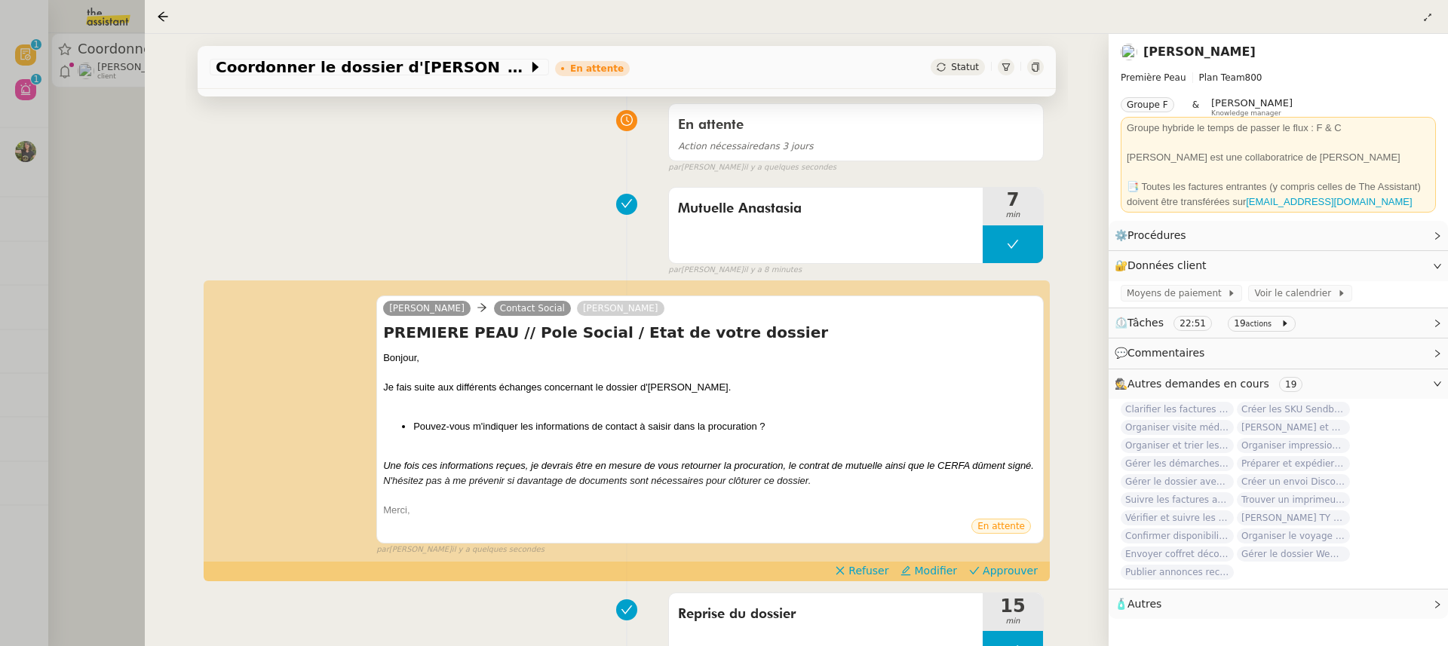
scroll to position [208, 0]
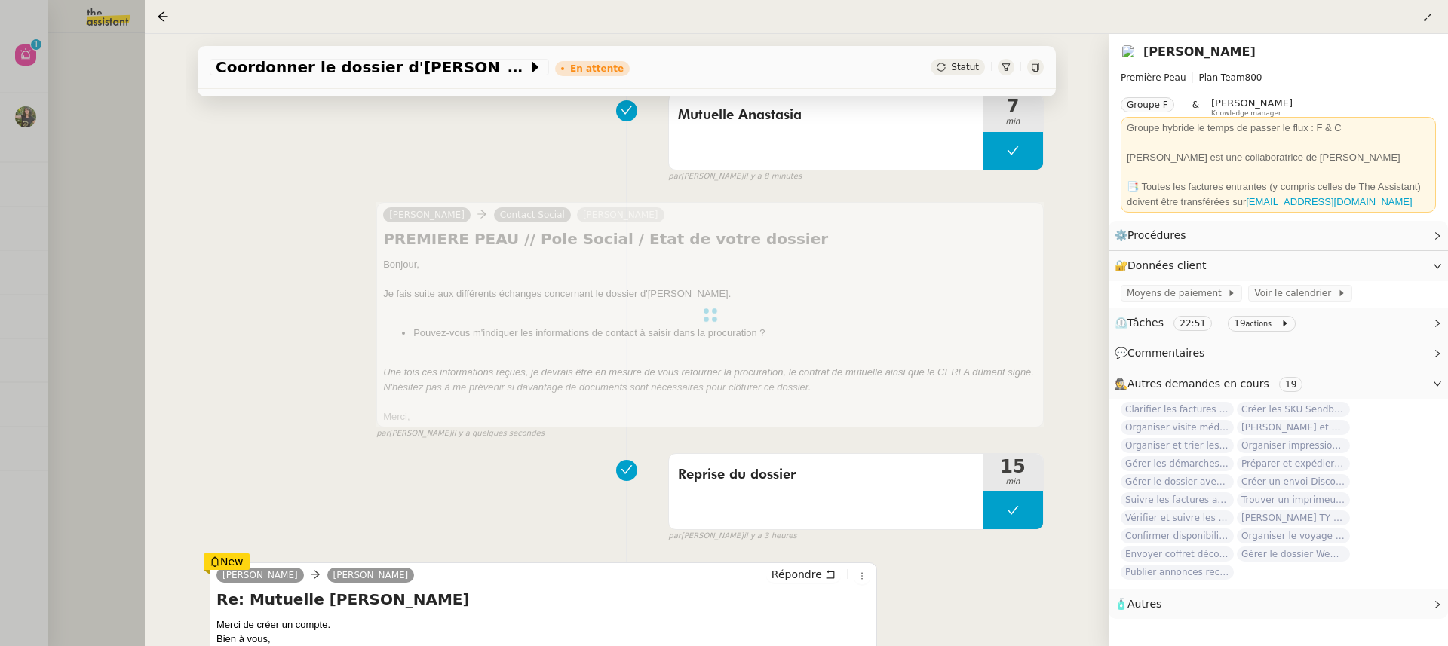
click at [40, 134] on div at bounding box center [724, 323] width 1448 height 646
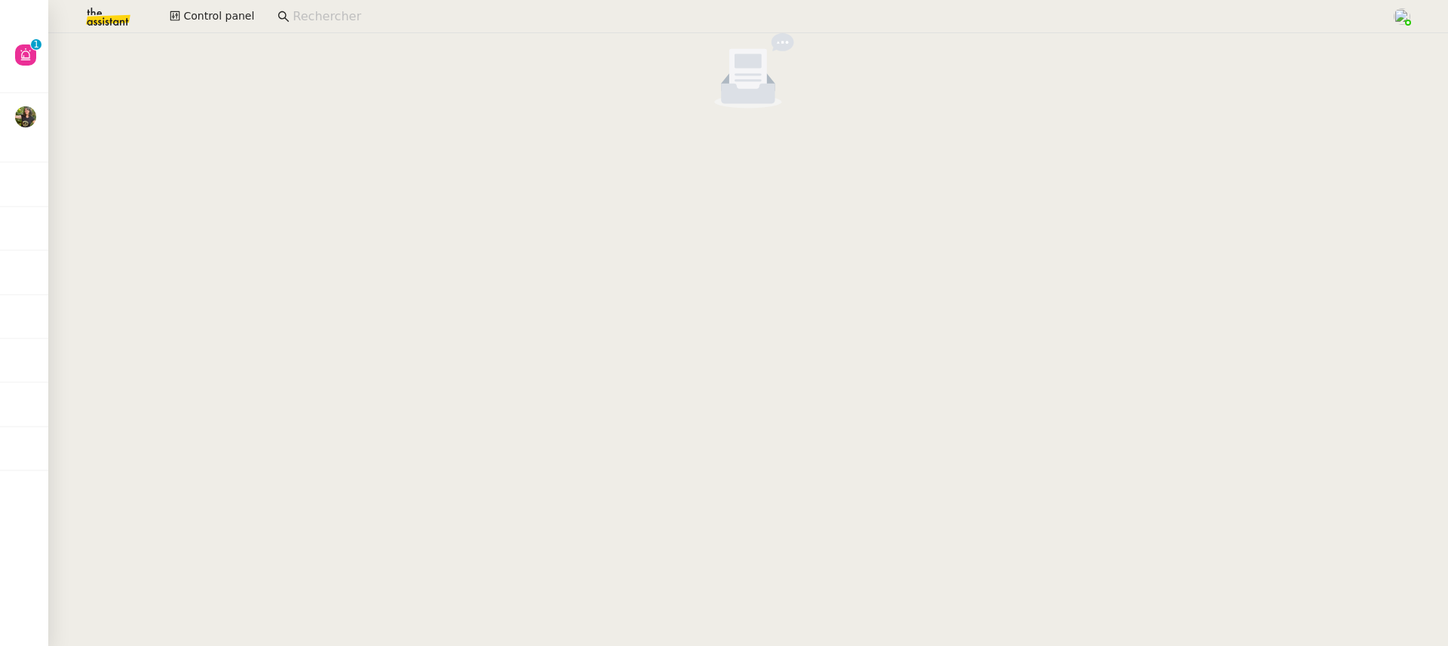
click at [23, 63] on div at bounding box center [724, 323] width 1448 height 646
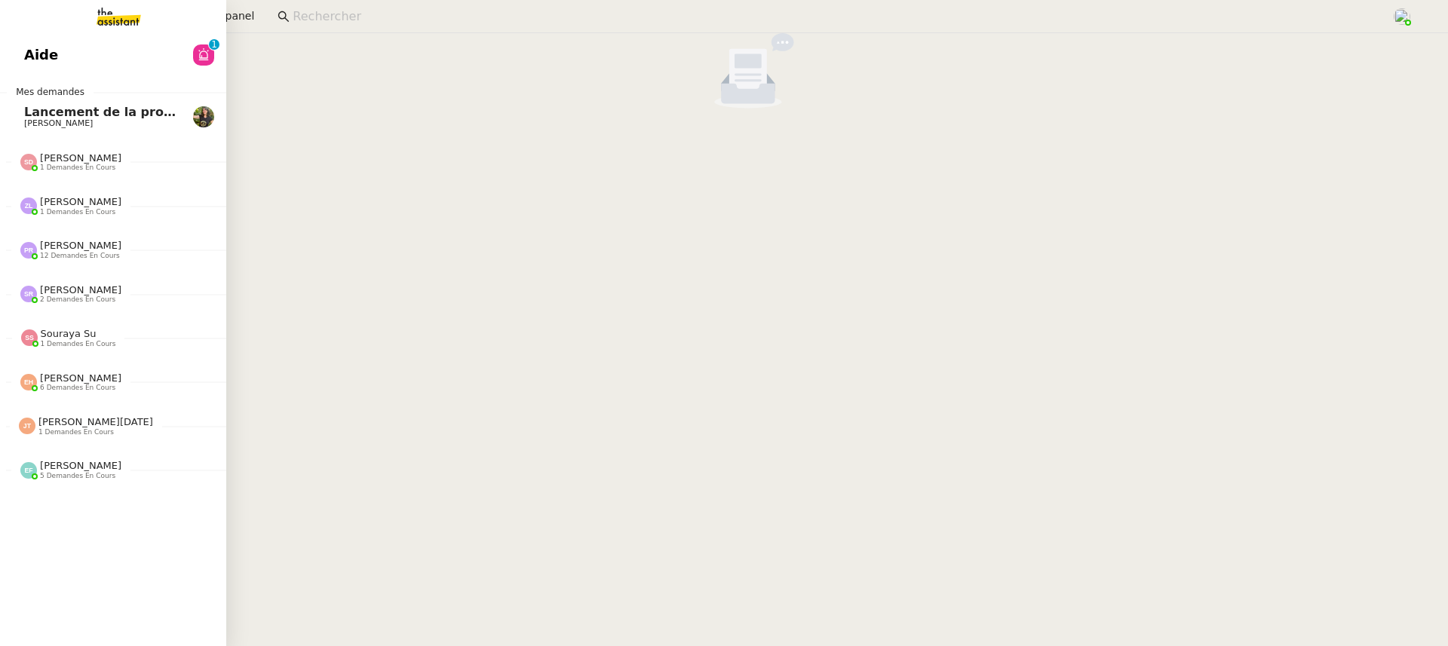
click at [23, 63] on link "Aide 0 1 2 3 4 5 6 7 8 9" at bounding box center [113, 55] width 226 height 35
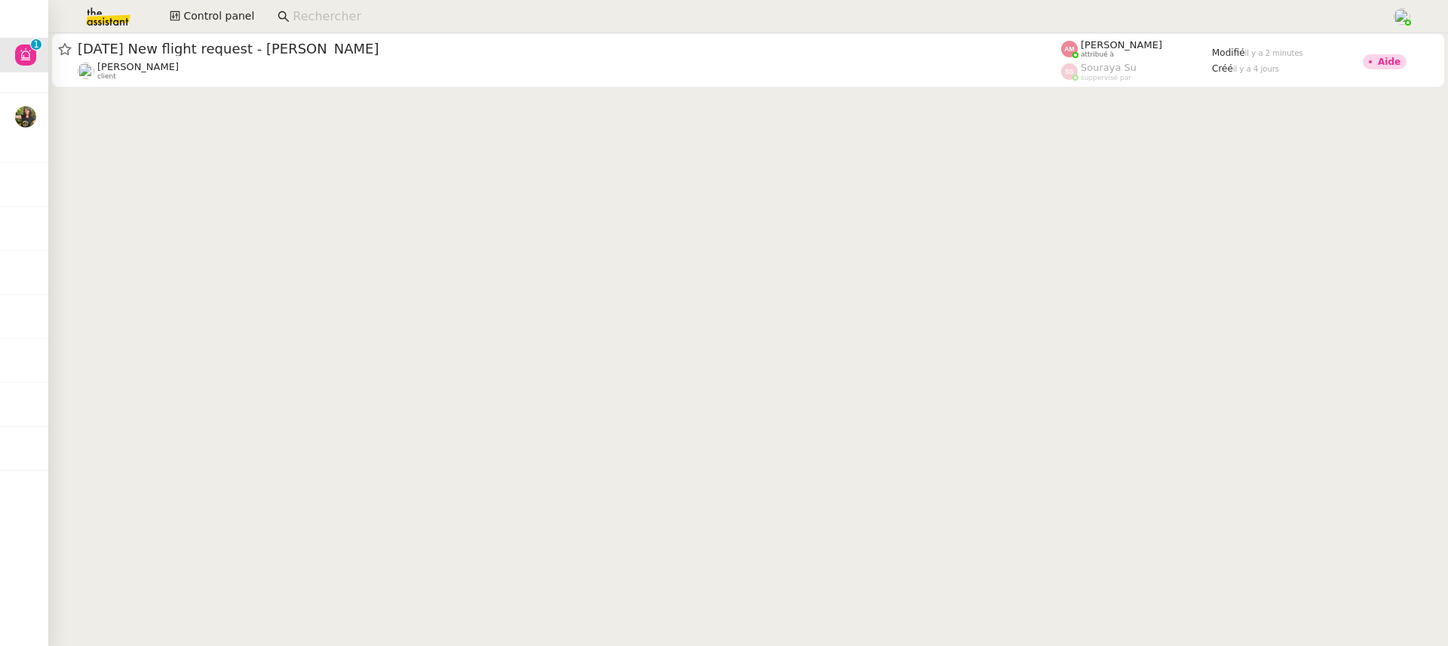
click at [858, 97] on cdk-virtual-scroll-viewport "9th September 2026 New flight request - Amanda Stanley Louis Frei client Amyna …" at bounding box center [748, 339] width 1400 height 613
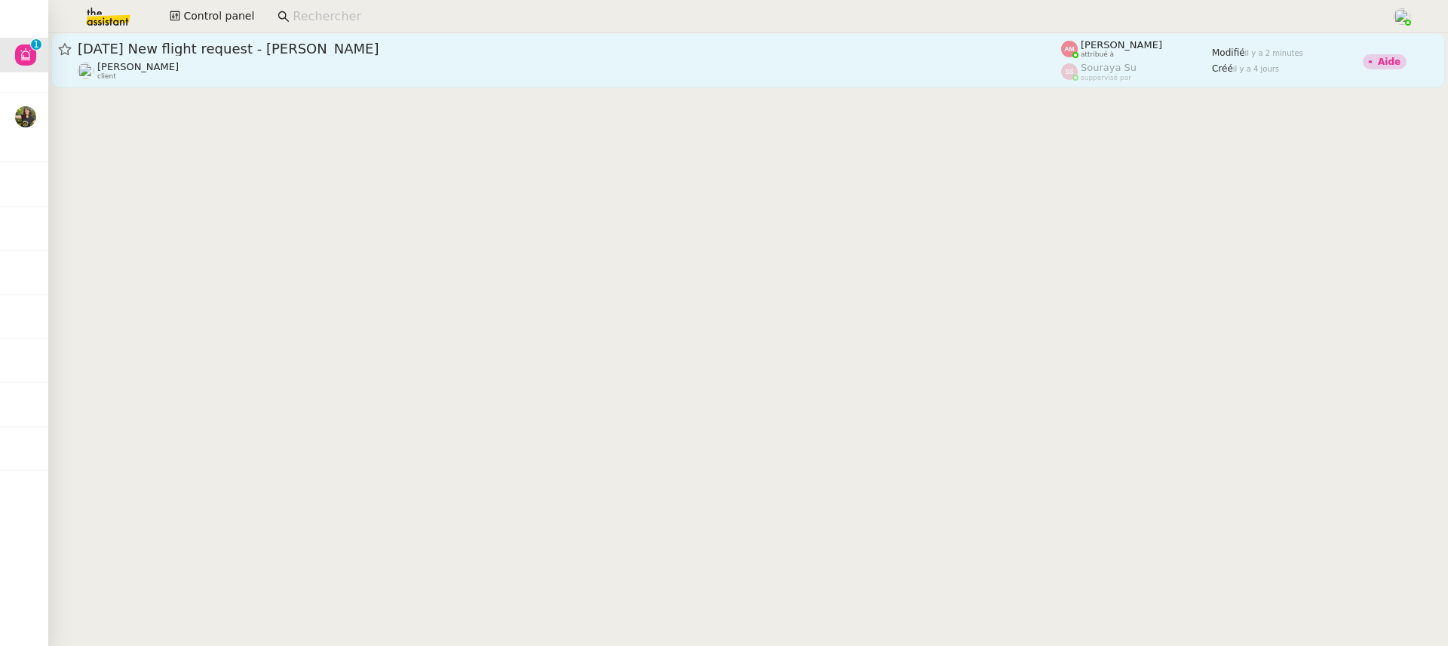
click at [825, 65] on div "Louis Frei client" at bounding box center [570, 71] width 984 height 20
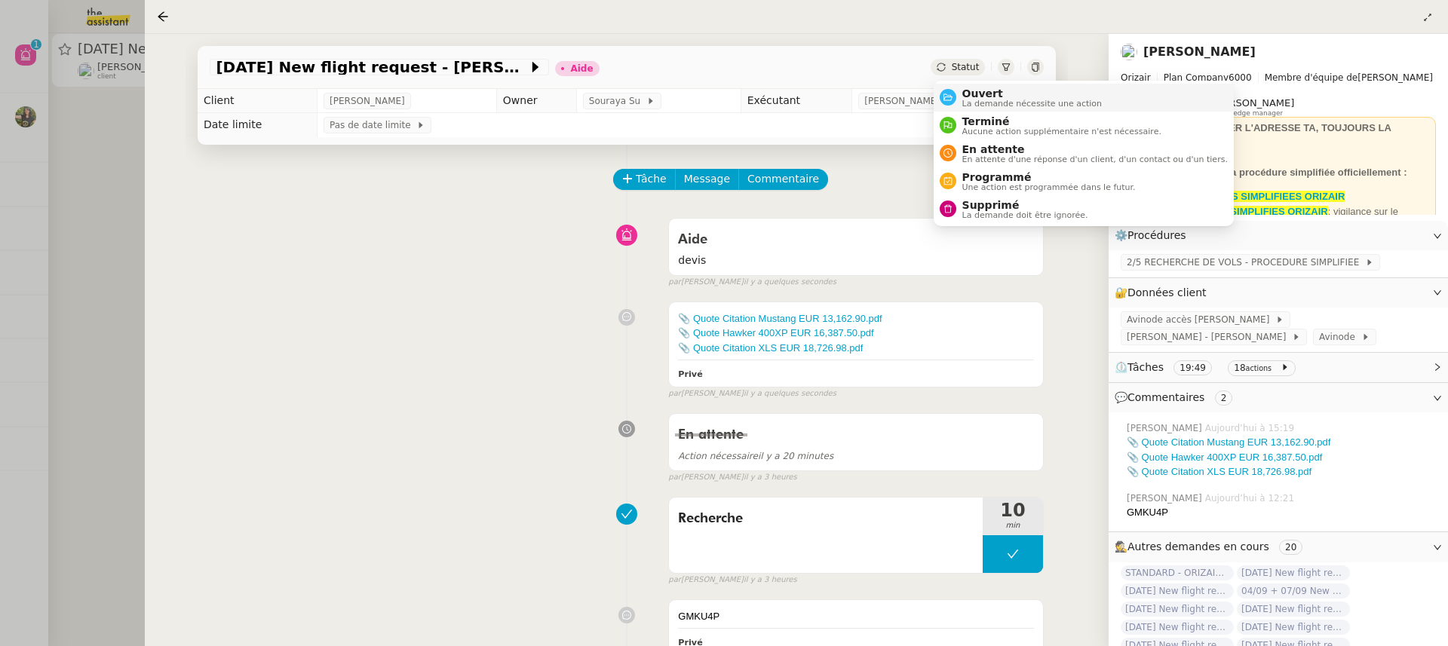
click at [1004, 101] on span "La demande nécessite une action" at bounding box center [1033, 104] width 140 height 8
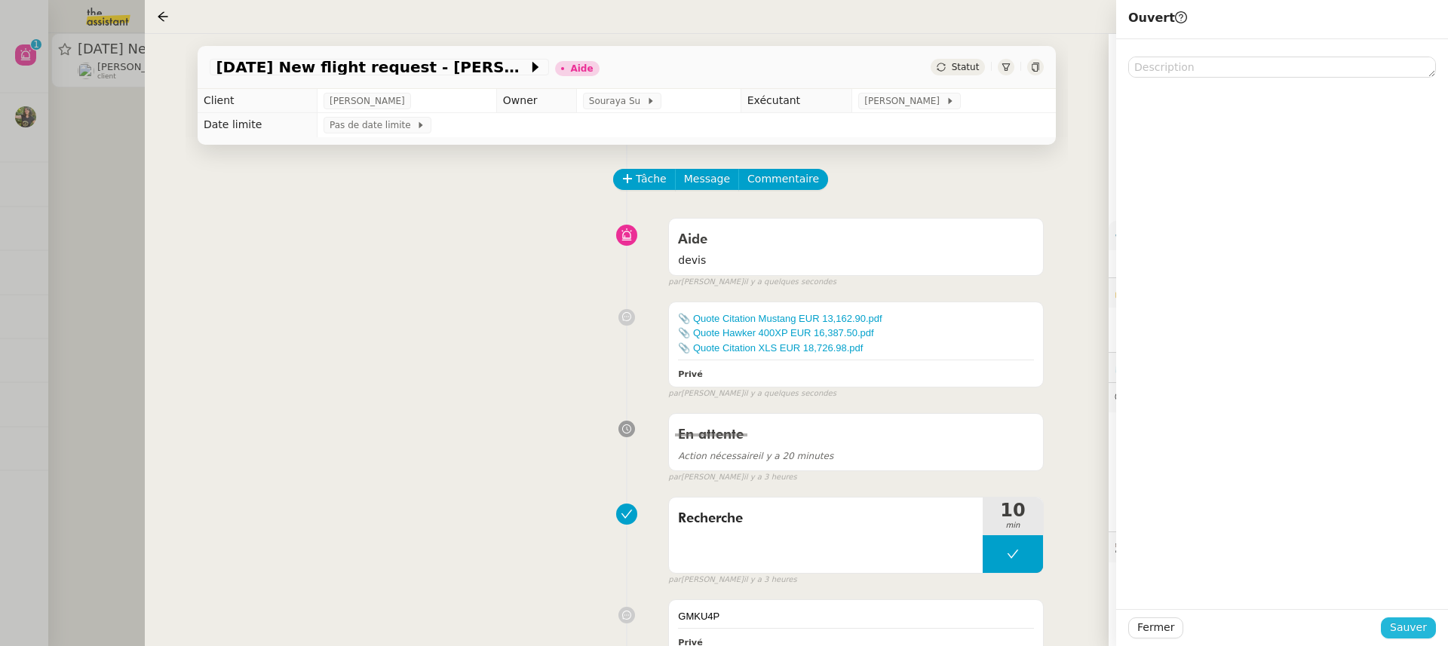
click at [1416, 625] on span "Sauver" at bounding box center [1408, 627] width 37 height 17
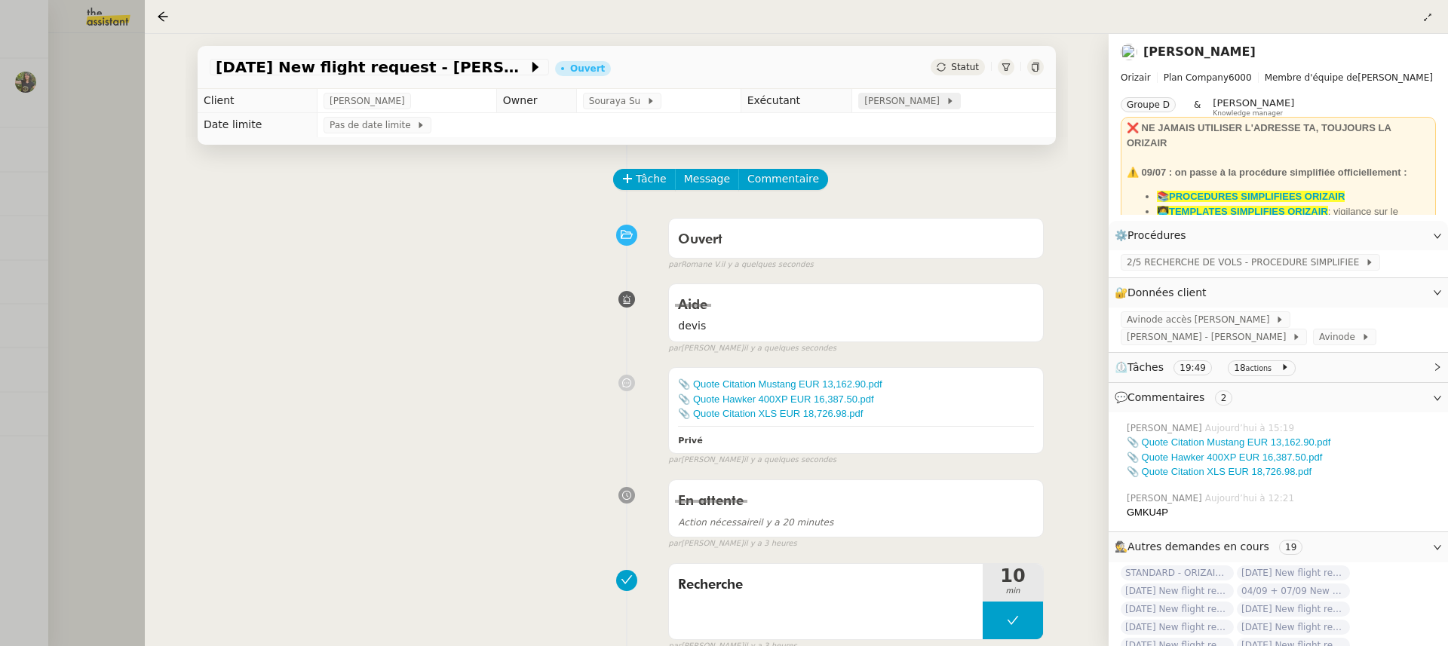
click at [893, 97] on span "[PERSON_NAME]" at bounding box center [905, 101] width 81 height 15
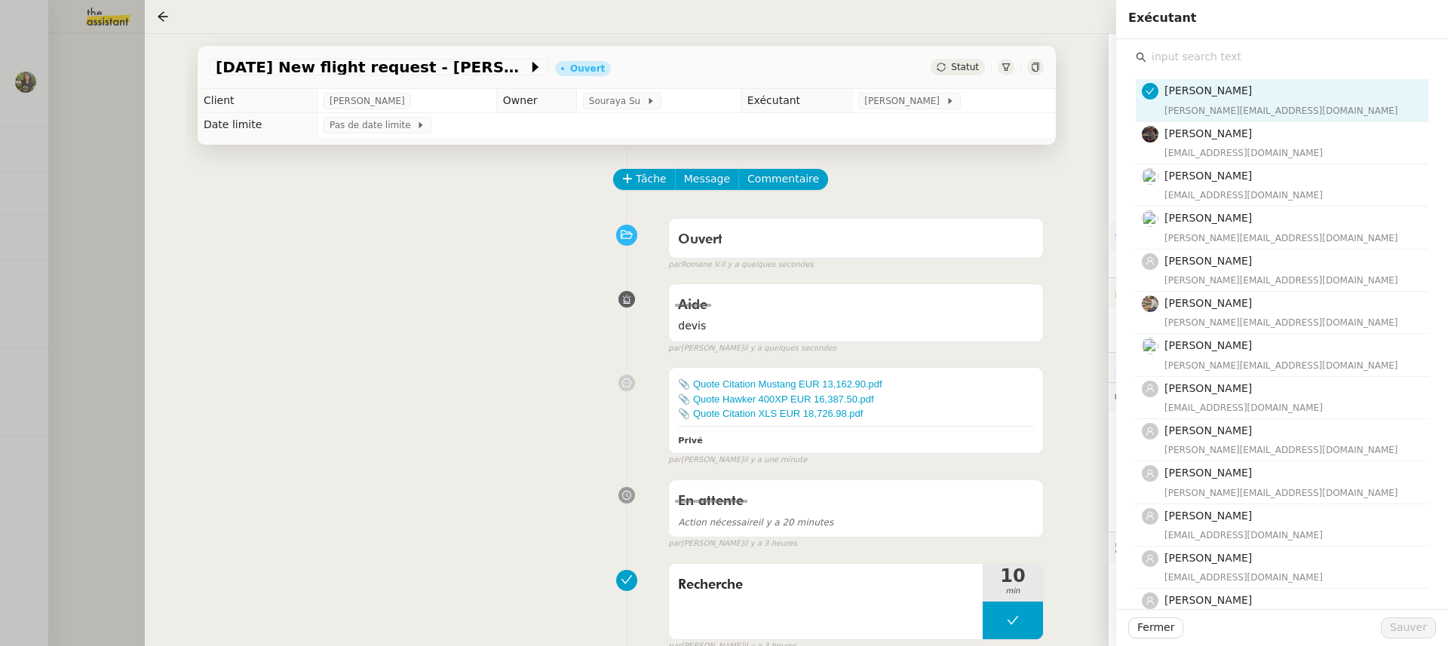
click at [1179, 57] on input "text" at bounding box center [1288, 57] width 282 height 20
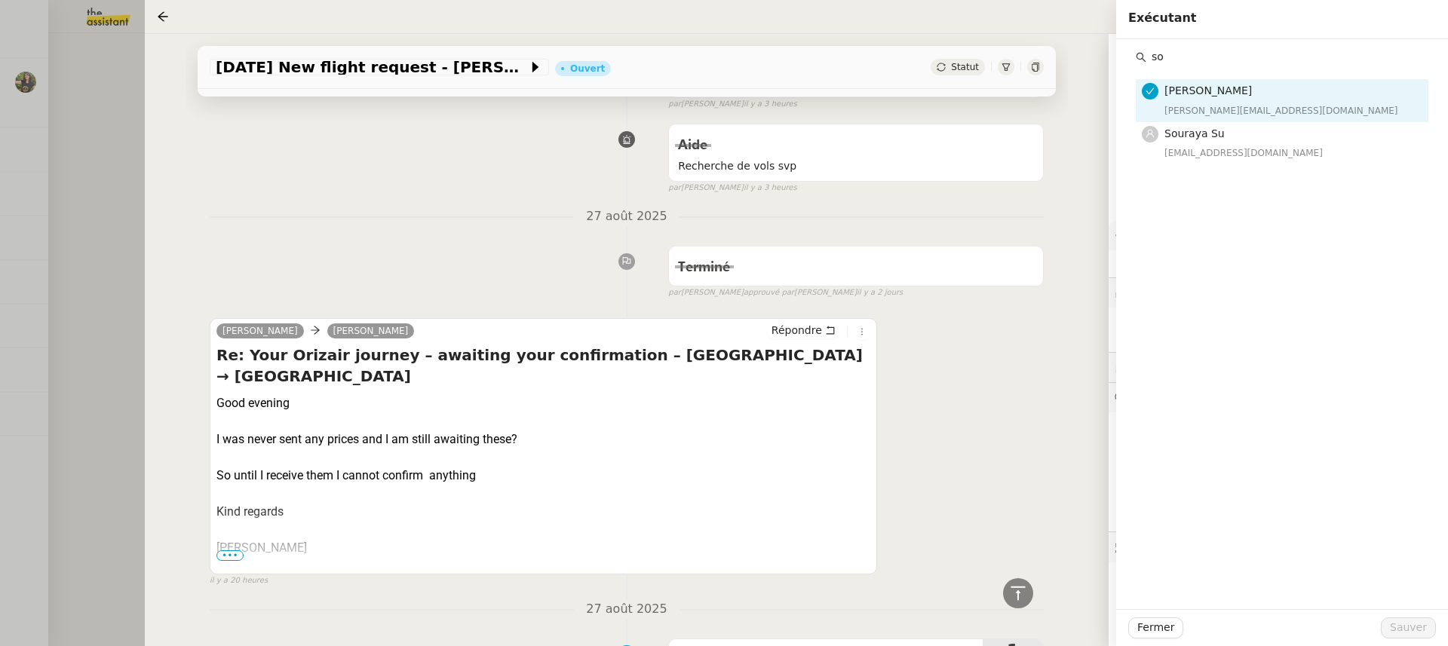
scroll to position [625, 0]
type input "so"
click at [1214, 147] on div "souraya@team.theassistant.com" at bounding box center [1292, 153] width 255 height 15
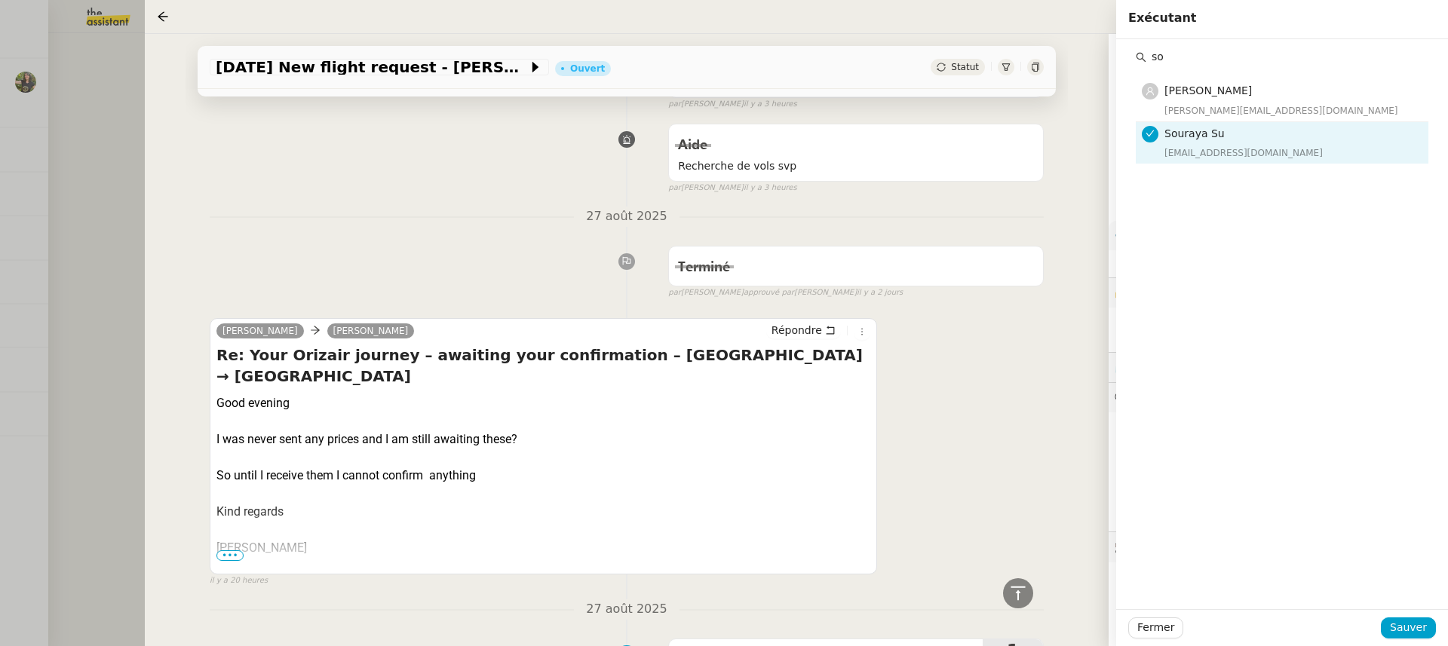
click at [1428, 641] on div "Fermer Sauver" at bounding box center [1282, 628] width 332 height 37
click at [1411, 623] on span "Sauver" at bounding box center [1408, 627] width 37 height 17
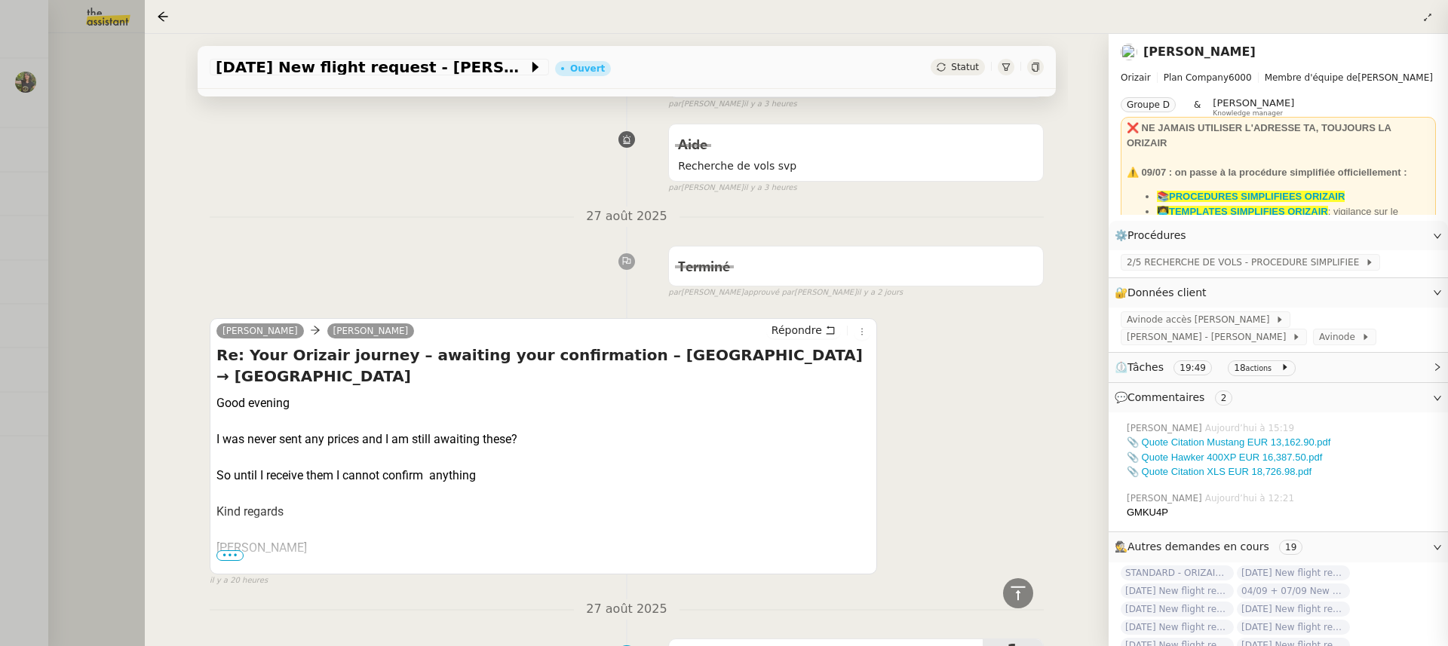
click at [79, 227] on div at bounding box center [724, 323] width 1448 height 646
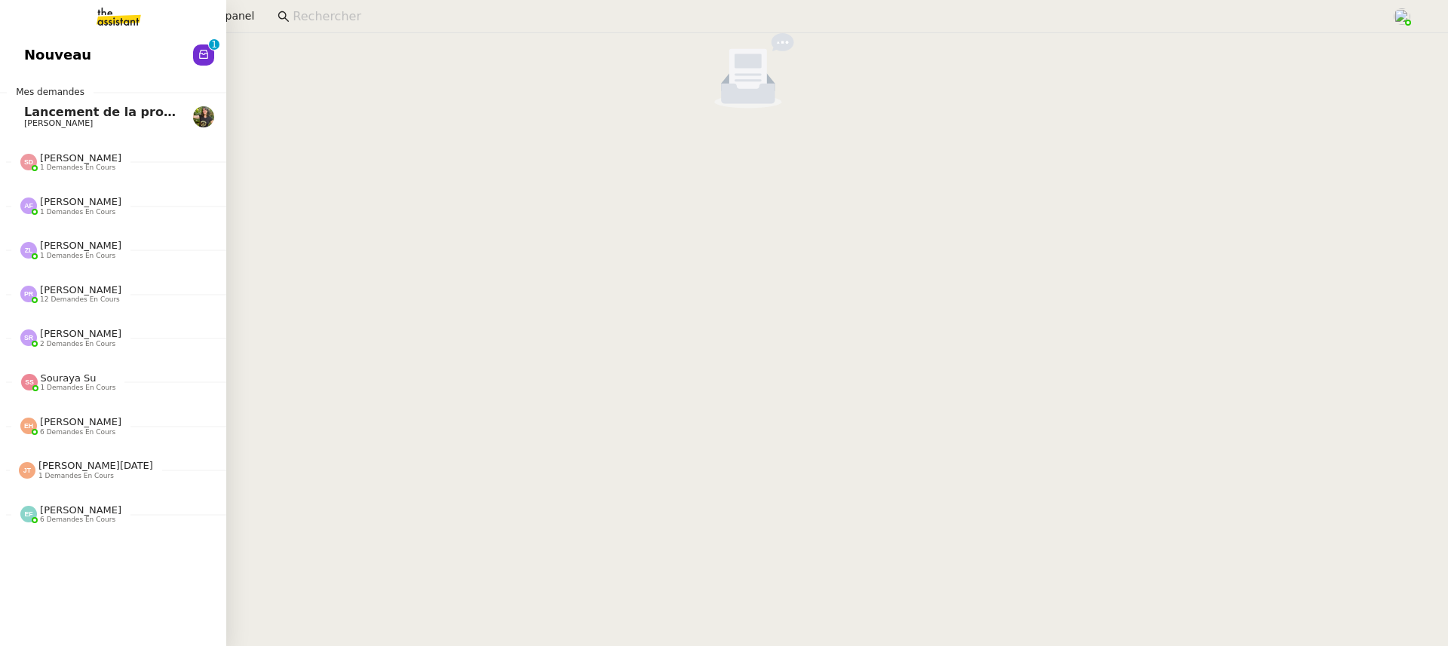
click at [29, 65] on span "Nouveau" at bounding box center [57, 55] width 67 height 23
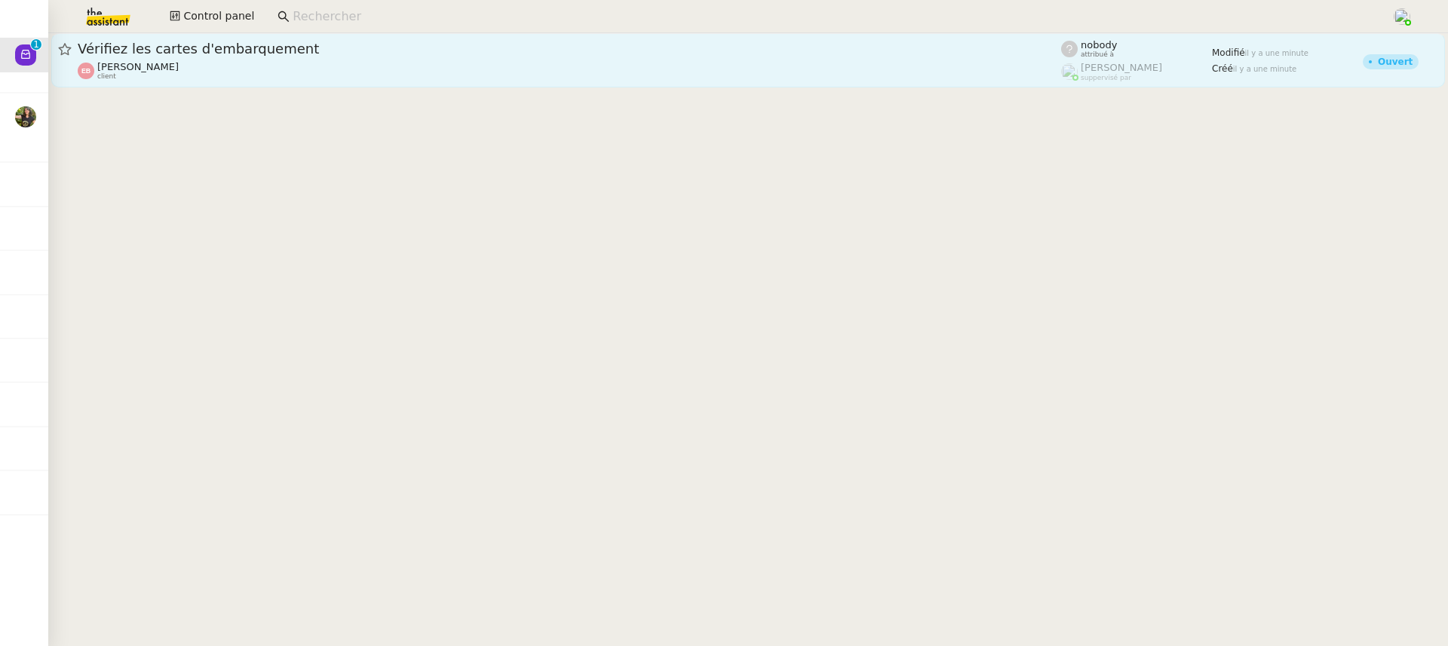
click at [538, 70] on div "Emilie Bornancin client" at bounding box center [570, 71] width 984 height 20
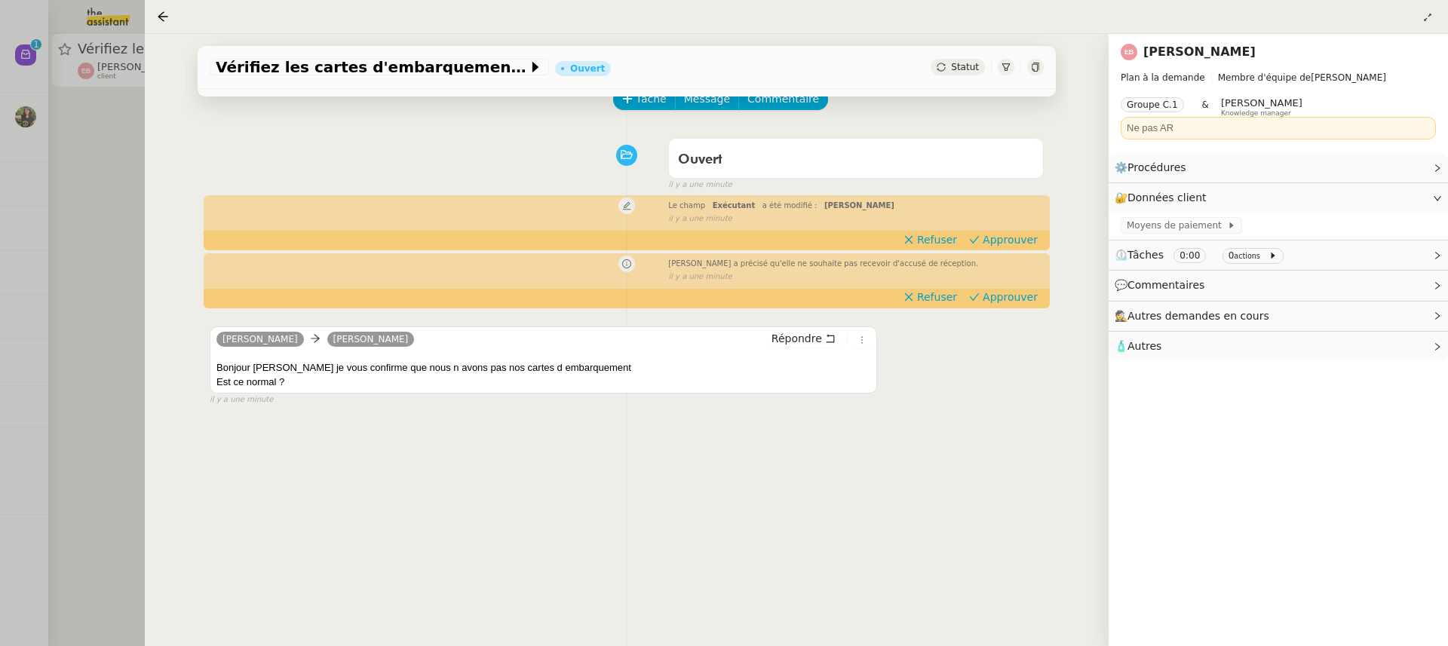
scroll to position [164, 0]
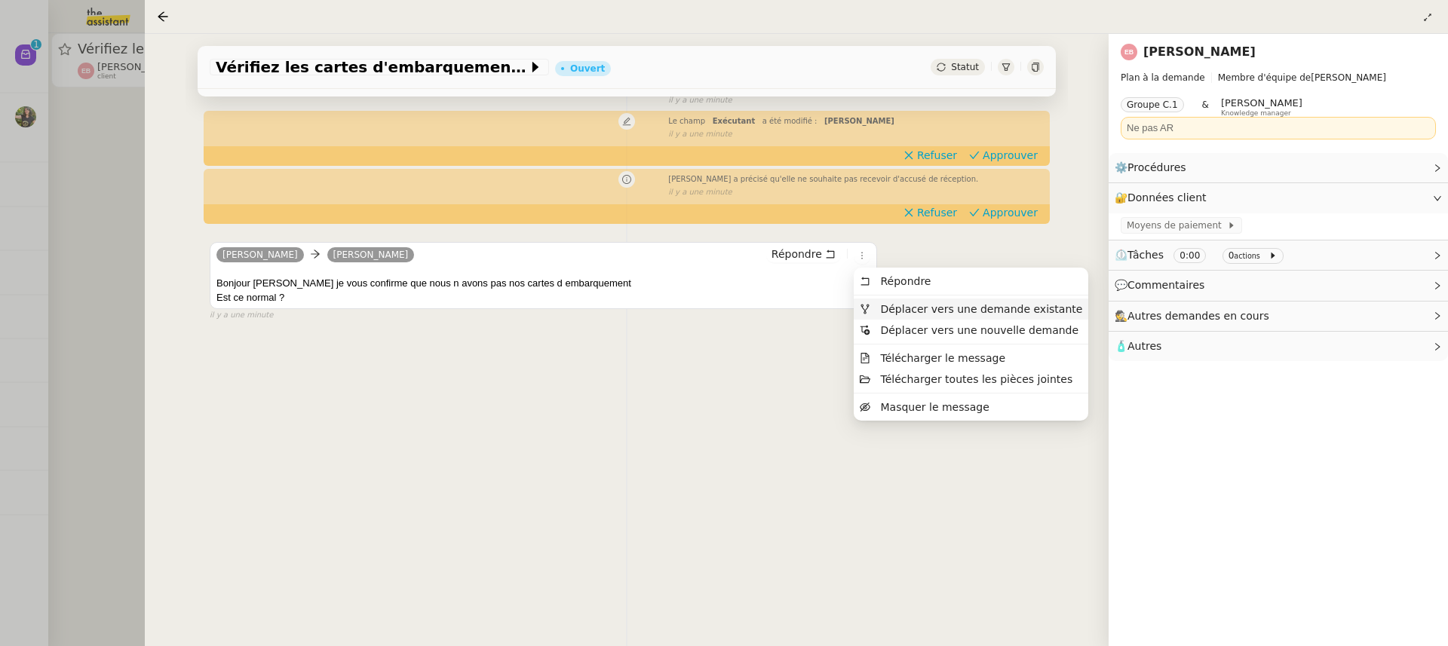
click at [904, 312] on span "Déplacer vers une demande existante" at bounding box center [981, 309] width 202 height 12
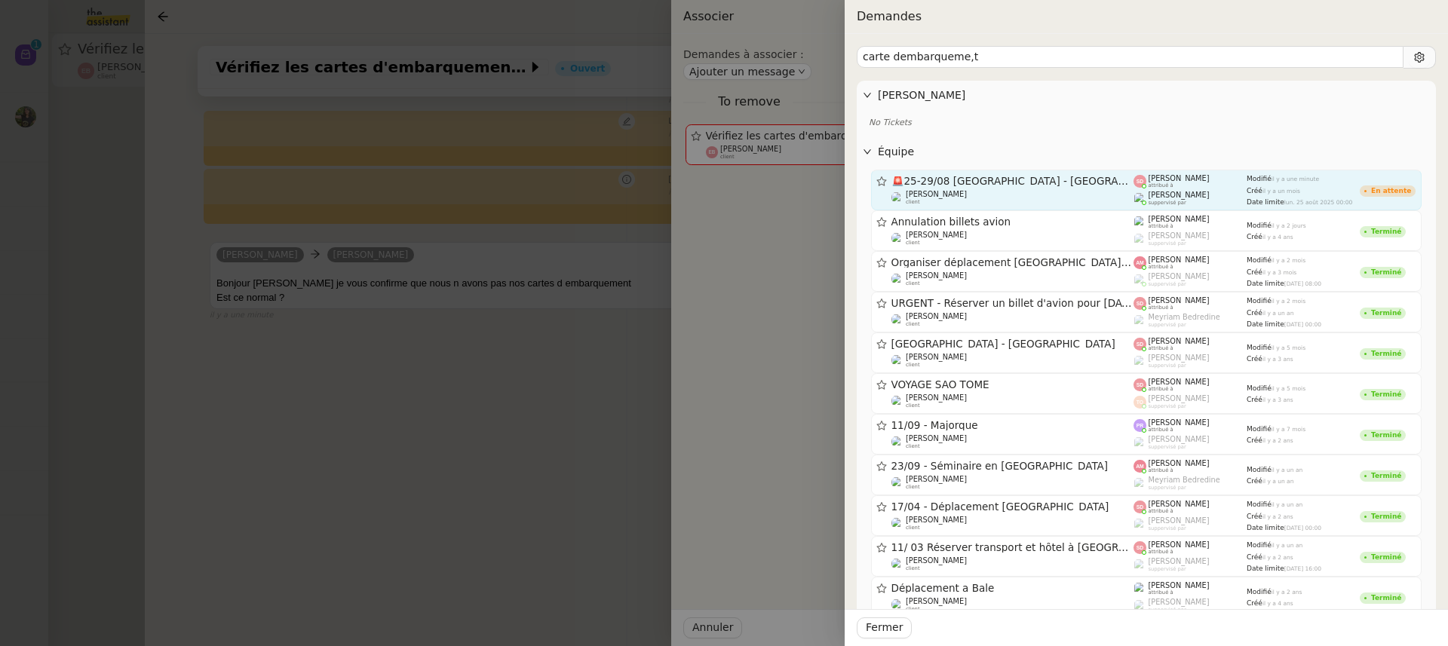
type input "carte dembarqueme,t"
click at [1227, 194] on div "Frédérique Albert suppervisé par" at bounding box center [1190, 198] width 113 height 15
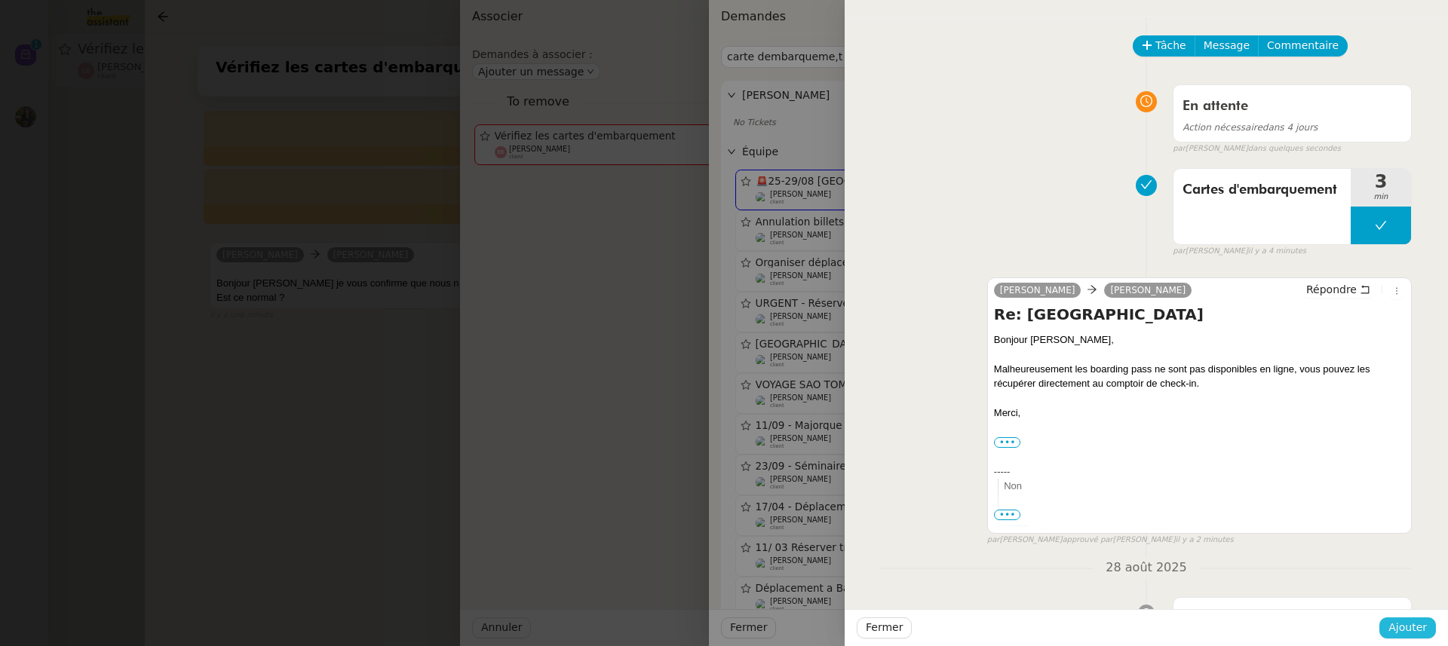
click at [1414, 631] on span "Ajouter" at bounding box center [1408, 627] width 38 height 17
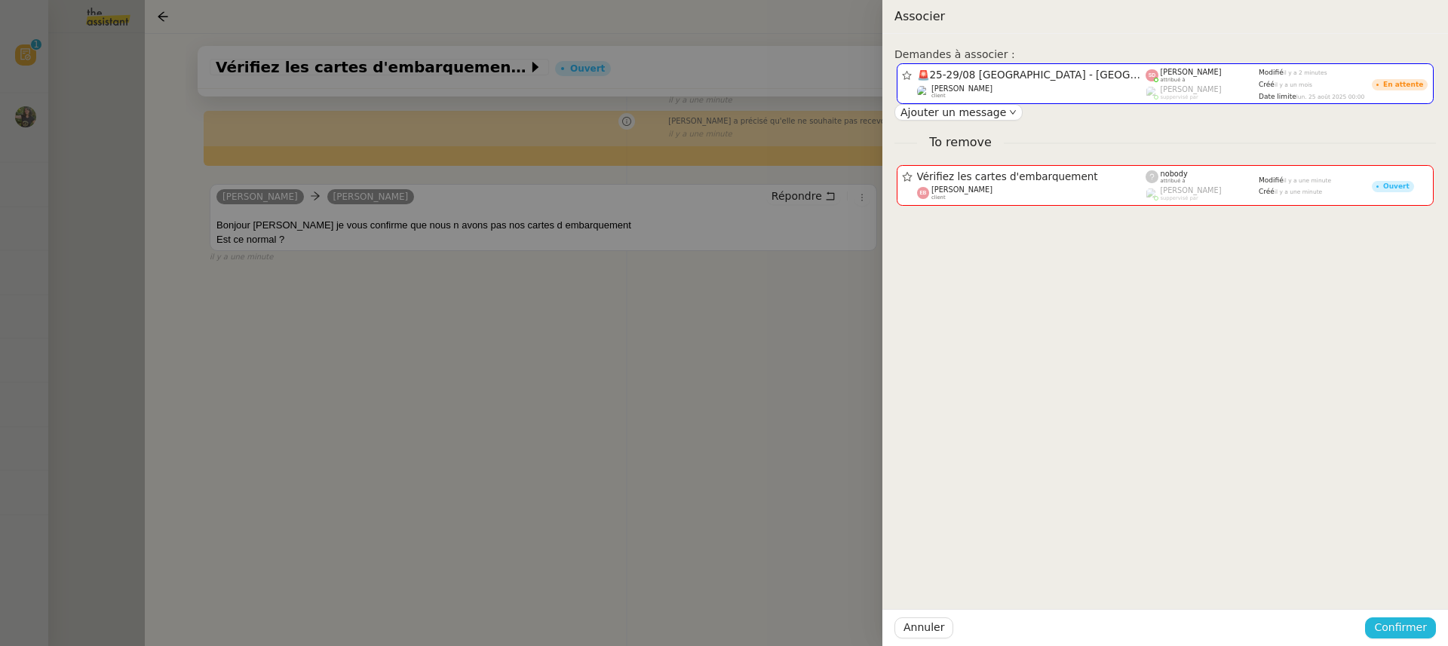
click at [1414, 629] on span "Confirmer" at bounding box center [1400, 627] width 53 height 17
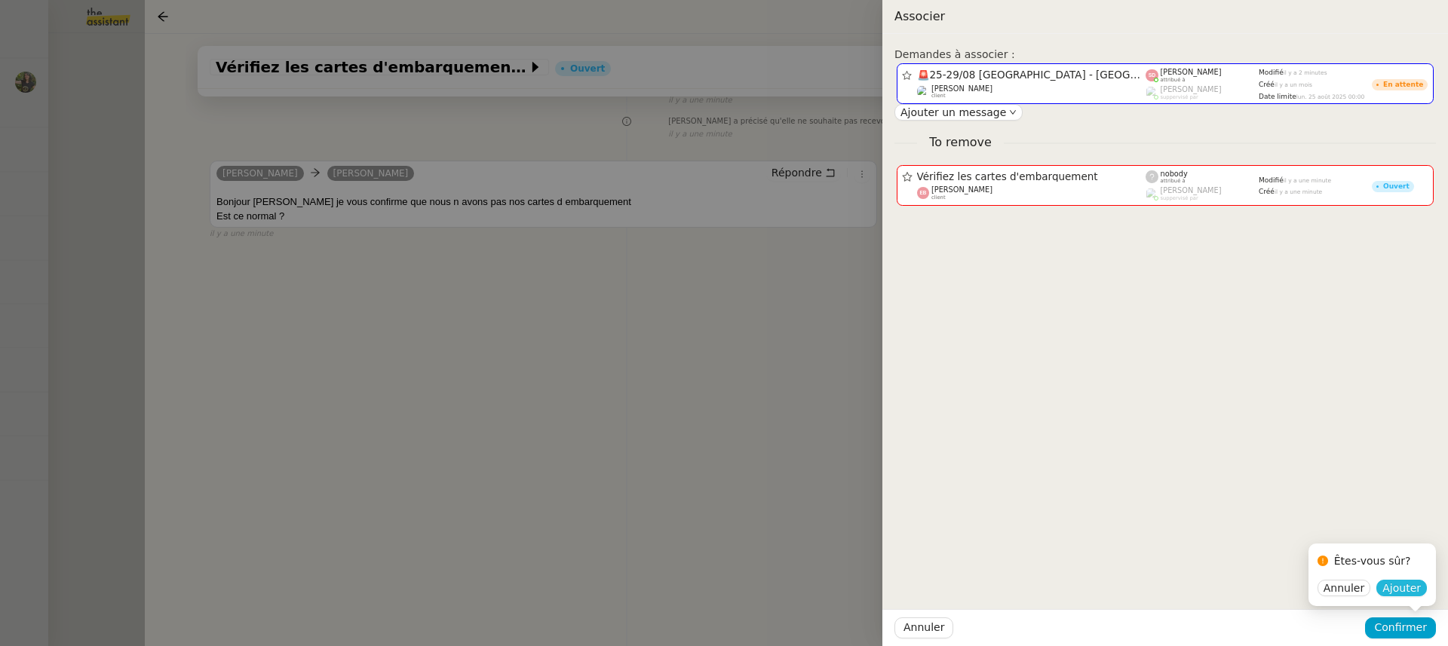
click at [1405, 580] on button "Ajouter" at bounding box center [1402, 588] width 51 height 17
click at [1409, 592] on div "Demandes à associer : 🚨 25-29/08 Bordeaux - Copenhague Fabien Bornancin client …" at bounding box center [1166, 340] width 566 height 613
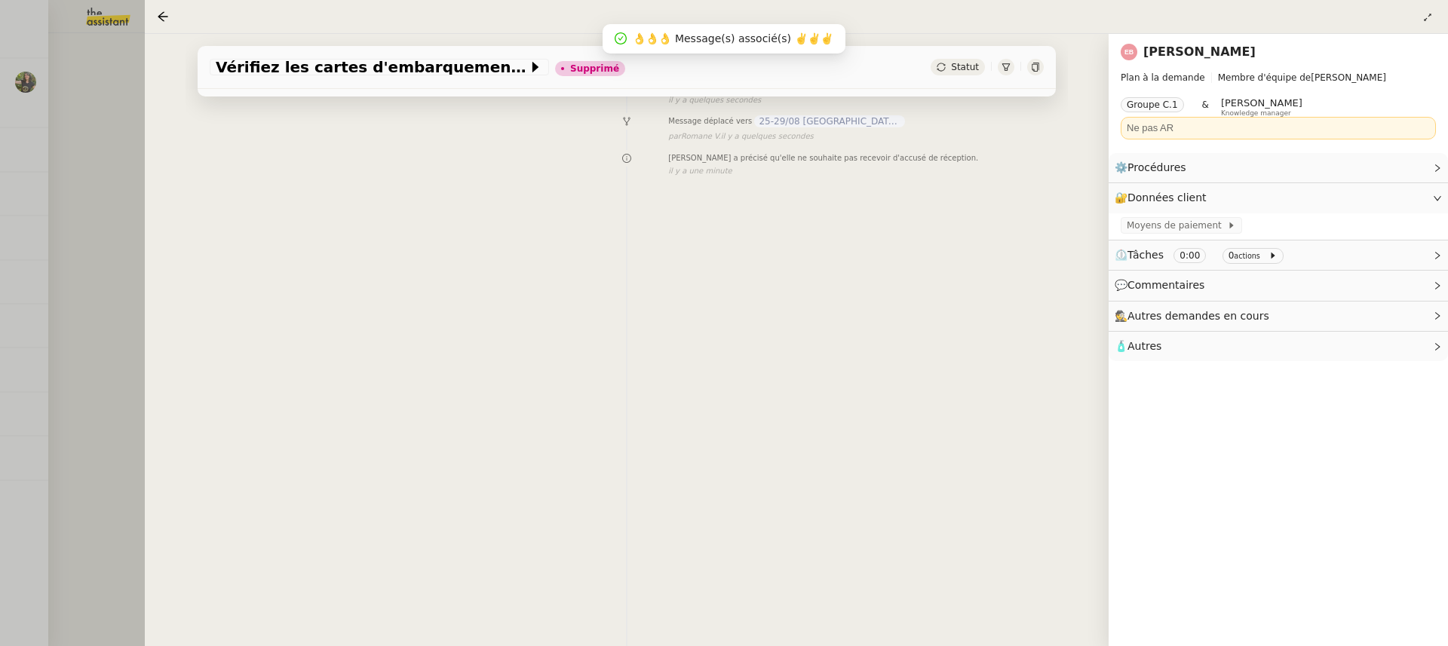
scroll to position [0, 0]
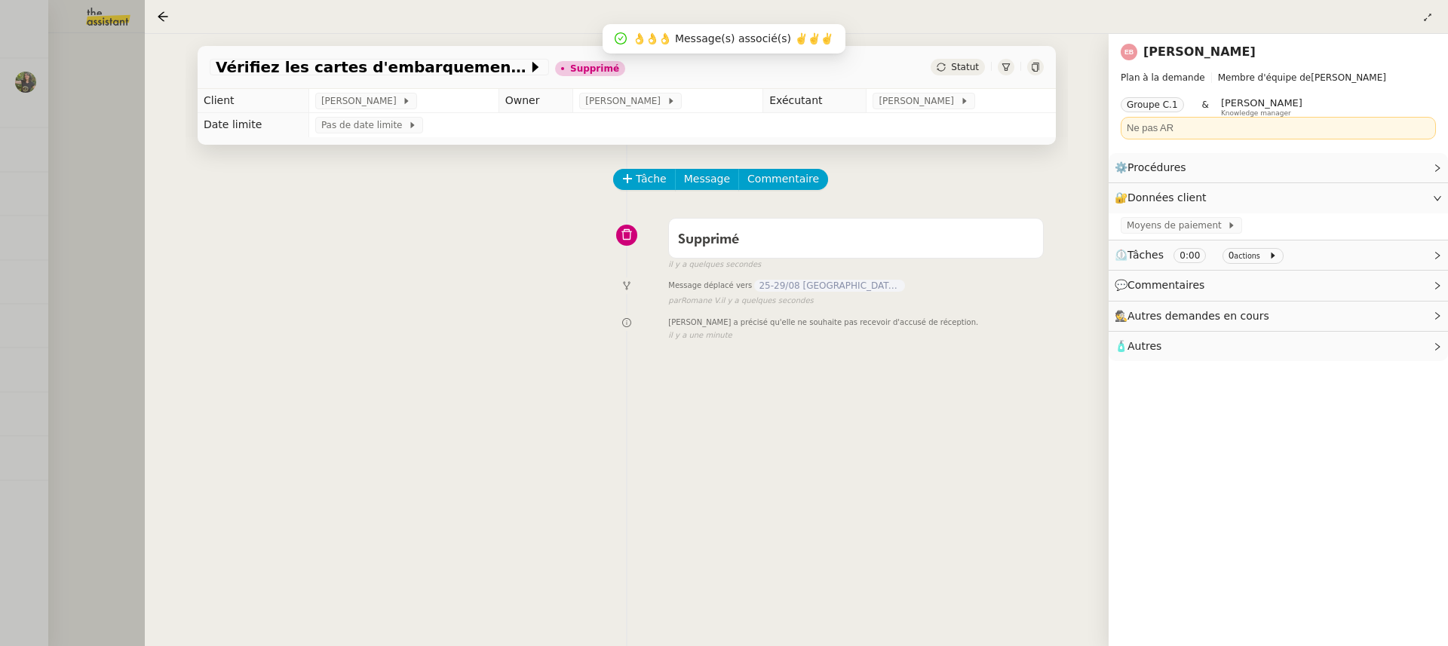
click at [127, 94] on div at bounding box center [724, 323] width 1448 height 646
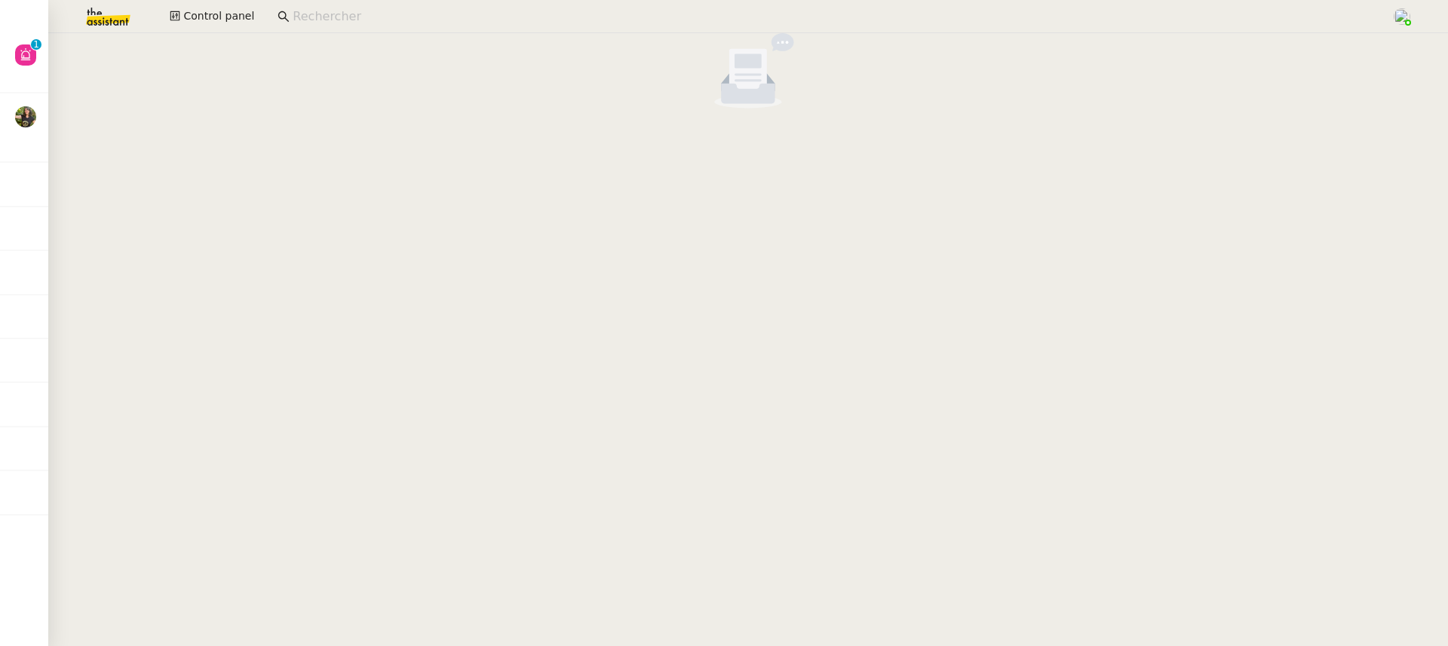
click at [346, 14] on input at bounding box center [835, 17] width 1084 height 20
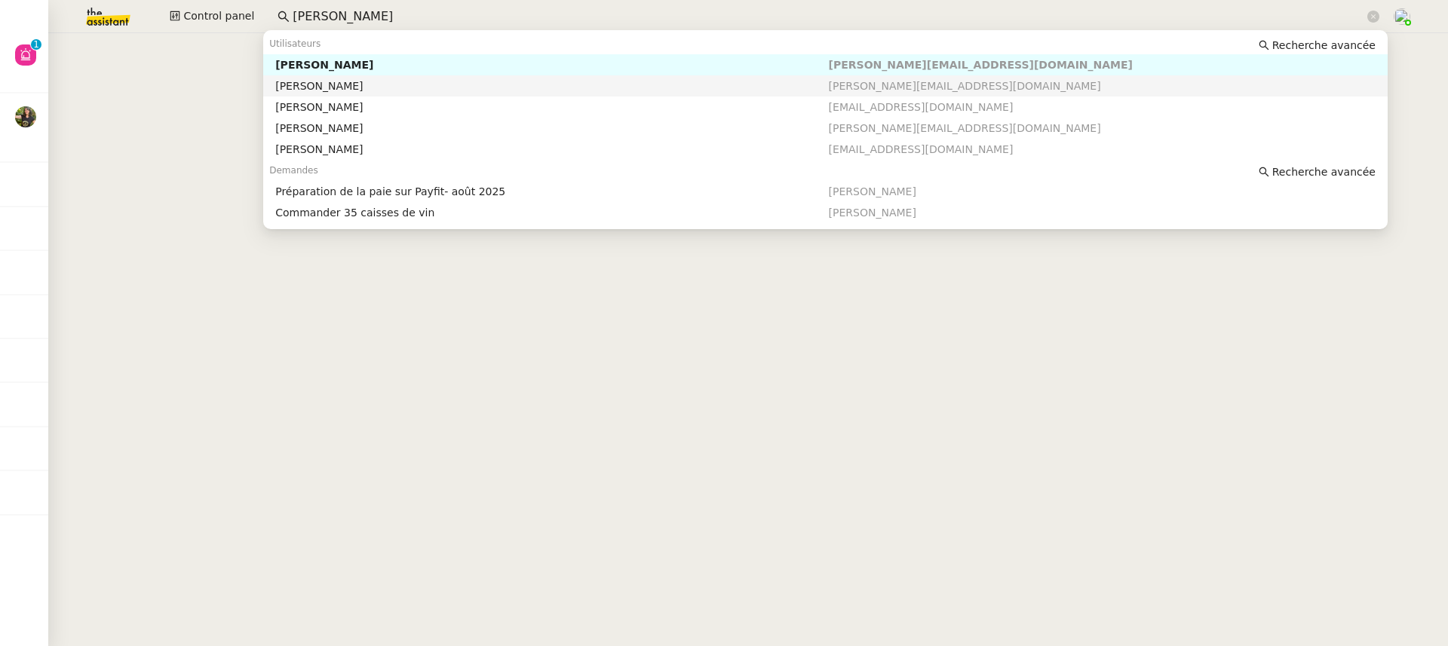
click at [404, 112] on div "[PERSON_NAME]" at bounding box center [551, 107] width 553 height 14
type input "[PERSON_NAME]"
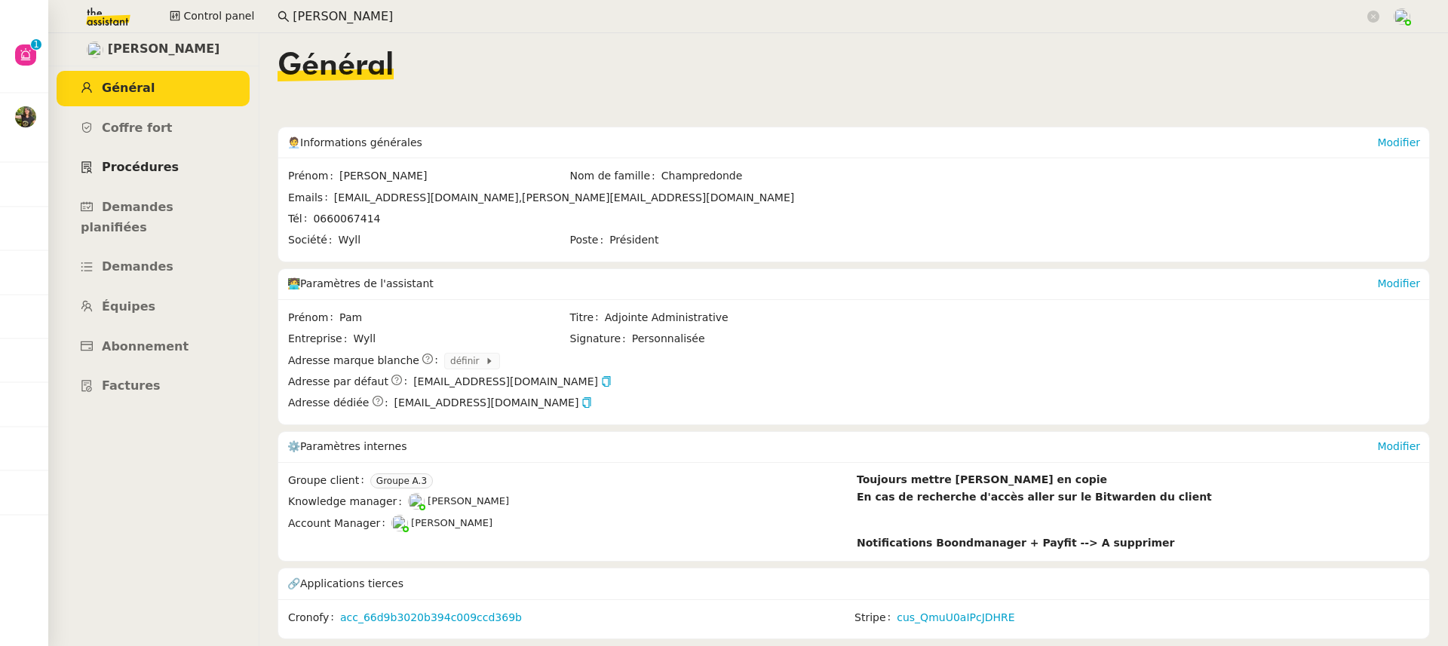
click at [169, 171] on span "Procédures" at bounding box center [140, 167] width 77 height 14
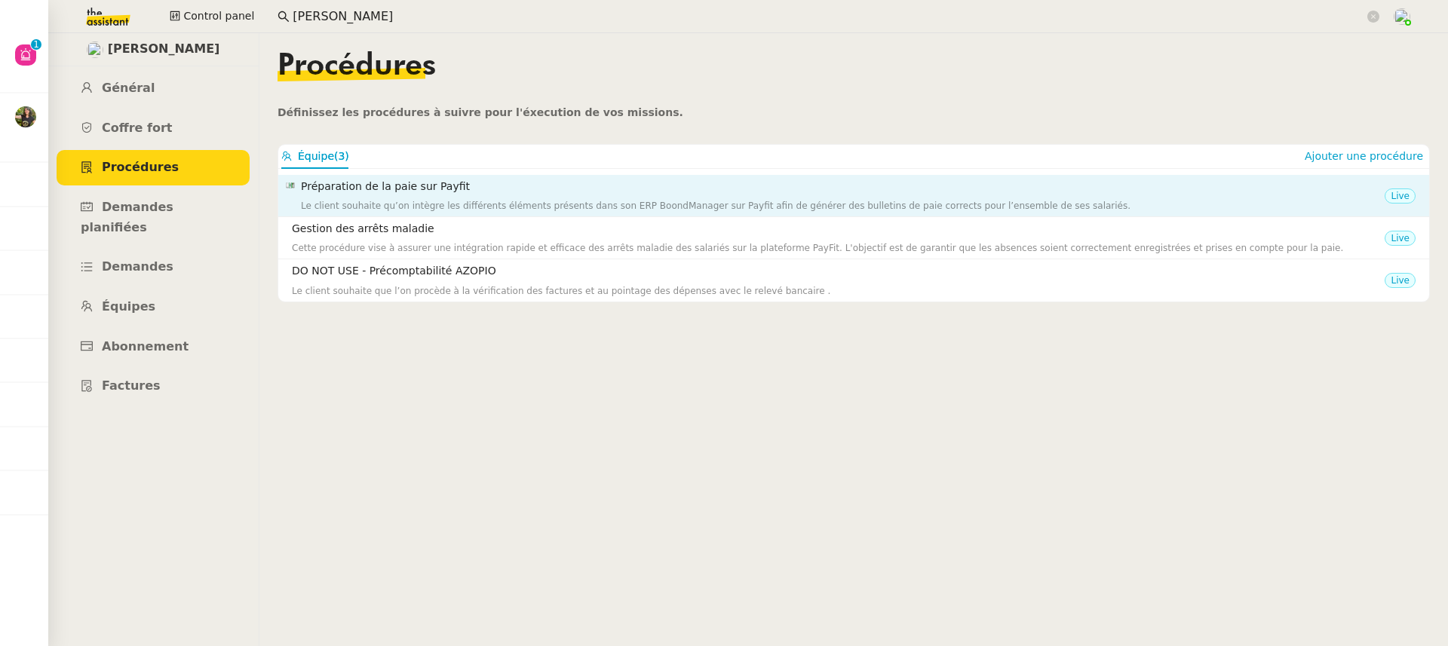
click at [456, 187] on h4 "Préparation de la paie sur Payfit" at bounding box center [843, 186] width 1084 height 17
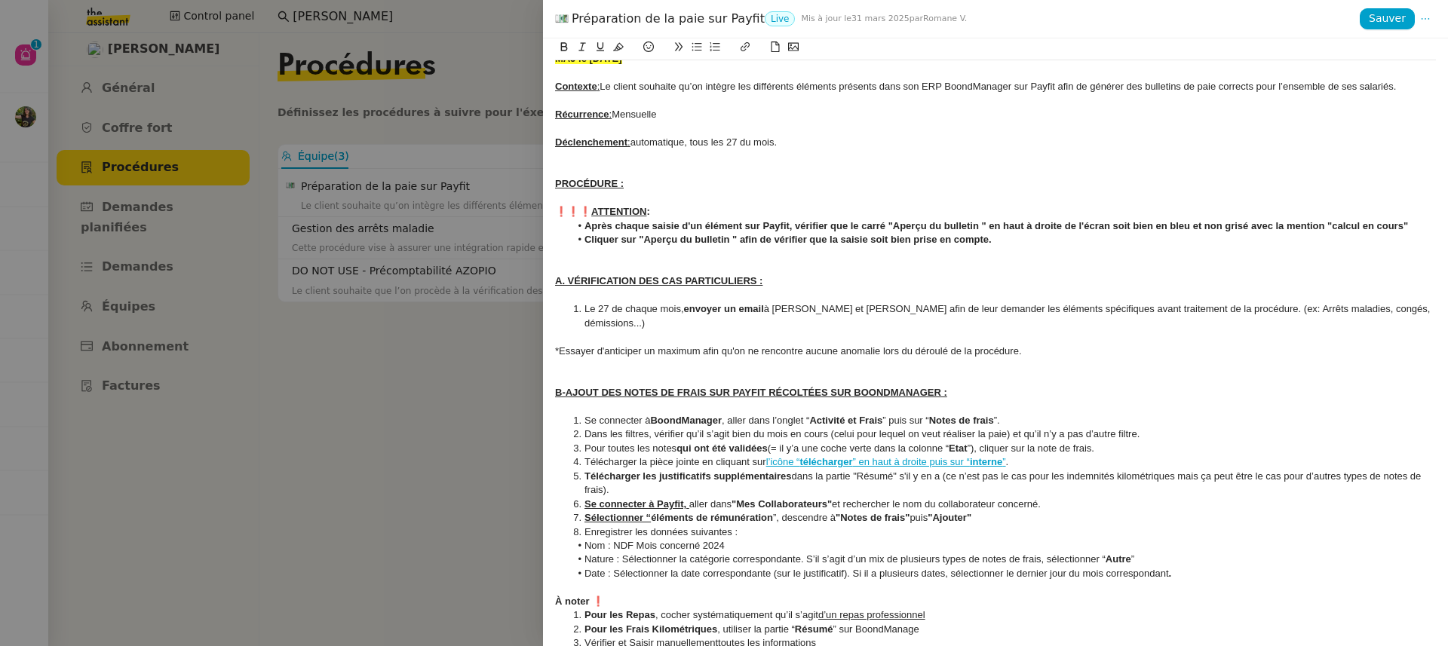
scroll to position [51, 0]
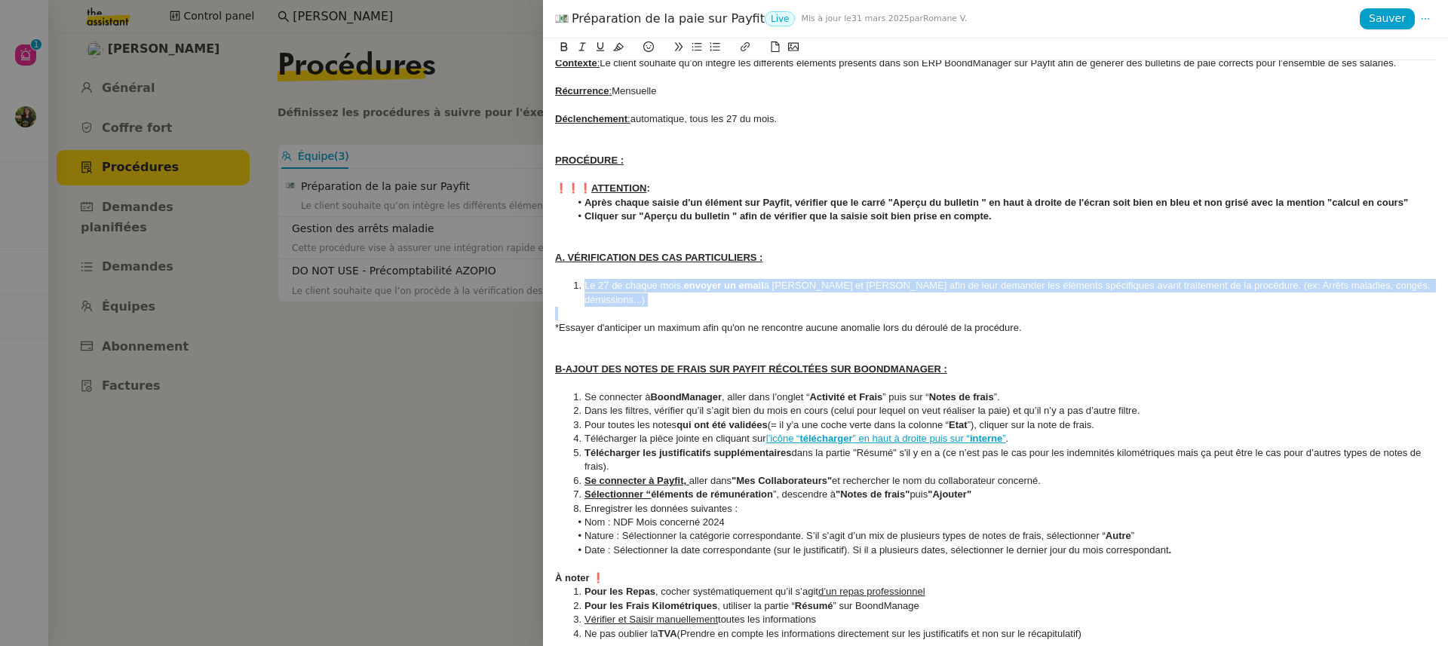
drag, startPoint x: 570, startPoint y: 282, endPoint x: 758, endPoint y: 309, distance: 190.5
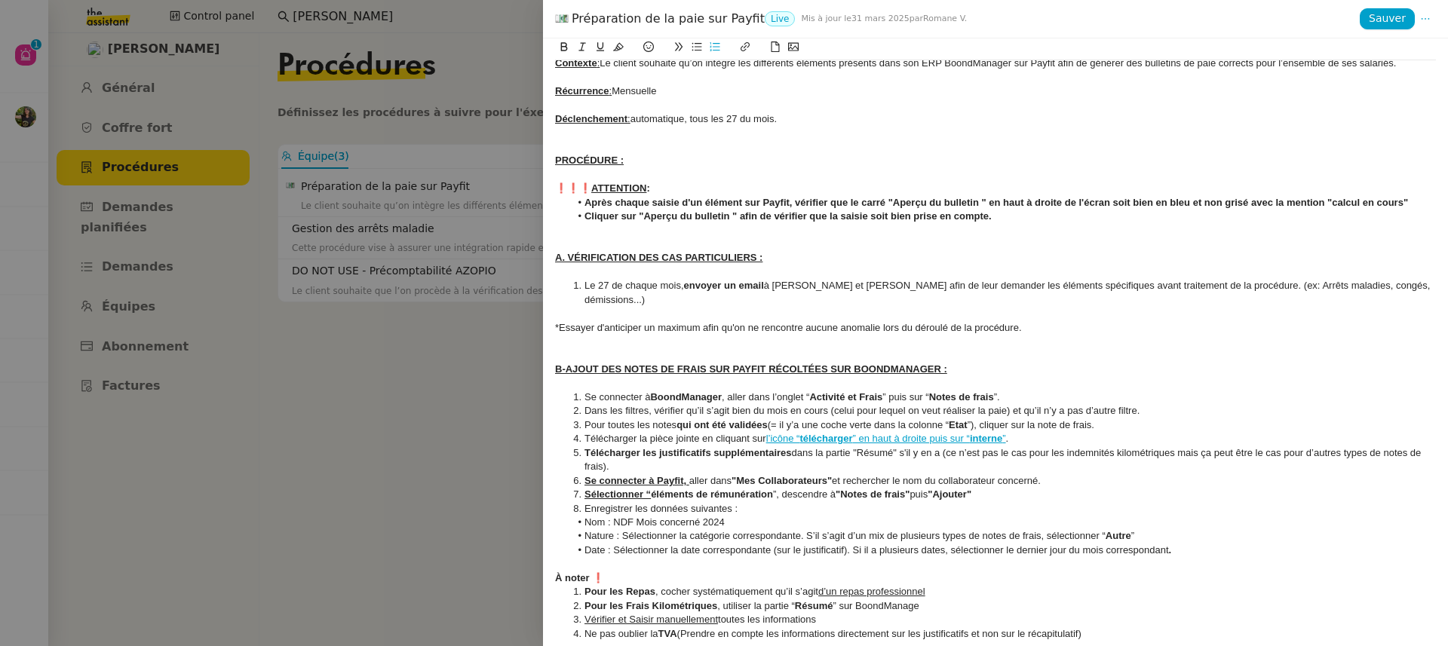
scroll to position [0, 0]
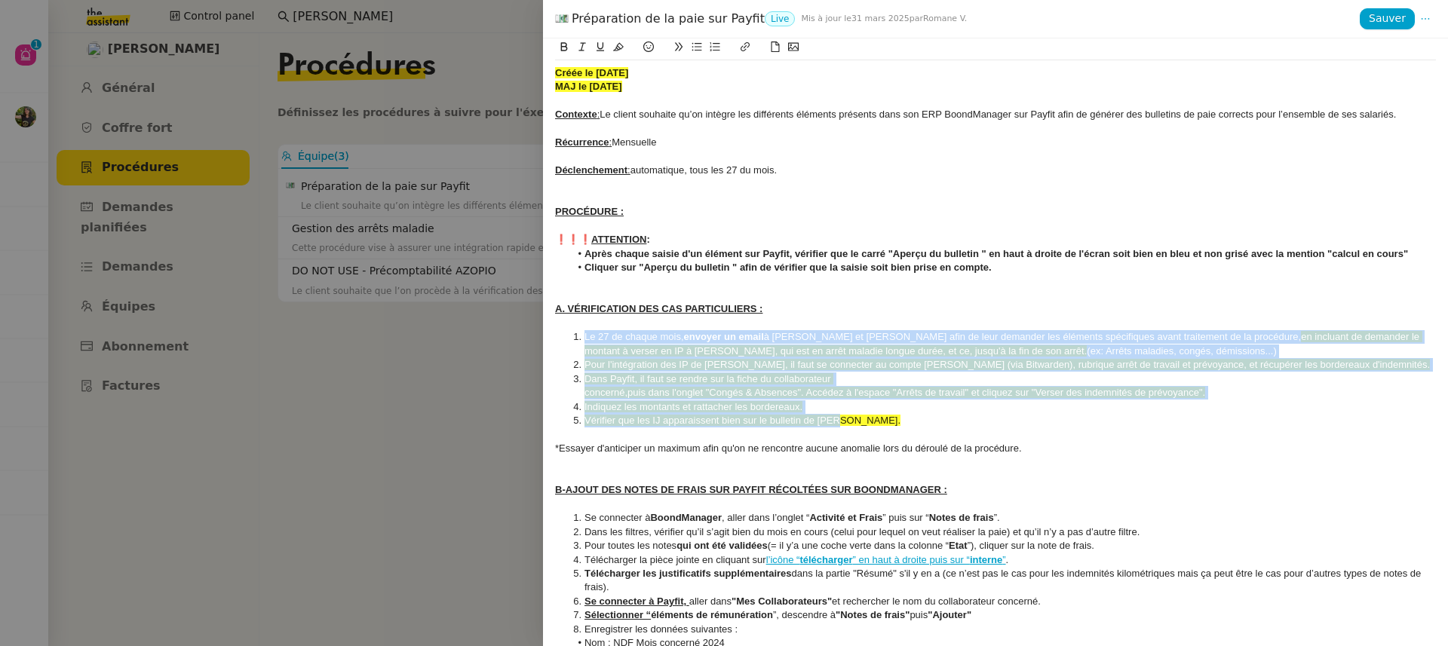
drag, startPoint x: 837, startPoint y: 424, endPoint x: 576, endPoint y: 342, distance: 274.1
click at [576, 342] on ol "Le 27 de chaque mois, envoyer un email à [PERSON_NAME] et [PERSON_NAME] afin de…" at bounding box center [995, 378] width 881 height 97
click at [619, 51] on icon at bounding box center [618, 46] width 11 height 11
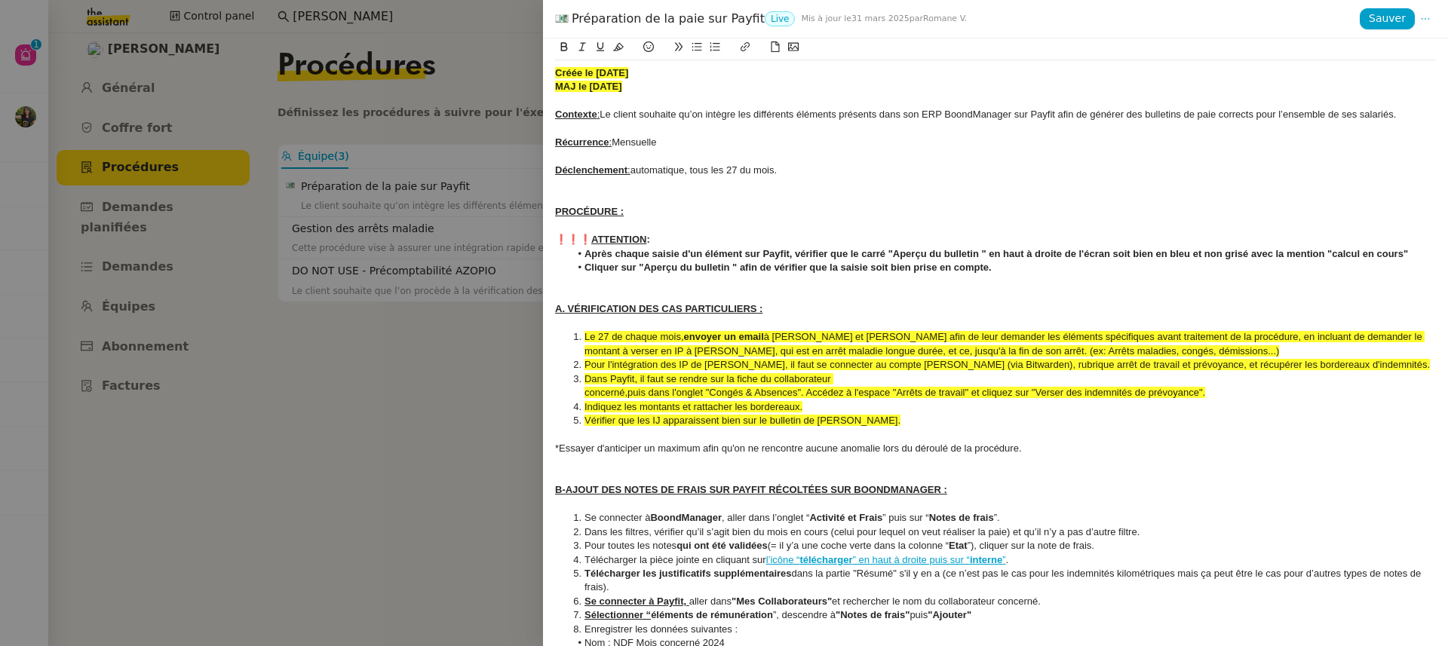
click at [668, 326] on div at bounding box center [995, 324] width 881 height 14
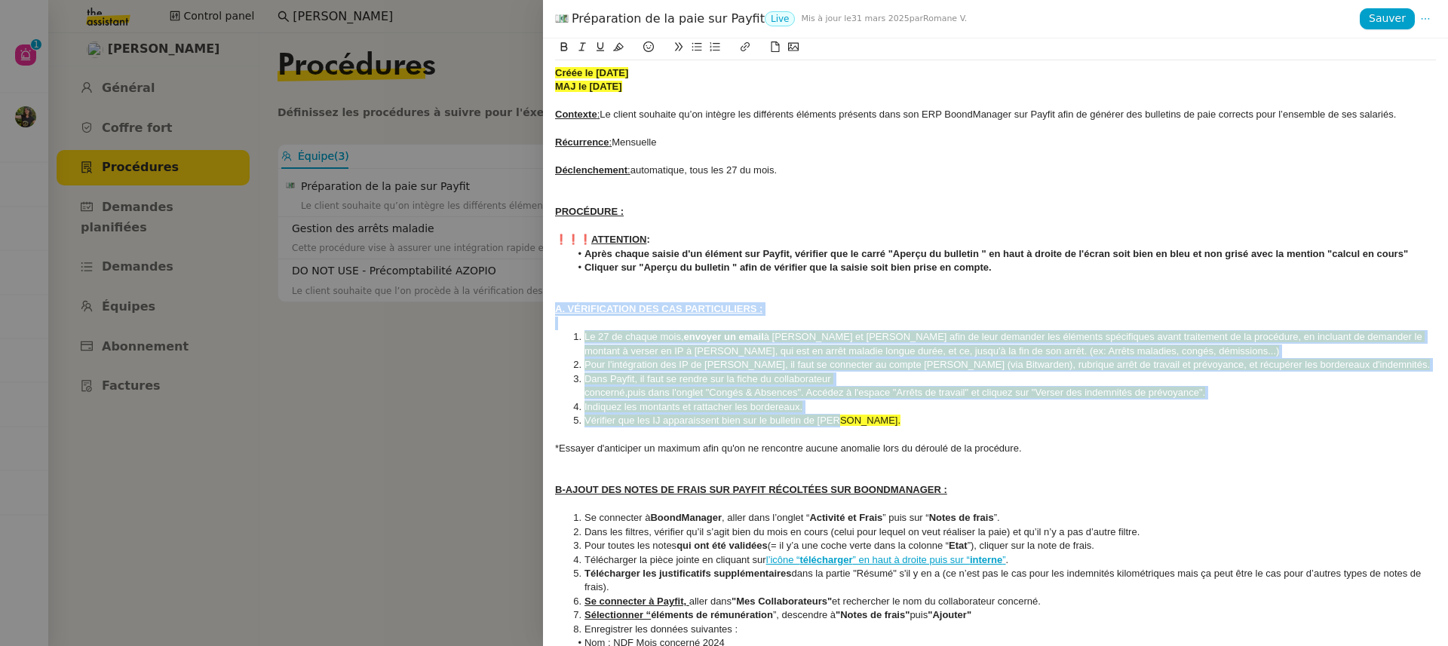
drag, startPoint x: 861, startPoint y: 416, endPoint x: 528, endPoint y: 311, distance: 349.8
click at [528, 311] on div "Préparation de la paie sur Payfit Live Mis à jour le [DATE] par Romane V. Sauve…" at bounding box center [724, 323] width 1448 height 646
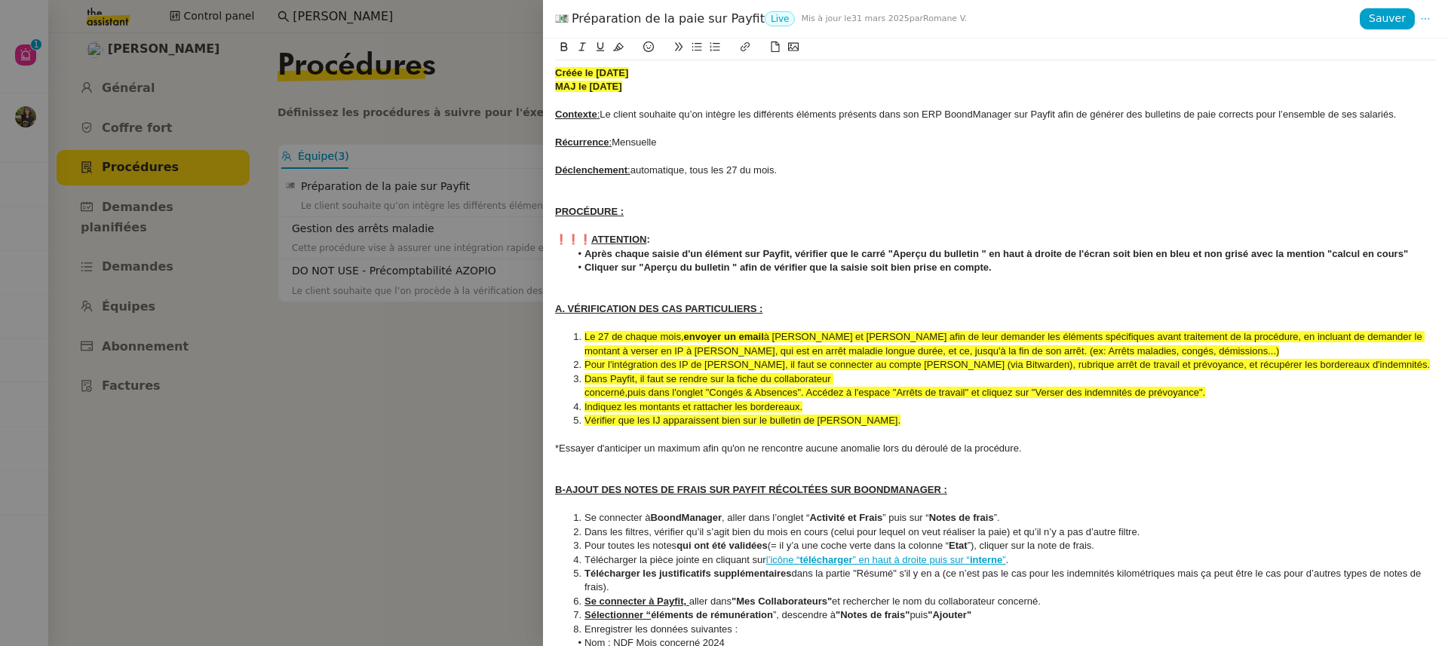
click at [597, 344] on li "Le 27 de chaque mois, envoyer un email à [PERSON_NAME] et [PERSON_NAME] afin de…" at bounding box center [1003, 344] width 867 height 28
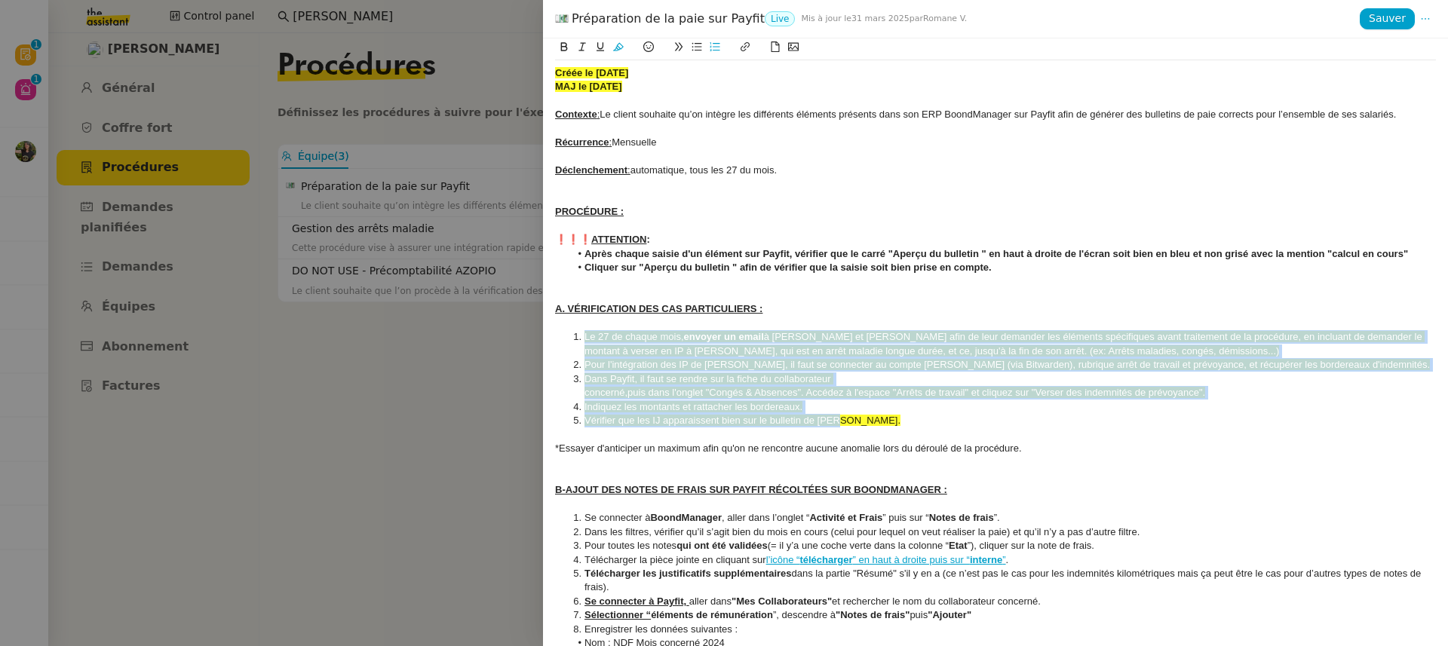
drag, startPoint x: 841, startPoint y: 421, endPoint x: 509, endPoint y: 342, distance: 341.2
click at [509, 342] on div "Préparation de la paie sur Payfit Live Mis à jour le [DATE] par Romane V. Sauve…" at bounding box center [724, 323] width 1448 height 646
click at [610, 48] on button at bounding box center [619, 46] width 18 height 17
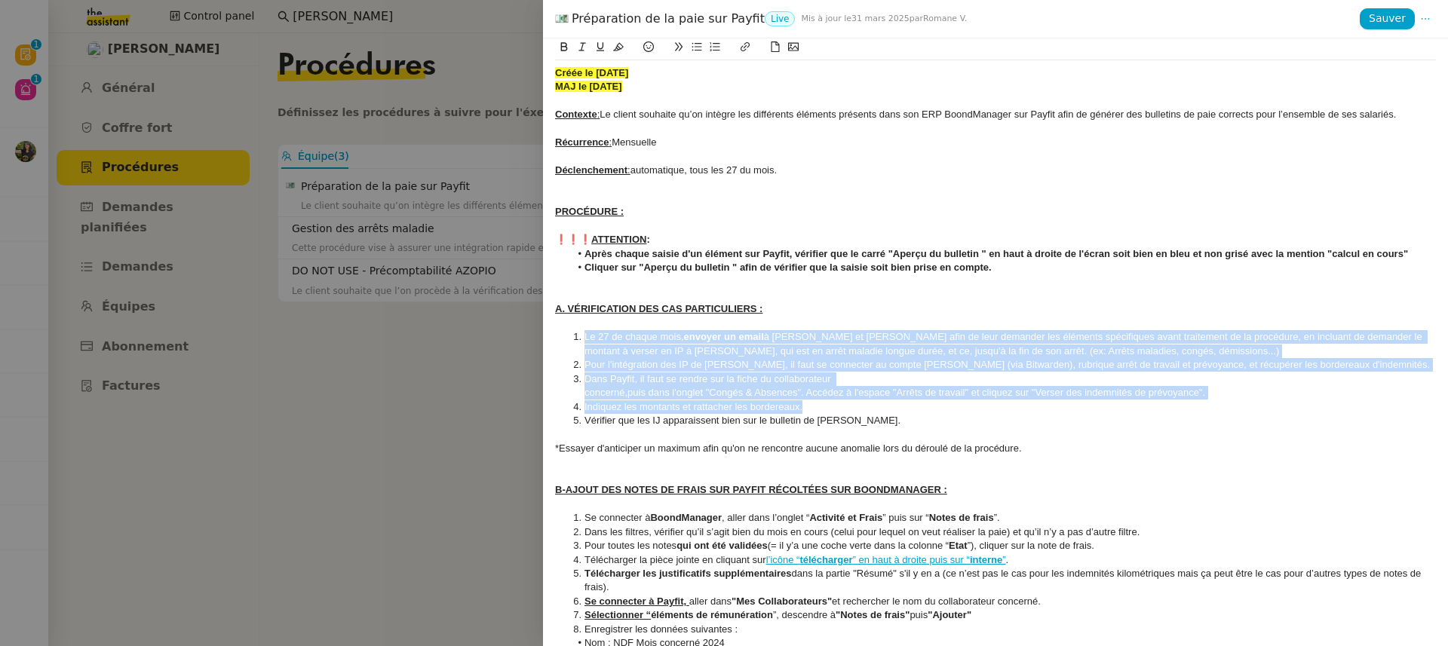
click at [754, 417] on li "Vérifier que les IJ apparaissent bien sur le bulletin de [PERSON_NAME]." at bounding box center [1003, 421] width 867 height 14
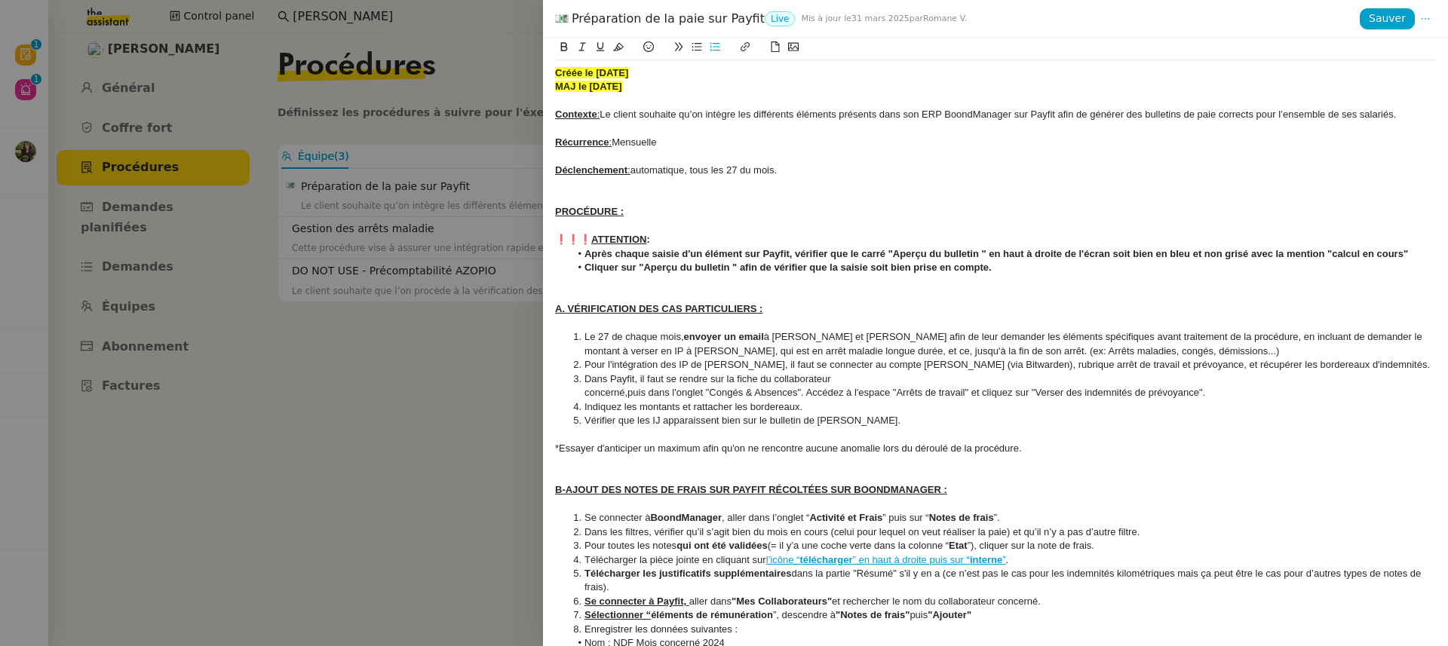
click at [597, 84] on strong "MAJ le [DATE]" at bounding box center [588, 86] width 67 height 11
click at [616, 86] on strong "MAJ le [DATE]" at bounding box center [588, 86] width 67 height 11
click at [1392, 14] on span "Sauver" at bounding box center [1387, 18] width 37 height 17
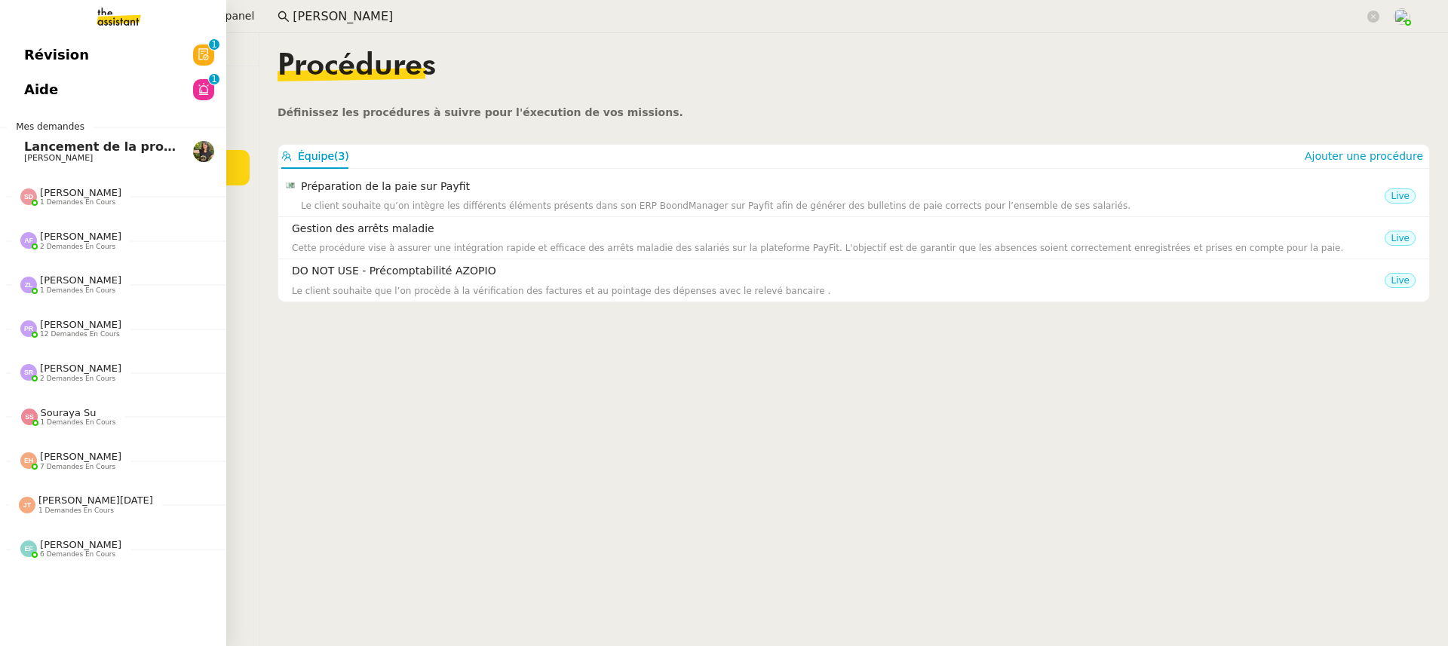
click at [41, 96] on link "Aide 0 1 2 3 4 5 6 7 8 9" at bounding box center [113, 89] width 226 height 35
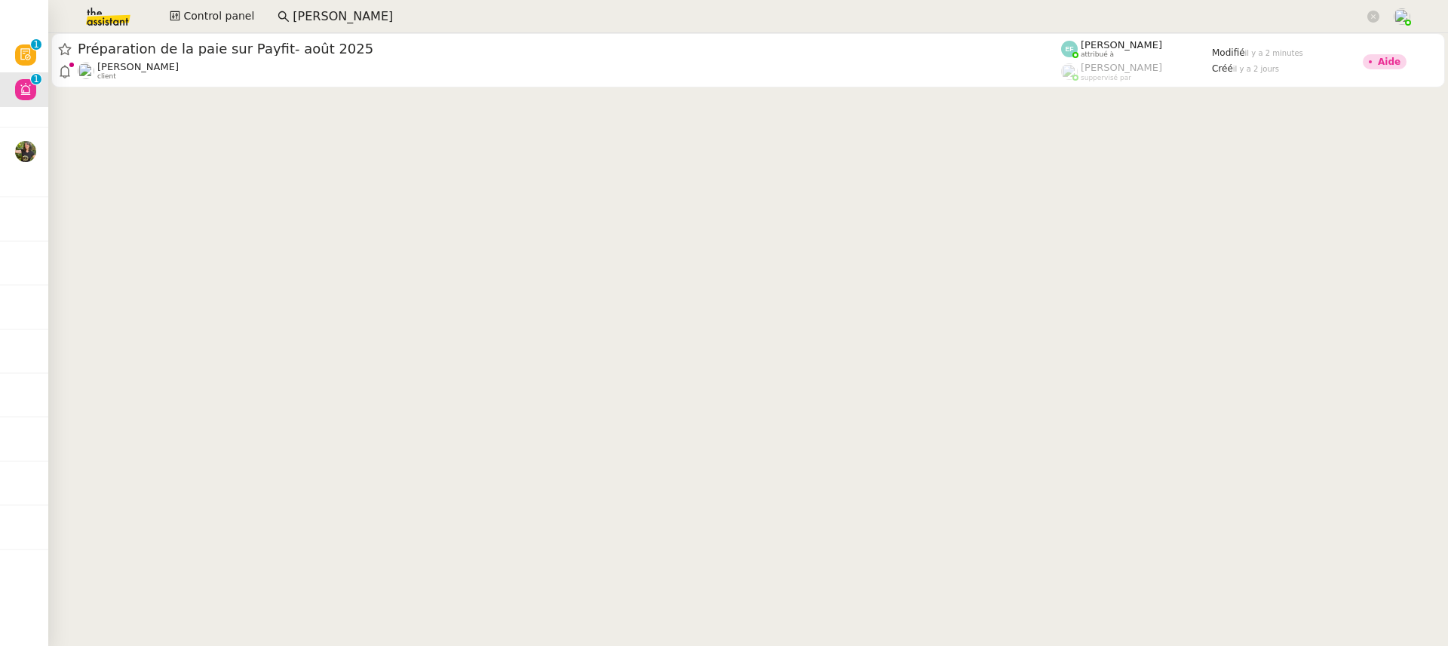
click at [766, 109] on cdk-virtual-scroll-viewport "Préparation de la paie sur Payfit- [DATE] [PERSON_NAME] client [PERSON_NAME] at…" at bounding box center [748, 339] width 1400 height 613
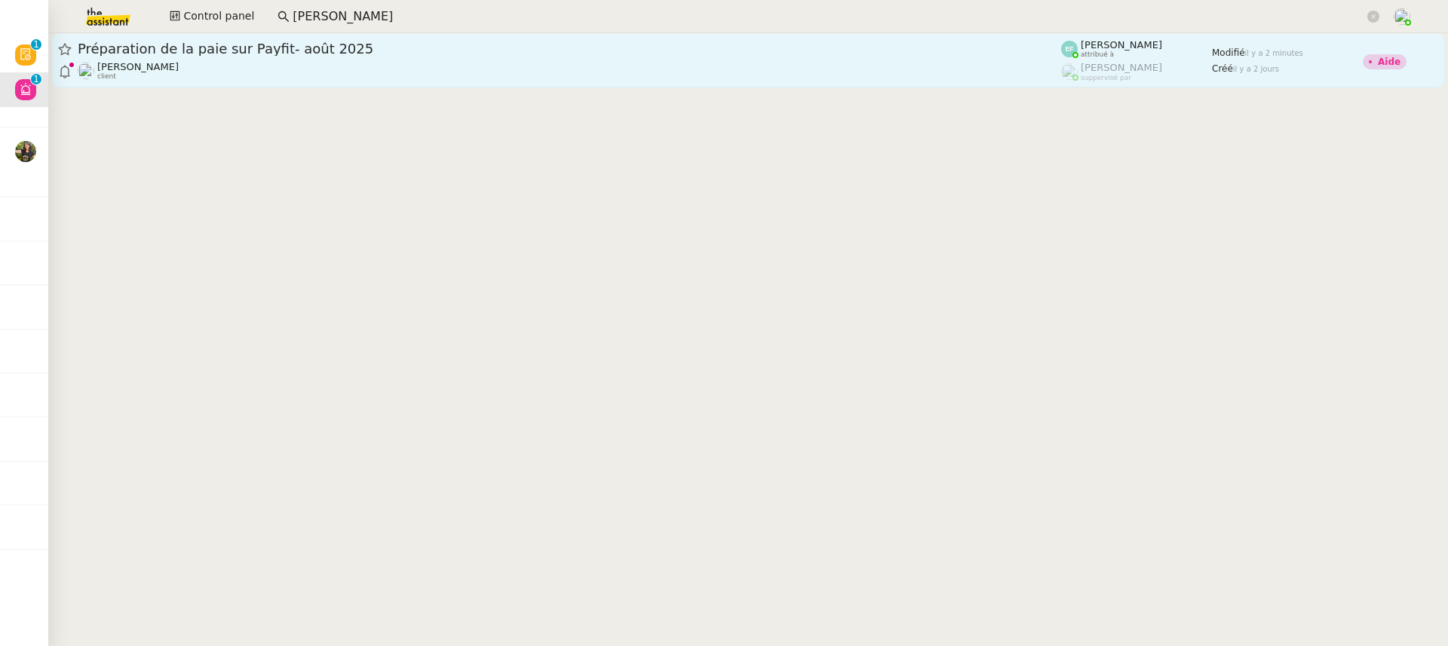
click at [717, 78] on div "[PERSON_NAME] client" at bounding box center [570, 71] width 984 height 20
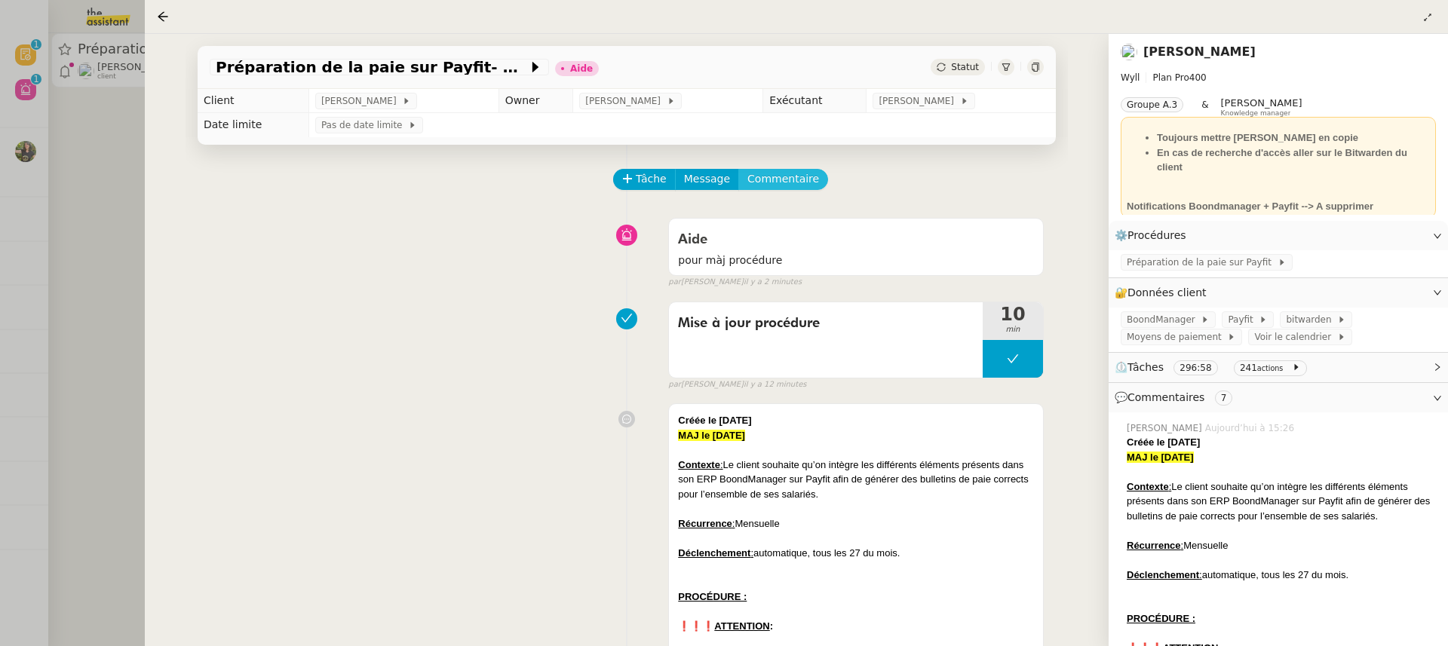
click at [774, 189] on button "Commentaire" at bounding box center [784, 179] width 90 height 21
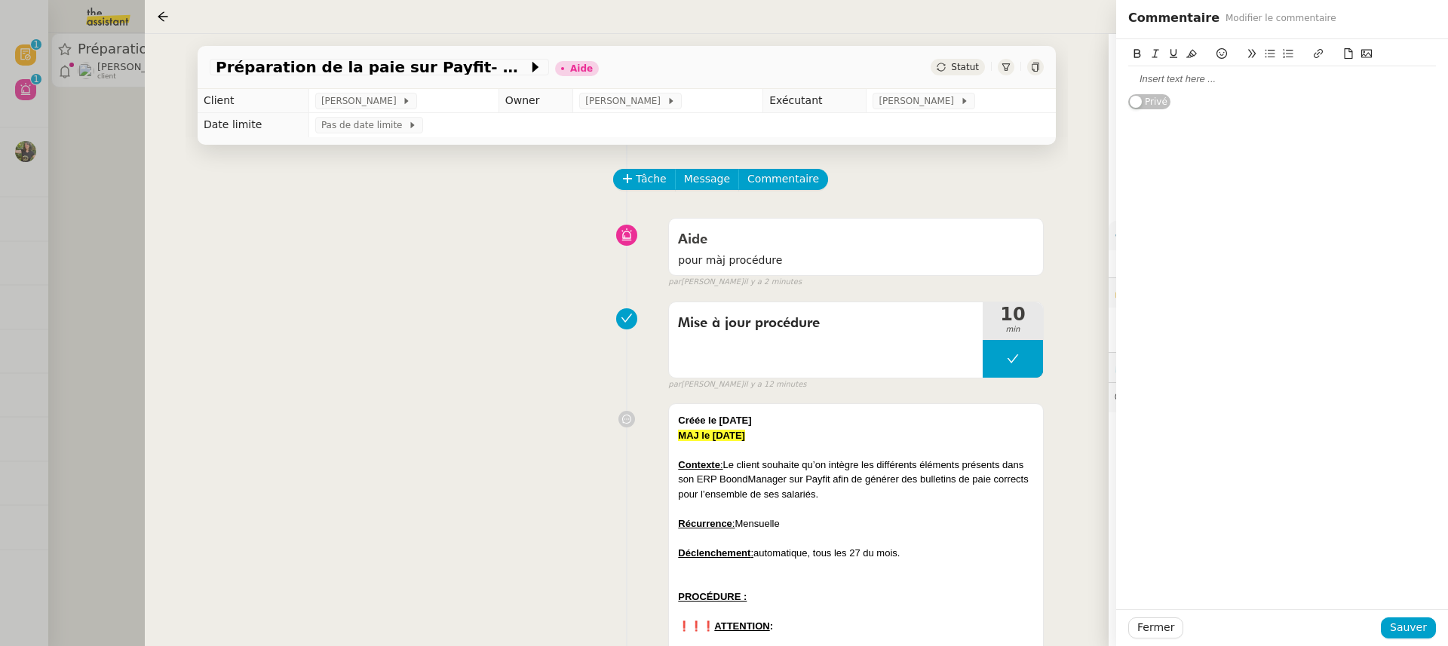
click at [1187, 82] on div at bounding box center [1283, 79] width 308 height 14
click at [1411, 640] on div "Fermer Sauver" at bounding box center [1282, 628] width 332 height 37
click at [1403, 628] on span "Sauver" at bounding box center [1408, 627] width 37 height 17
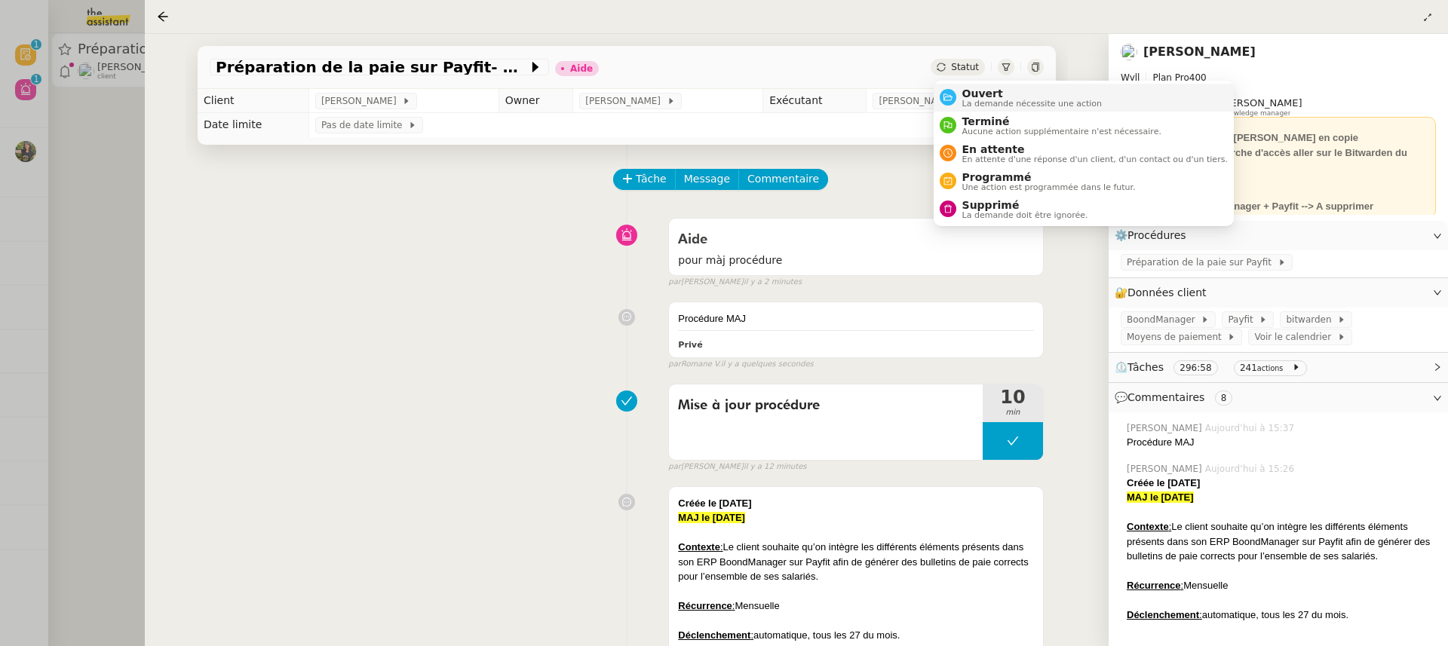
click at [997, 103] on span "La demande nécessite une action" at bounding box center [1033, 104] width 140 height 8
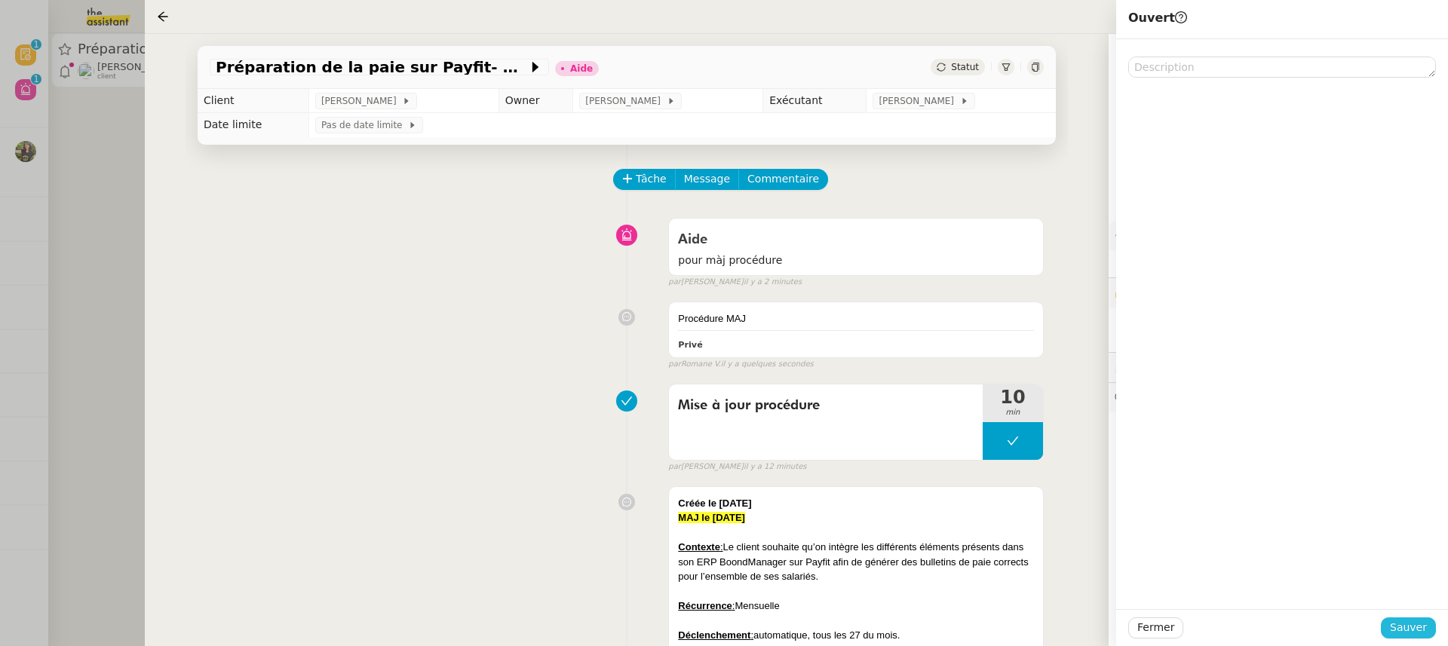
click at [1428, 634] on button "Sauver" at bounding box center [1408, 628] width 55 height 21
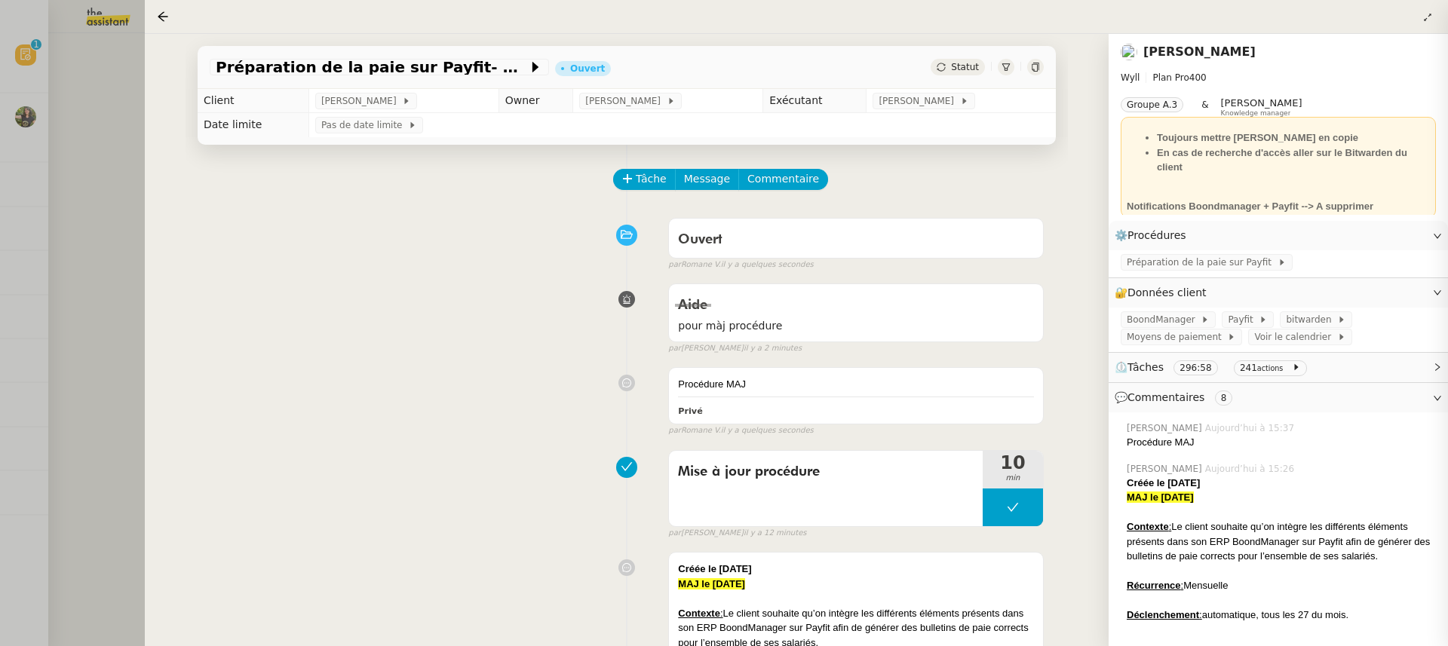
click at [32, 223] on div at bounding box center [724, 323] width 1448 height 646
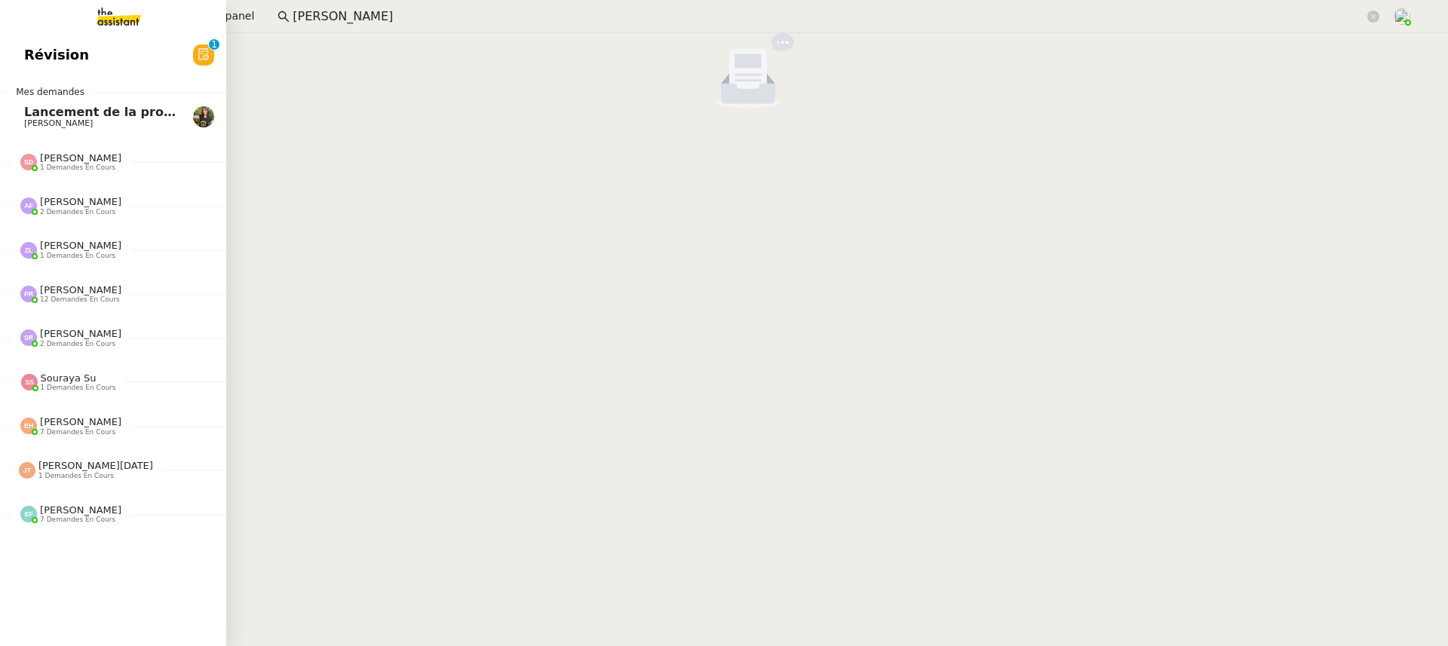
click at [51, 26] on img at bounding box center [106, 16] width 117 height 33
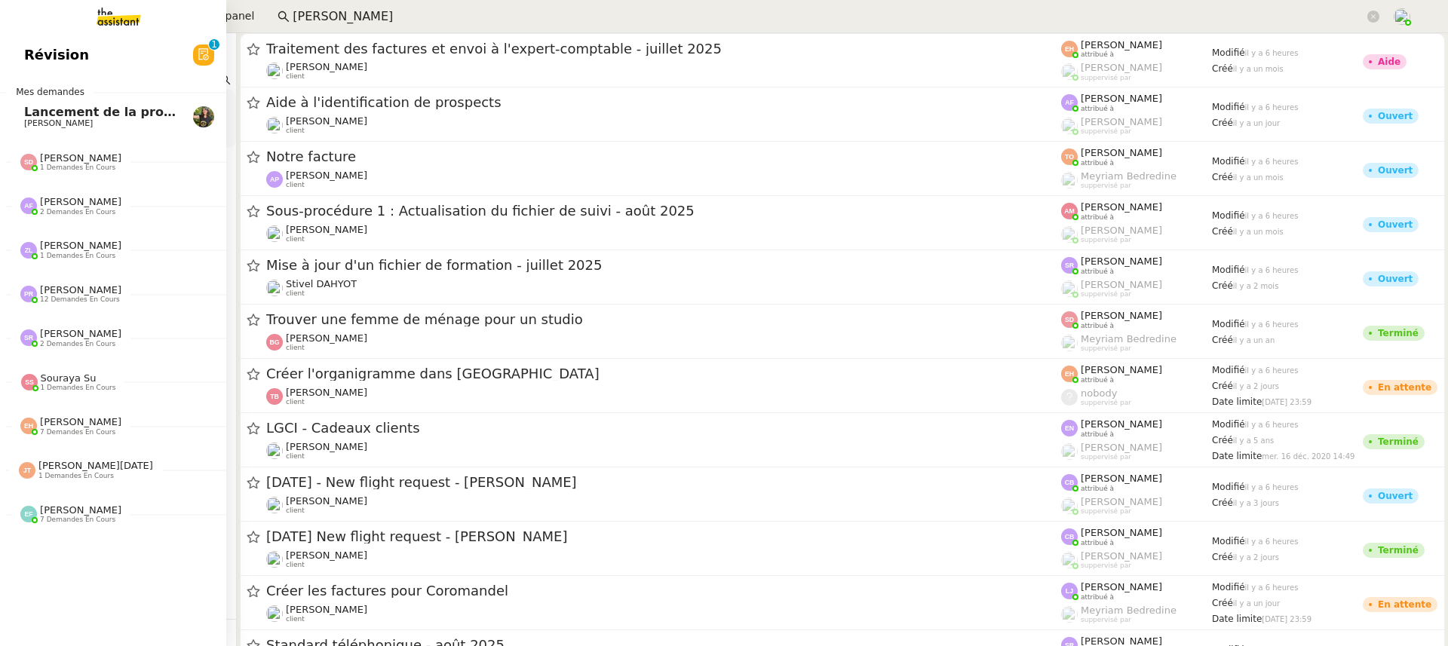
click at [73, 53] on span "Révision" at bounding box center [56, 55] width 65 height 23
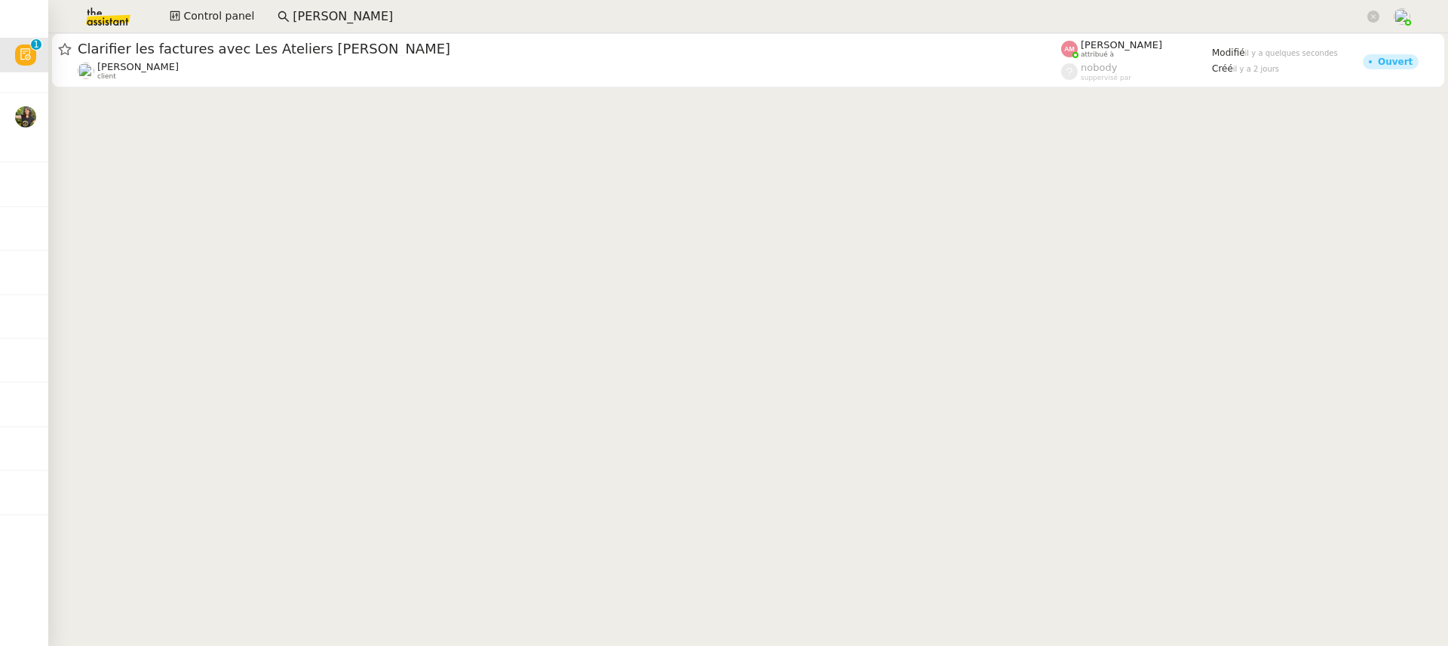
click at [504, 94] on cdk-virtual-scroll-viewport "Clarifier les factures avec Les Ateliers [PERSON_NAME] [PERSON_NAME] client [PE…" at bounding box center [748, 339] width 1400 height 613
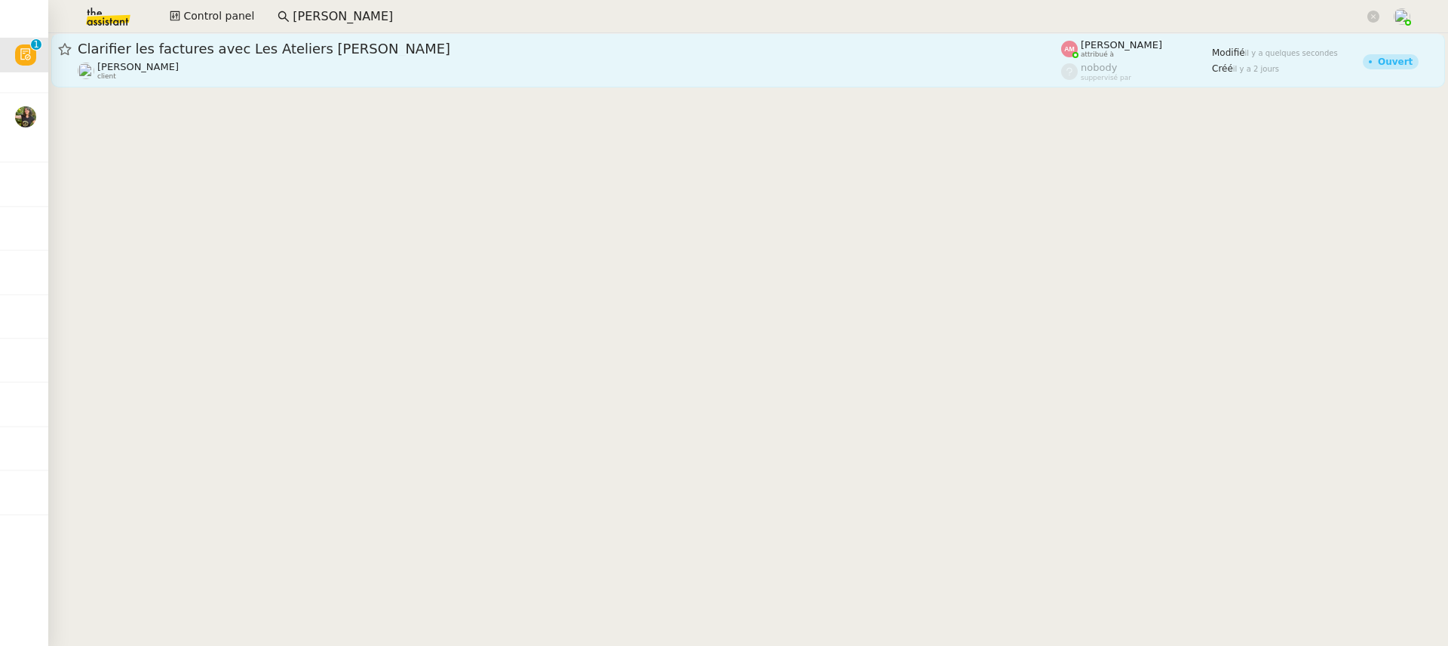
click at [453, 53] on span "Clarifier les factures avec Les Ateliers [PERSON_NAME]" at bounding box center [570, 49] width 984 height 14
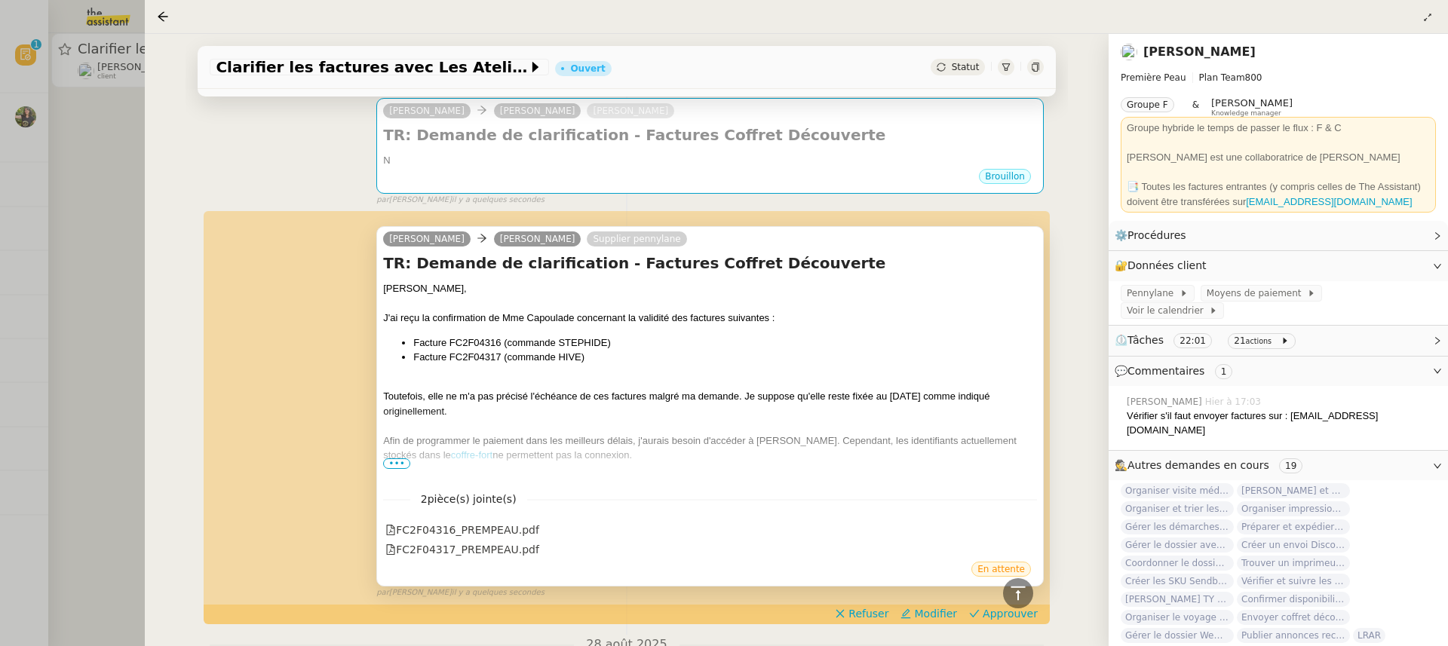
scroll to position [312, 0]
click at [396, 468] on div at bounding box center [710, 469] width 654 height 15
click at [394, 462] on span "•••" at bounding box center [396, 463] width 27 height 11
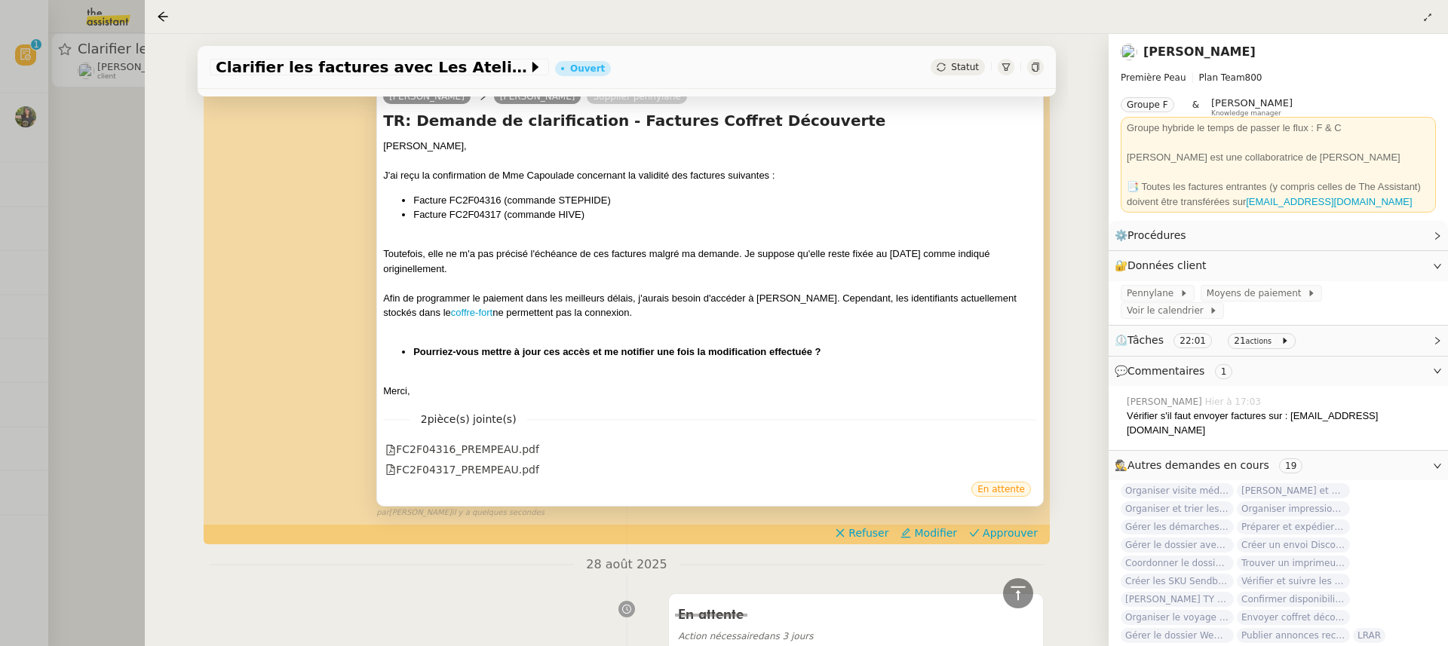
scroll to position [454, 0]
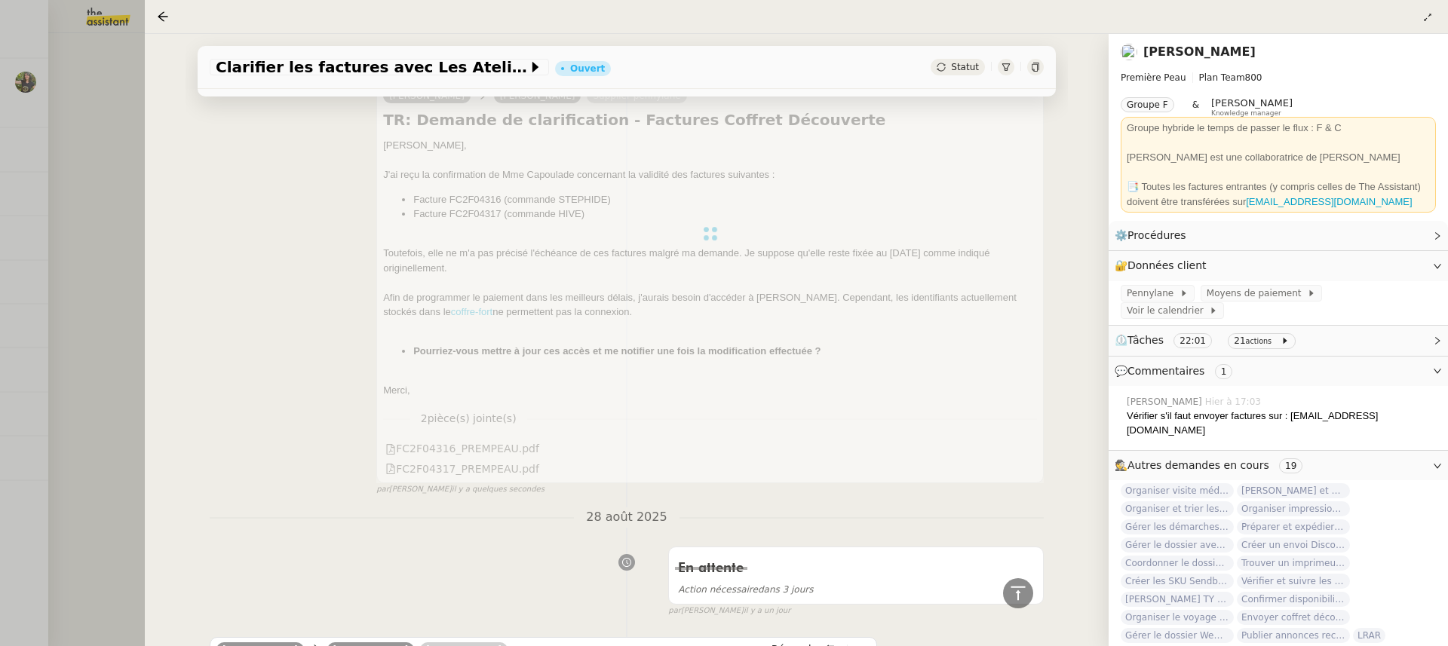
click at [106, 75] on div at bounding box center [724, 323] width 1448 height 646
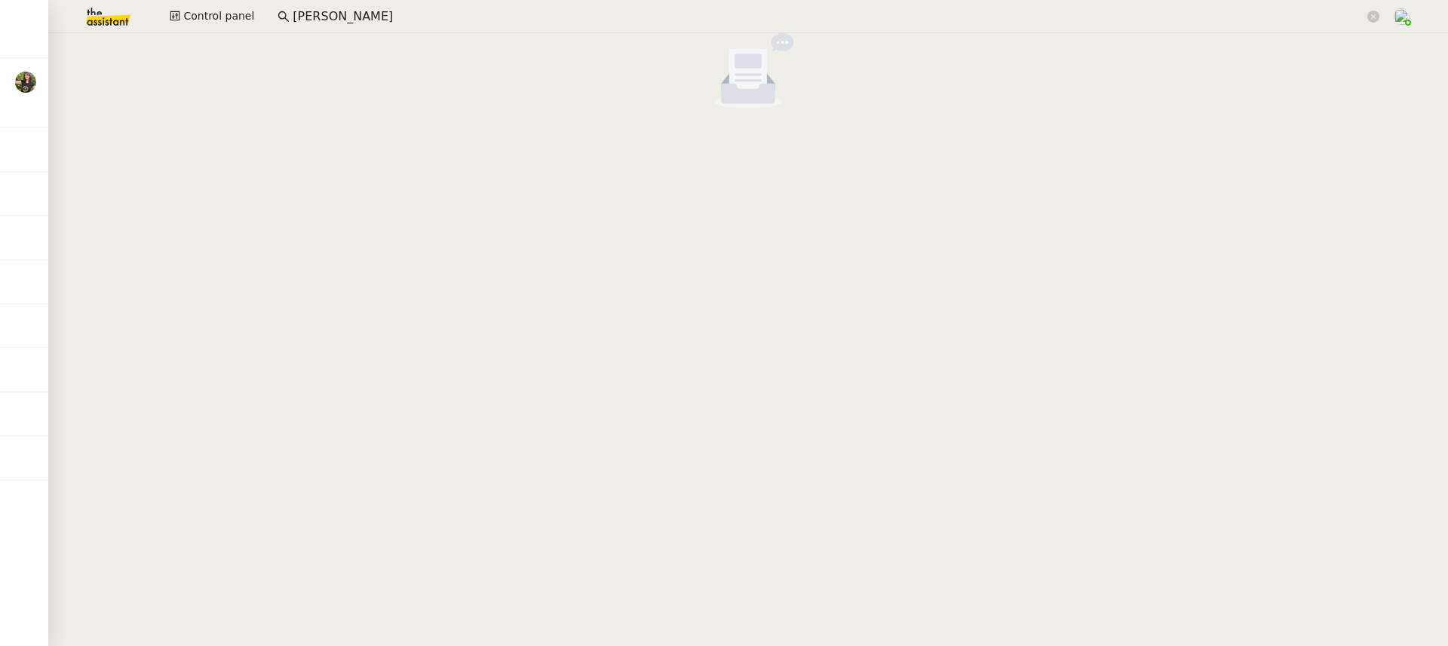
click at [319, 20] on input "[PERSON_NAME]" at bounding box center [829, 17] width 1072 height 20
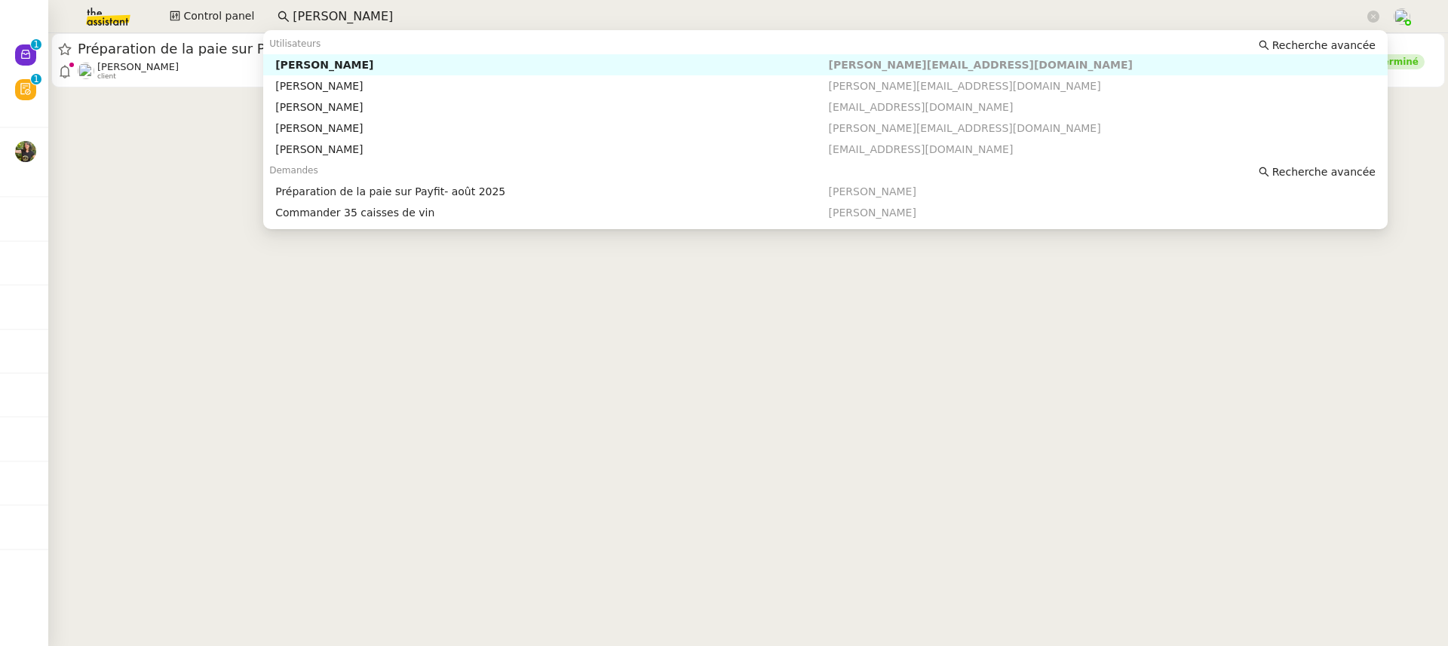
click at [121, 94] on cdk-virtual-scroll-viewport "Préparation de la paie sur Payfit- [DATE] [PERSON_NAME] client [PERSON_NAME] at…" at bounding box center [748, 339] width 1400 height 613
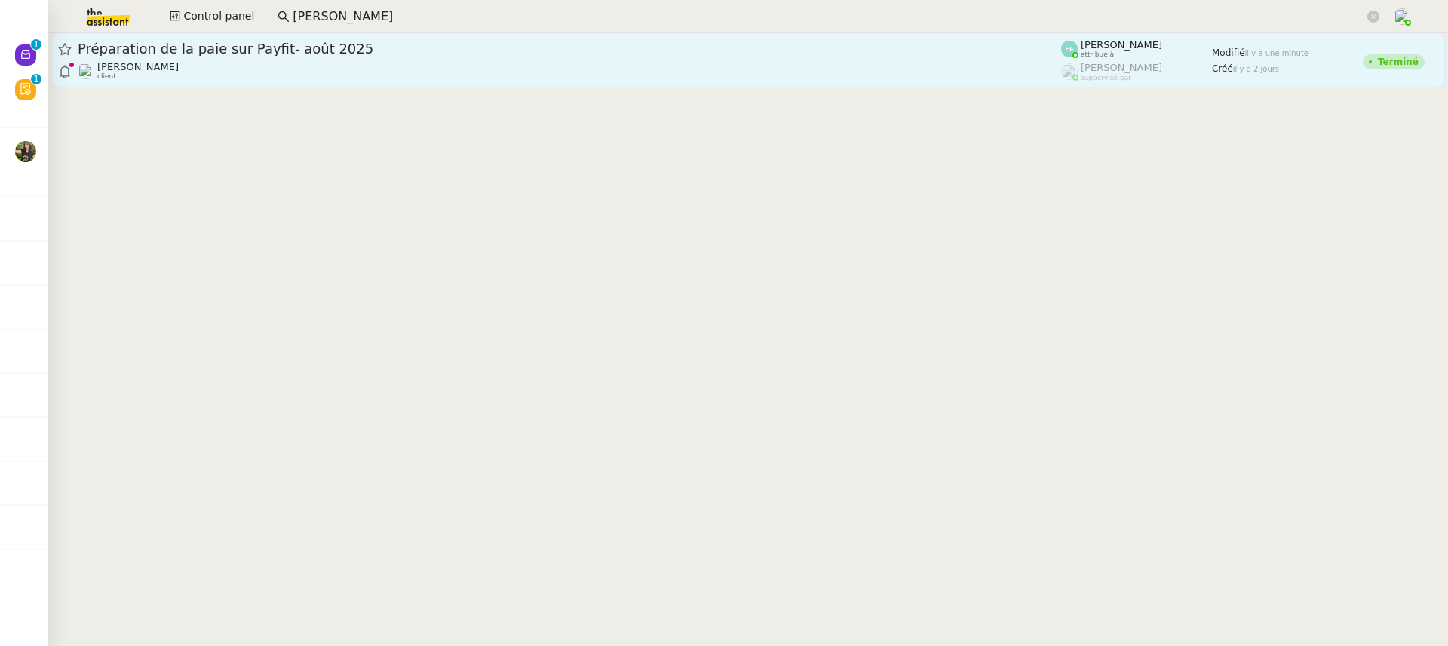
click at [297, 86] on link "Préparation de la paie sur Payfit- [DATE] [PERSON_NAME] client [PERSON_NAME] at…" at bounding box center [748, 60] width 1394 height 54
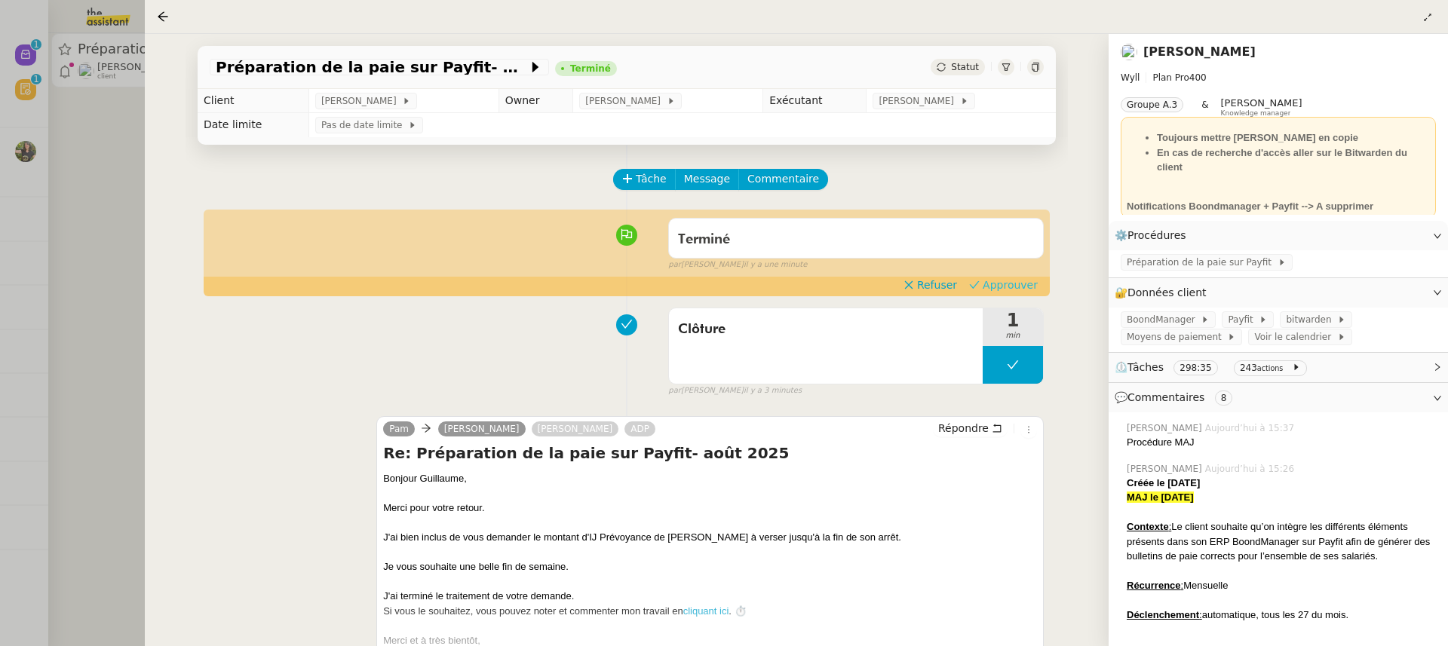
click at [1010, 281] on span "Approuver" at bounding box center [1010, 285] width 55 height 15
click at [39, 163] on div at bounding box center [724, 323] width 1448 height 646
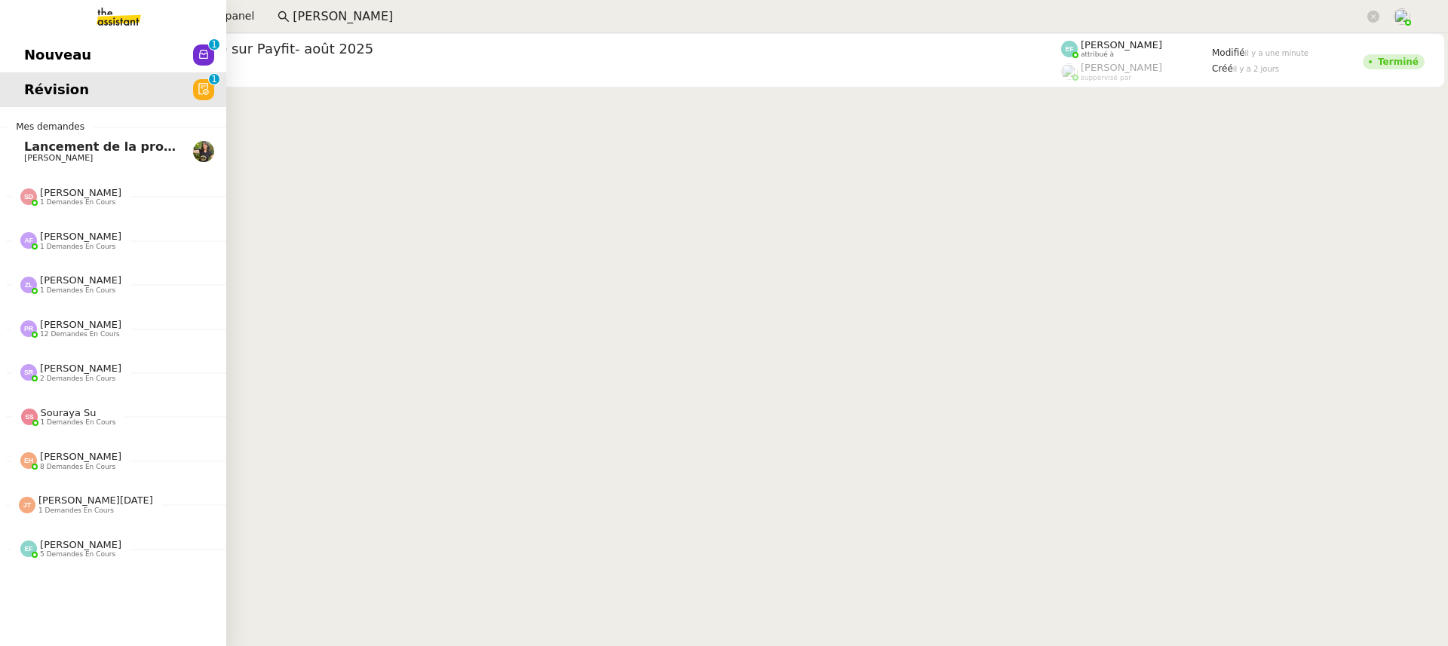
click at [35, 44] on span "Nouveau" at bounding box center [57, 55] width 67 height 23
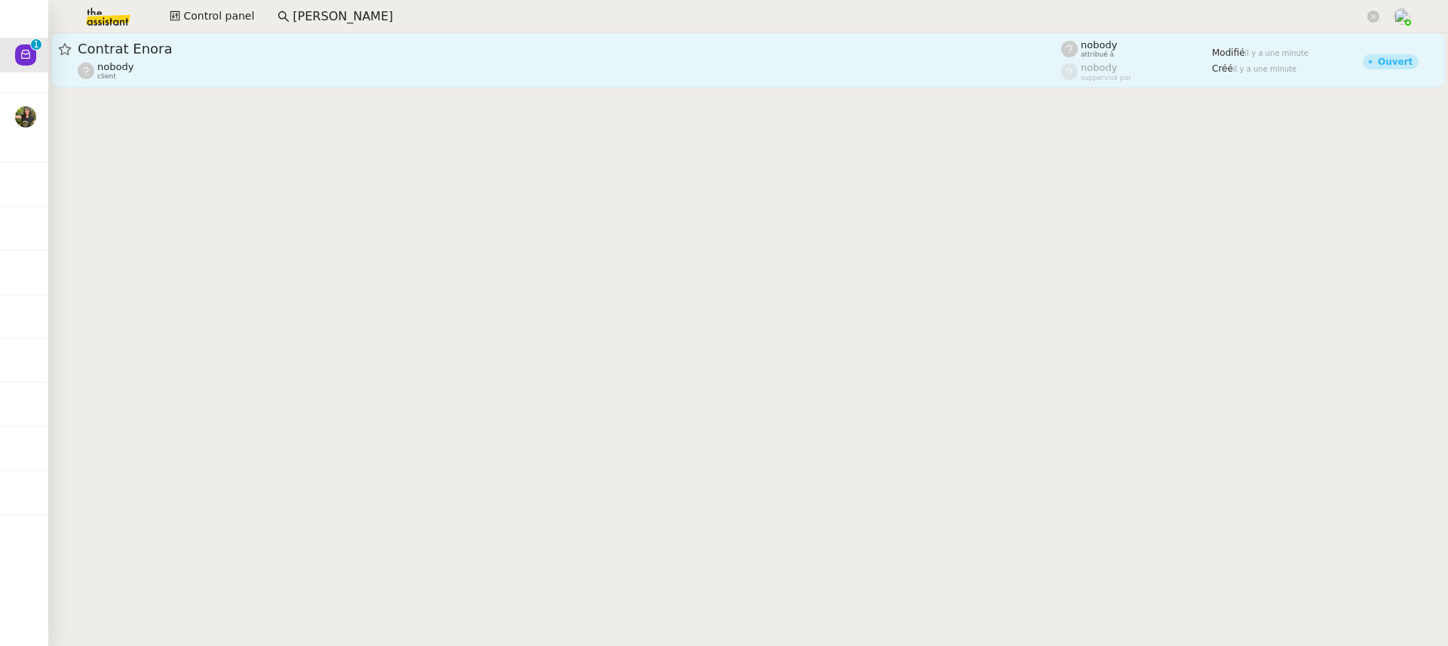
click at [418, 74] on div "nobody client" at bounding box center [570, 71] width 984 height 20
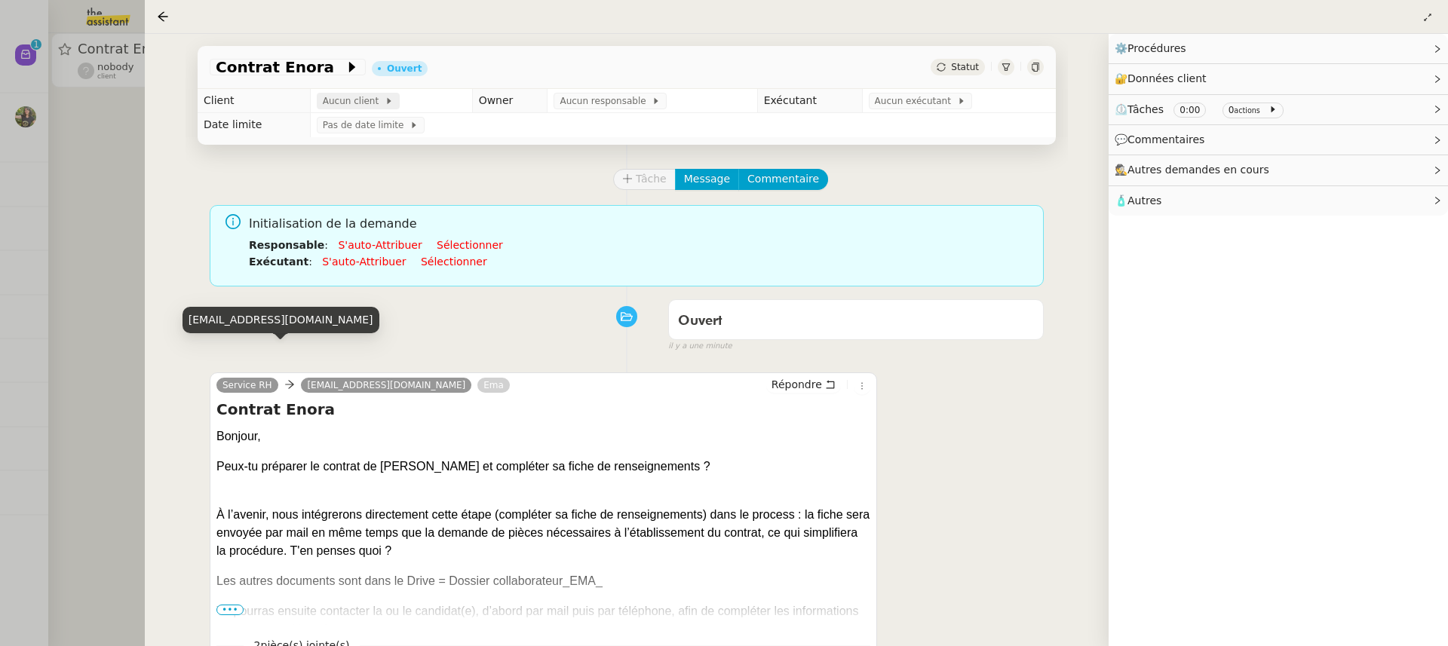
click at [375, 96] on span "Aucun client" at bounding box center [354, 101] width 62 height 15
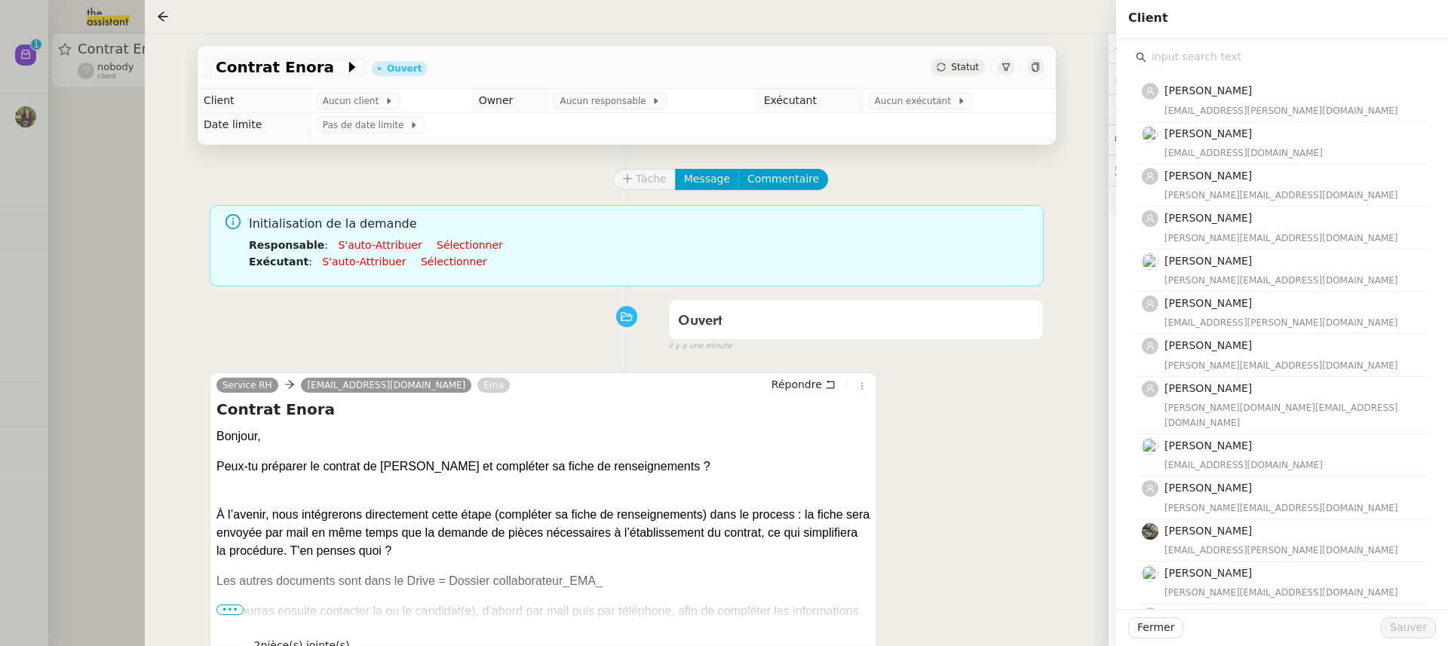
click at [1233, 63] on input "text" at bounding box center [1288, 57] width 282 height 20
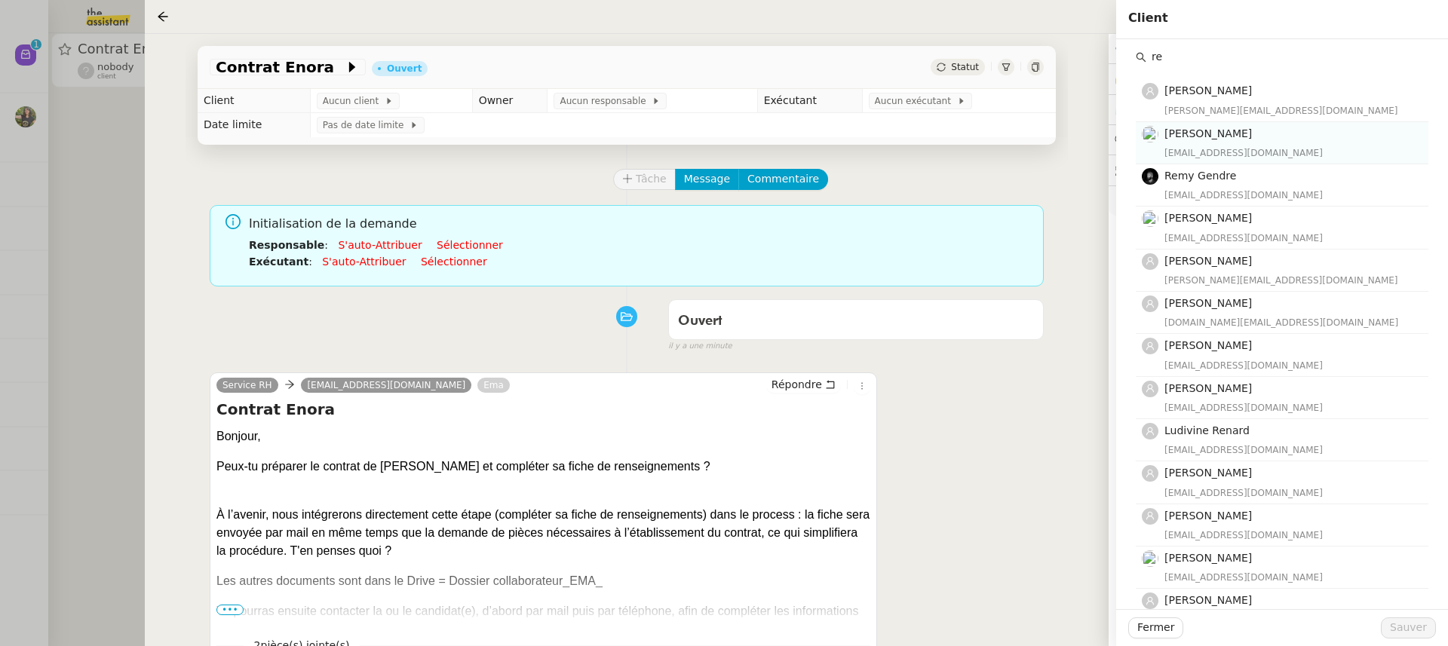
type input "re"
click at [1280, 134] on h4 "[PERSON_NAME]" at bounding box center [1292, 133] width 255 height 17
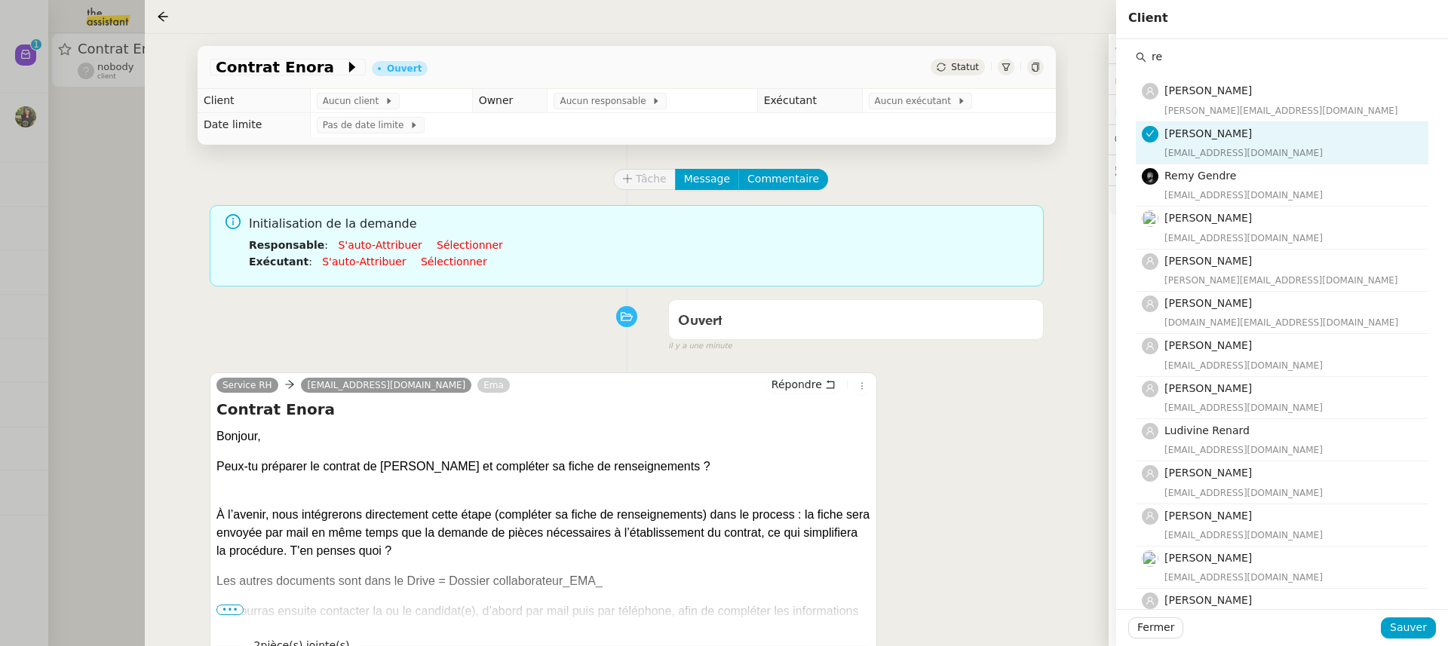
click at [1412, 643] on div "Fermer Sauver" at bounding box center [1282, 628] width 332 height 37
click at [1411, 631] on span "Sauver" at bounding box center [1408, 627] width 37 height 17
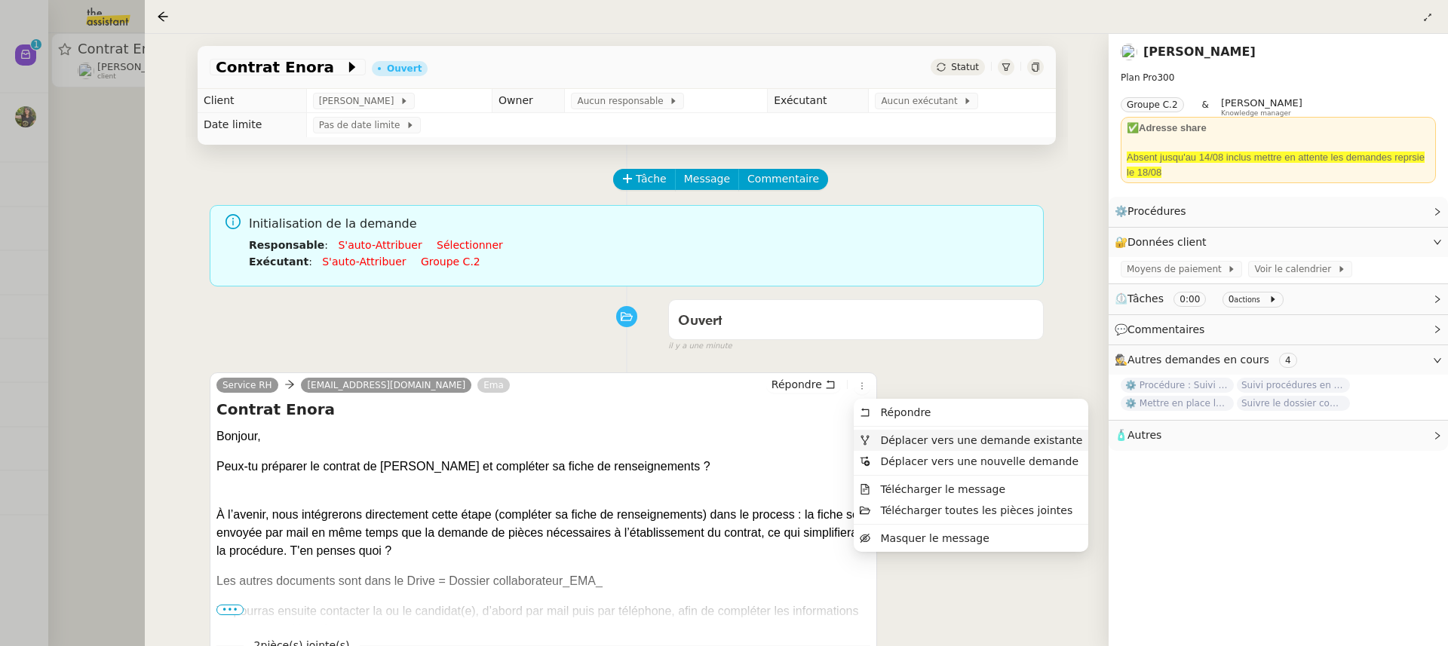
click at [908, 437] on span "Déplacer vers une demande existante" at bounding box center [981, 441] width 202 height 12
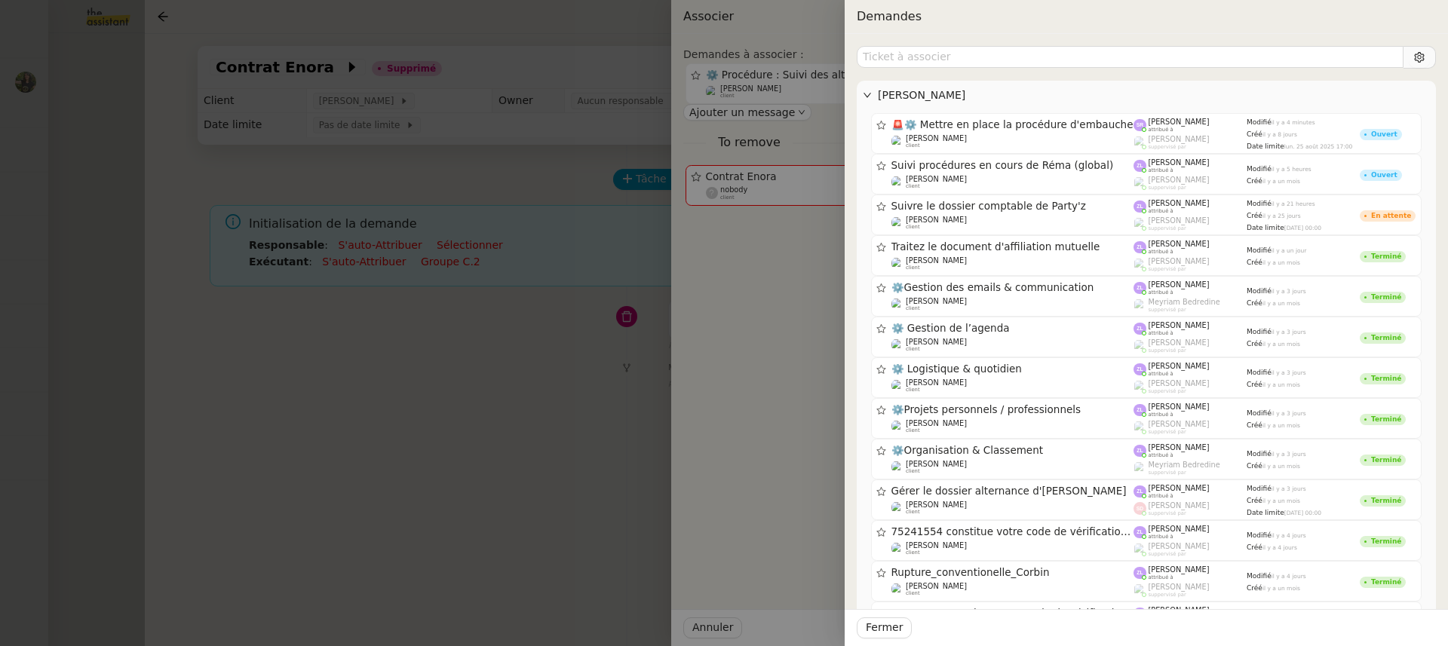
click at [31, 95] on div at bounding box center [724, 323] width 1448 height 646
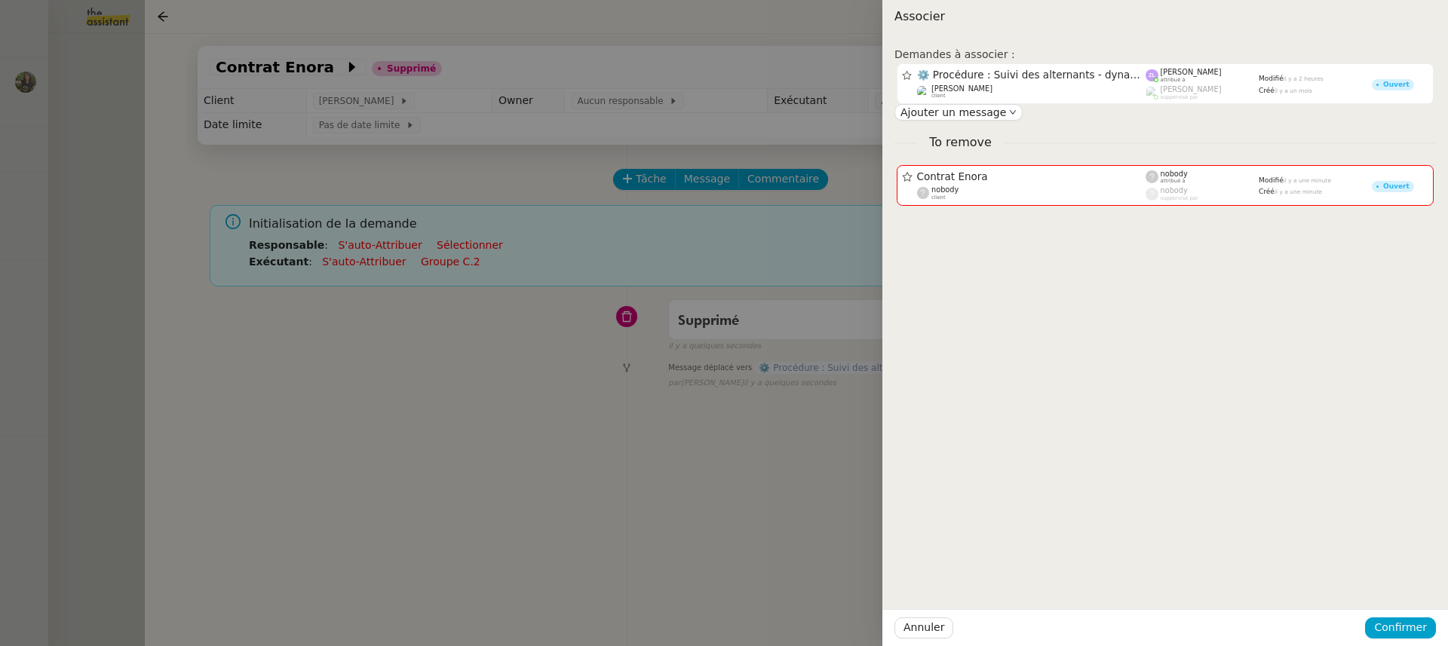
click at [31, 95] on div at bounding box center [724, 323] width 1448 height 646
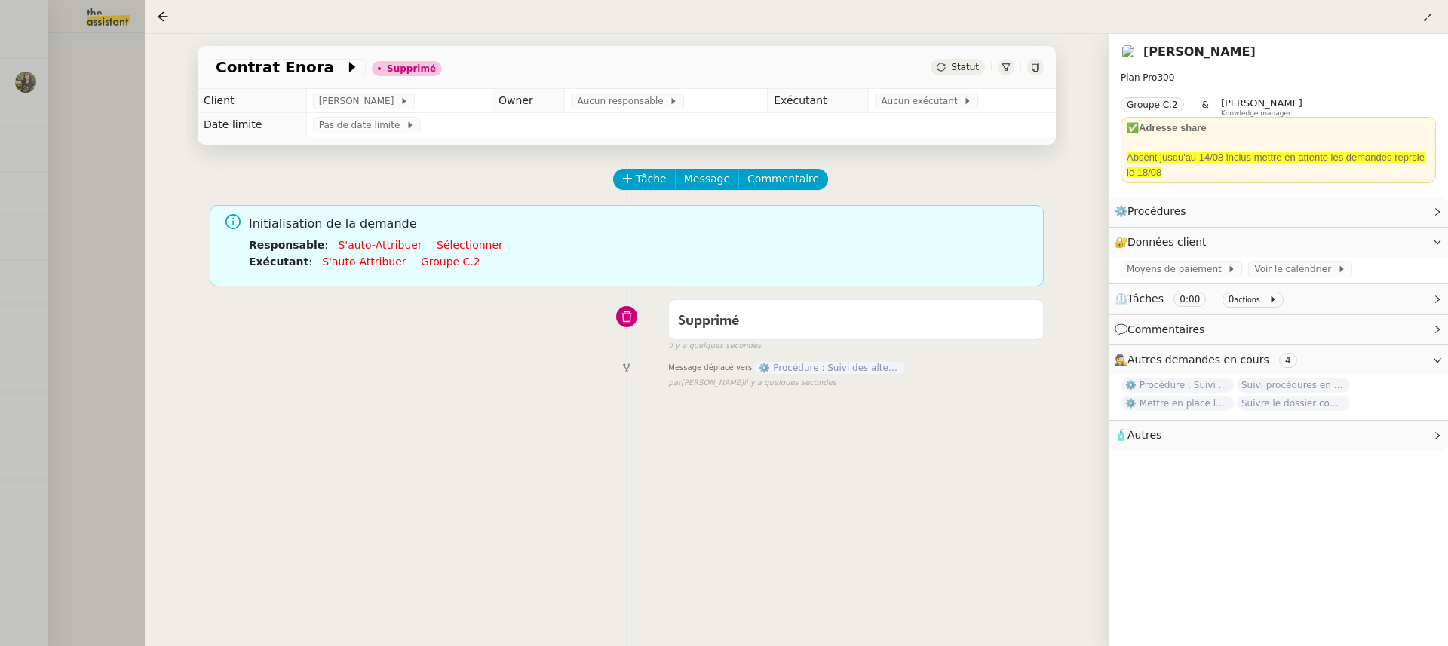
click at [128, 55] on div at bounding box center [724, 323] width 1448 height 646
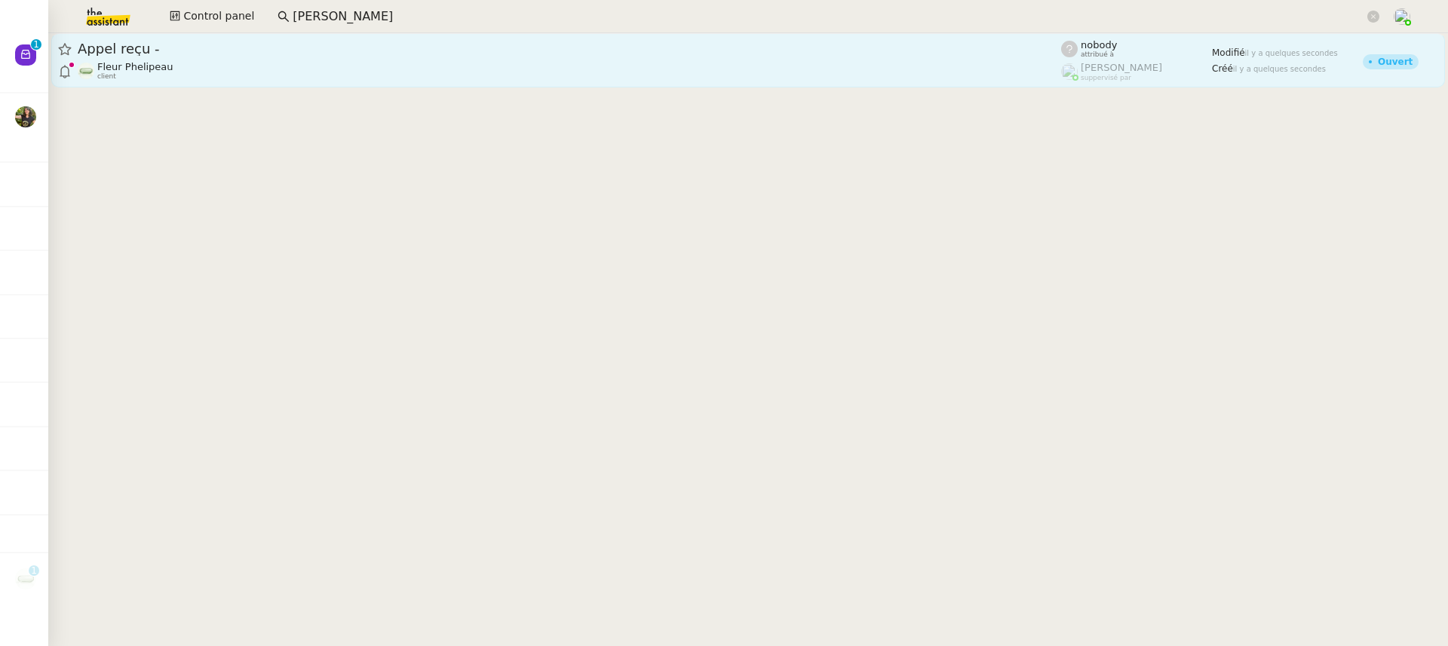
click at [760, 72] on div "Fleur Phelipeau client" at bounding box center [570, 71] width 984 height 20
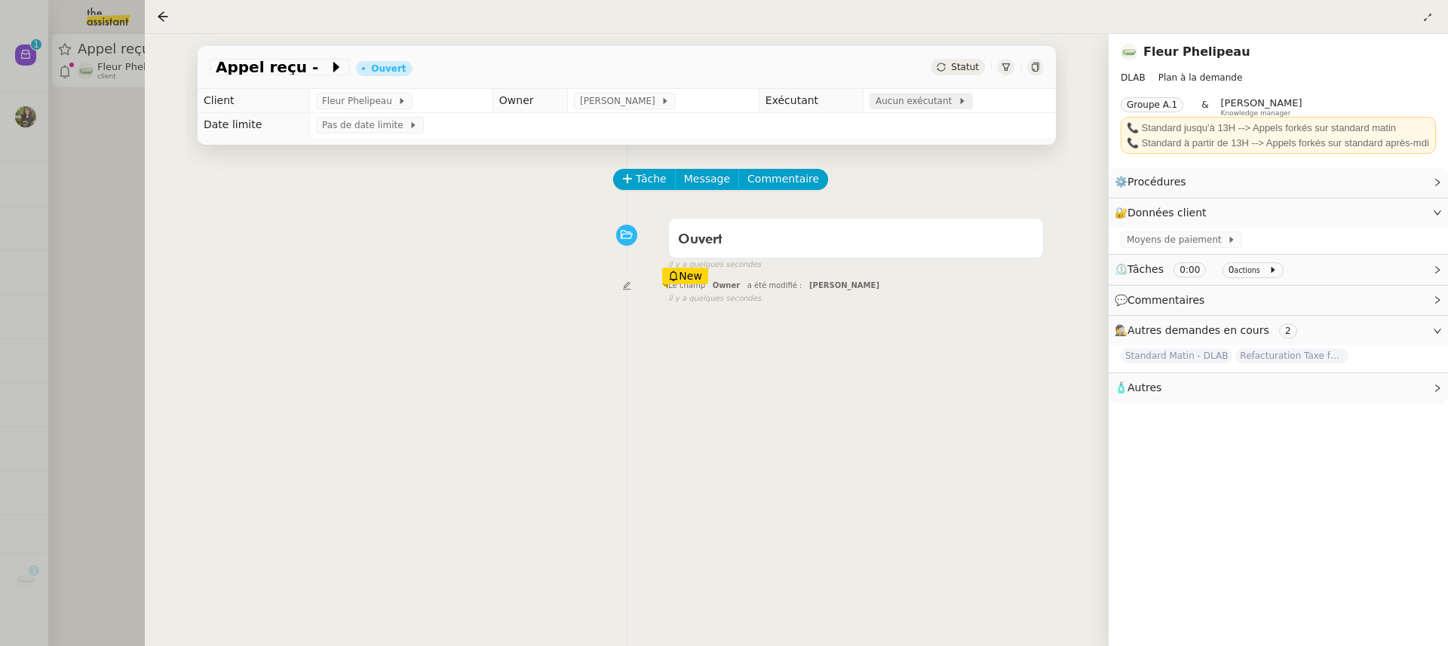
click at [926, 106] on span "Aucun exécutant" at bounding box center [917, 101] width 82 height 15
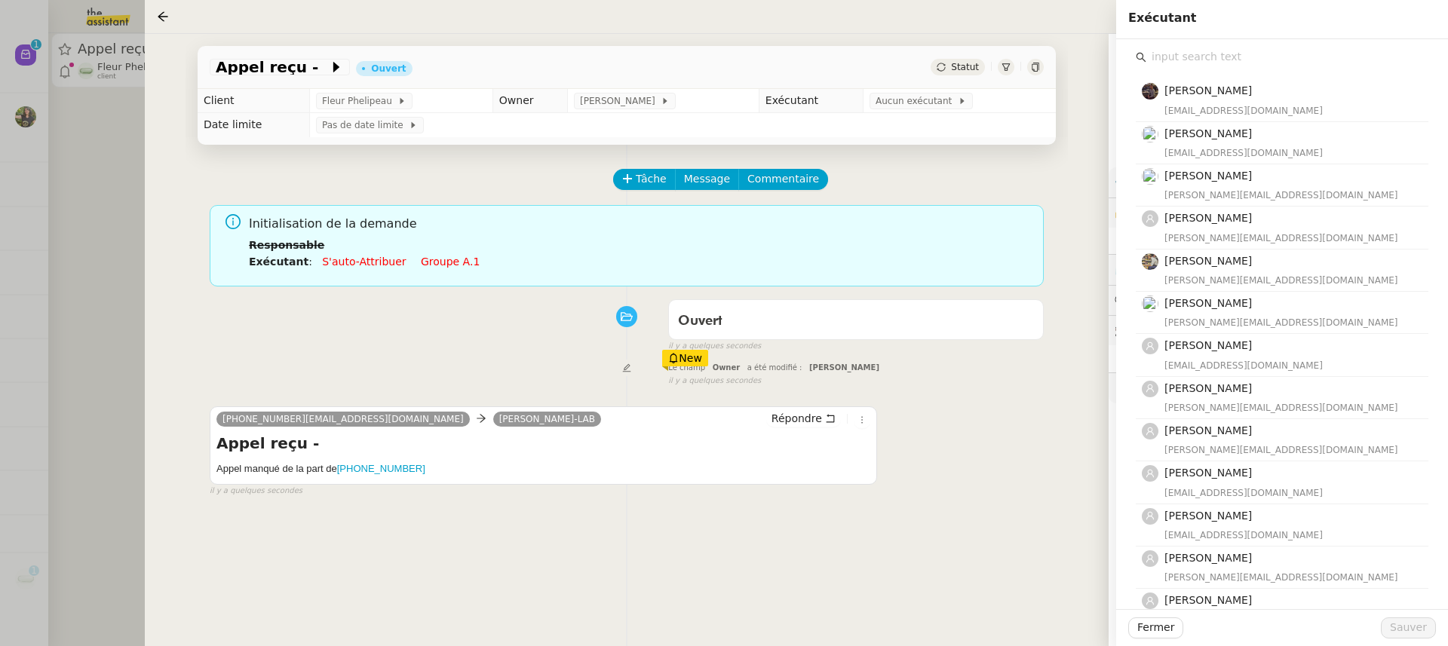
click at [1193, 57] on input "text" at bounding box center [1288, 57] width 282 height 20
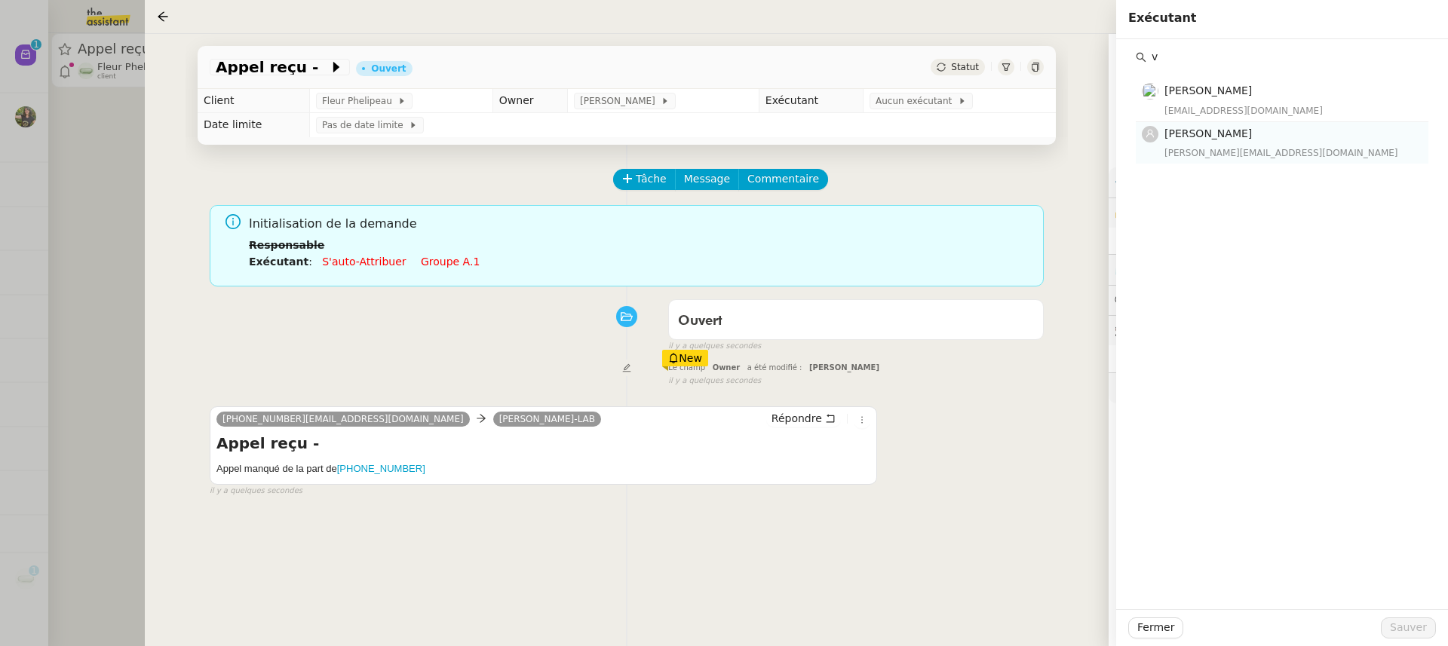
type input "v"
click at [1260, 143] on div "[PERSON_NAME] [PERSON_NAME][EMAIL_ADDRESS][DOMAIN_NAME]" at bounding box center [1292, 142] width 255 height 35
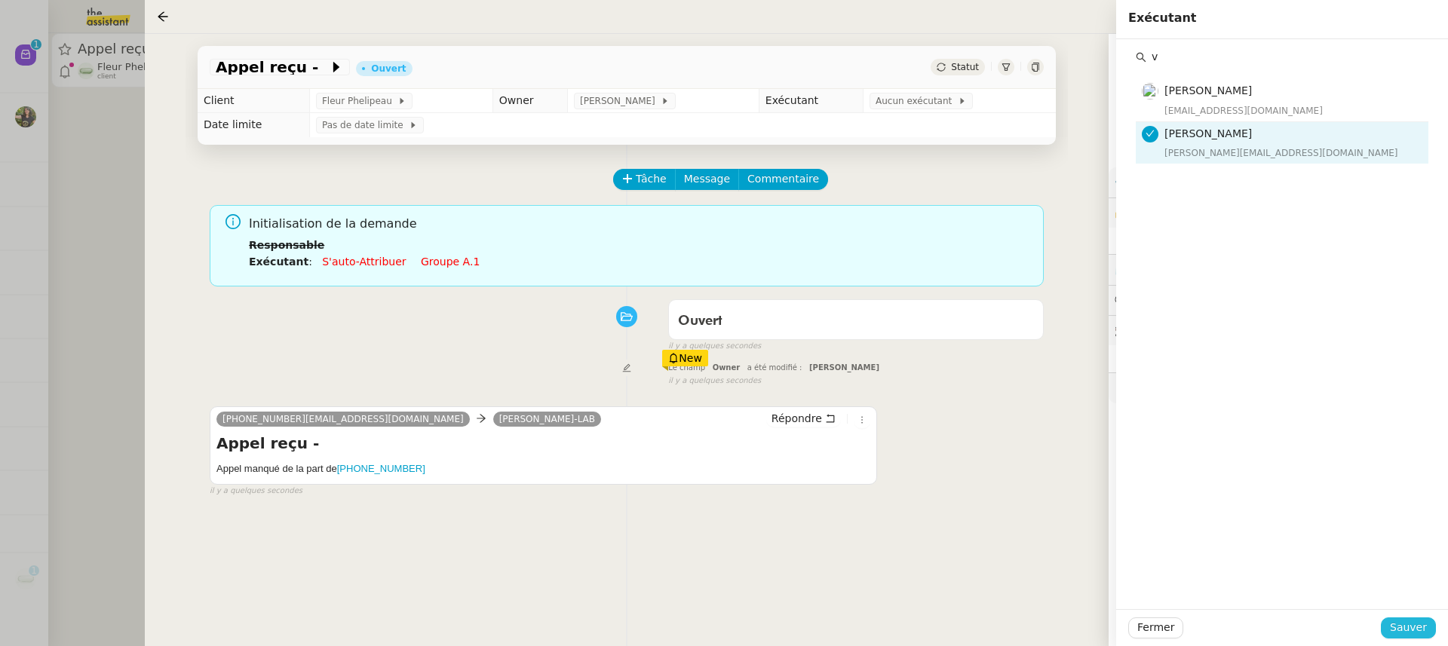
click at [1434, 626] on button "Sauver" at bounding box center [1408, 628] width 55 height 21
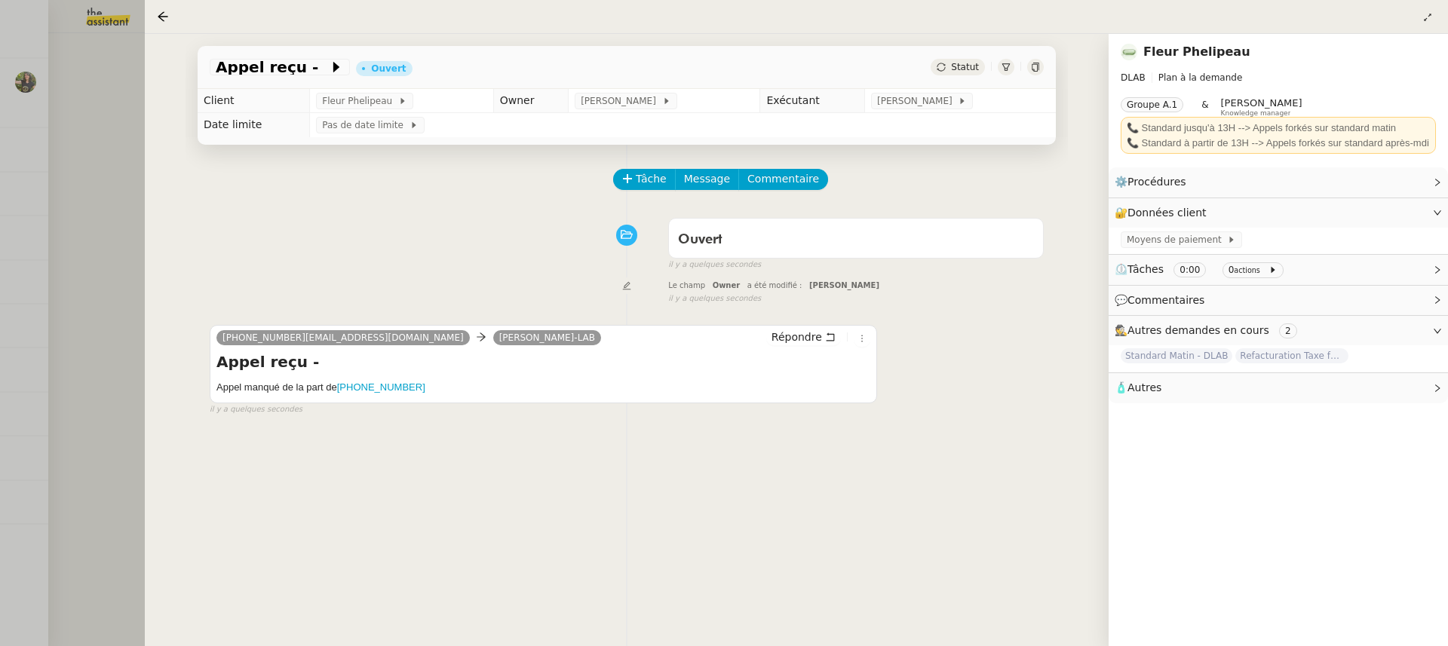
click at [167, 170] on div "Appel reçu - Ouvert Statut Client Fleur Phelipeau Owner [PERSON_NAME] Exécutant…" at bounding box center [627, 340] width 964 height 613
click at [100, 147] on div at bounding box center [724, 323] width 1448 height 646
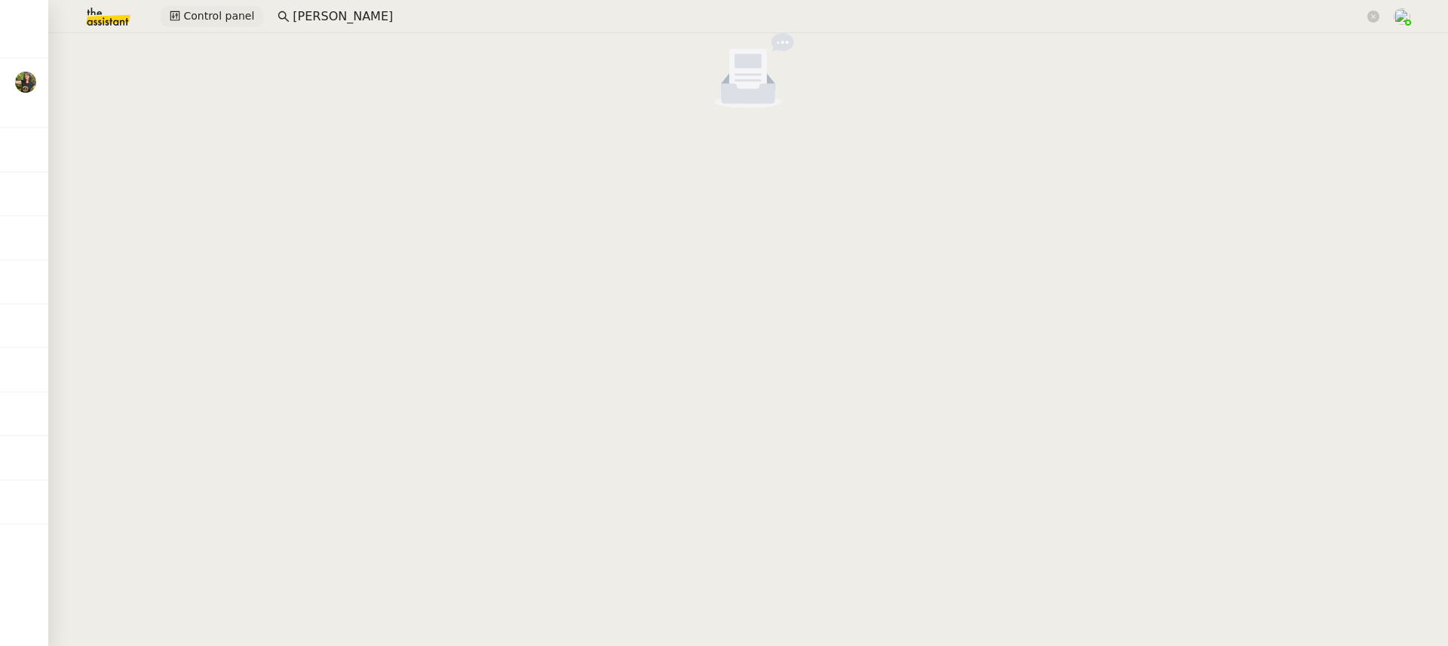
click at [220, 16] on span "Control panel" at bounding box center [218, 16] width 71 height 17
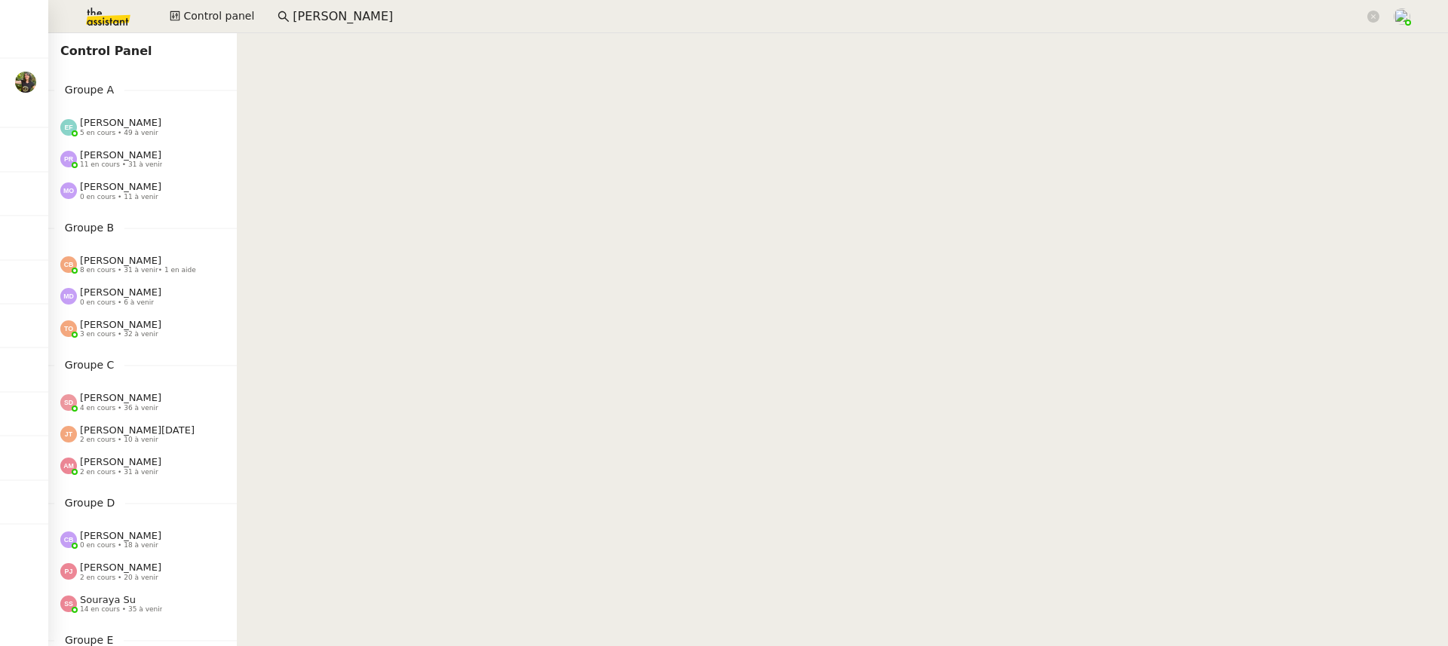
drag, startPoint x: 387, startPoint y: 23, endPoint x: 244, endPoint y: 2, distance: 144.1
click at [269, 2] on app-search-bar "[PERSON_NAME]" at bounding box center [828, 16] width 1119 height 33
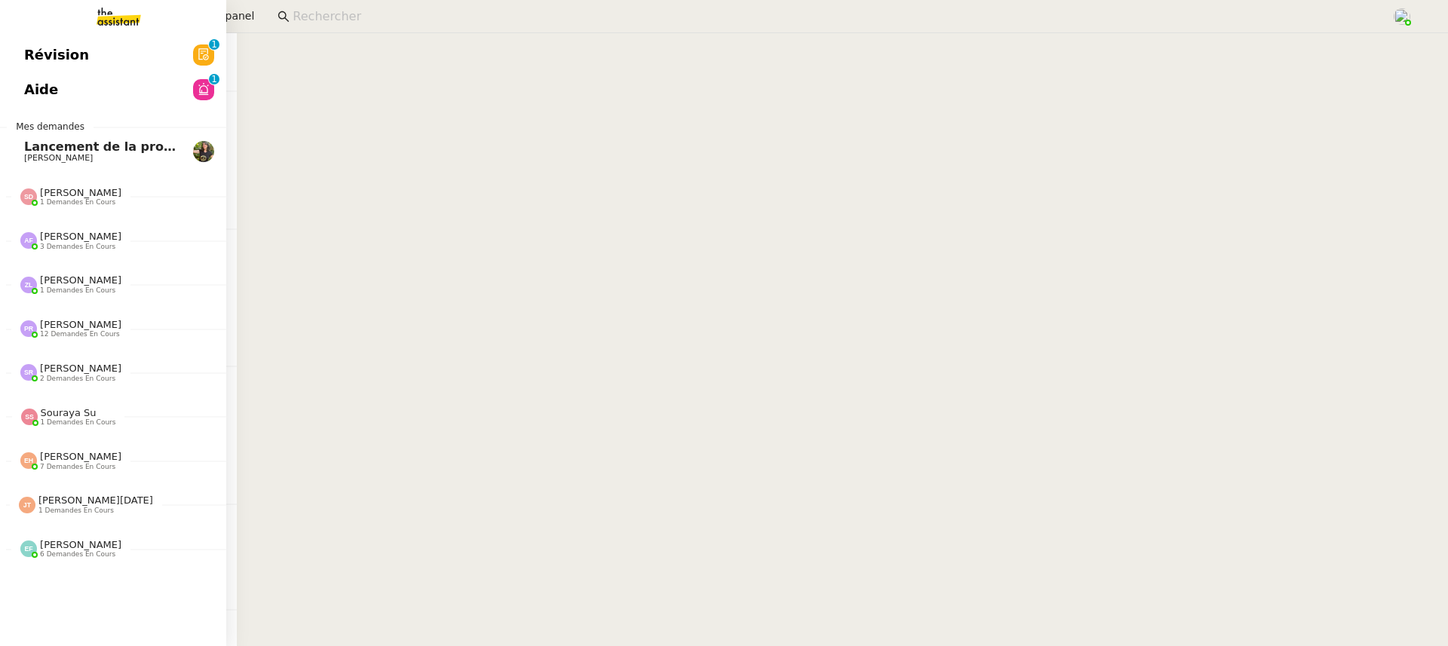
click at [62, 67] on link "Révision 0 1 2 3 4 5 6 7 8 9" at bounding box center [113, 55] width 226 height 35
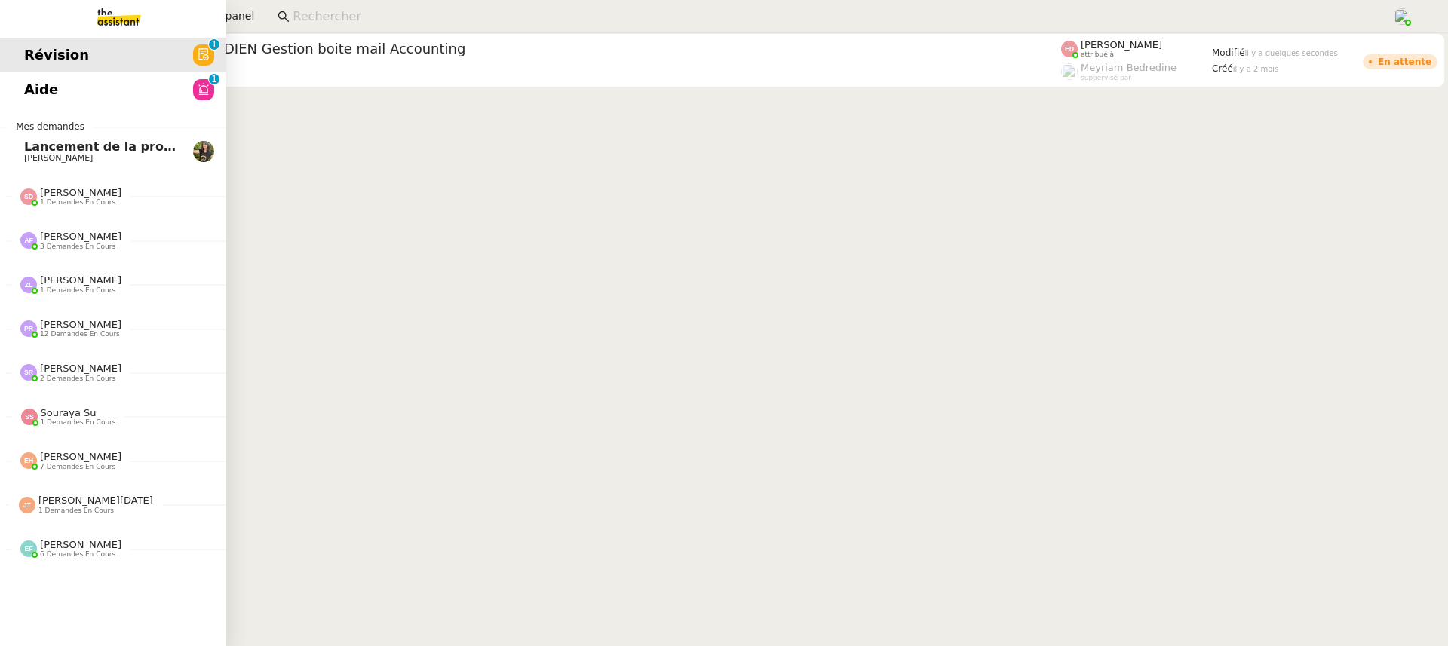
click at [16, 77] on link "Aide 0 1 2 3 4 5 6 7 8 9" at bounding box center [113, 89] width 226 height 35
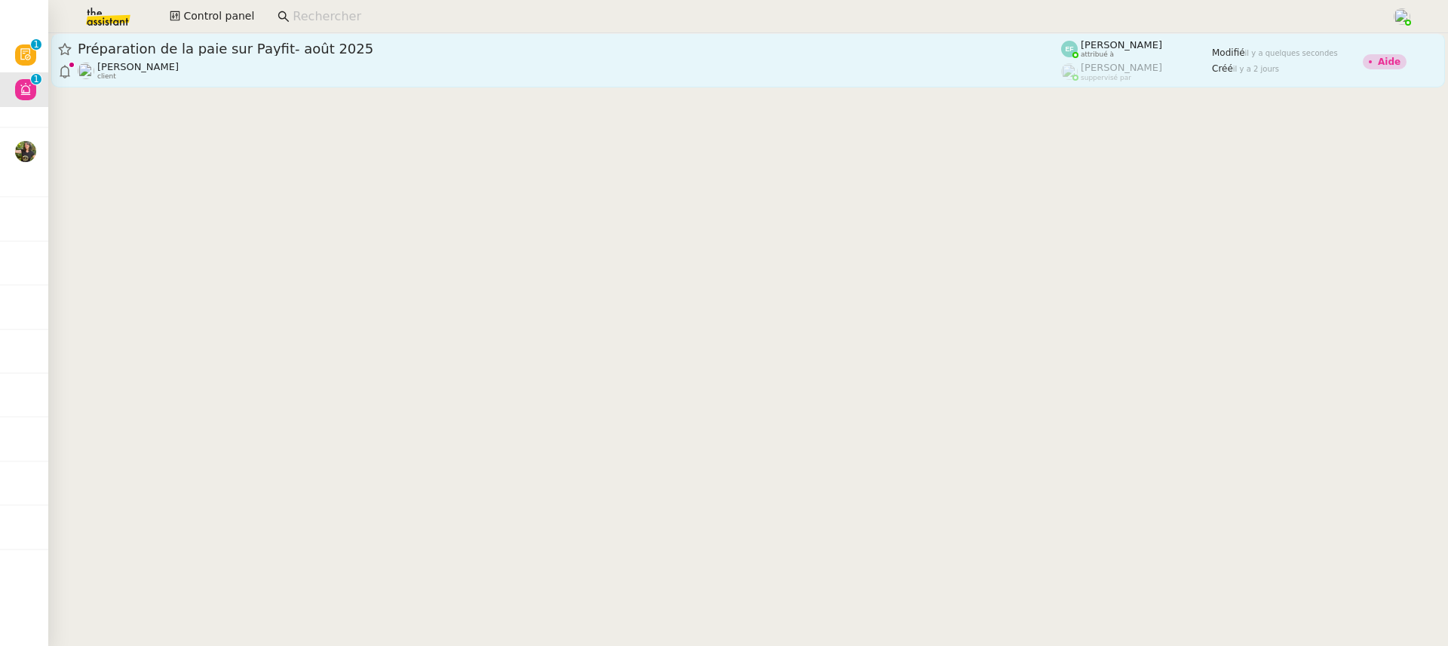
click at [722, 80] on div "[PERSON_NAME] client" at bounding box center [570, 71] width 984 height 20
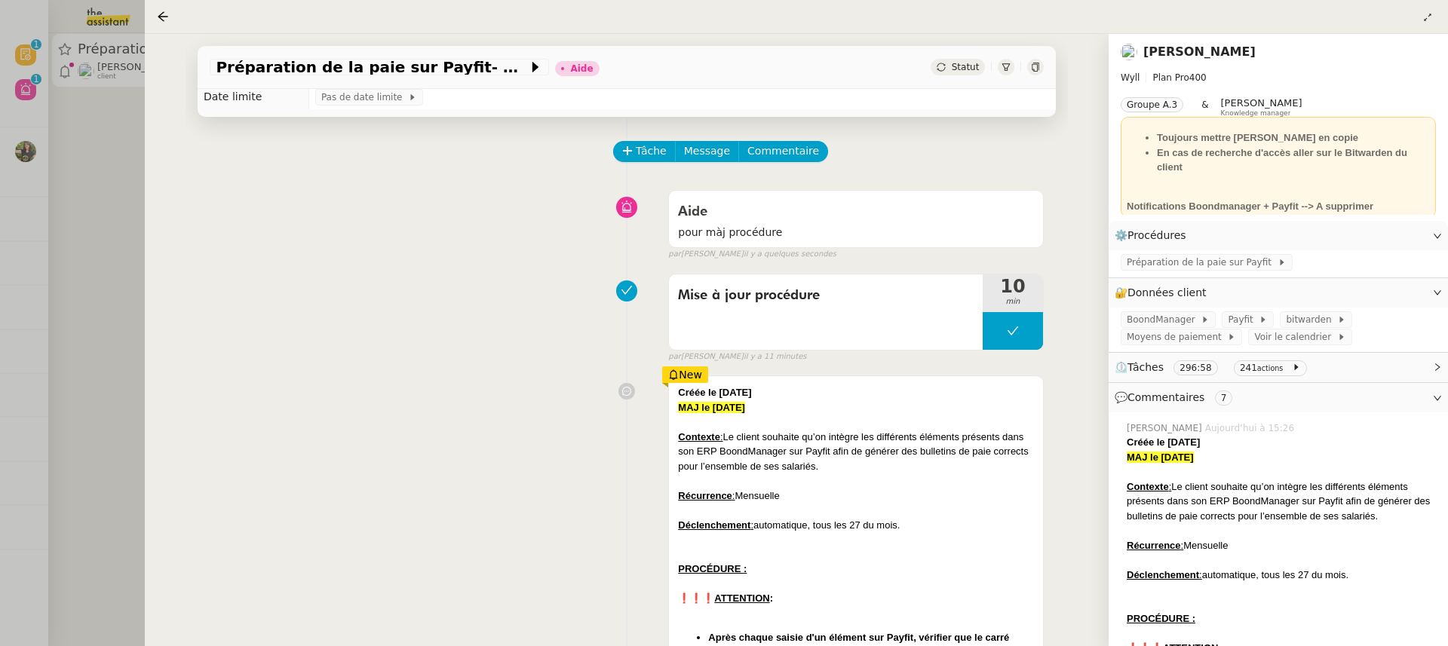
scroll to position [628, 0]
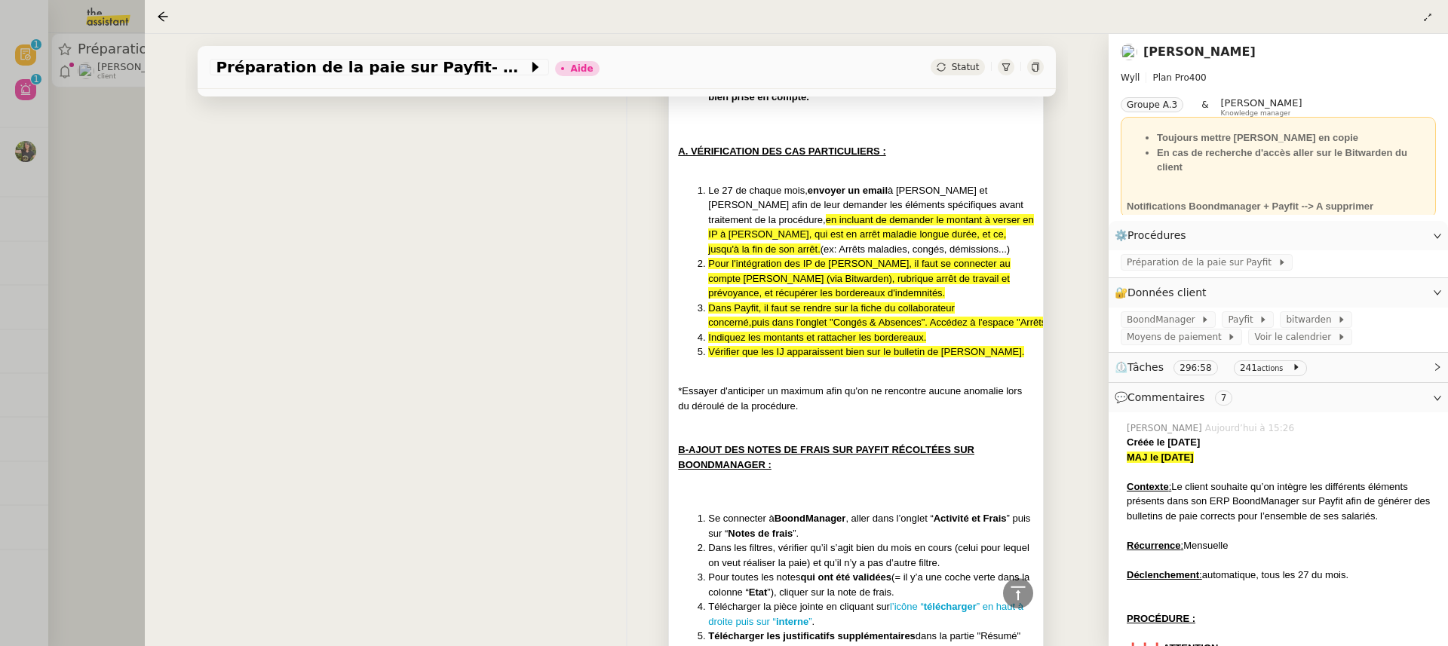
click at [757, 335] on span "Indiquez les montants et rattacher les bordereaux." at bounding box center [817, 337] width 218 height 11
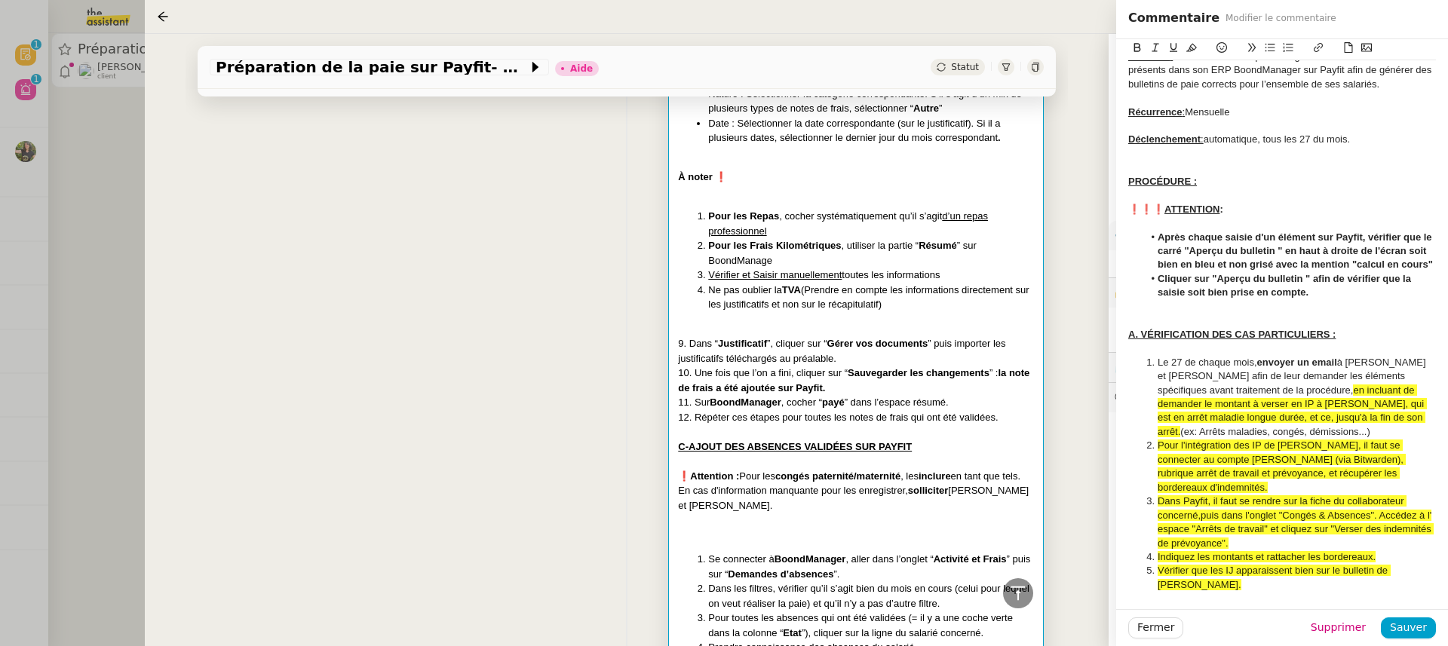
scroll to position [69, 0]
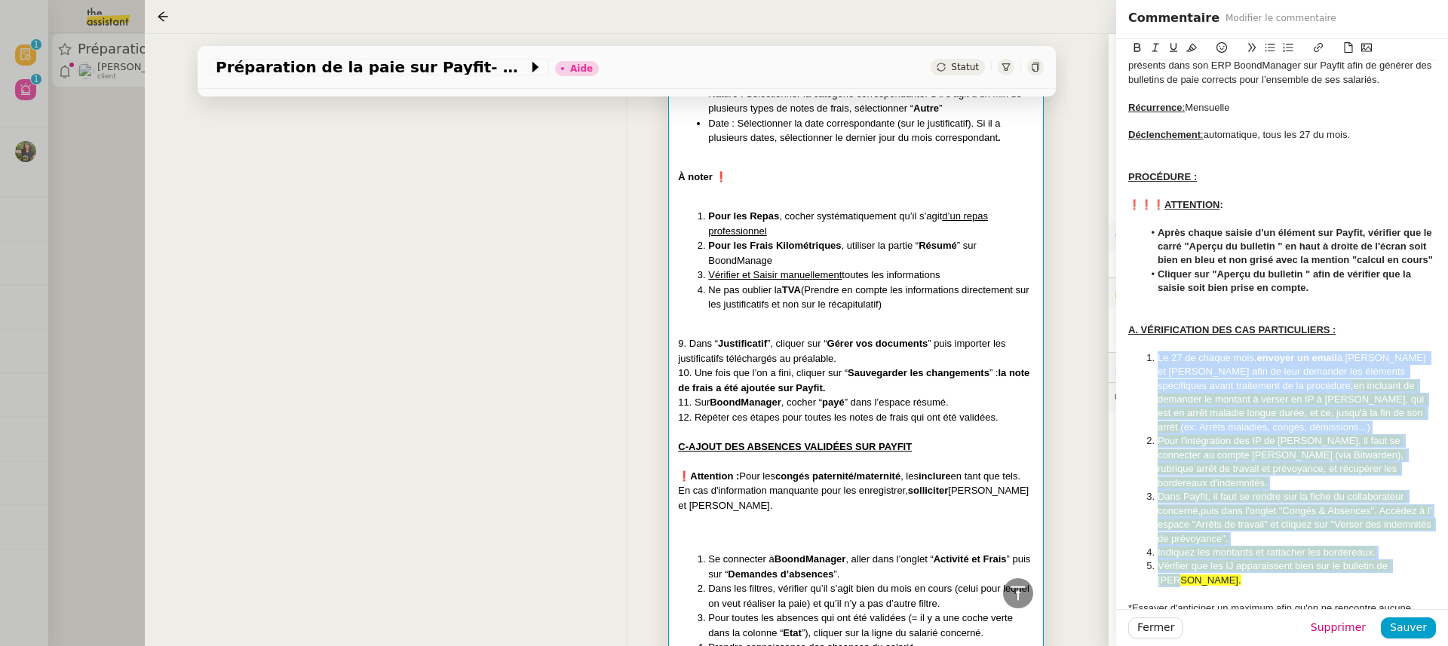
drag, startPoint x: 1158, startPoint y: 356, endPoint x: 1419, endPoint y: 552, distance: 326.5
click at [1420, 554] on ol "Le 27 de chaque mois, envoyer un email à [PERSON_NAME] et [PERSON_NAME] afin de…" at bounding box center [1283, 470] width 308 height 237
copy ol "Le 27 de chaque mois, envoyer un email à [PERSON_NAME] et [PERSON_NAME] afin de…"
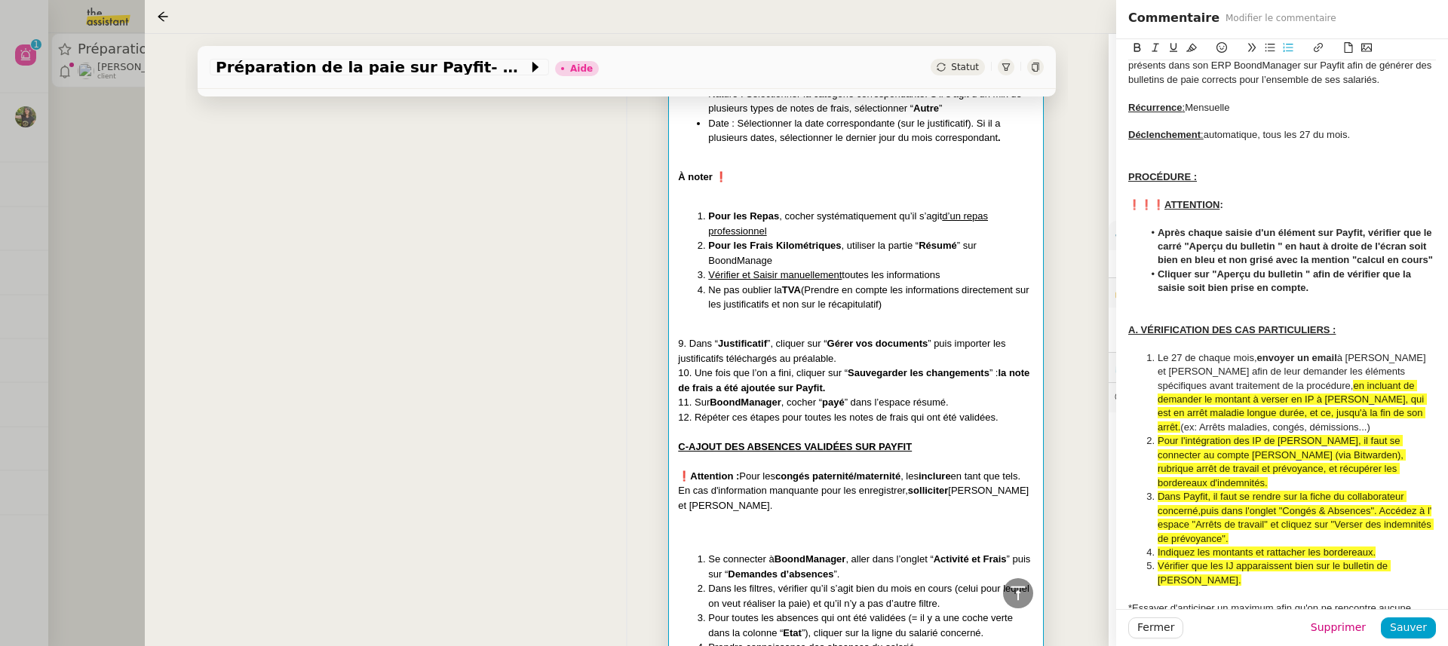
click at [509, 370] on div "Créée le [DATE] MAJ le [DATE] Contexte : Le client souhaite qu’on intègre les d…" at bounding box center [627, 615] width 834 height 3063
